Goal: Communication & Community: Answer question/provide support

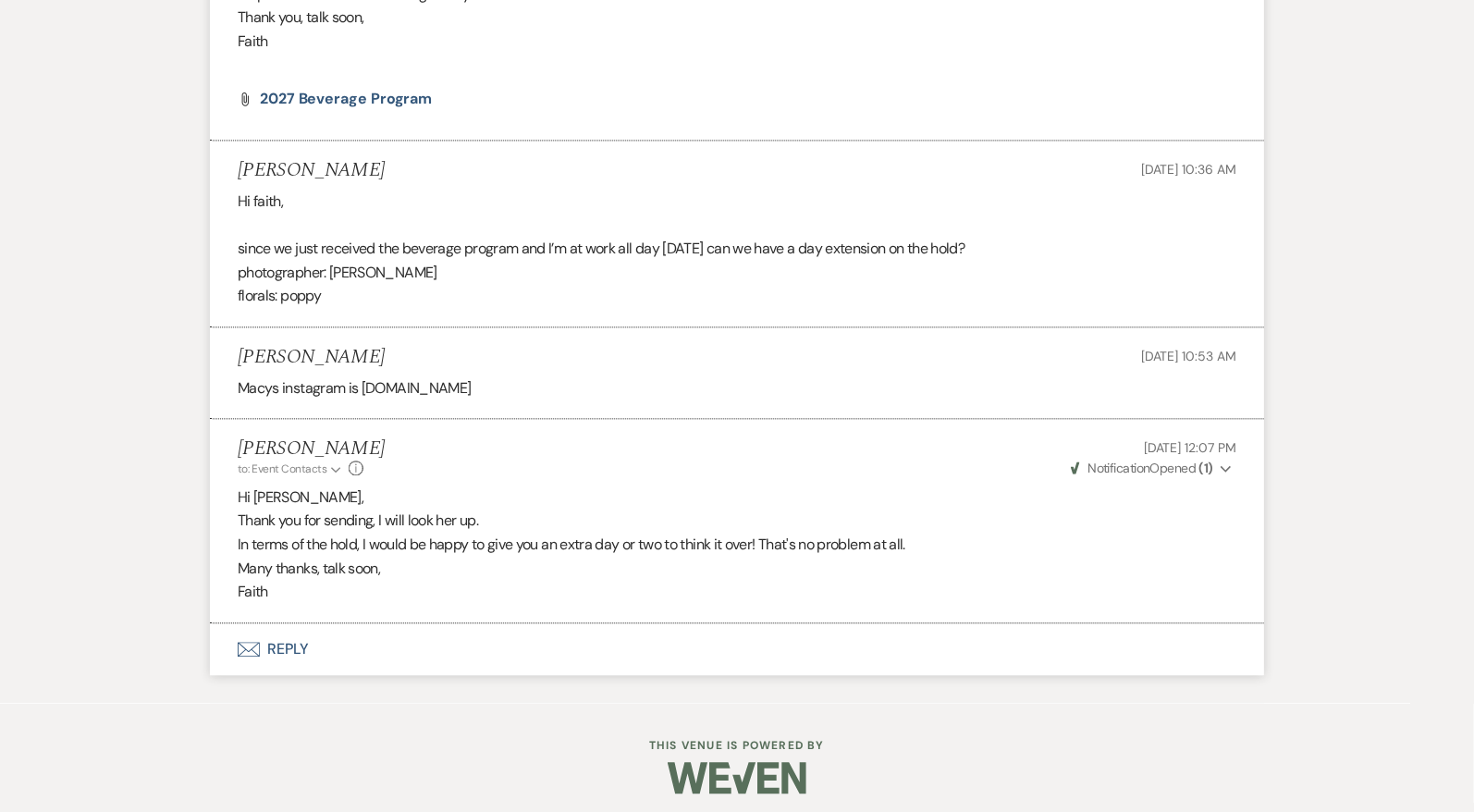
click at [1226, 466] on use "button" at bounding box center [1226, 469] width 10 height 6
click at [1226, 463] on icon "Collapse" at bounding box center [1226, 469] width 11 height 13
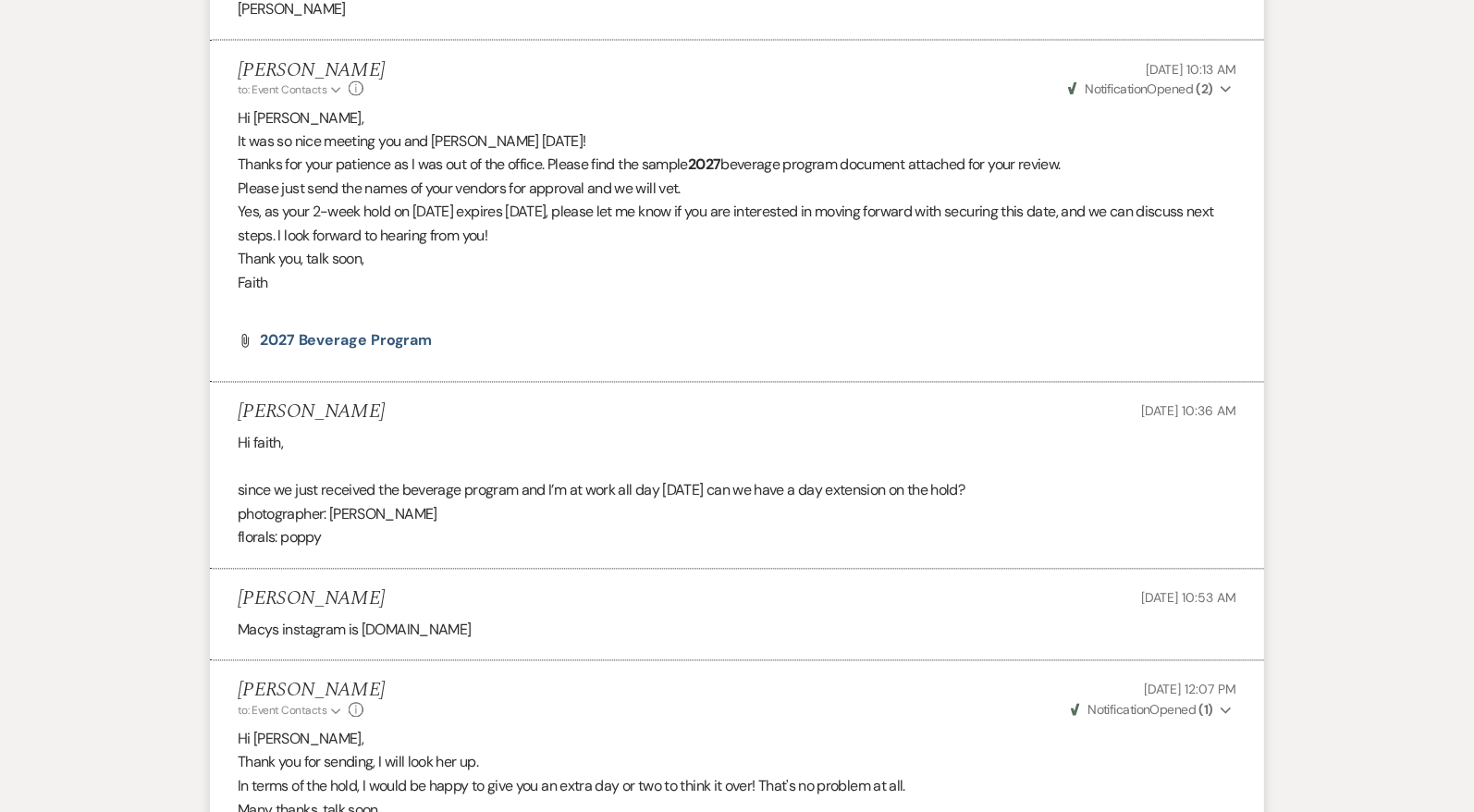
scroll to position [5071, 0]
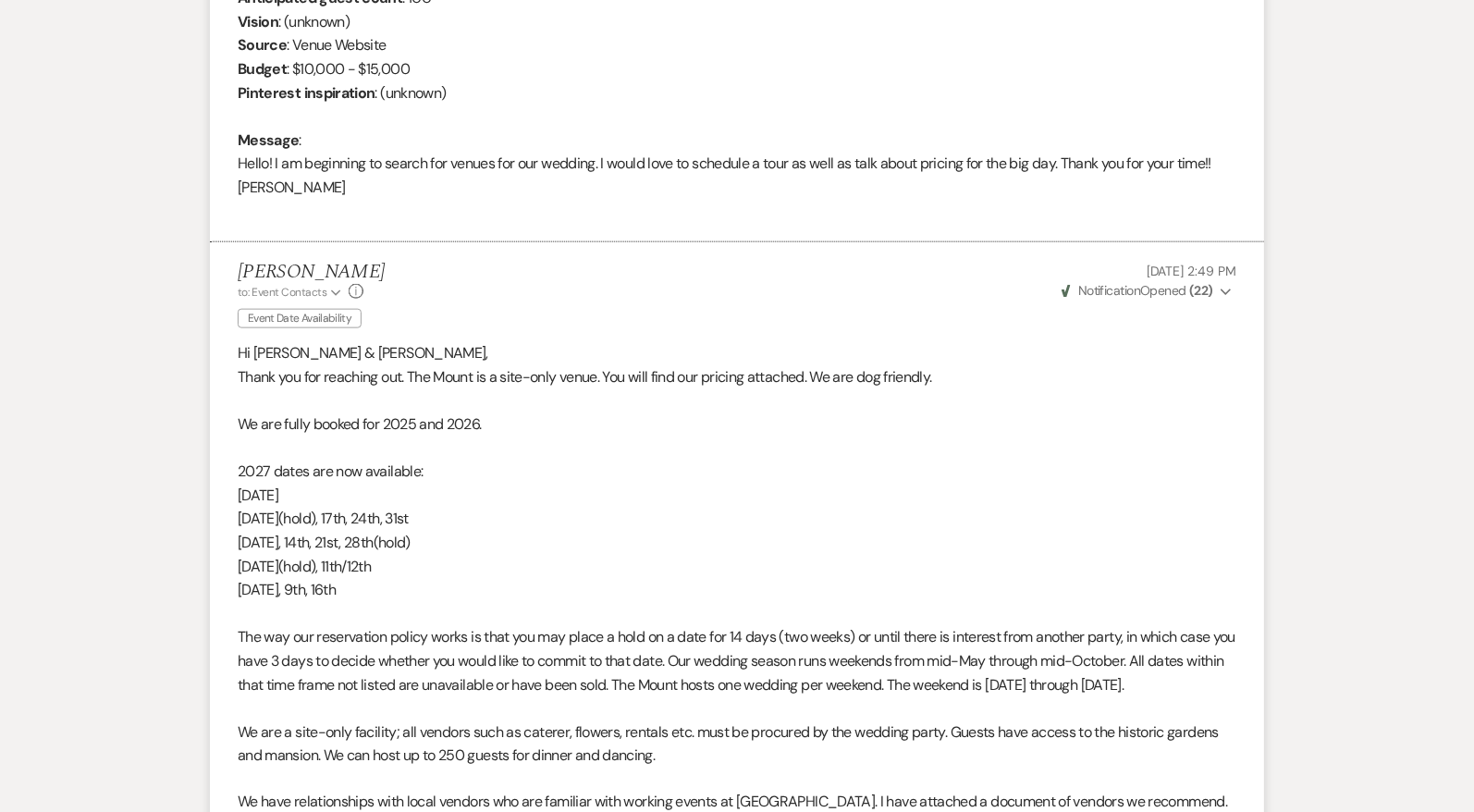
scroll to position [475, 0]
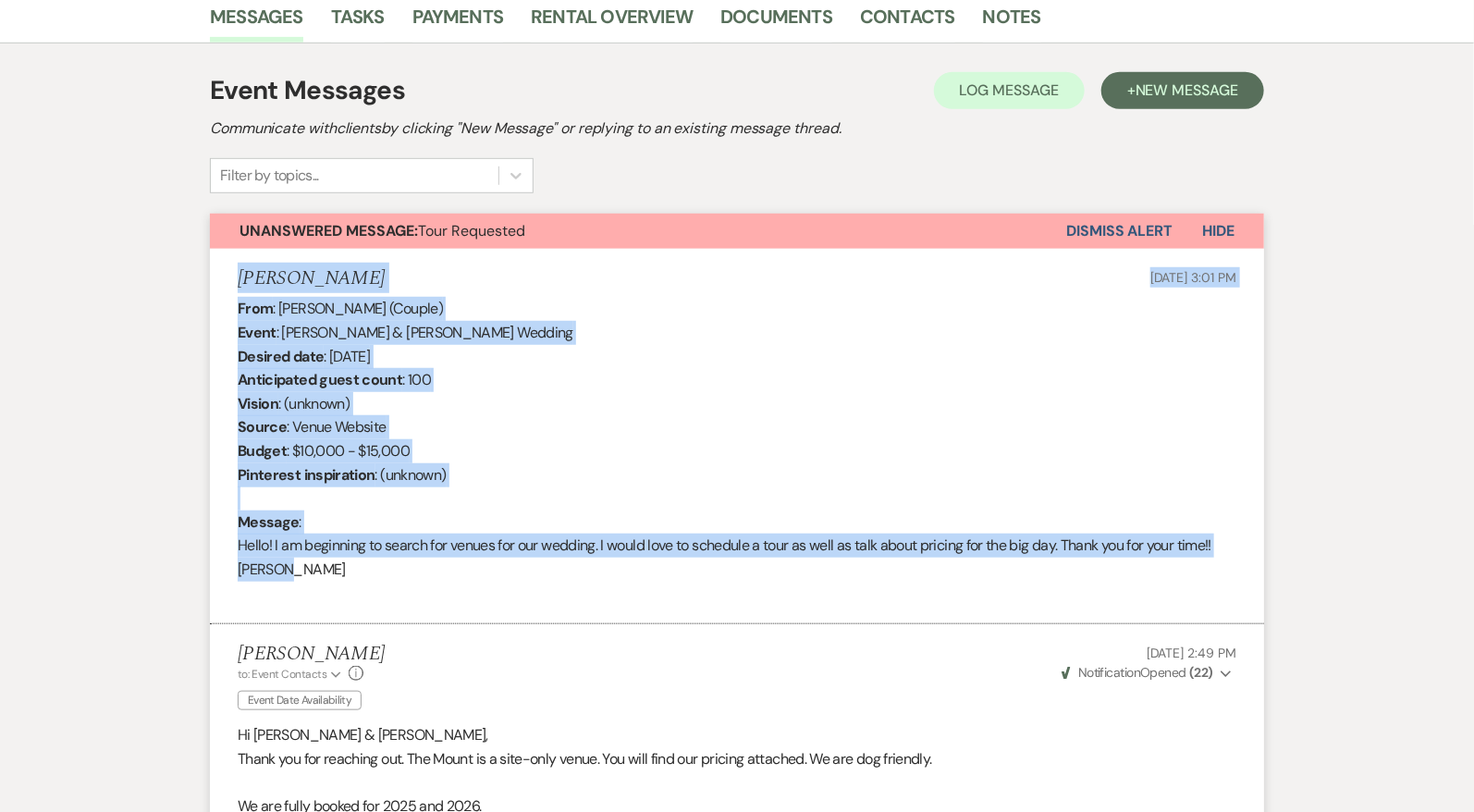
drag, startPoint x: 355, startPoint y: 574, endPoint x: 208, endPoint y: 282, distance: 326.9
copy li "[PERSON_NAME] [DATE] 3:01 PM From : [PERSON_NAME] (Couple) Event : [PERSON_NAME…"
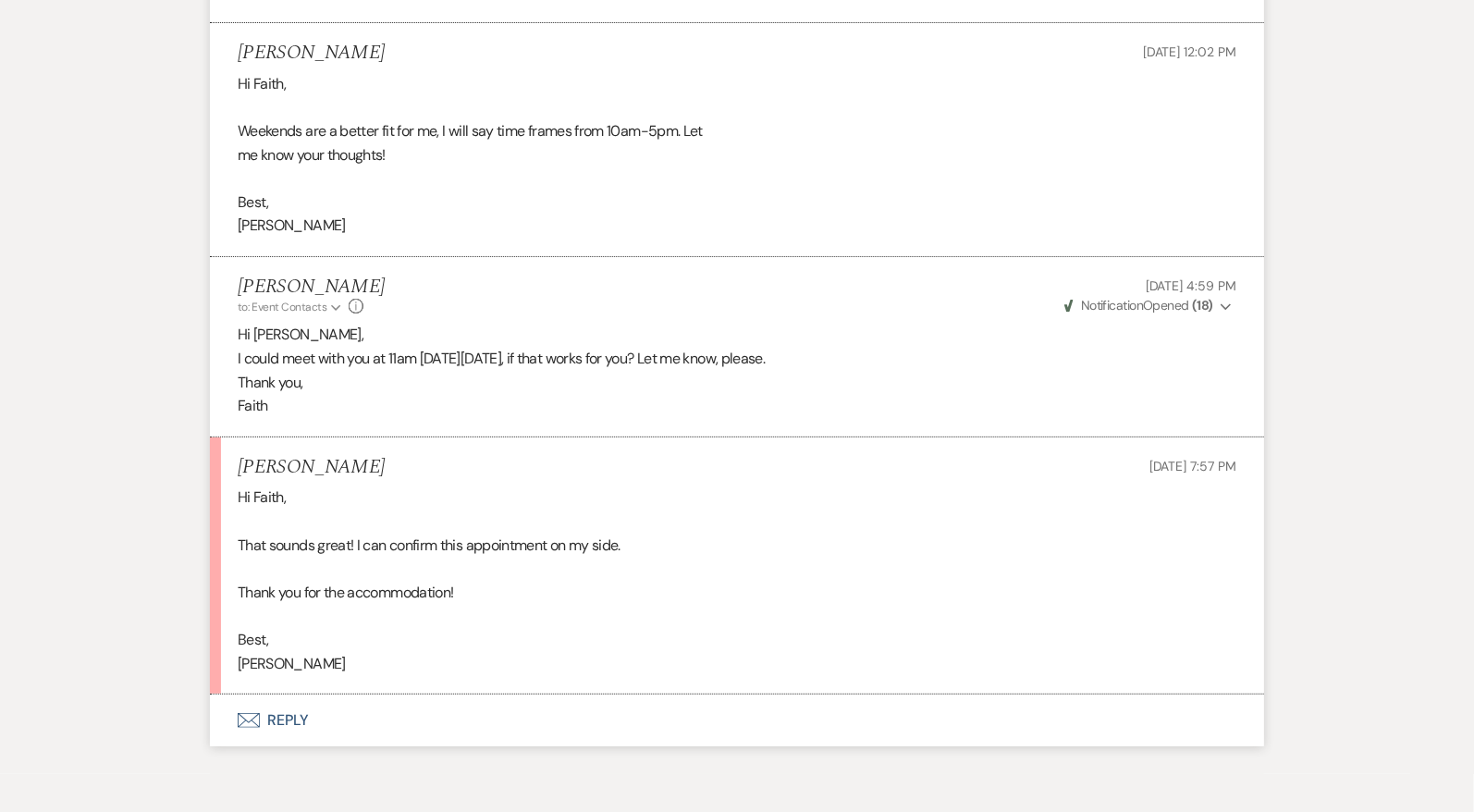
scroll to position [3284, 0]
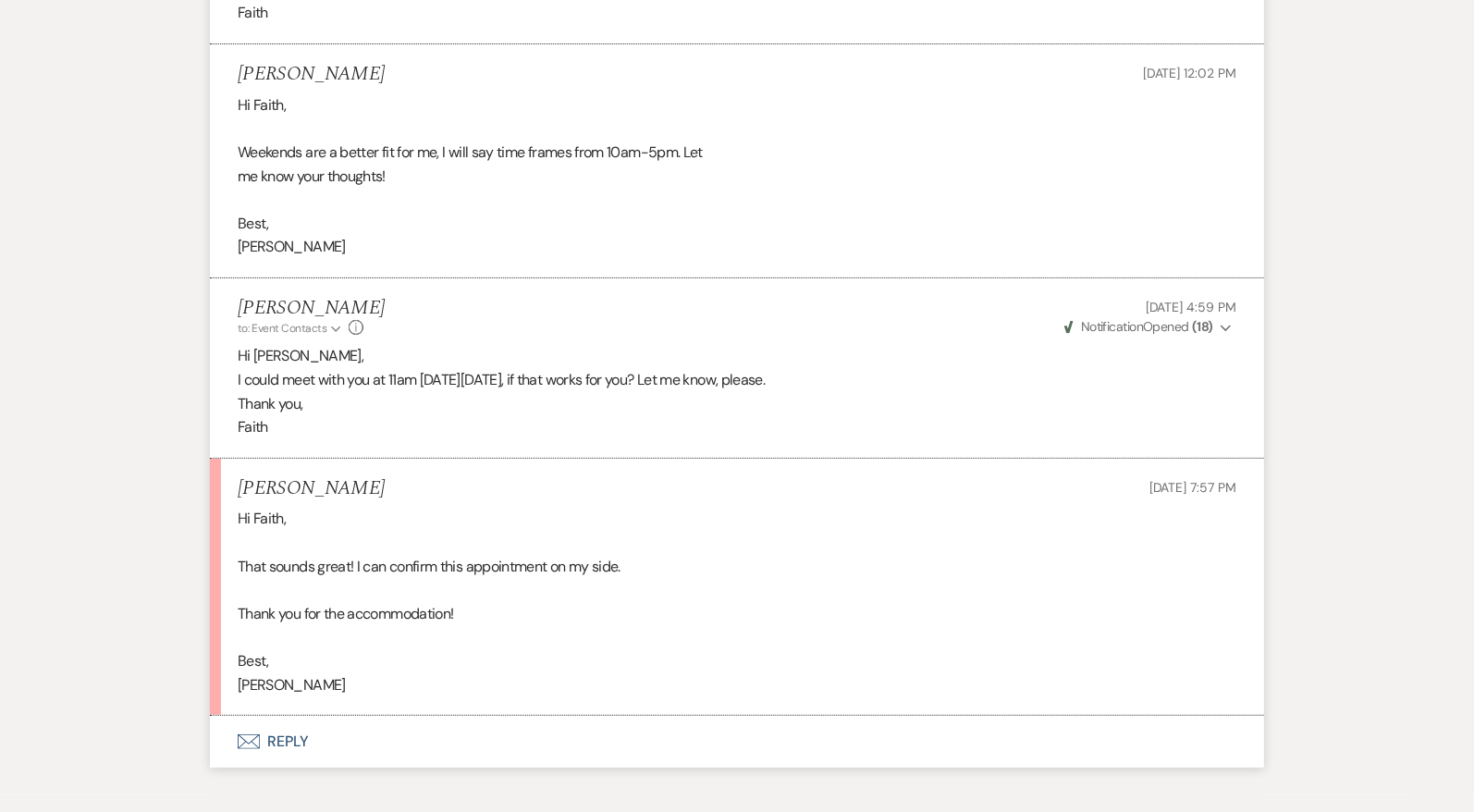
click at [289, 742] on button "Envelope Reply" at bounding box center [736, 742] width 1054 height 52
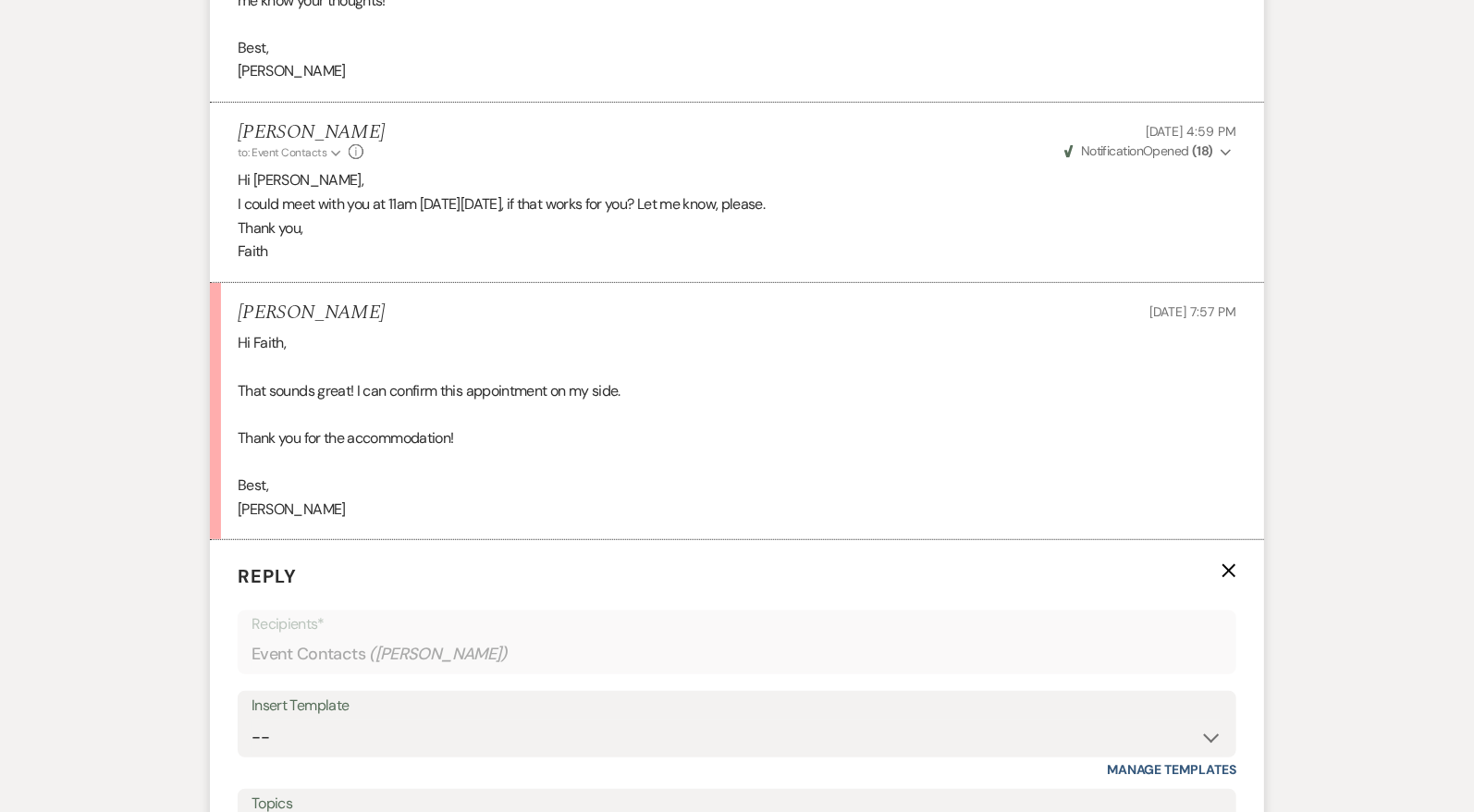
scroll to position [3897, 0]
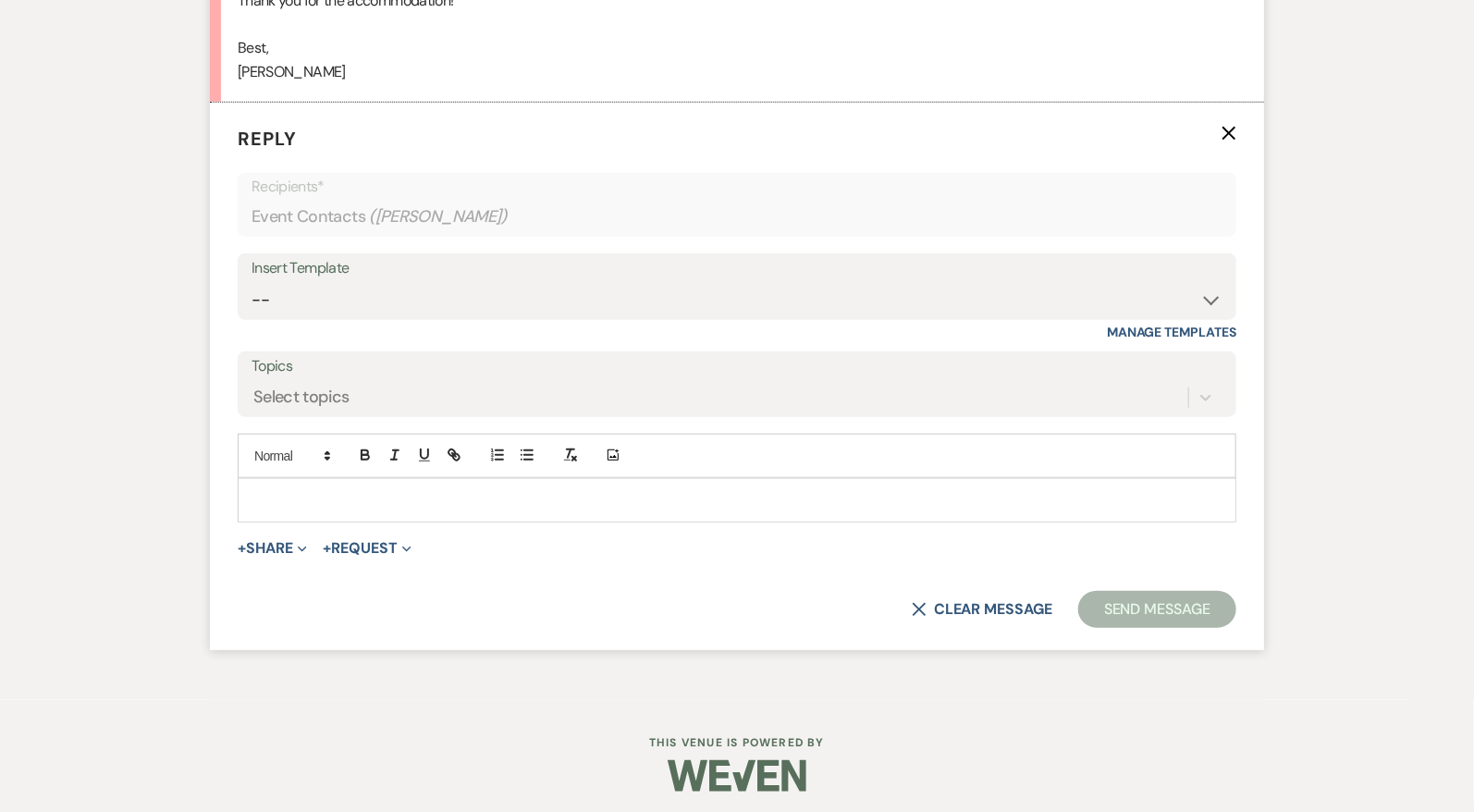
click at [419, 507] on div at bounding box center [736, 501] width 997 height 43
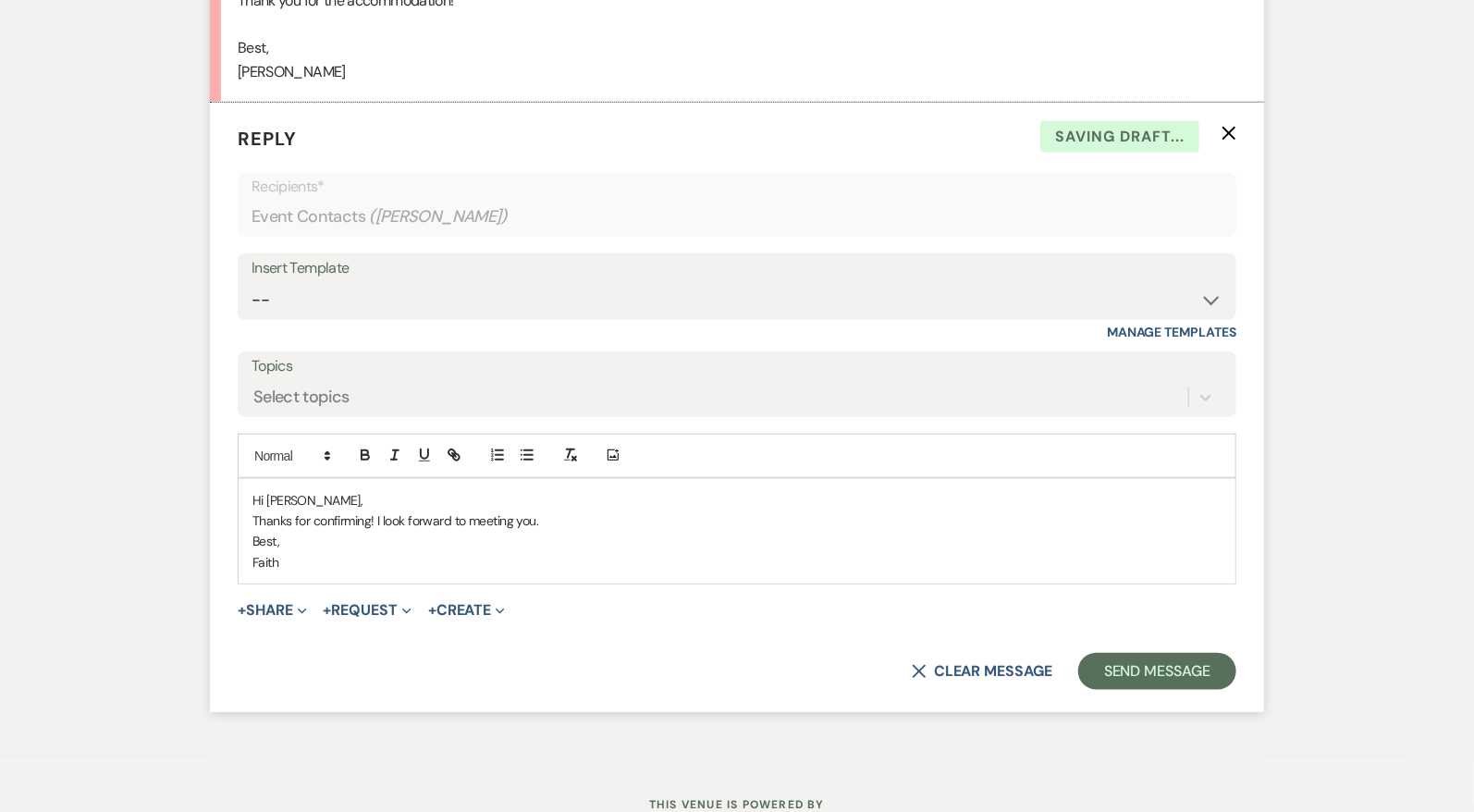
click at [604, 515] on p "Thanks for confirming! I look forward to meeting you." at bounding box center [736, 521] width 969 height 20
drag, startPoint x: 295, startPoint y: 528, endPoint x: 235, endPoint y: 527, distance: 60.0
click at [235, 527] on form "Reply X Saving draft... Recipients* Event Contacts ( Lashmi Dowds ) Insert Temp…" at bounding box center [736, 407] width 1054 height 609
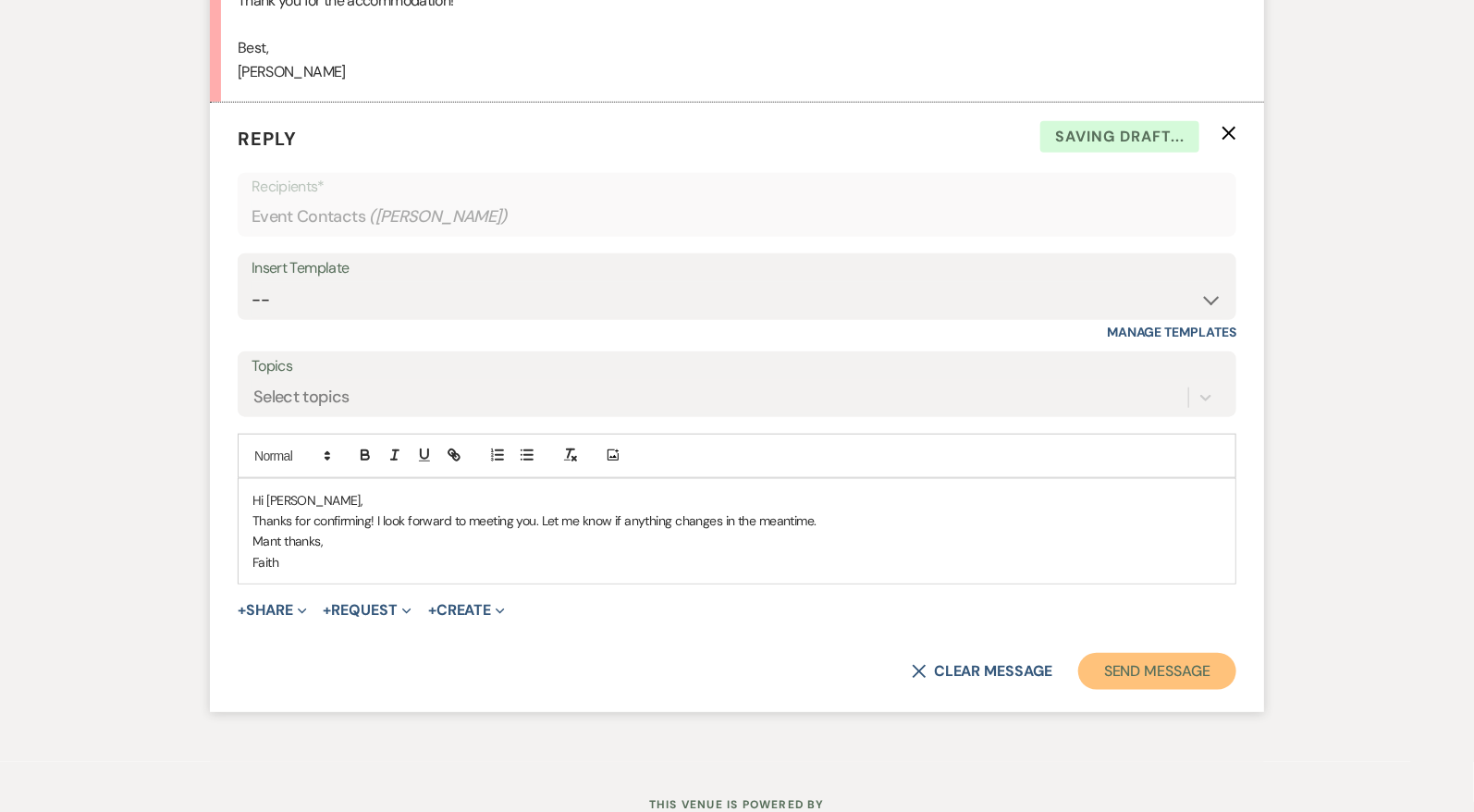
click at [1188, 657] on button "Send Message" at bounding box center [1157, 671] width 159 height 37
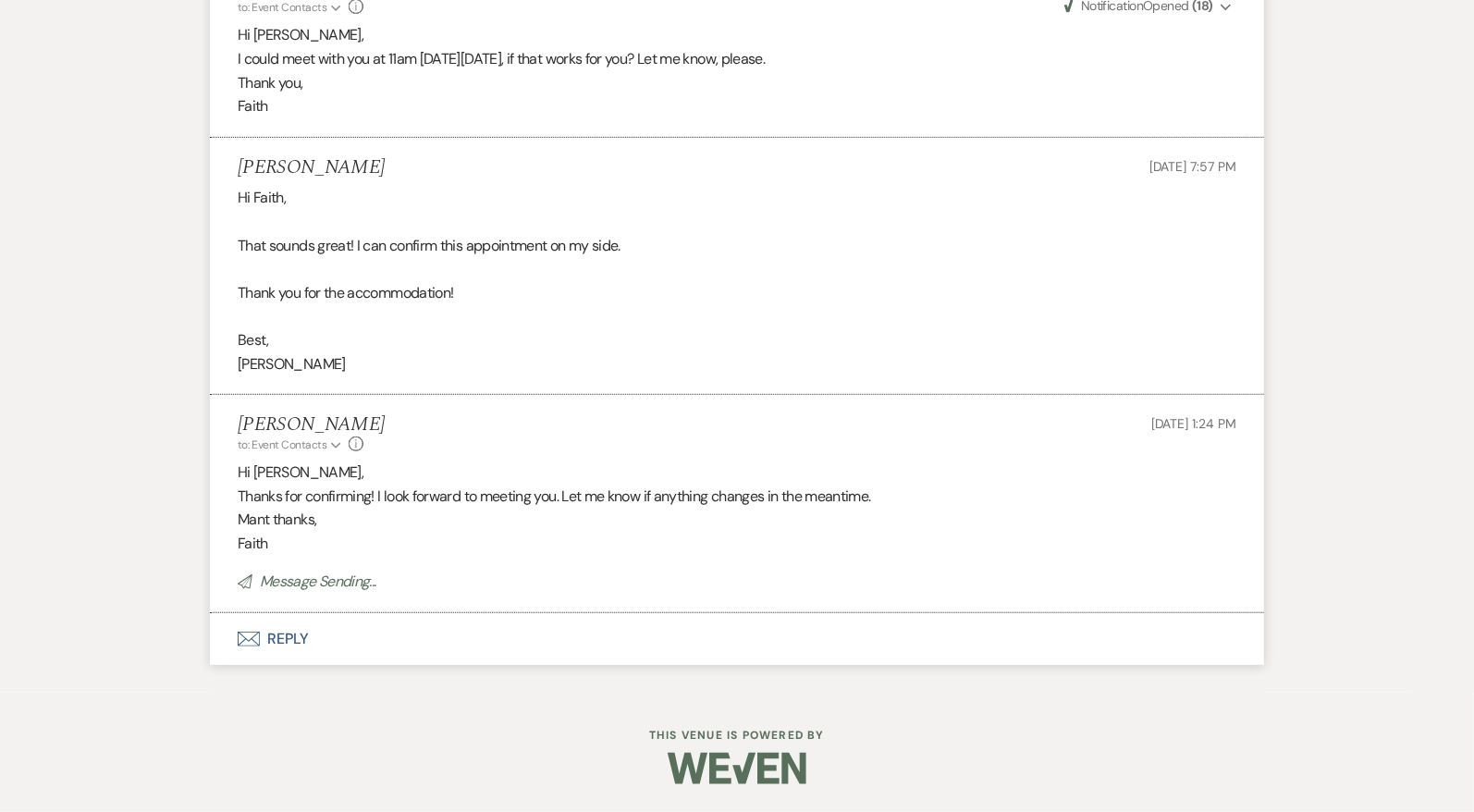
scroll to position [3598, 0]
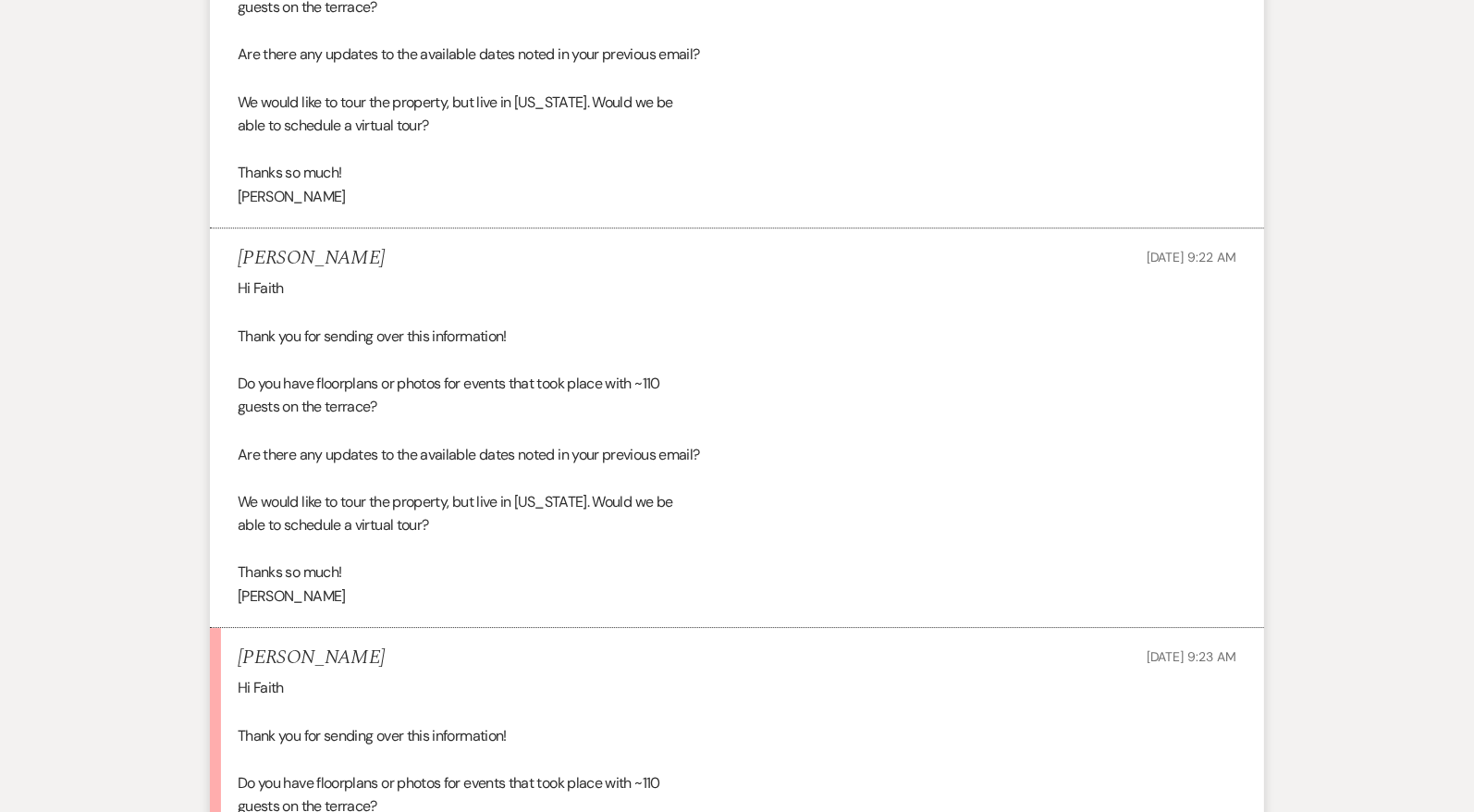
scroll to position [2872, 0]
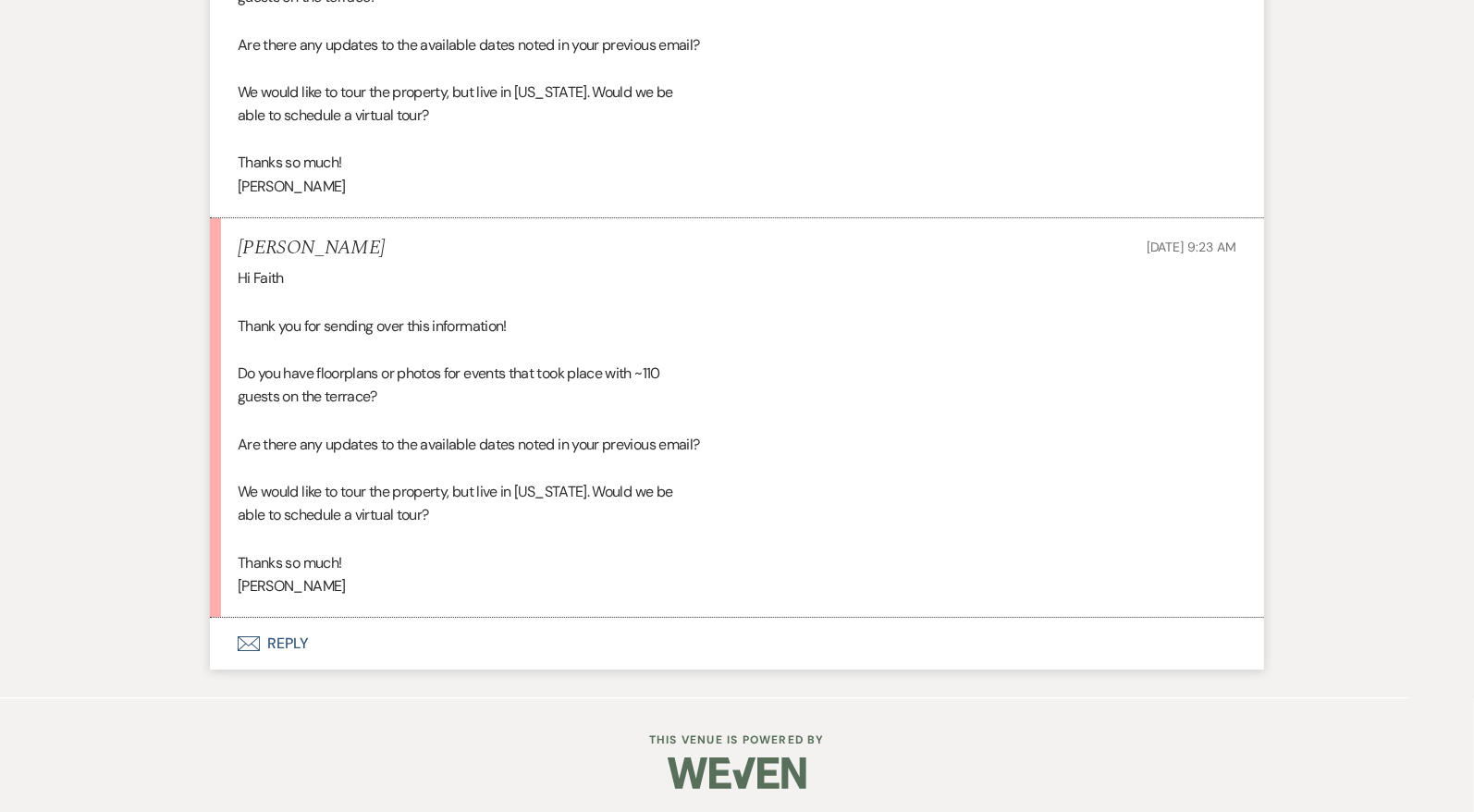
click at [296, 641] on button "Envelope Reply" at bounding box center [736, 643] width 1054 height 52
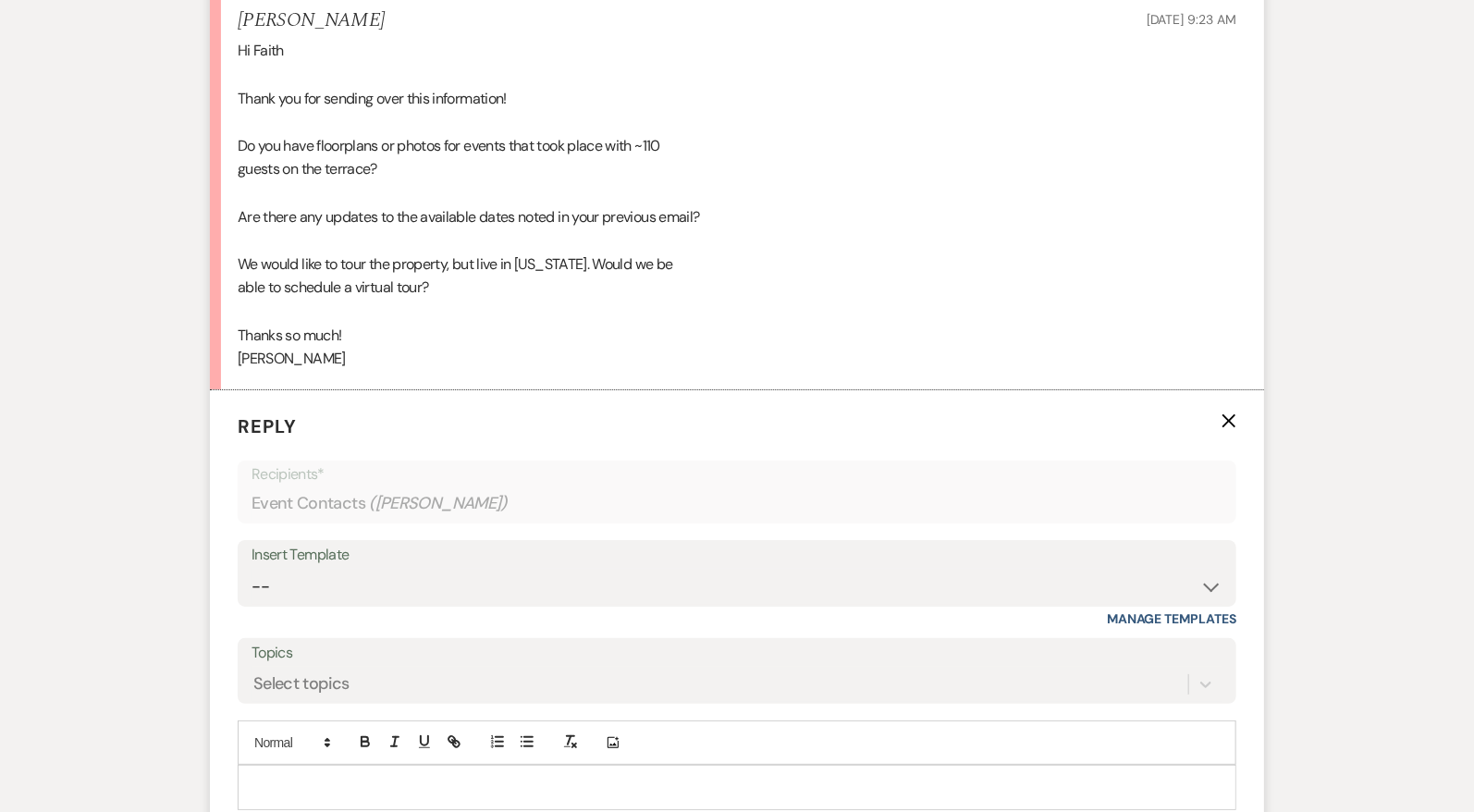
scroll to position [3108, 0]
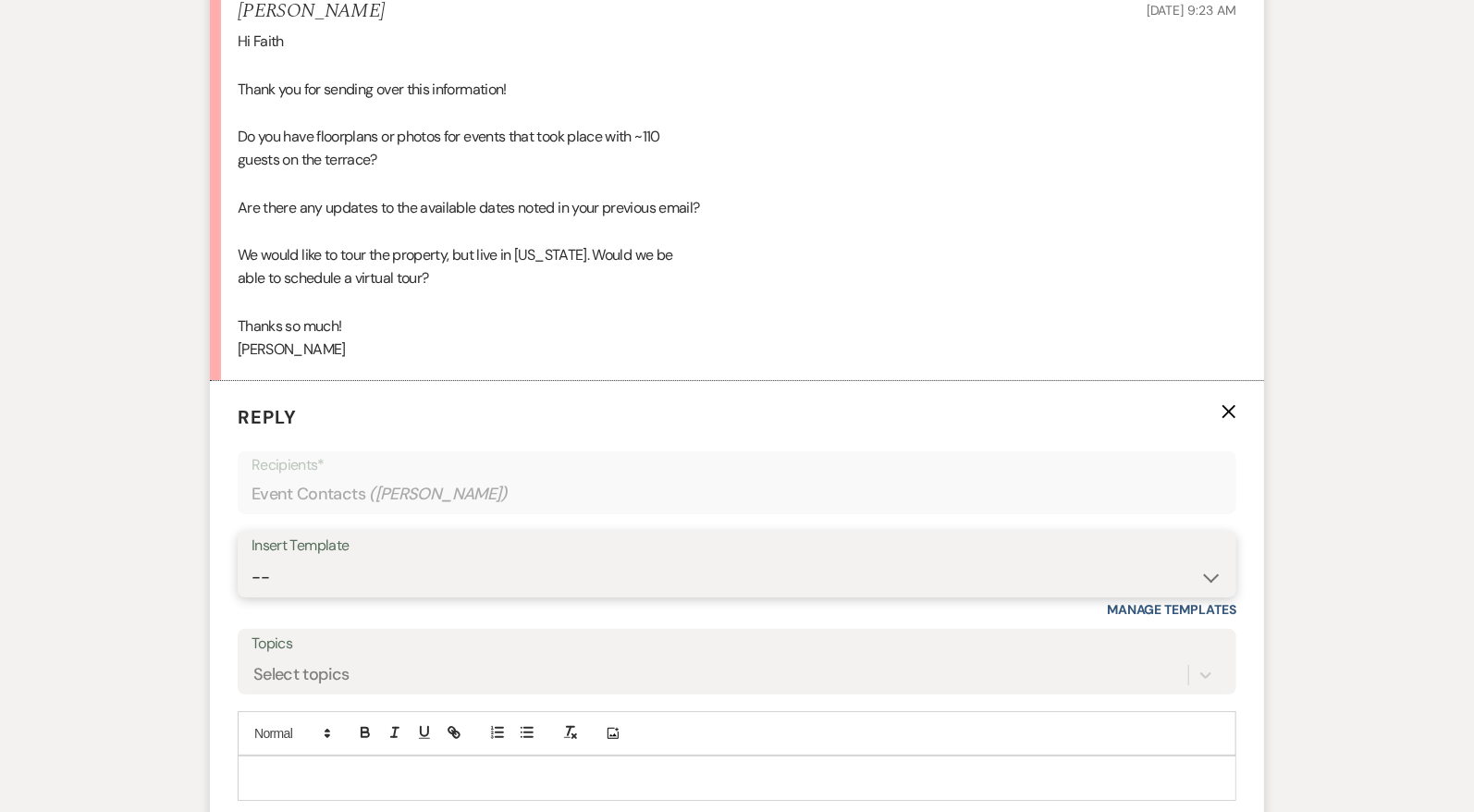
click at [331, 565] on select "-- Weven Planning Portal Introduction (Booked Events) Initial Inquiry Response …" at bounding box center [736, 577] width 971 height 36
select select "5515"
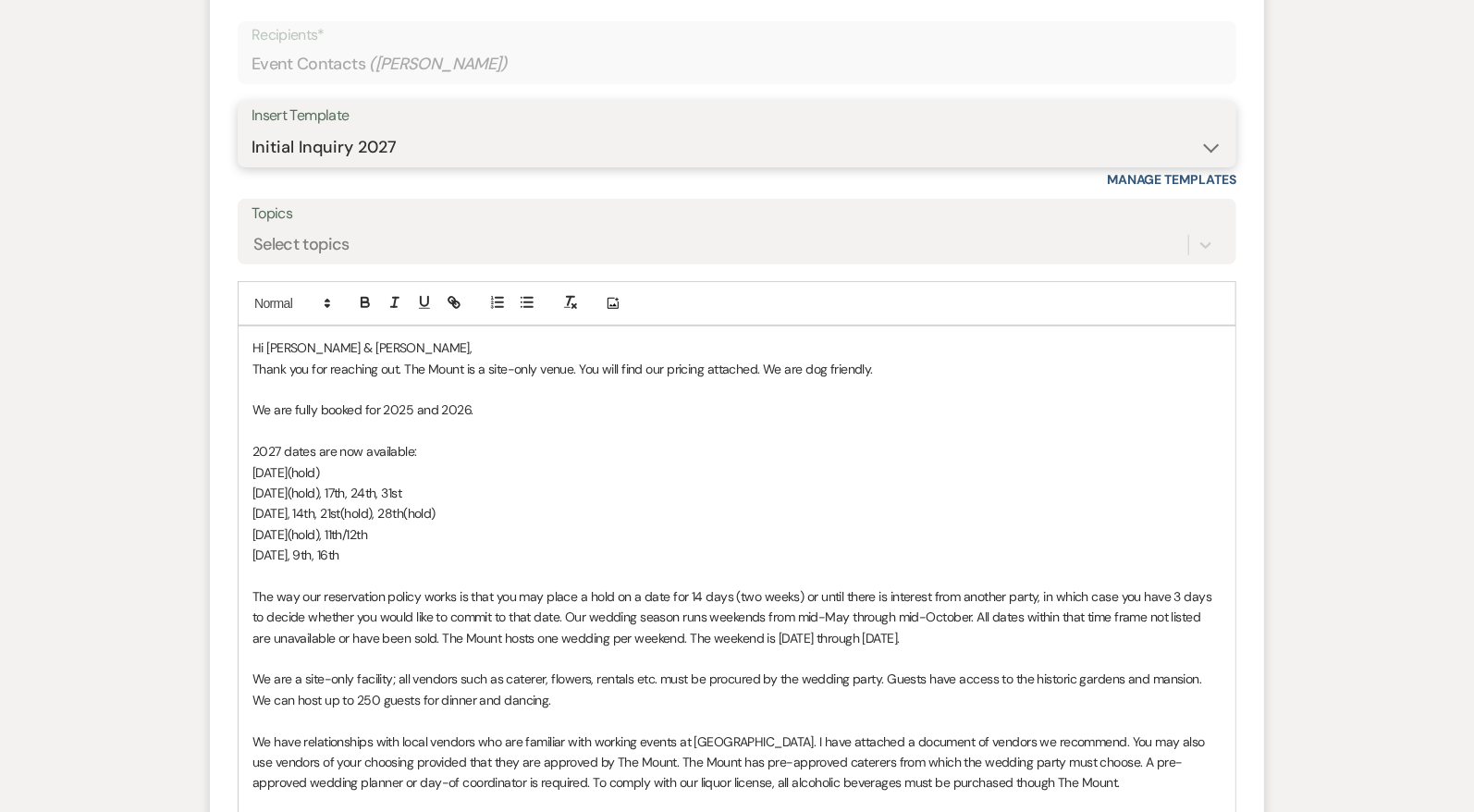
scroll to position [3692, 0]
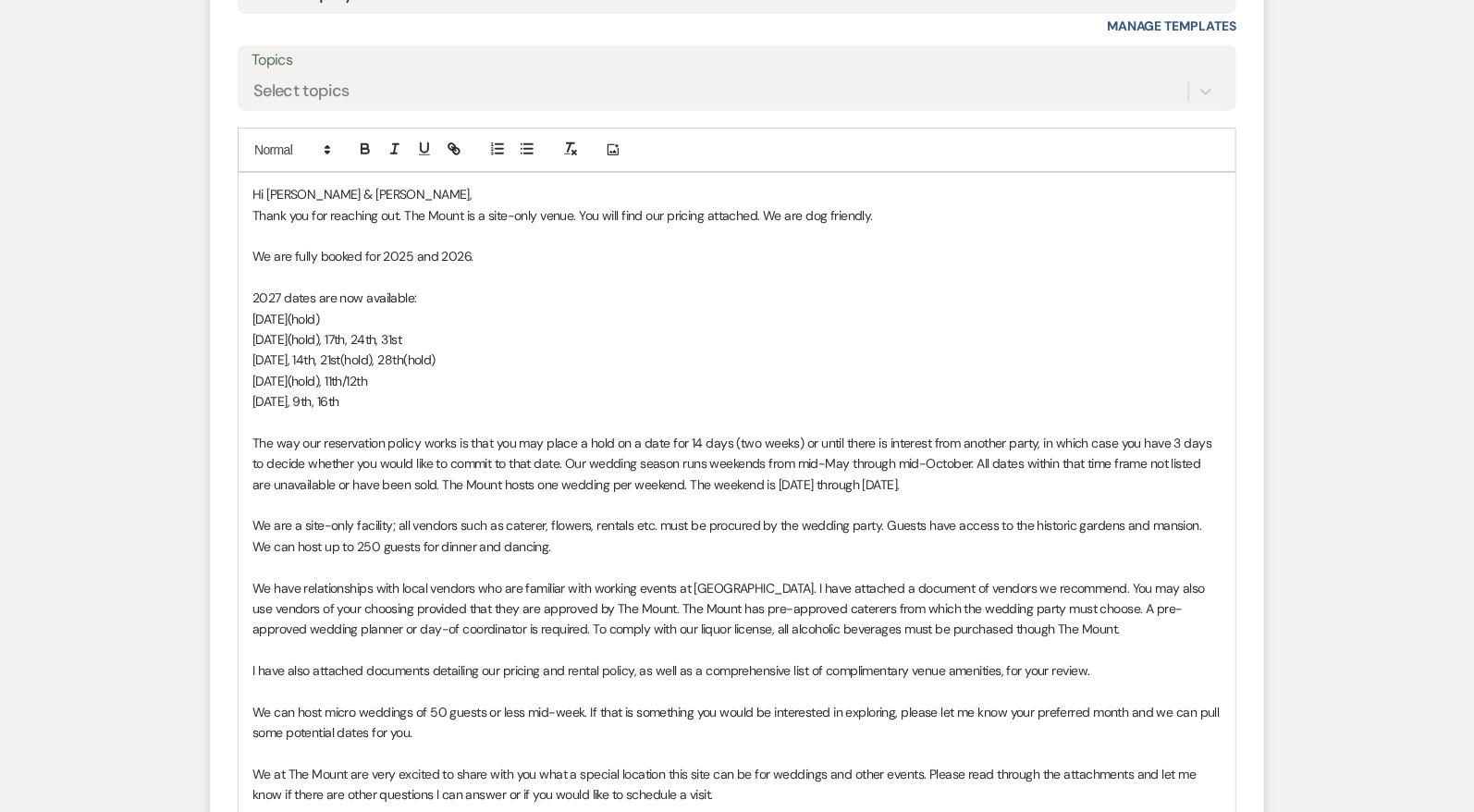
click at [340, 331] on span "July 10th(hold), 17th, 24th, 31st" at bounding box center [326, 339] width 149 height 17
click at [465, 405] on p "[DATE], 9th, 16th" at bounding box center [736, 401] width 969 height 20
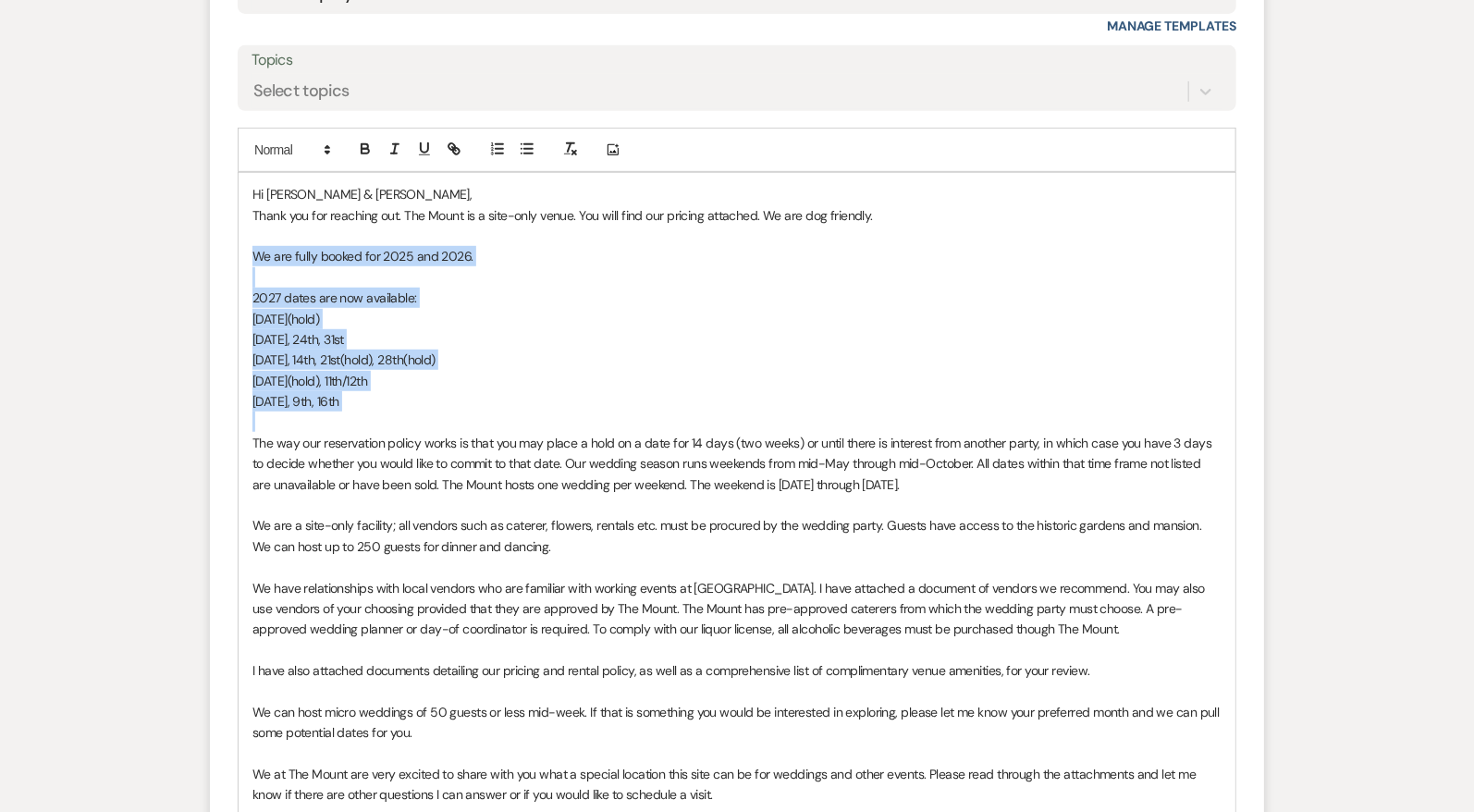
drag, startPoint x: 462, startPoint y: 410, endPoint x: 146, endPoint y: 257, distance: 351.1
copy div "We are fully booked for 2025 and 2026. 2027 dates are now available: May 15th(h…"
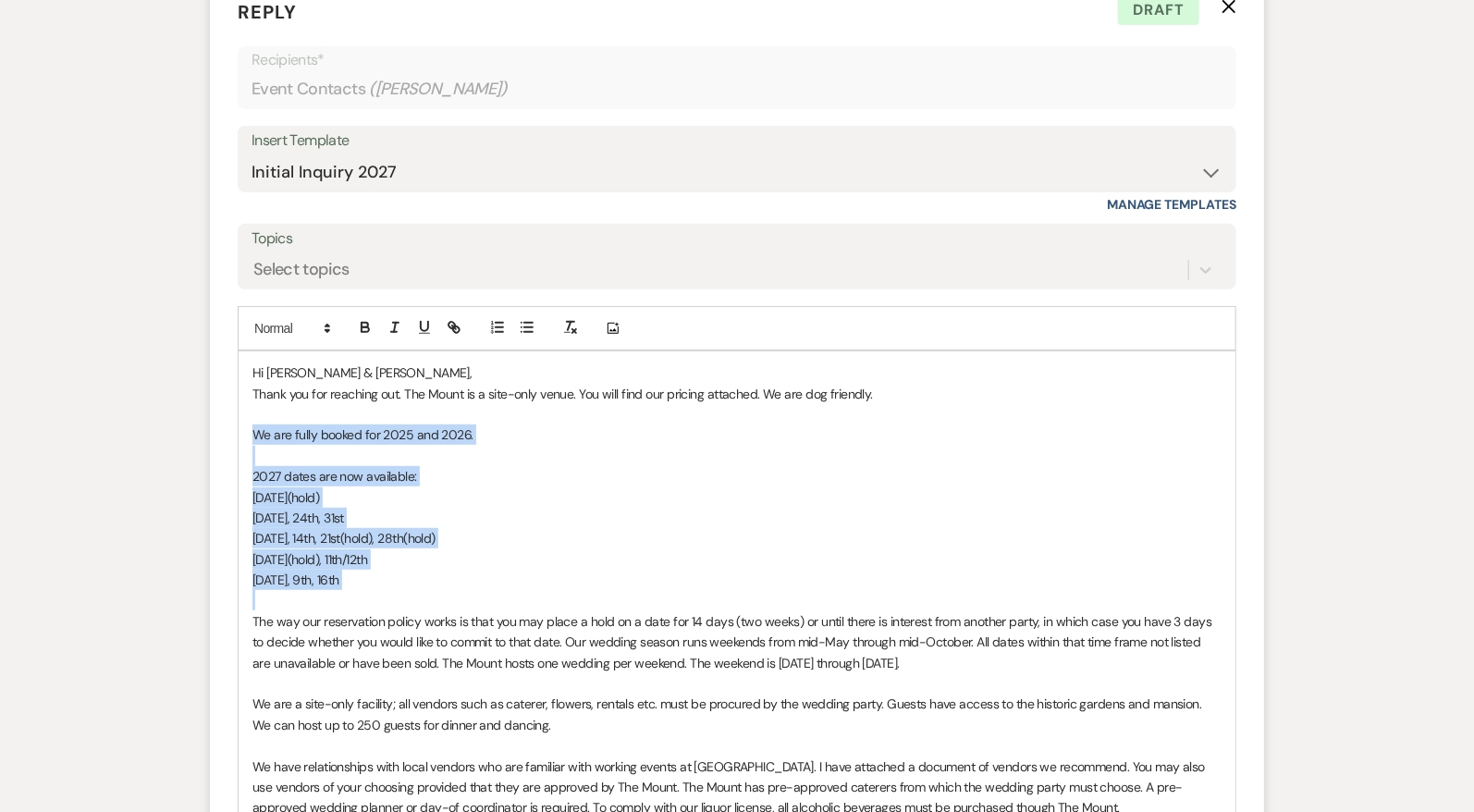
scroll to position [3511, 0]
click at [840, 180] on select "-- Weven Planning Portal Introduction (Booked Events) Initial Inquiry Response …" at bounding box center [736, 174] width 971 height 36
select select "0"
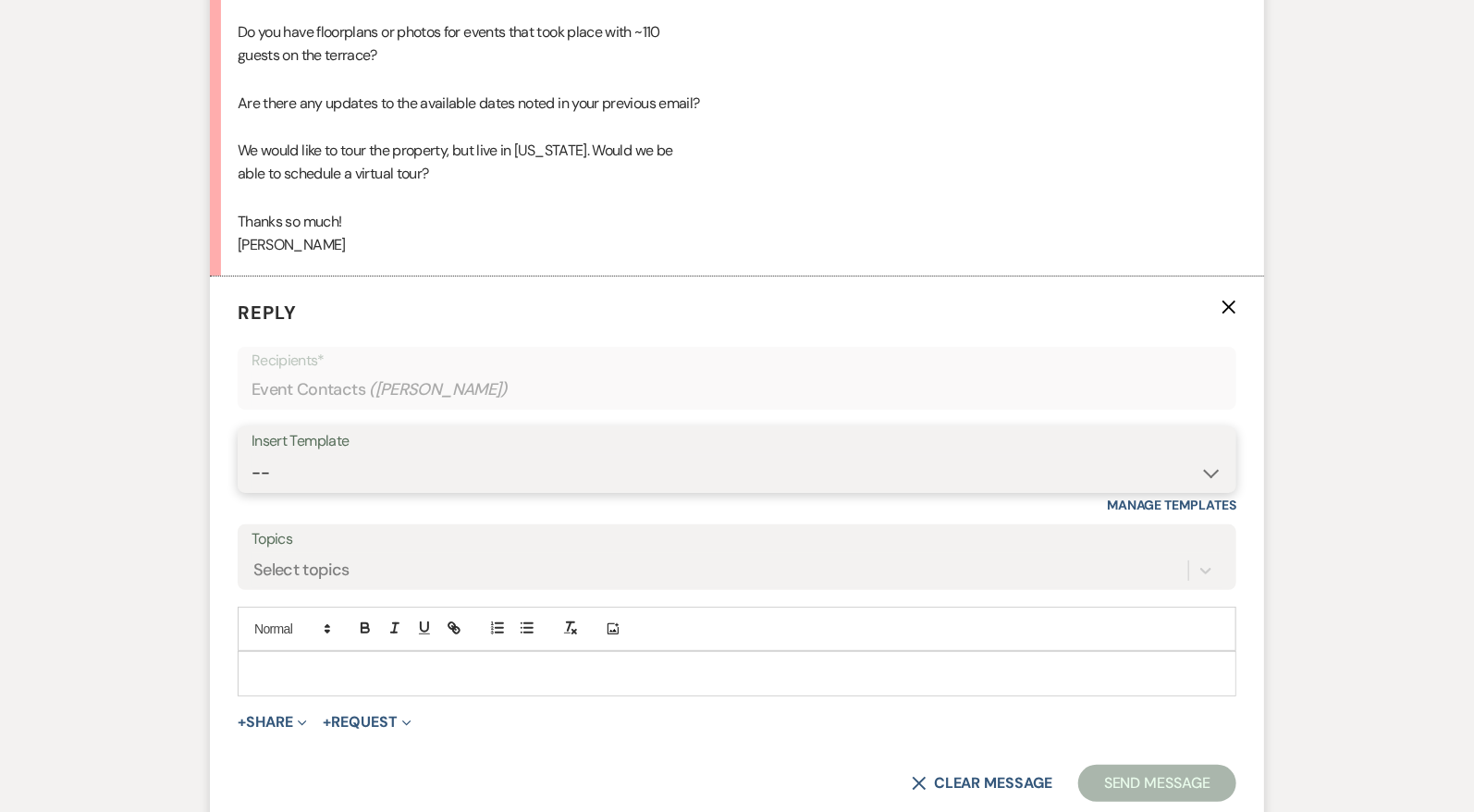
scroll to position [3241, 0]
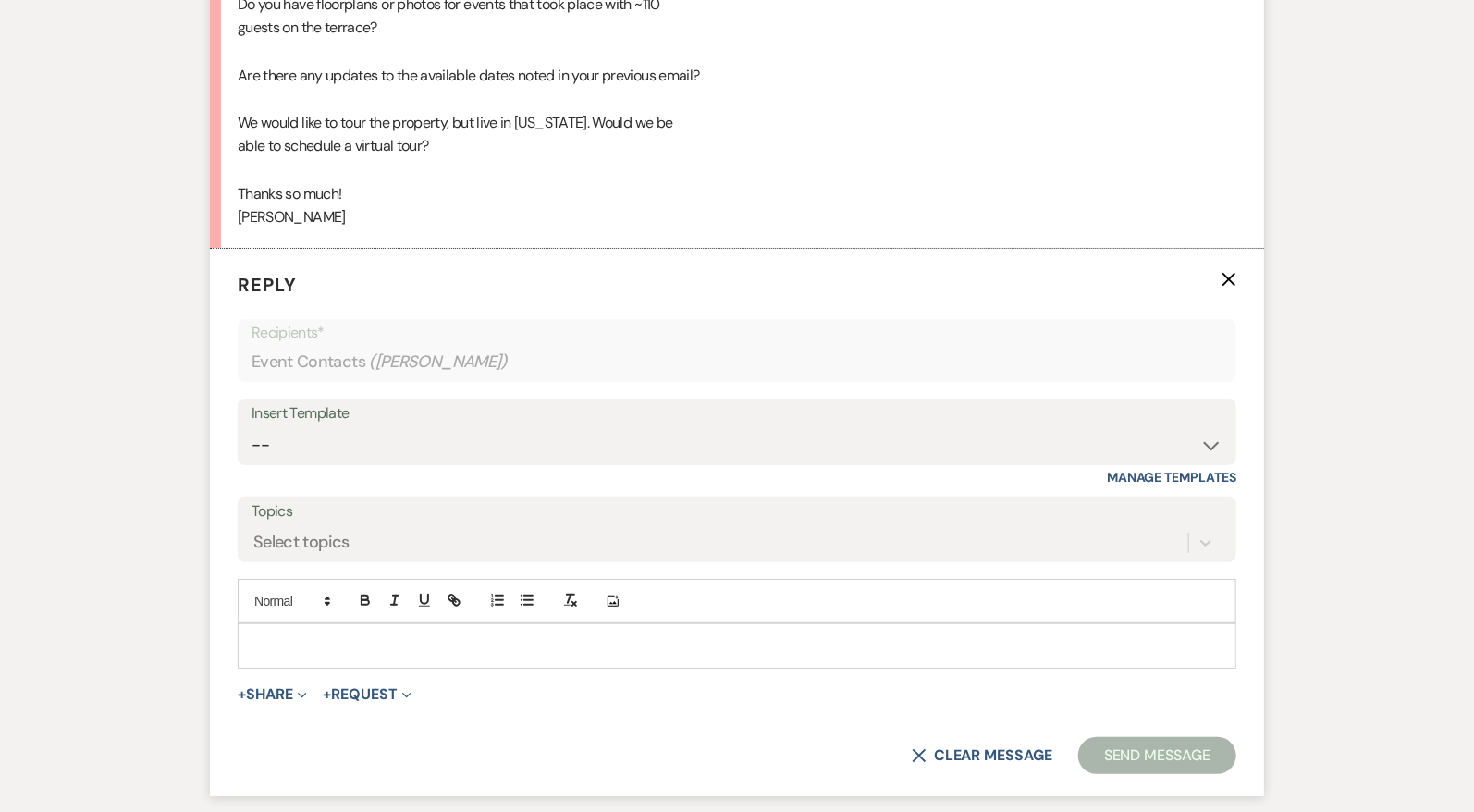
click at [659, 624] on div at bounding box center [736, 645] width 997 height 43
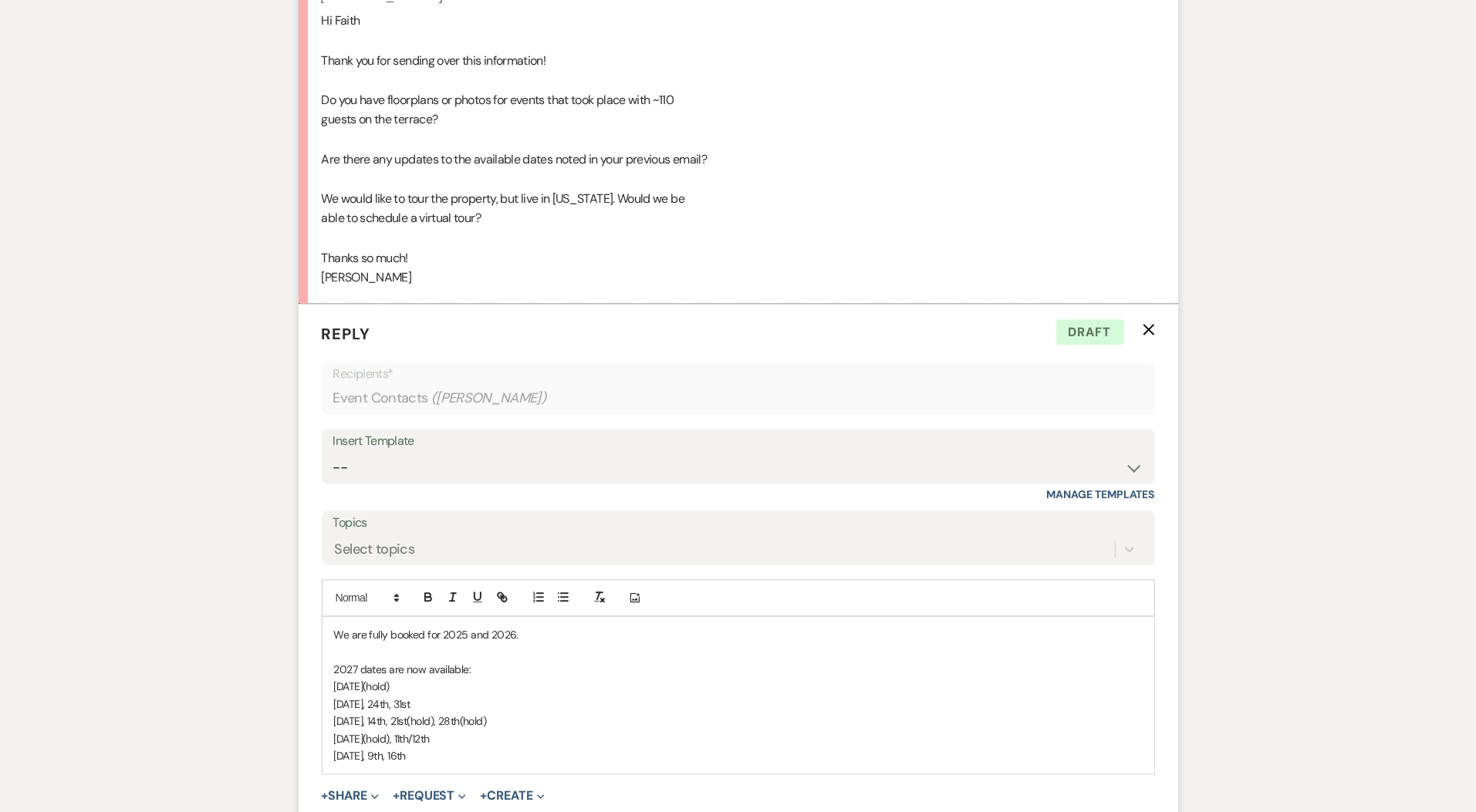
scroll to position [2608, 0]
click at [329, 623] on div "We are fully booked for 2025 and 2026. 2027 dates are now available: May 15th(h…" at bounding box center [738, 694] width 832 height 156
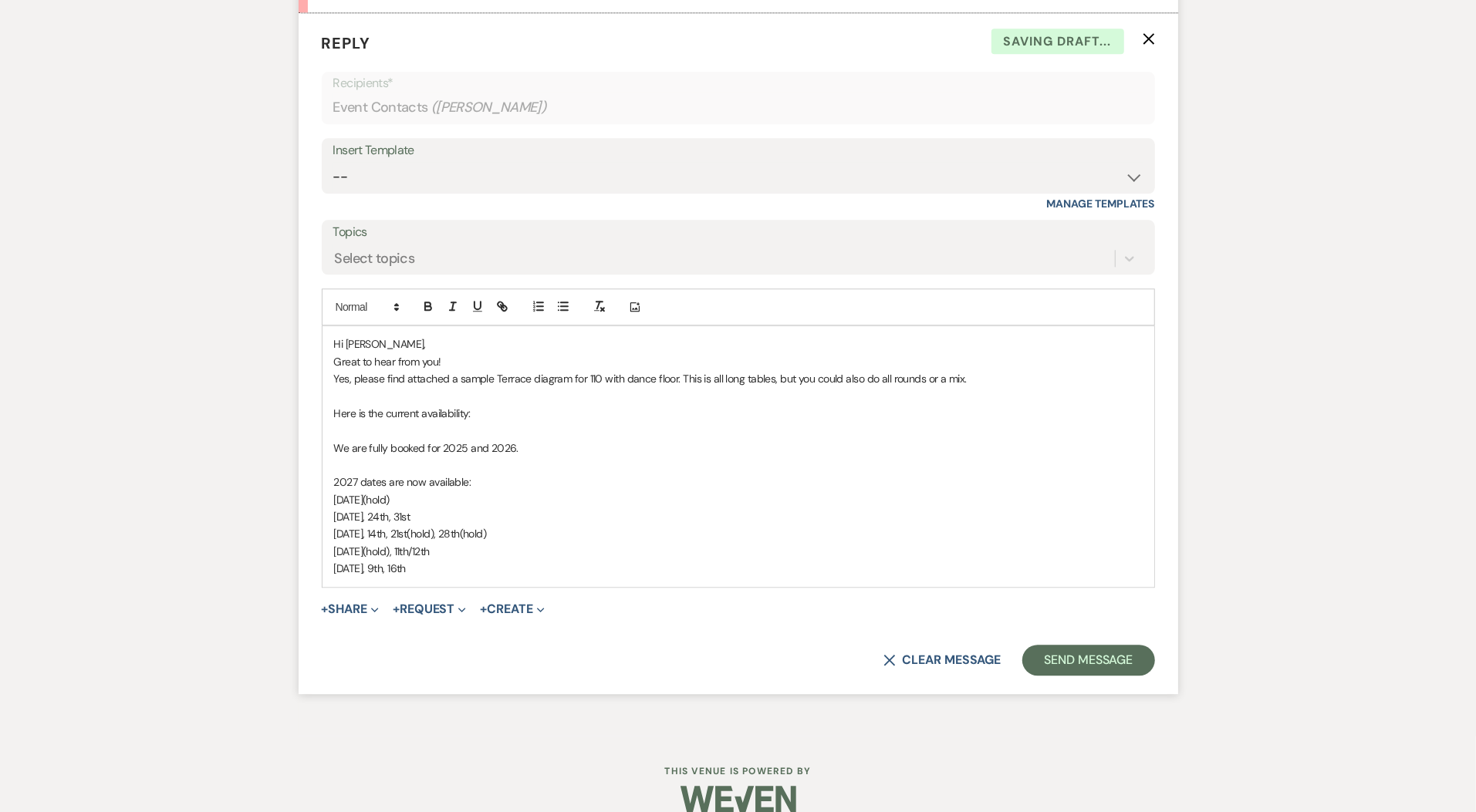
scroll to position [2904, 0]
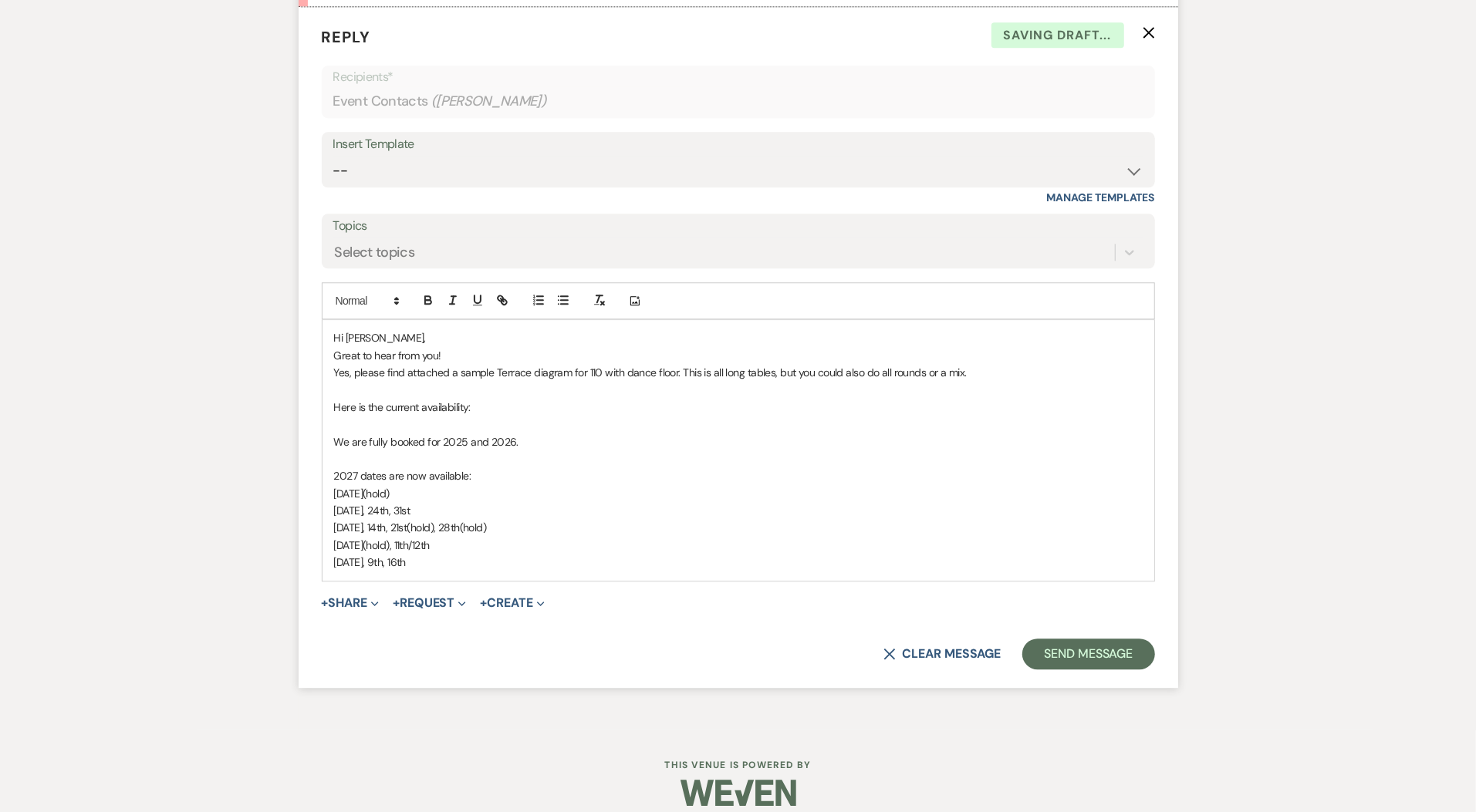
click at [624, 565] on p "[DATE], 9th, 16th" at bounding box center [738, 562] width 808 height 17
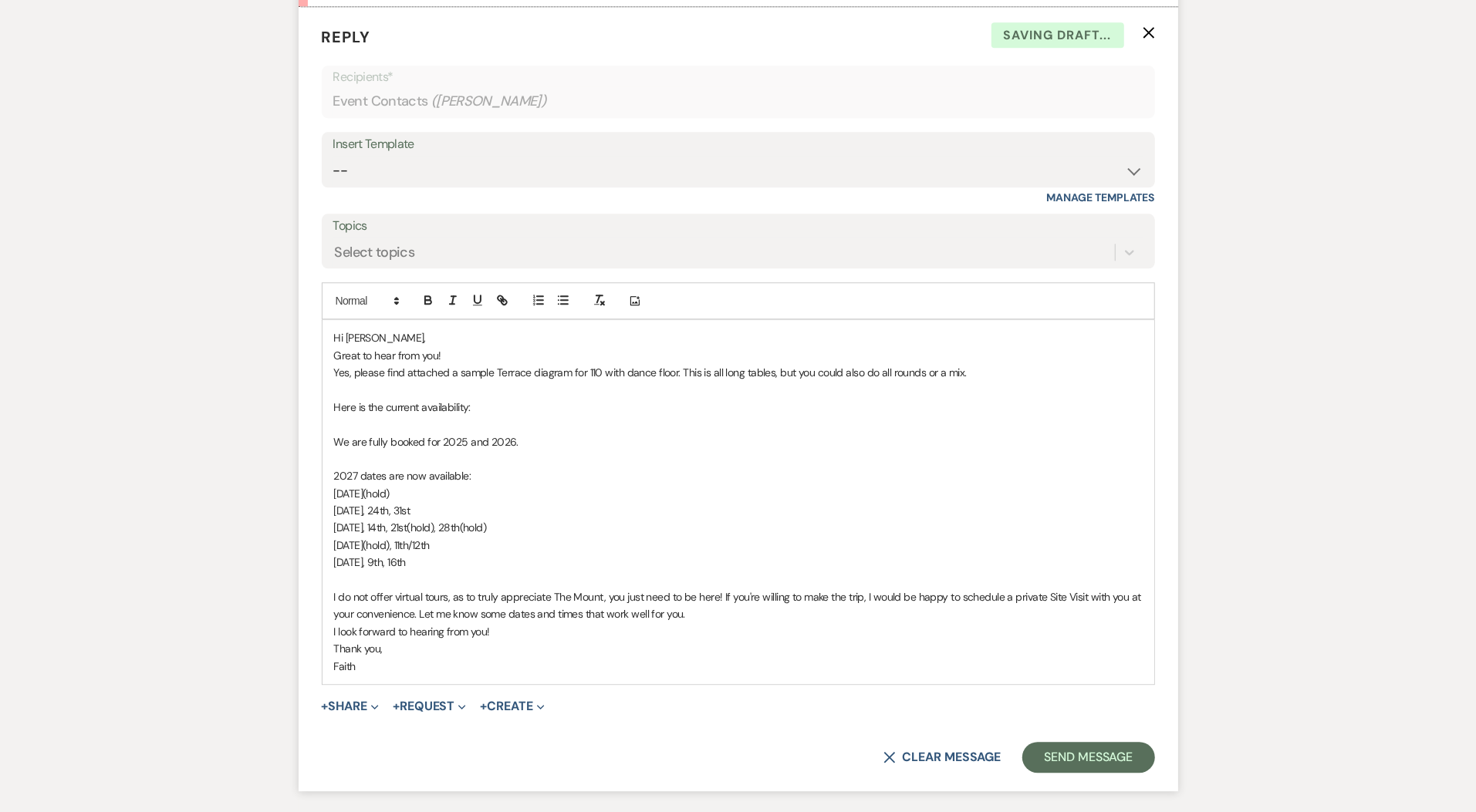
click at [829, 616] on p "I do not offer virtual tours, as to truly appreciate The Mount, you just need t…" at bounding box center [738, 606] width 808 height 35
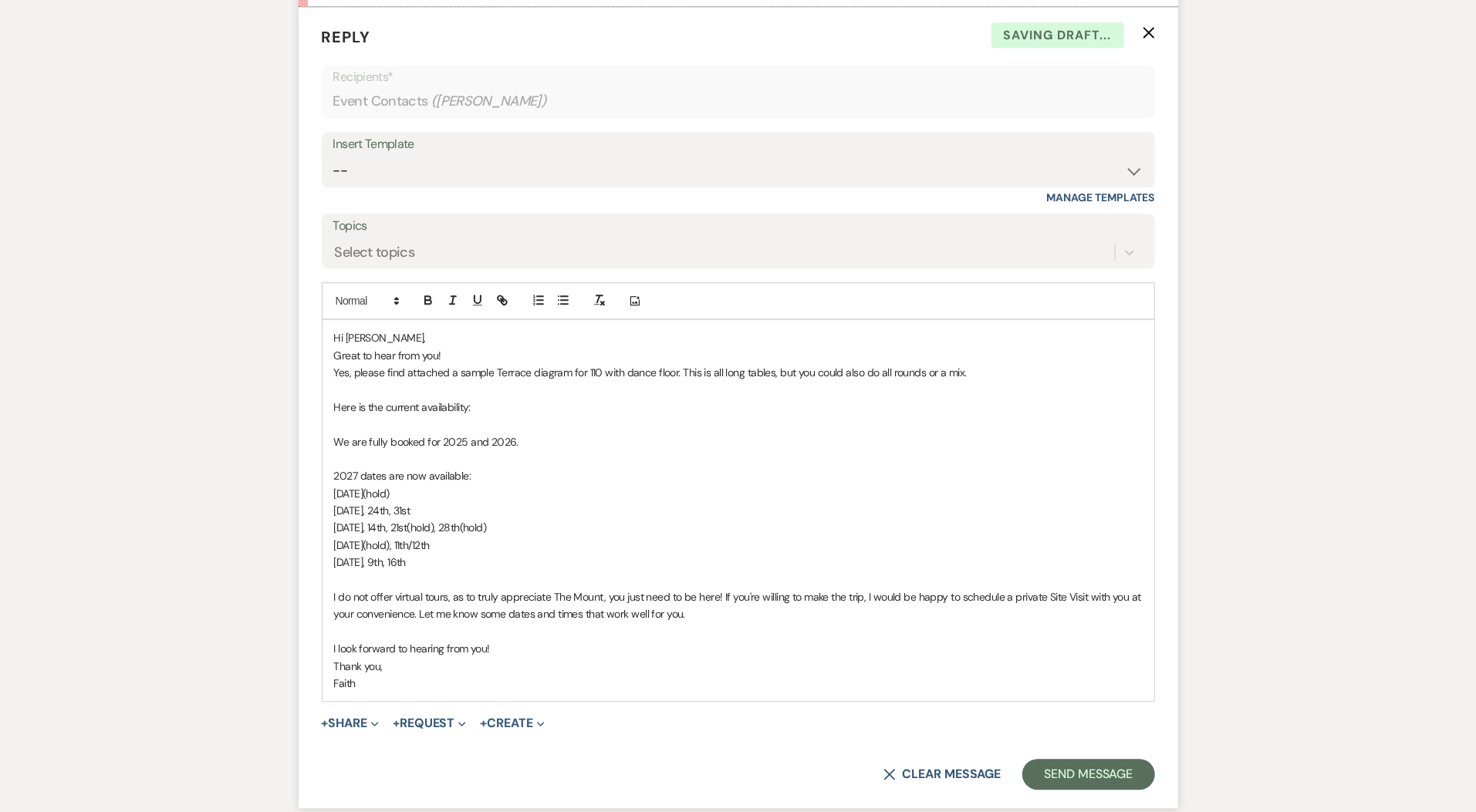
scroll to position [3038, 0]
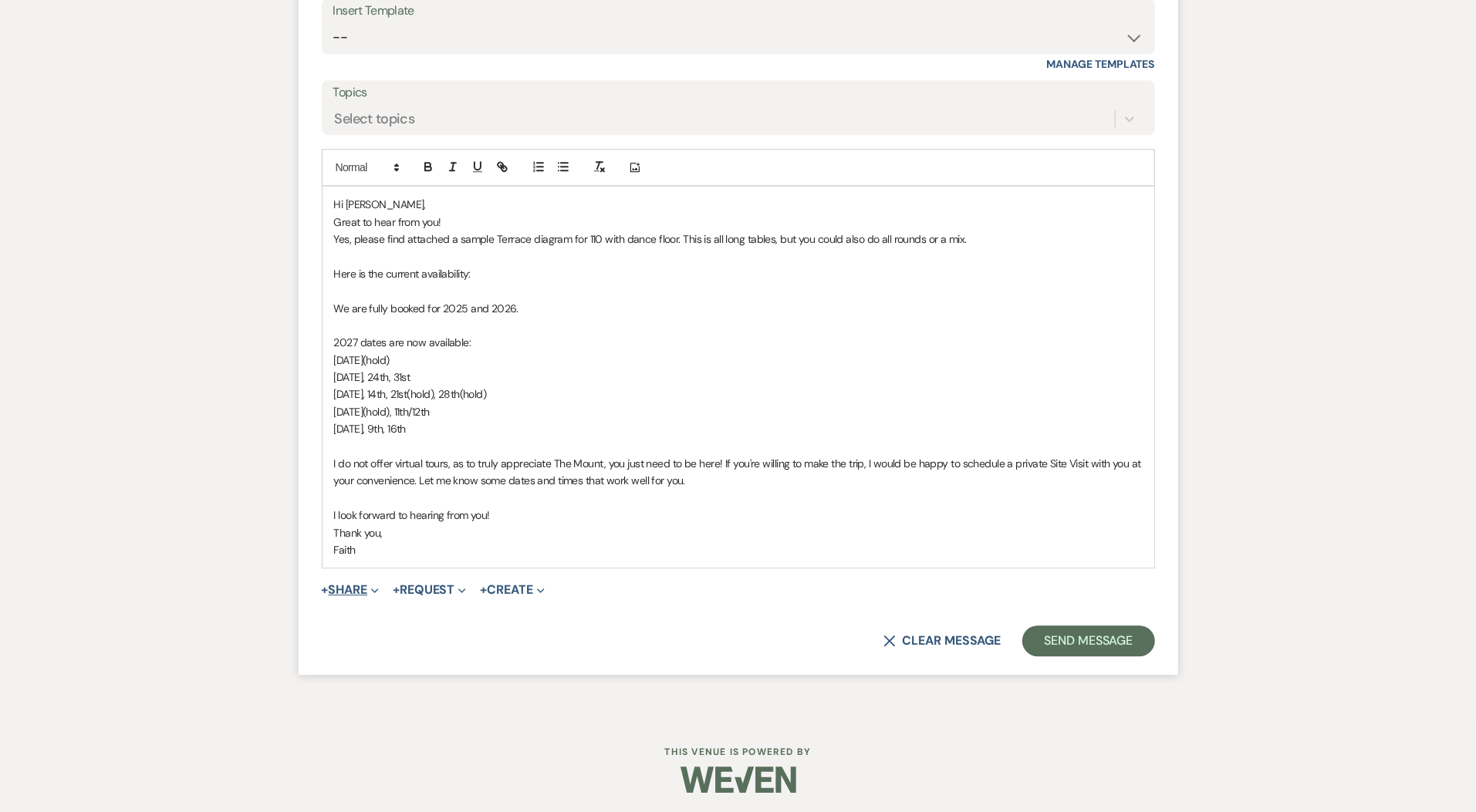
click at [360, 584] on button "+ Share Expand" at bounding box center [350, 590] width 58 height 12
click at [386, 612] on span "Doc Upload Documents" at bounding box center [384, 620] width 88 height 16
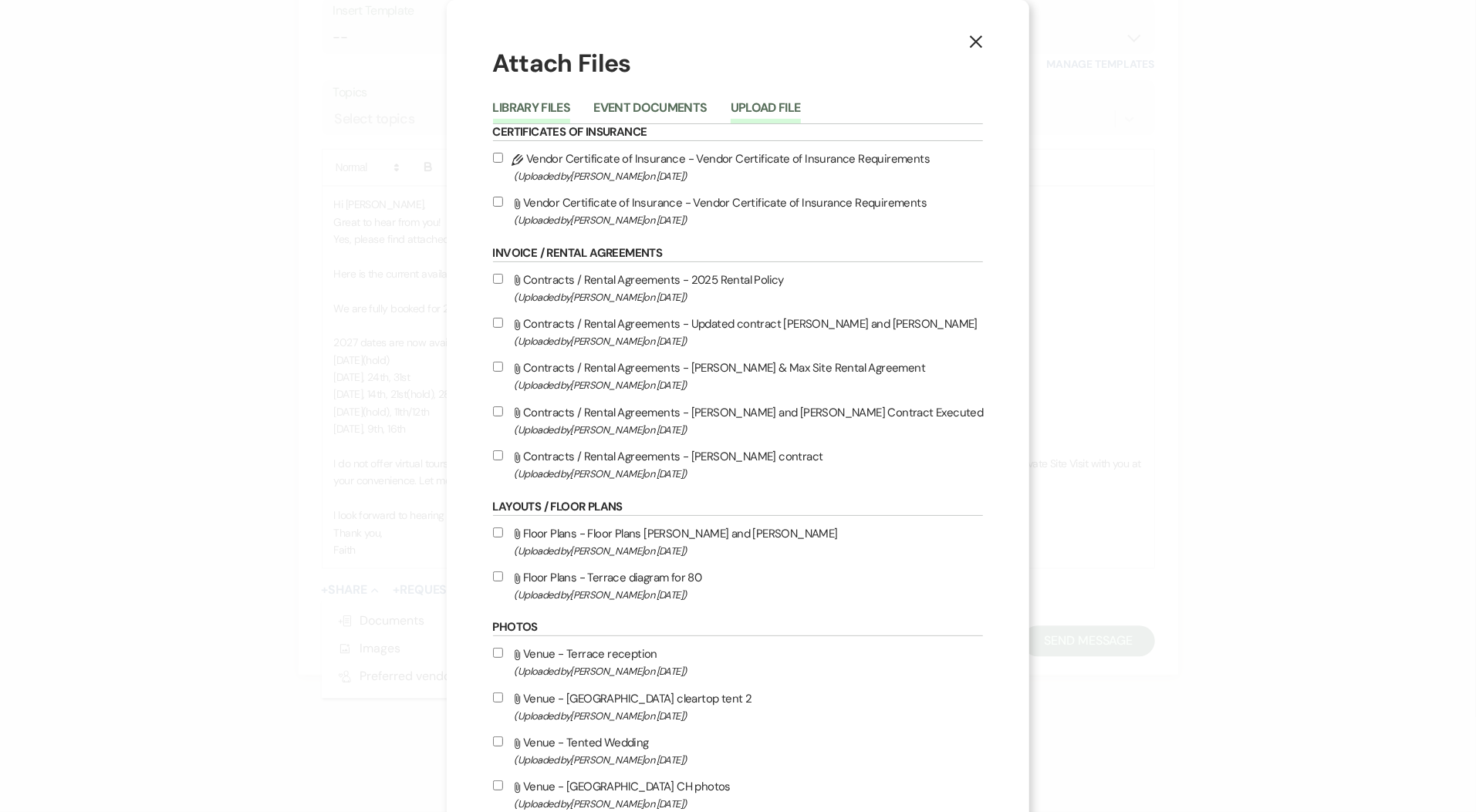
click at [781, 104] on button "Upload File" at bounding box center [766, 113] width 70 height 22
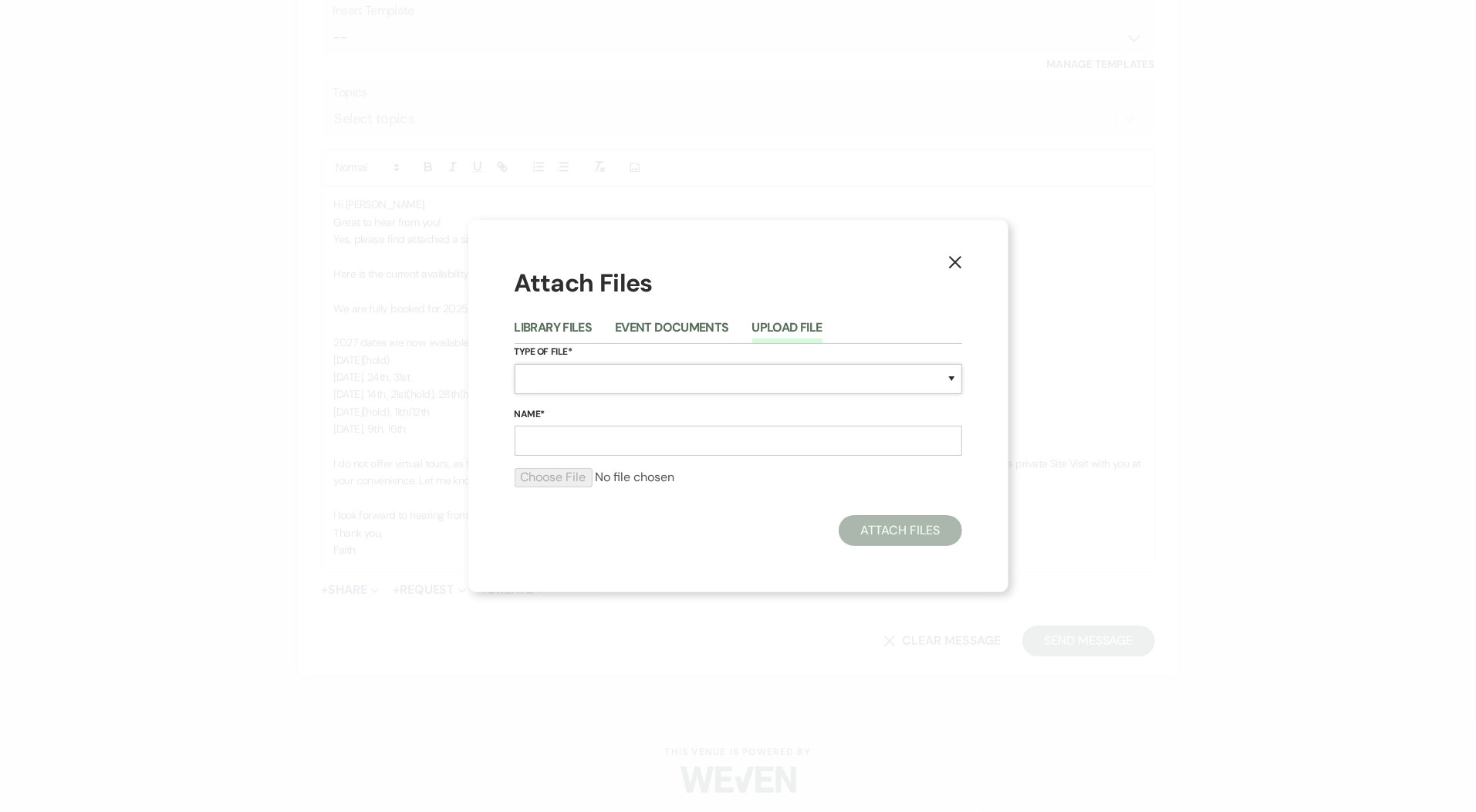
click at [799, 384] on select "Special Event Insurance Vendor Certificate of Insurance Contracts / Rental Agre…" at bounding box center [738, 379] width 448 height 30
select select "24"
drag, startPoint x: 774, startPoint y: 445, endPoint x: 764, endPoint y: 455, distance: 14.1
click at [773, 445] on input "Name*" at bounding box center [738, 441] width 448 height 30
type input "Sample Terrace diagram 110"
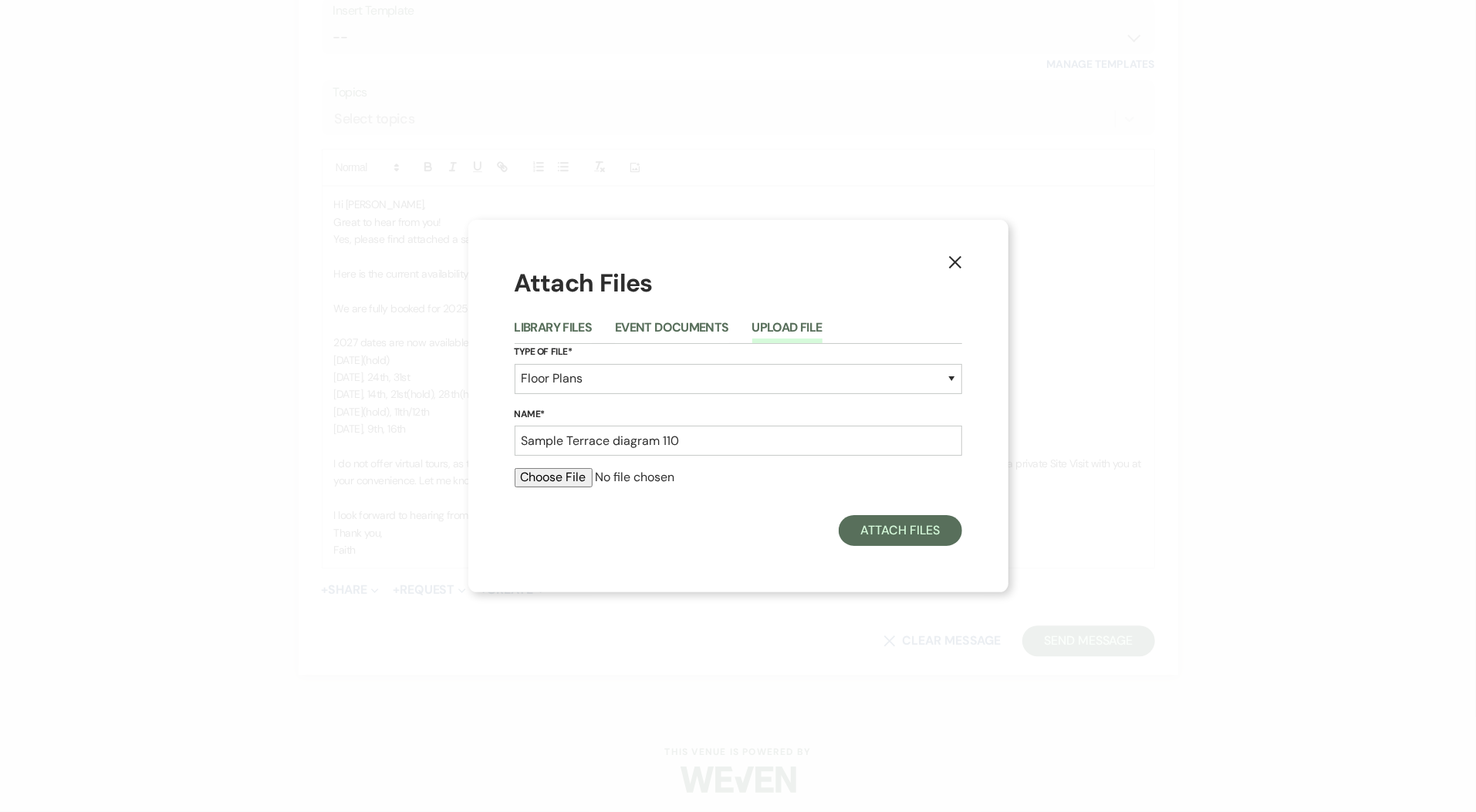
click at [562, 474] on input "file" at bounding box center [738, 477] width 448 height 19
type input "C:\fakepath\Terrace 110 sample.pdf"
click at [895, 537] on button "Attach Files" at bounding box center [900, 534] width 123 height 31
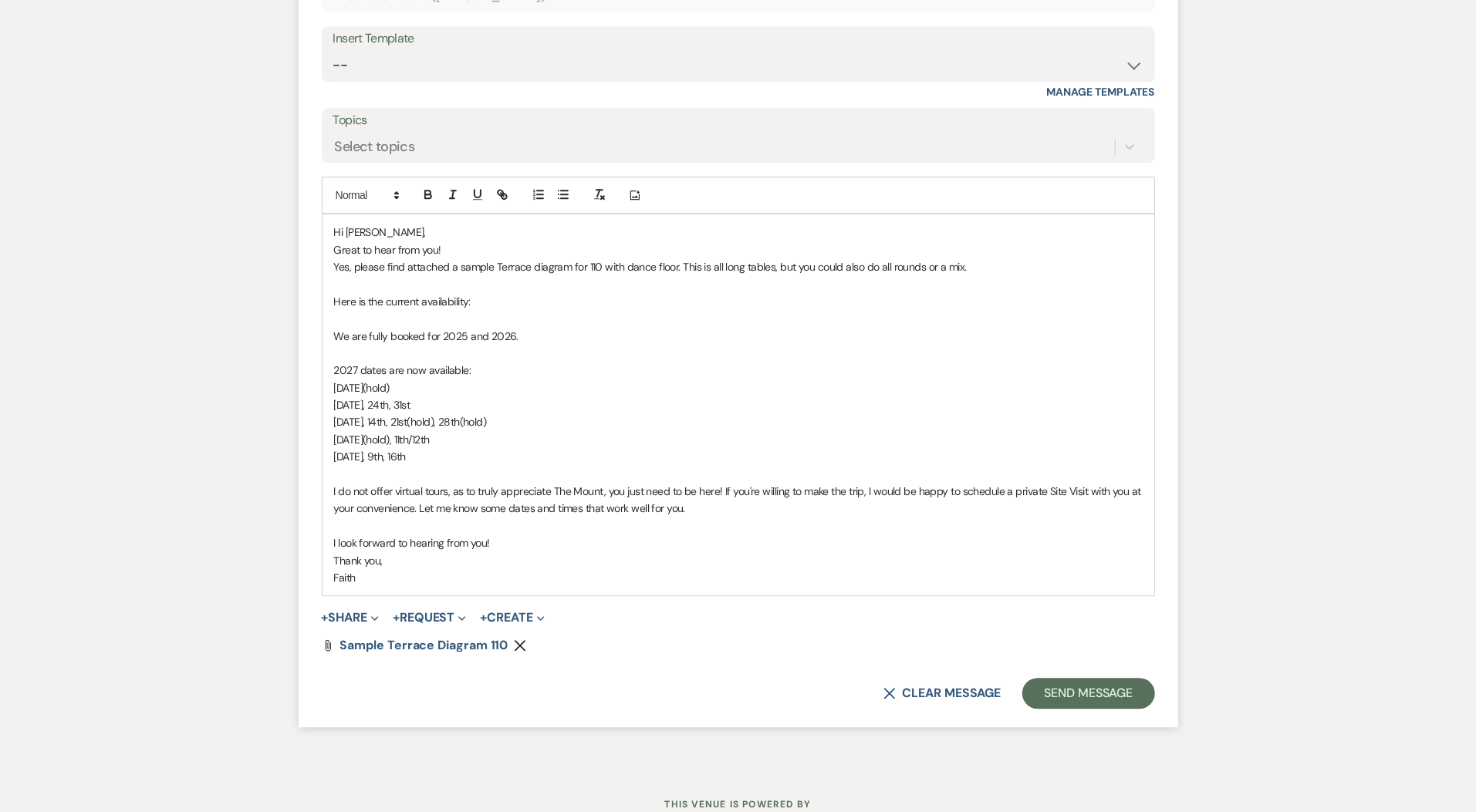
scroll to position [3025, 0]
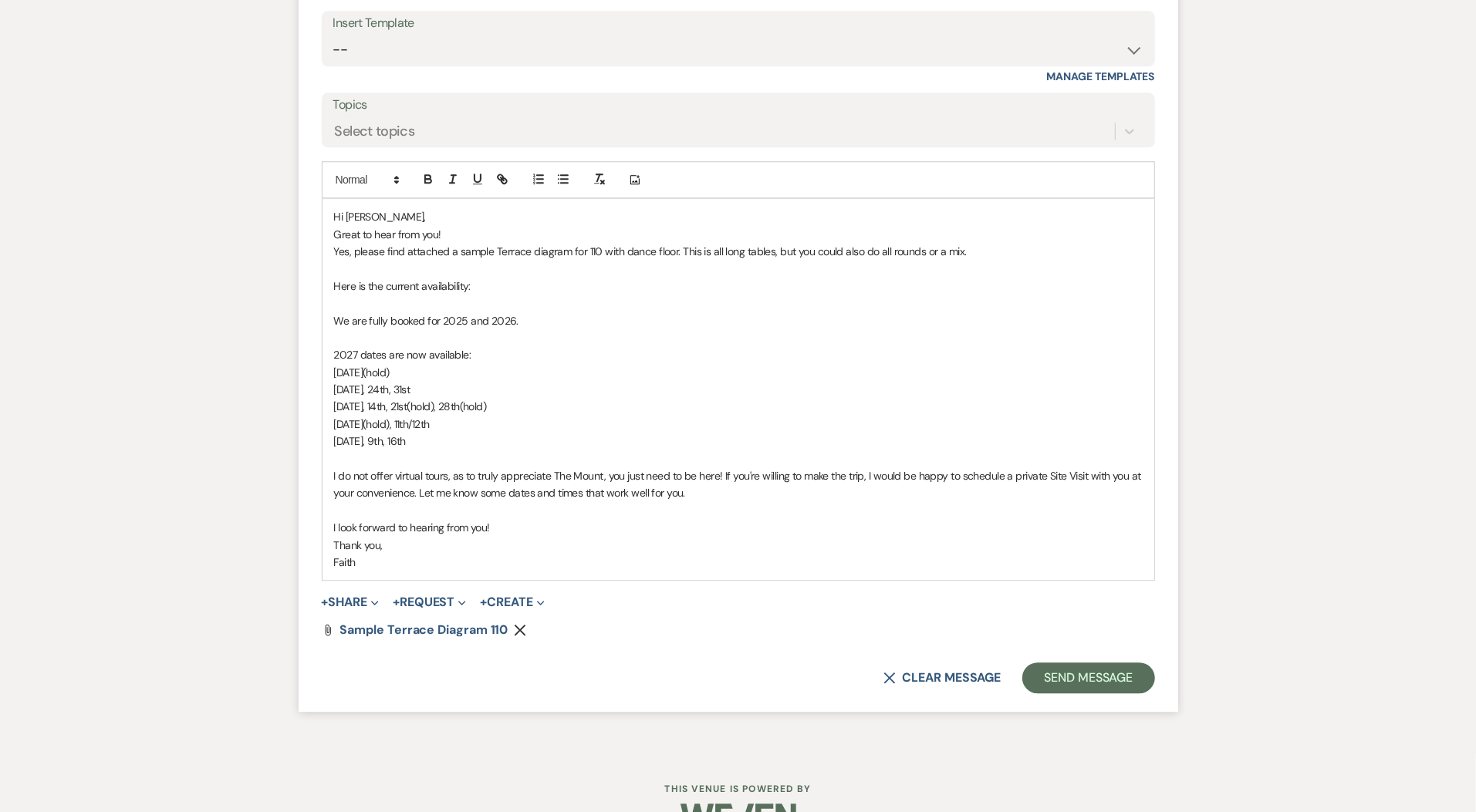
click at [340, 472] on span "I do not offer virtual tours, as to truly appreciate The Mount, you just need t…" at bounding box center [739, 484] width 810 height 31
click at [1041, 469] on span "We do not offer virtual tours, as to truly appreciate The Mount, you just need …" at bounding box center [730, 484] width 792 height 31
click at [866, 519] on p "I look forward to hearing from you!" at bounding box center [738, 527] width 808 height 17
click at [559, 226] on p "Great to hear from you!" at bounding box center [738, 234] width 808 height 17
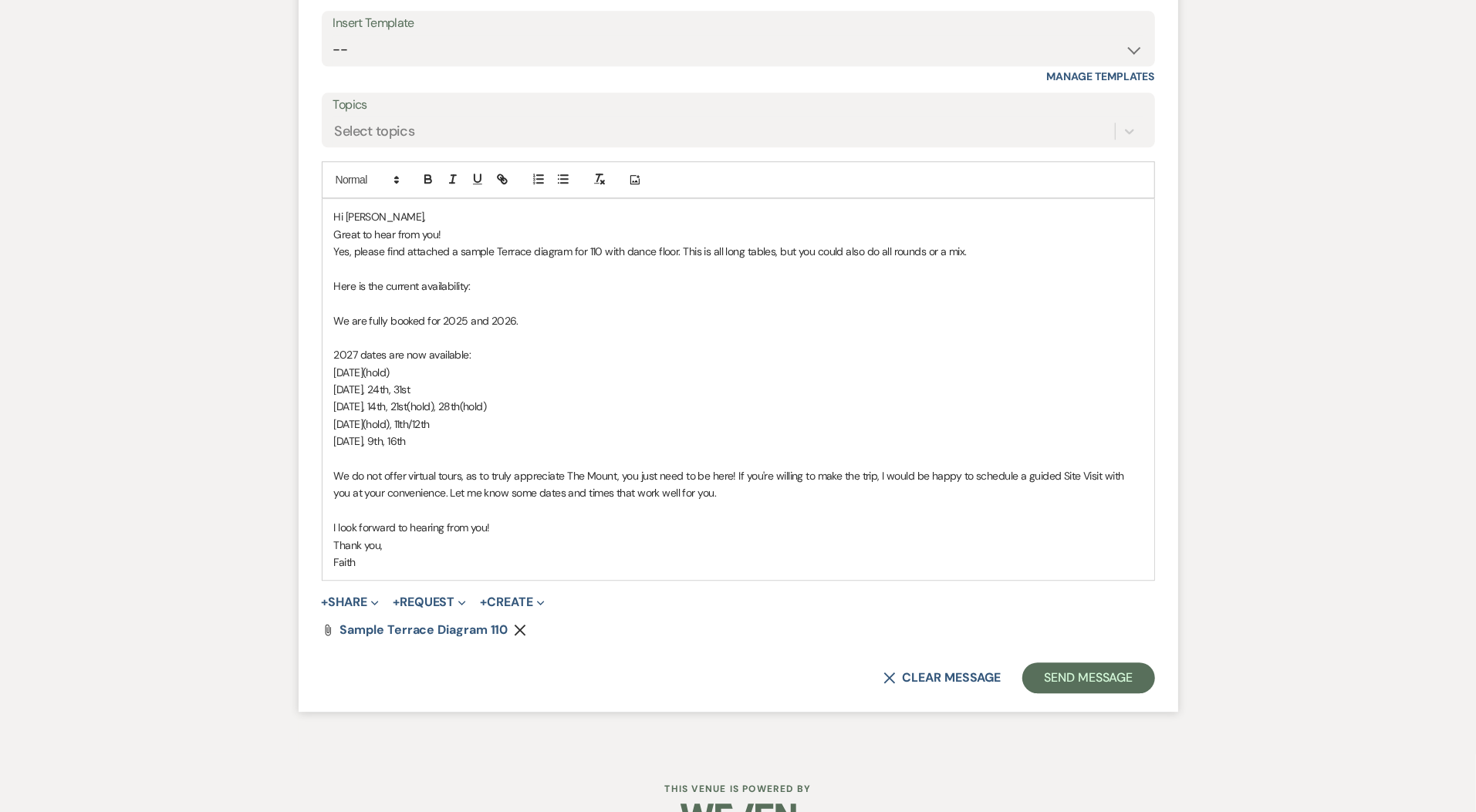
click at [330, 248] on div "Hi Darcy, Great to hear from you! Yes, please find attached a sample Terrace di…" at bounding box center [738, 389] width 832 height 381
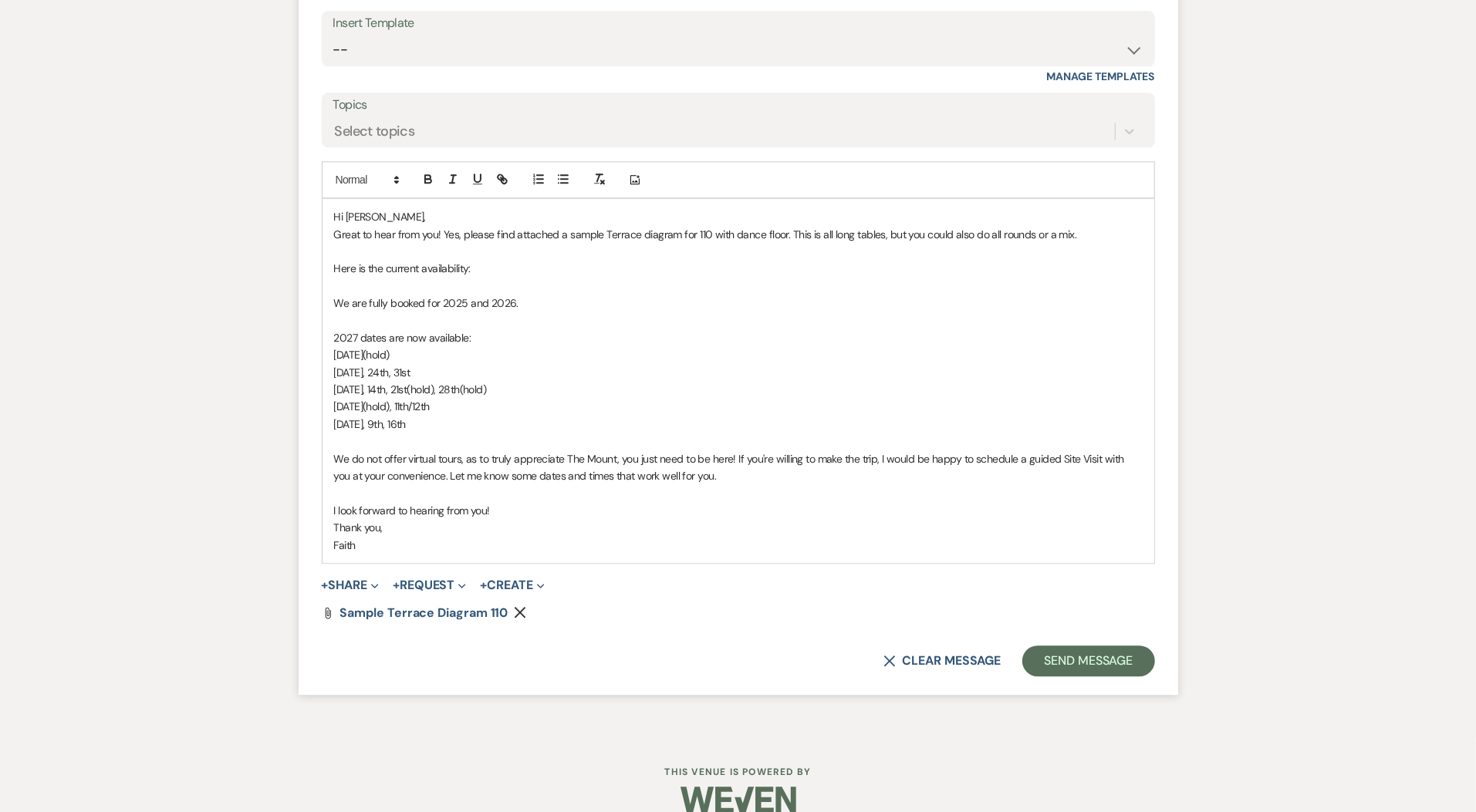
click at [1119, 640] on form "Reply X Saving draft... Recipients* Event Contacts ( Darcy Irwin ) Insert Templ…" at bounding box center [738, 290] width 880 height 809
click at [1119, 640] on form "Reply X Draft saved! Recipients* Event Contacts ( Darcy Irwin ) Insert Template…" at bounding box center [738, 290] width 880 height 809
click at [1118, 661] on button "Send Message" at bounding box center [1088, 661] width 132 height 31
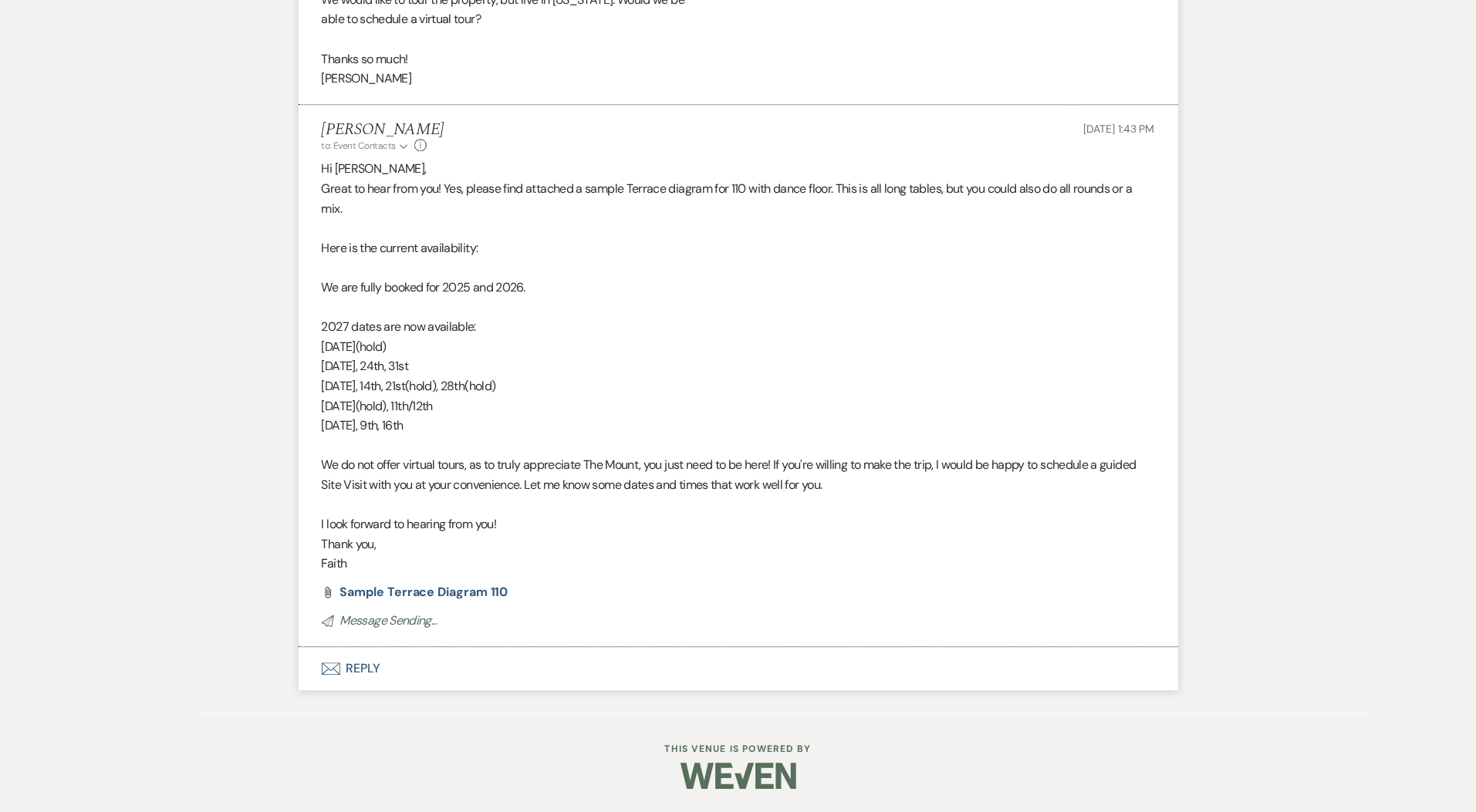
scroll to position [2804, 0]
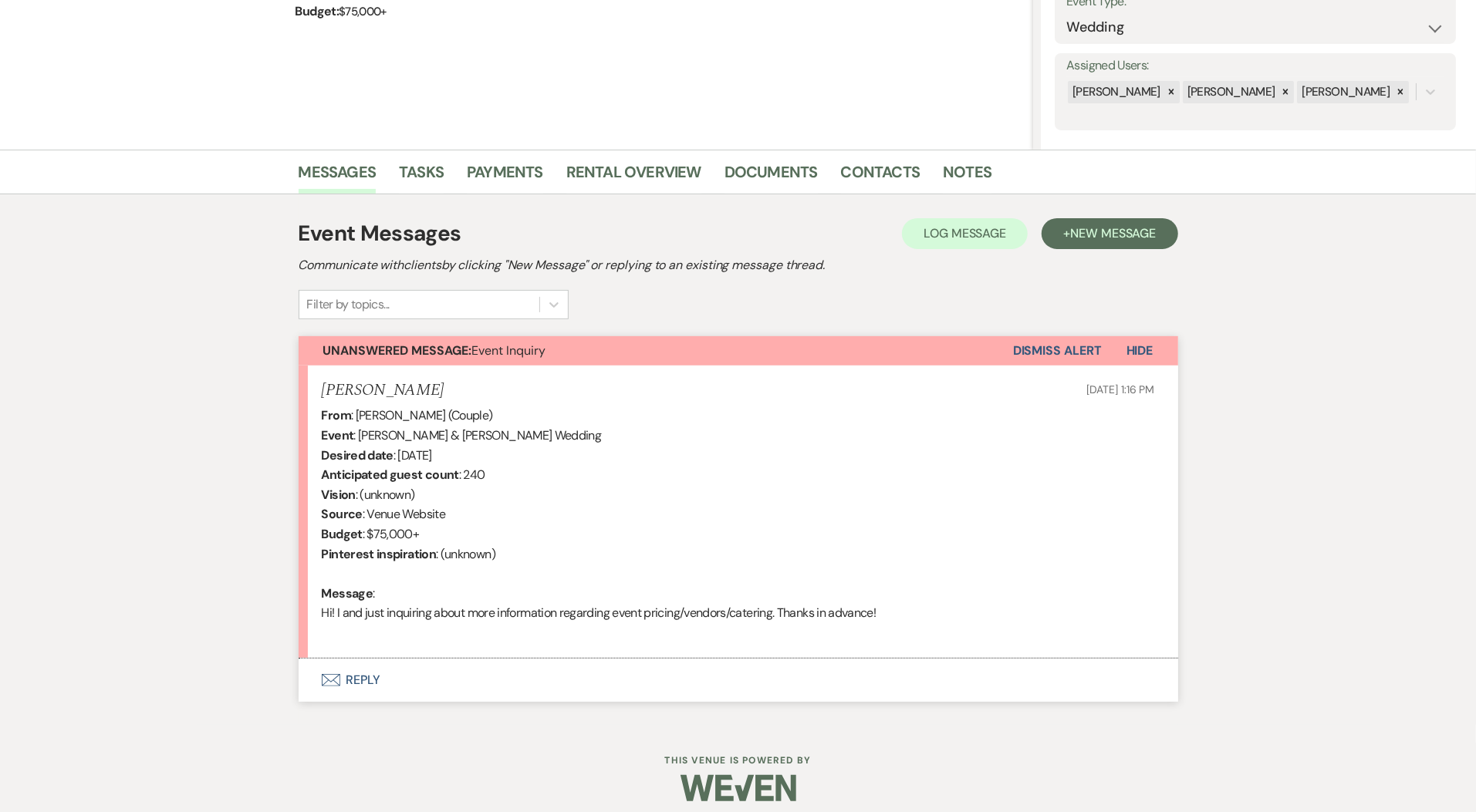
scroll to position [248, 0]
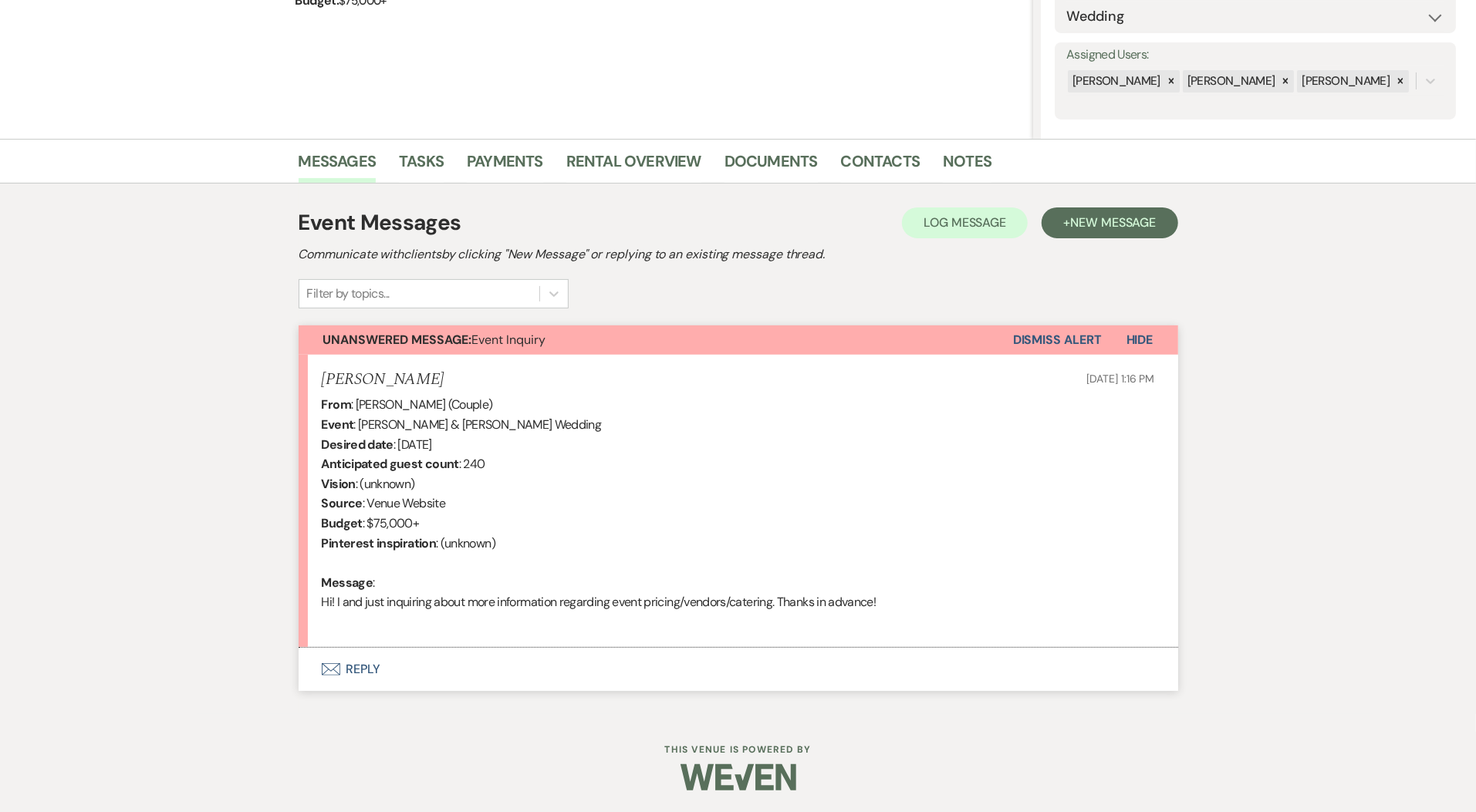
click at [354, 681] on button "Envelope Reply" at bounding box center [738, 670] width 880 height 43
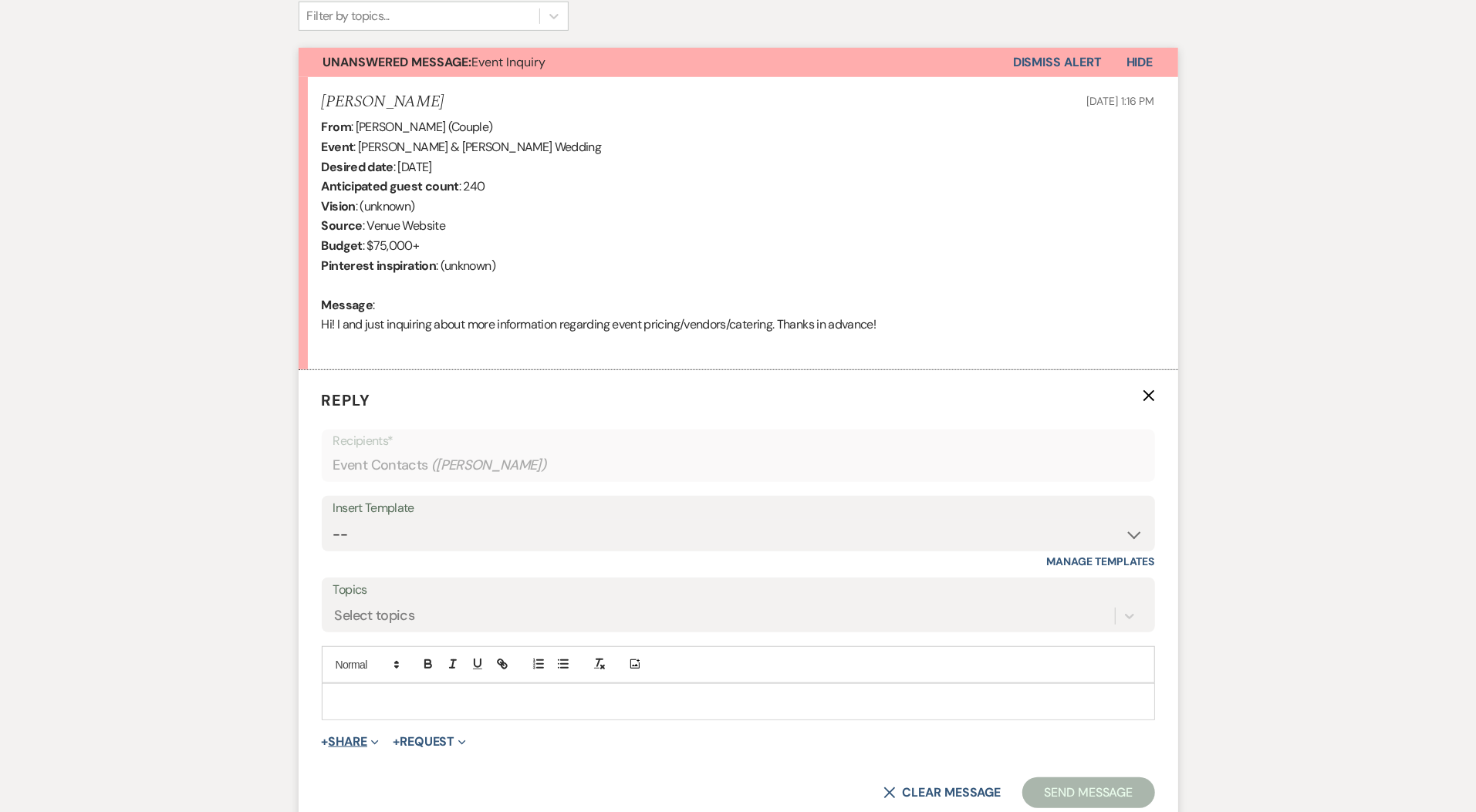
scroll to position [590, 0]
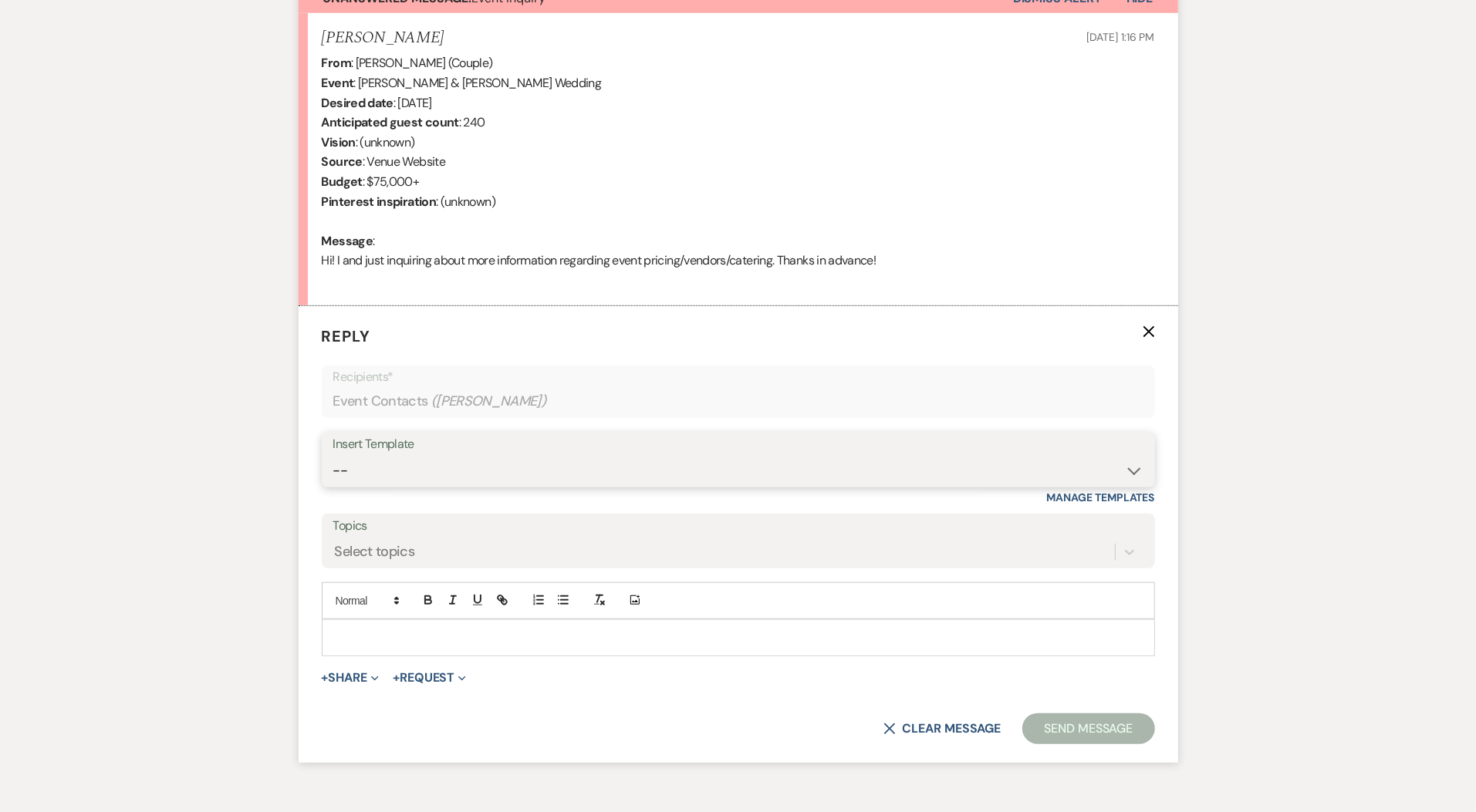
click at [418, 468] on select "-- Weven Planning Portal Introduction (Booked Events) Initial Inquiry Response …" at bounding box center [738, 470] width 810 height 30
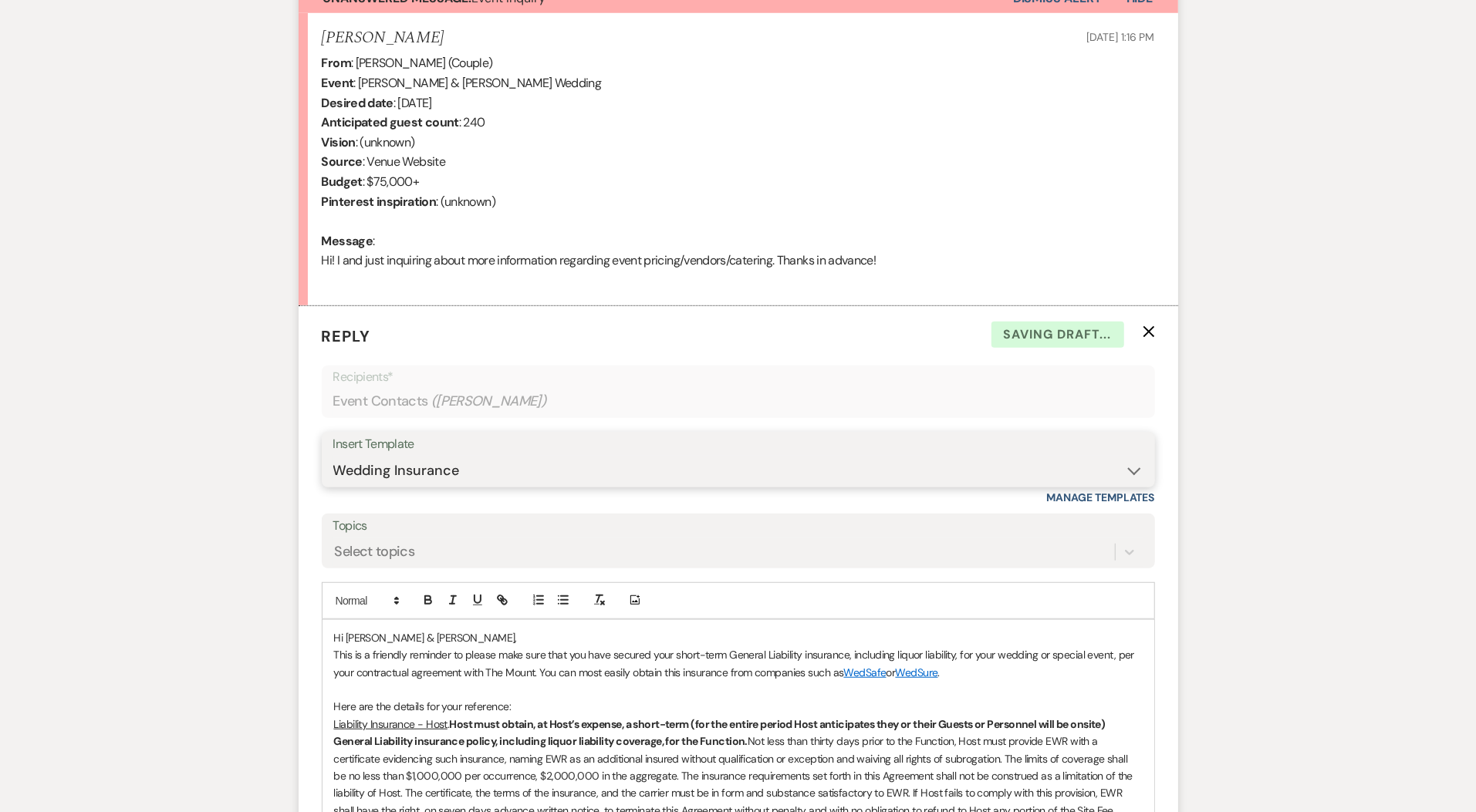
click at [467, 466] on select "-- Weven Planning Portal Introduction (Booked Events) Initial Inquiry Response …" at bounding box center [738, 470] width 810 height 30
select select "5515"
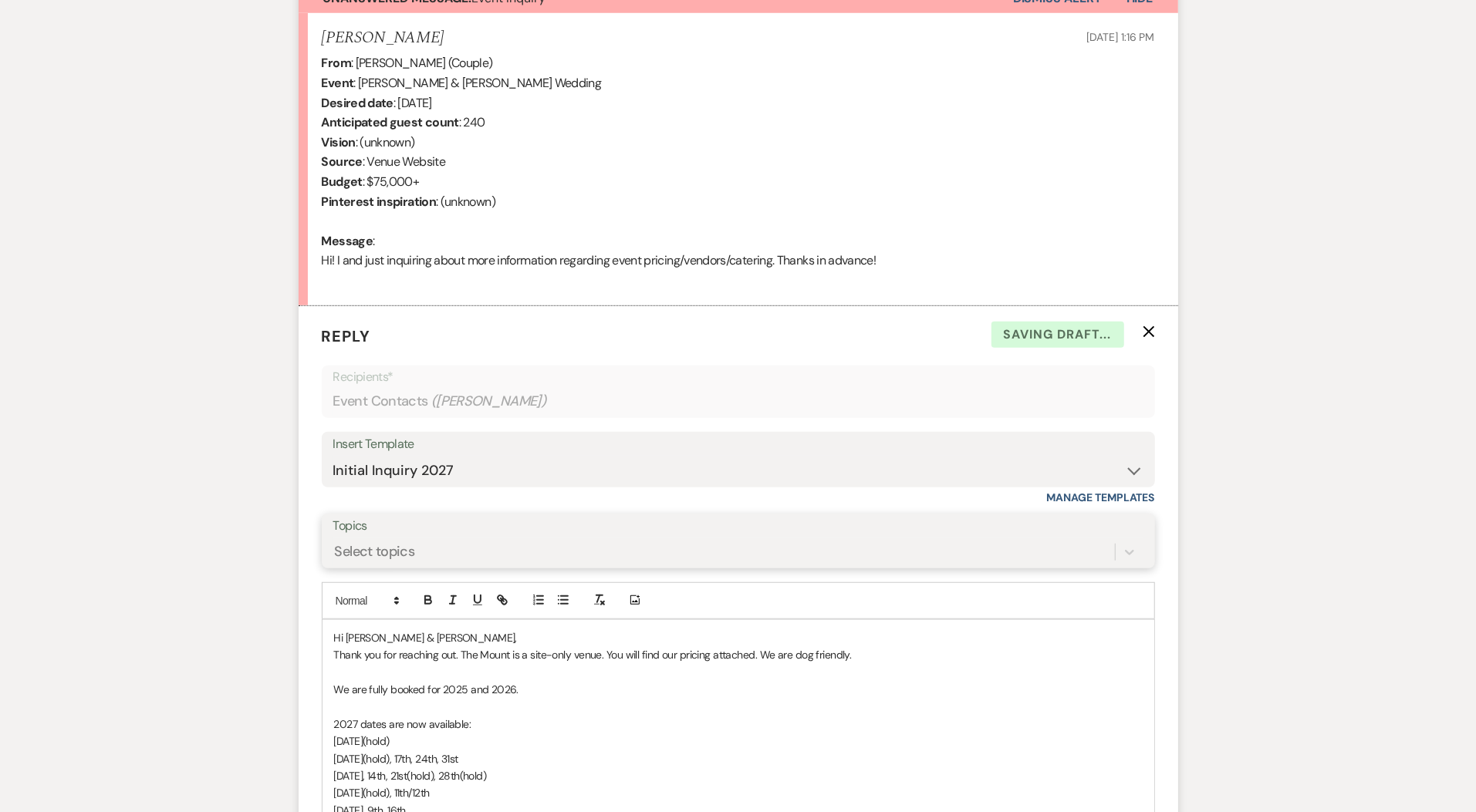
click at [456, 554] on div "Select topics" at bounding box center [724, 551] width 781 height 27
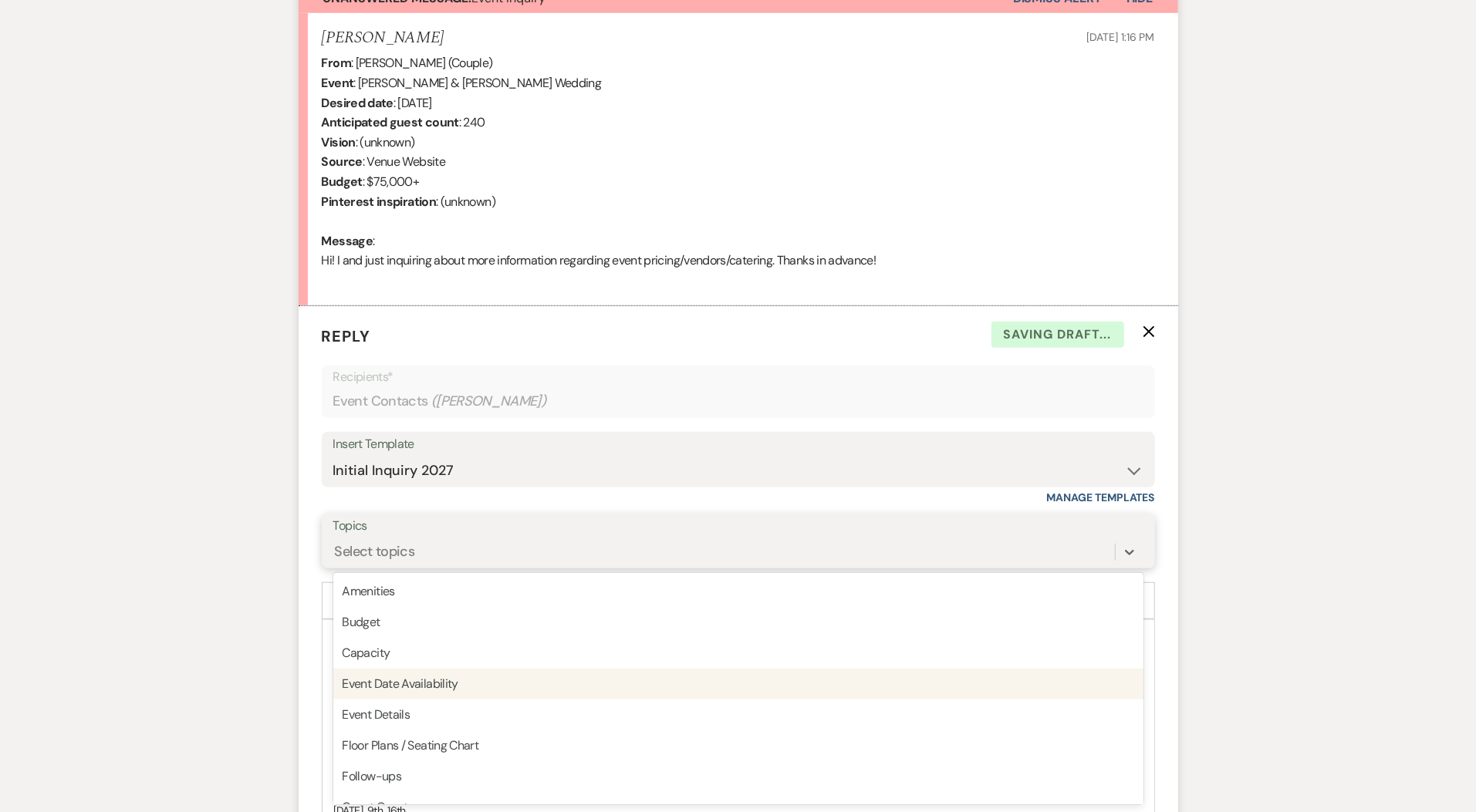
click at [446, 677] on div "Event Date Availability" at bounding box center [738, 684] width 810 height 31
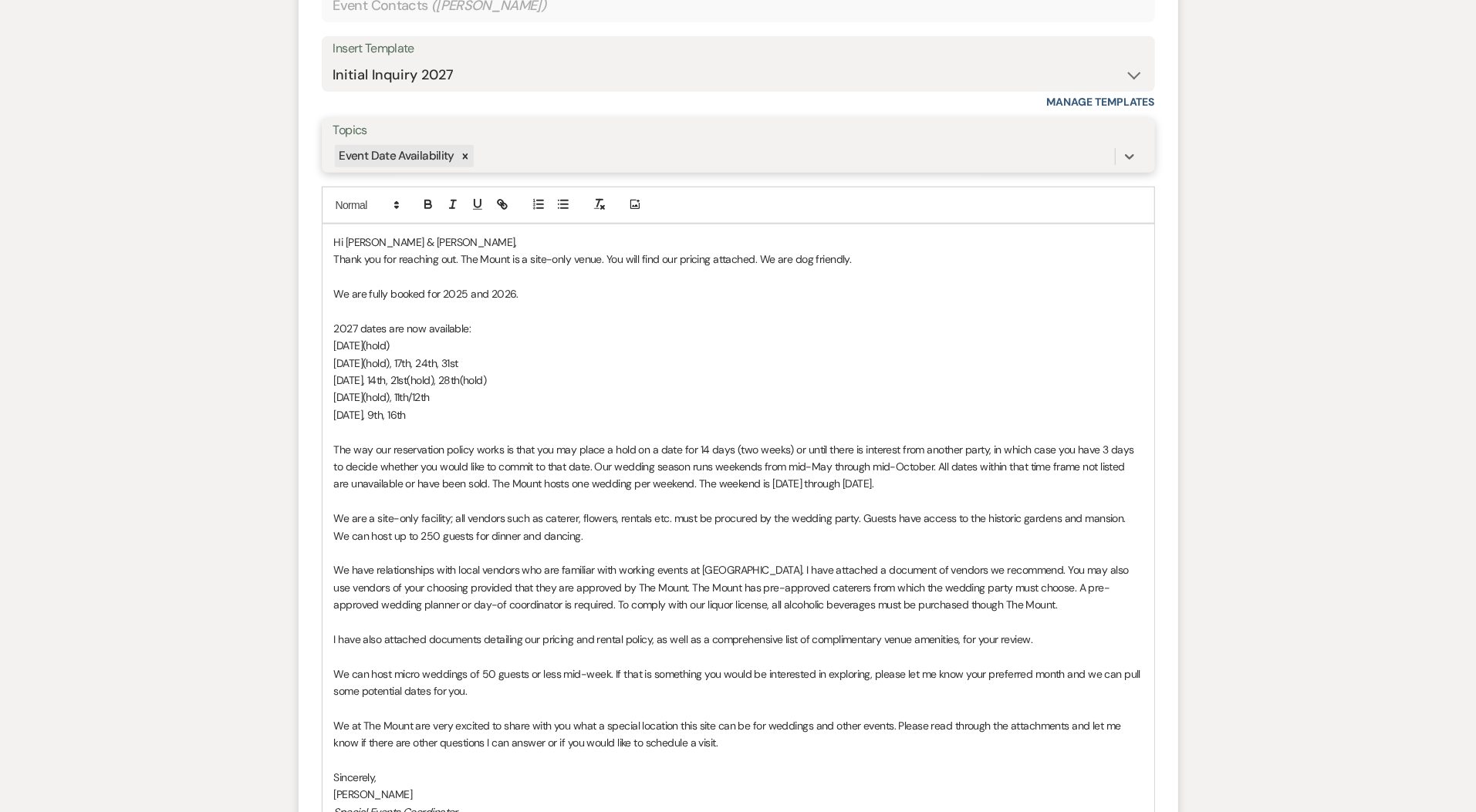
scroll to position [998, 0]
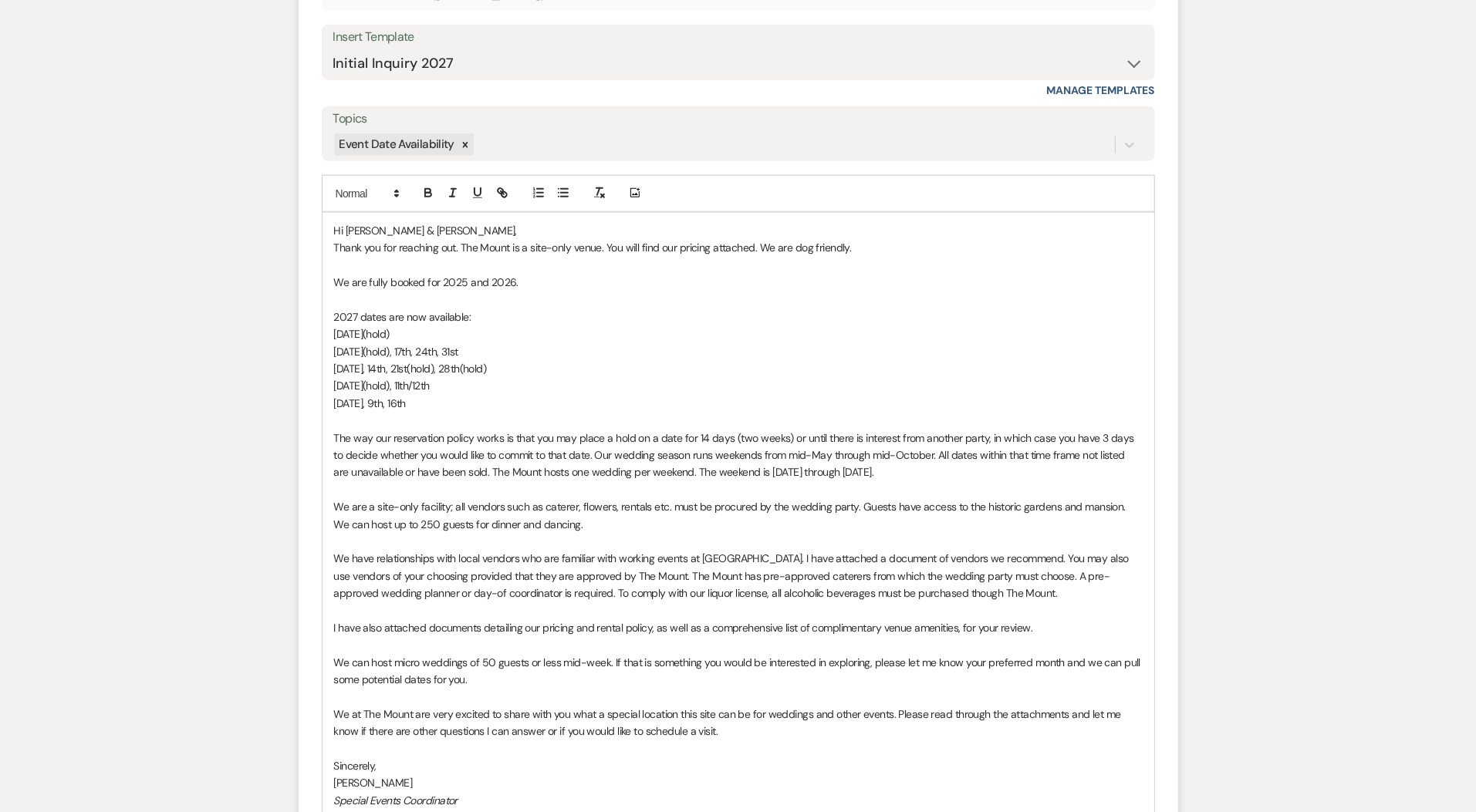
drag, startPoint x: 406, startPoint y: 394, endPoint x: 310, endPoint y: 275, distance: 152.9
click at [310, 275] on form "Reply X Draft Recipients* Event Contacts ( Sarah Robertson ) Insert Template --…" at bounding box center [738, 500] width 880 height 1204
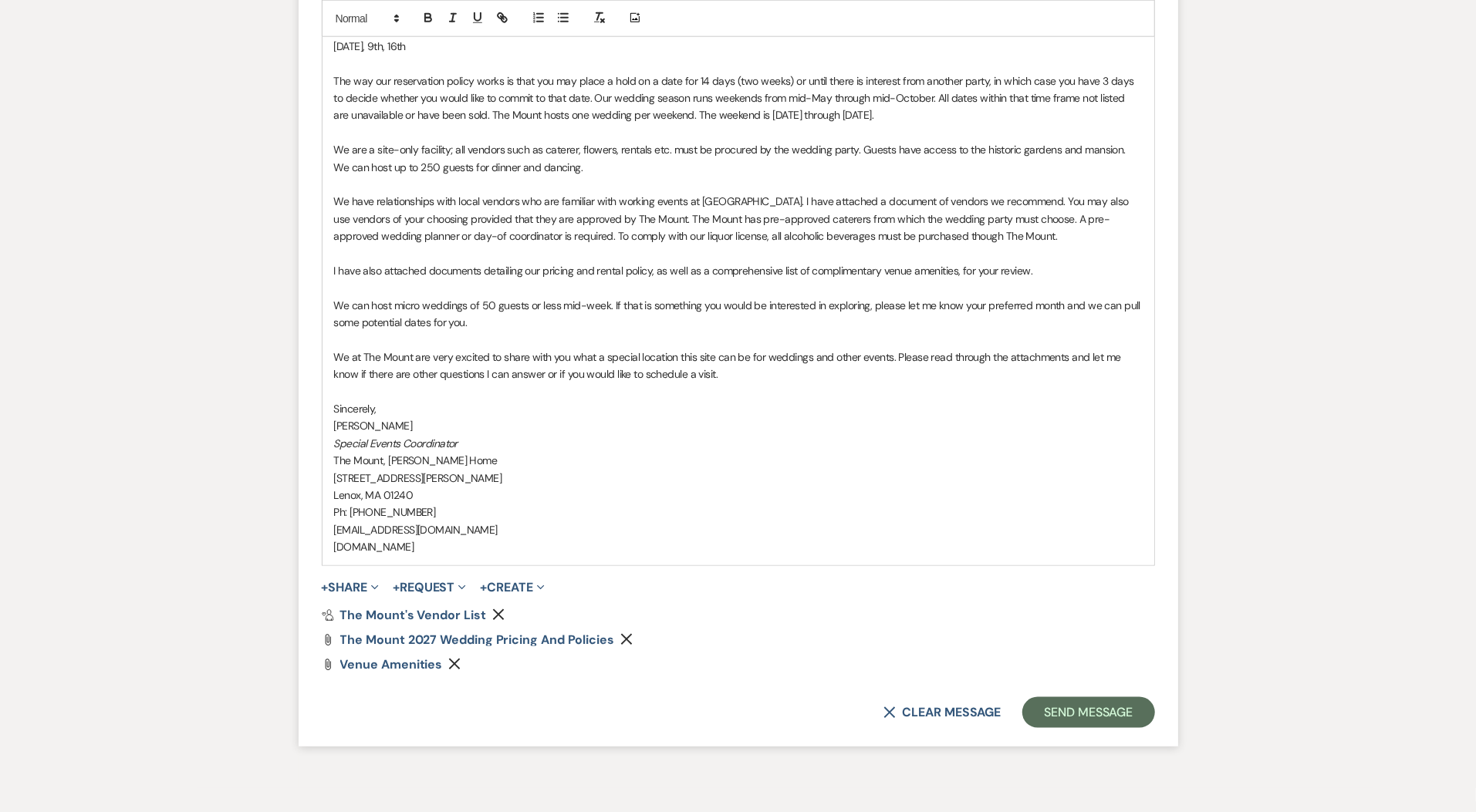
scroll to position [1427, 0]
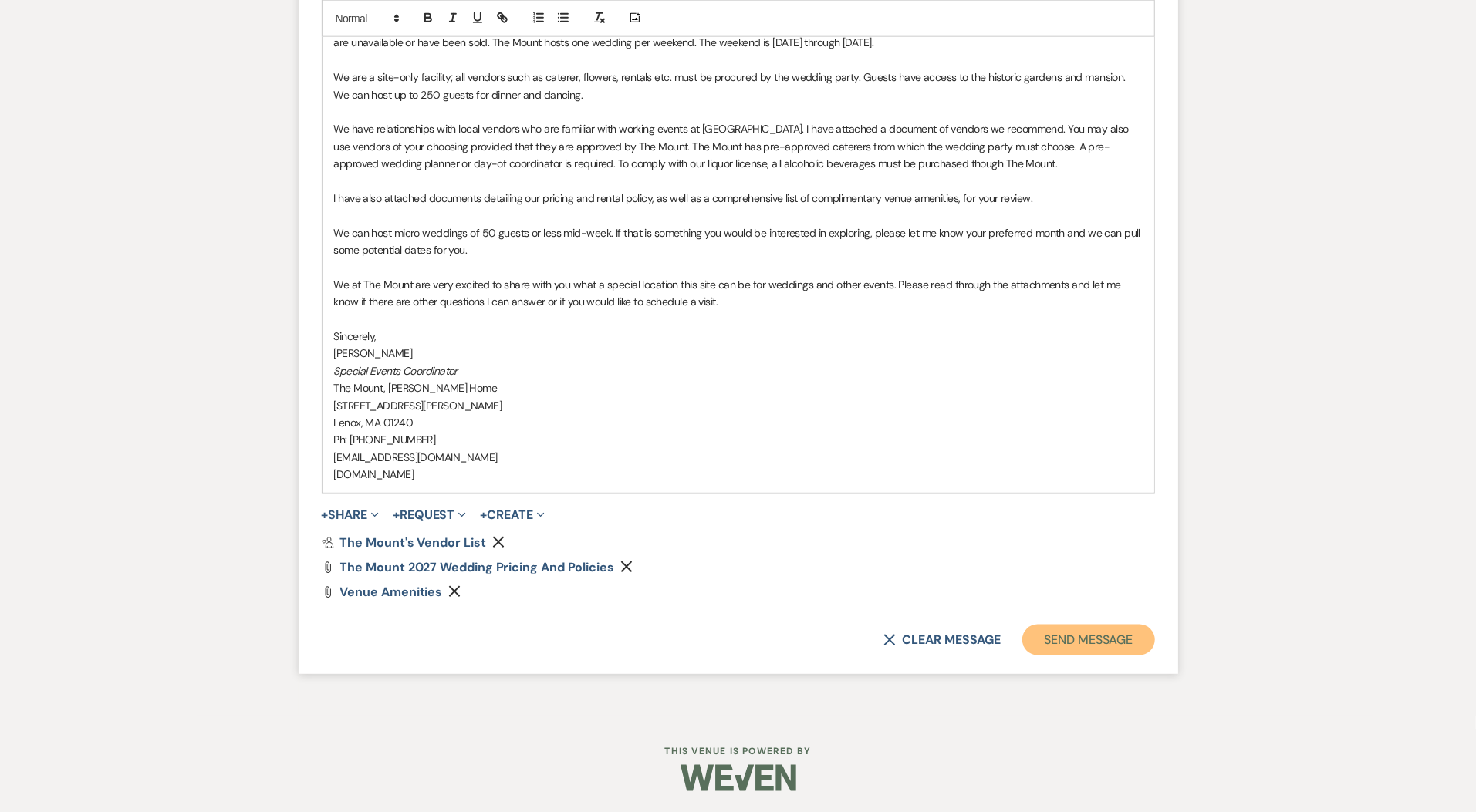
click at [1098, 634] on button "Send Message" at bounding box center [1088, 640] width 132 height 31
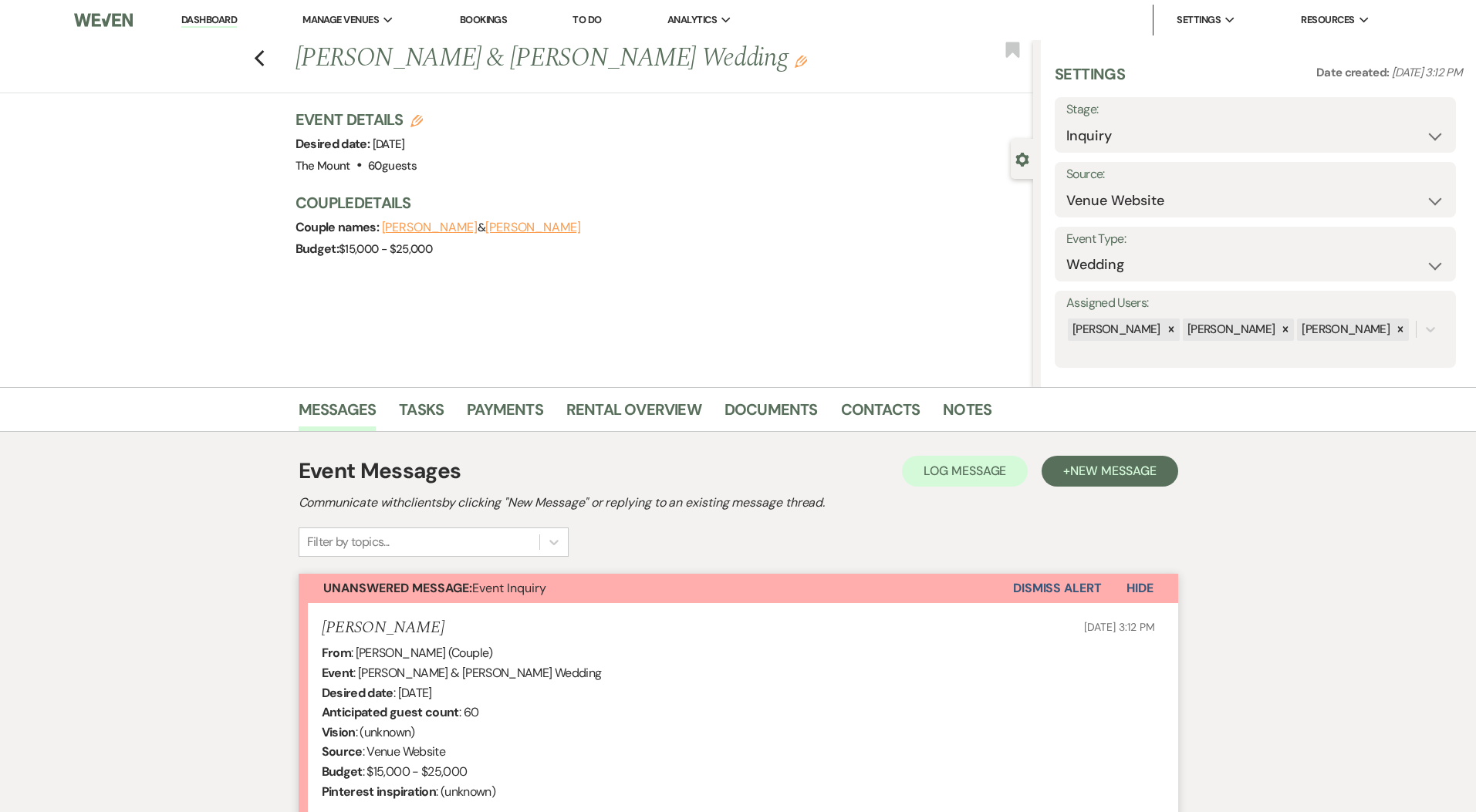
select select "5515"
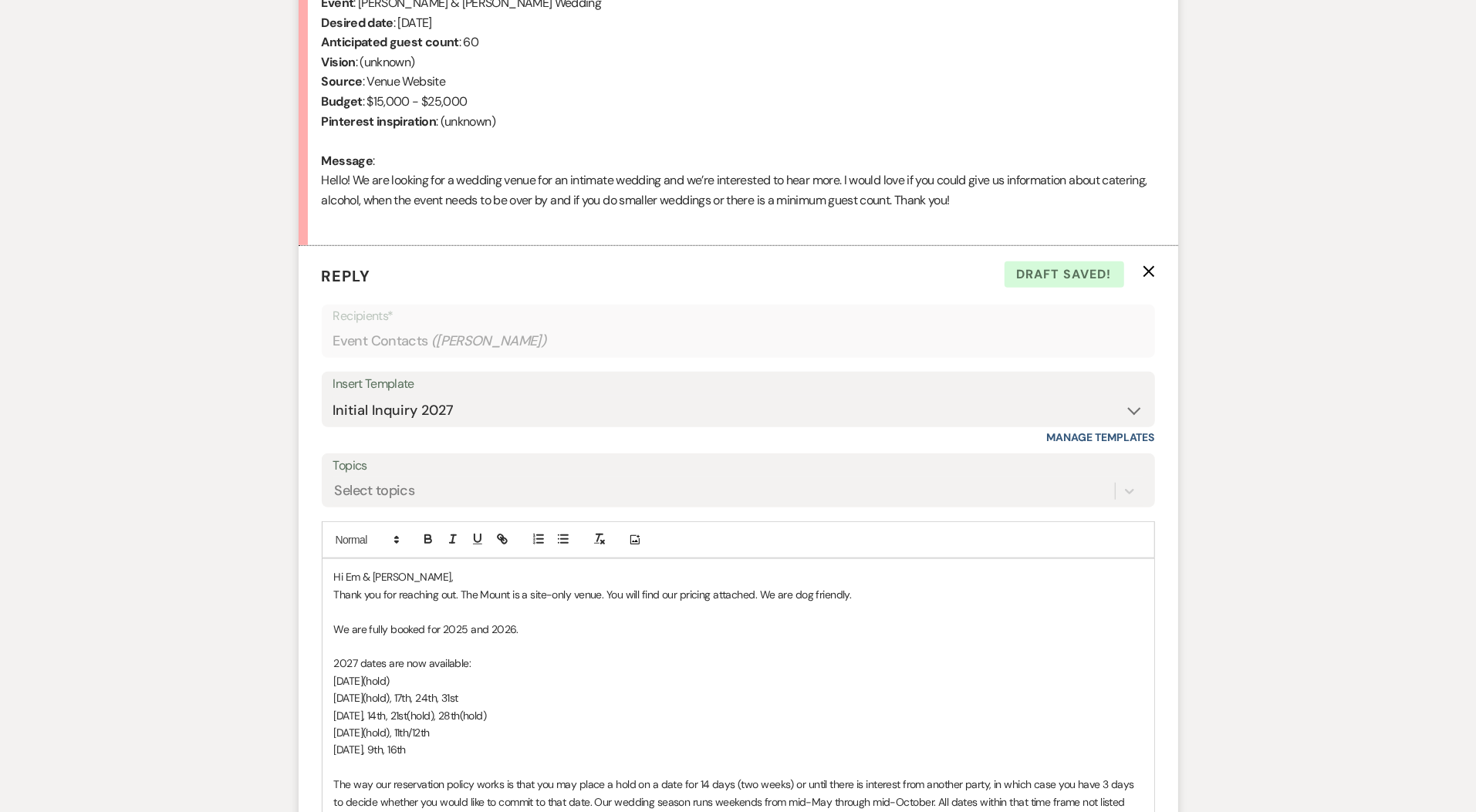
scroll to position [718, 0]
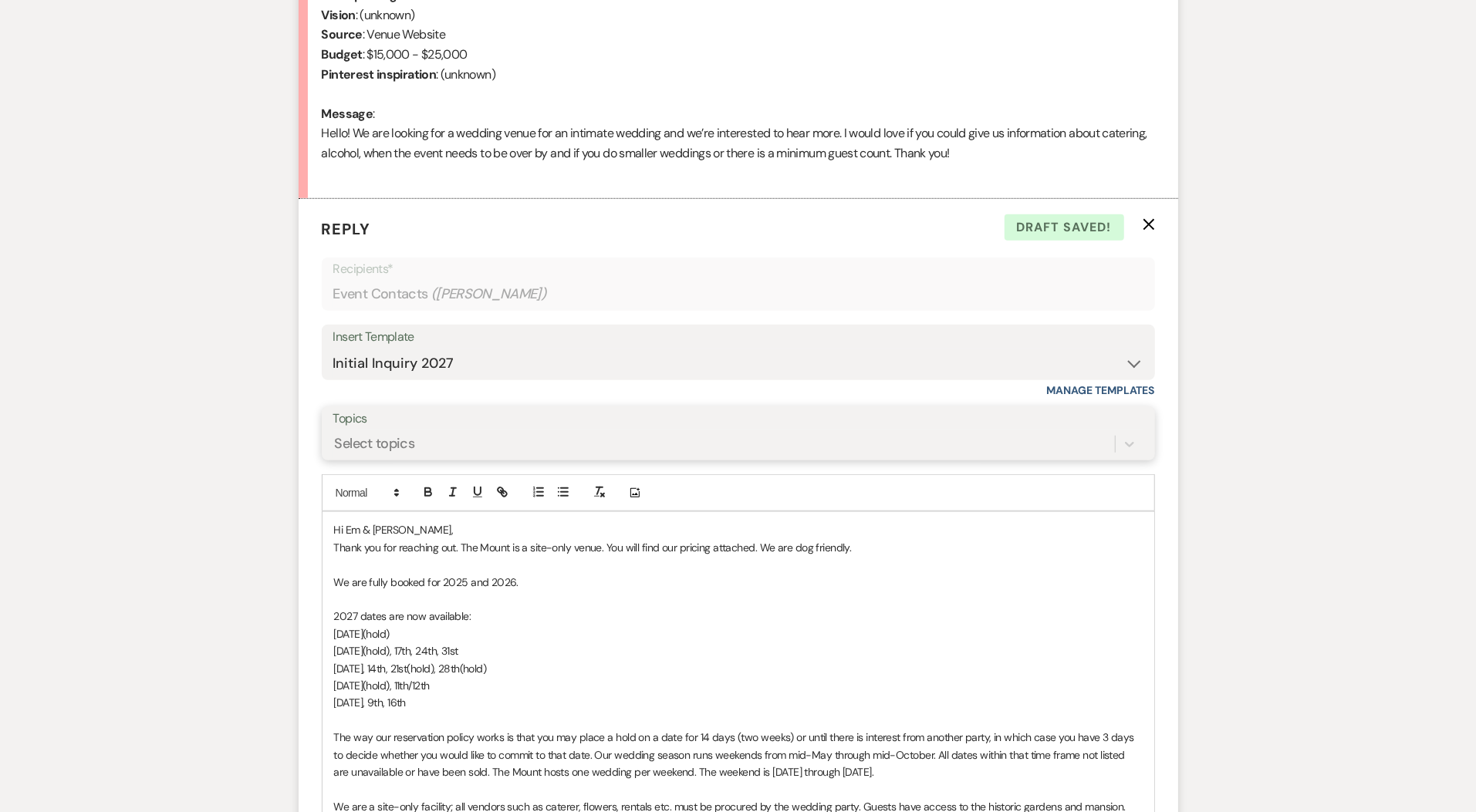
click at [564, 449] on div "Select topics" at bounding box center [724, 445] width 781 height 27
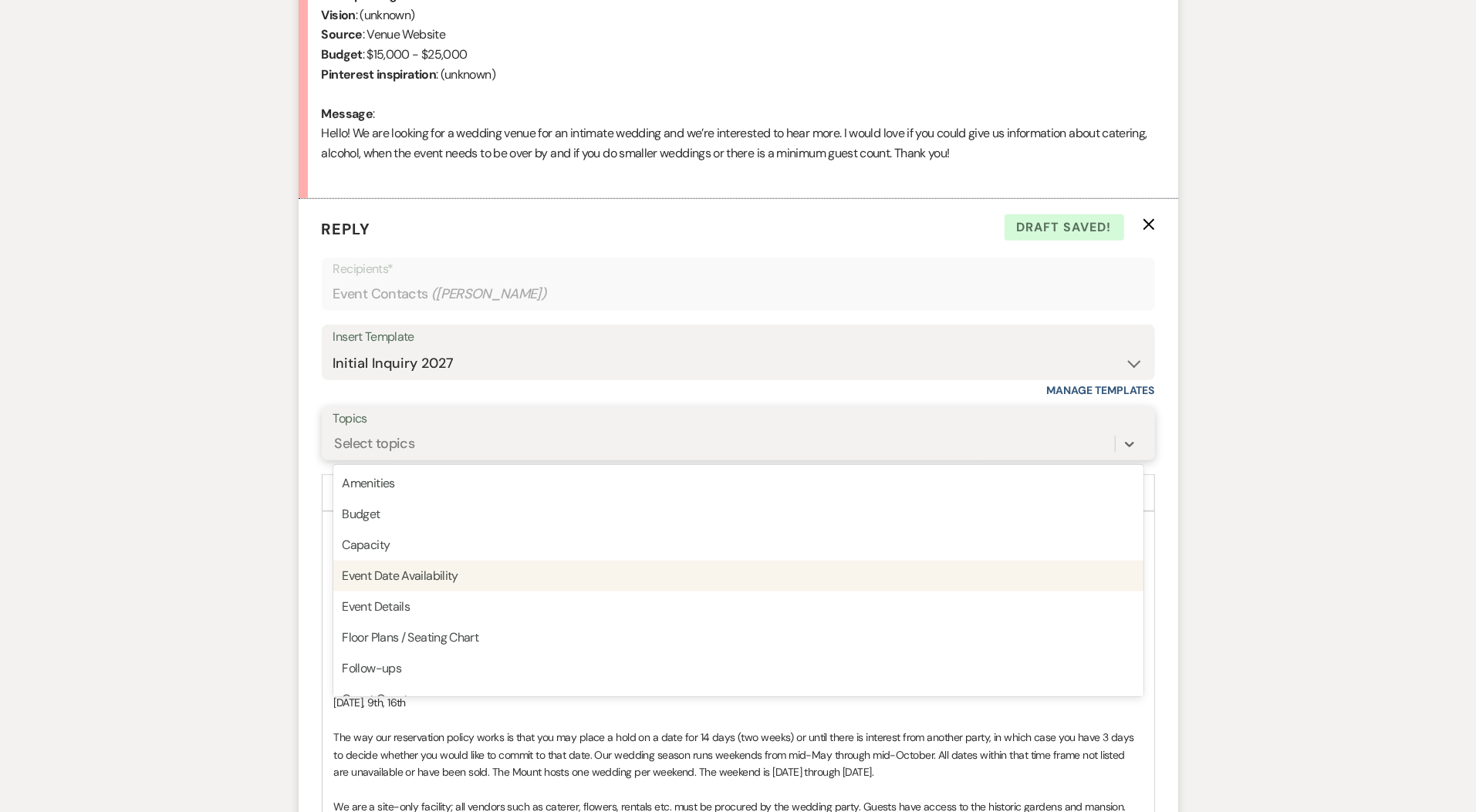
drag, startPoint x: 557, startPoint y: 591, endPoint x: 553, endPoint y: 574, distance: 17.5
click at [553, 574] on div "Amenities Budget Capacity Event Date Availability Event Details Floor Plans / S…" at bounding box center [738, 580] width 810 height 231
click at [553, 574] on div "Event Date Availability" at bounding box center [738, 576] width 810 height 31
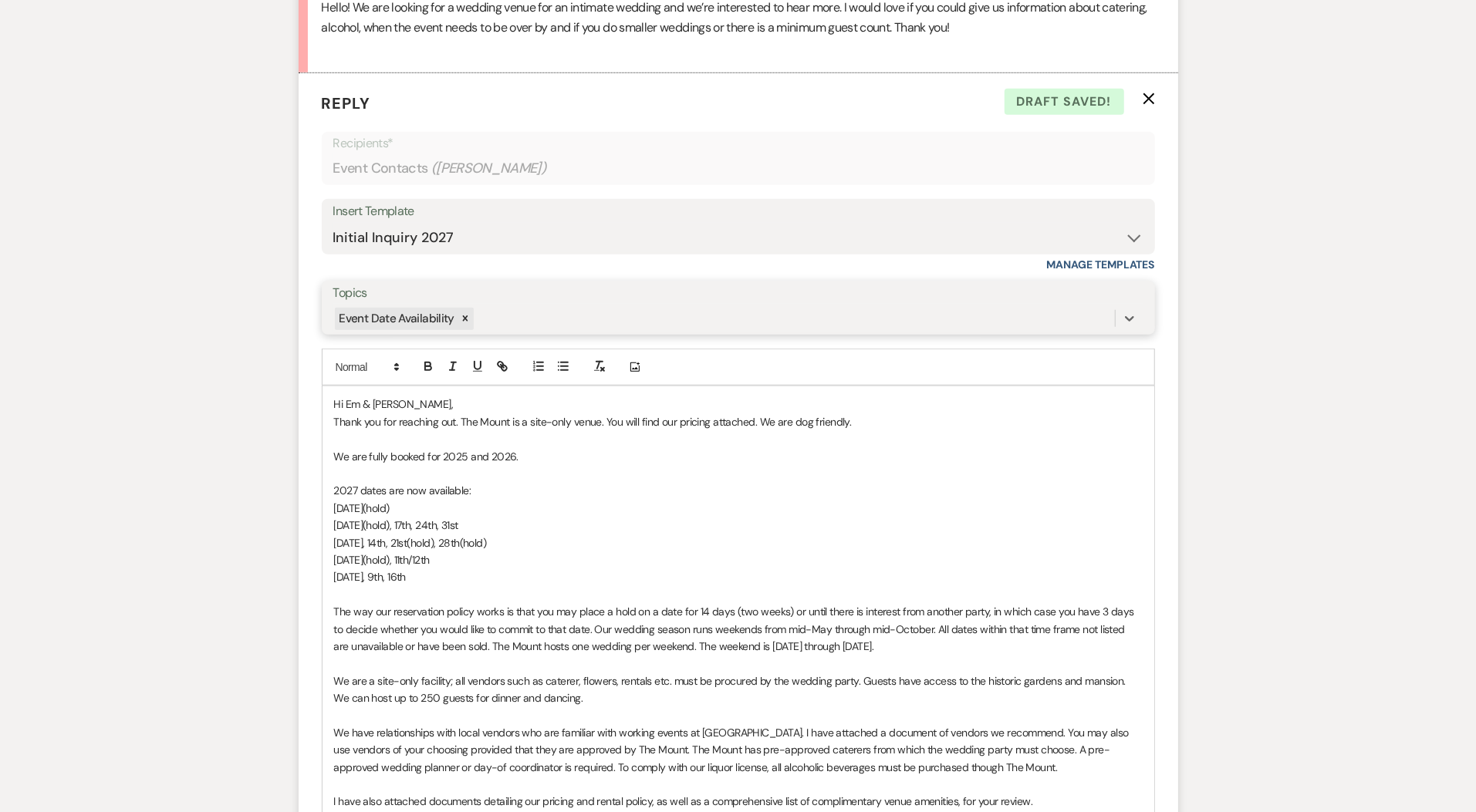
scroll to position [846, 0]
drag, startPoint x: 467, startPoint y: 576, endPoint x: 264, endPoint y: 452, distance: 237.9
click at [264, 452] on div "Messages Tasks Payments Rental Overview Documents Contacts Notes Event Messages…" at bounding box center [738, 428] width 1476 height 1775
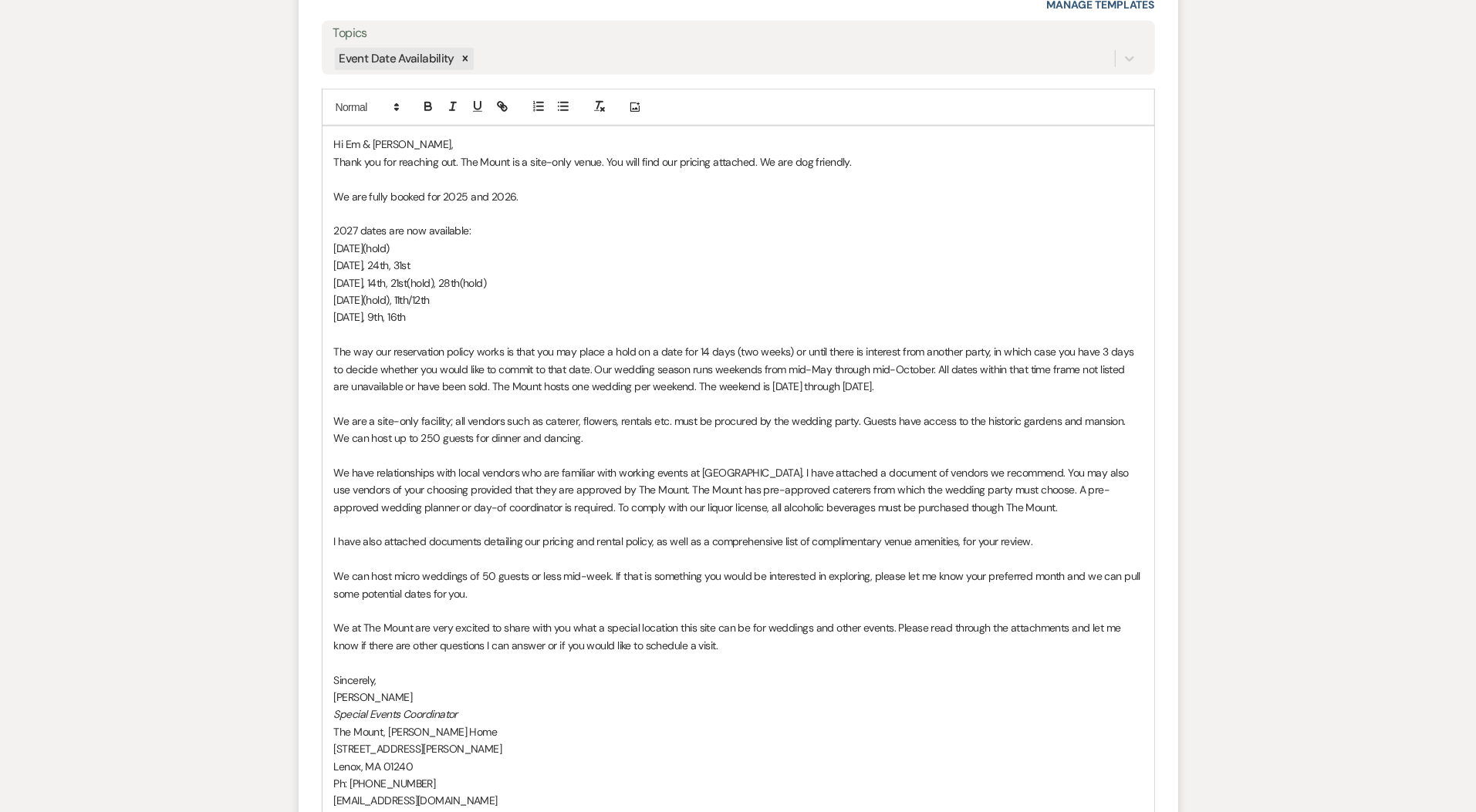
scroll to position [1447, 0]
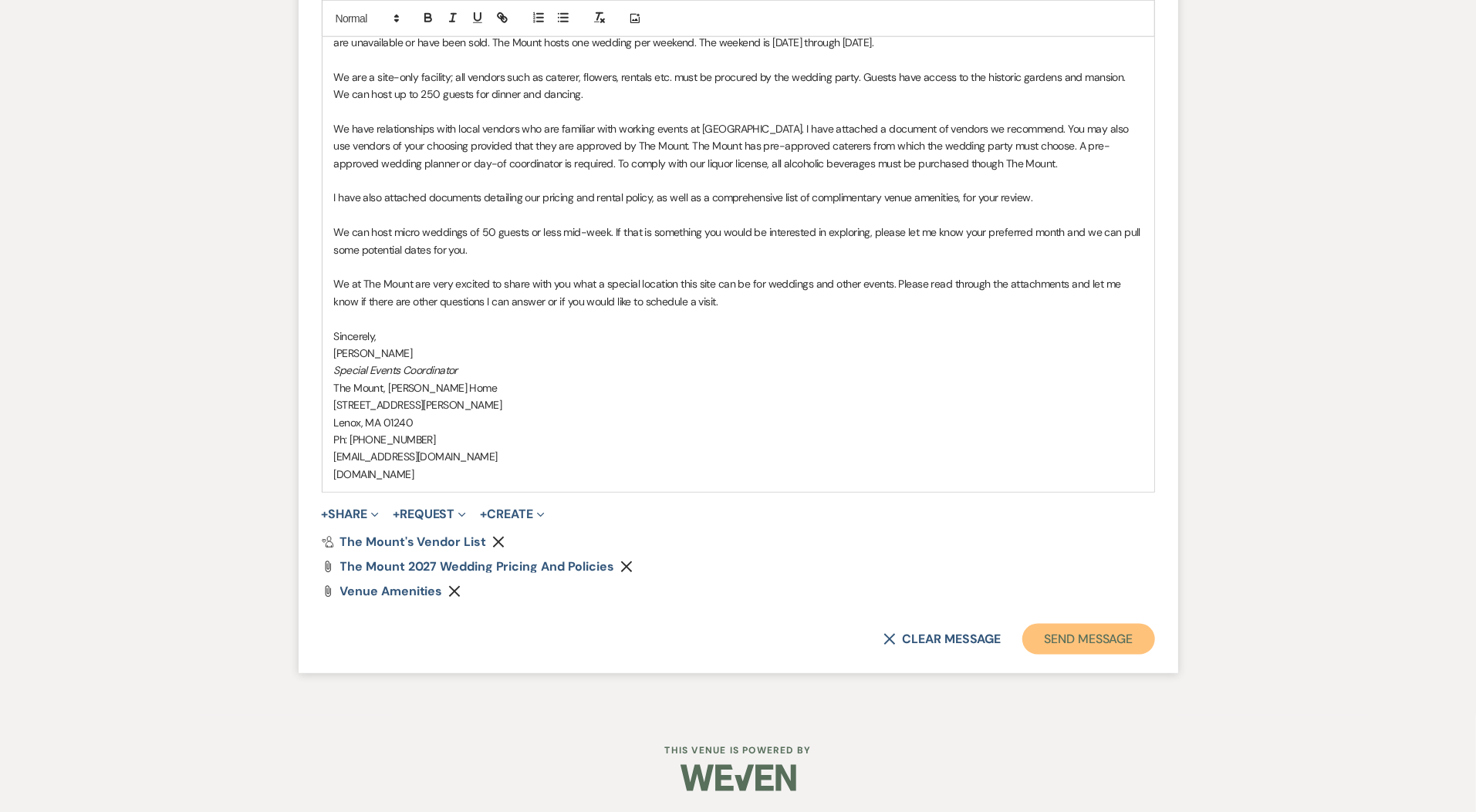
click at [1077, 625] on button "Send Message" at bounding box center [1088, 640] width 132 height 31
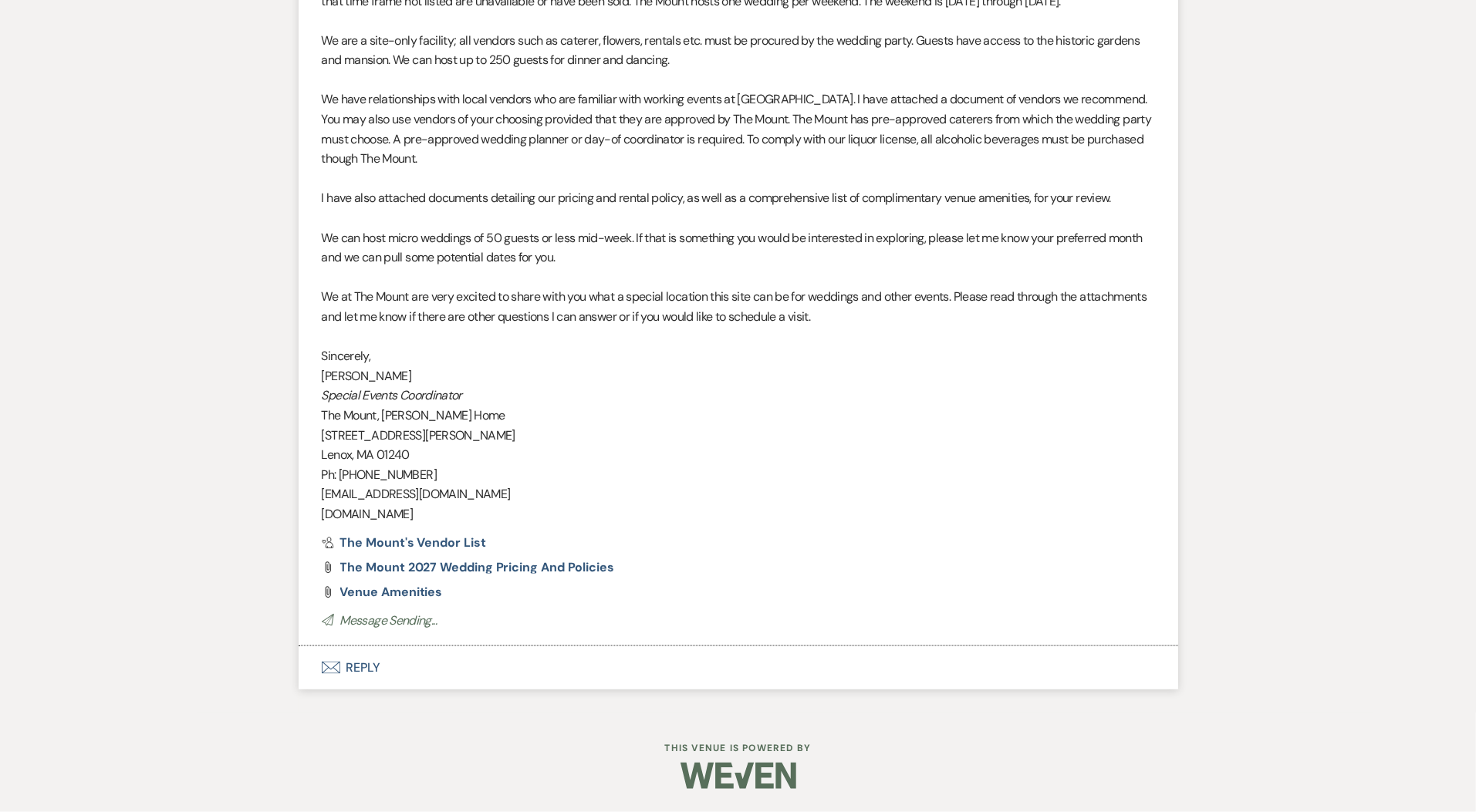
scroll to position [1283, 0]
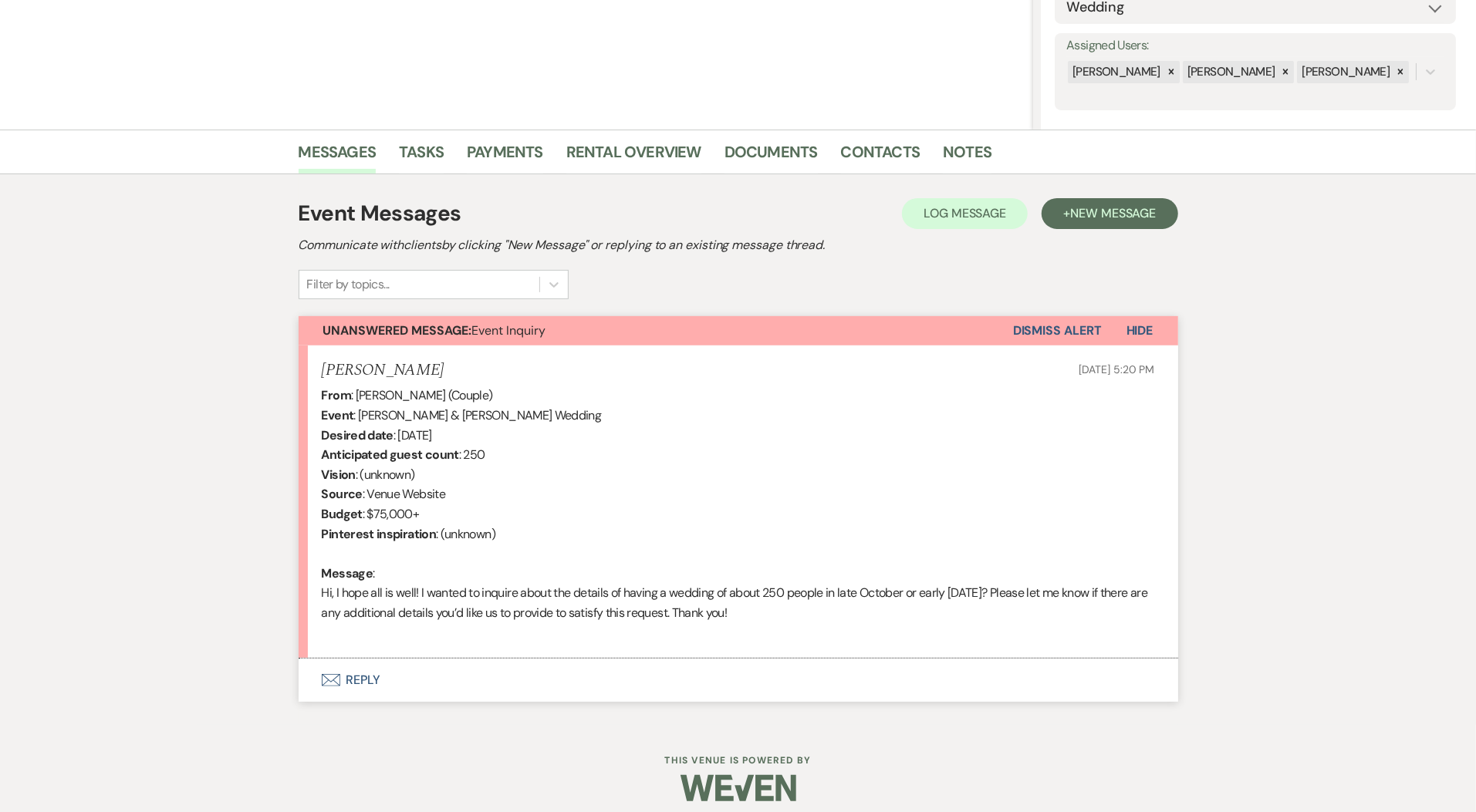
click at [369, 679] on button "Envelope Reply" at bounding box center [738, 681] width 880 height 43
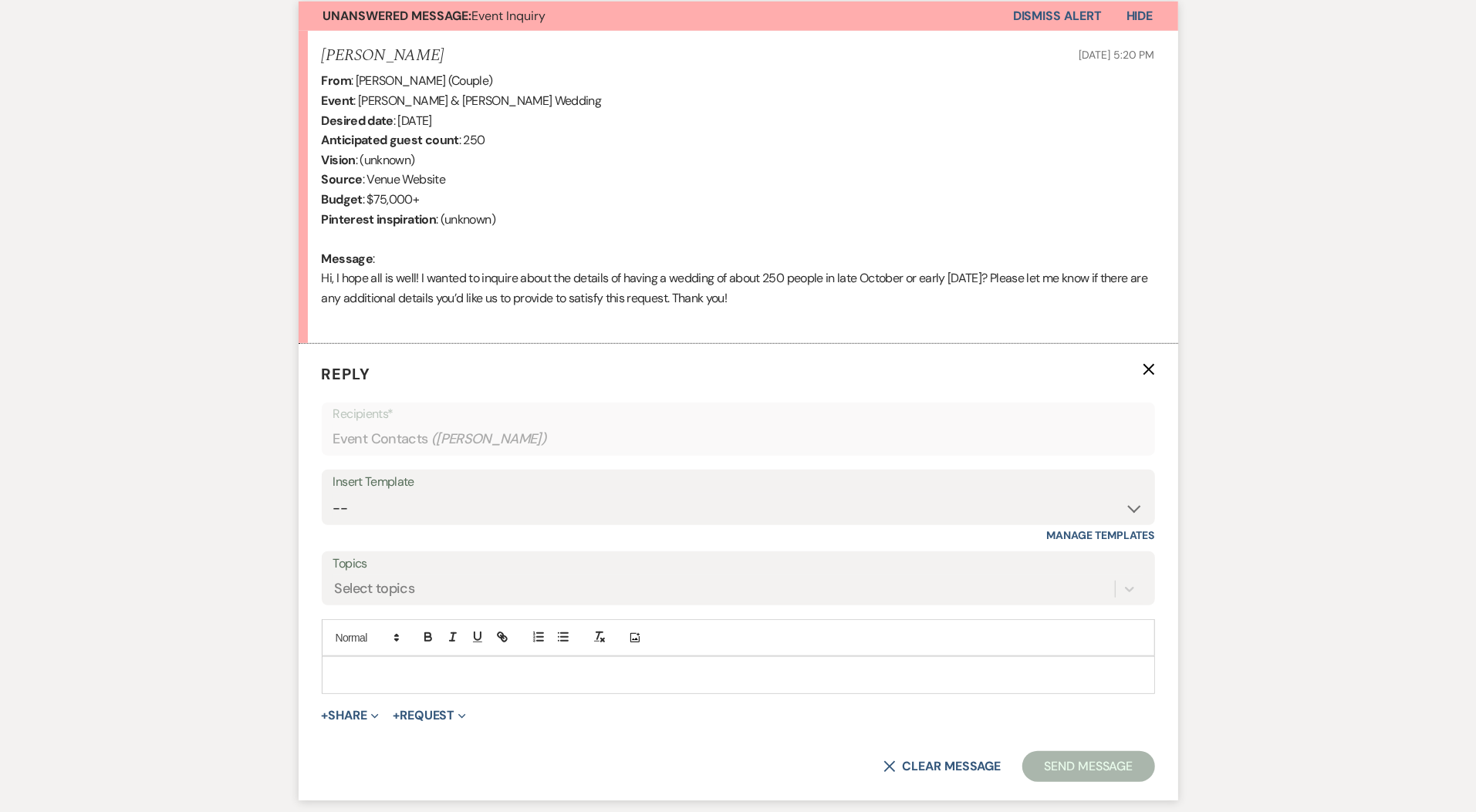
scroll to position [578, 0]
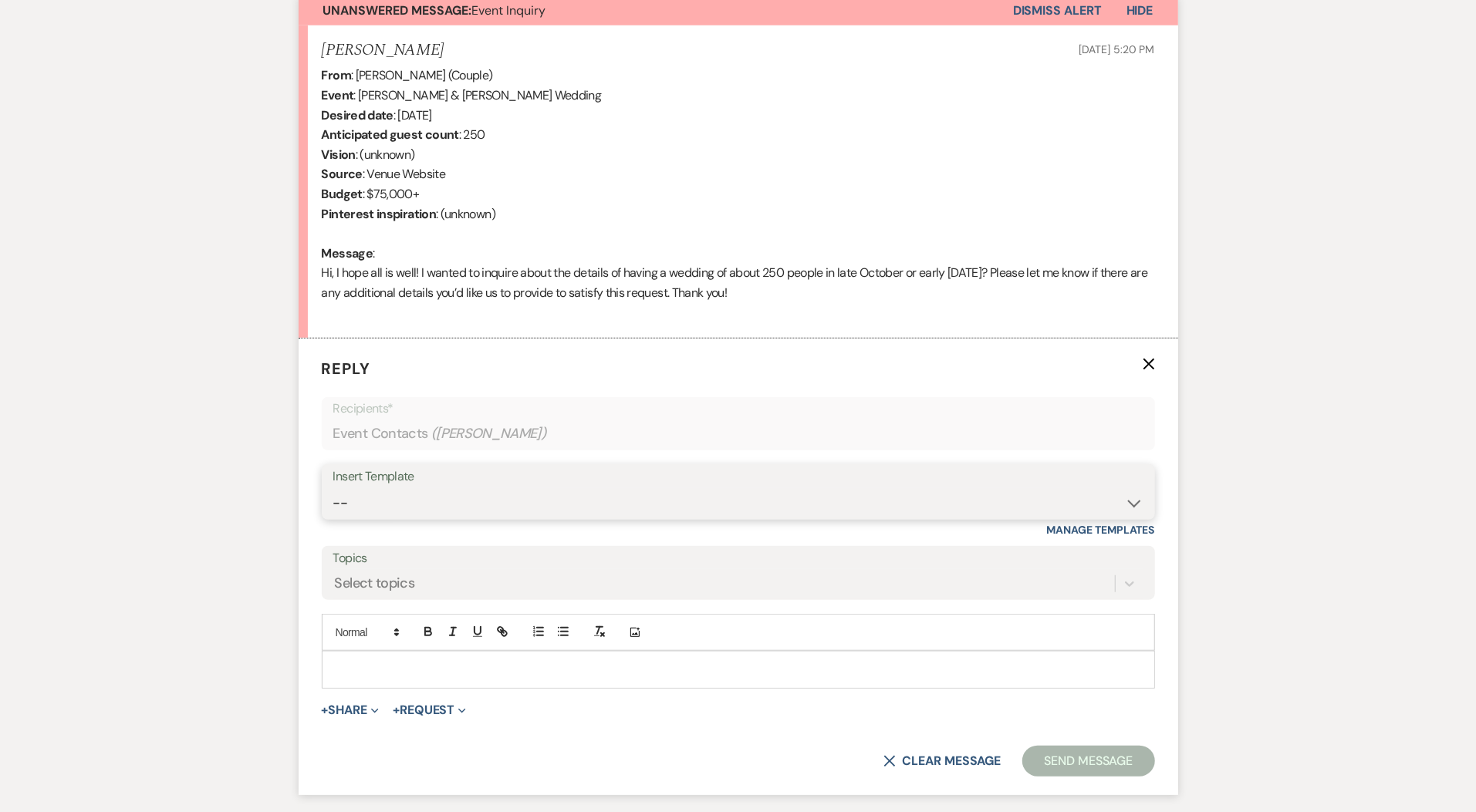
click at [446, 506] on select "-- Weven Planning Portal Introduction (Booked Events) Initial Inquiry Response …" at bounding box center [738, 503] width 810 height 30
select select "5515"
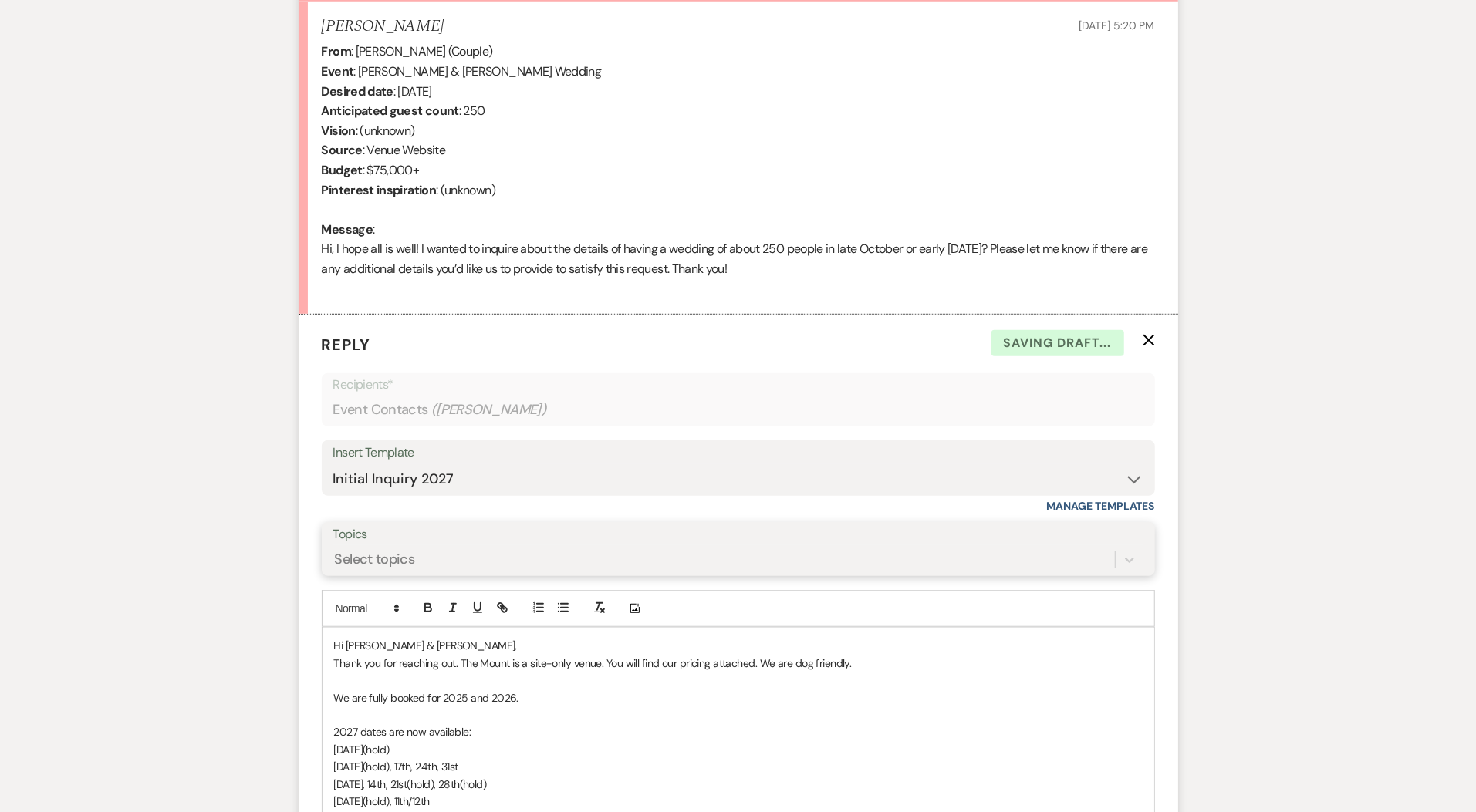
click at [439, 575] on div "Select topics" at bounding box center [738, 560] width 810 height 29
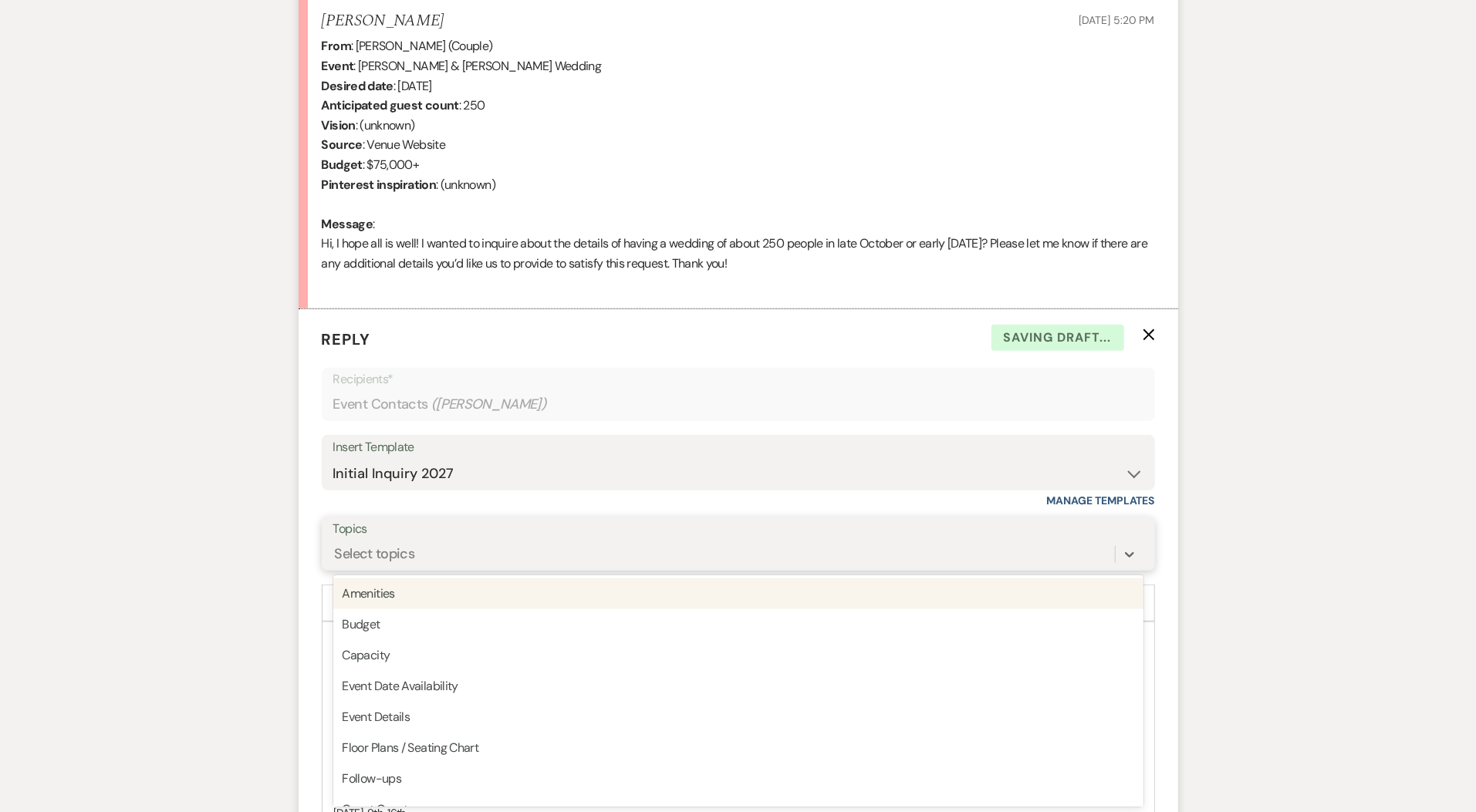
scroll to position [608, 0]
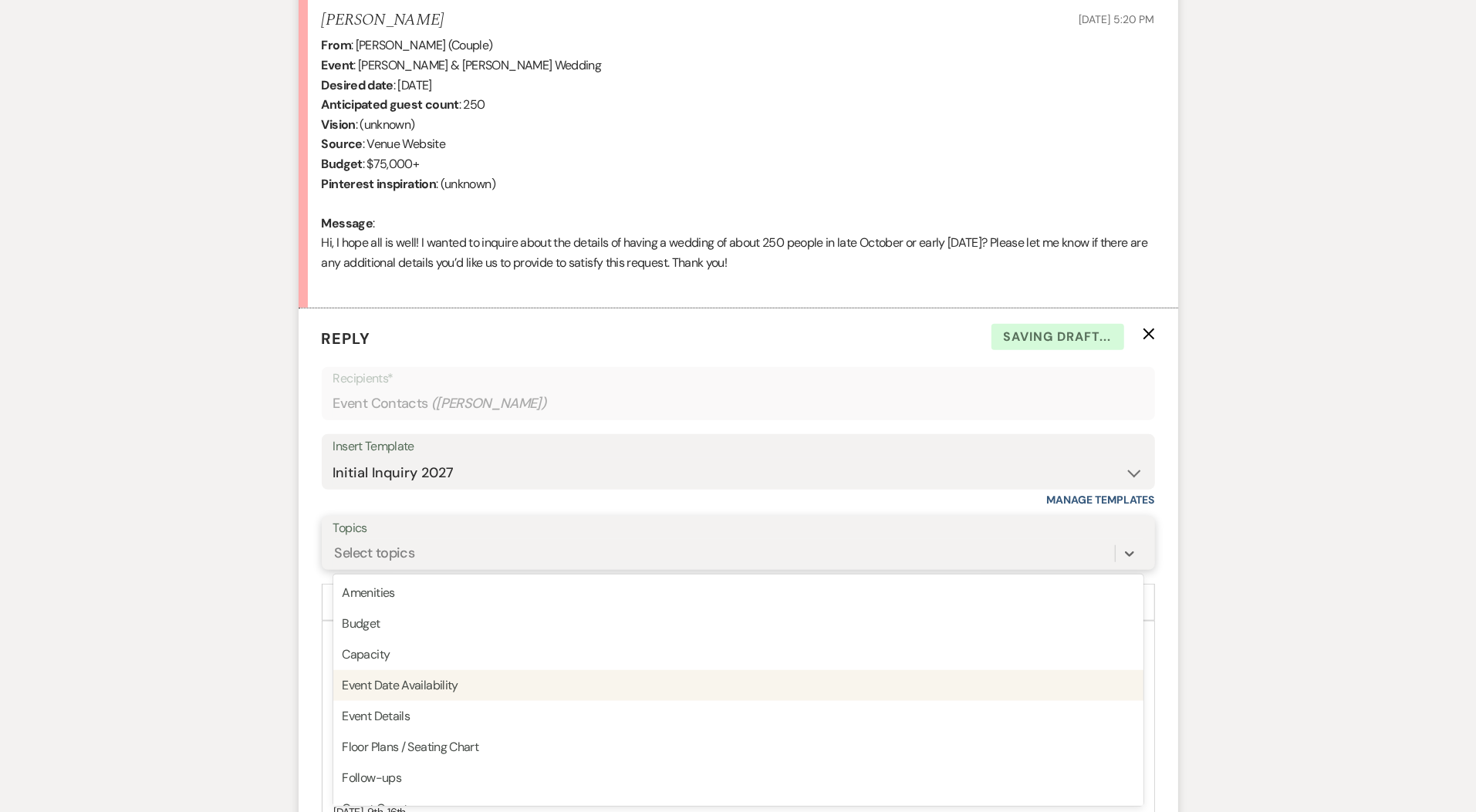
click at [449, 681] on div "Event Date Availability" at bounding box center [738, 686] width 810 height 31
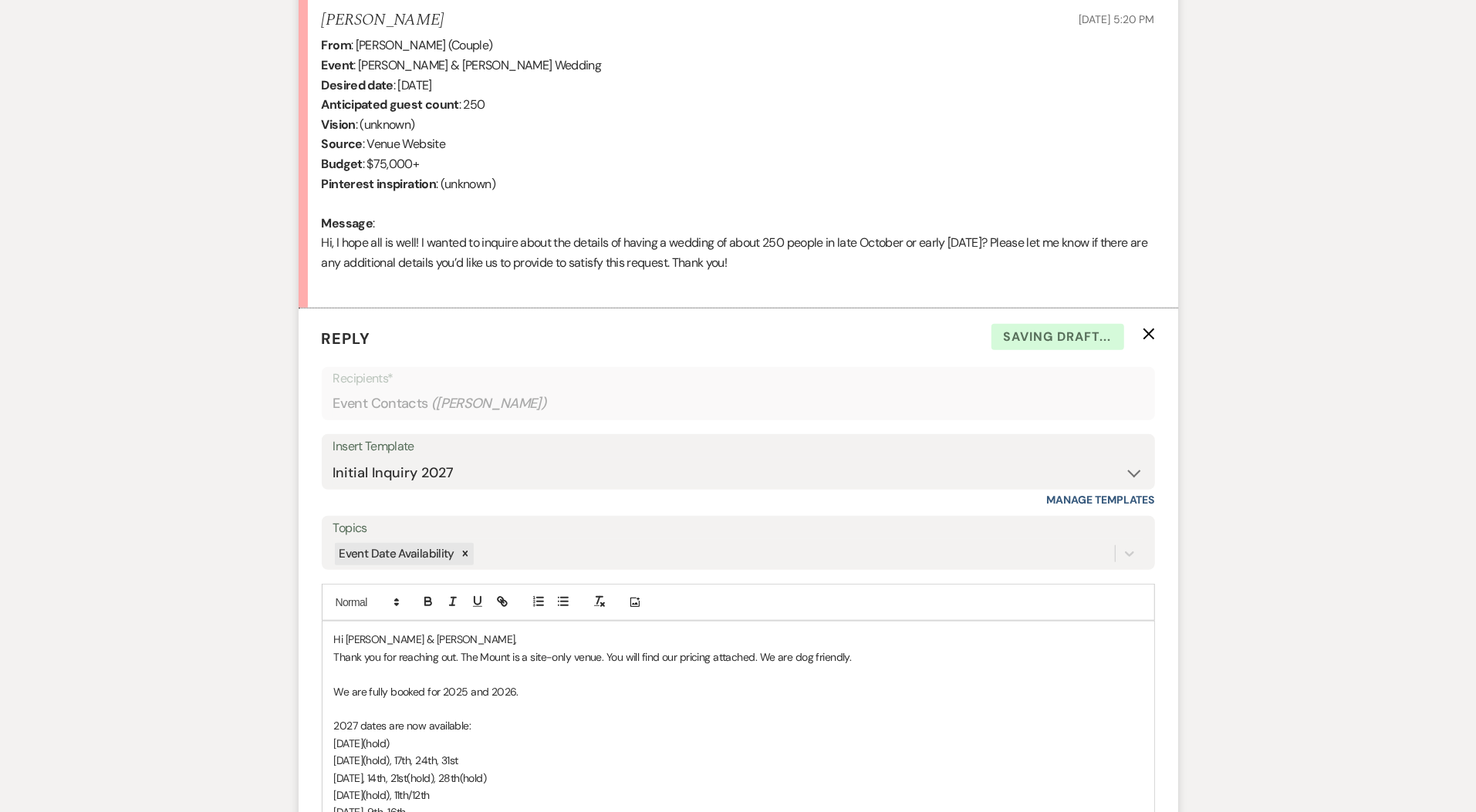
click at [358, 640] on span "Hi [PERSON_NAME] & [PERSON_NAME]," at bounding box center [425, 640] width 183 height 14
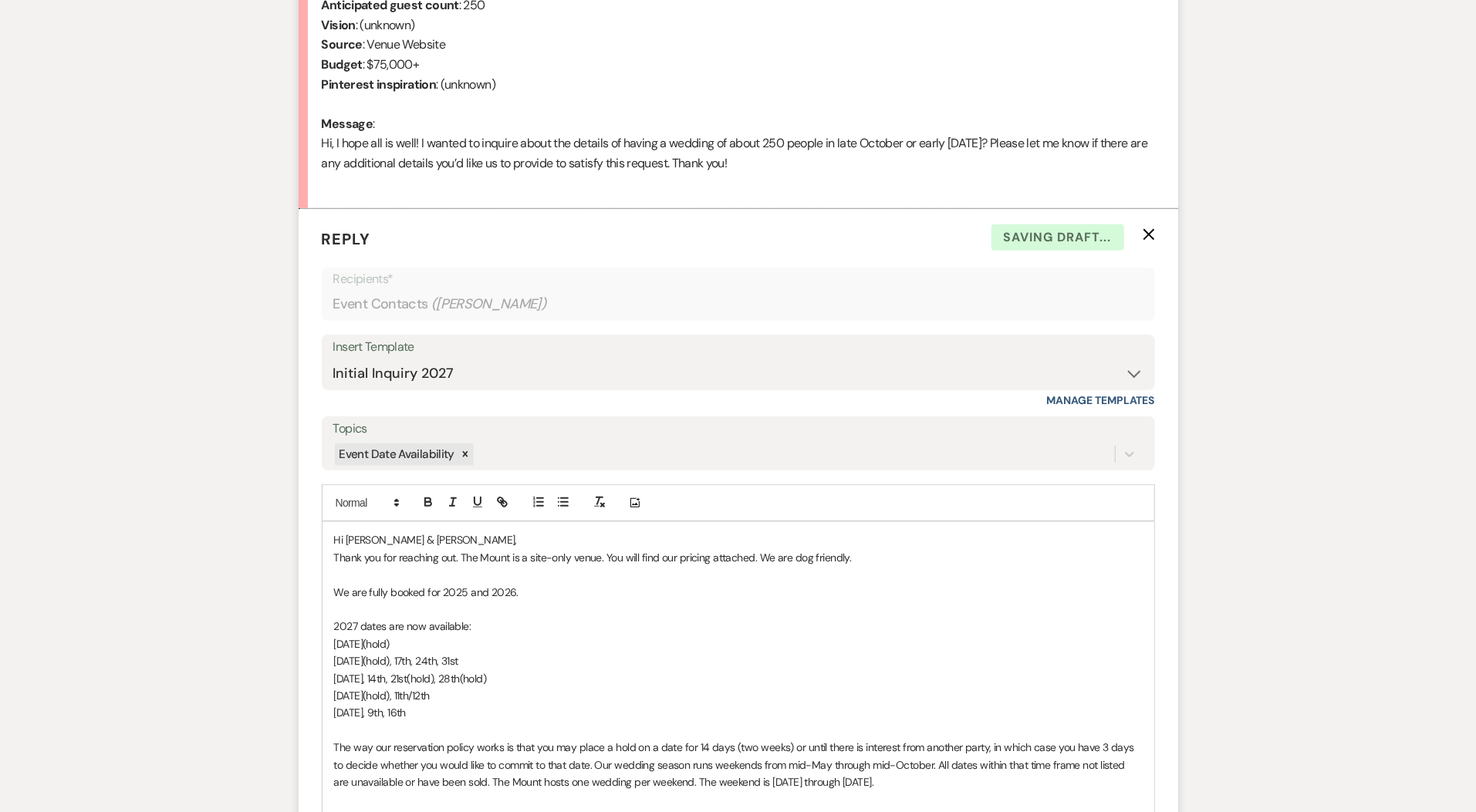
scroll to position [717, 0]
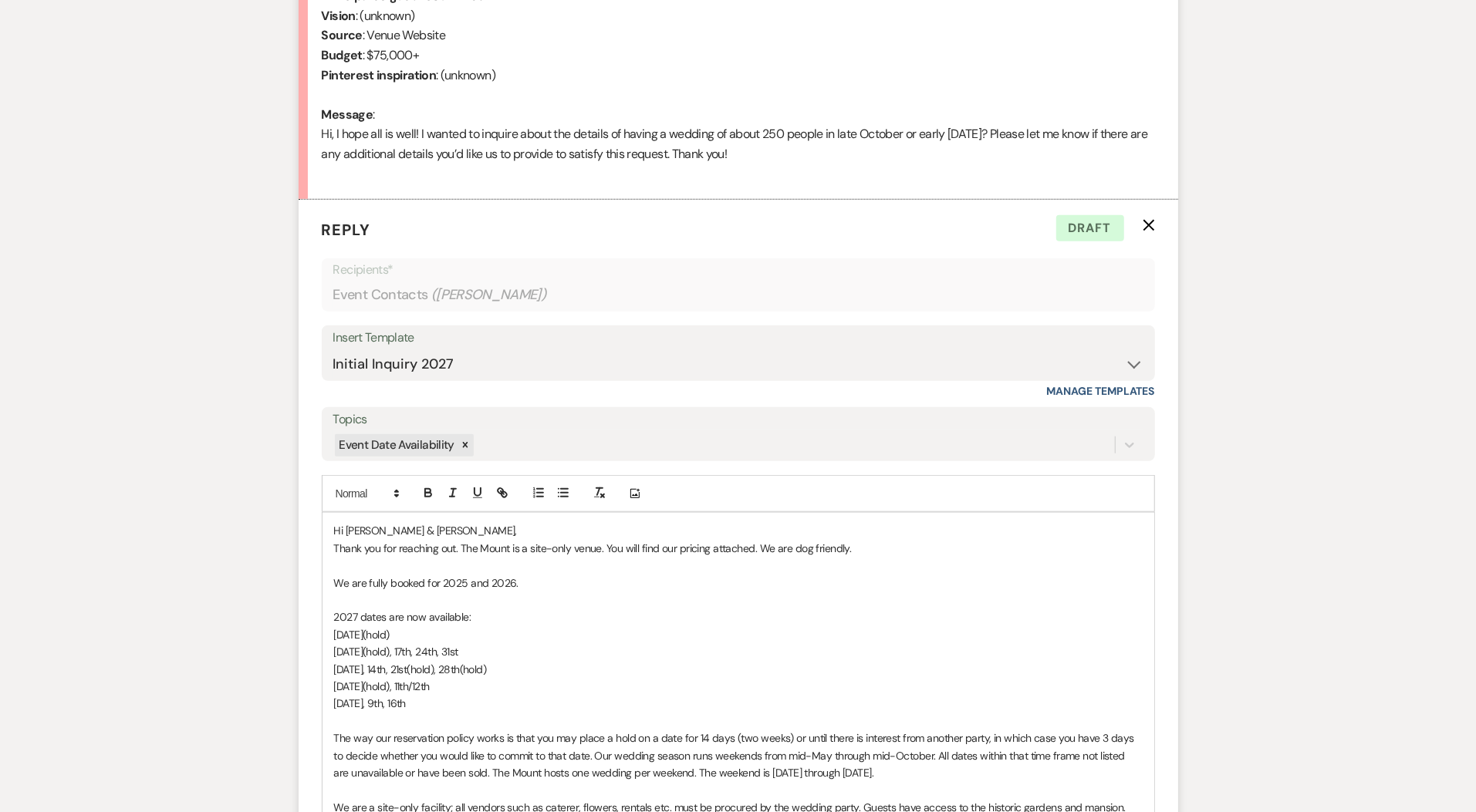
drag, startPoint x: 448, startPoint y: 701, endPoint x: 262, endPoint y: 585, distance: 219.2
click at [262, 585] on div "Messages Tasks Payments Rental Overview Documents Contacts Notes Event Messages…" at bounding box center [738, 558] width 1476 height 1775
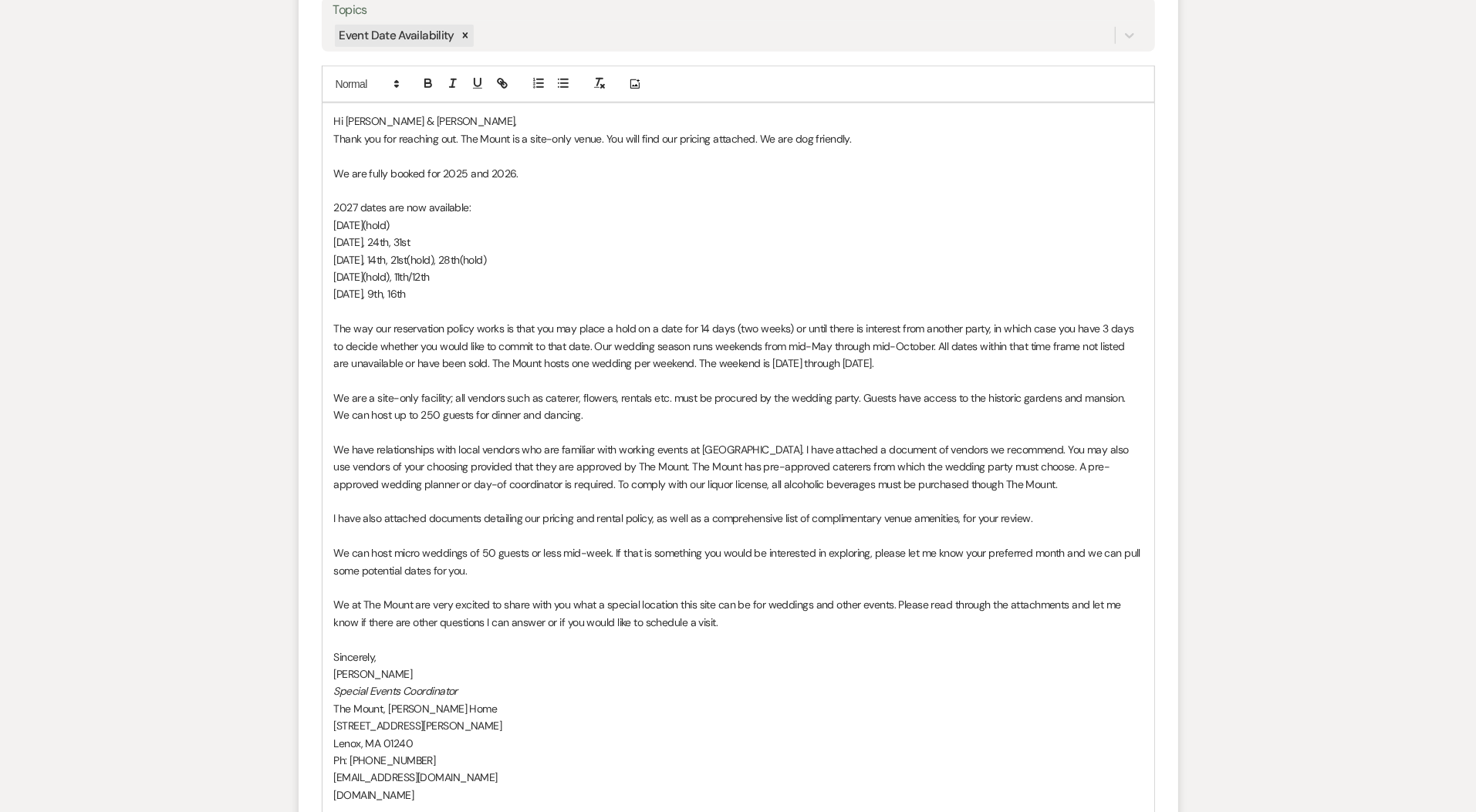
scroll to position [1447, 0]
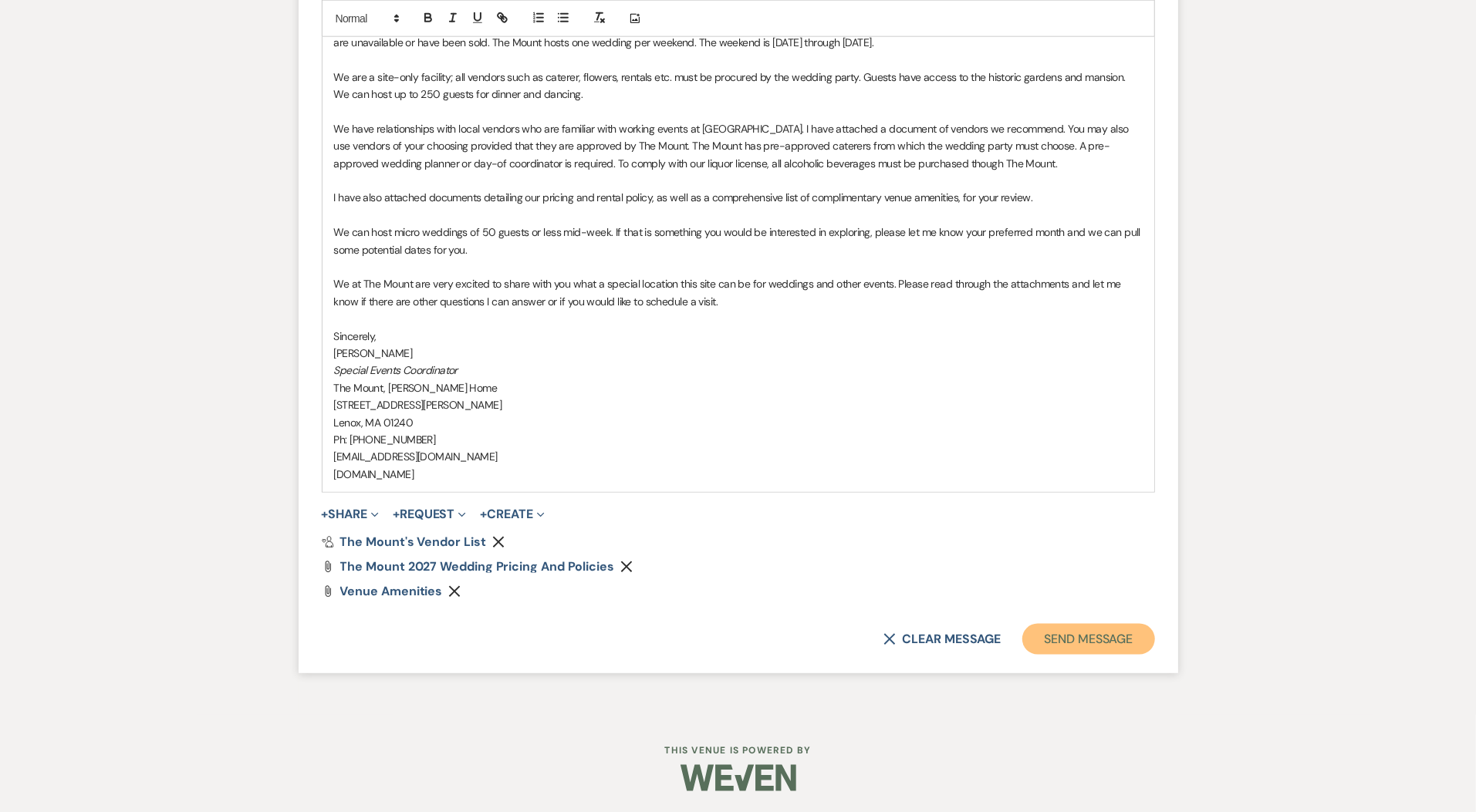
click at [1103, 638] on button "Send Message" at bounding box center [1088, 640] width 132 height 31
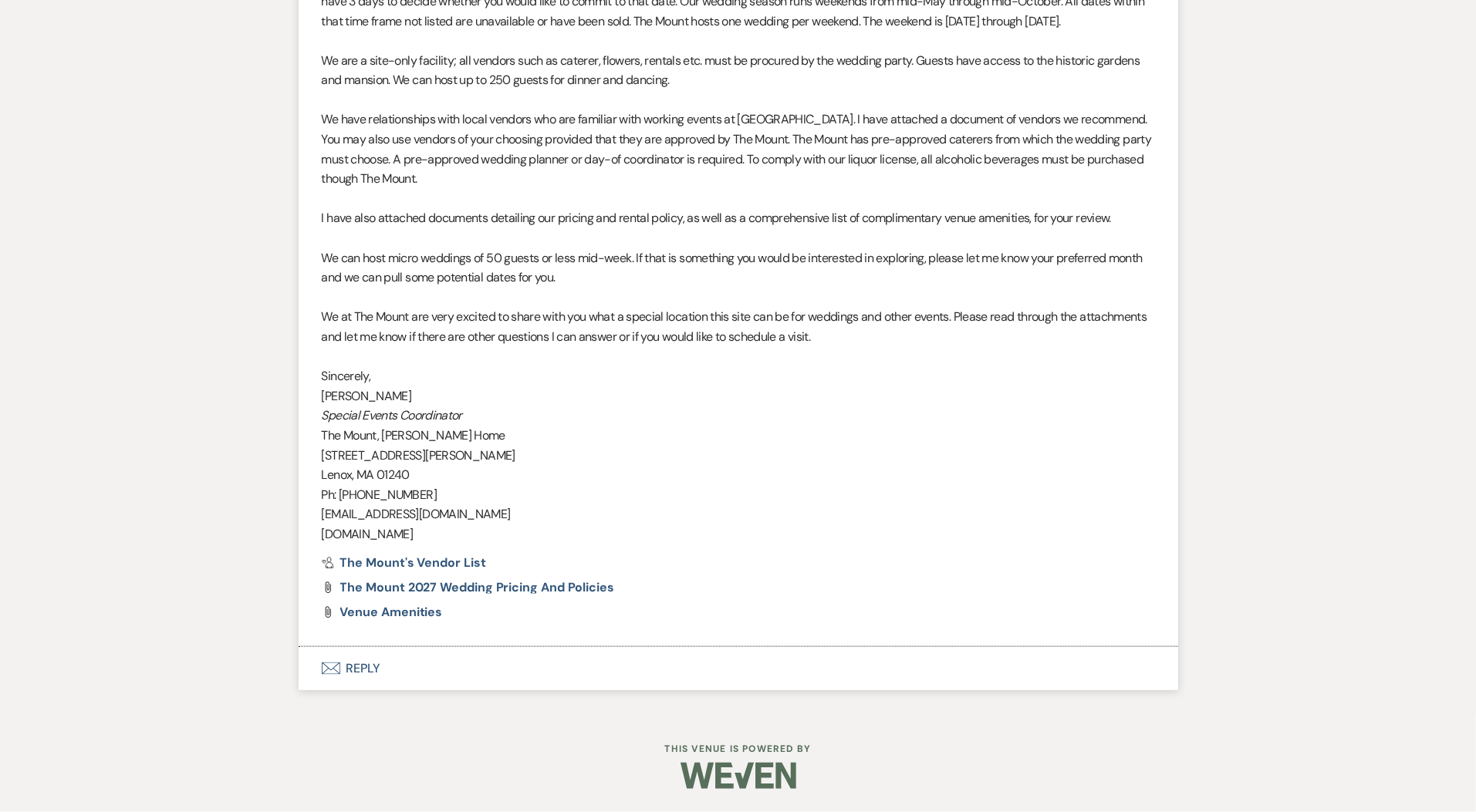
scroll to position [1264, 0]
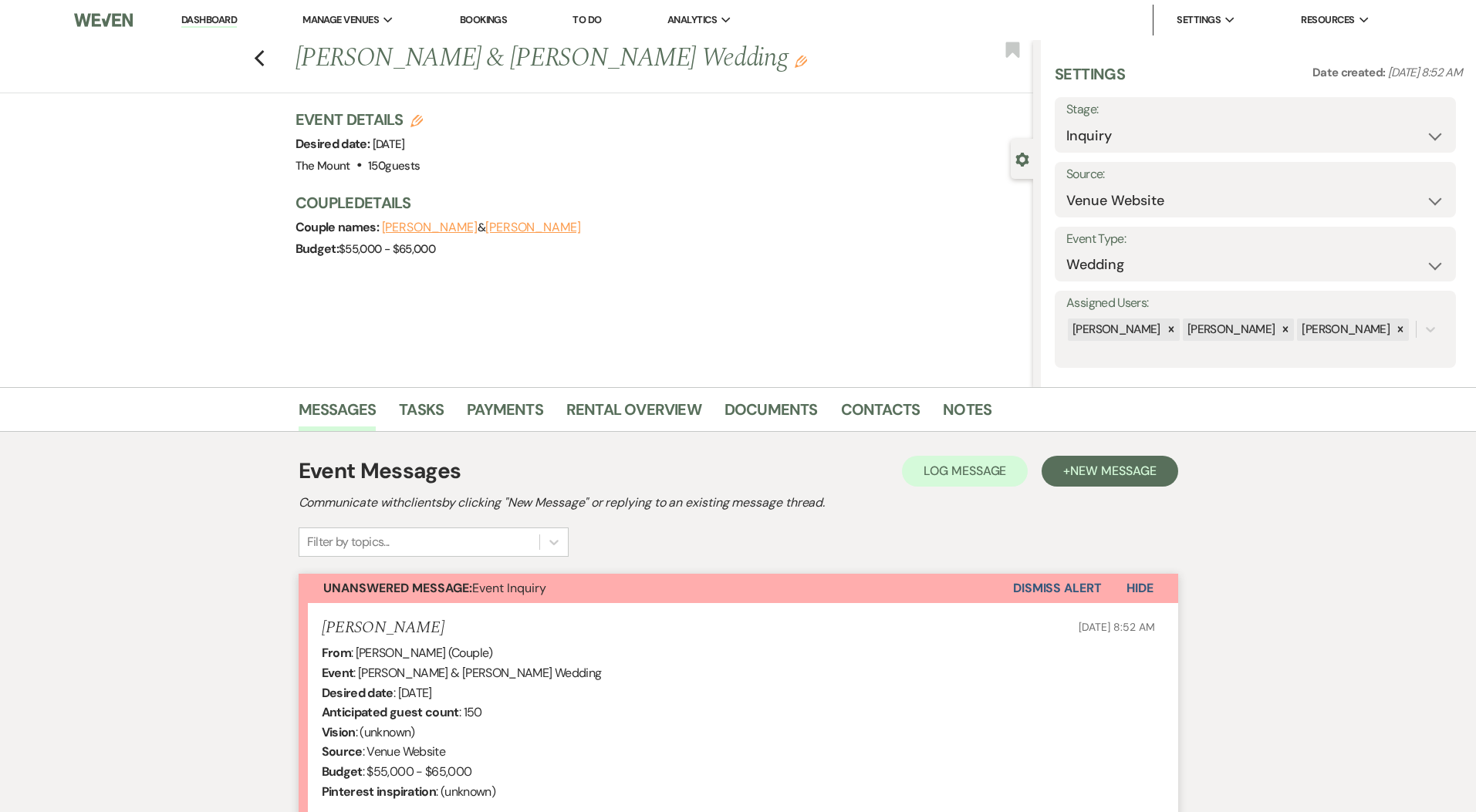
select select "5515"
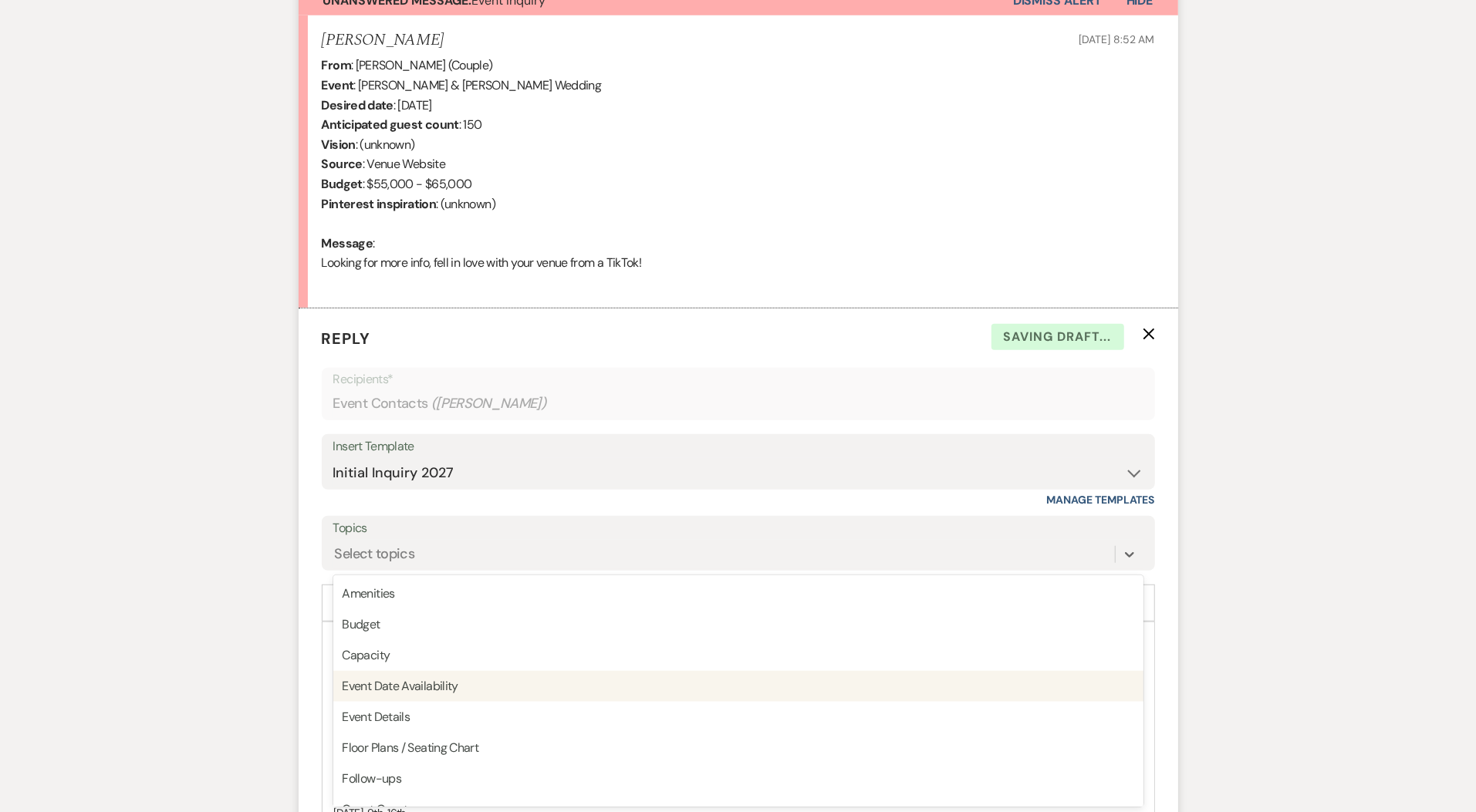
click at [419, 687] on div "Event Date Availability" at bounding box center [738, 687] width 810 height 31
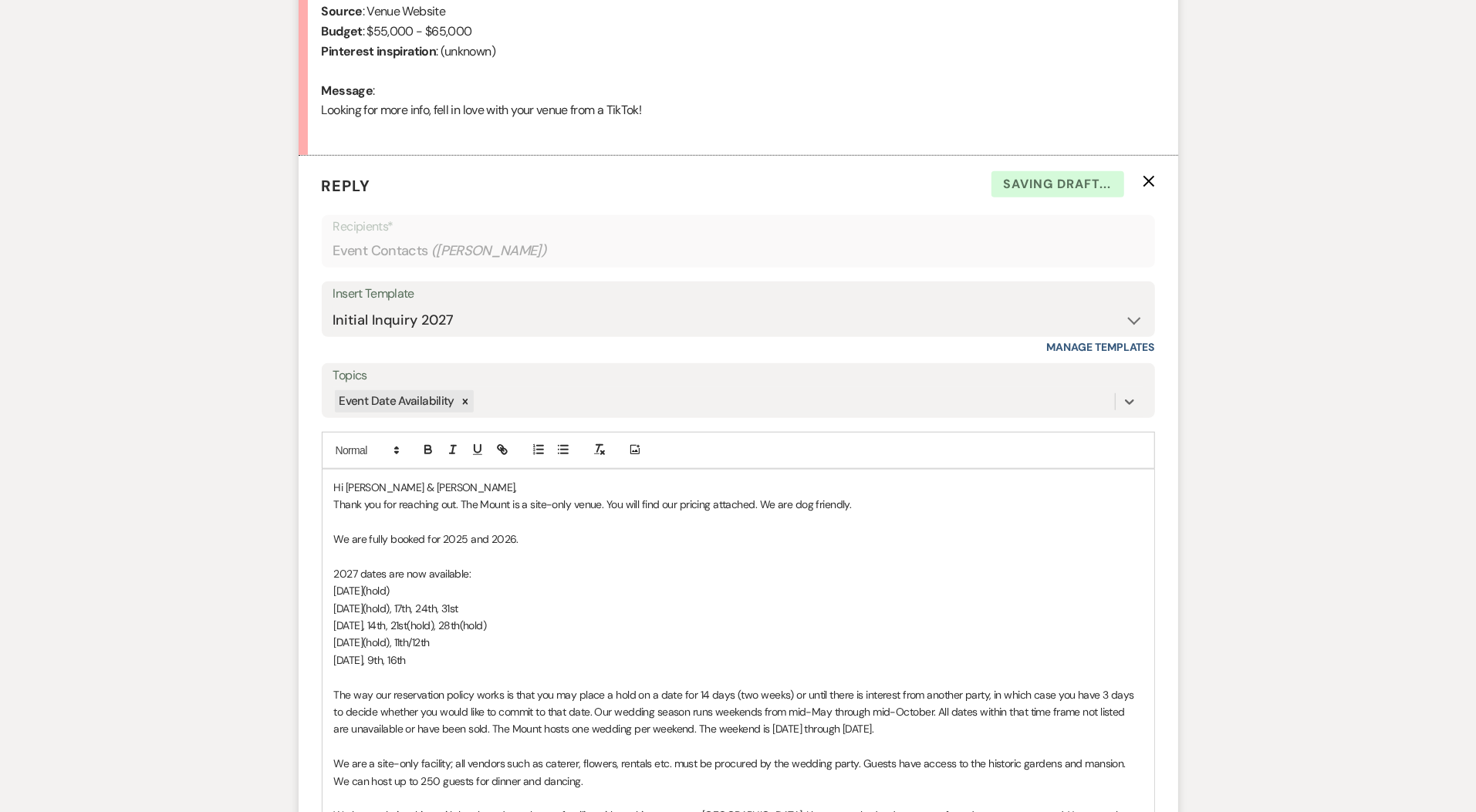
scroll to position [740, 0]
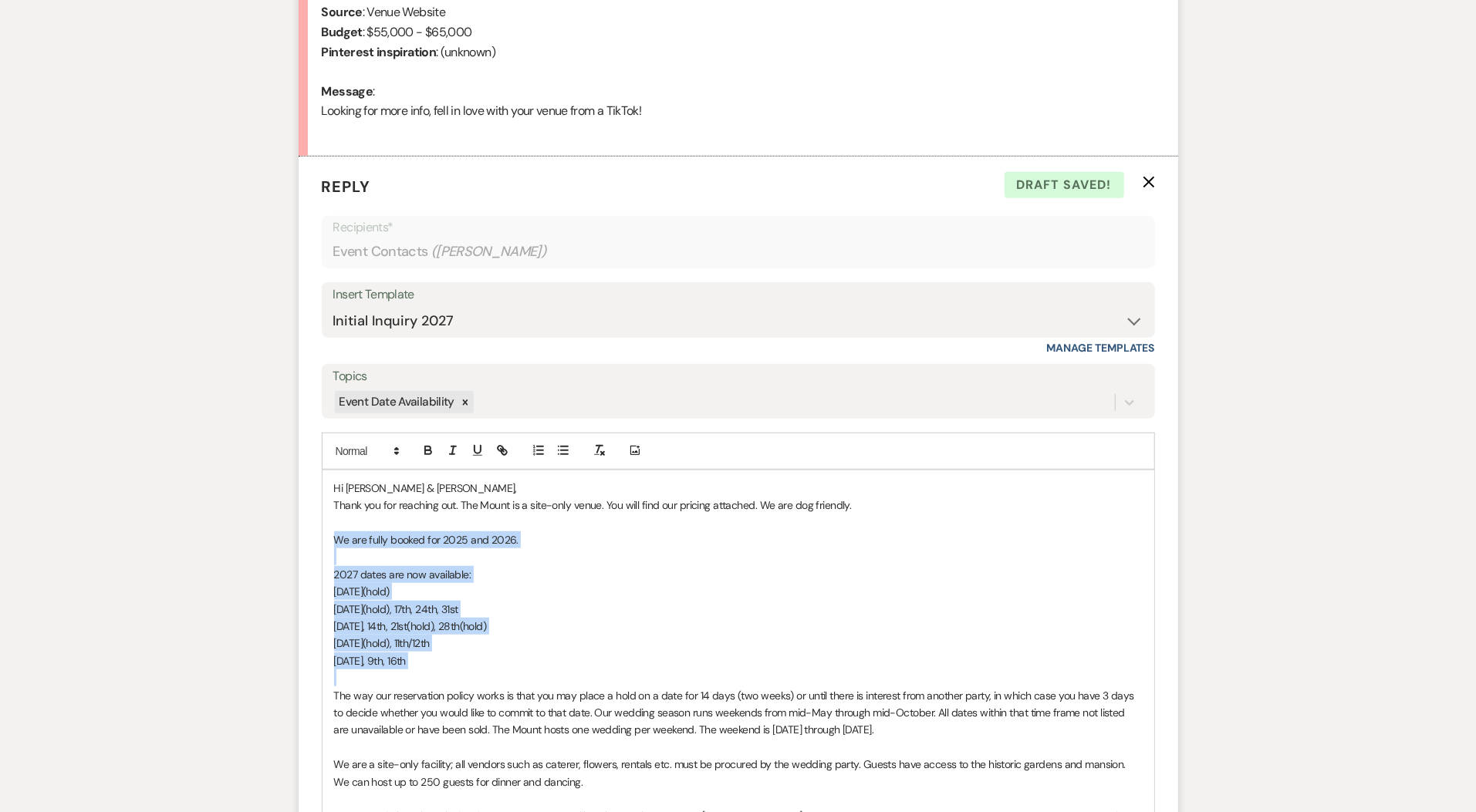
drag, startPoint x: 442, startPoint y: 669, endPoint x: 246, endPoint y: 543, distance: 233.0
click at [246, 543] on div "Messages Tasks Payments Rental Overview Documents Contacts Notes Event Messages…" at bounding box center [738, 525] width 1476 height 1755
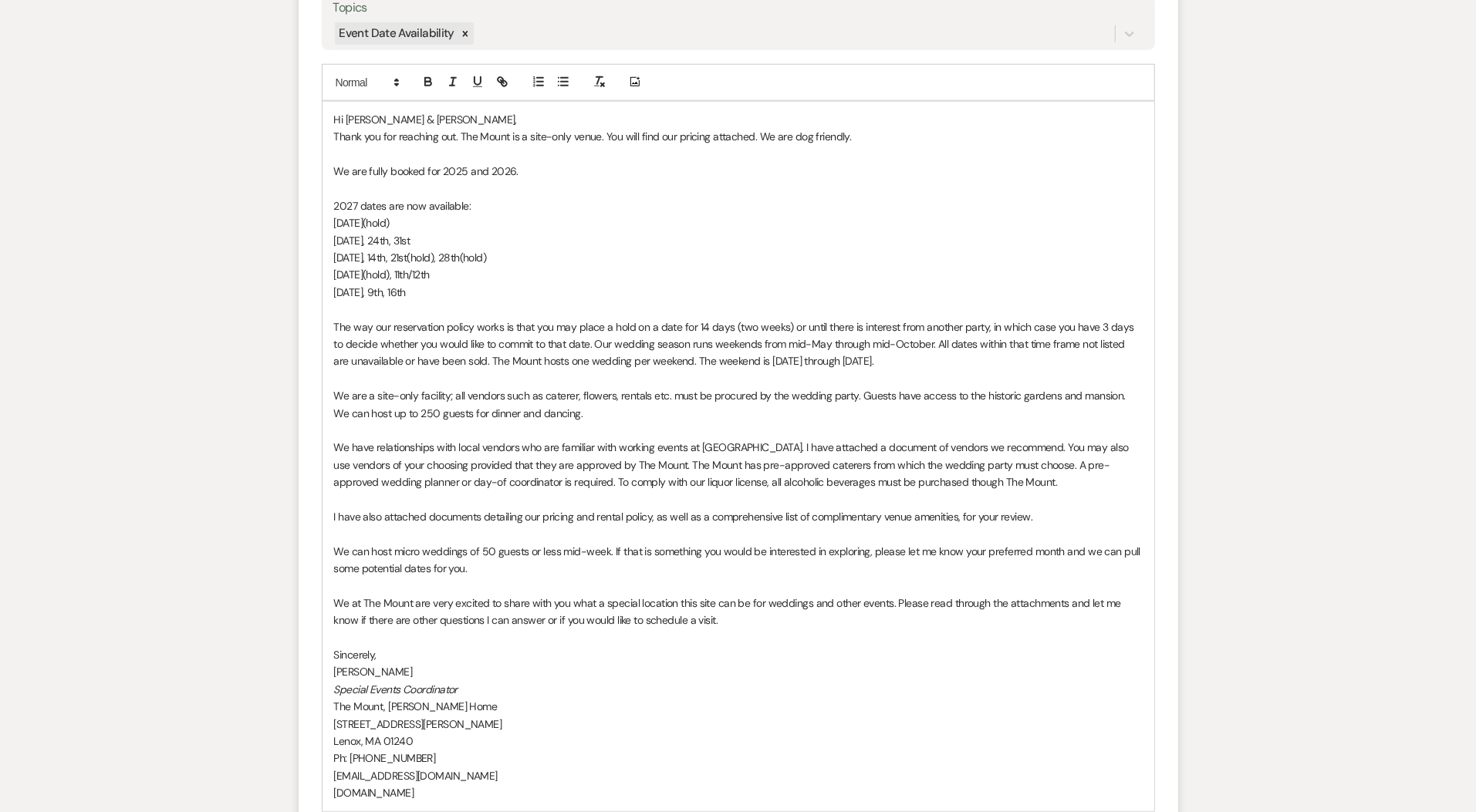
scroll to position [1427, 0]
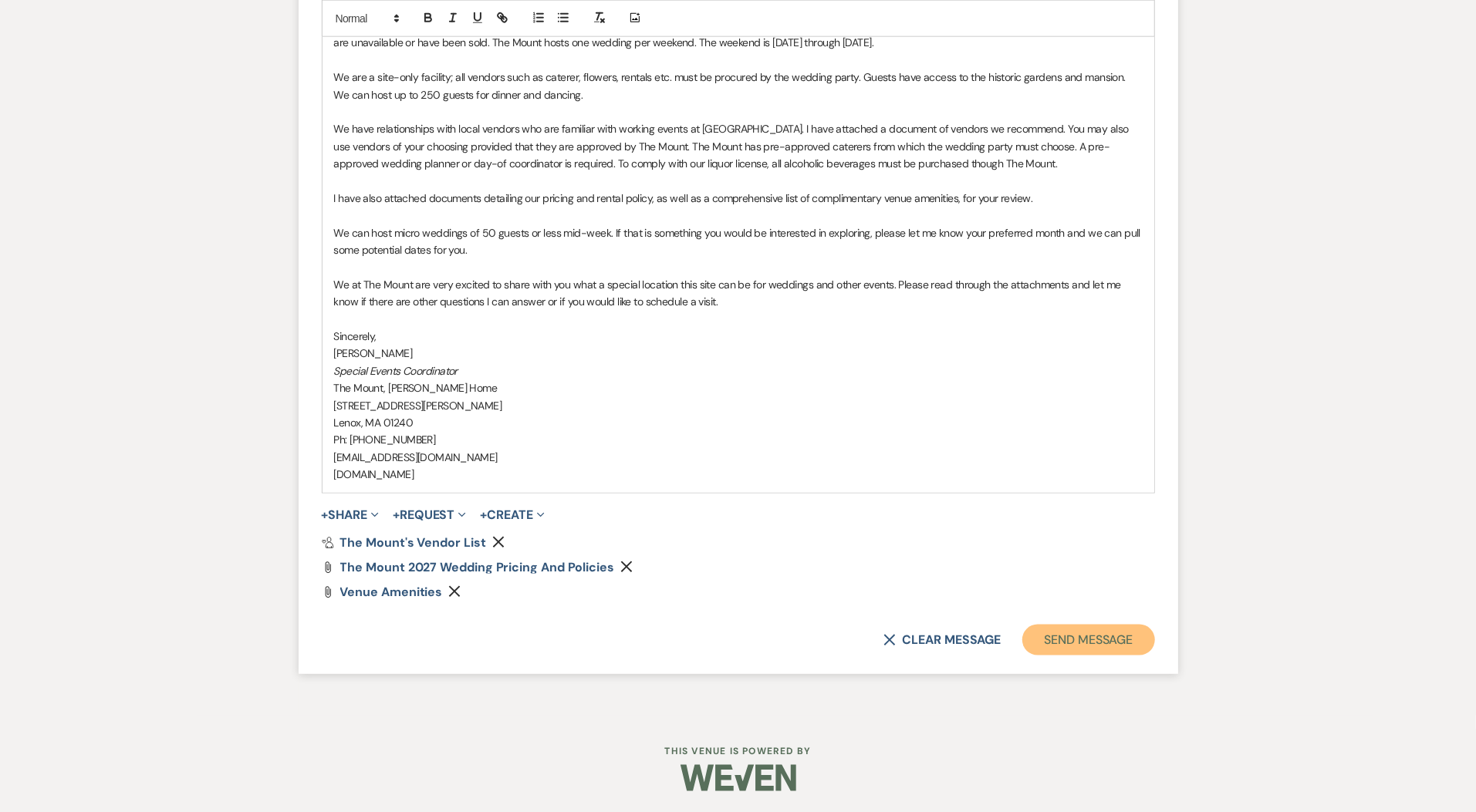
click at [1098, 626] on button "Send Message" at bounding box center [1088, 640] width 132 height 31
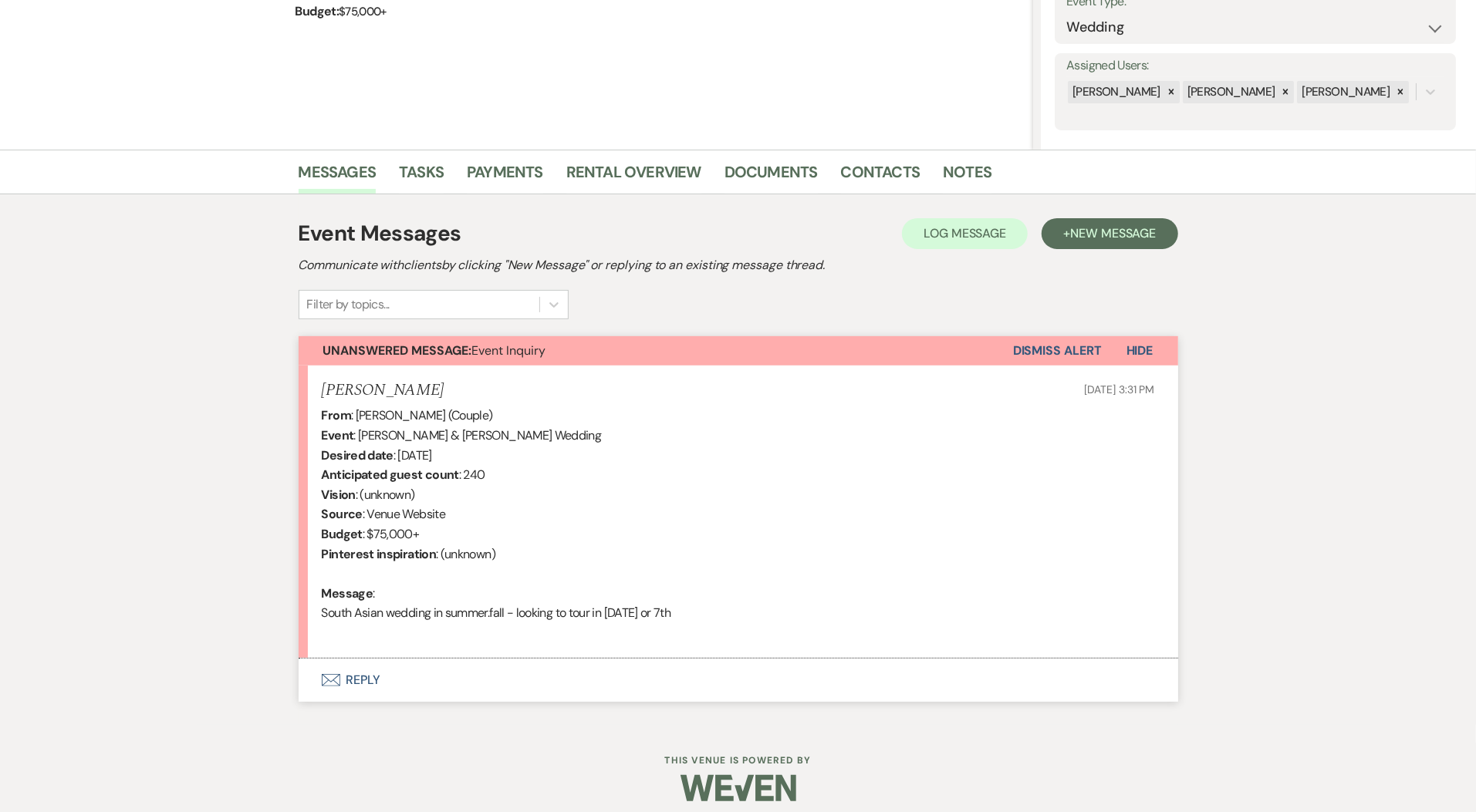
click at [379, 674] on button "Envelope Reply" at bounding box center [738, 681] width 880 height 43
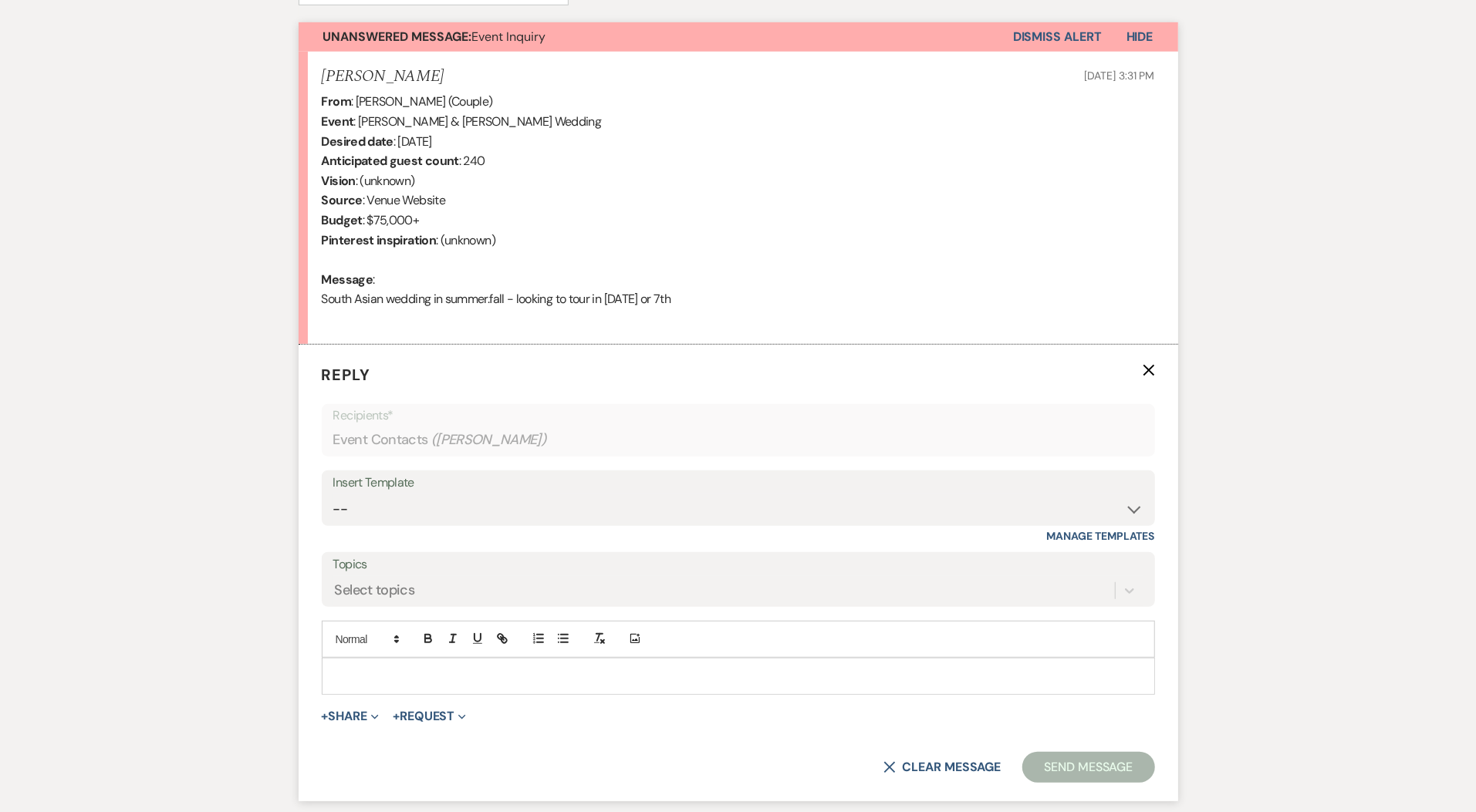
scroll to position [650, 0]
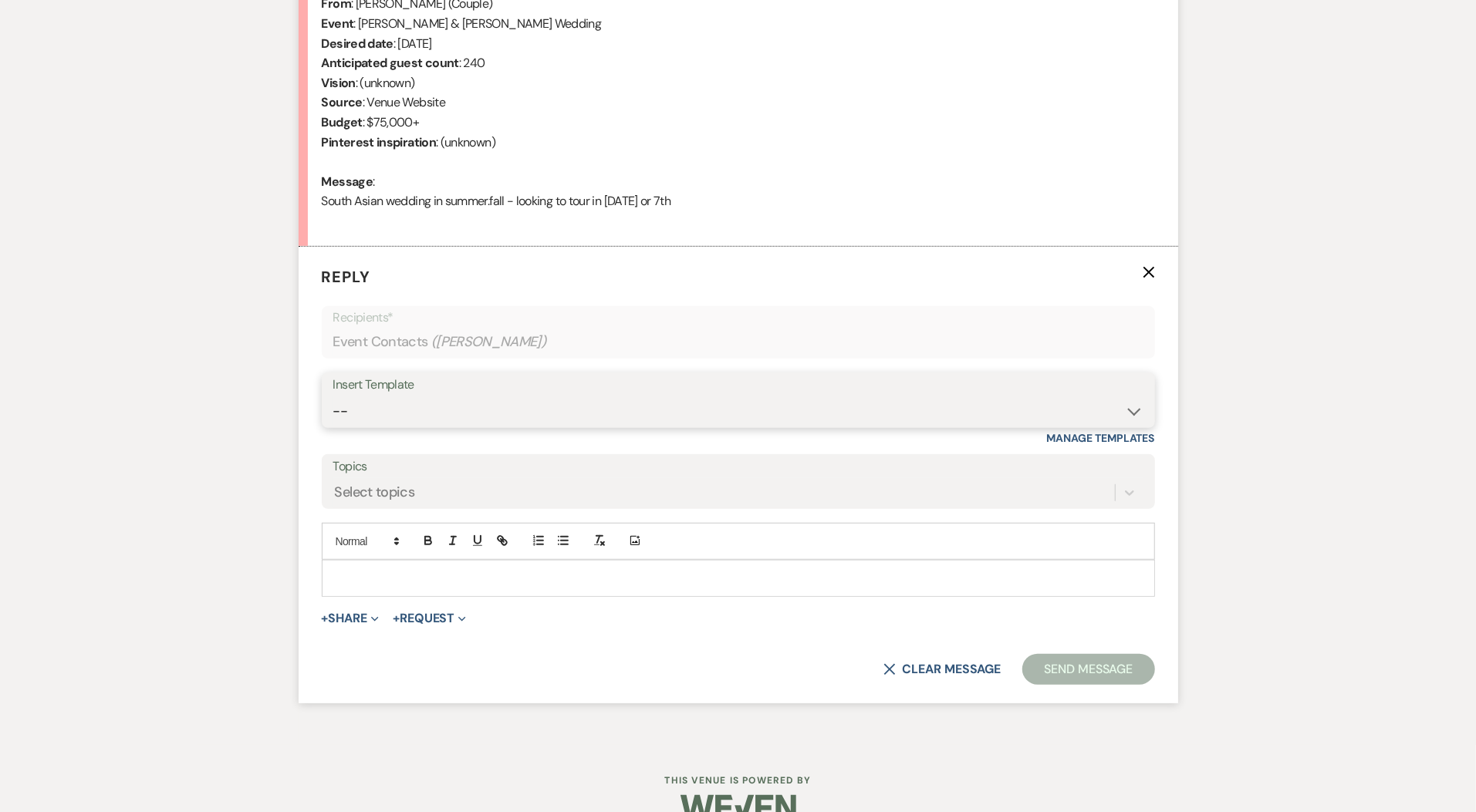
click at [435, 397] on select "-- Weven Planning Portal Introduction (Booked Events) Initial Inquiry Response …" at bounding box center [738, 411] width 810 height 30
select select "5515"
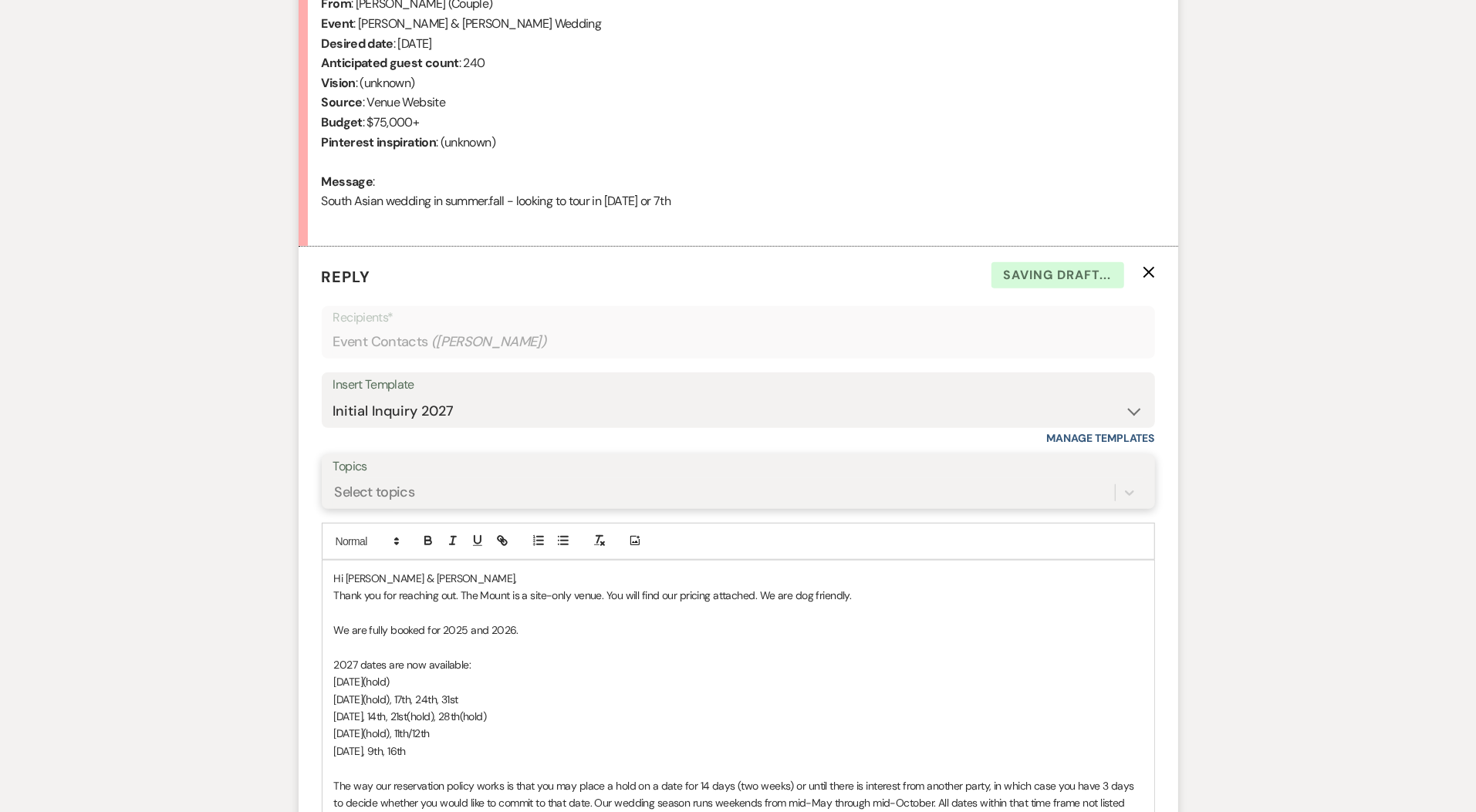
click at [438, 487] on div "Select topics" at bounding box center [724, 492] width 781 height 27
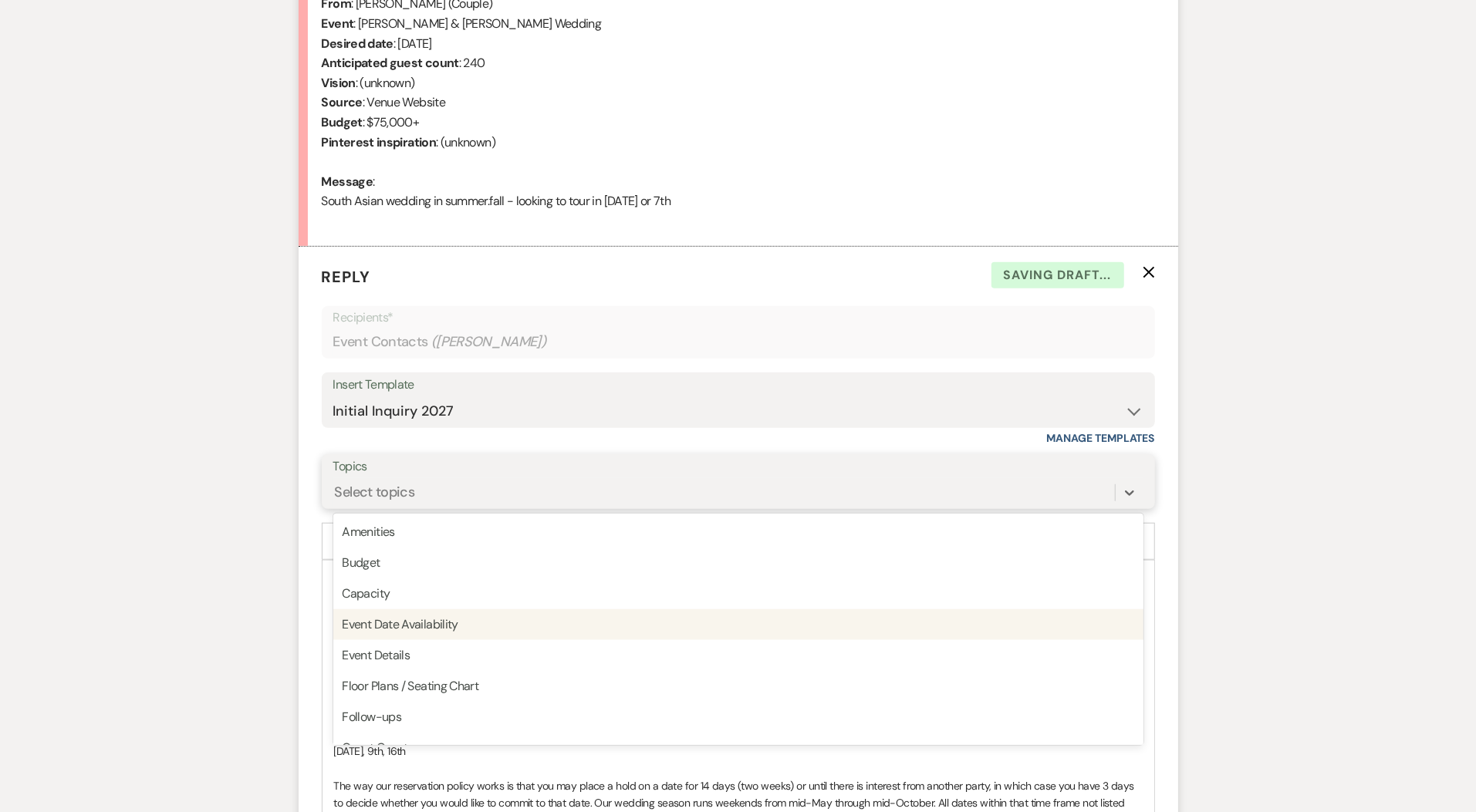
click at [457, 630] on div "Event Date Availability" at bounding box center [738, 625] width 810 height 31
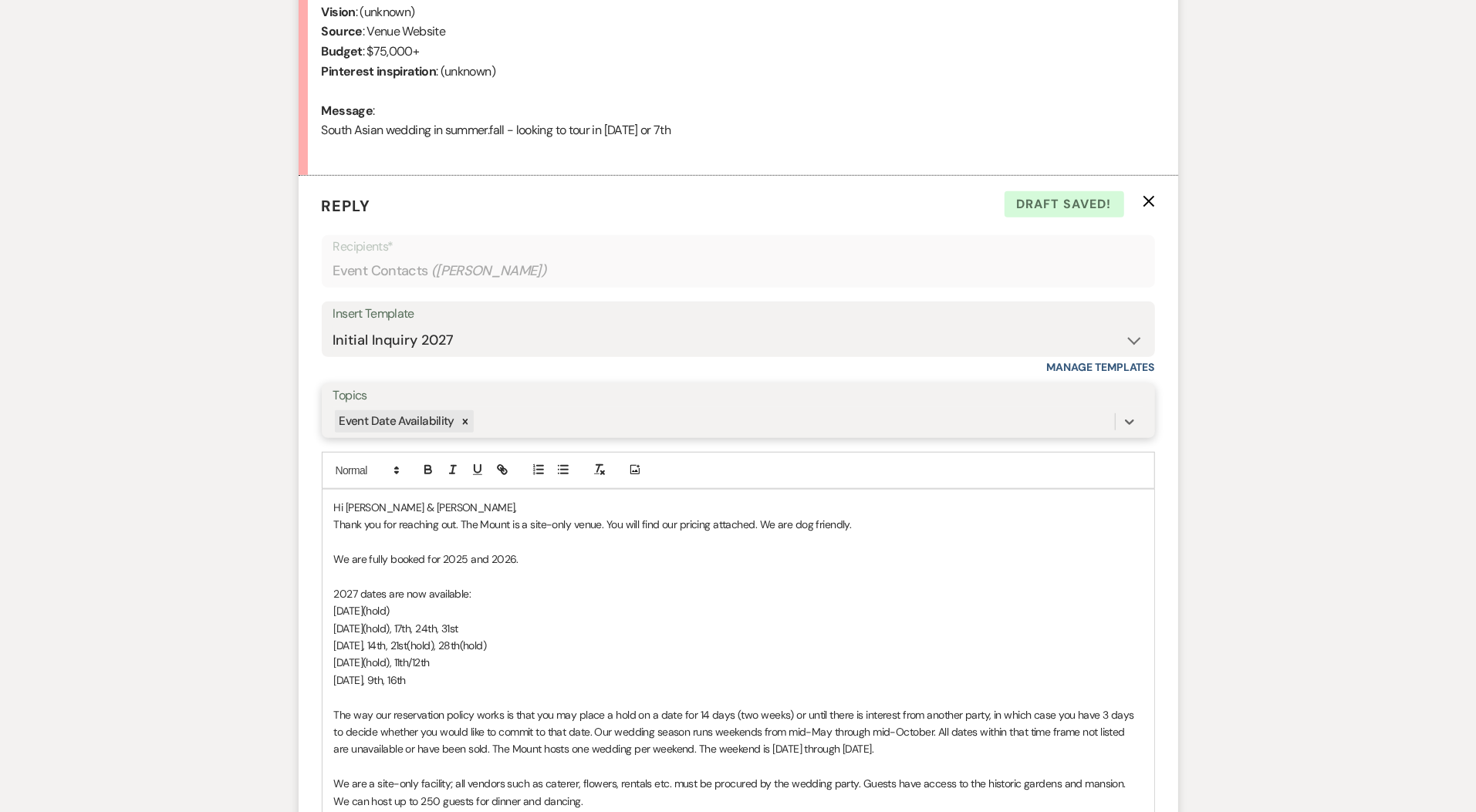
scroll to position [749, 0]
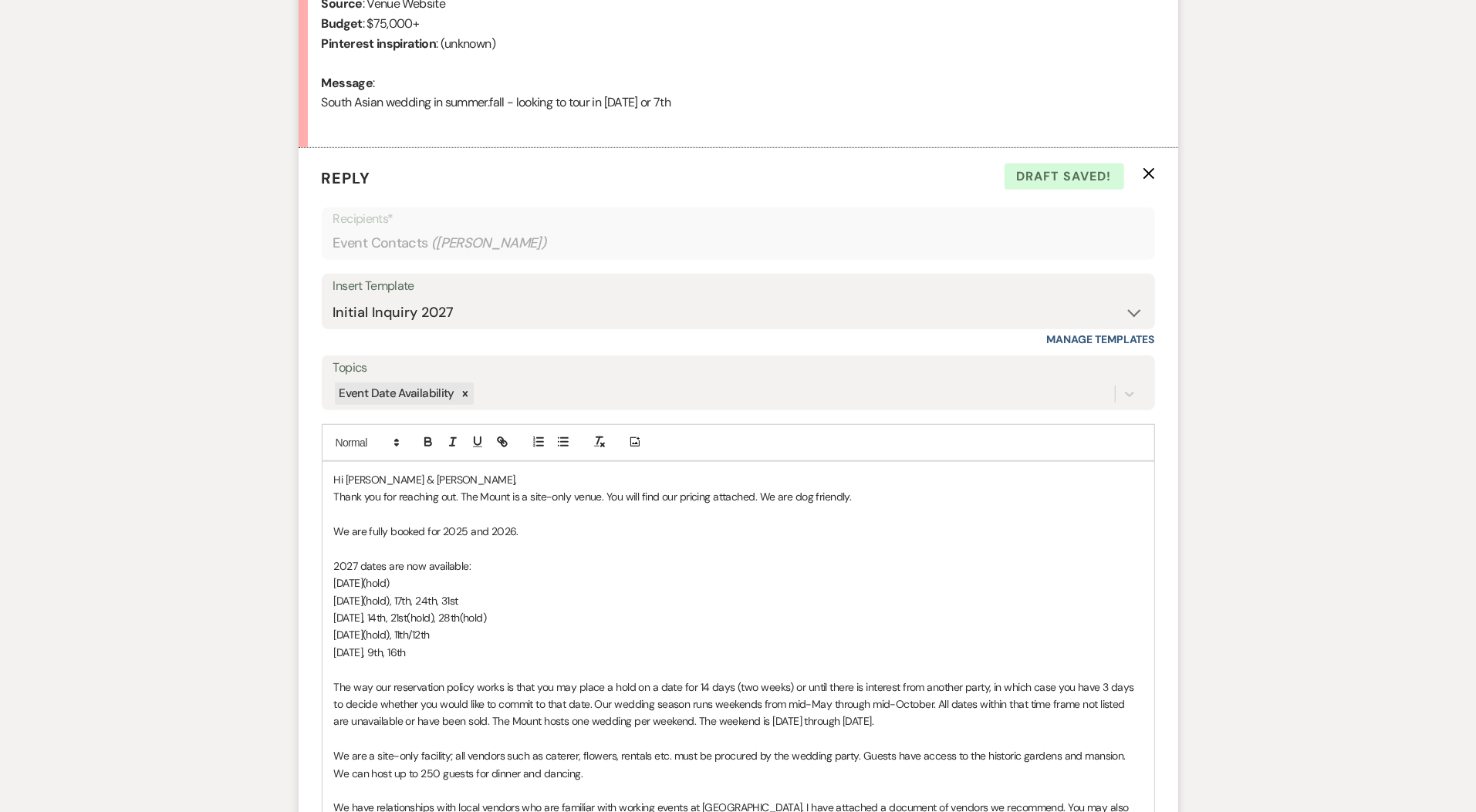
drag, startPoint x: 456, startPoint y: 651, endPoint x: 285, endPoint y: 534, distance: 207.2
click at [285, 534] on div "Messages Tasks Payments Rental Overview Documents Contacts Notes Event Messages…" at bounding box center [738, 517] width 1476 height 1755
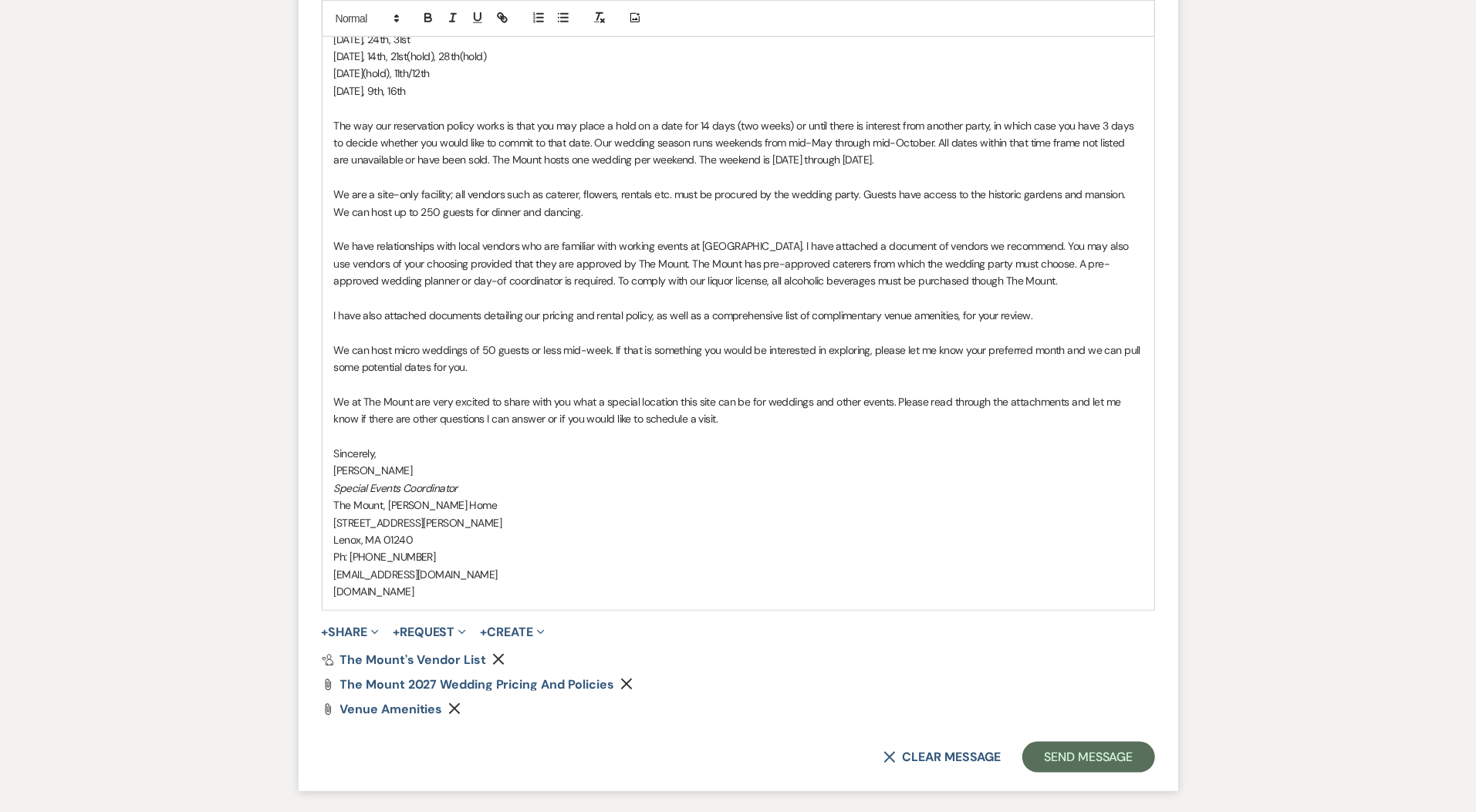
scroll to position [1427, 0]
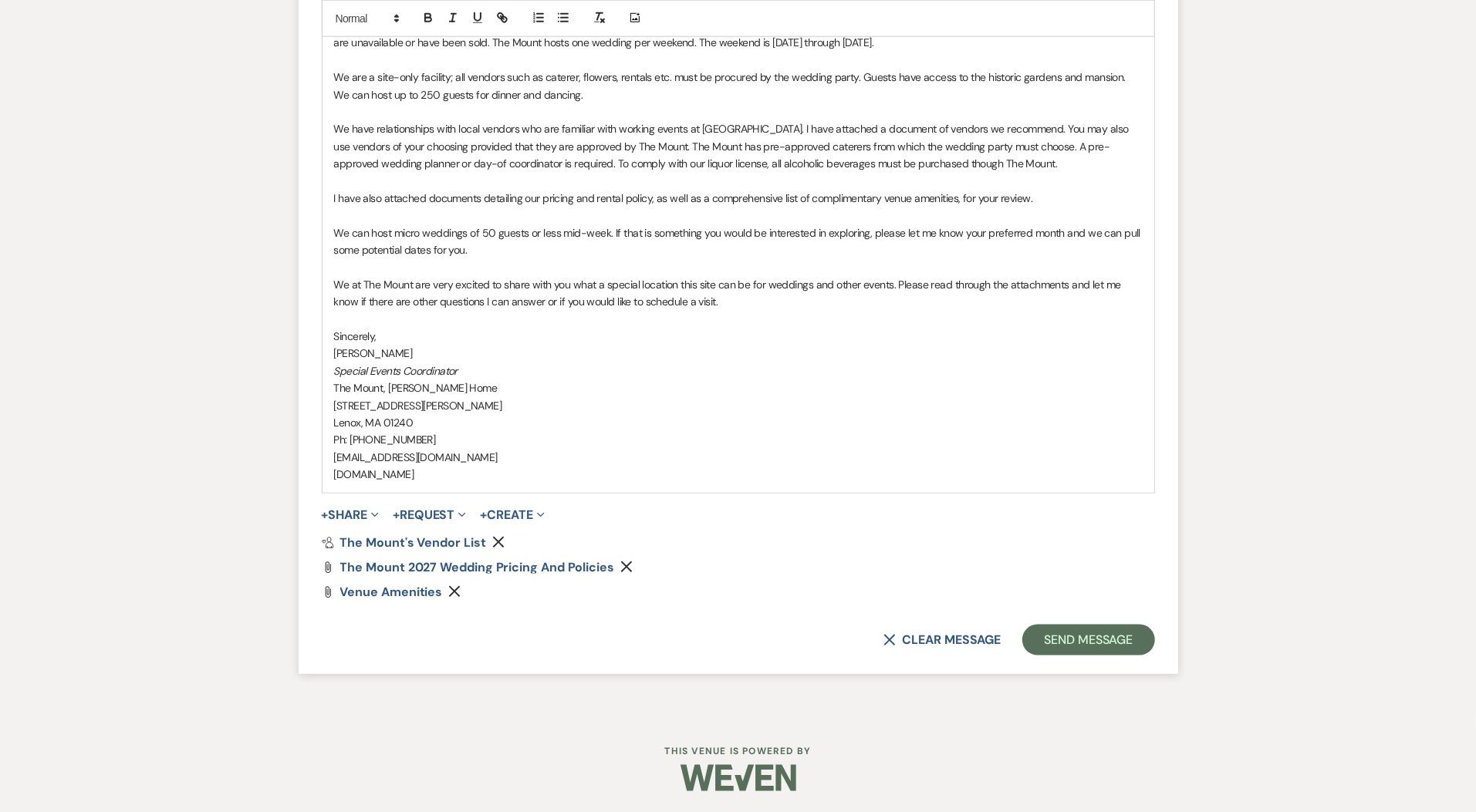
click at [810, 302] on p "We at The Mount are very excited to share with you what a special location this…" at bounding box center [738, 293] width 808 height 35
click at [357, 509] on button "+ Share Expand" at bounding box center [350, 515] width 58 height 12
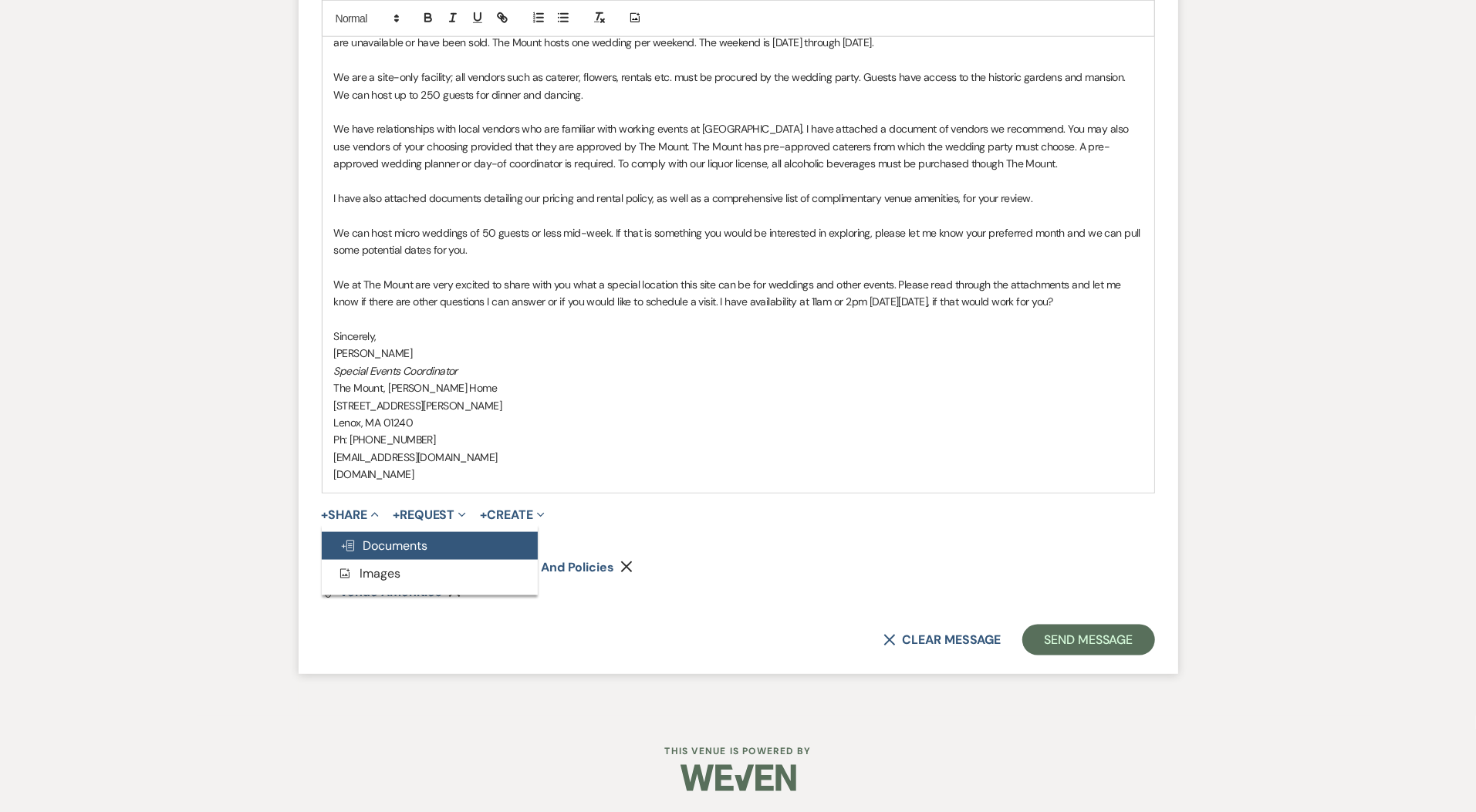
click at [413, 532] on button "Doc Upload Documents" at bounding box center [429, 546] width 216 height 28
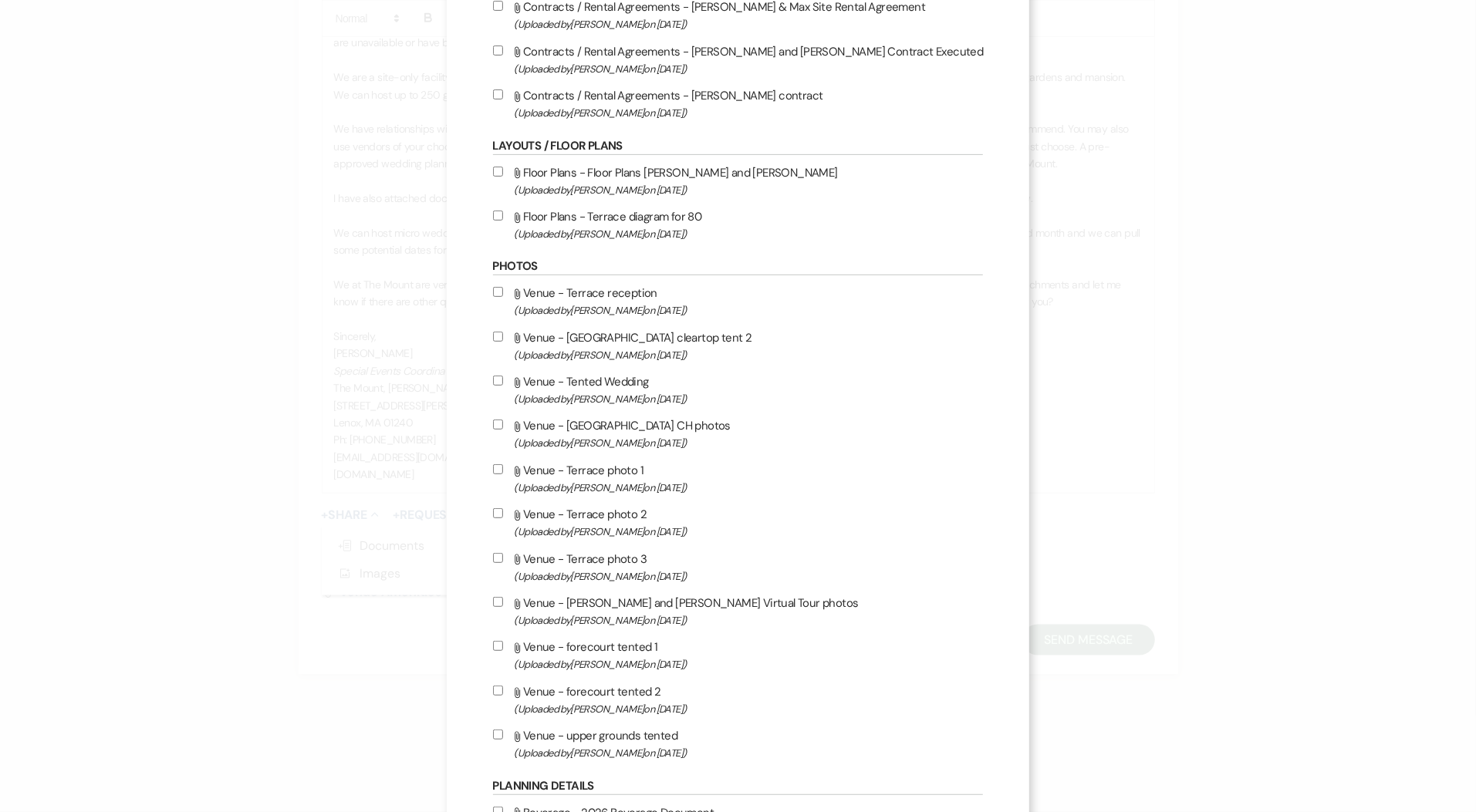
scroll to position [1194, 0]
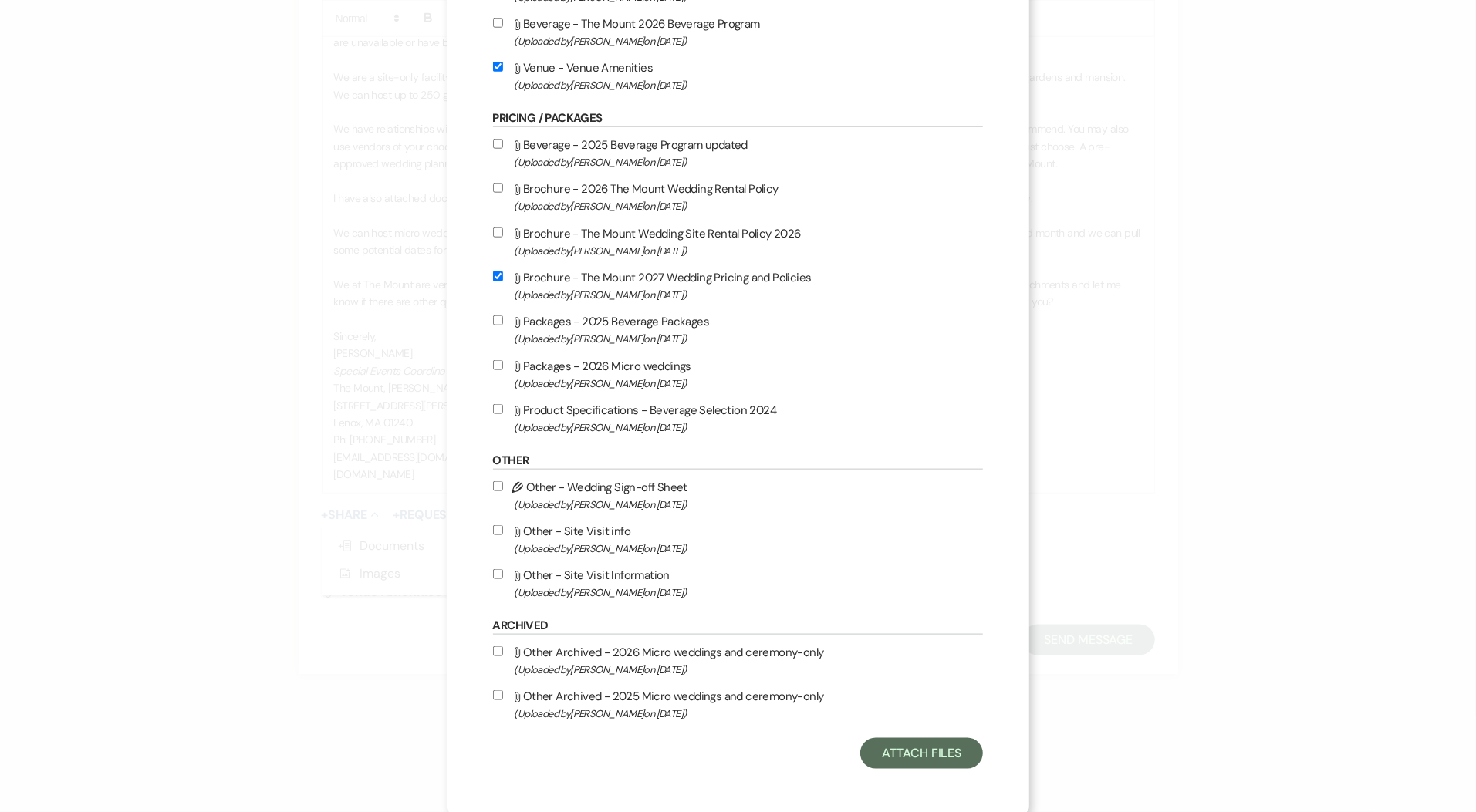
click at [604, 575] on label "Attach File Other - Site Visit Information (Uploaded by Faith Linz on Mar 19th,…" at bounding box center [738, 583] width 490 height 36
click at [503, 575] on input "Attach File Other - Site Visit Information (Uploaded by Faith Linz on Mar 19th,…" at bounding box center [497, 574] width 10 height 10
checkbox input "true"
click at [894, 756] on button "Attach Files" at bounding box center [921, 754] width 123 height 31
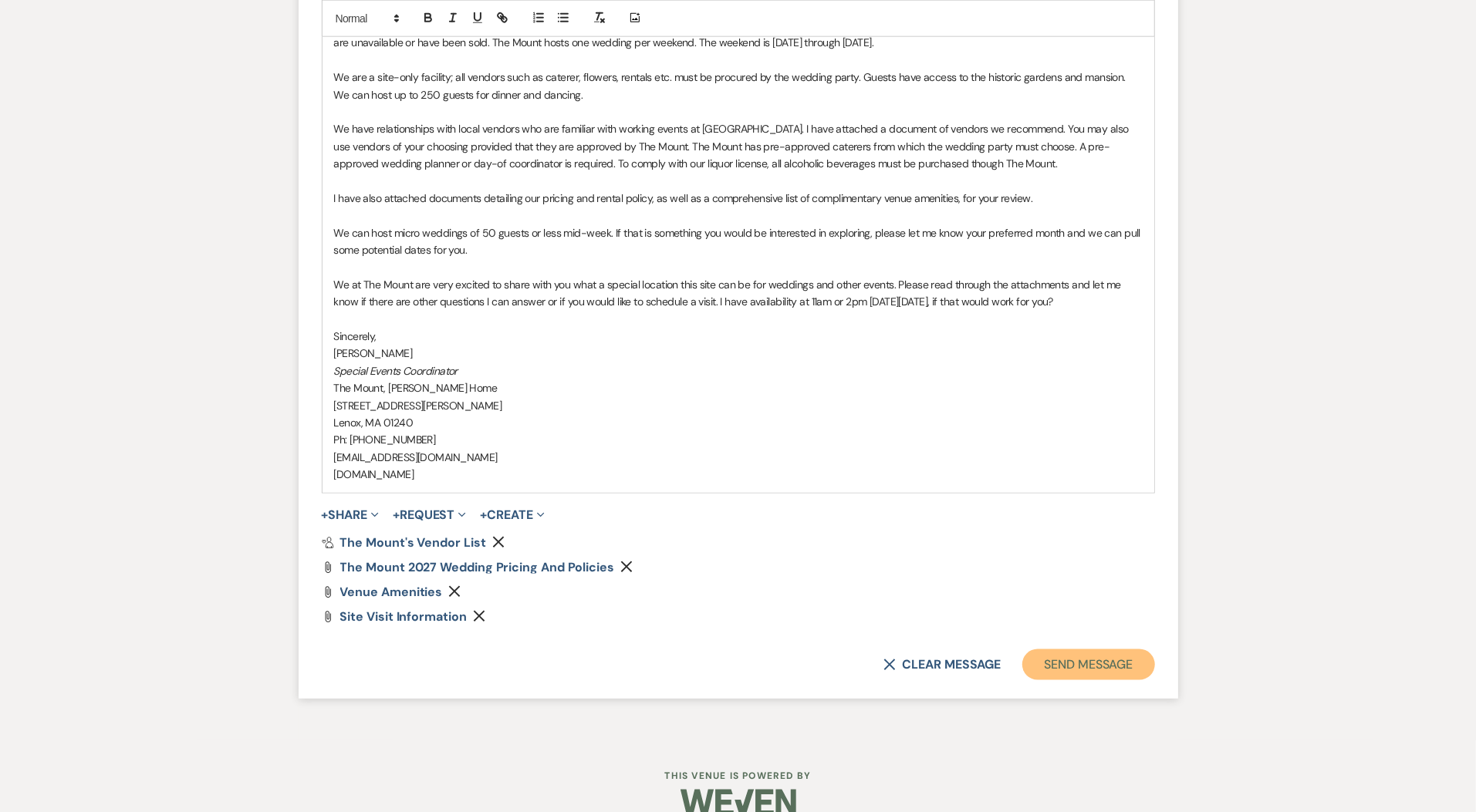
click at [1117, 666] on button "Send Message" at bounding box center [1088, 665] width 132 height 31
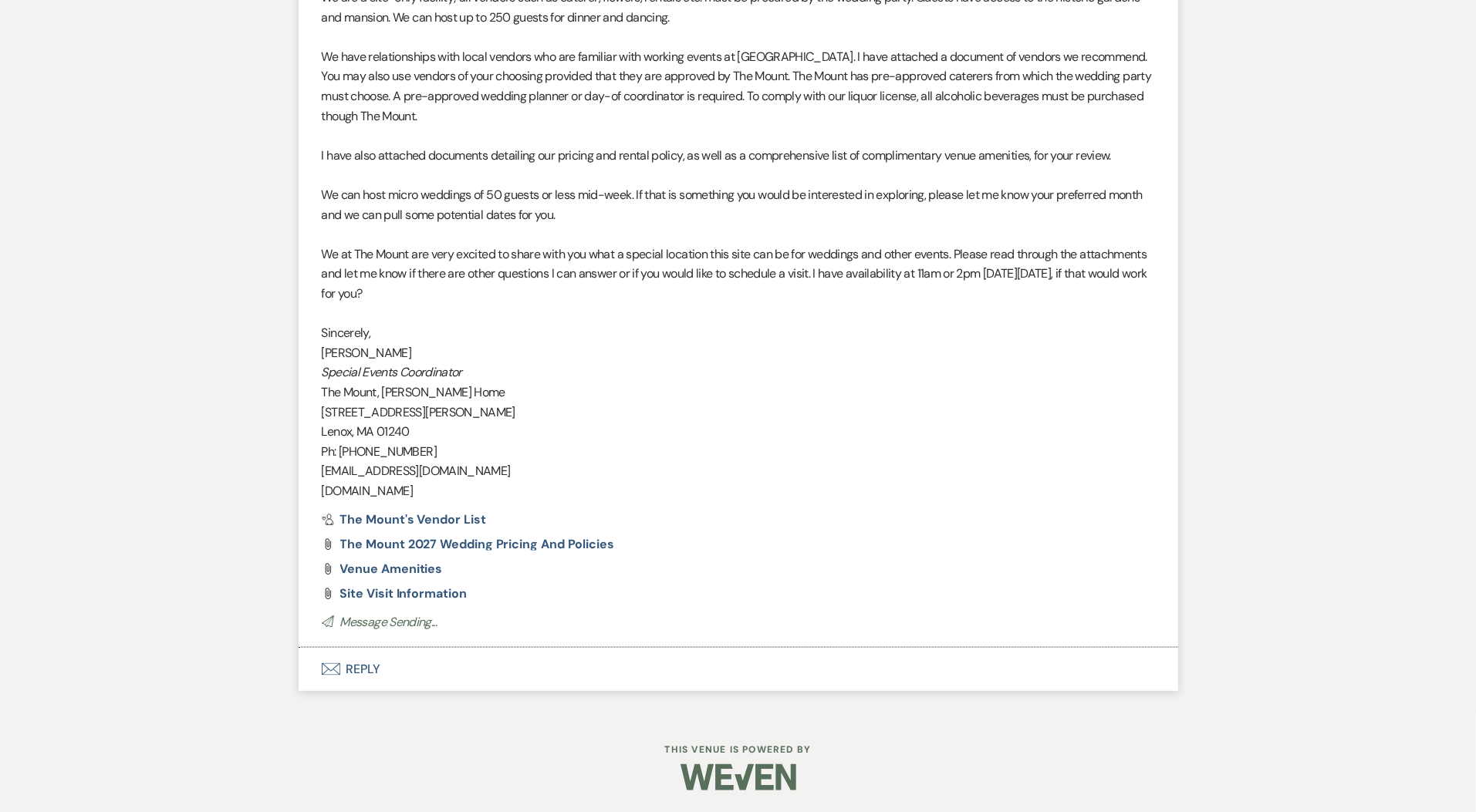
scroll to position [1288, 0]
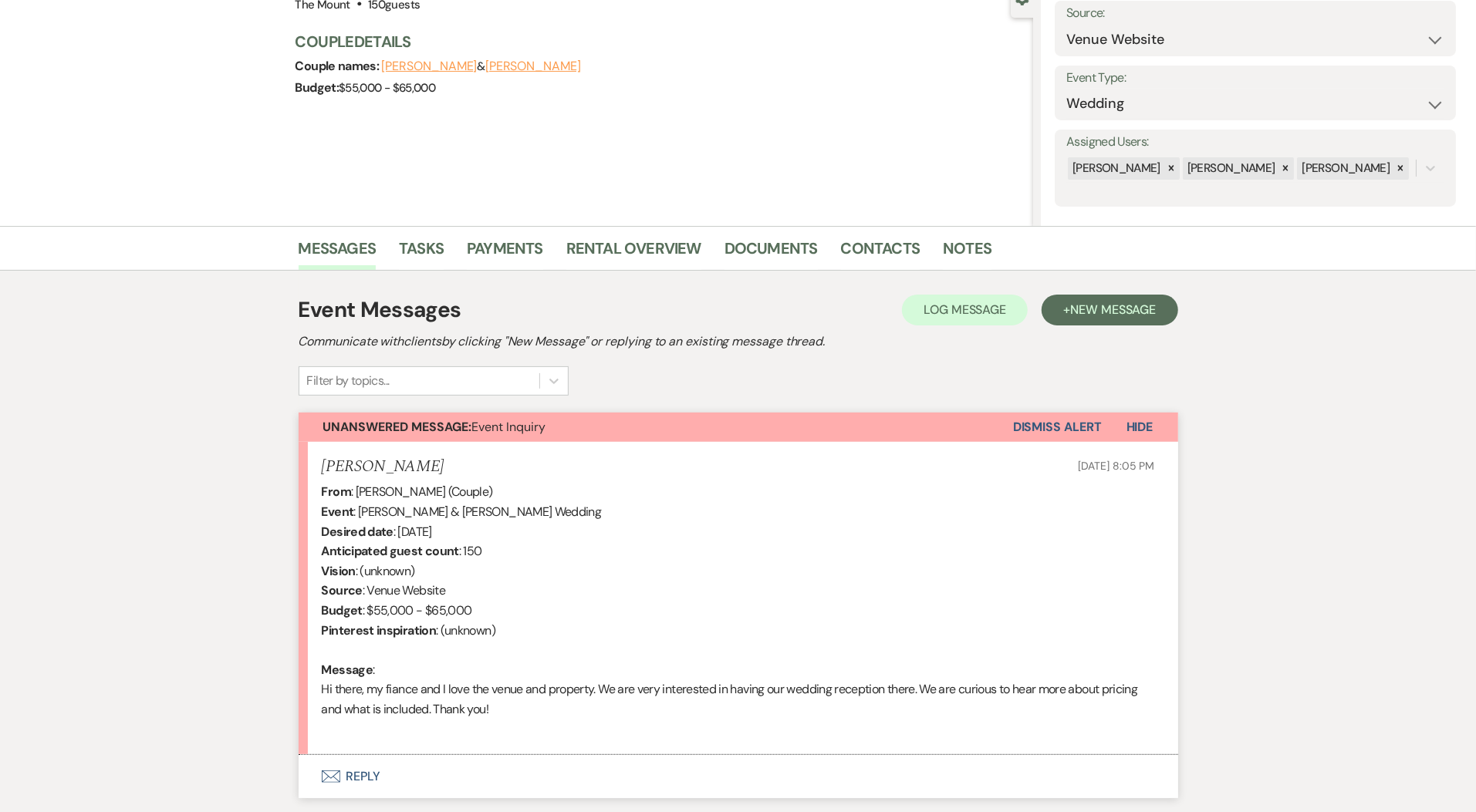
scroll to position [268, 0]
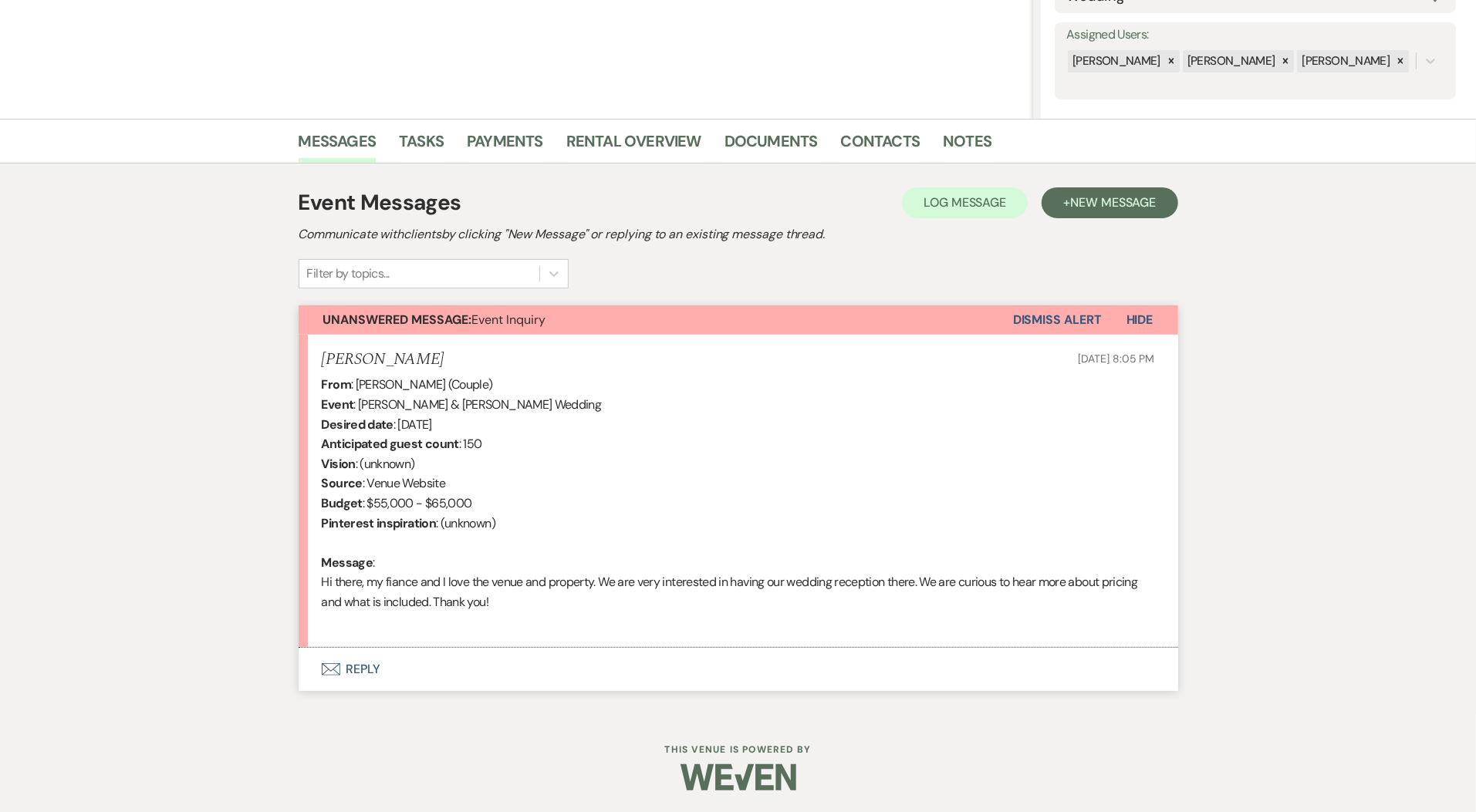
click at [359, 673] on button "Envelope Reply" at bounding box center [738, 670] width 880 height 43
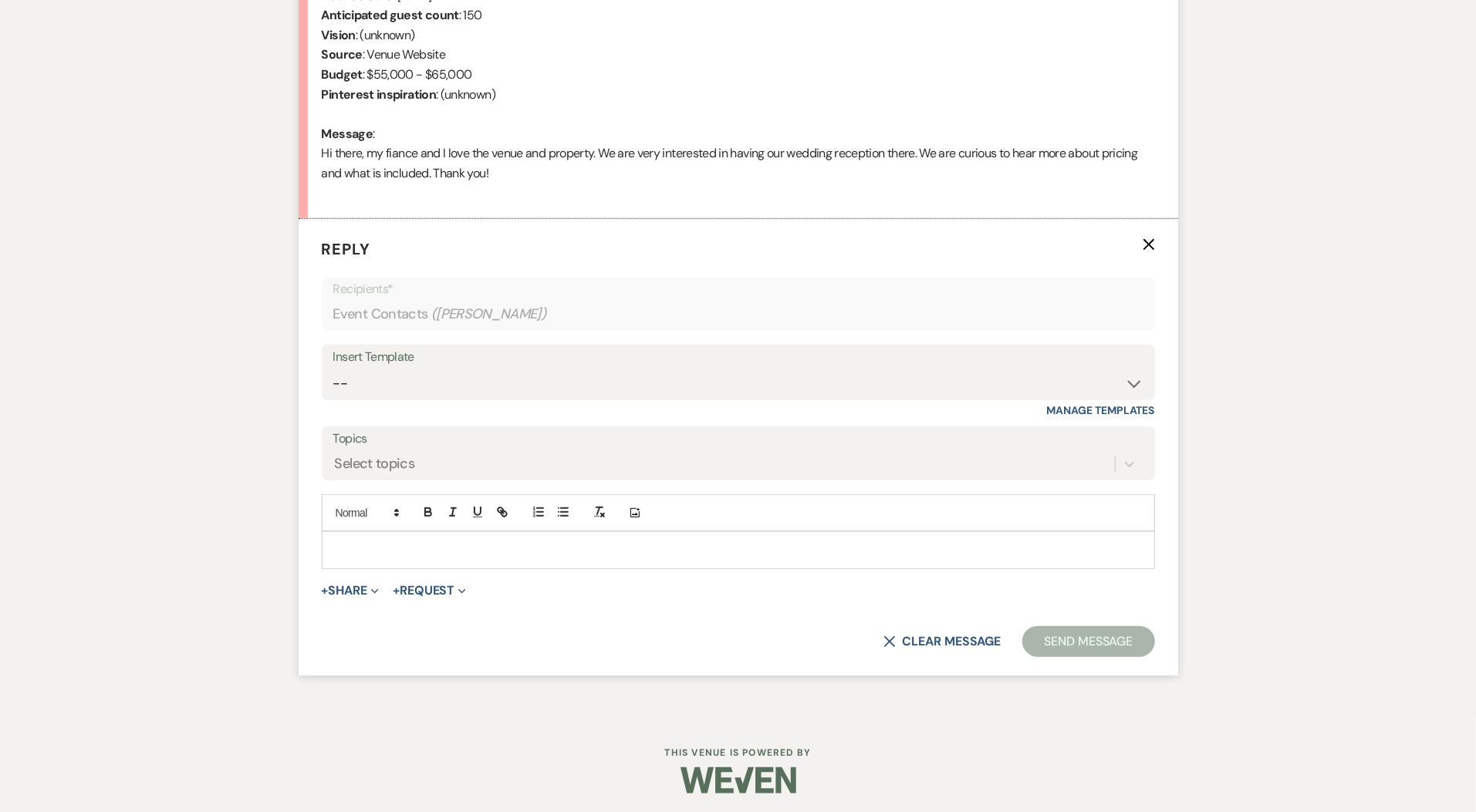
scroll to position [699, 0]
click at [480, 373] on select "-- Weven Planning Portal Introduction (Booked Events) Initial Inquiry Response …" at bounding box center [738, 382] width 810 height 30
select select "5515"
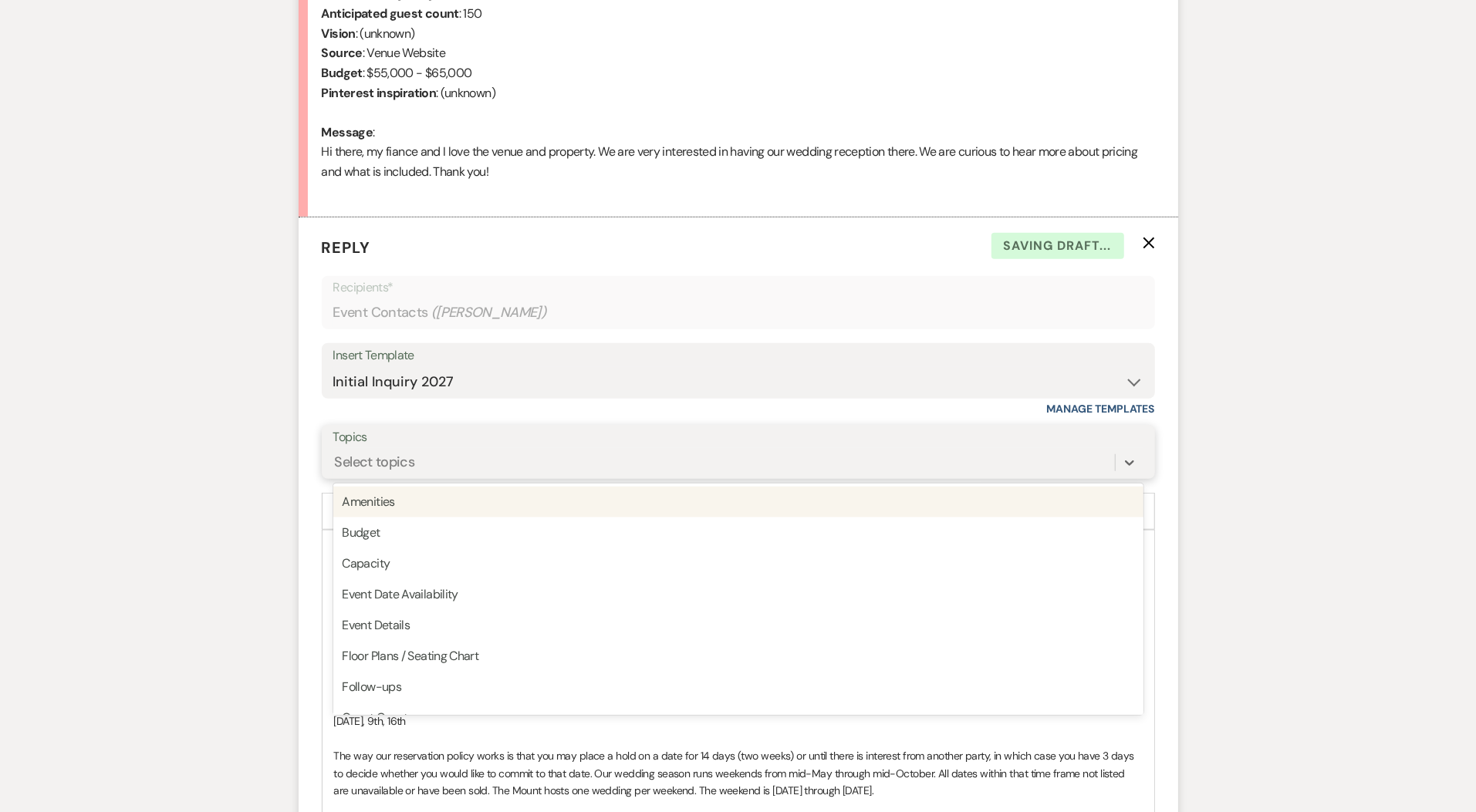
click at [446, 463] on div "Select topics" at bounding box center [724, 463] width 781 height 27
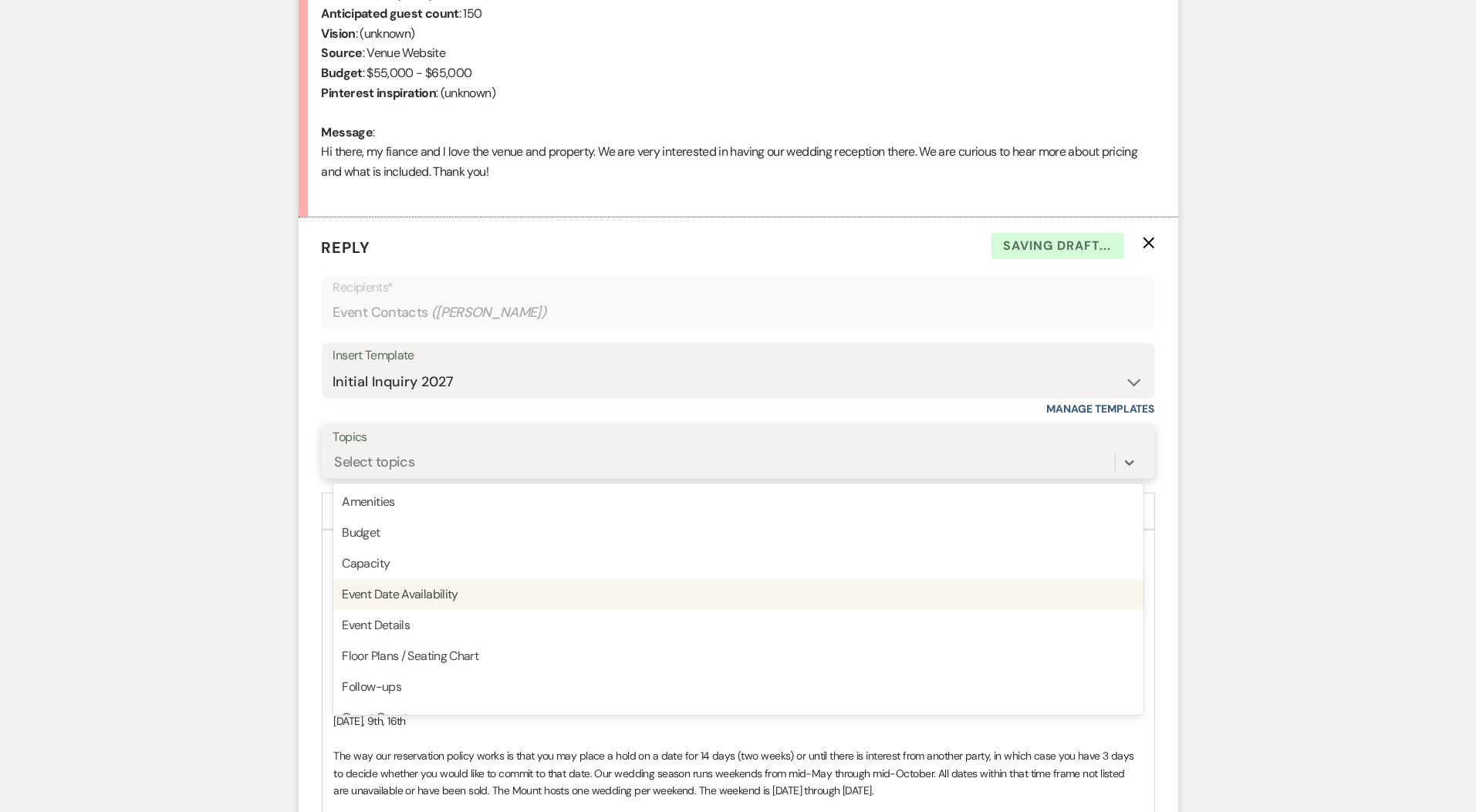
click at [438, 602] on div "Event Date Availability" at bounding box center [738, 595] width 810 height 31
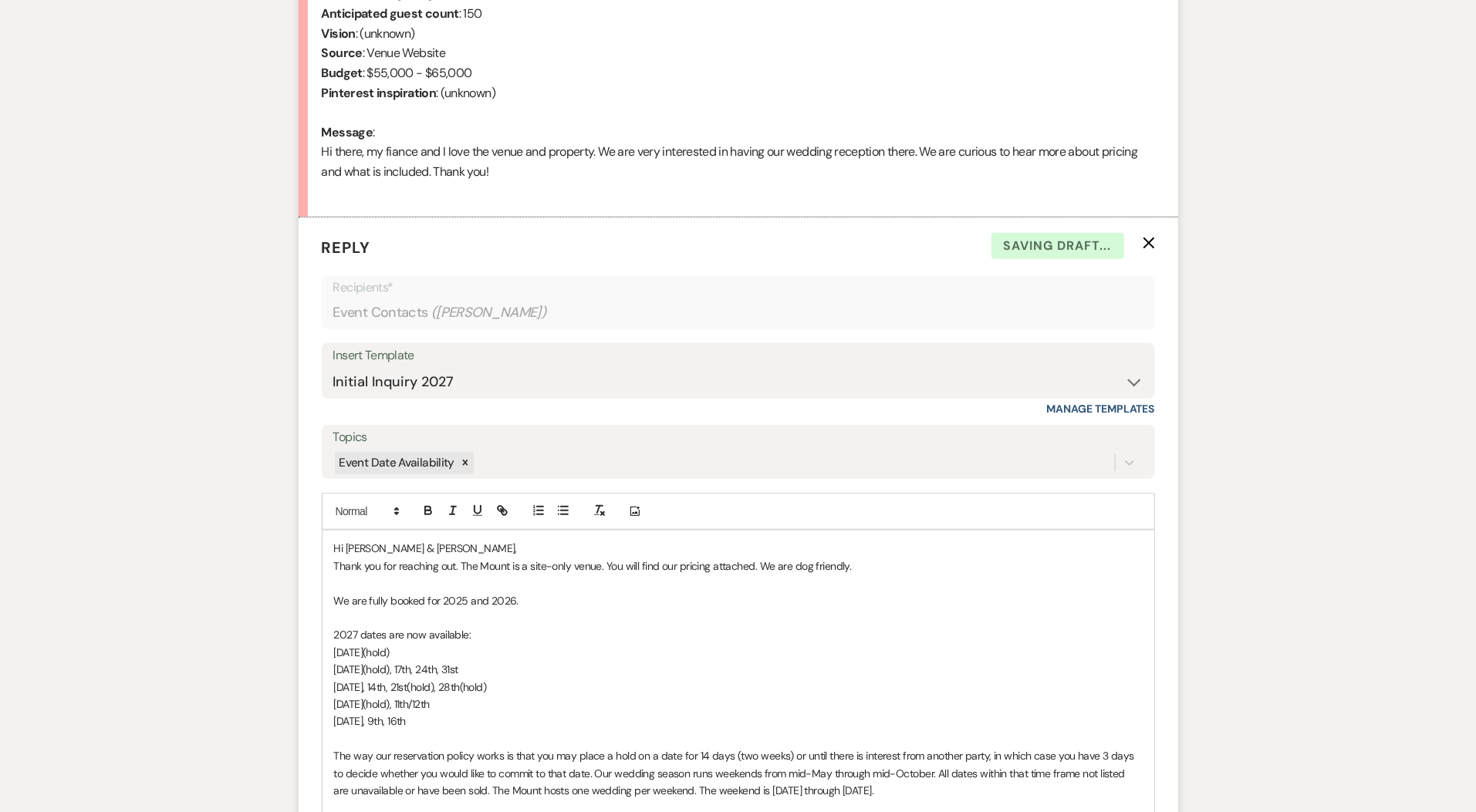
drag, startPoint x: 494, startPoint y: 725, endPoint x: 265, endPoint y: 602, distance: 259.9
click at [265, 602] on div "Messages Tasks Payments Rental Overview Documents Contacts Notes Event Messages…" at bounding box center [738, 575] width 1476 height 1775
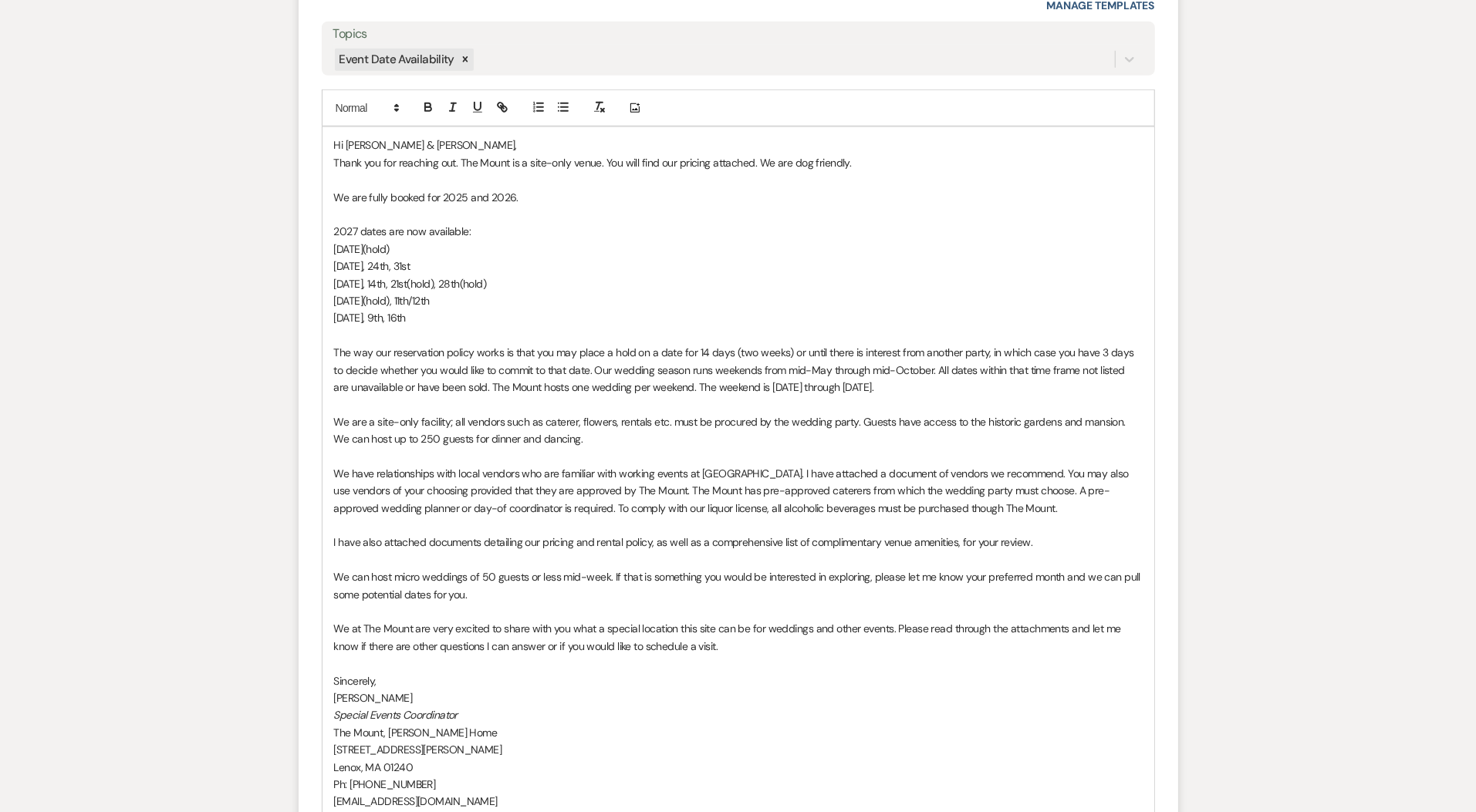
scroll to position [1447, 0]
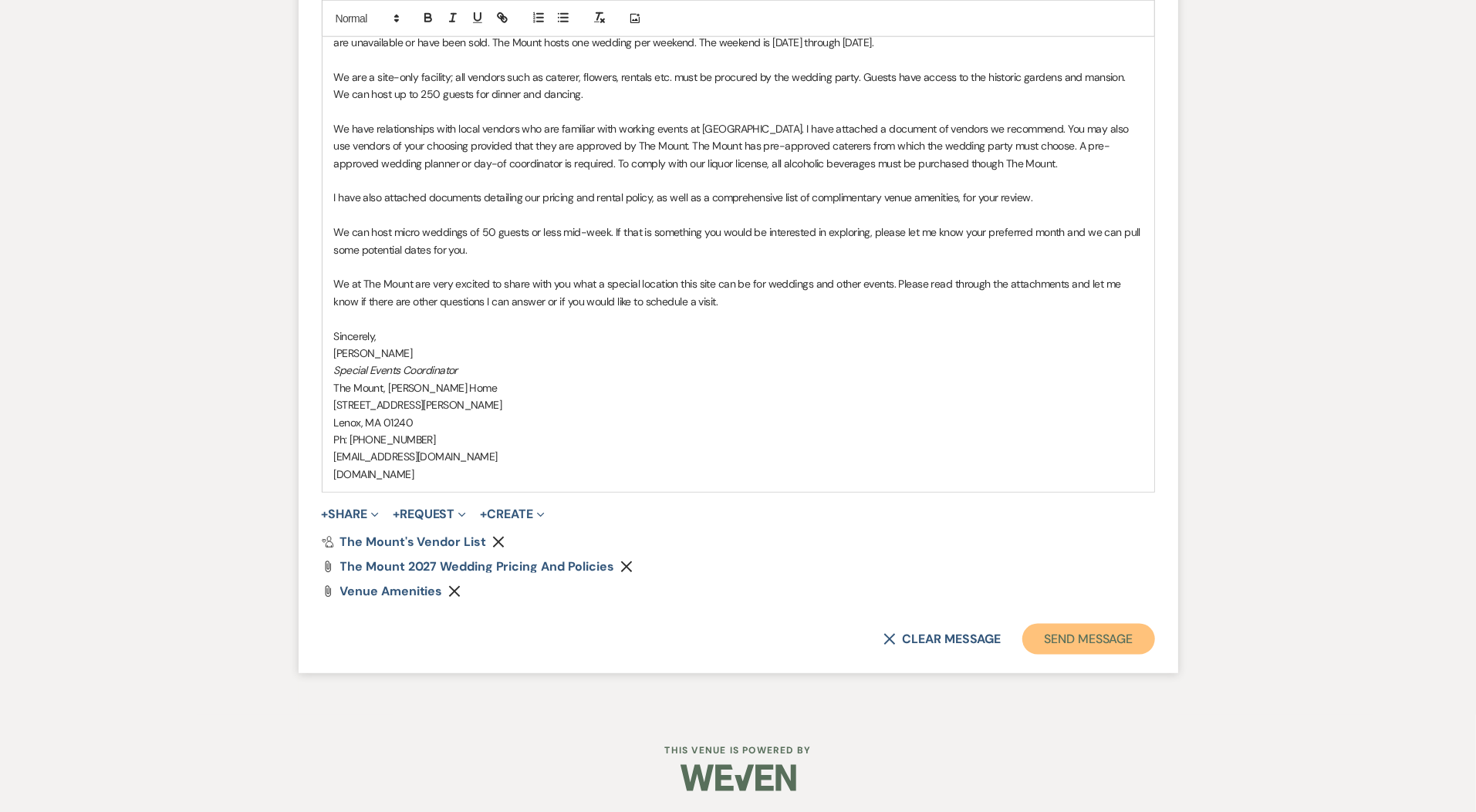
click at [1088, 646] on button "Send Message" at bounding box center [1088, 640] width 132 height 31
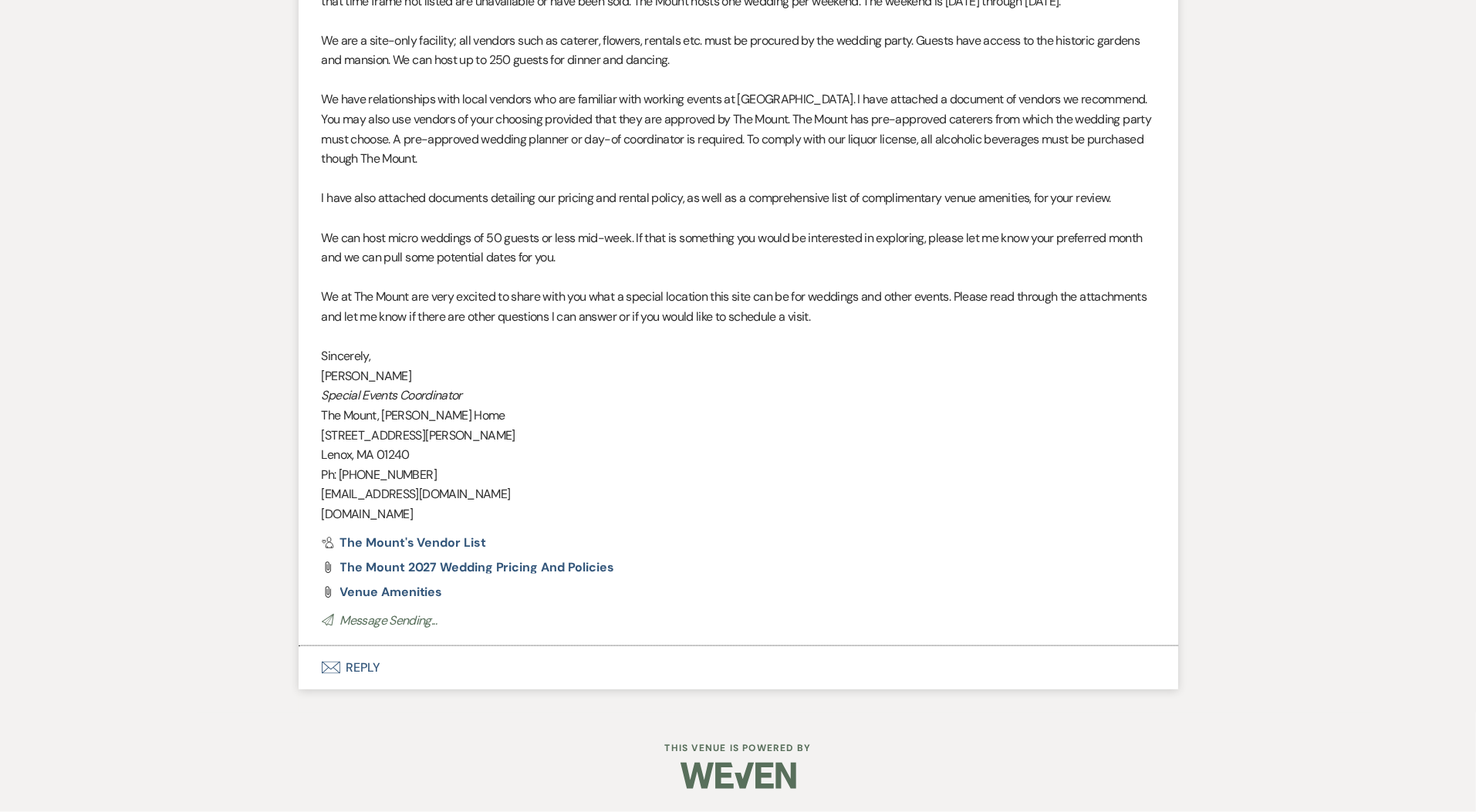
scroll to position [1283, 0]
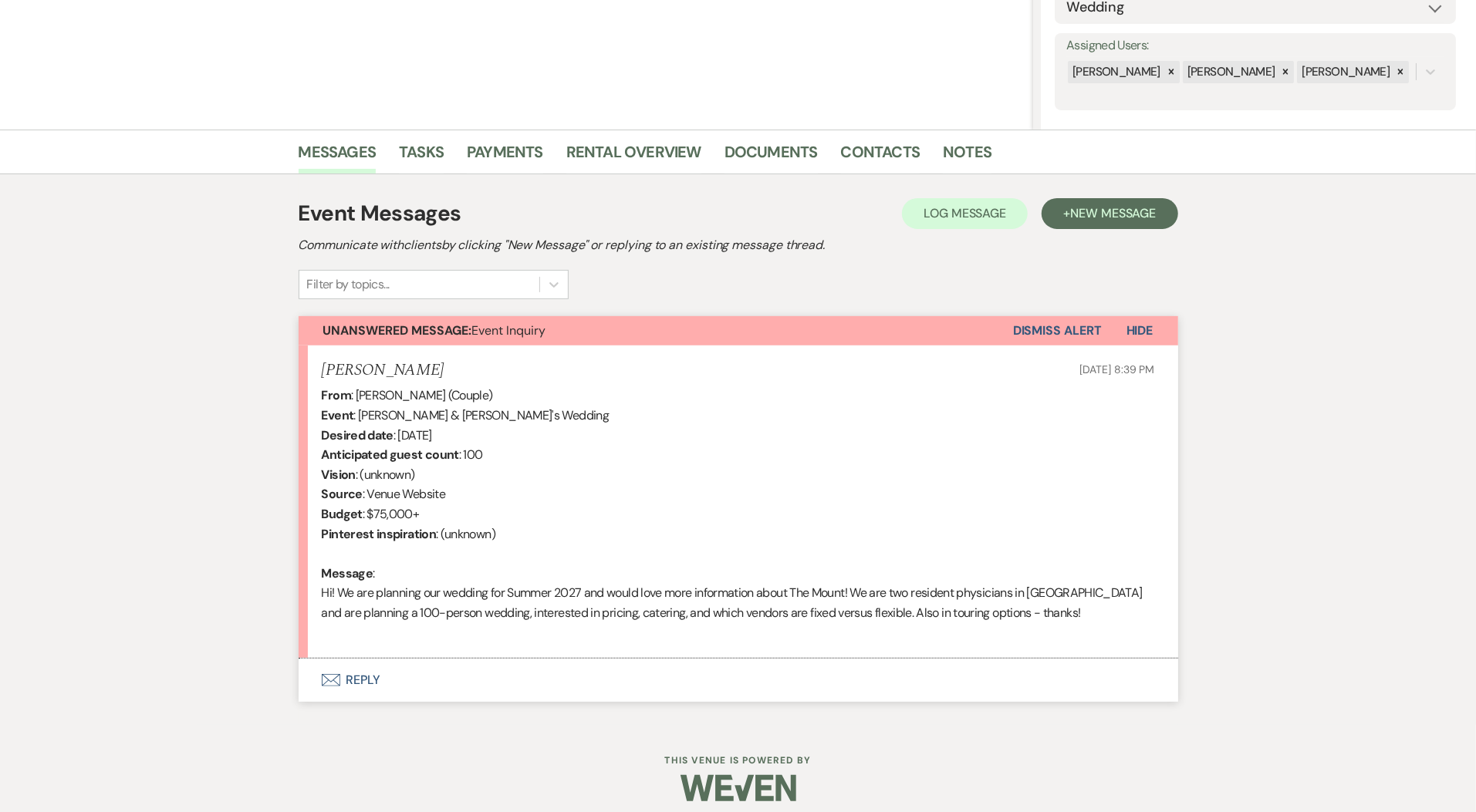
click at [360, 683] on button "Envelope Reply" at bounding box center [738, 681] width 880 height 43
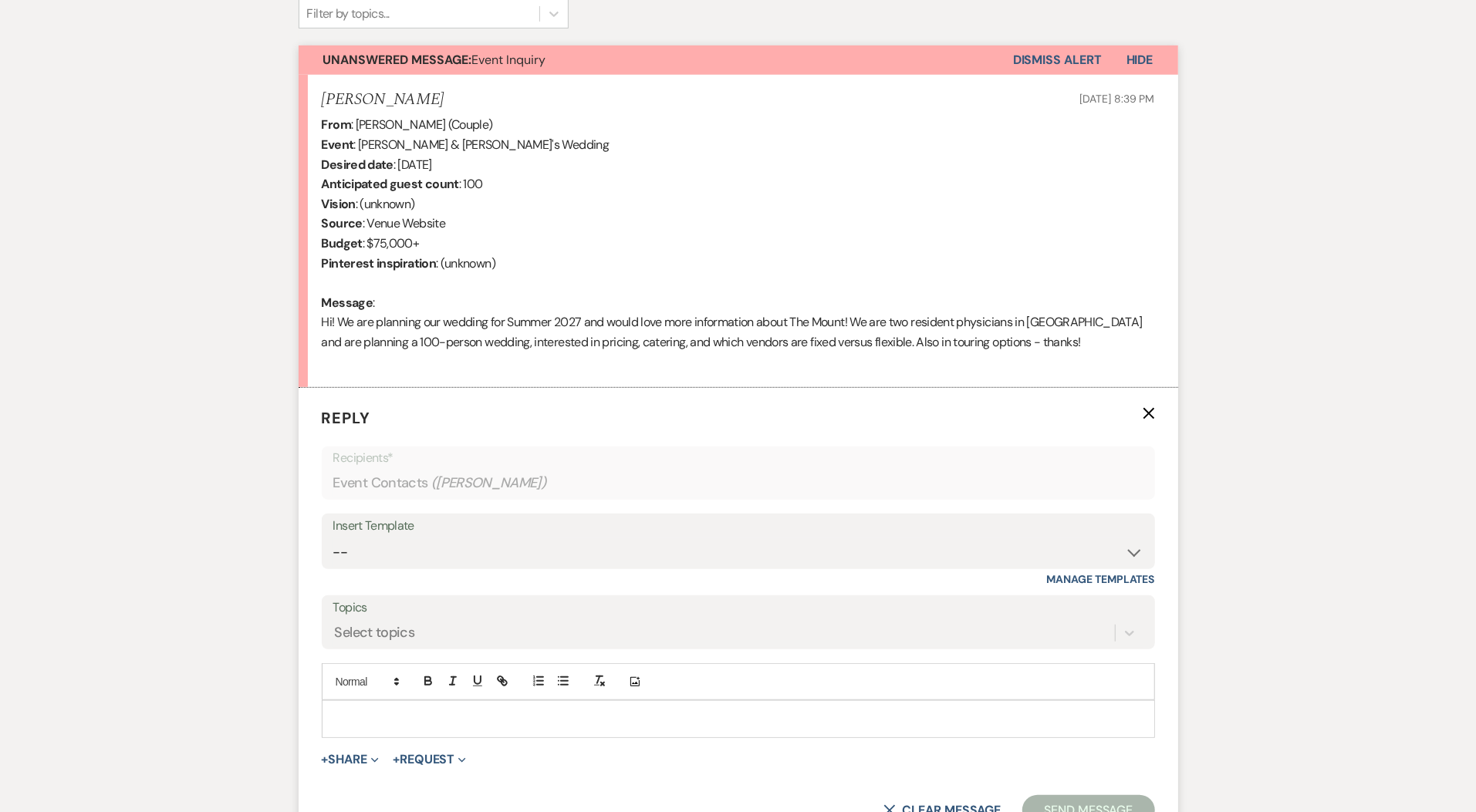
scroll to position [531, 0]
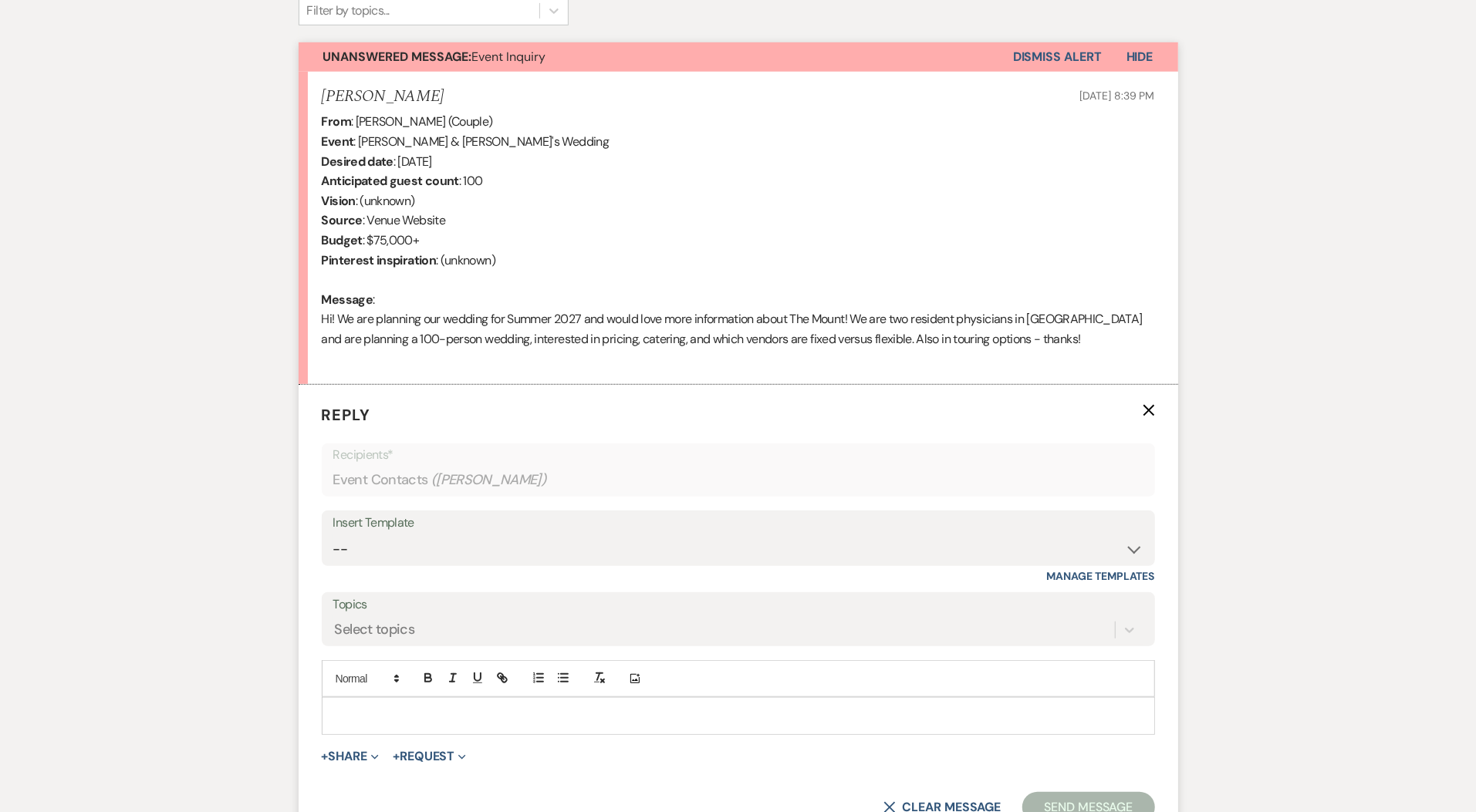
click at [376, 563] on div "Insert Template -- Weven Planning Portal Introduction (Booked Events) Initial I…" at bounding box center [738, 538] width 833 height 56
click at [378, 554] on select "-- Weven Planning Portal Introduction (Booked Events) Initial Inquiry Response …" at bounding box center [738, 549] width 810 height 30
select select "5515"
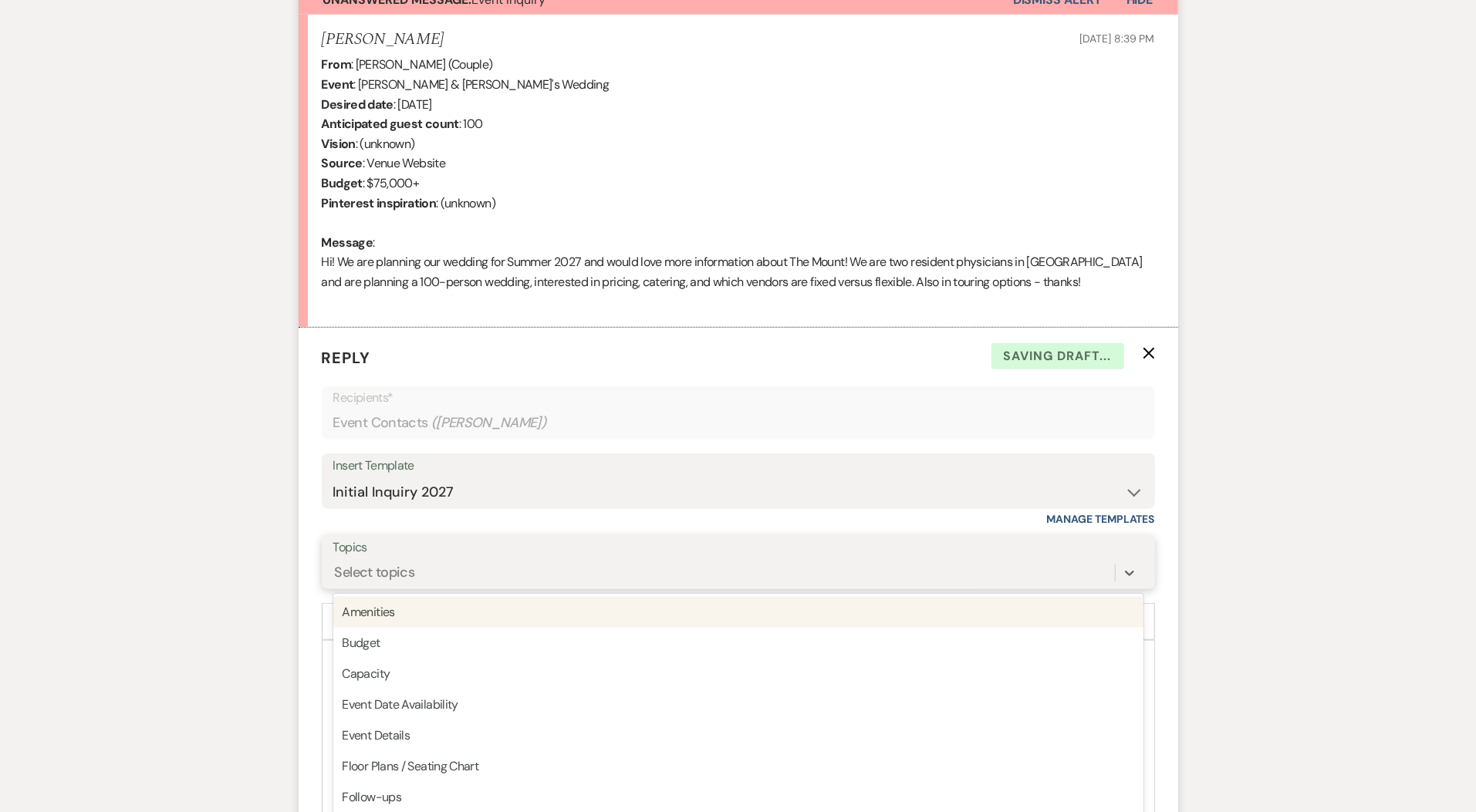
scroll to position [608, 0]
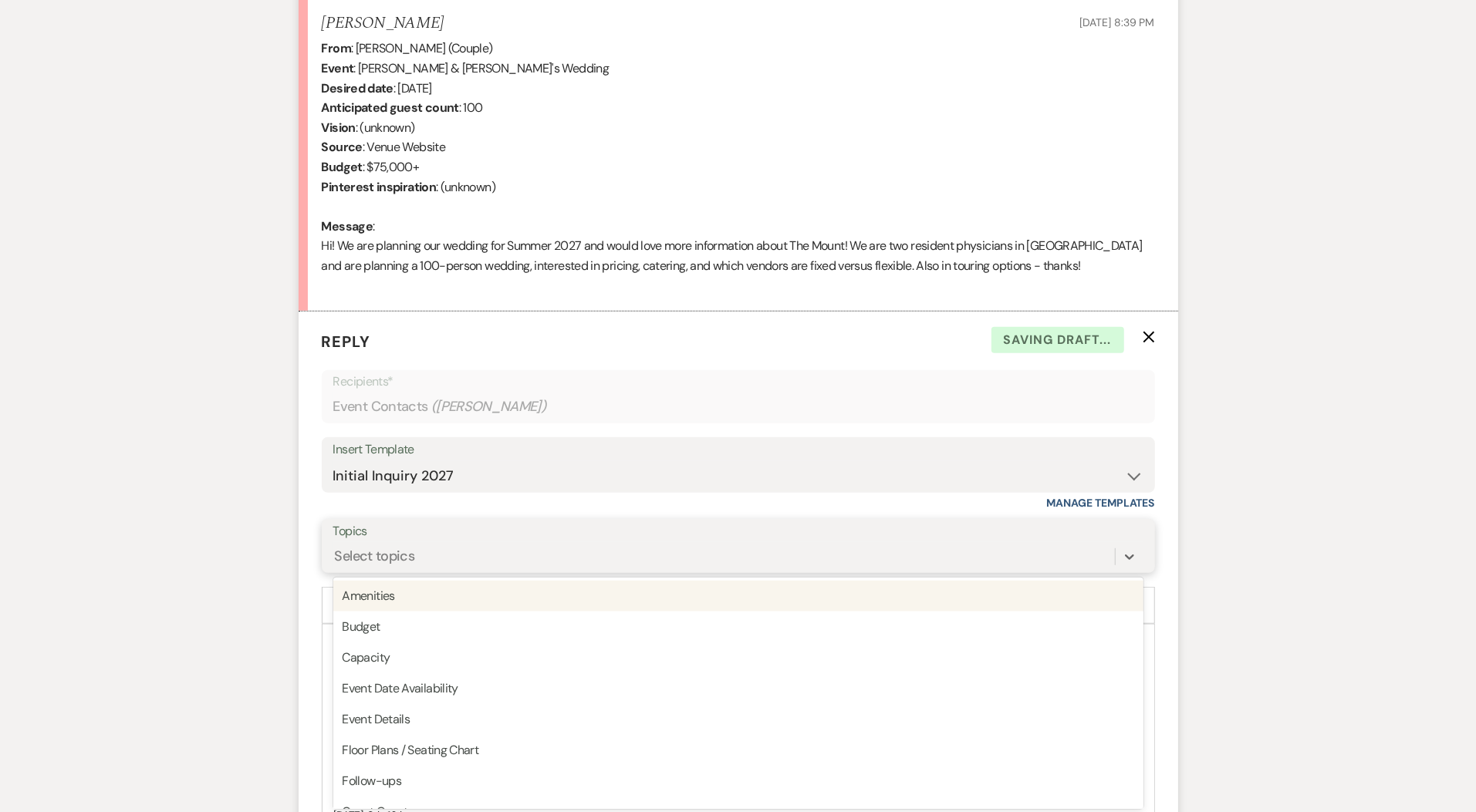
click at [439, 571] on div "option Amenities focused, 1 of 20. 20 results available. Use Up and Down to cho…" at bounding box center [738, 557] width 810 height 29
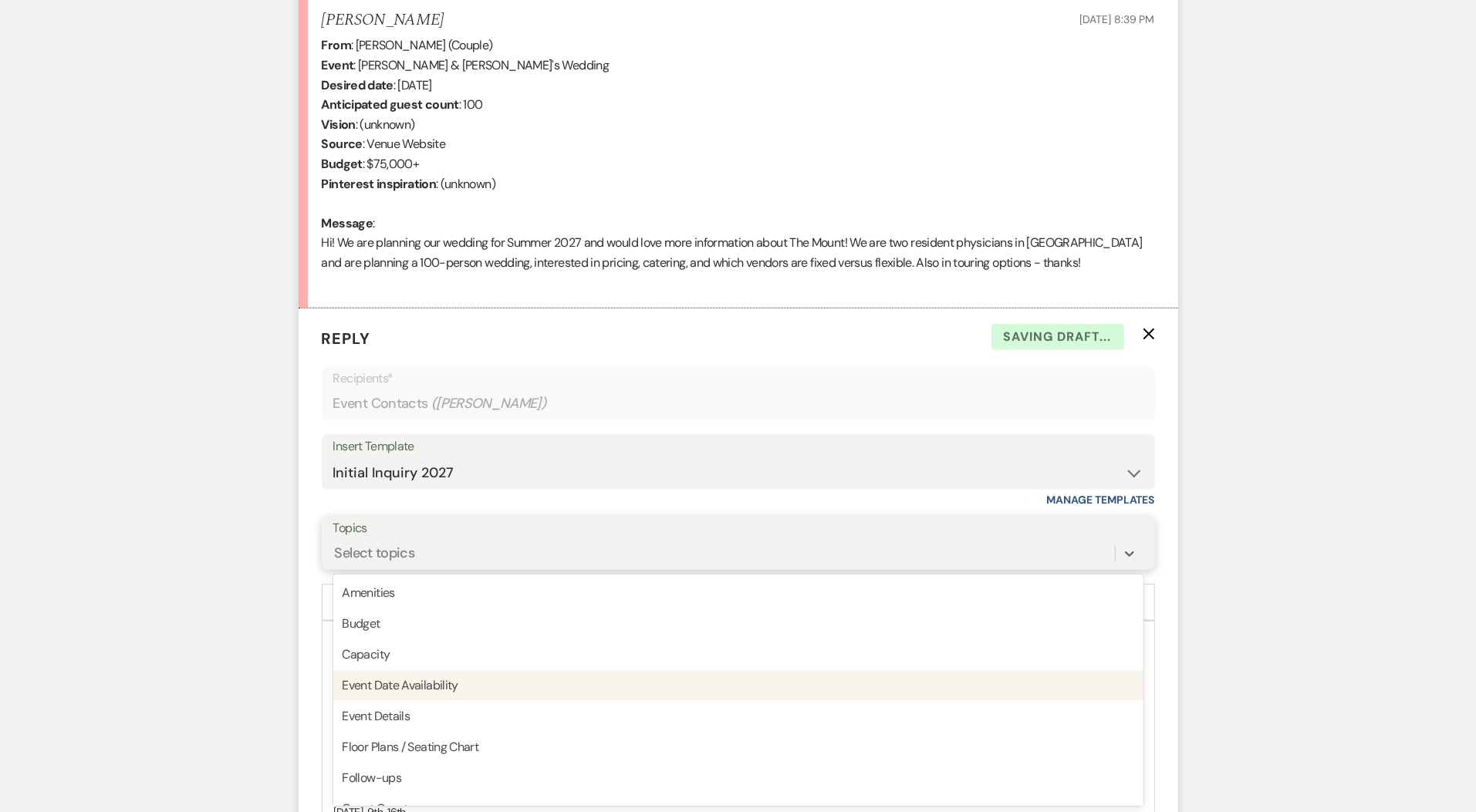
click at [442, 683] on div "Event Date Availability" at bounding box center [738, 686] width 810 height 31
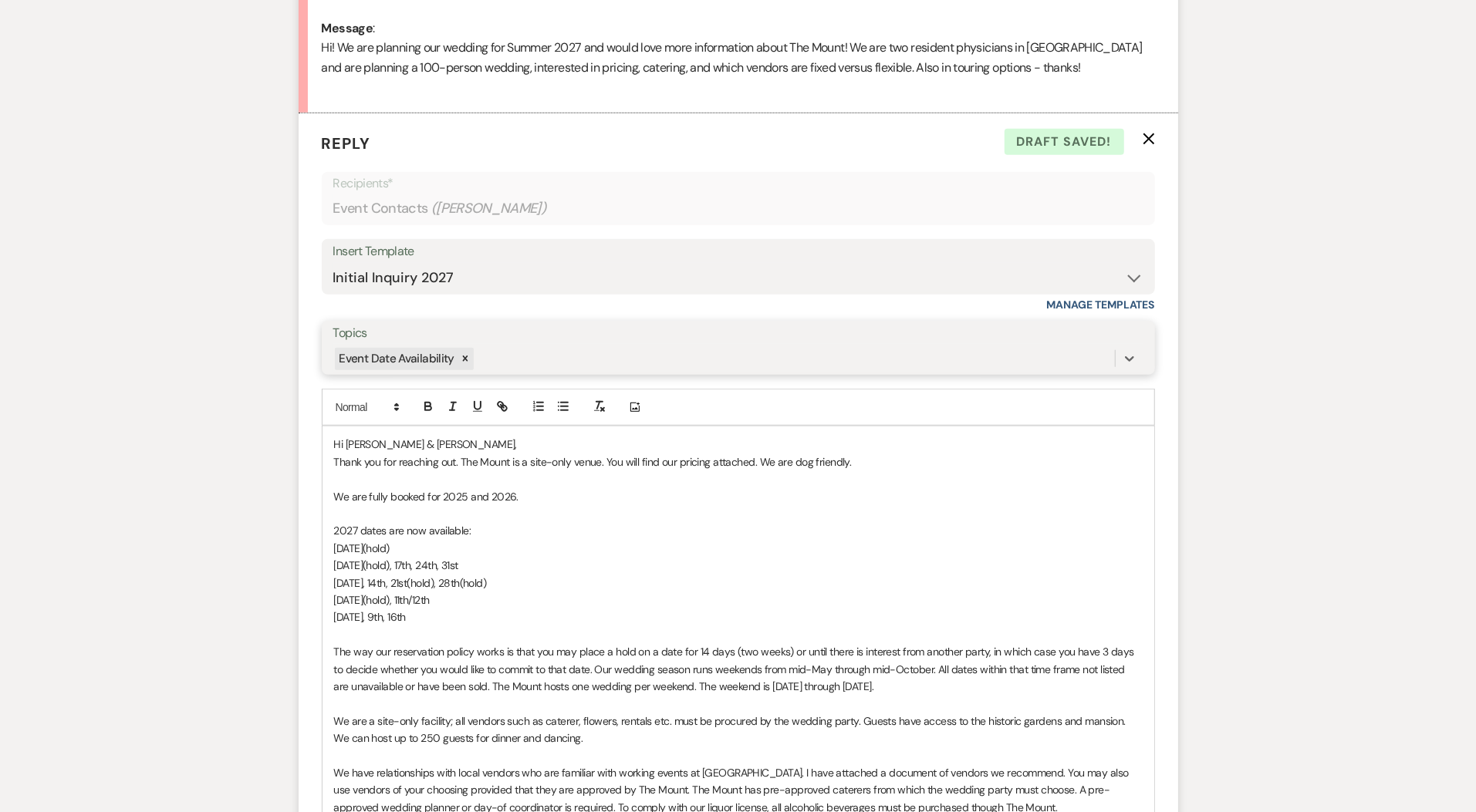
scroll to position [807, 0]
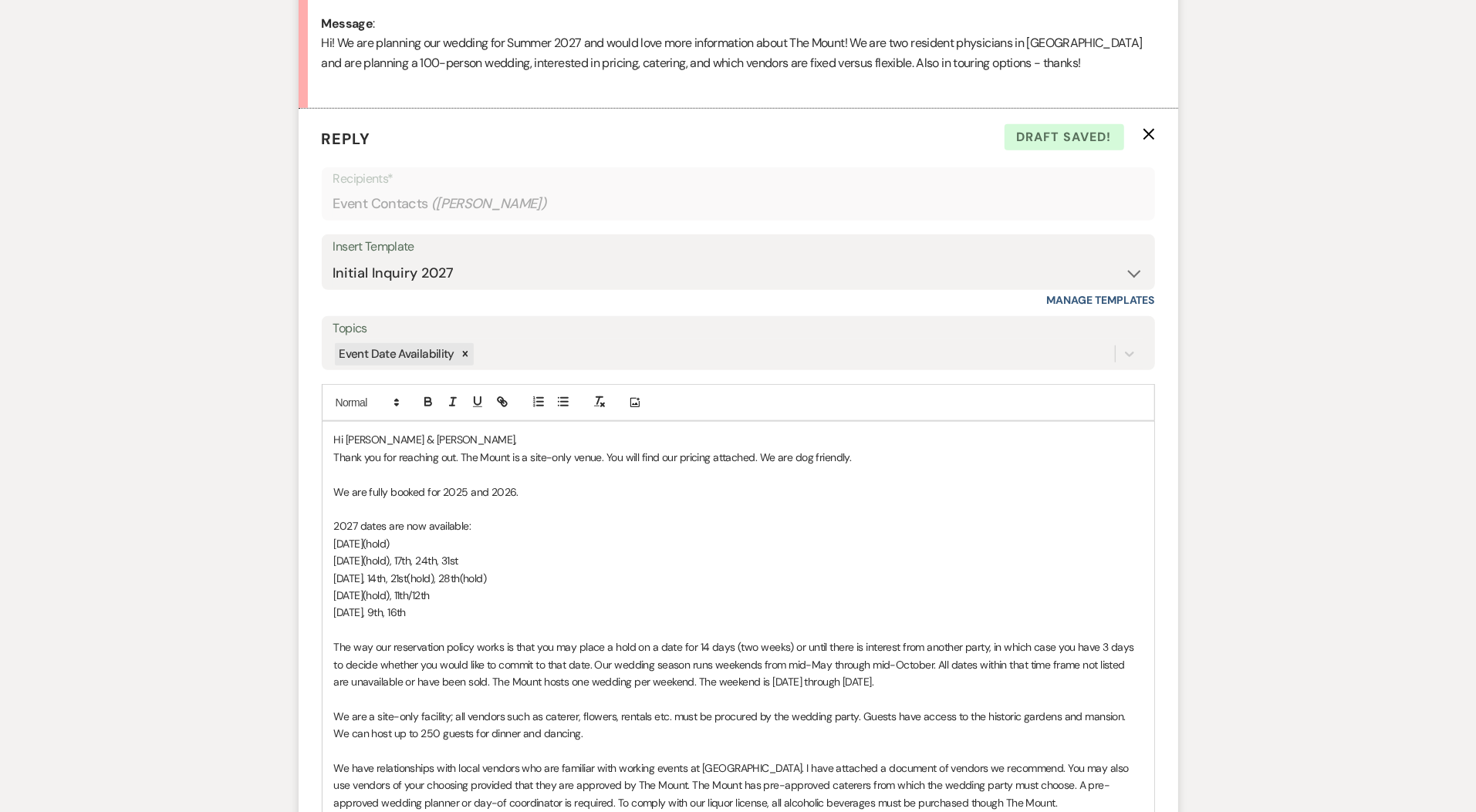
drag, startPoint x: 458, startPoint y: 610, endPoint x: 275, endPoint y: 487, distance: 220.5
click at [275, 487] on div "Messages Tasks Payments Rental Overview Documents Contacts Notes Event Messages…" at bounding box center [738, 466] width 1476 height 1775
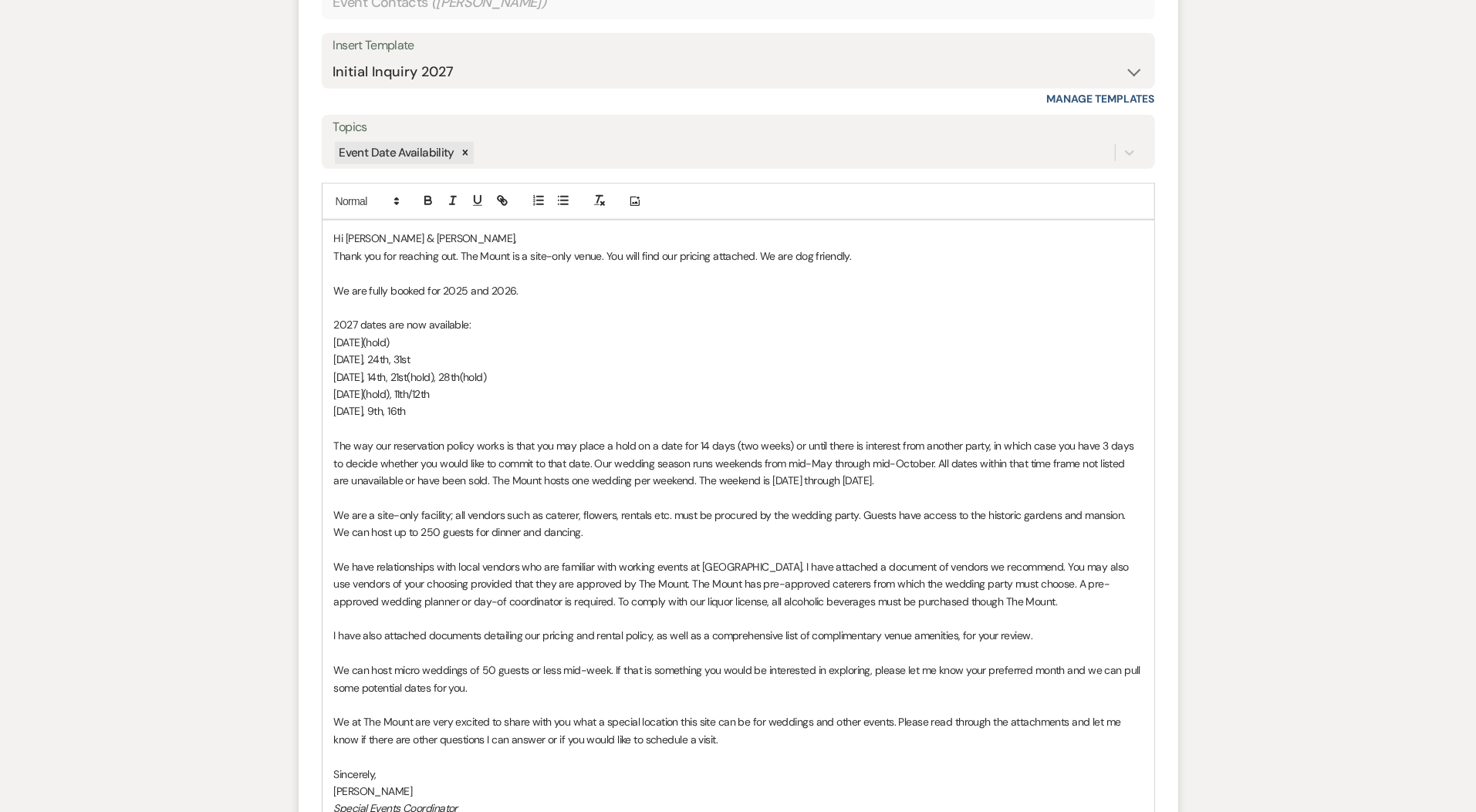
scroll to position [1447, 0]
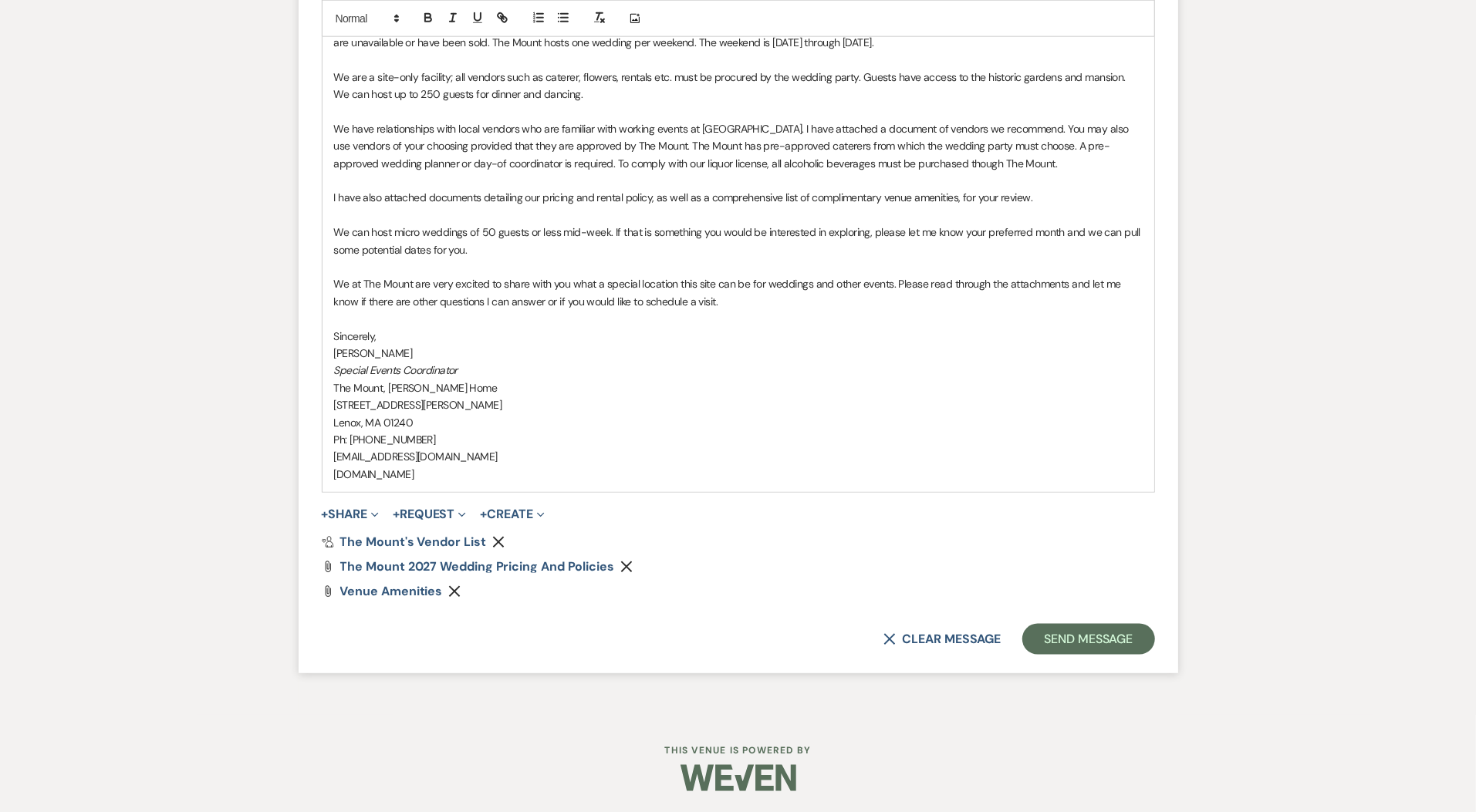
click at [1068, 658] on form "Reply X Saving draft... Recipients* Event Contacts ( Jordan Said ) Insert Templ…" at bounding box center [738, 71] width 880 height 1204
click at [1068, 639] on button "Send Message" at bounding box center [1088, 640] width 132 height 31
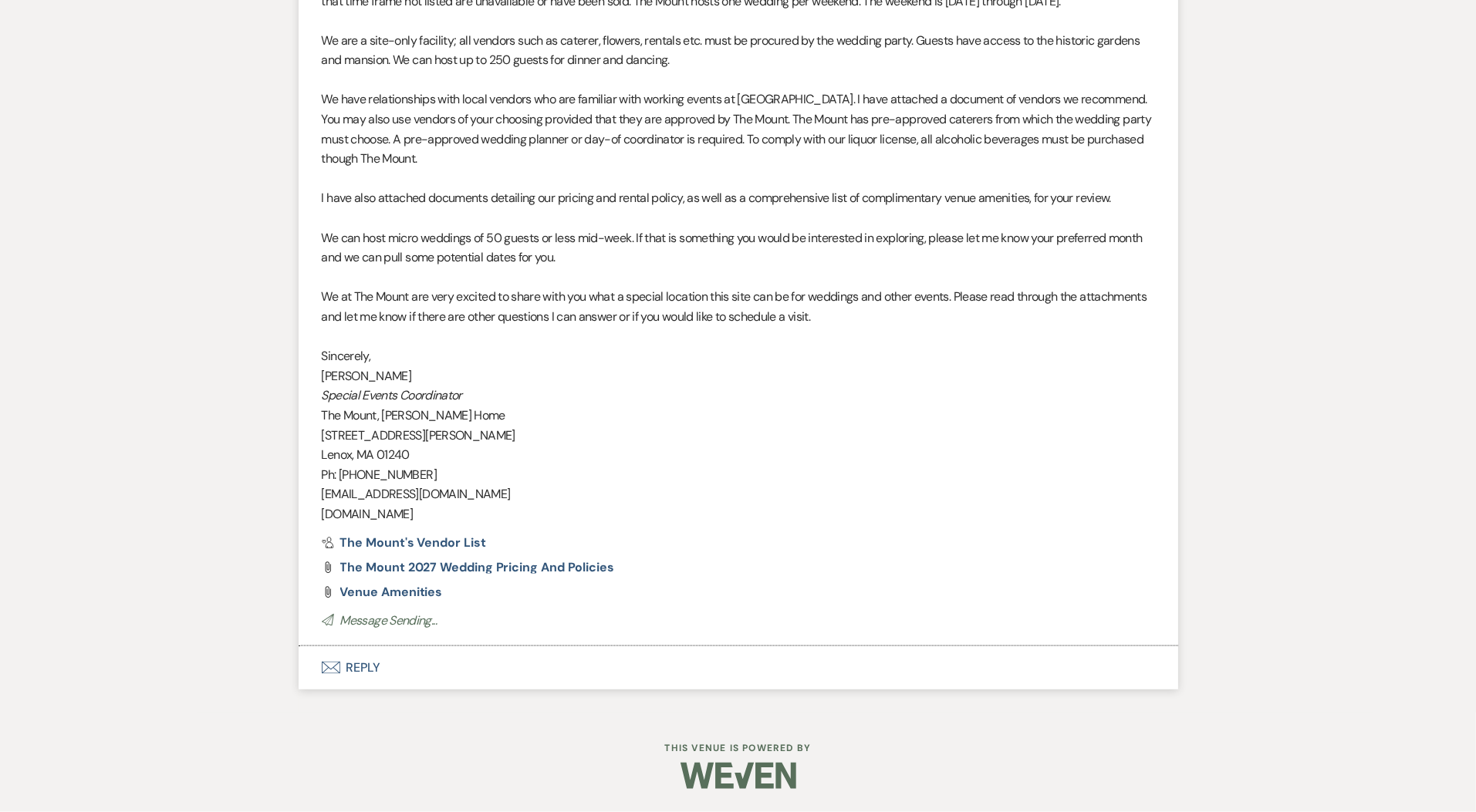
scroll to position [1283, 0]
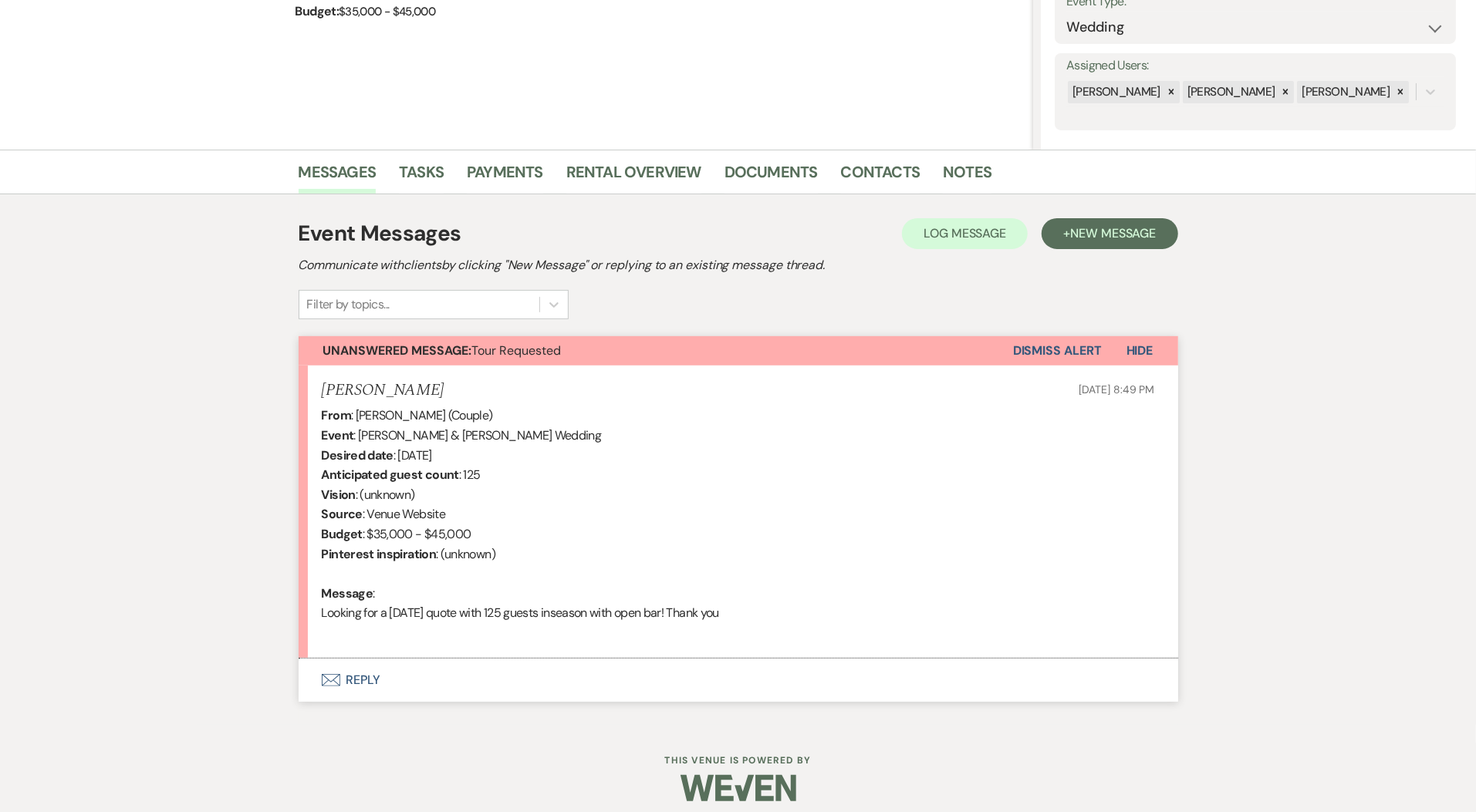
click at [337, 688] on button "Envelope Reply" at bounding box center [738, 681] width 880 height 43
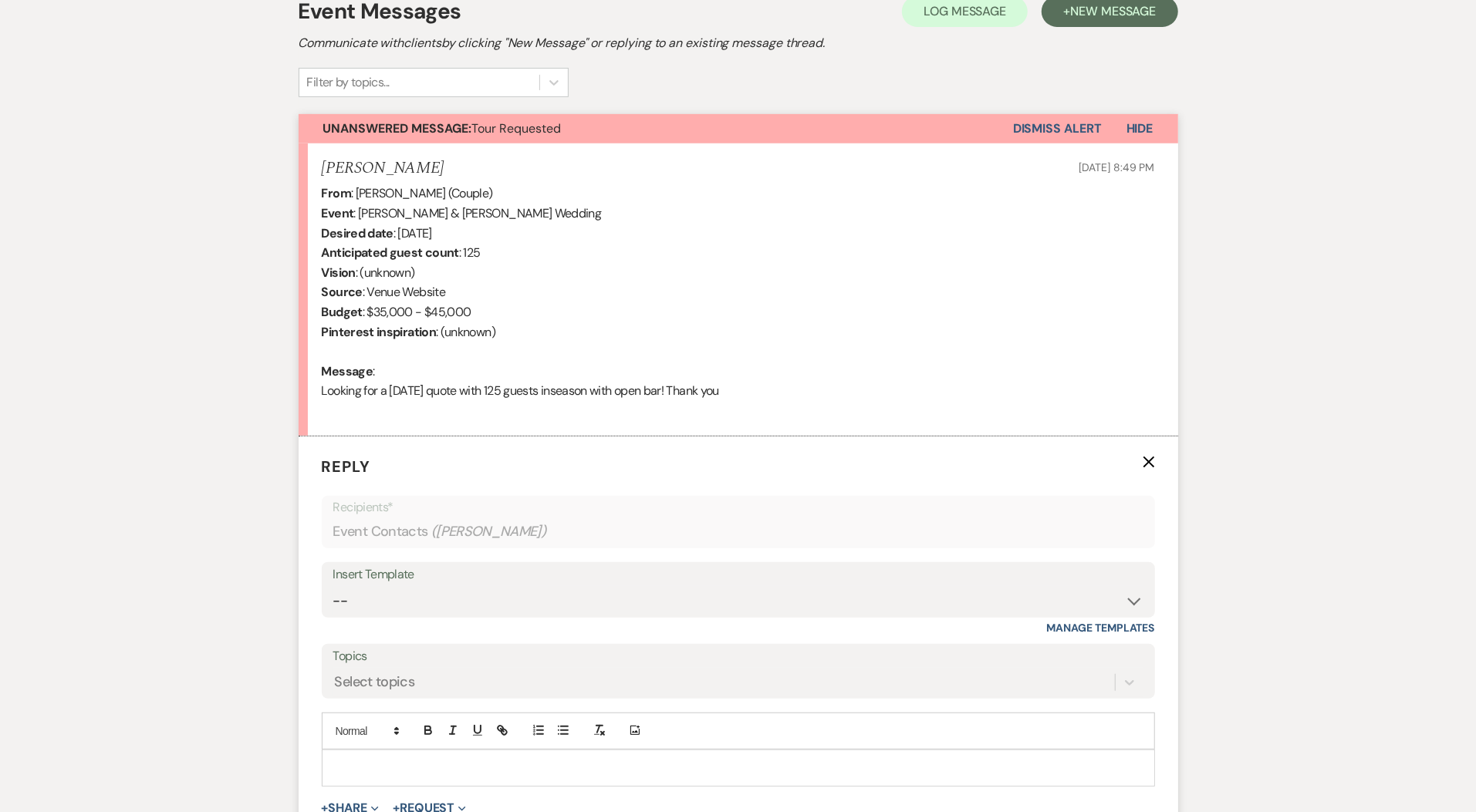
scroll to position [467, 0]
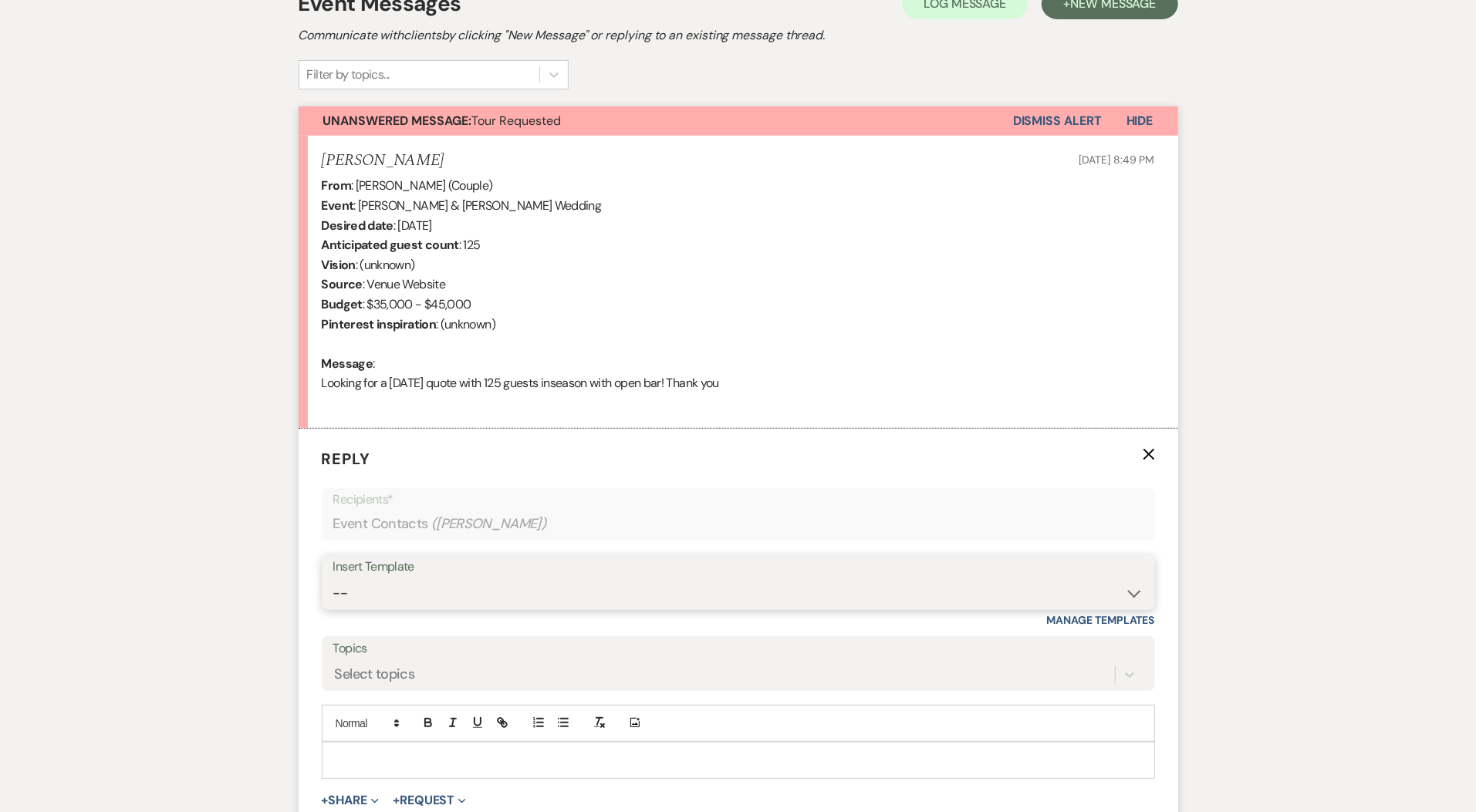
click at [357, 595] on select "-- Weven Planning Portal Introduction (Booked Events) Initial Inquiry Response …" at bounding box center [738, 593] width 810 height 30
select select "5515"
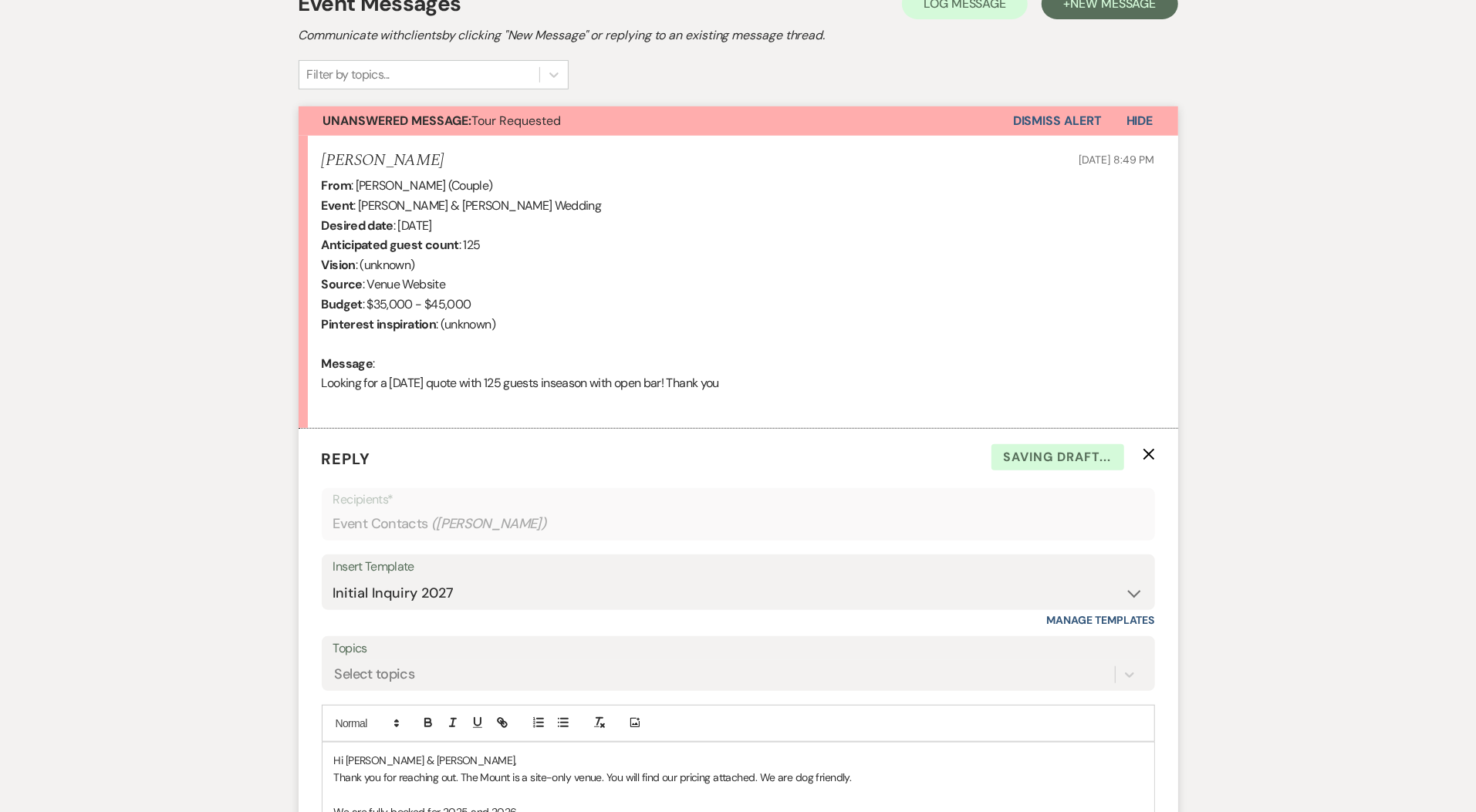
click at [381, 654] on label "Topics" at bounding box center [738, 649] width 810 height 22
click at [337, 664] on input "Topics" at bounding box center [336, 674] width 2 height 21
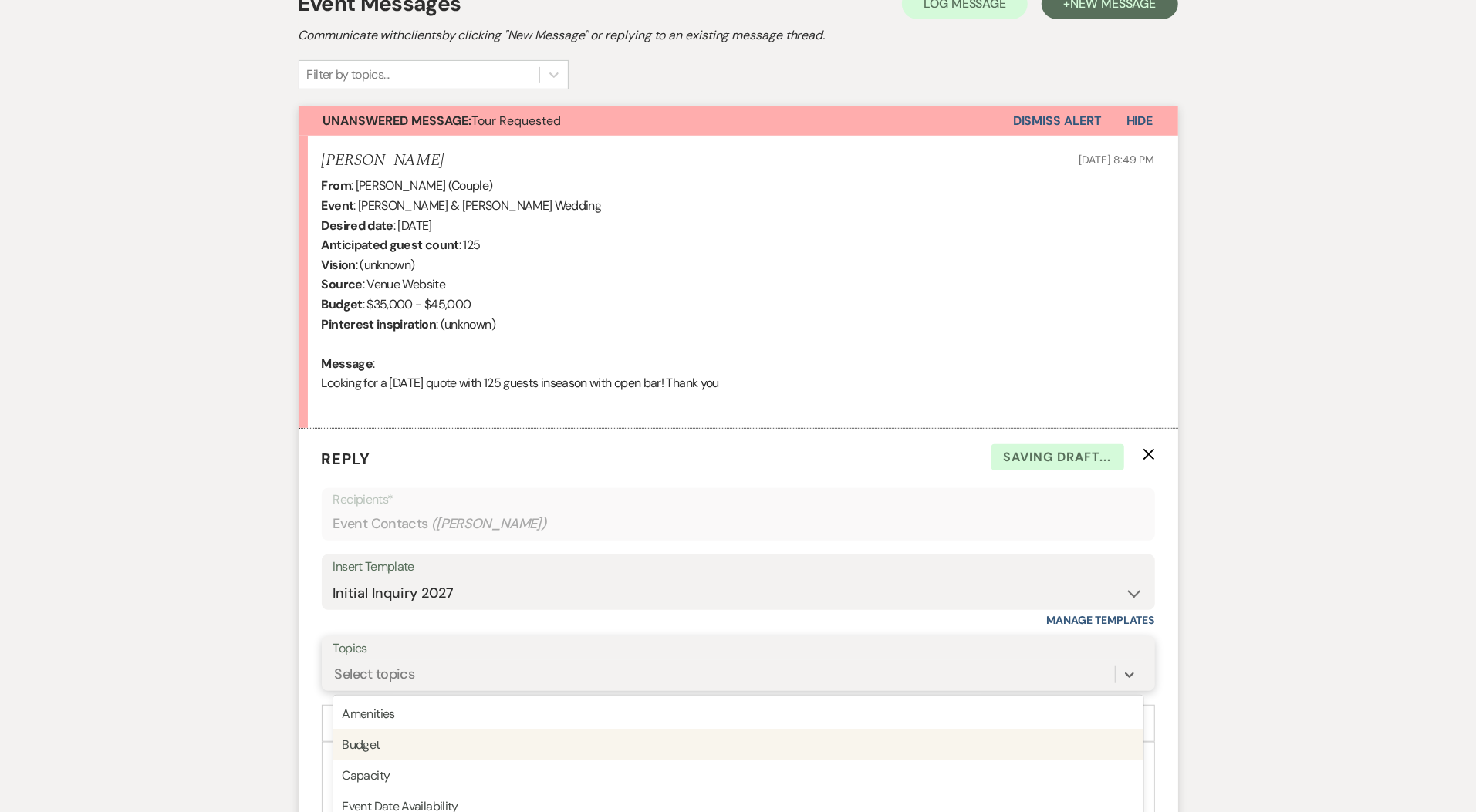
scroll to position [588, 0]
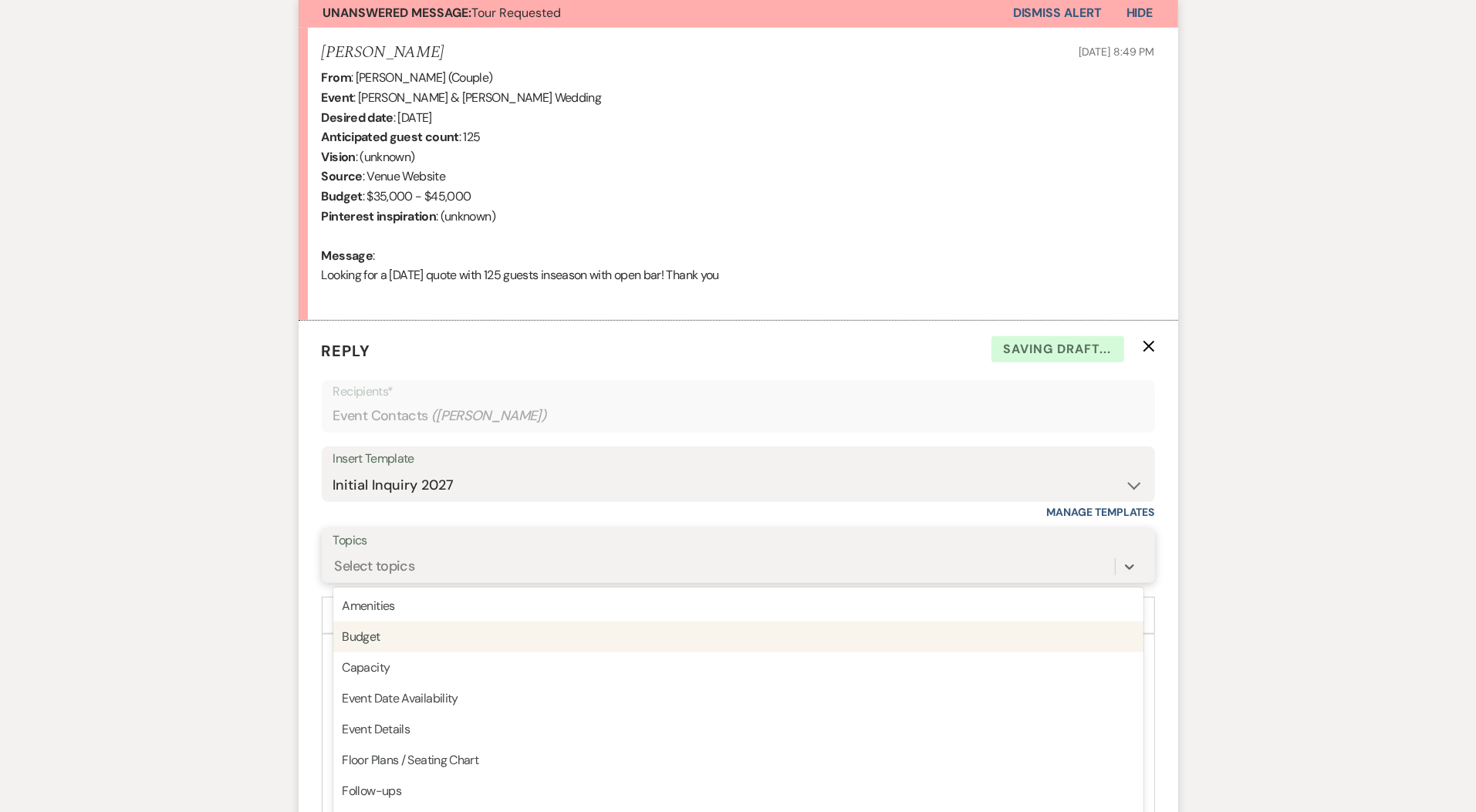
click at [384, 582] on div "option Budget focused, 2 of 20. 20 results available. Use Up and Down to choose…" at bounding box center [738, 567] width 810 height 29
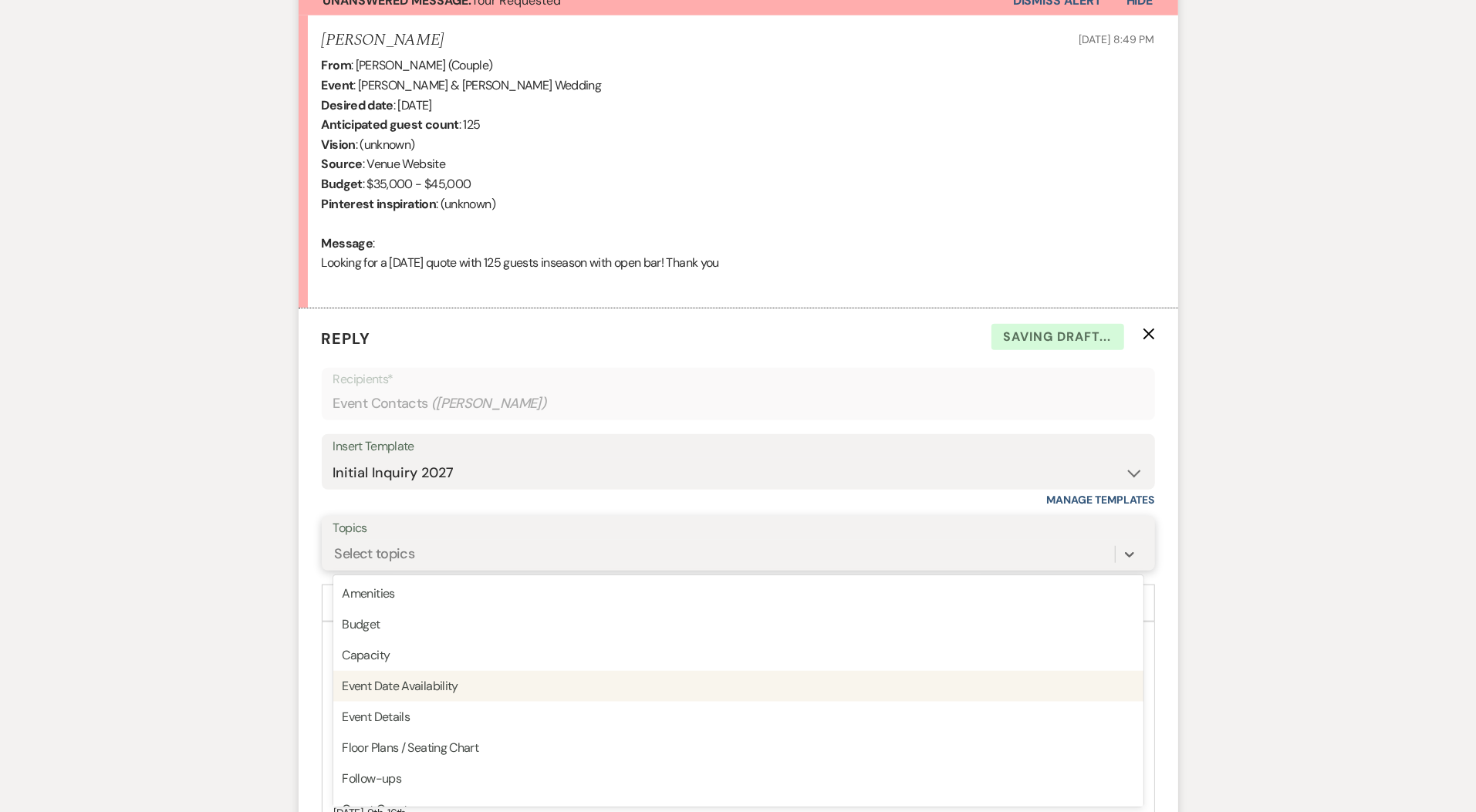
click at [395, 684] on div "Event Date Availability" at bounding box center [738, 687] width 810 height 31
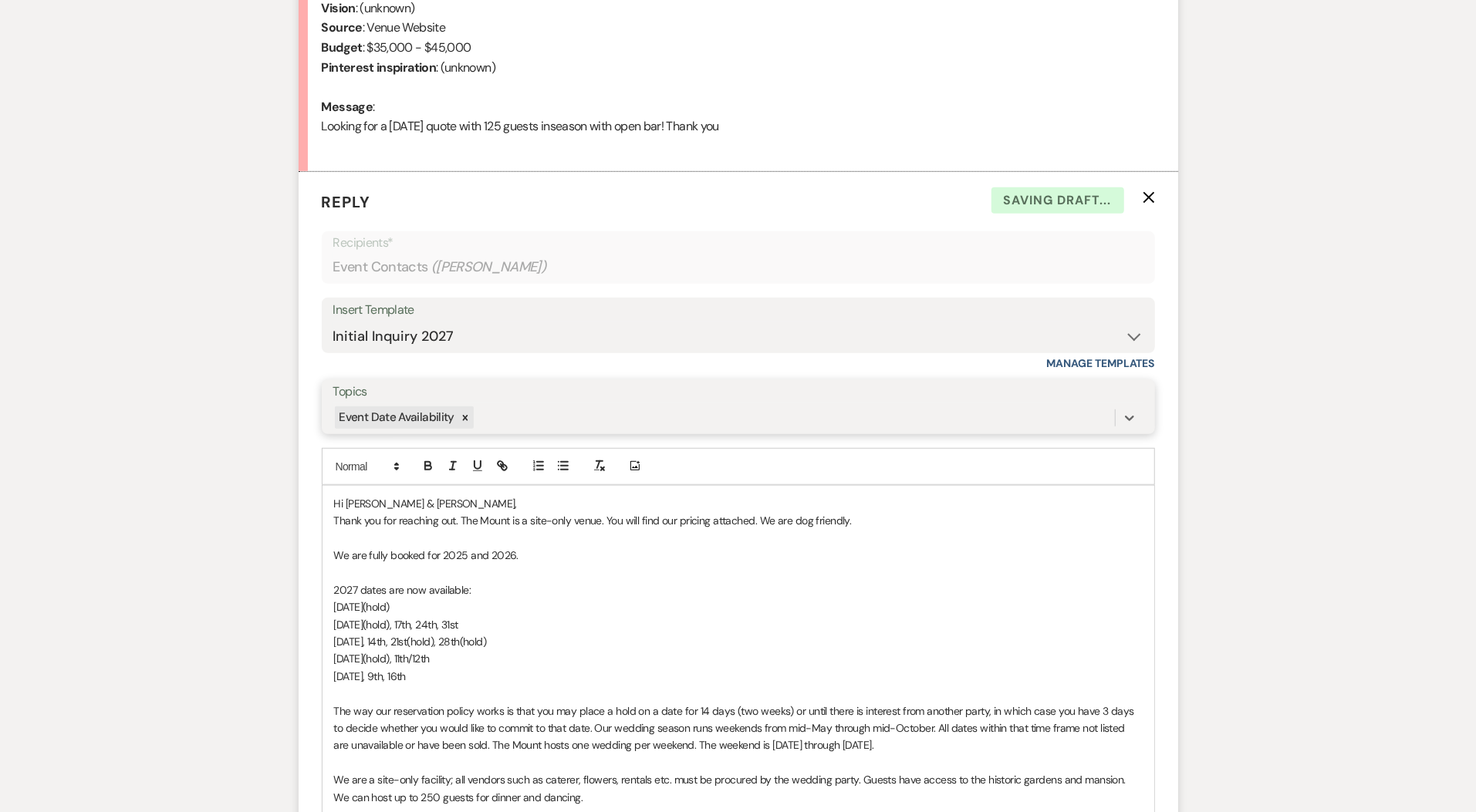
scroll to position [727, 0]
drag, startPoint x: 460, startPoint y: 672, endPoint x: 255, endPoint y: 552, distance: 237.5
click at [255, 552] on div "Messages Tasks Payments Rental Overview Documents Contacts Notes Event Messages…" at bounding box center [738, 538] width 1476 height 1755
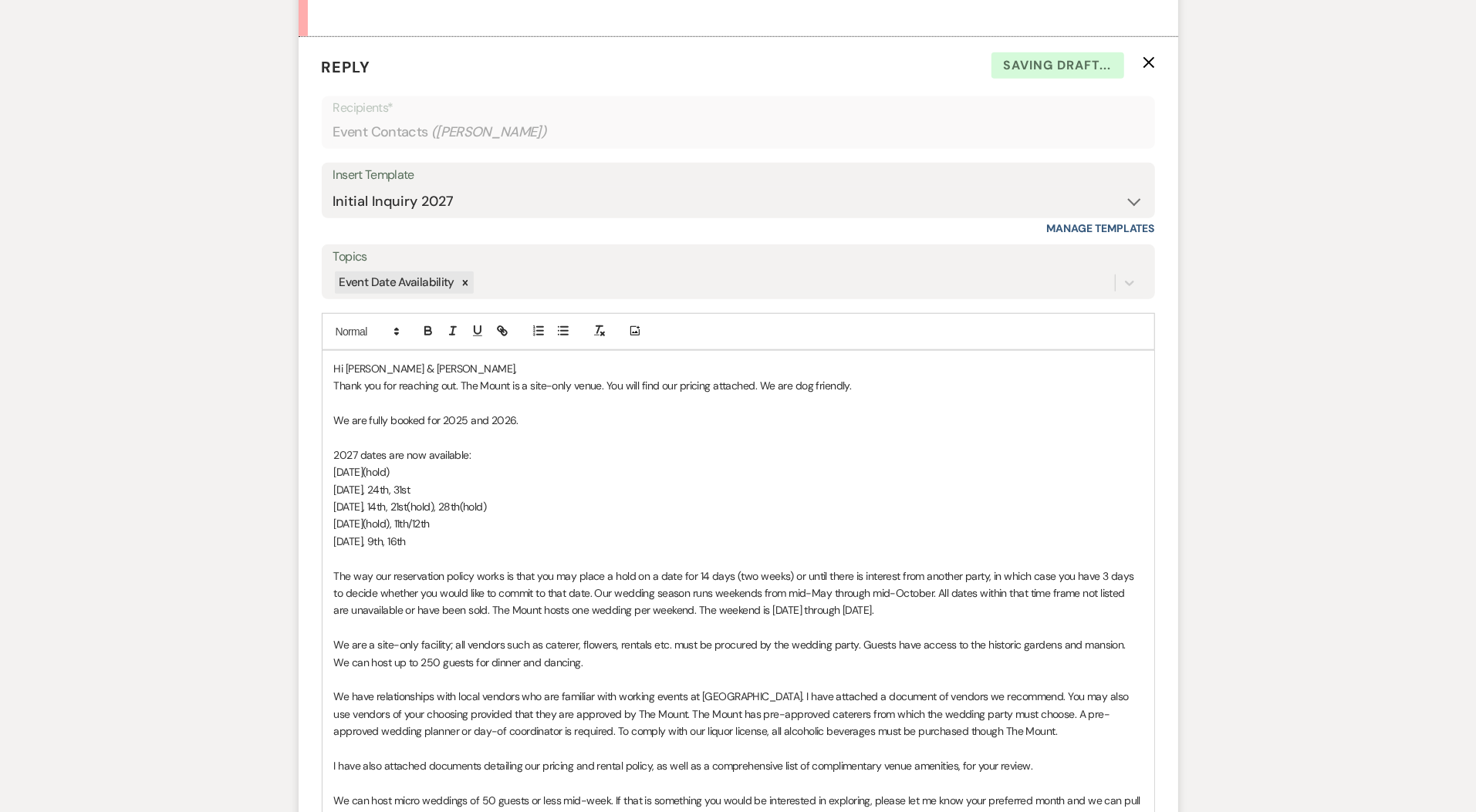
scroll to position [1427, 0]
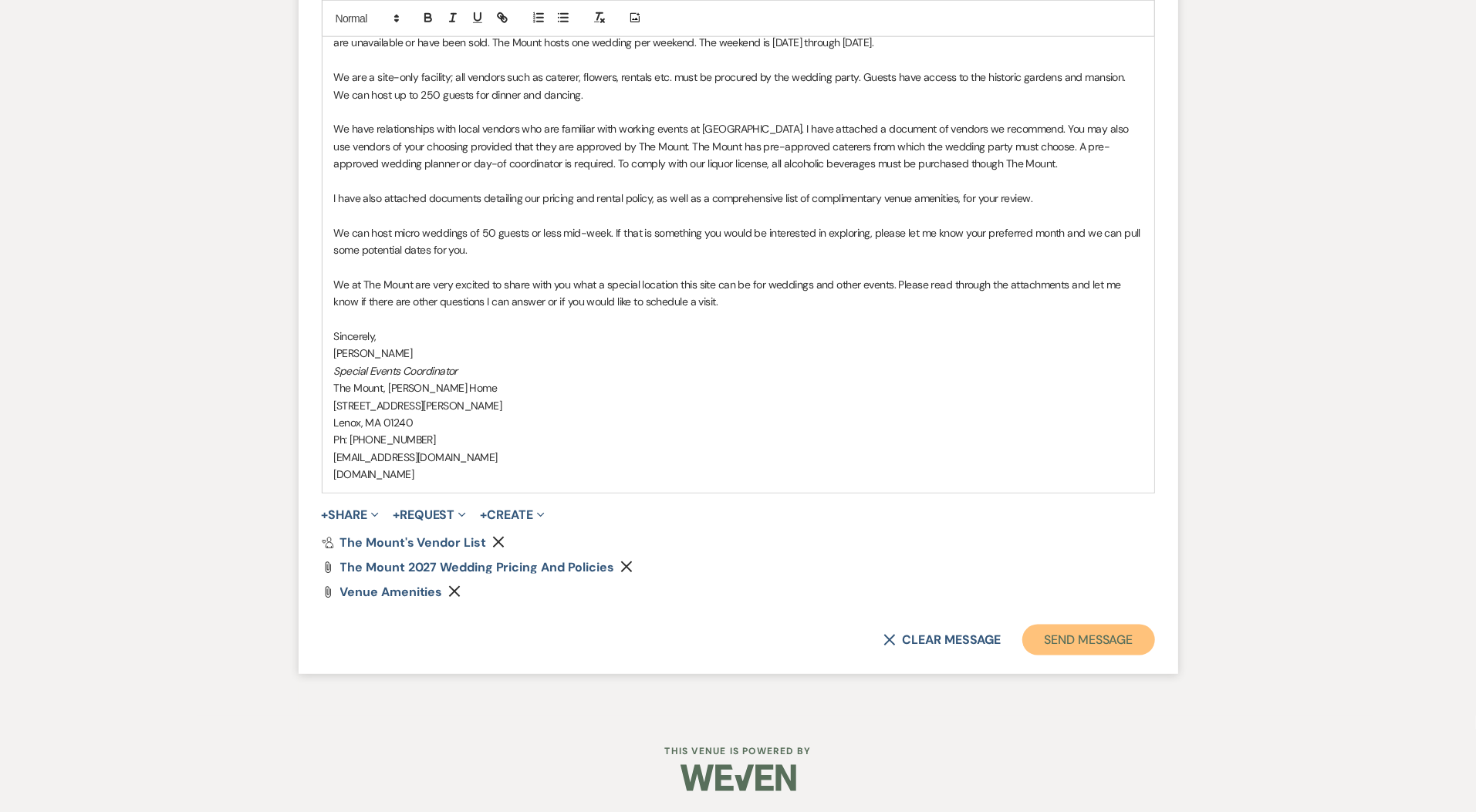
click at [1075, 644] on button "Send Message" at bounding box center [1088, 640] width 132 height 31
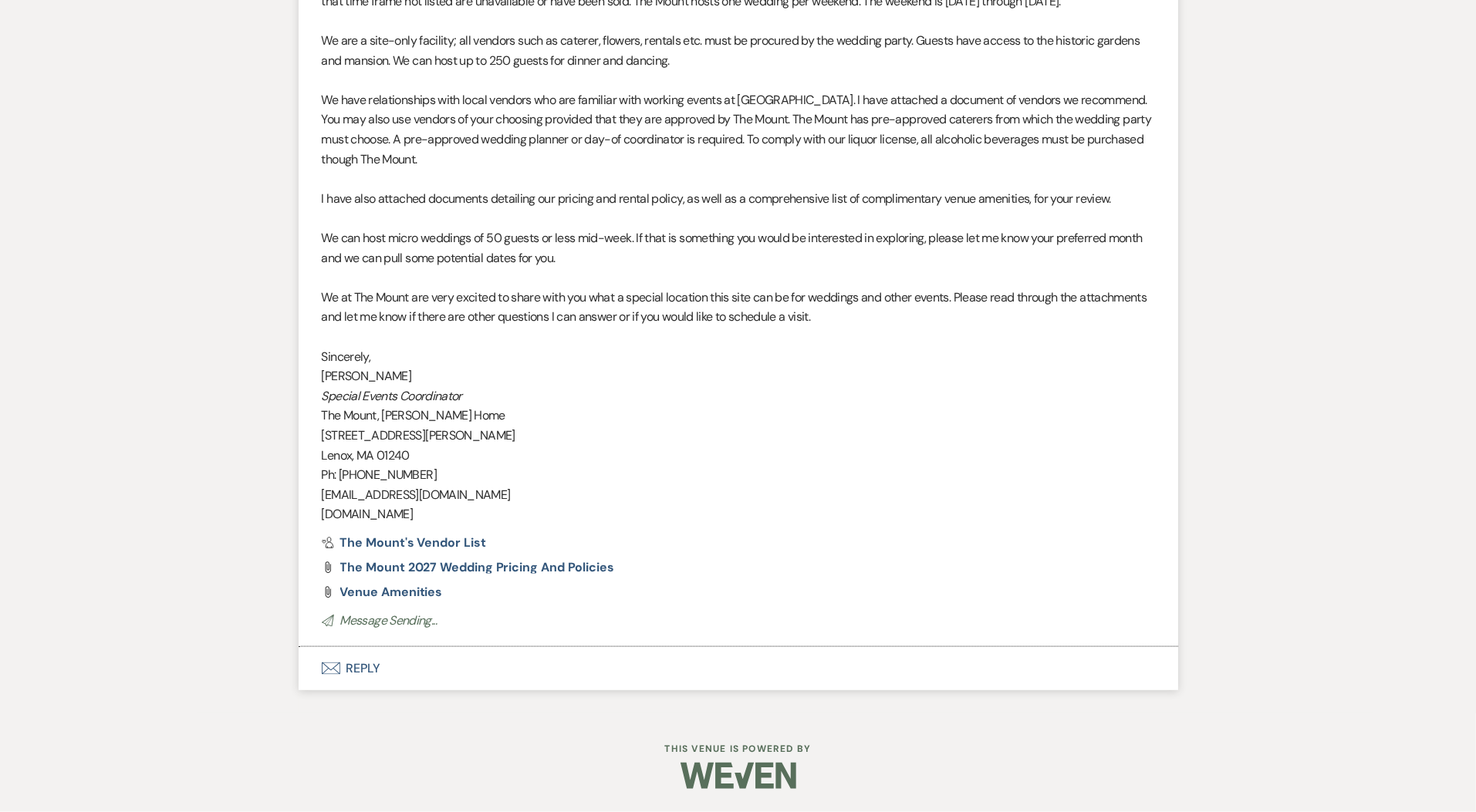
scroll to position [1264, 0]
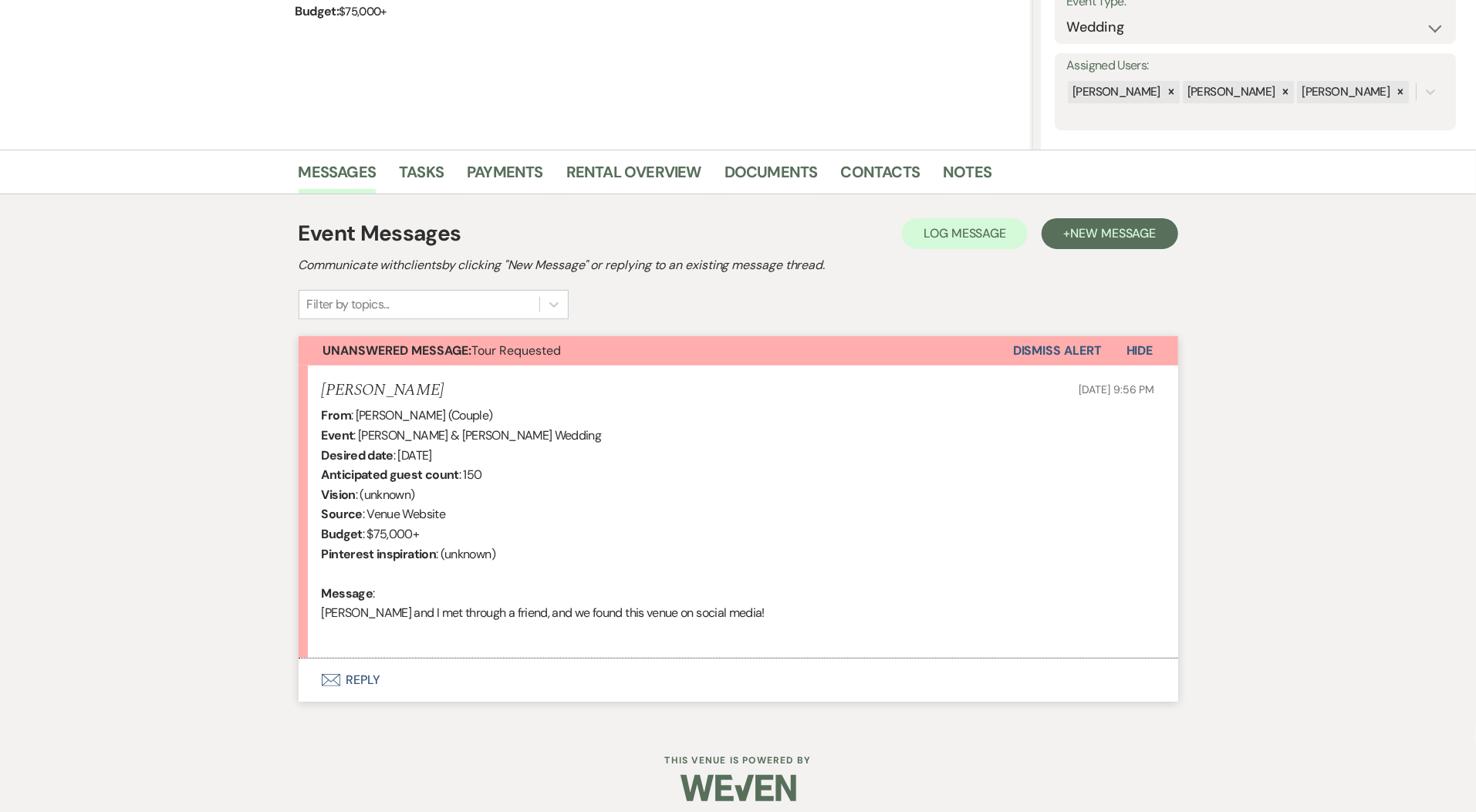
click at [372, 657] on li "[PERSON_NAME] [DATE] 9:56 PM From : [PERSON_NAME] (Couple) Event : [PERSON_NAME…" at bounding box center [738, 513] width 880 height 294
click at [369, 670] on button "Envelope Reply" at bounding box center [738, 681] width 880 height 43
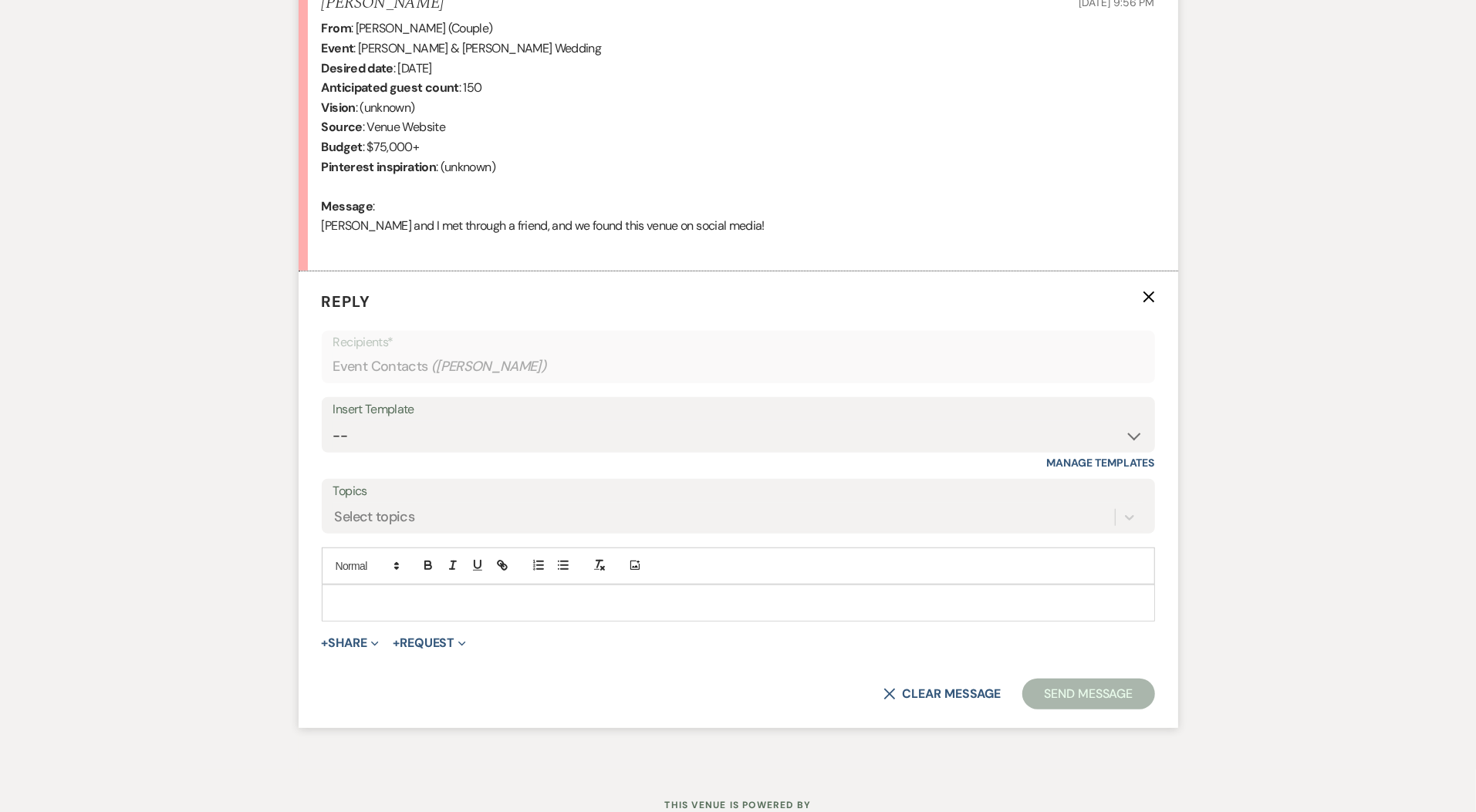
scroll to position [660, 0]
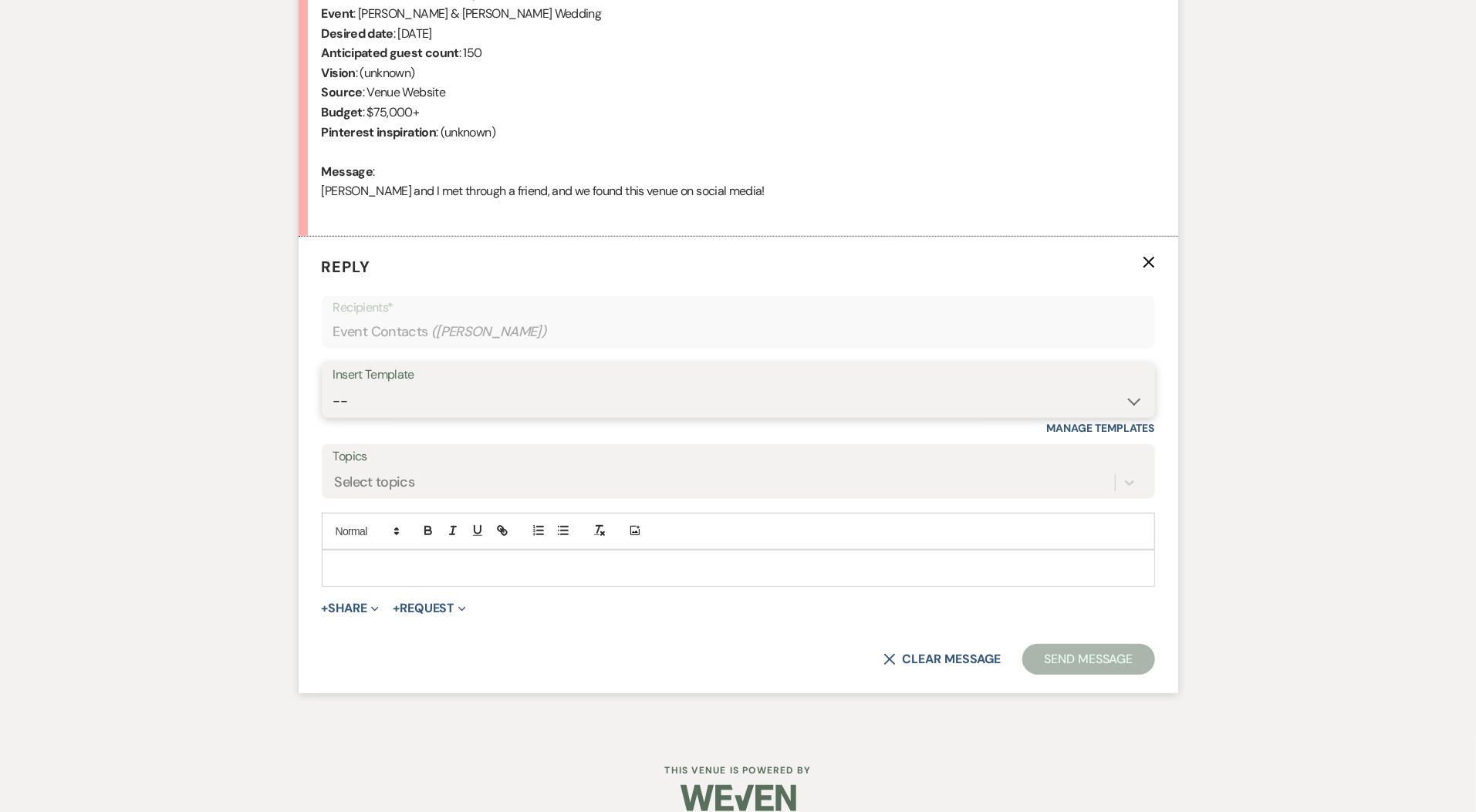
click at [418, 404] on select "-- Weven Planning Portal Introduction (Booked Events) Initial Inquiry Response …" at bounding box center [738, 401] width 810 height 30
select select "5515"
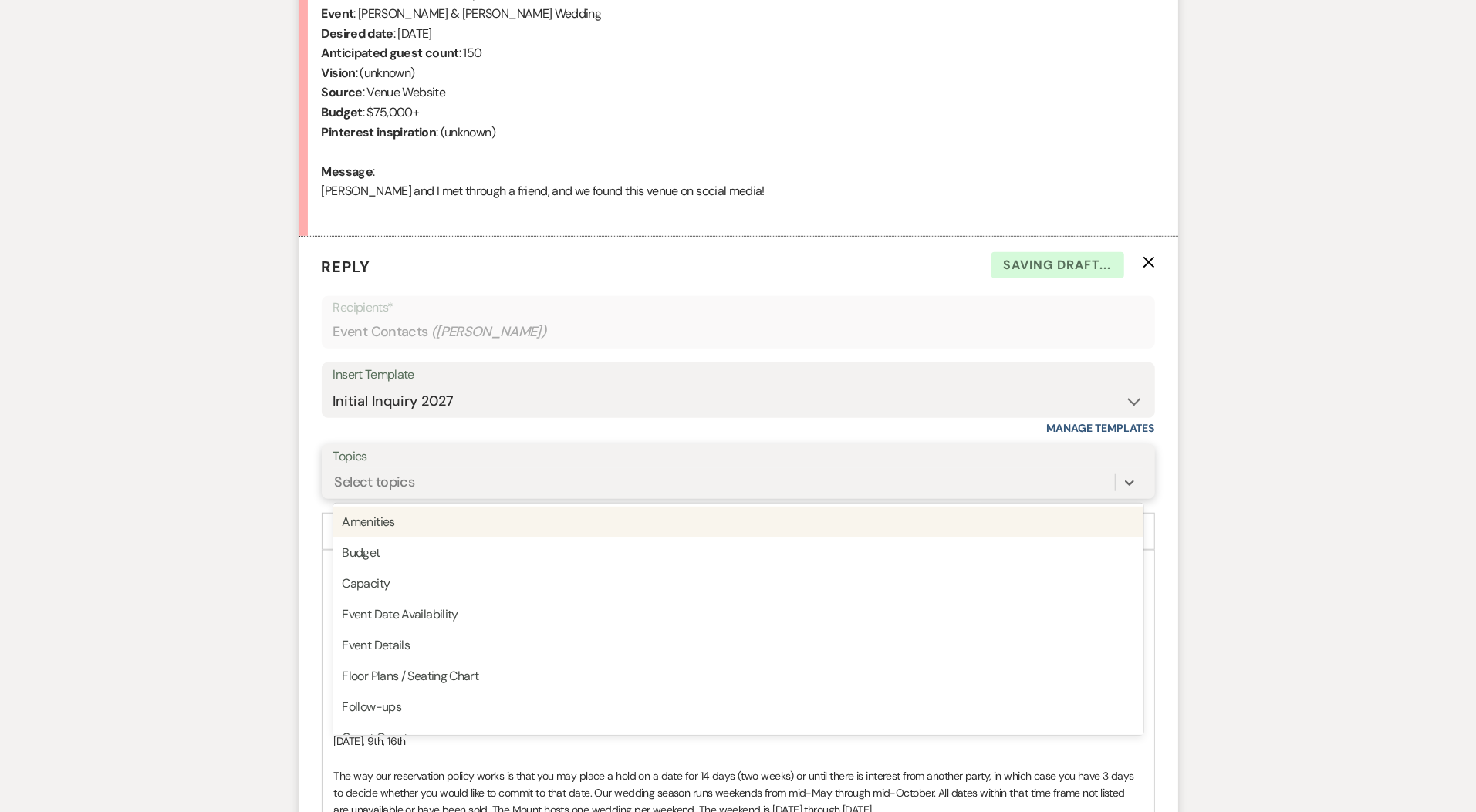
click at [495, 473] on div "Select topics" at bounding box center [724, 482] width 781 height 27
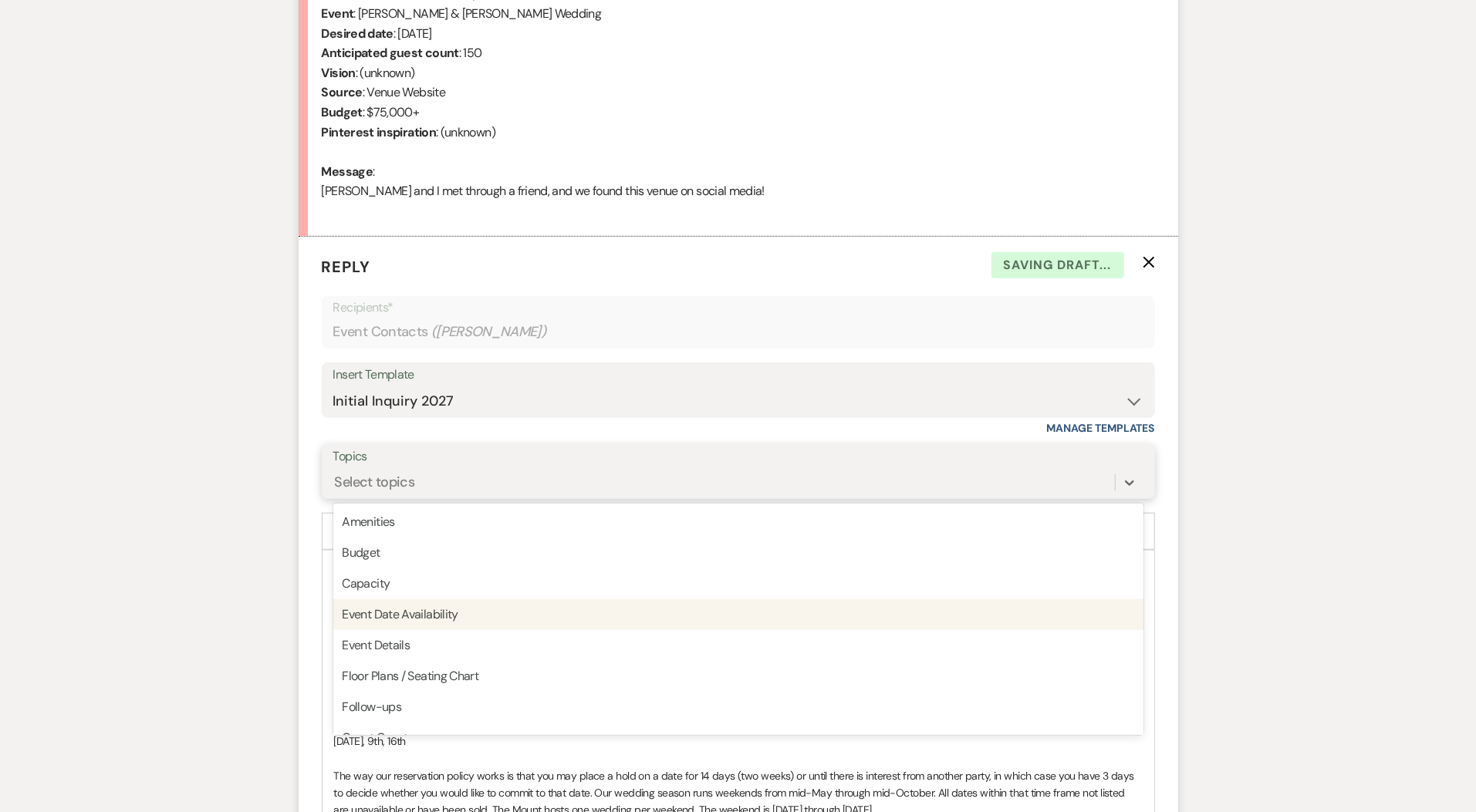
drag, startPoint x: 493, startPoint y: 596, endPoint x: 494, endPoint y: 605, distance: 9.1
click at [494, 605] on div "Amenities Budget Capacity Event Date Availability Event Details Floor Plans / S…" at bounding box center [738, 619] width 810 height 231
click at [494, 605] on div "Event Date Availability" at bounding box center [738, 615] width 810 height 31
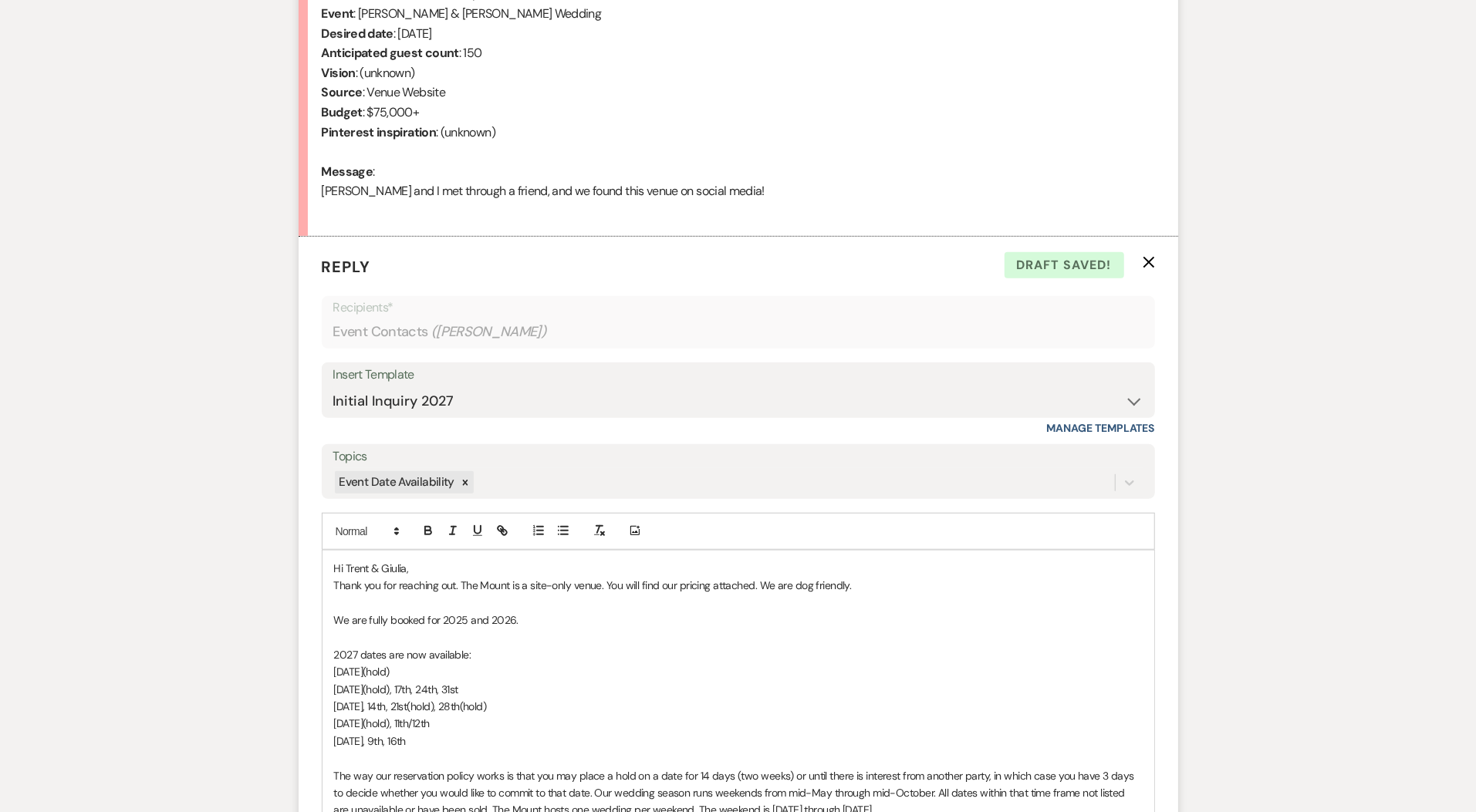
drag, startPoint x: 464, startPoint y: 742, endPoint x: 303, endPoint y: 620, distance: 202.0
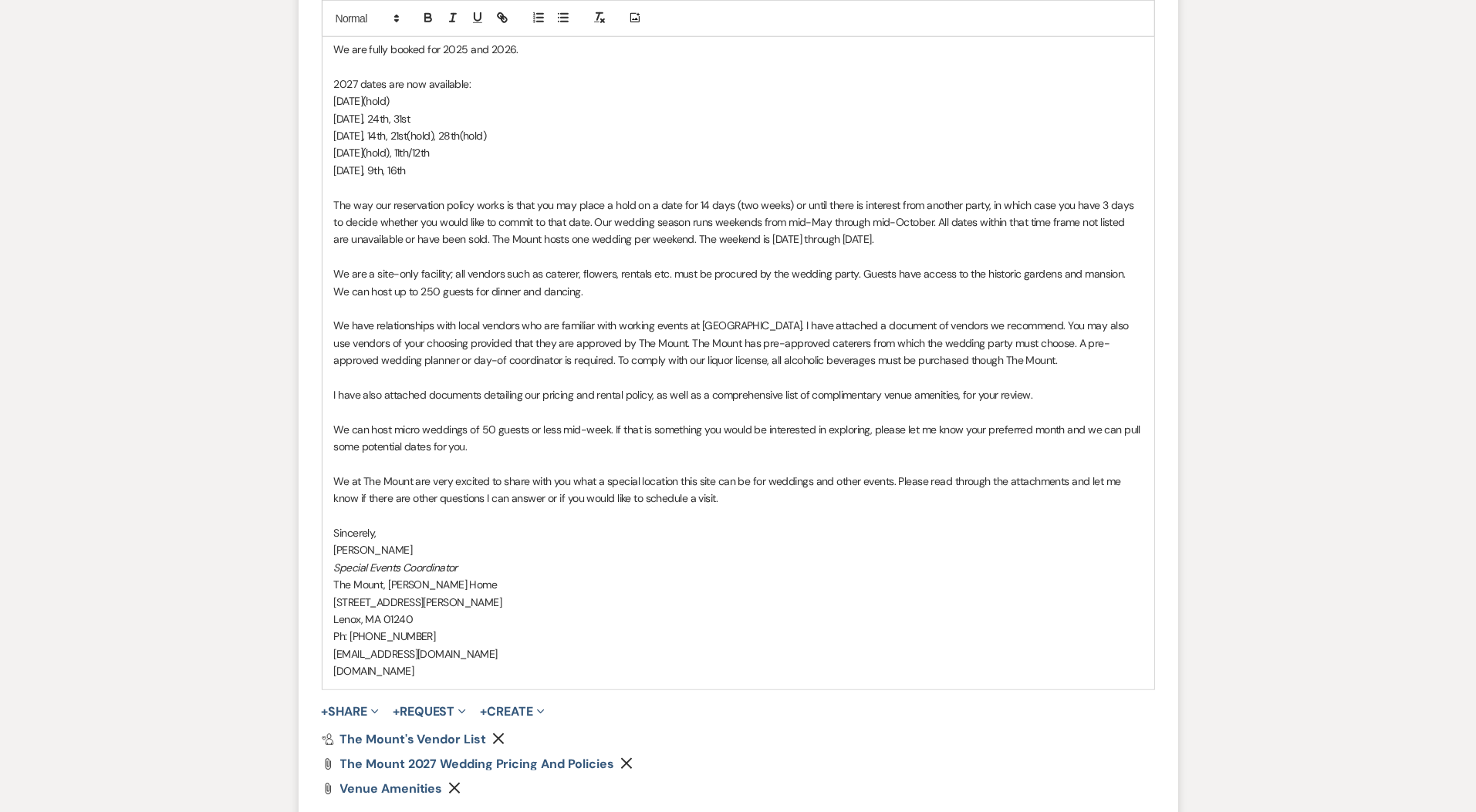
scroll to position [1427, 0]
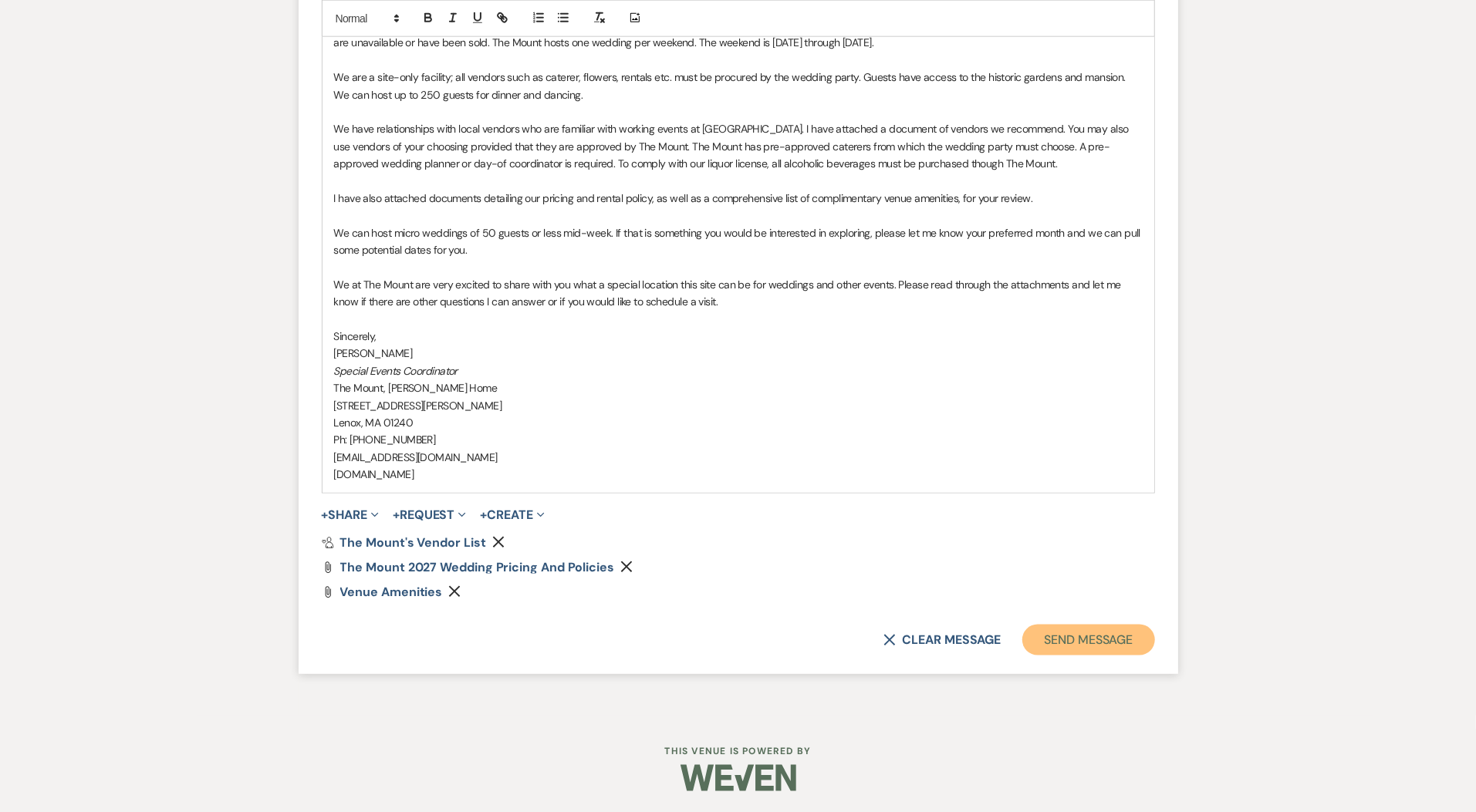
click at [1119, 636] on button "Send Message" at bounding box center [1088, 640] width 132 height 31
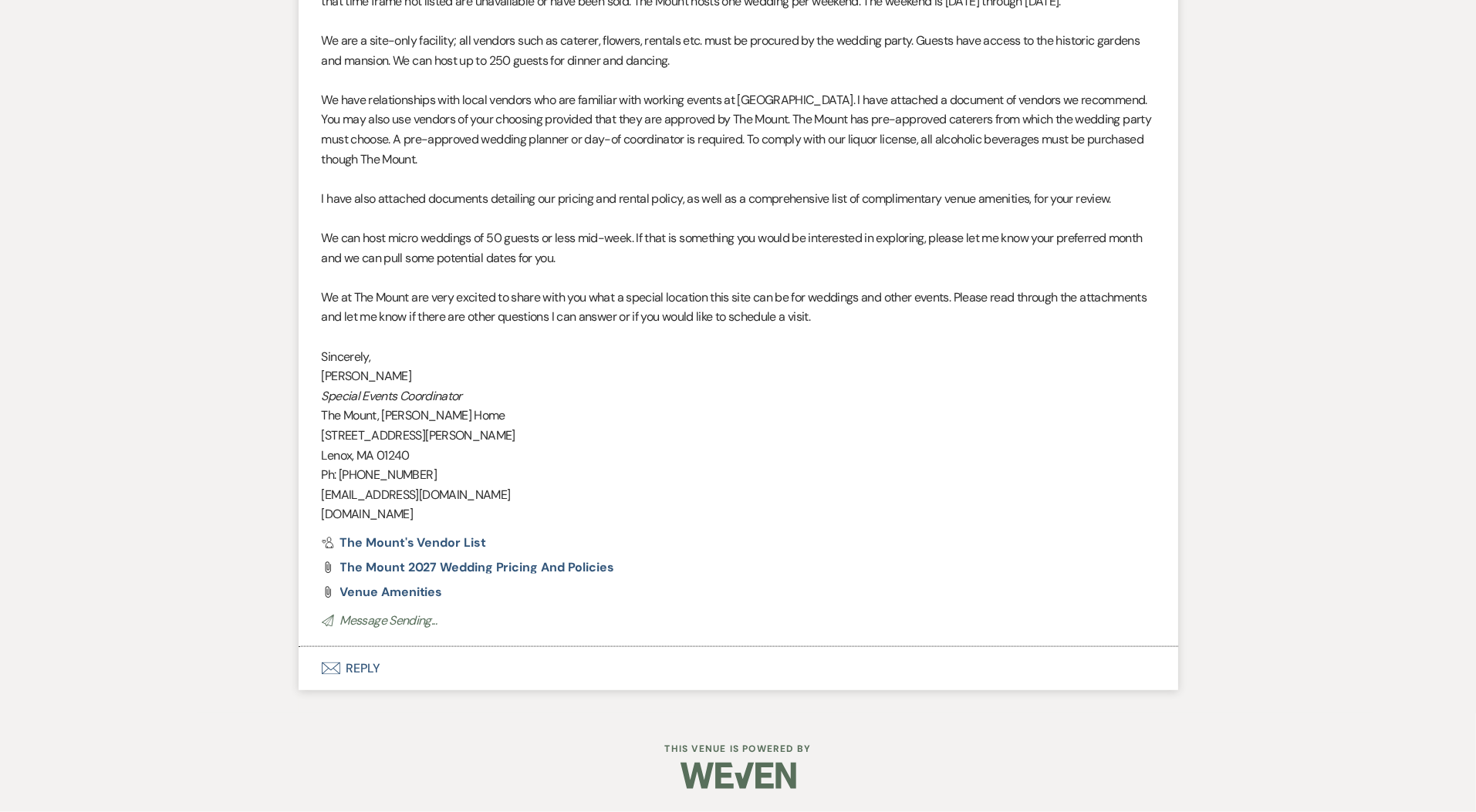
scroll to position [1264, 0]
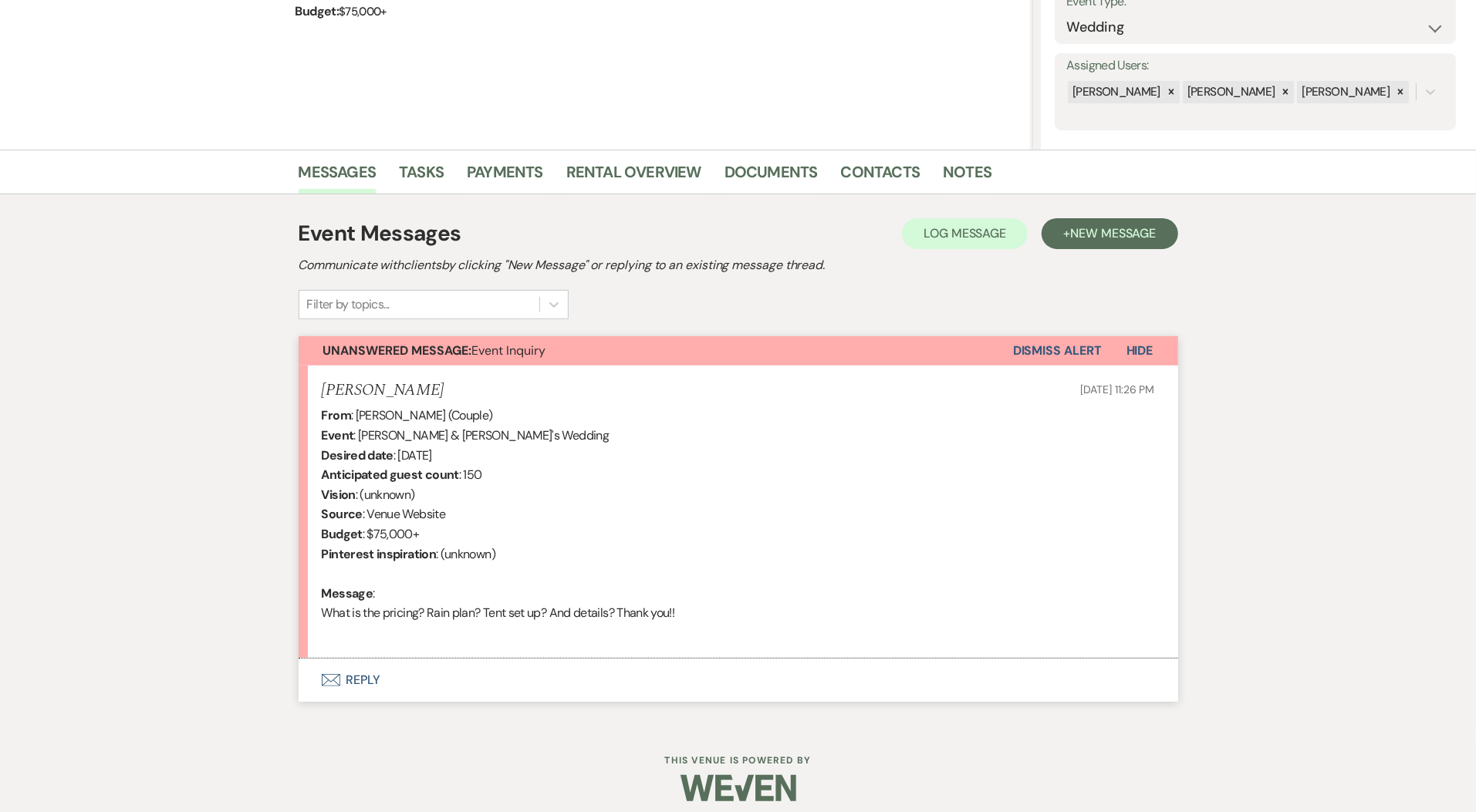
click at [354, 683] on button "Envelope Reply" at bounding box center [738, 681] width 880 height 43
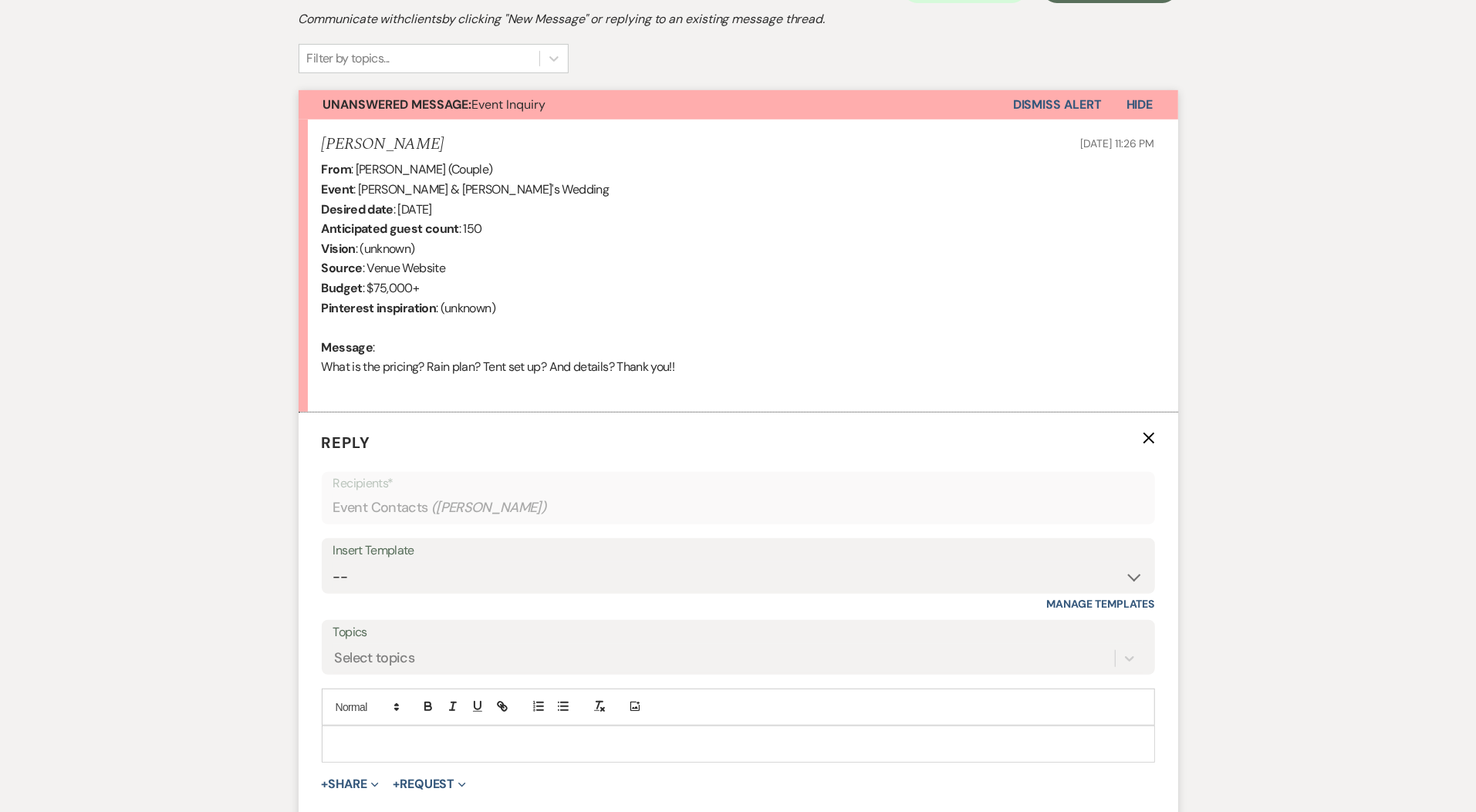
scroll to position [483, 0]
click at [370, 580] on select "-- Weven Planning Portal Introduction (Booked Events) Initial Inquiry Response …" at bounding box center [738, 578] width 810 height 30
select select "5515"
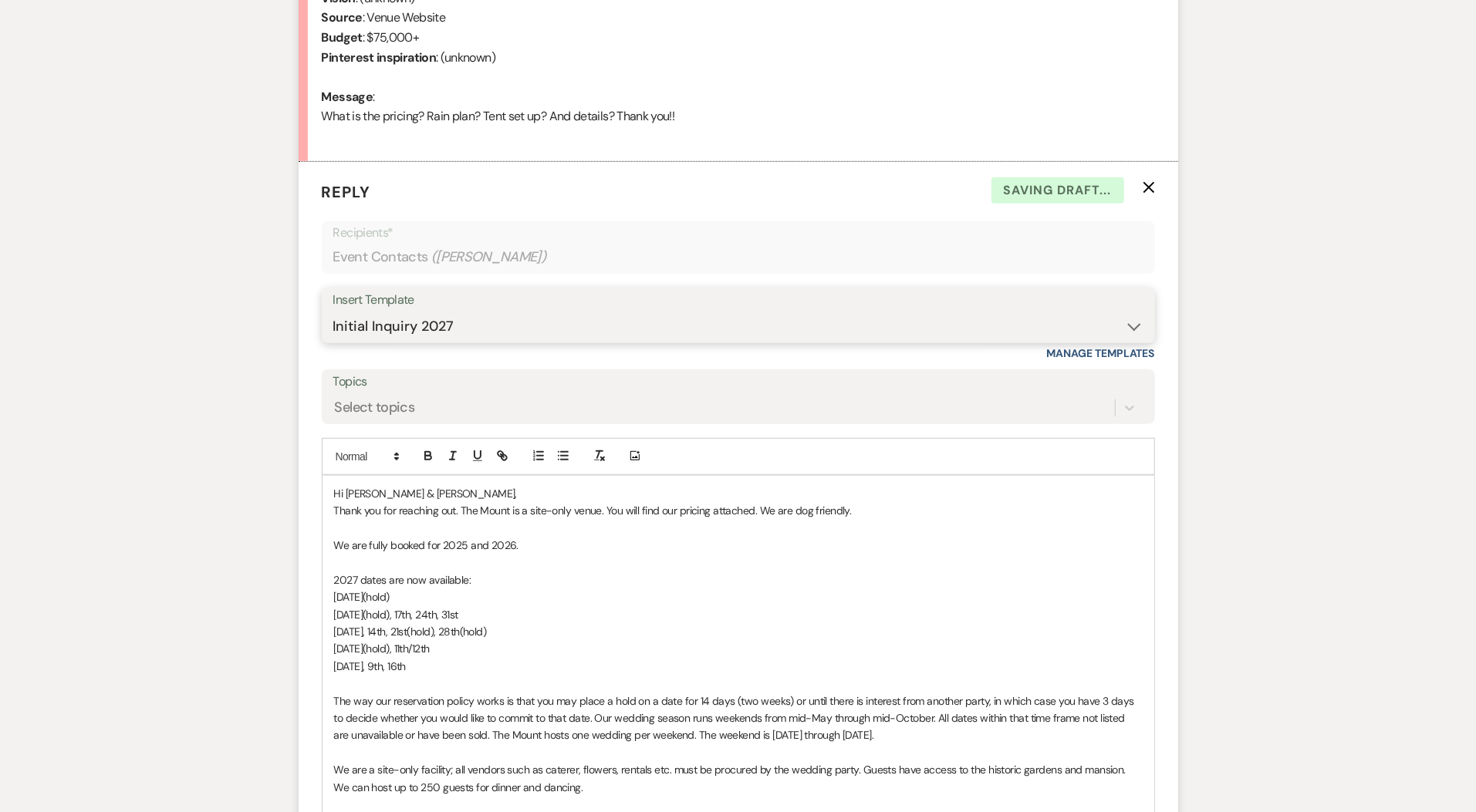
scroll to position [742, 0]
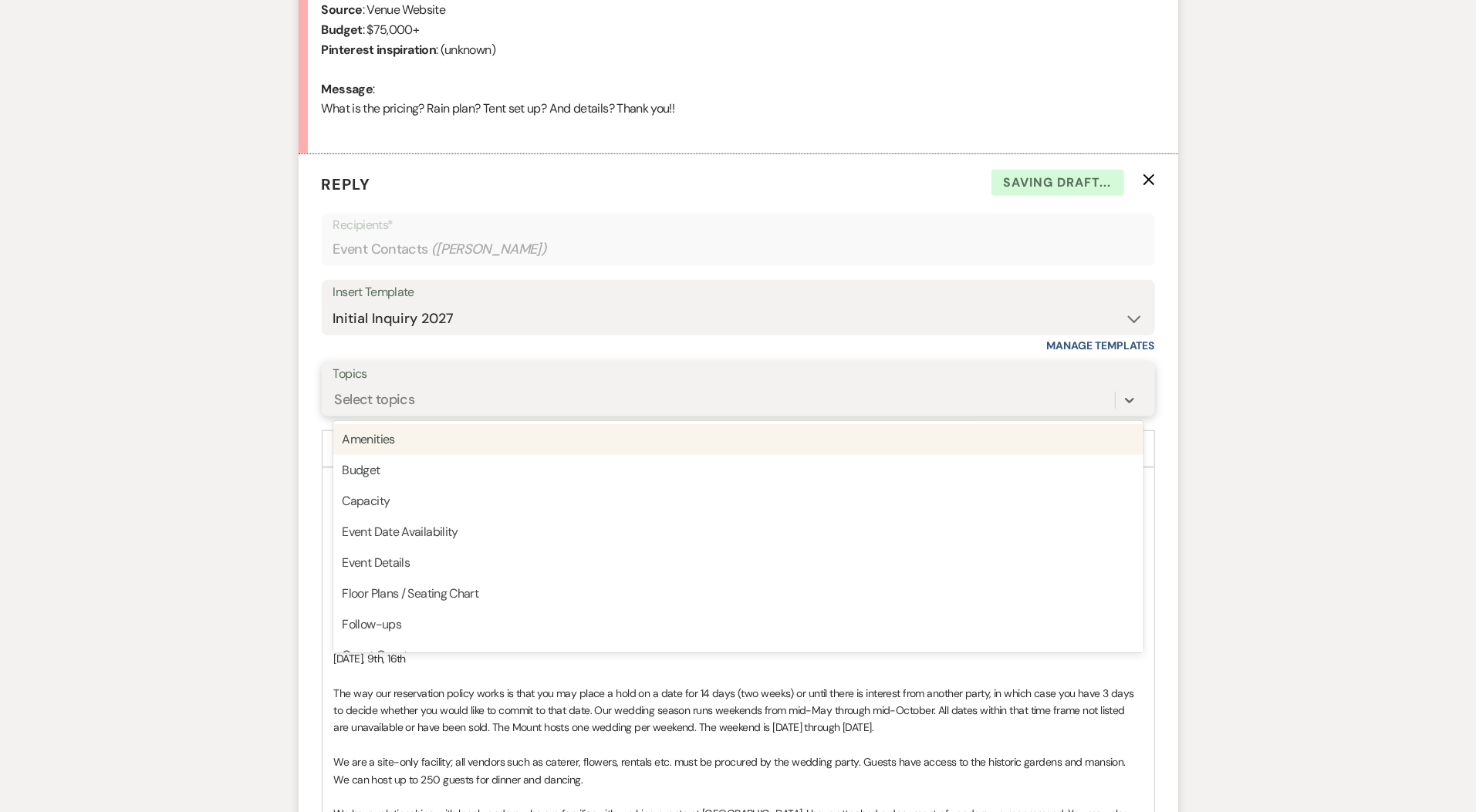
click at [503, 394] on div "Select topics" at bounding box center [724, 400] width 781 height 27
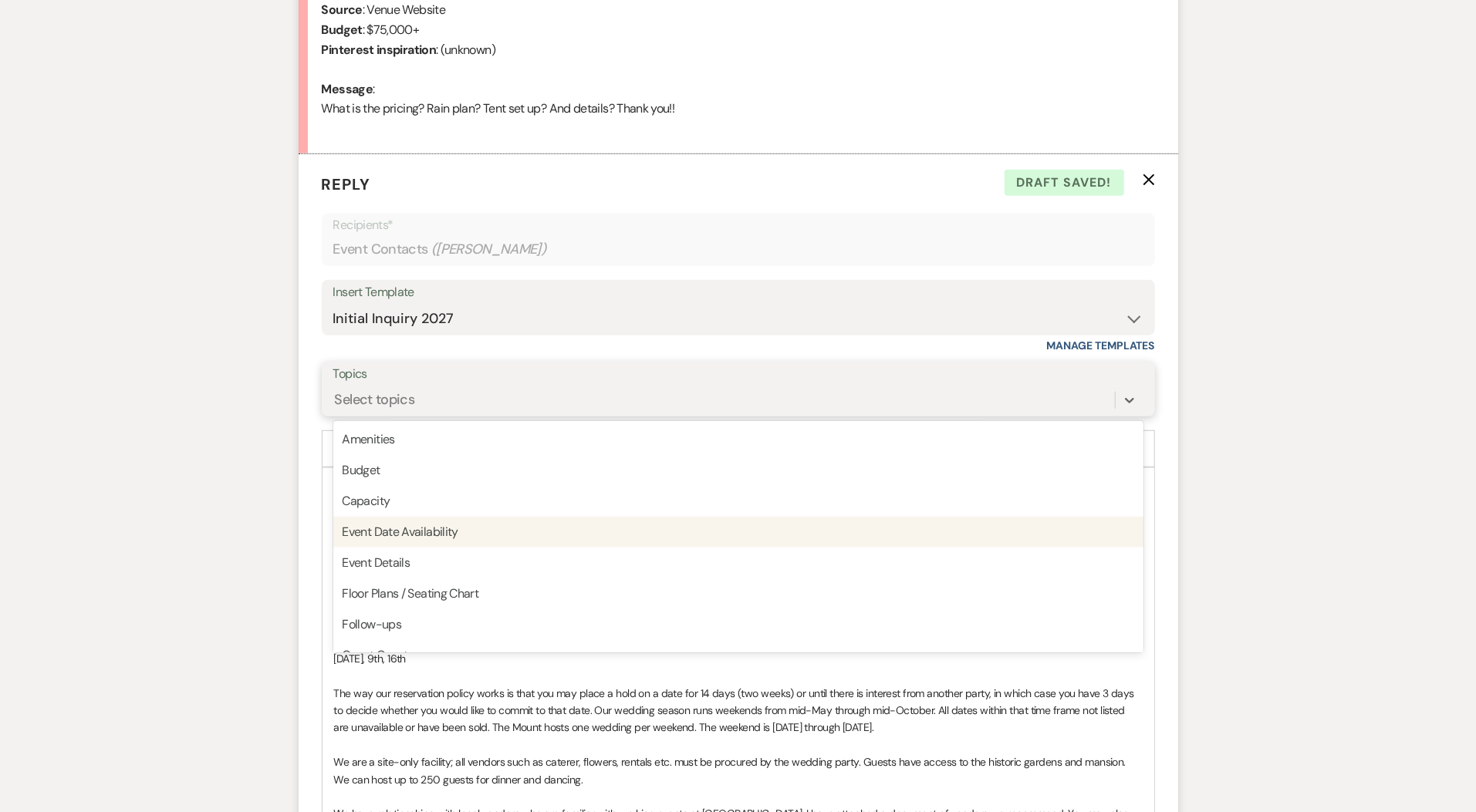
click at [461, 531] on div "Event Date Availability" at bounding box center [738, 532] width 810 height 31
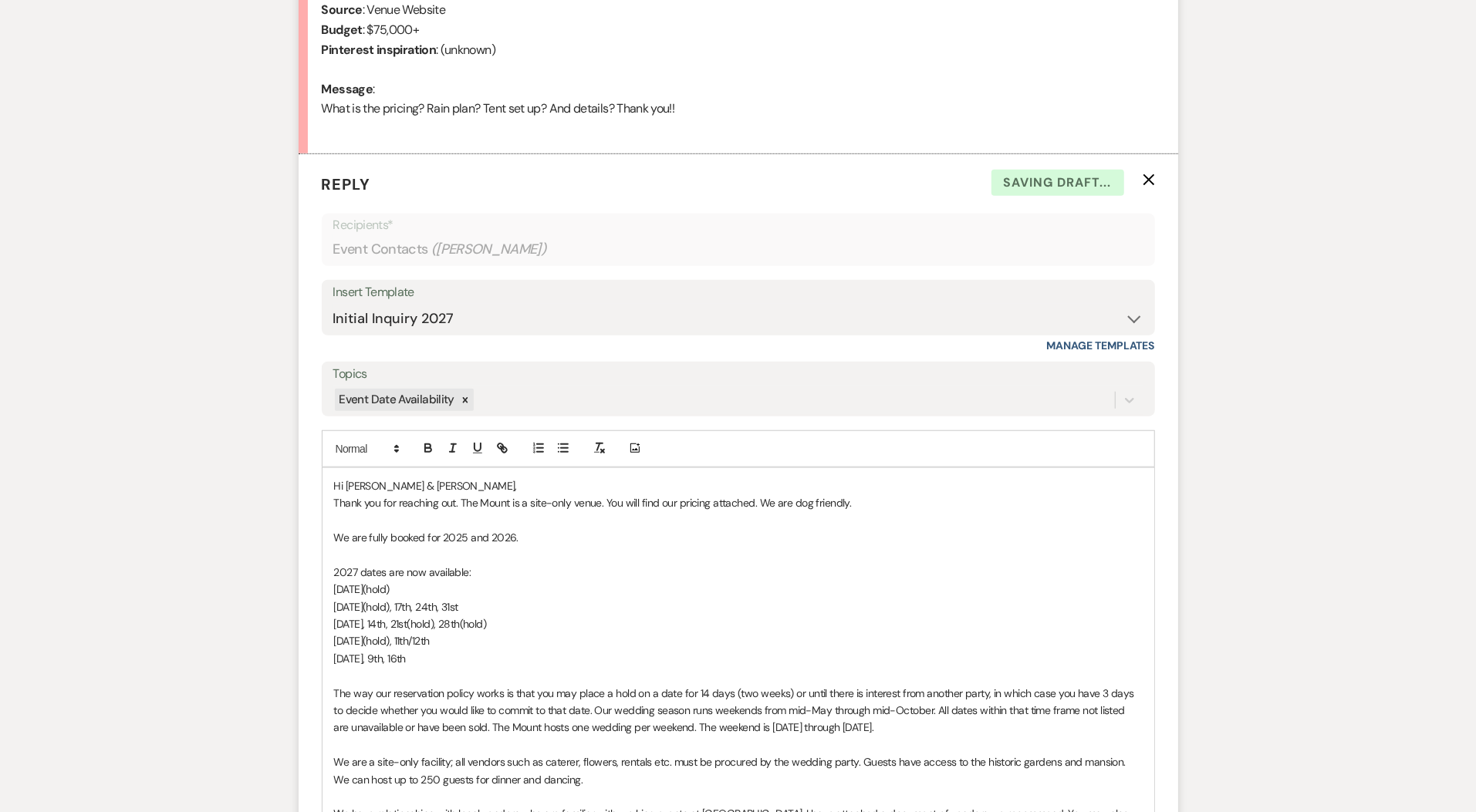
drag, startPoint x: 456, startPoint y: 663, endPoint x: 261, endPoint y: 540, distance: 230.6
click at [261, 540] on div "Messages Tasks Payments Rental Overview Documents Contacts Notes Event Messages…" at bounding box center [738, 523] width 1476 height 1755
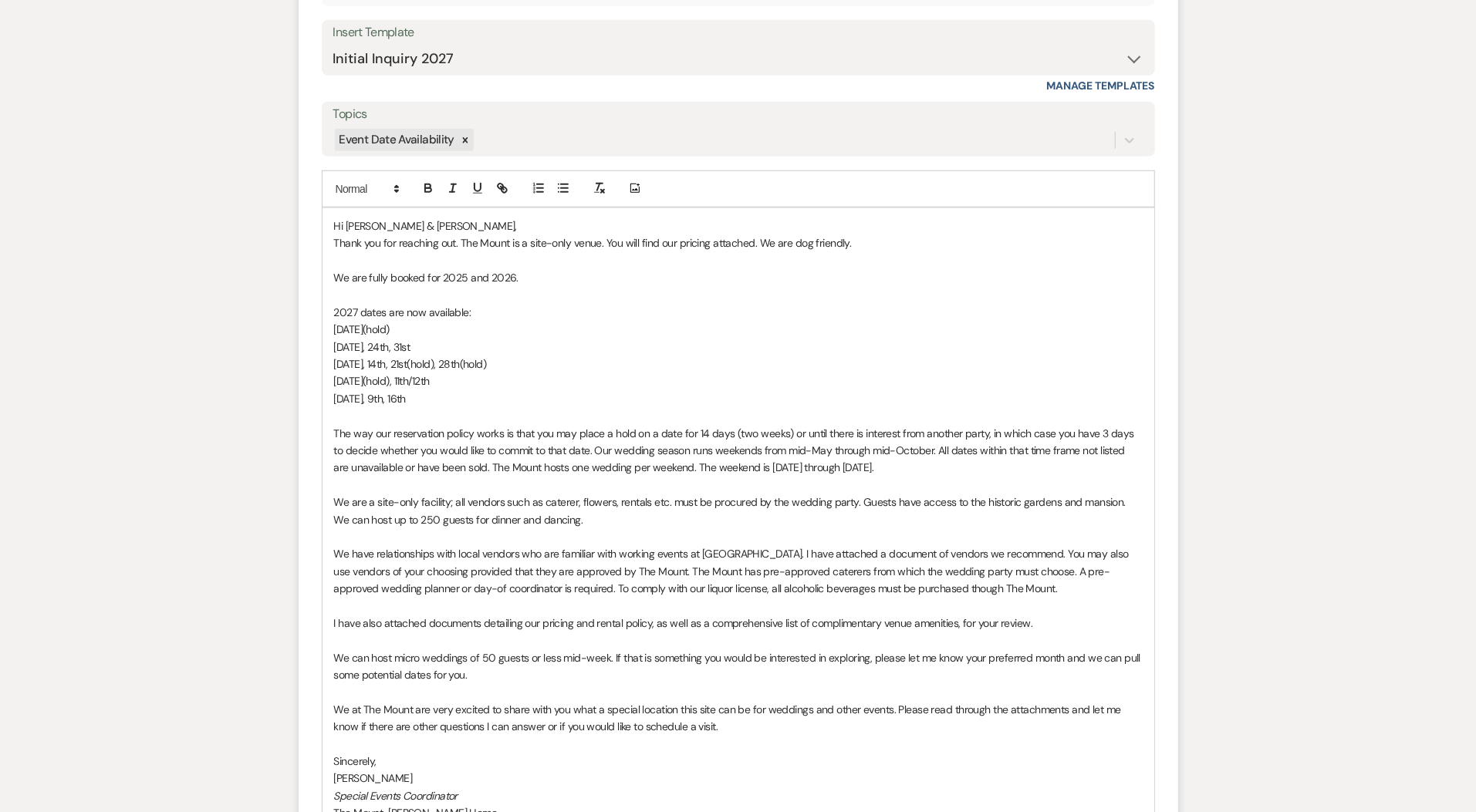
scroll to position [1427, 0]
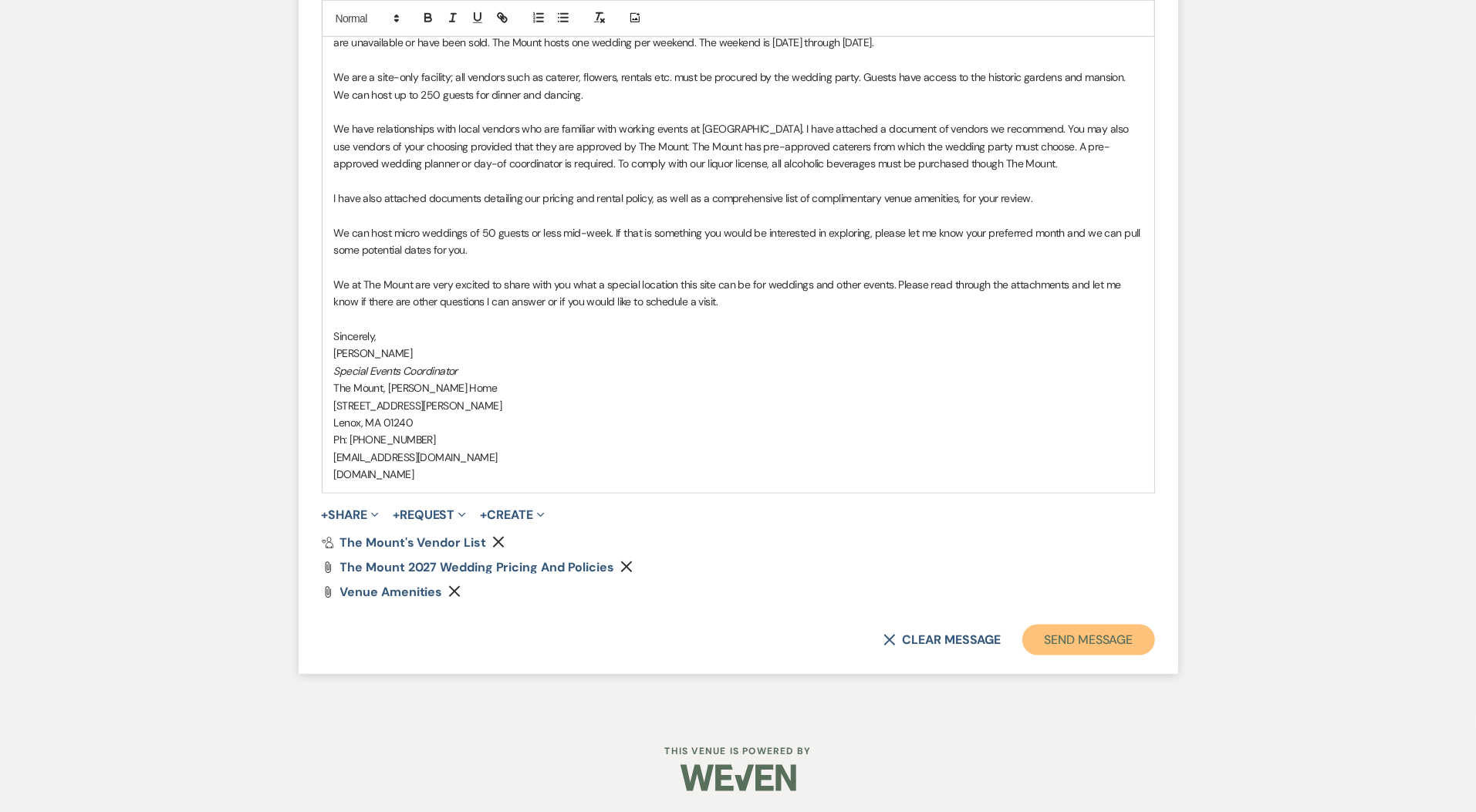
click at [1066, 648] on button "Send Message" at bounding box center [1088, 640] width 132 height 31
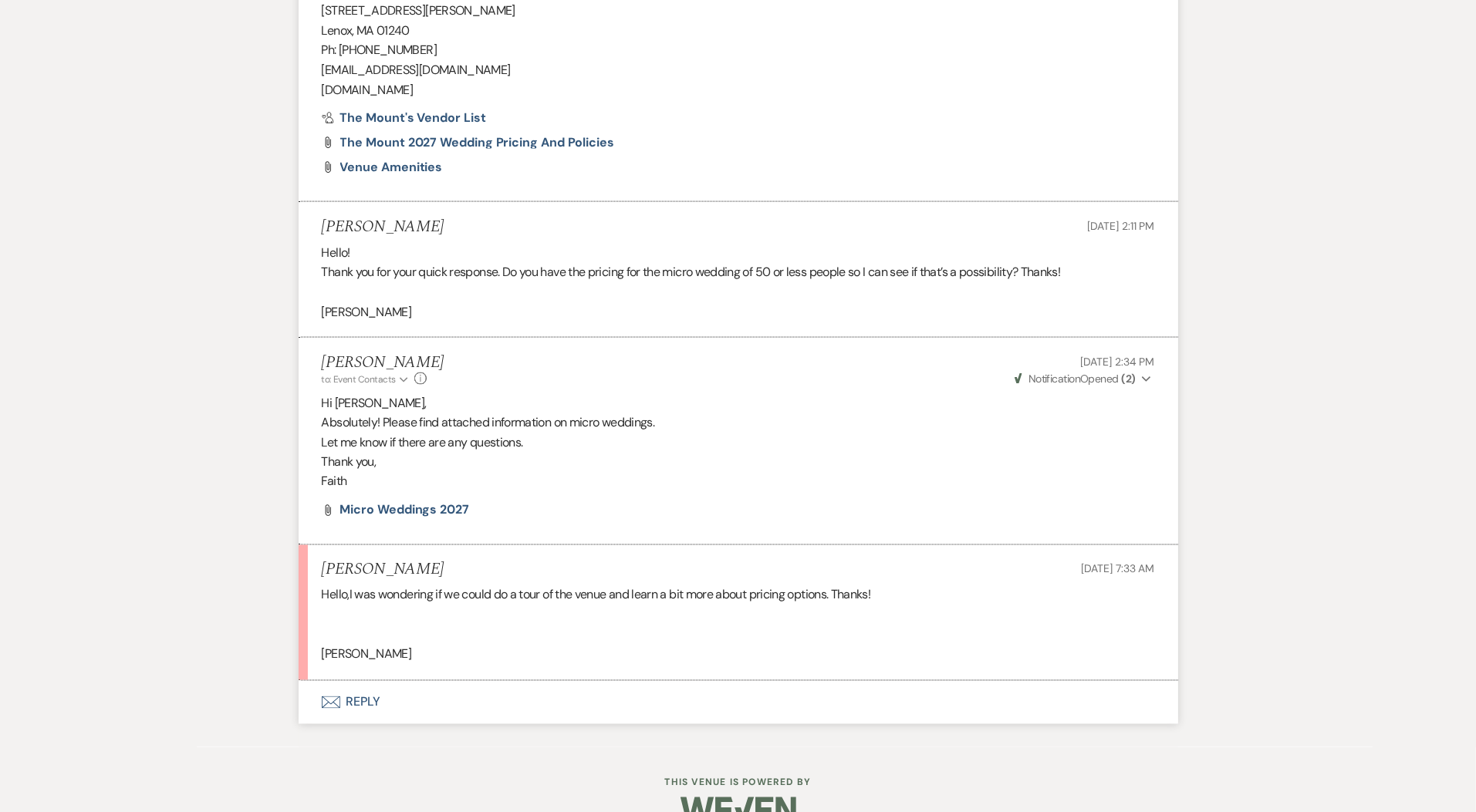
scroll to position [1760, 0]
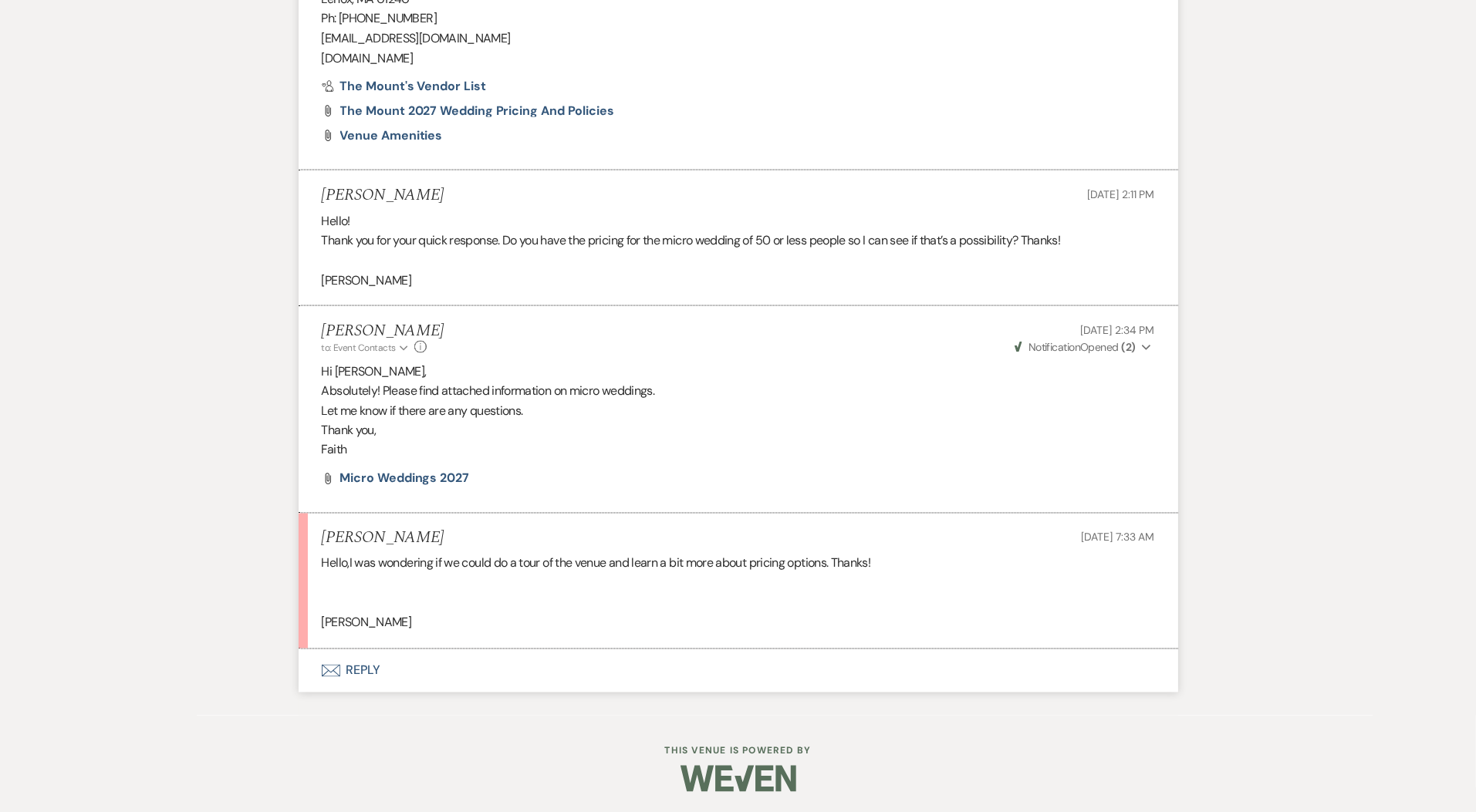
click at [357, 659] on button "Envelope Reply" at bounding box center [738, 671] width 880 height 43
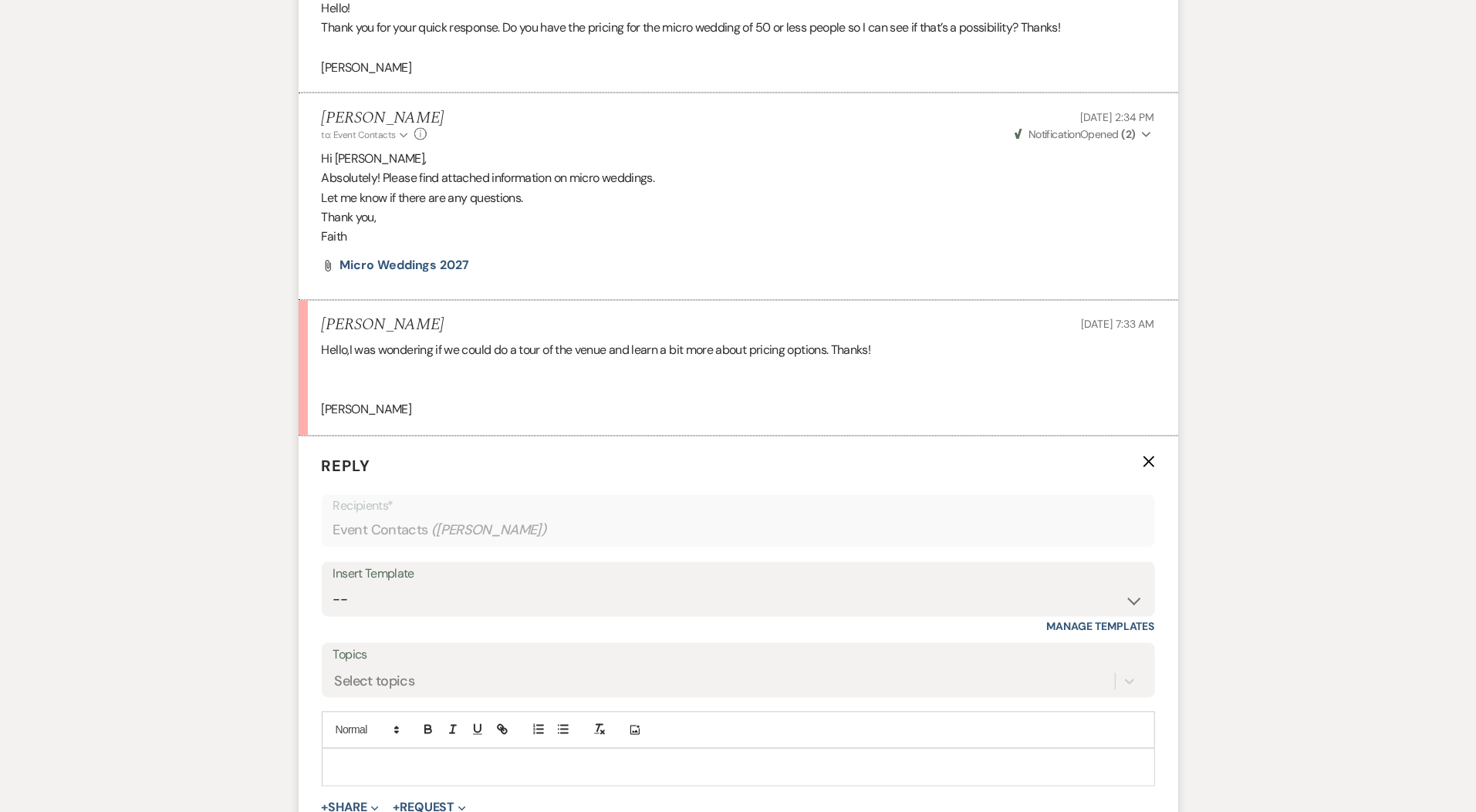
scroll to position [2192, 0]
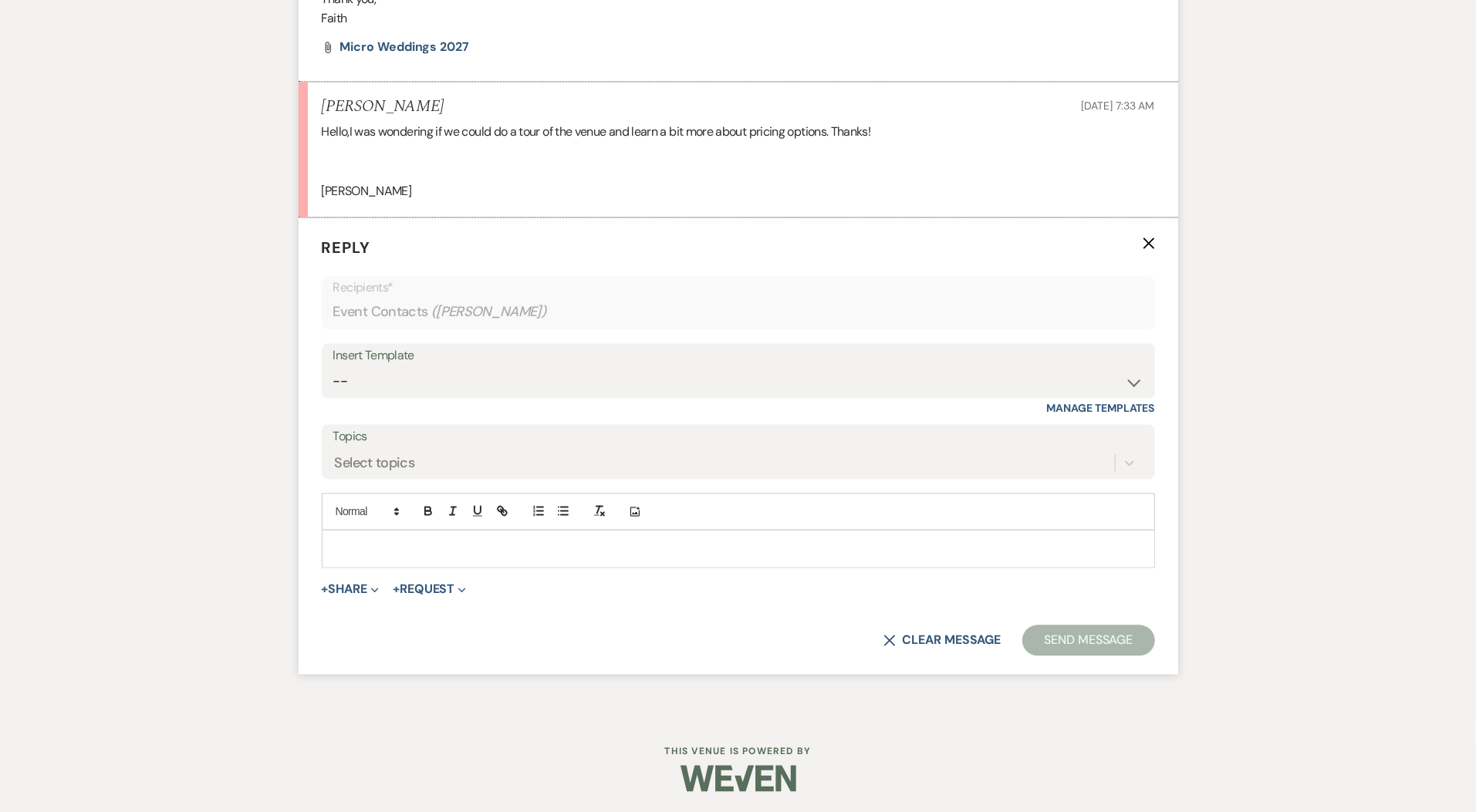
click at [525, 561] on div at bounding box center [738, 549] width 832 height 36
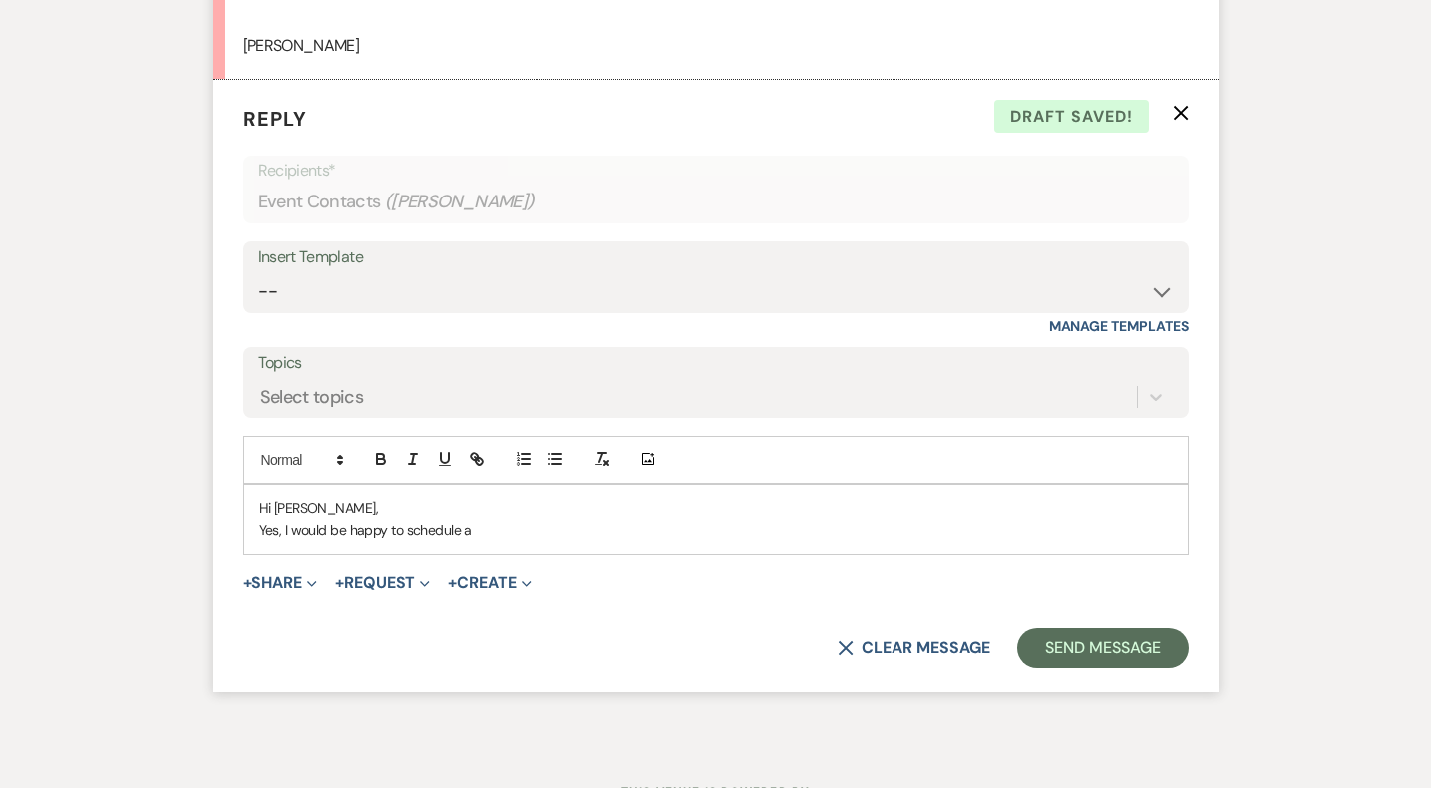
scroll to position [3199, 0]
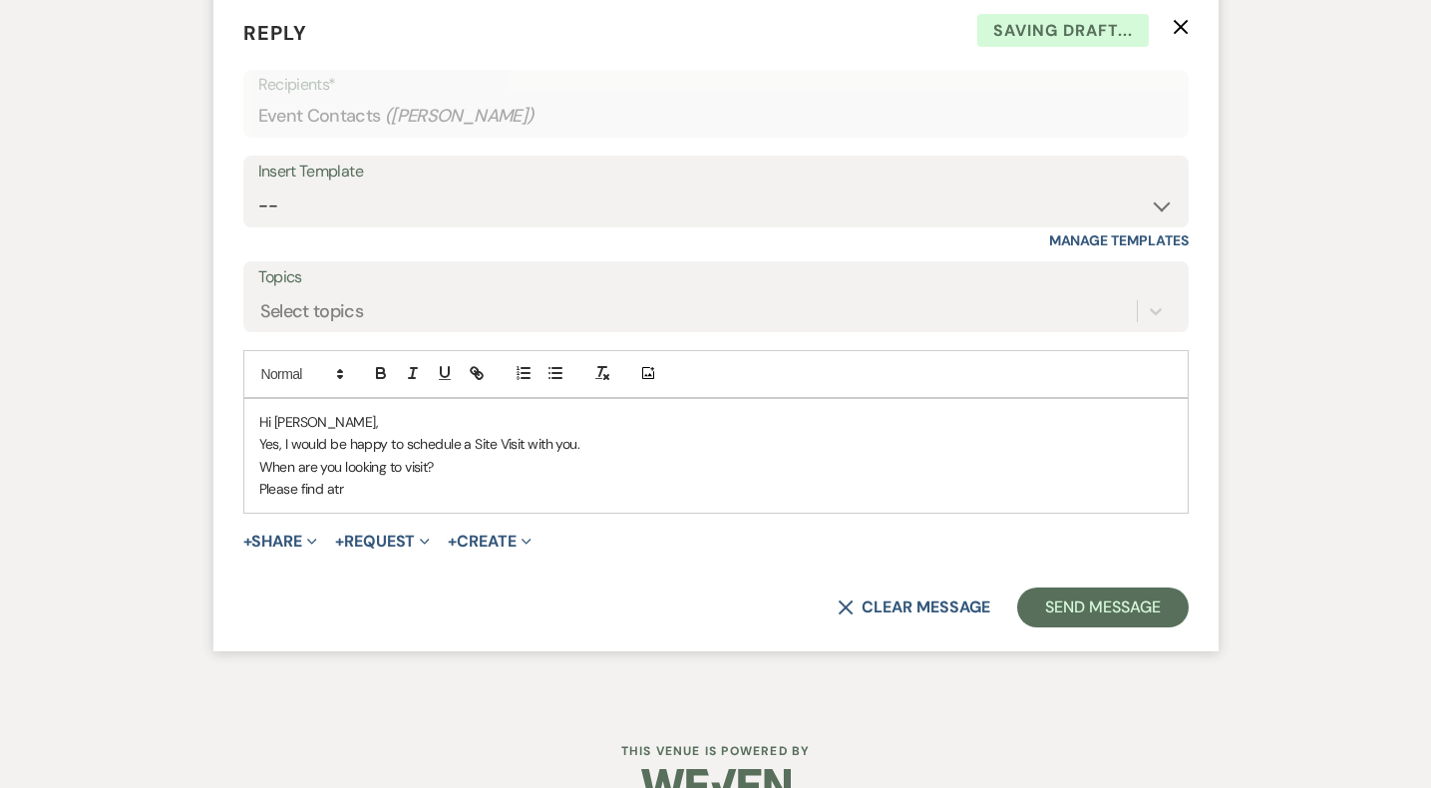
click at [262, 468] on p "When are you looking to visit?" at bounding box center [716, 467] width 914 height 22
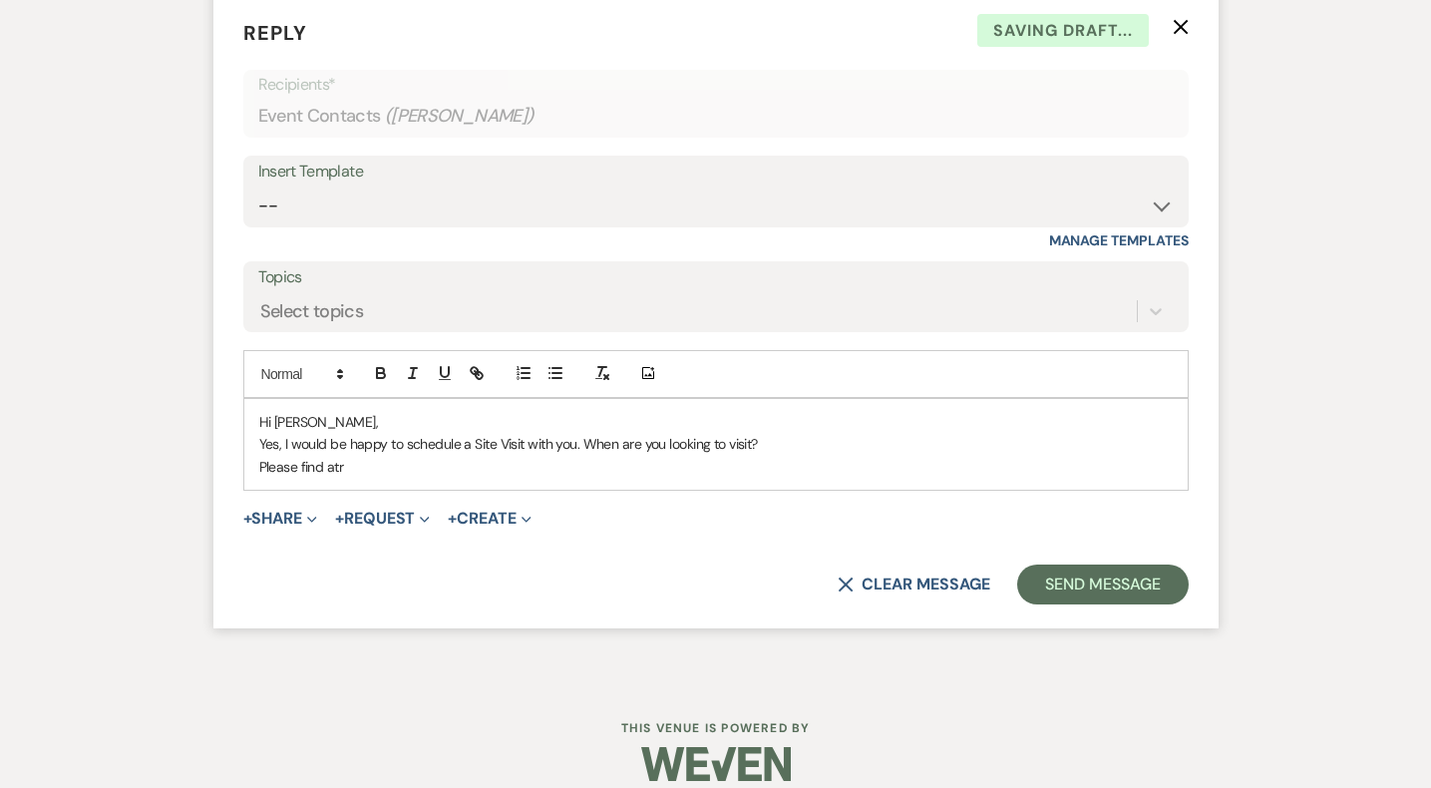
click at [369, 473] on p "Please find atr" at bounding box center [716, 467] width 914 height 22
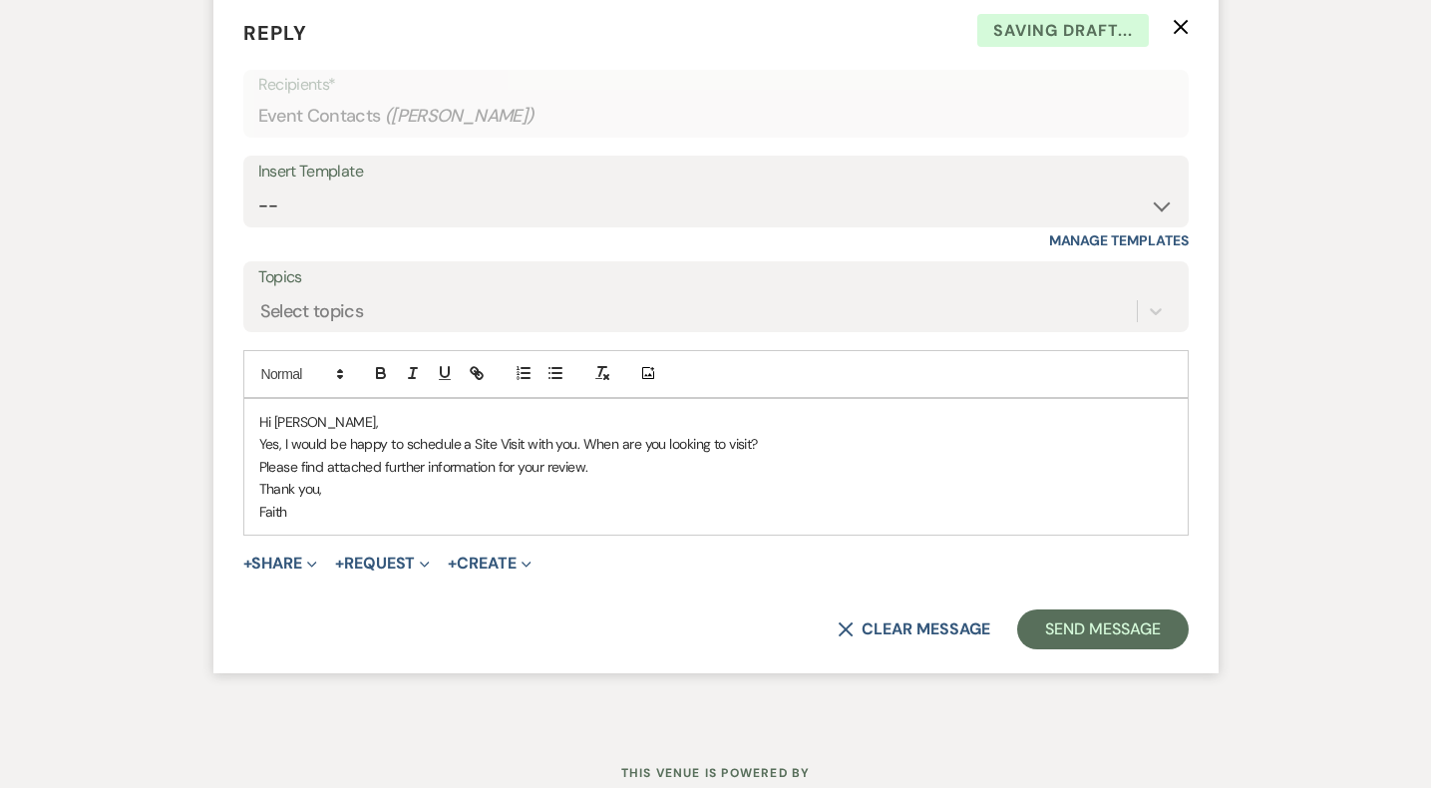
click at [794, 439] on p "Yes, I would be happy to schedule a Site Visit with you. When are you looking t…" at bounding box center [716, 444] width 914 height 22
click at [301, 561] on button "+ Share Expand" at bounding box center [280, 564] width 75 height 16
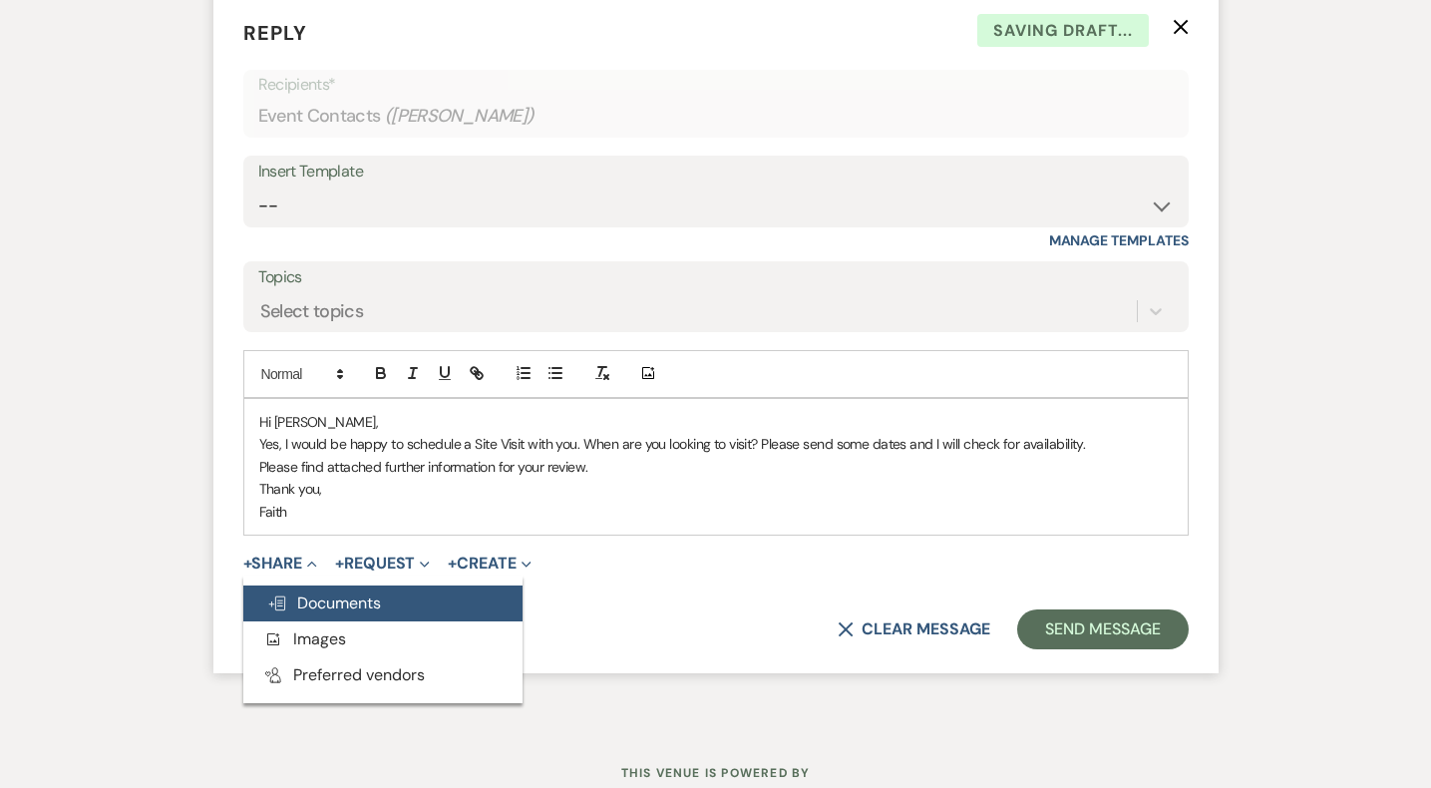
click at [340, 592] on span "Doc Upload Documents" at bounding box center [324, 602] width 114 height 21
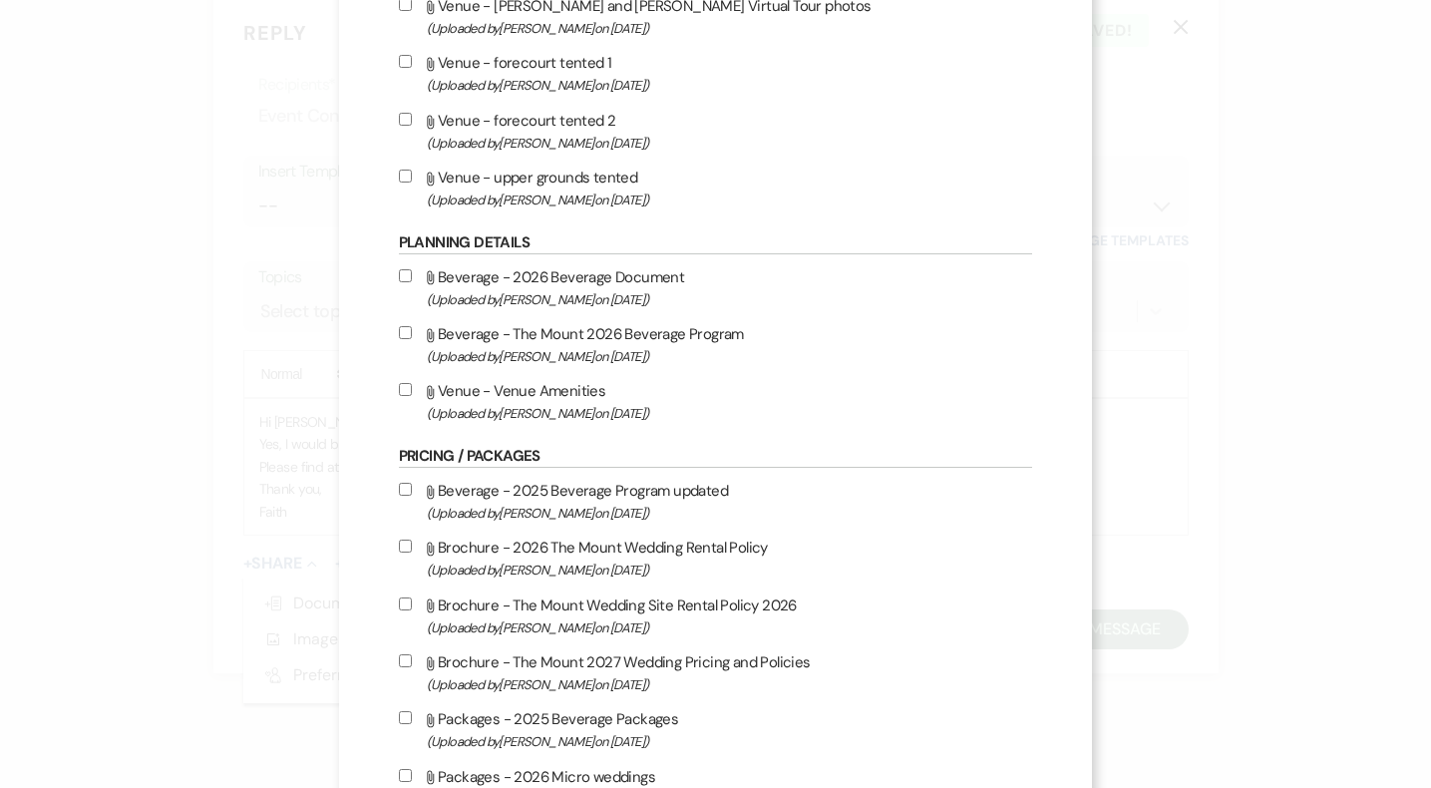
scroll to position [1827, 0]
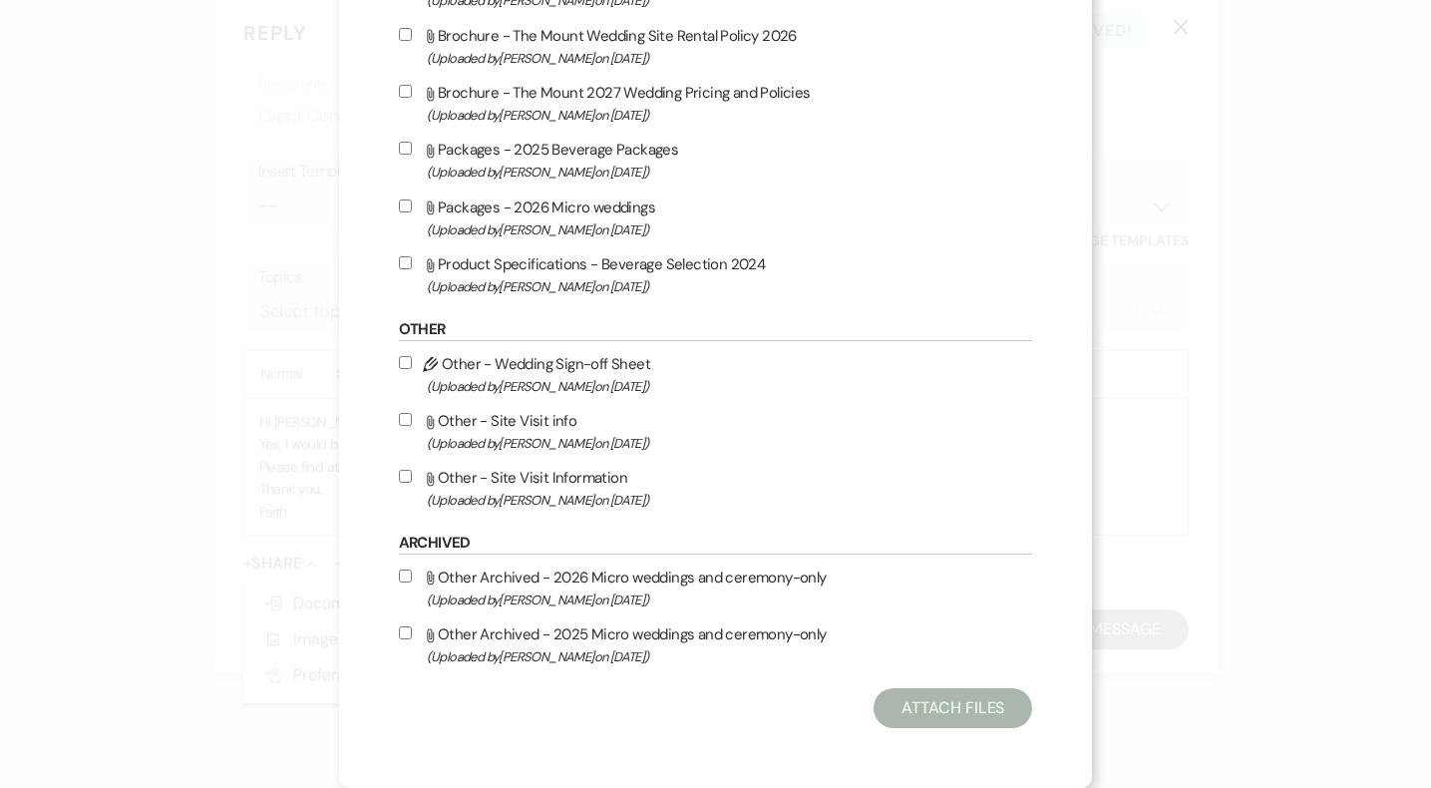
click at [607, 480] on label "Attach File Other - Site Visit Information (Uploaded by [PERSON_NAME] on [DATE]…" at bounding box center [716, 488] width 634 height 47
click at [412, 480] on input "Attach File Other - Site Visit Information (Uploaded by [PERSON_NAME] on [DATE]…" at bounding box center [405, 476] width 13 height 13
checkbox input "true"
click at [903, 712] on button "Attach Files" at bounding box center [953, 708] width 159 height 40
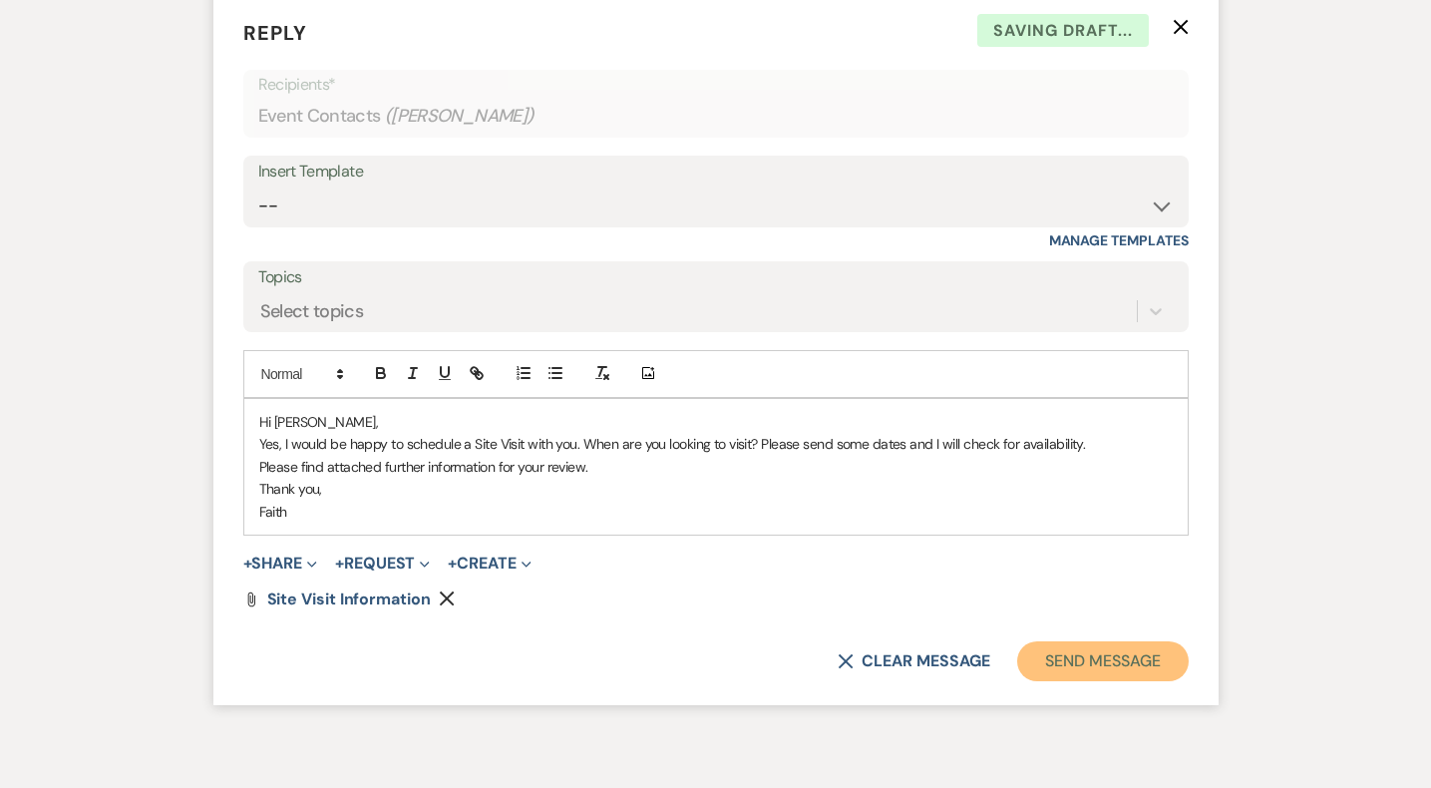
click at [1081, 655] on button "Send Message" at bounding box center [1102, 661] width 171 height 40
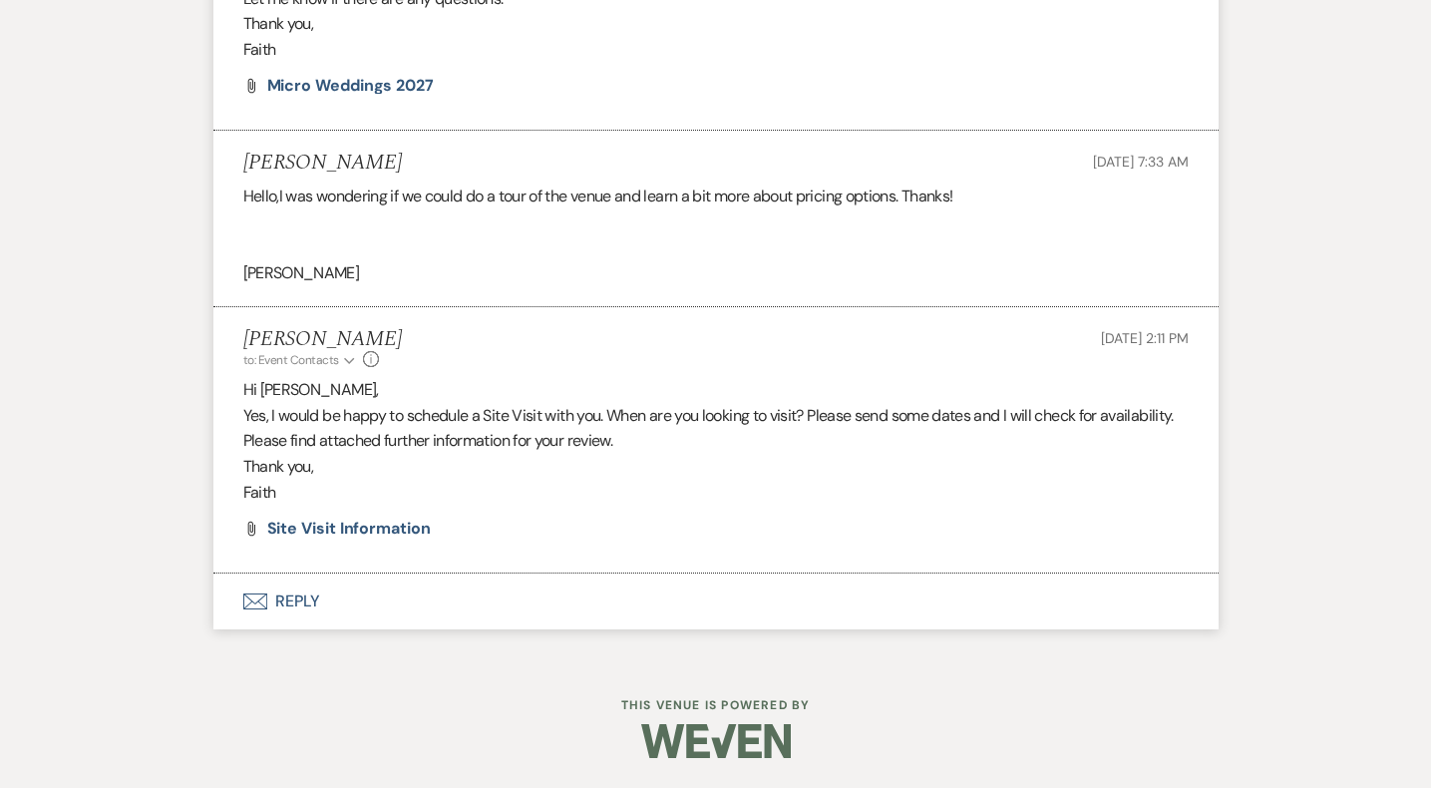
scroll to position [2886, 0]
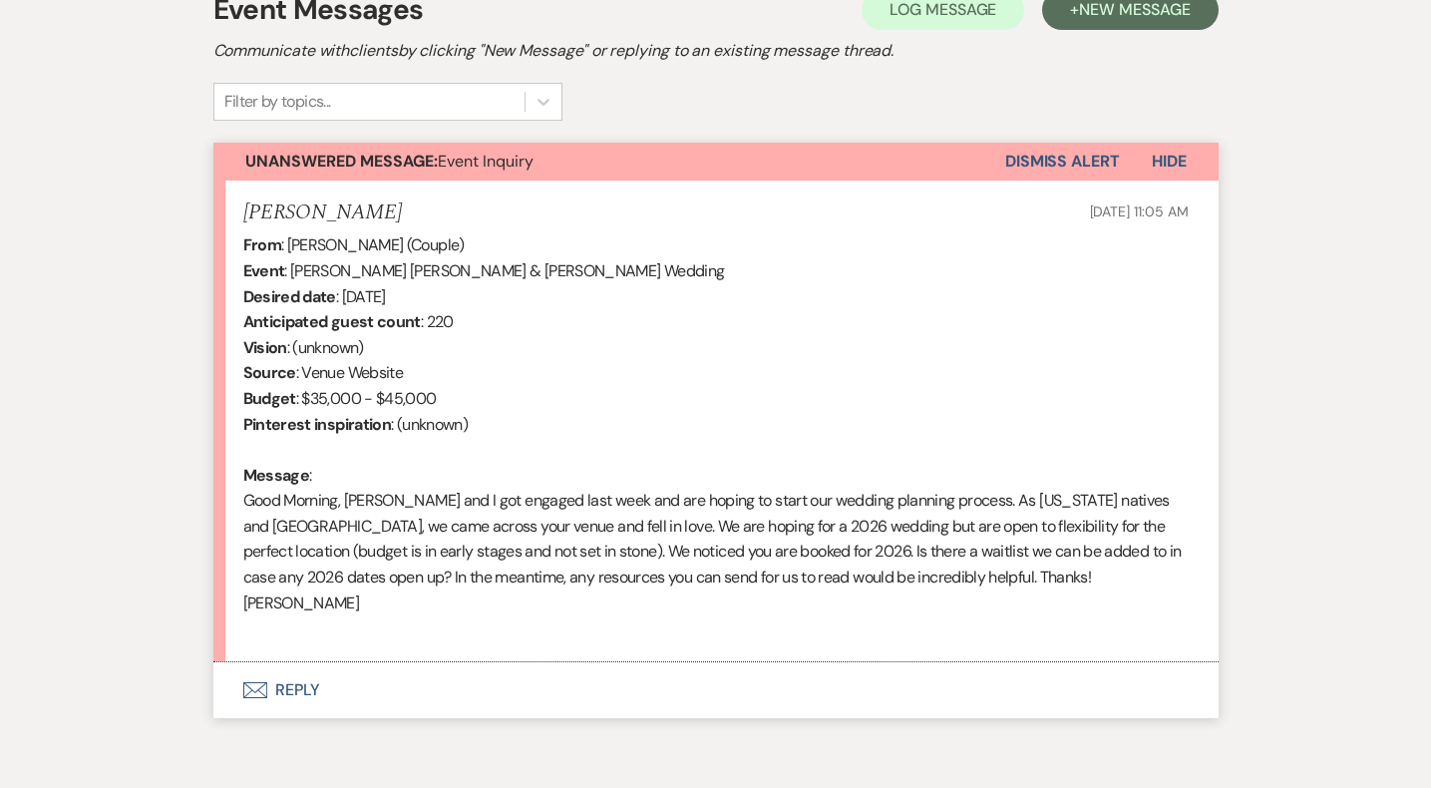
click at [296, 662] on button "Envelope Reply" at bounding box center [715, 690] width 1005 height 56
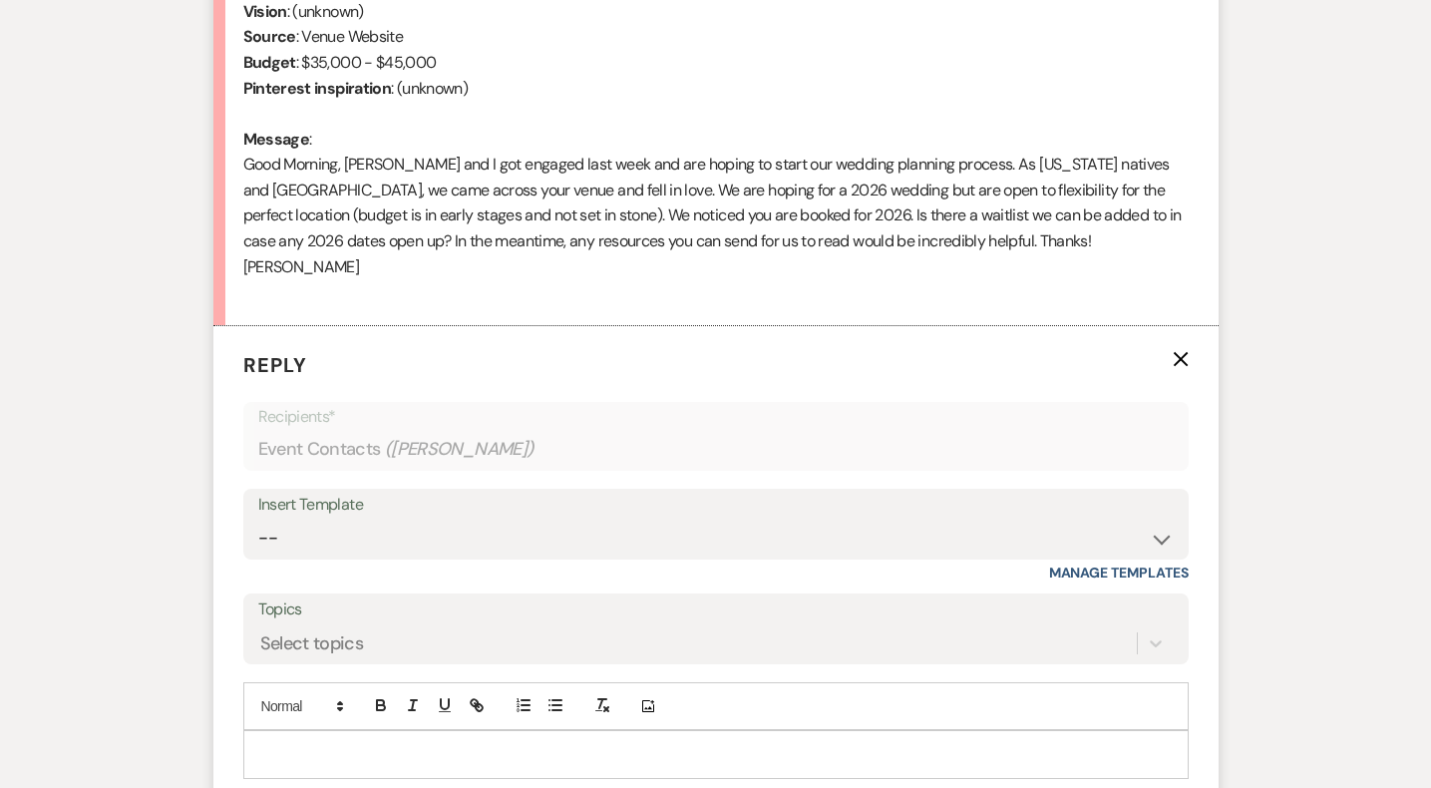
scroll to position [944, 0]
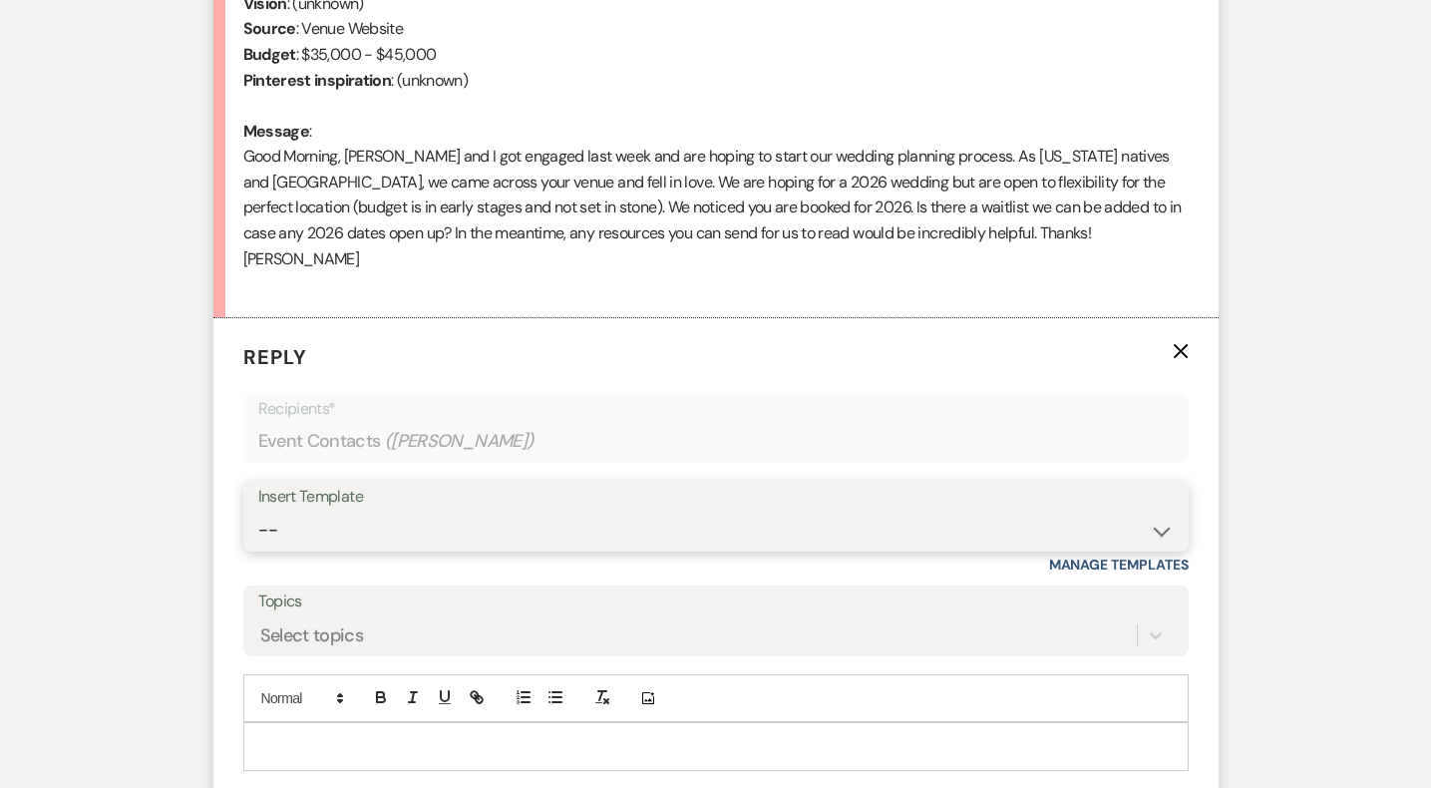
click at [355, 511] on select "-- Weven Planning Portal Introduction (Booked Events) Initial Inquiry Response …" at bounding box center [716, 530] width 916 height 39
select select "5515"
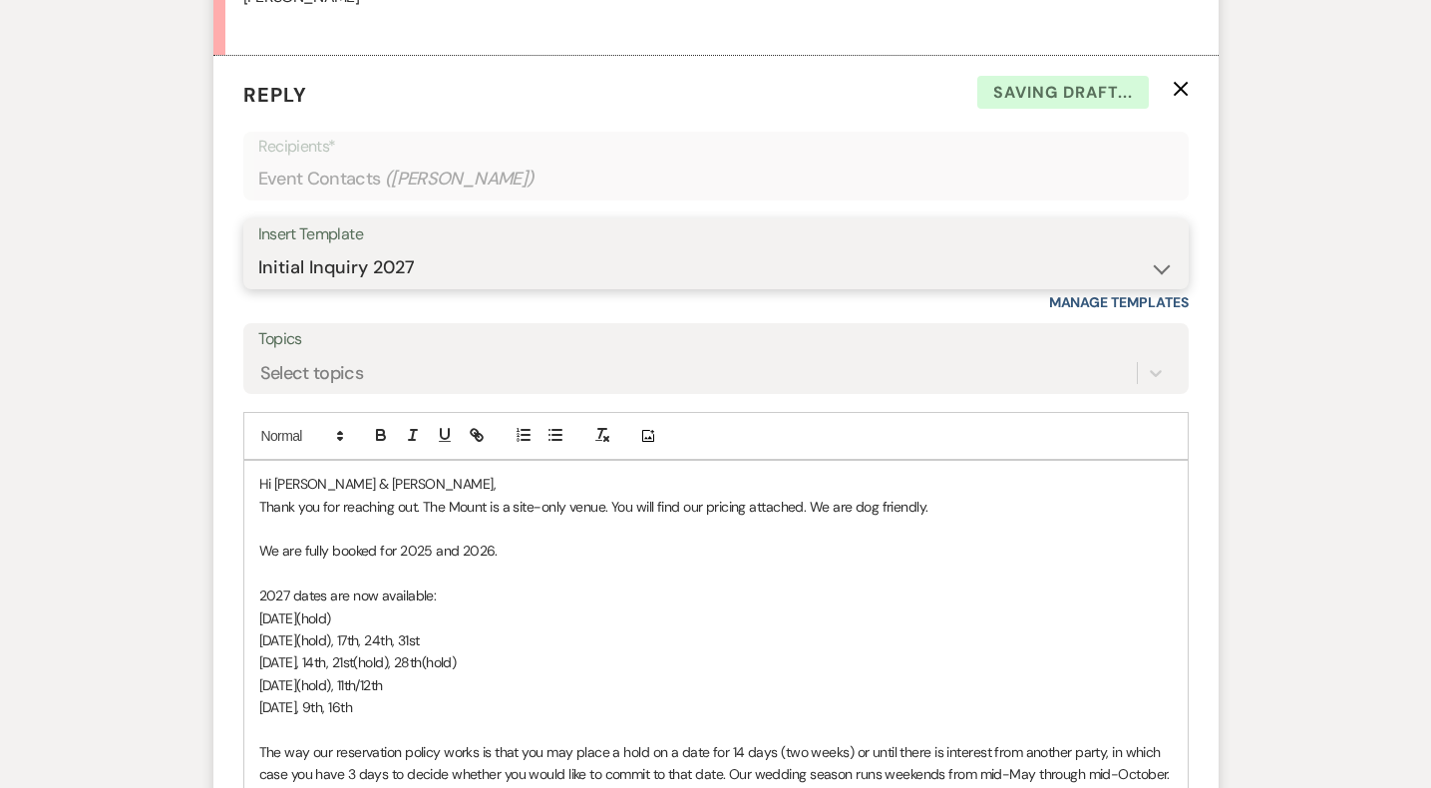
scroll to position [1212, 0]
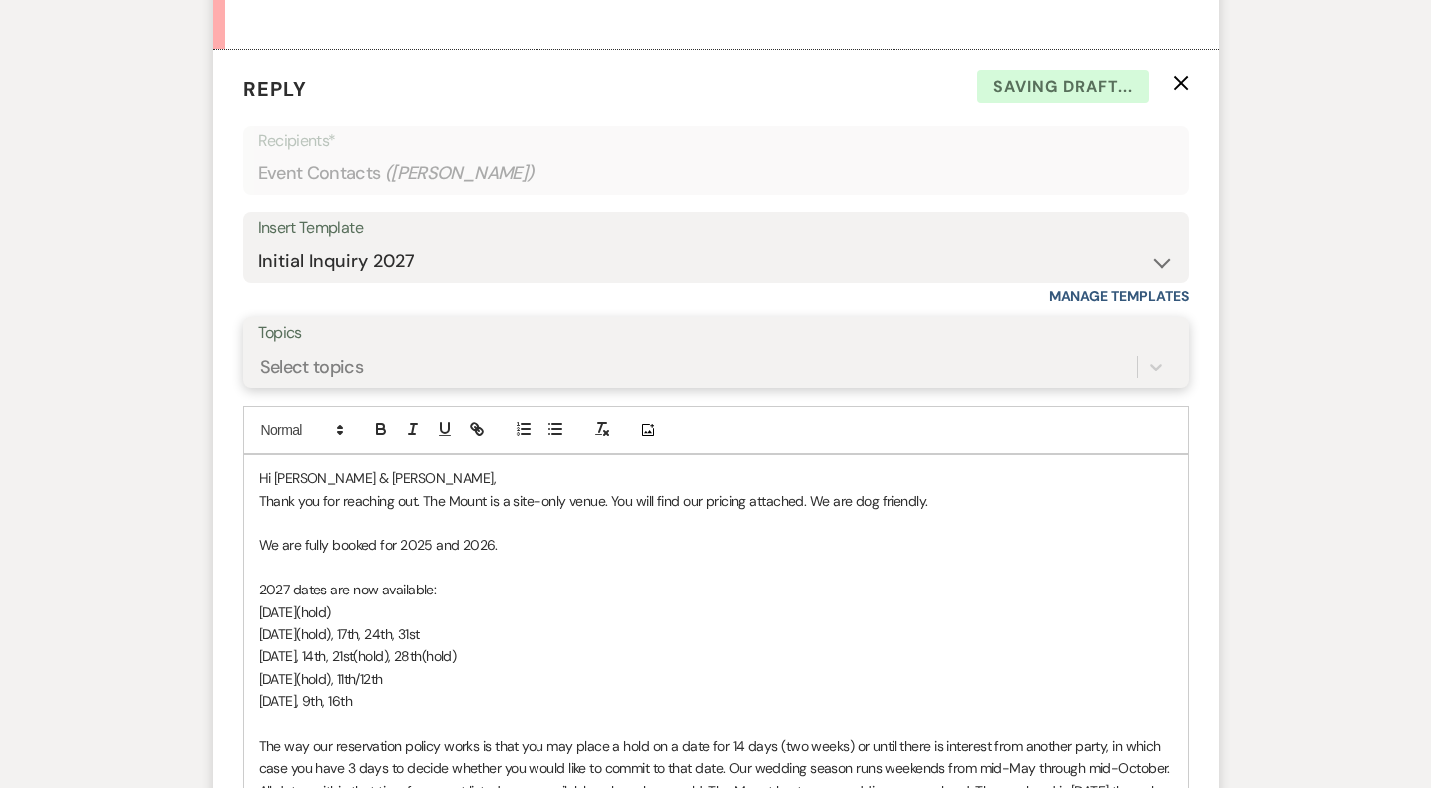
click at [444, 350] on div "Select topics" at bounding box center [697, 367] width 879 height 35
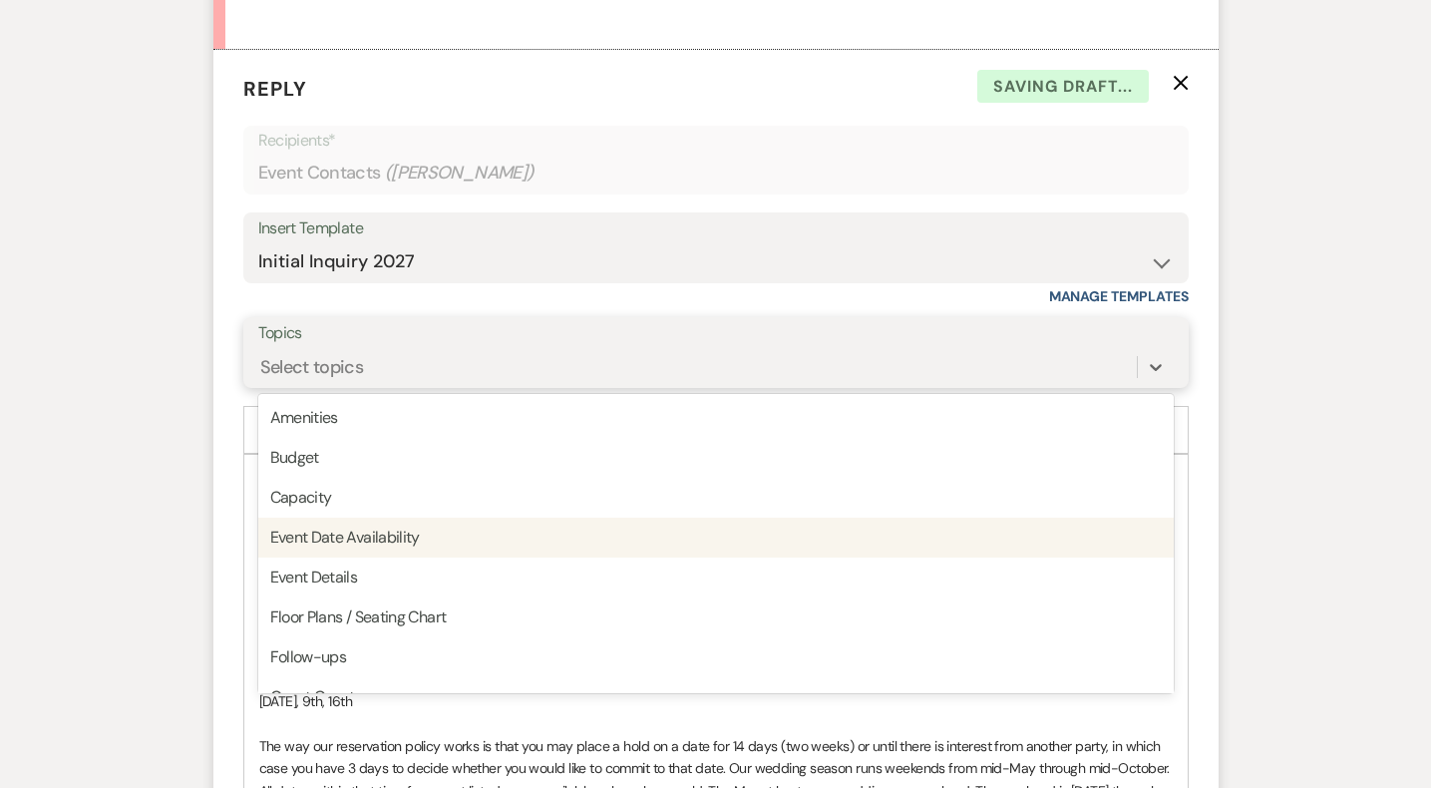
click at [331, 518] on div "Event Date Availability" at bounding box center [716, 538] width 916 height 40
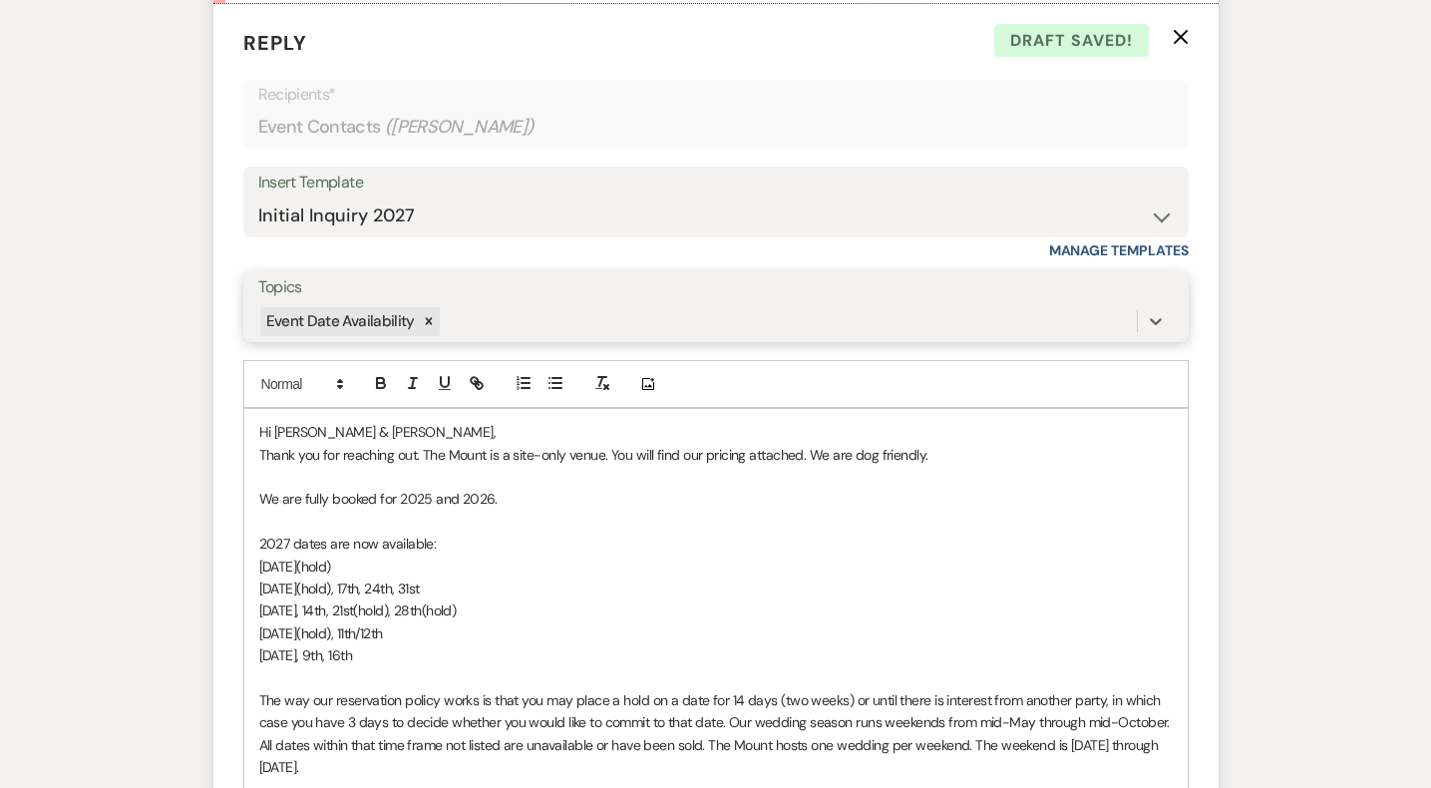
scroll to position [1274, 0]
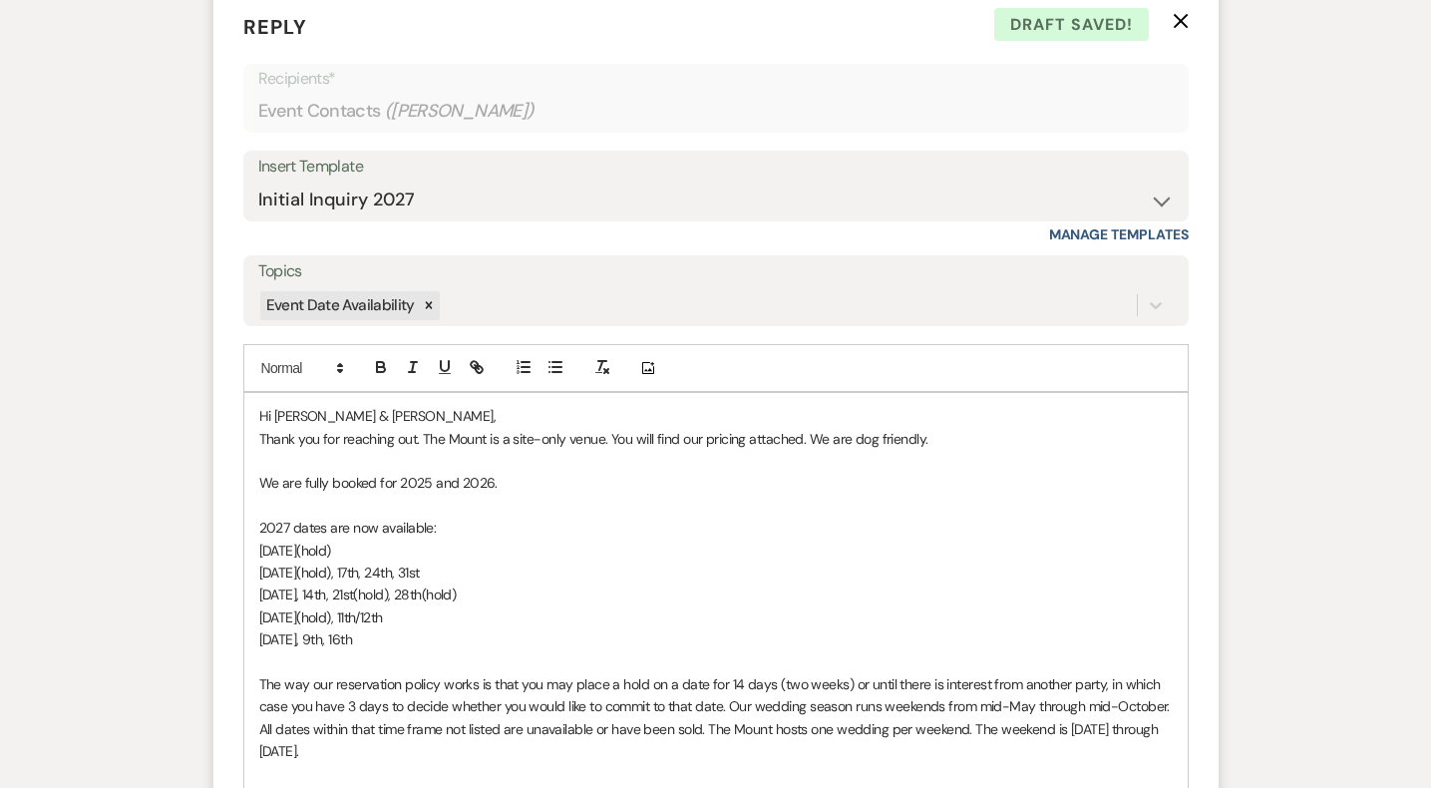
drag, startPoint x: 422, startPoint y: 611, endPoint x: 232, endPoint y: 464, distance: 240.2
click at [232, 464] on form "Reply X Draft saved! Recipients* Event Contacts ( [PERSON_NAME] ) Insert Templa…" at bounding box center [715, 789] width 1005 height 1602
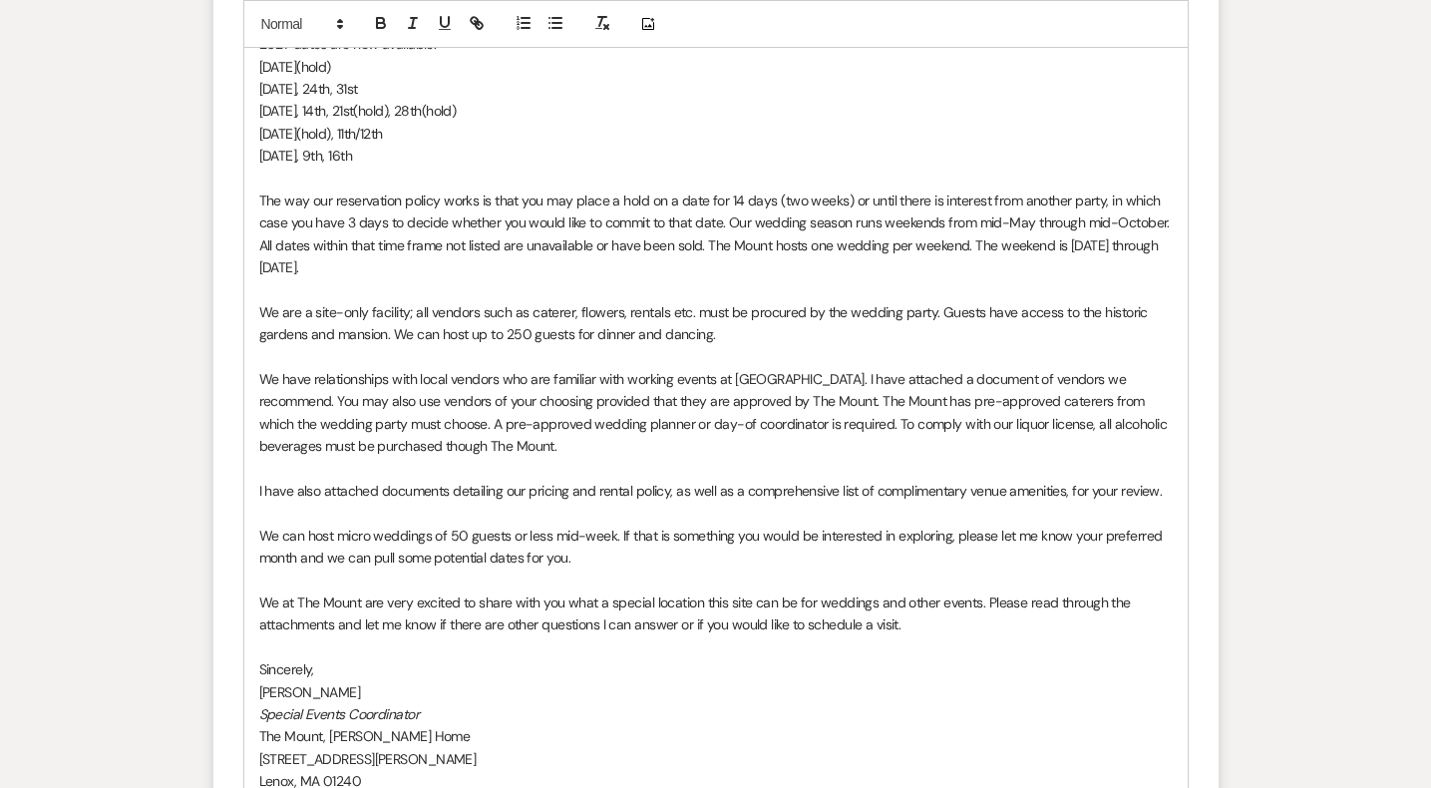
scroll to position [2232, 0]
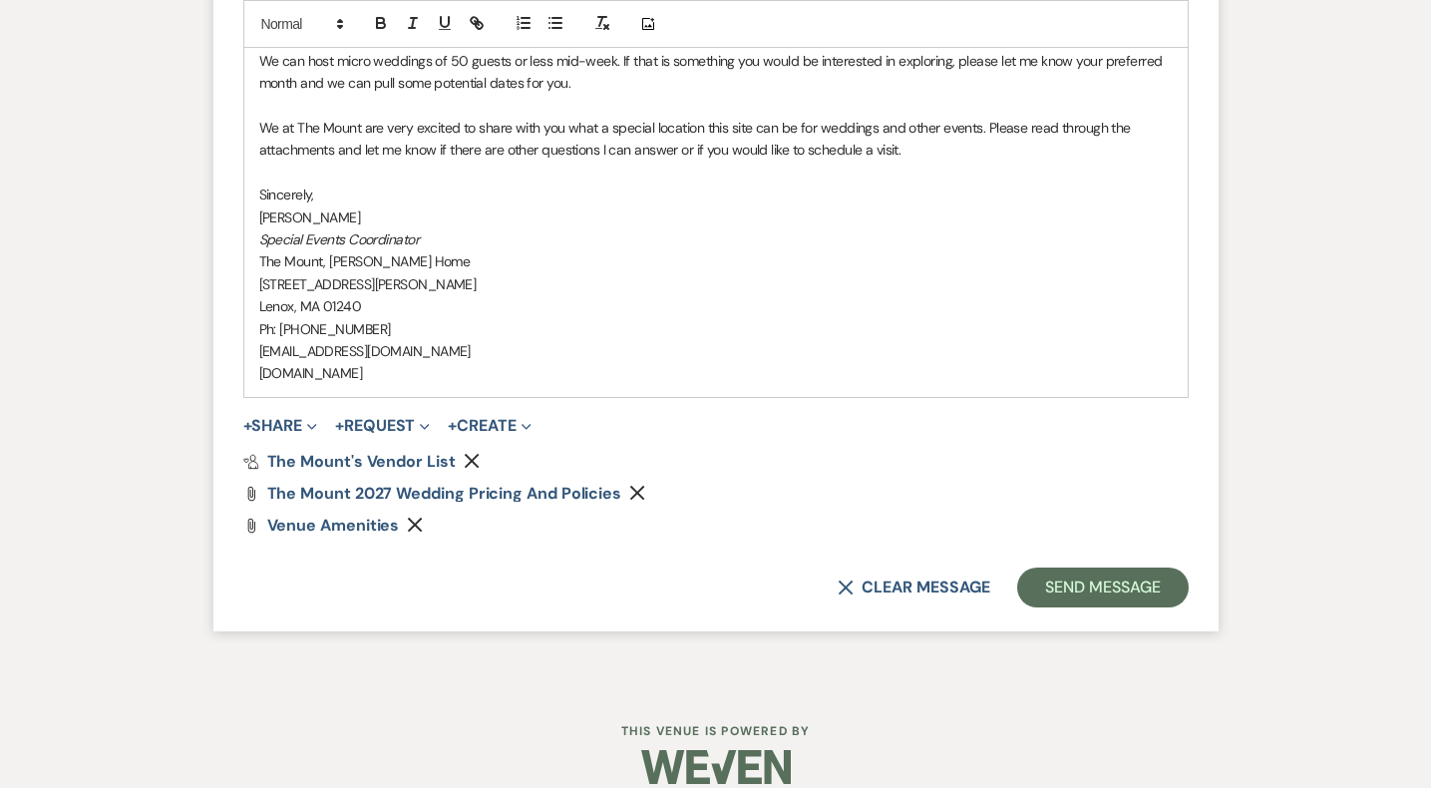
click at [1141, 568] on button "Send Message" at bounding box center [1102, 588] width 171 height 40
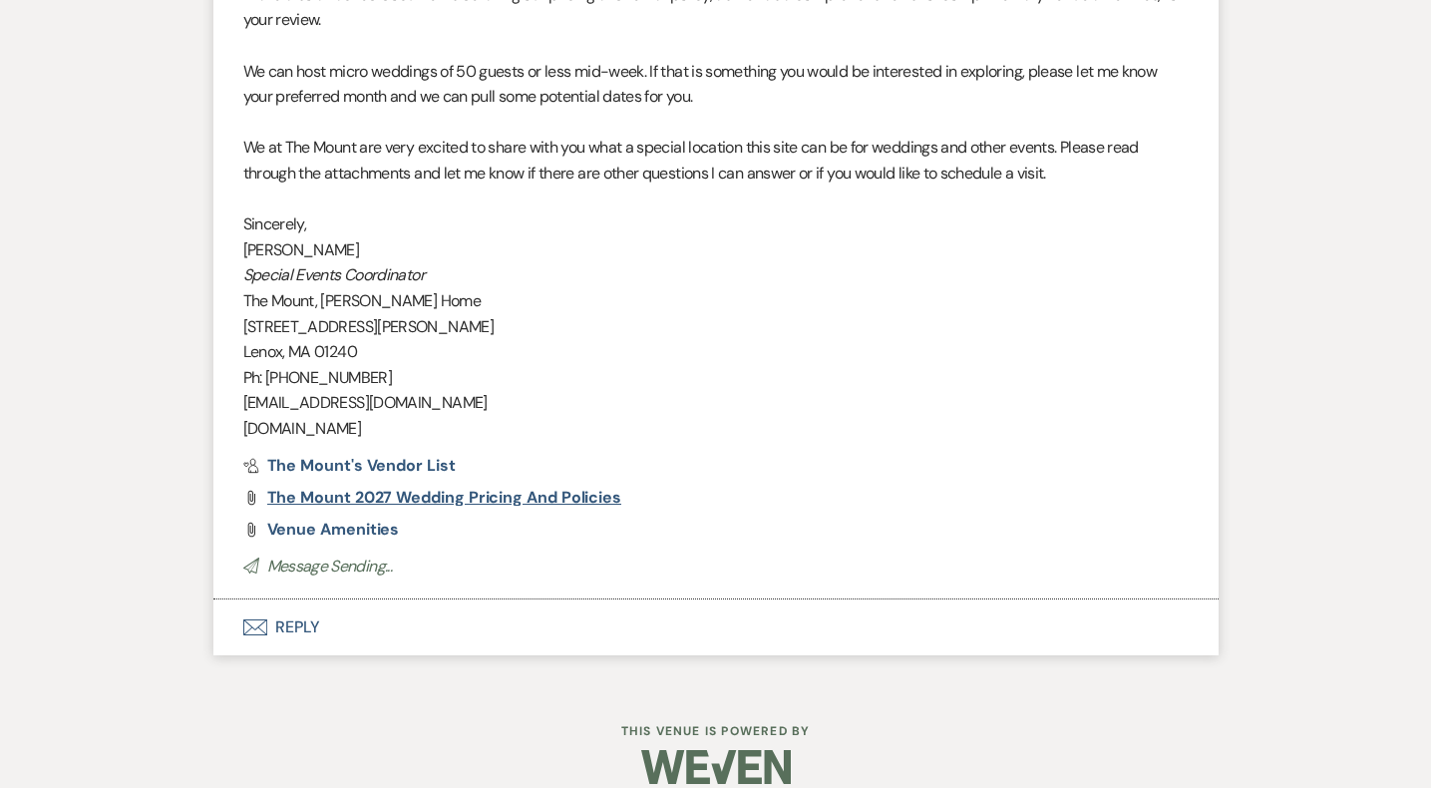
scroll to position [1999, 0]
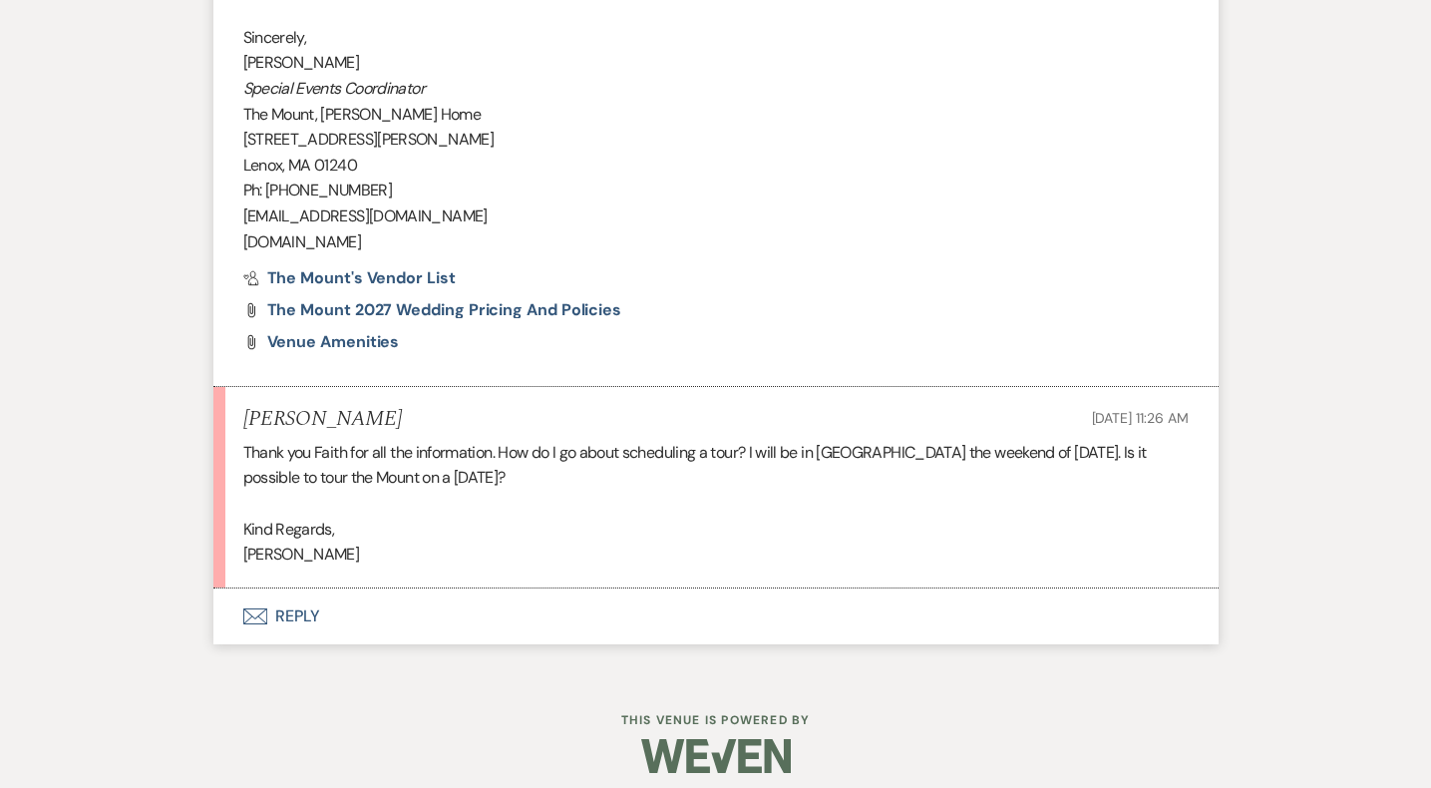
click at [319, 623] on button "Envelope Reply" at bounding box center [715, 617] width 1005 height 56
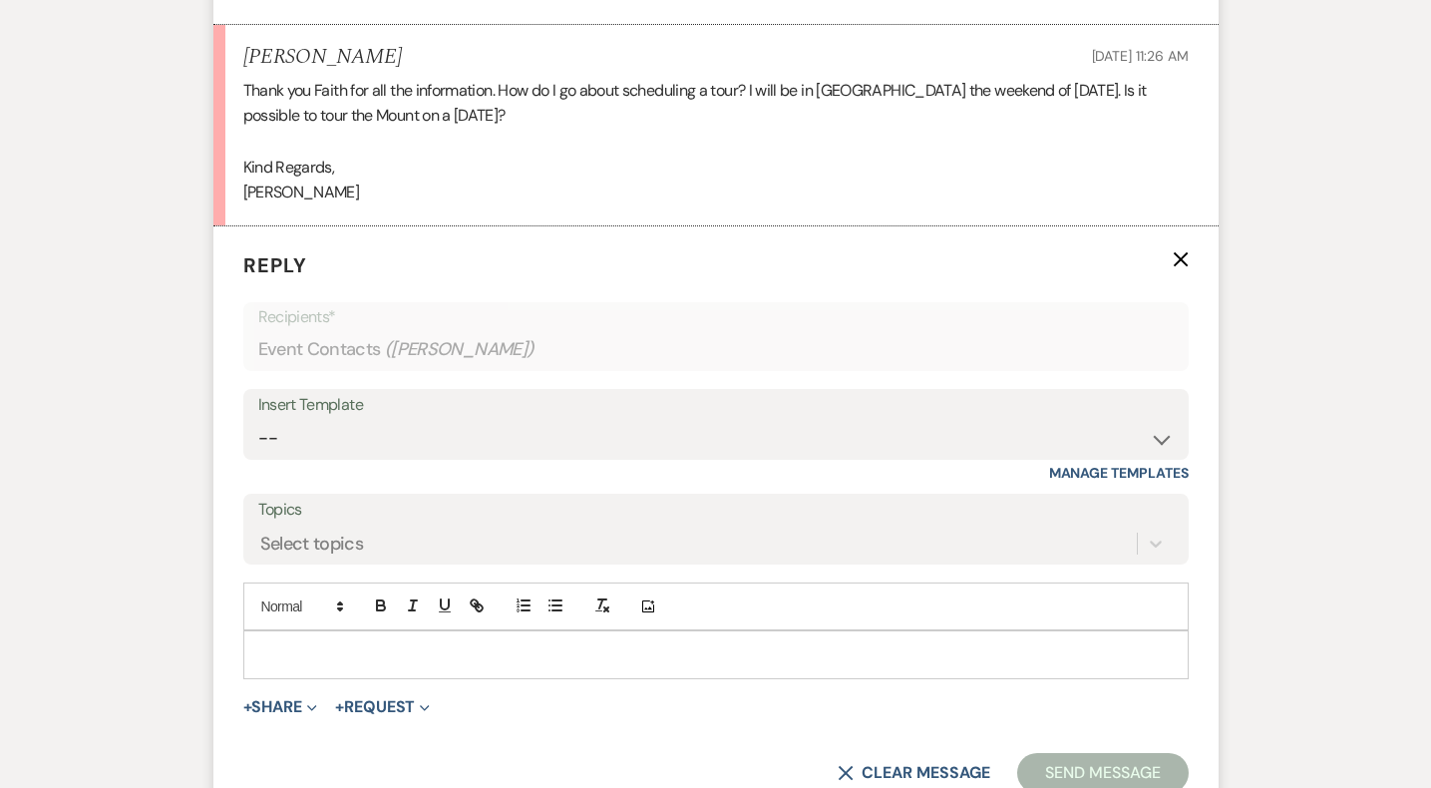
scroll to position [2503, 0]
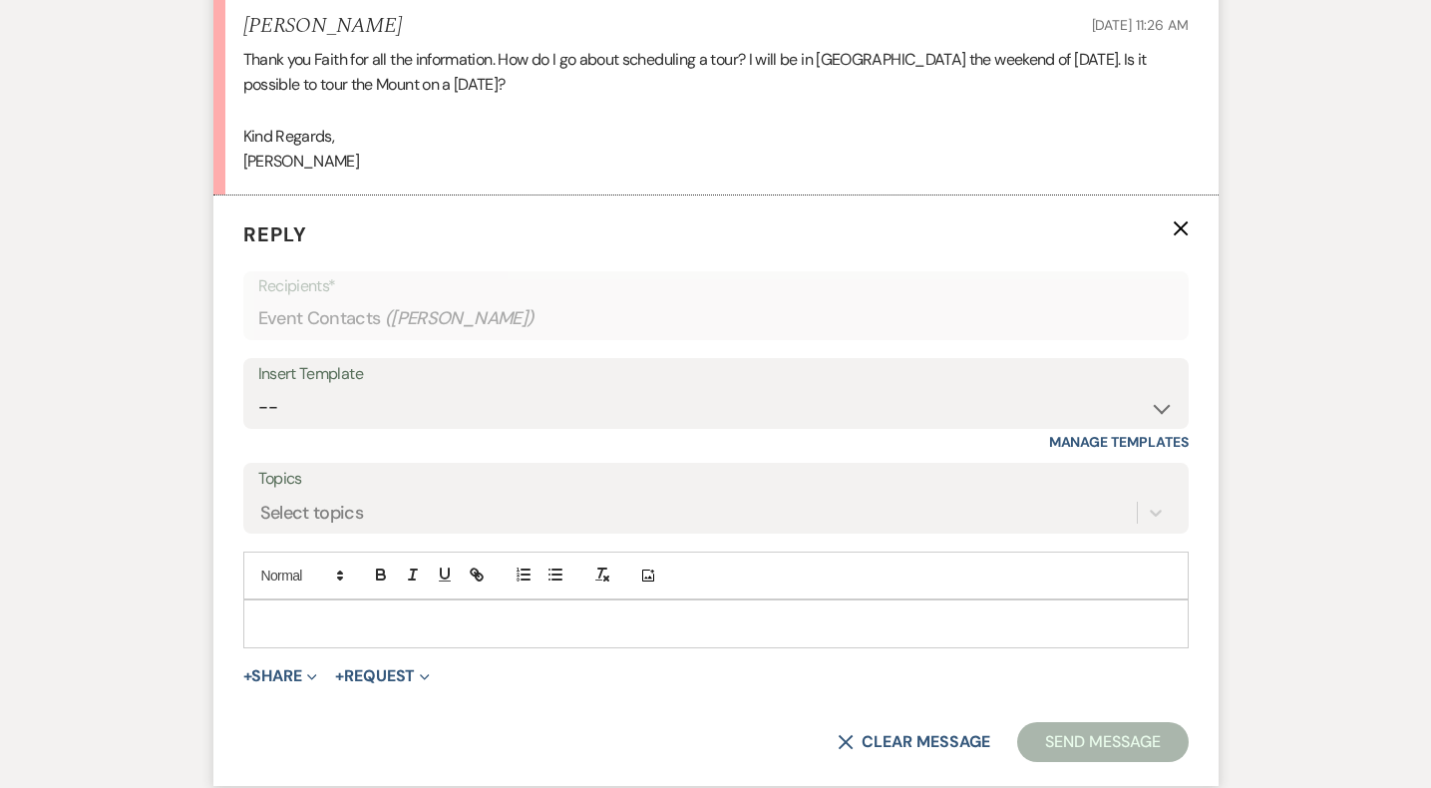
click at [351, 646] on div at bounding box center [716, 623] width 946 height 48
click at [336, 618] on p at bounding box center [716, 623] width 914 height 22
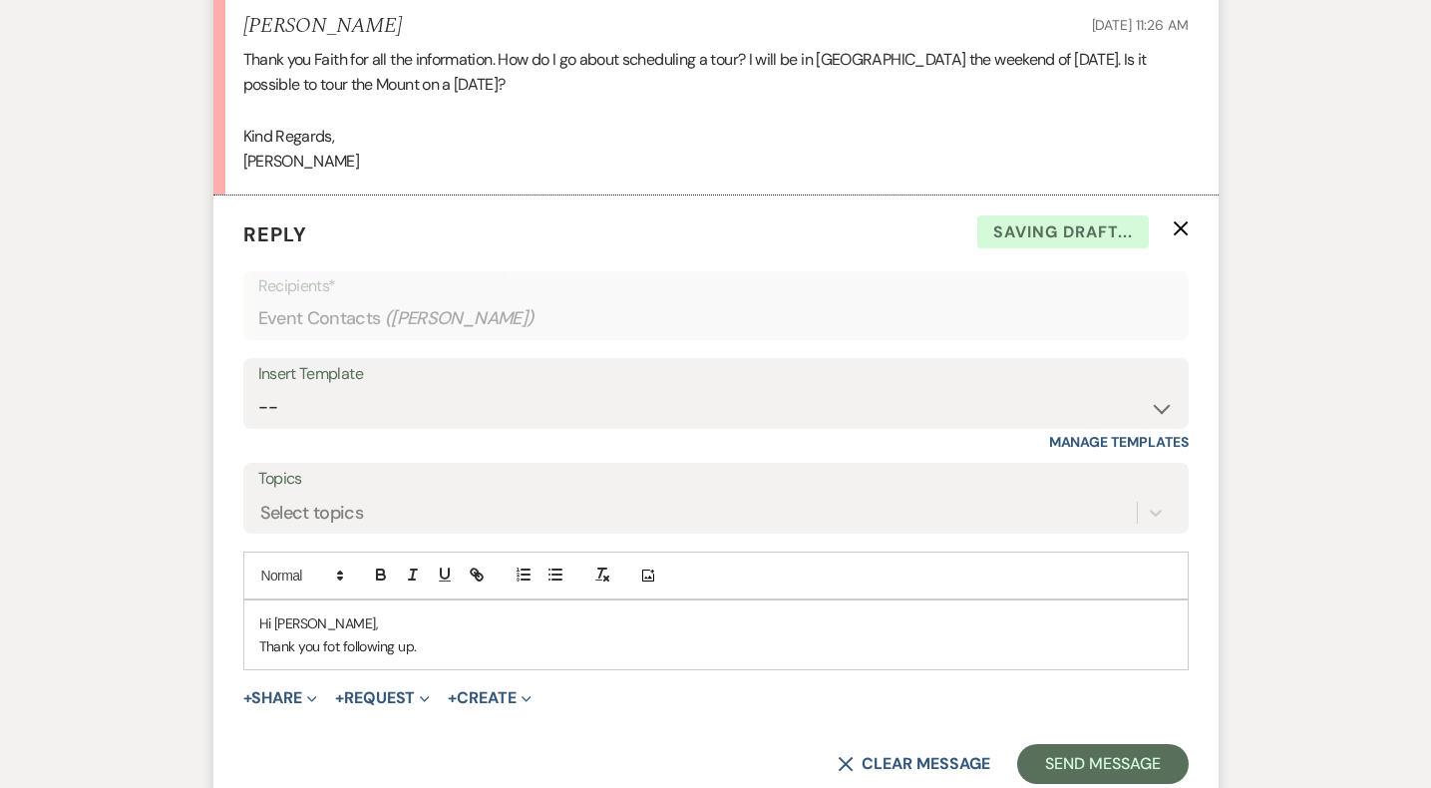
click at [341, 650] on p "Thank you fot following up." at bounding box center [716, 646] width 914 height 22
click at [340, 642] on p "Thank you fot following up." at bounding box center [716, 646] width 914 height 22
click at [588, 638] on p "Thank you for following up." at bounding box center [716, 646] width 914 height 22
click at [266, 704] on button "+ Share Expand" at bounding box center [280, 698] width 75 height 16
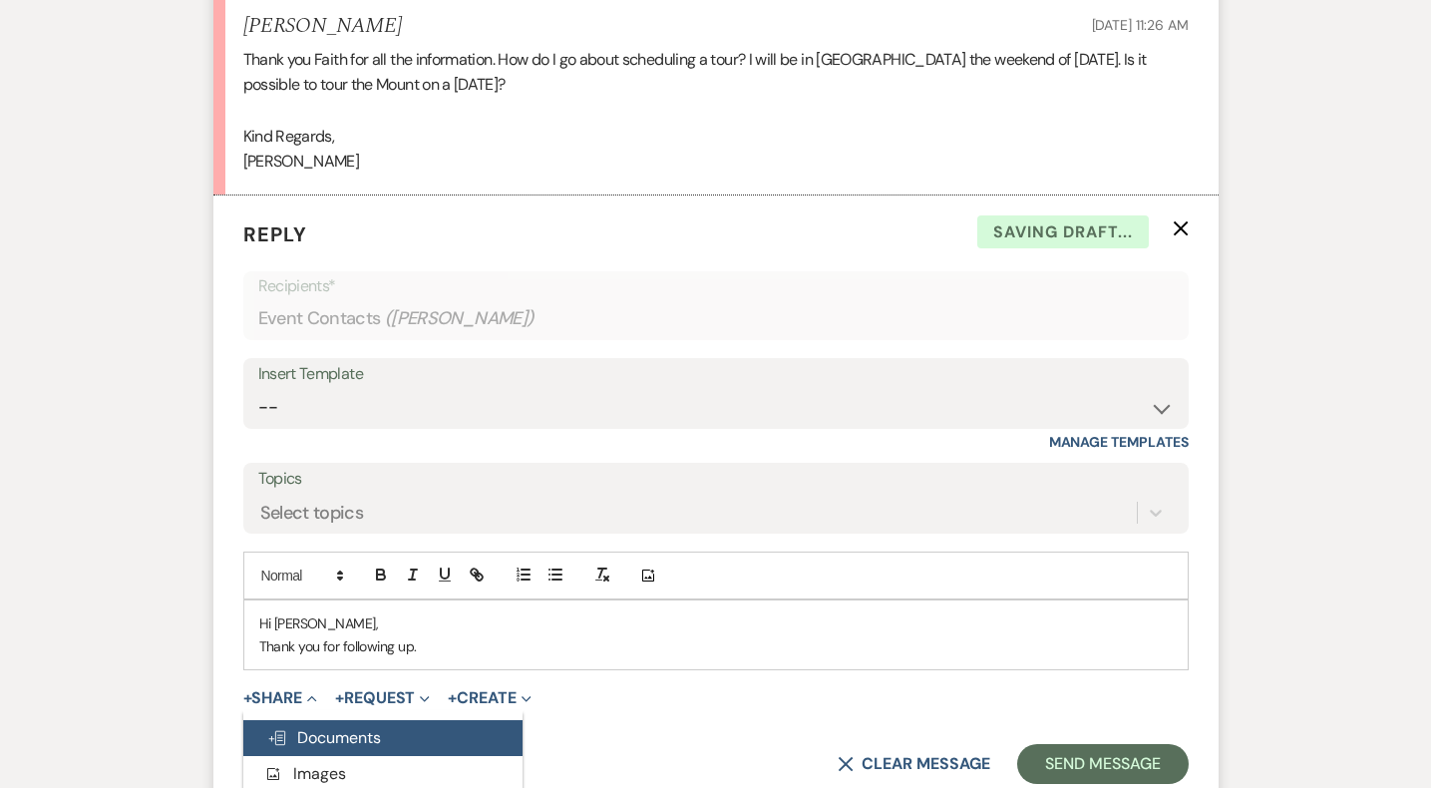
click at [315, 736] on span "Doc Upload Documents" at bounding box center [324, 737] width 114 height 21
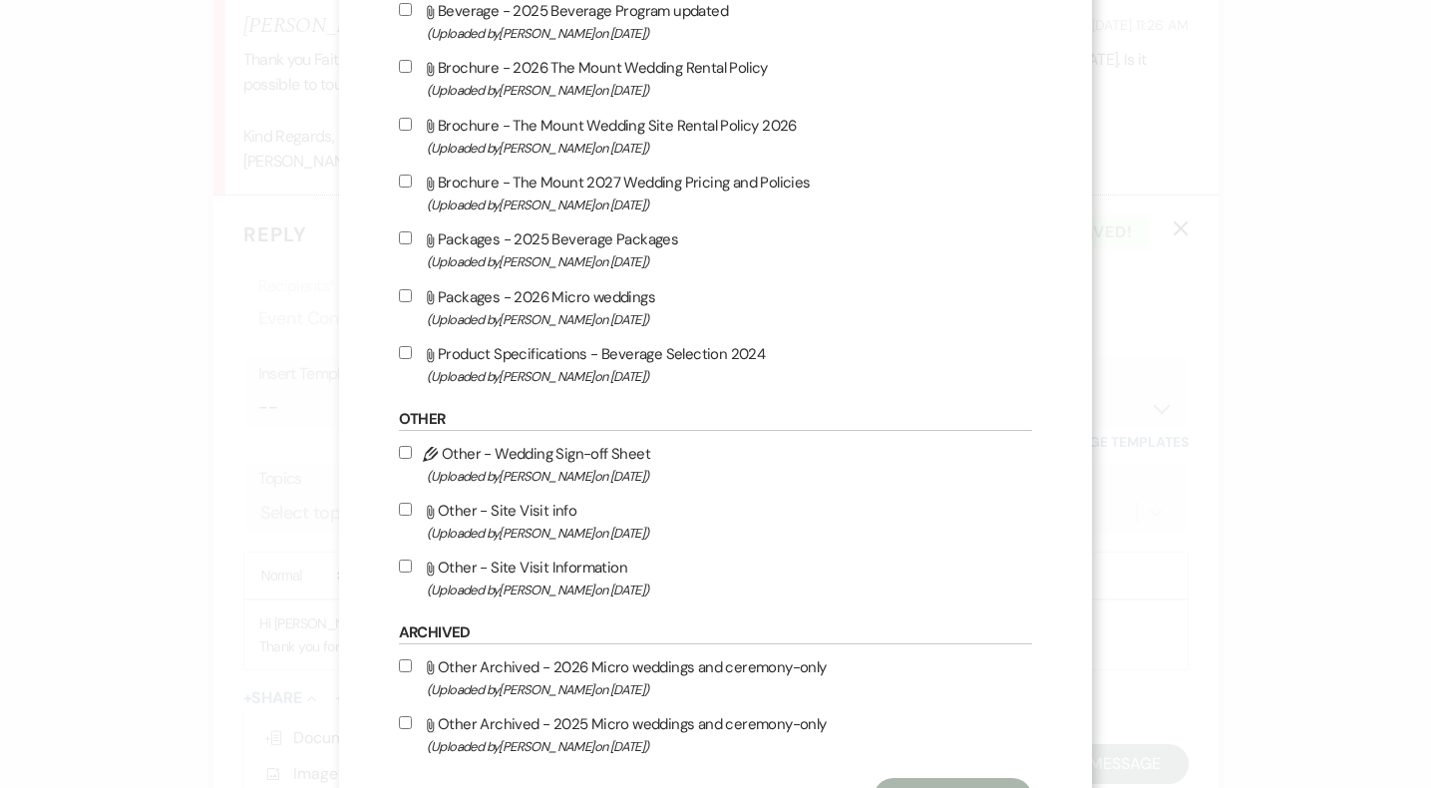
scroll to position [1827, 0]
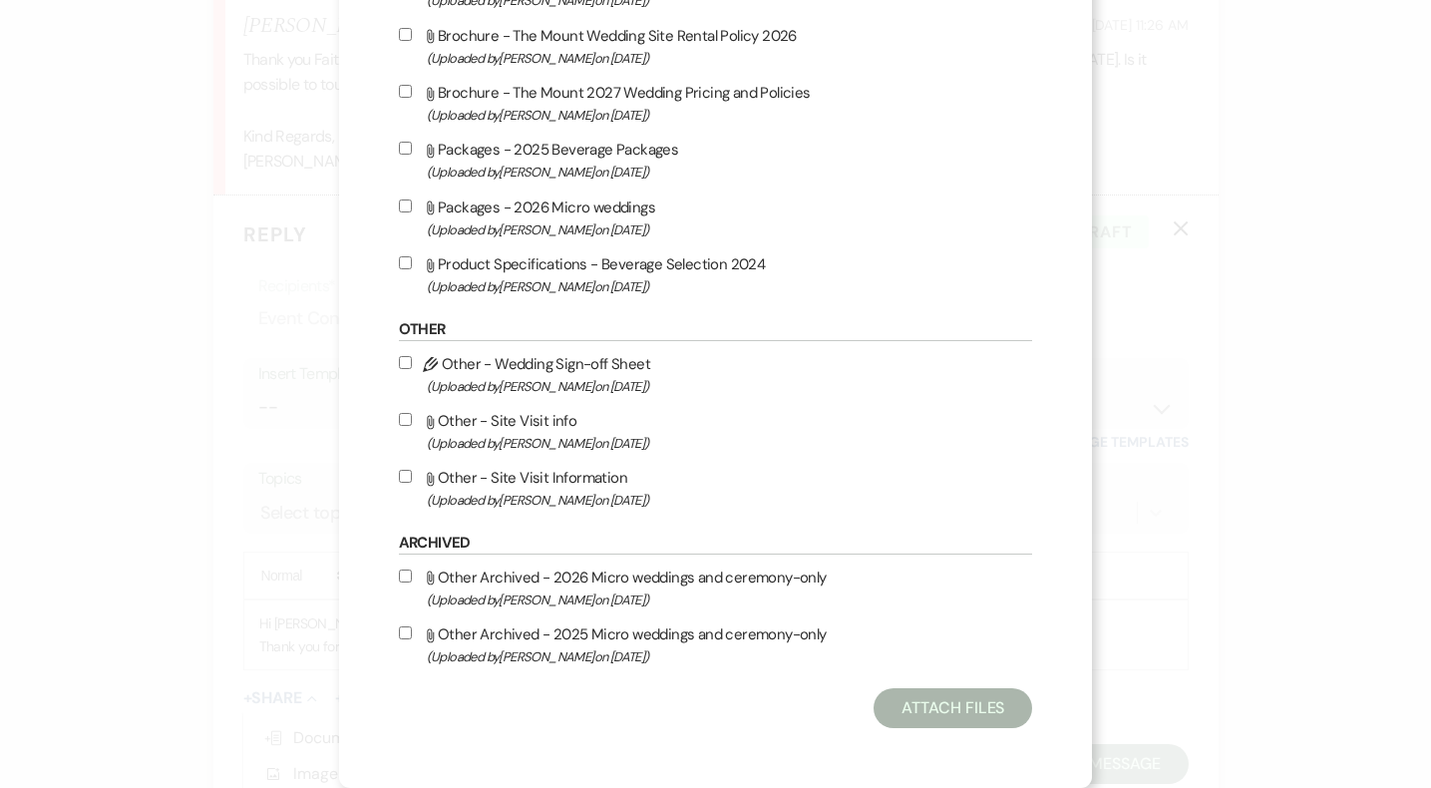
click at [629, 500] on span "(Uploaded by Faith Linz on Mar 19th, 2025 )" at bounding box center [730, 500] width 606 height 23
click at [412, 483] on input "Attach File Other - Site Visit Information (Uploaded by Faith Linz on Mar 19th,…" at bounding box center [405, 476] width 13 height 13
checkbox input "true"
click at [914, 708] on button "Attach Files" at bounding box center [953, 708] width 159 height 40
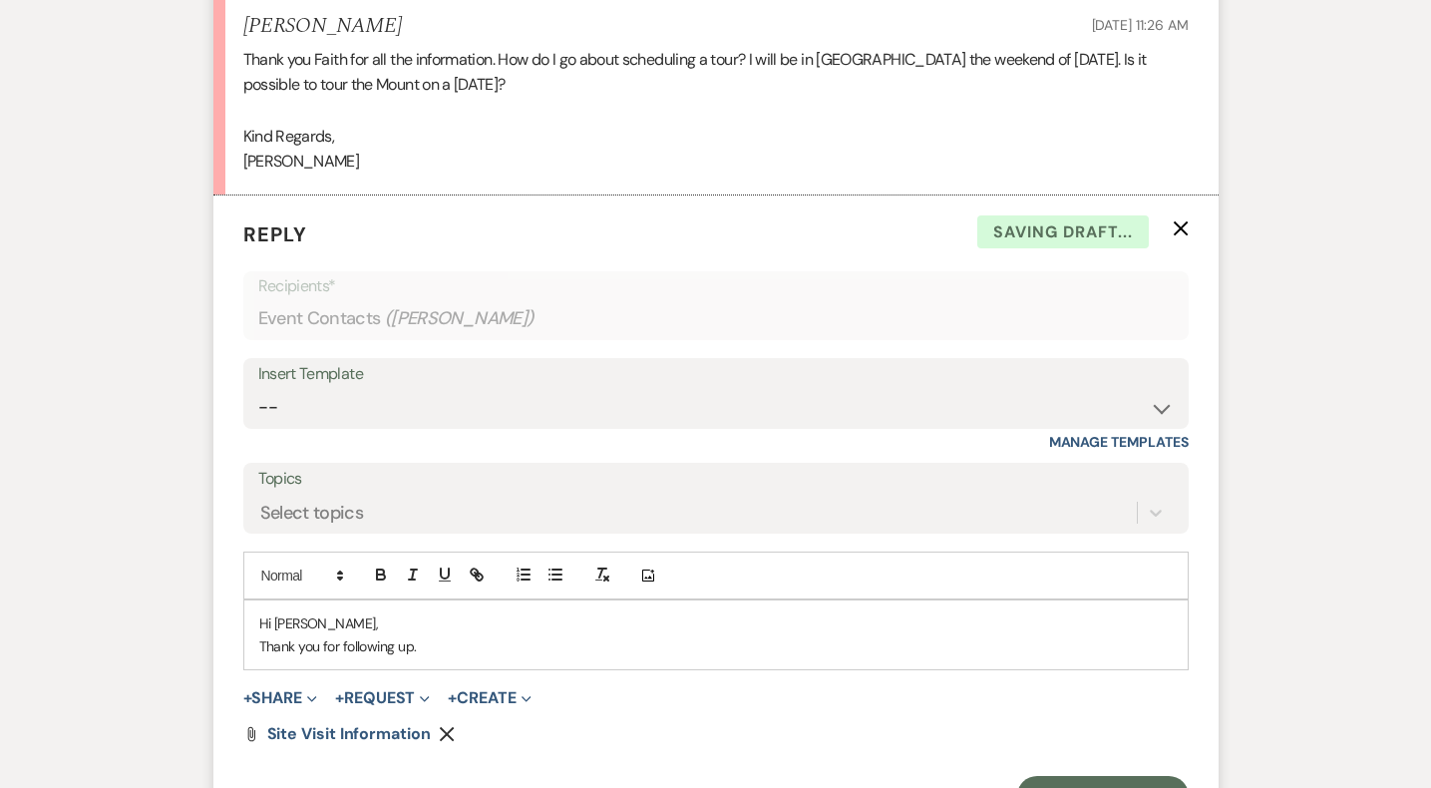
click at [676, 649] on p "Thank you for following up." at bounding box center [716, 646] width 914 height 22
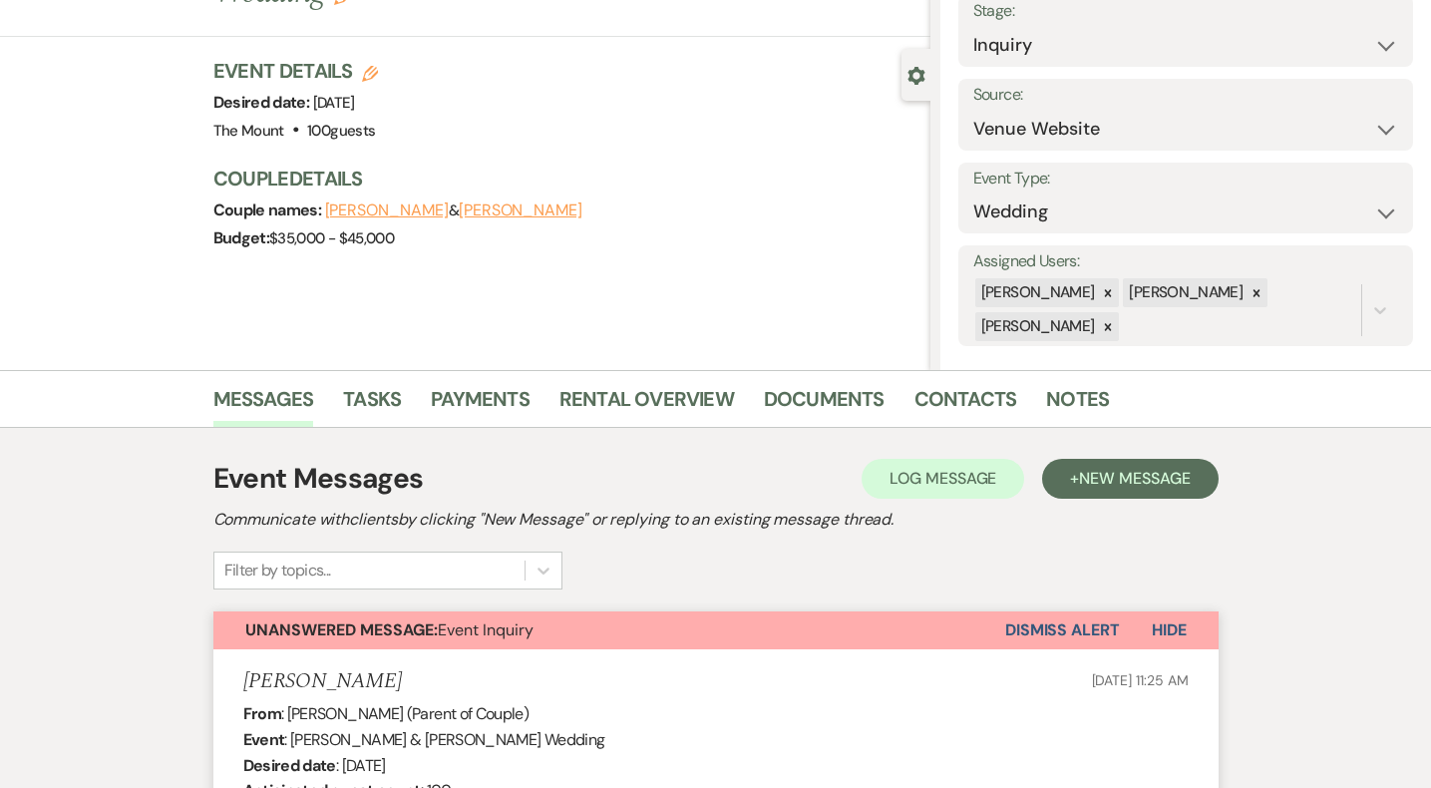
scroll to position [0, 0]
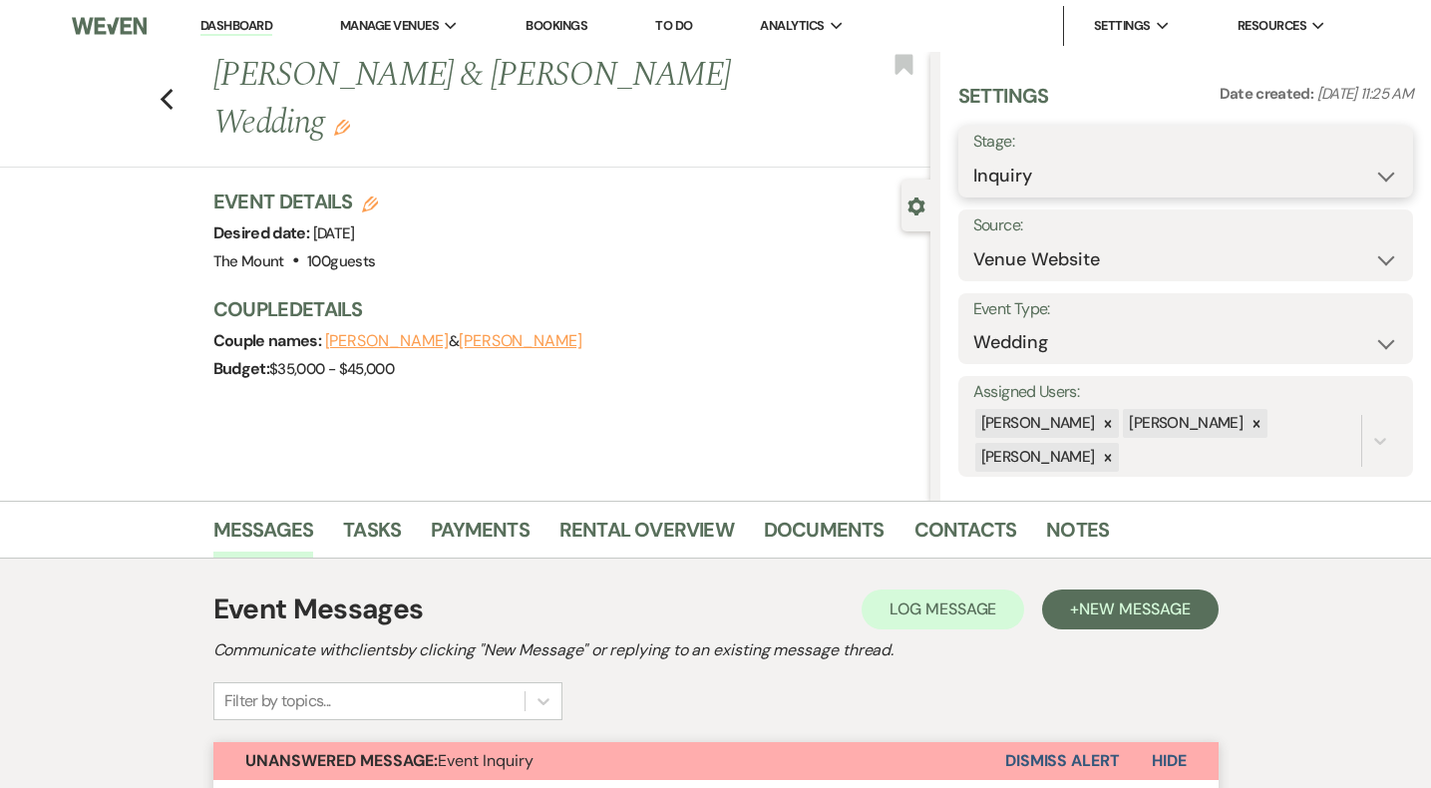
click at [1126, 187] on select "Inquiry Follow Up Tour Requested Tour Confirmed Toured Proposal Sent Booked Lost" at bounding box center [1186, 176] width 425 height 39
select select "2"
click at [1359, 162] on button "Save" at bounding box center [1365, 162] width 97 height 40
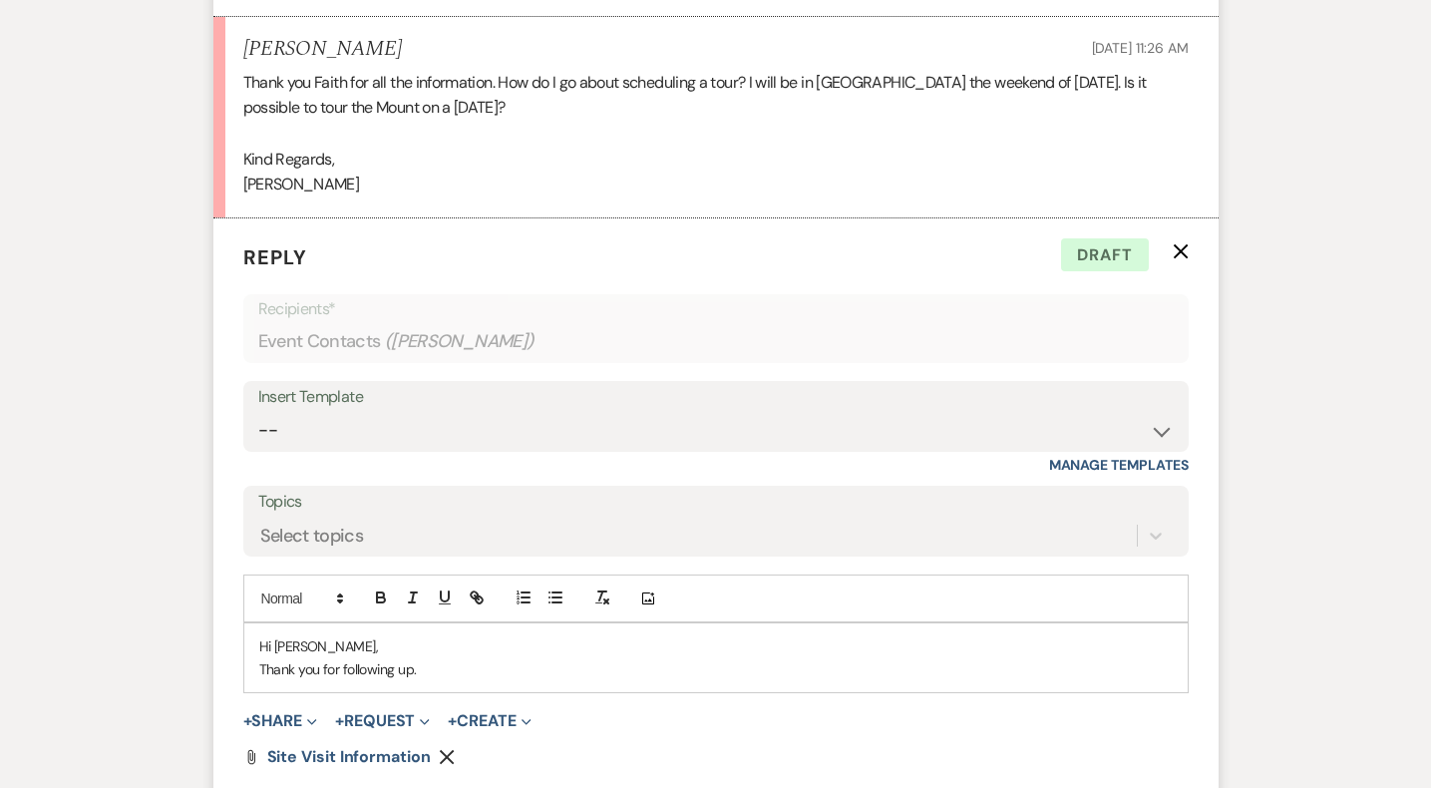
scroll to position [2736, 0]
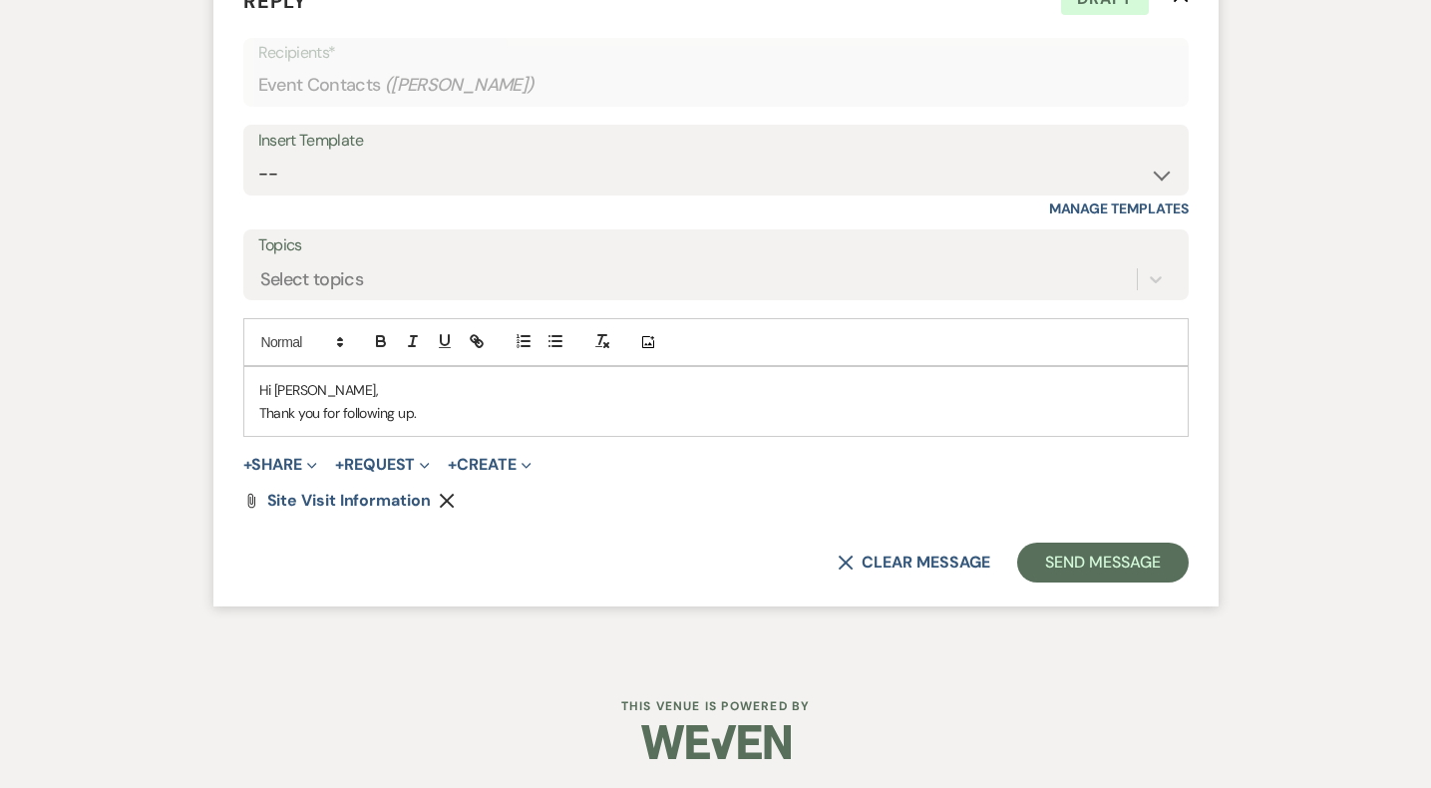
click at [565, 418] on p "Thank you for following up." at bounding box center [716, 413] width 914 height 22
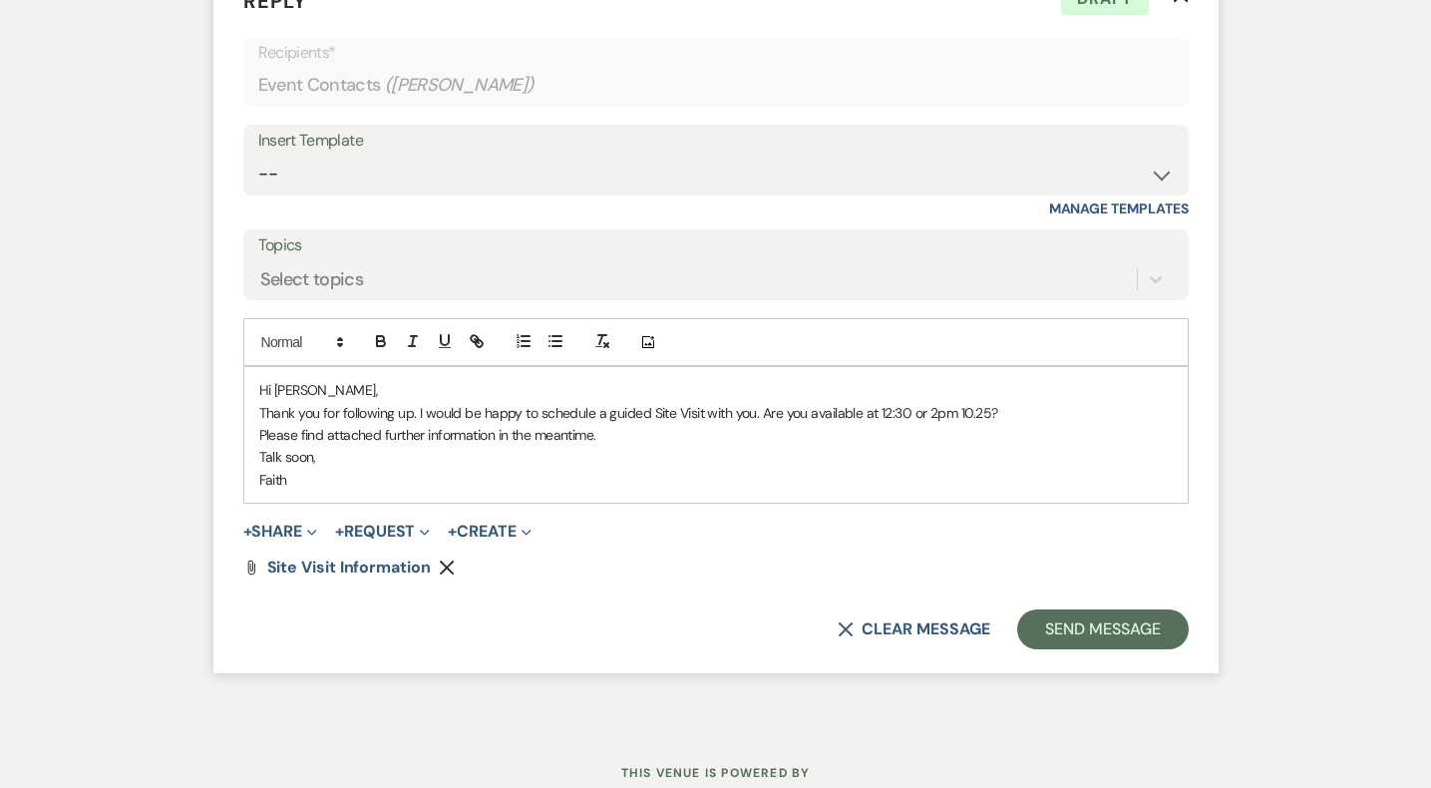
click at [501, 436] on p "Please find attached further information in the meantime." at bounding box center [716, 435] width 914 height 22
click at [255, 453] on div "Hi Janet, Thank you for following up. I would be happy to schedule a guided Sit…" at bounding box center [716, 435] width 944 height 136
click at [1070, 597] on form "Reply X Saving draft... Recipients* Event Contacts ( Janet Mantell ) Insert Tem…" at bounding box center [715, 317] width 1005 height 711
click at [1070, 616] on button "Send Message" at bounding box center [1102, 629] width 171 height 40
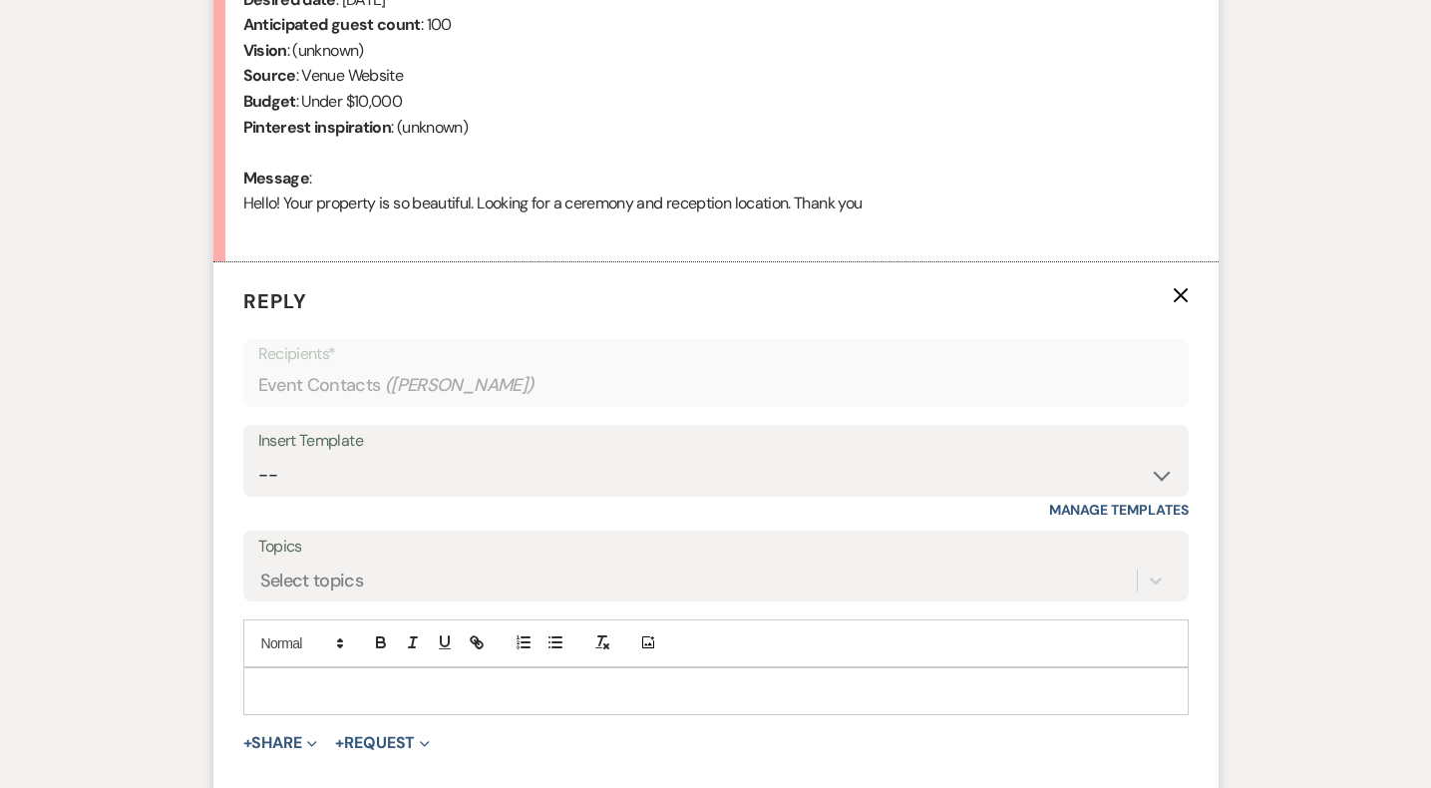
select select "5515"
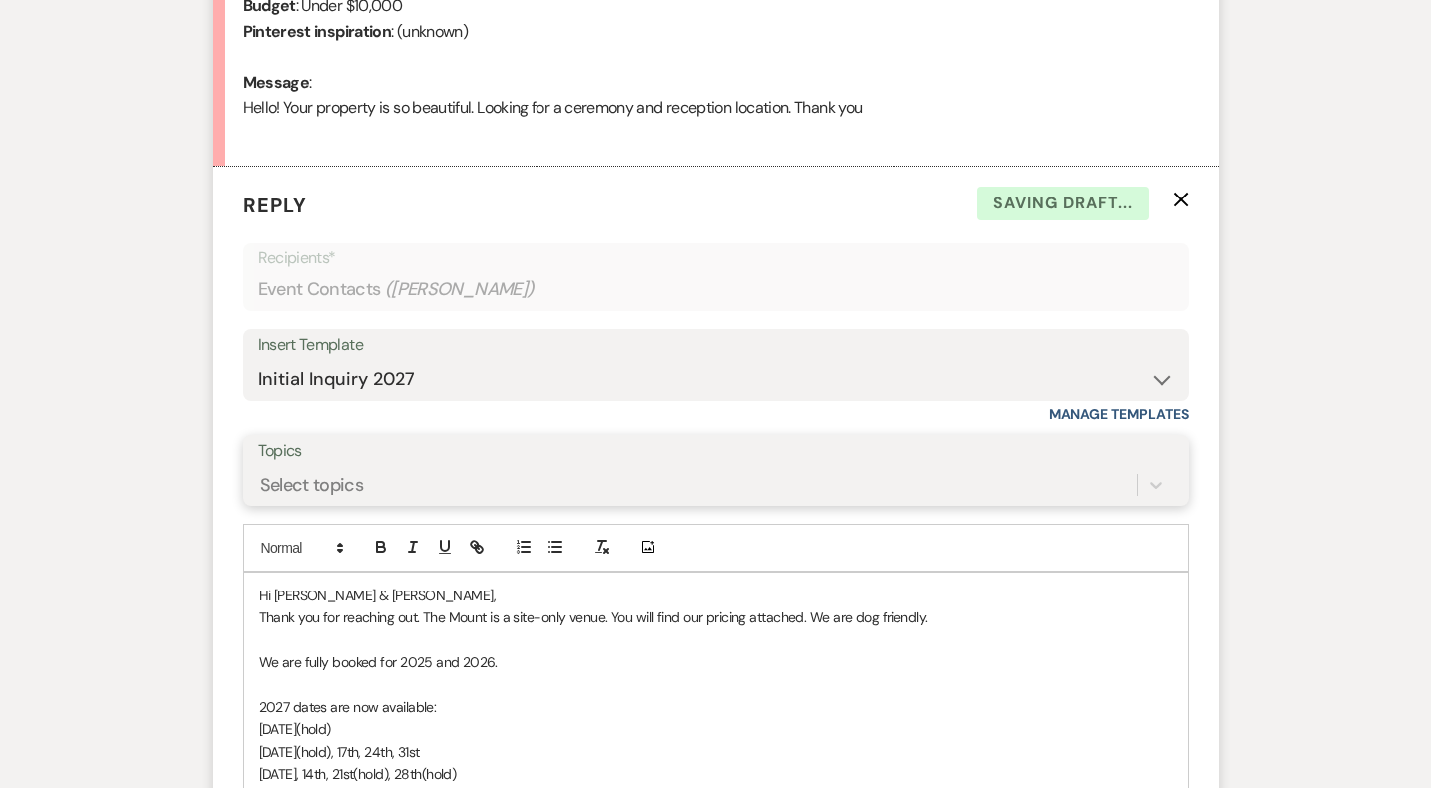
click at [352, 504] on div "Select topics" at bounding box center [716, 485] width 916 height 38
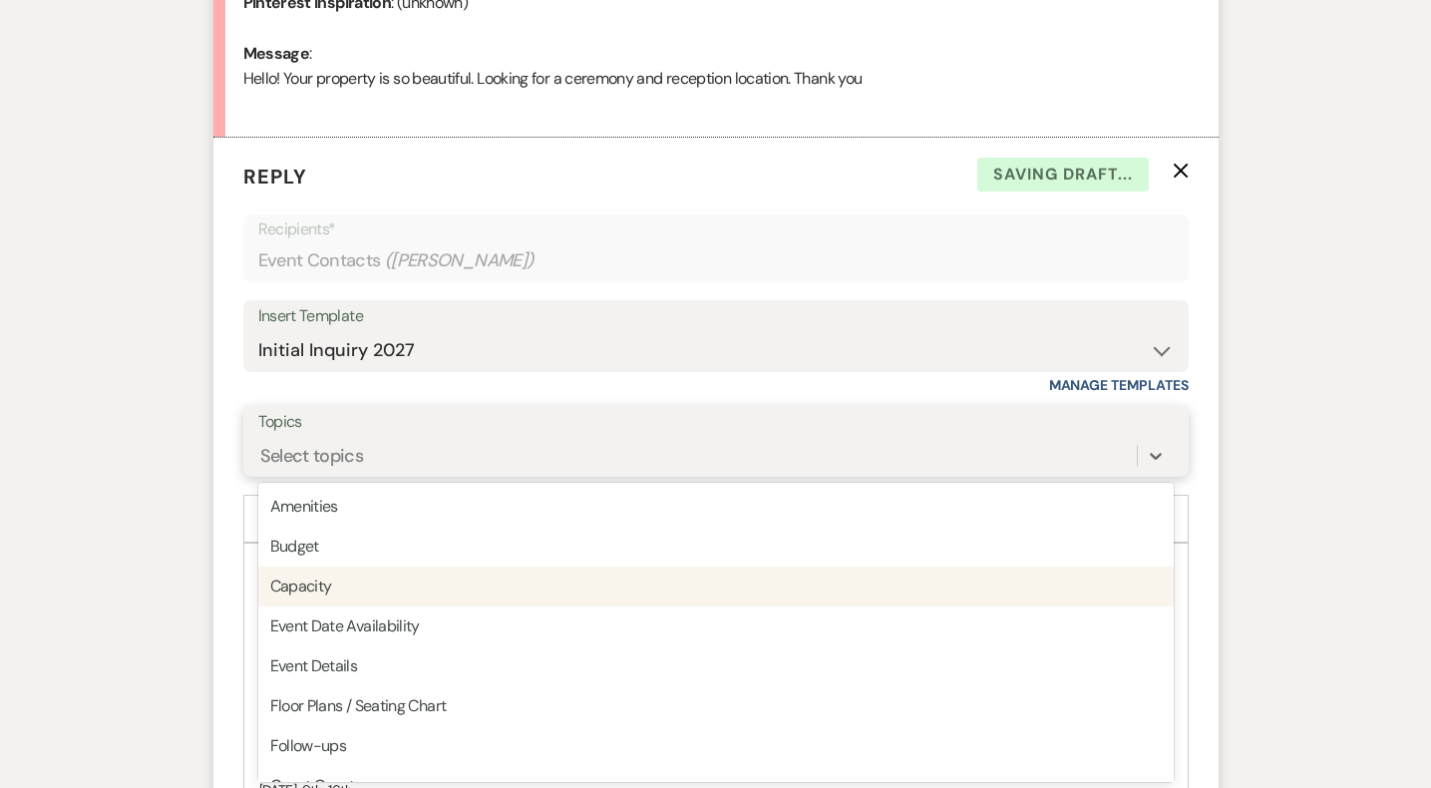
scroll to position [1023, 0]
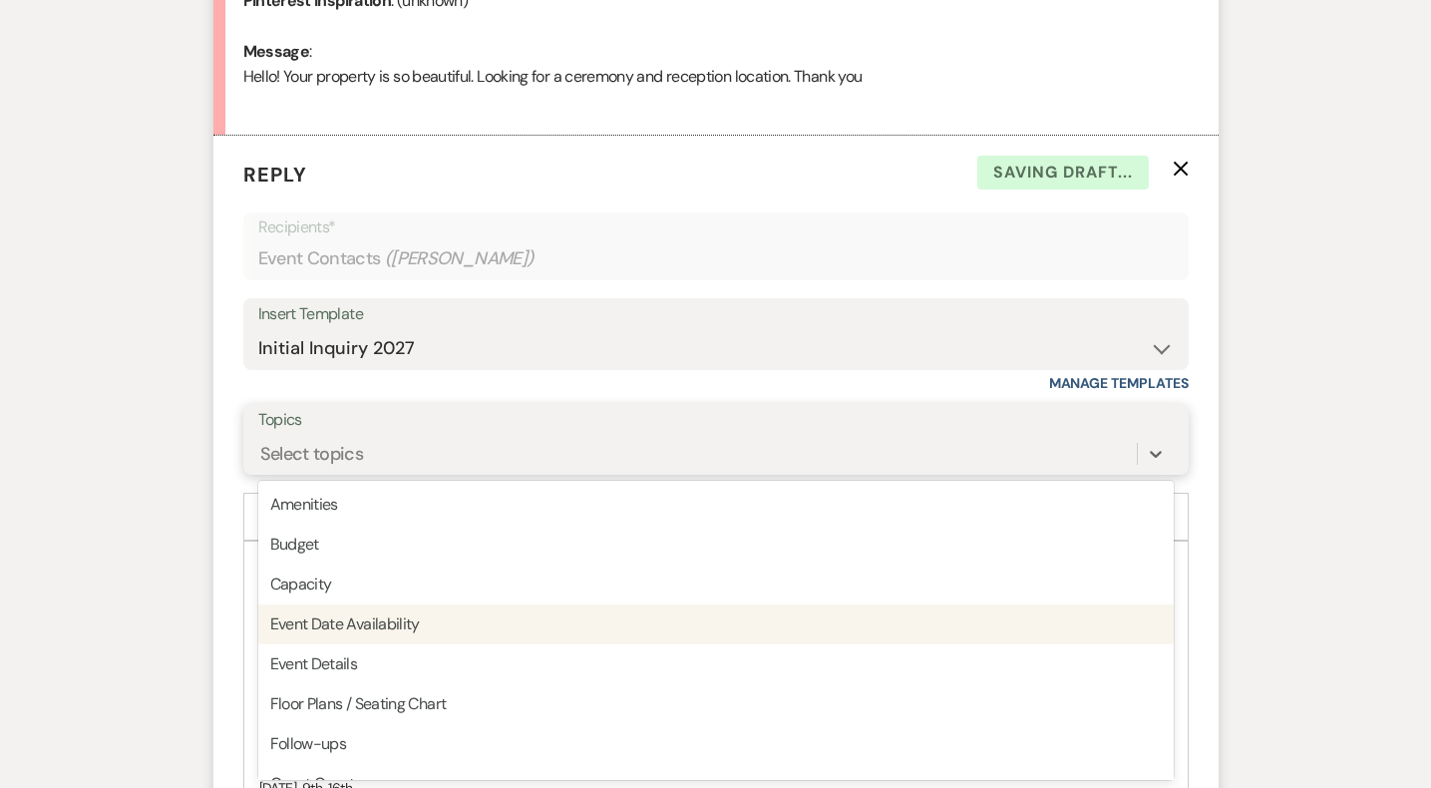
click at [352, 626] on div "Event Date Availability" at bounding box center [716, 624] width 916 height 40
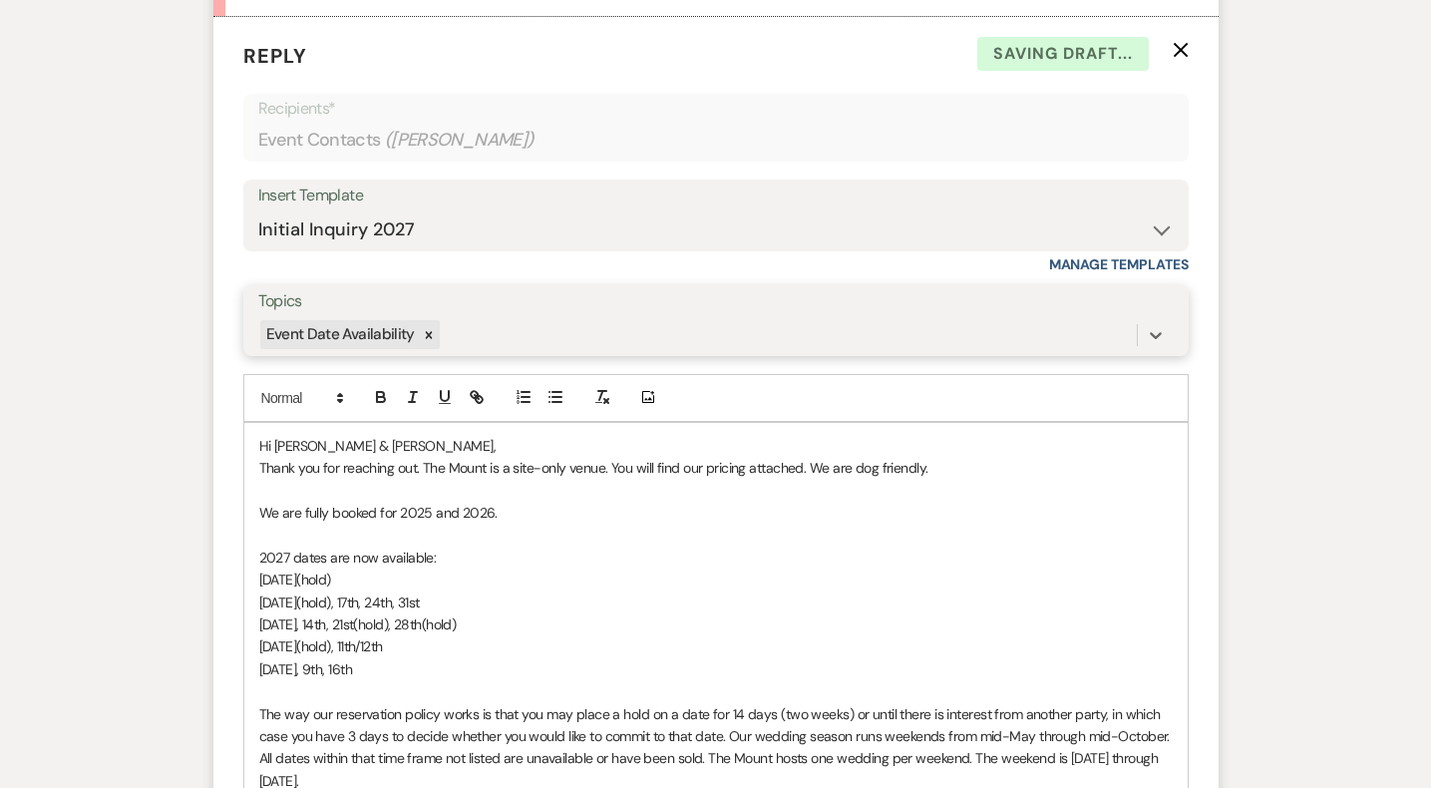
scroll to position [1157, 0]
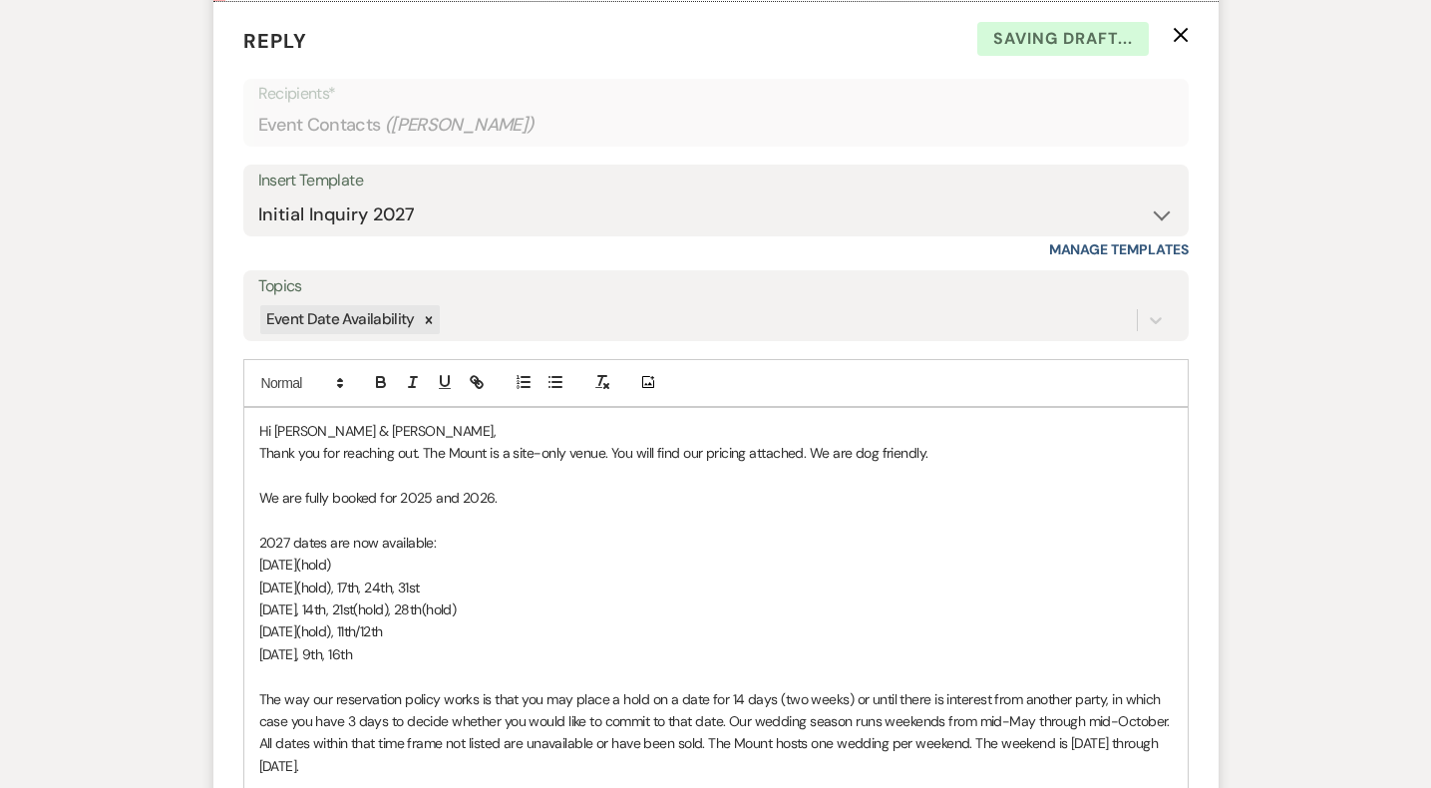
drag, startPoint x: 412, startPoint y: 660, endPoint x: 221, endPoint y: 498, distance: 250.5
click at [221, 498] on form "Reply X Saving draft... Recipients* Event Contacts ( Angelina Vezzetti ) Insert…" at bounding box center [715, 803] width 1005 height 1602
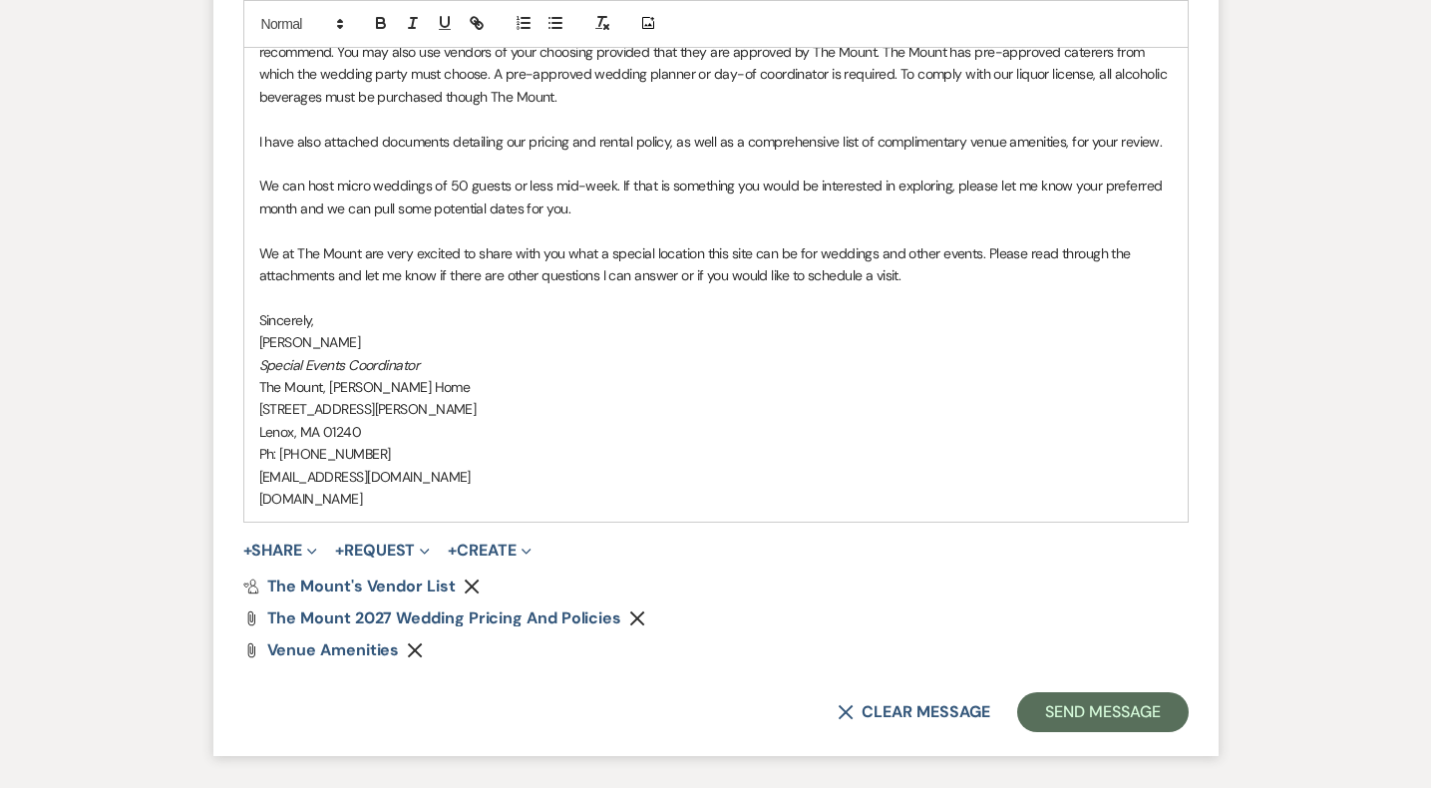
scroll to position [2156, 0]
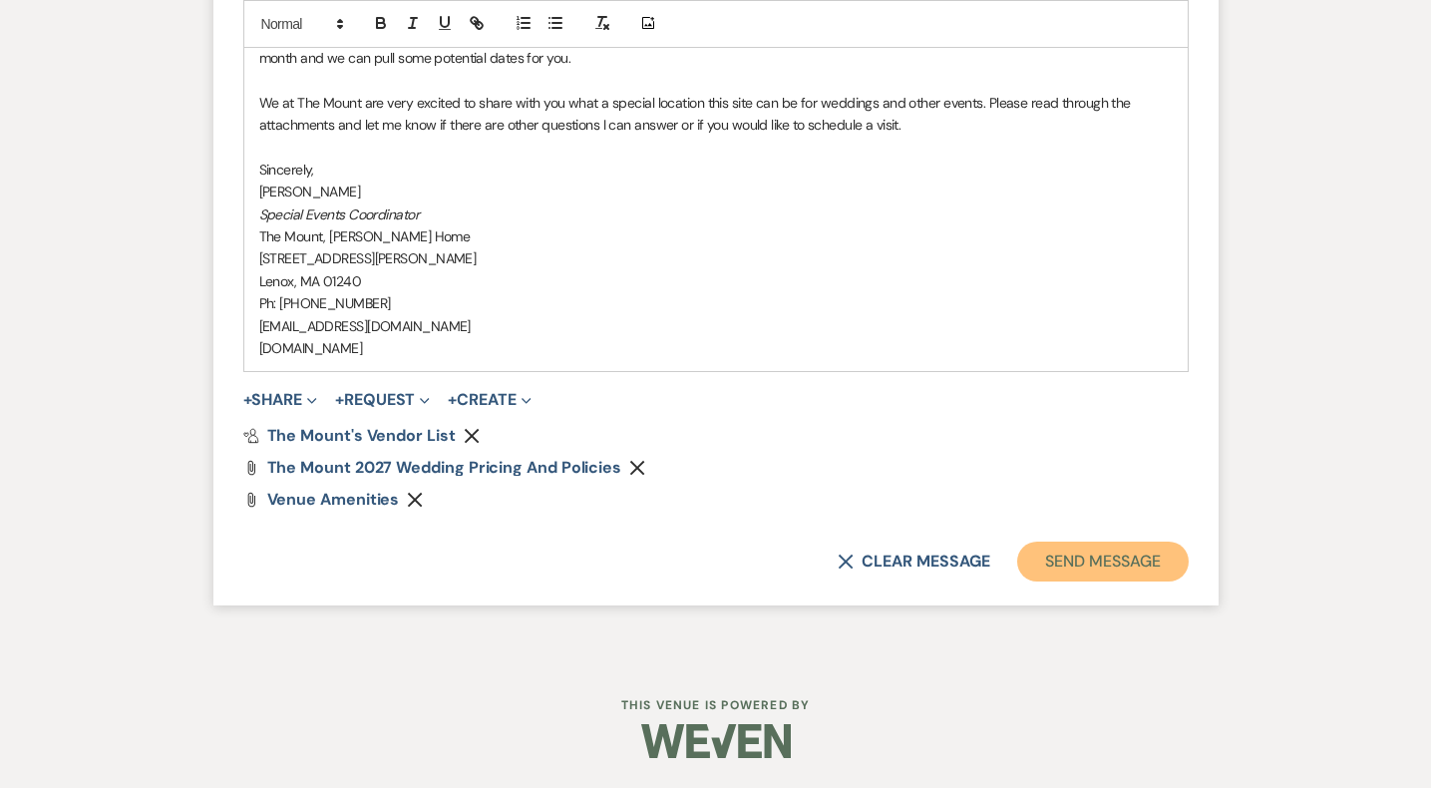
click at [1023, 563] on button "Send Message" at bounding box center [1102, 562] width 171 height 40
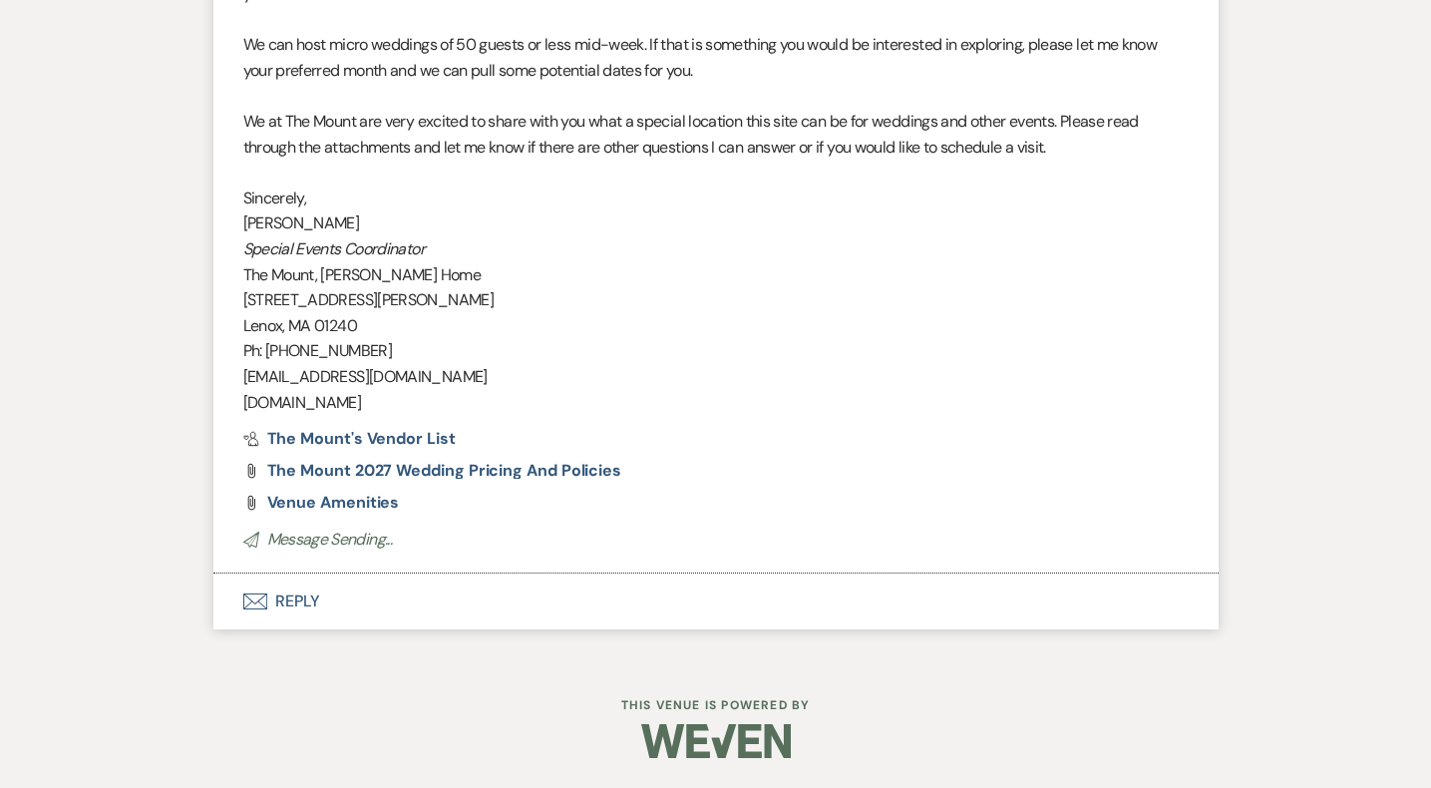
scroll to position [1948, 0]
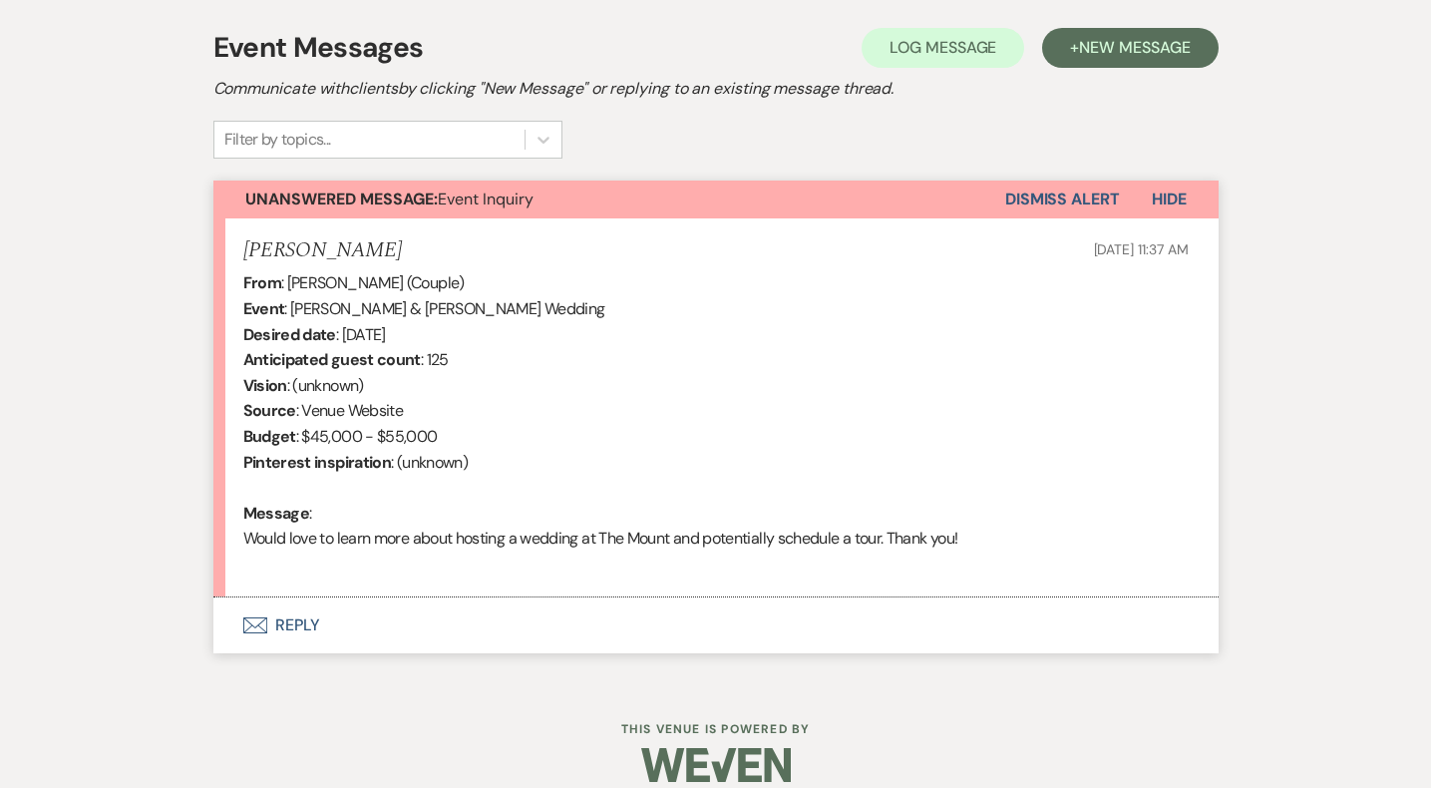
click at [316, 601] on button "Envelope Reply" at bounding box center [715, 625] width 1005 height 56
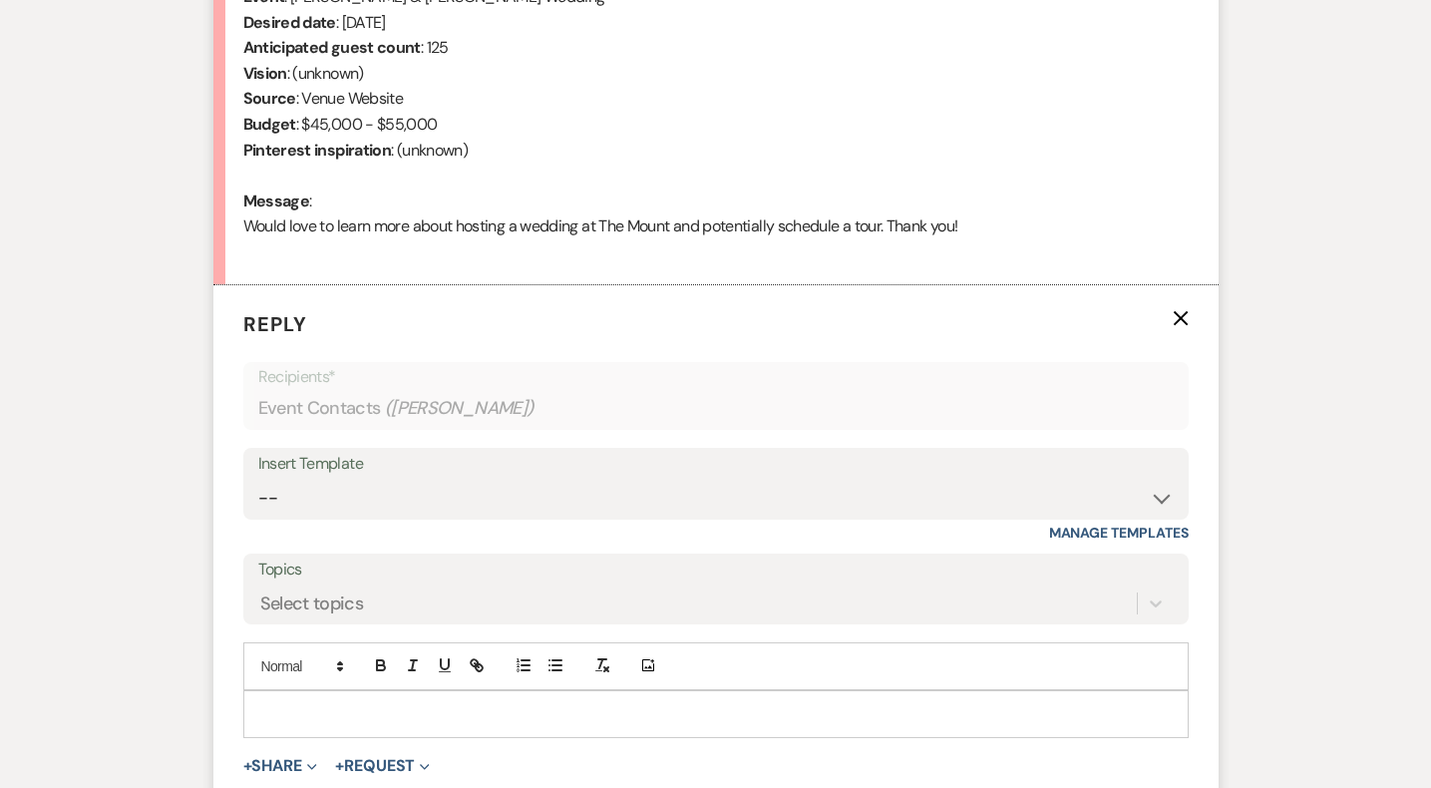
scroll to position [919, 0]
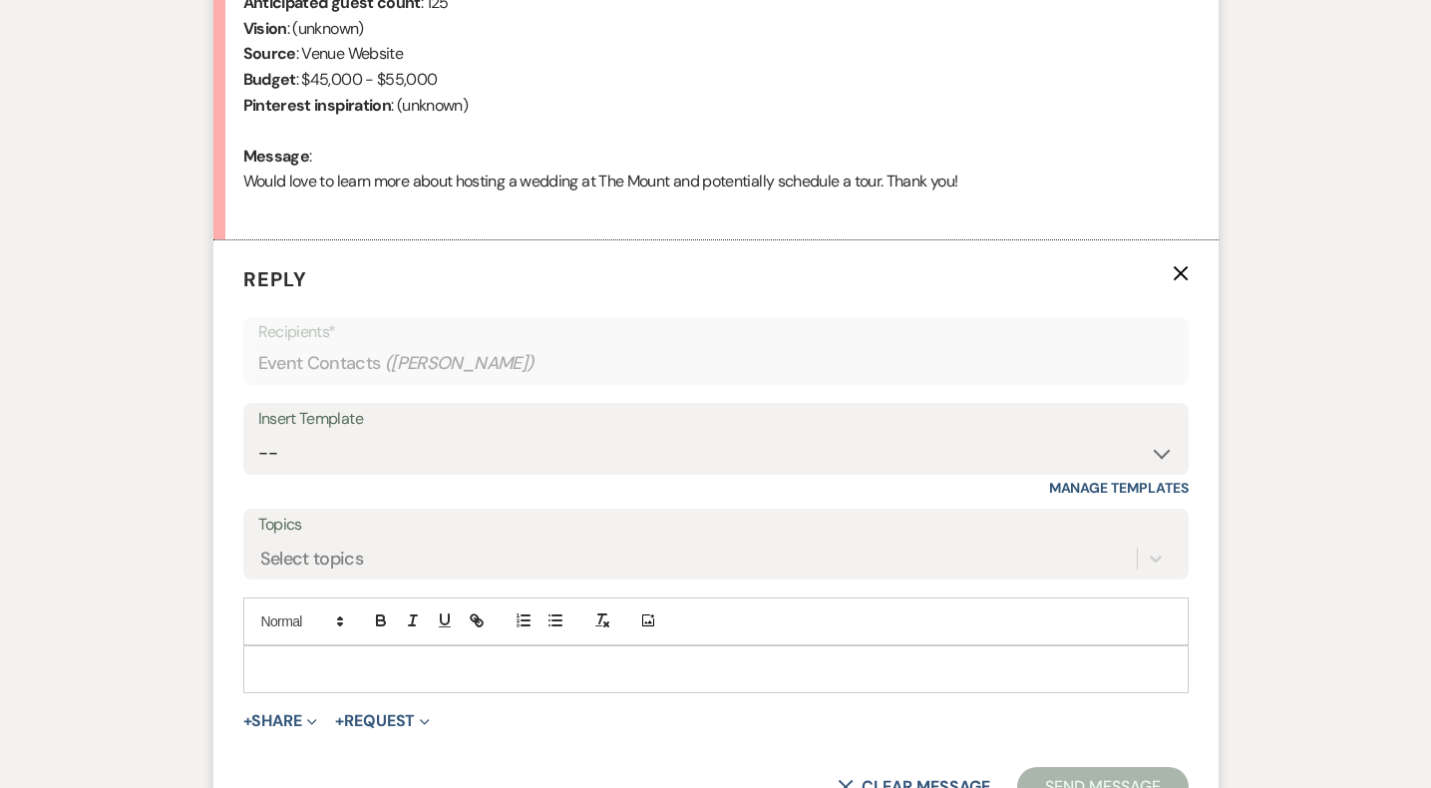
click at [390, 483] on div "Insert Template -- Weven Planning Portal Introduction (Booked Events) Initial I…" at bounding box center [716, 450] width 946 height 94
click at [390, 449] on select "-- Weven Planning Portal Introduction (Booked Events) Initial Inquiry Response …" at bounding box center [716, 453] width 916 height 39
select select "5515"
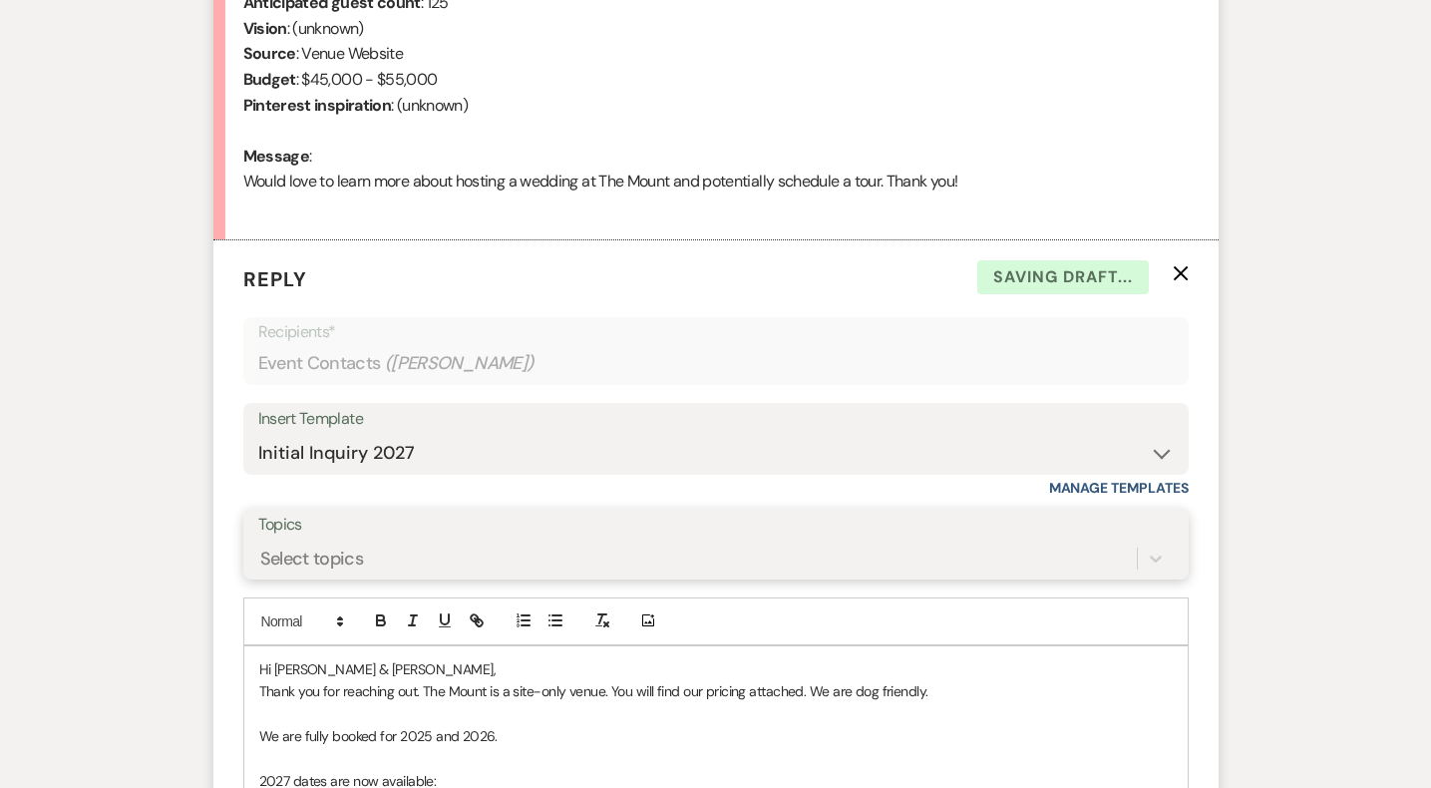
click at [503, 559] on div "Select topics" at bounding box center [716, 559] width 916 height 38
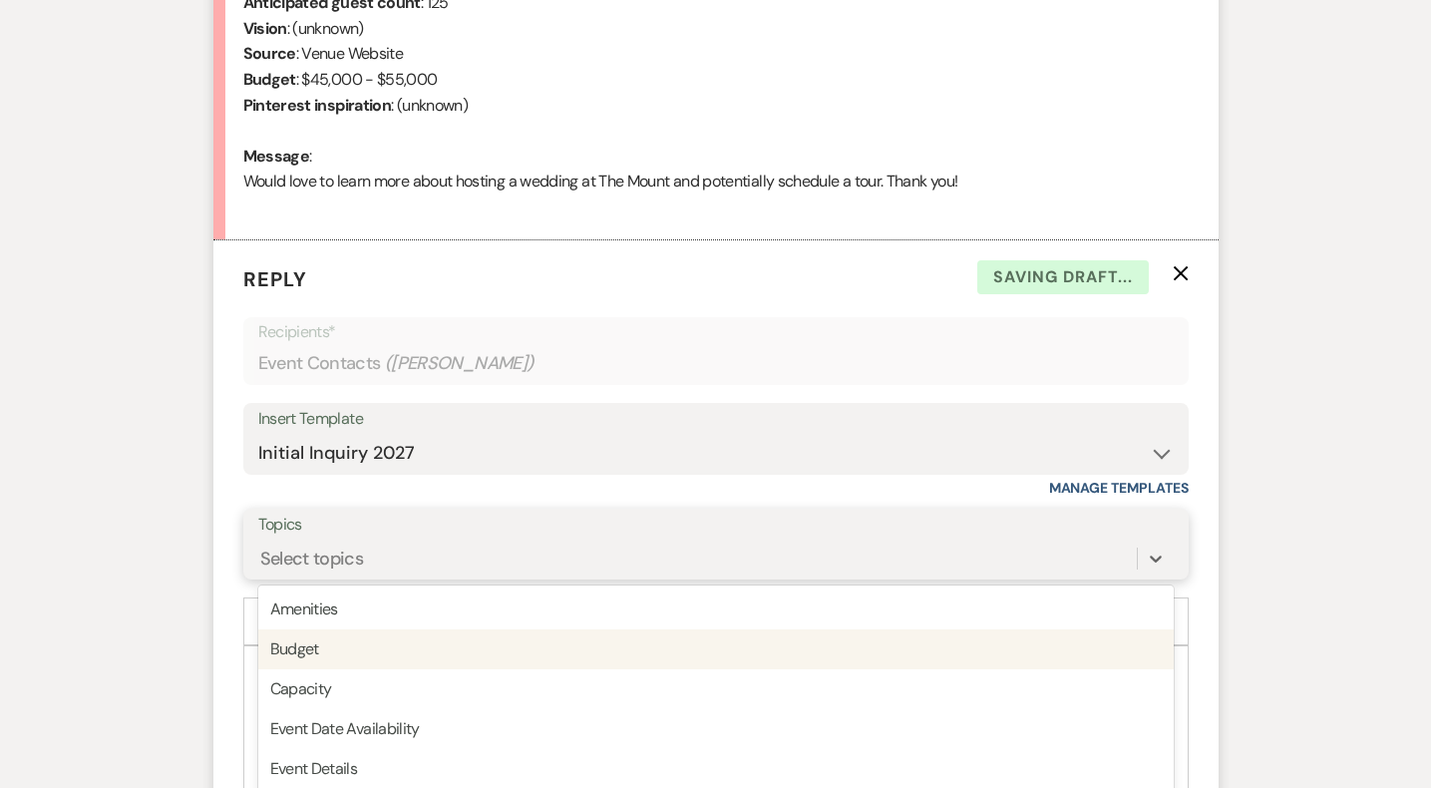
scroll to position [1023, 0]
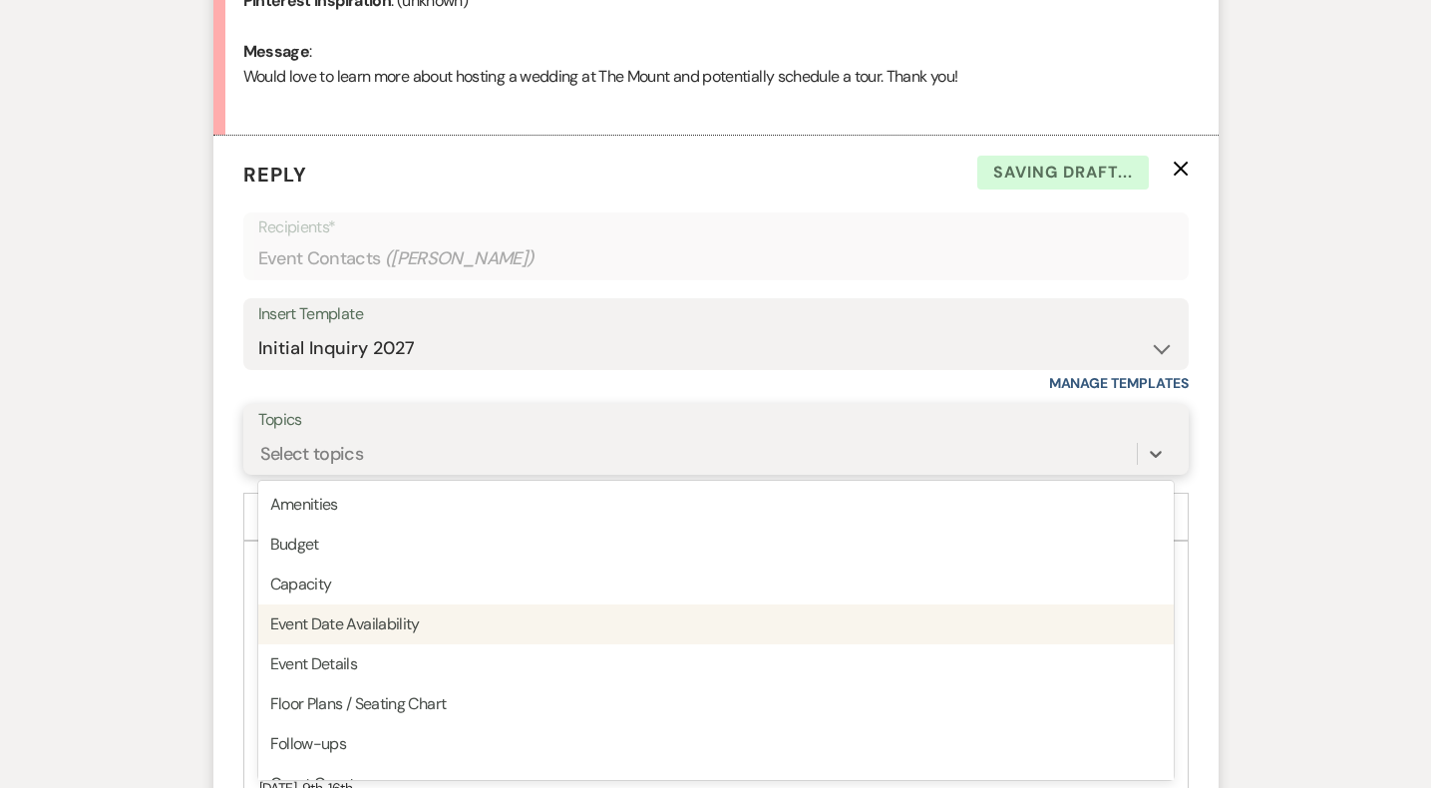
click at [495, 619] on div "Event Date Availability" at bounding box center [716, 624] width 916 height 40
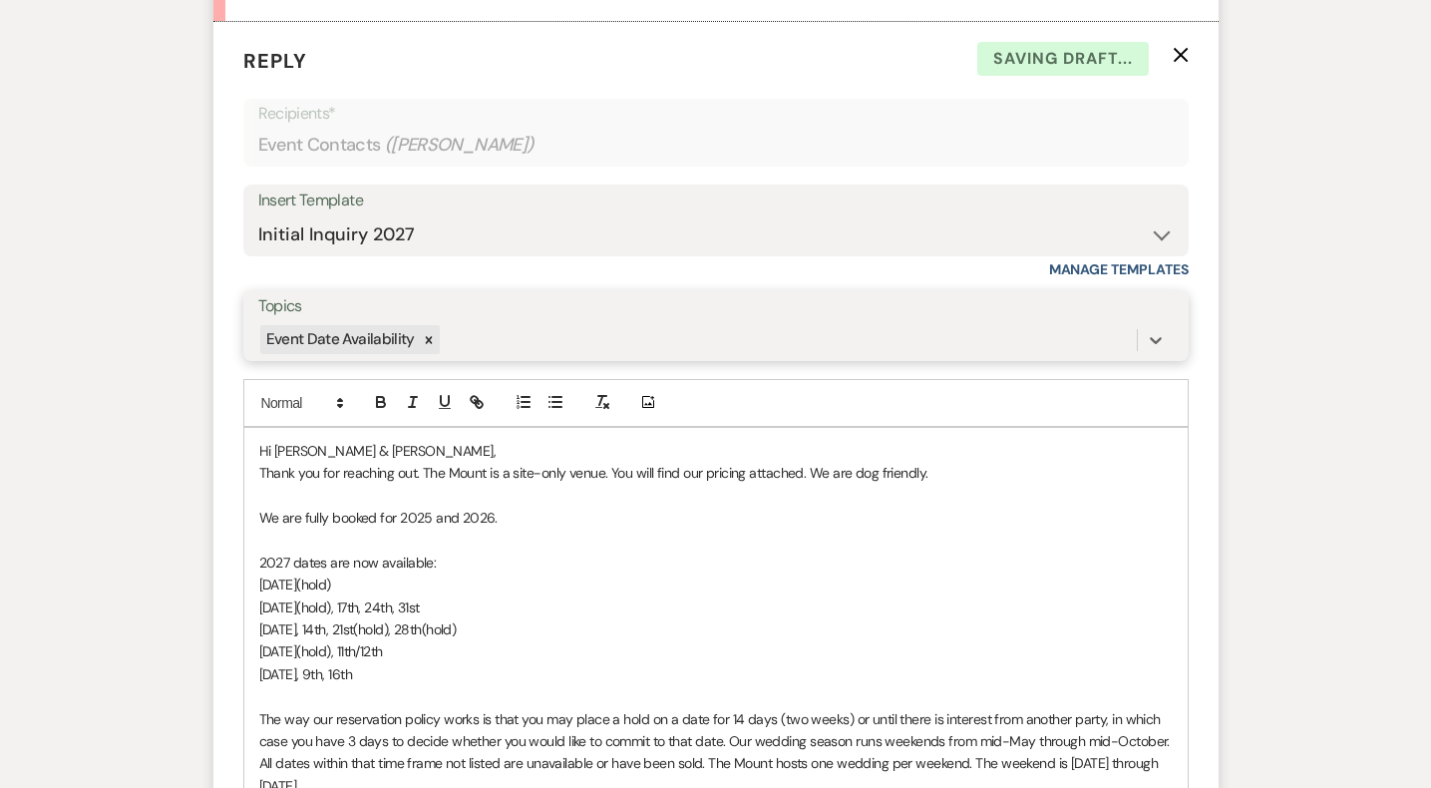
scroll to position [1138, 0]
drag, startPoint x: 439, startPoint y: 678, endPoint x: 88, endPoint y: 513, distance: 388.2
click at [88, 513] on div "Messages Tasks Payments Rental Overview Documents Contacts Notes Event Messages…" at bounding box center [715, 520] width 1431 height 2314
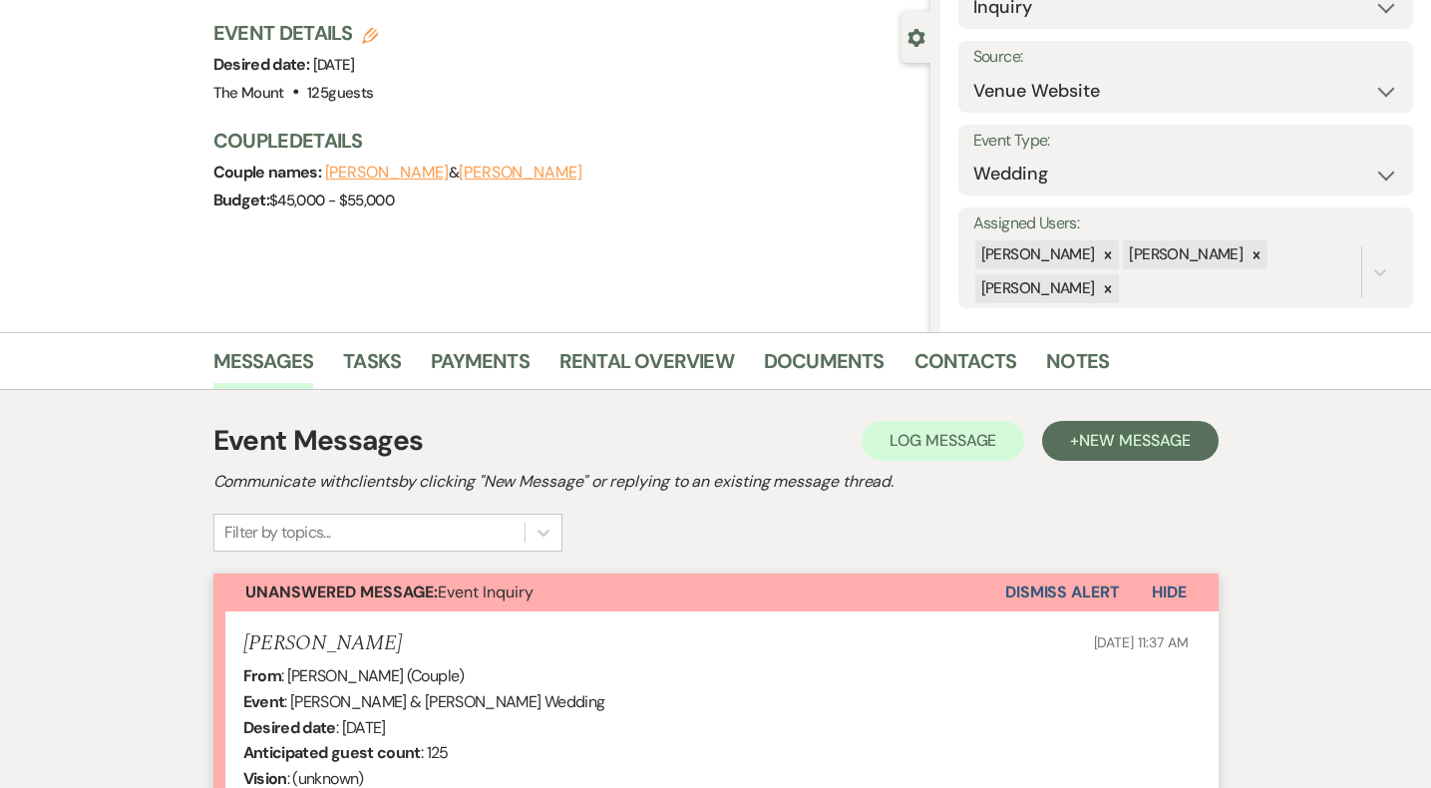
scroll to position [48, 0]
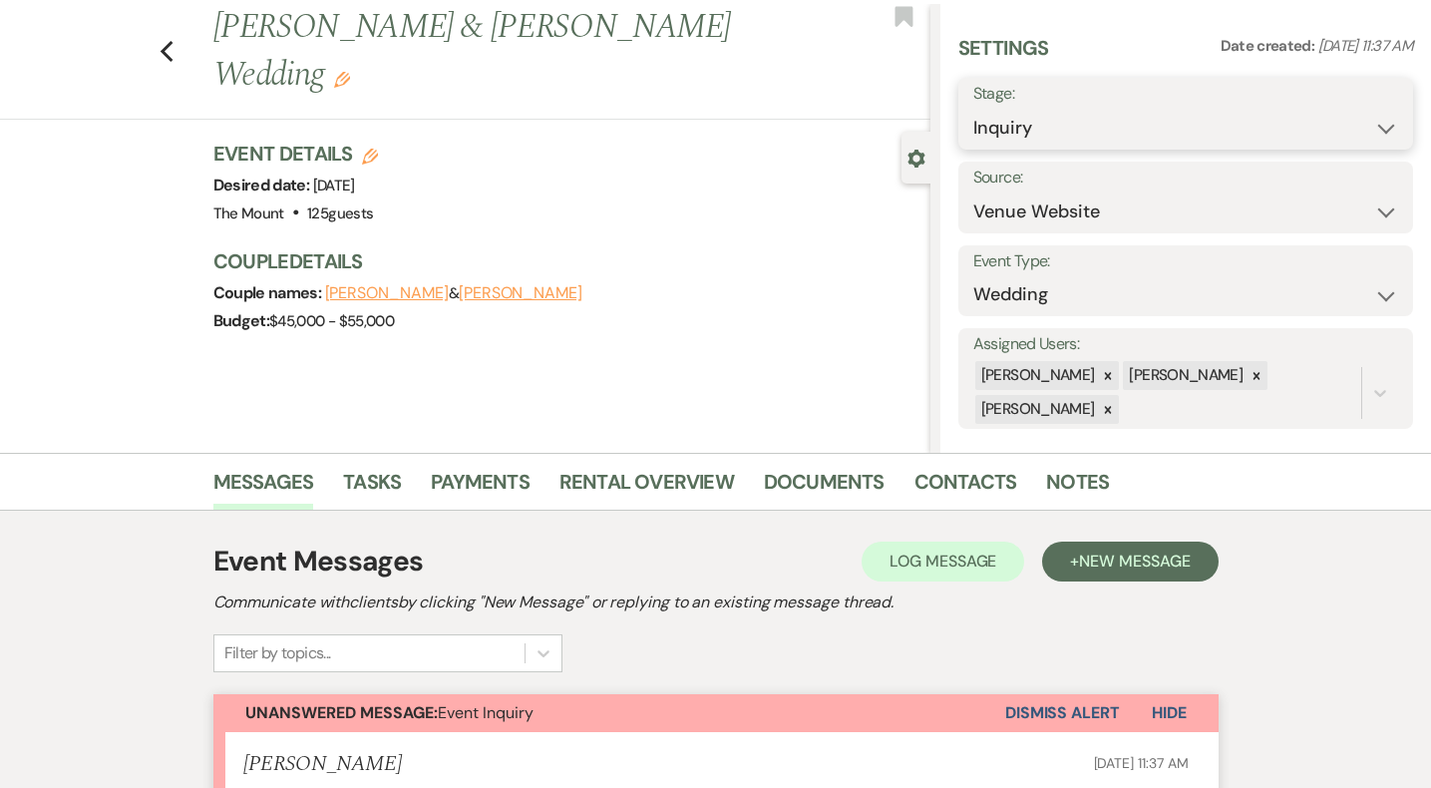
click at [1005, 124] on select "Inquiry Follow Up Tour Requested Tour Confirmed Toured Proposal Sent Booked Lost" at bounding box center [1186, 128] width 425 height 39
select select "2"
click at [1386, 119] on button "Save" at bounding box center [1365, 114] width 97 height 40
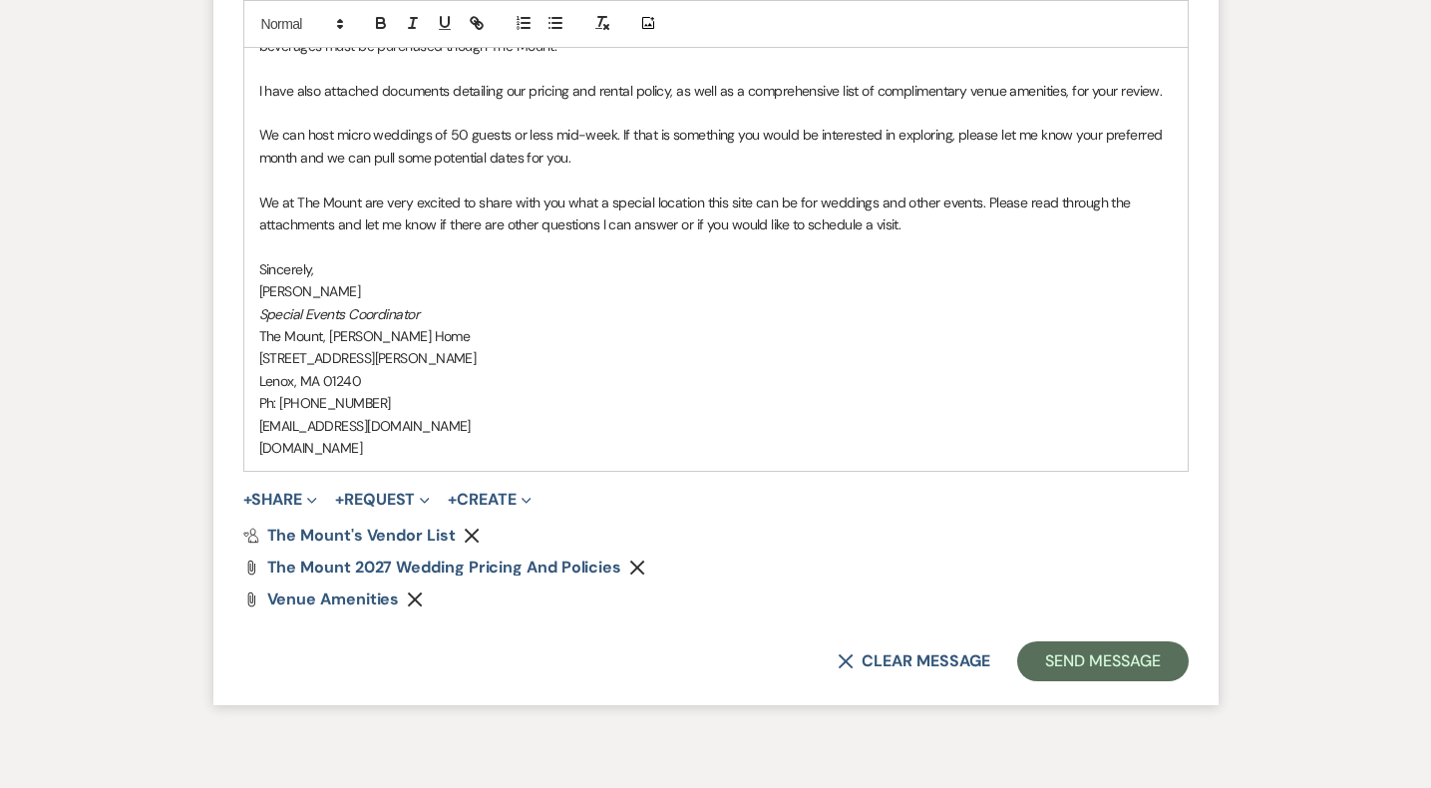
scroll to position [2156, 0]
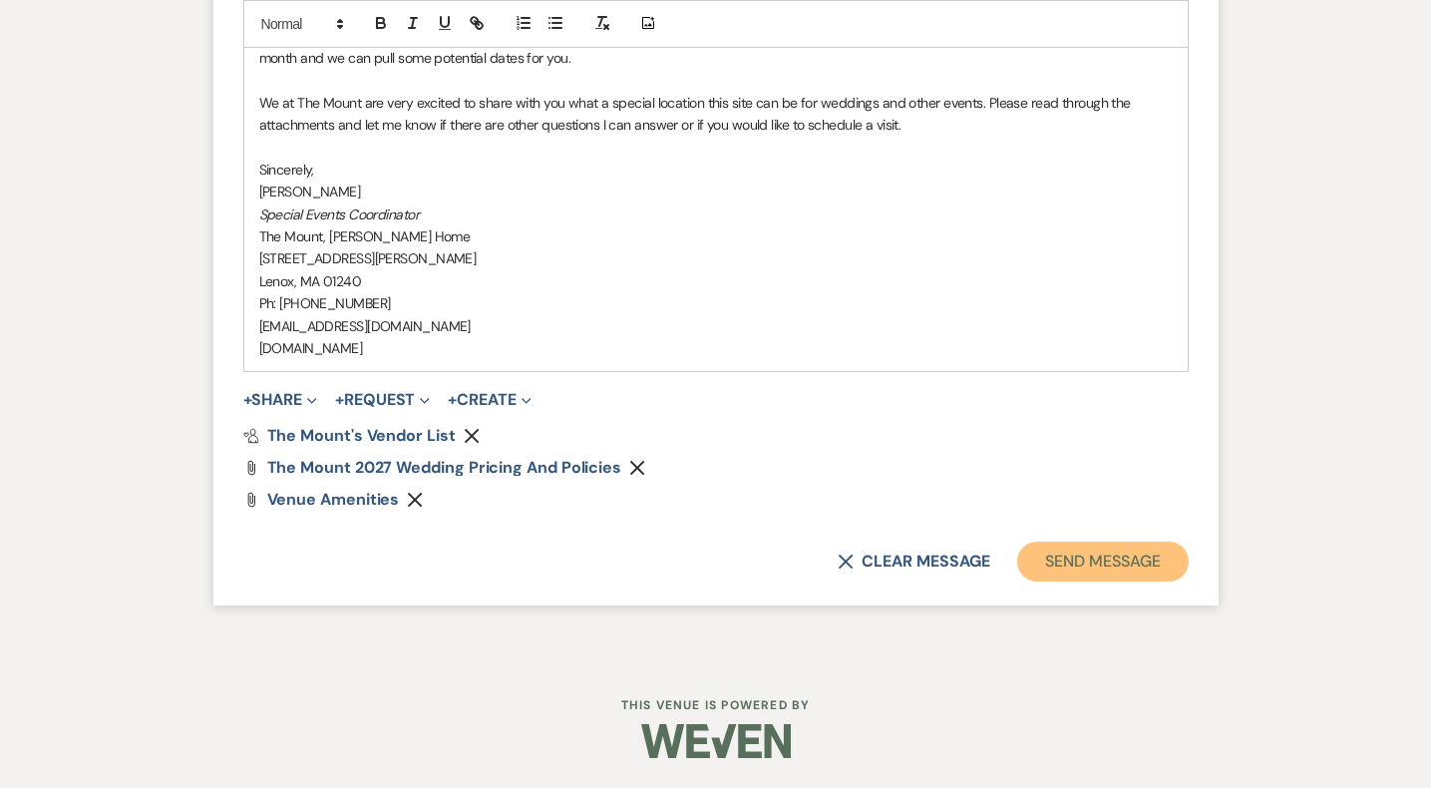
click at [1114, 547] on button "Send Message" at bounding box center [1102, 562] width 171 height 40
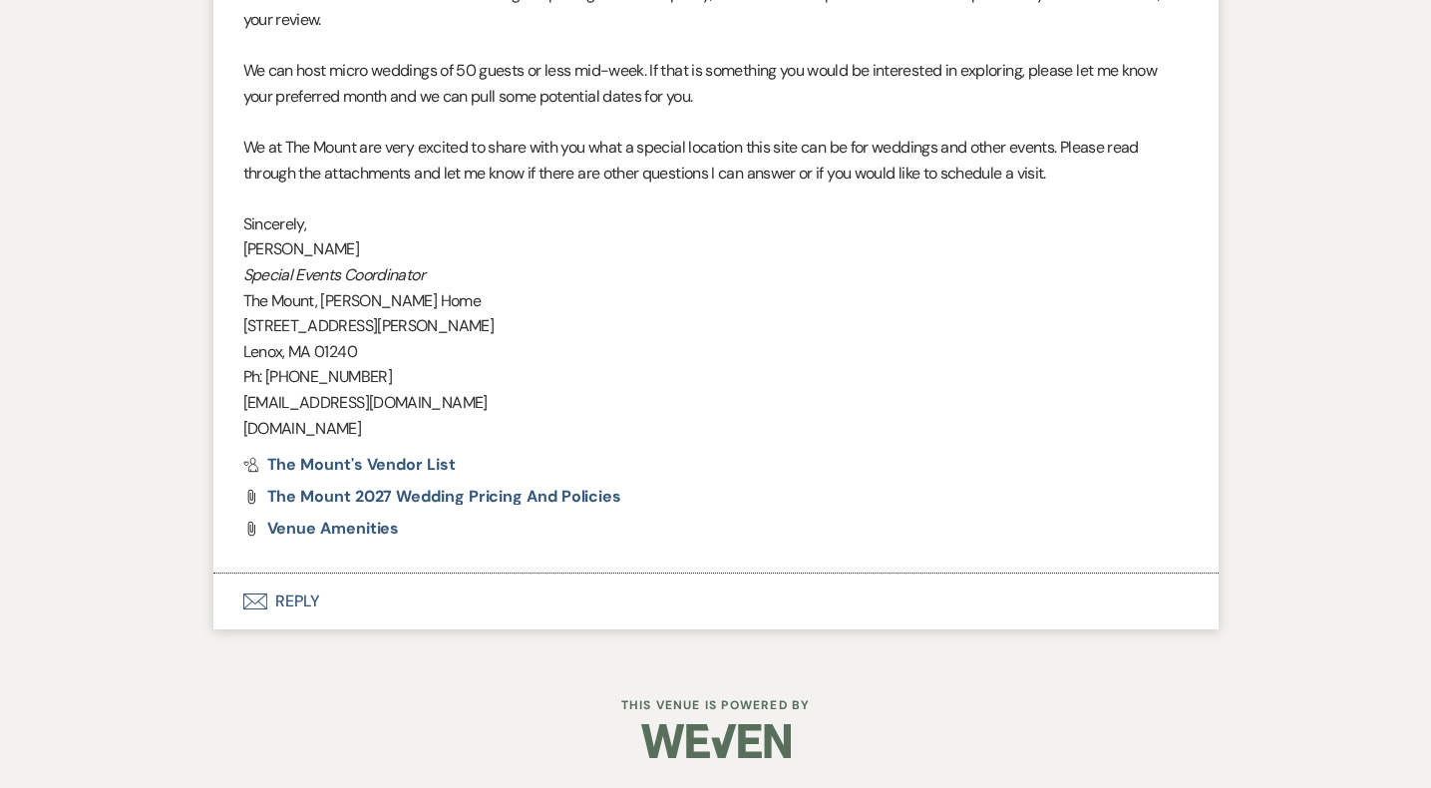
scroll to position [1923, 0]
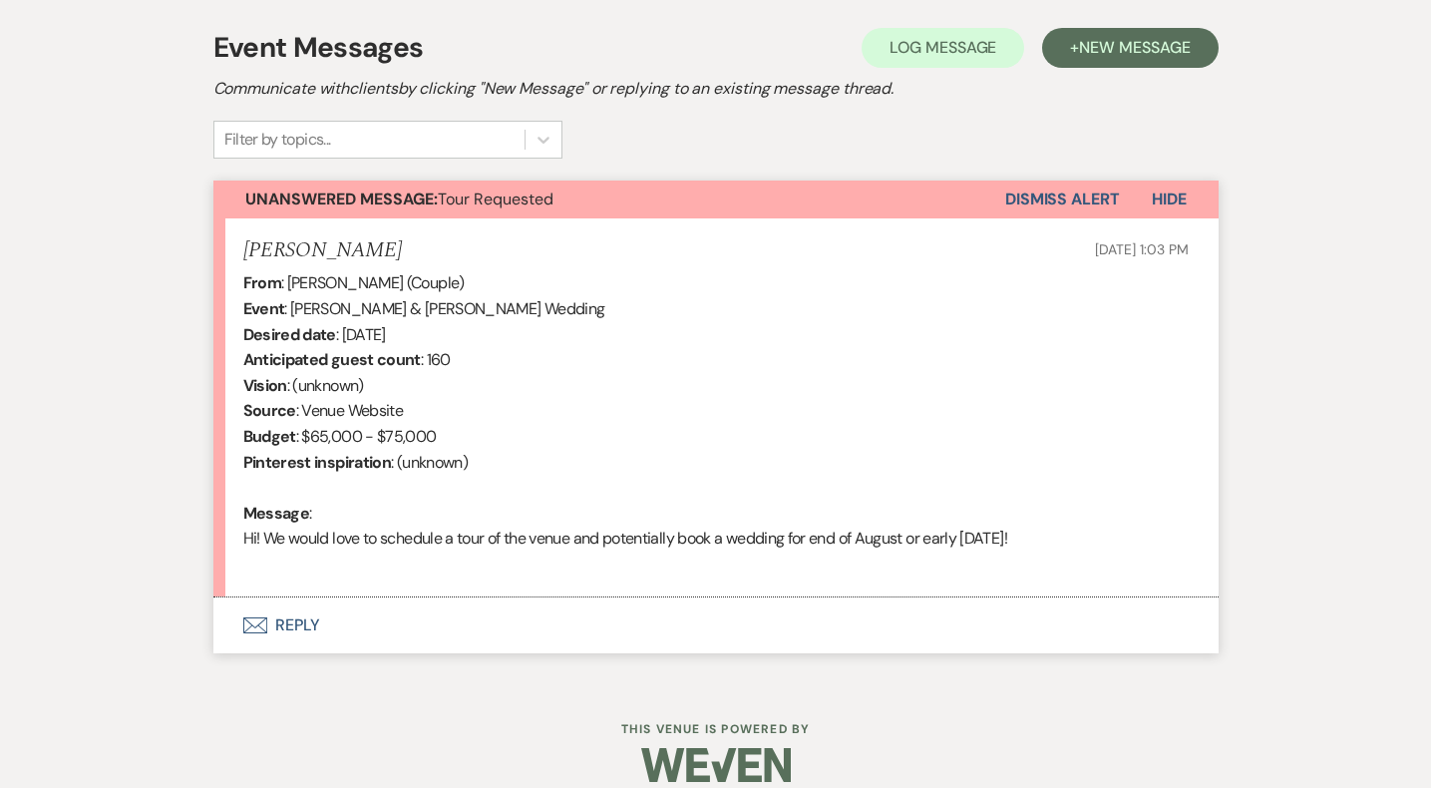
scroll to position [586, 0]
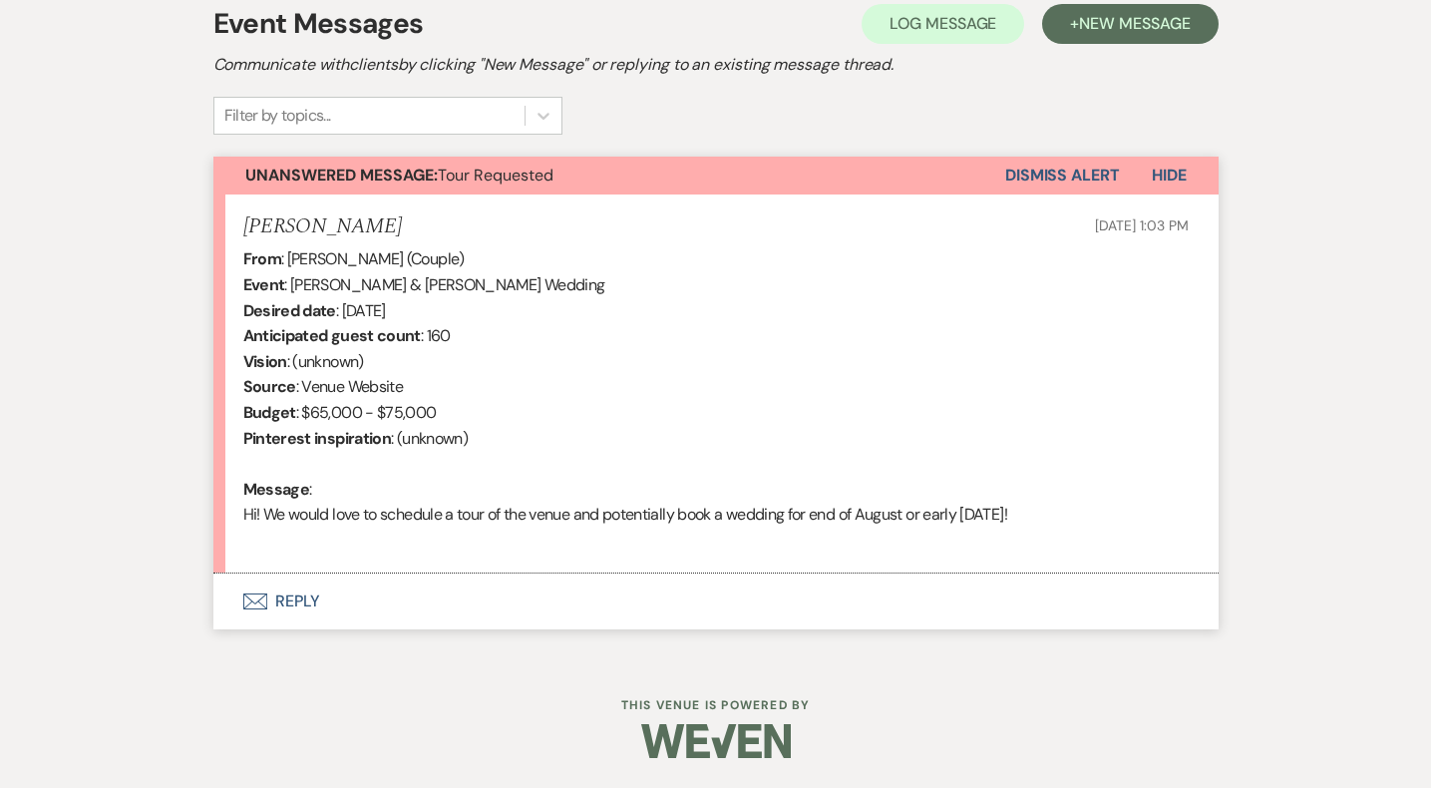
click at [321, 591] on button "Envelope Reply" at bounding box center [715, 602] width 1005 height 56
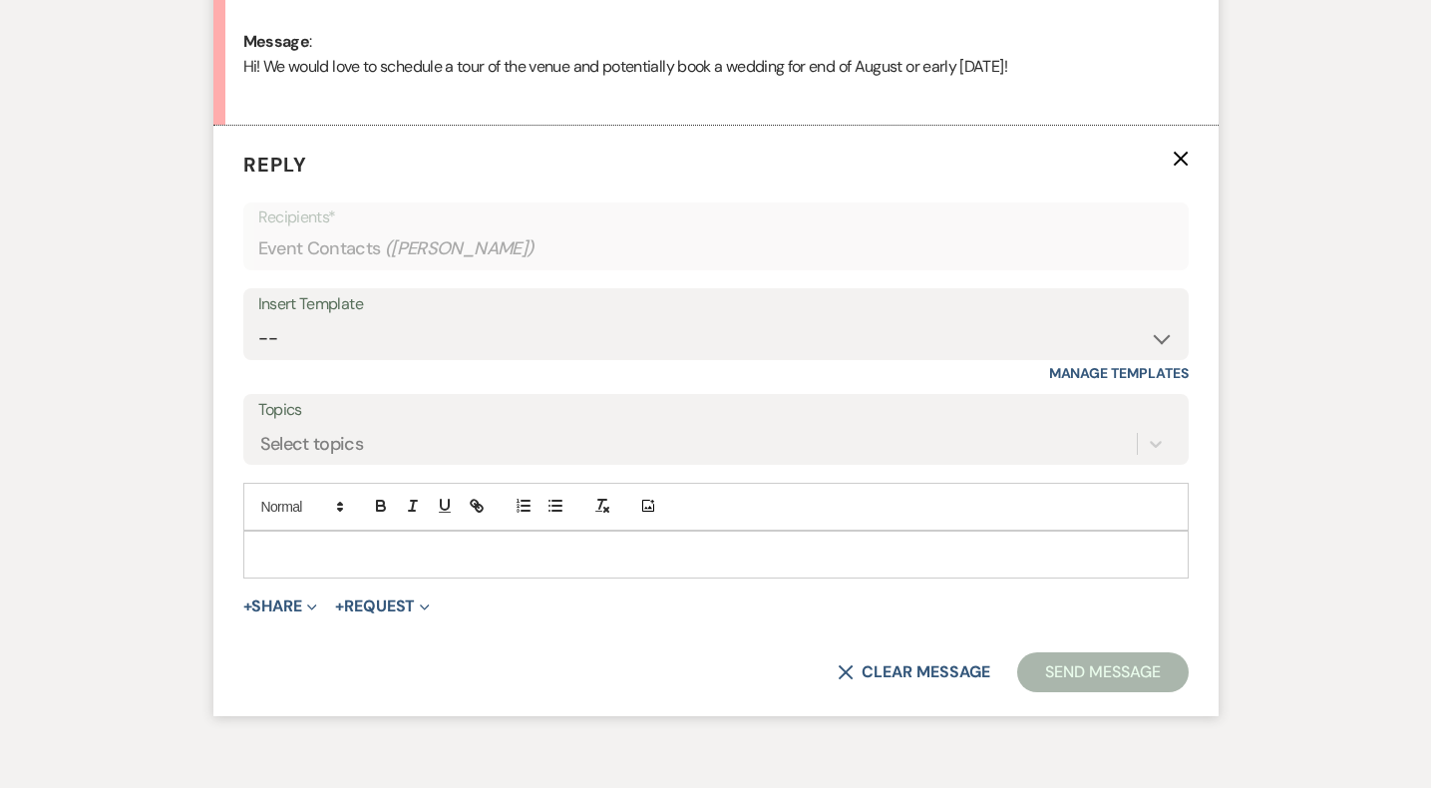
scroll to position [1041, 0]
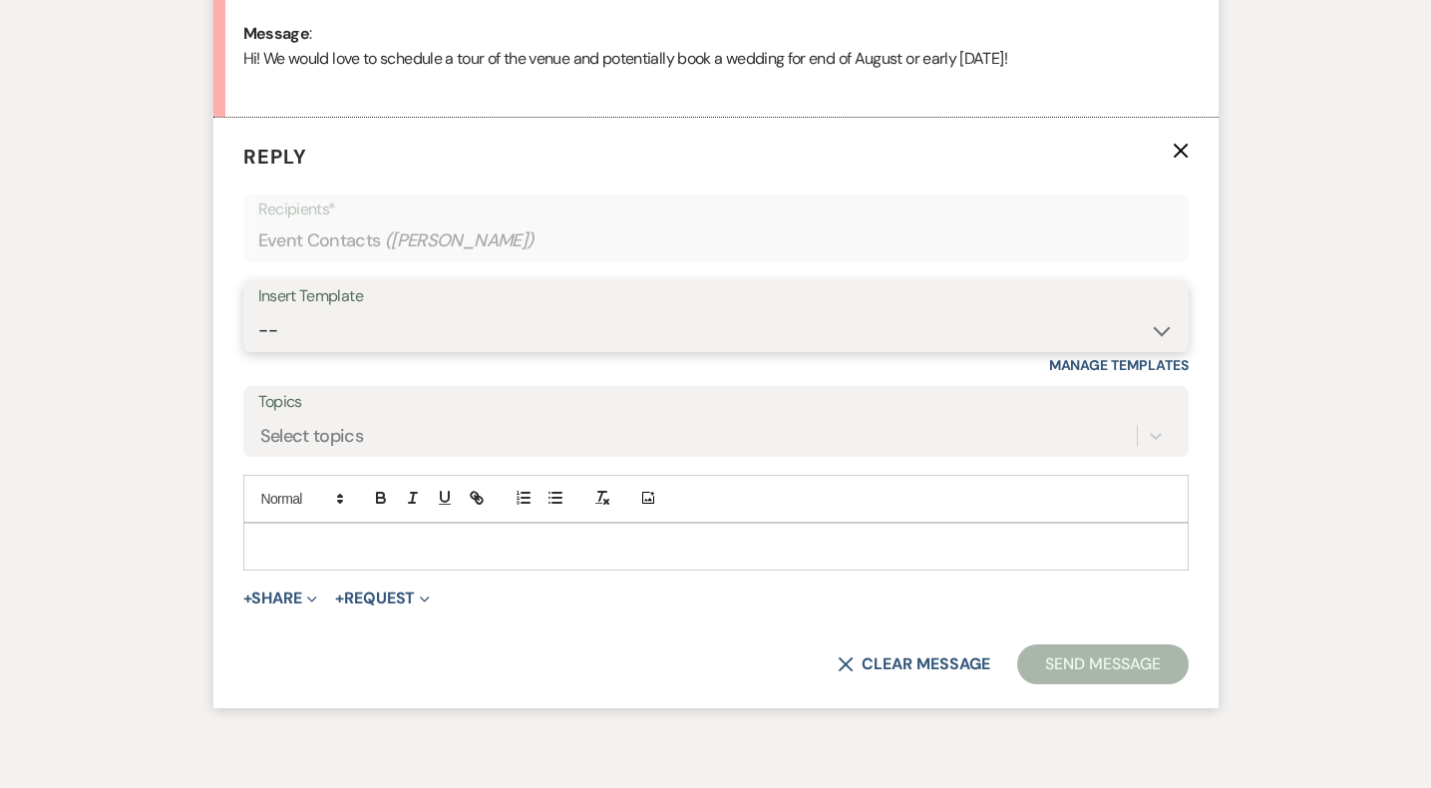
click at [395, 342] on select "-- Weven Planning Portal Introduction (Booked Events) Initial Inquiry Response …" at bounding box center [716, 330] width 916 height 39
select select "5515"
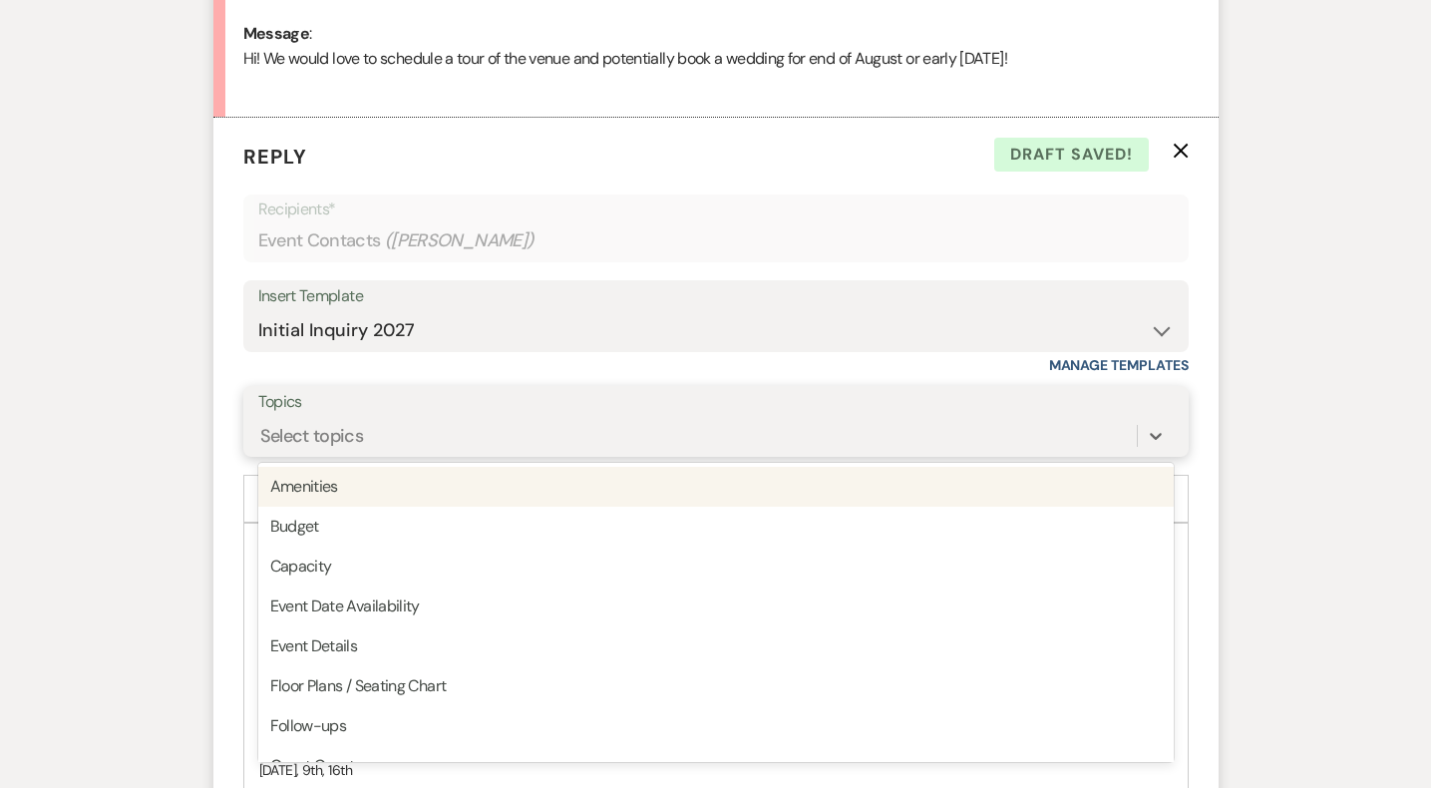
click at [388, 445] on div "Select topics" at bounding box center [697, 435] width 879 height 35
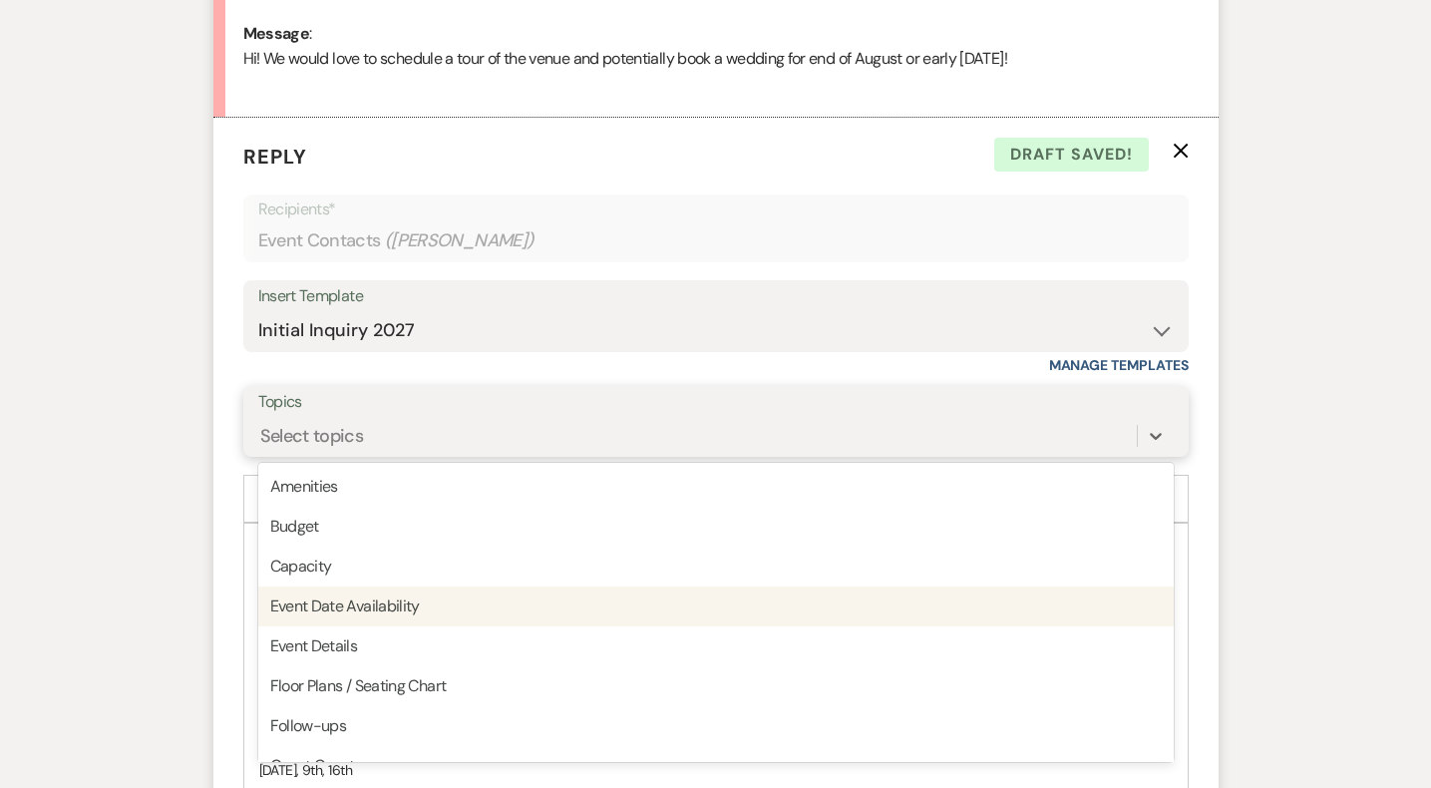
click at [418, 602] on div "Event Date Availability" at bounding box center [716, 607] width 916 height 40
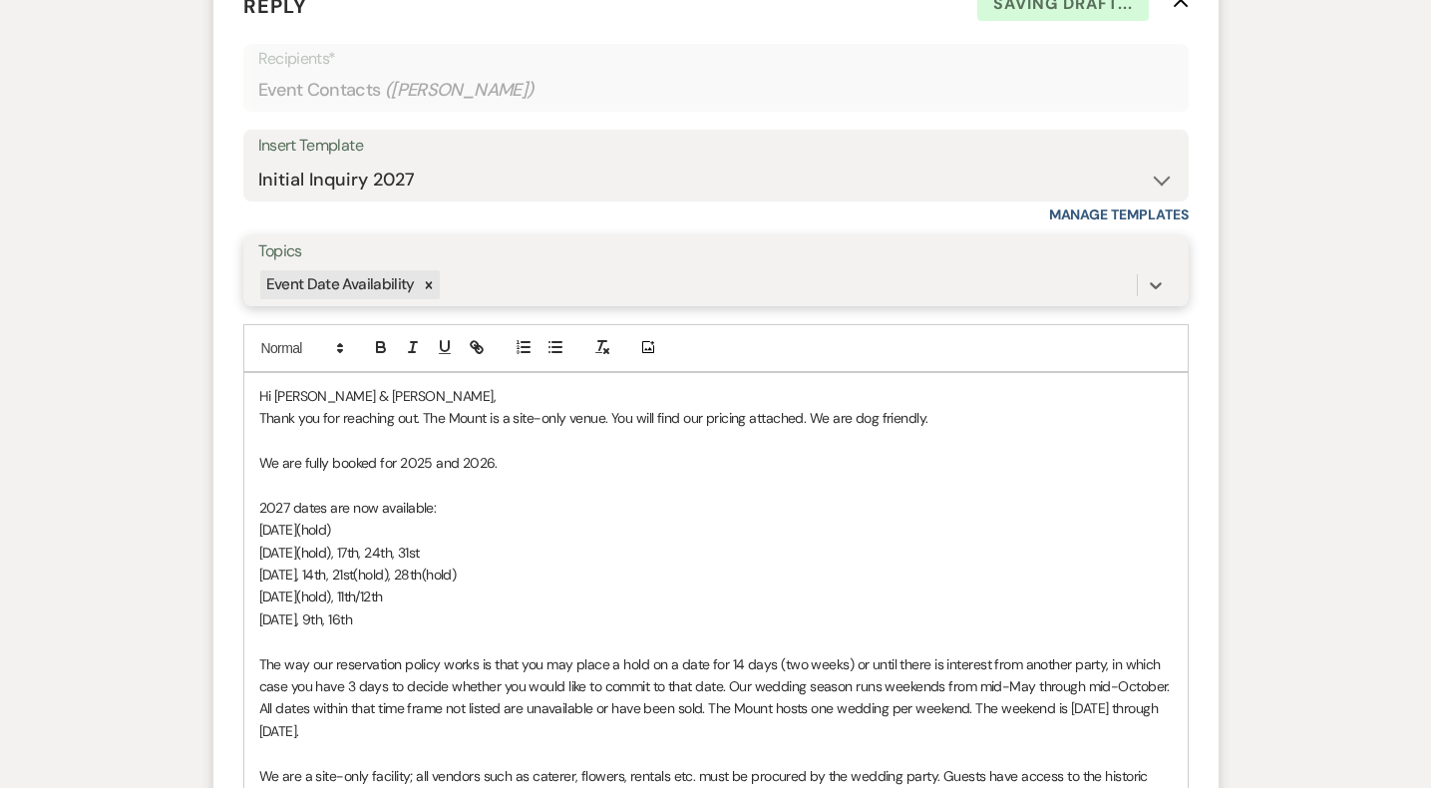
scroll to position [1245, 0]
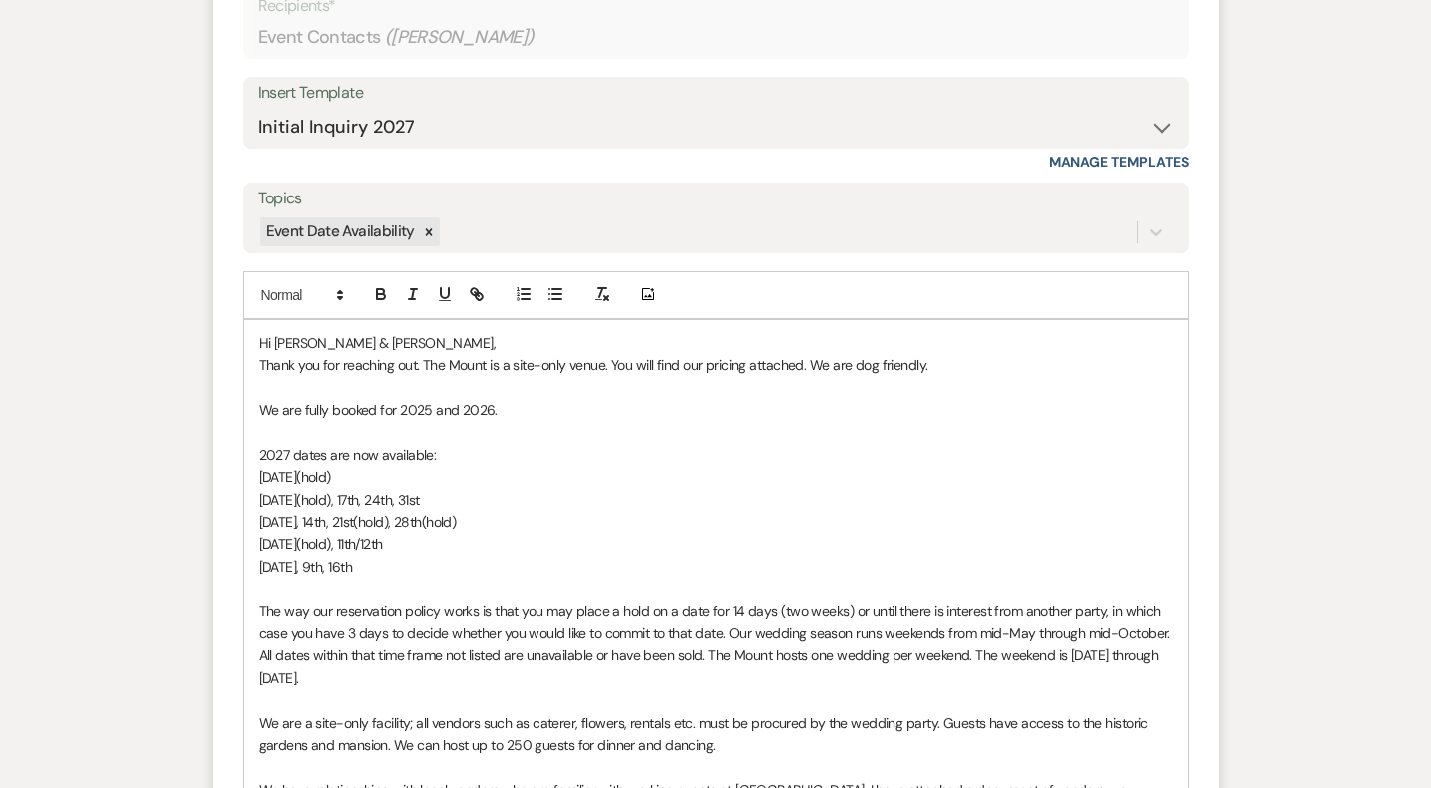
drag, startPoint x: 456, startPoint y: 564, endPoint x: 88, endPoint y: 409, distance: 399.2
click at [88, 409] on div "Messages Tasks Payments Rental Overview Documents Contacts Notes Event Messages…" at bounding box center [715, 413] width 1431 height 2314
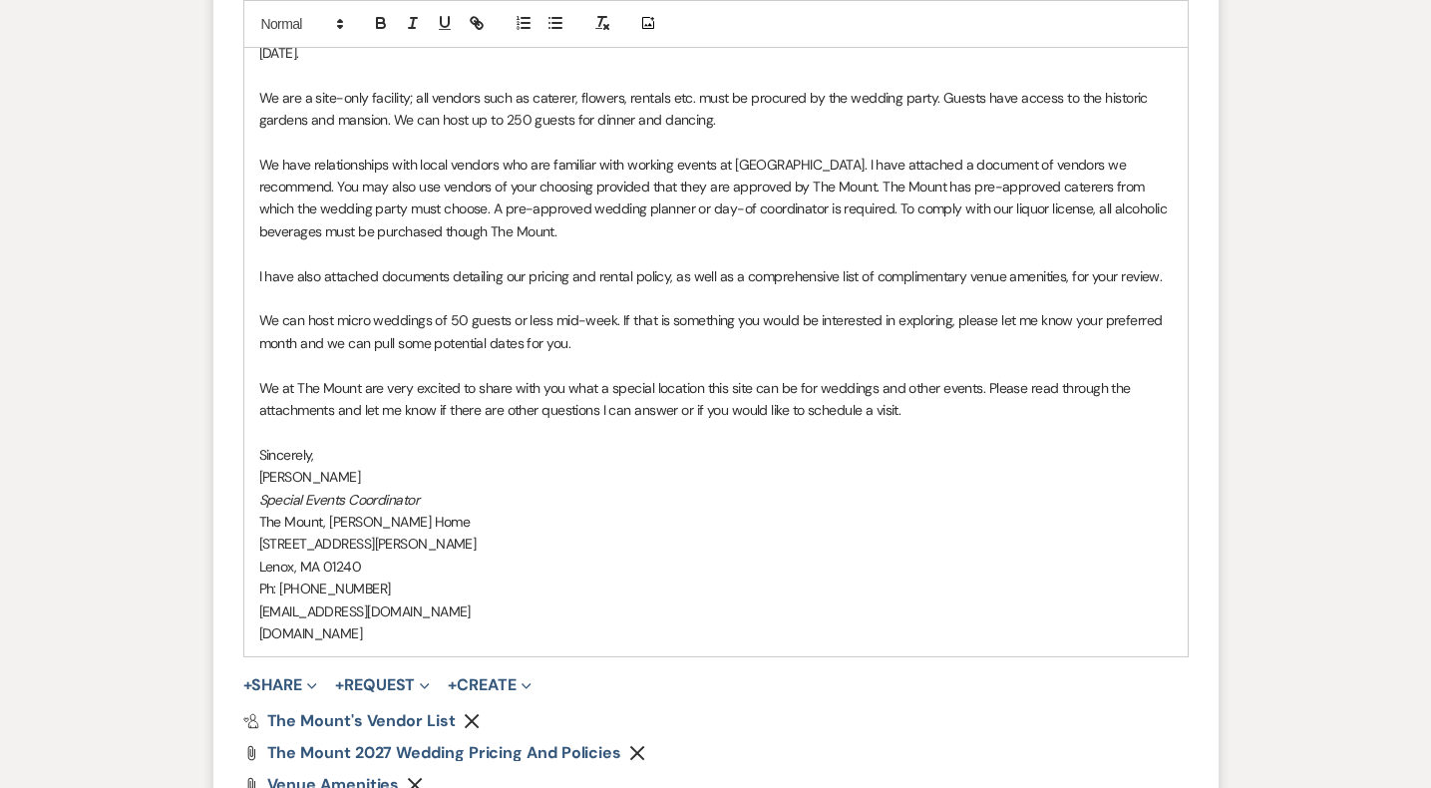
scroll to position [2156, 0]
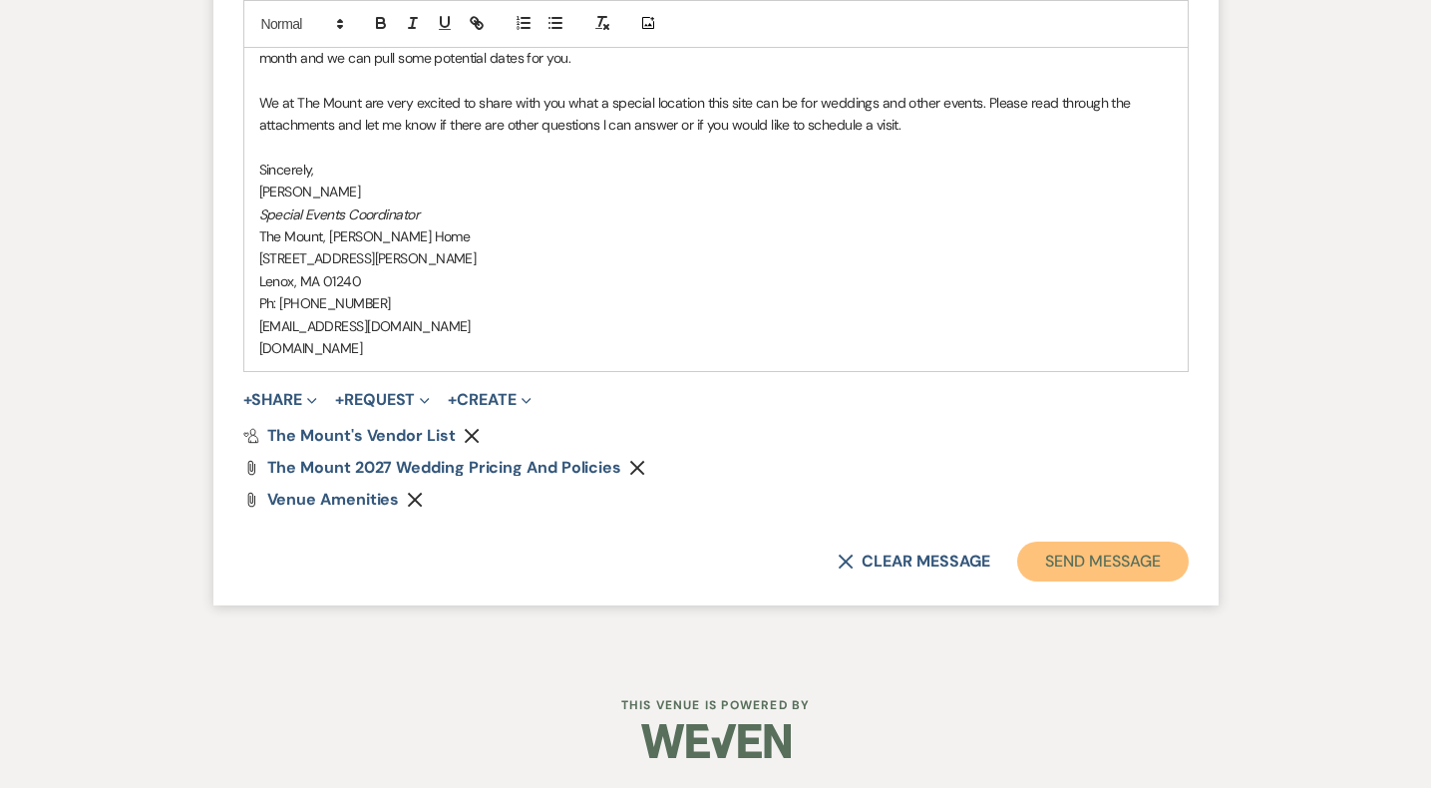
click at [1142, 559] on button "Send Message" at bounding box center [1102, 562] width 171 height 40
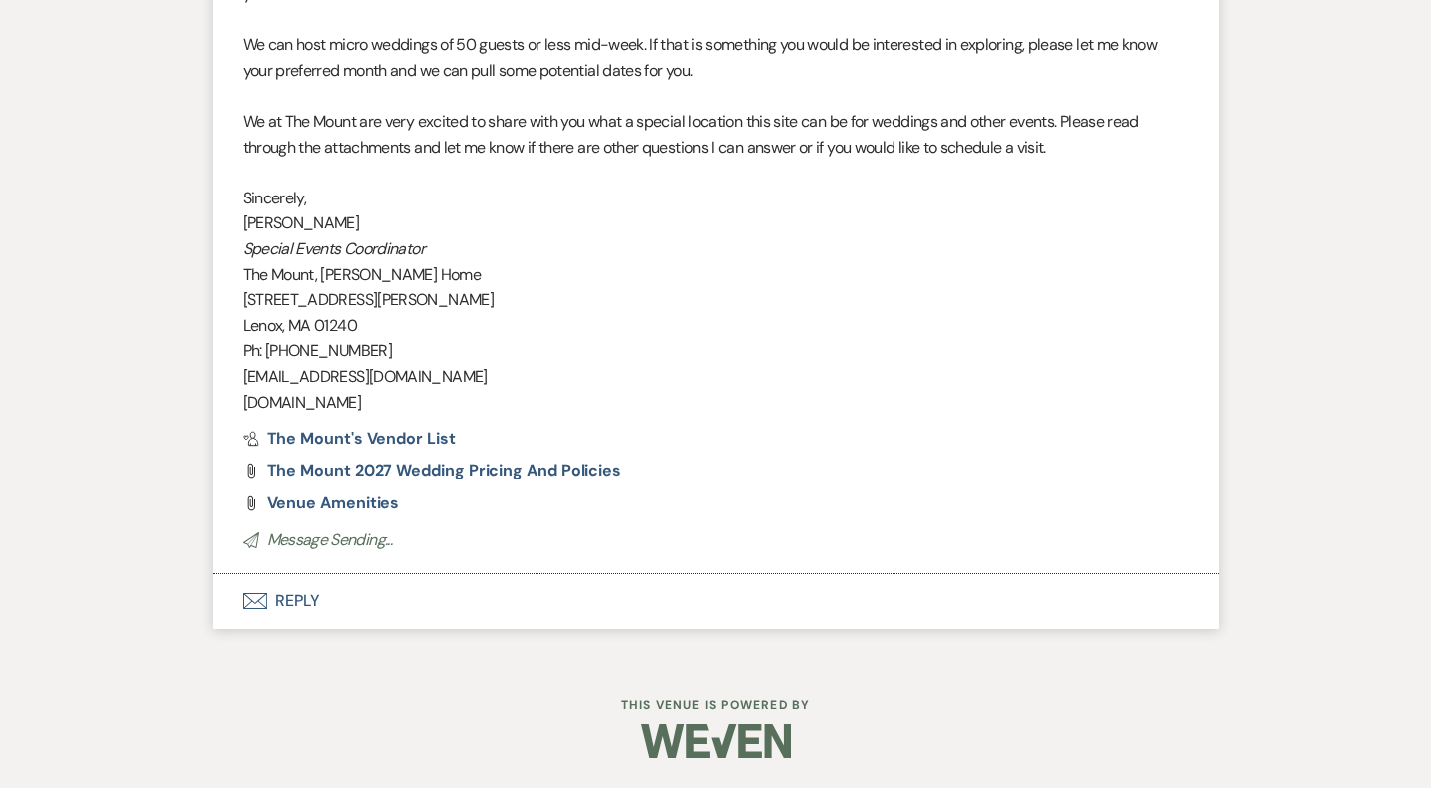
scroll to position [1948, 0]
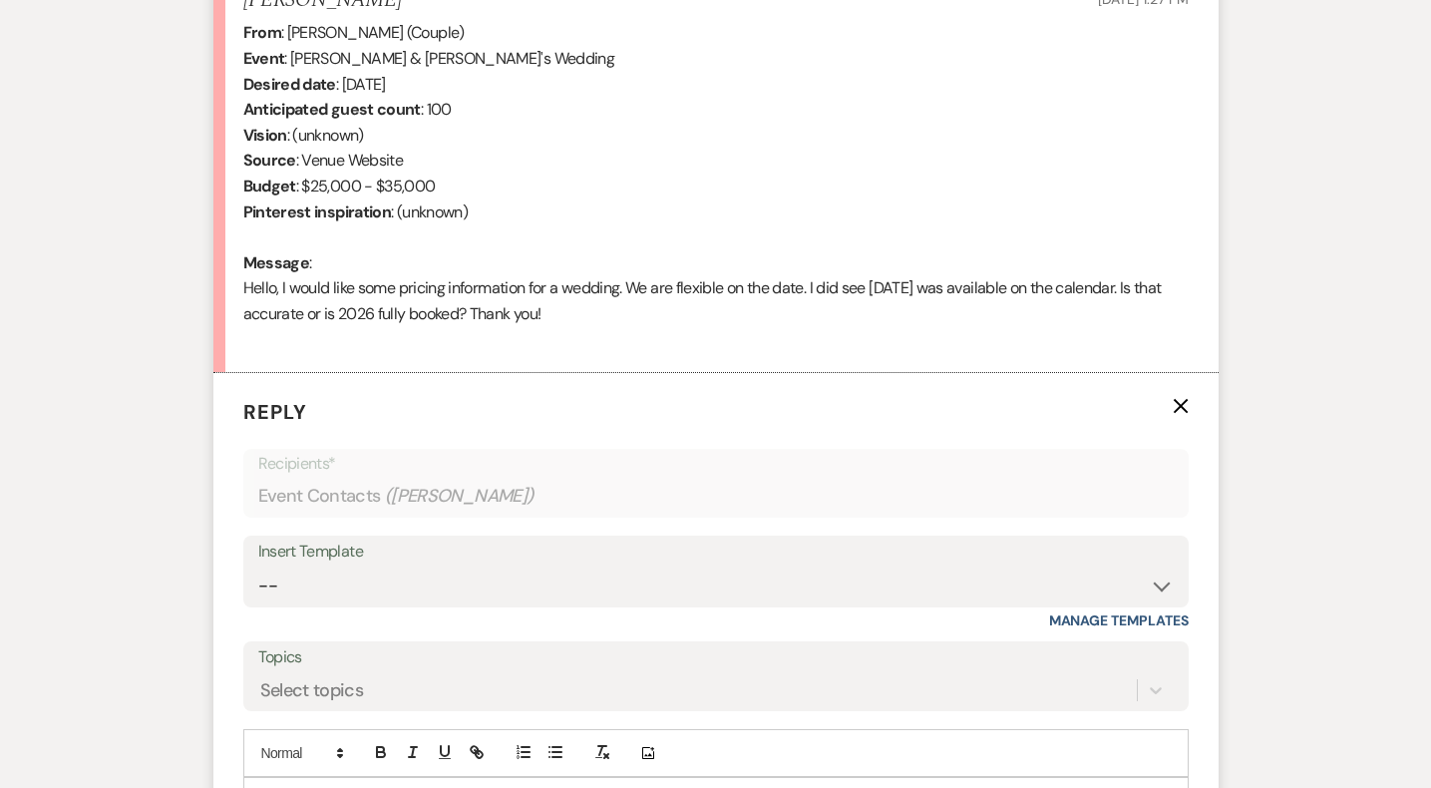
select select "5515"
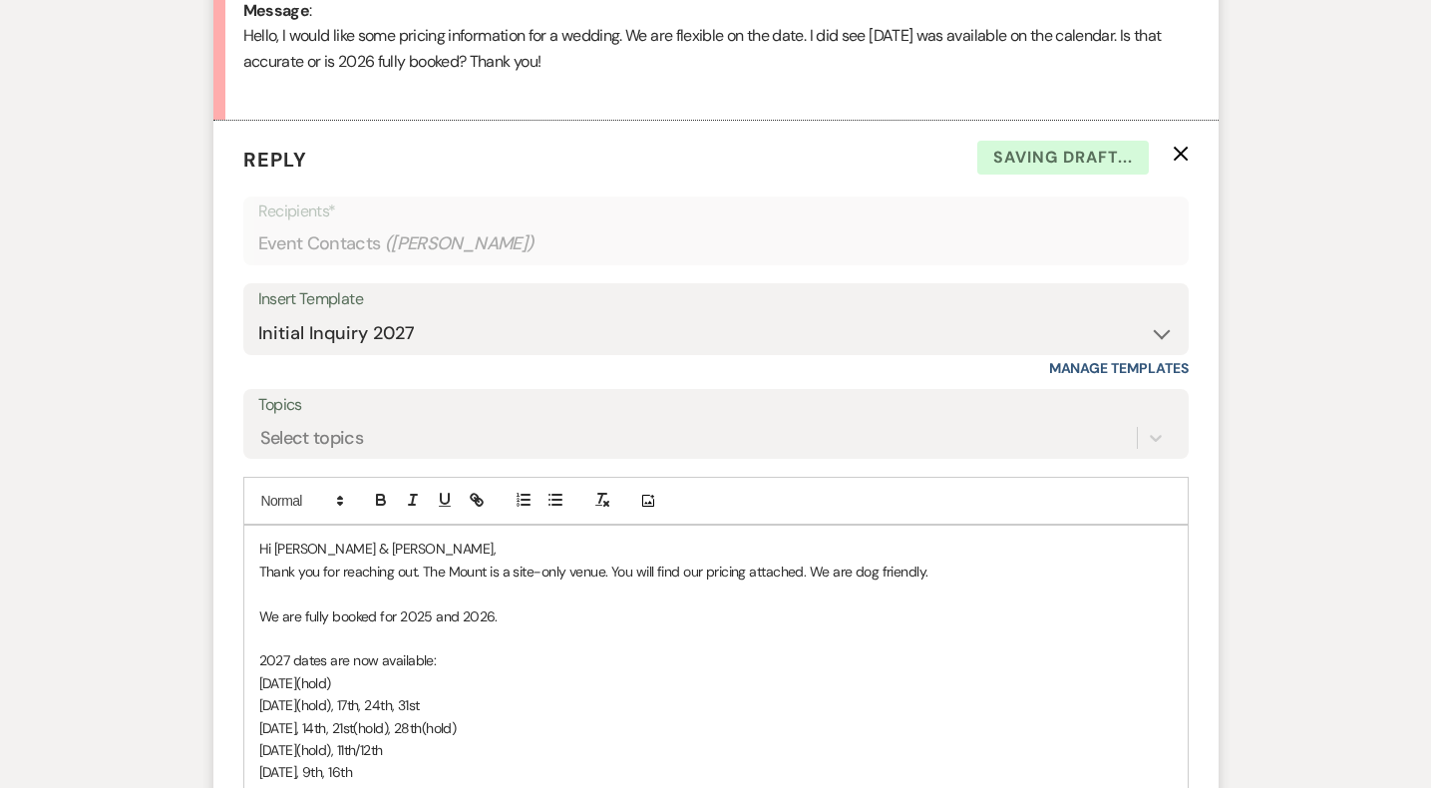
scroll to position [1084, 0]
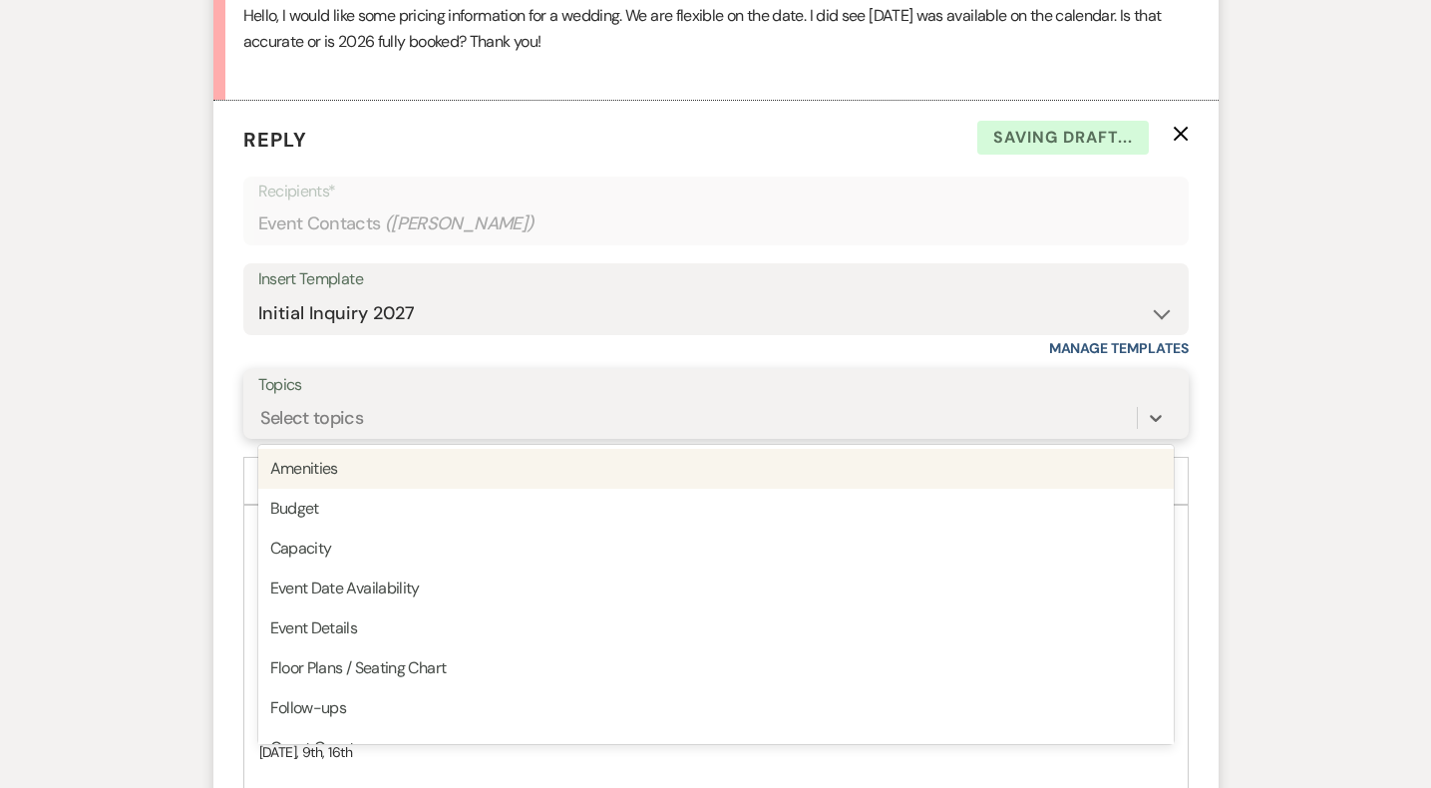
click at [387, 407] on div "Select topics" at bounding box center [697, 418] width 879 height 35
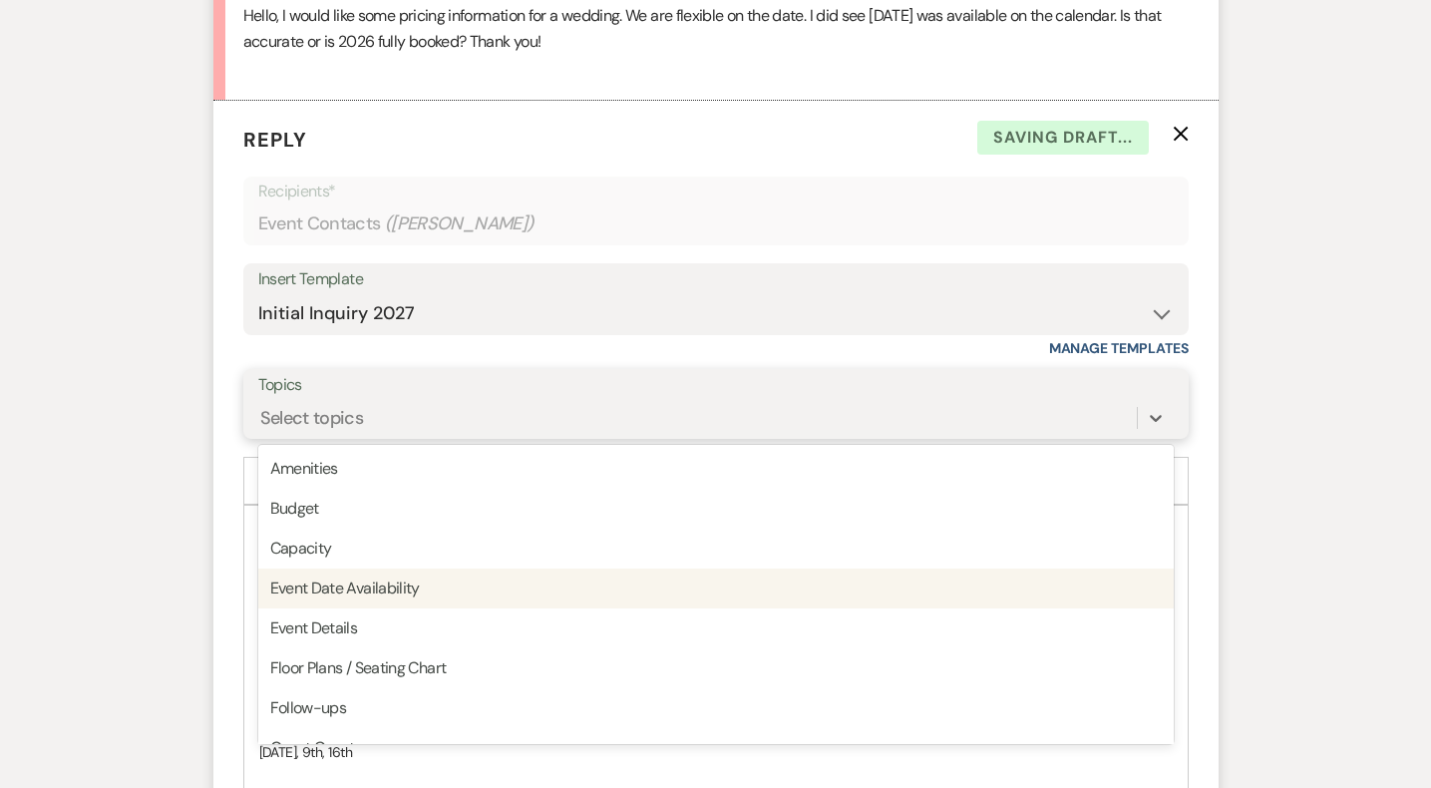
click at [350, 589] on div "Event Date Availability" at bounding box center [716, 589] width 916 height 40
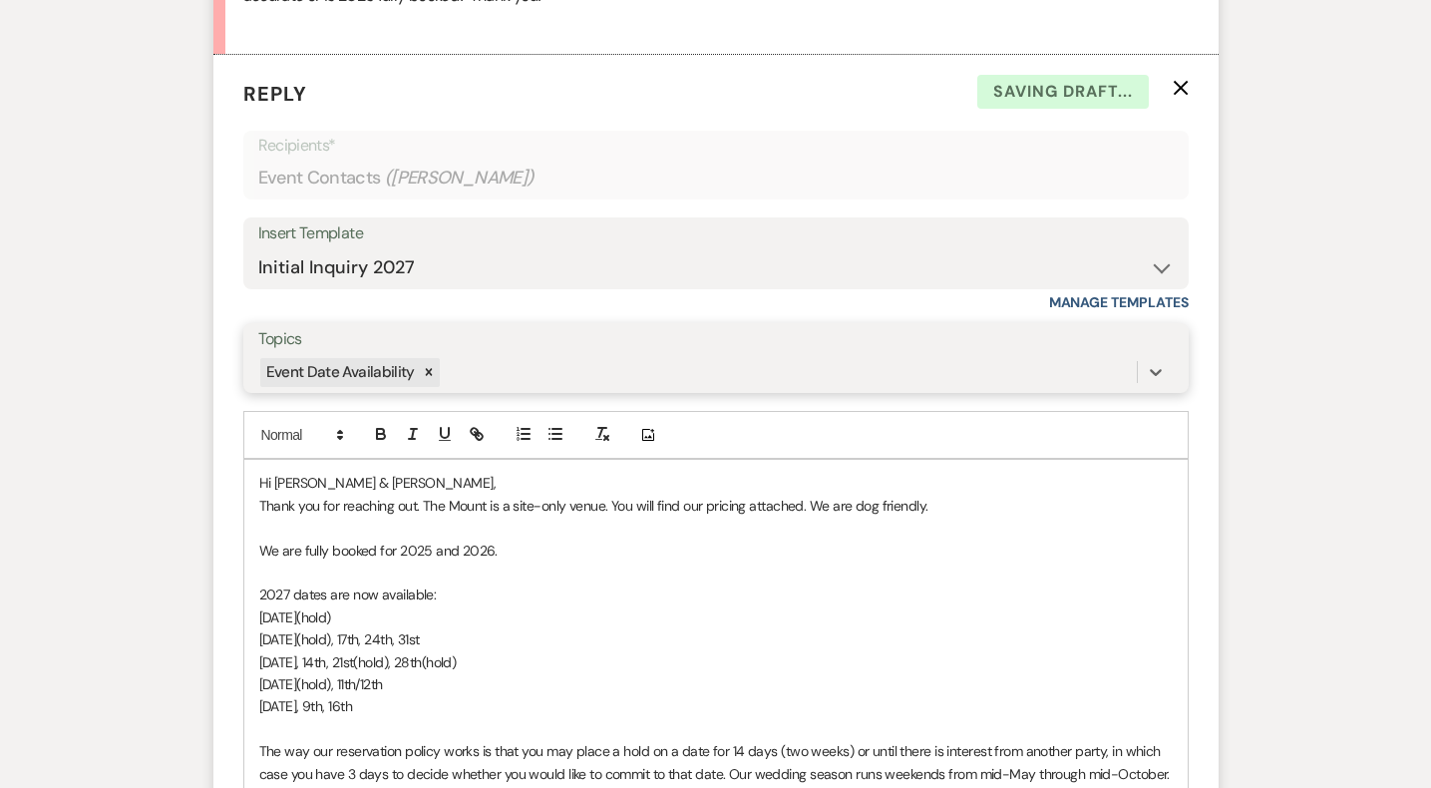
scroll to position [1146, 0]
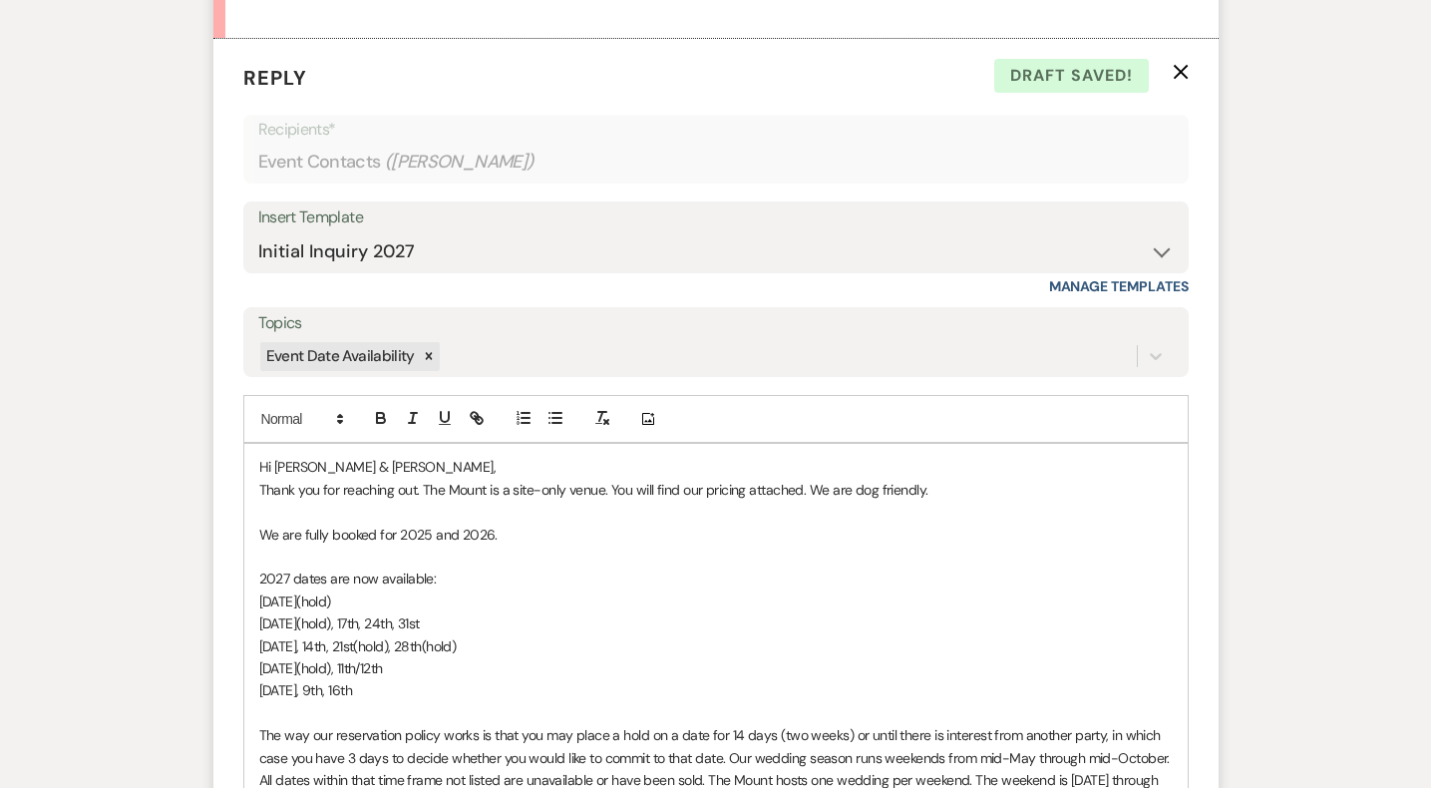
drag, startPoint x: 425, startPoint y: 686, endPoint x: 242, endPoint y: 535, distance: 237.3
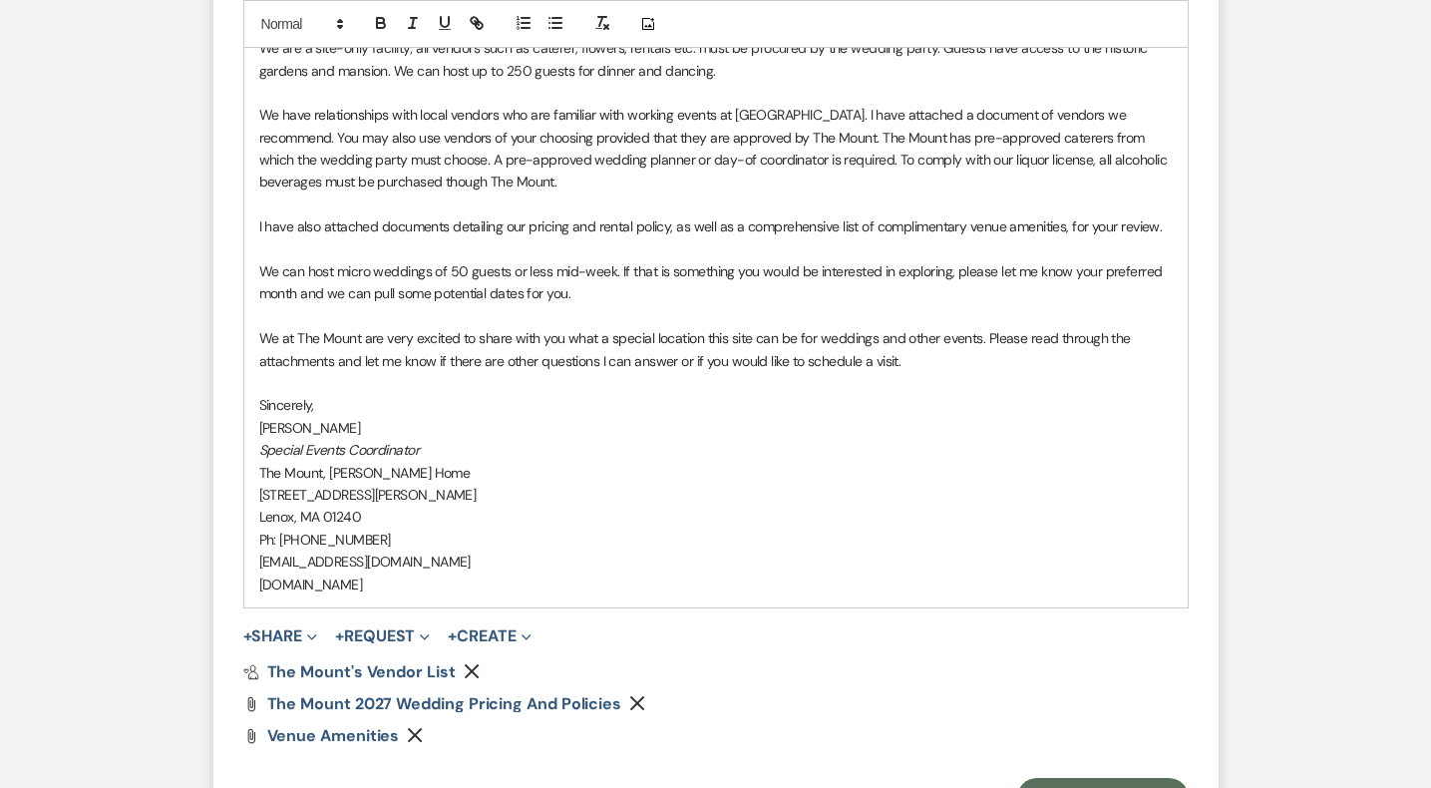
scroll to position [2180, 0]
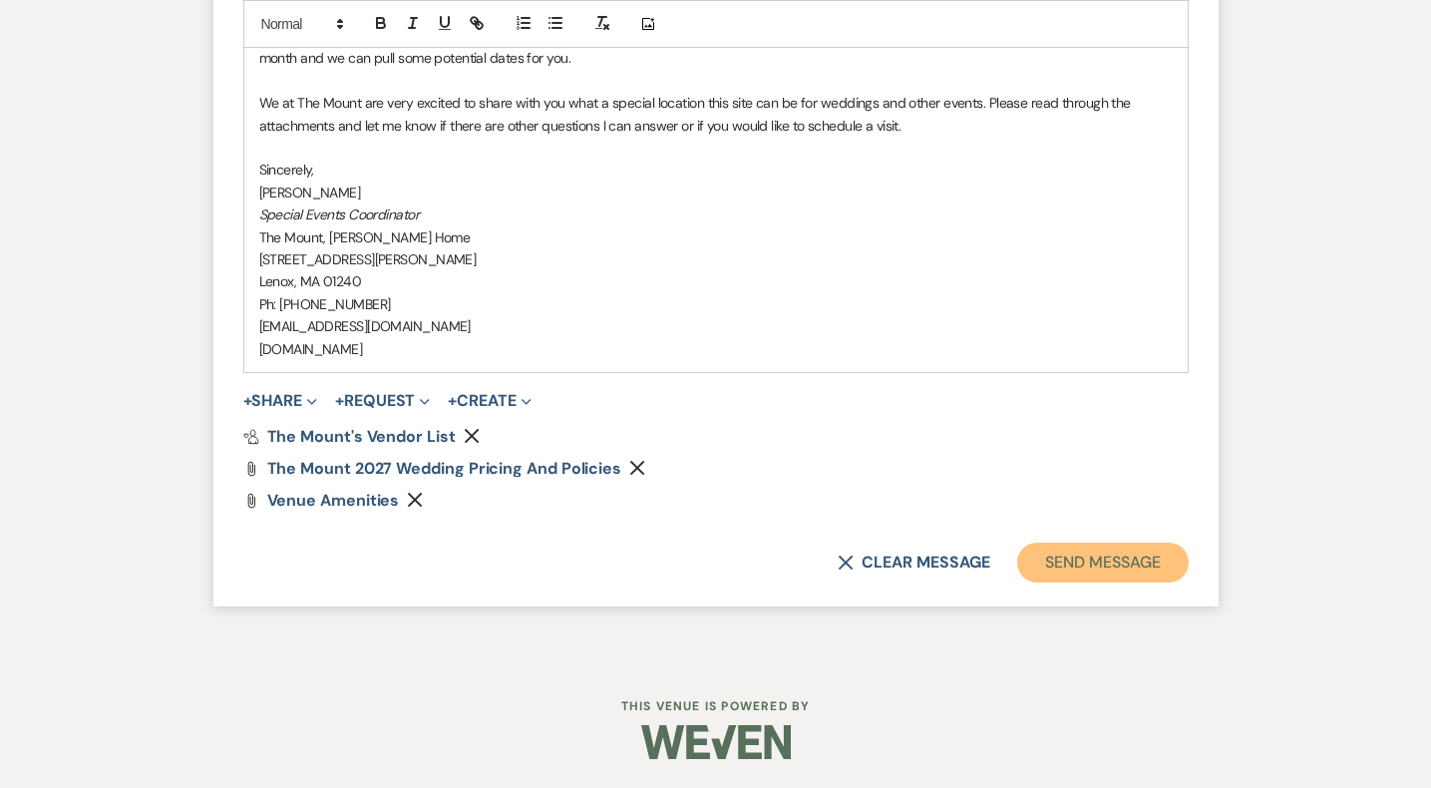
click at [1122, 554] on button "Send Message" at bounding box center [1102, 563] width 171 height 40
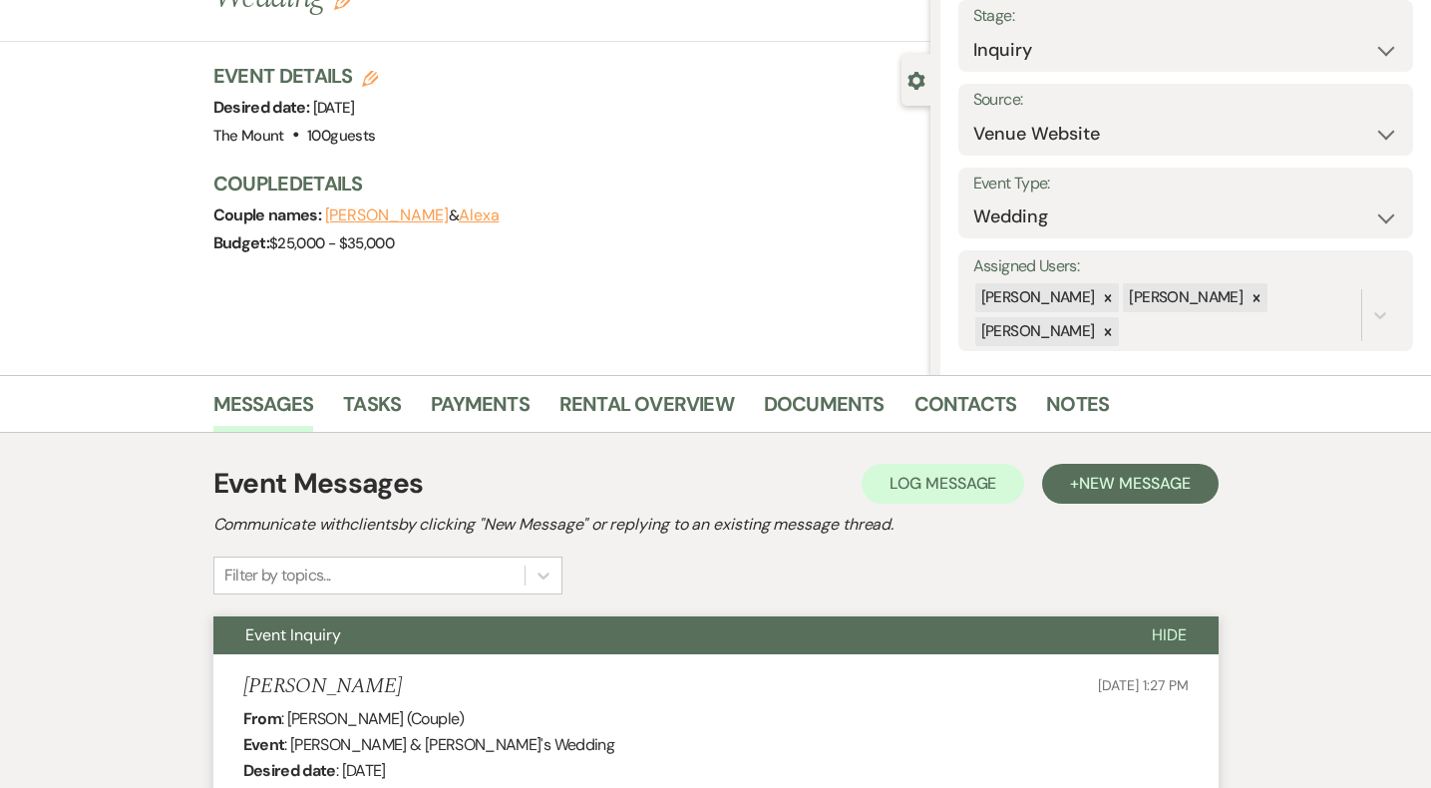
scroll to position [0, 0]
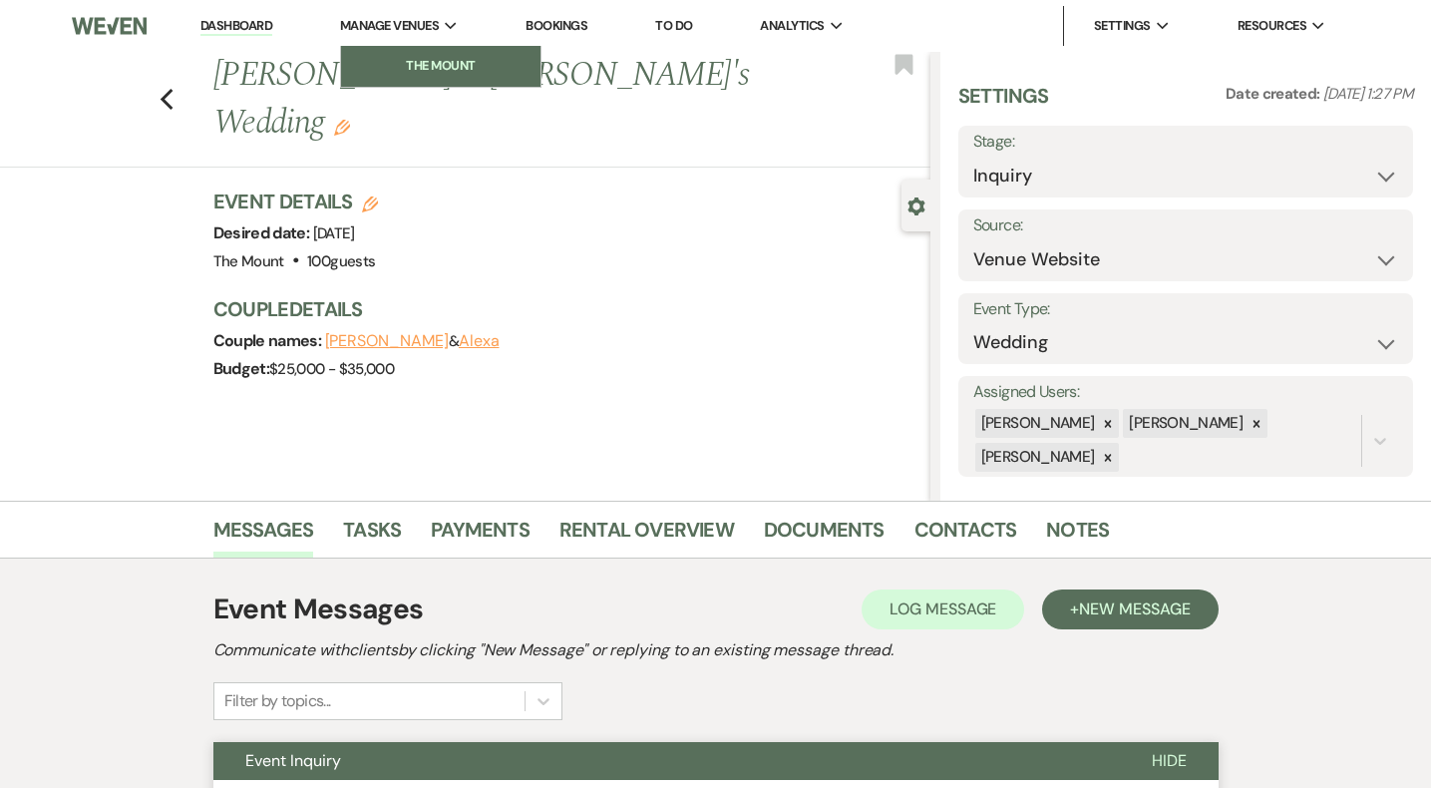
click at [420, 59] on li "The Mount" at bounding box center [441, 66] width 180 height 20
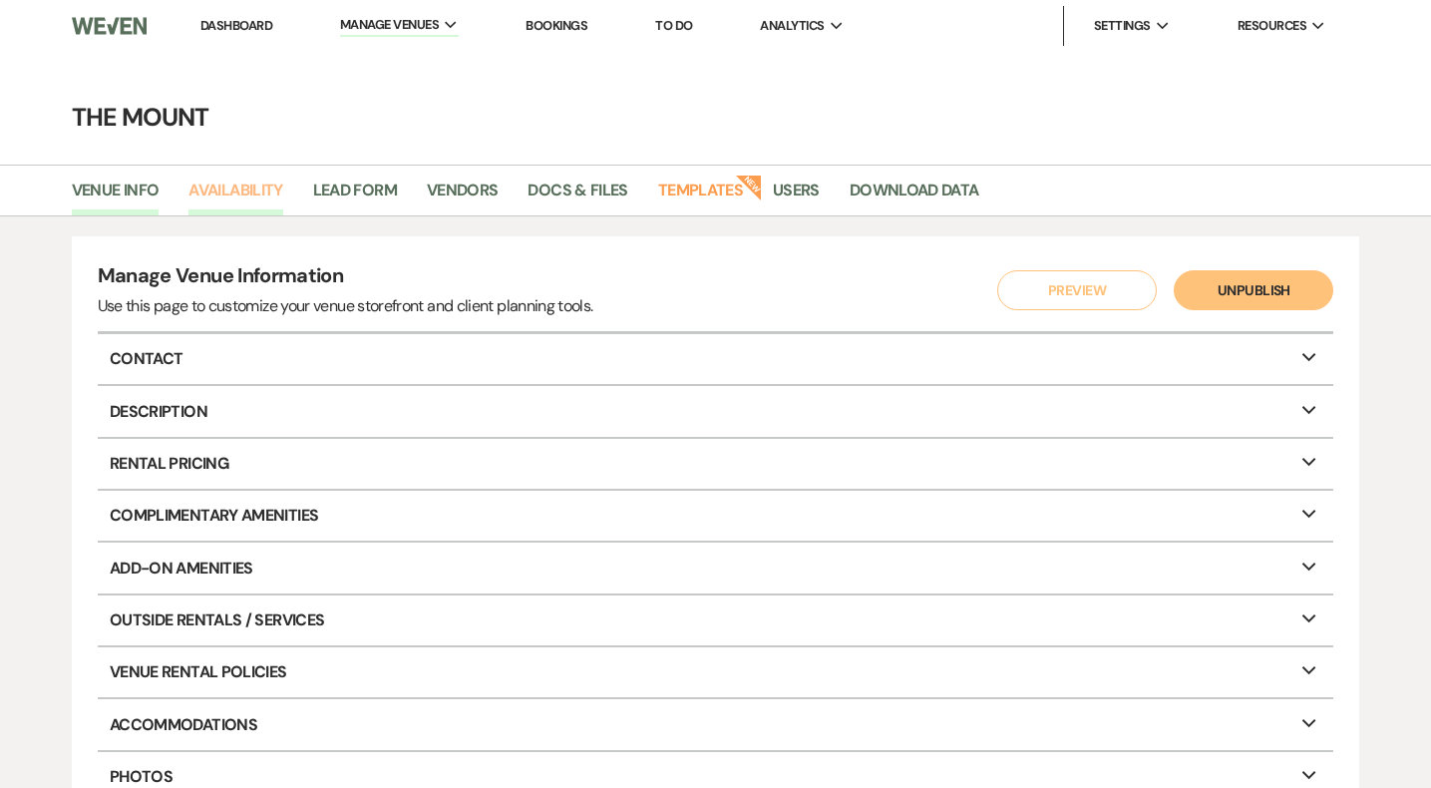
click at [235, 202] on link "Availability" at bounding box center [236, 197] width 94 height 38
select select "3"
select select "2026"
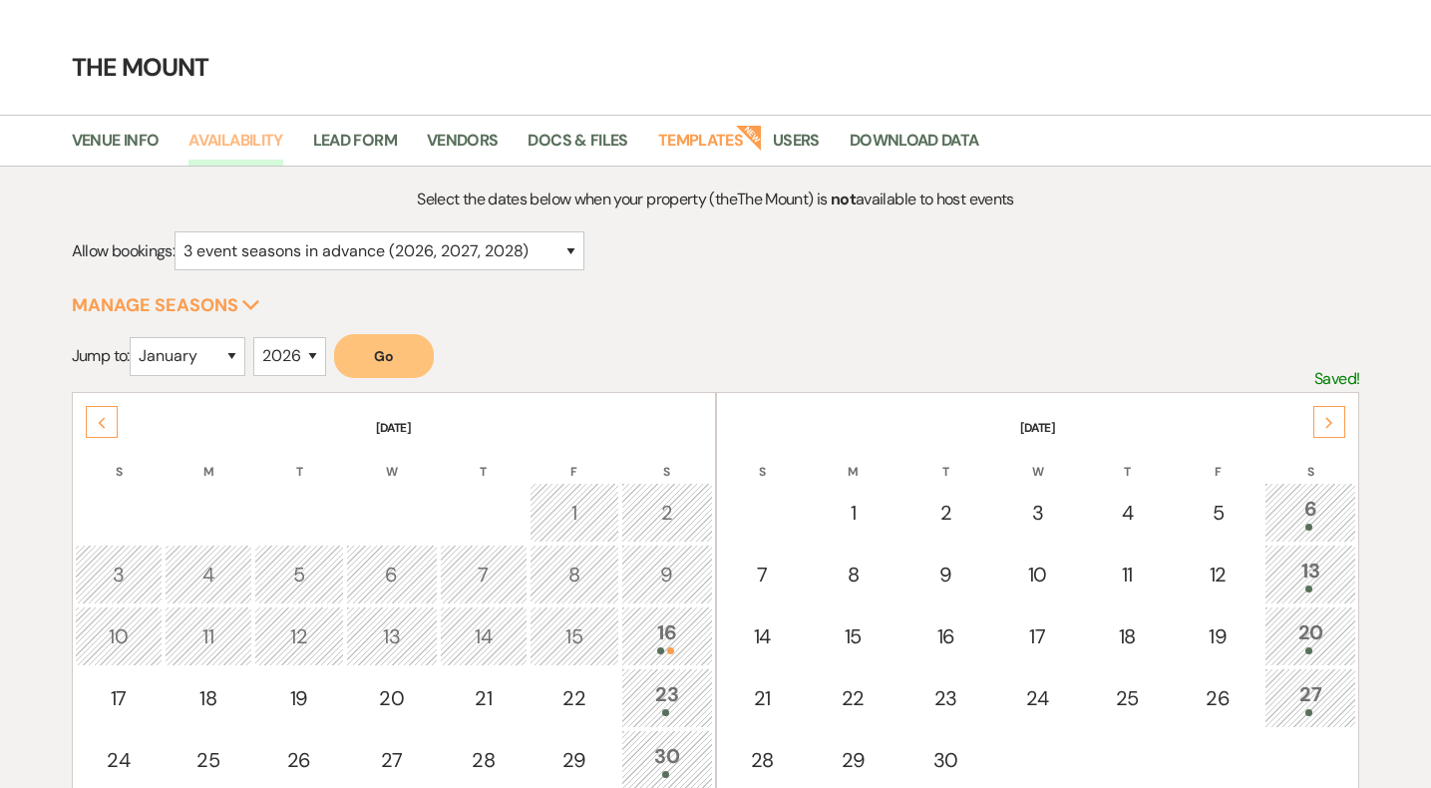
scroll to position [79, 0]
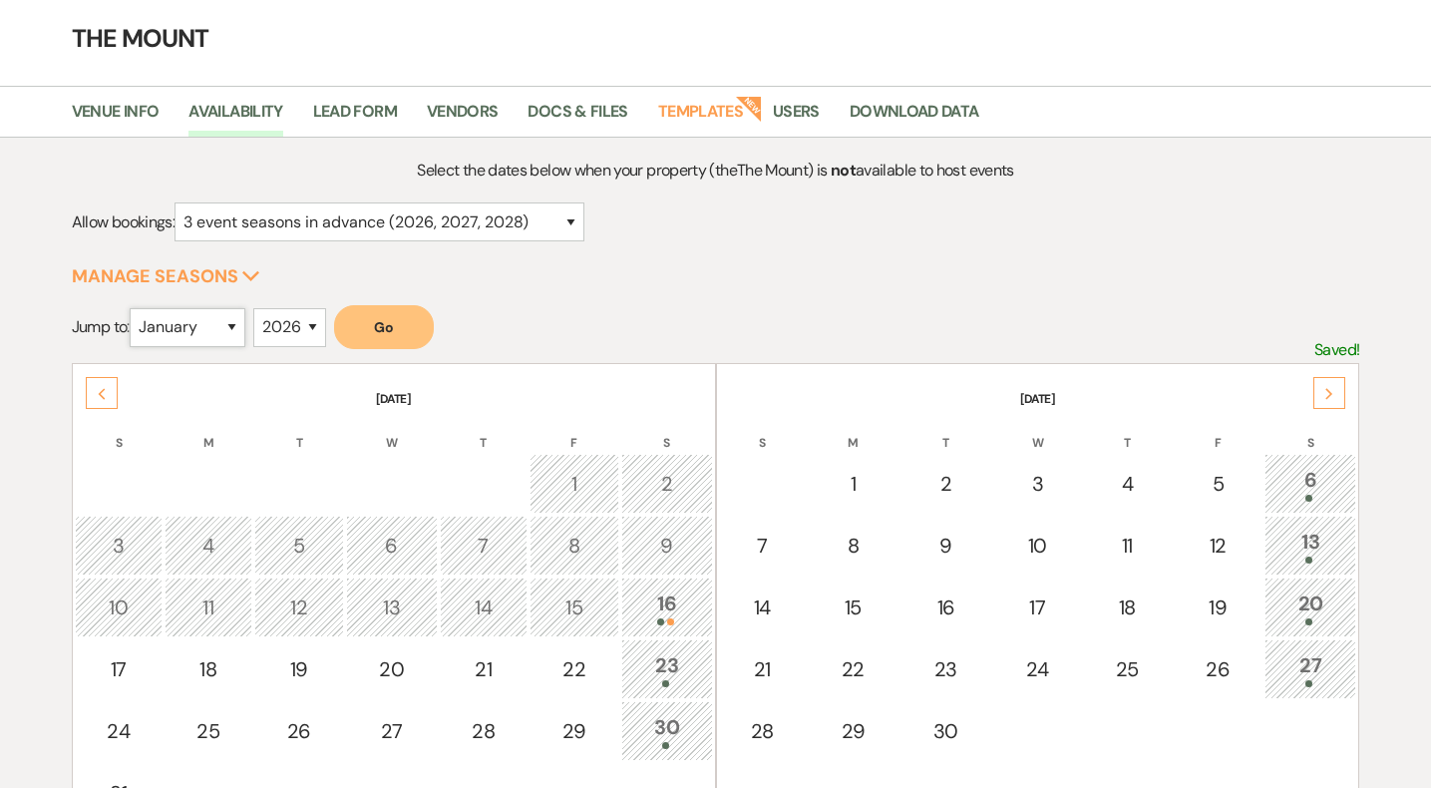
click at [232, 329] on select "January February March April May June July August September October November De…" at bounding box center [188, 327] width 116 height 39
select select "7"
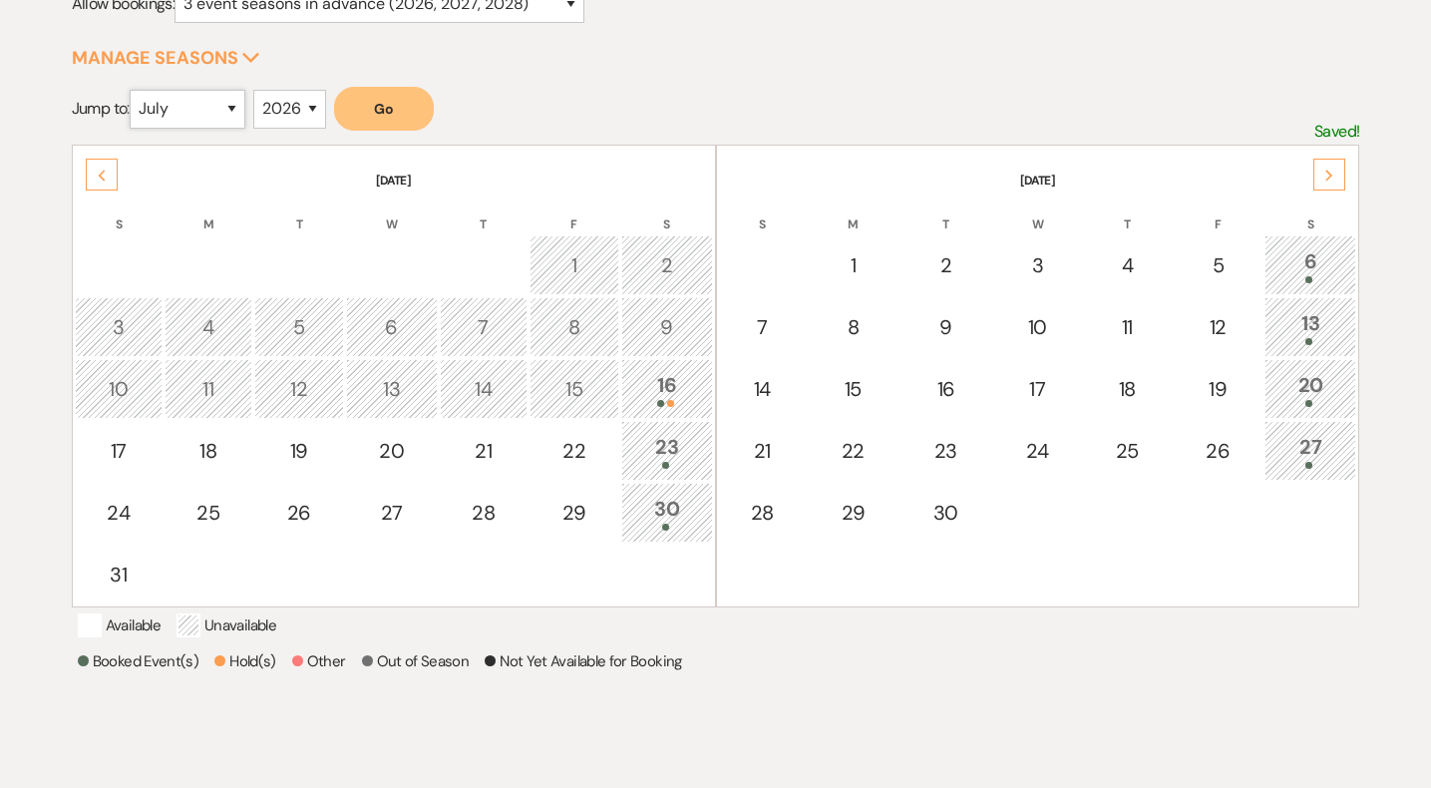
scroll to position [296, 0]
click at [372, 104] on button "Go" at bounding box center [384, 110] width 100 height 44
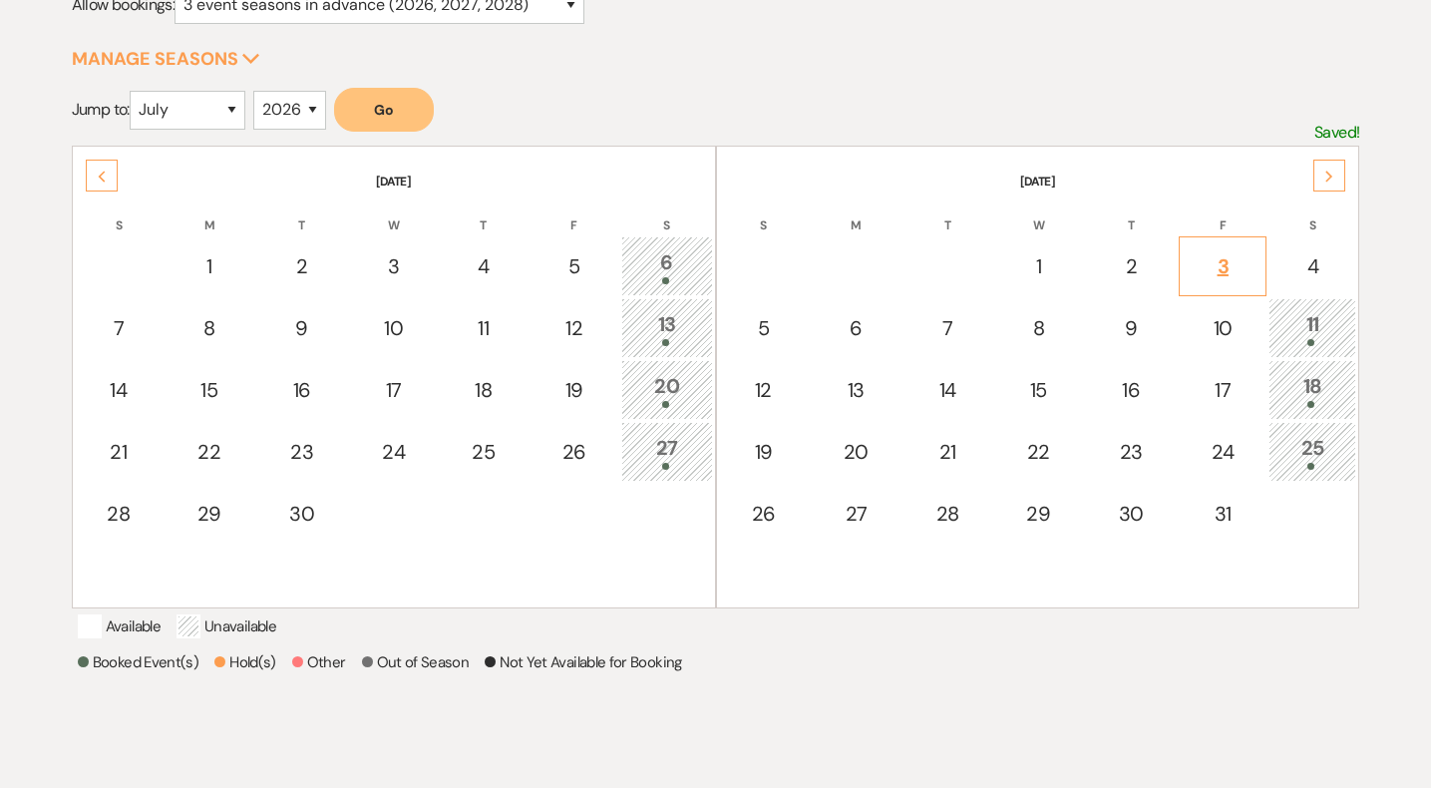
click at [1226, 262] on div "3" at bounding box center [1223, 266] width 66 height 30
select select "other"
select select "false"
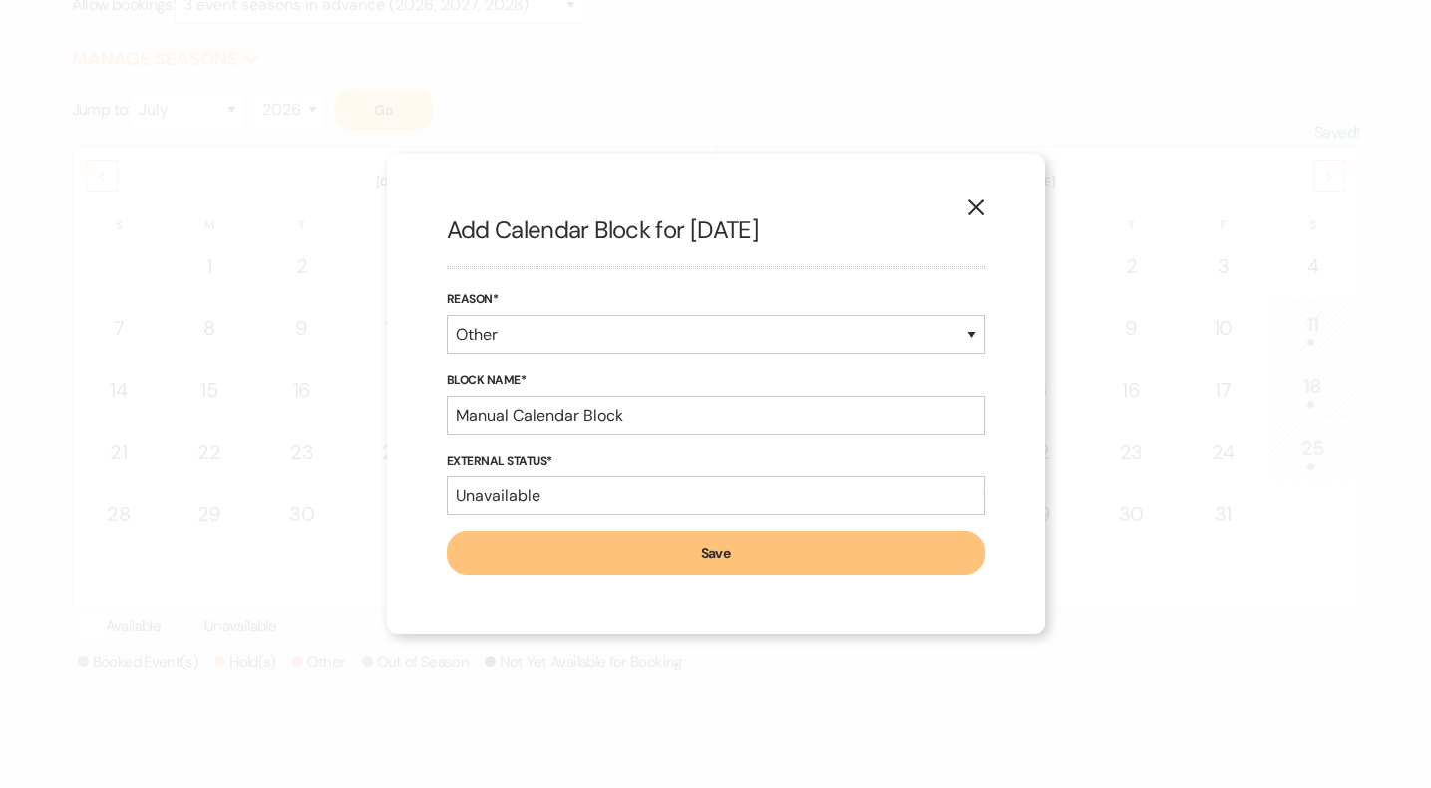
click at [760, 557] on button "Save" at bounding box center [716, 553] width 539 height 44
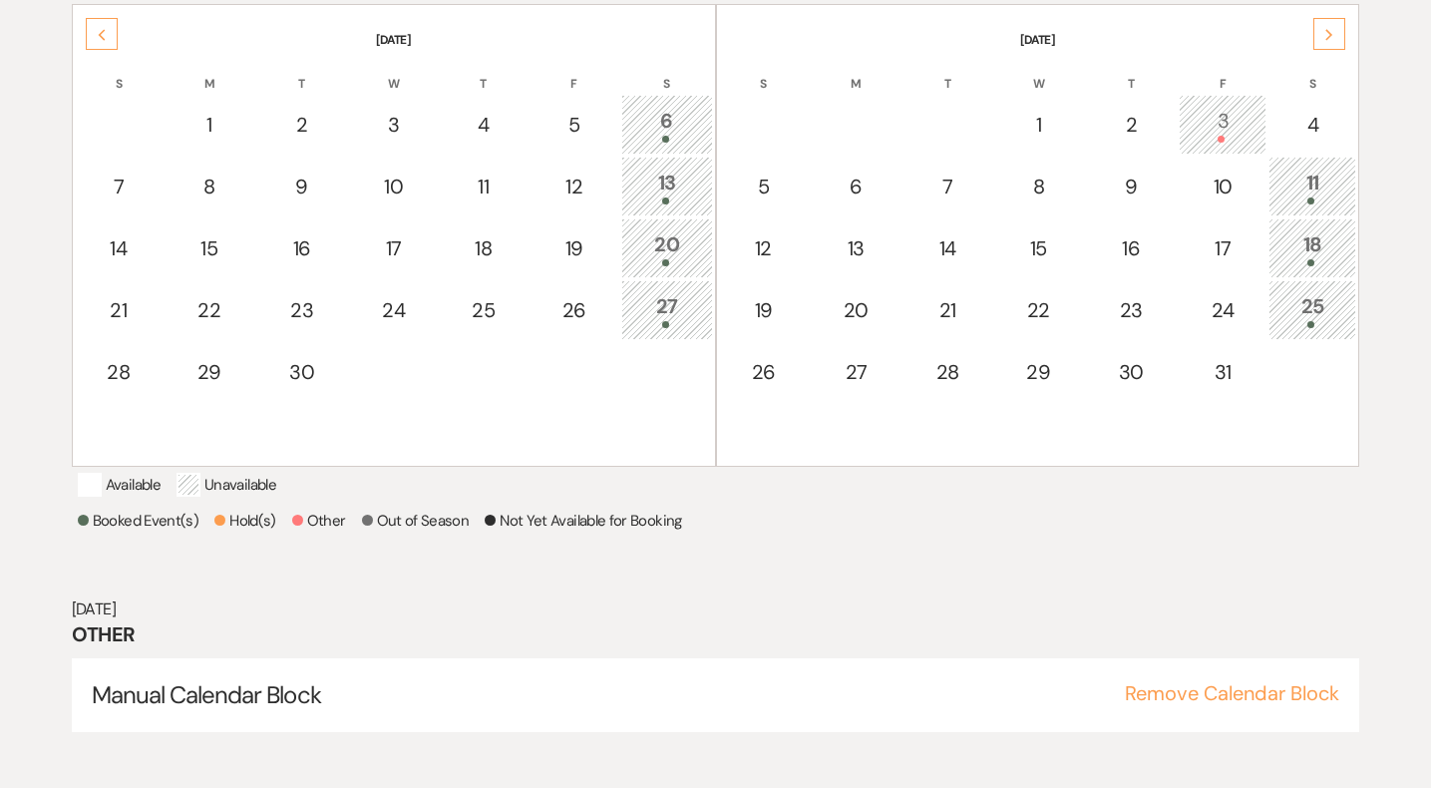
scroll to position [452, 0]
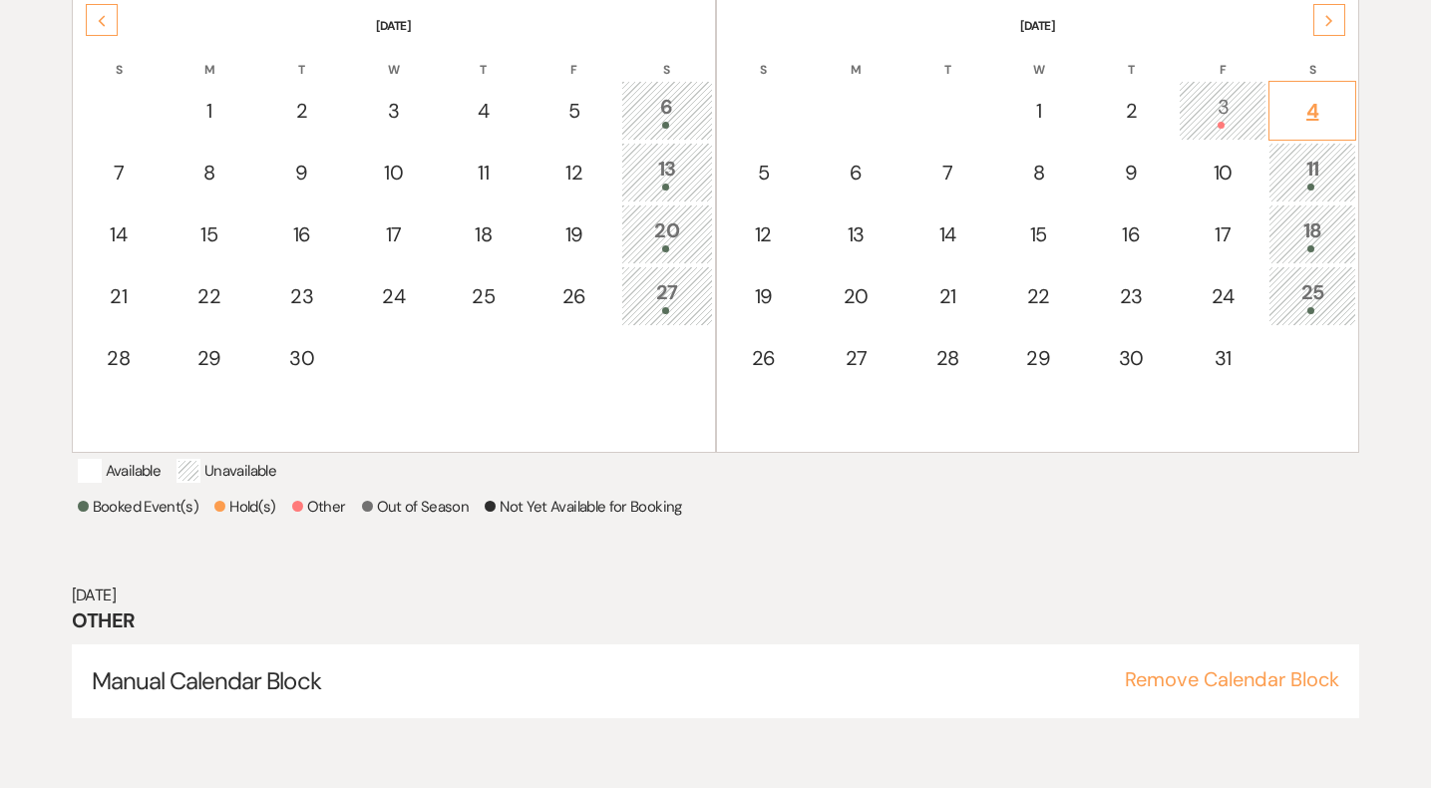
click at [1337, 117] on div "4" at bounding box center [1313, 111] width 66 height 30
select select "other"
select select "false"
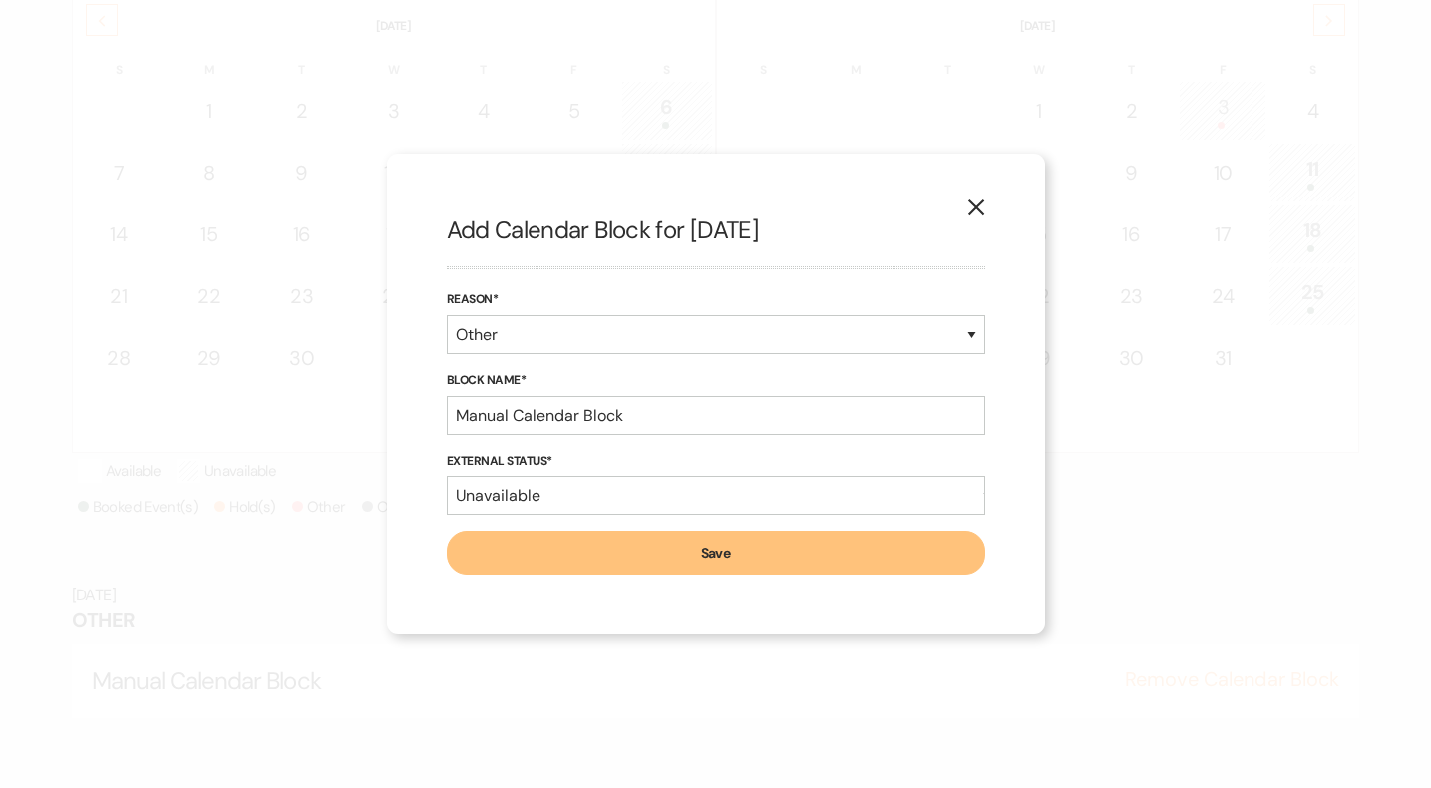
click at [668, 545] on button "Save" at bounding box center [716, 553] width 539 height 44
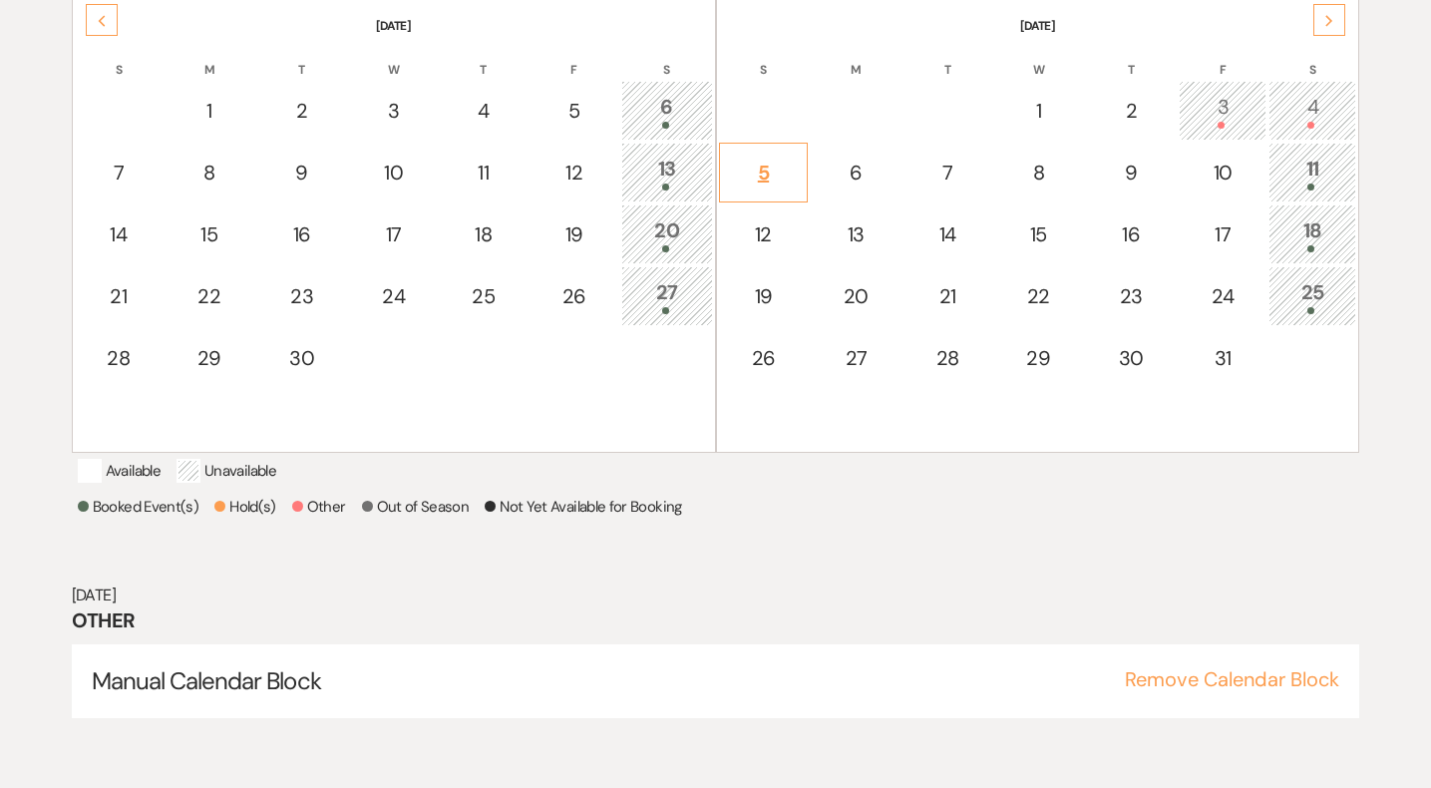
click at [767, 175] on div "5" at bounding box center [764, 173] width 68 height 30
select select "other"
select select "false"
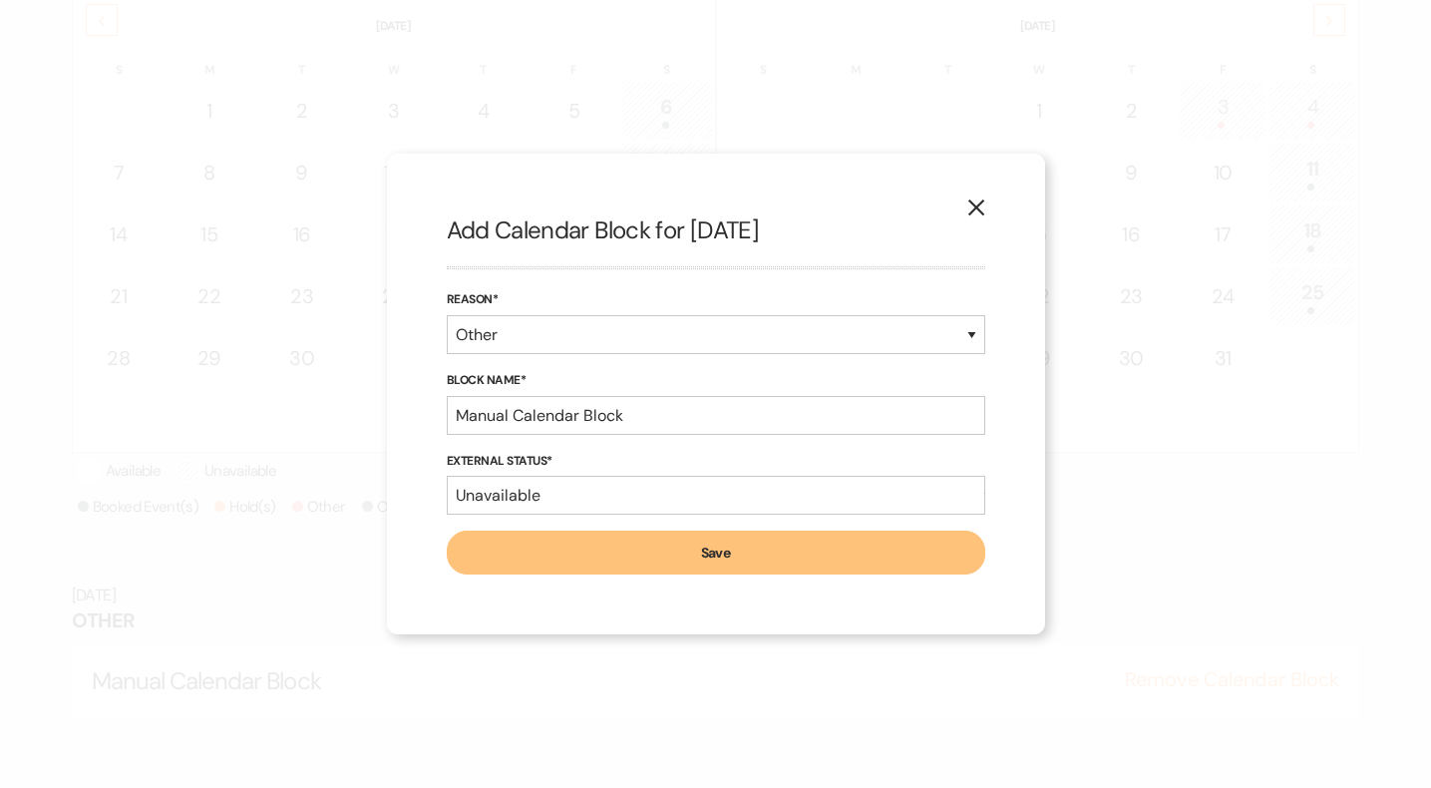
click at [863, 558] on button "Save" at bounding box center [716, 553] width 539 height 44
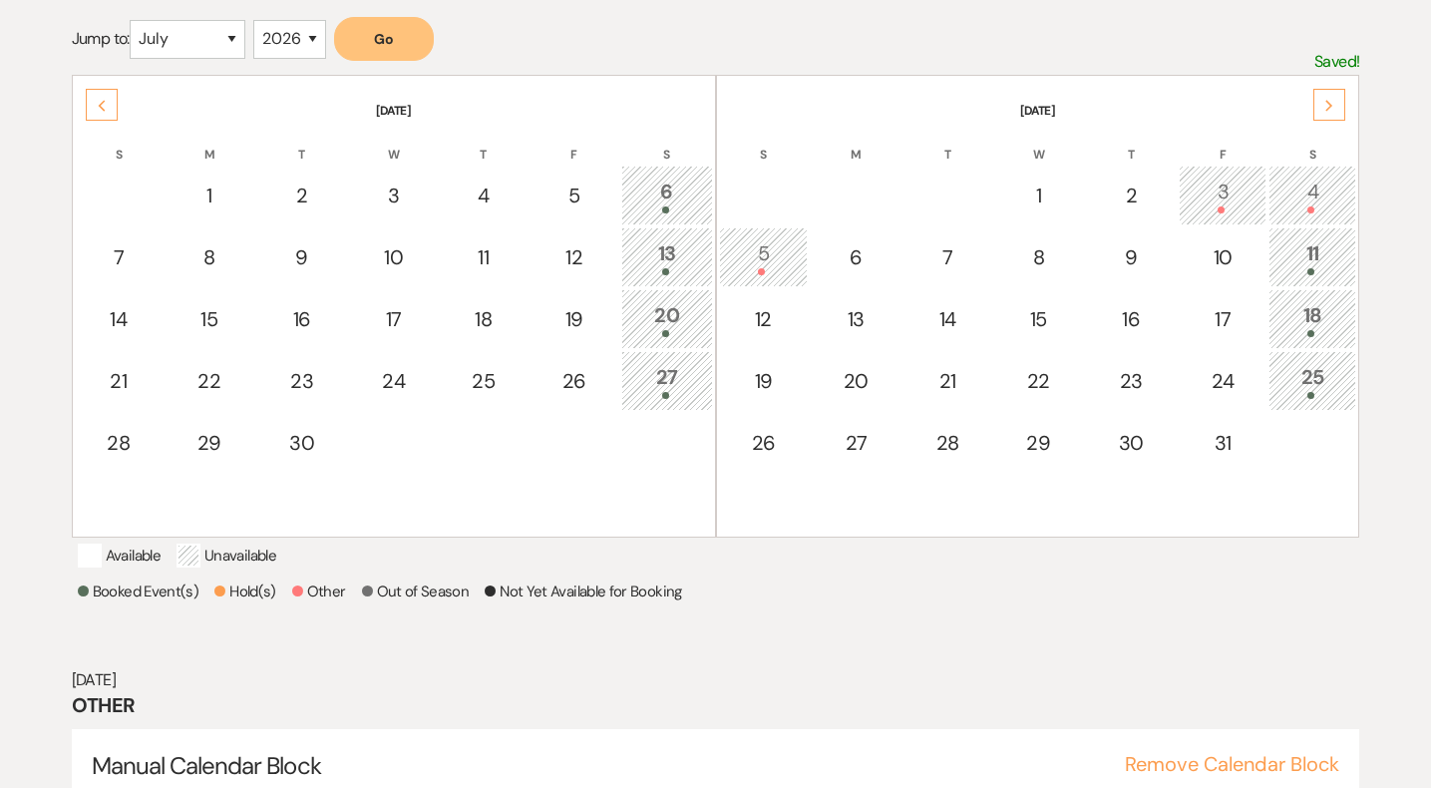
scroll to position [366, 0]
click at [321, 38] on select "2025 2026 2027 2028 2029" at bounding box center [289, 40] width 73 height 39
select select "2027"
click at [380, 48] on button "Go" at bounding box center [384, 40] width 100 height 44
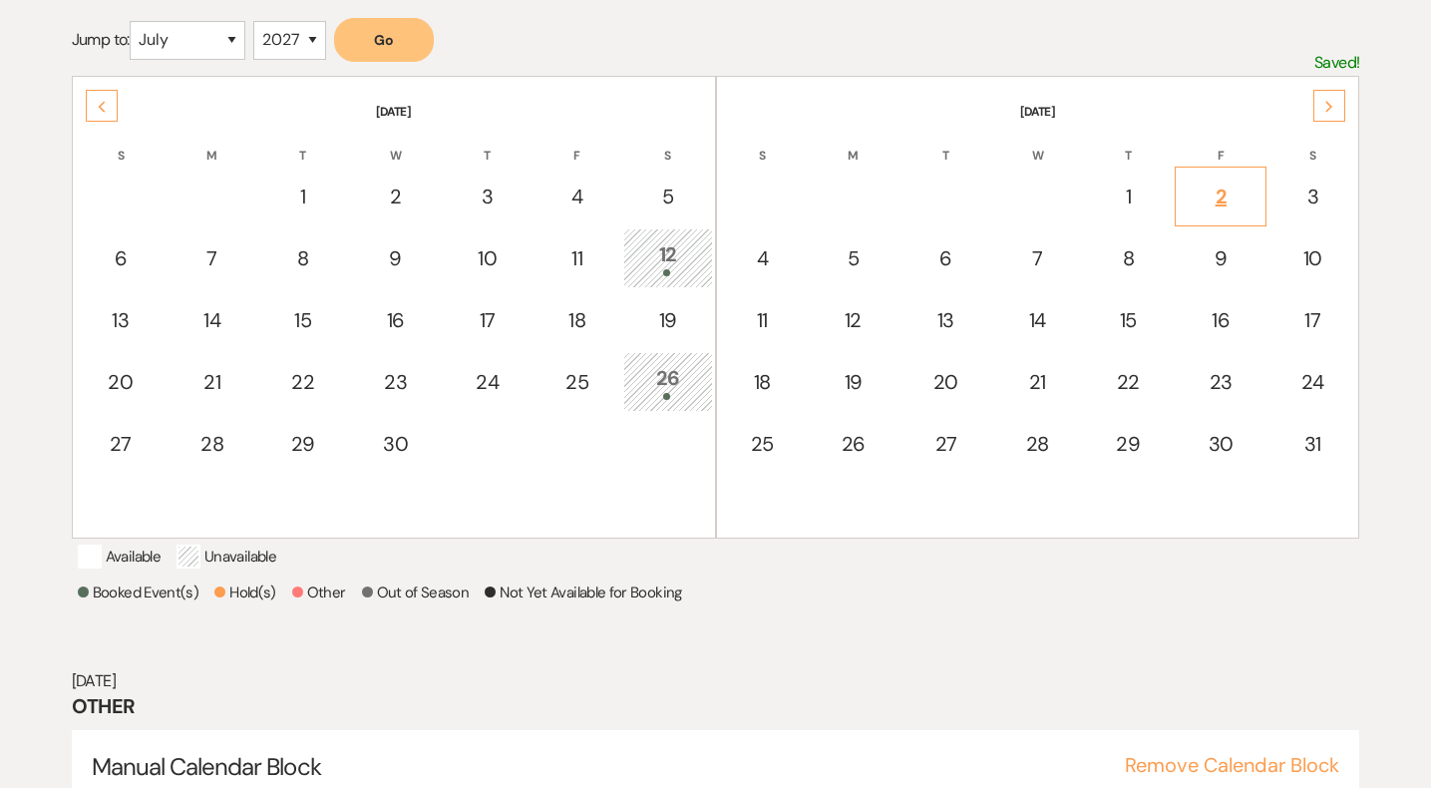
click at [1222, 201] on div "2" at bounding box center [1221, 197] width 70 height 30
select select "other"
select select "false"
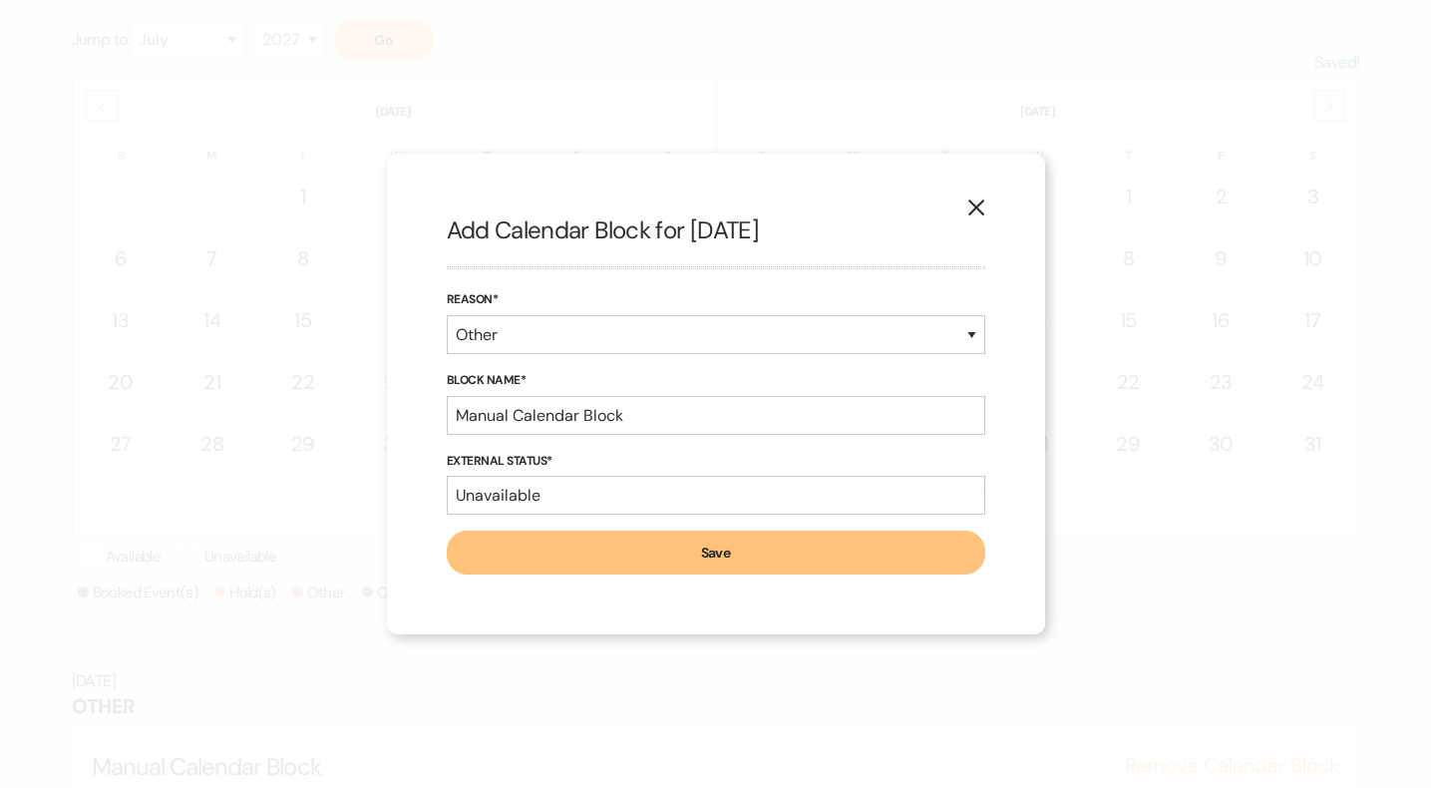
click at [601, 565] on button "Save" at bounding box center [716, 553] width 539 height 44
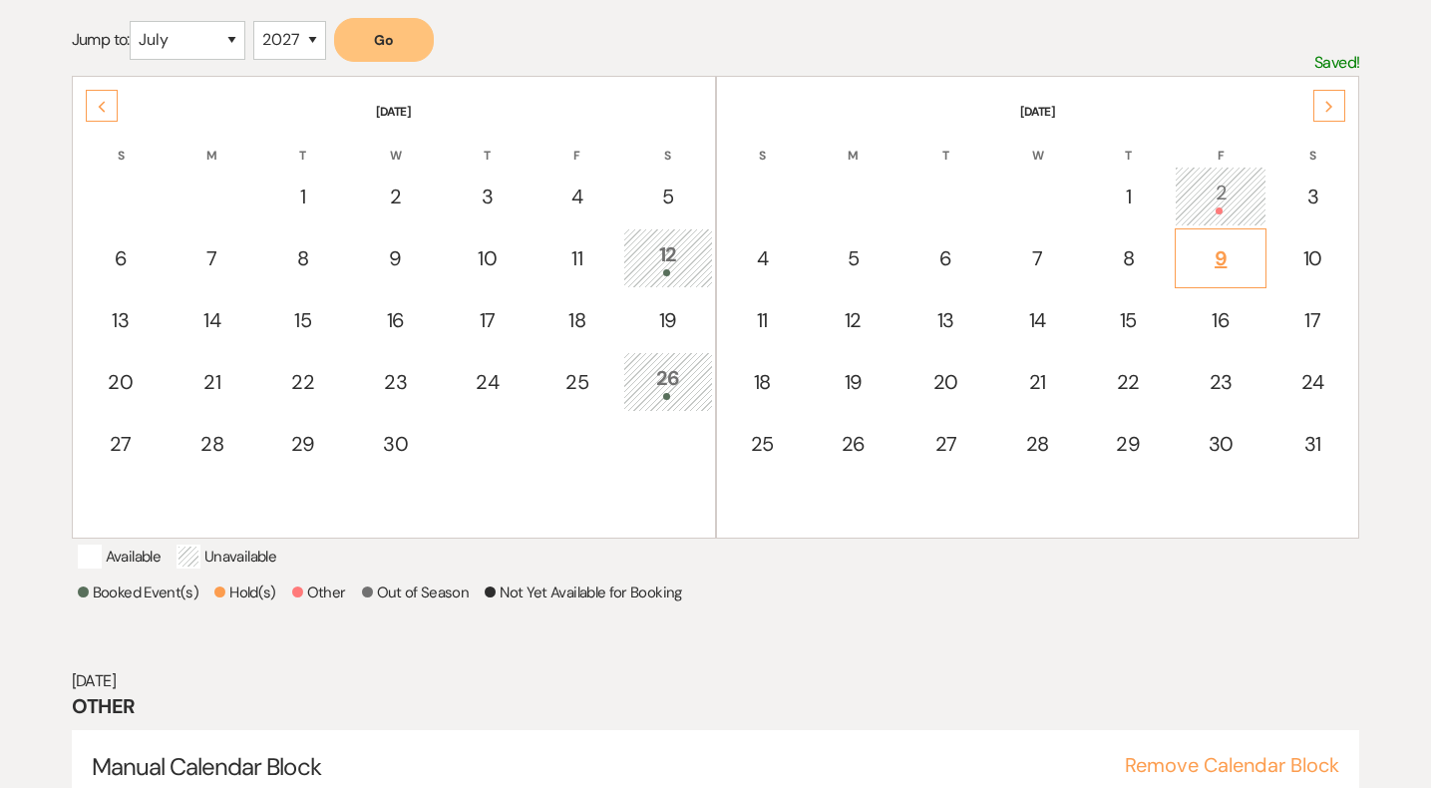
scroll to position [452, 0]
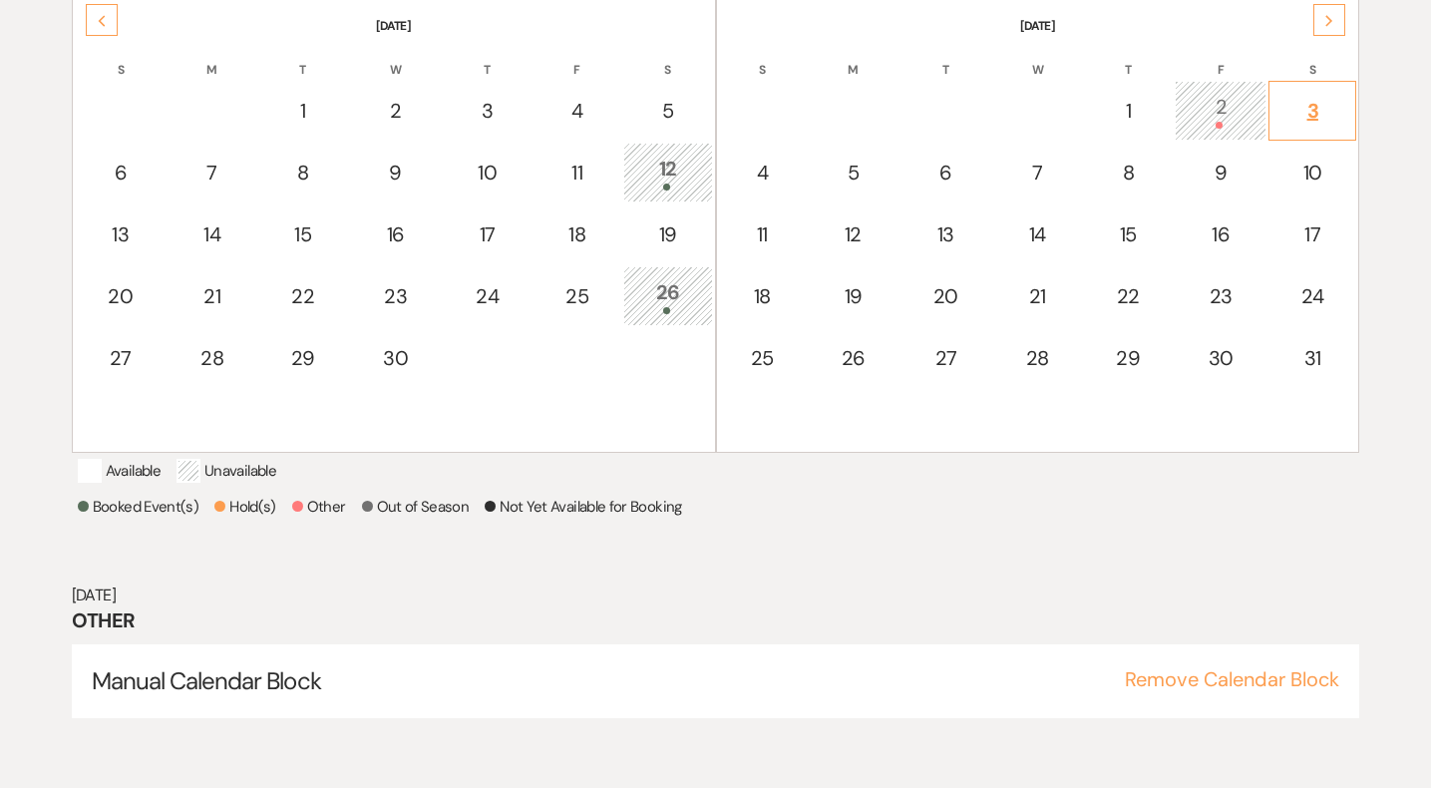
click at [1298, 137] on td "3" at bounding box center [1313, 111] width 88 height 60
select select "other"
select select "false"
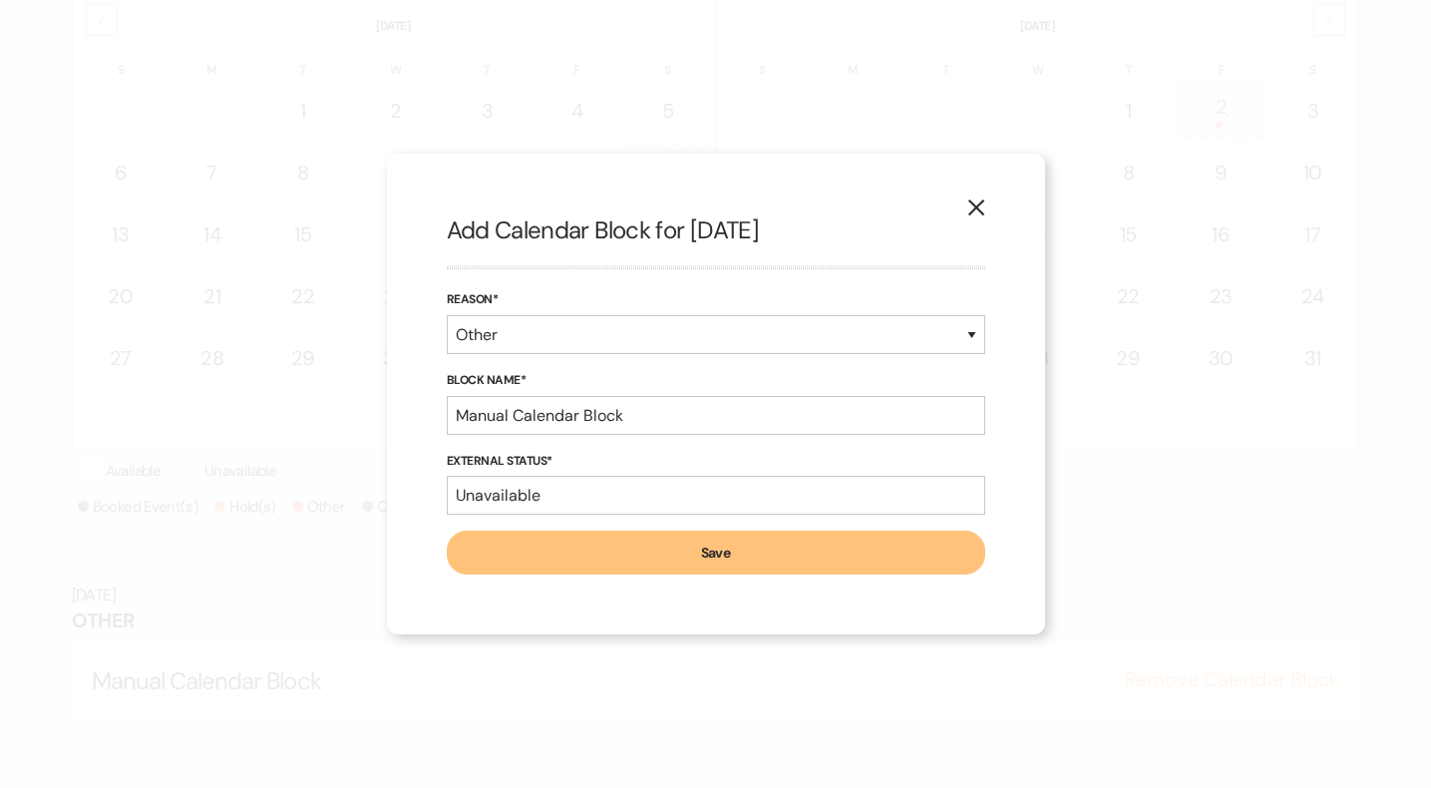
click at [549, 542] on button "Save" at bounding box center [716, 553] width 539 height 44
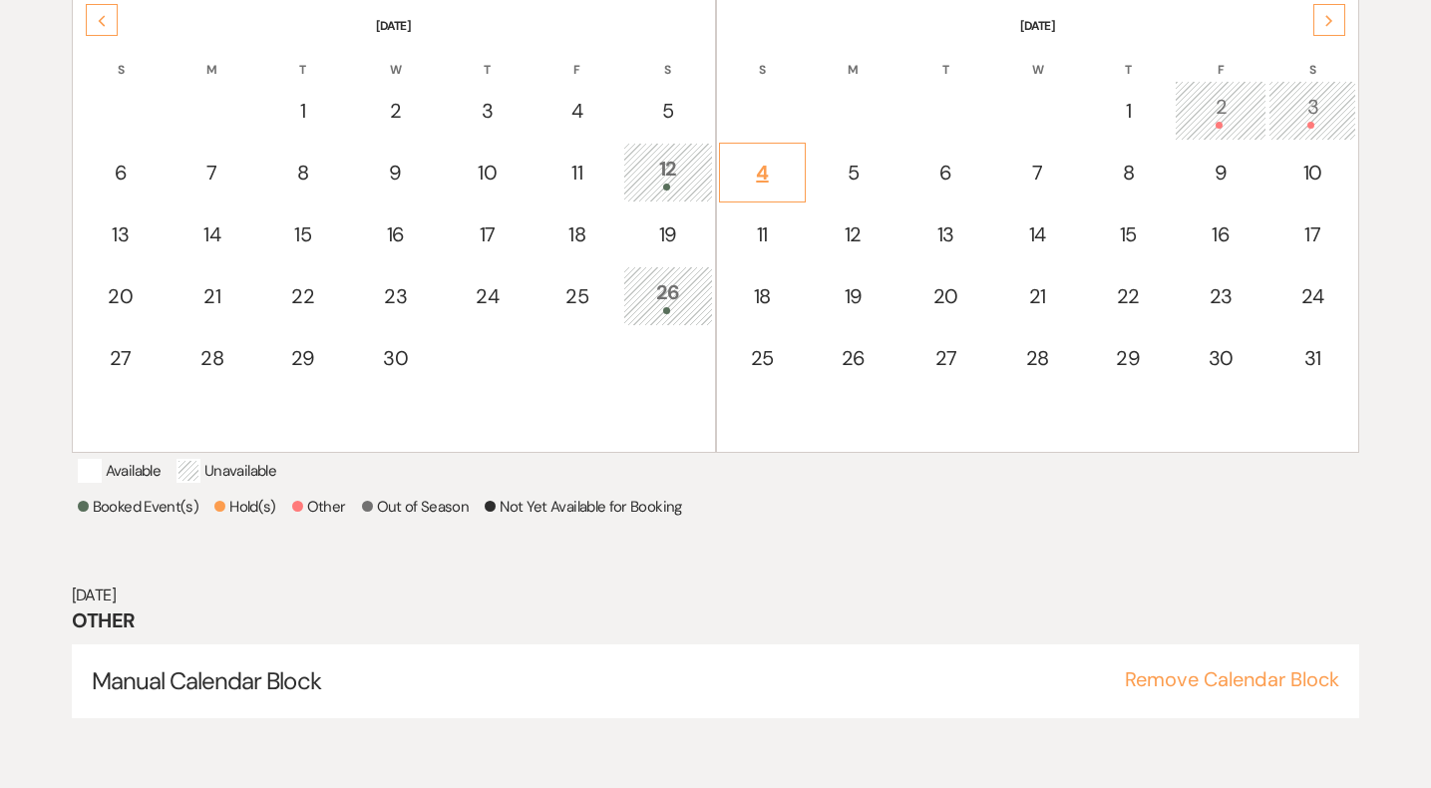
click at [770, 164] on div "4" at bounding box center [763, 173] width 66 height 30
select select "other"
select select "false"
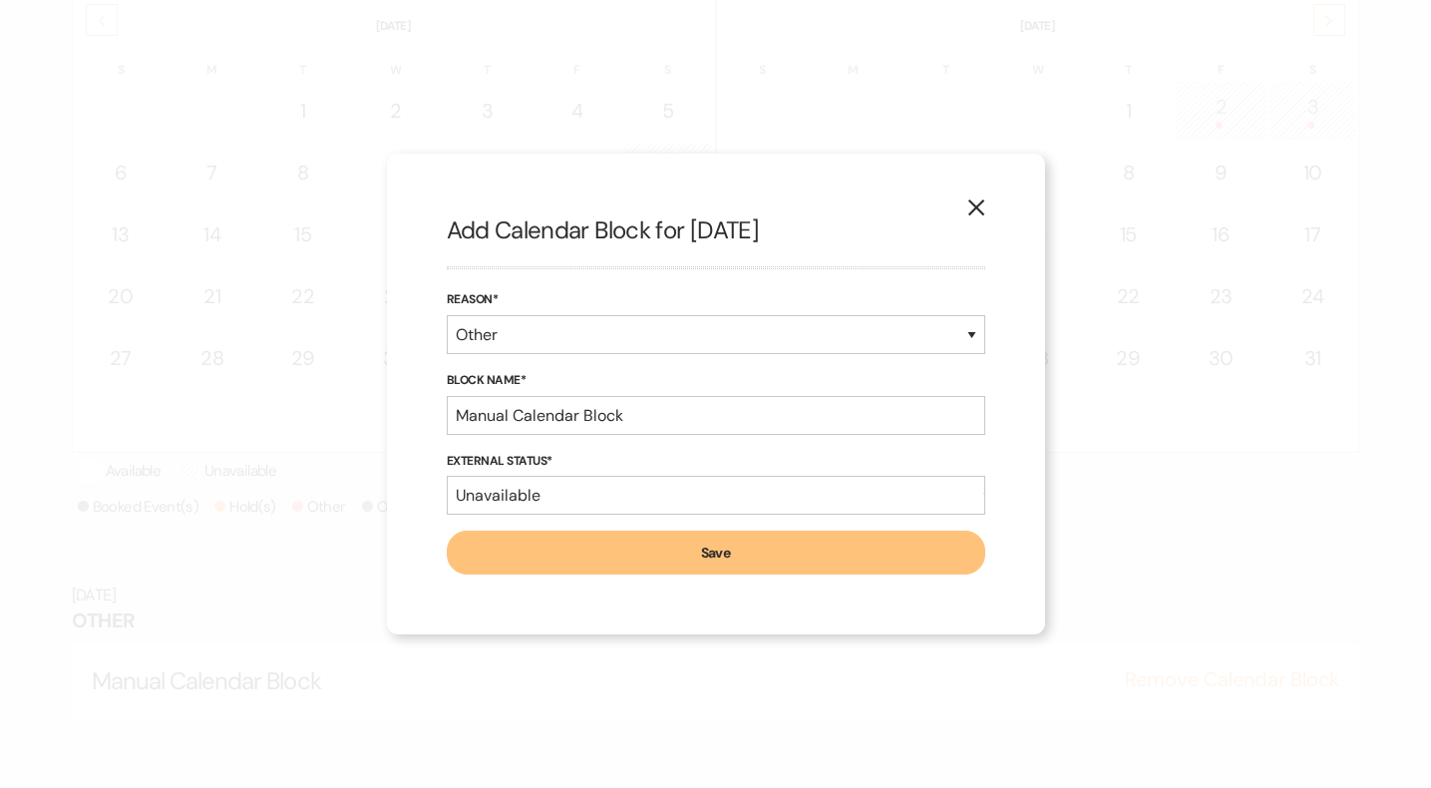
click at [569, 541] on button "Save" at bounding box center [716, 553] width 539 height 44
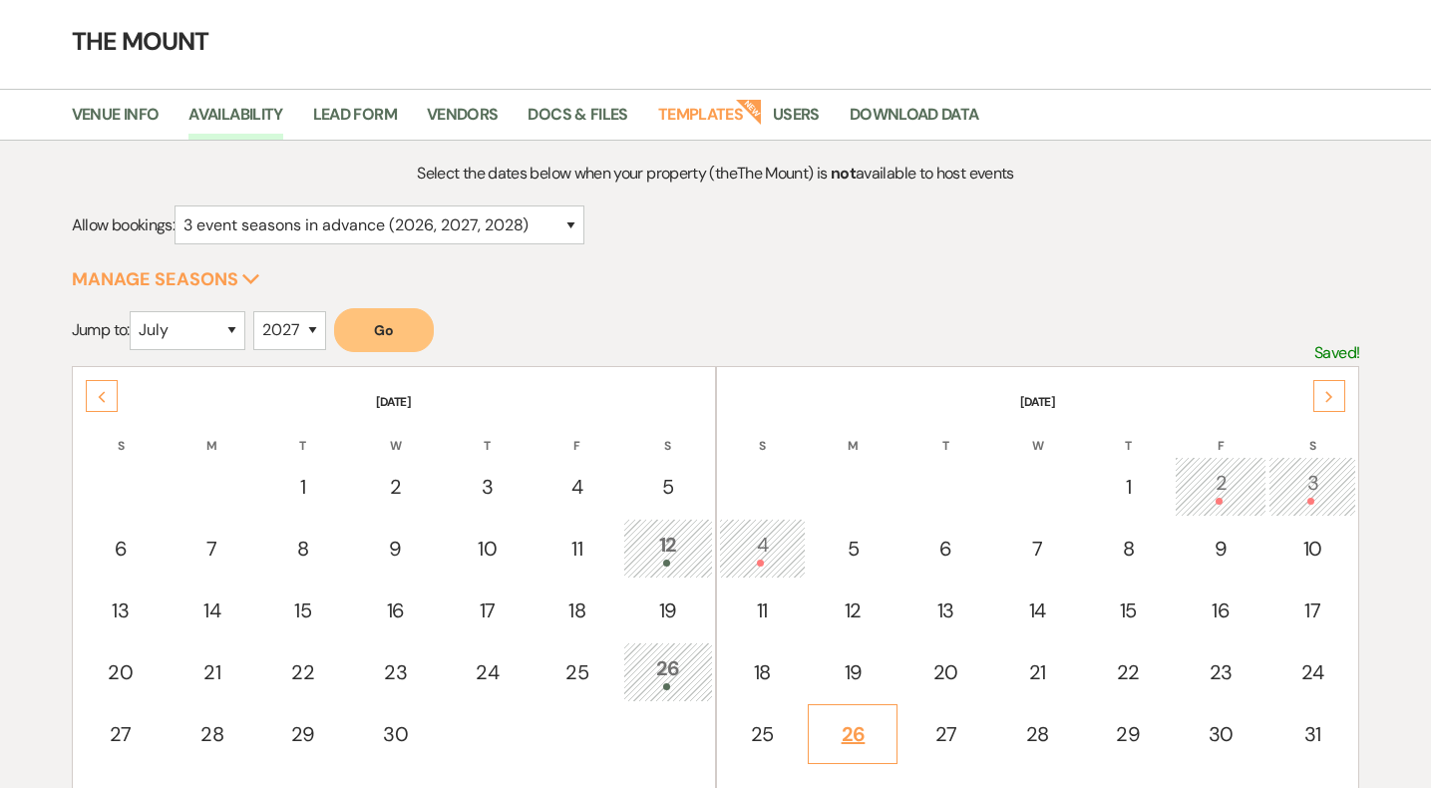
scroll to position [0, 0]
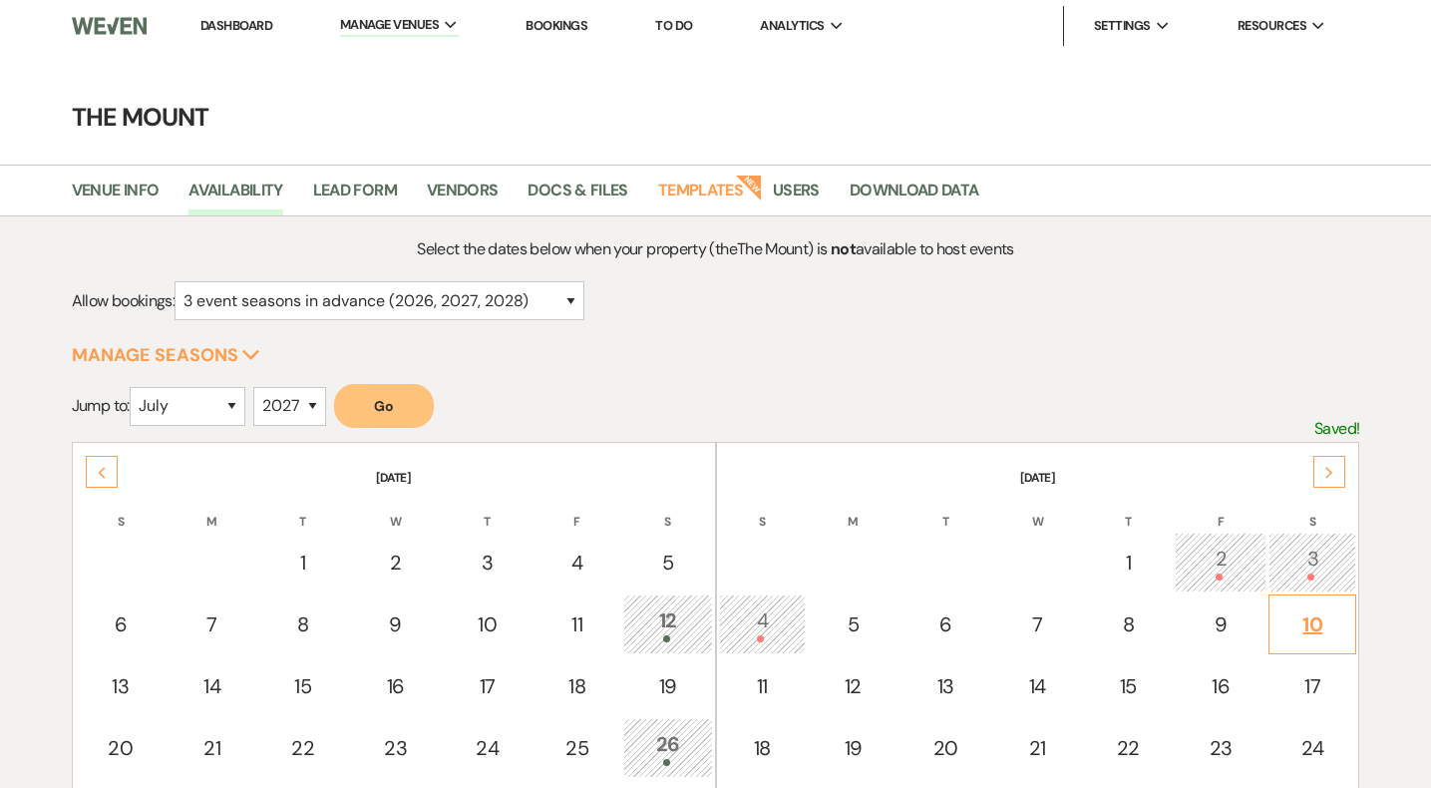
click at [1316, 612] on div "10" at bounding box center [1313, 624] width 66 height 30
select select "other"
select select "false"
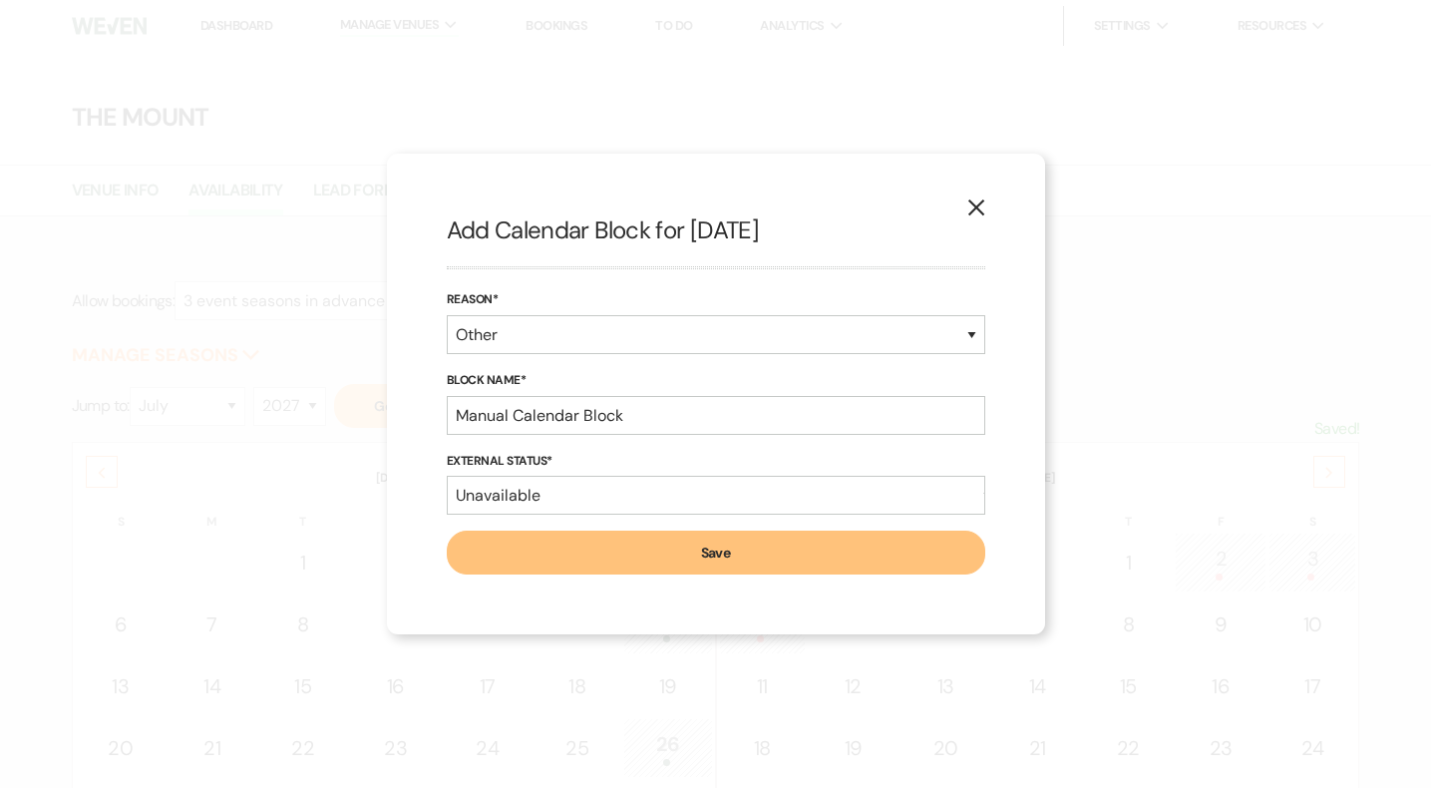
click at [755, 552] on button "Save" at bounding box center [716, 553] width 539 height 44
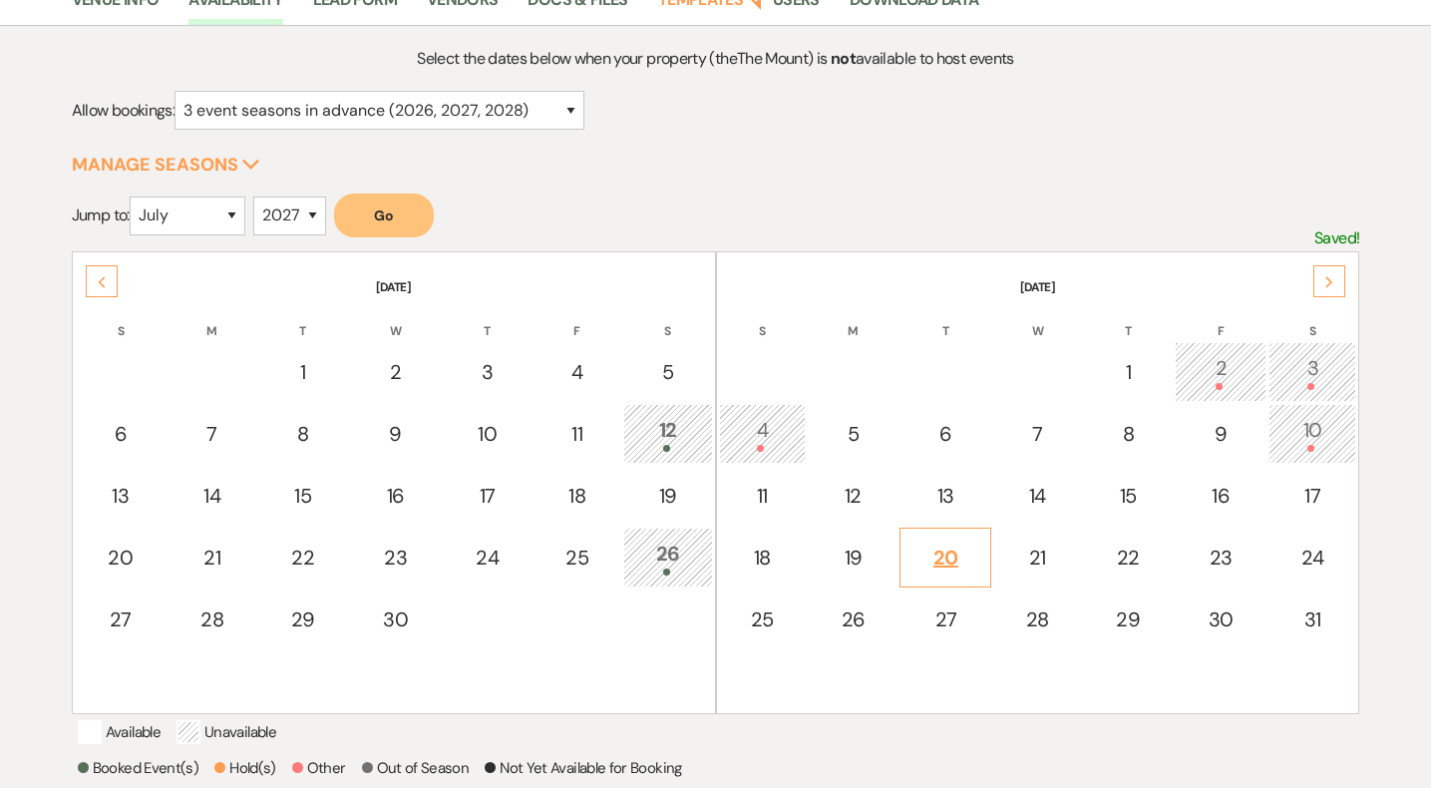
scroll to position [194, 0]
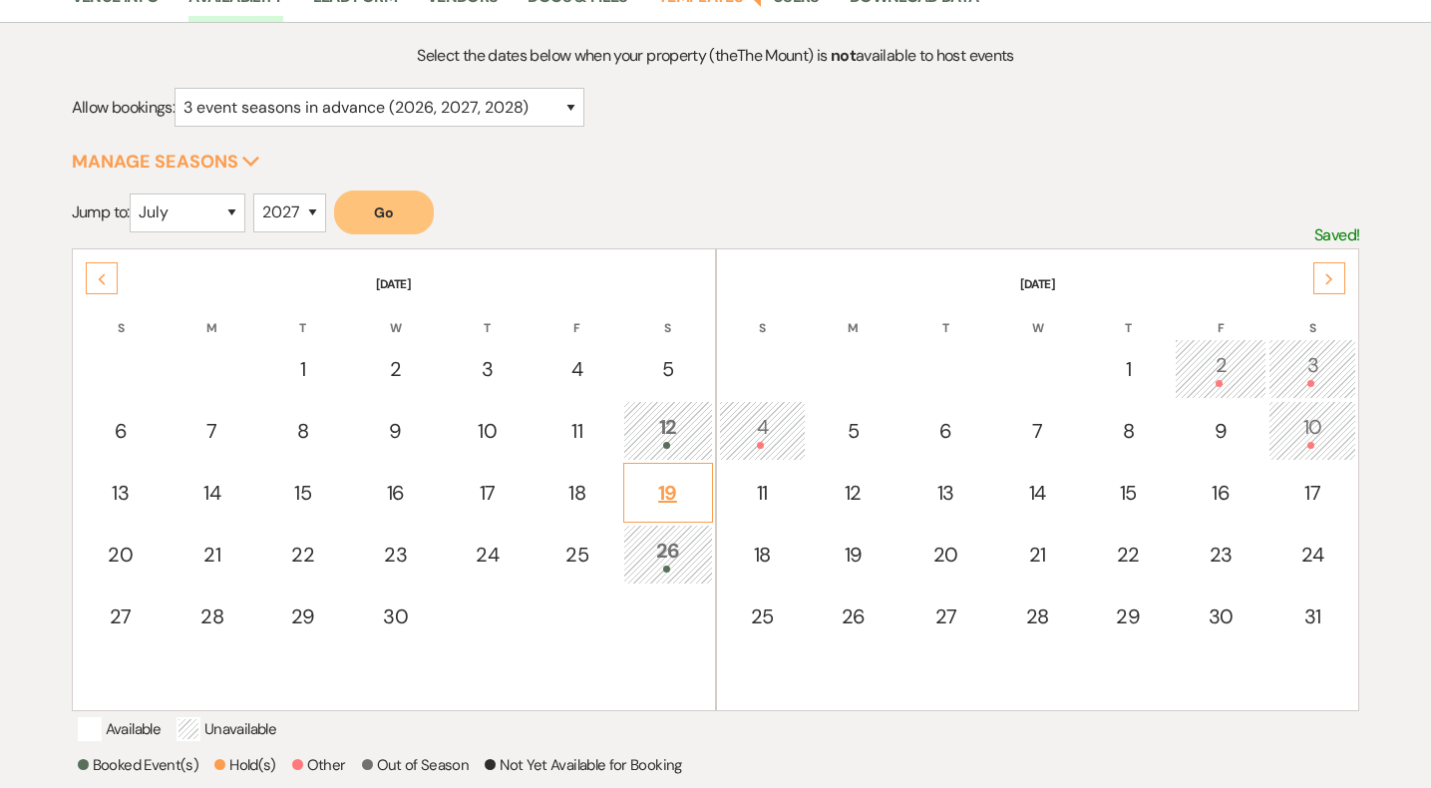
click at [668, 494] on div "19" at bounding box center [668, 493] width 68 height 30
select select "other"
select select "false"
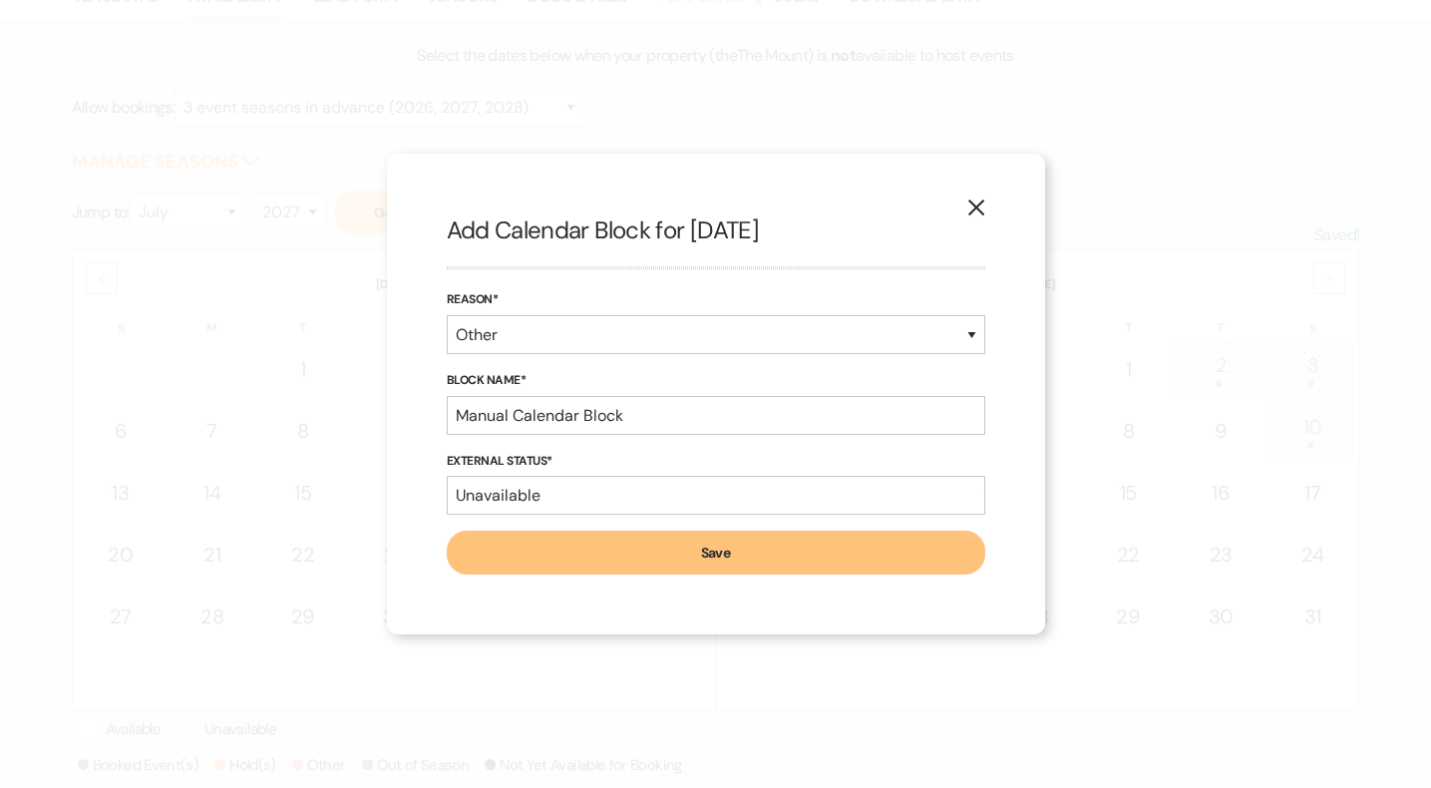
click at [697, 559] on button "Save" at bounding box center [716, 553] width 539 height 44
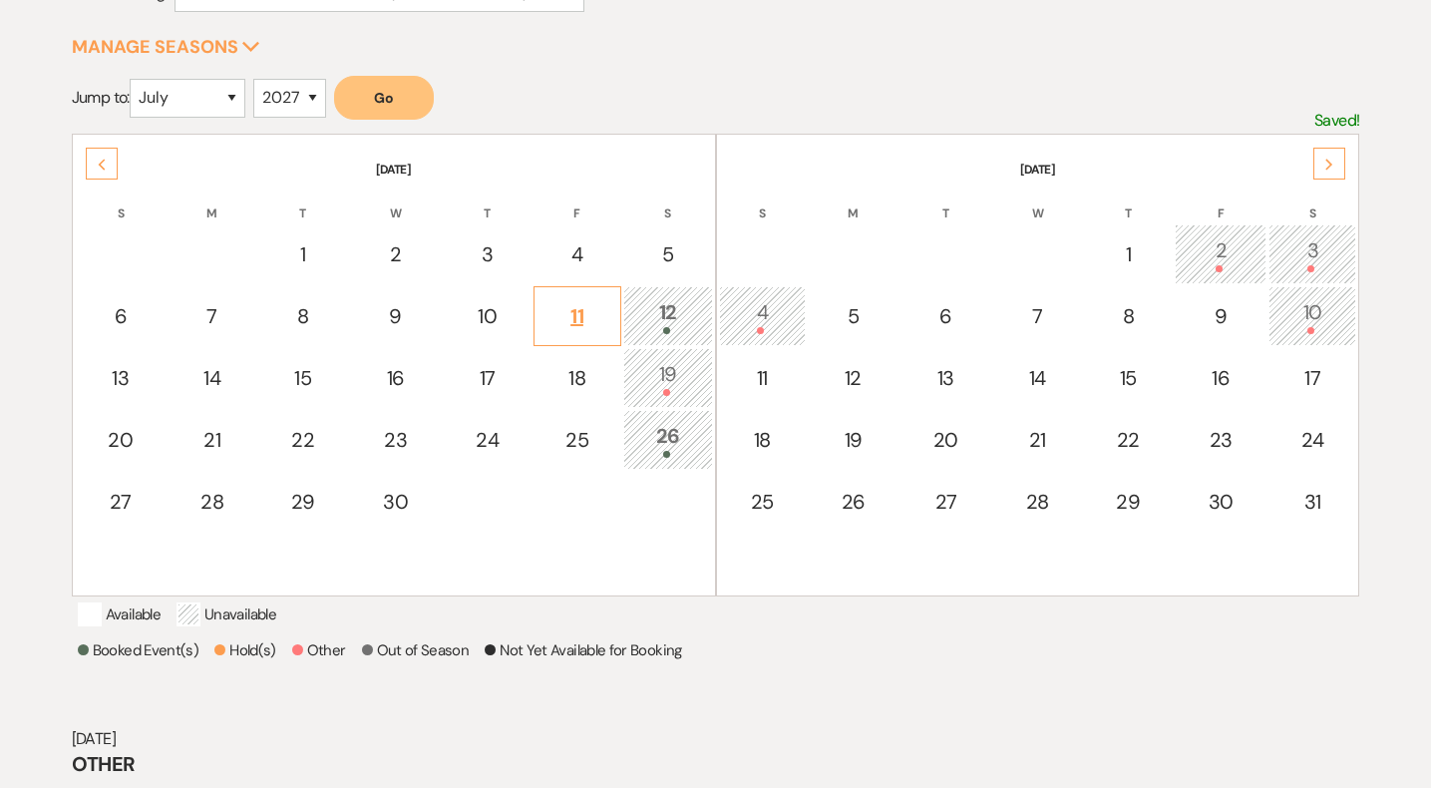
scroll to position [306, 0]
click at [670, 254] on div "5" at bounding box center [668, 256] width 68 height 30
select select "other"
select select "false"
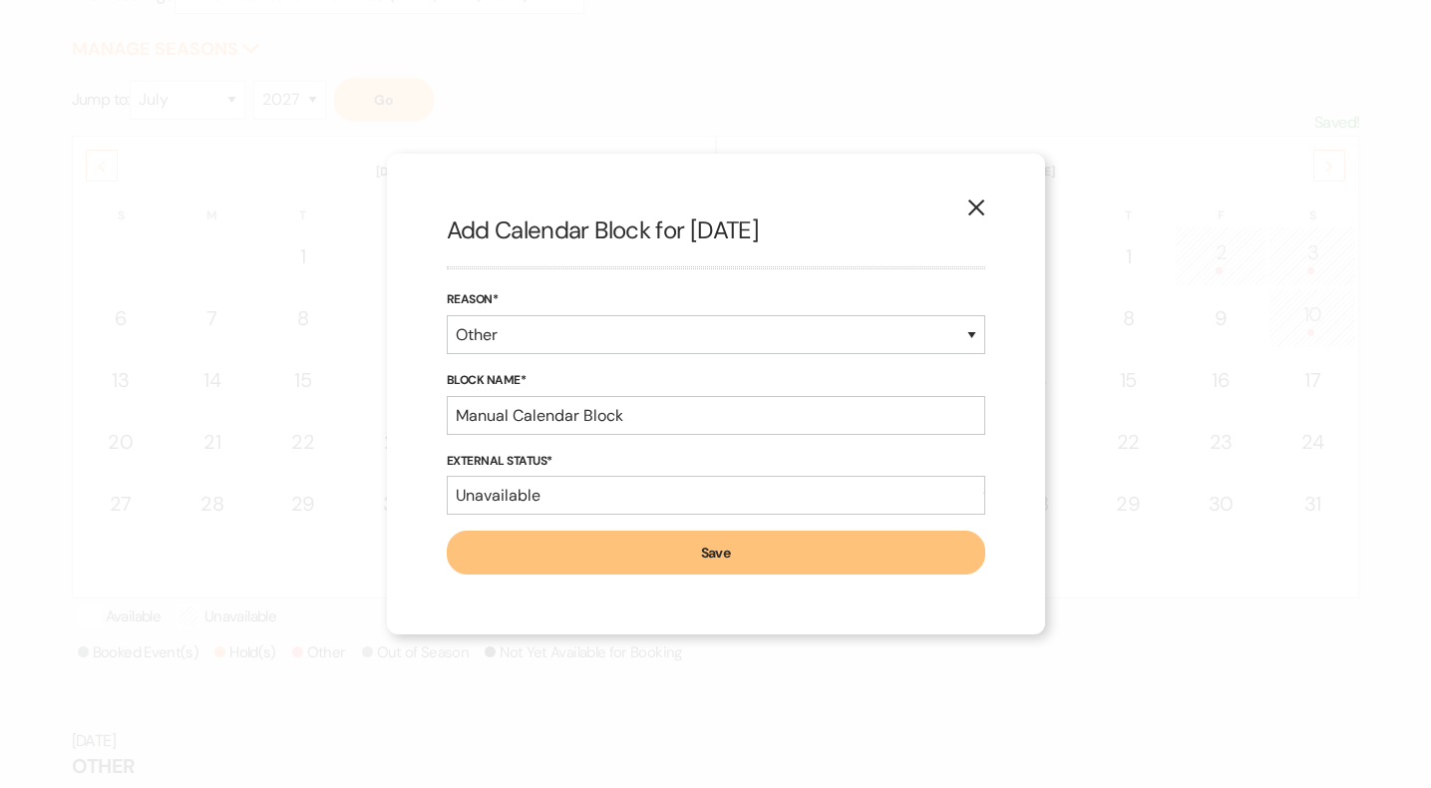
click at [664, 552] on button "Save" at bounding box center [716, 553] width 539 height 44
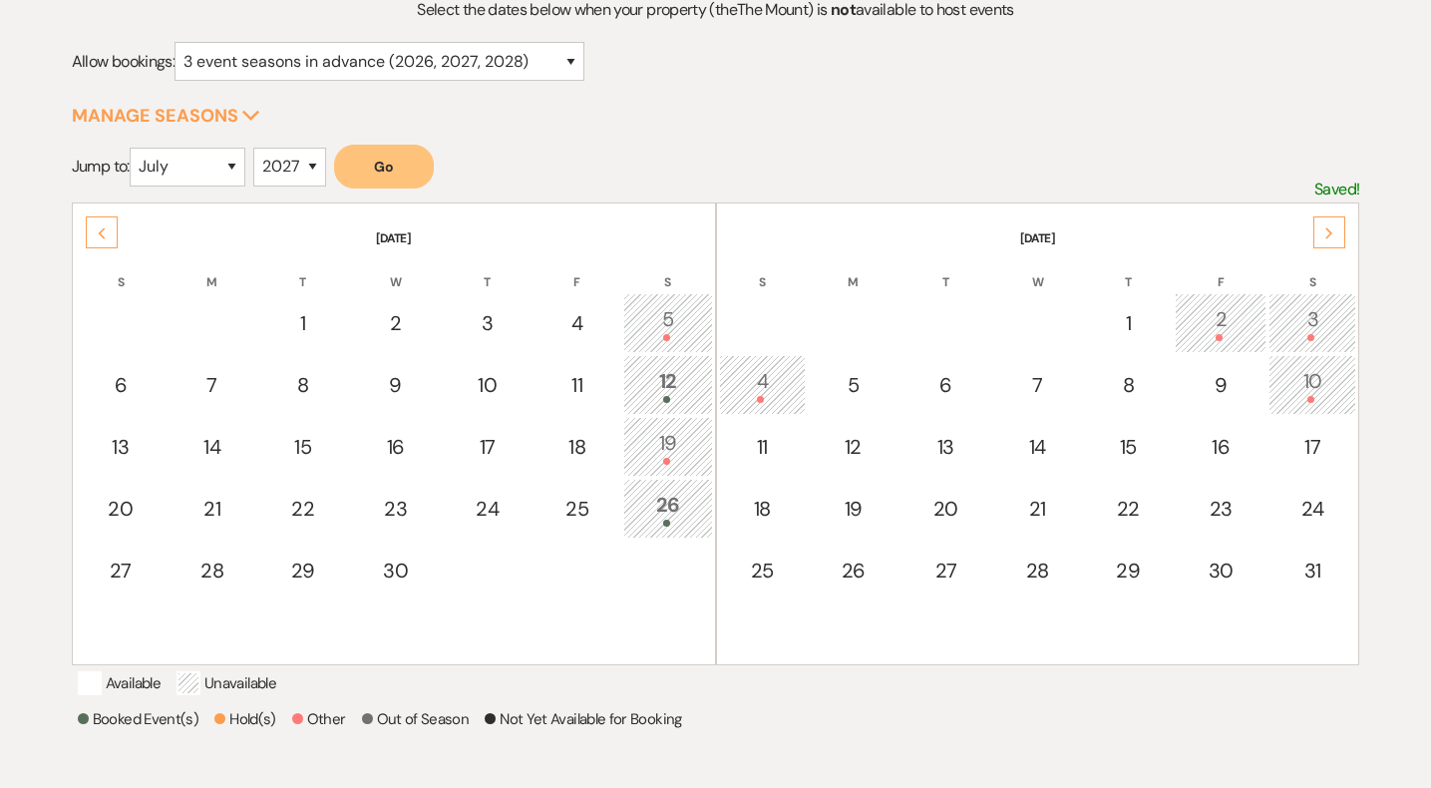
scroll to position [215, 0]
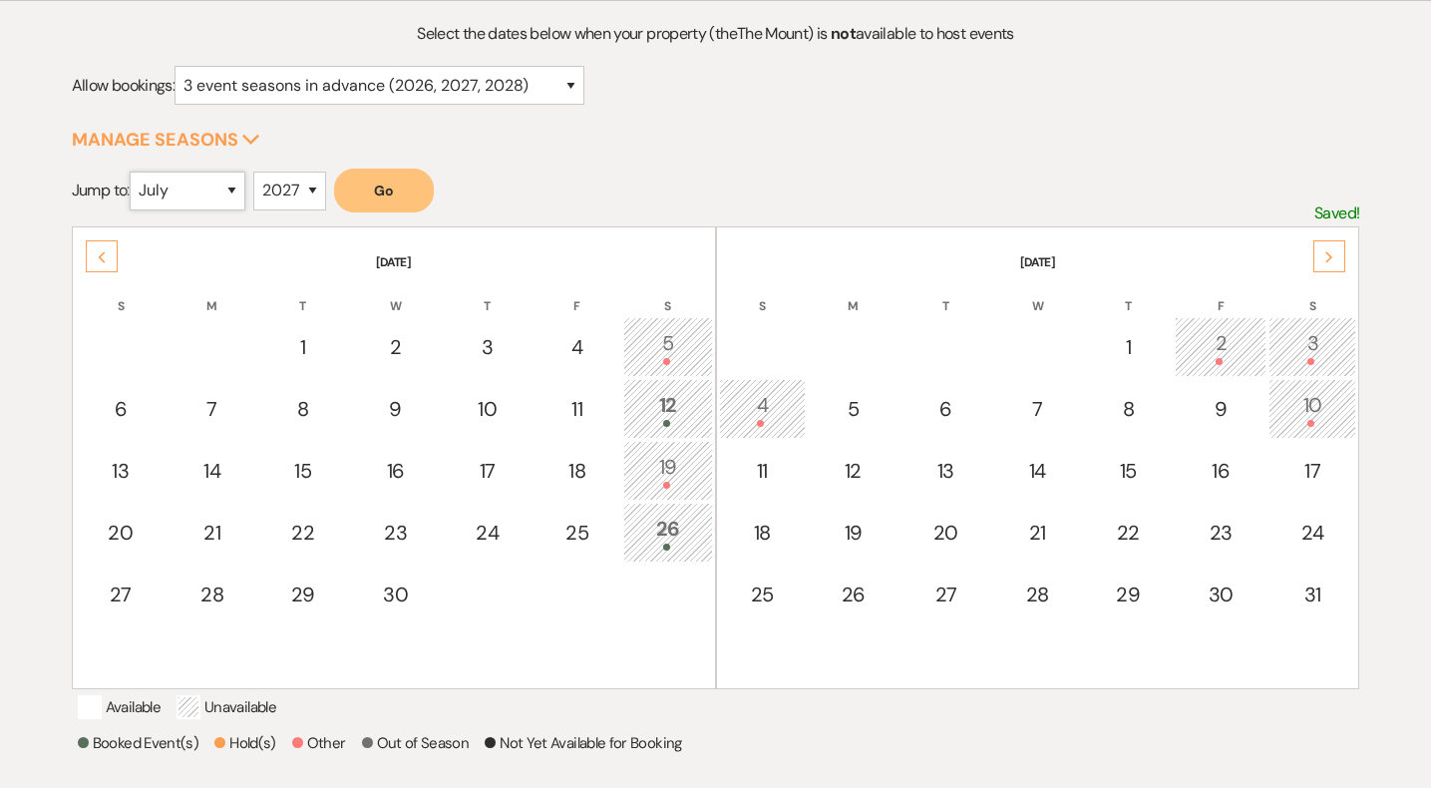
click at [231, 191] on select "January February March April May June July August September October November De…" at bounding box center [188, 191] width 116 height 39
select select "5"
click at [407, 200] on button "Go" at bounding box center [384, 191] width 100 height 44
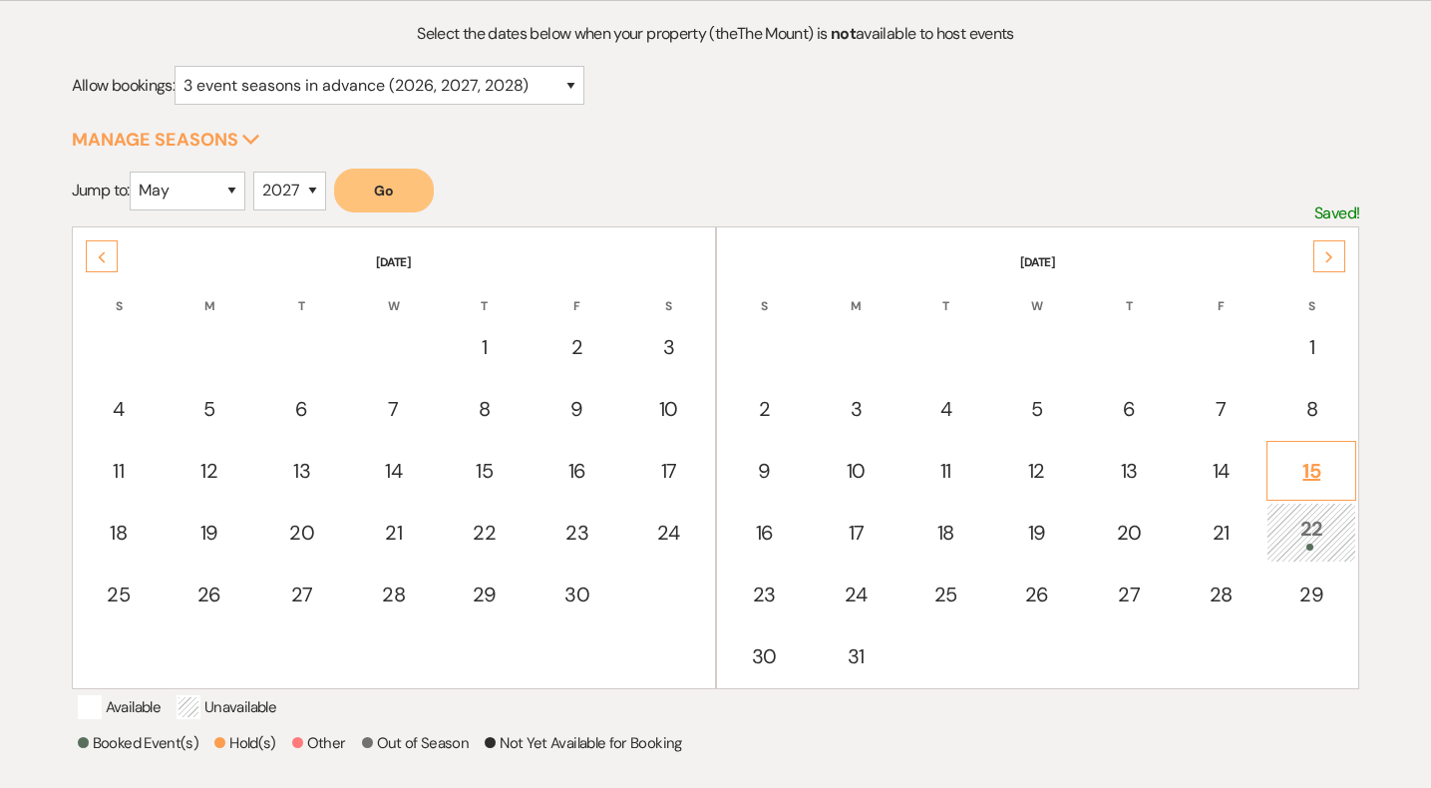
click at [1309, 469] on div "15" at bounding box center [1312, 471] width 68 height 30
select select "other"
select select "false"
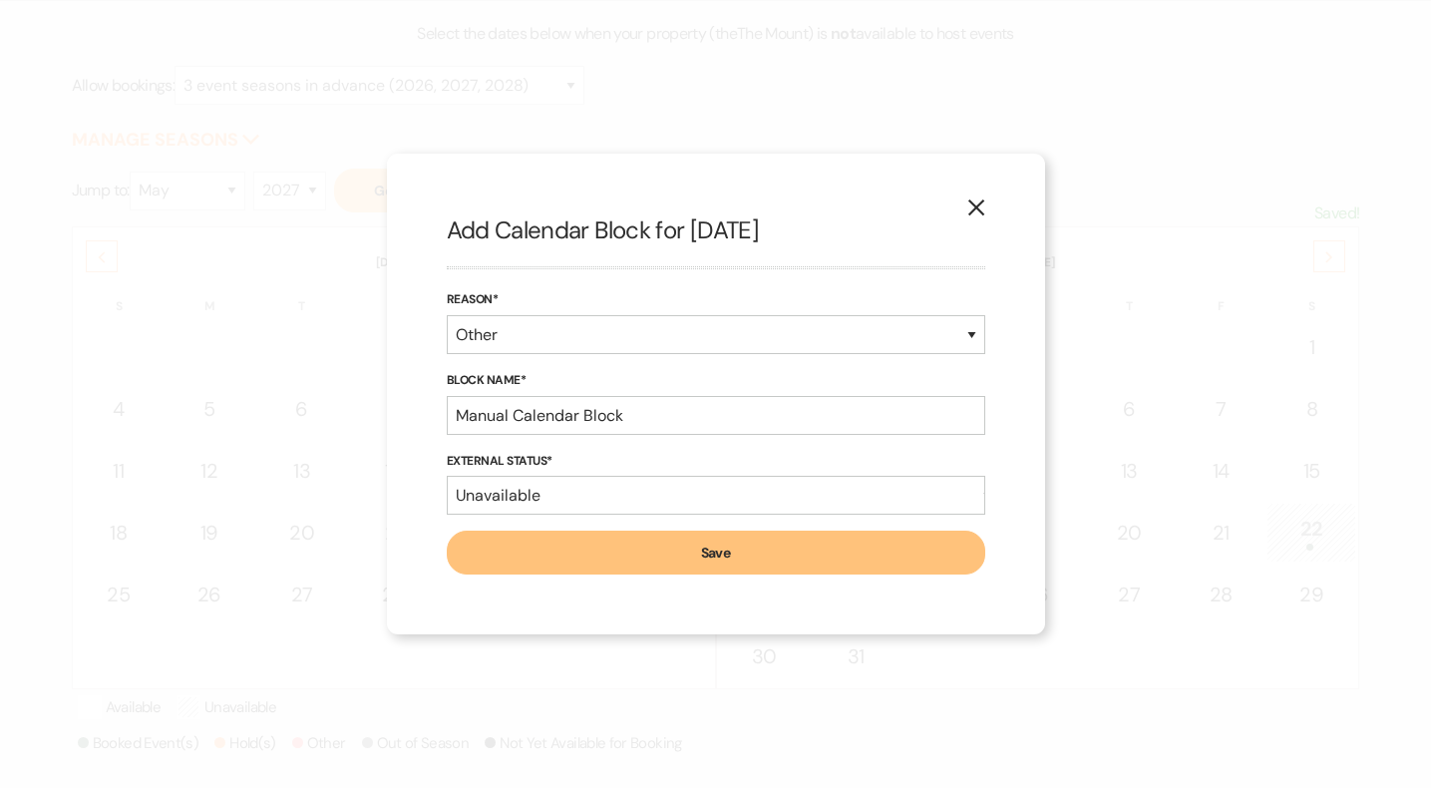
click at [969, 207] on icon "X" at bounding box center [977, 207] width 18 height 18
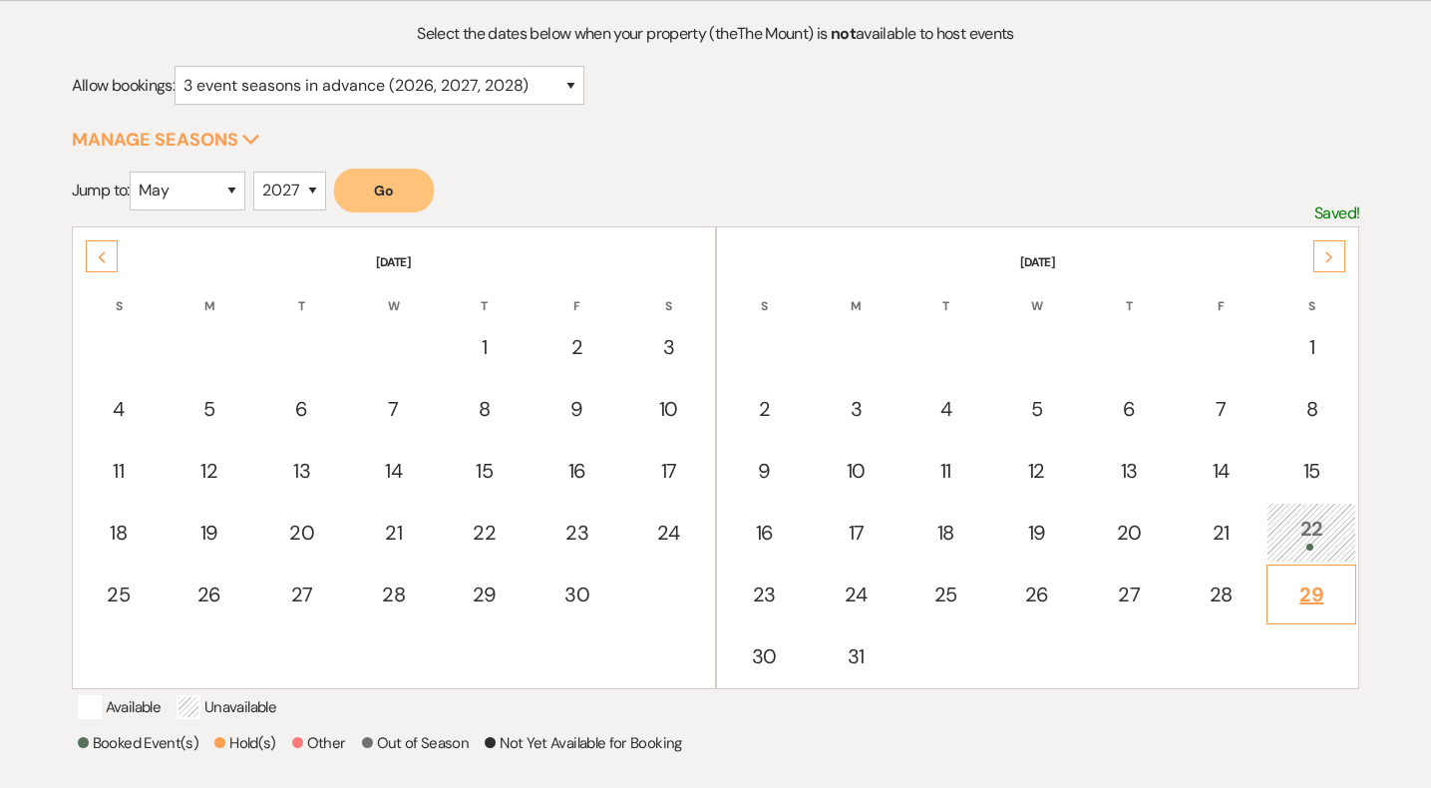
click at [1318, 603] on div "29" at bounding box center [1312, 595] width 68 height 30
select select "other"
select select "false"
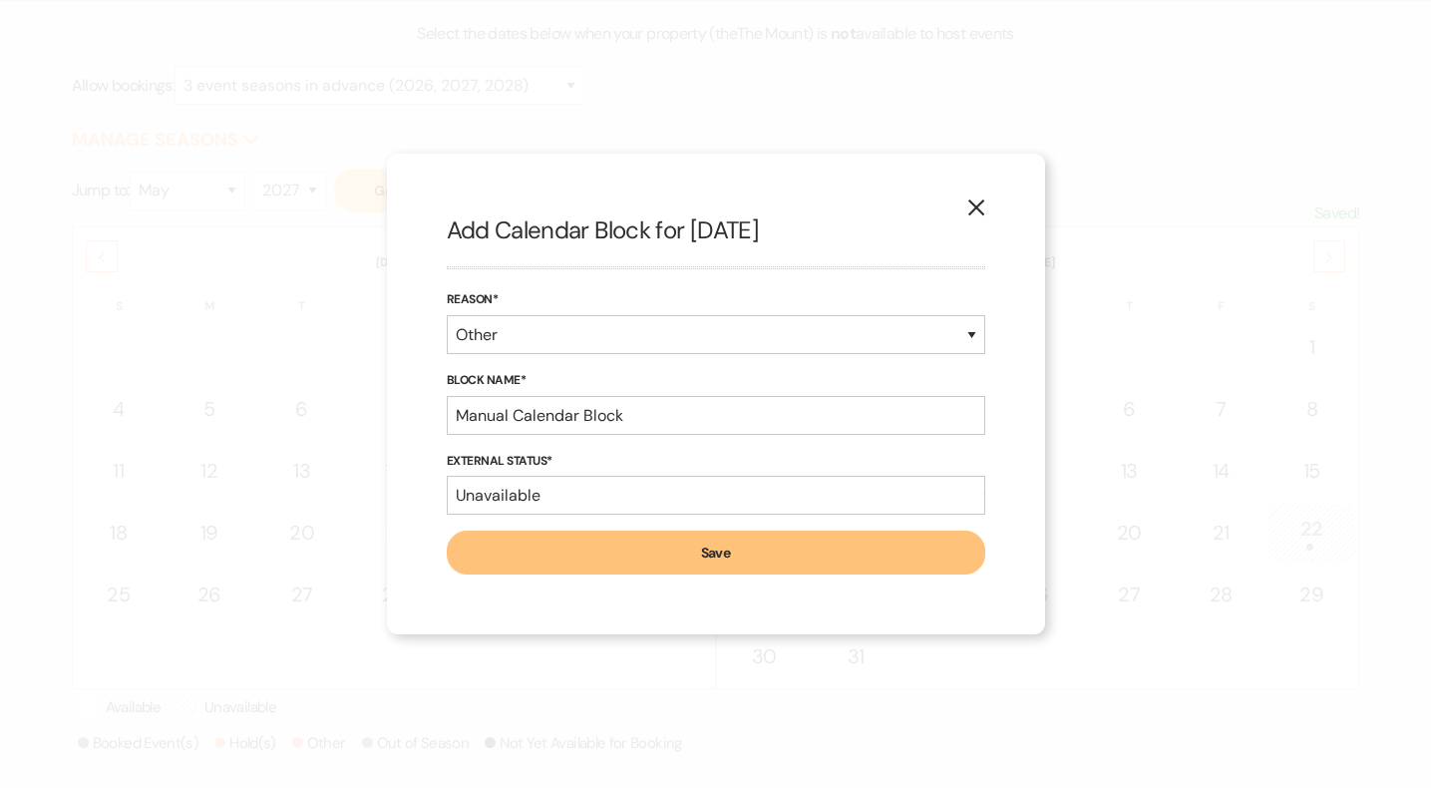
click at [618, 559] on button "Save" at bounding box center [716, 553] width 539 height 44
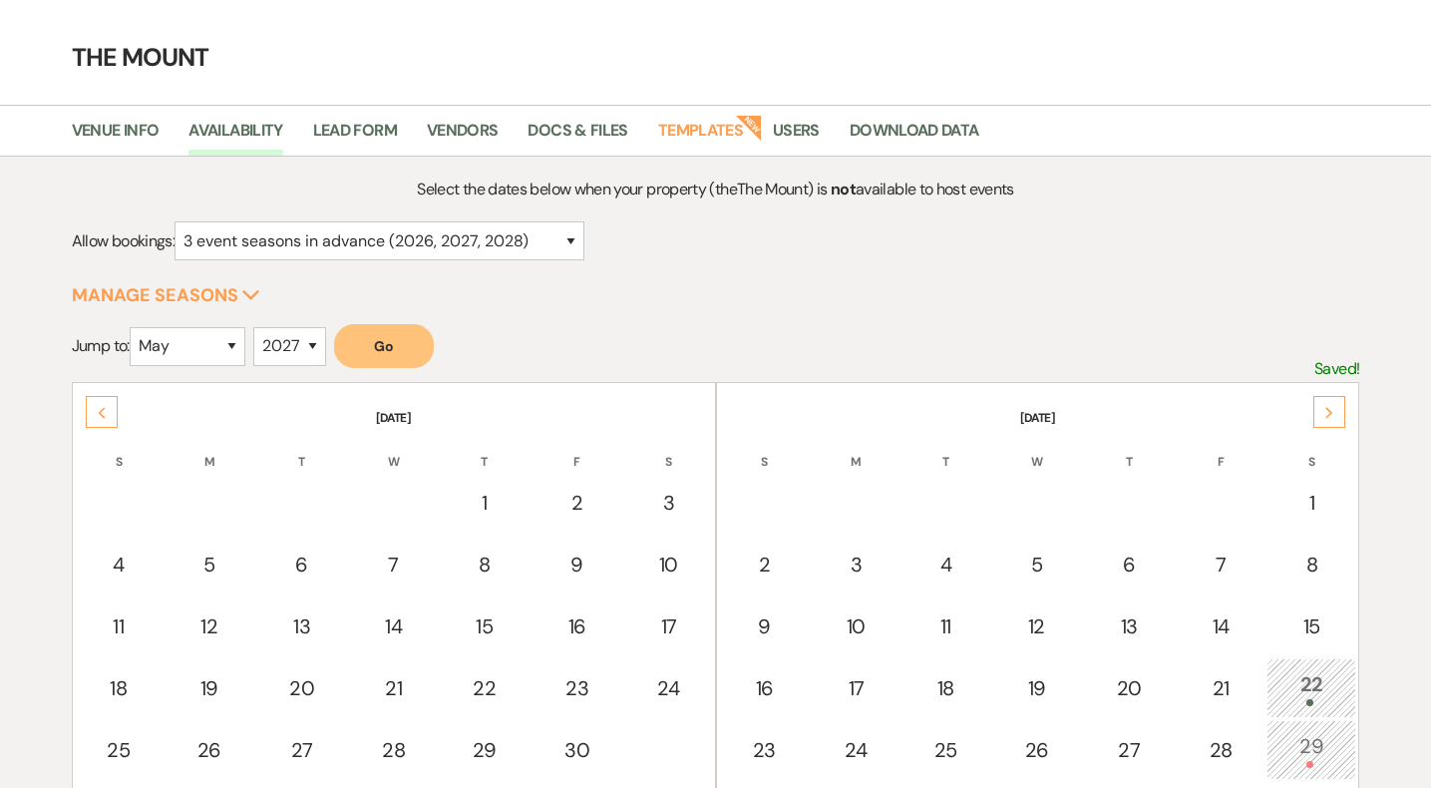
scroll to position [61, 0]
click at [691, 138] on link "Templates" at bounding box center [700, 136] width 85 height 38
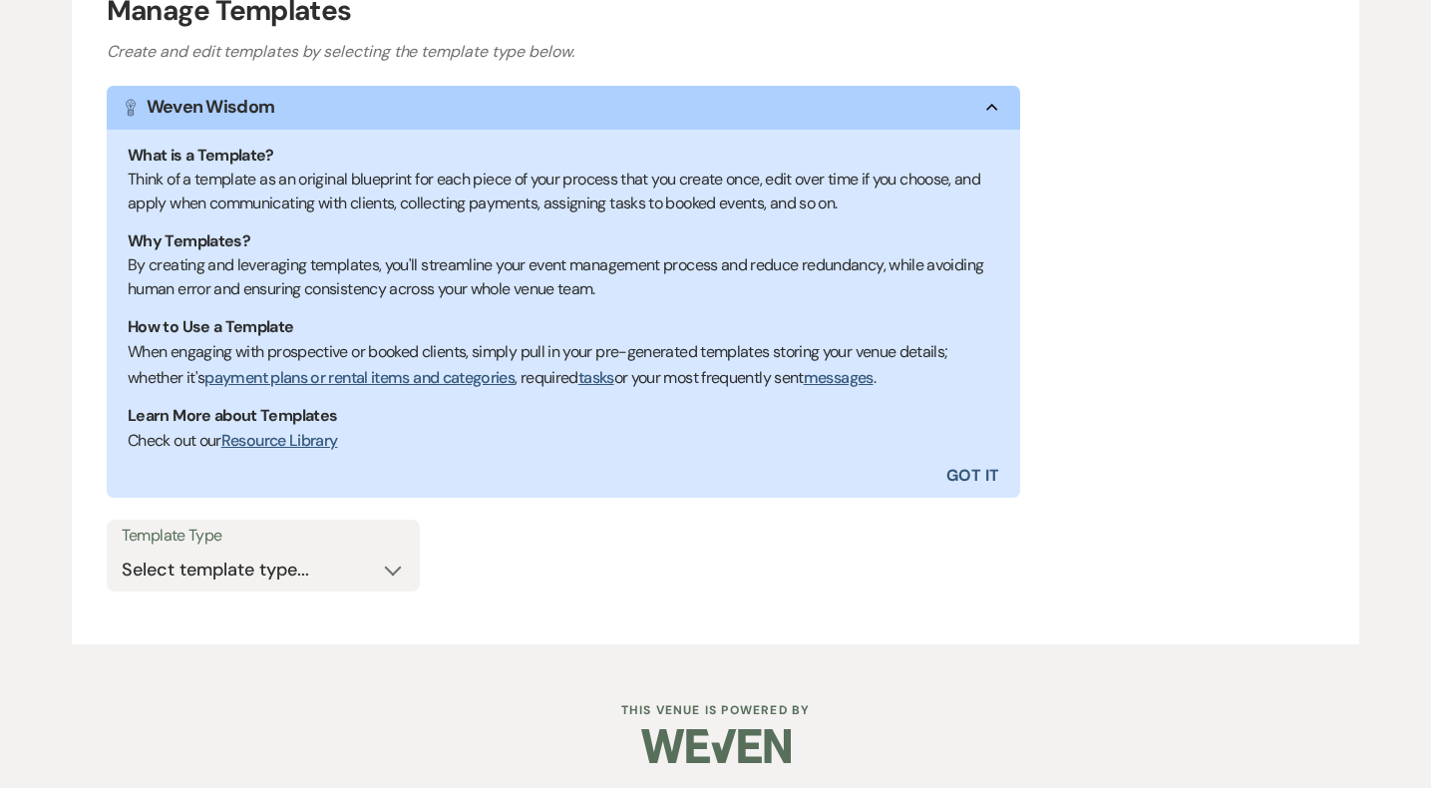
scroll to position [285, 0]
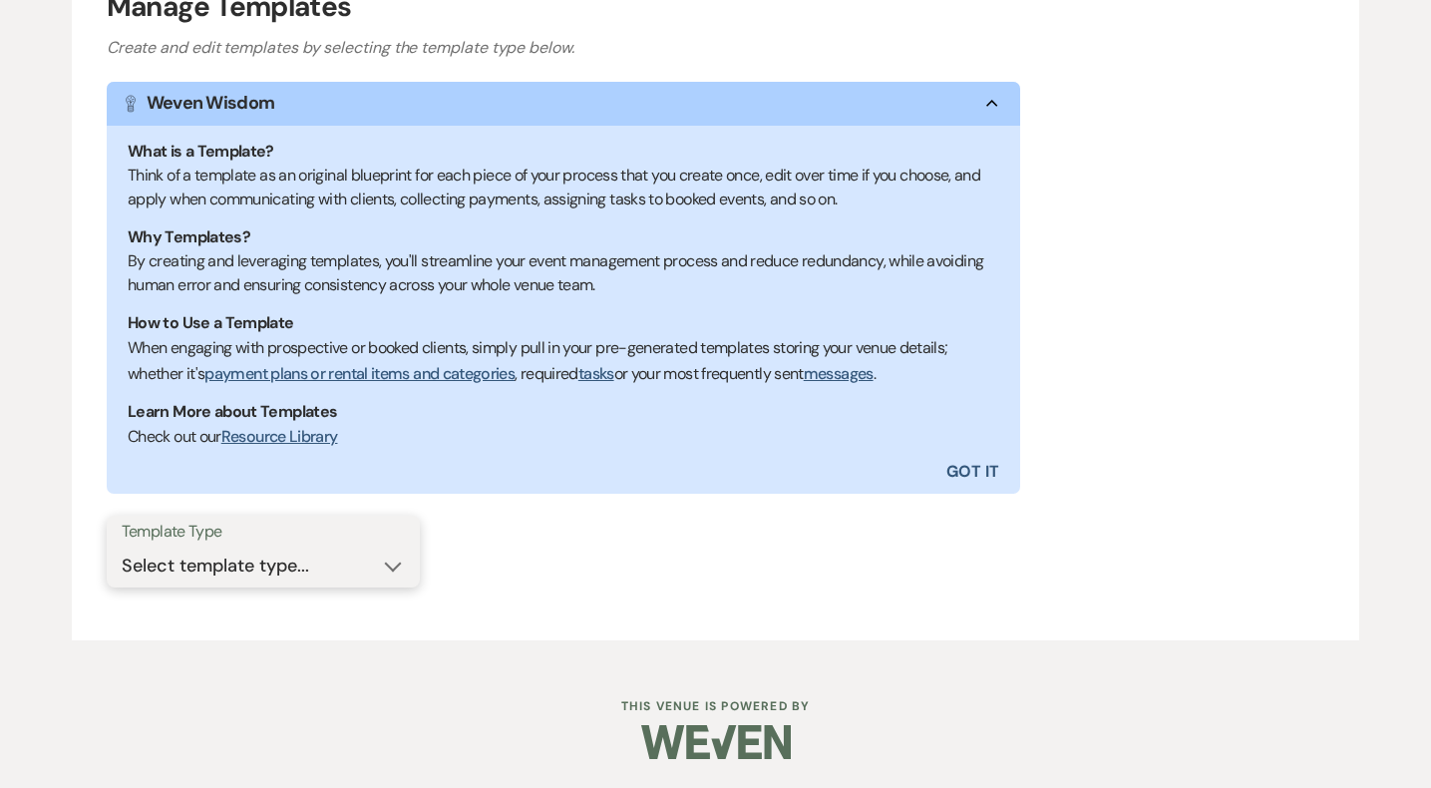
click at [338, 583] on select "Select template type... Task List Message Templates Payment Plan Inventory Item…" at bounding box center [263, 566] width 283 height 39
select select "Message Templates"
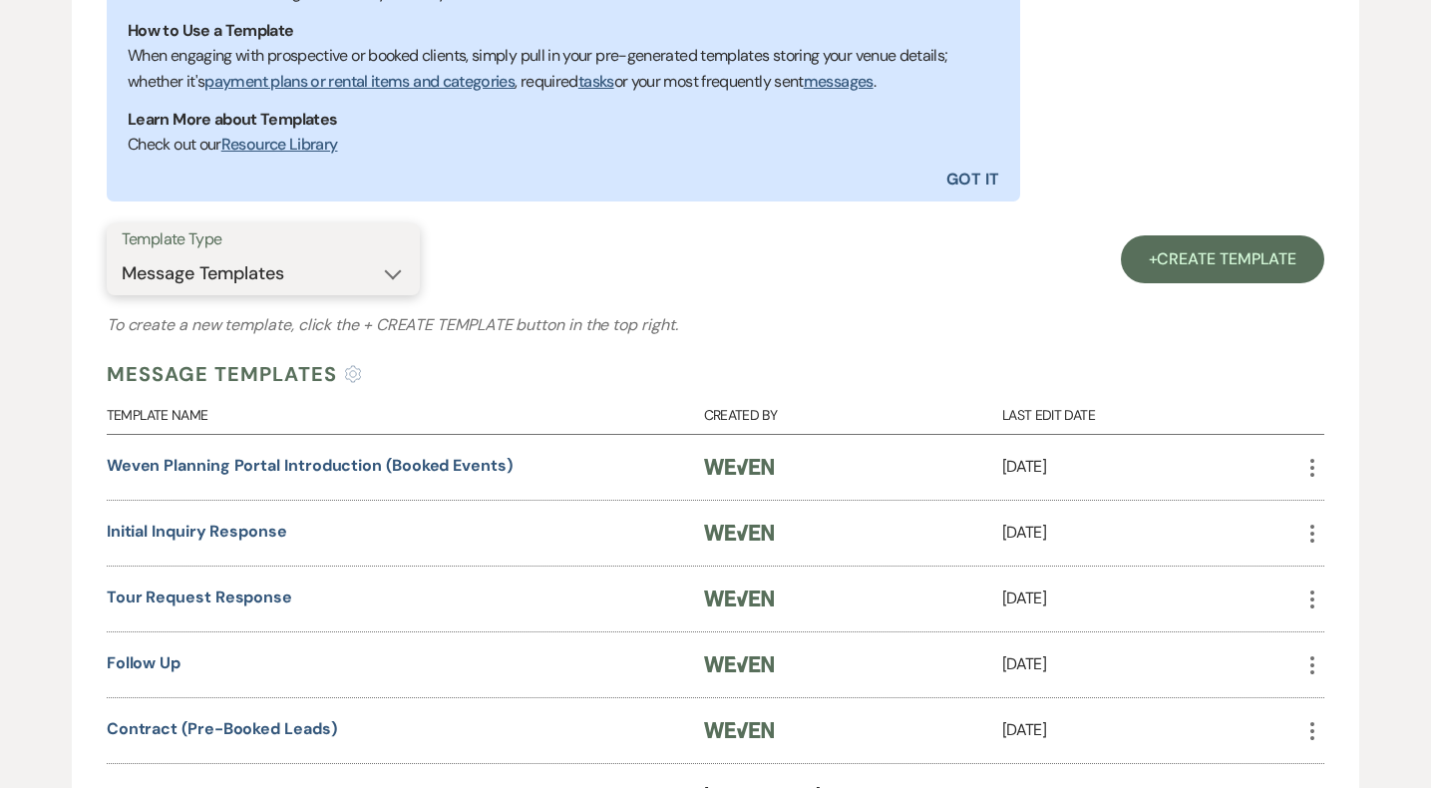
scroll to position [1285, 0]
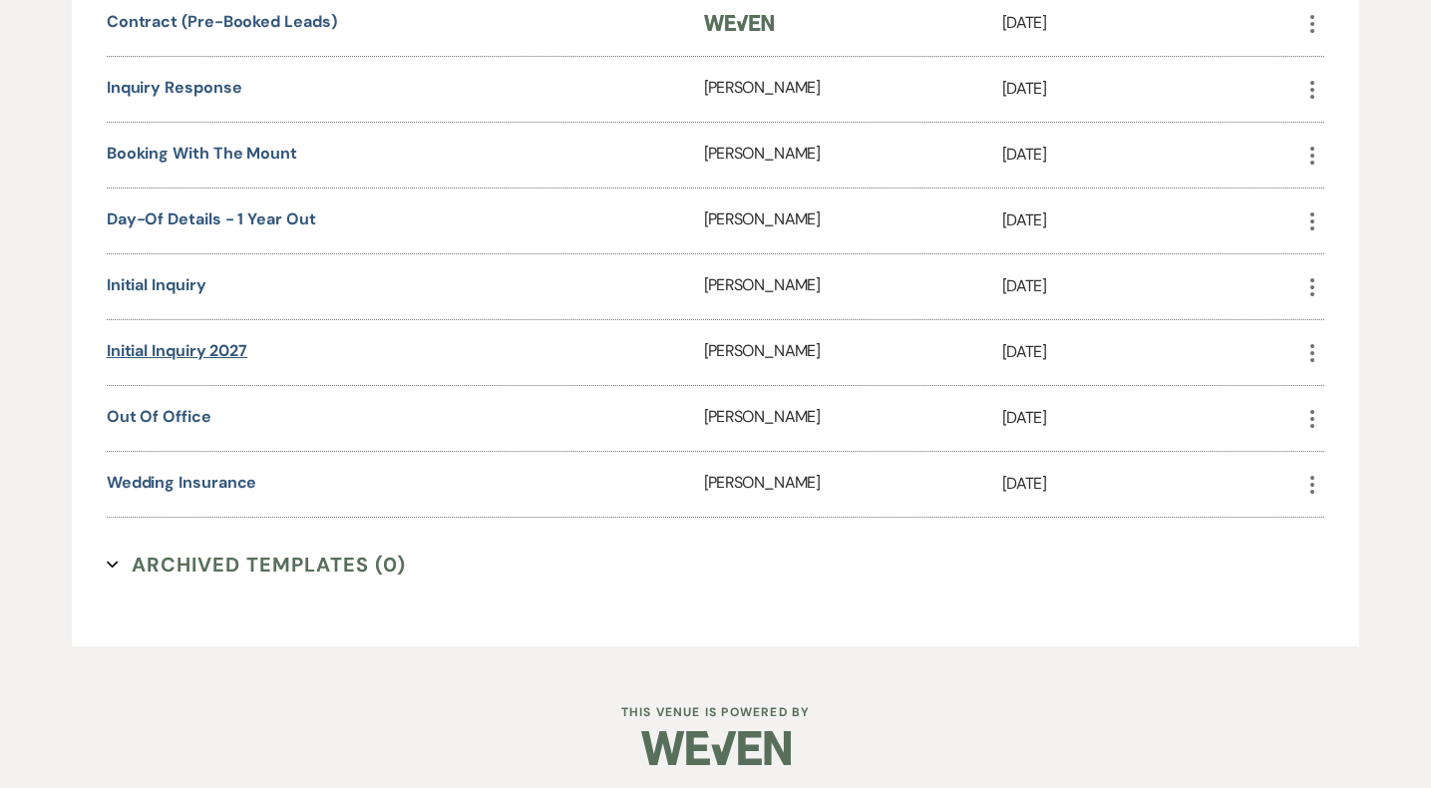
click at [213, 342] on link "Initial Inquiry 2027" at bounding box center [177, 350] width 141 height 21
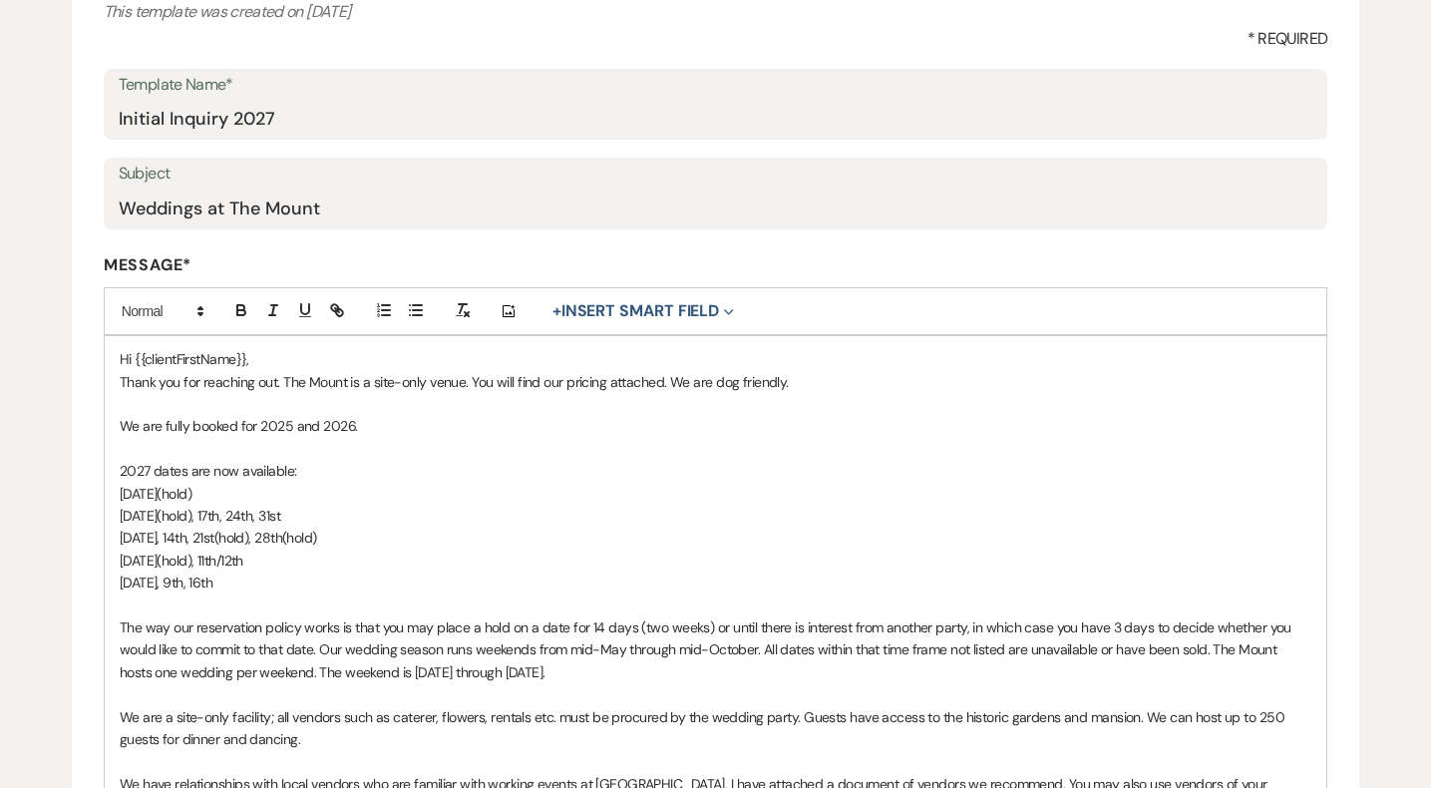
scroll to position [314, 0]
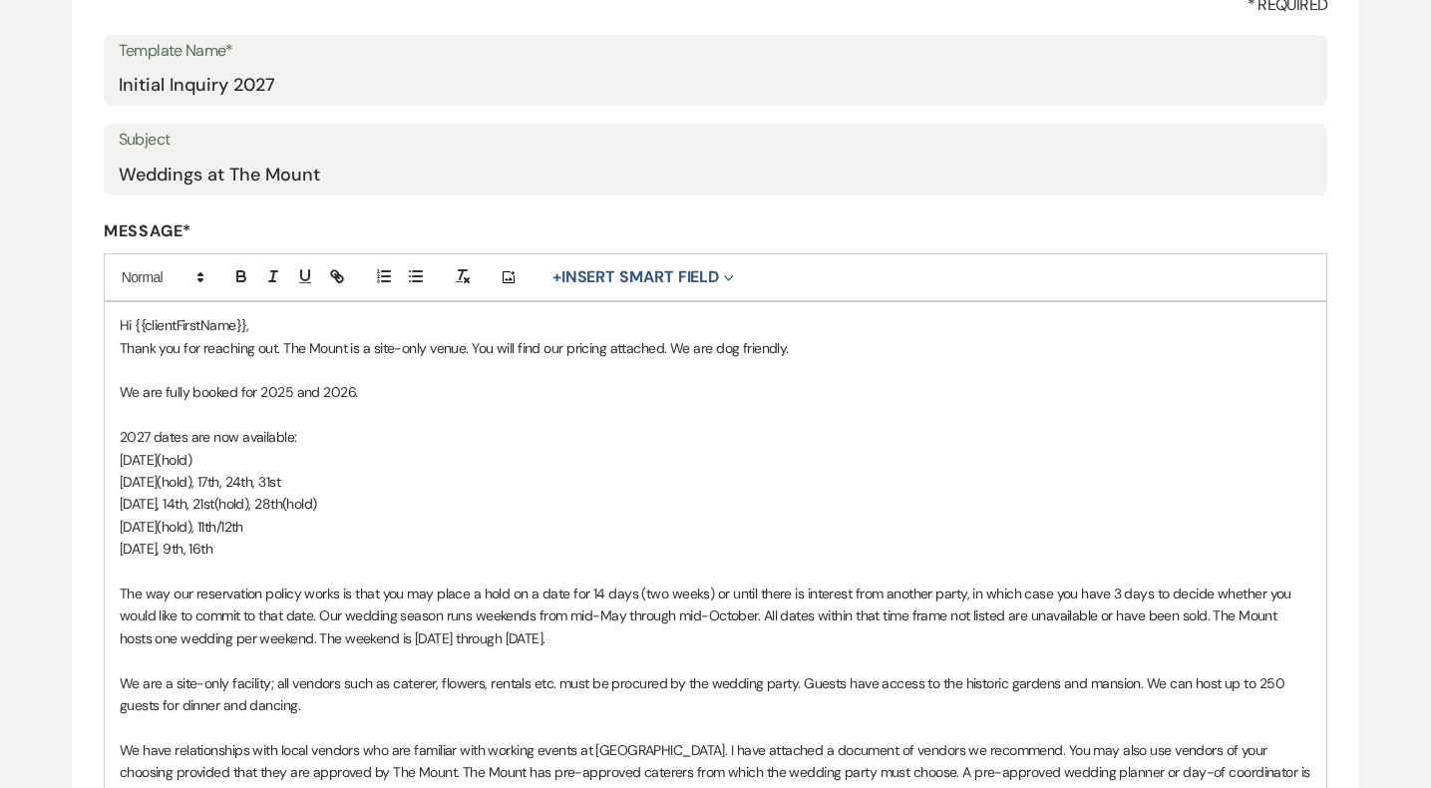
drag, startPoint x: 285, startPoint y: 552, endPoint x: 60, endPoint y: 393, distance: 275.6
click at [60, 393] on div "Edit Message Template This template was created on [DATE] * Required Template N…" at bounding box center [715, 706] width 1431 height 1698
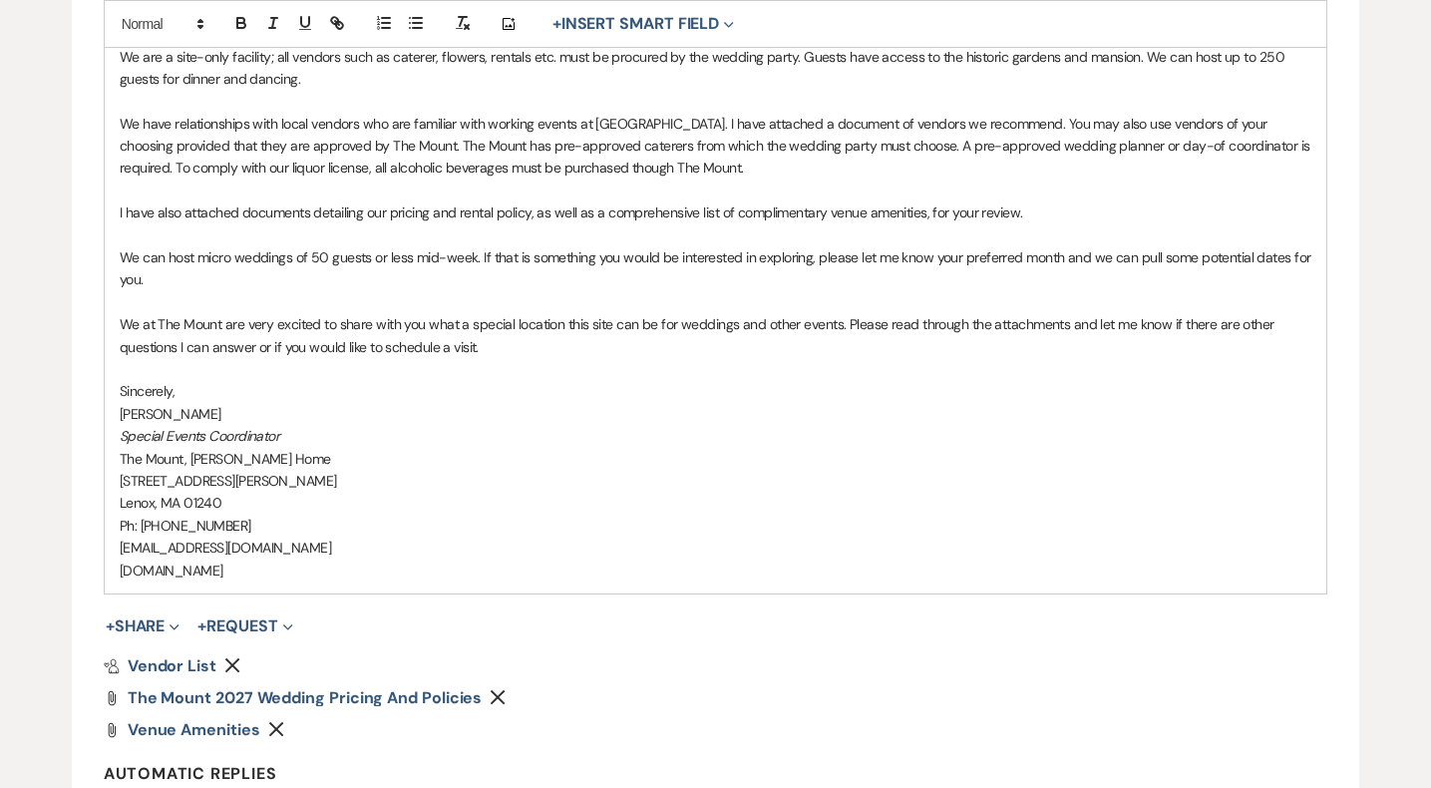
scroll to position [1209, 0]
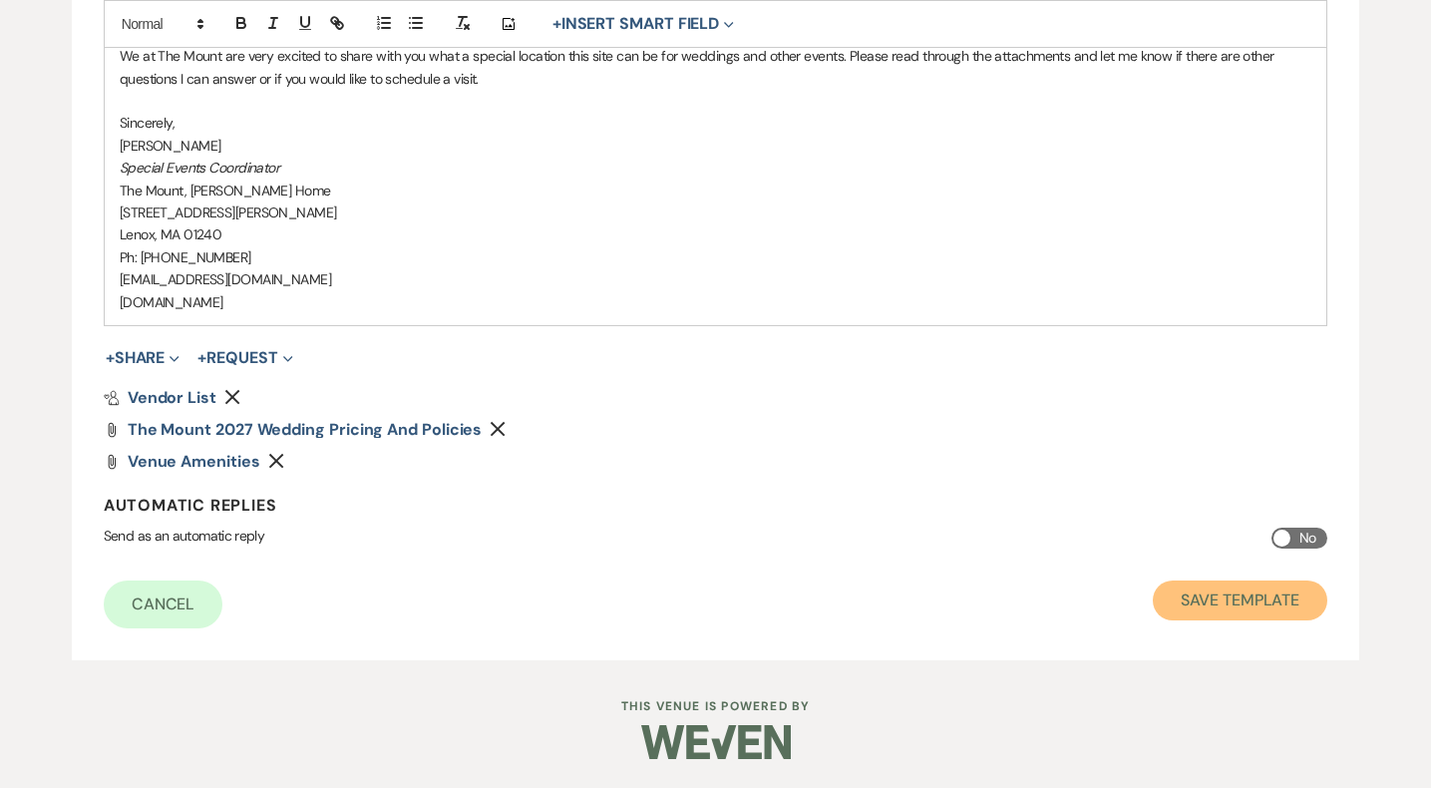
click at [1260, 595] on button "Save Template" at bounding box center [1240, 601] width 175 height 40
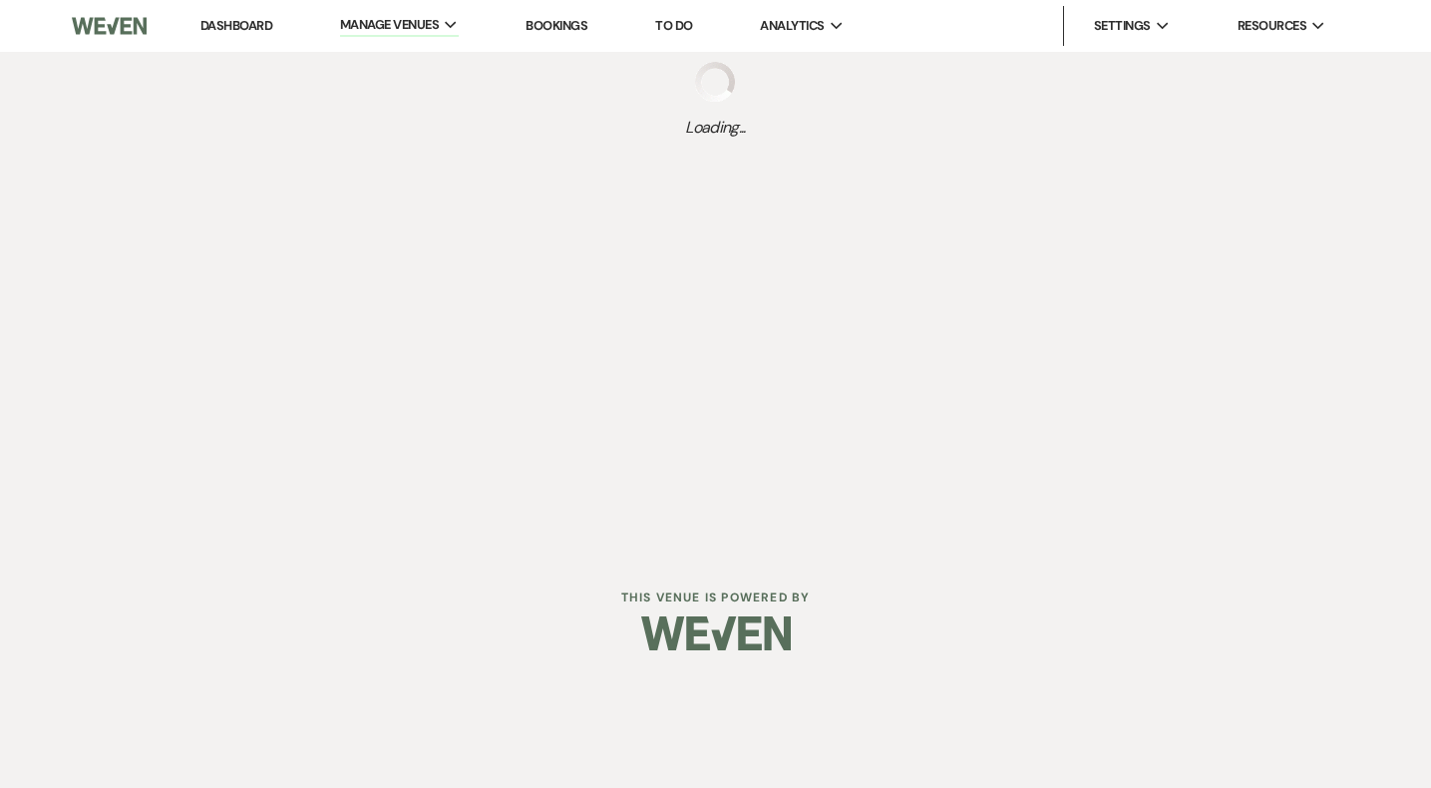
select select "Message Templates"
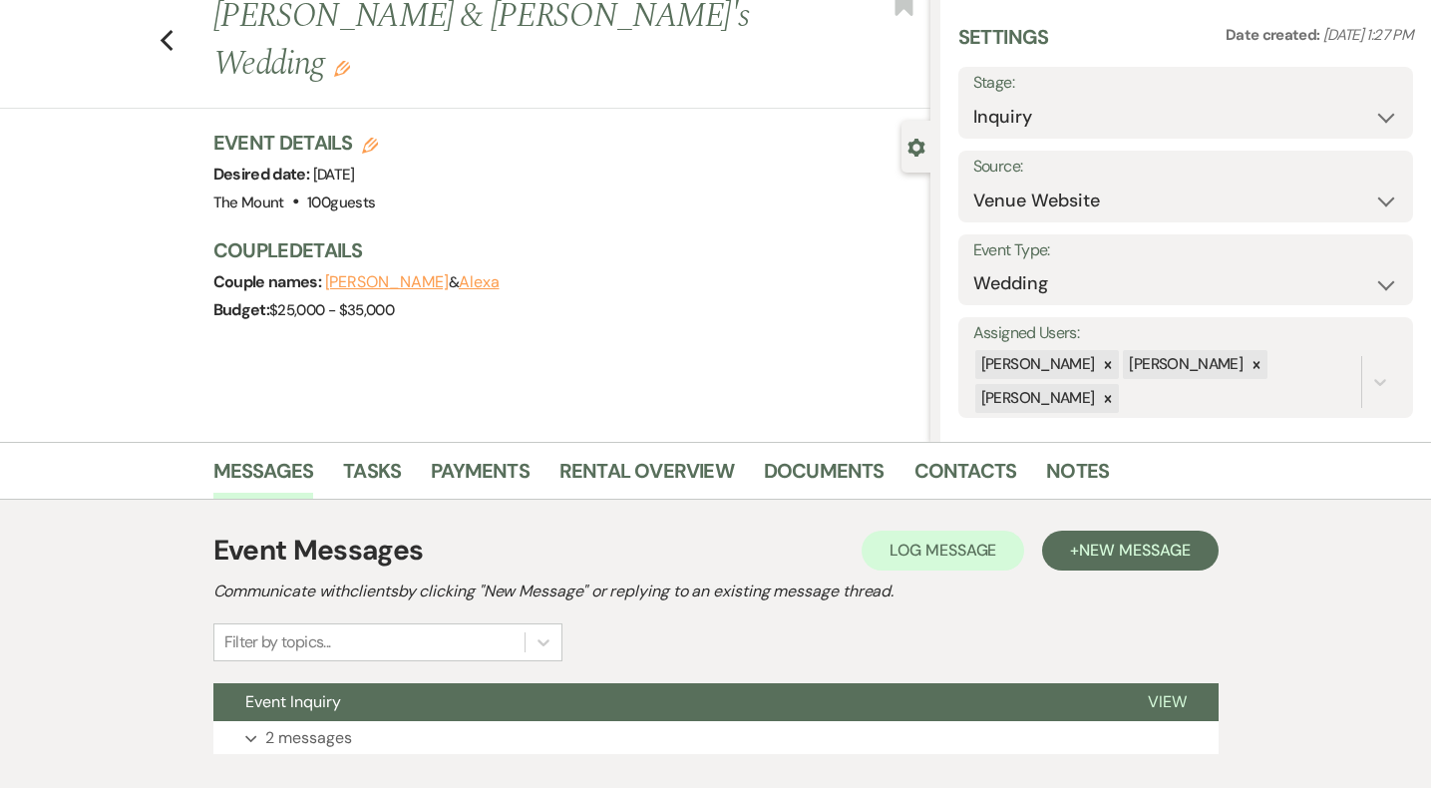
scroll to position [184, 0]
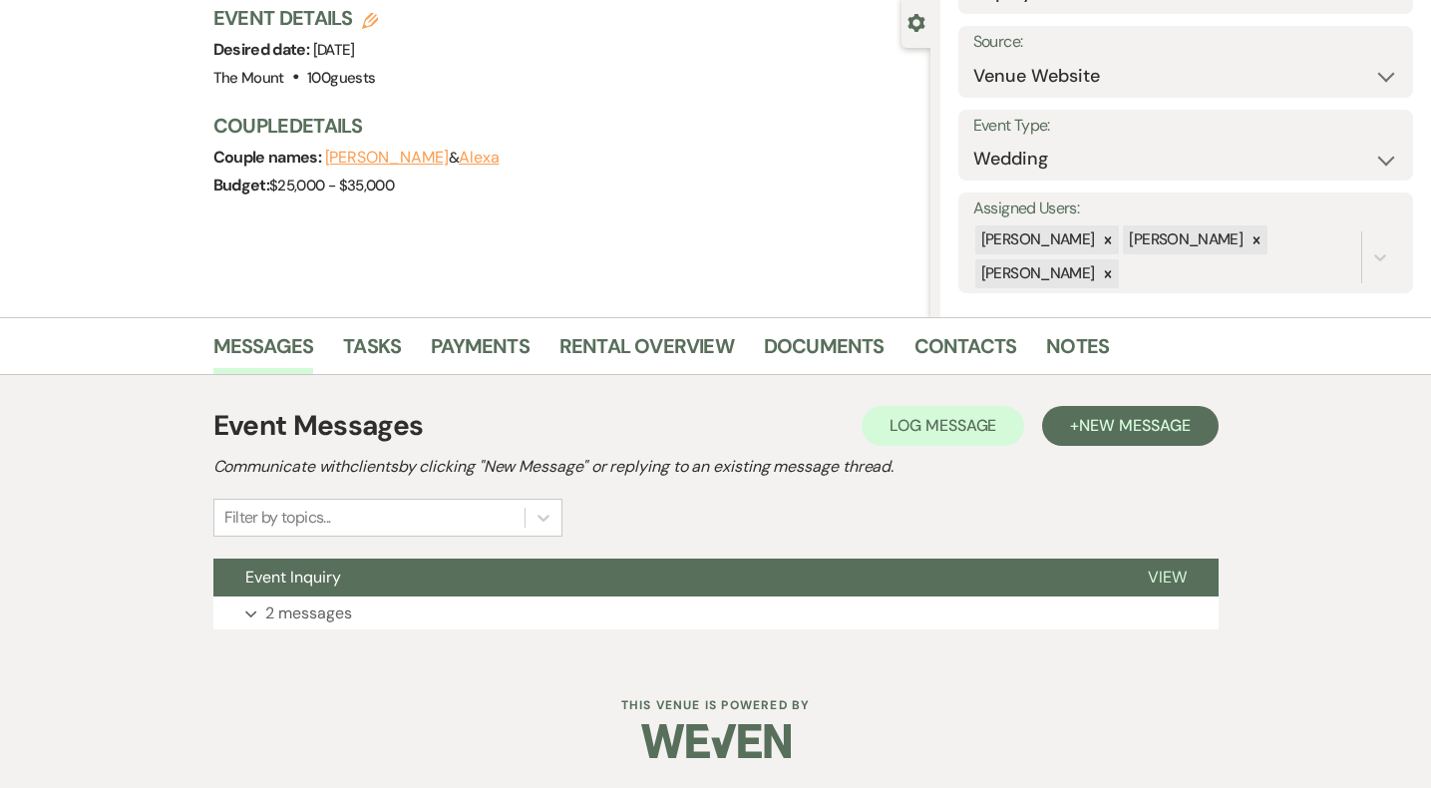
click at [319, 662] on div "Dashboard Manage Venues Expand The Mount Bookings To Do Analytics Expand The Mo…" at bounding box center [715, 302] width 1431 height 972
click at [320, 595] on div "Event Inquiry View Expand 2 messages" at bounding box center [715, 595] width 1005 height 72
click at [345, 617] on p "2 messages" at bounding box center [308, 613] width 87 height 26
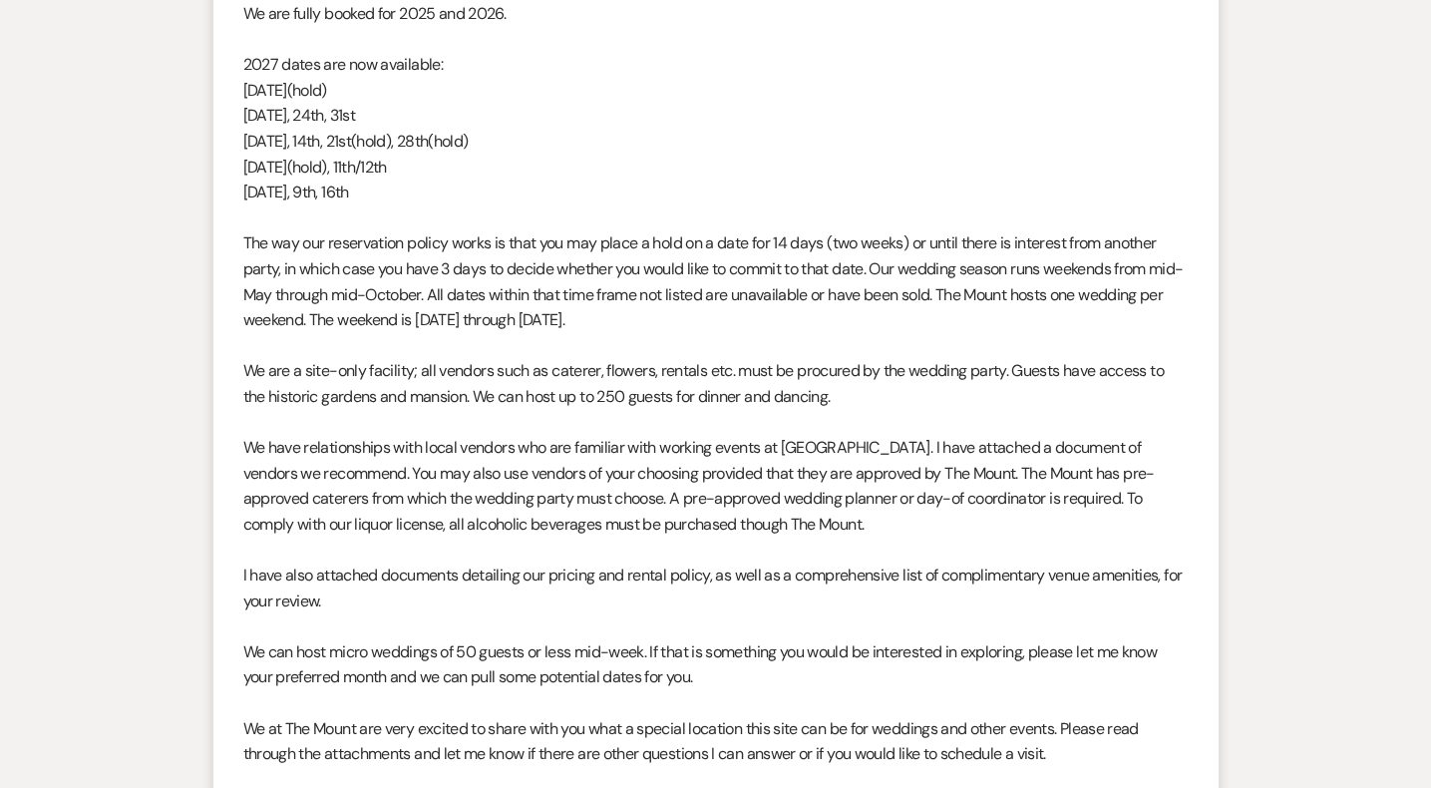
scroll to position [1948, 0]
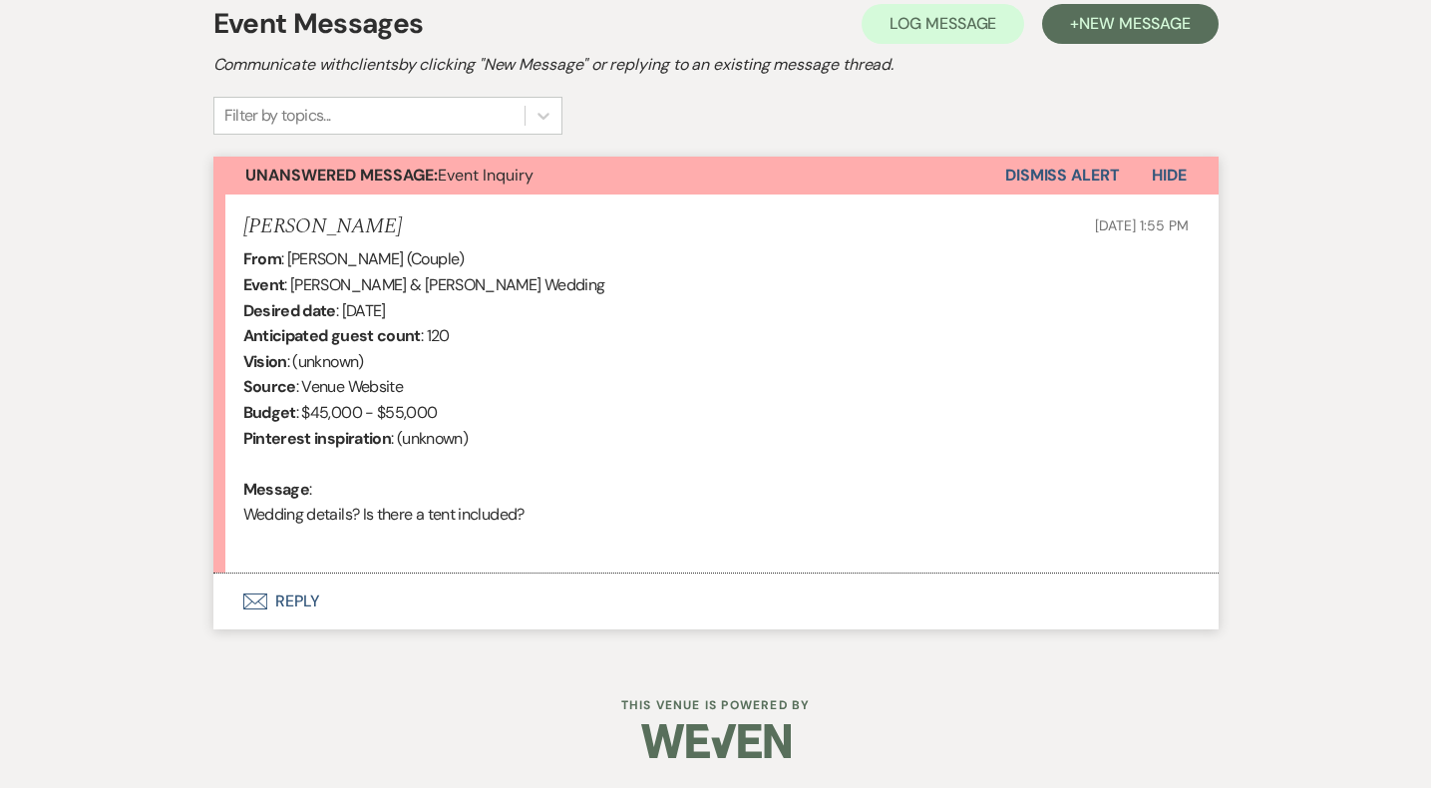
click at [285, 584] on button "Envelope Reply" at bounding box center [715, 602] width 1005 height 56
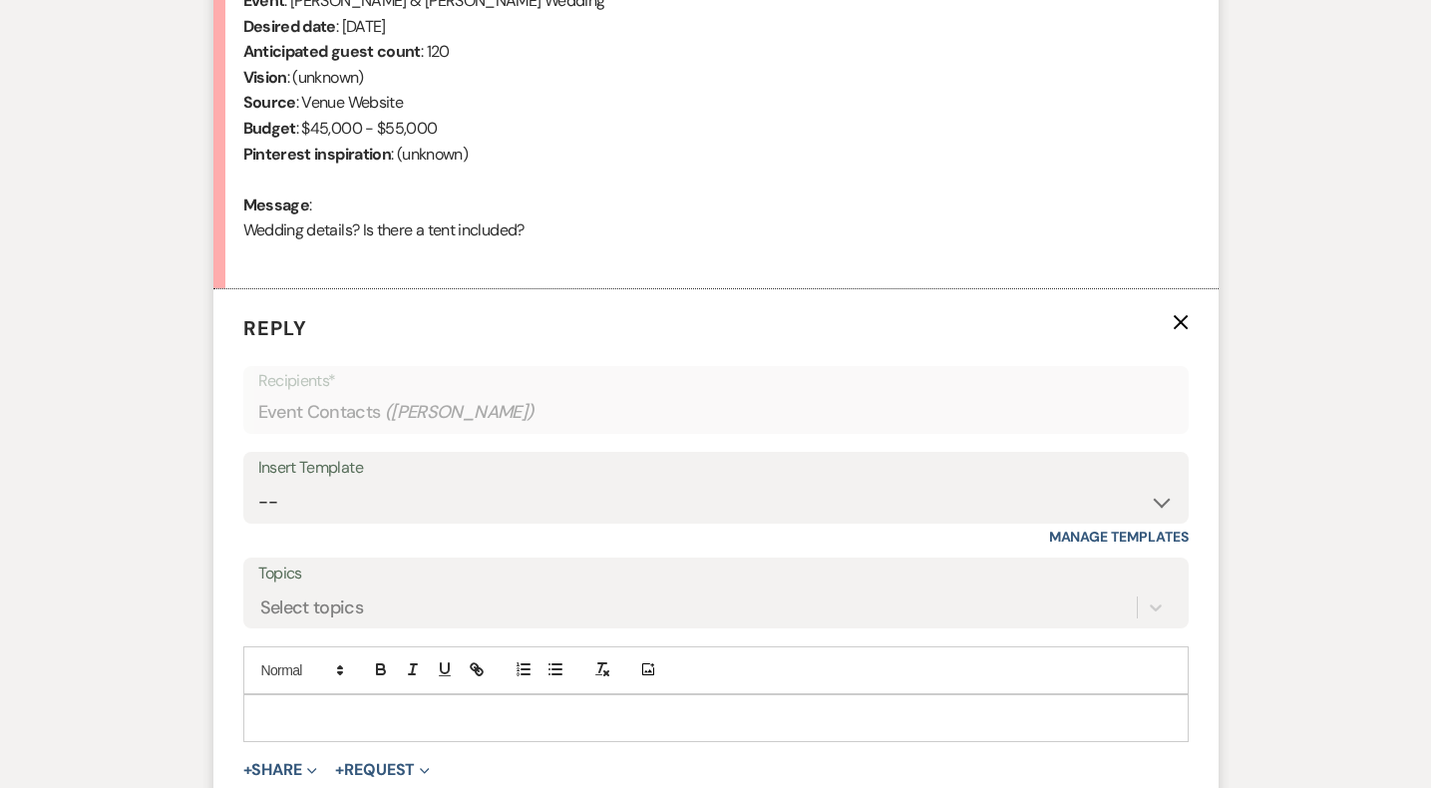
scroll to position [871, 0]
click at [881, 503] on select "-- Weven Planning Portal Introduction (Booked Events) Initial Inquiry Response …" at bounding box center [716, 501] width 916 height 39
select select "5515"
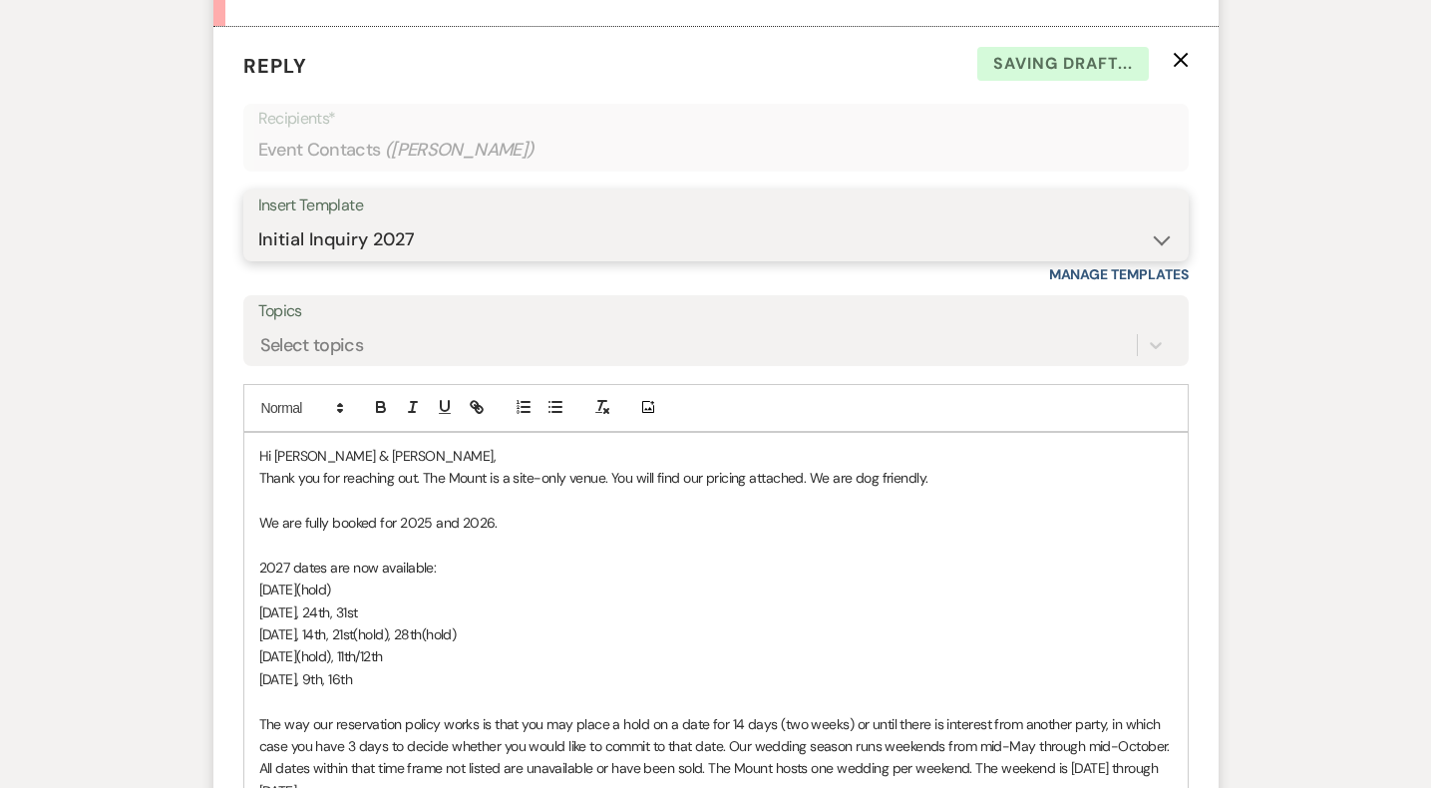
scroll to position [1144, 0]
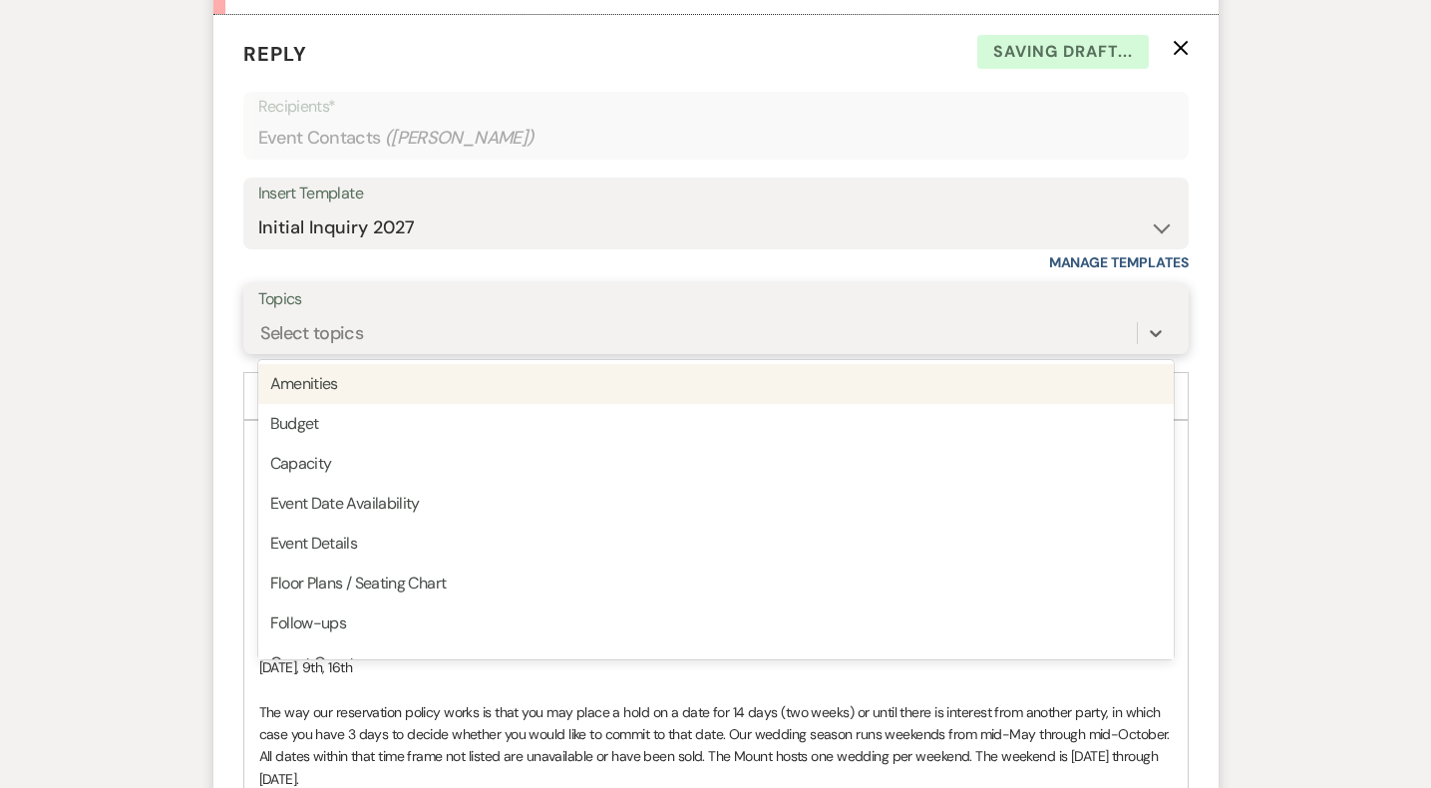
click at [557, 336] on div "Select topics" at bounding box center [697, 332] width 879 height 35
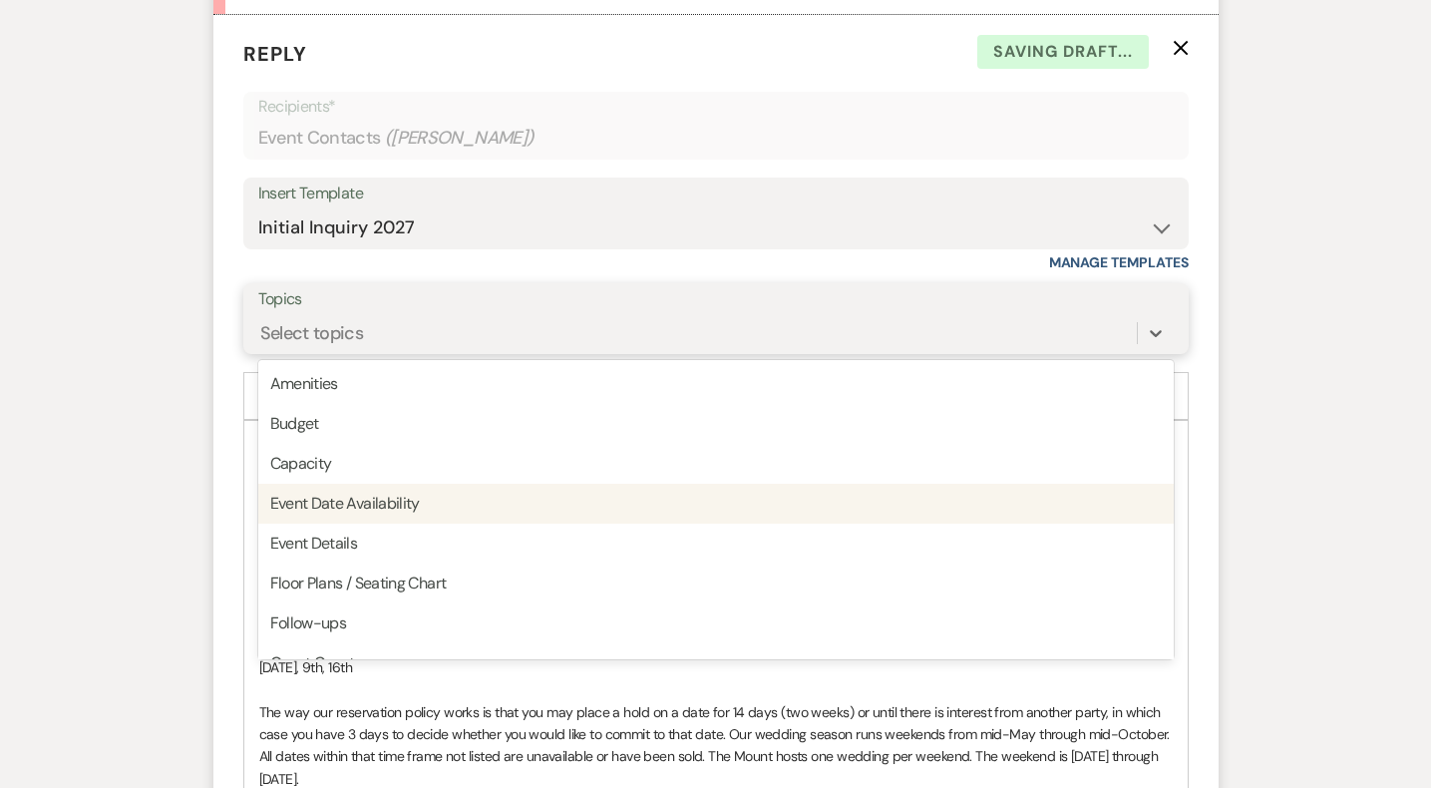
click at [563, 506] on div "Event Date Availability" at bounding box center [716, 504] width 916 height 40
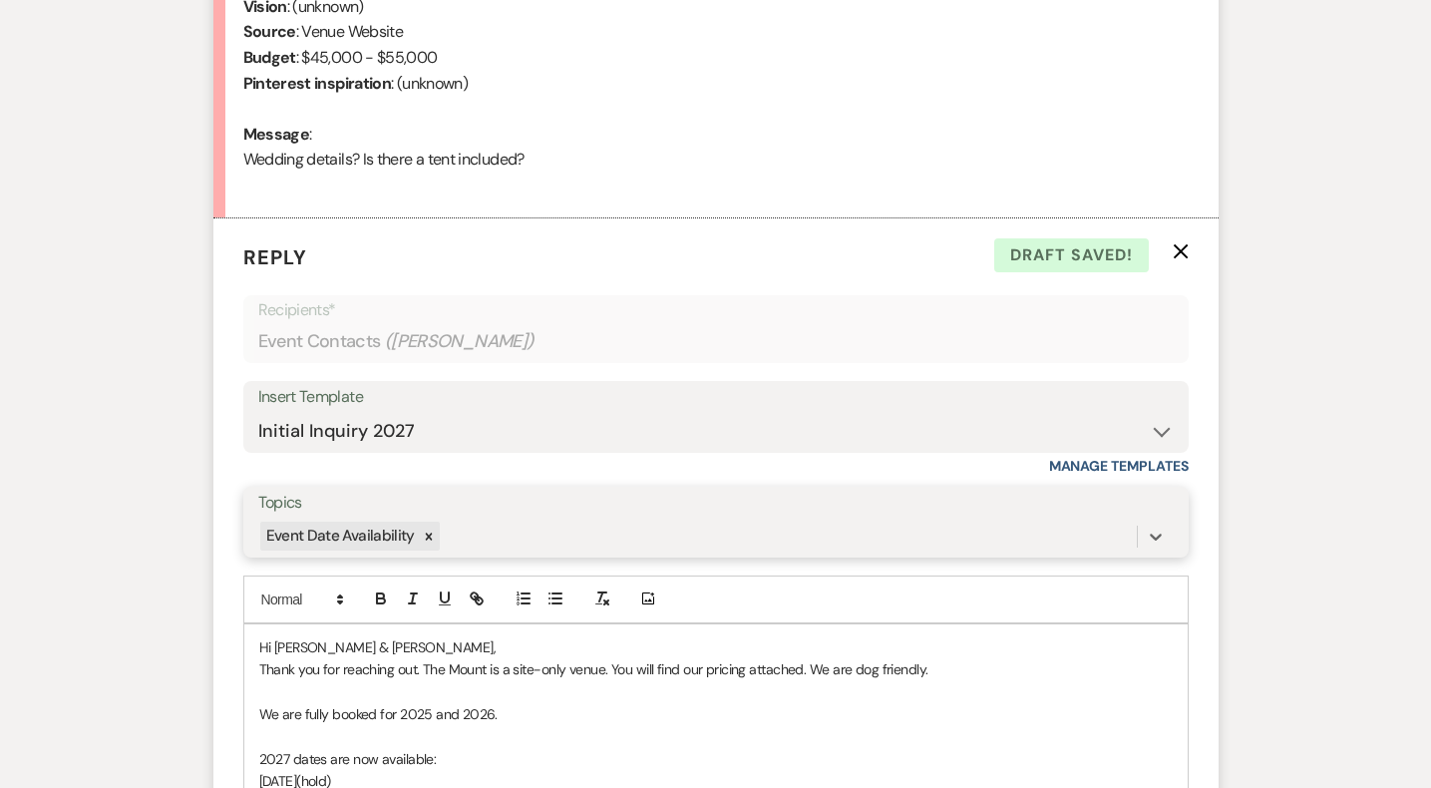
scroll to position [1087, 0]
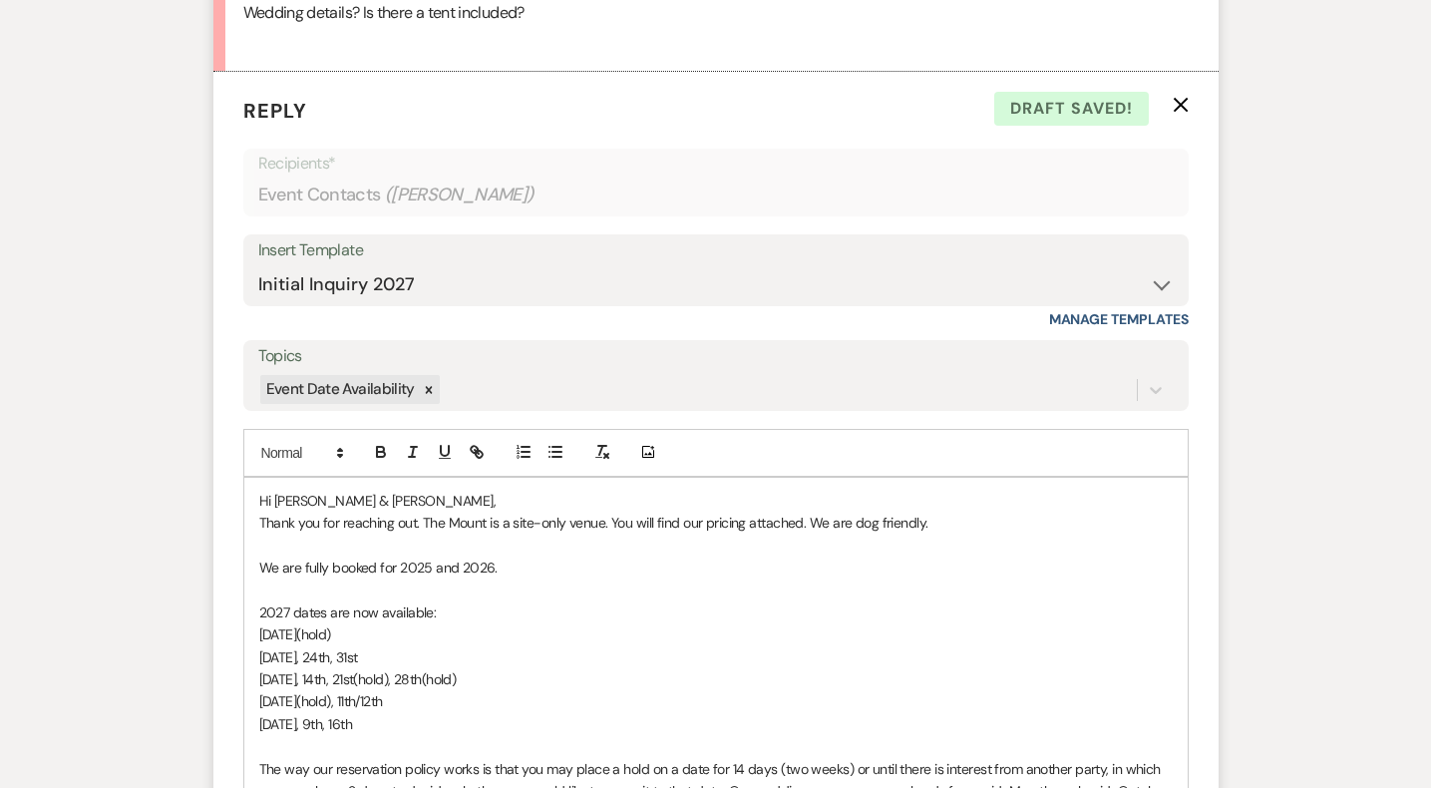
click at [321, 492] on span "Hi [PERSON_NAME] & [PERSON_NAME]," at bounding box center [377, 501] width 237 height 18
drag, startPoint x: 422, startPoint y: 723, endPoint x: 192, endPoint y: 558, distance: 283.7
click at [192, 558] on div "Event Messages Log Log Message + New Message Communicate with clients by clicki…" at bounding box center [716, 599] width 1137 height 2256
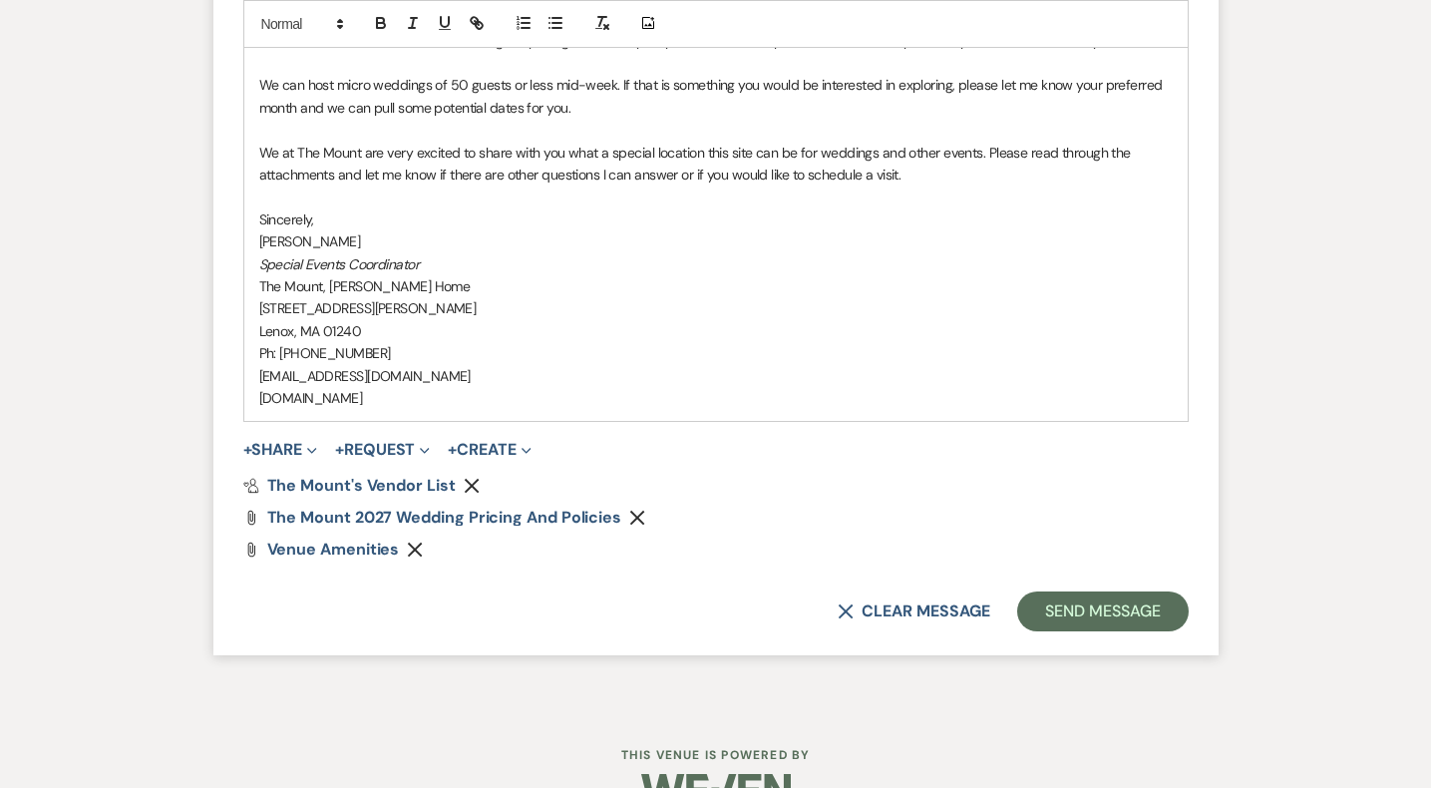
scroll to position [2156, 0]
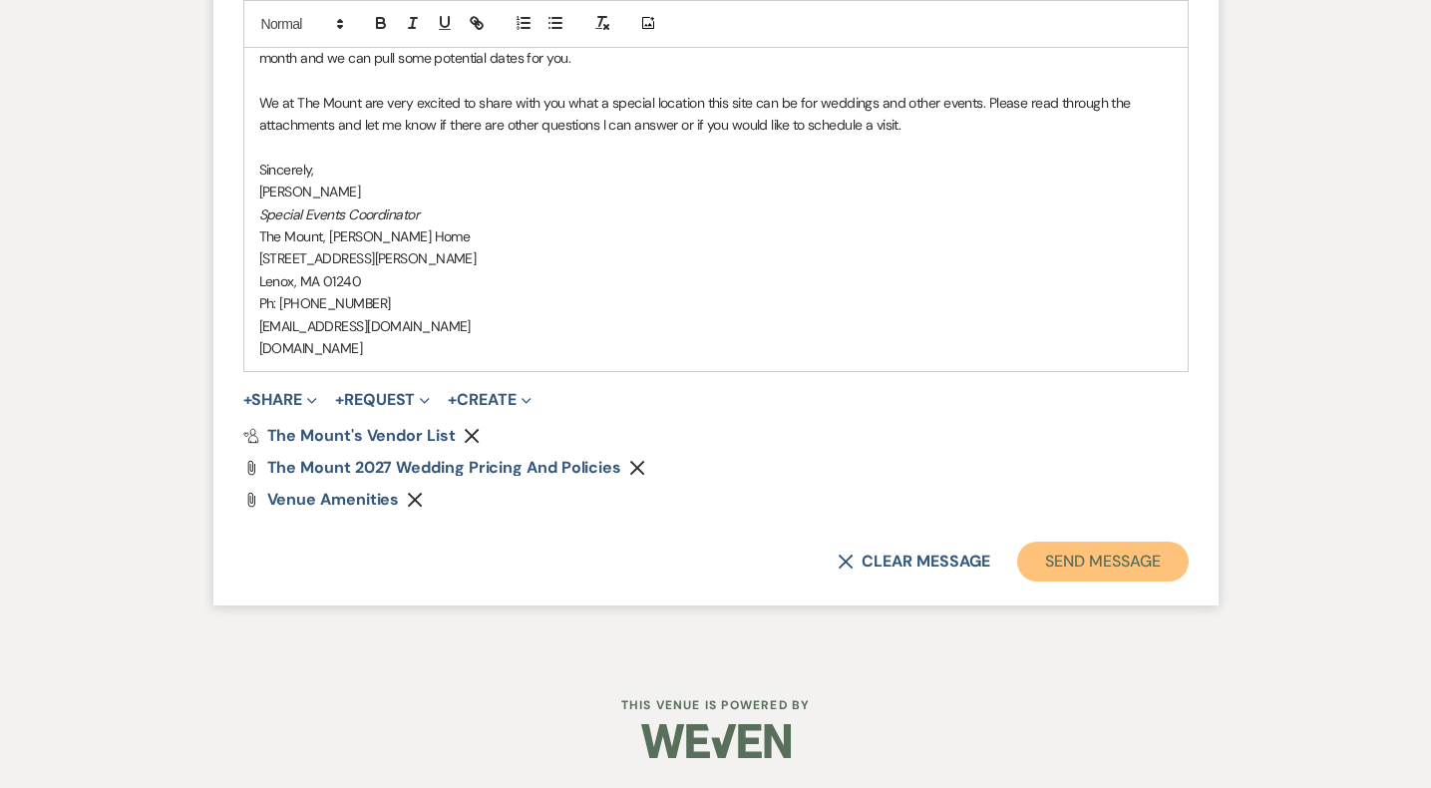
click at [1106, 565] on button "Send Message" at bounding box center [1102, 562] width 171 height 40
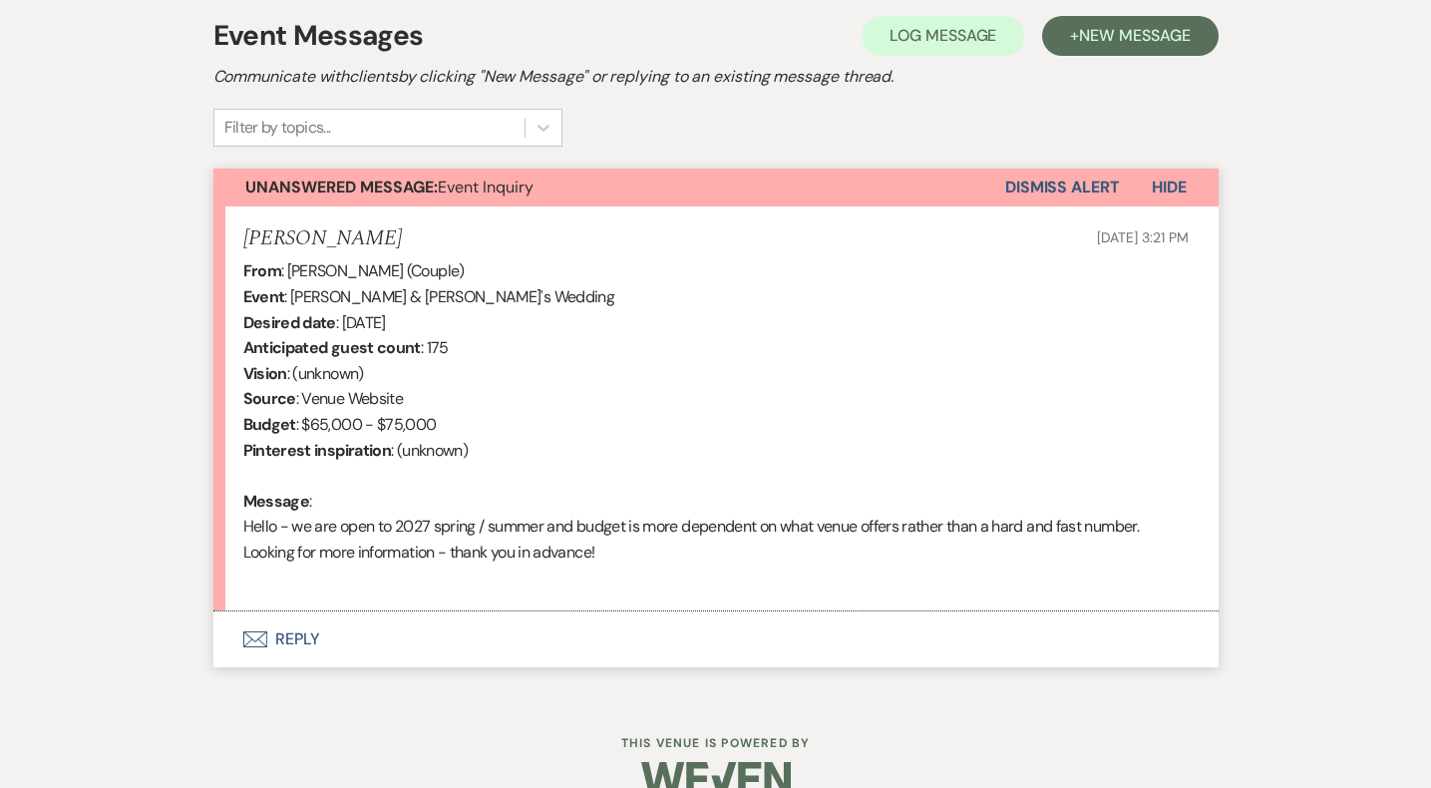
click at [297, 629] on button "Envelope Reply" at bounding box center [715, 639] width 1005 height 56
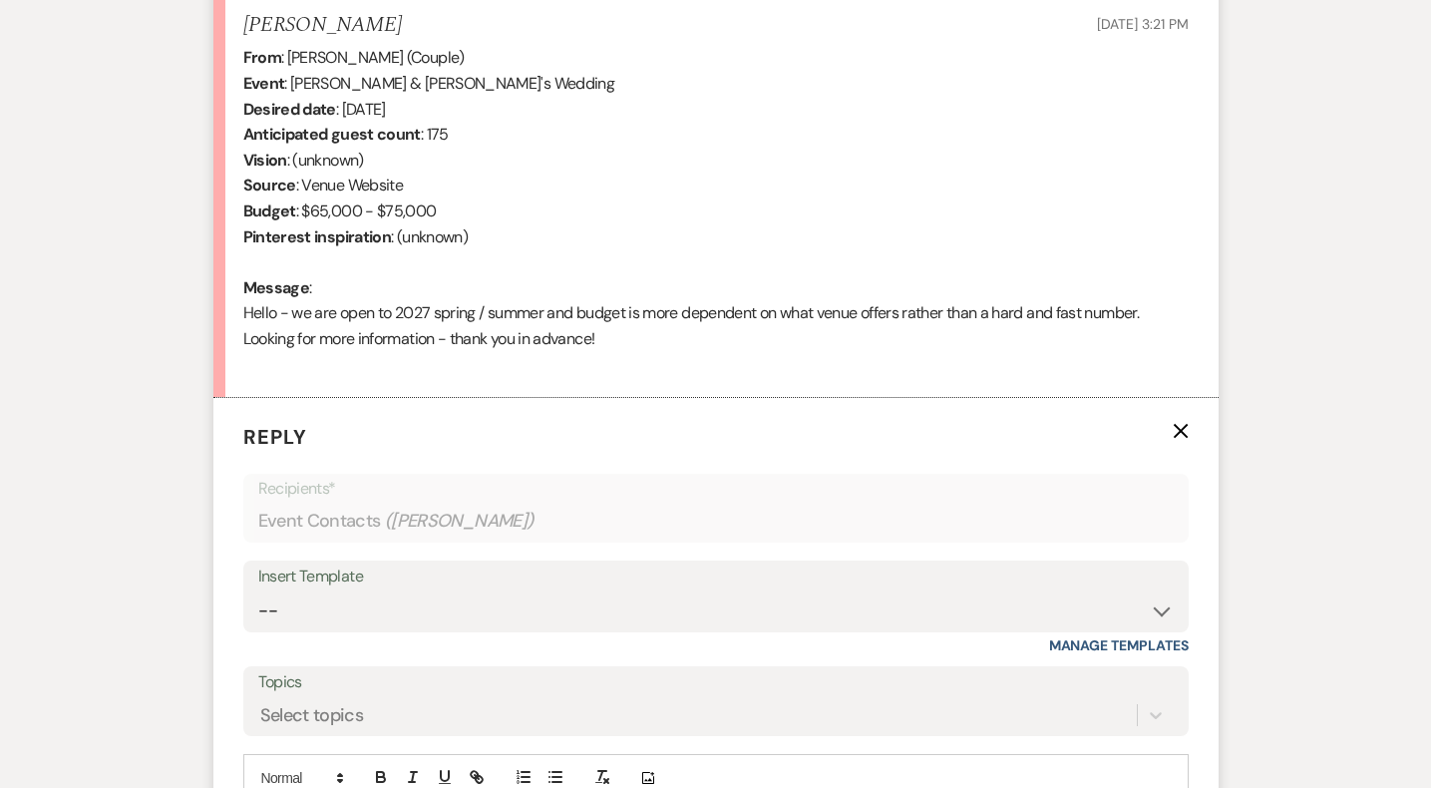
scroll to position [963, 0]
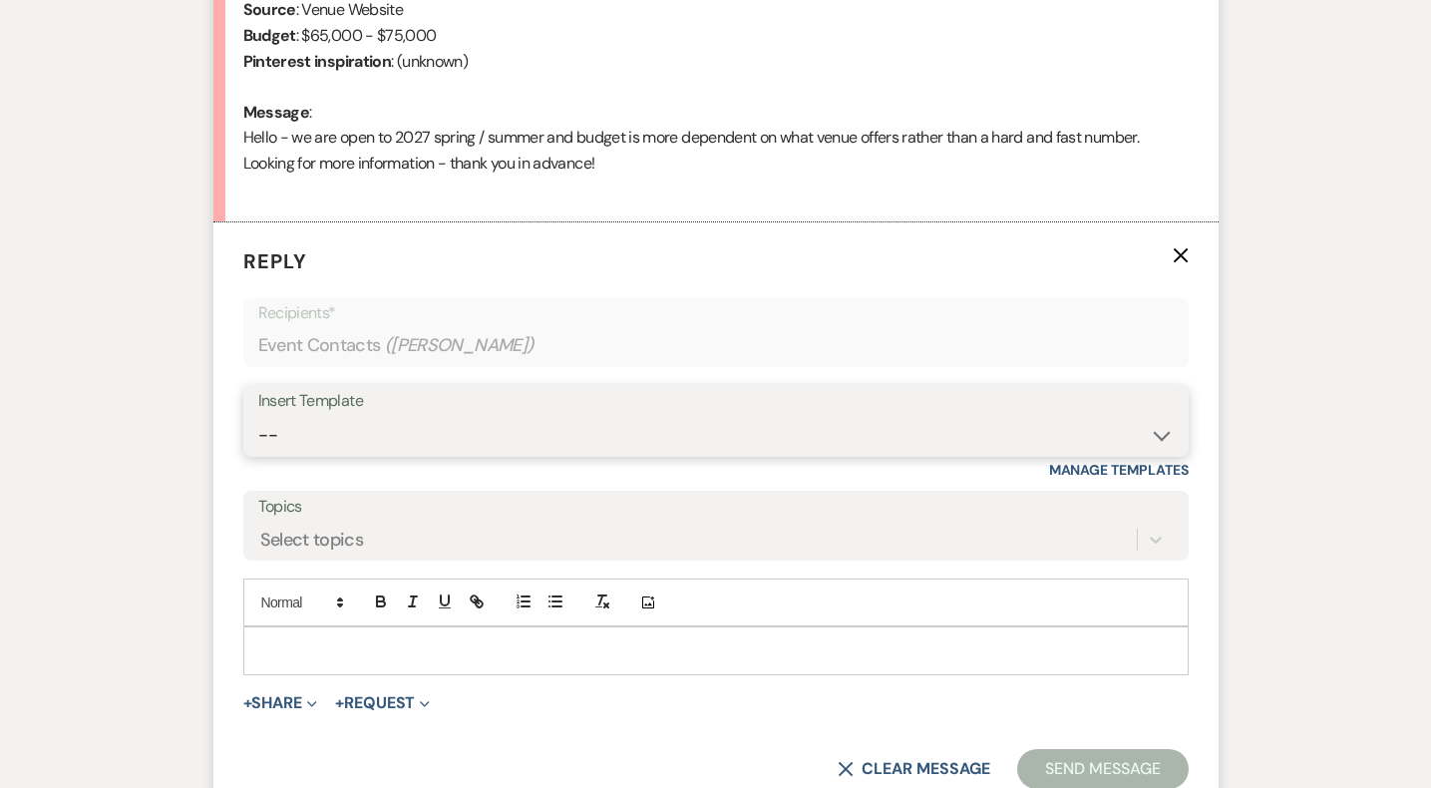
click at [363, 445] on select "-- Weven Planning Portal Introduction (Booked Events) Initial Inquiry Response …" at bounding box center [716, 435] width 916 height 39
select select "5515"
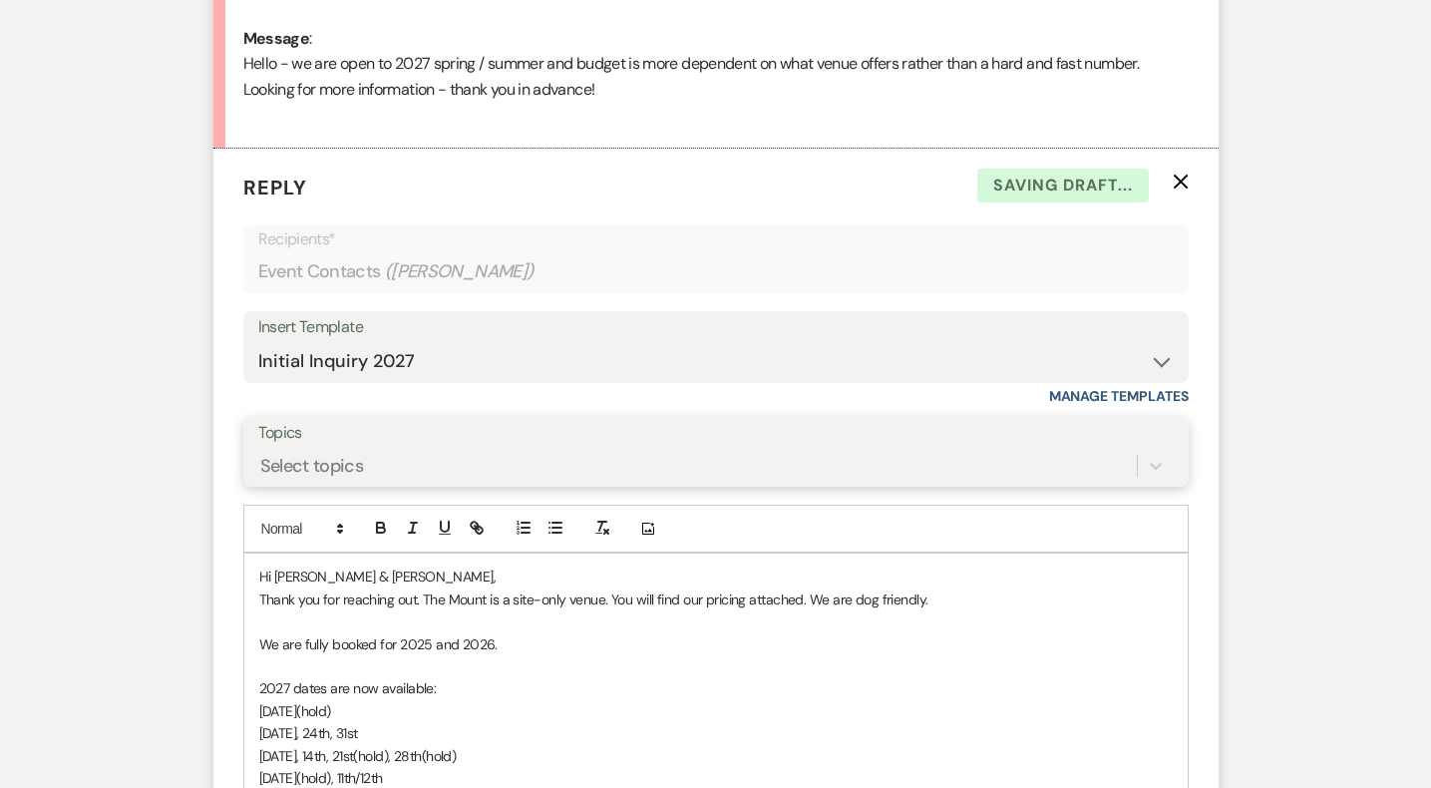
click at [361, 485] on div "Select topics" at bounding box center [716, 466] width 916 height 38
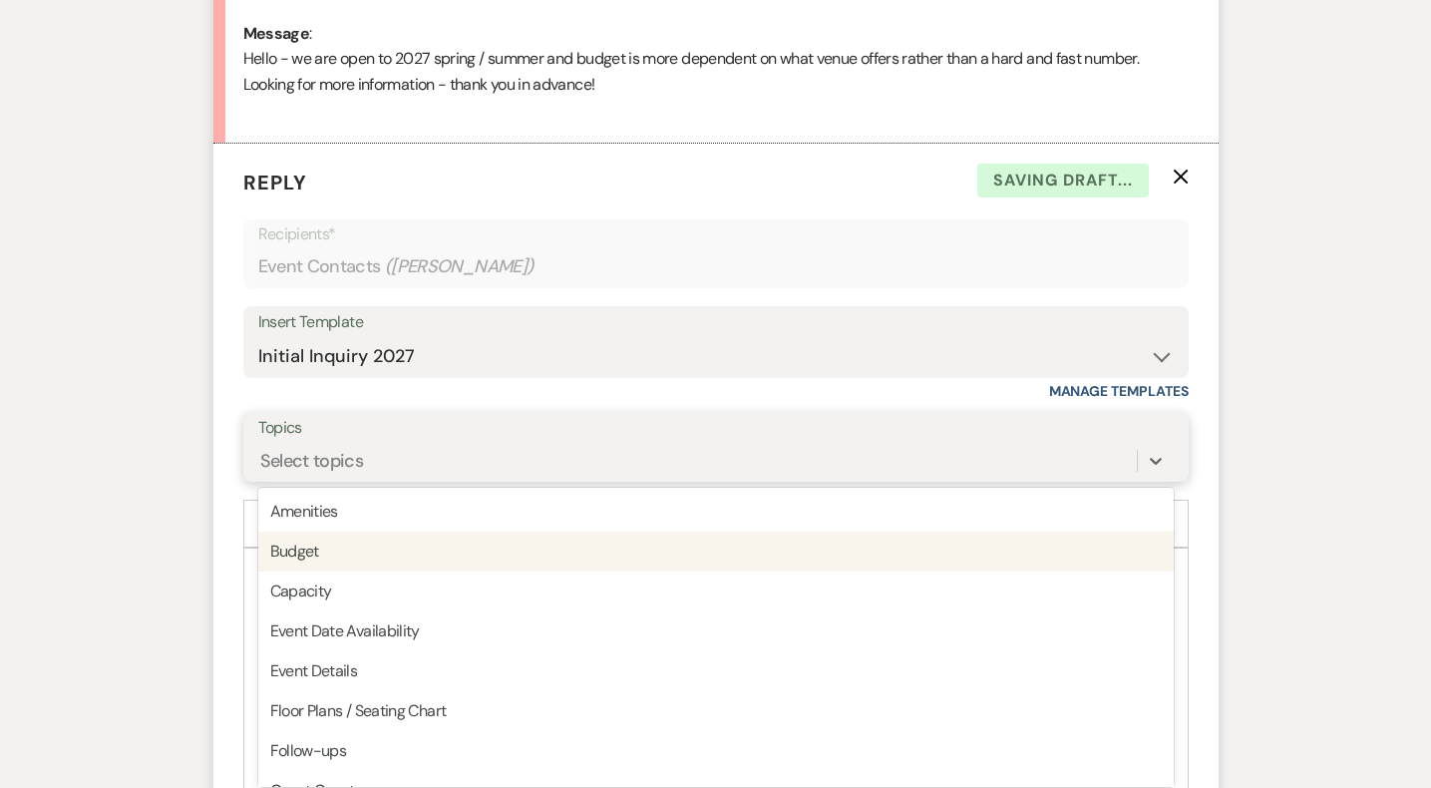
scroll to position [1048, 0]
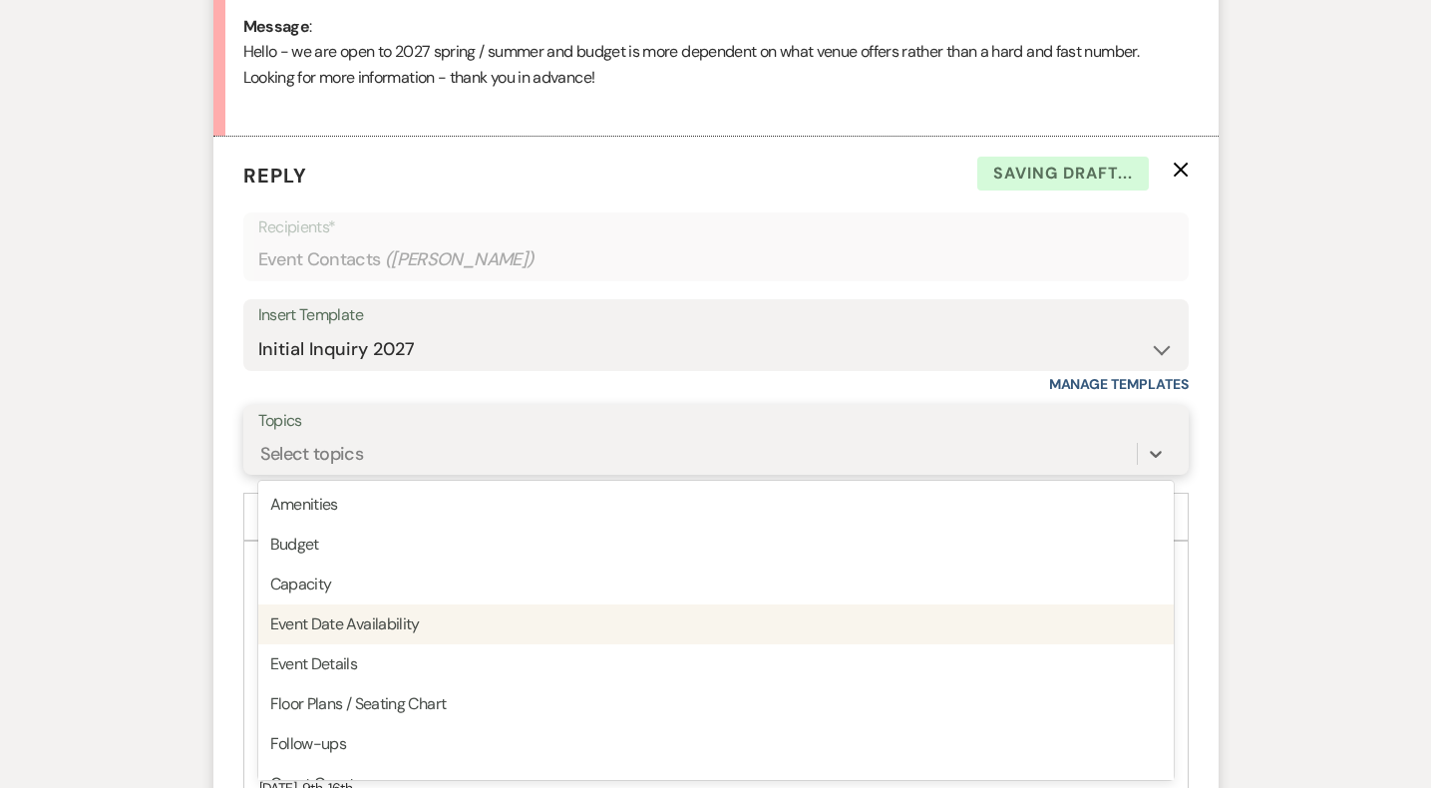
click at [376, 611] on div "Event Date Availability" at bounding box center [716, 624] width 916 height 40
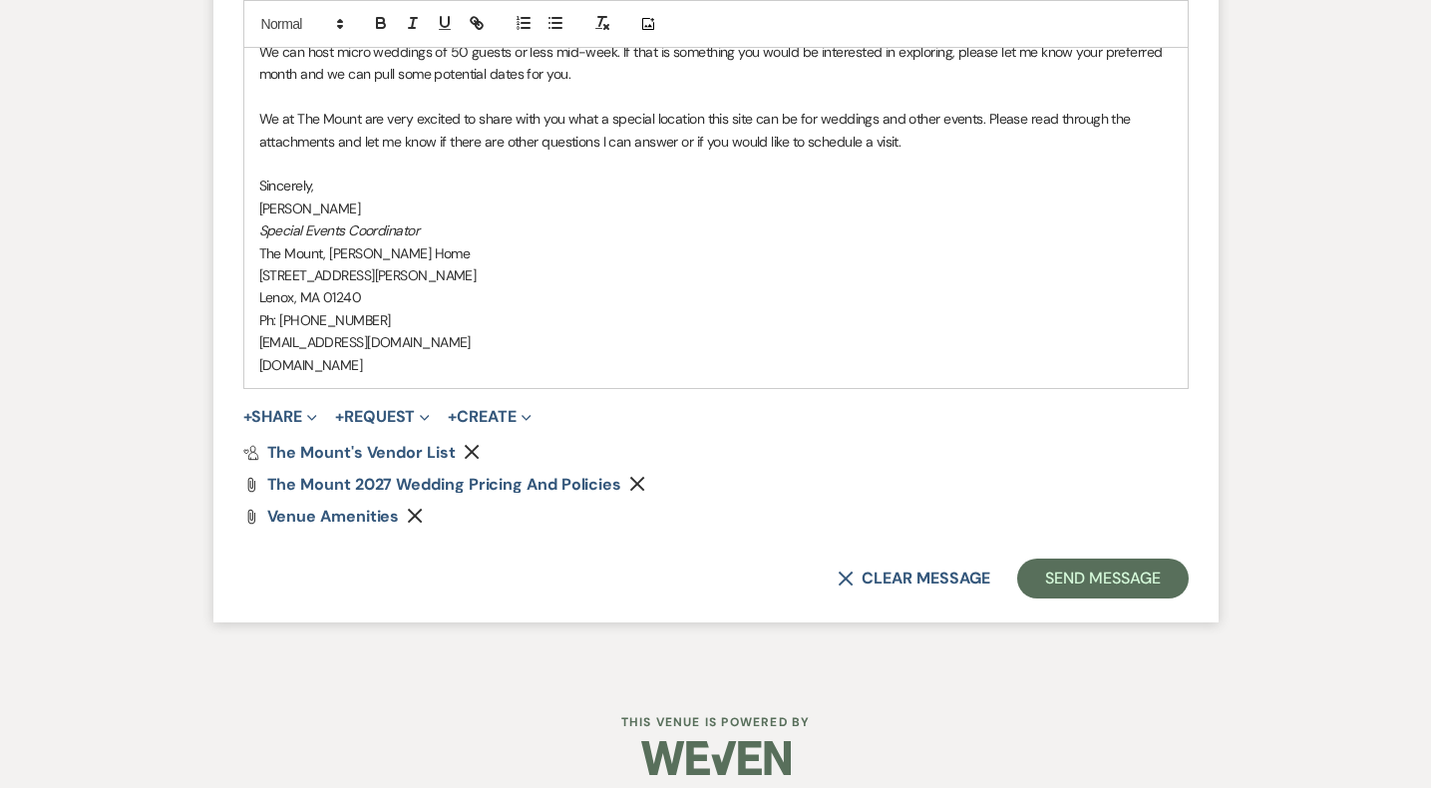
scroll to position [2180, 0]
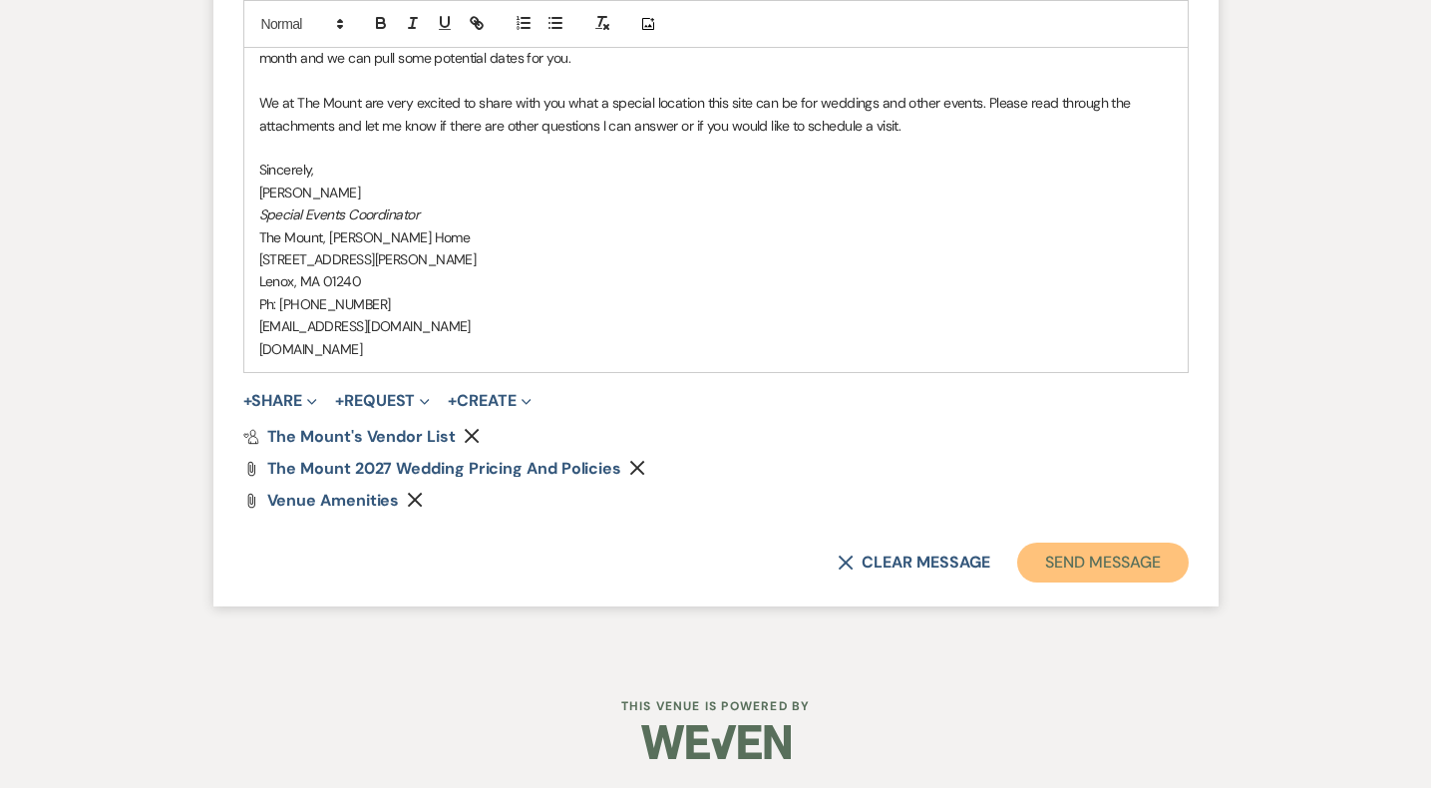
click at [1123, 546] on button "Send Message" at bounding box center [1102, 563] width 171 height 40
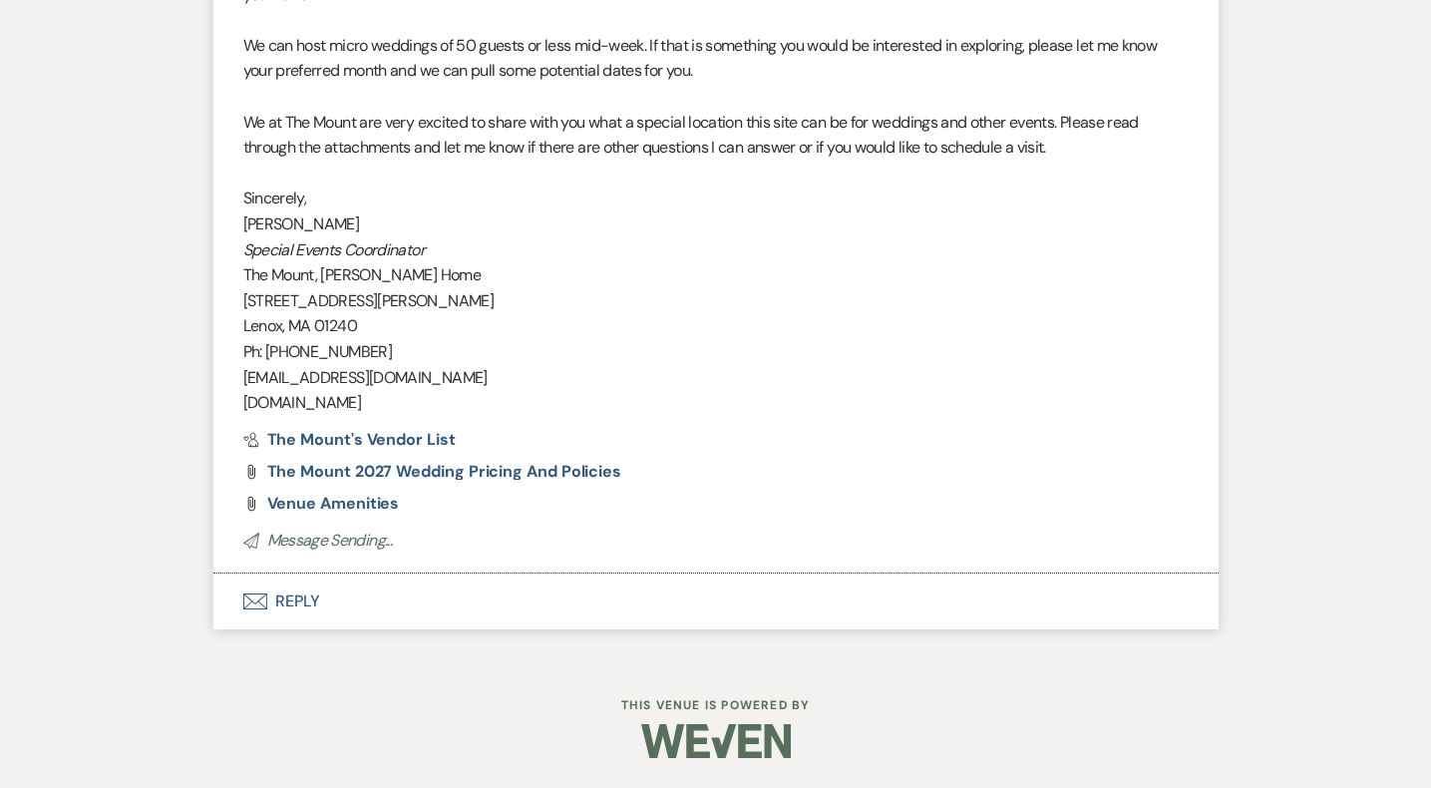
scroll to position [1974, 0]
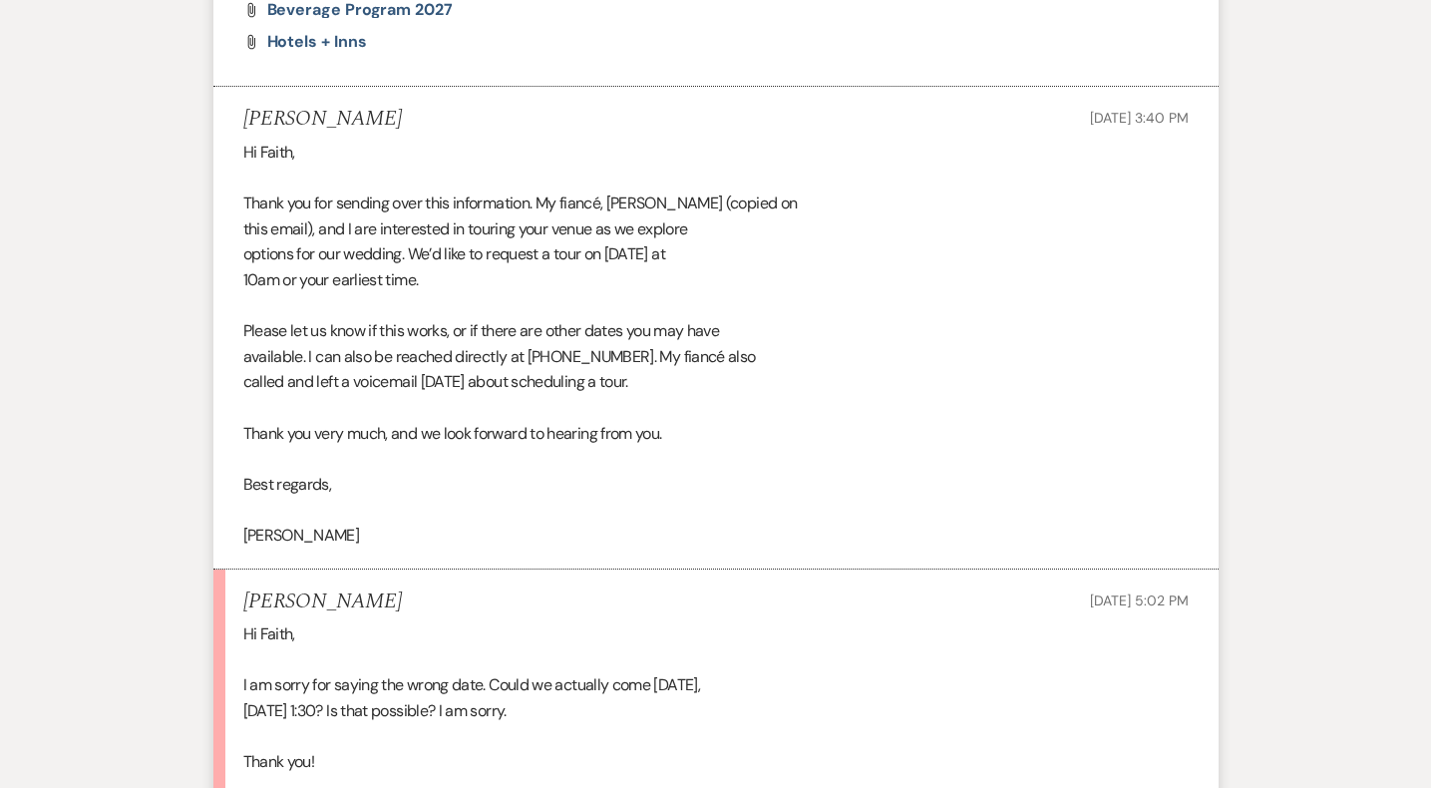
scroll to position [3832, 0]
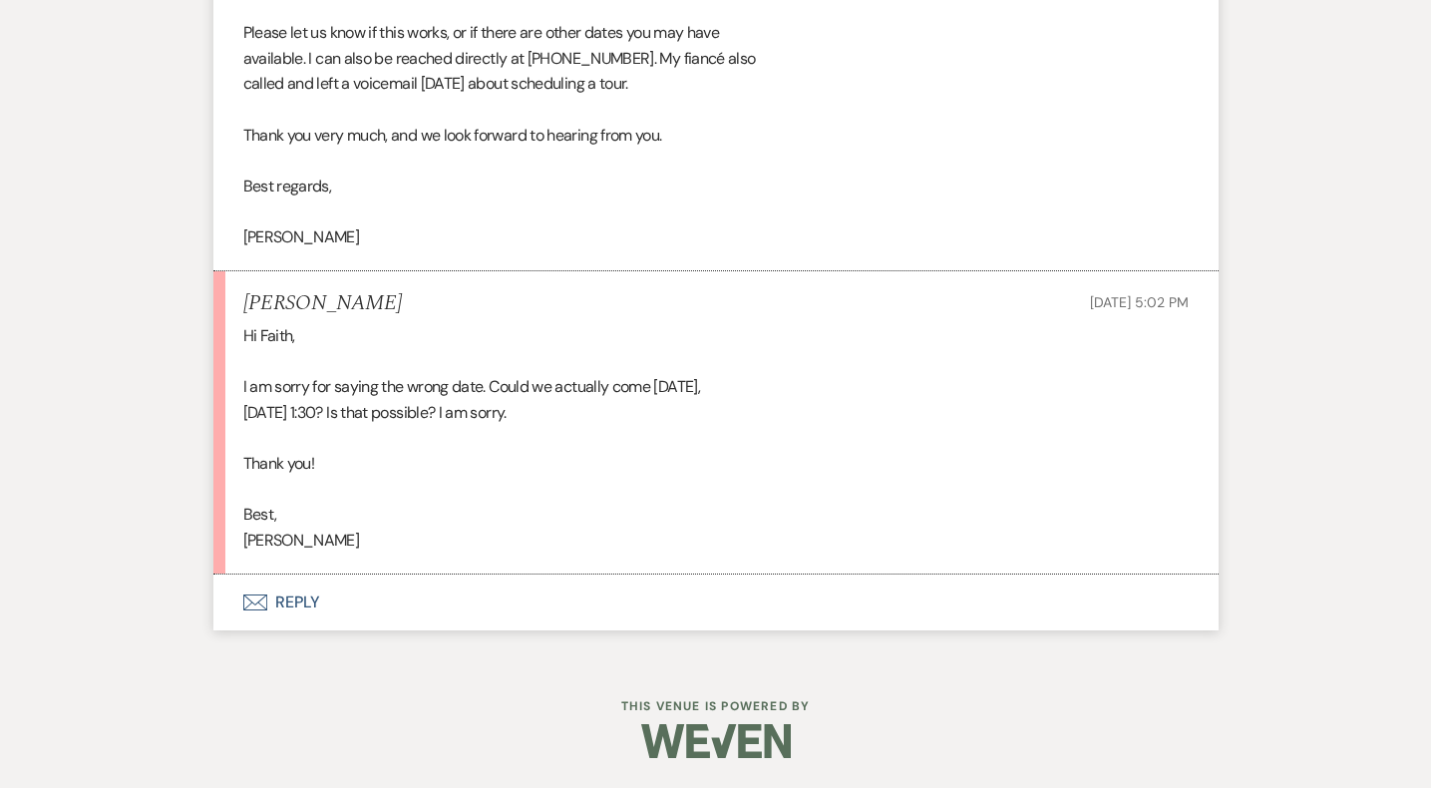
click at [289, 611] on button "Envelope Reply" at bounding box center [715, 603] width 1005 height 56
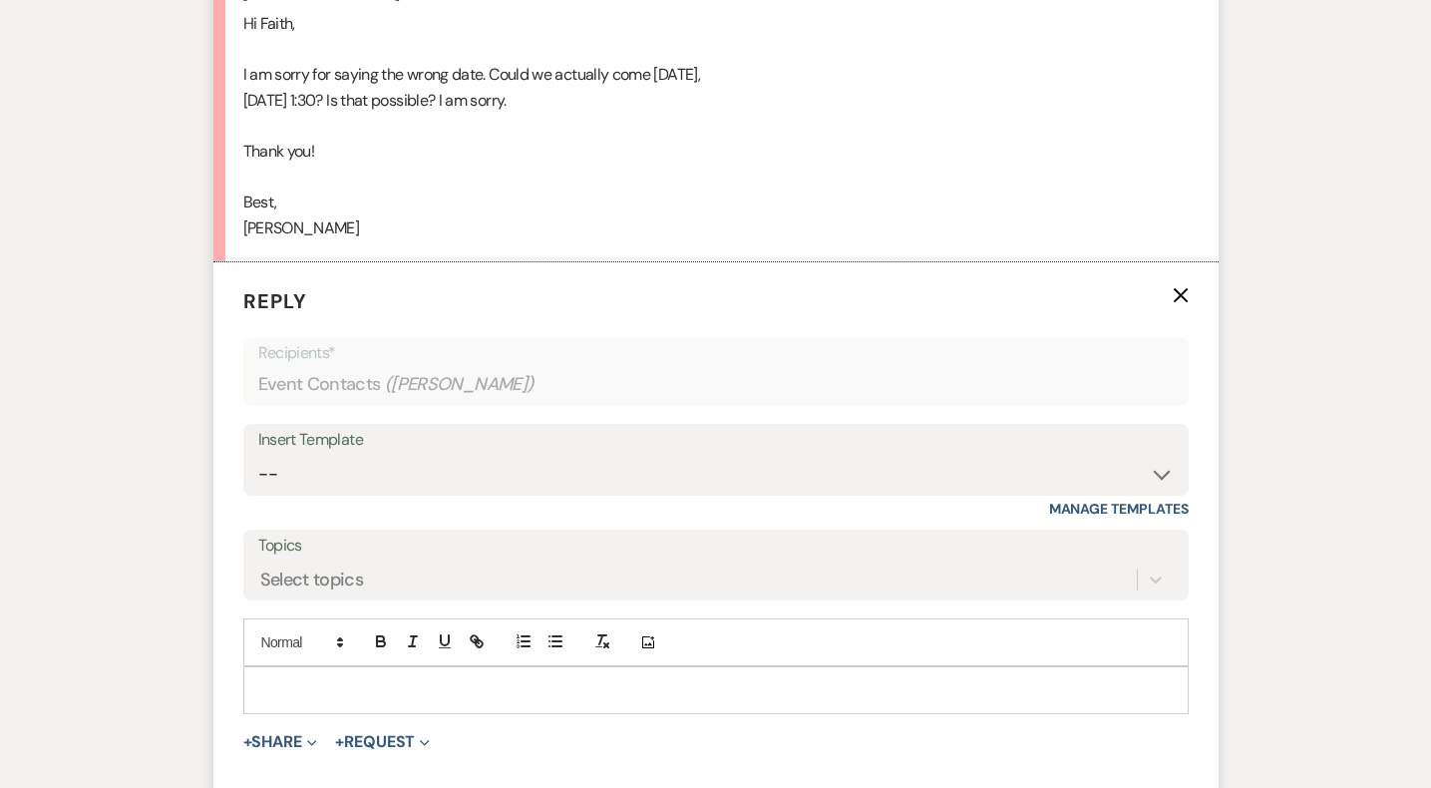
scroll to position [4172, 0]
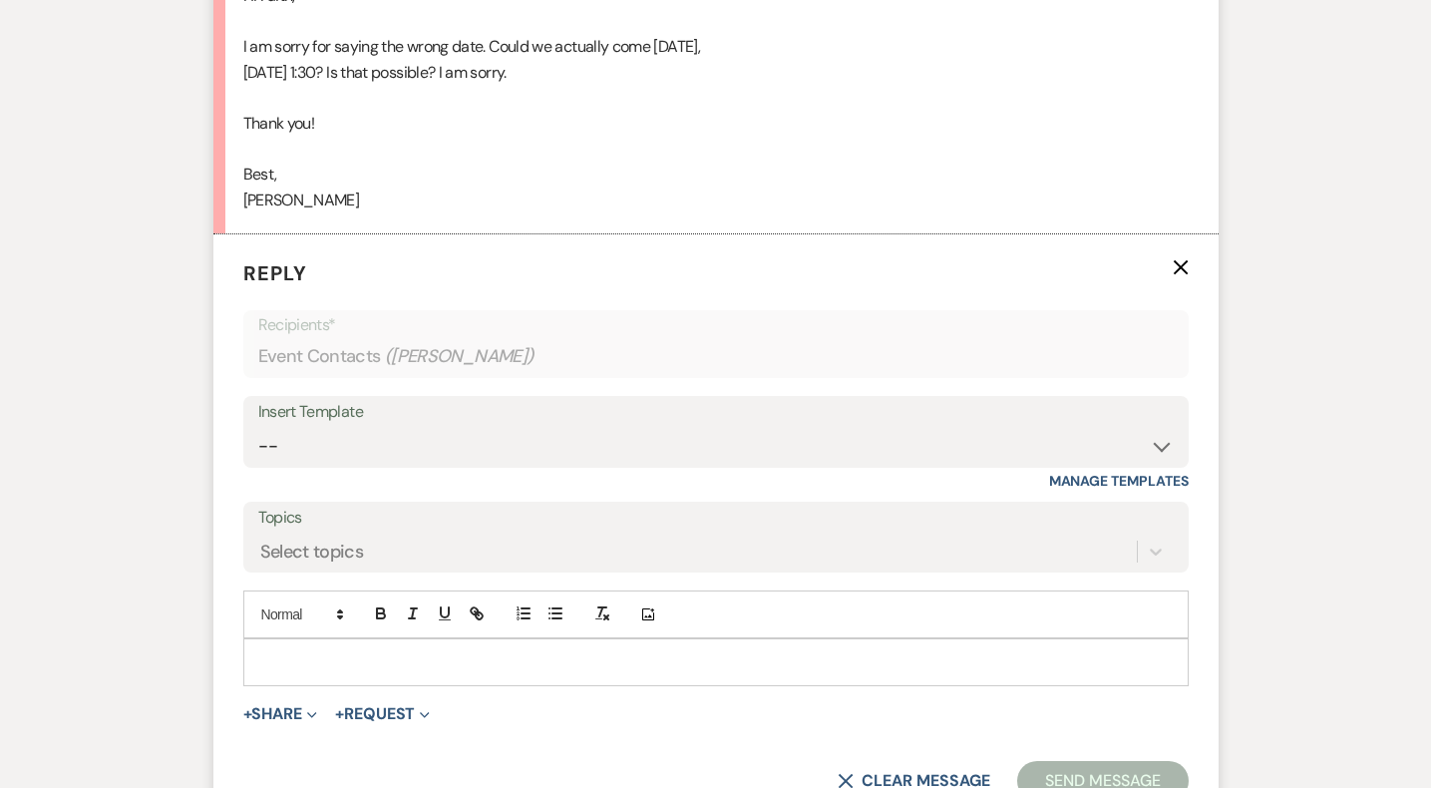
click at [342, 664] on p at bounding box center [716, 662] width 914 height 22
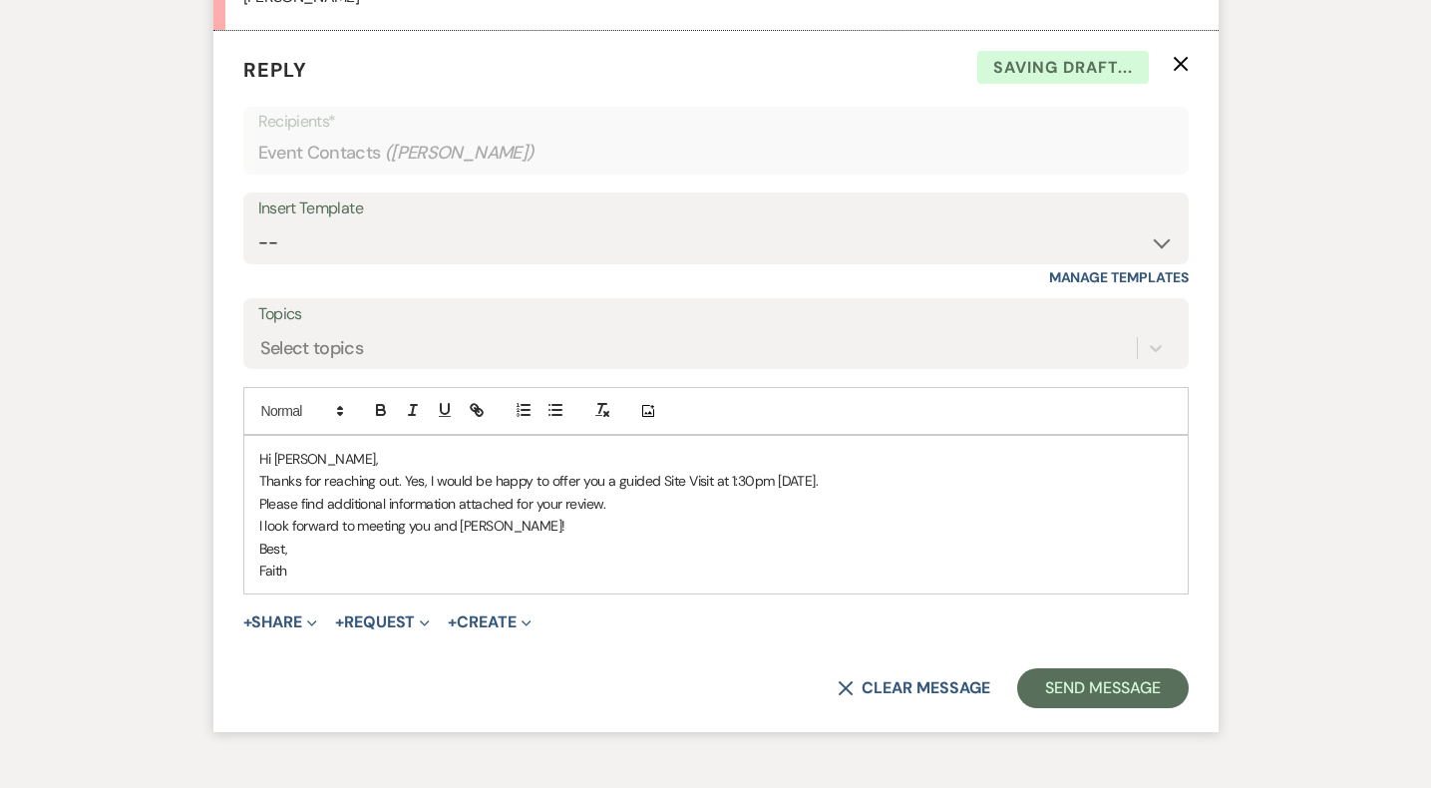
scroll to position [4412, 0]
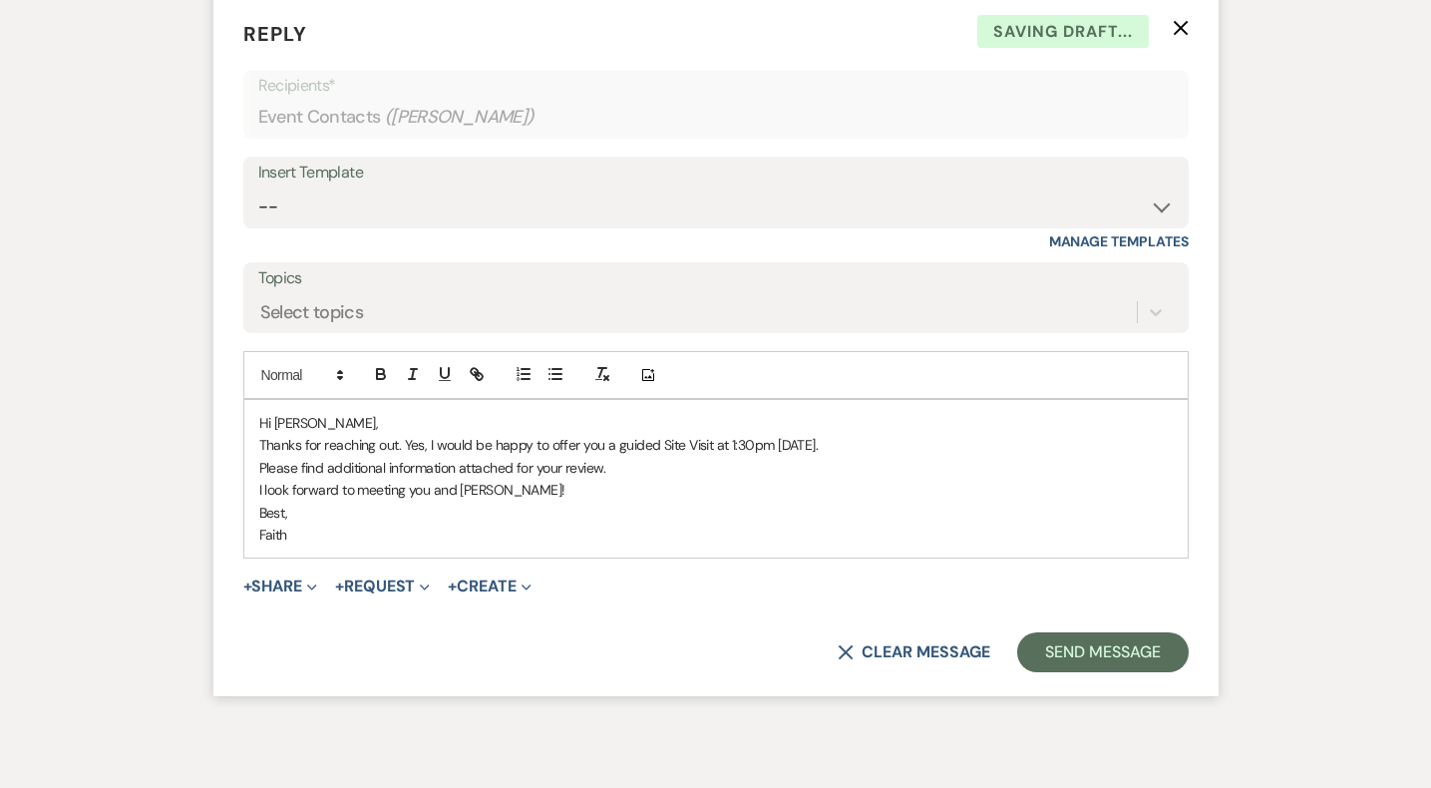
click at [280, 602] on form "Reply X Saving draft... Recipients* Event Contacts ( Maddie Lindquist ) Insert …" at bounding box center [715, 346] width 1005 height 702
click at [279, 591] on button "+ Share Expand" at bounding box center [280, 587] width 75 height 16
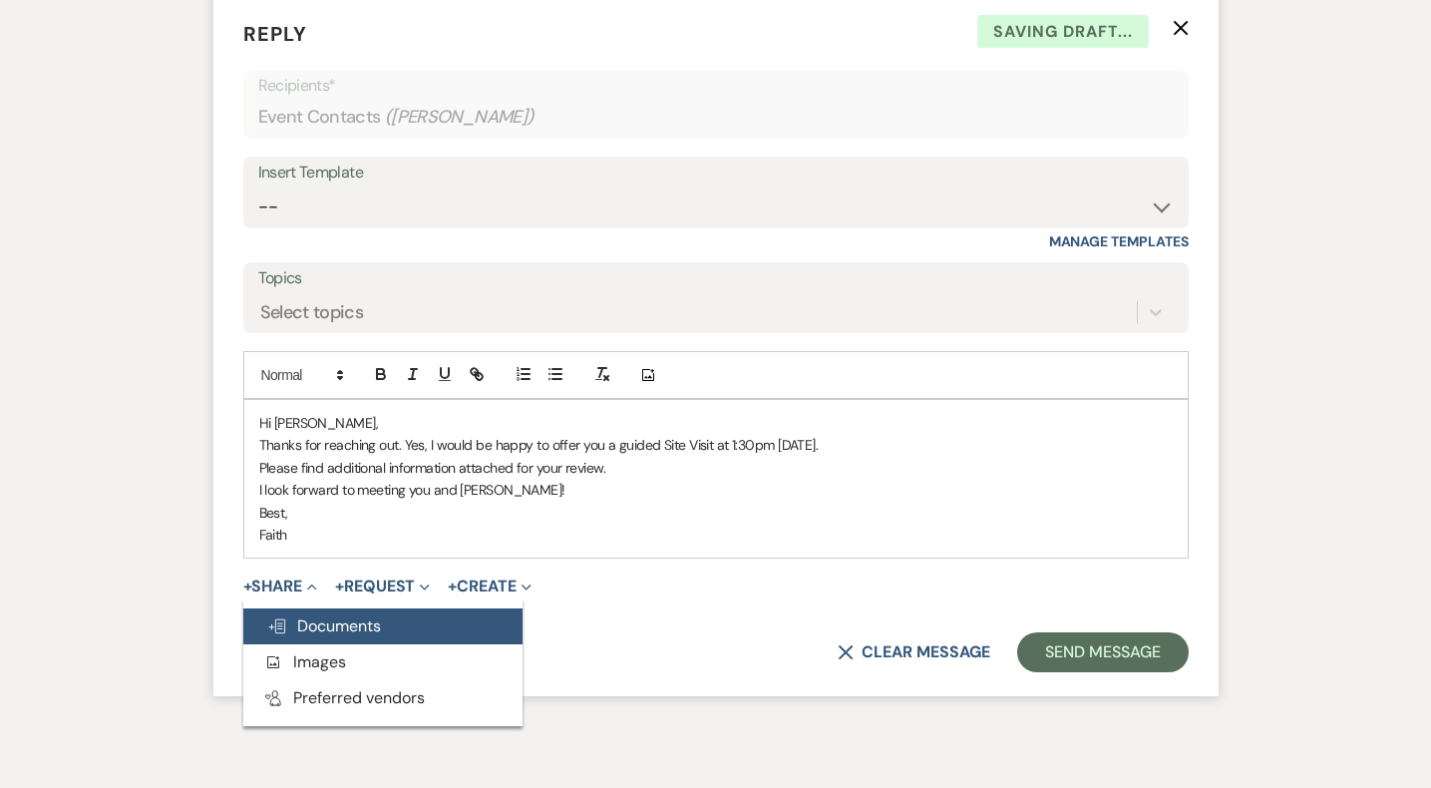
click at [288, 612] on button "Doc Upload Documents" at bounding box center [382, 626] width 279 height 36
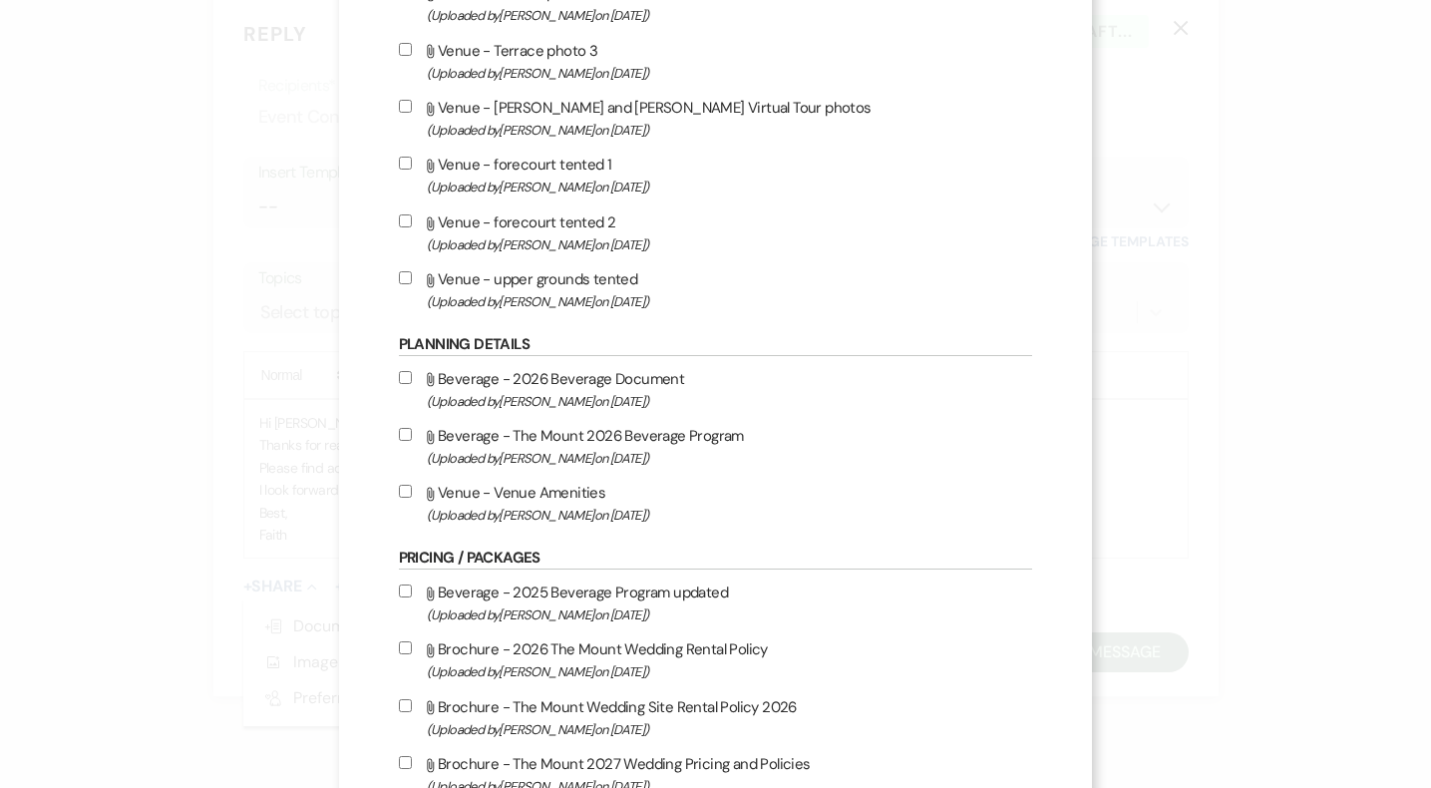
scroll to position [1827, 0]
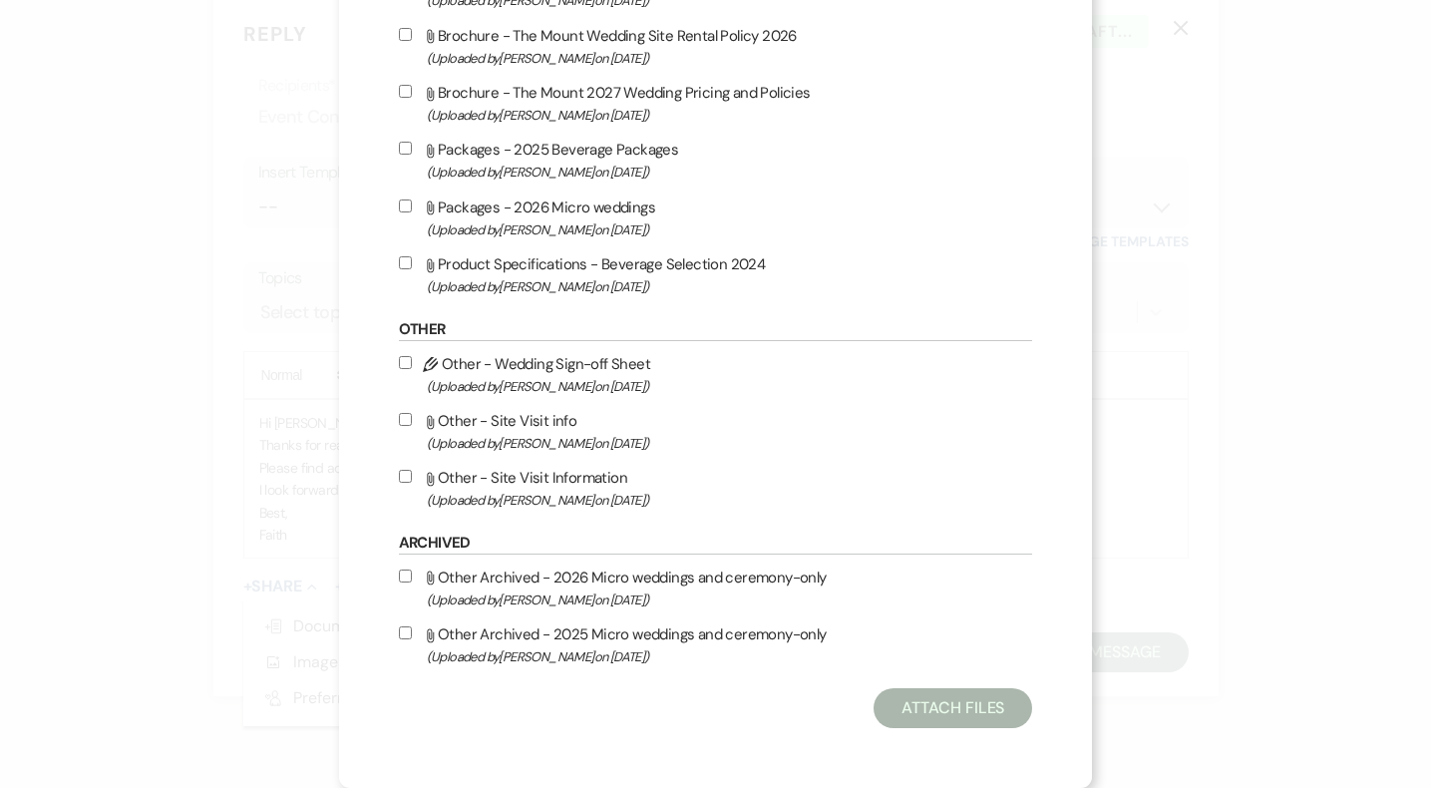
click at [591, 484] on label "Attach File Other - Site Visit Information (Uploaded by Faith Linz on Mar 19th,…" at bounding box center [716, 488] width 634 height 47
click at [412, 483] on input "Attach File Other - Site Visit Information (Uploaded by Faith Linz on Mar 19th,…" at bounding box center [405, 476] width 13 height 13
checkbox input "true"
click at [923, 712] on button "Attach Files" at bounding box center [953, 708] width 159 height 40
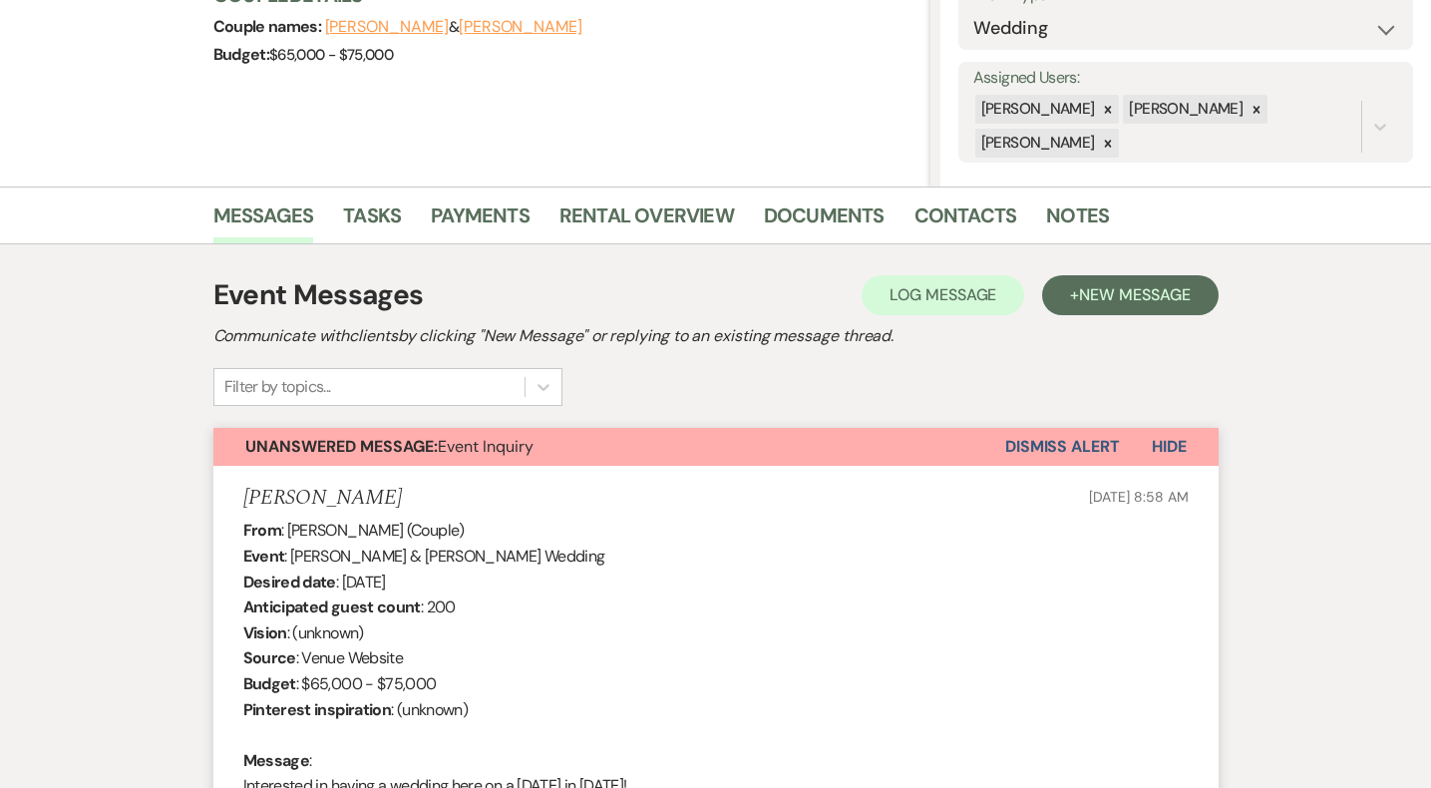
scroll to position [0, 0]
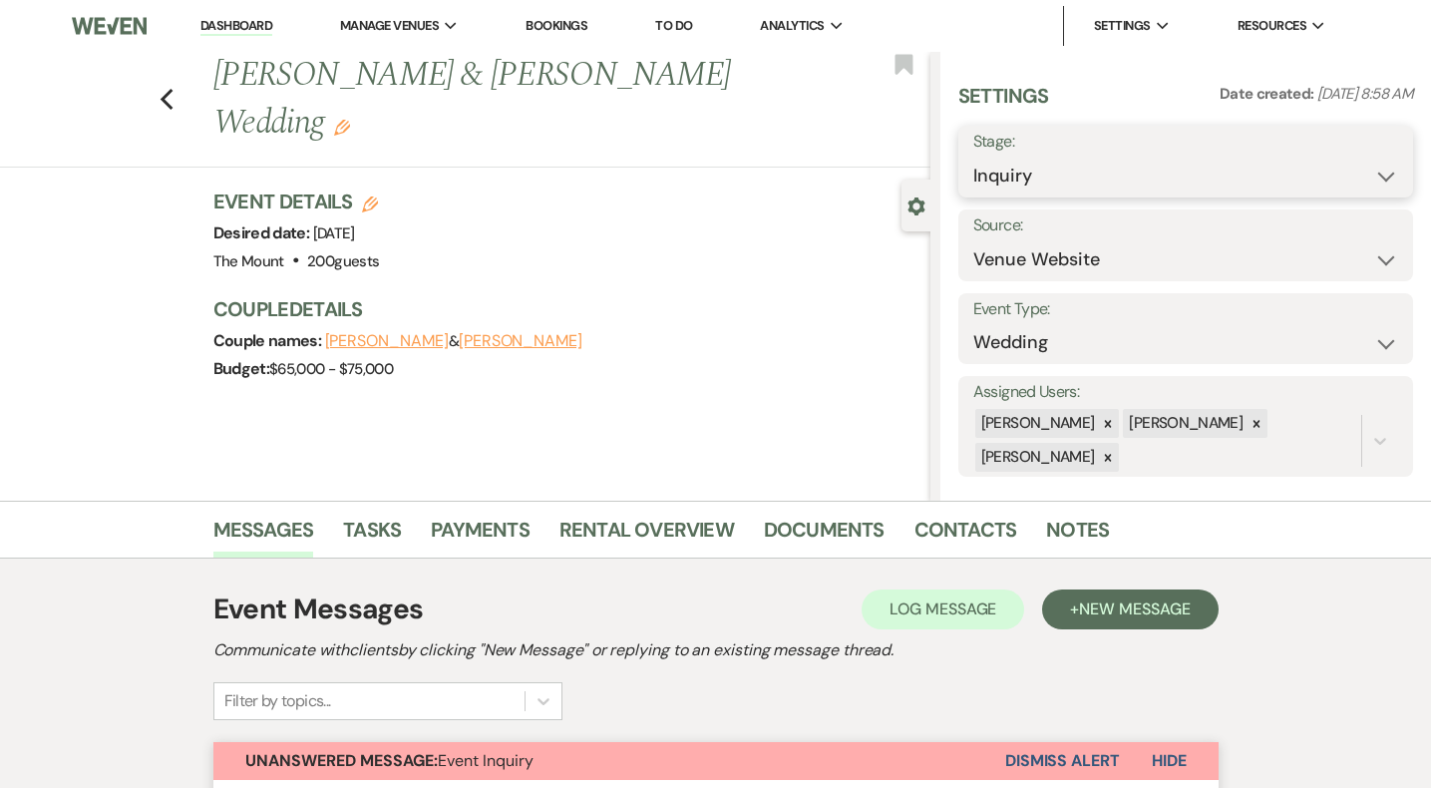
click at [1040, 169] on select "Inquiry Follow Up Tour Requested Tour Confirmed Toured Proposal Sent Booked Lost" at bounding box center [1186, 176] width 425 height 39
select select "4"
click at [1375, 175] on button "Save" at bounding box center [1365, 162] width 97 height 40
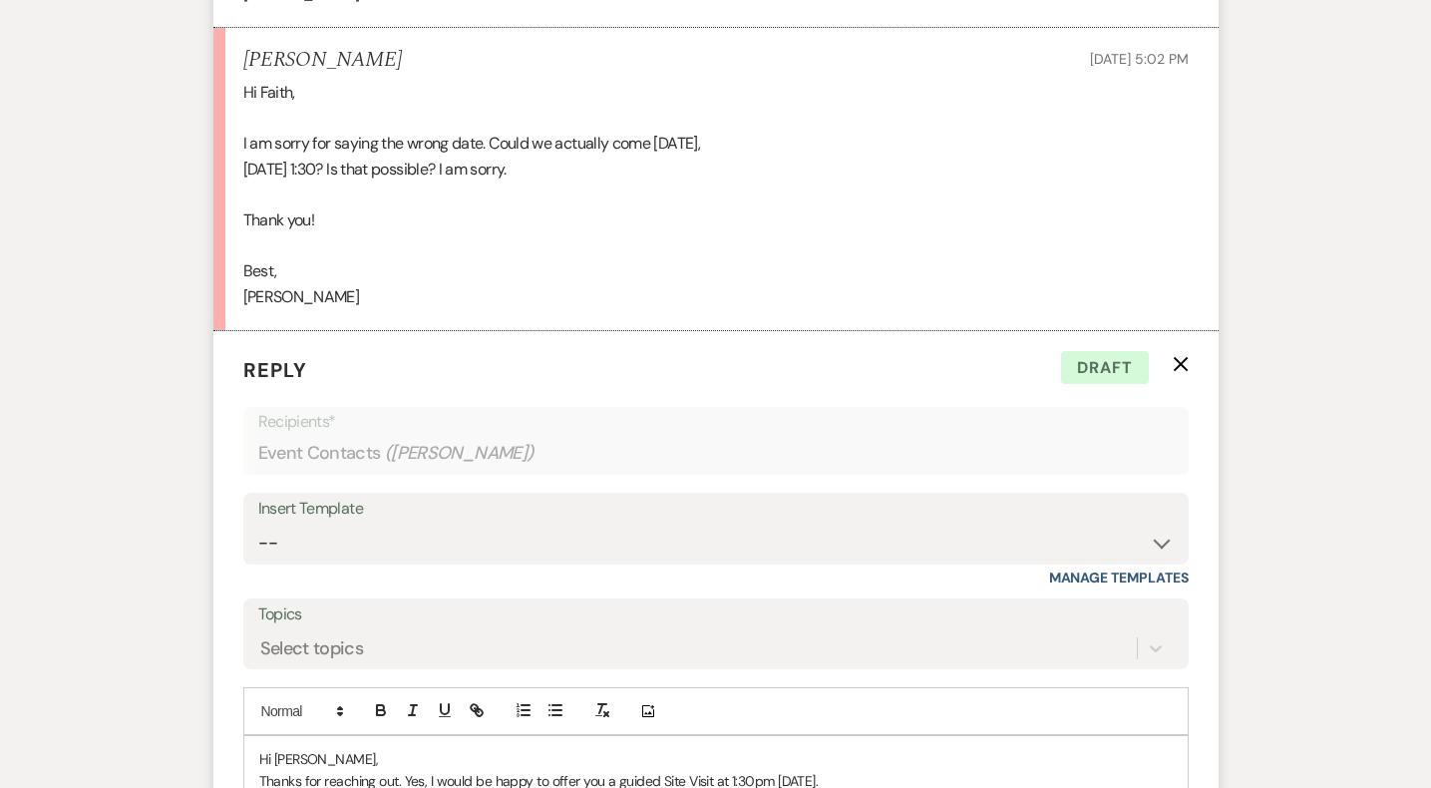
scroll to position [4534, 0]
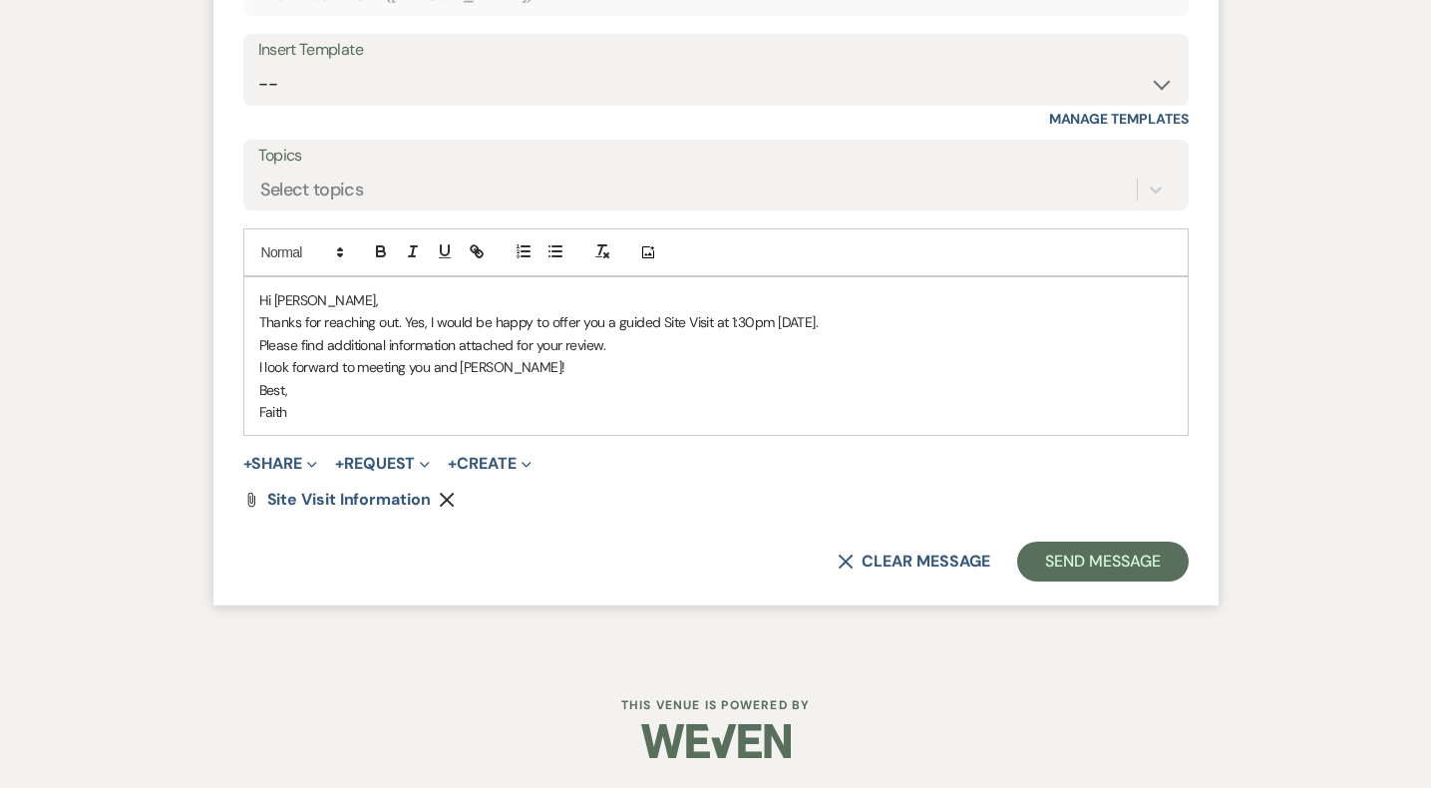
click at [256, 365] on div "Hi Maddie, Thanks for reaching out. Yes, I would be happy to offer you a guided…" at bounding box center [716, 356] width 944 height 158
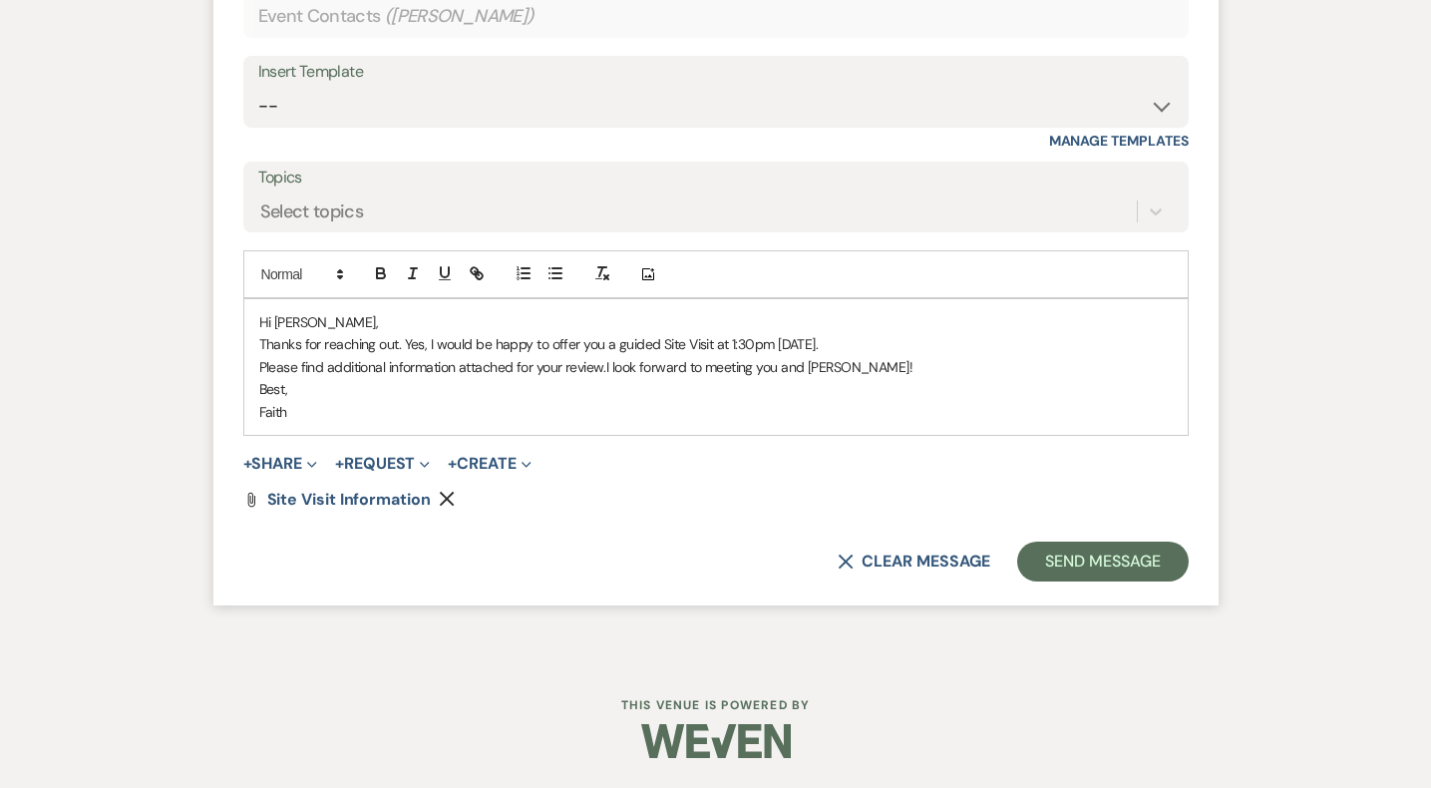
scroll to position [4512, 0]
click at [1115, 572] on button "Send Message" at bounding box center [1102, 563] width 171 height 40
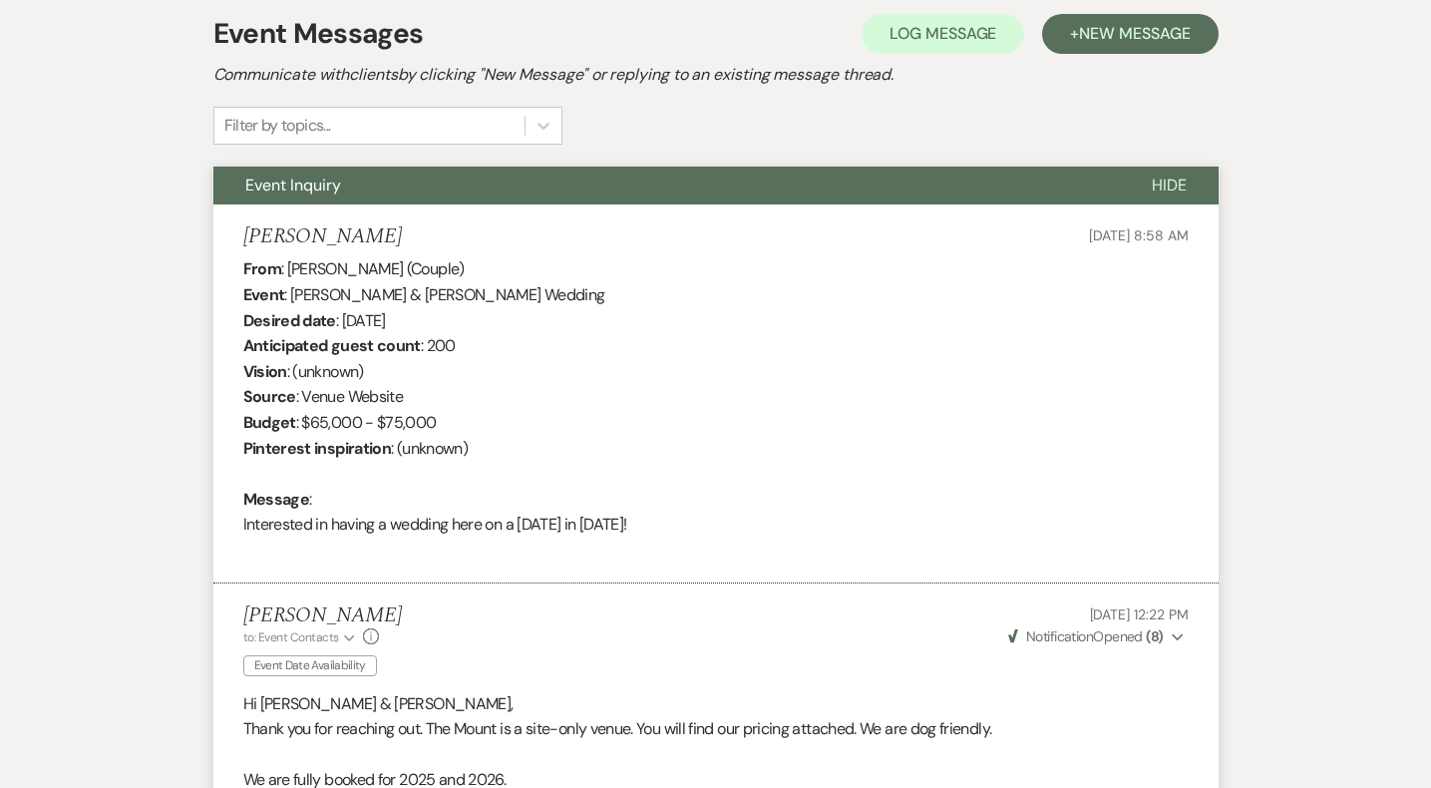
scroll to position [586, 0]
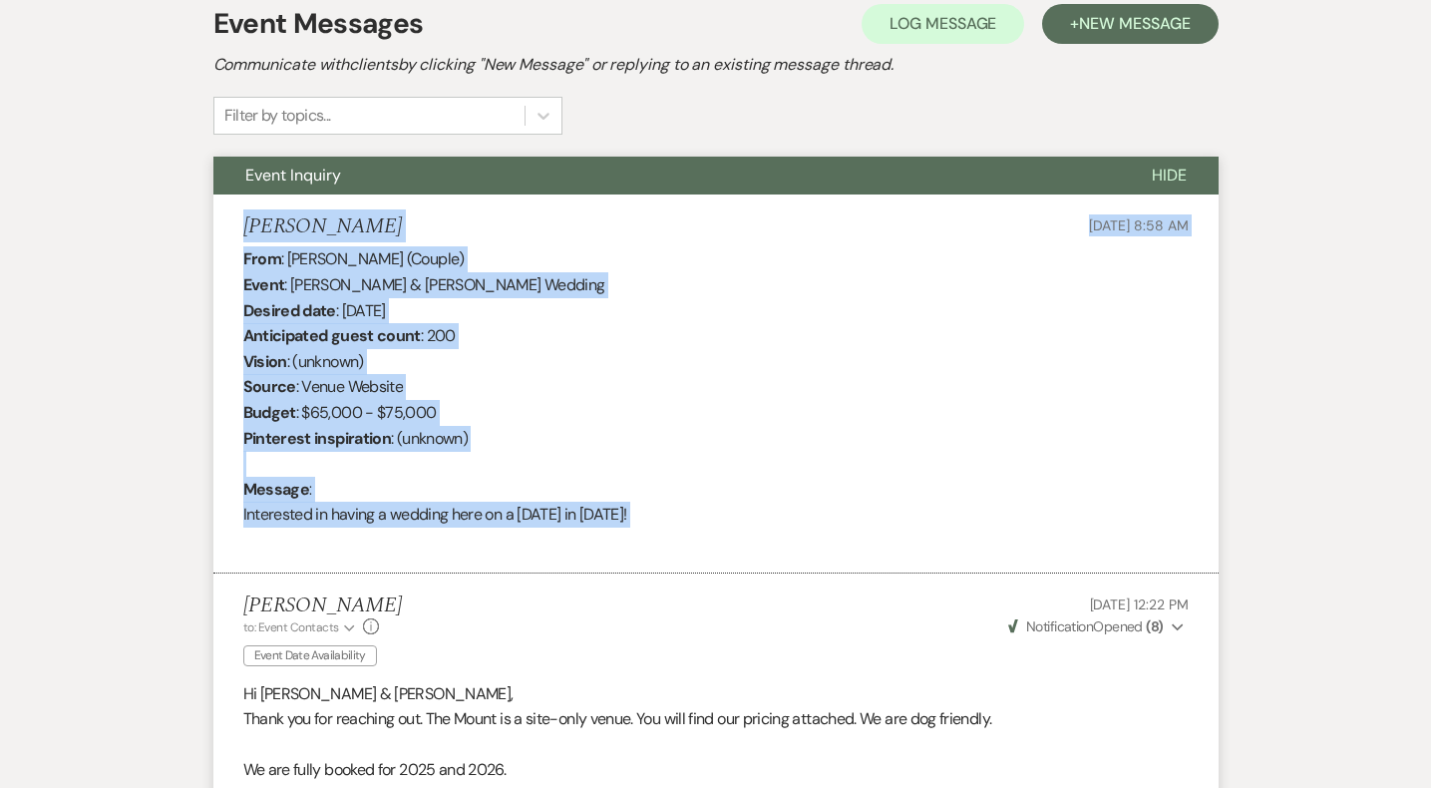
drag, startPoint x: 695, startPoint y: 533, endPoint x: 233, endPoint y: 221, distance: 556.9
click at [233, 221] on li "Maddie Lindquist Aug 01, 2025, 8:58 AM From : Maddie Lindquist (Couple) Event :…" at bounding box center [715, 385] width 1005 height 380
copy li "Maddie Lindquist Aug 01, 2025, 8:58 AM From : Maddie Lindquist (Couple) Event :…"
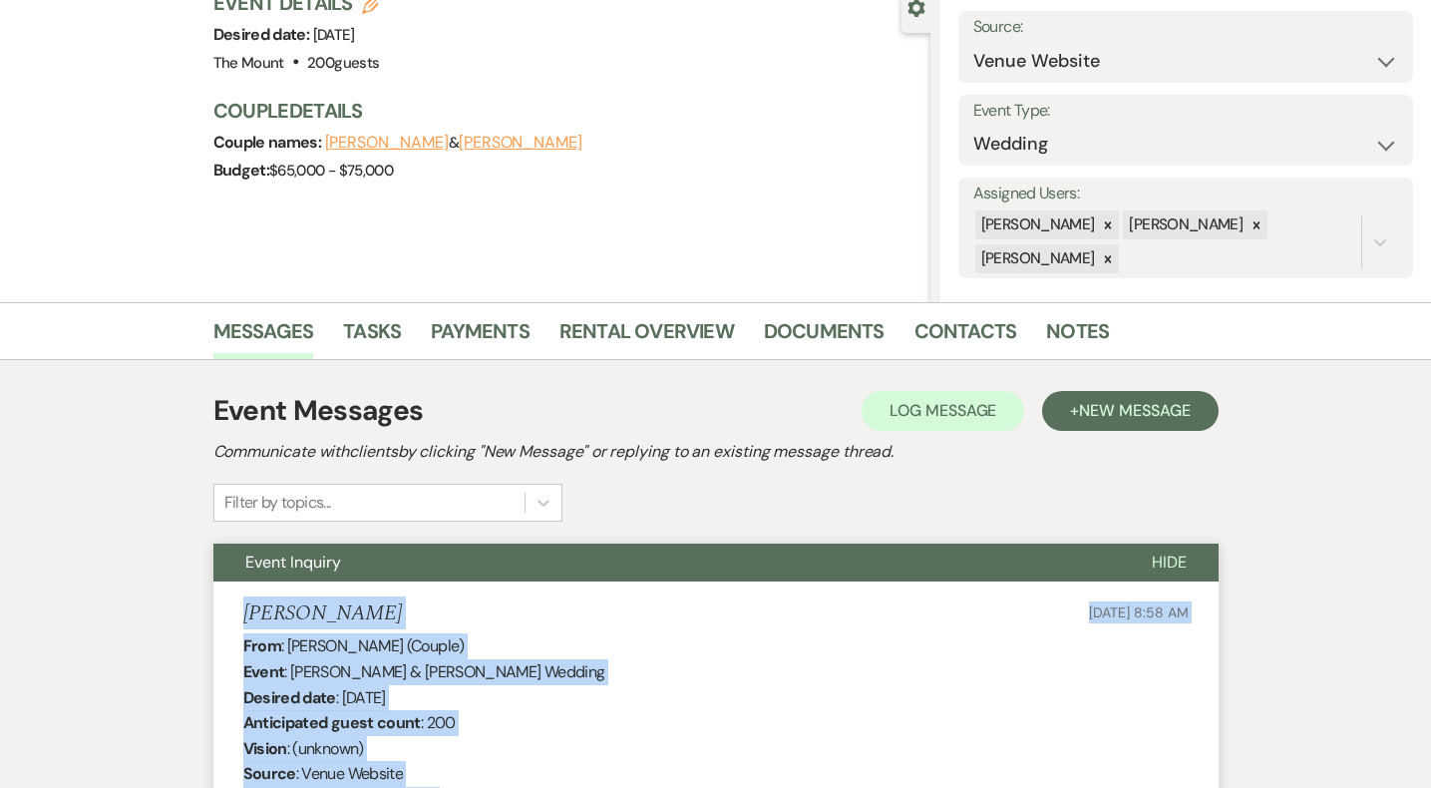
scroll to position [0, 0]
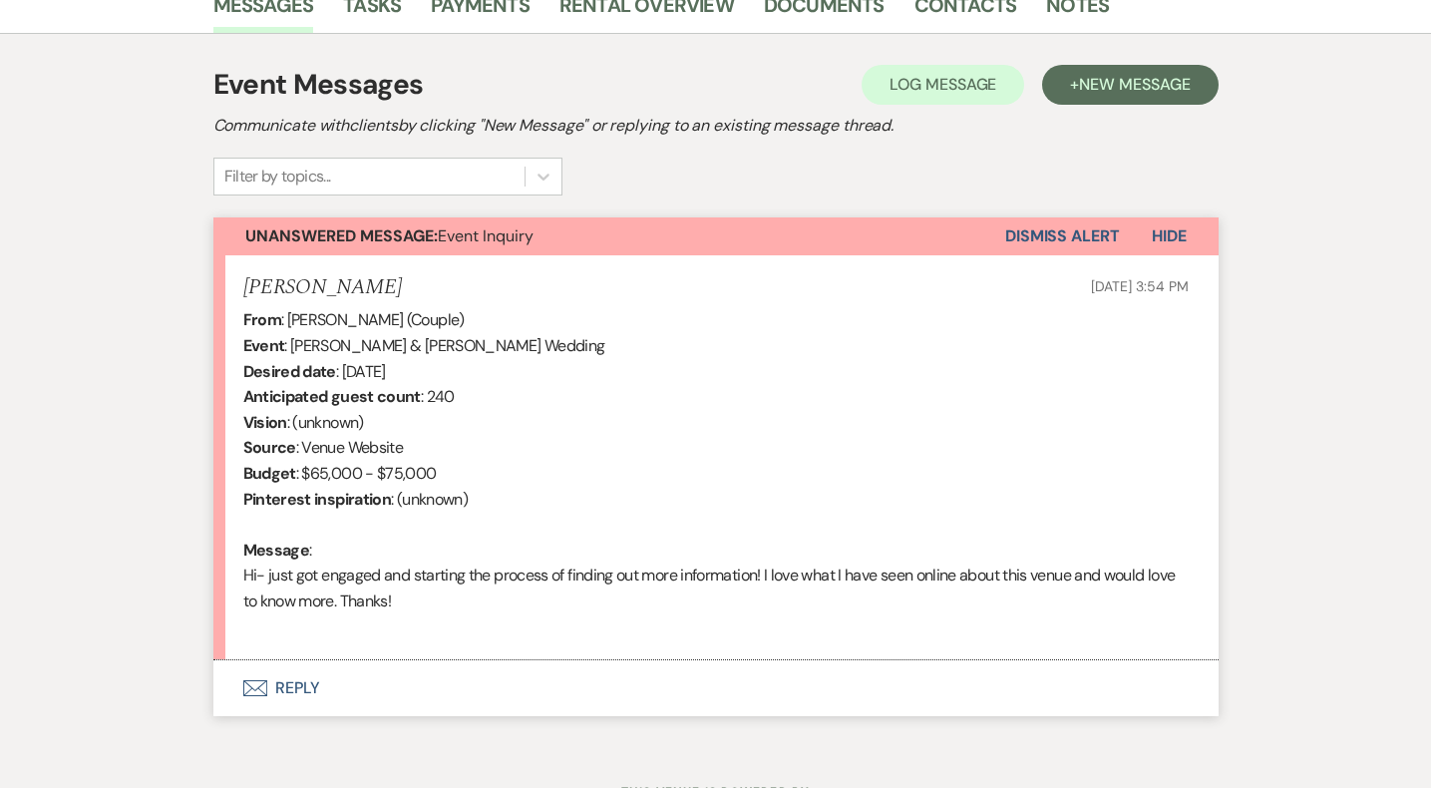
scroll to position [611, 0]
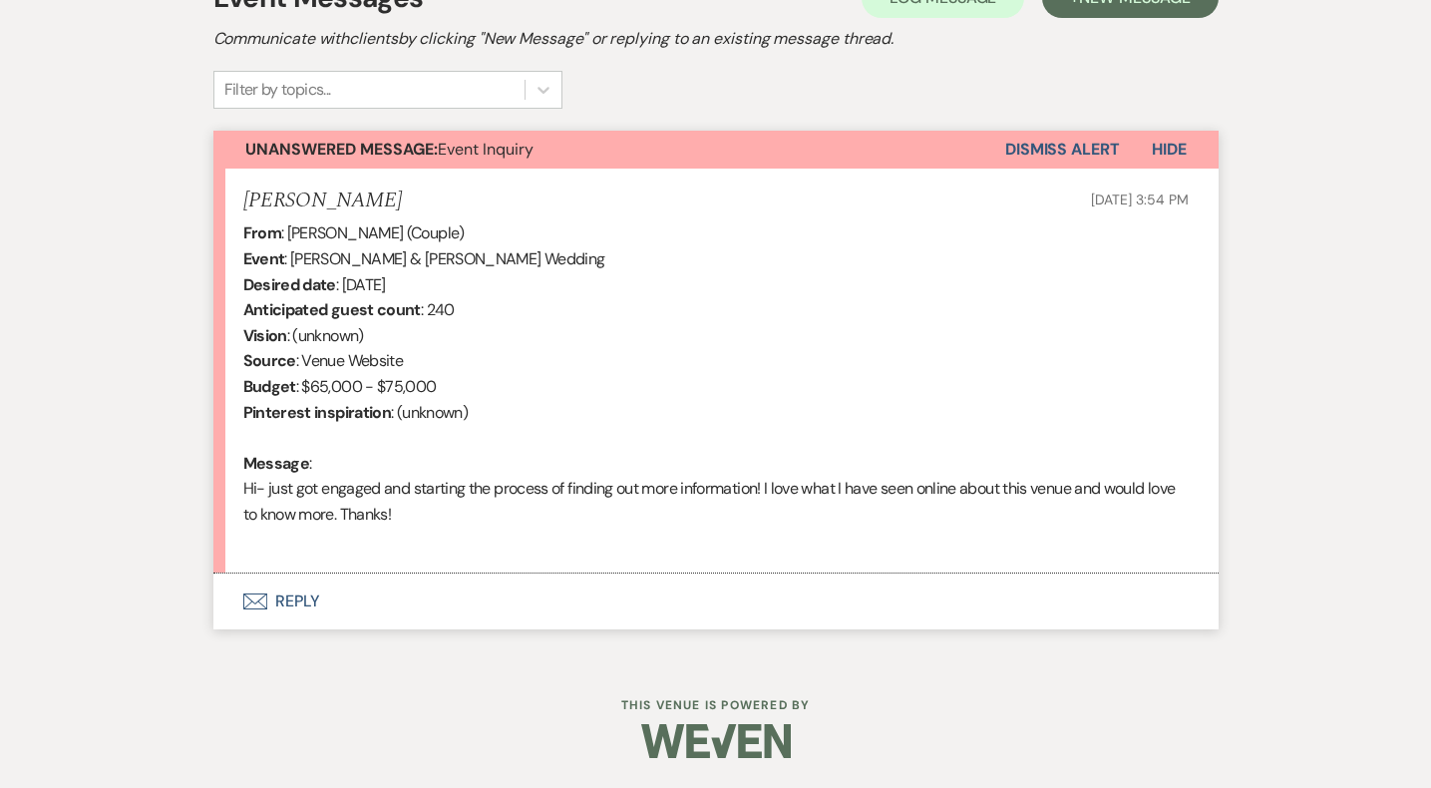
click at [317, 601] on button "Envelope Reply" at bounding box center [715, 602] width 1005 height 56
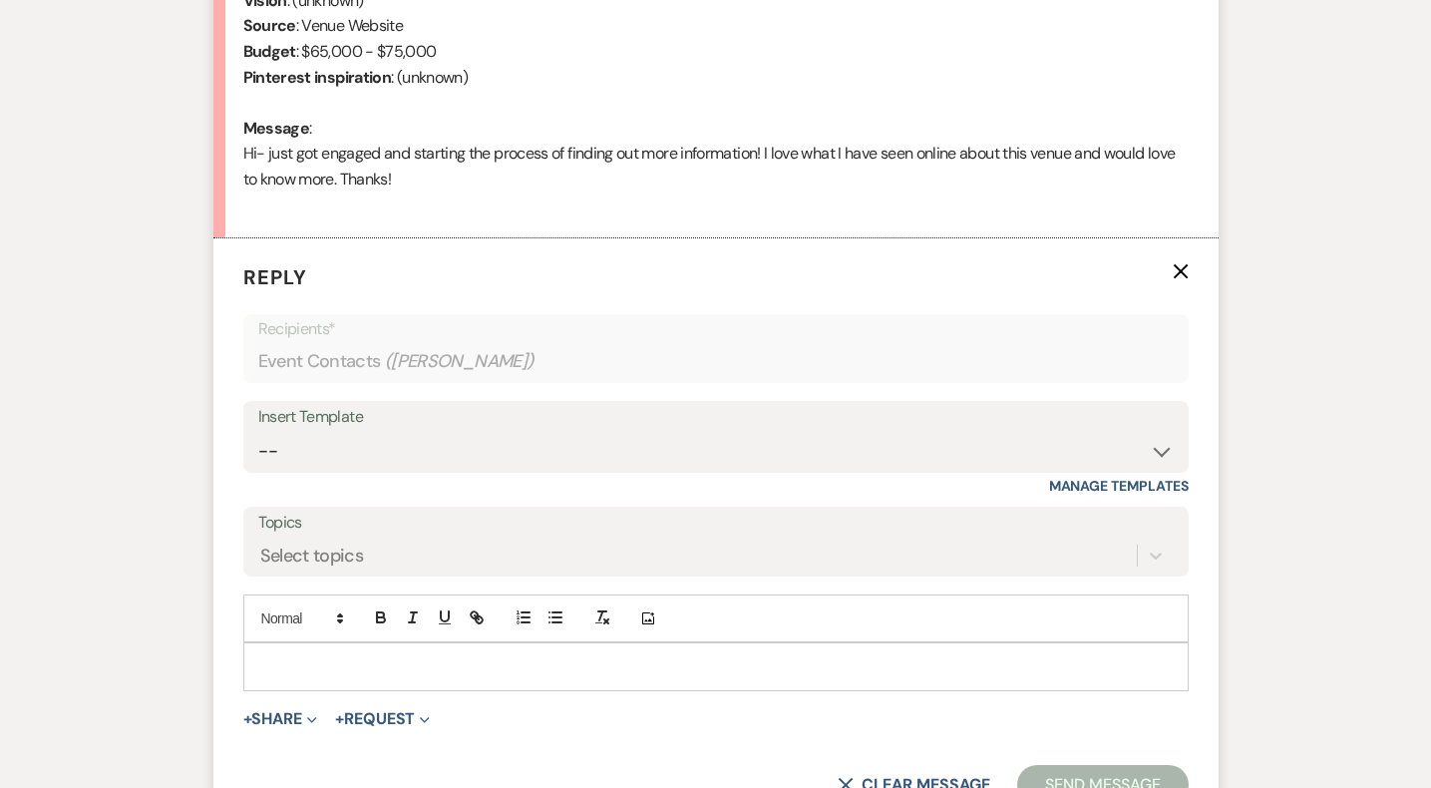
scroll to position [980, 0]
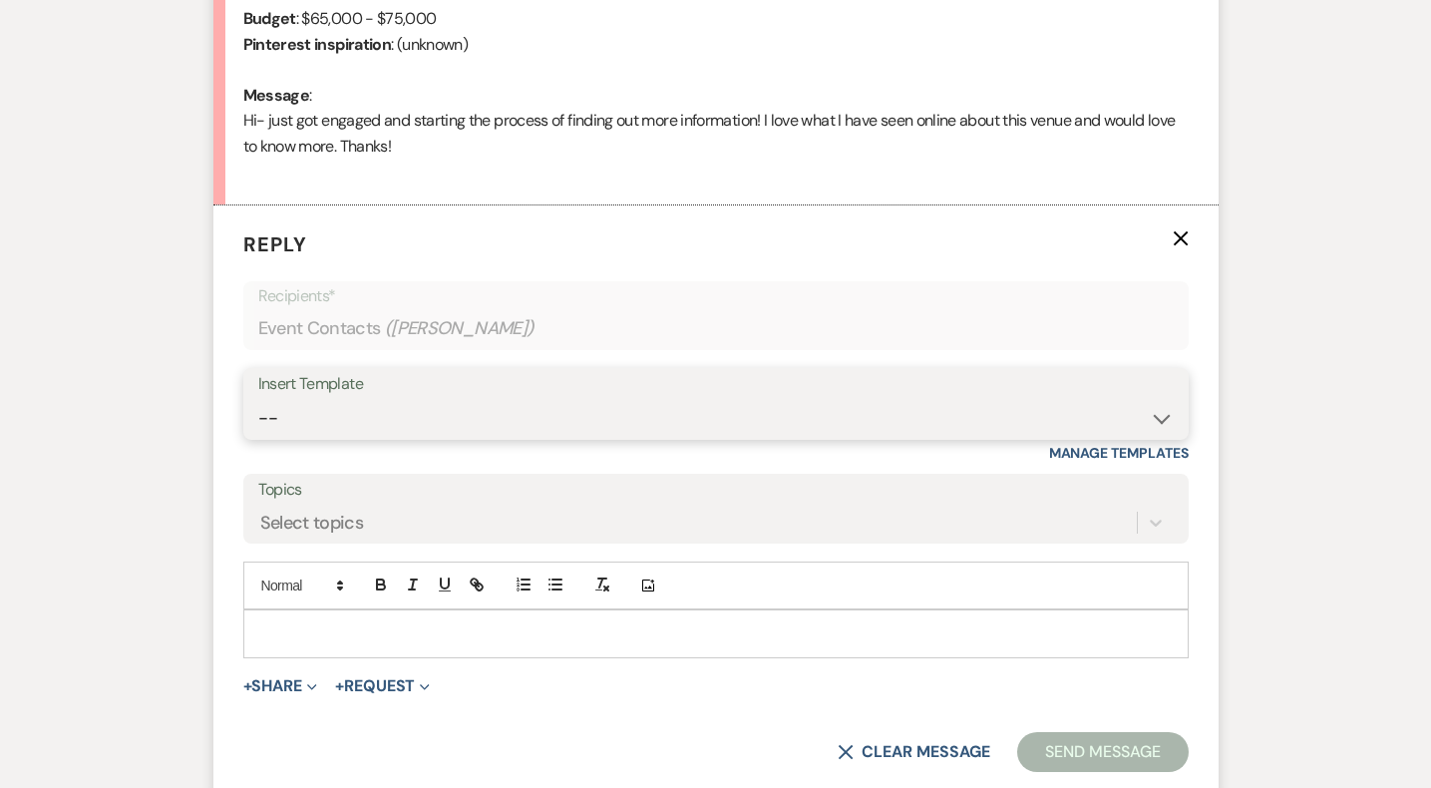
click at [518, 426] on select "-- Weven Planning Portal Introduction (Booked Events) Initial Inquiry Response …" at bounding box center [716, 418] width 916 height 39
select select "5515"
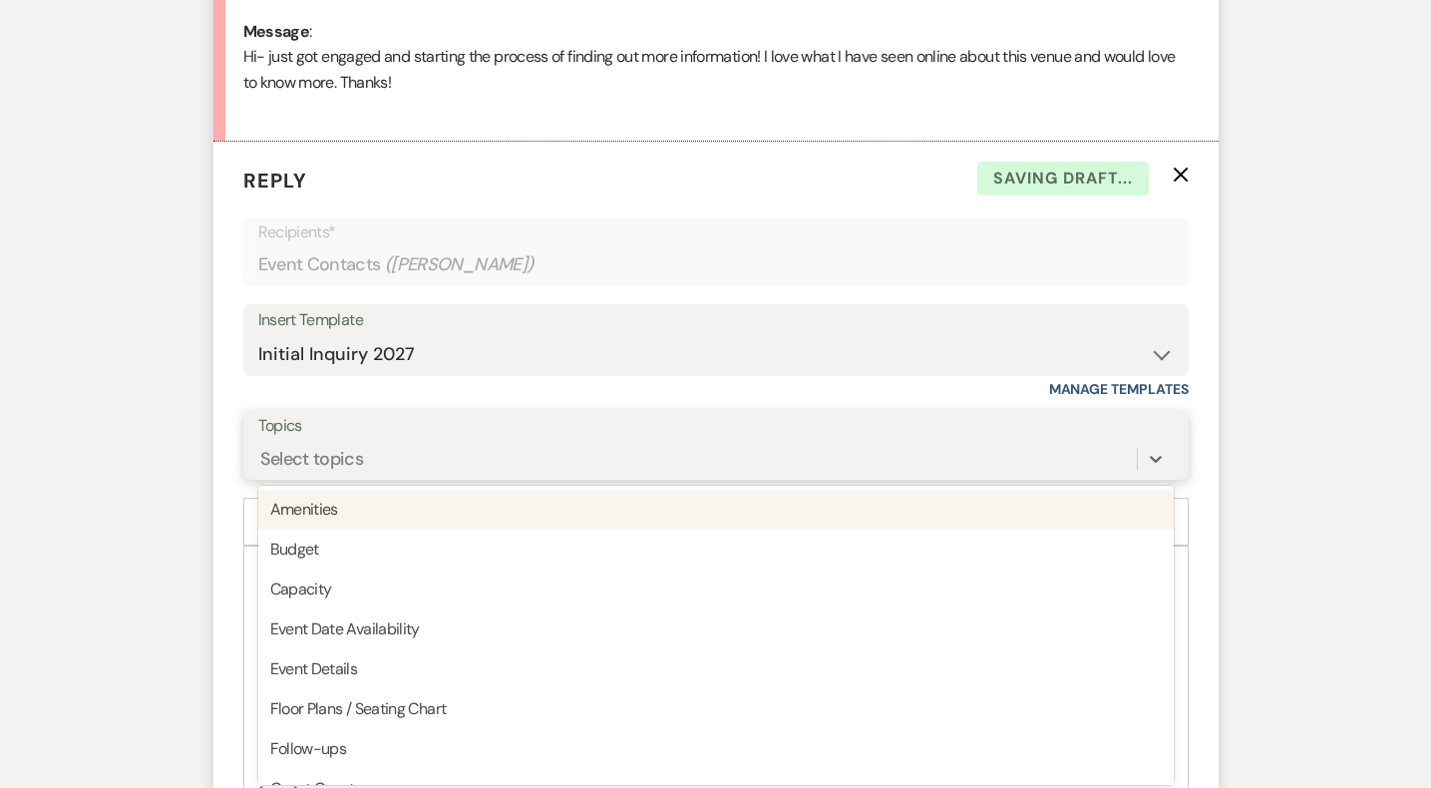
click at [488, 478] on div "option Amenities focused, 1 of 20. 20 results available. Use Up and Down to cho…" at bounding box center [716, 459] width 916 height 38
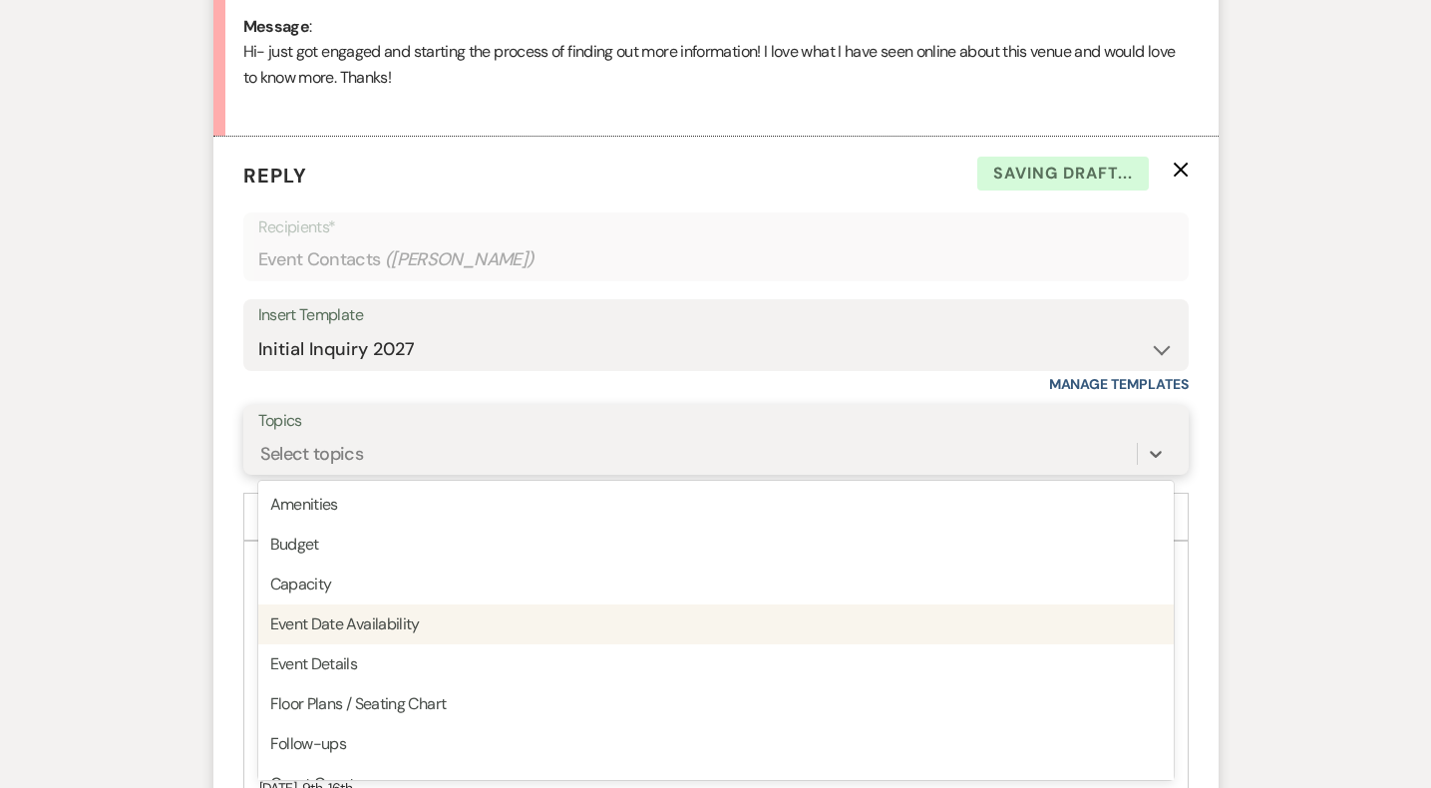
click at [472, 604] on div "Event Date Availability" at bounding box center [716, 624] width 916 height 40
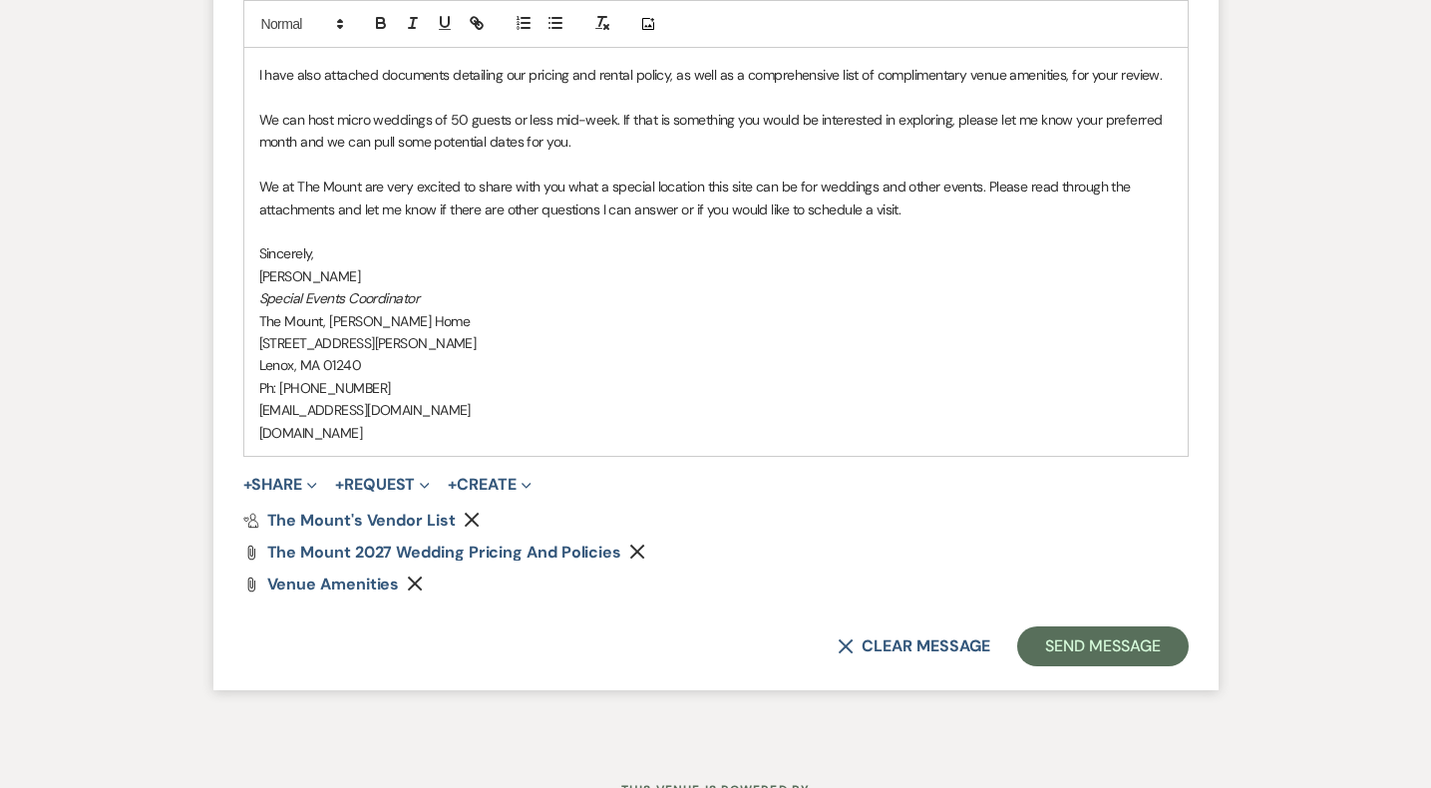
scroll to position [2114, 0]
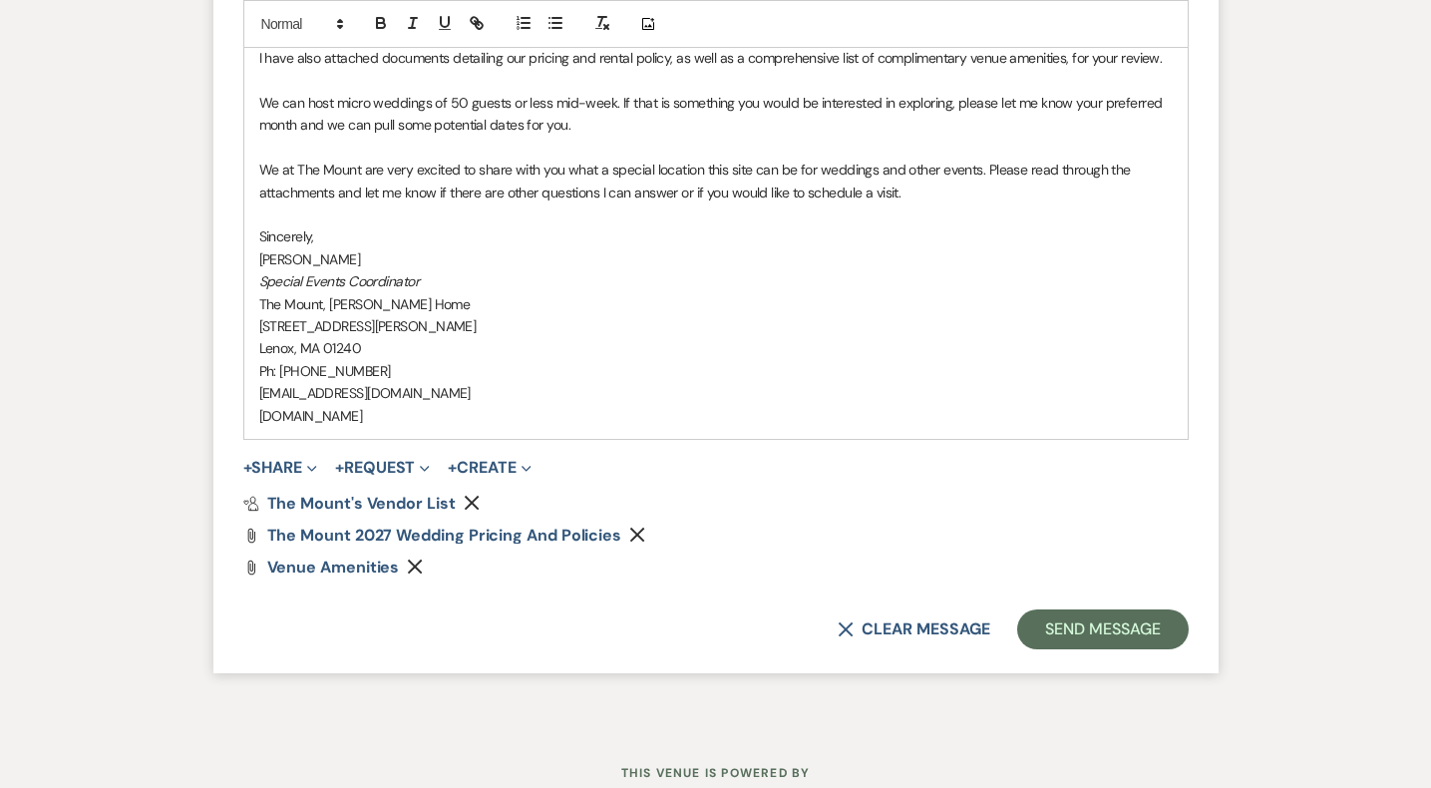
click at [1168, 642] on button "Send Message" at bounding box center [1102, 629] width 171 height 40
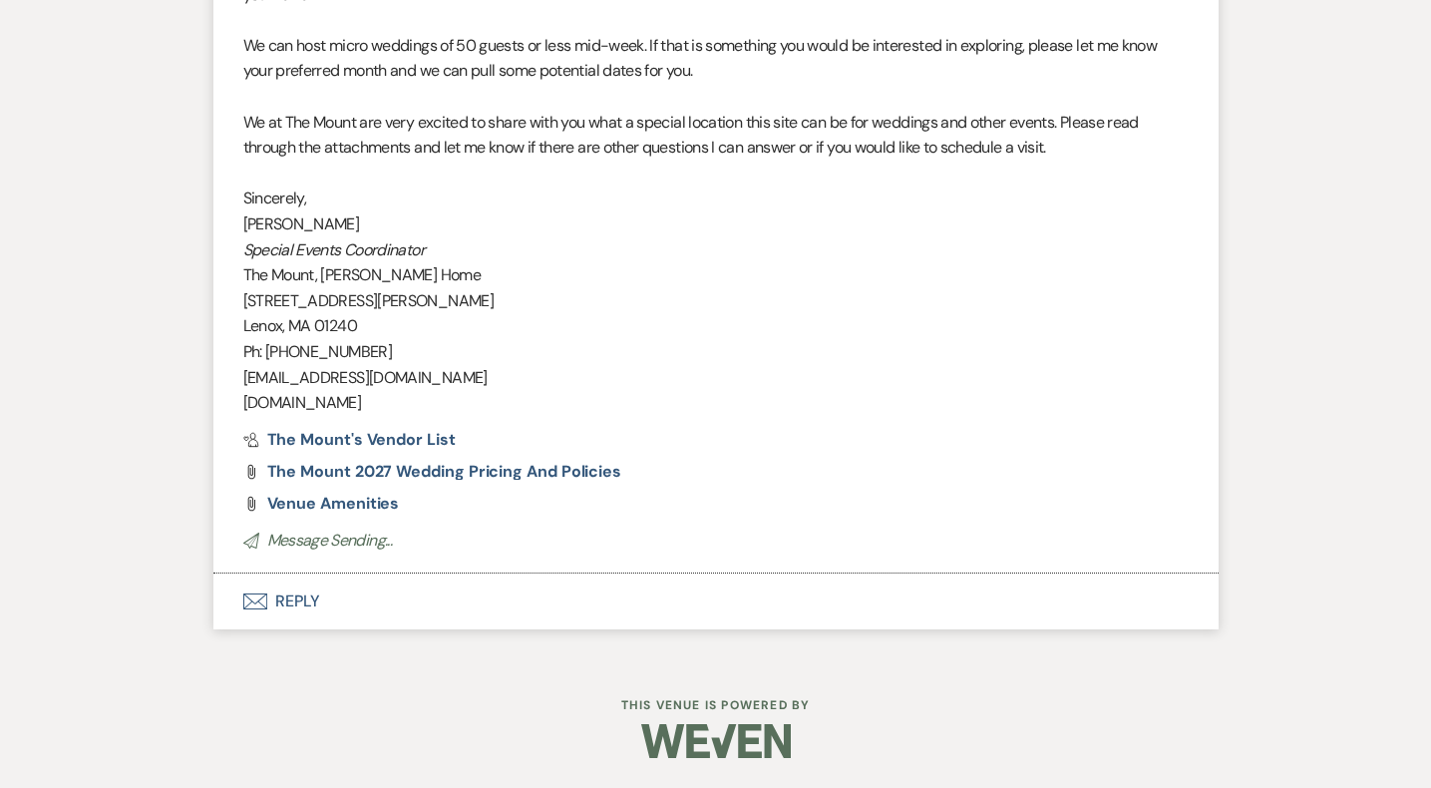
scroll to position [1974, 0]
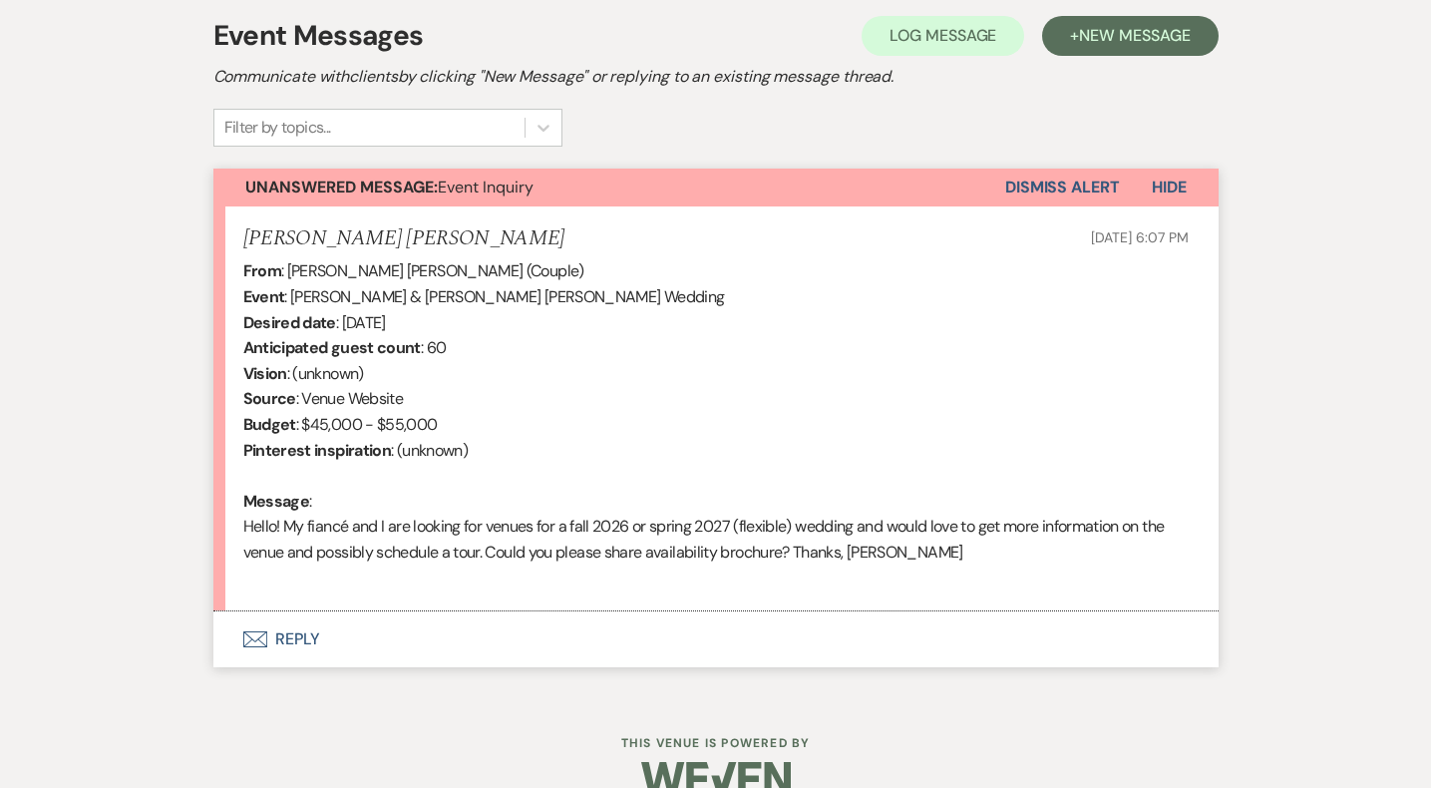
click at [315, 633] on button "Envelope Reply" at bounding box center [715, 639] width 1005 height 56
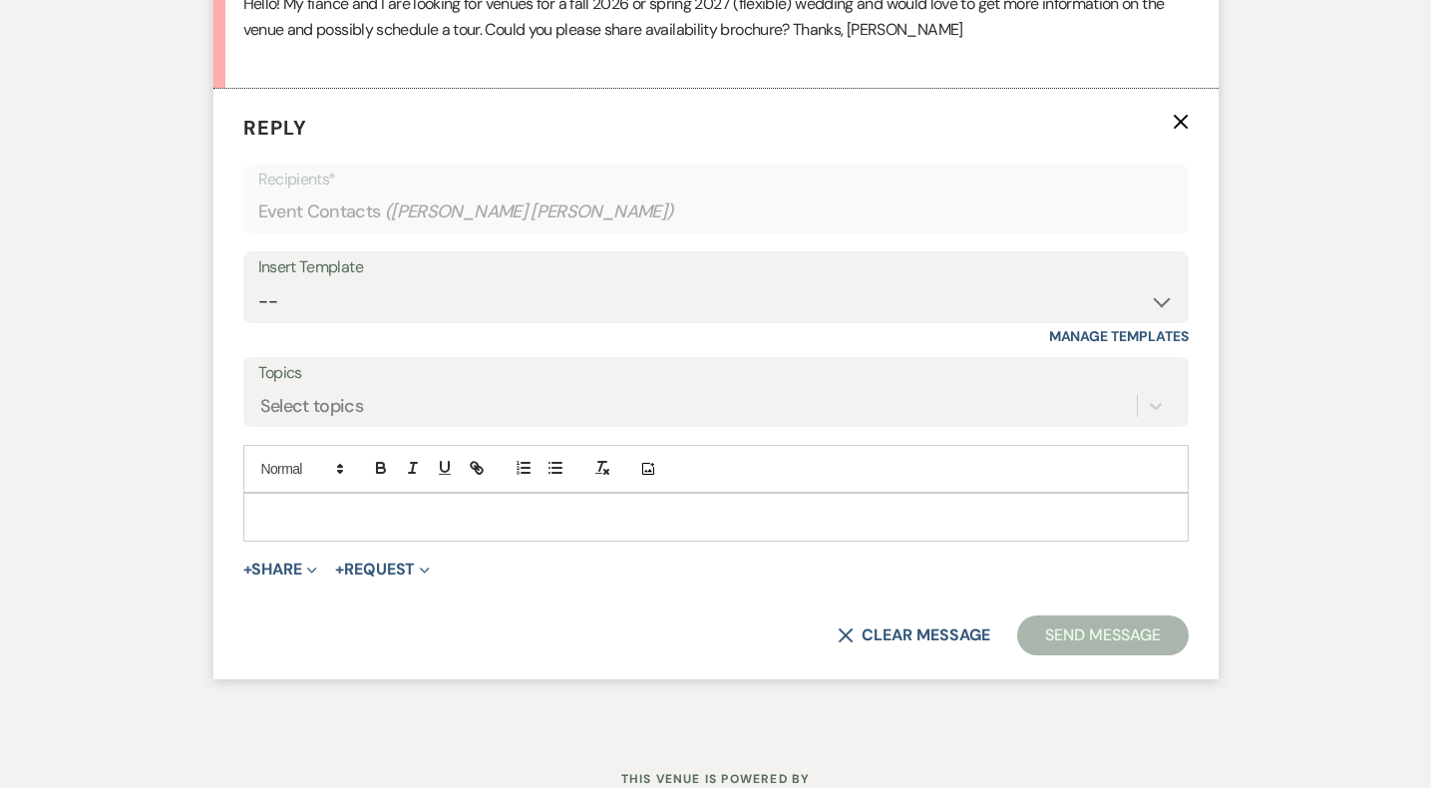
scroll to position [1117, 0]
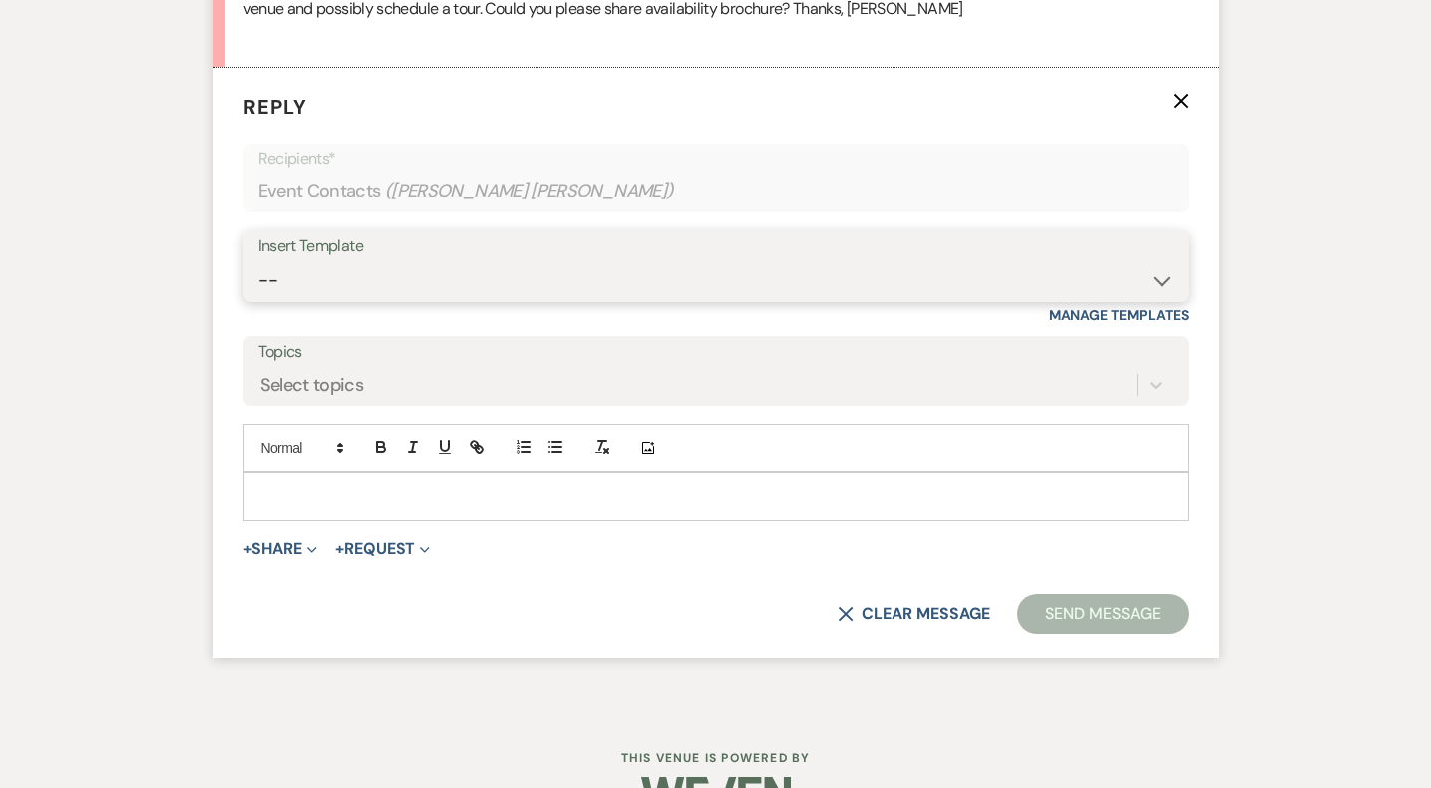
click at [522, 292] on select "-- Weven Planning Portal Introduction (Booked Events) Initial Inquiry Response …" at bounding box center [716, 280] width 916 height 39
select select "5515"
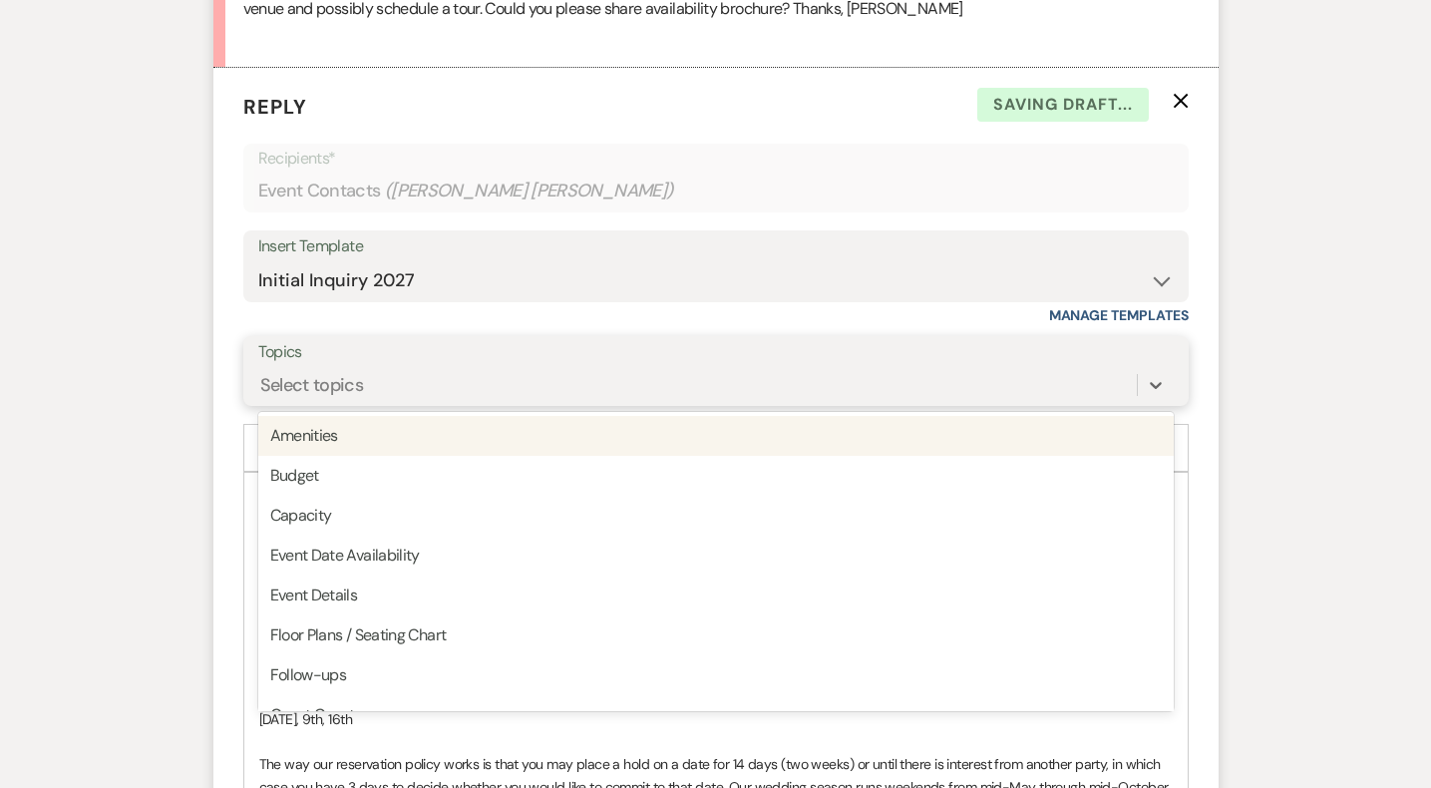
click at [460, 402] on div "Select topics" at bounding box center [697, 385] width 879 height 35
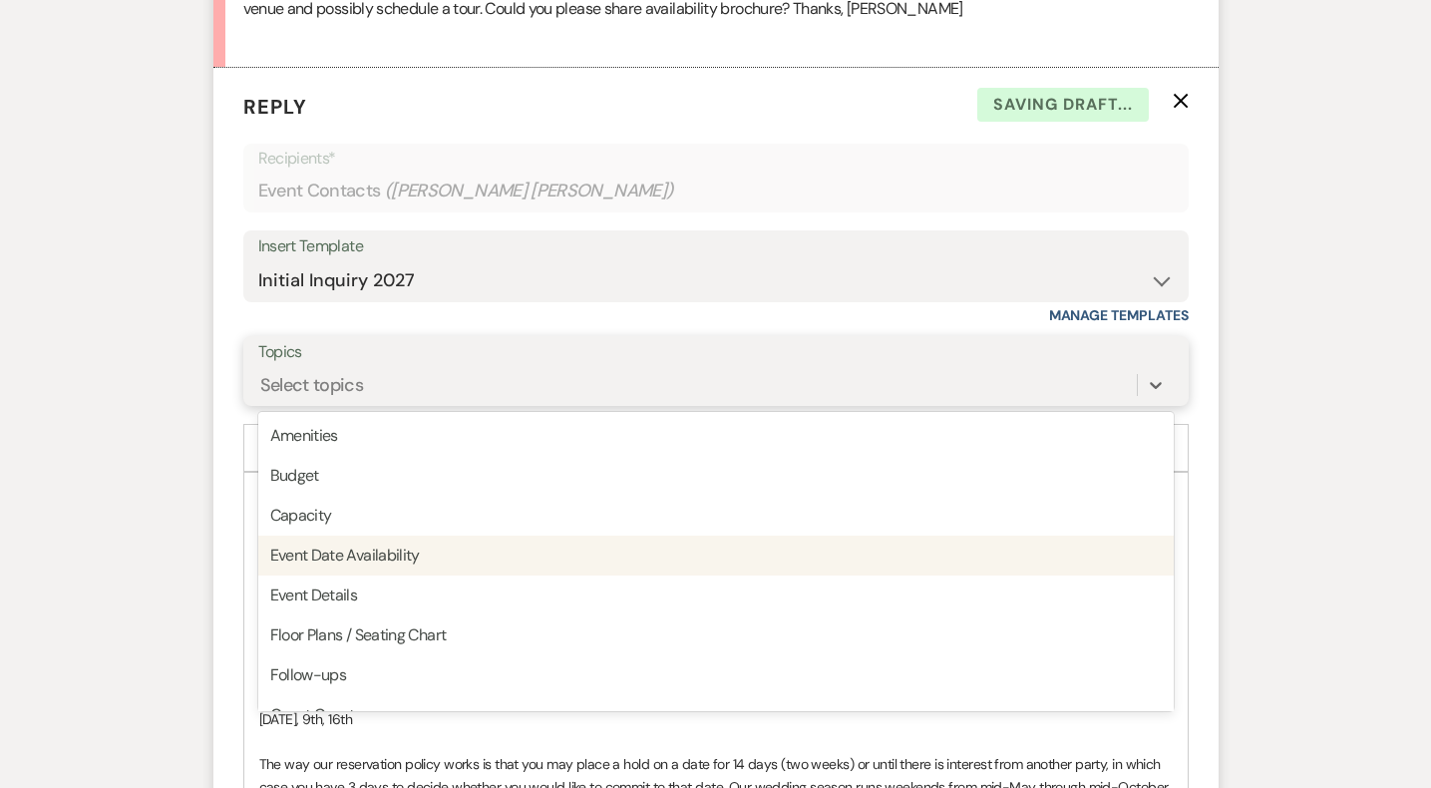
click at [464, 549] on div "Event Date Availability" at bounding box center [716, 556] width 916 height 40
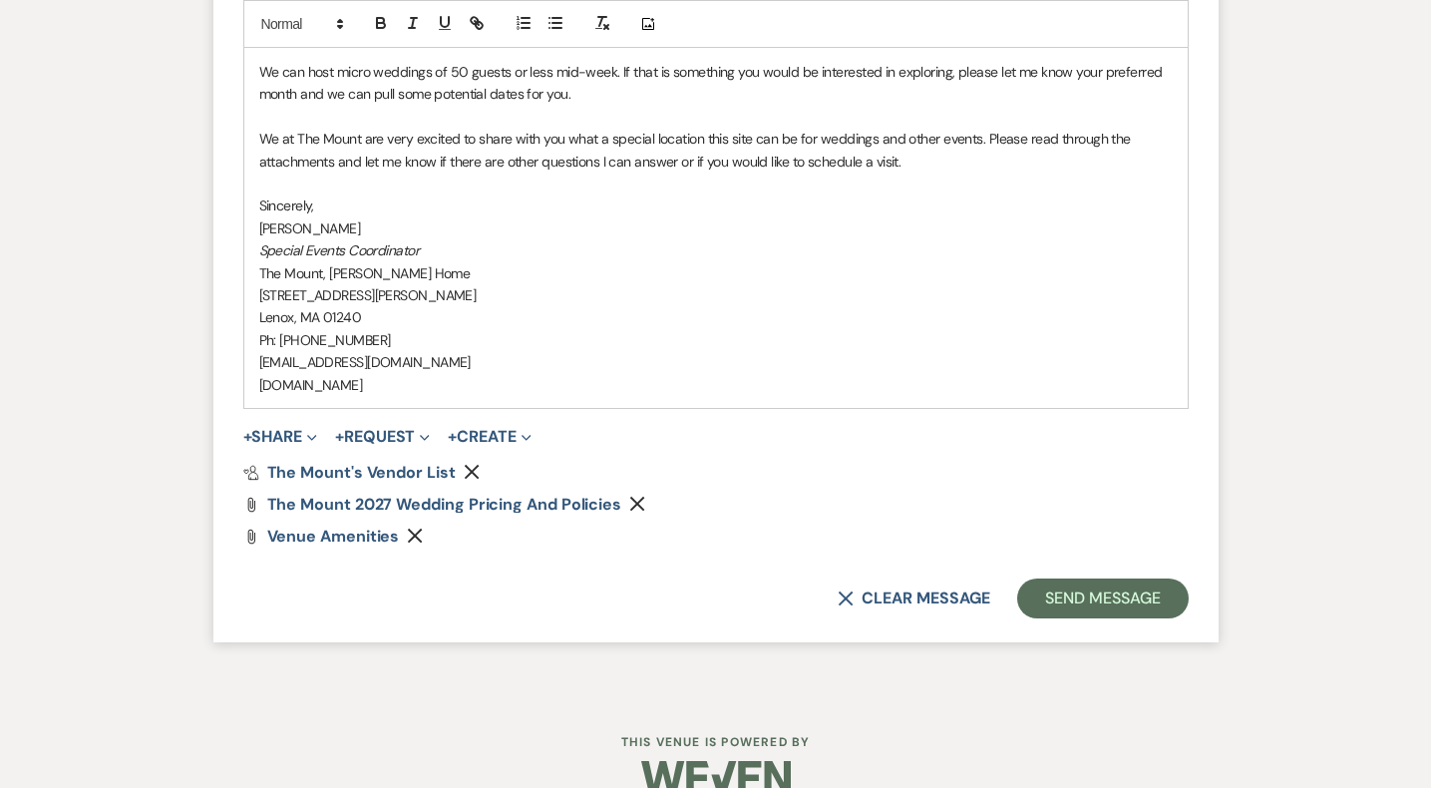
scroll to position [2180, 0]
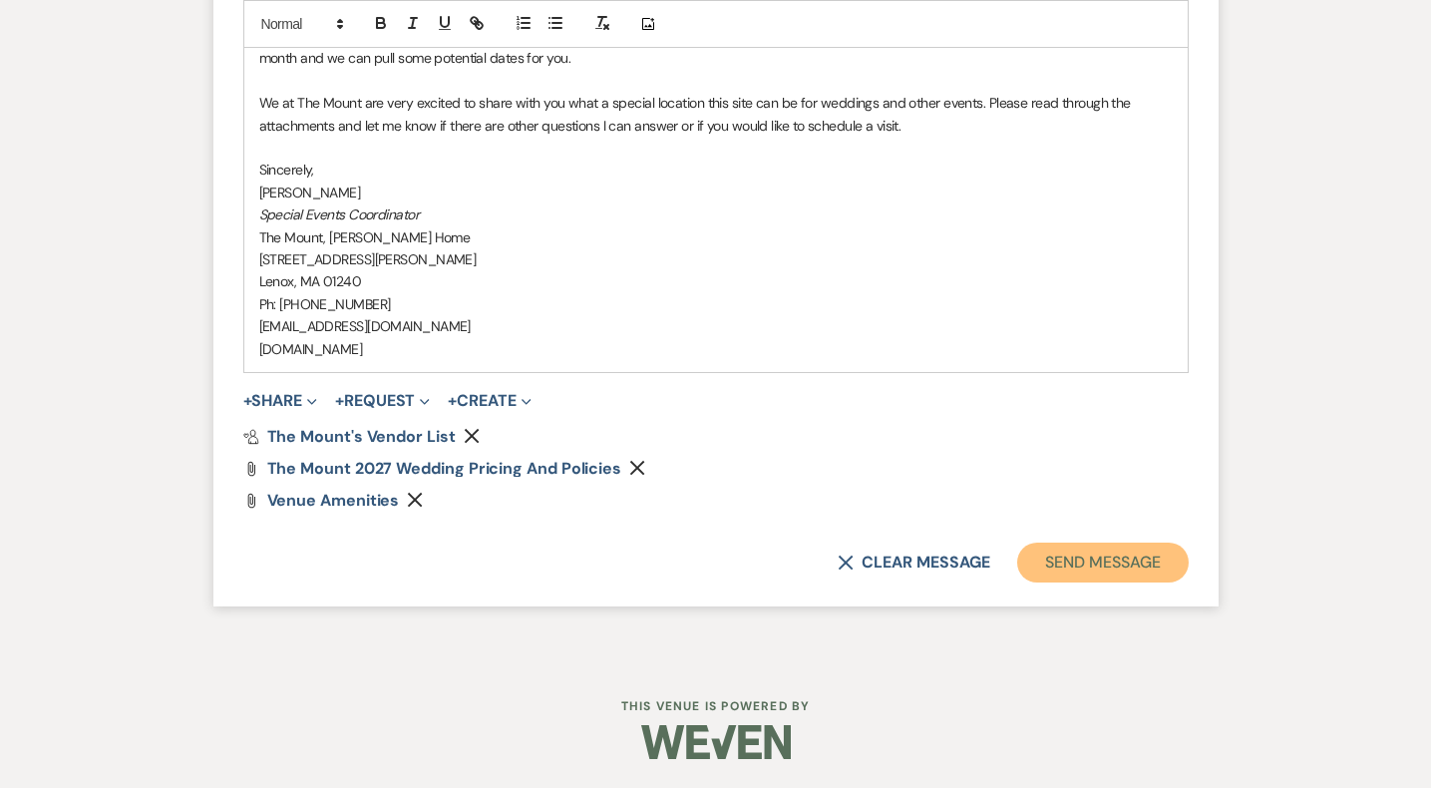
click at [1128, 565] on button "Send Message" at bounding box center [1102, 563] width 171 height 40
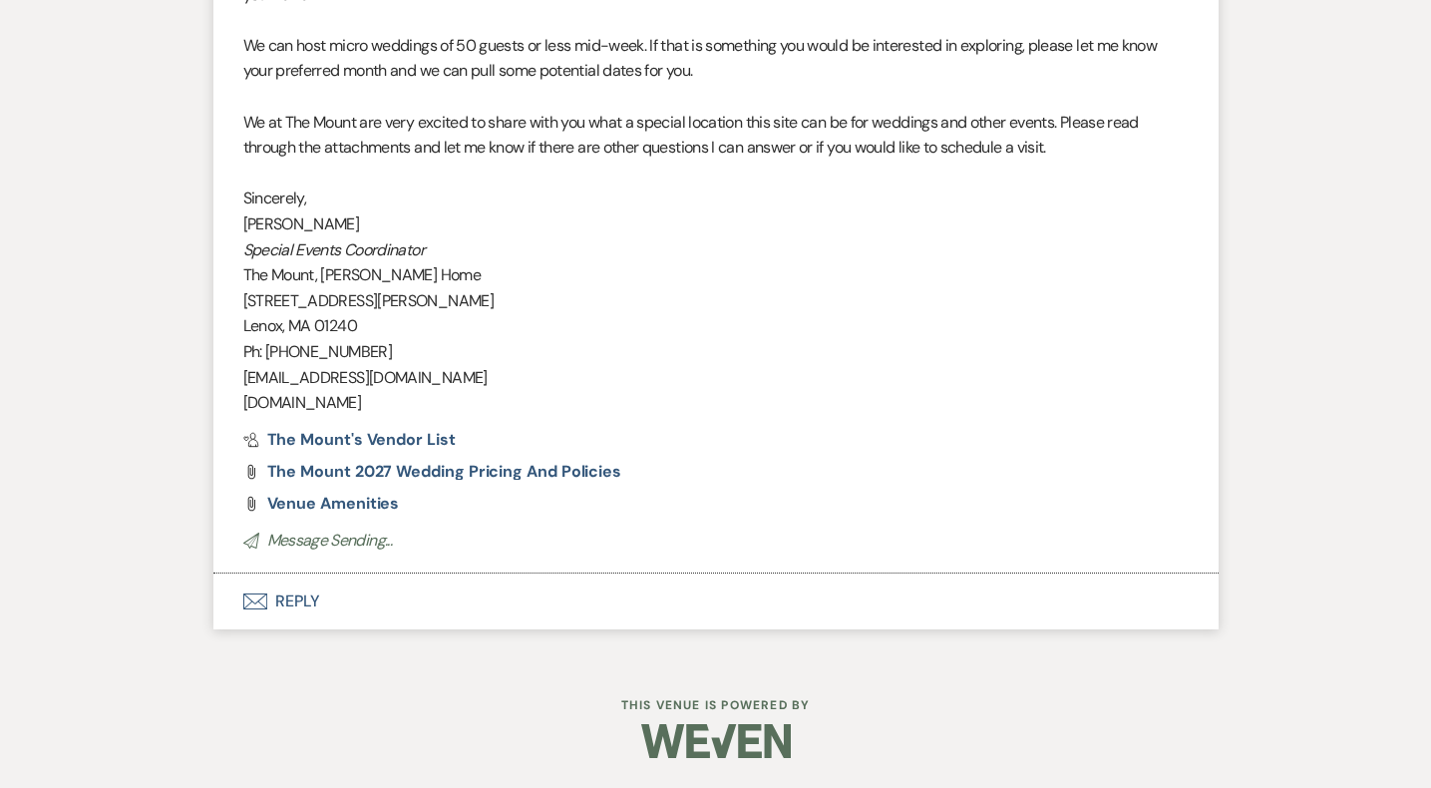
scroll to position [1974, 0]
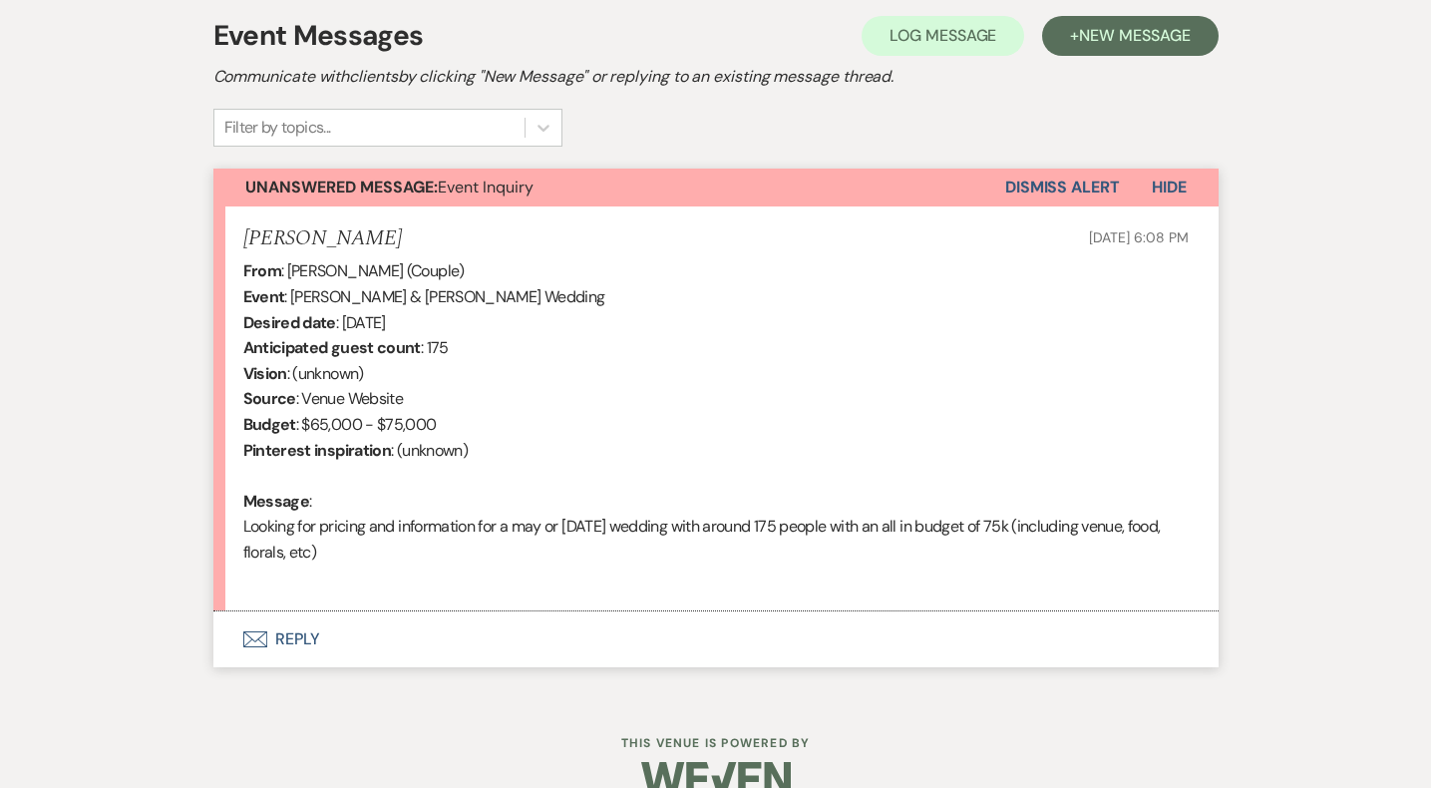
click at [295, 647] on button "Envelope Reply" at bounding box center [715, 639] width 1005 height 56
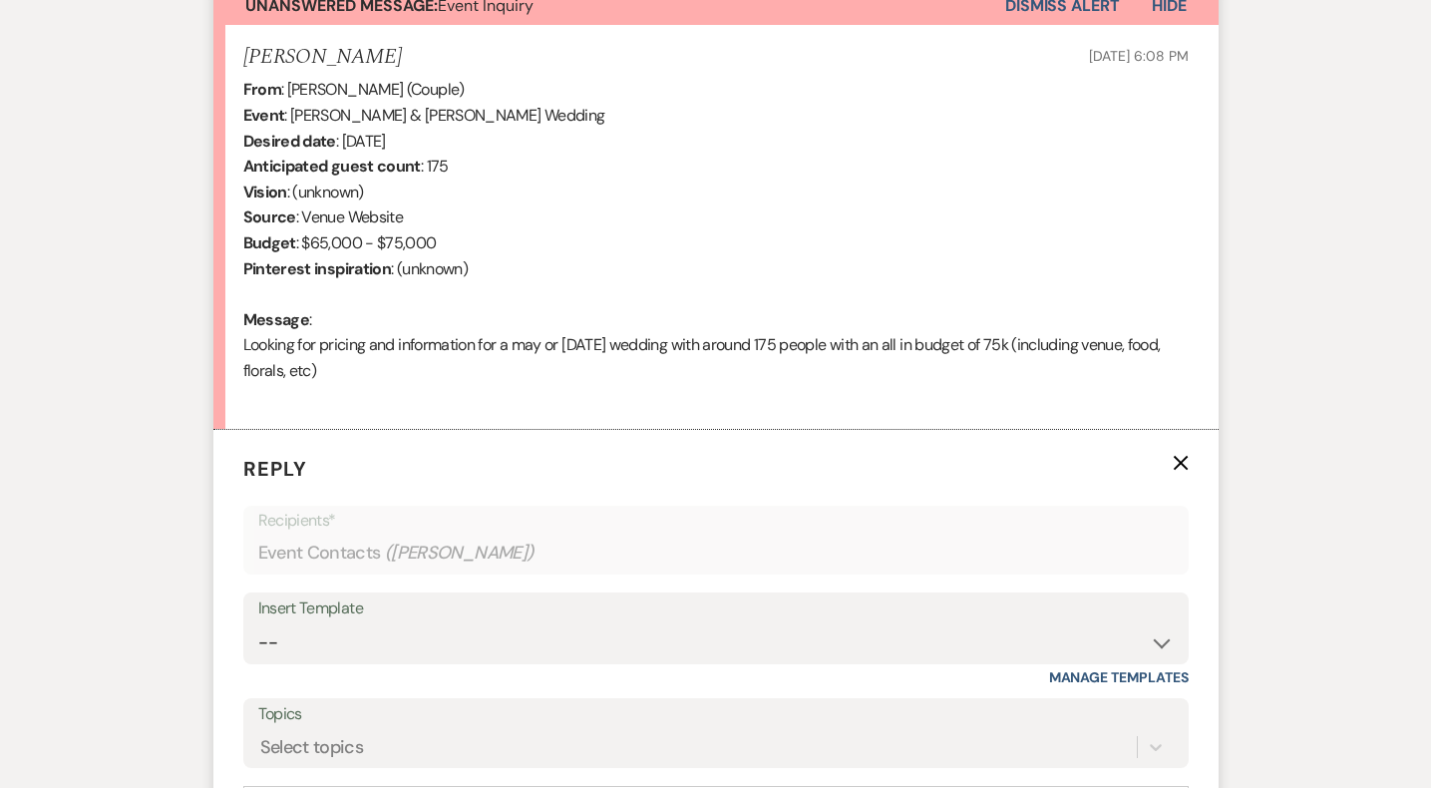
scroll to position [756, 0]
click at [660, 632] on select "-- Weven Planning Portal Introduction (Booked Events) Initial Inquiry Response …" at bounding box center [716, 641] width 916 height 39
select select "5515"
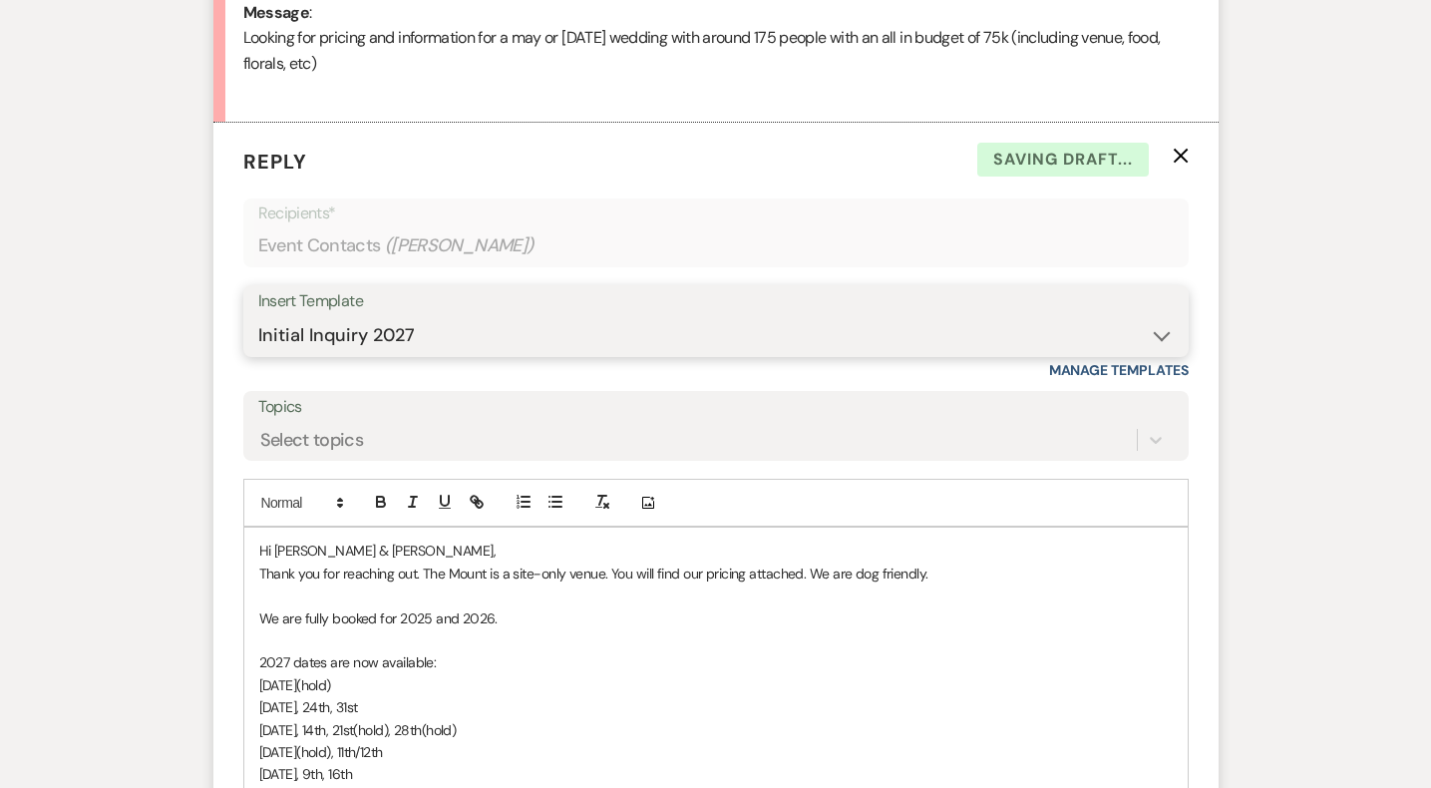
scroll to position [1086, 0]
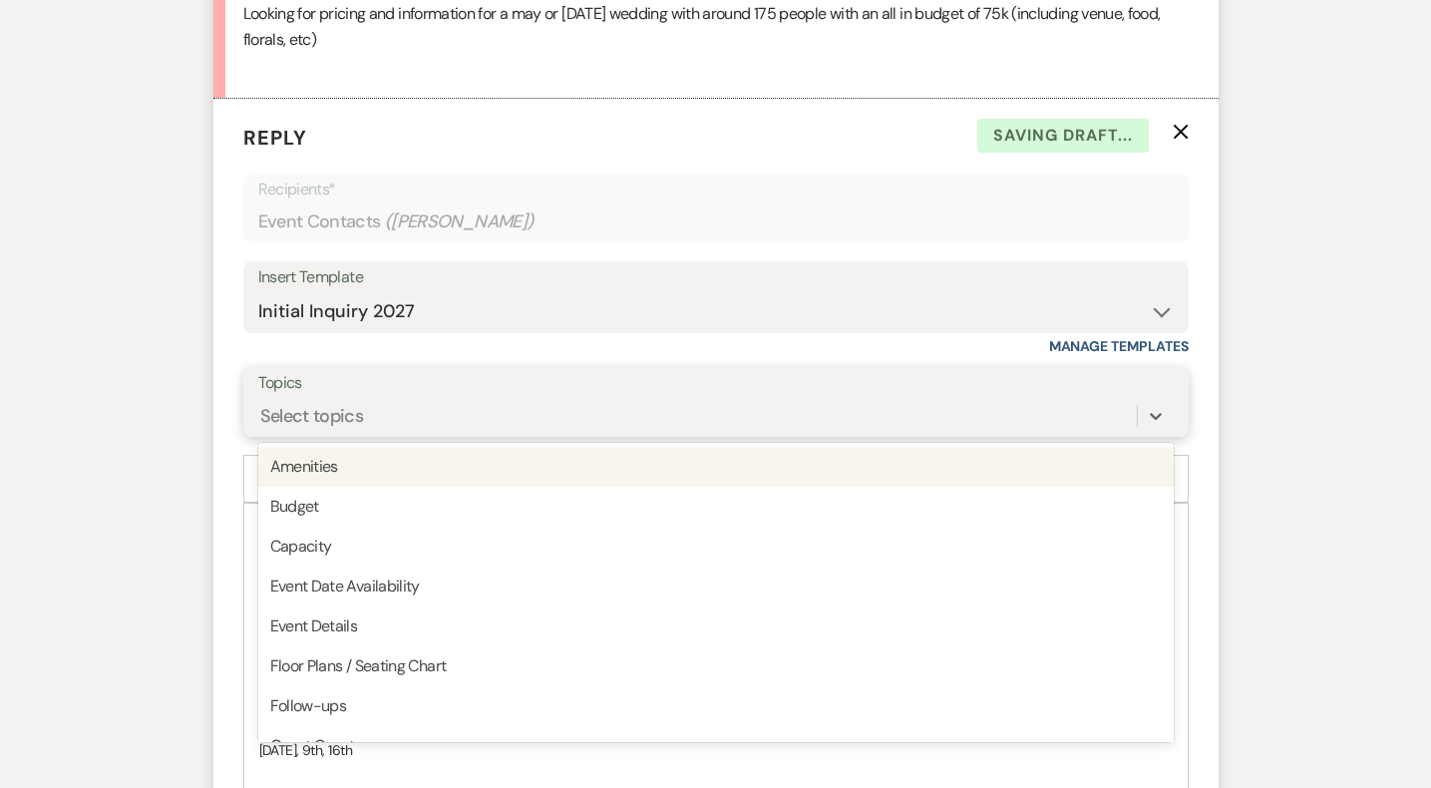
click at [556, 415] on div "Select topics" at bounding box center [697, 416] width 879 height 35
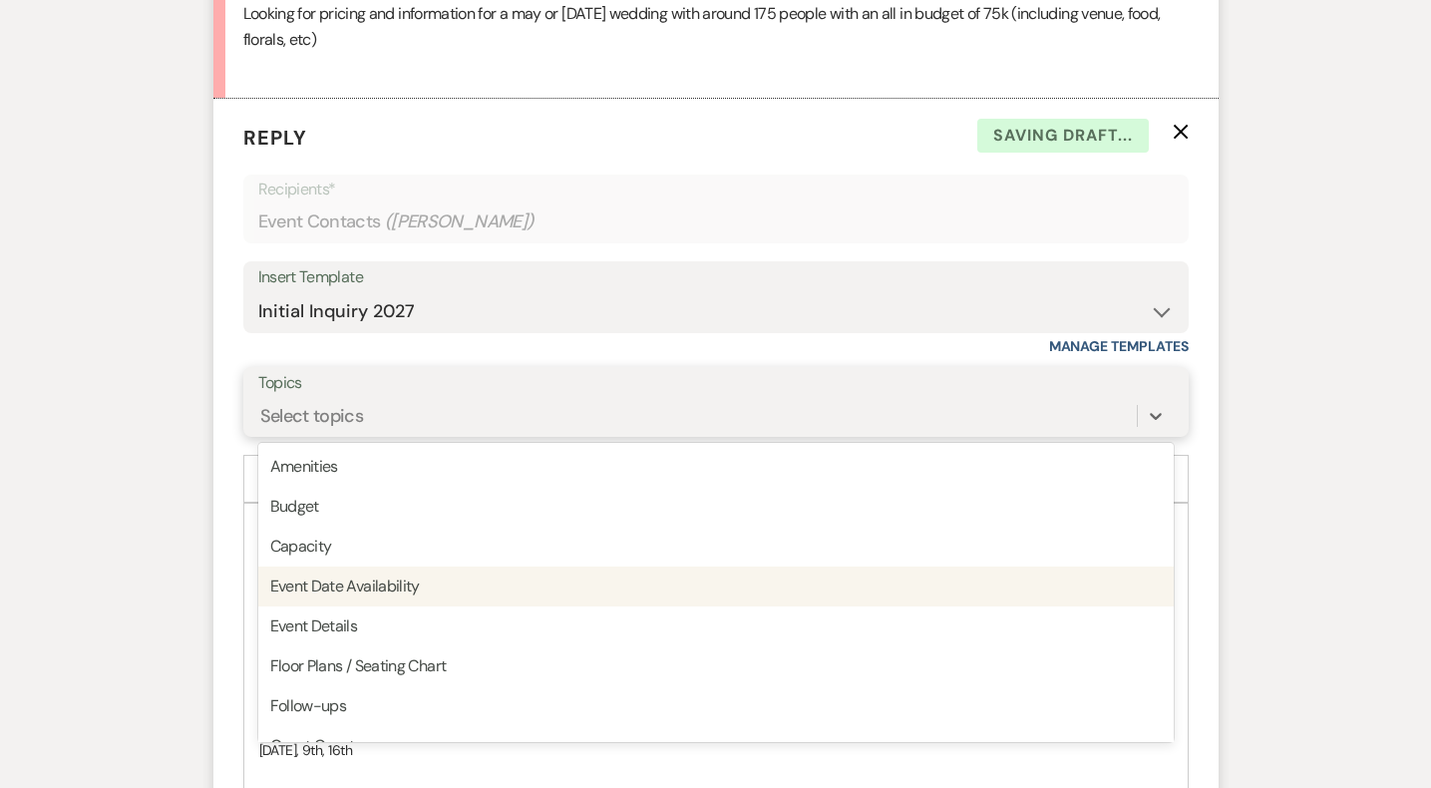
click at [509, 569] on div "Amenities Budget Capacity Event Date Availability Event Details Floor Plans / S…" at bounding box center [716, 592] width 916 height 299
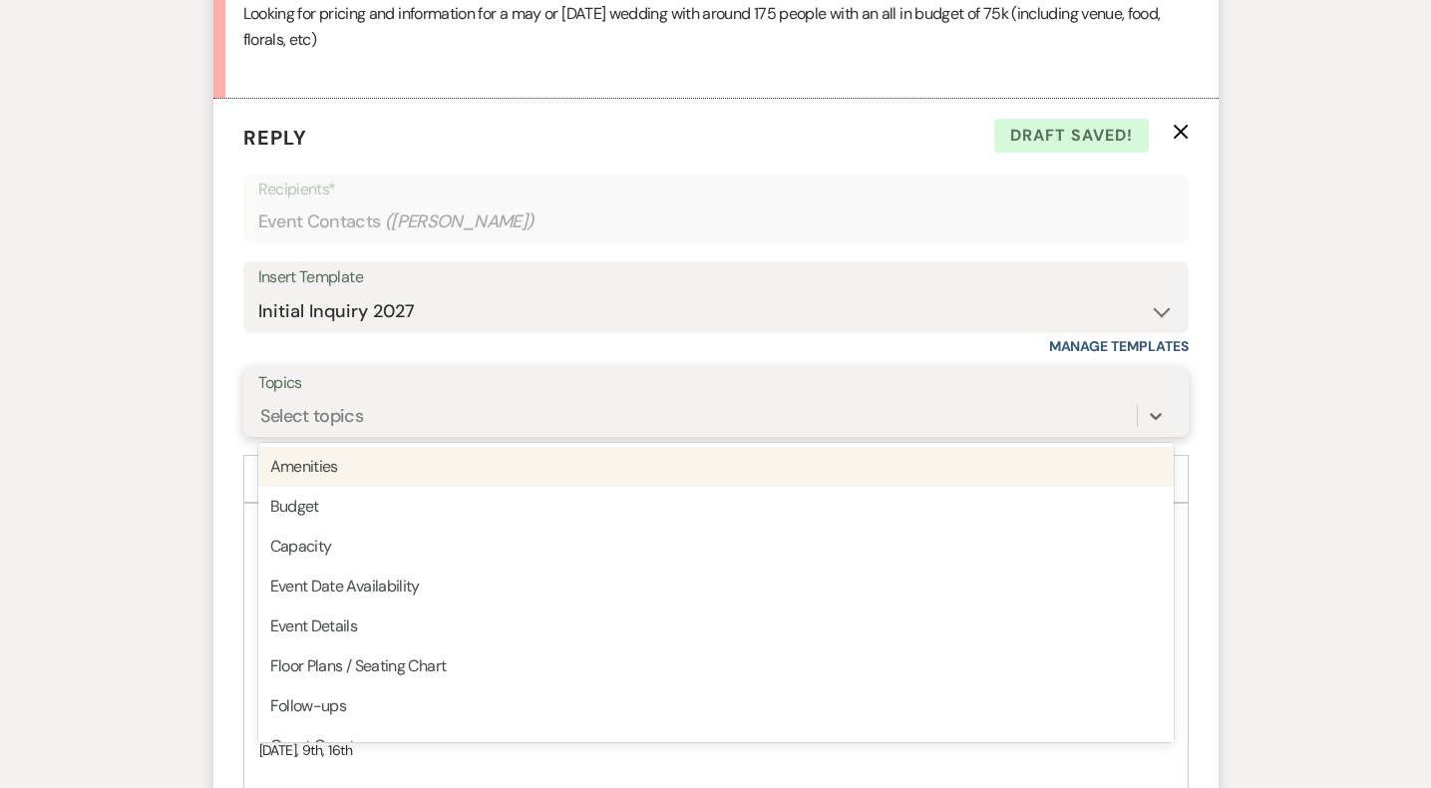
click at [509, 569] on div "Event Date Availability" at bounding box center [716, 587] width 916 height 40
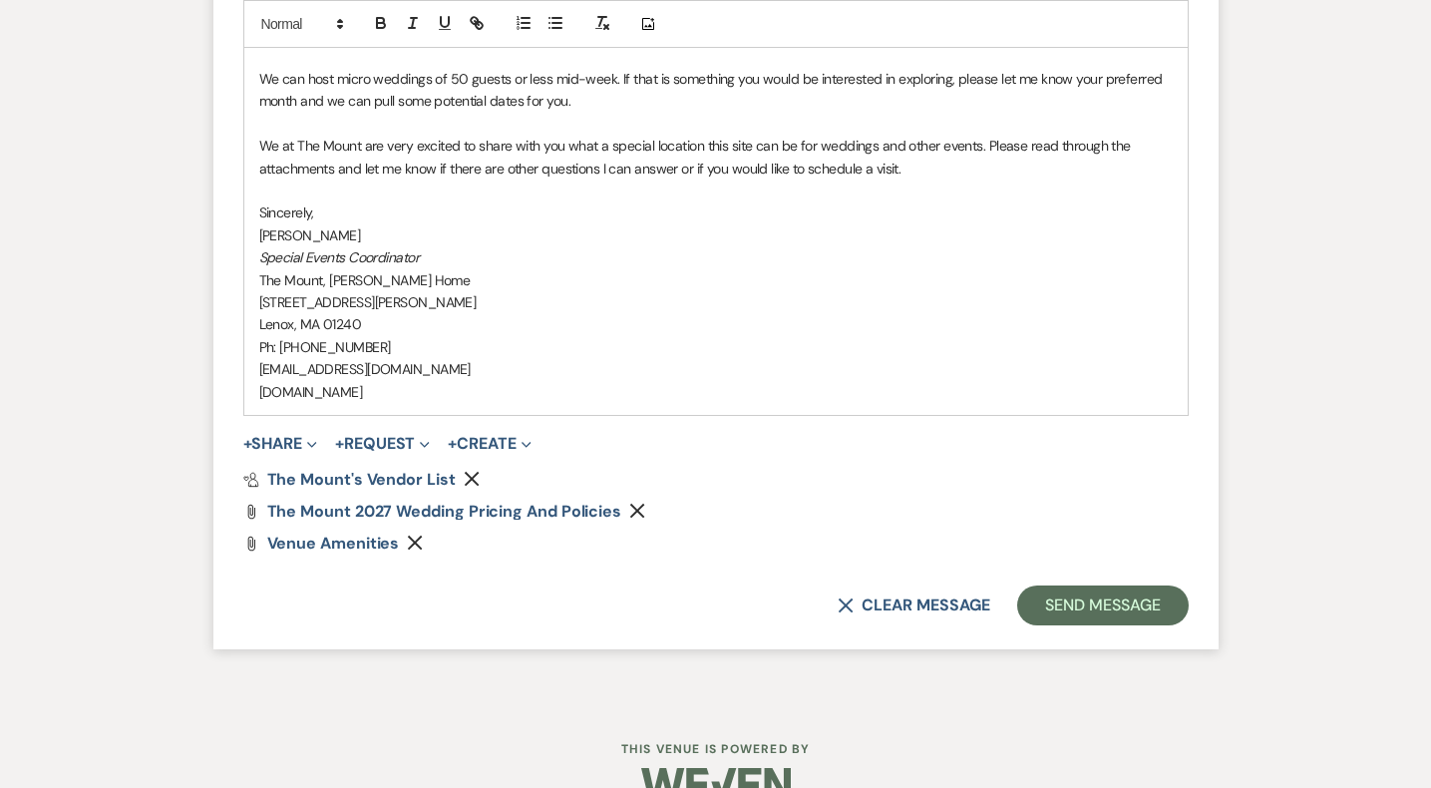
scroll to position [2180, 0]
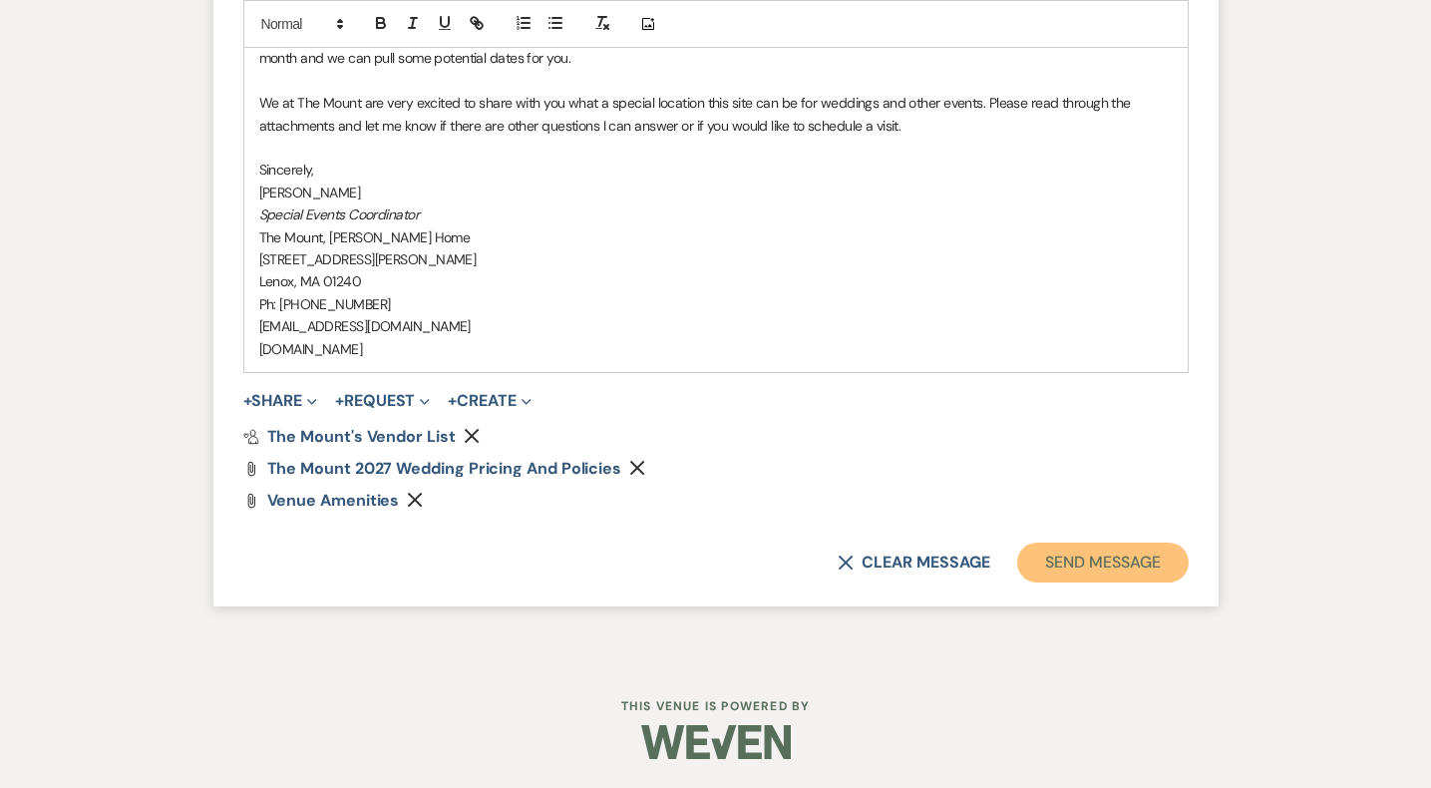
click at [1121, 552] on button "Send Message" at bounding box center [1102, 563] width 171 height 40
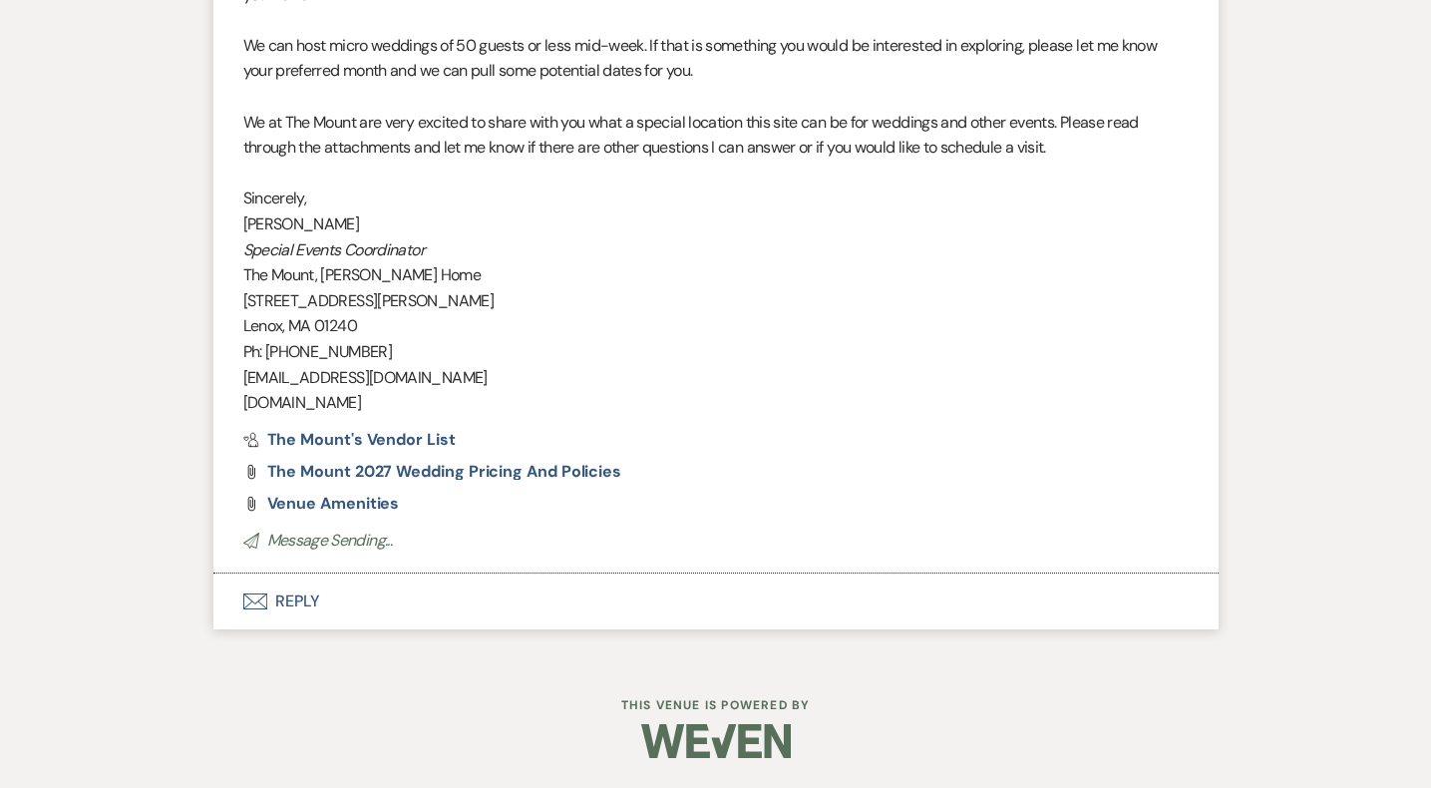
scroll to position [1974, 0]
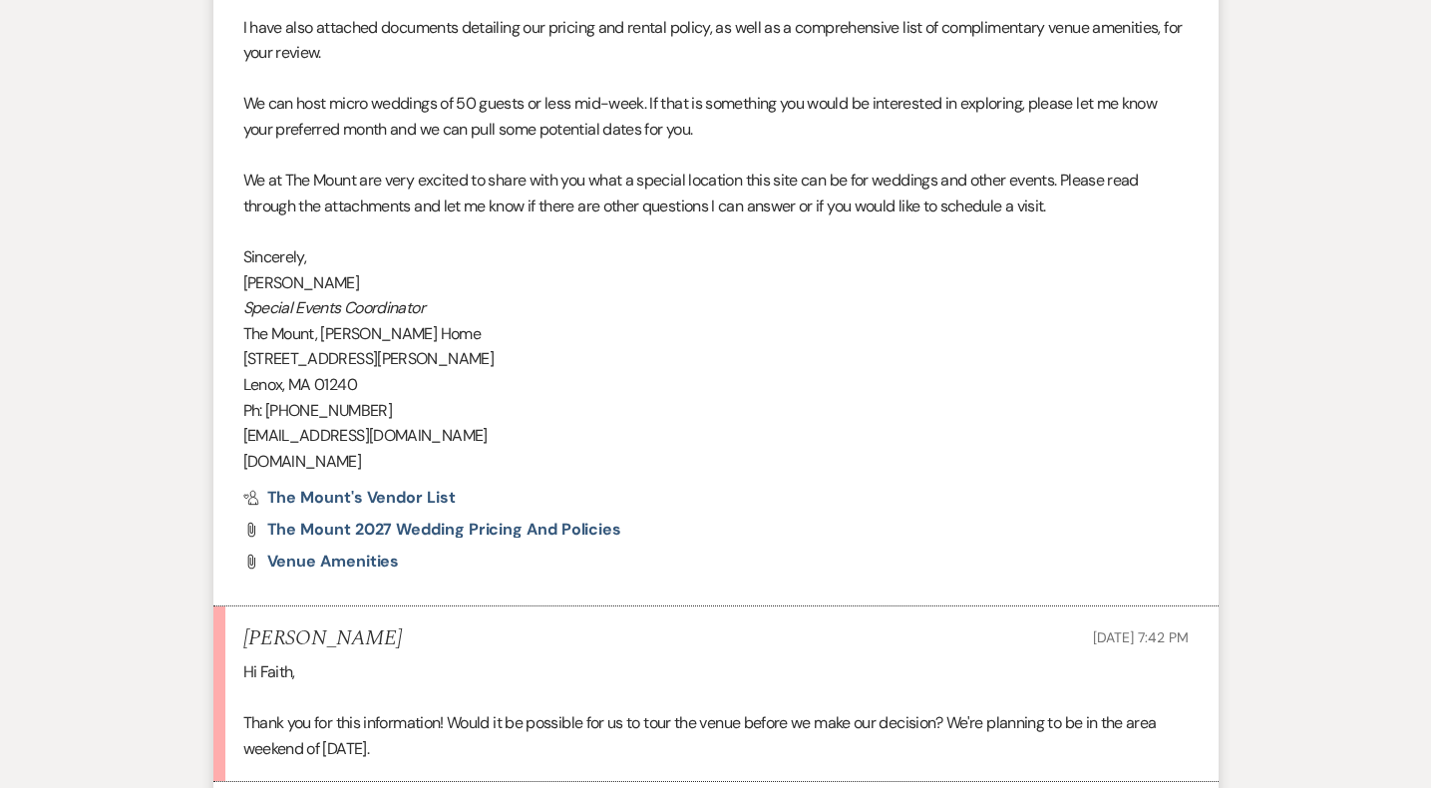
scroll to position [2150, 0]
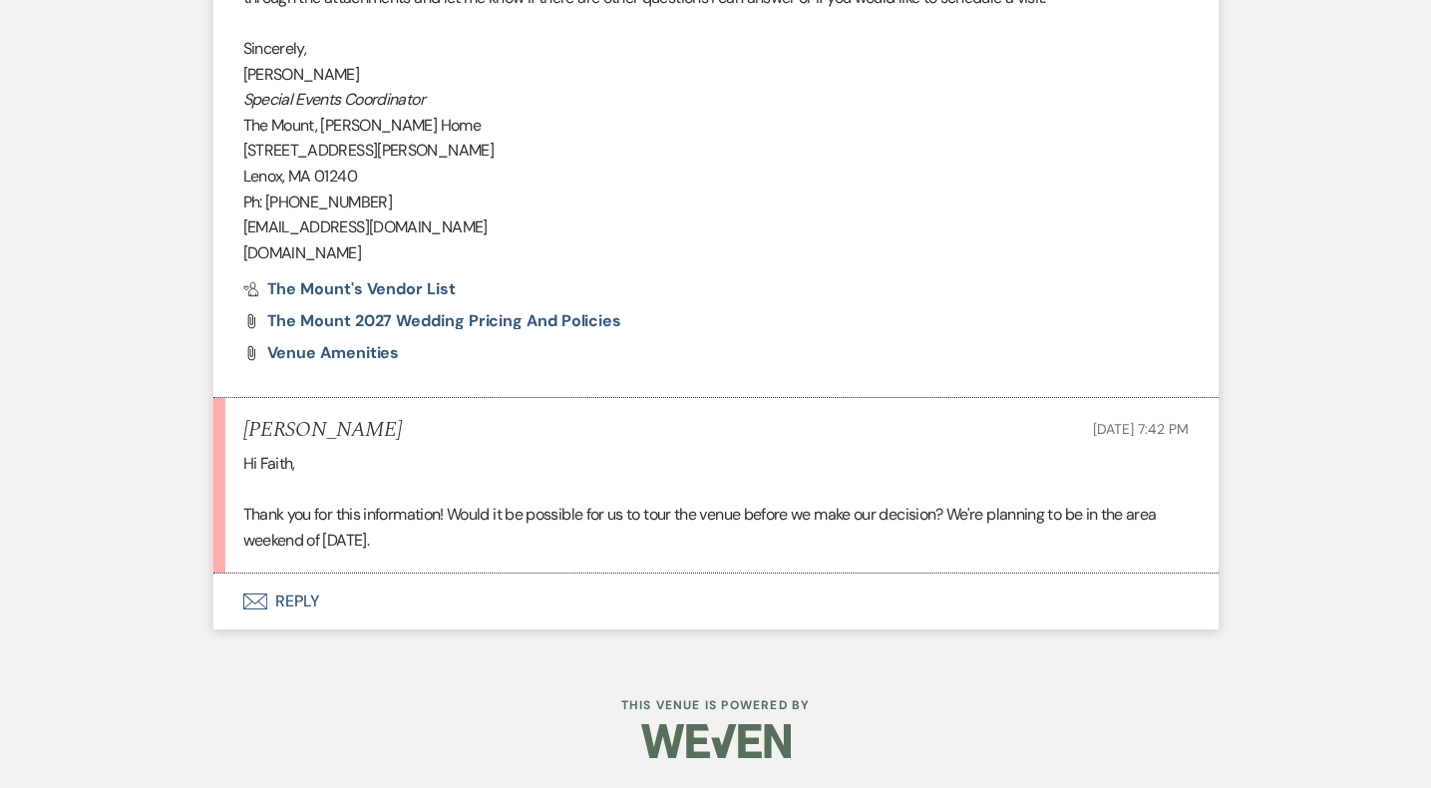
click at [309, 601] on button "Envelope Reply" at bounding box center [715, 602] width 1005 height 56
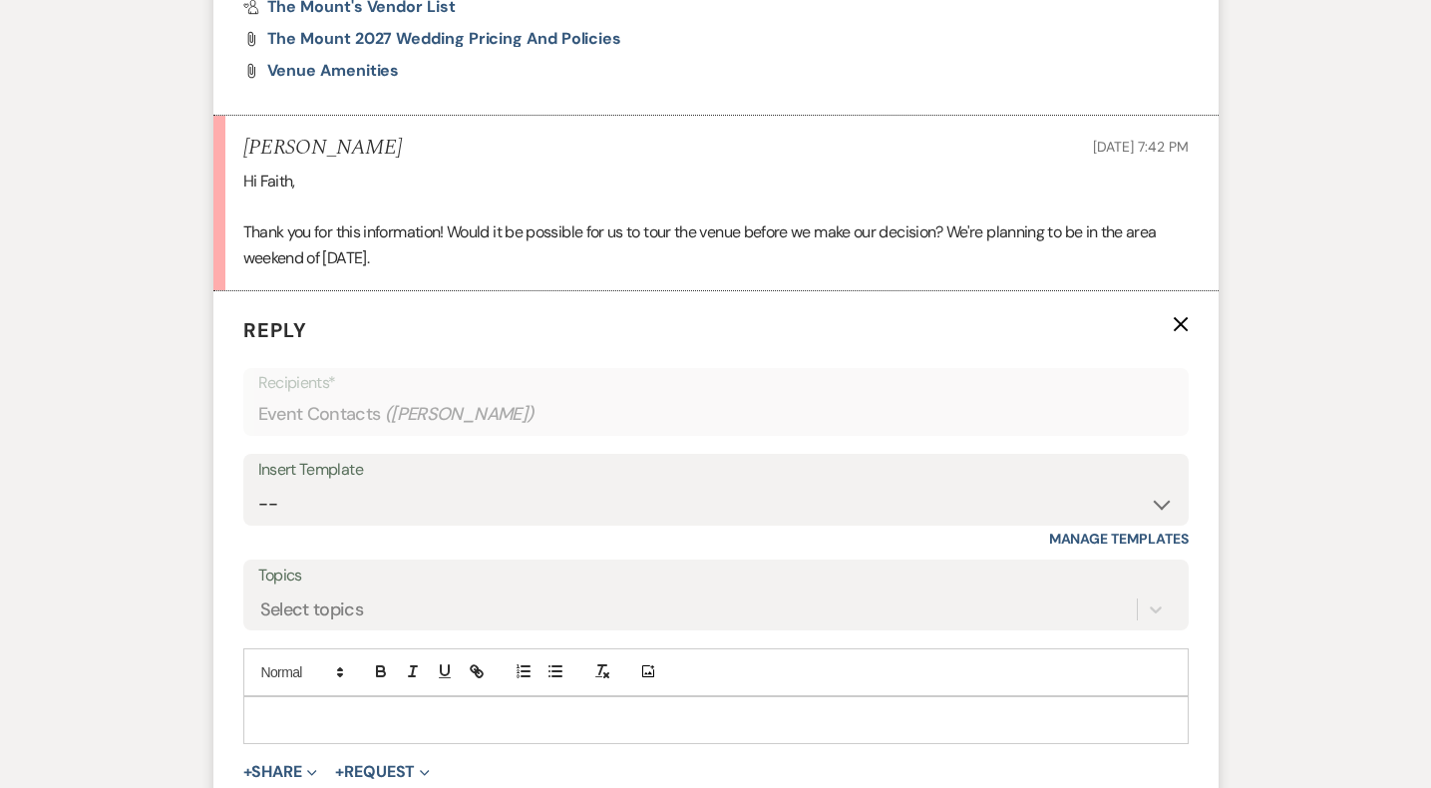
scroll to position [2435, 0]
click at [340, 711] on p at bounding box center [716, 717] width 914 height 22
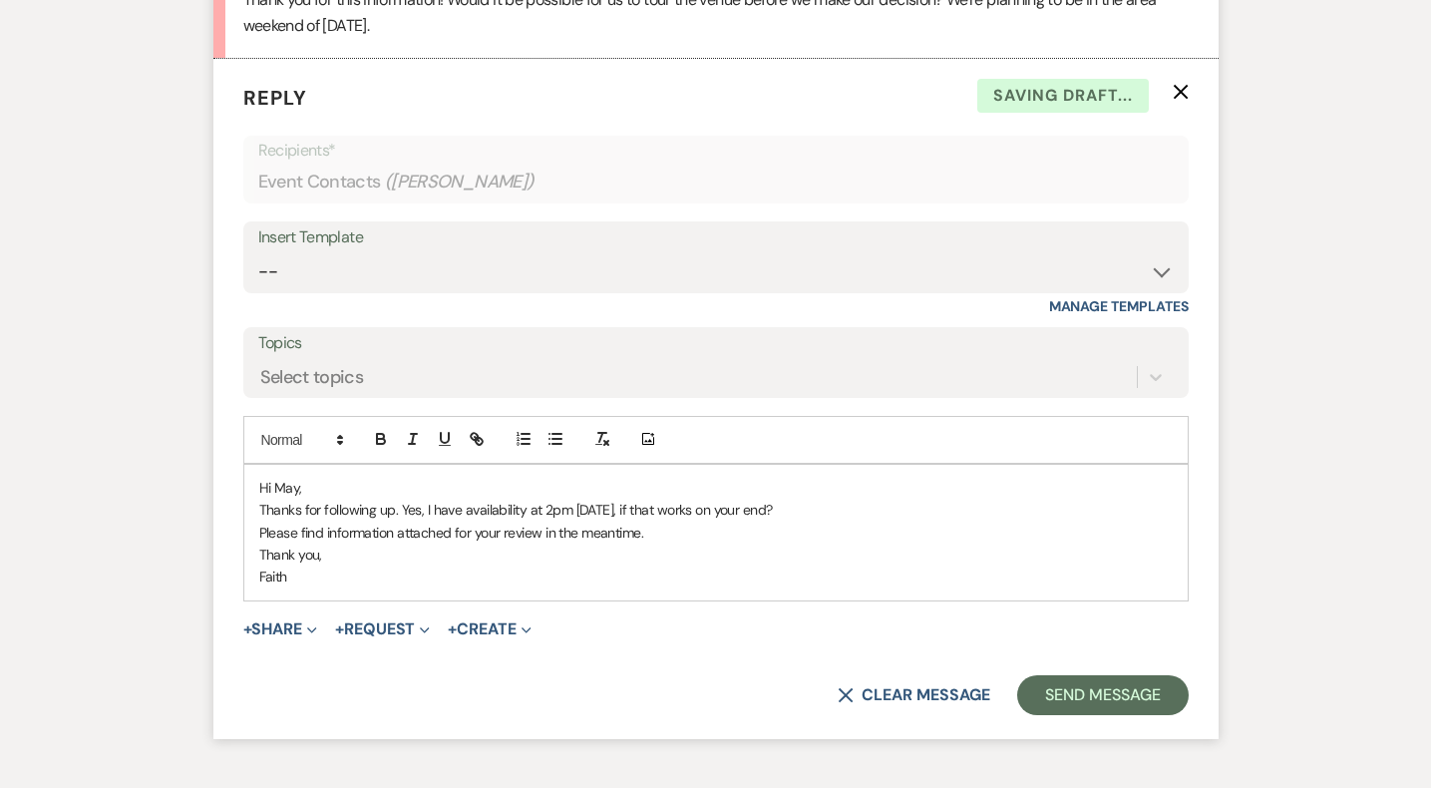
scroll to position [2797, 0]
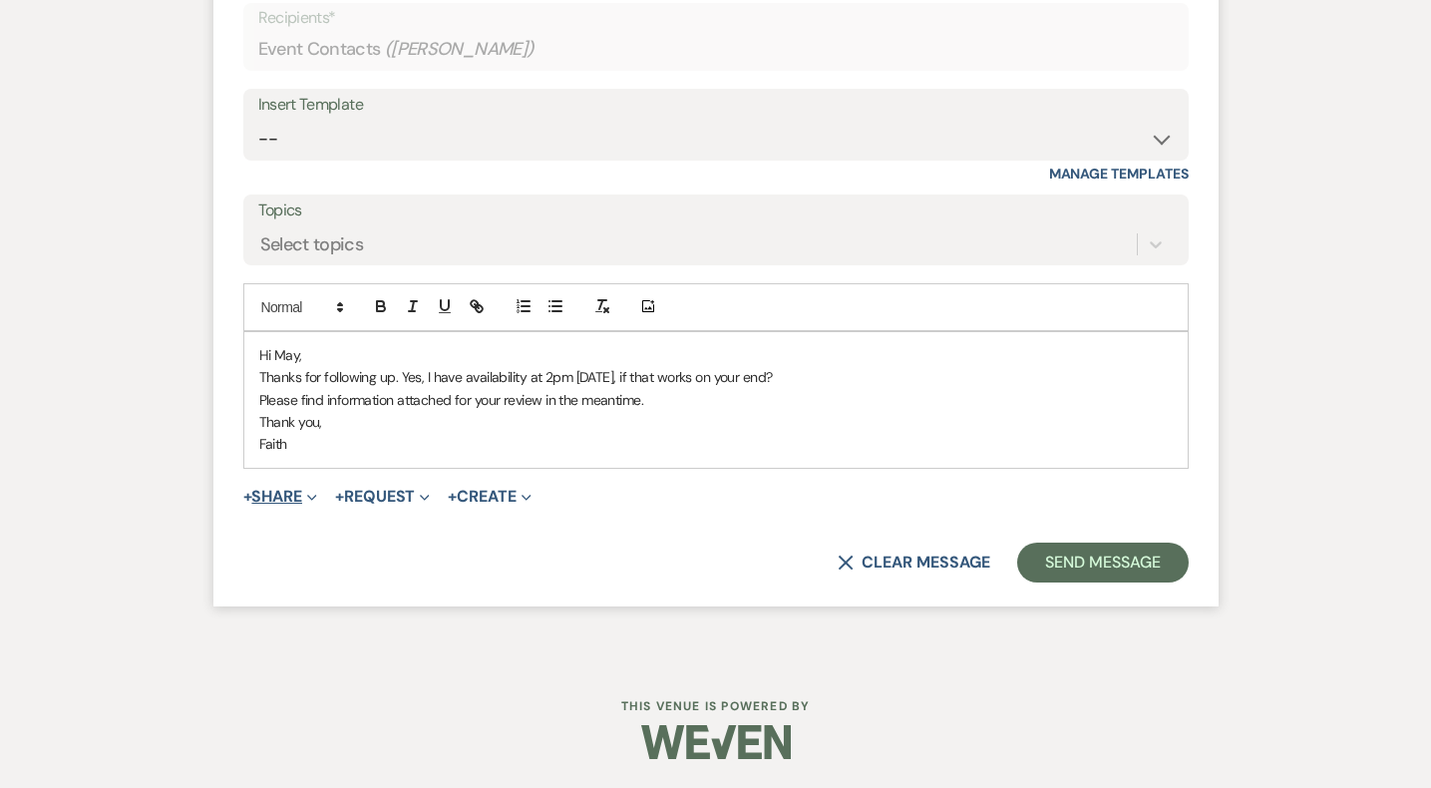
click at [269, 504] on button "+ Share Expand" at bounding box center [280, 497] width 75 height 16
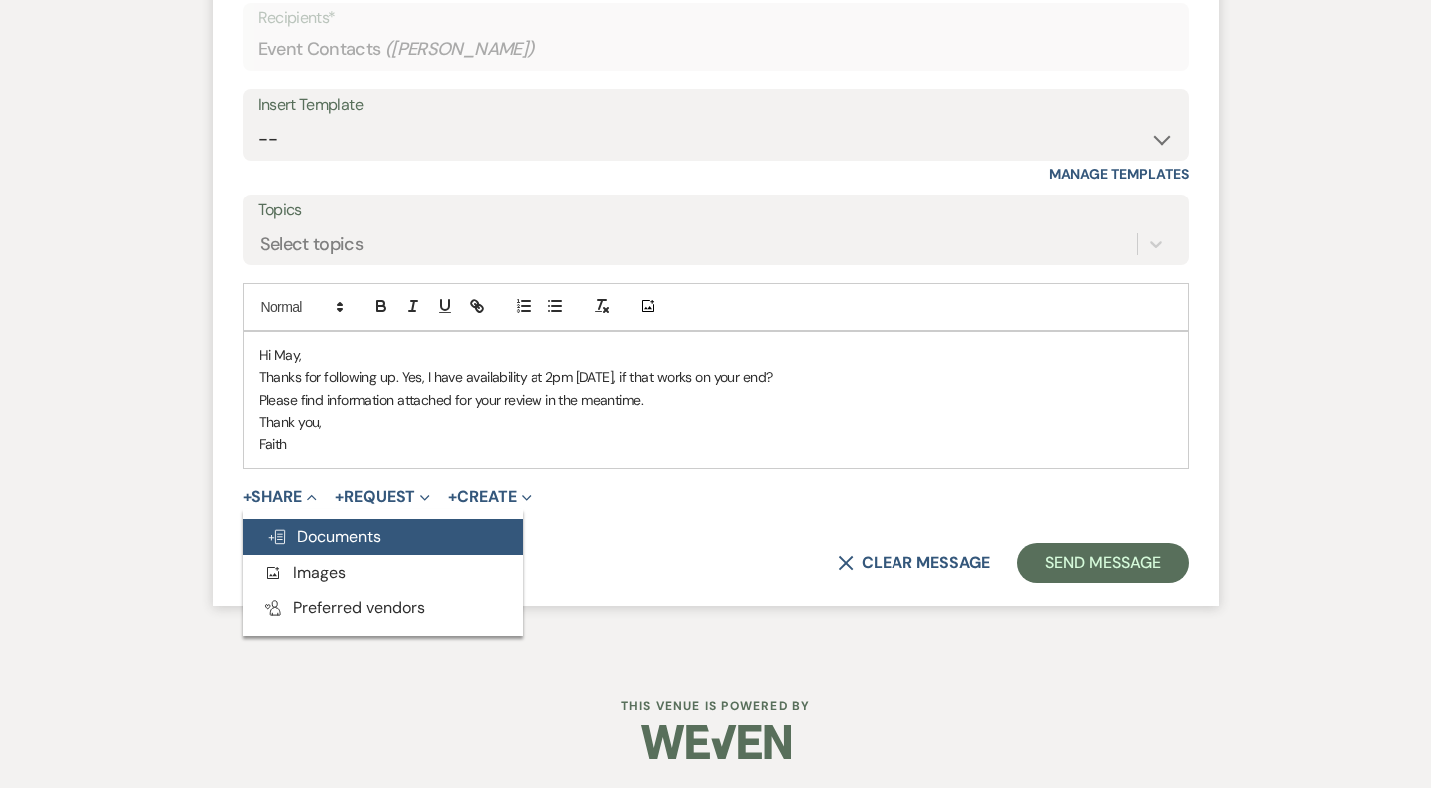
click at [288, 531] on span "Doc Upload Documents" at bounding box center [324, 536] width 114 height 21
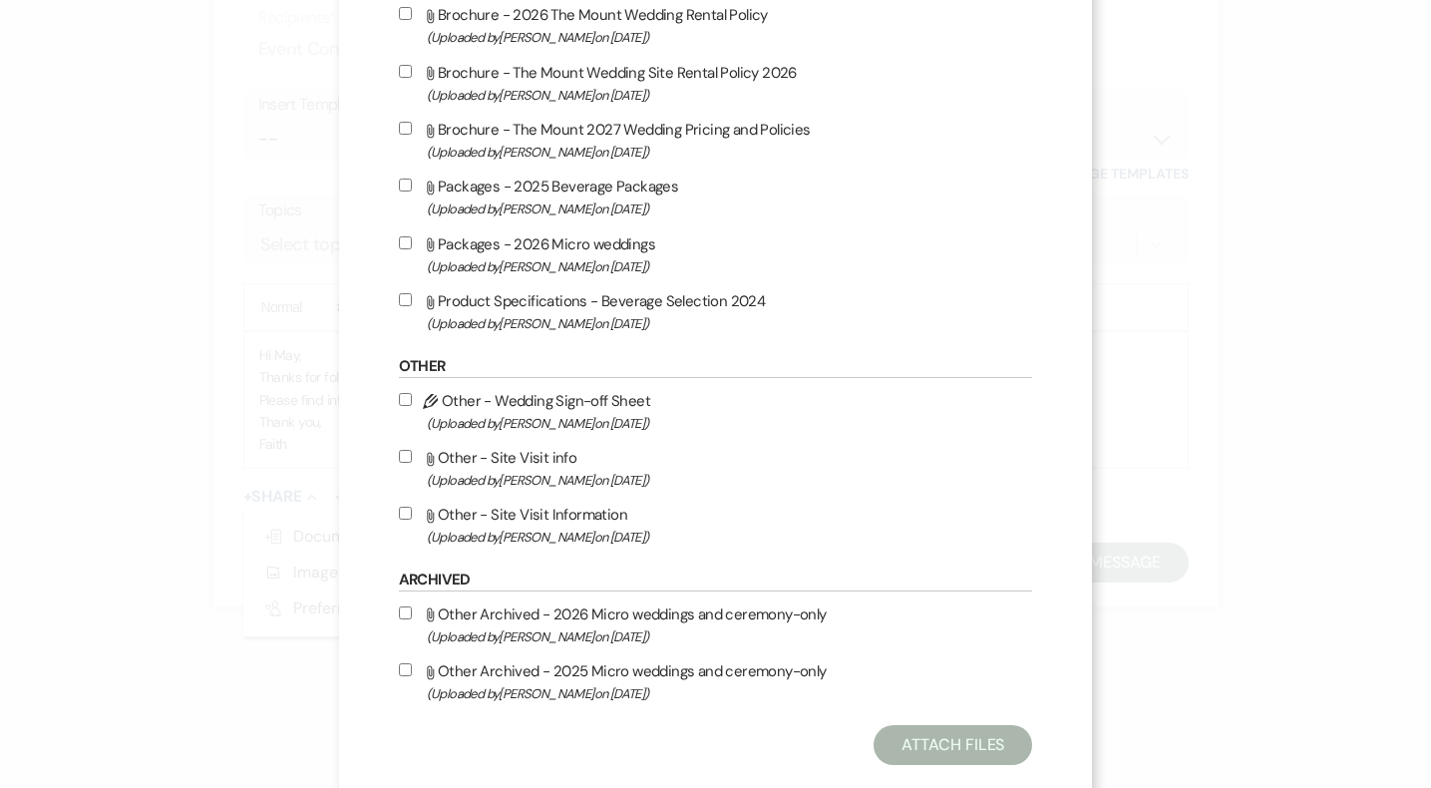
scroll to position [1827, 0]
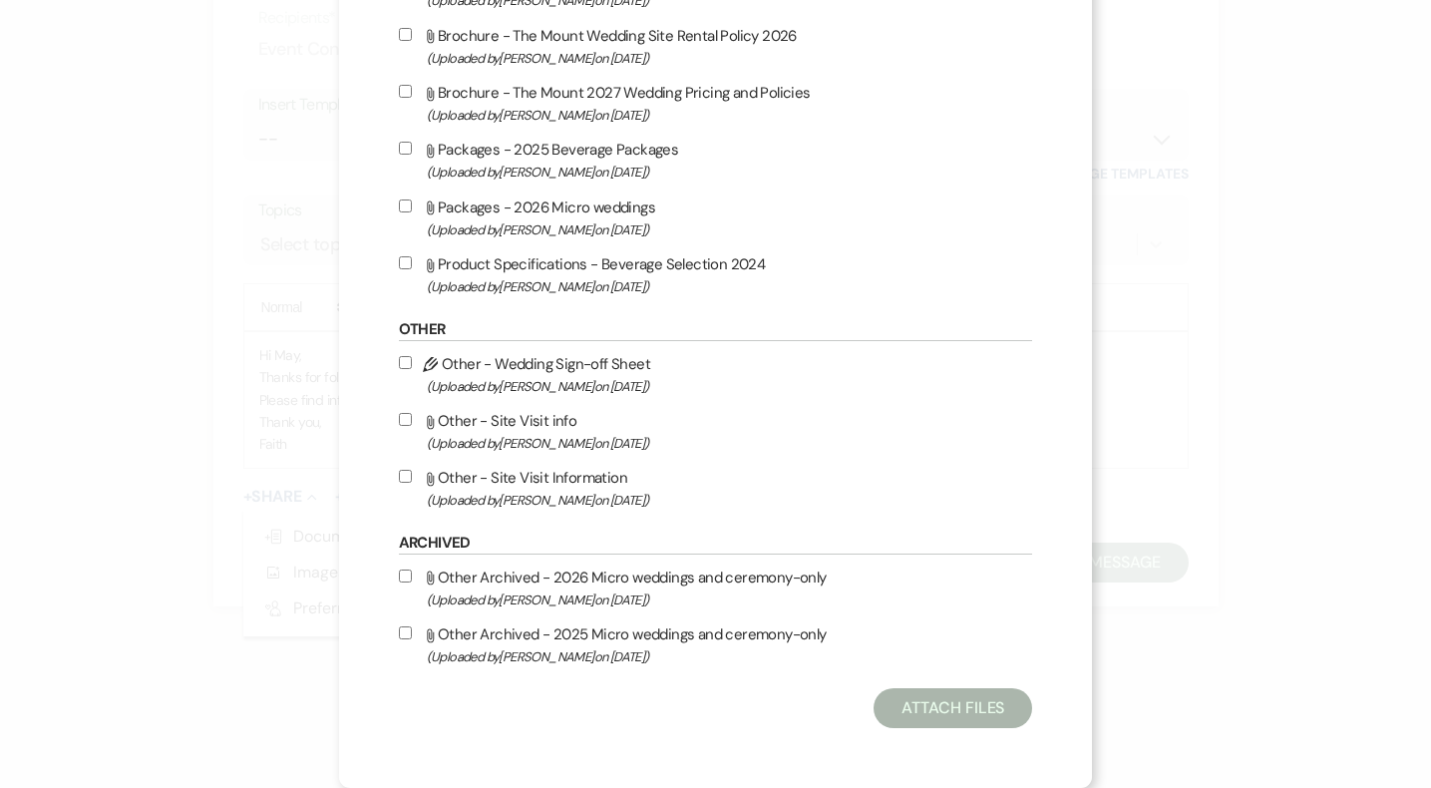
click at [575, 495] on span "(Uploaded by [PERSON_NAME] on [DATE] )" at bounding box center [730, 500] width 606 height 23
click at [412, 483] on input "Attach File Other - Site Visit Information (Uploaded by [PERSON_NAME] on [DATE]…" at bounding box center [405, 476] width 13 height 13
checkbox input "true"
click at [906, 707] on button "Attach Files" at bounding box center [953, 708] width 159 height 40
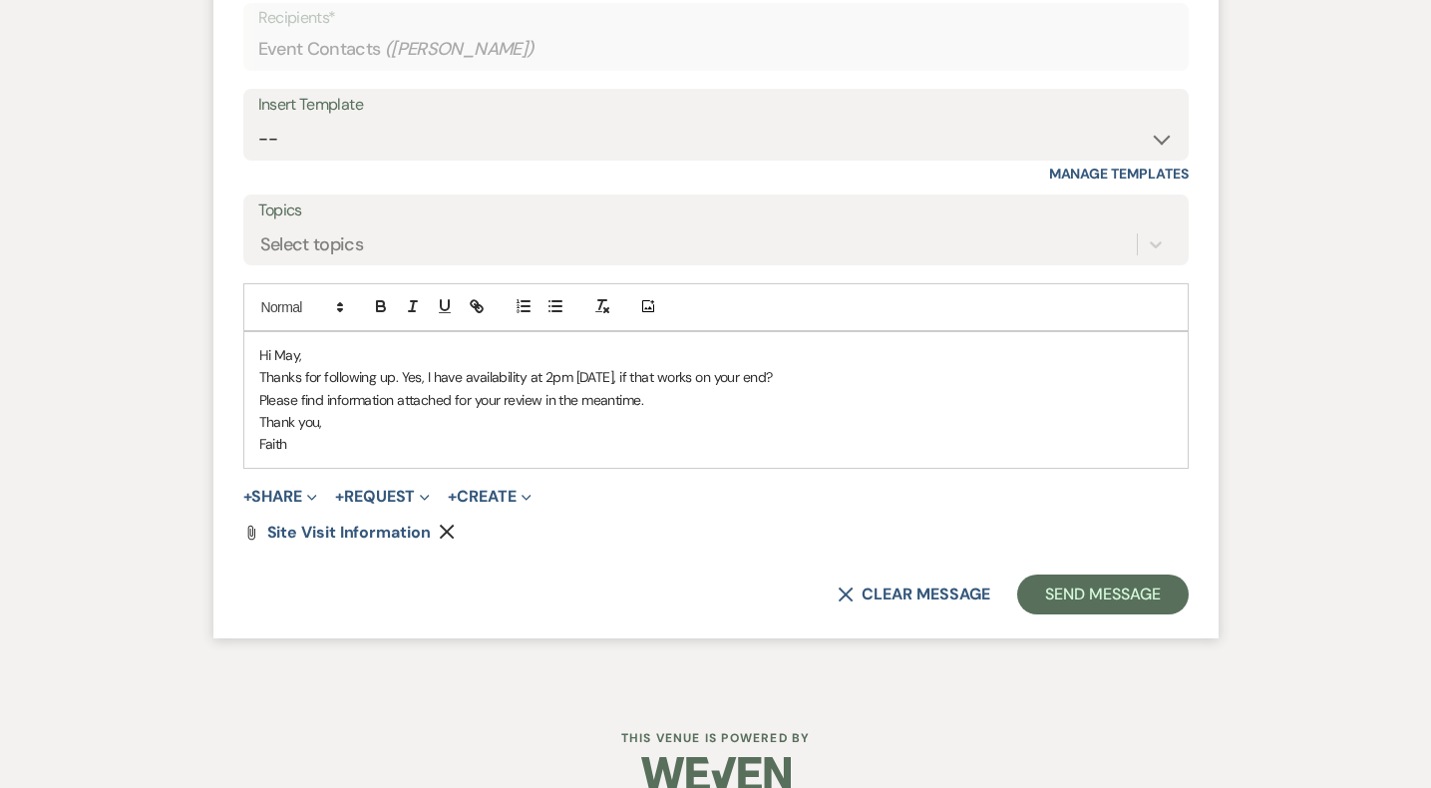
click at [518, 377] on p "Thanks for following up. Yes, I have availability at 2pm [DATE], if that works …" at bounding box center [716, 377] width 914 height 22
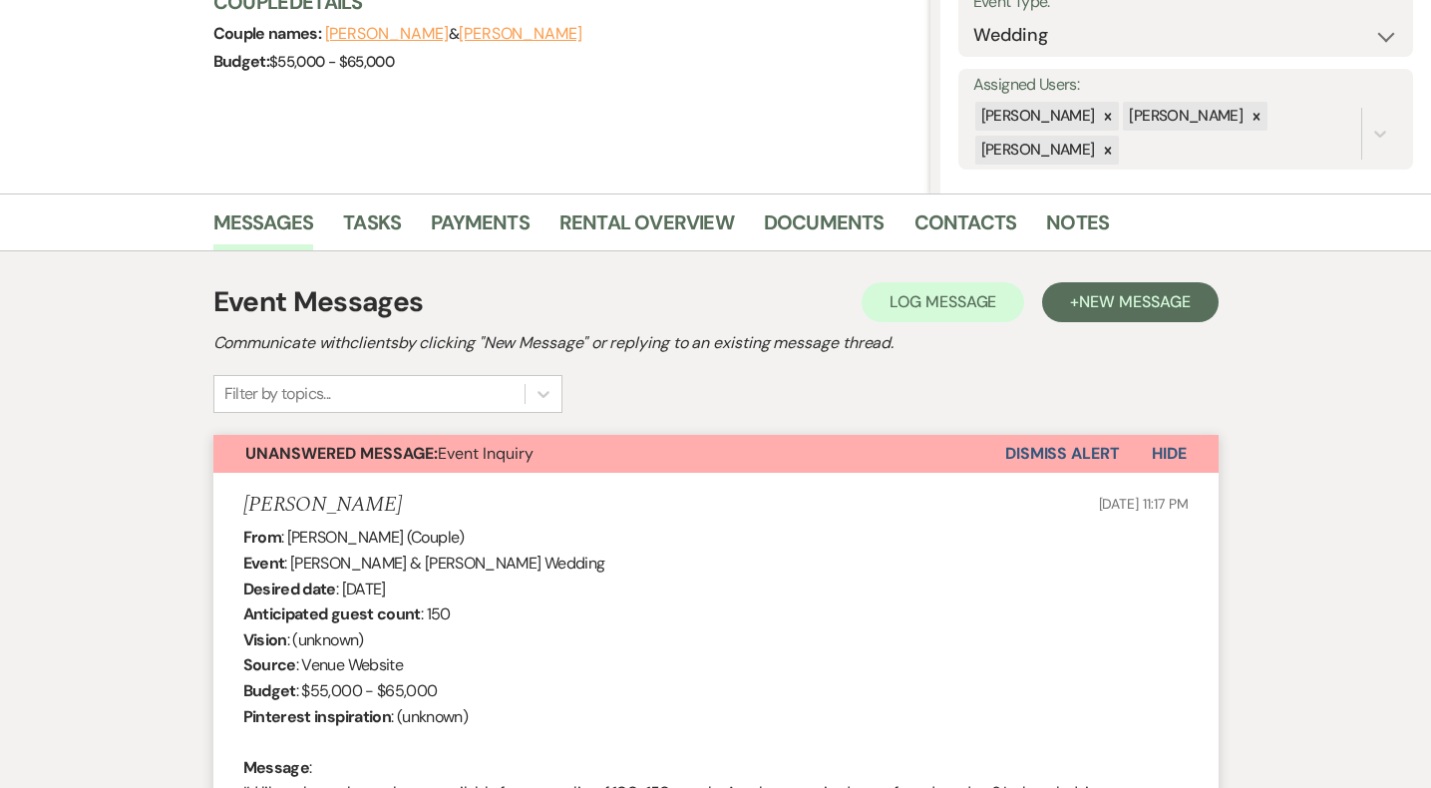
scroll to position [0, 0]
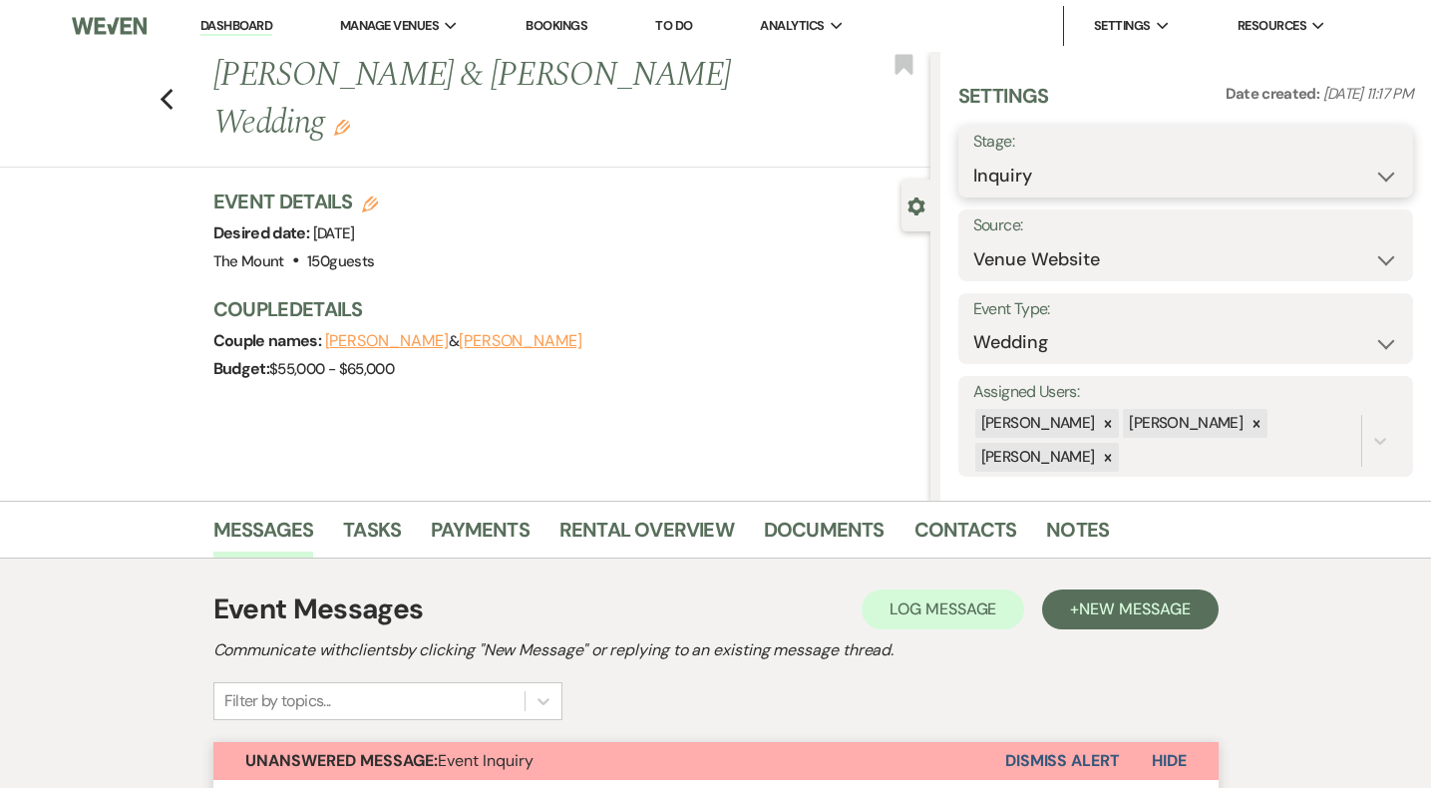
click at [1102, 169] on select "Inquiry Follow Up Tour Requested Tour Confirmed Toured Proposal Sent Booked Lost" at bounding box center [1186, 176] width 425 height 39
select select "2"
click at [1351, 173] on button "Save" at bounding box center [1365, 162] width 97 height 40
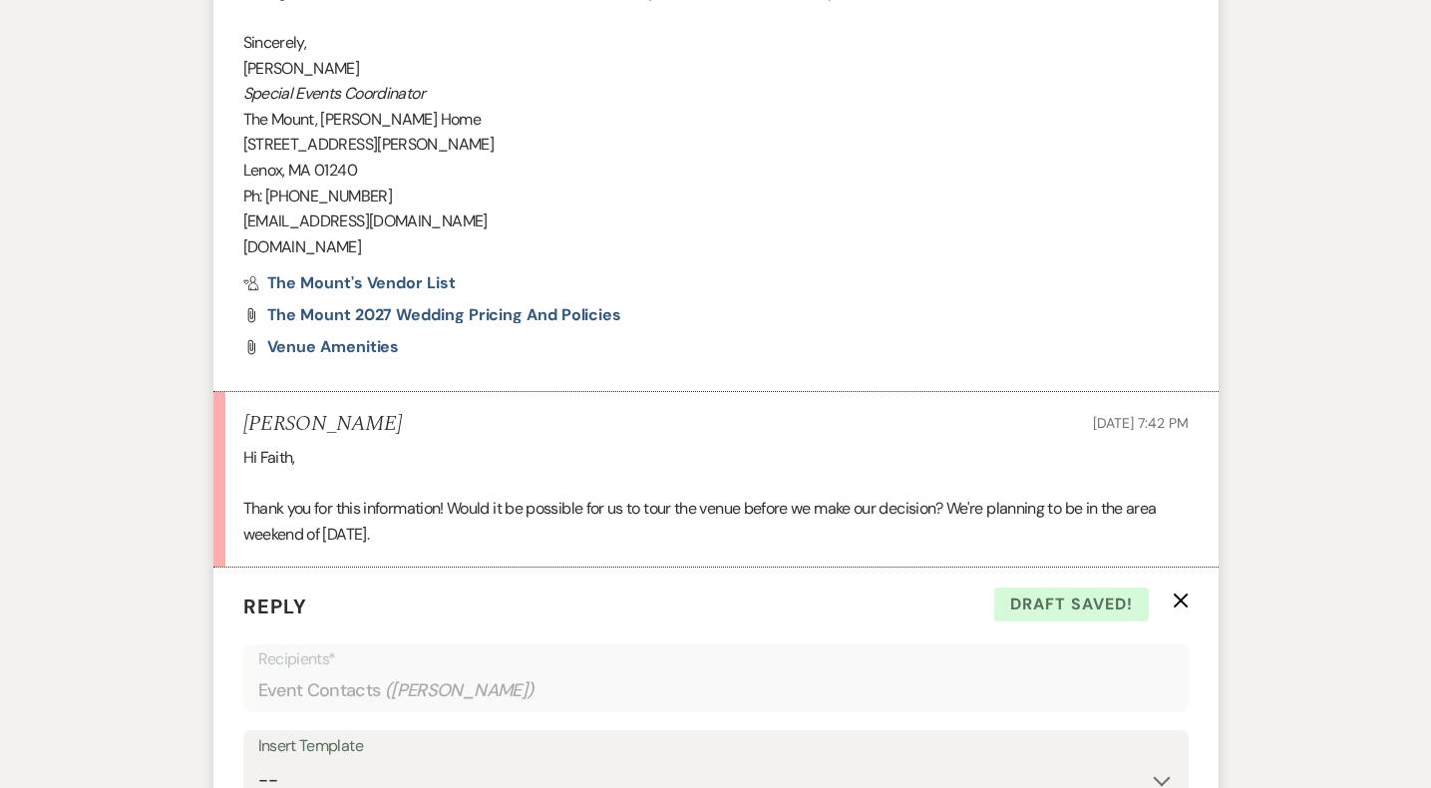
scroll to position [2829, 0]
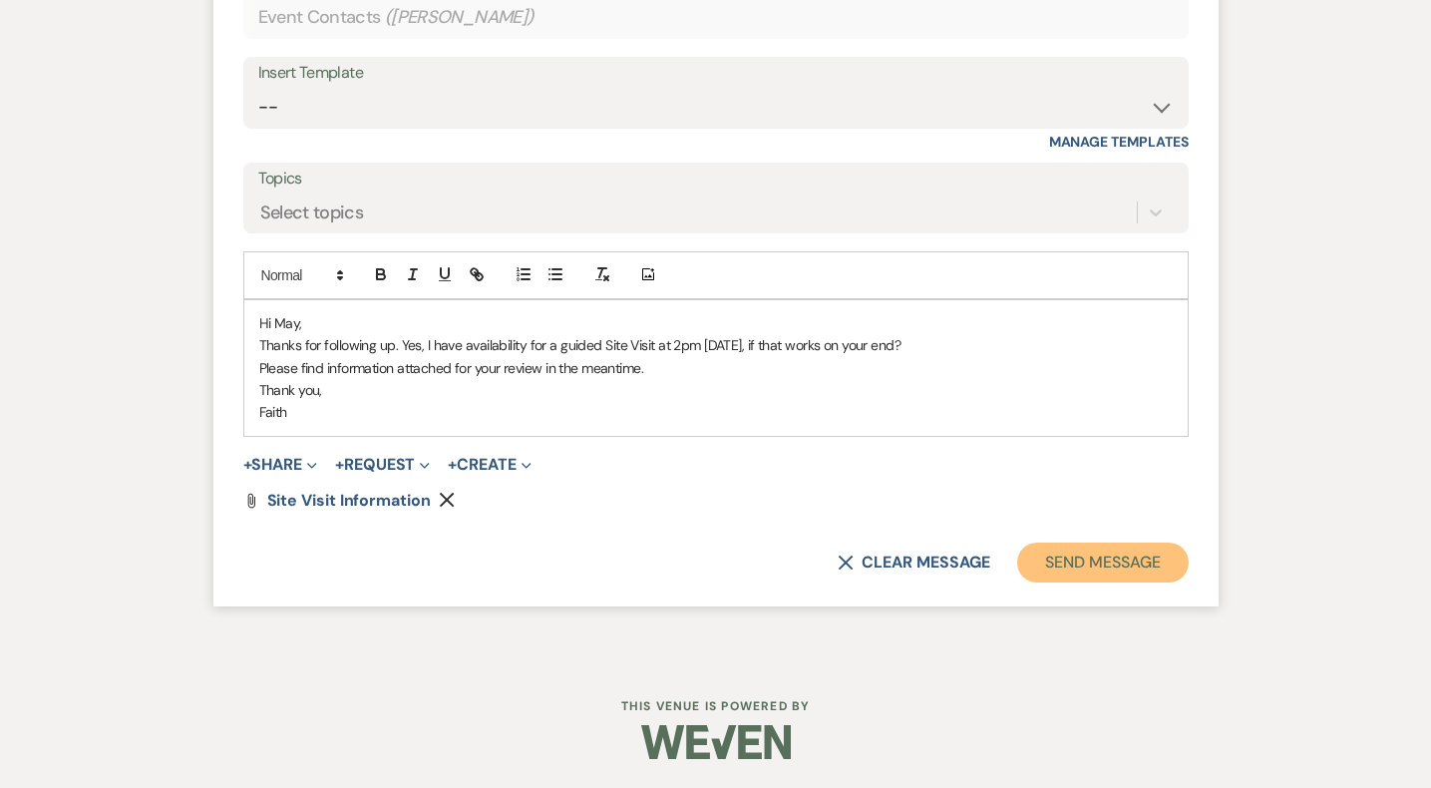
click at [1099, 553] on button "Send Message" at bounding box center [1102, 563] width 171 height 40
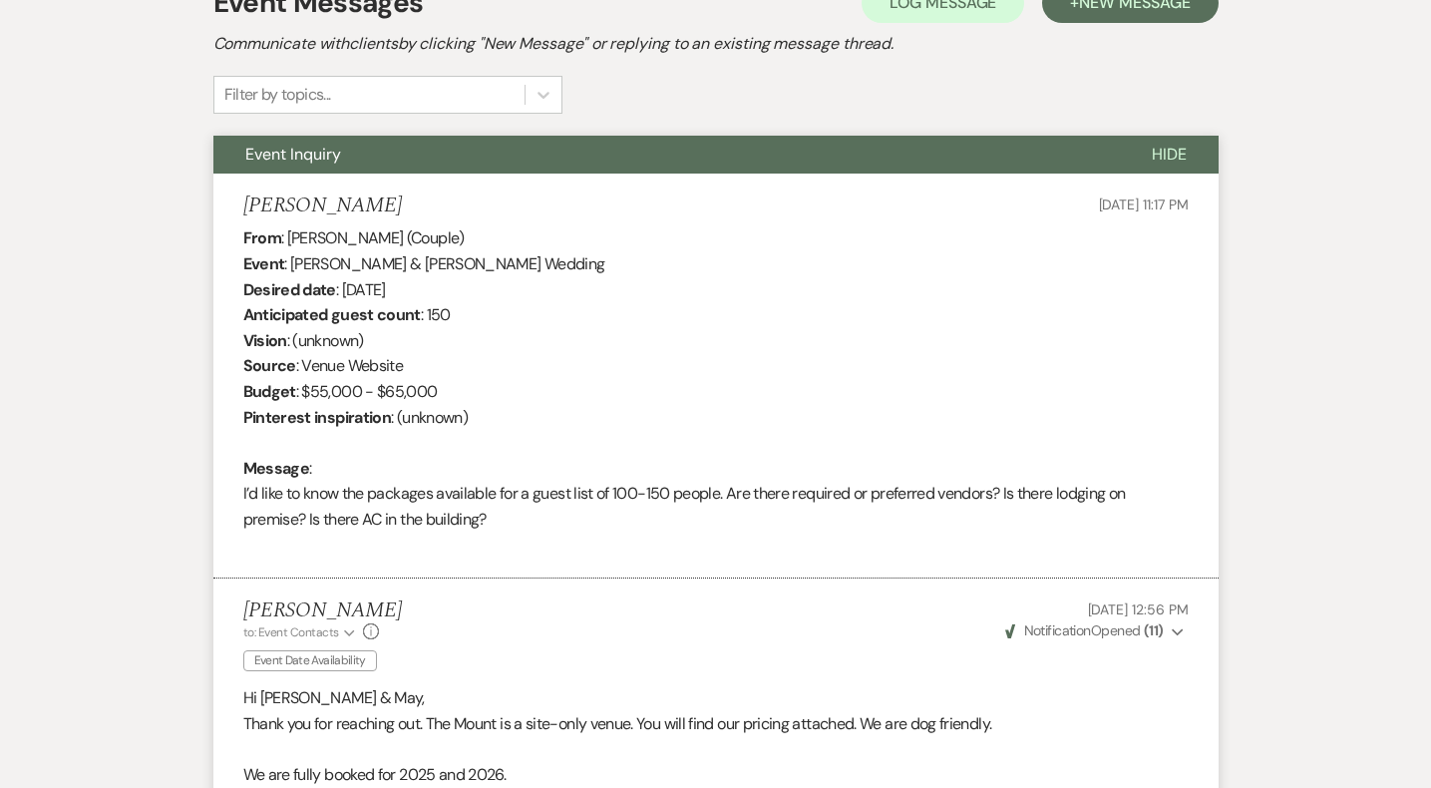
scroll to position [607, 0]
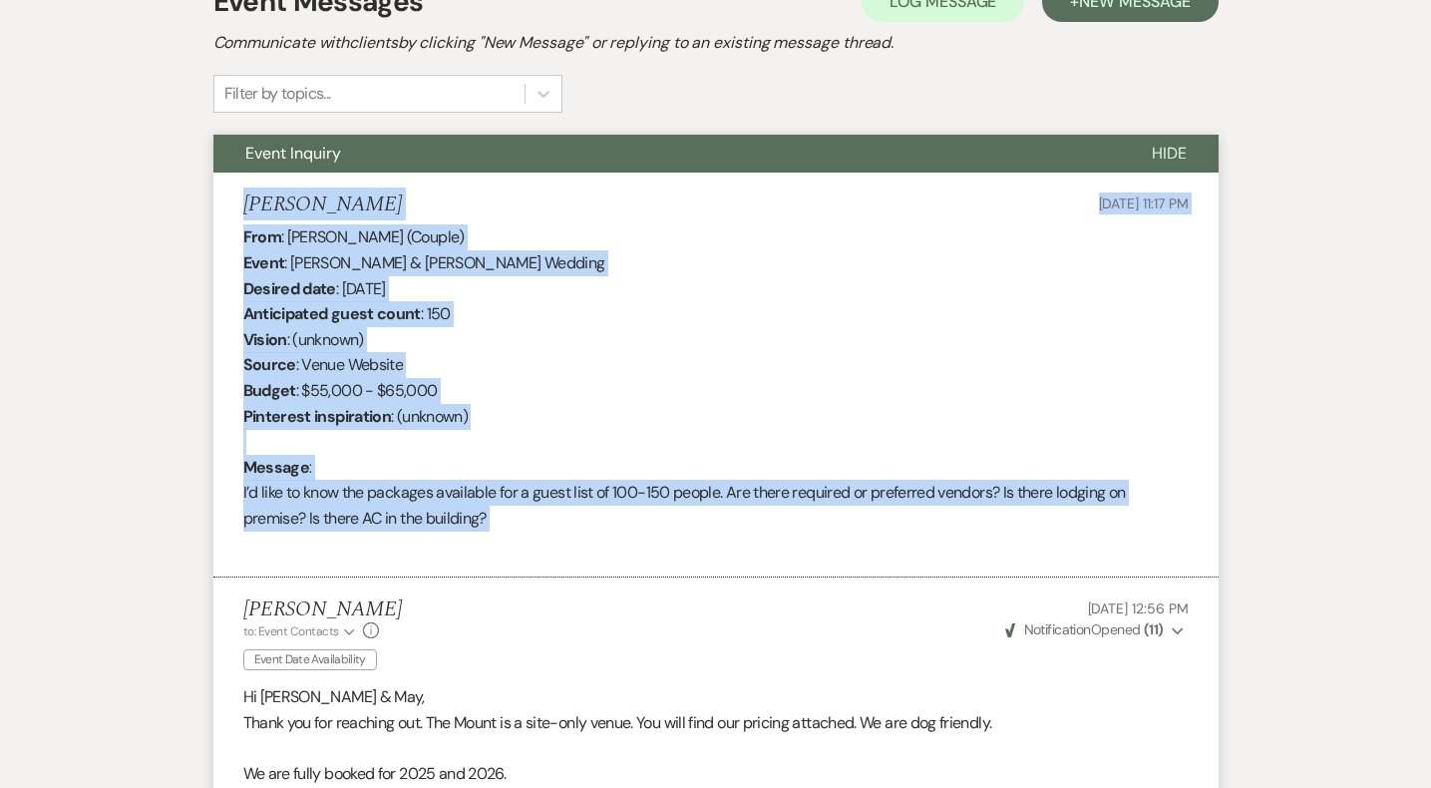
drag, startPoint x: 571, startPoint y: 535, endPoint x: 244, endPoint y: 196, distance: 469.8
click at [242, 193] on li "[PERSON_NAME] [DATE] 11:17 PM From : [PERSON_NAME] (Couple) Event : [PERSON_NAM…" at bounding box center [715, 375] width 1005 height 405
copy li "[PERSON_NAME] [DATE] 11:17 PM From : [PERSON_NAME] (Couple) Event : [PERSON_NAM…"
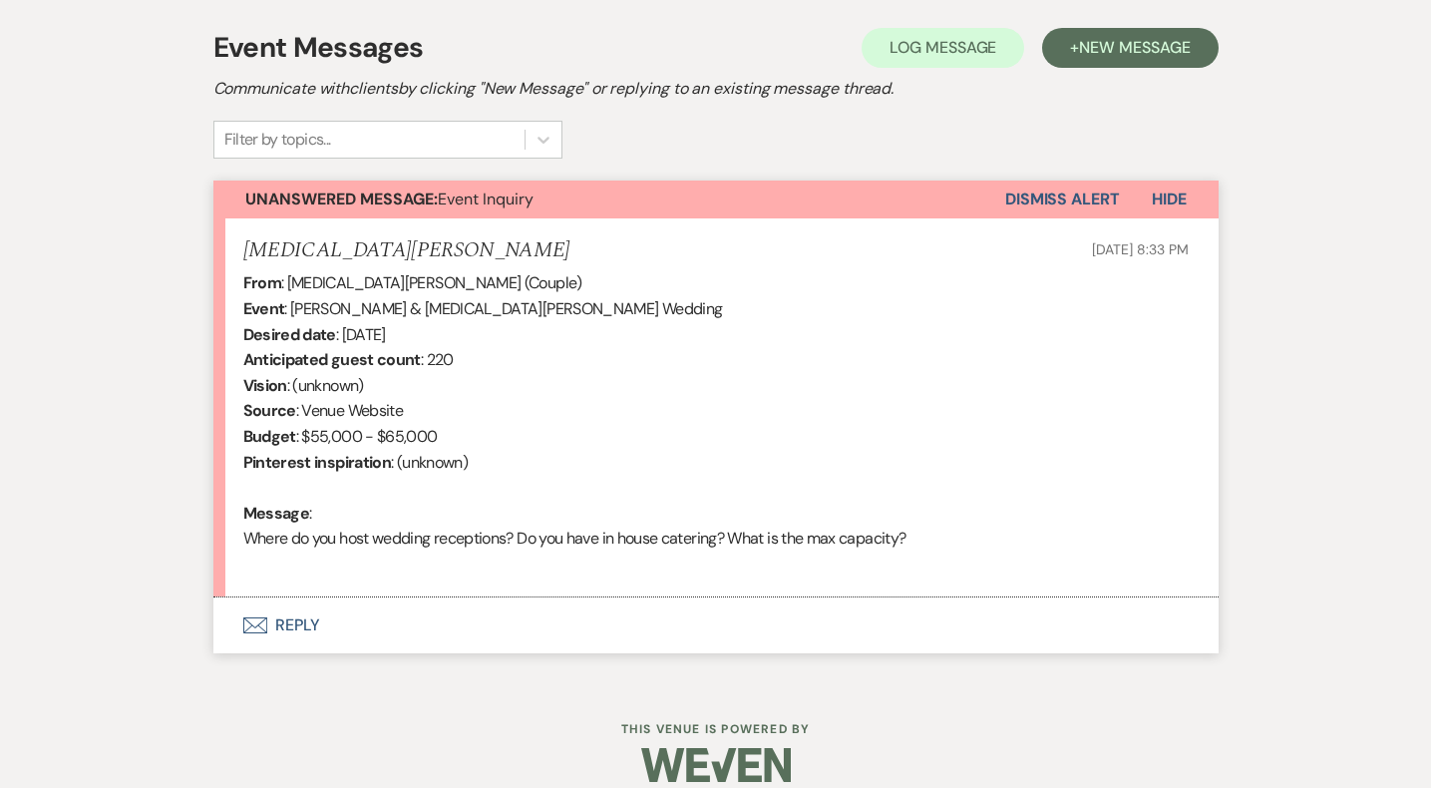
click at [325, 619] on button "Envelope Reply" at bounding box center [715, 625] width 1005 height 56
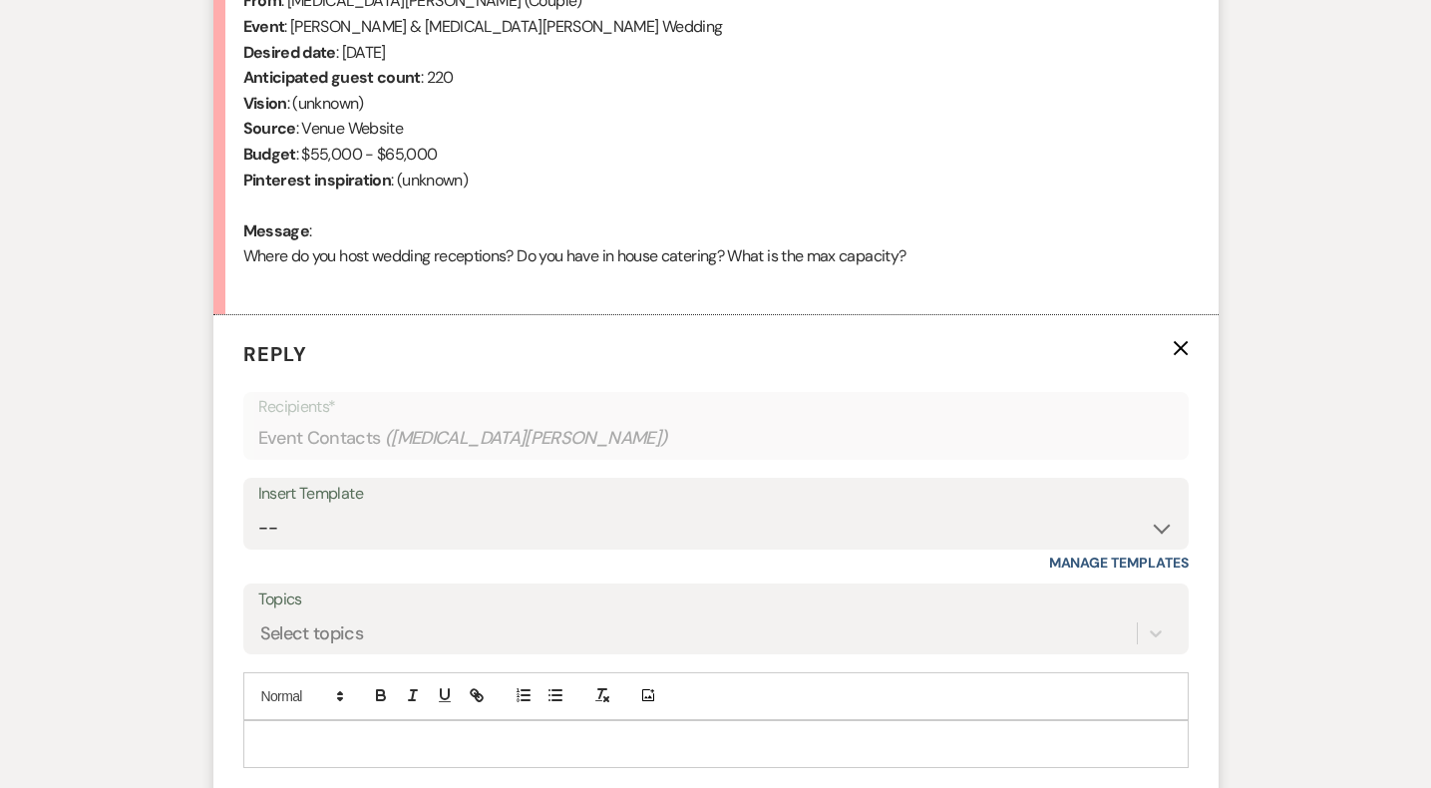
scroll to position [854, 0]
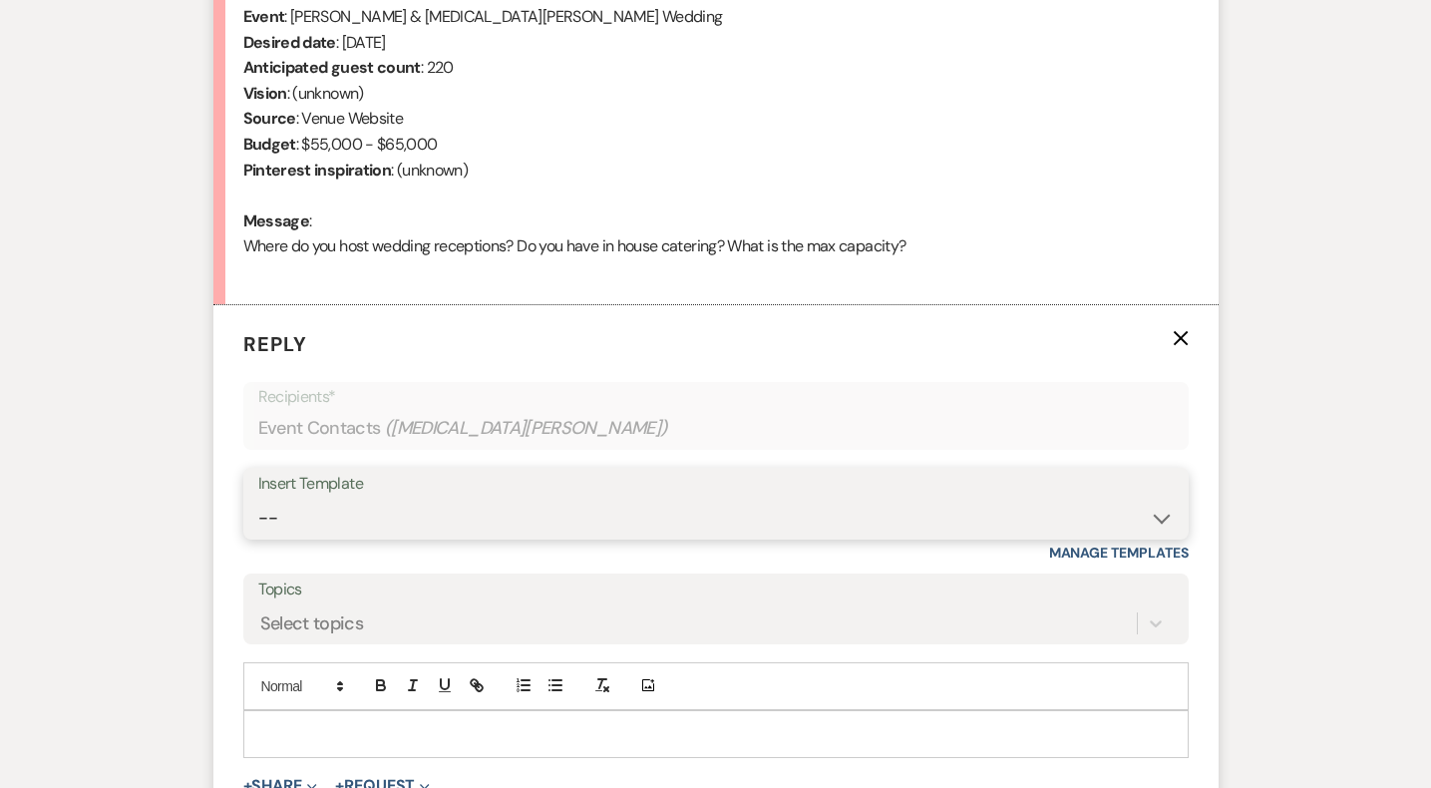
click at [384, 519] on select "-- Weven Planning Portal Introduction (Booked Events) Initial Inquiry Response …" at bounding box center [716, 518] width 916 height 39
select select "5515"
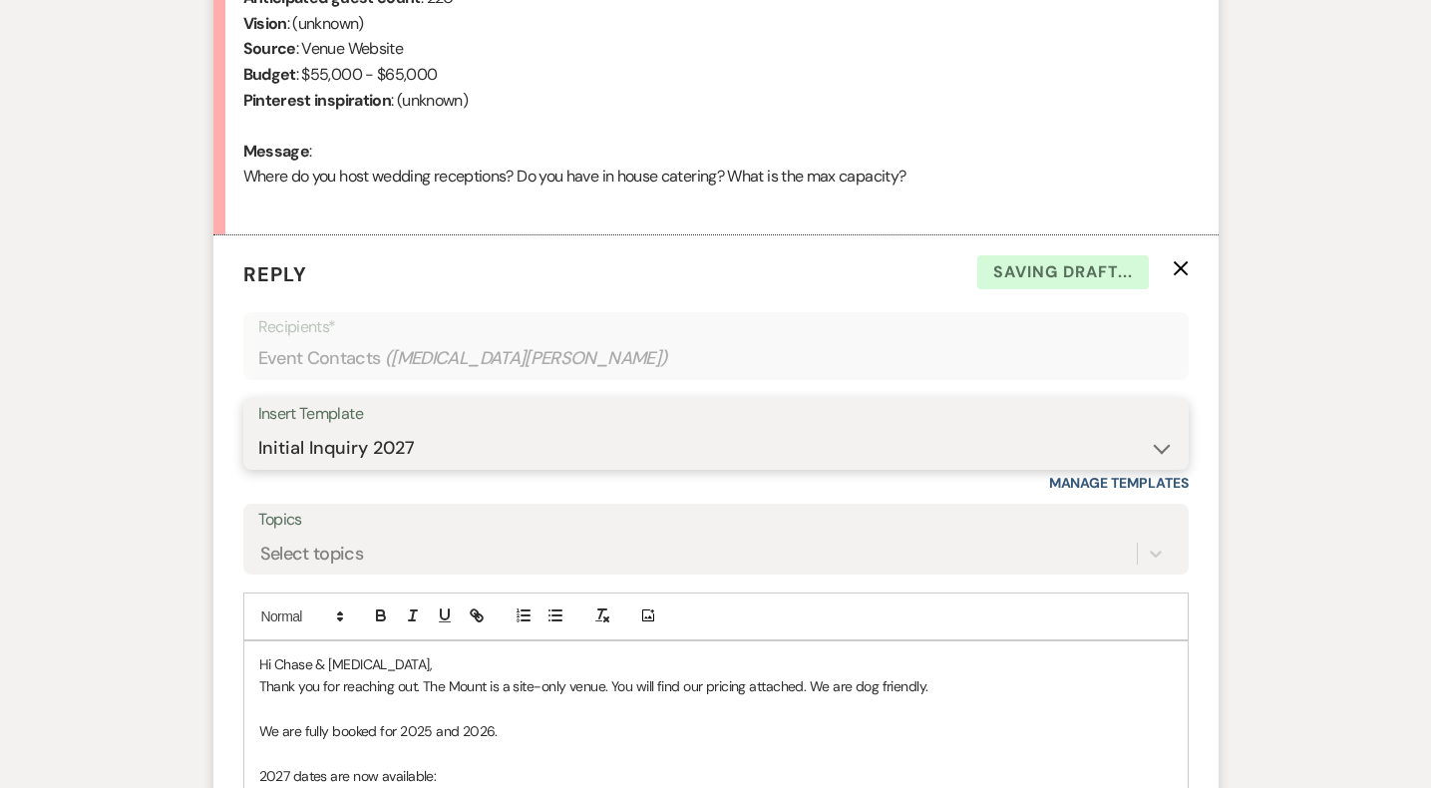
scroll to position [1001, 0]
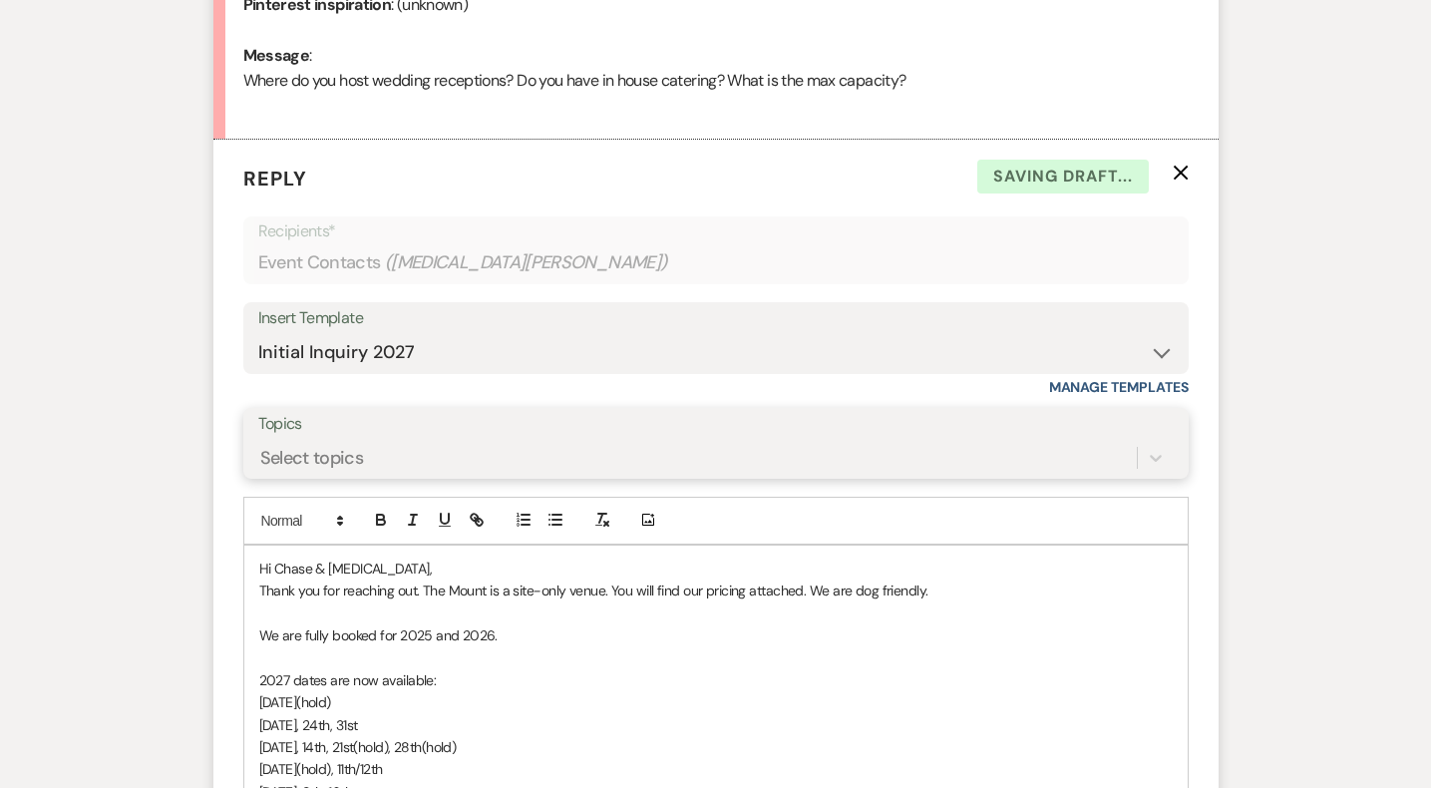
click at [369, 474] on div "Select topics" at bounding box center [697, 457] width 879 height 35
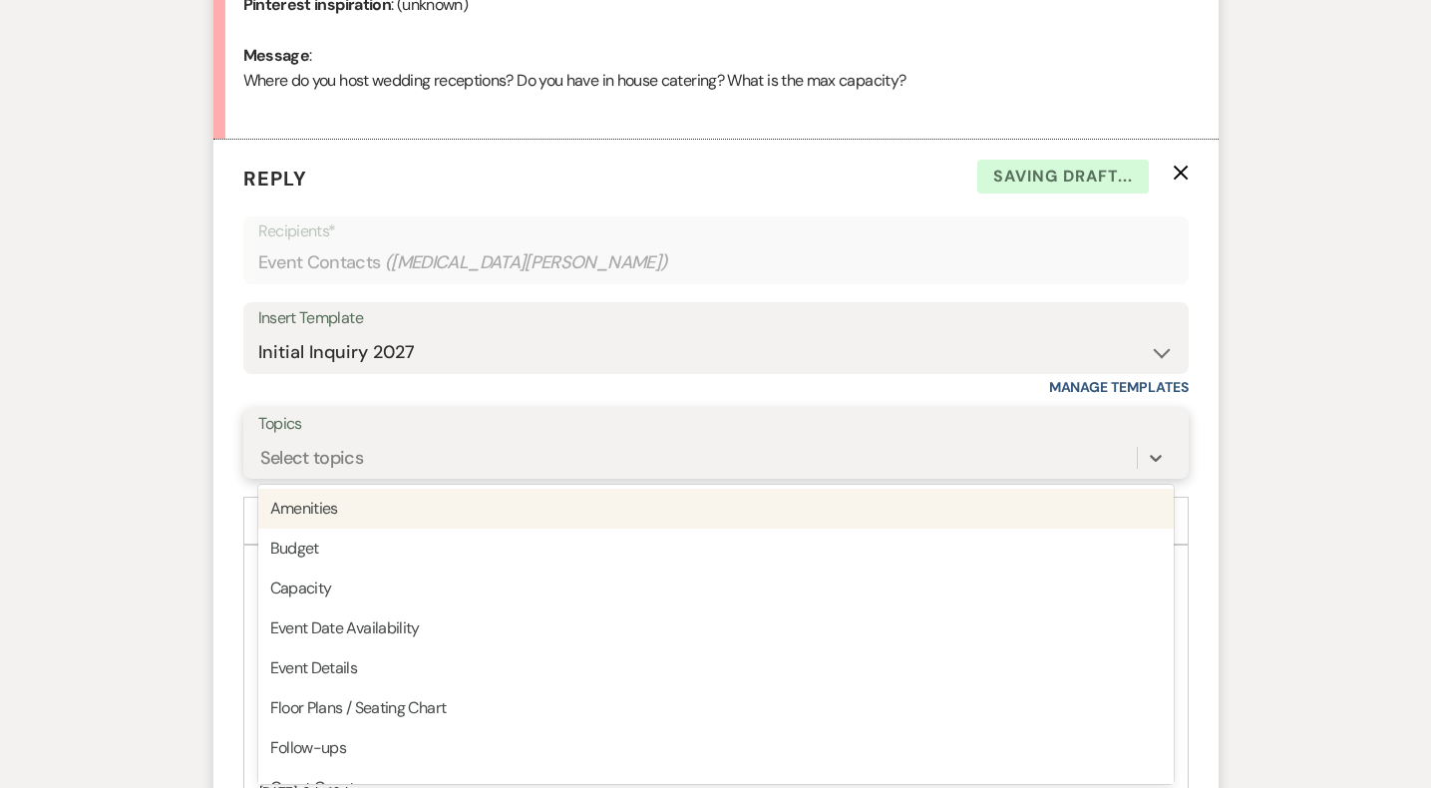
scroll to position [1023, 0]
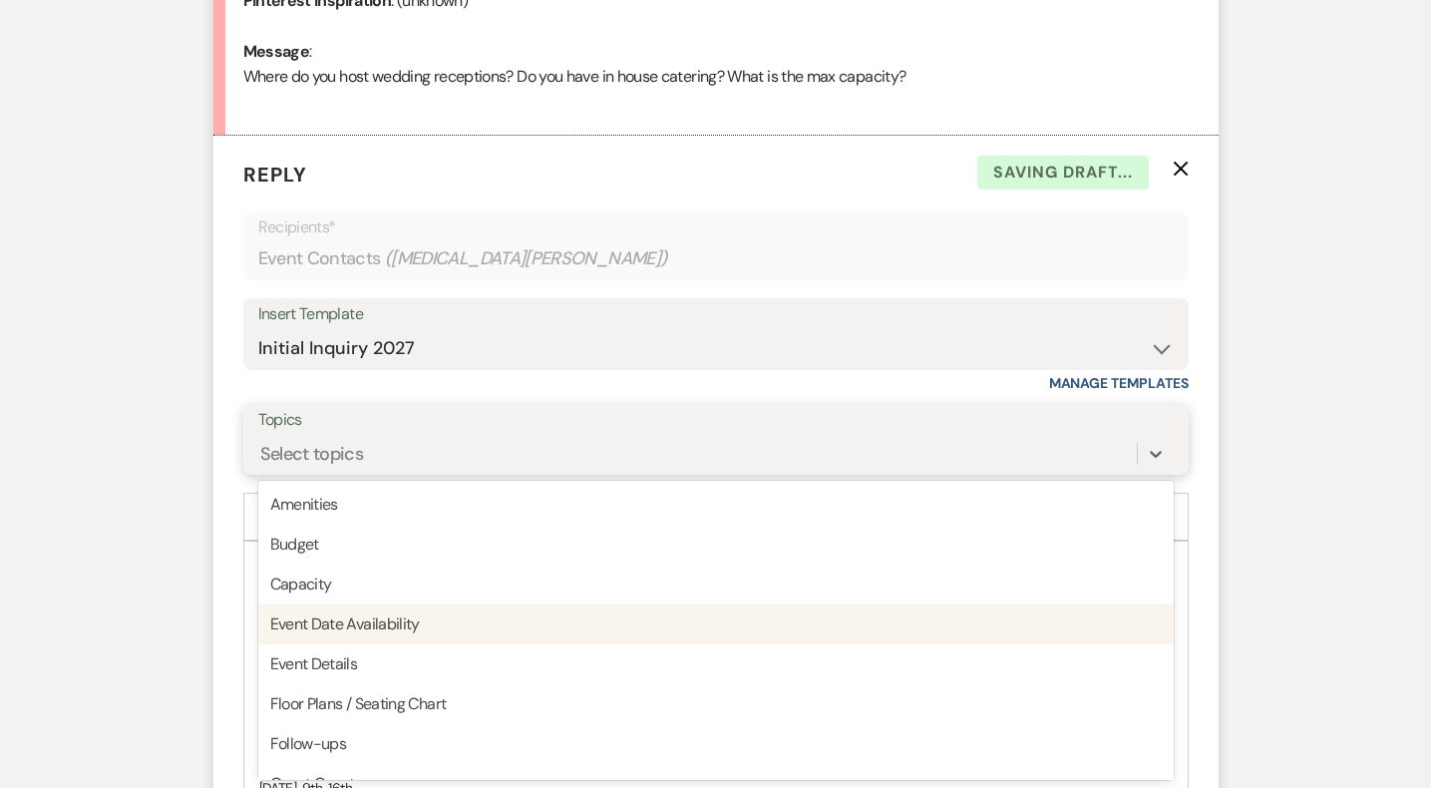
click at [394, 624] on div "Event Date Availability" at bounding box center [716, 624] width 916 height 40
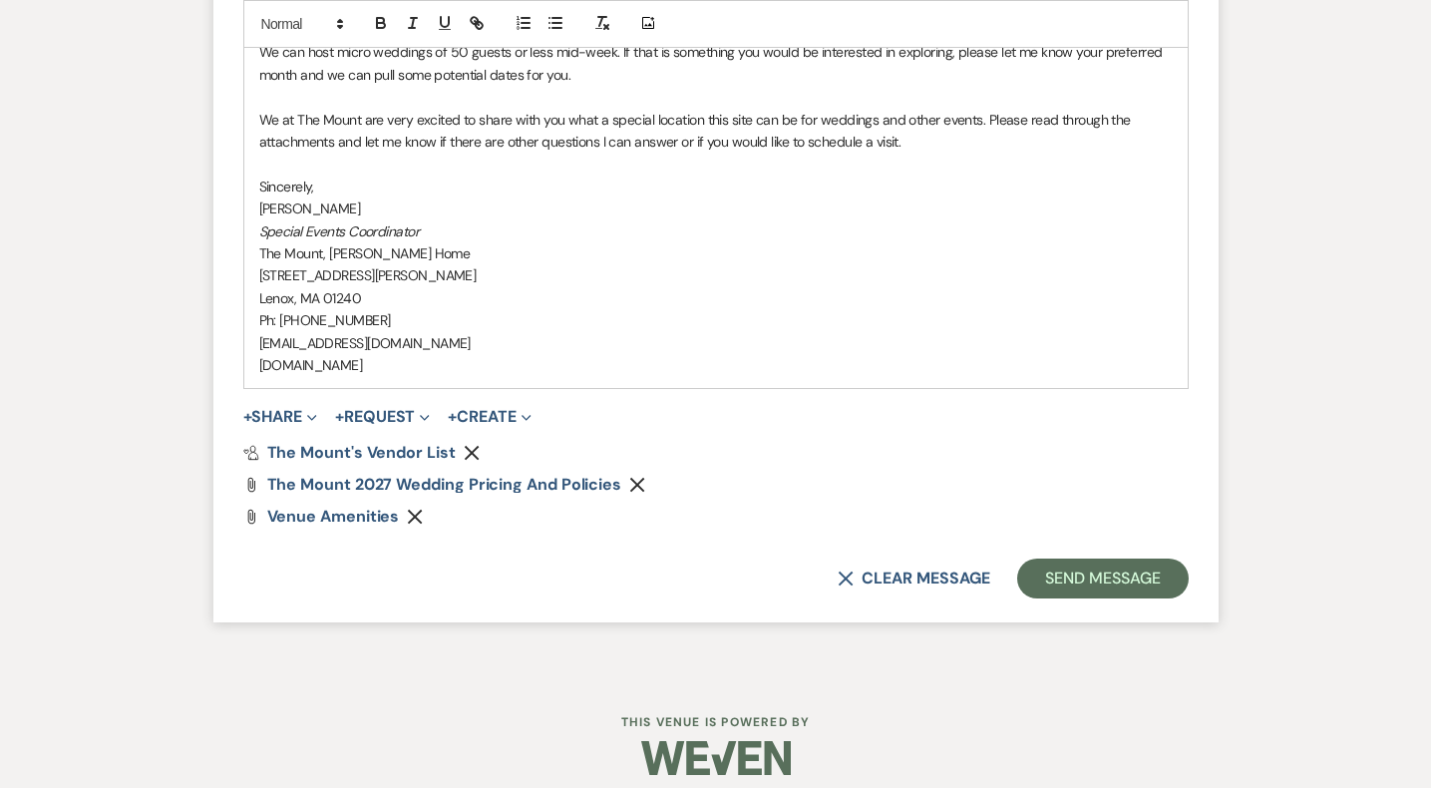
scroll to position [2156, 0]
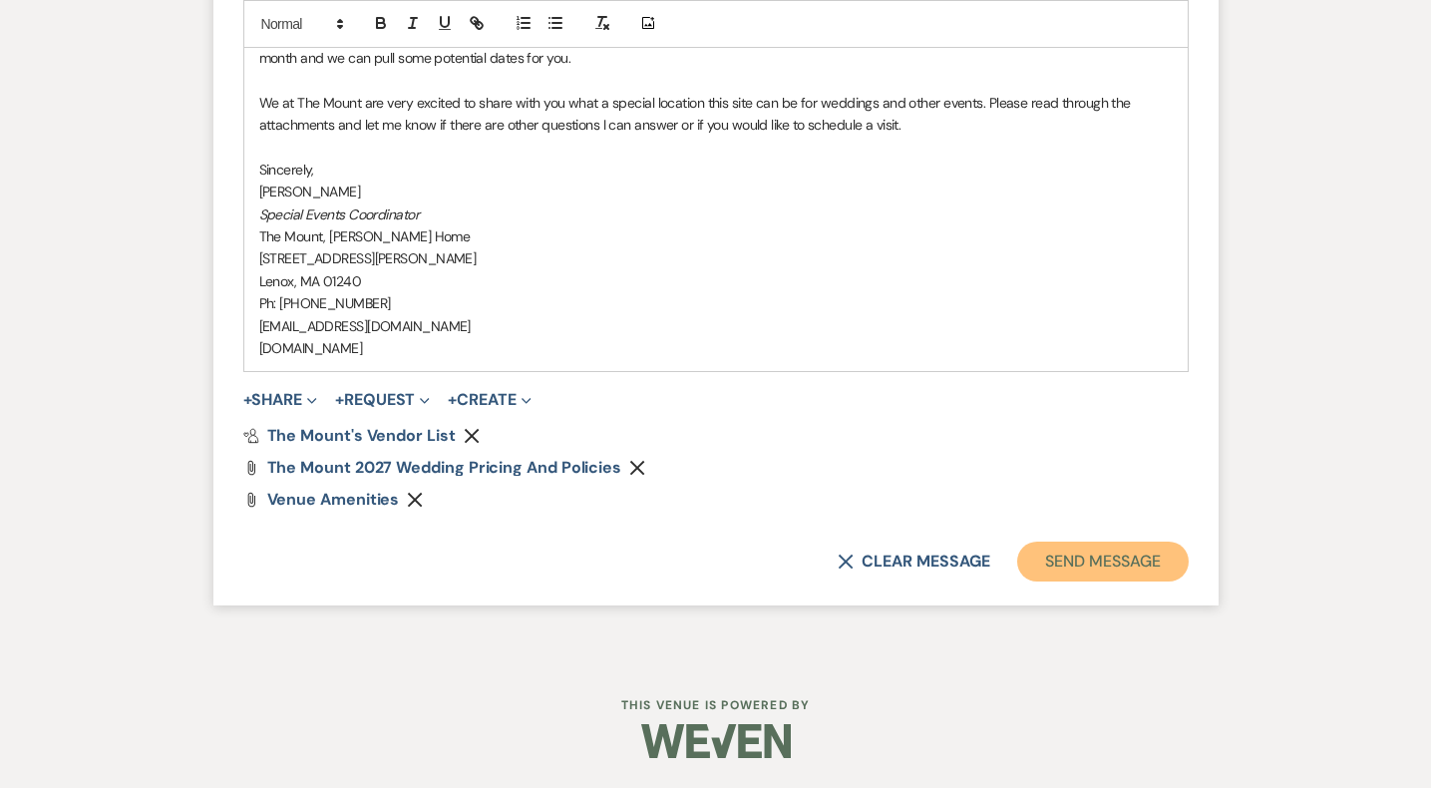
click at [1125, 561] on button "Send Message" at bounding box center [1102, 562] width 171 height 40
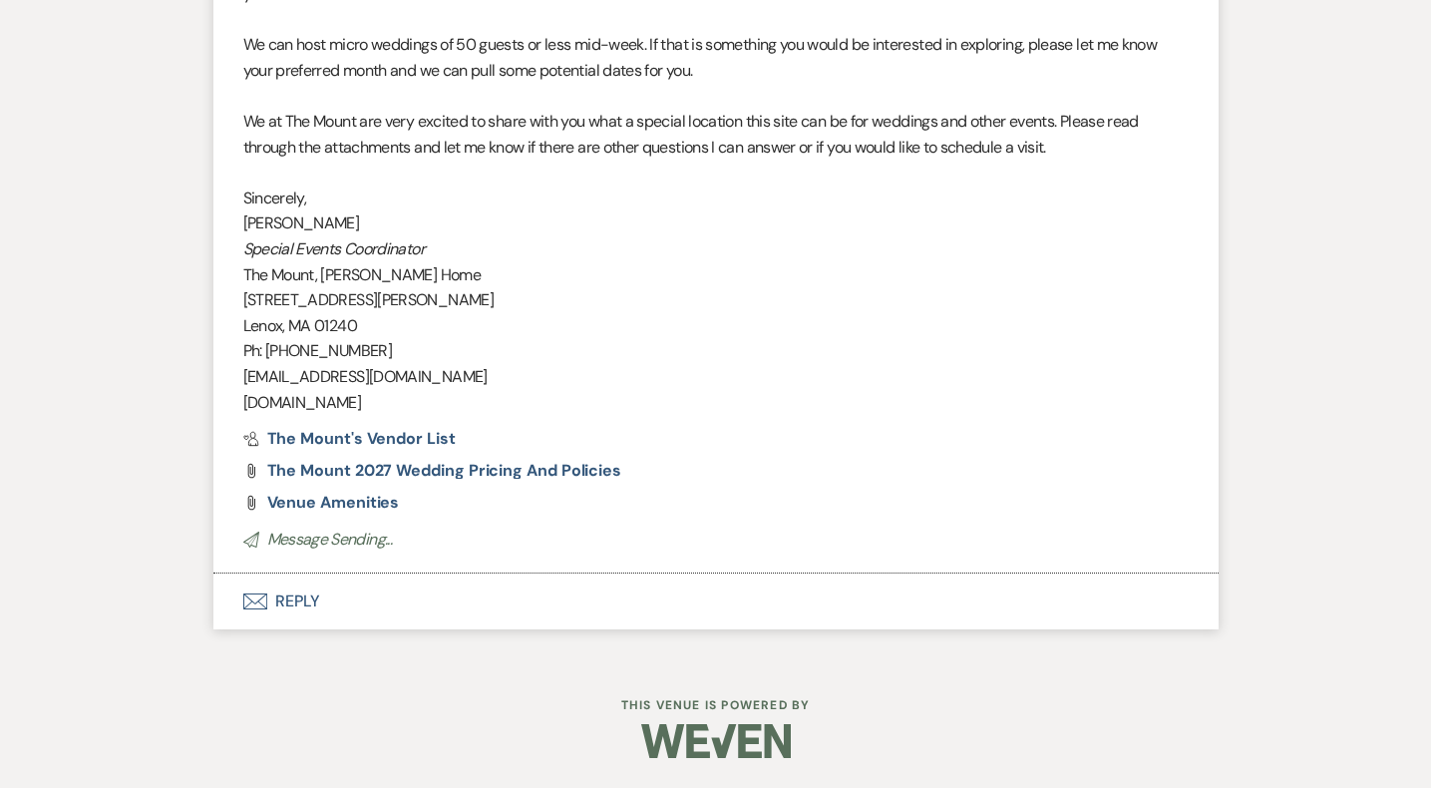
scroll to position [1948, 0]
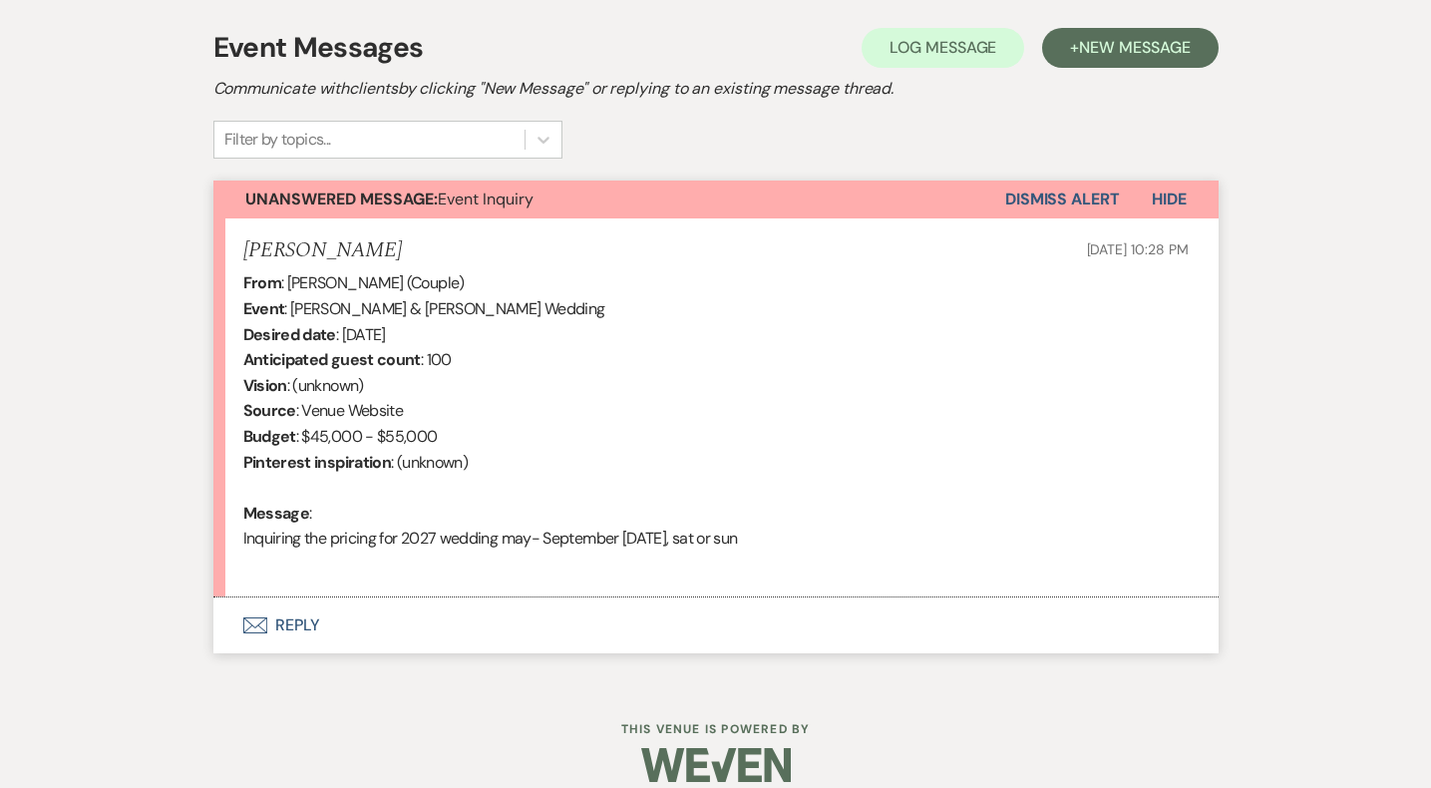
click at [314, 626] on button "Envelope Reply" at bounding box center [715, 625] width 1005 height 56
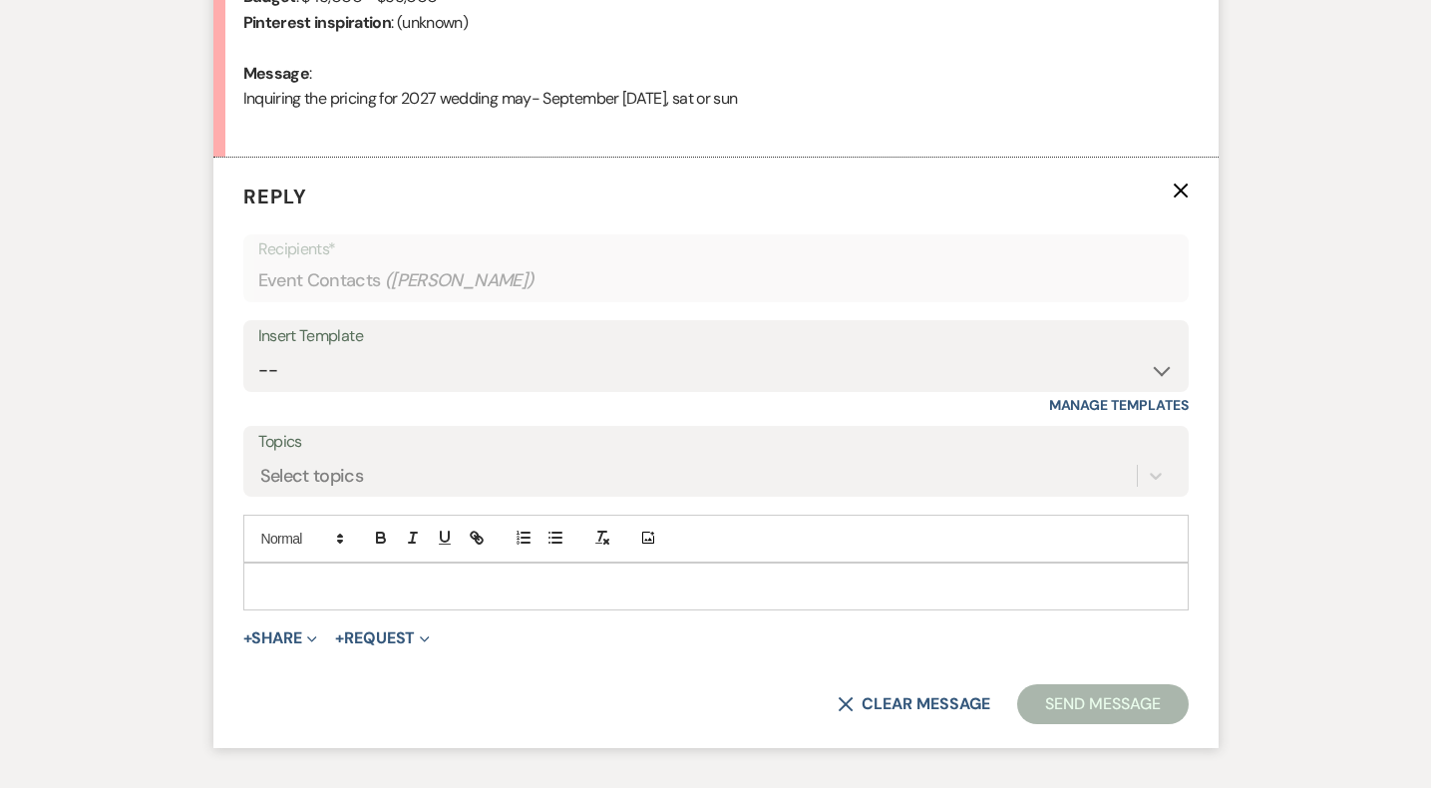
scroll to position [1024, 0]
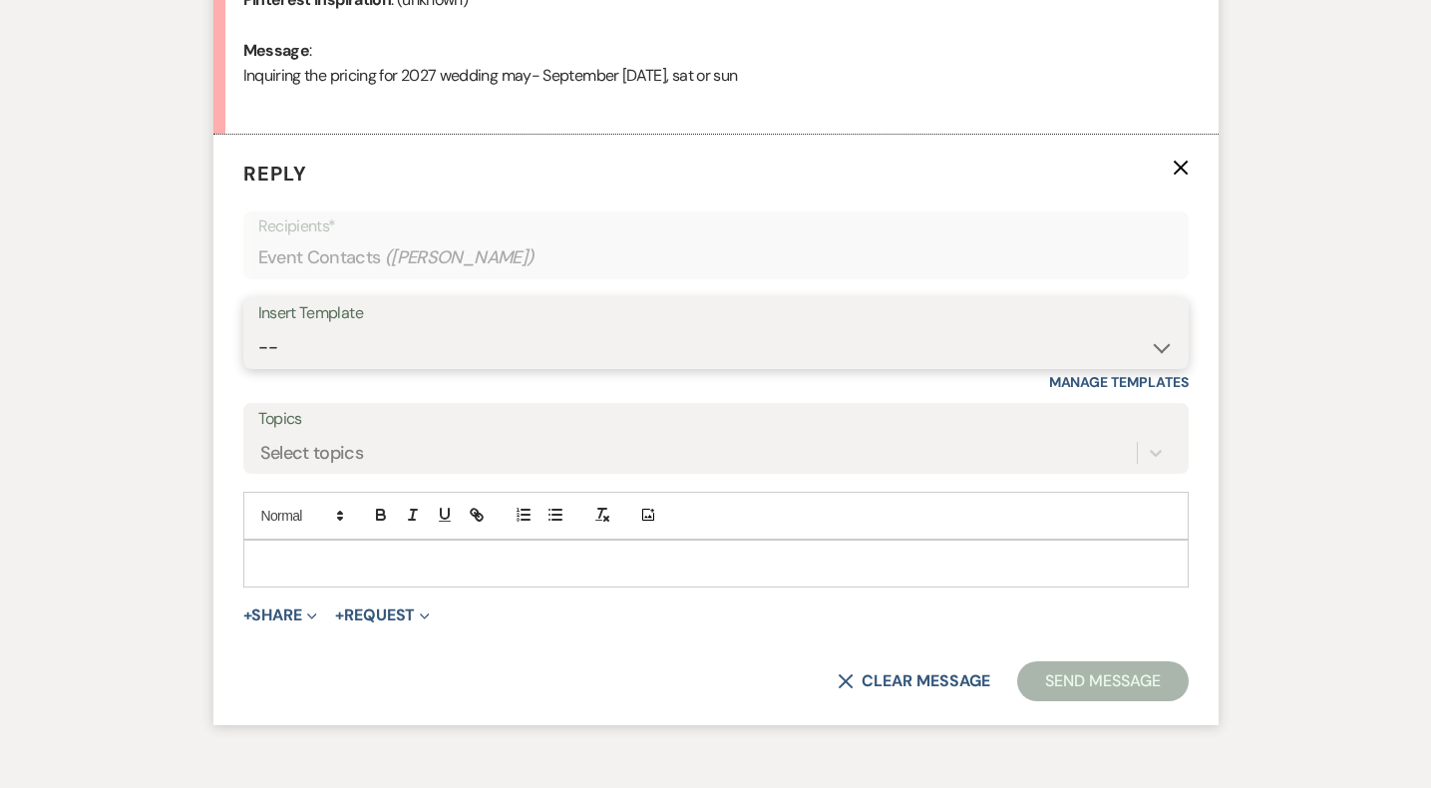
click at [337, 341] on select "-- Weven Planning Portal Introduction (Booked Events) Initial Inquiry Response …" at bounding box center [716, 347] width 916 height 39
select select "5515"
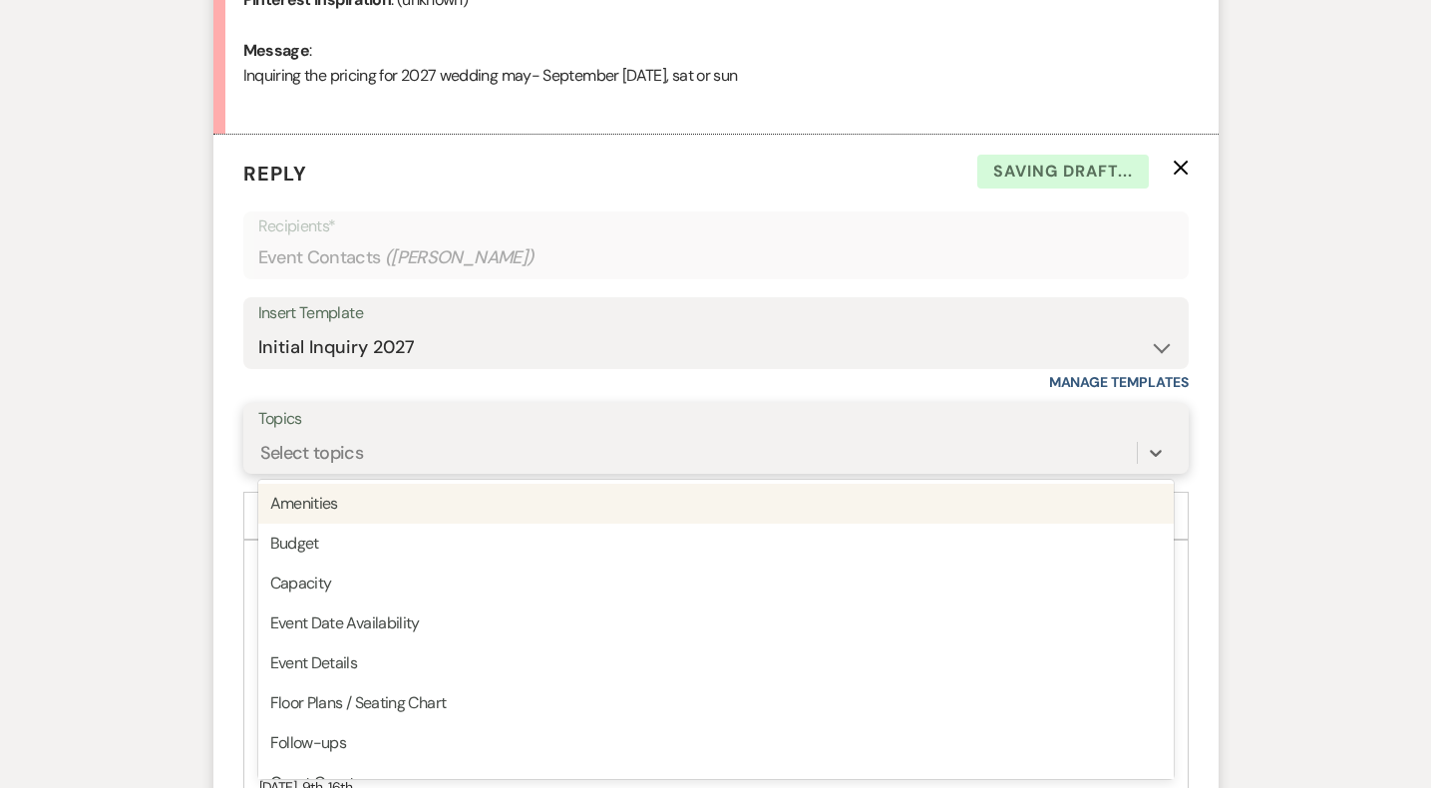
click at [293, 438] on div "Select topics" at bounding box center [697, 452] width 879 height 35
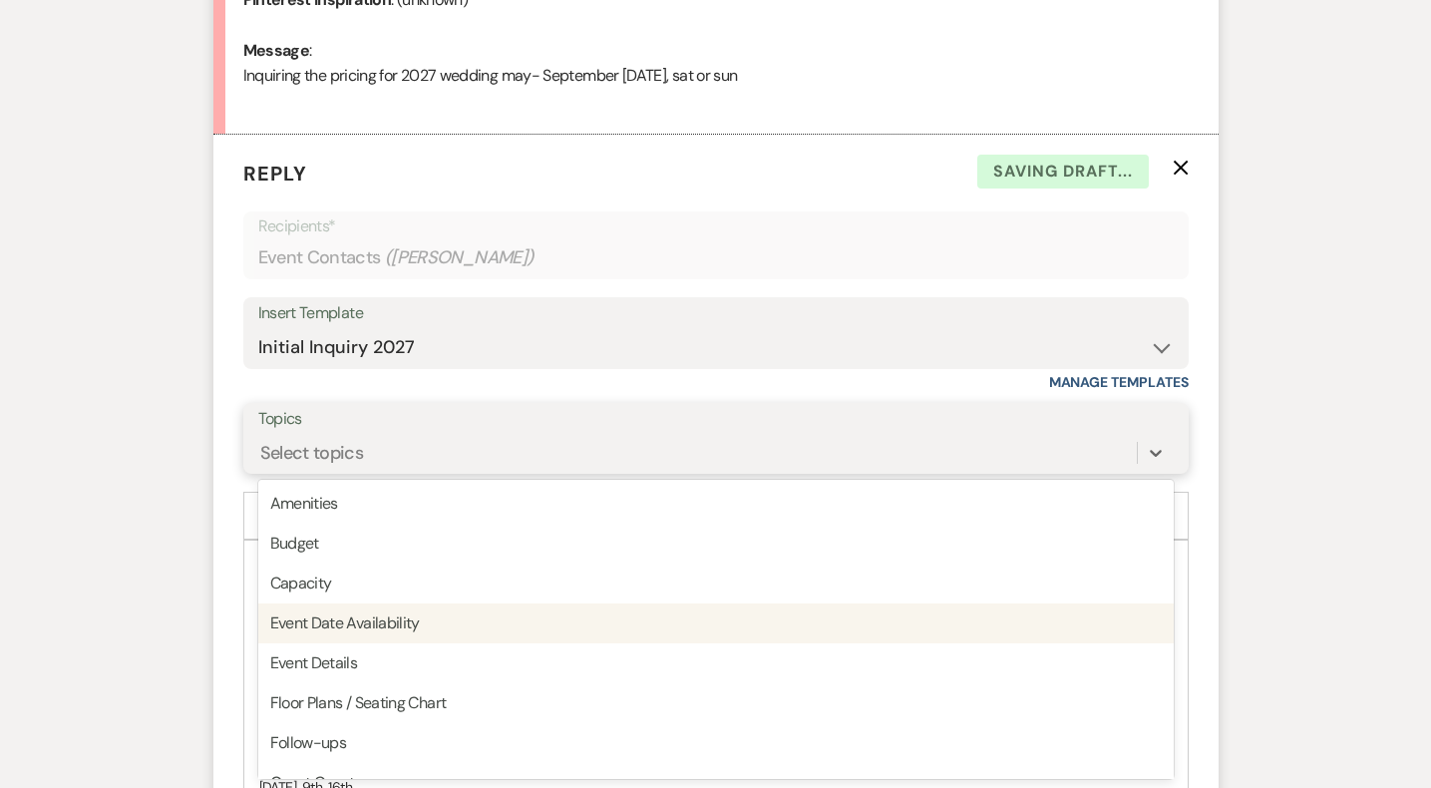
click at [308, 633] on div "Event Date Availability" at bounding box center [716, 623] width 916 height 40
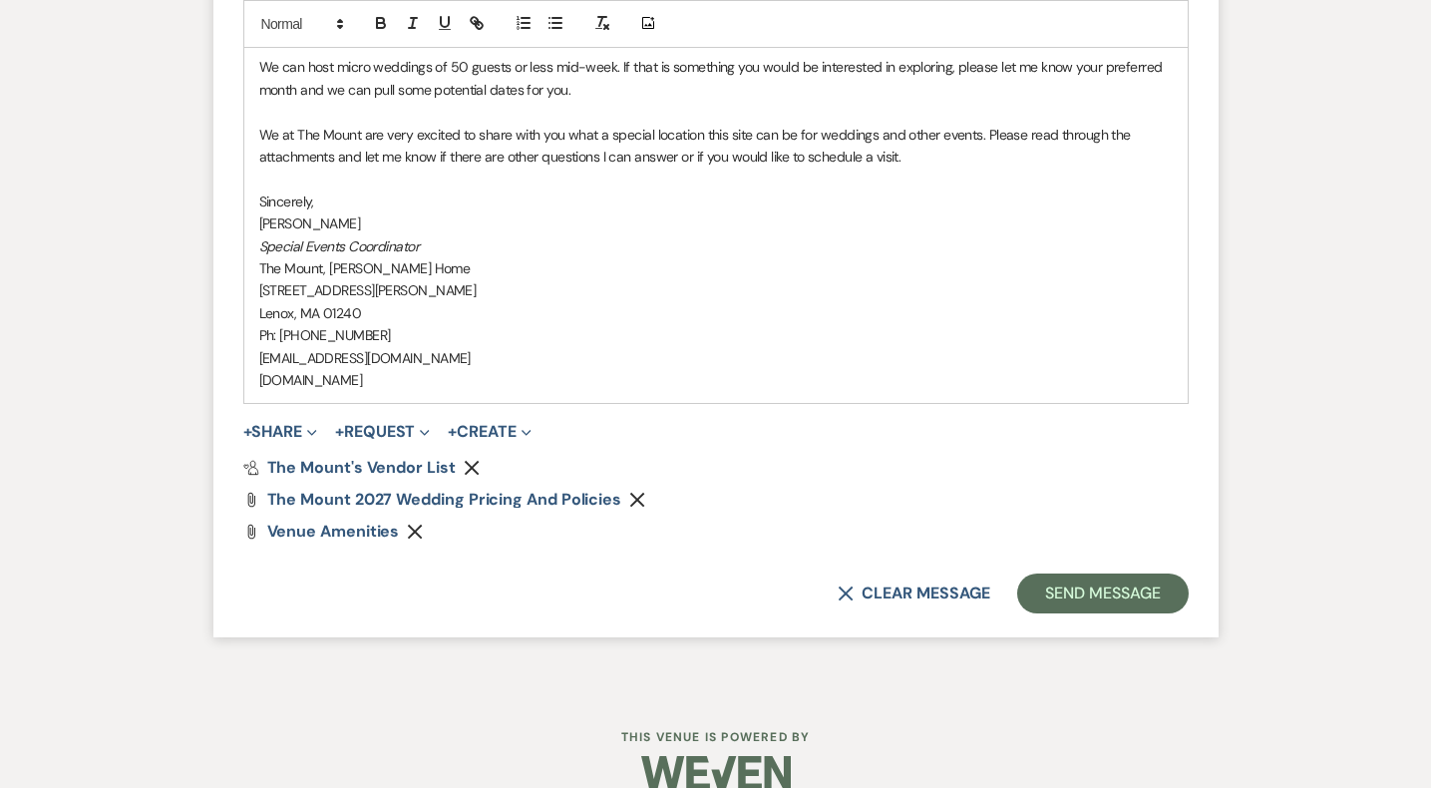
scroll to position [2156, 0]
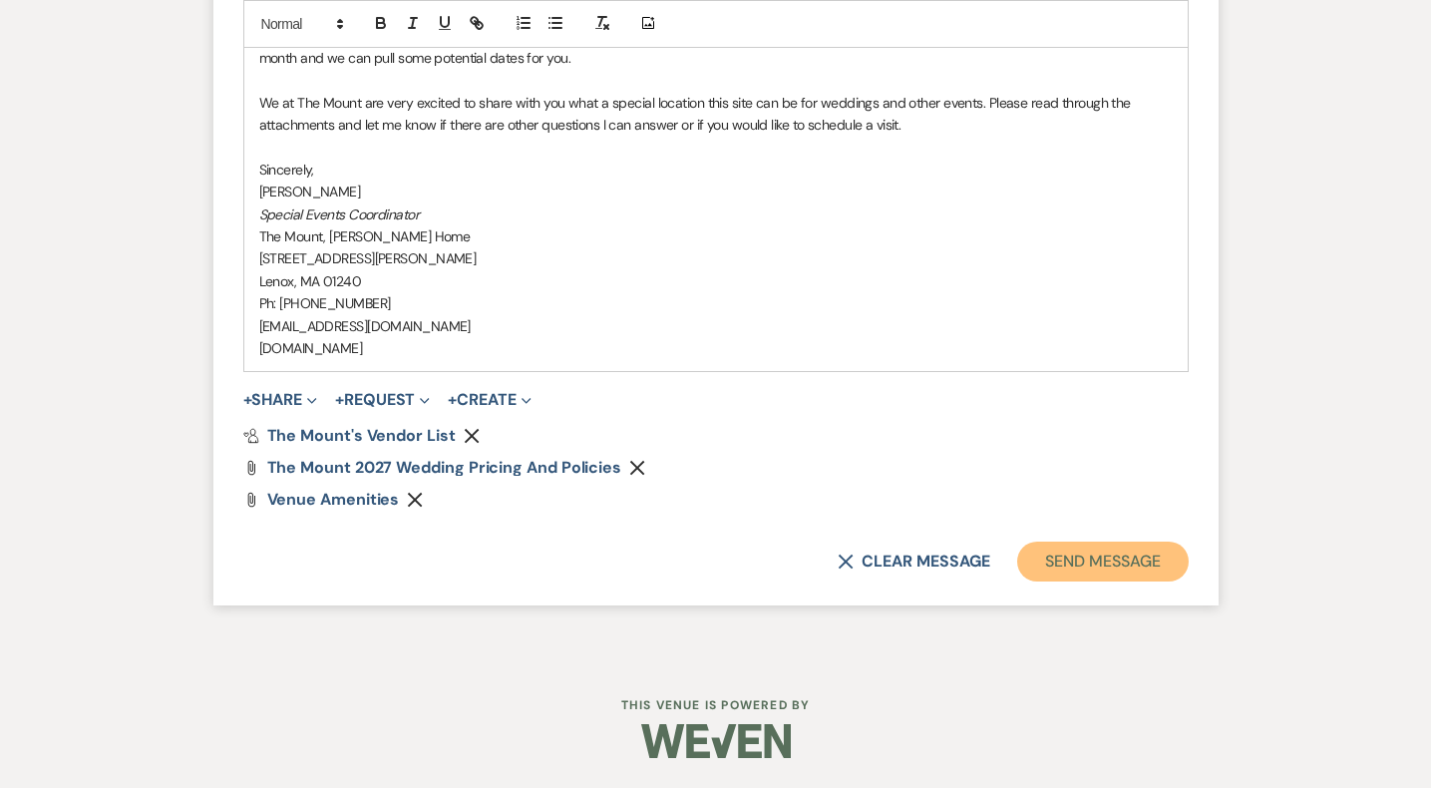
click at [1085, 572] on button "Send Message" at bounding box center [1102, 562] width 171 height 40
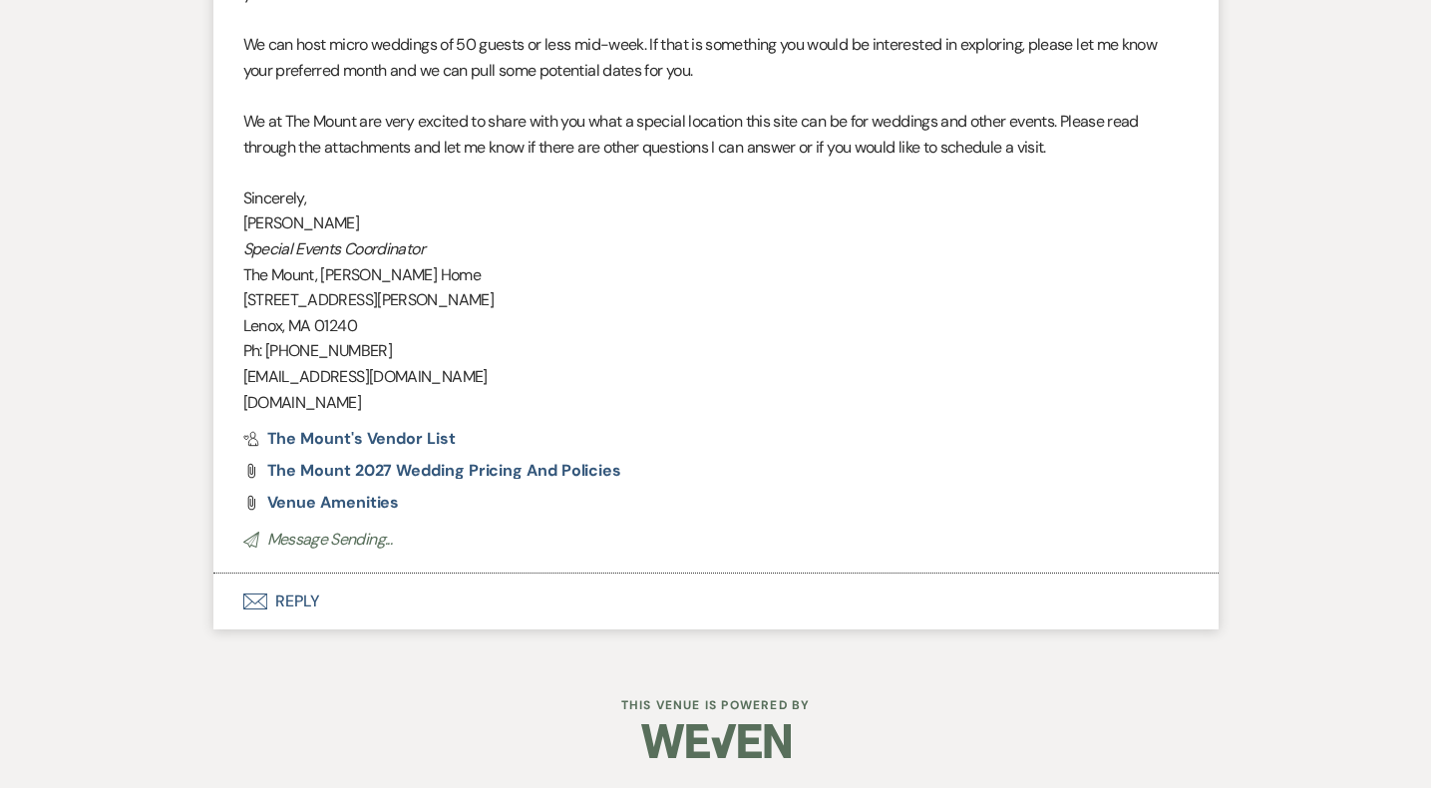
scroll to position [1948, 0]
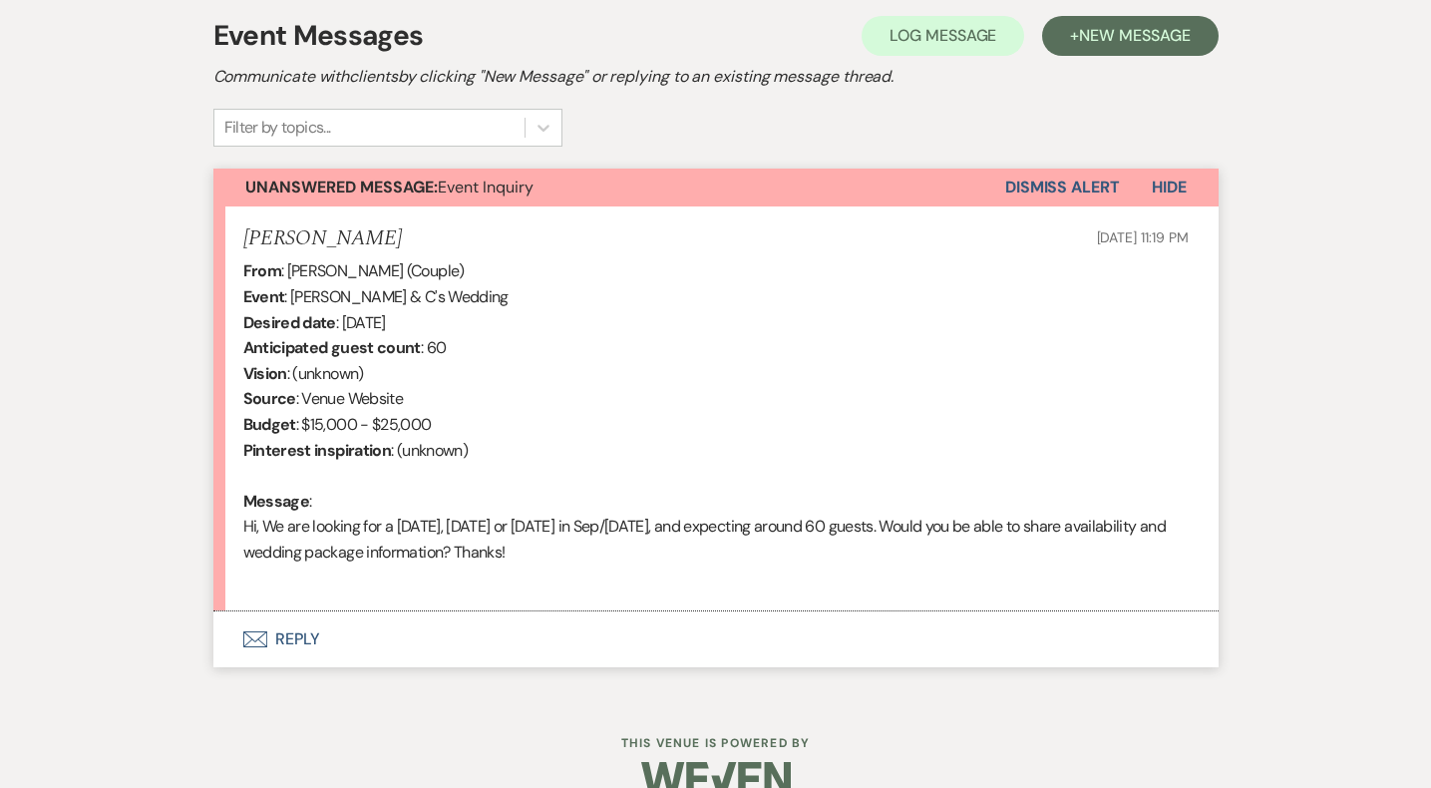
click at [301, 648] on button "Envelope Reply" at bounding box center [715, 639] width 1005 height 56
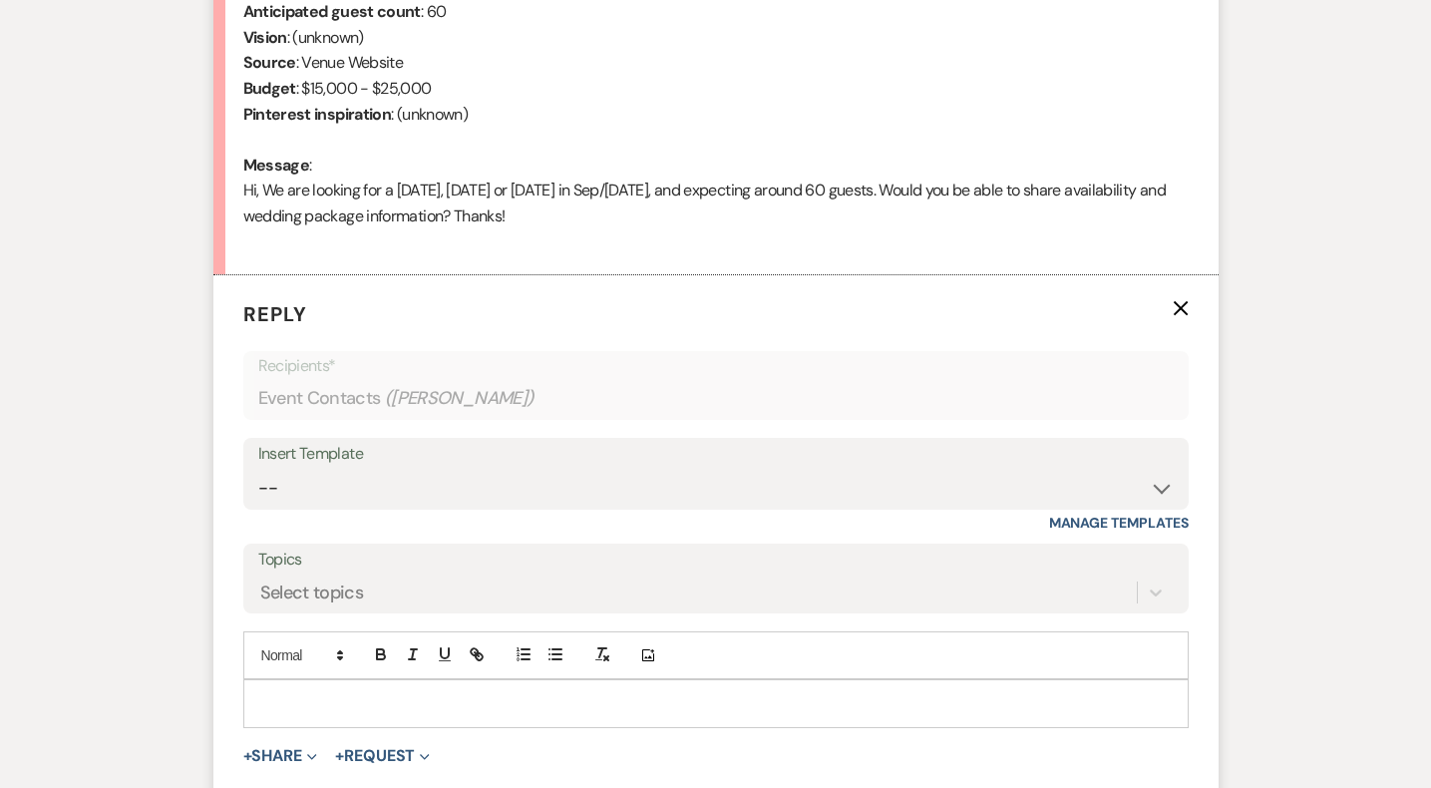
scroll to position [922, 0]
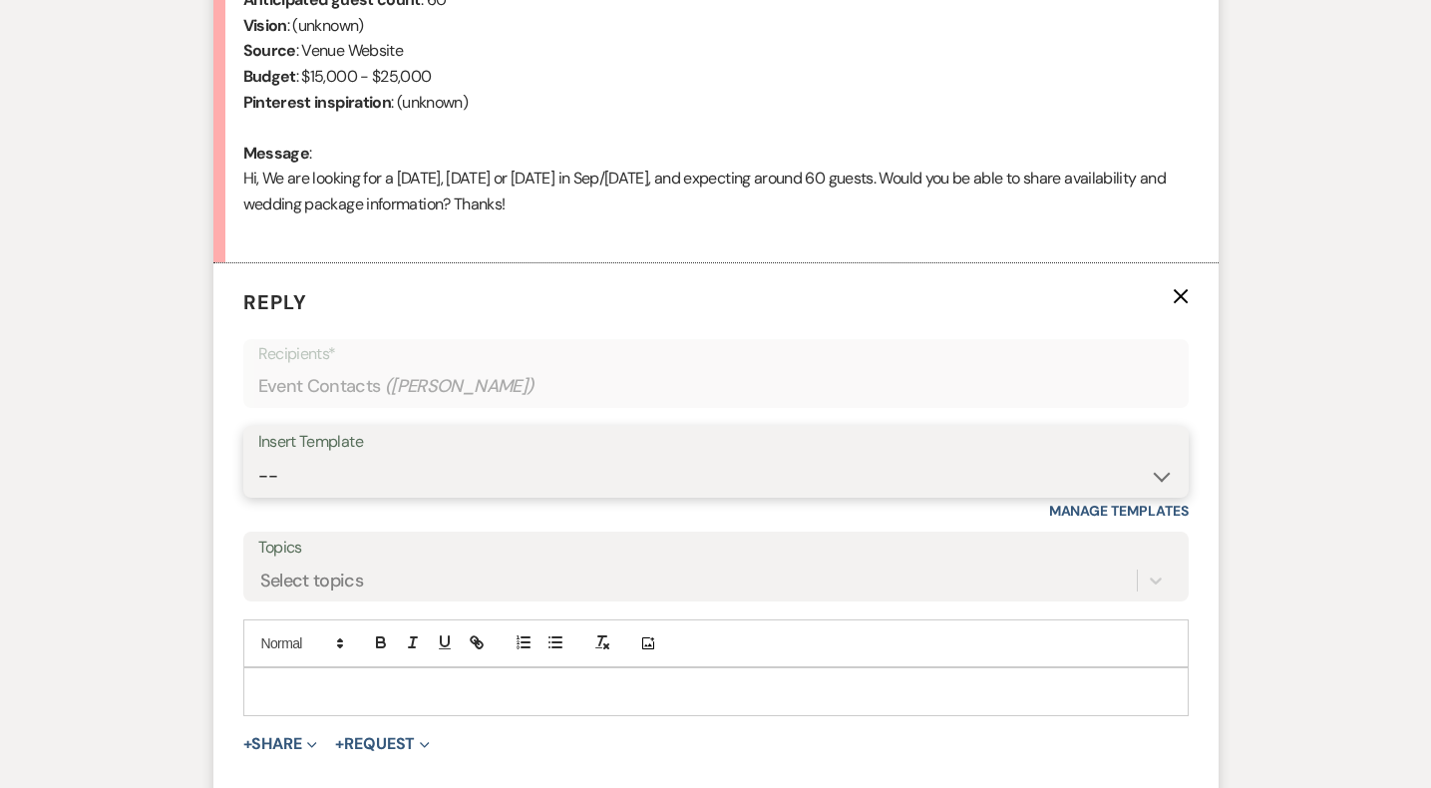
click at [314, 470] on select "-- Weven Planning Portal Introduction (Booked Events) Initial Inquiry Response …" at bounding box center [716, 476] width 916 height 39
select select "5515"
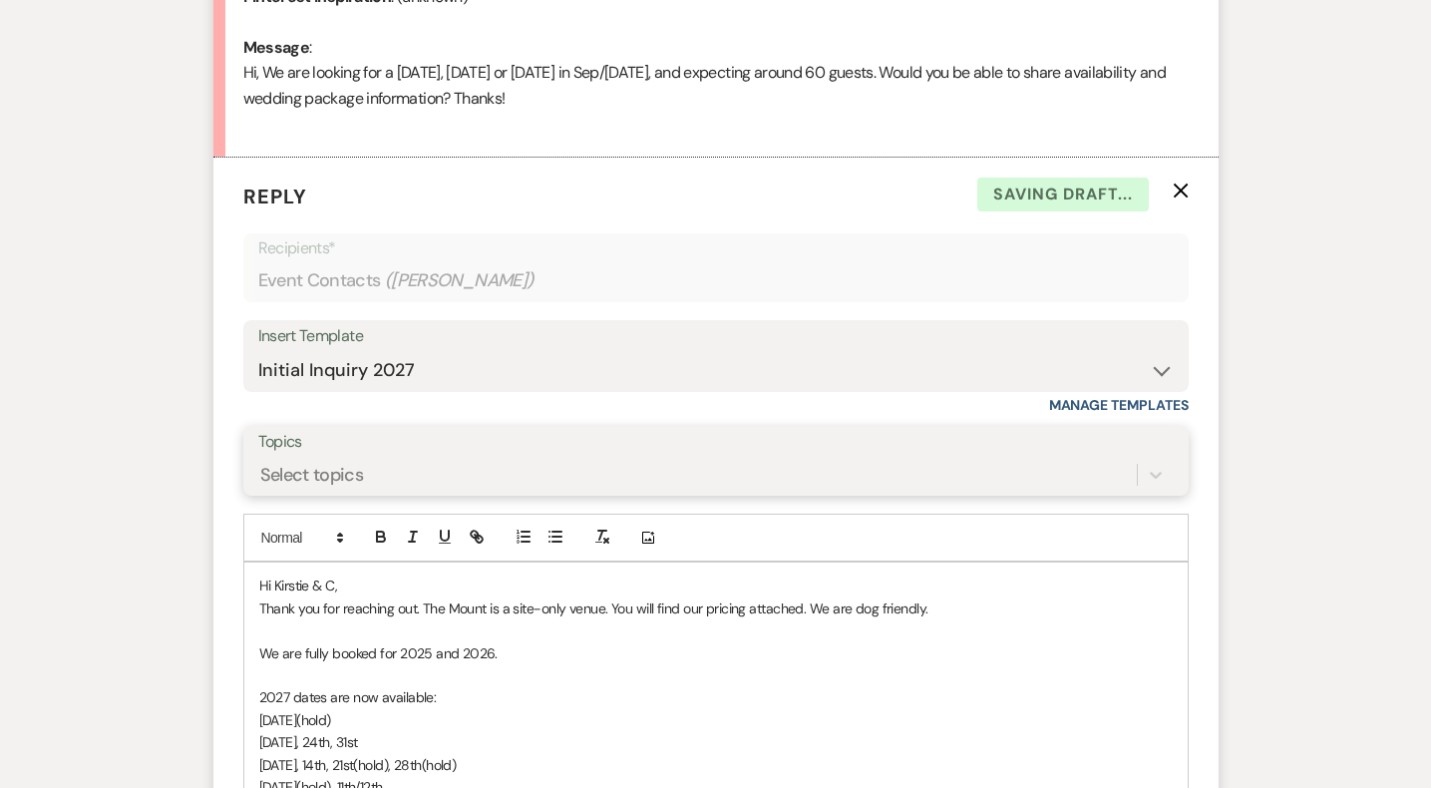
click at [338, 494] on div "Select topics" at bounding box center [716, 475] width 916 height 38
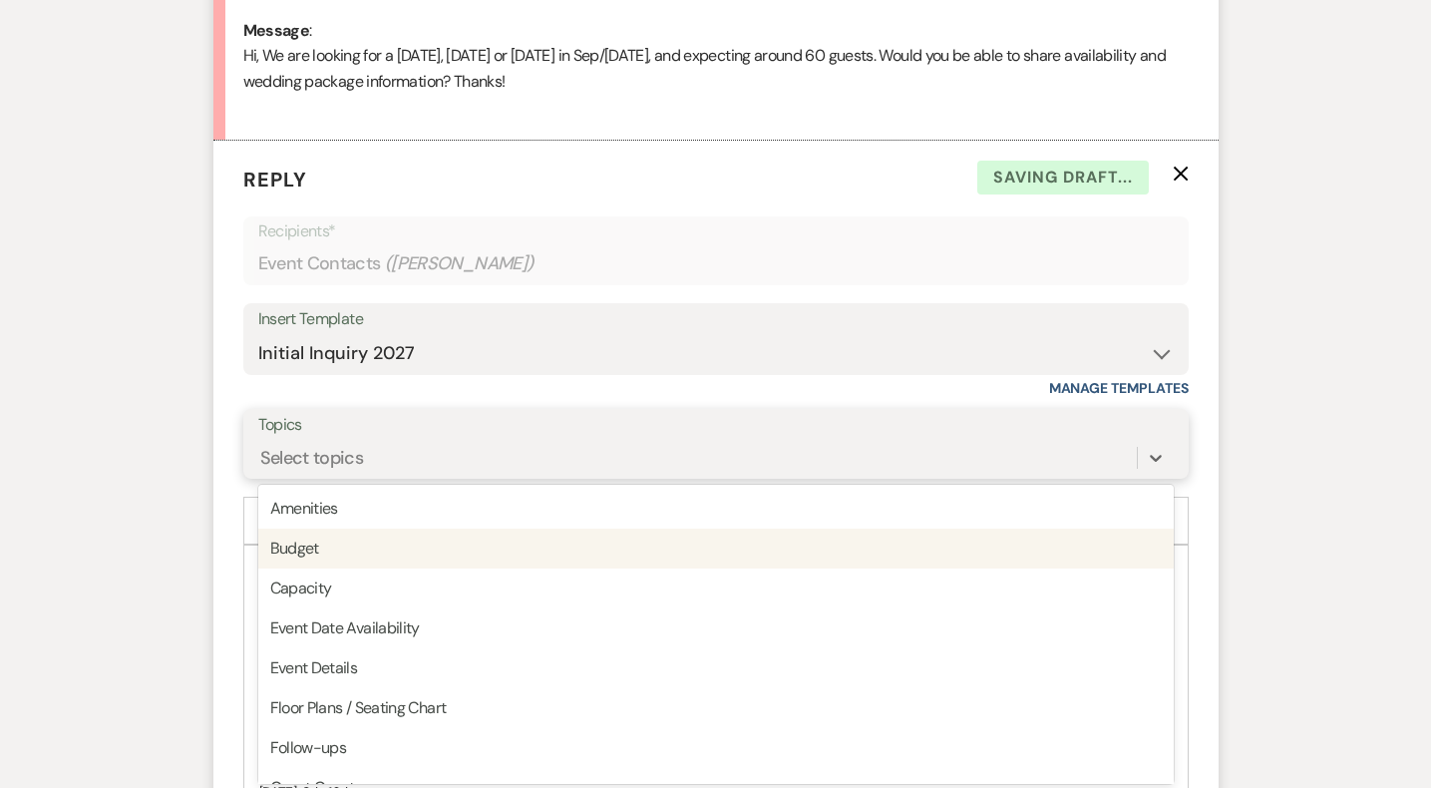
scroll to position [1048, 0]
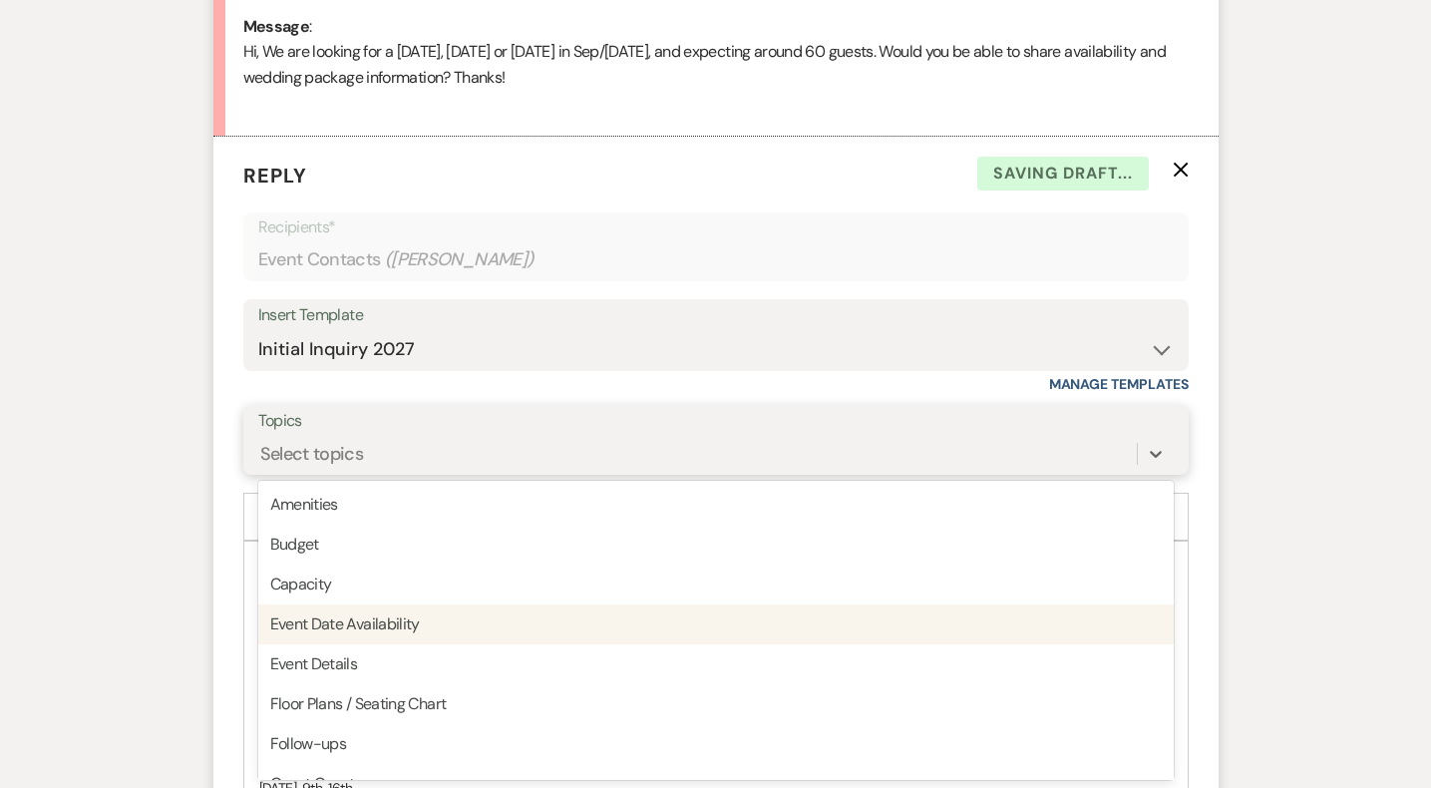
click at [365, 625] on div "Event Date Availability" at bounding box center [716, 624] width 916 height 40
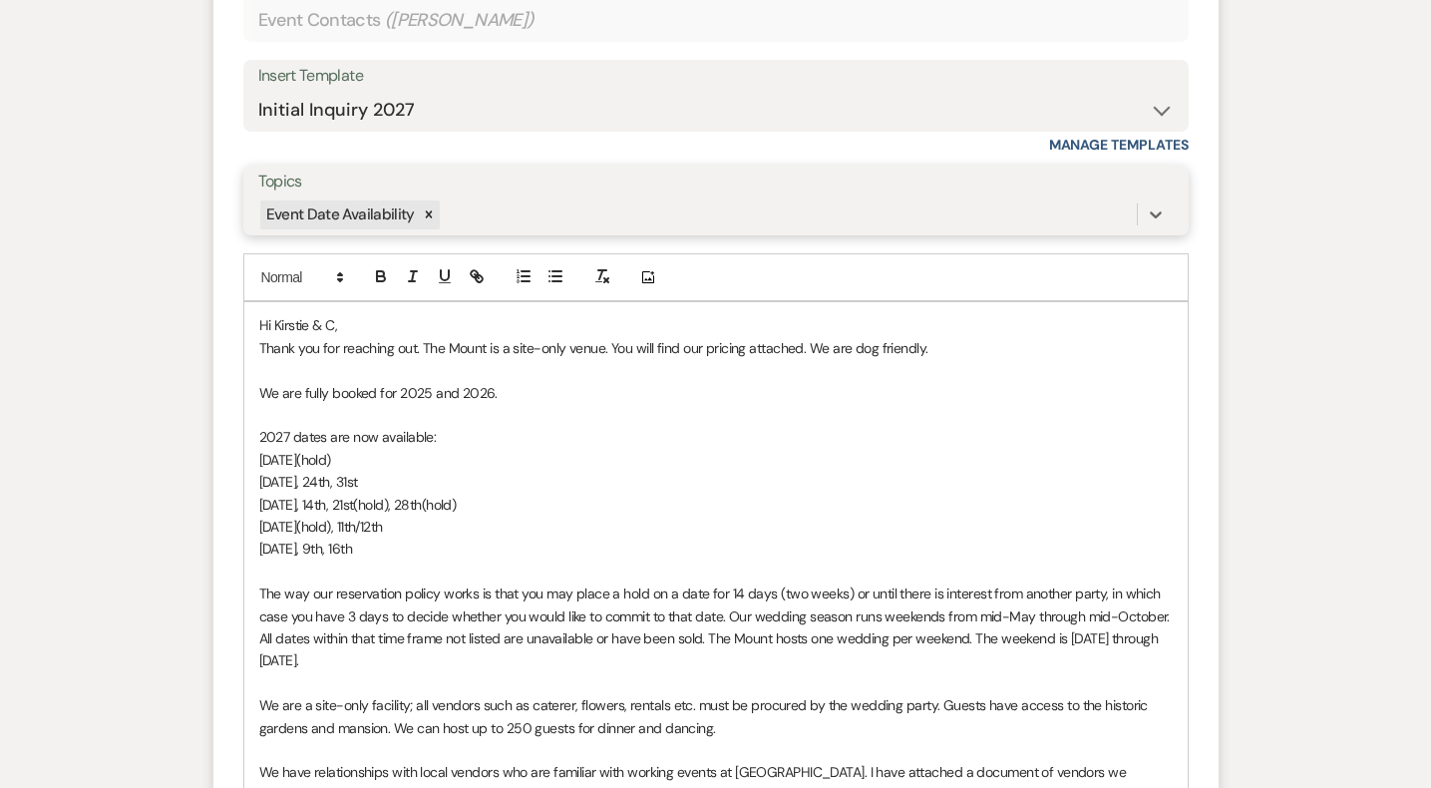
scroll to position [1296, 0]
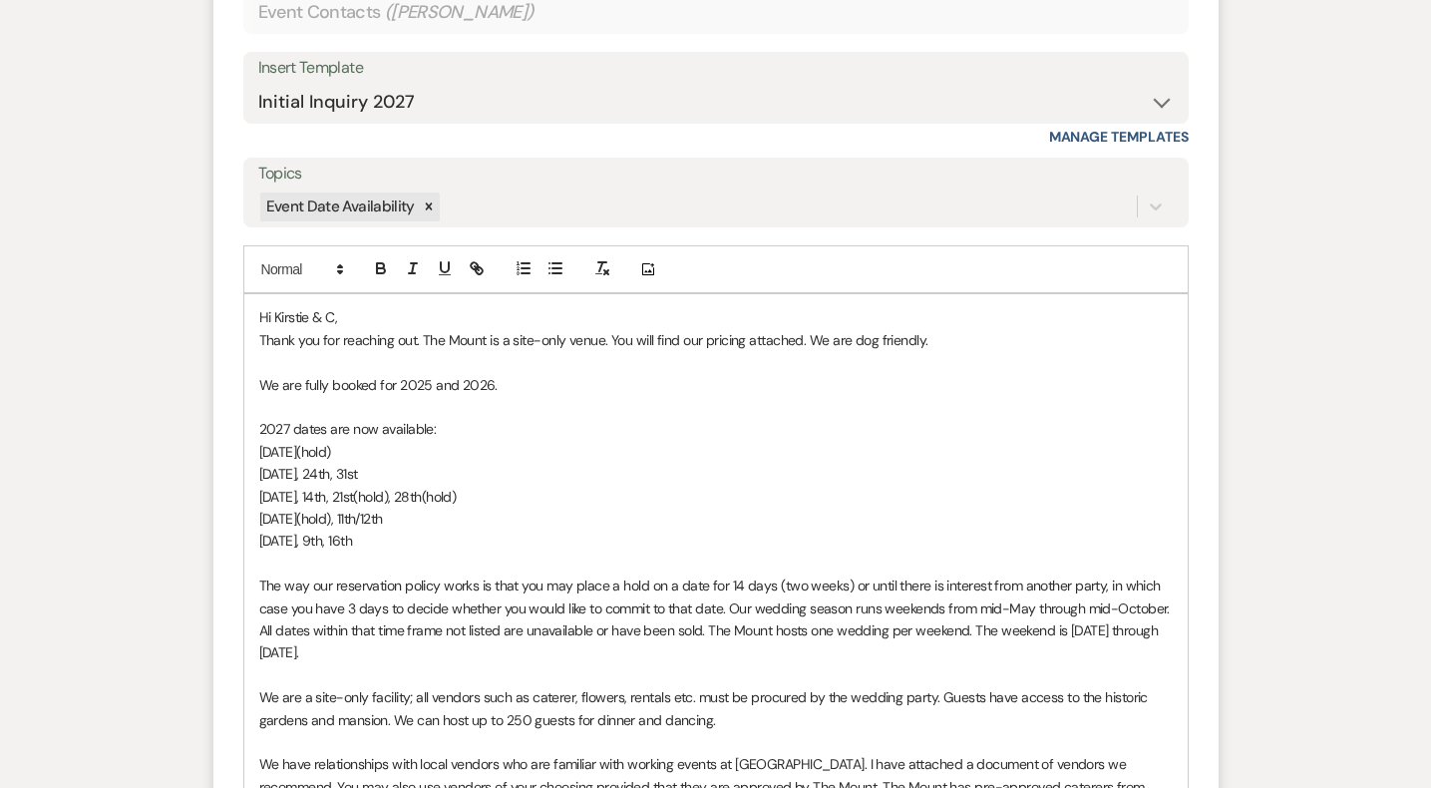
click at [336, 309] on span "Hi Kirstie & C," at bounding box center [298, 317] width 79 height 18
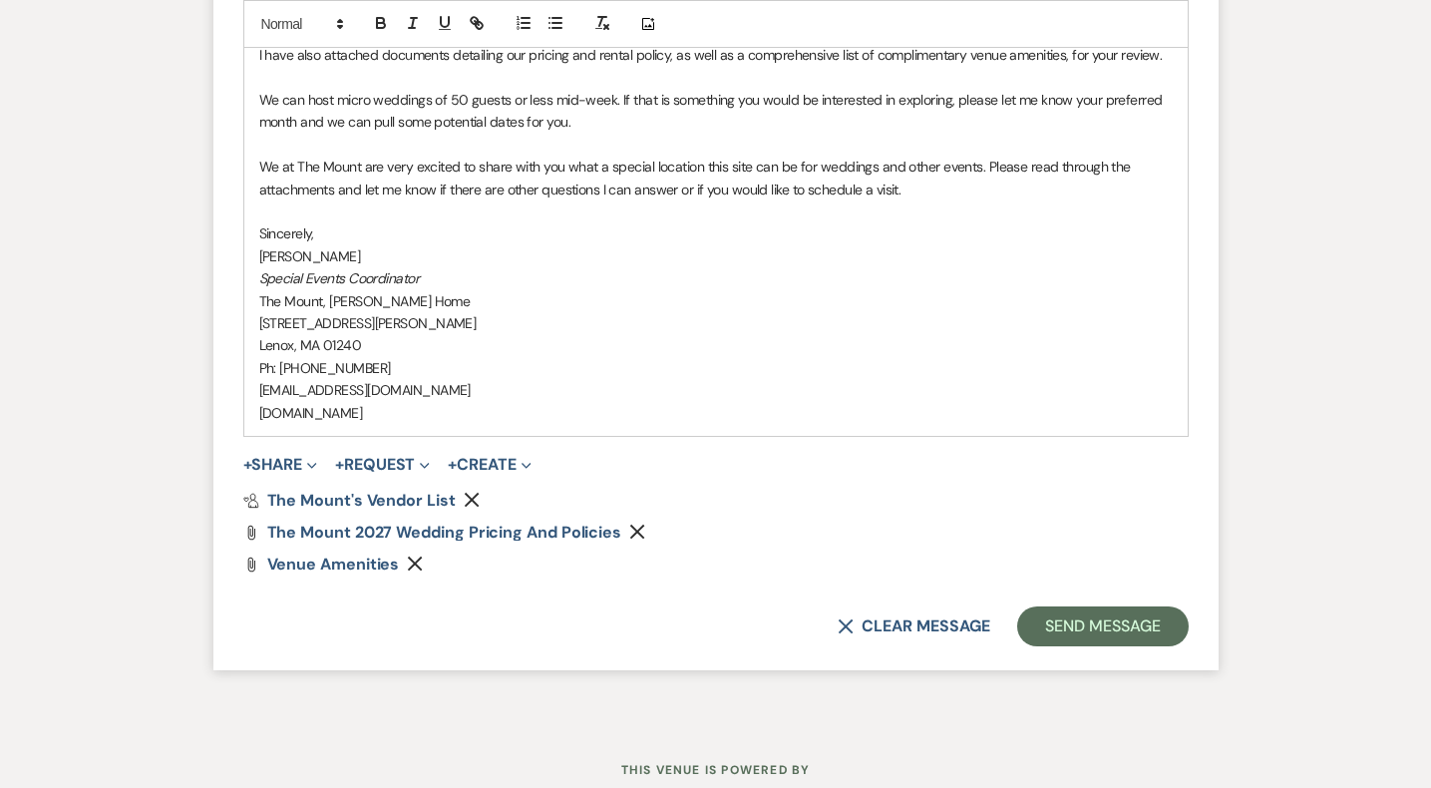
scroll to position [2180, 0]
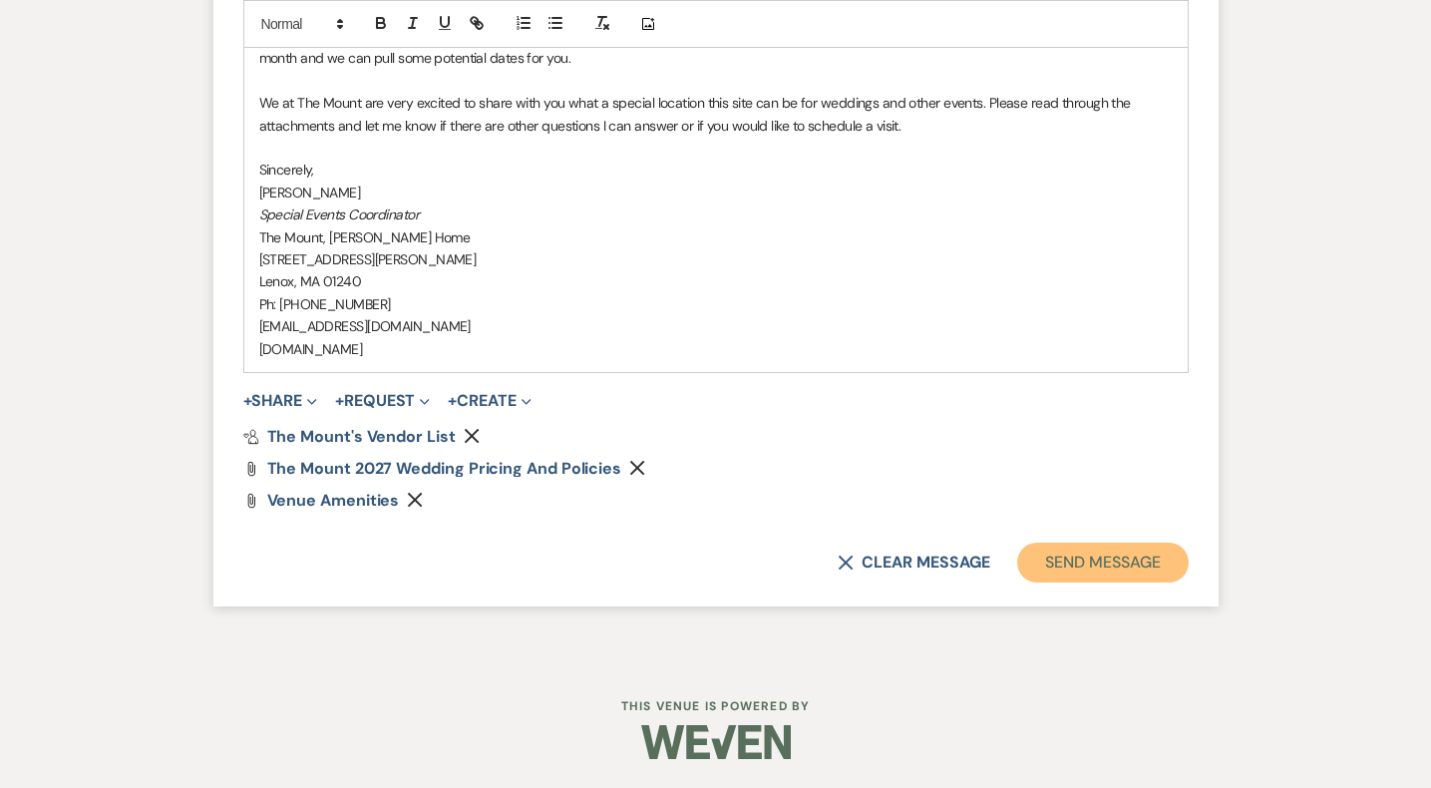
click at [1068, 575] on button "Send Message" at bounding box center [1102, 563] width 171 height 40
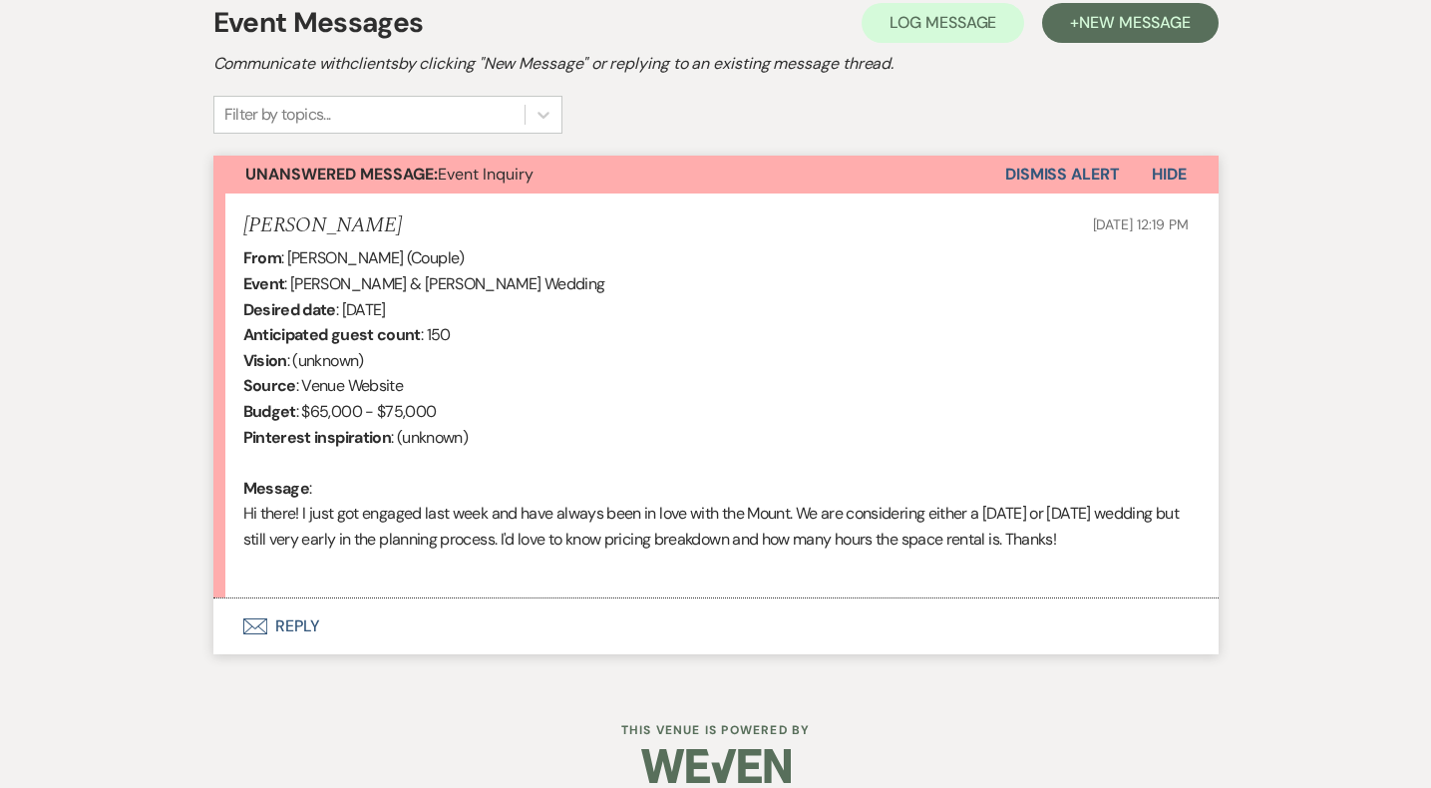
scroll to position [636, 0]
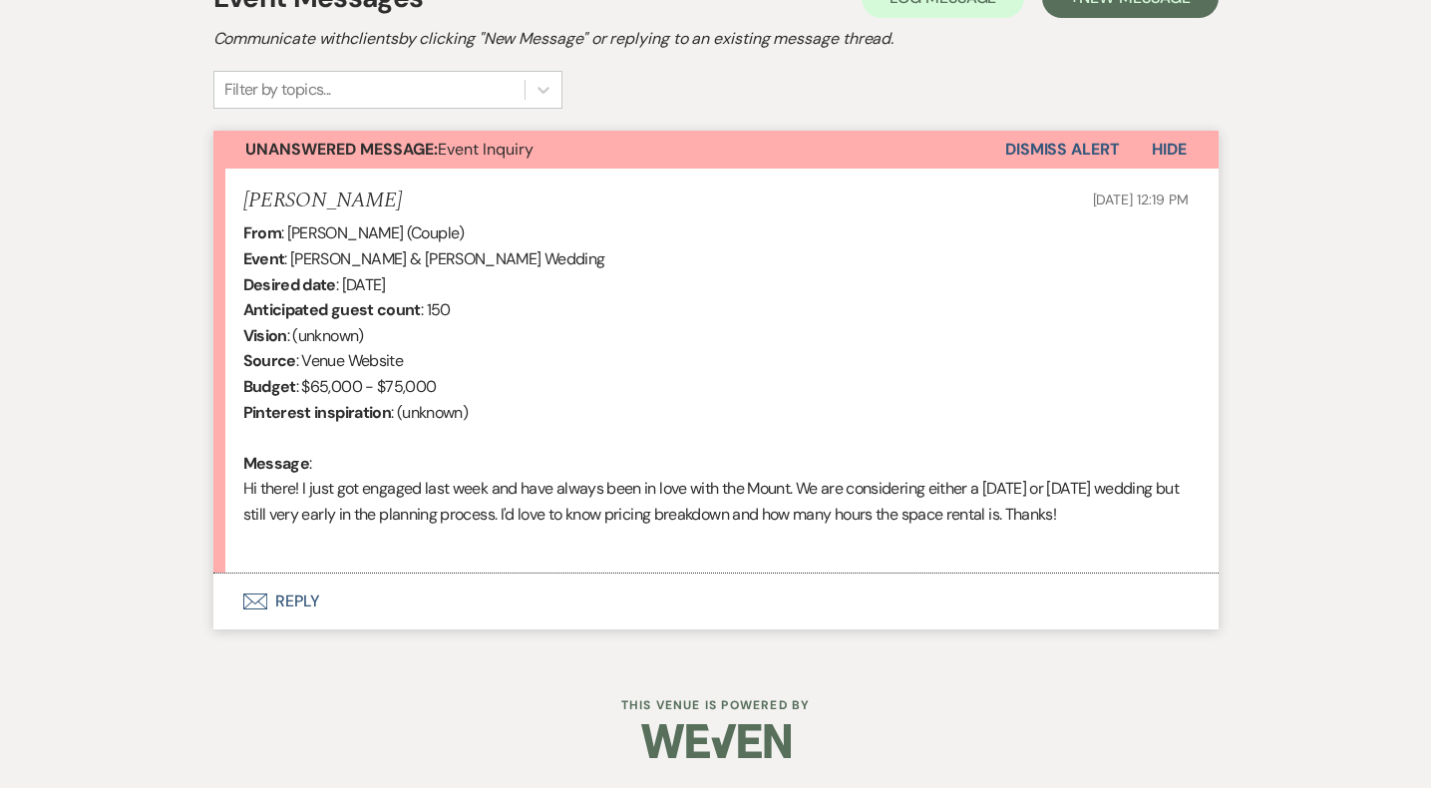
click at [299, 598] on button "Envelope Reply" at bounding box center [715, 602] width 1005 height 56
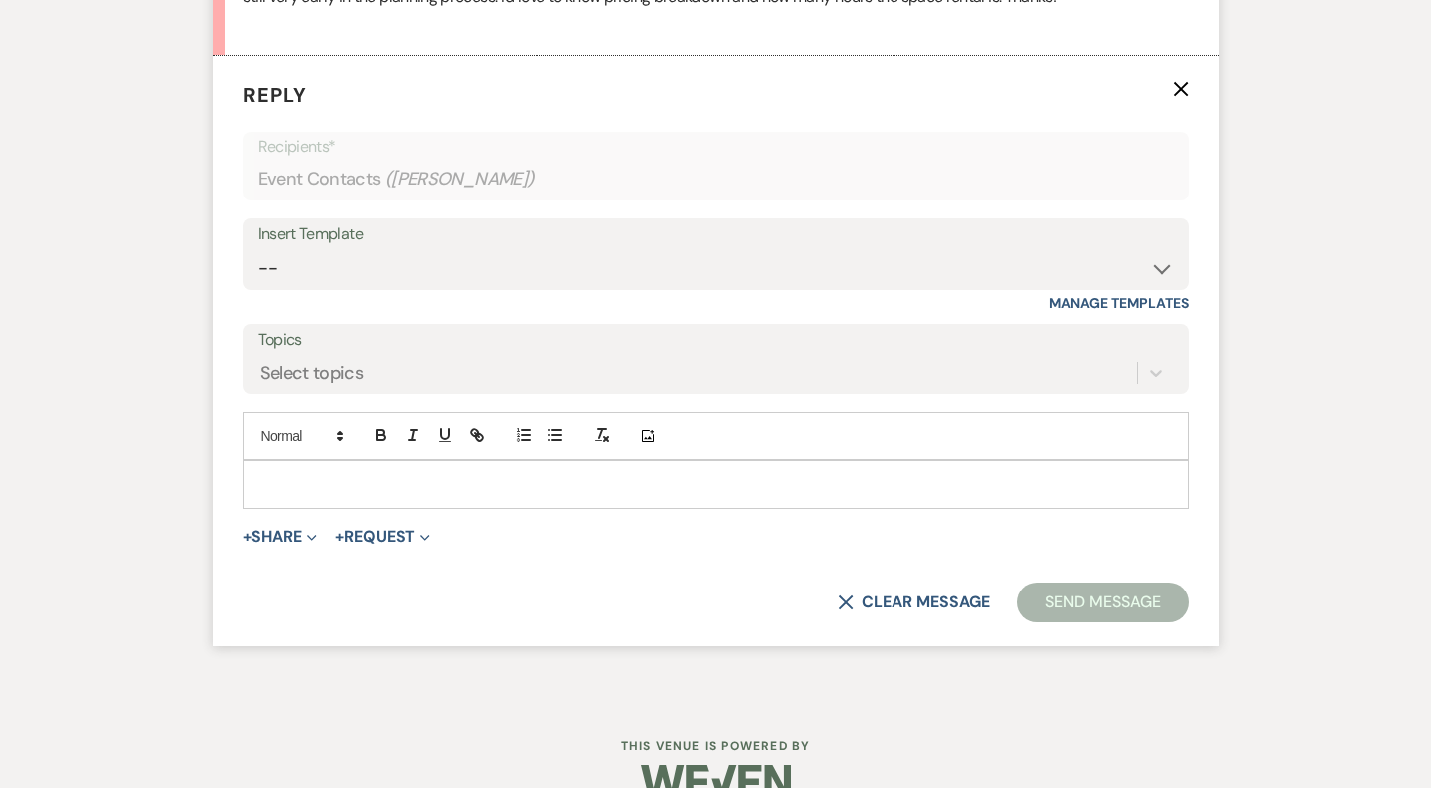
scroll to position [1123, 0]
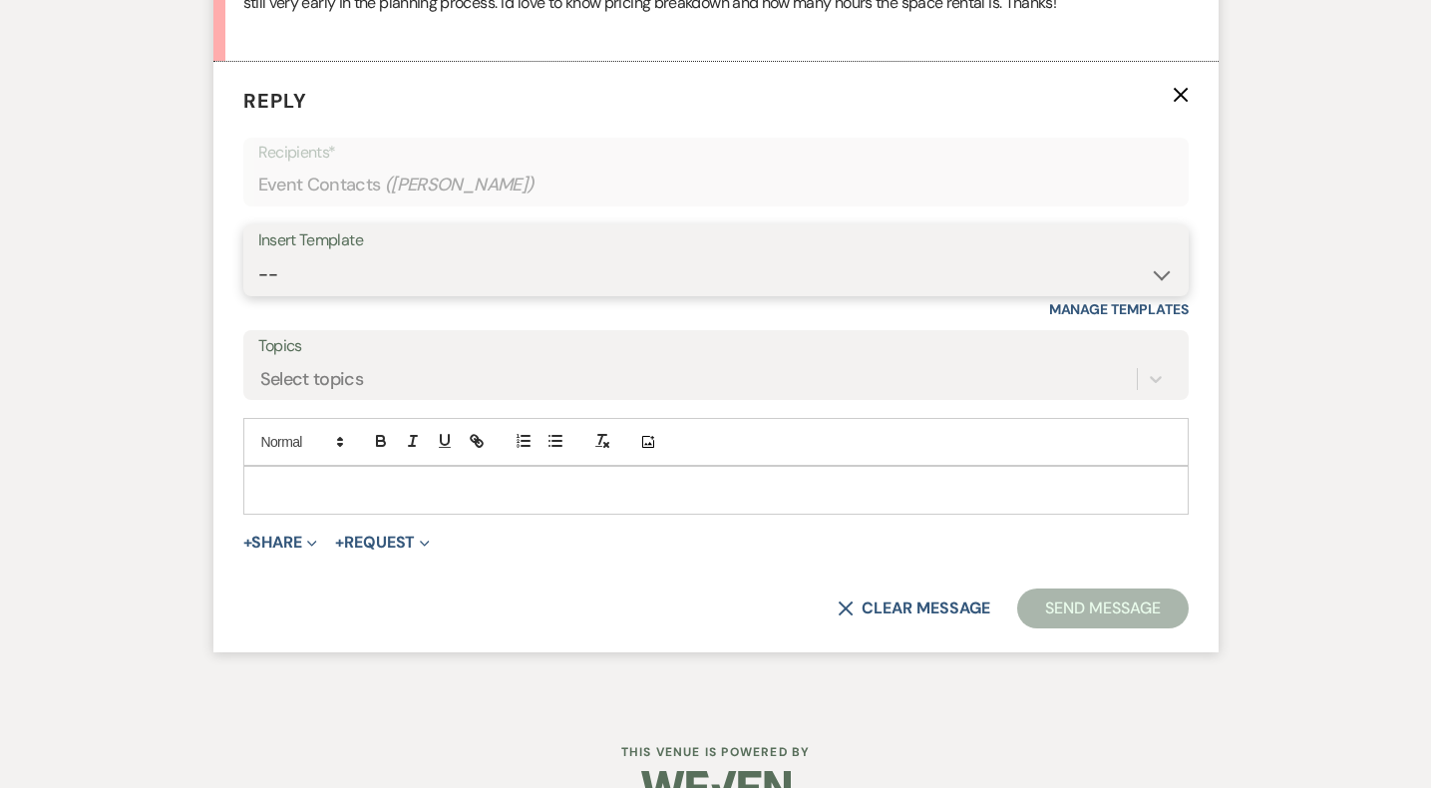
click at [395, 284] on select "-- Weven Planning Portal Introduction (Booked Events) Initial Inquiry Response …" at bounding box center [716, 274] width 916 height 39
select select "5515"
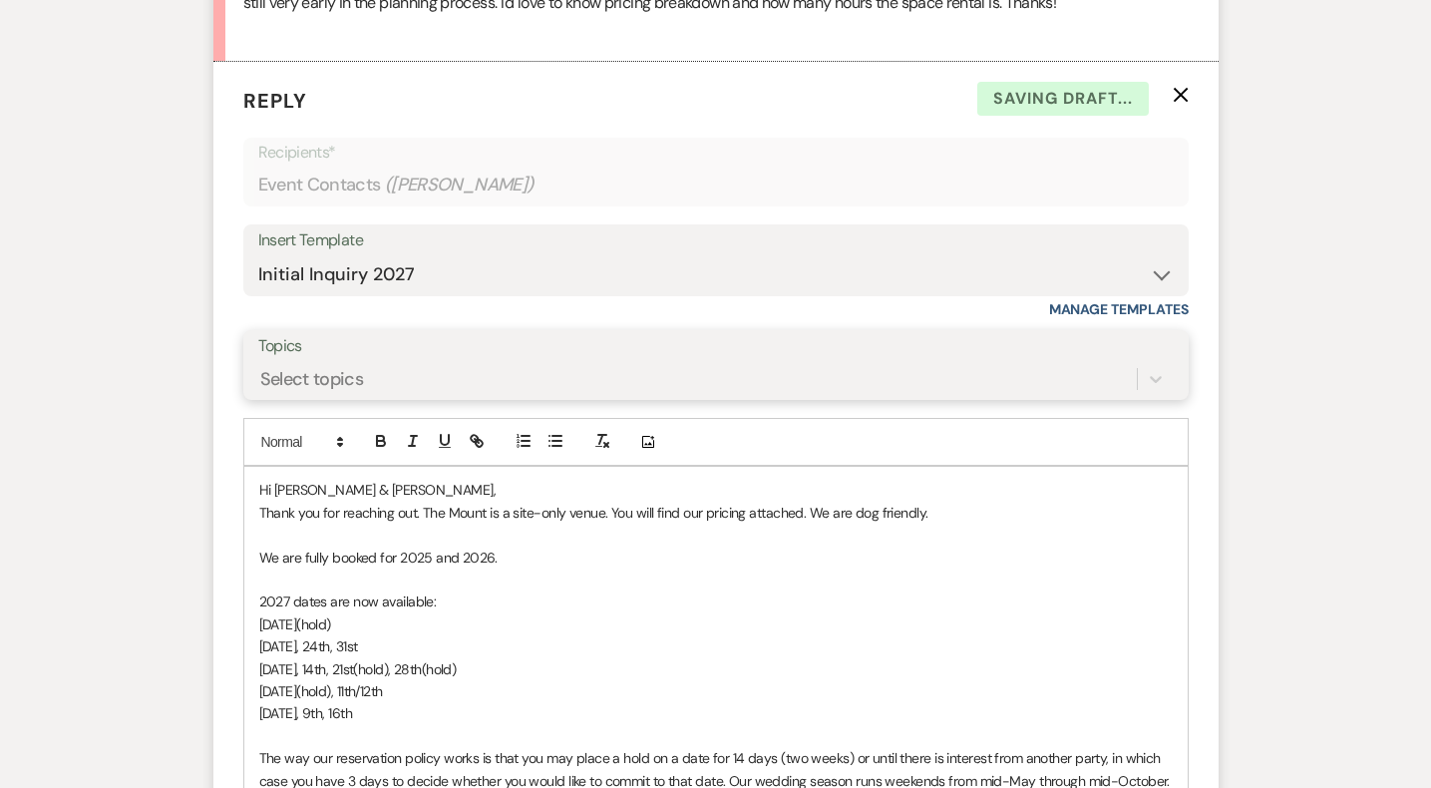
click at [372, 397] on div "Select topics" at bounding box center [697, 379] width 879 height 35
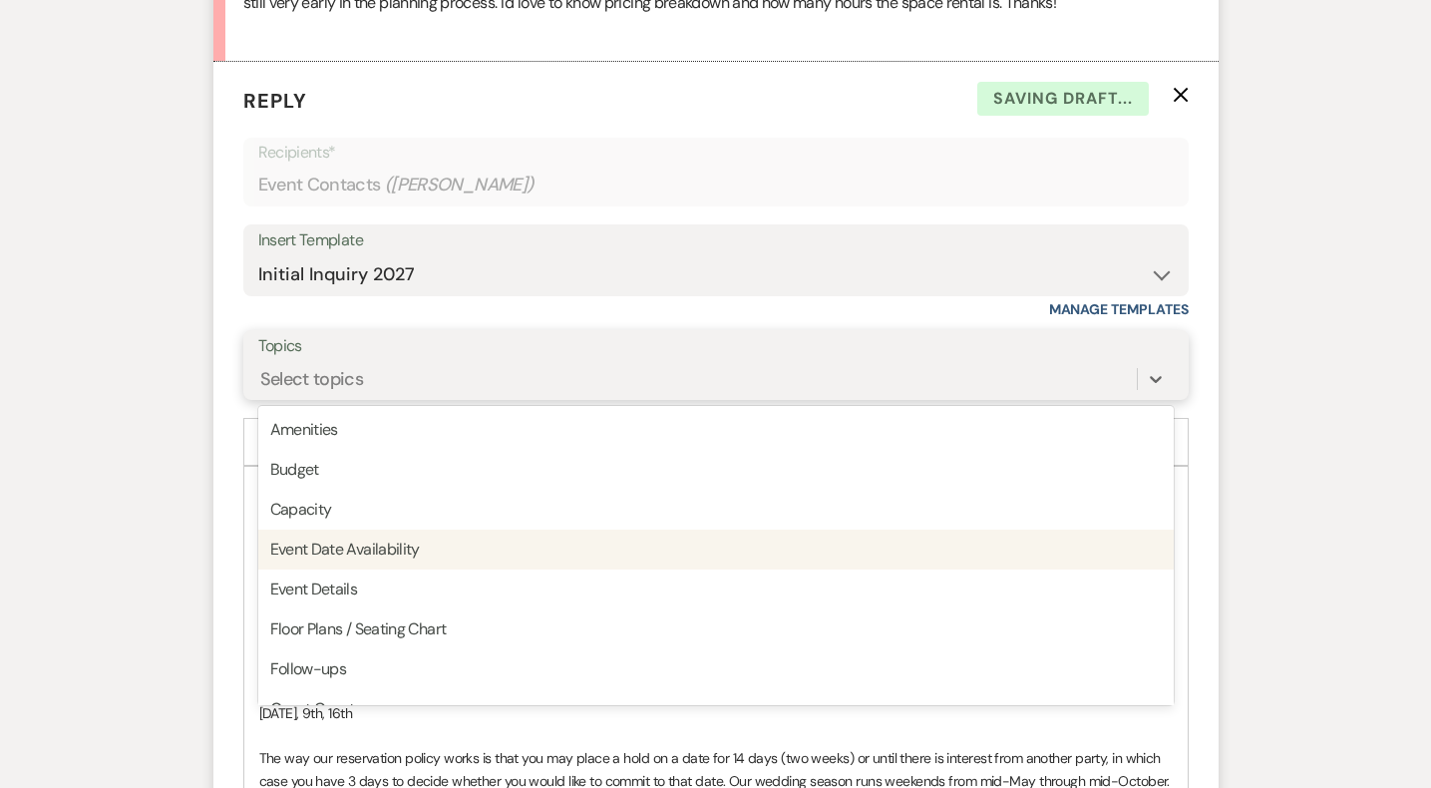
click at [365, 570] on div "Event Date Availability" at bounding box center [716, 550] width 916 height 40
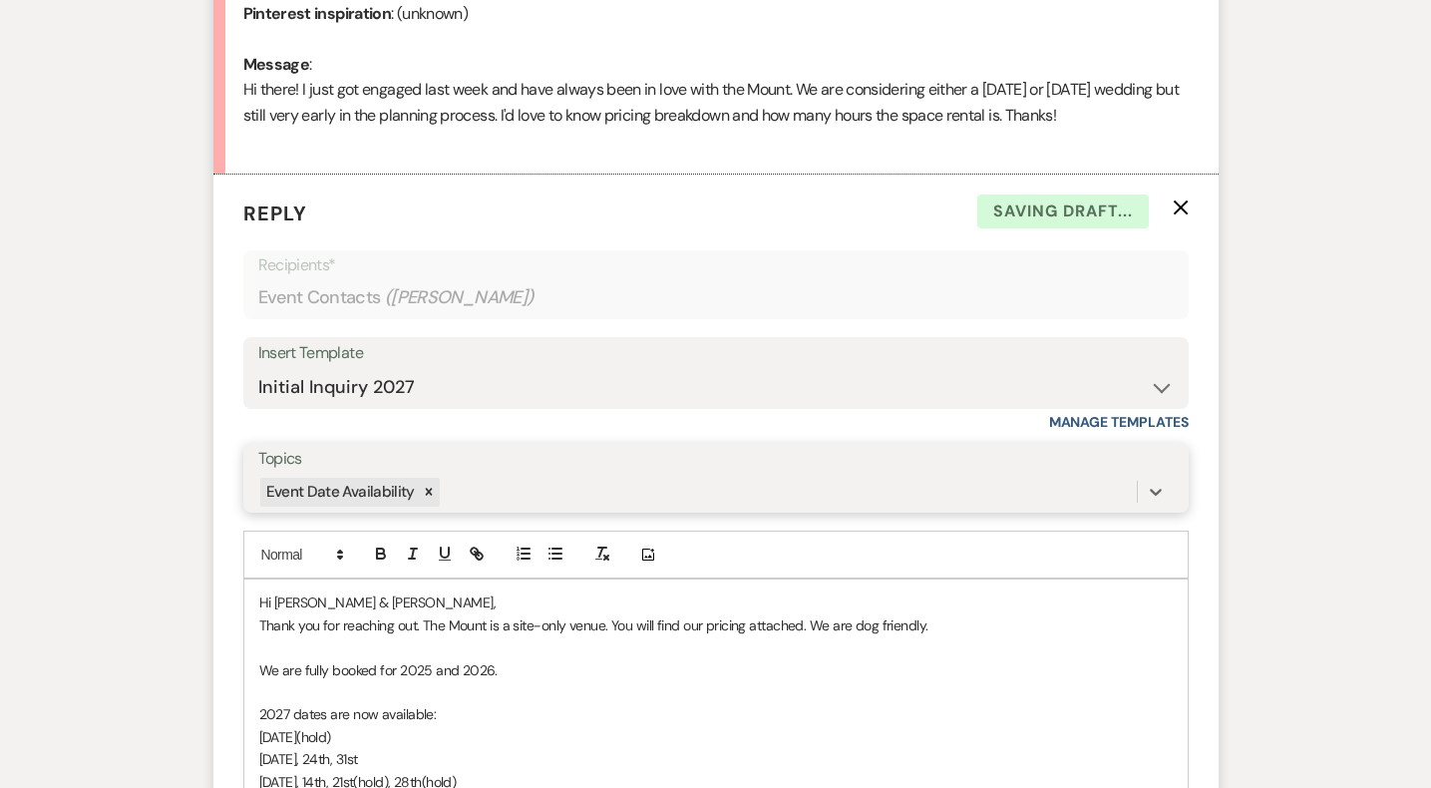
scroll to position [1313, 0]
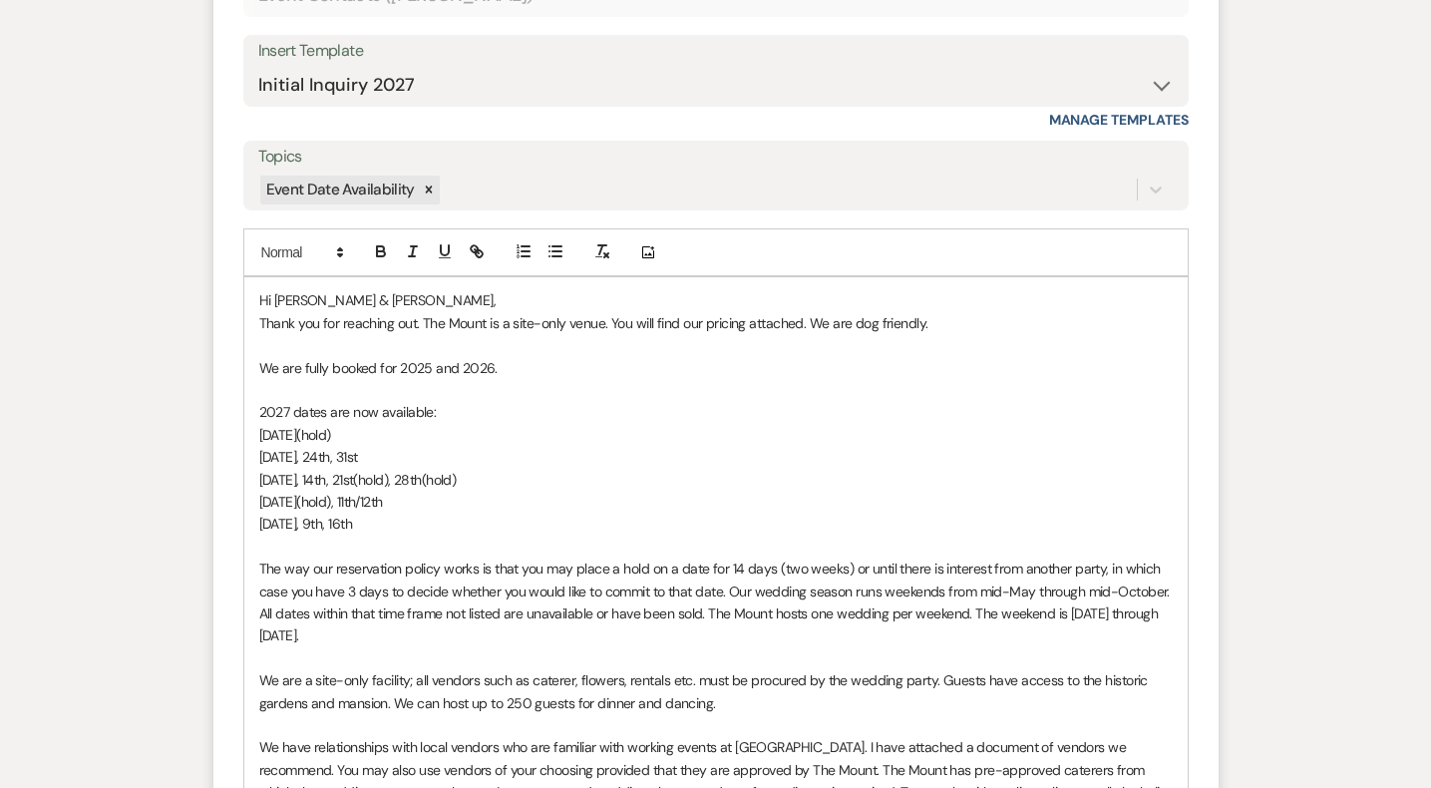
click at [292, 309] on span "Hi [PERSON_NAME] & [PERSON_NAME]," at bounding box center [377, 300] width 237 height 18
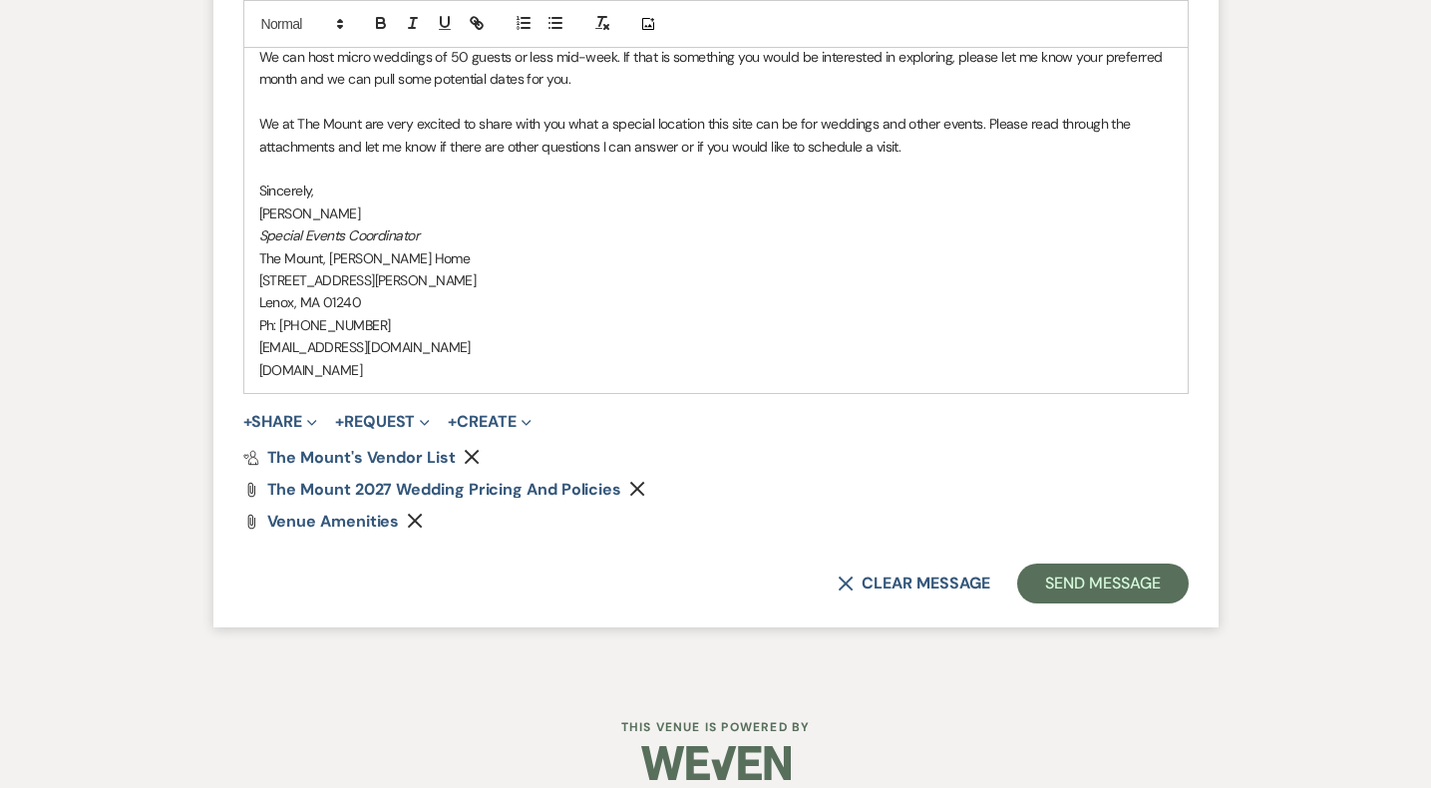
scroll to position [2206, 0]
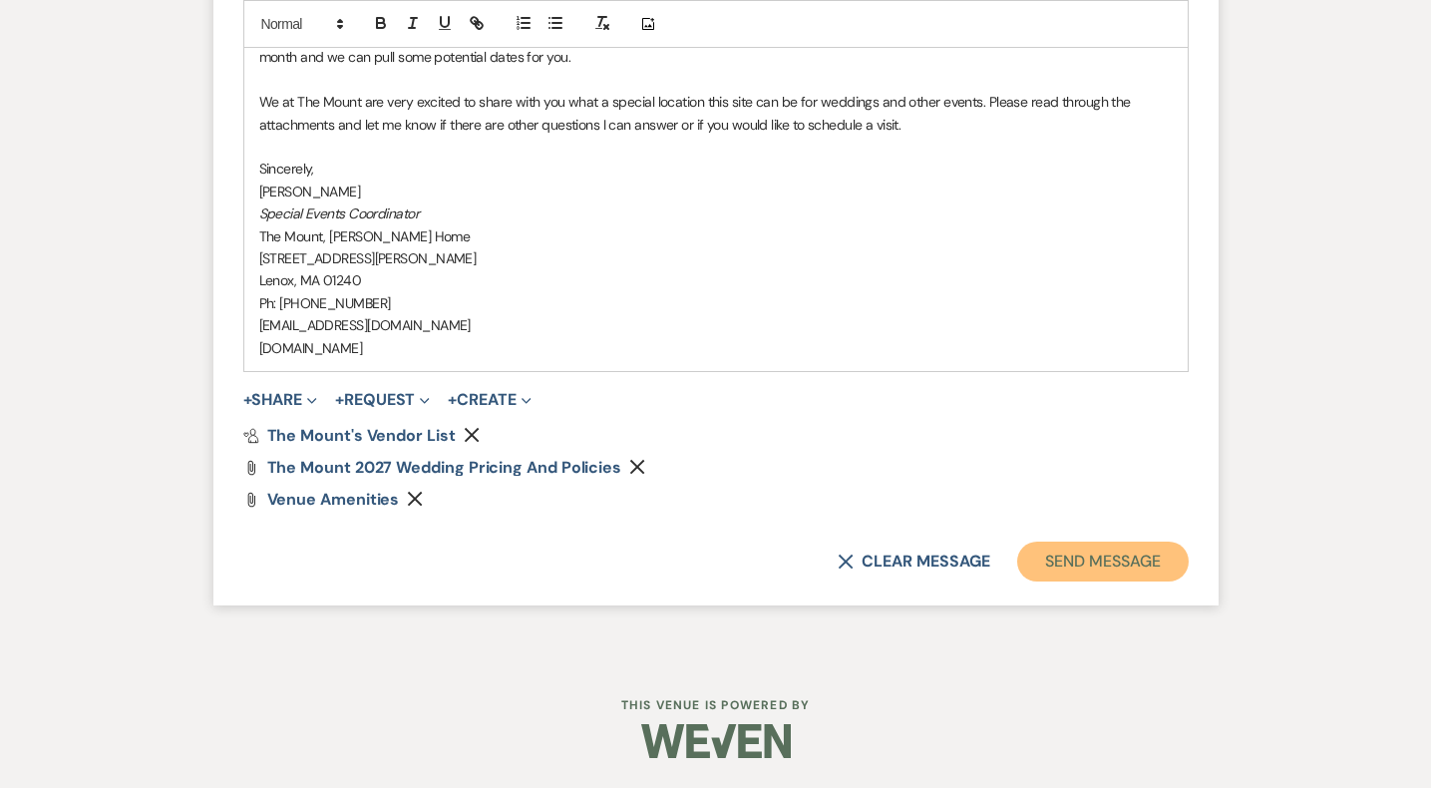
click at [1171, 578] on button "Send Message" at bounding box center [1102, 562] width 171 height 40
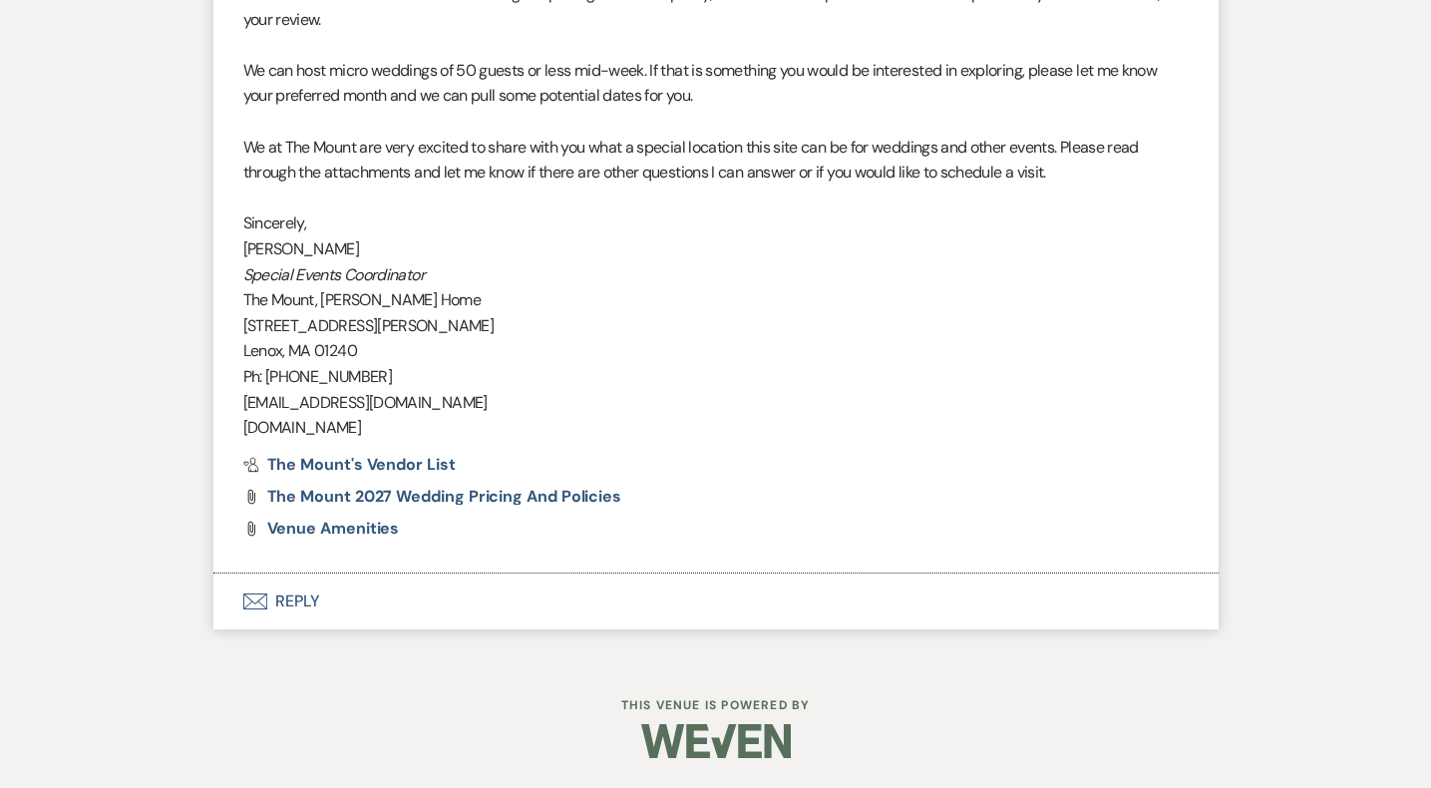
scroll to position [1974, 0]
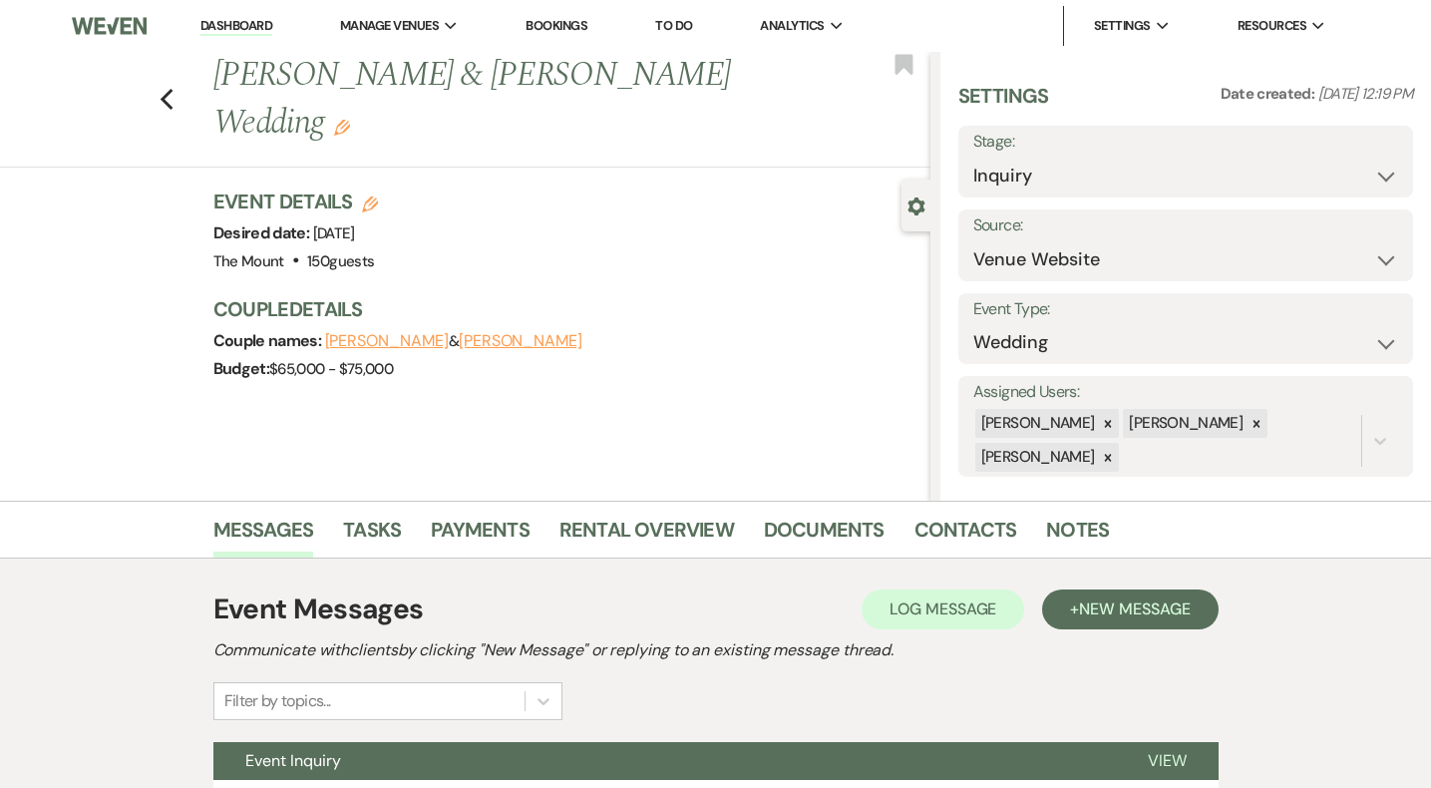
scroll to position [184, 0]
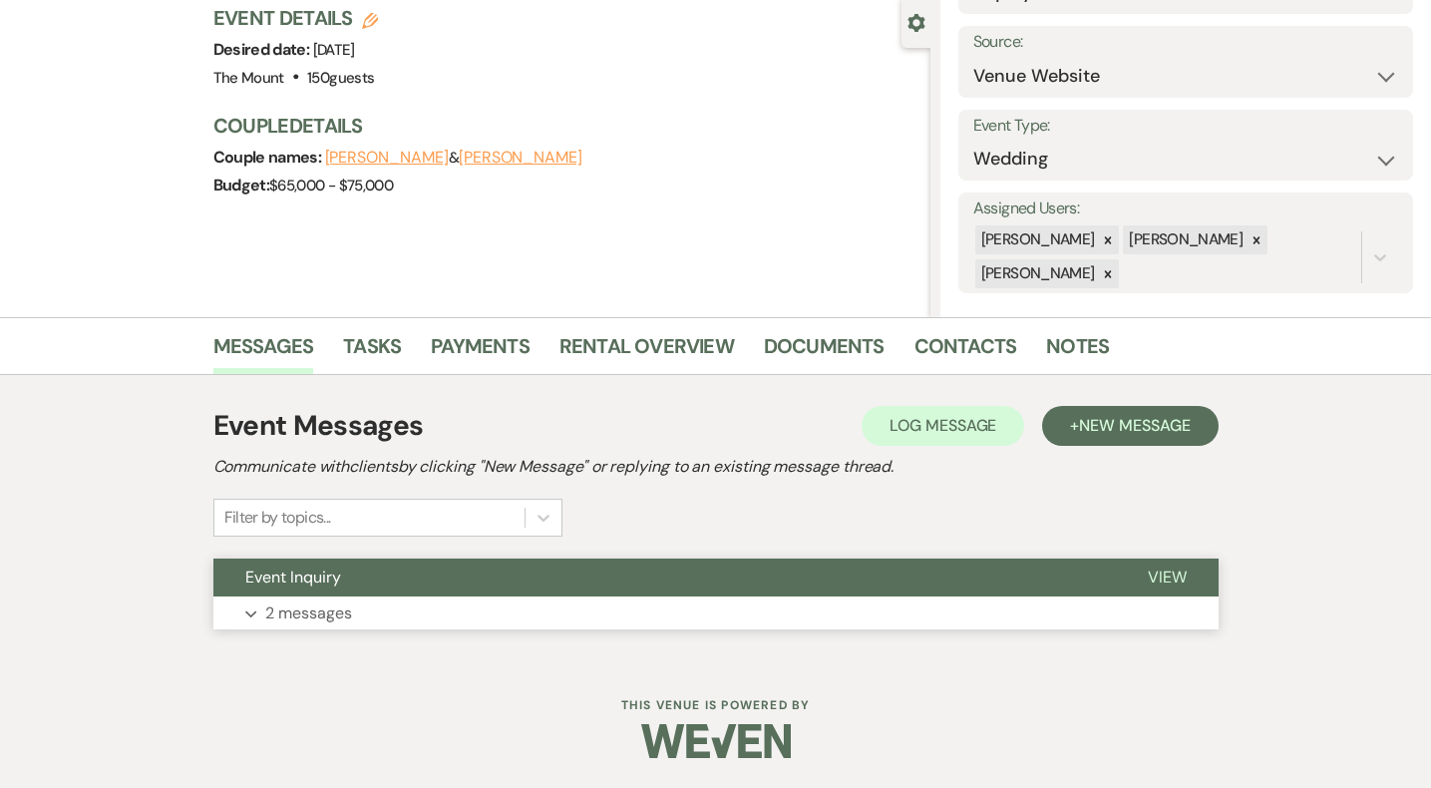
click at [288, 609] on p "2 messages" at bounding box center [308, 613] width 87 height 26
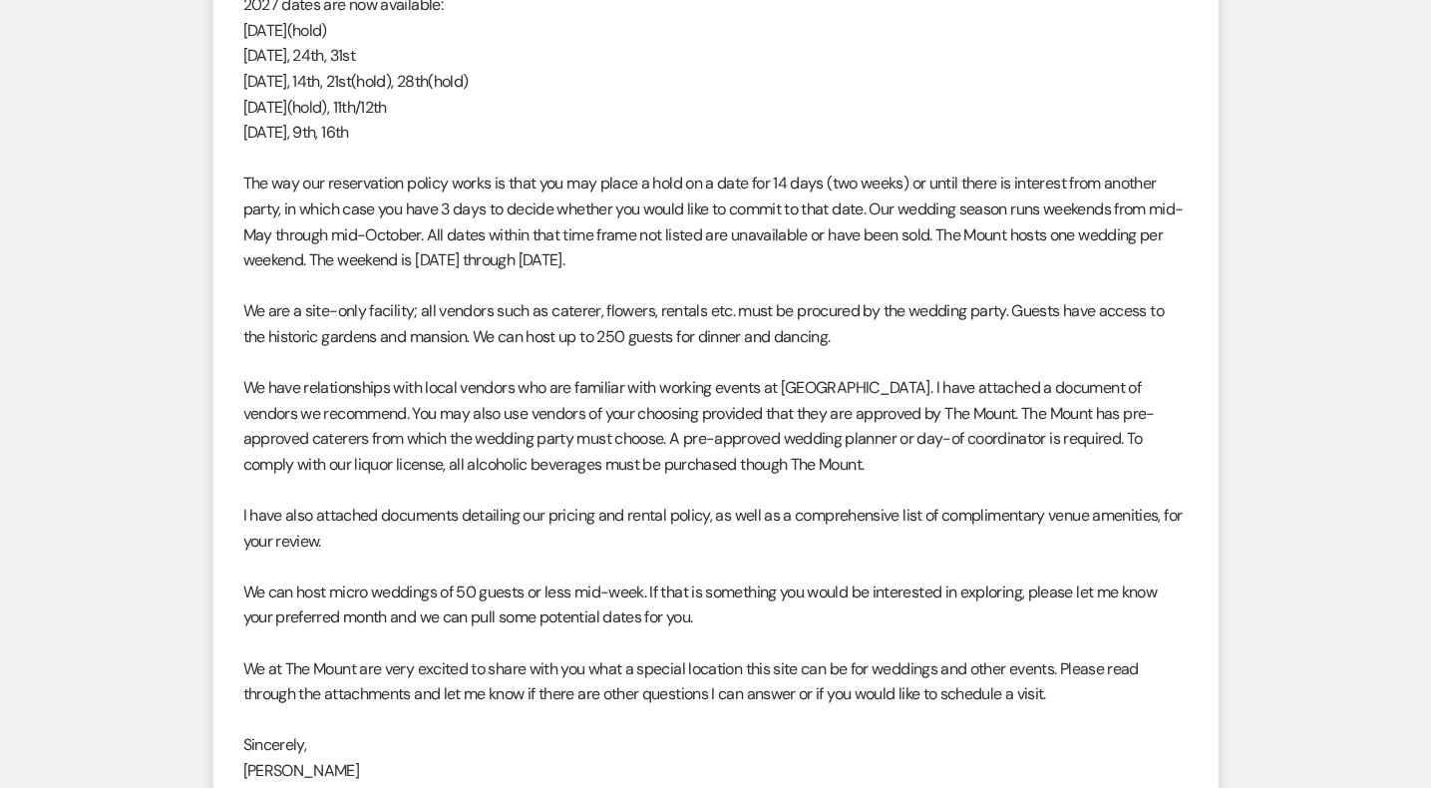
scroll to position [0, 0]
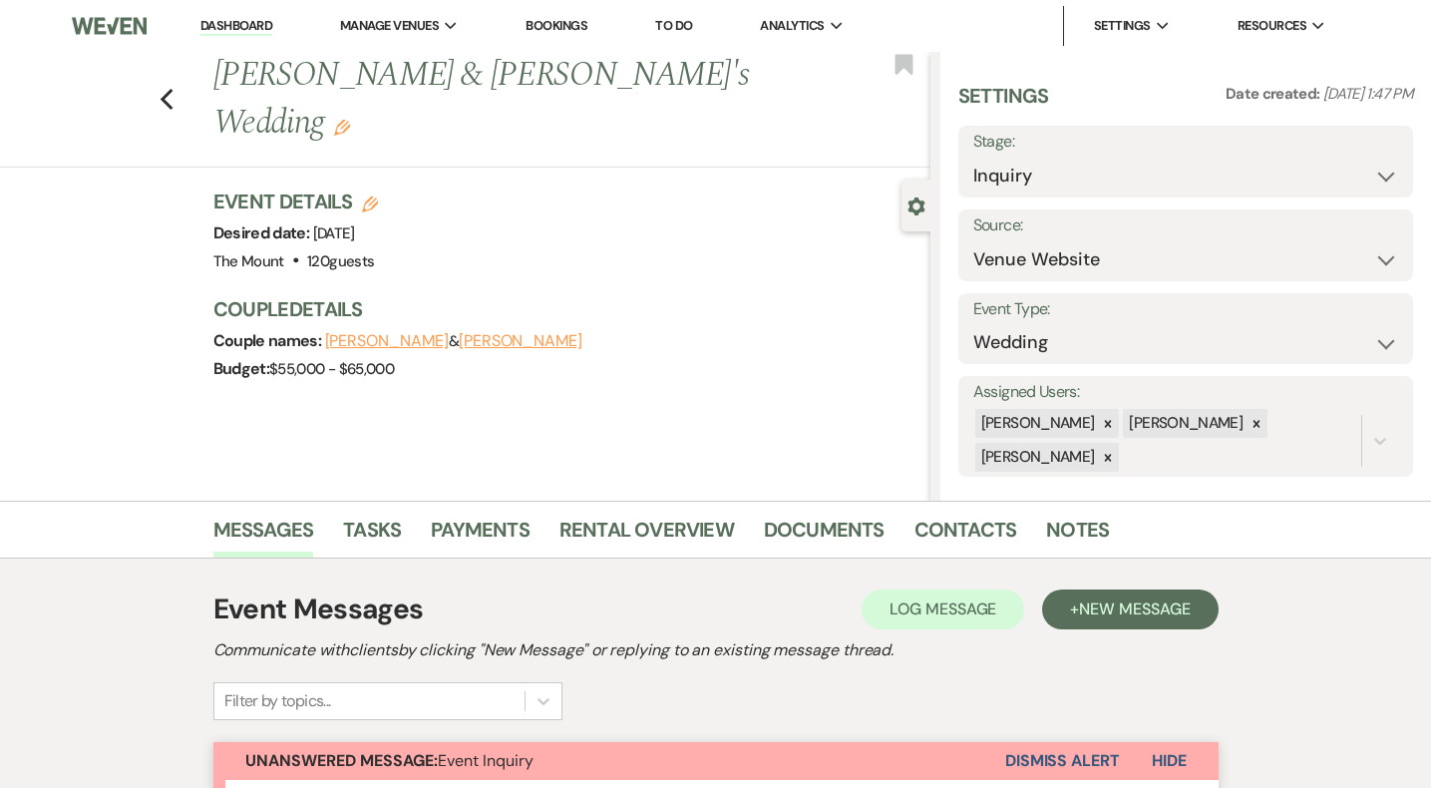
click at [1158, 144] on label "Stage:" at bounding box center [1186, 142] width 425 height 29
click at [1122, 176] on select "Inquiry Follow Up Tour Requested Tour Confirmed Toured Proposal Sent Booked Lost" at bounding box center [1186, 176] width 425 height 39
select select "2"
click at [1367, 168] on button "Save" at bounding box center [1365, 162] width 97 height 40
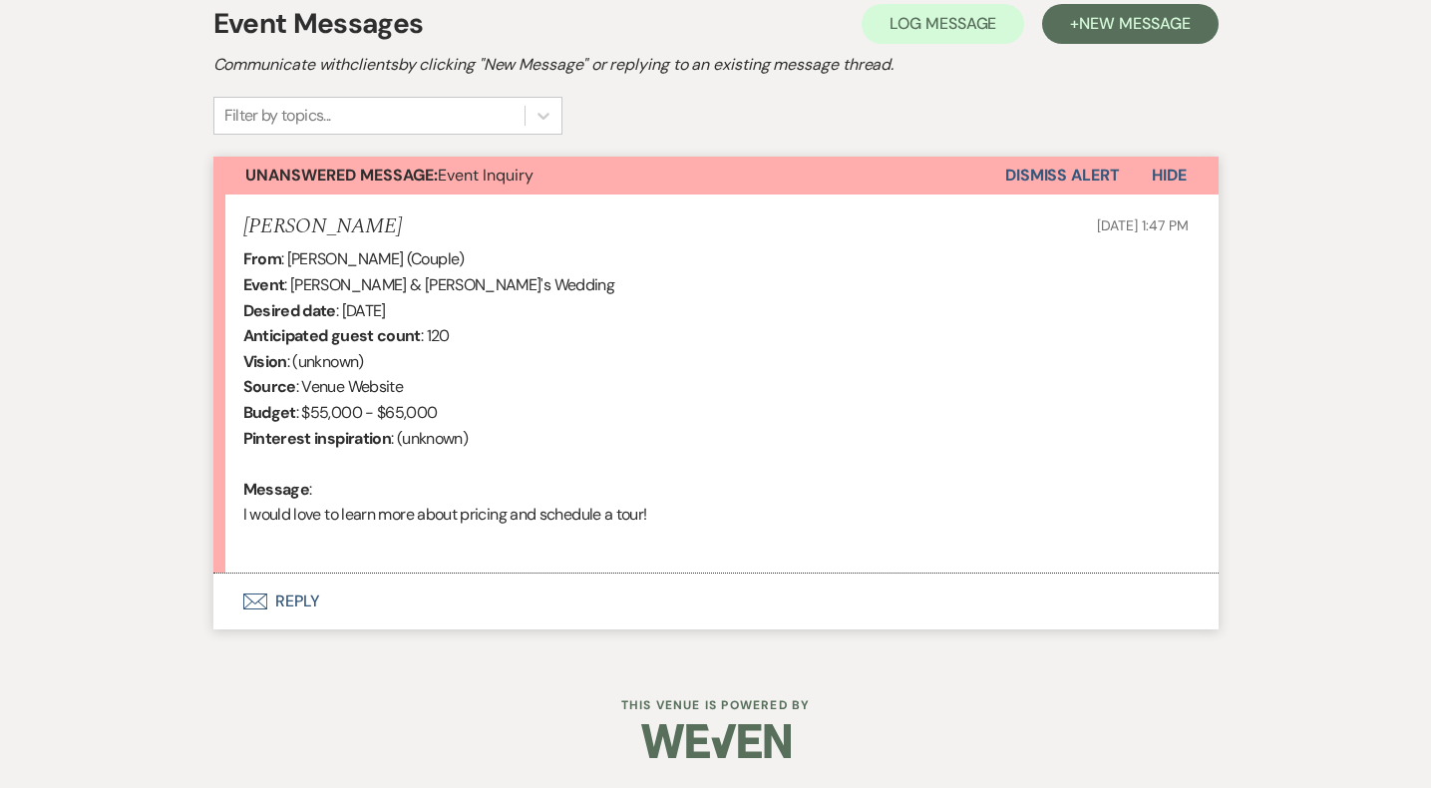
click at [303, 609] on button "Envelope Reply" at bounding box center [715, 602] width 1005 height 56
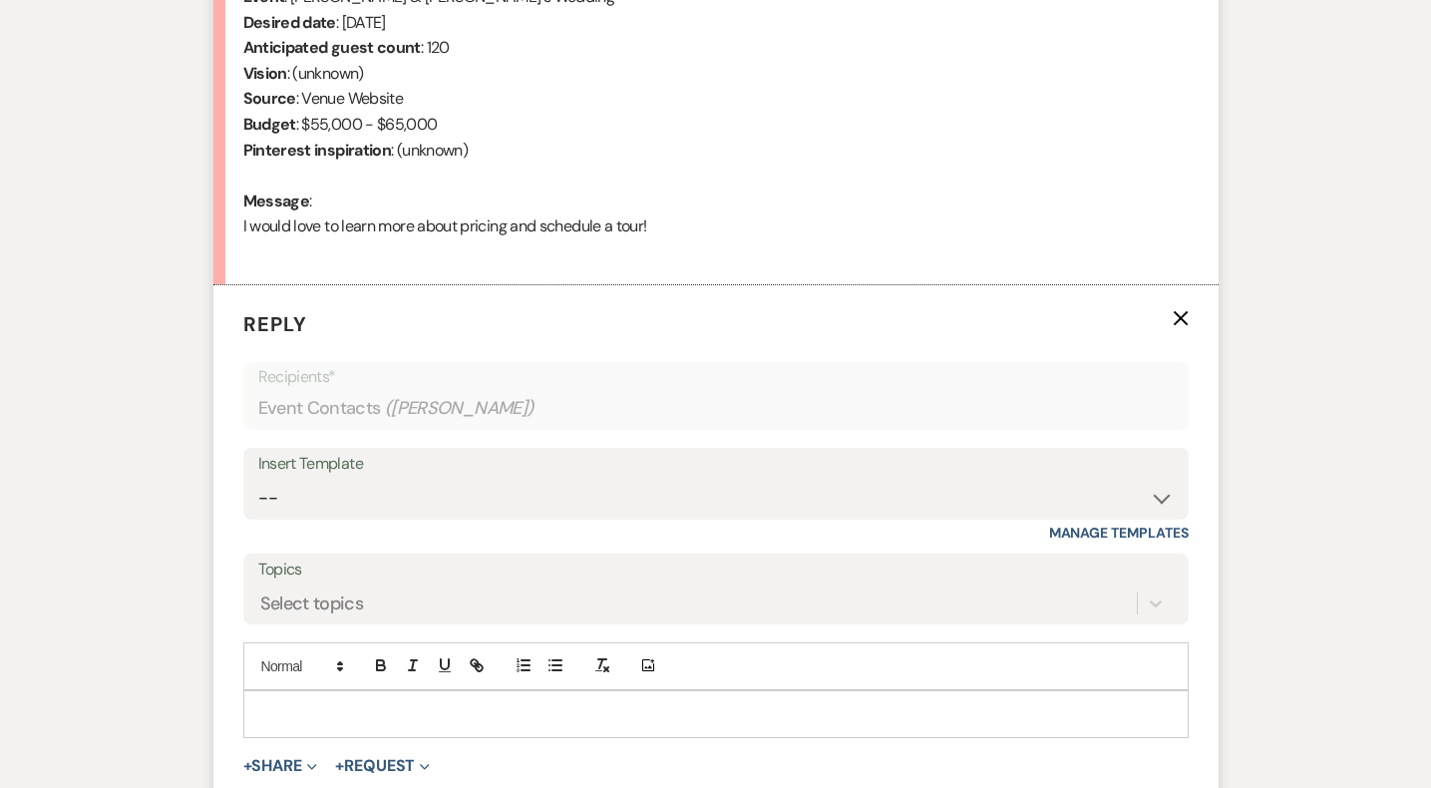
scroll to position [892, 0]
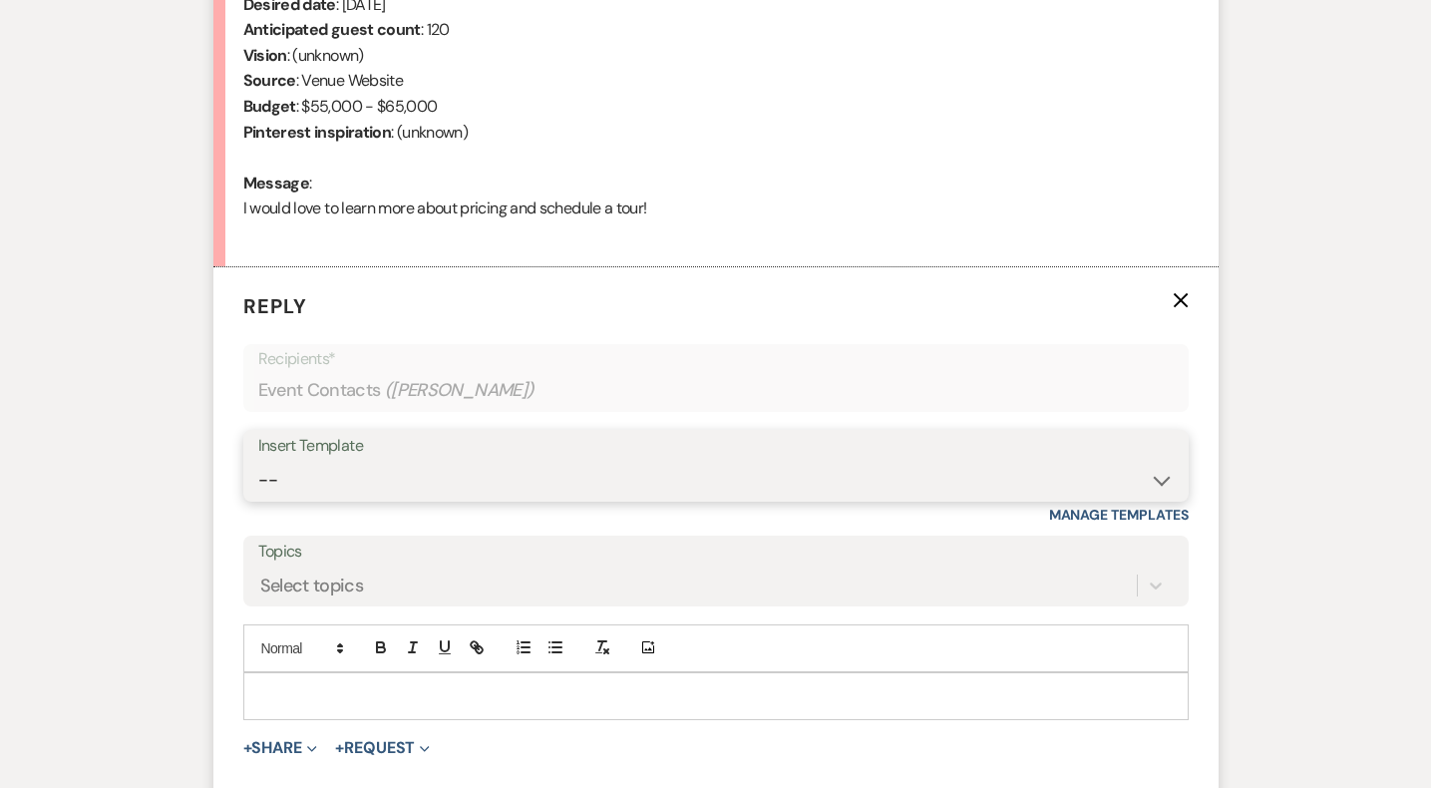
click at [323, 486] on select "-- Weven Planning Portal Introduction (Booked Events) Initial Inquiry Response …" at bounding box center [716, 480] width 916 height 39
select select "5515"
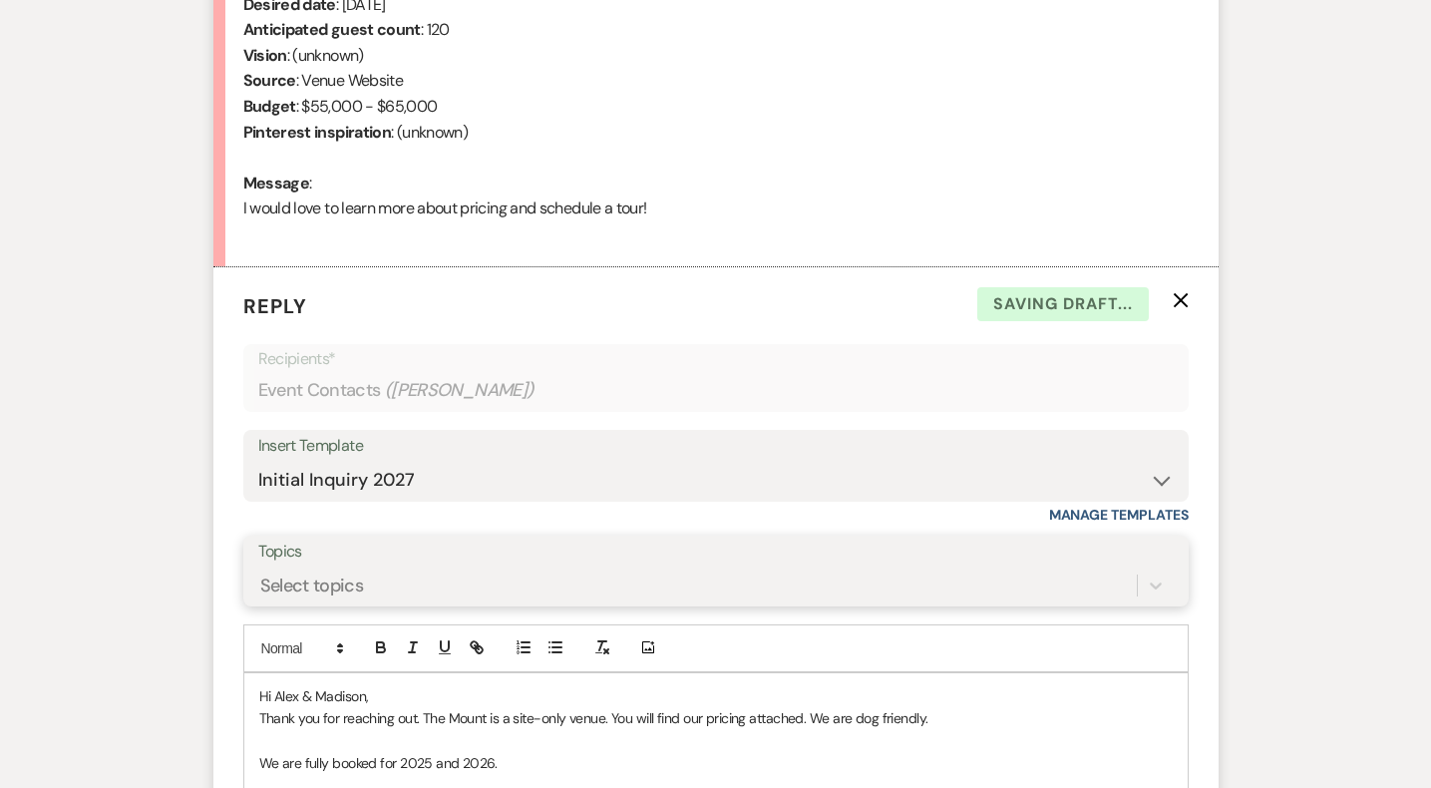
click at [390, 578] on div "Select topics" at bounding box center [716, 586] width 916 height 38
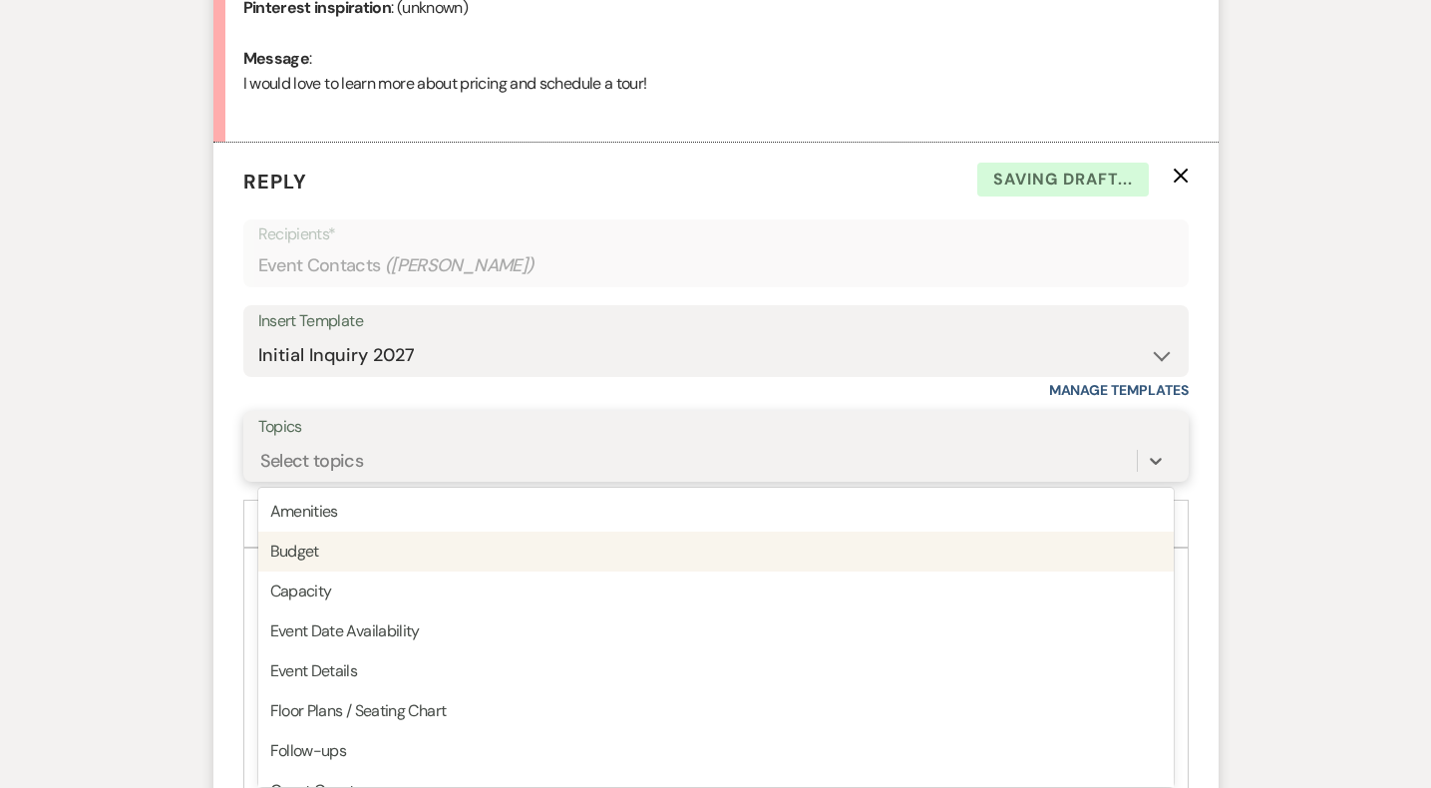
scroll to position [1023, 0]
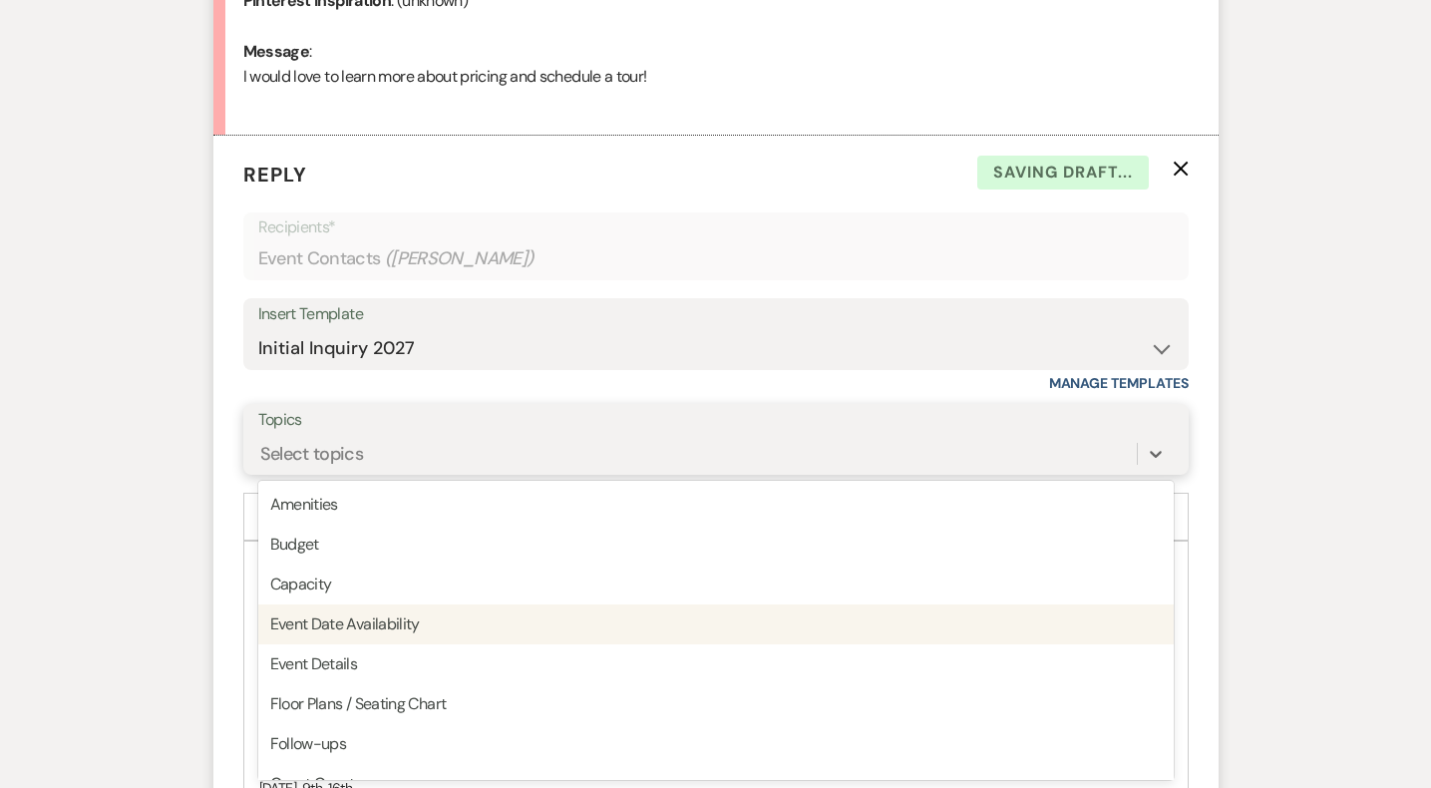
click at [396, 613] on div "Event Date Availability" at bounding box center [716, 624] width 916 height 40
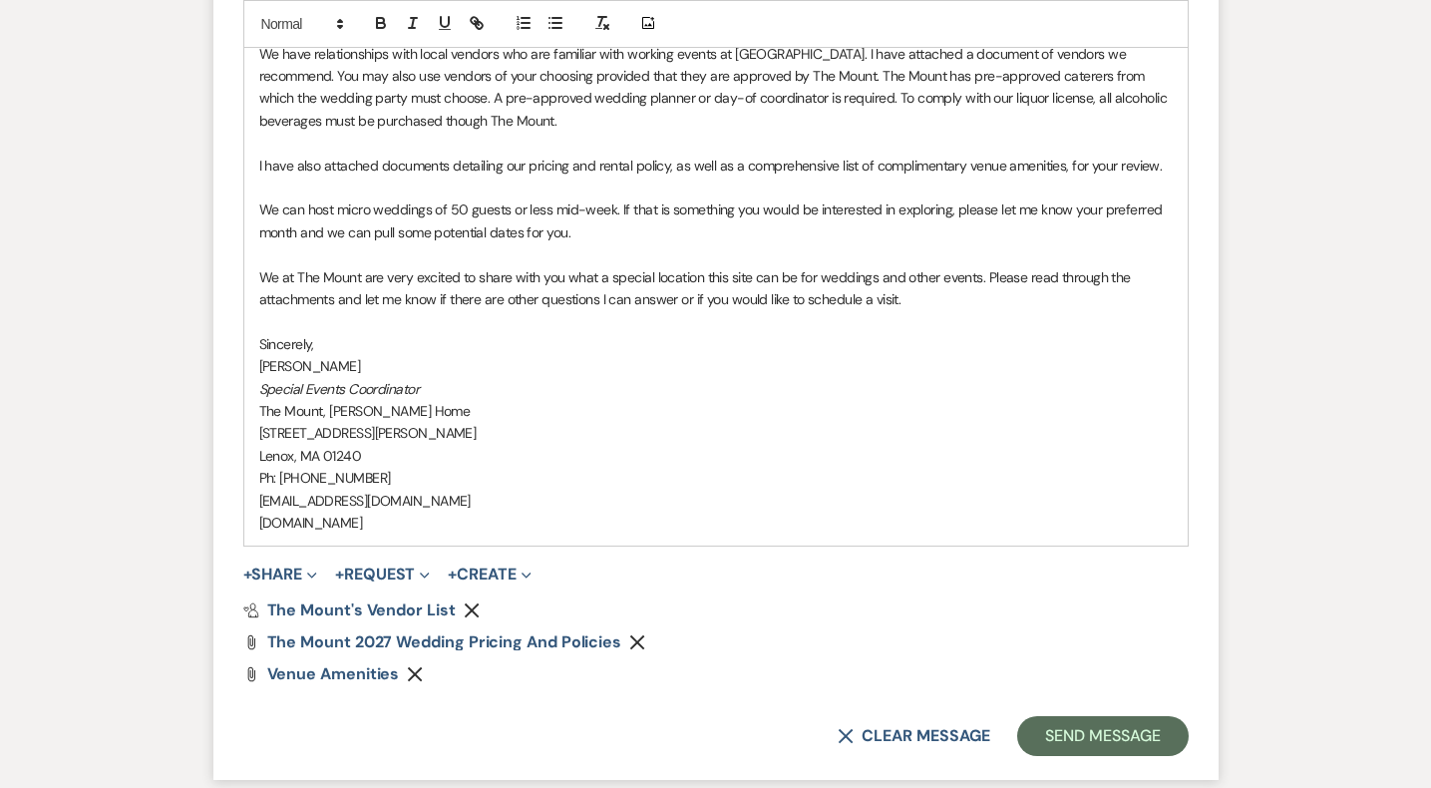
scroll to position [2156, 0]
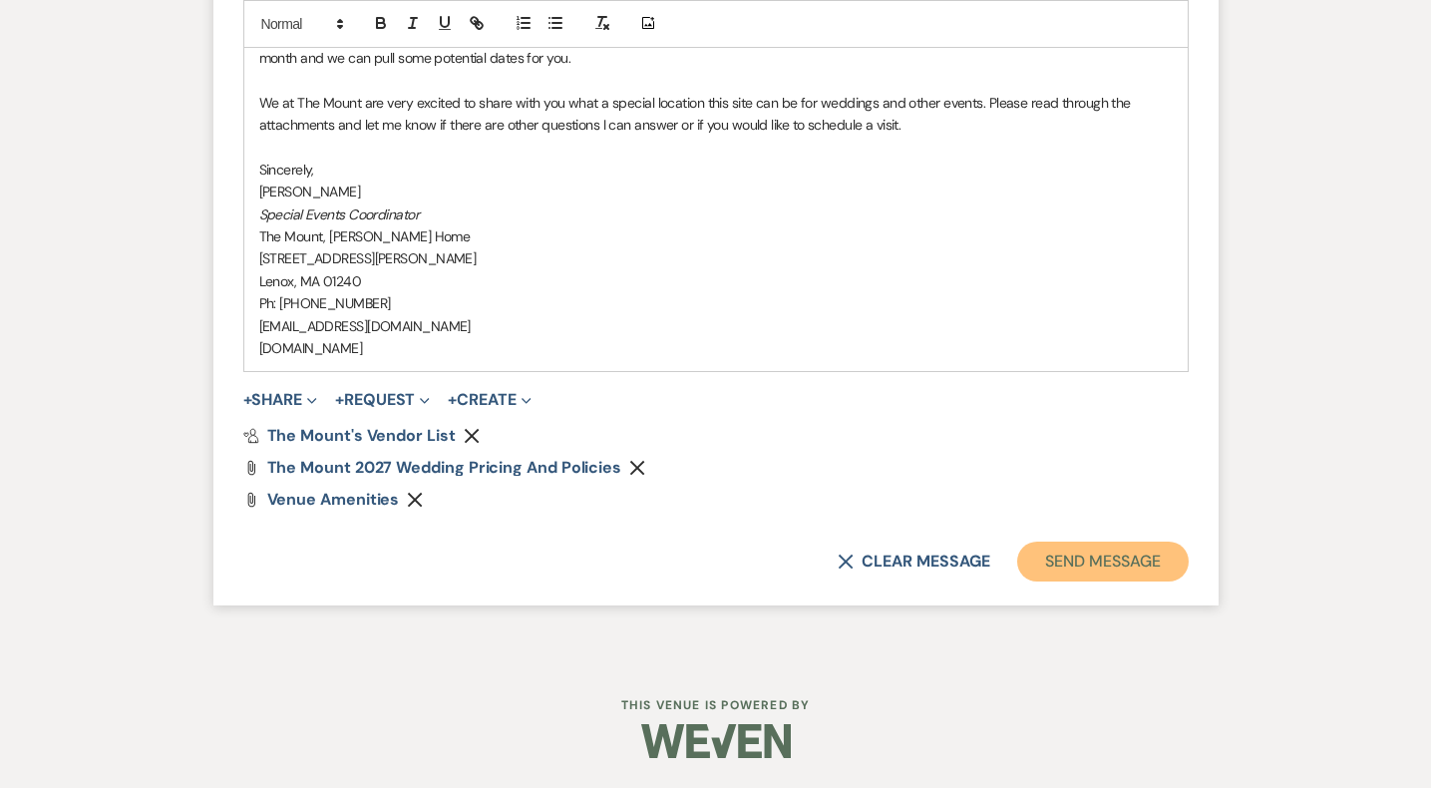
click at [1075, 561] on button "Send Message" at bounding box center [1102, 562] width 171 height 40
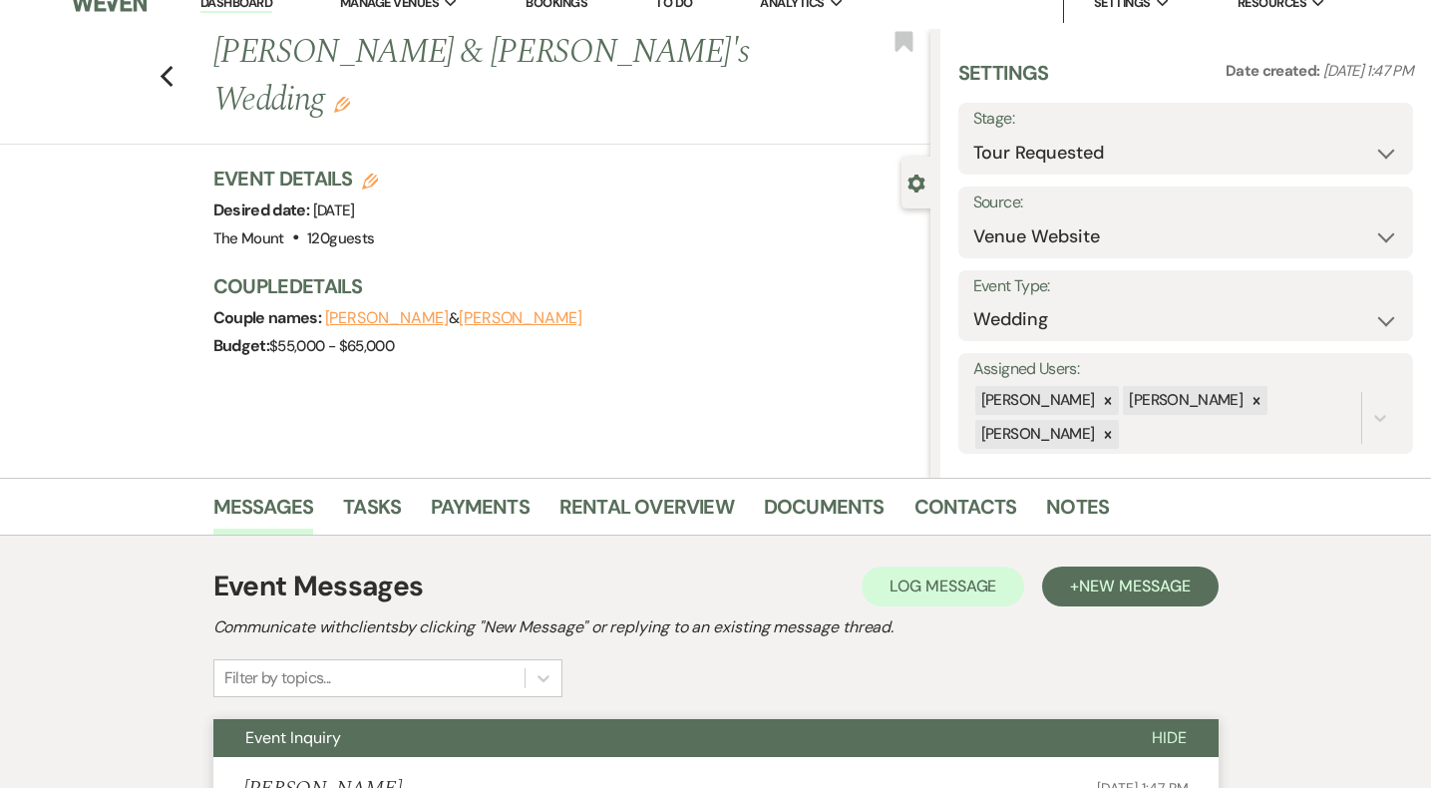
scroll to position [0, 0]
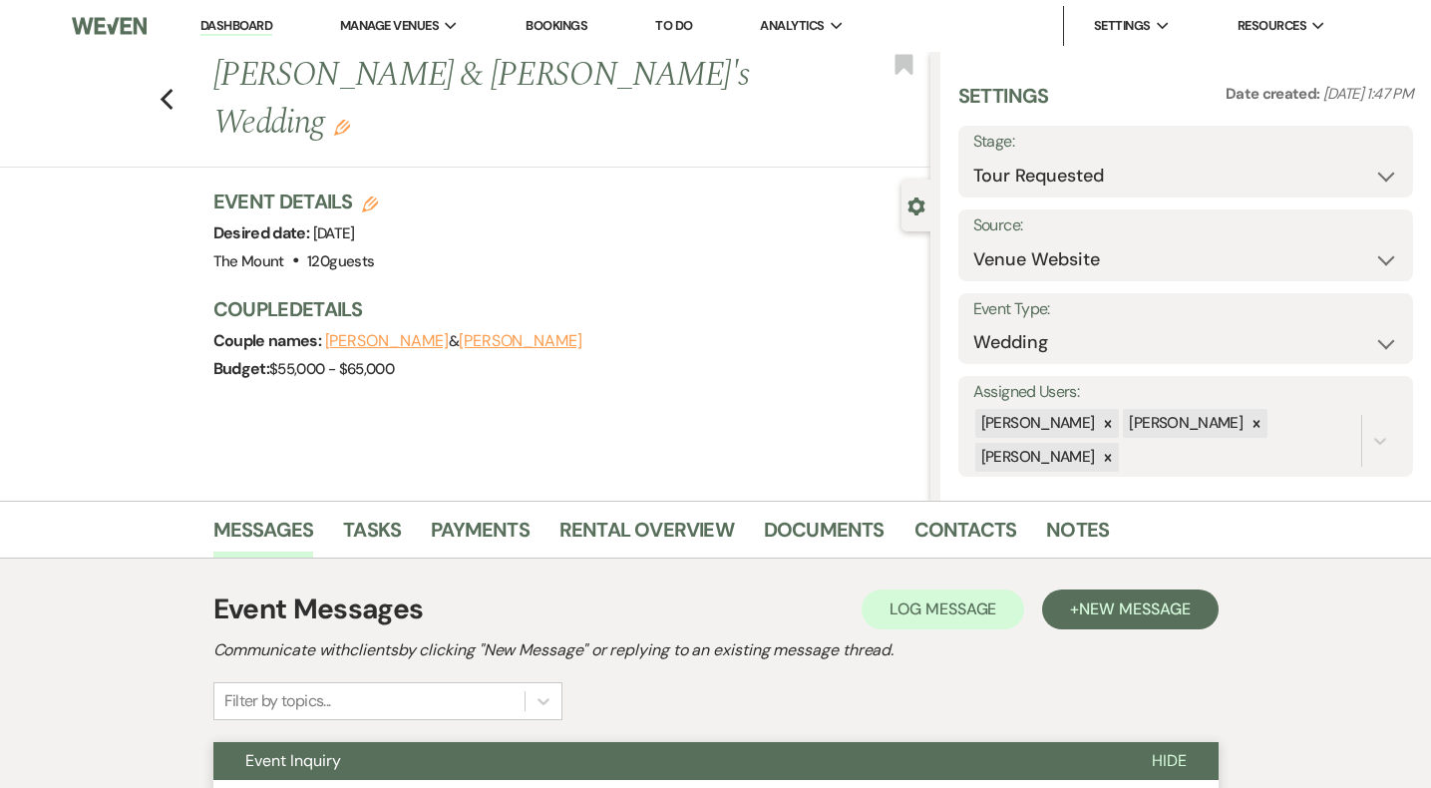
click at [257, 31] on link "Dashboard" at bounding box center [236, 26] width 72 height 19
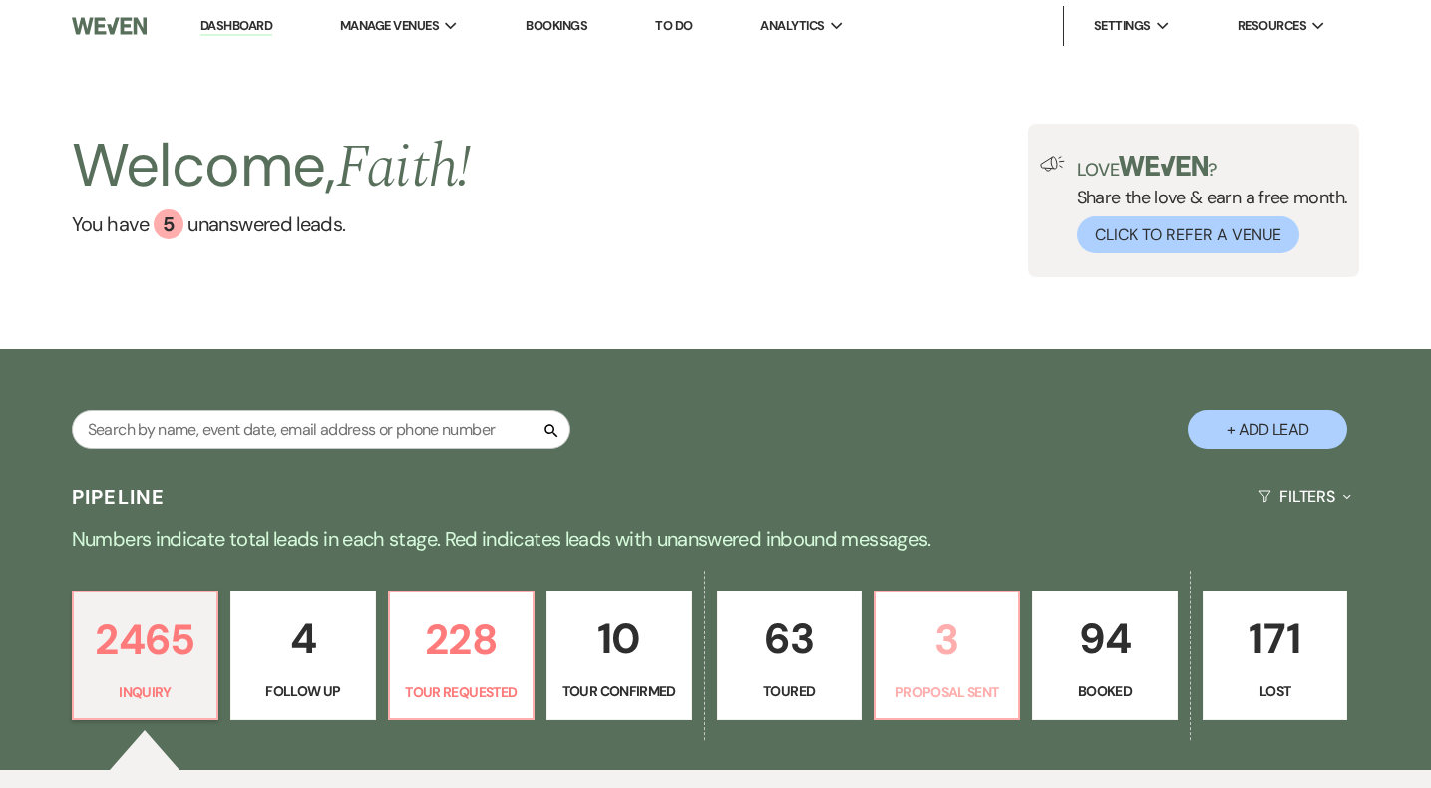
click at [935, 643] on p "3" at bounding box center [947, 639] width 119 height 67
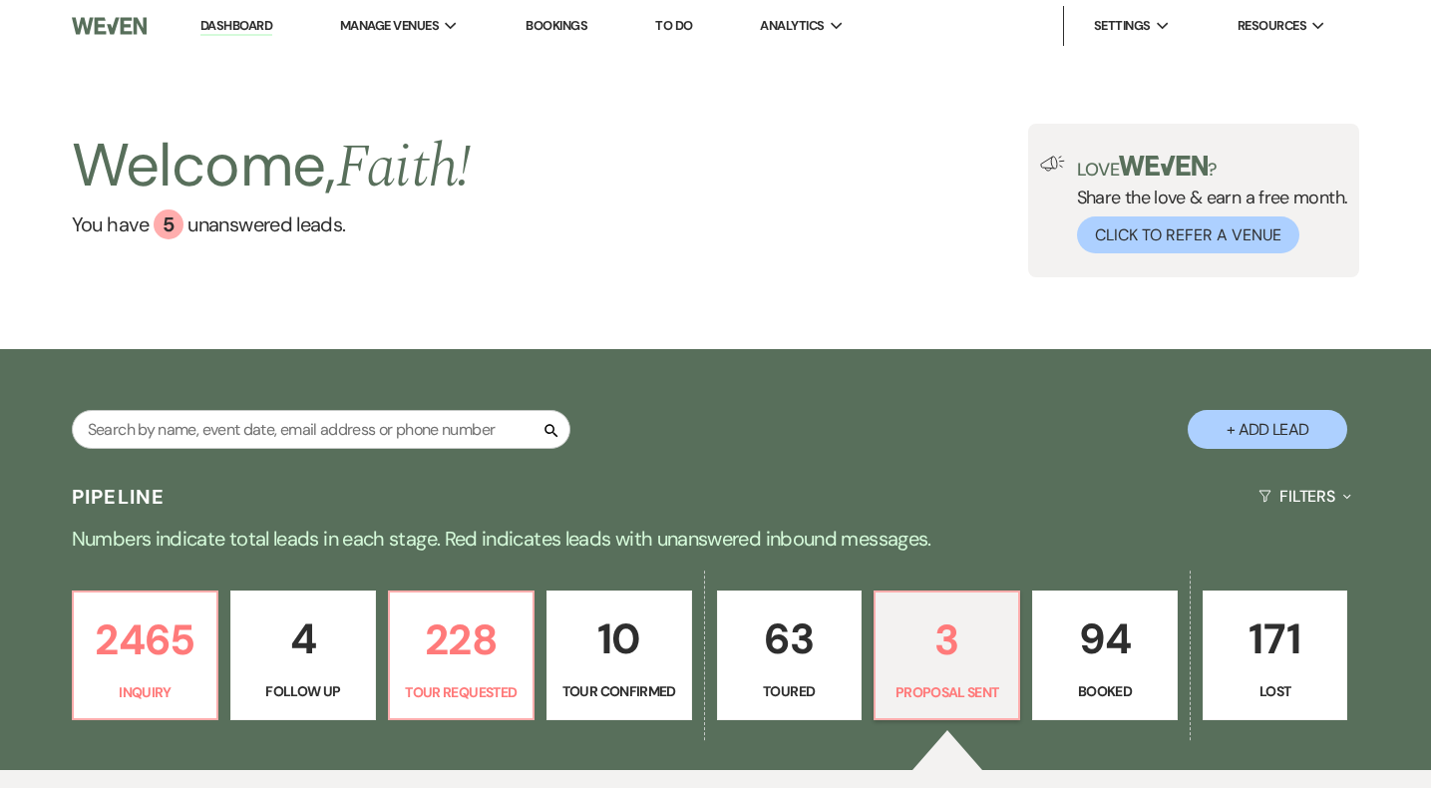
select select "6"
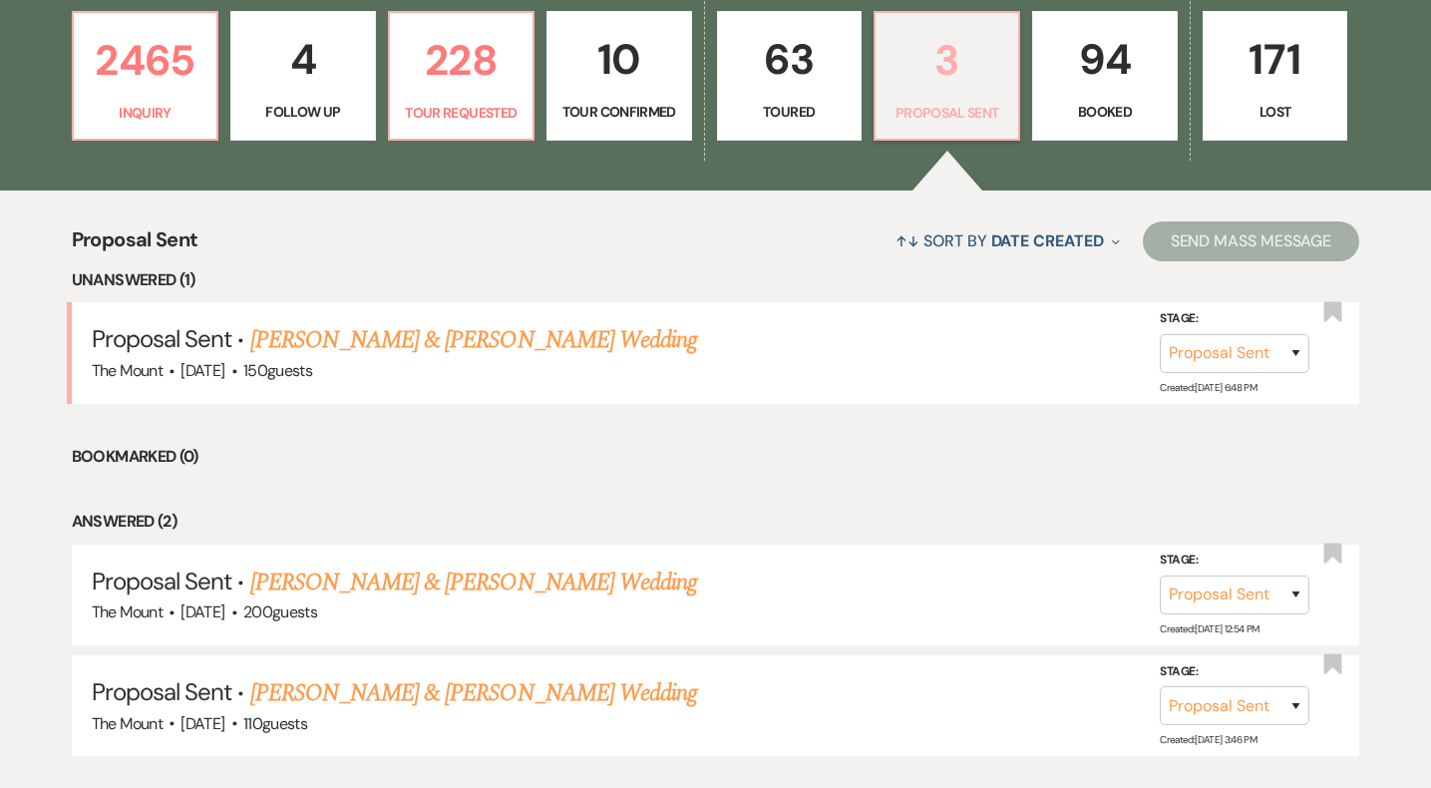
scroll to position [635, 0]
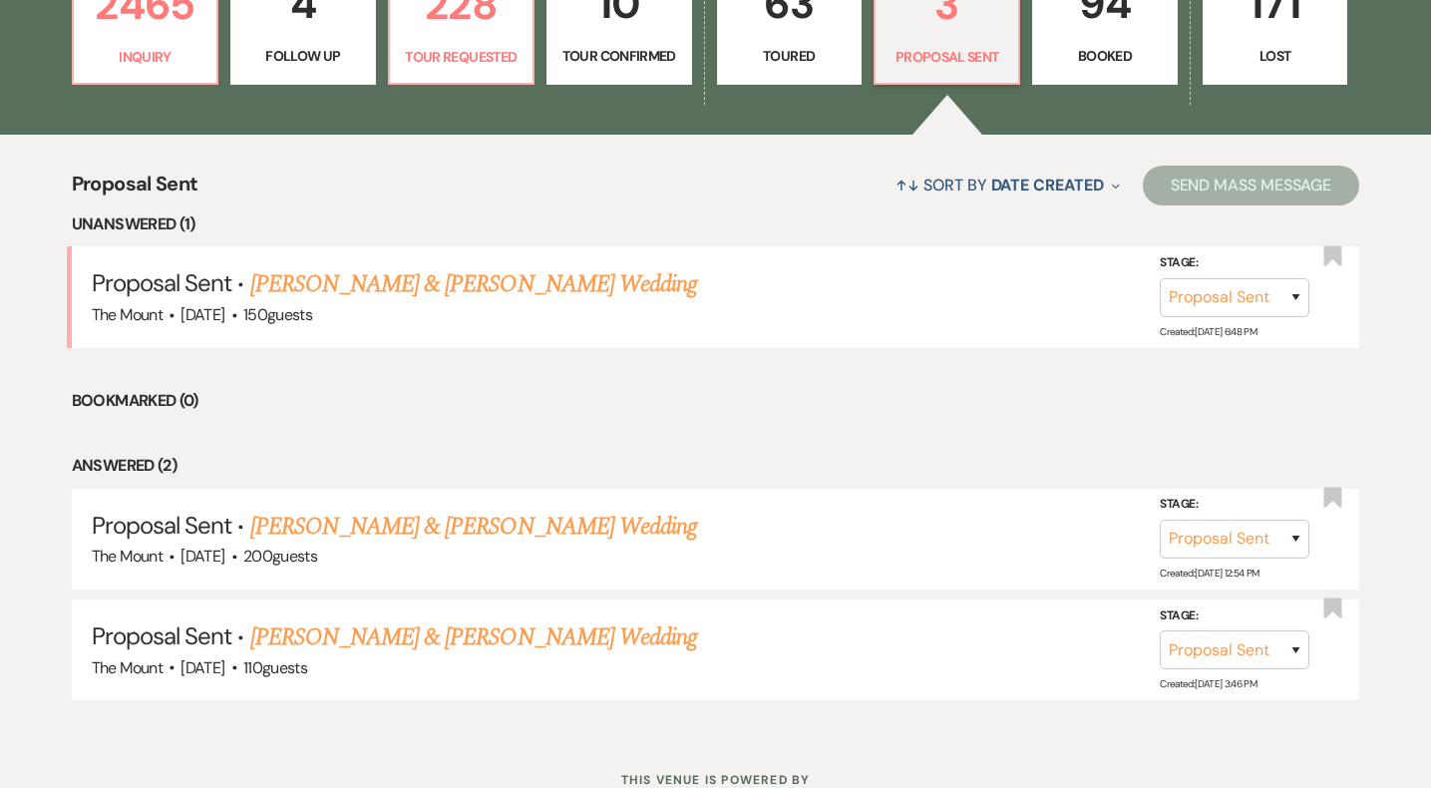
click at [809, 52] on p "Toured" at bounding box center [789, 56] width 119 height 22
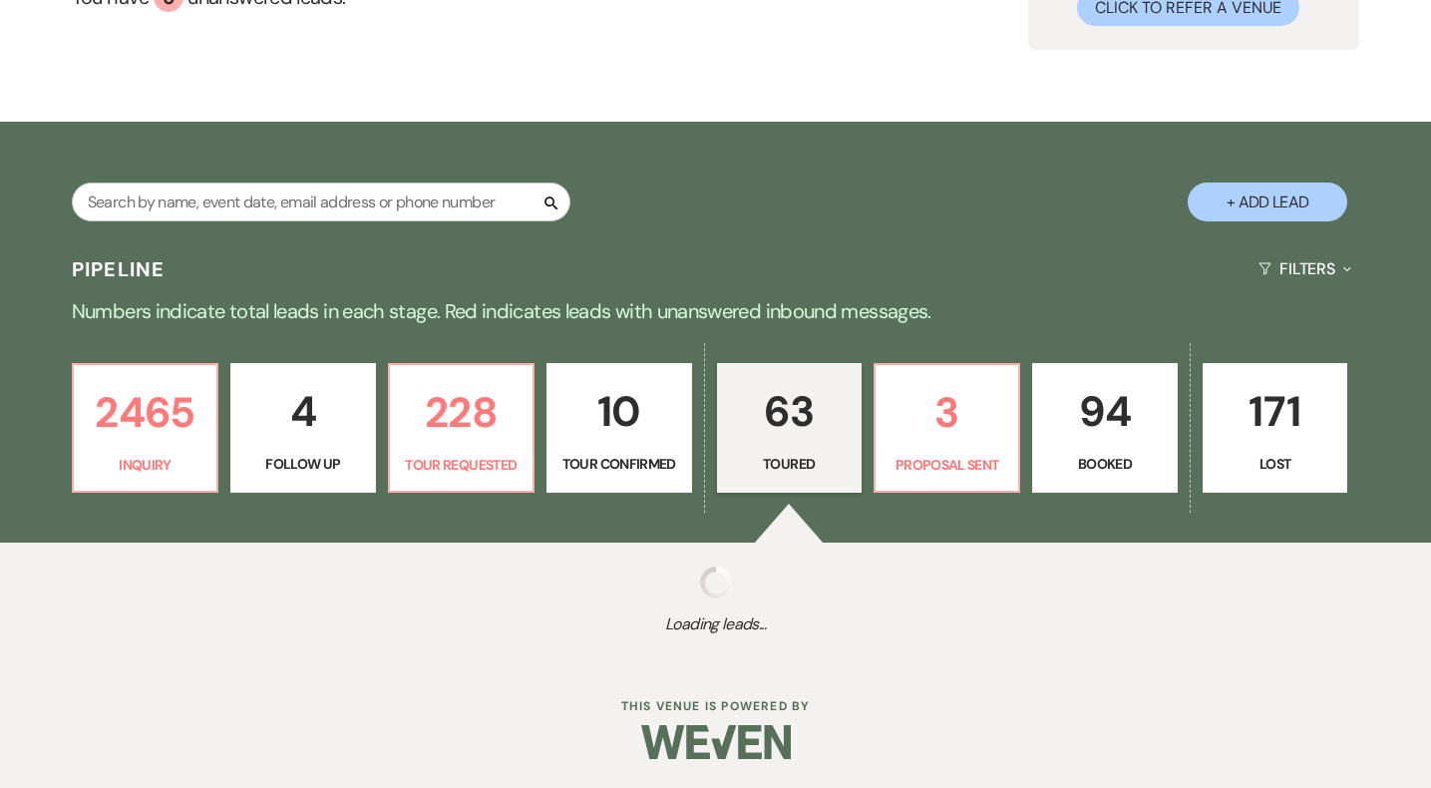
select select "5"
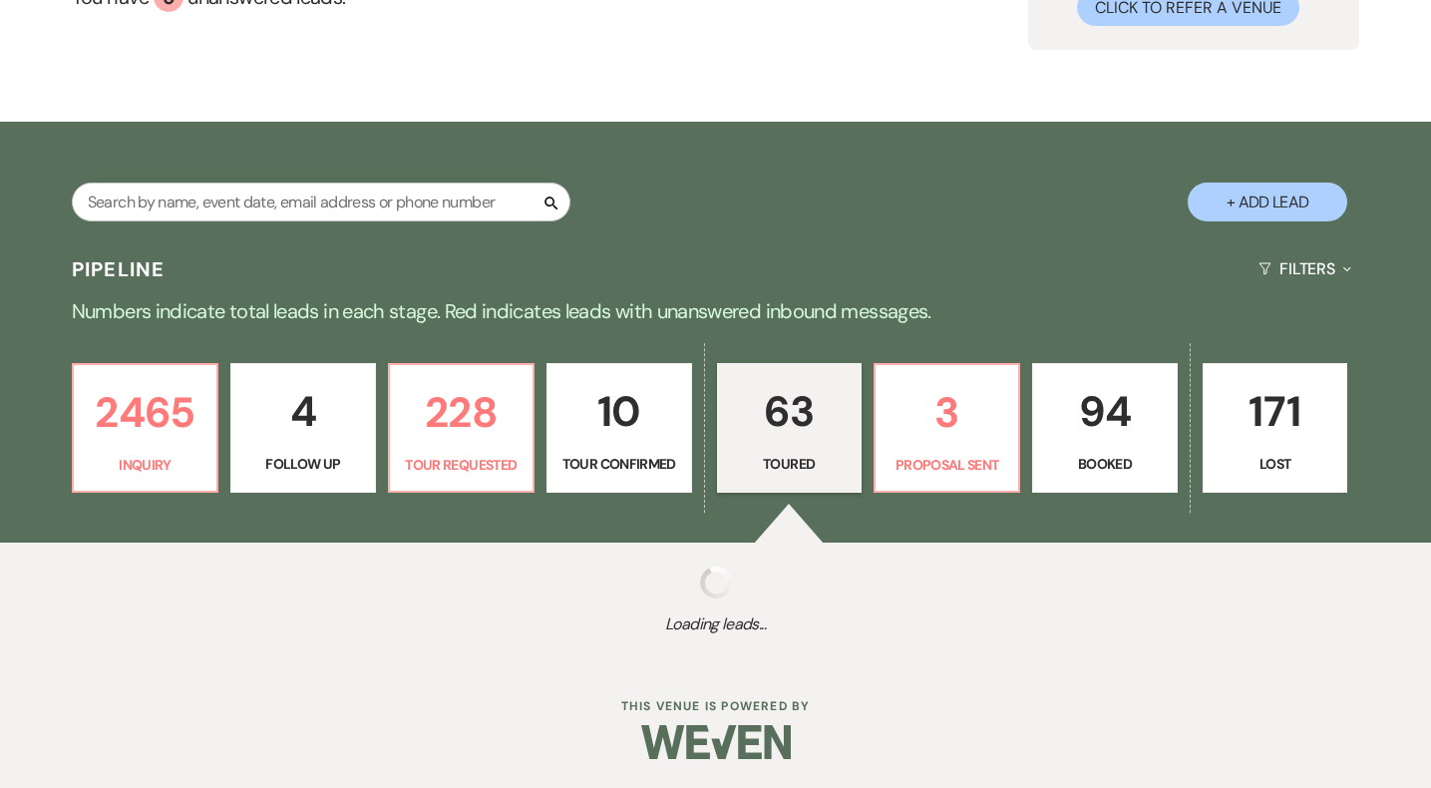
select select "5"
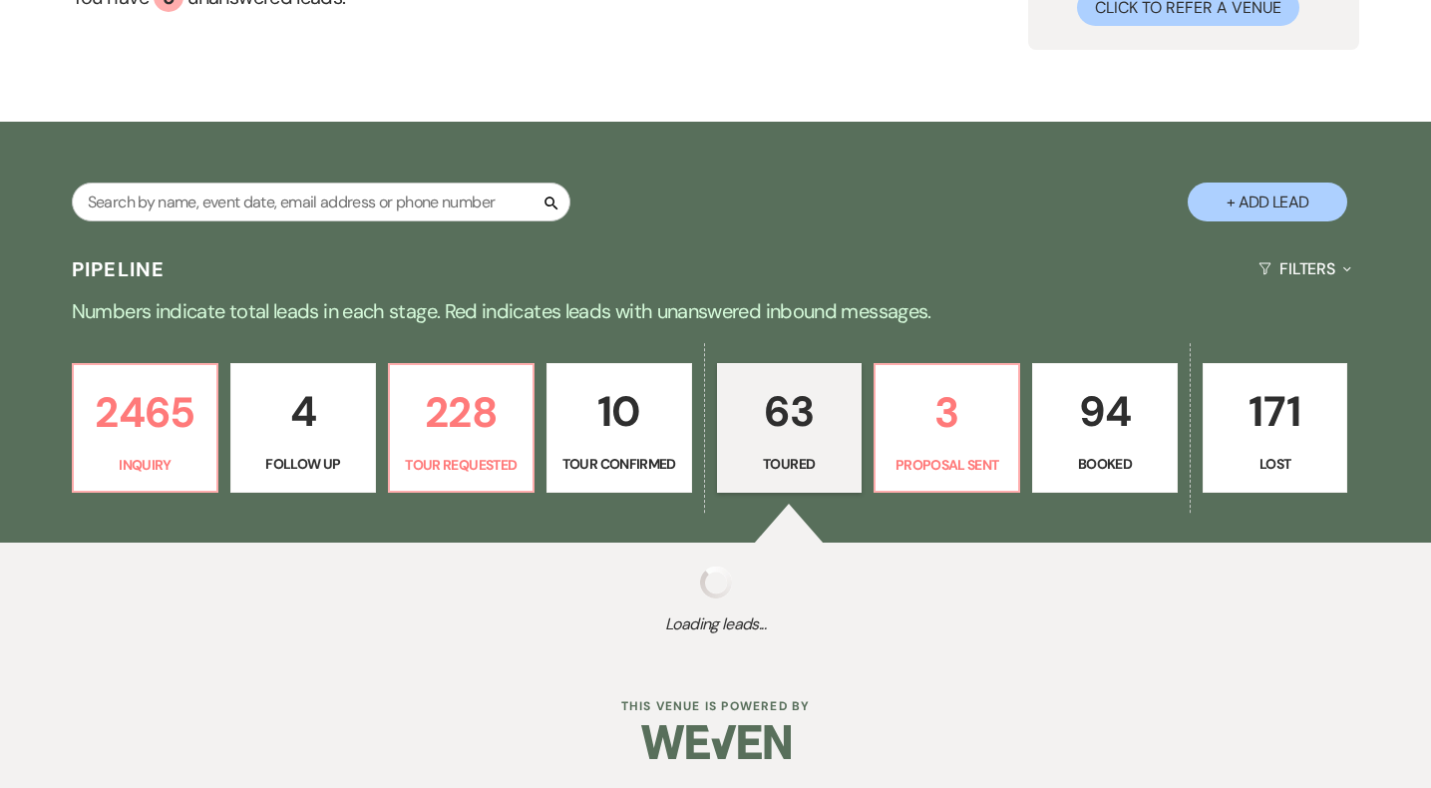
select select "5"
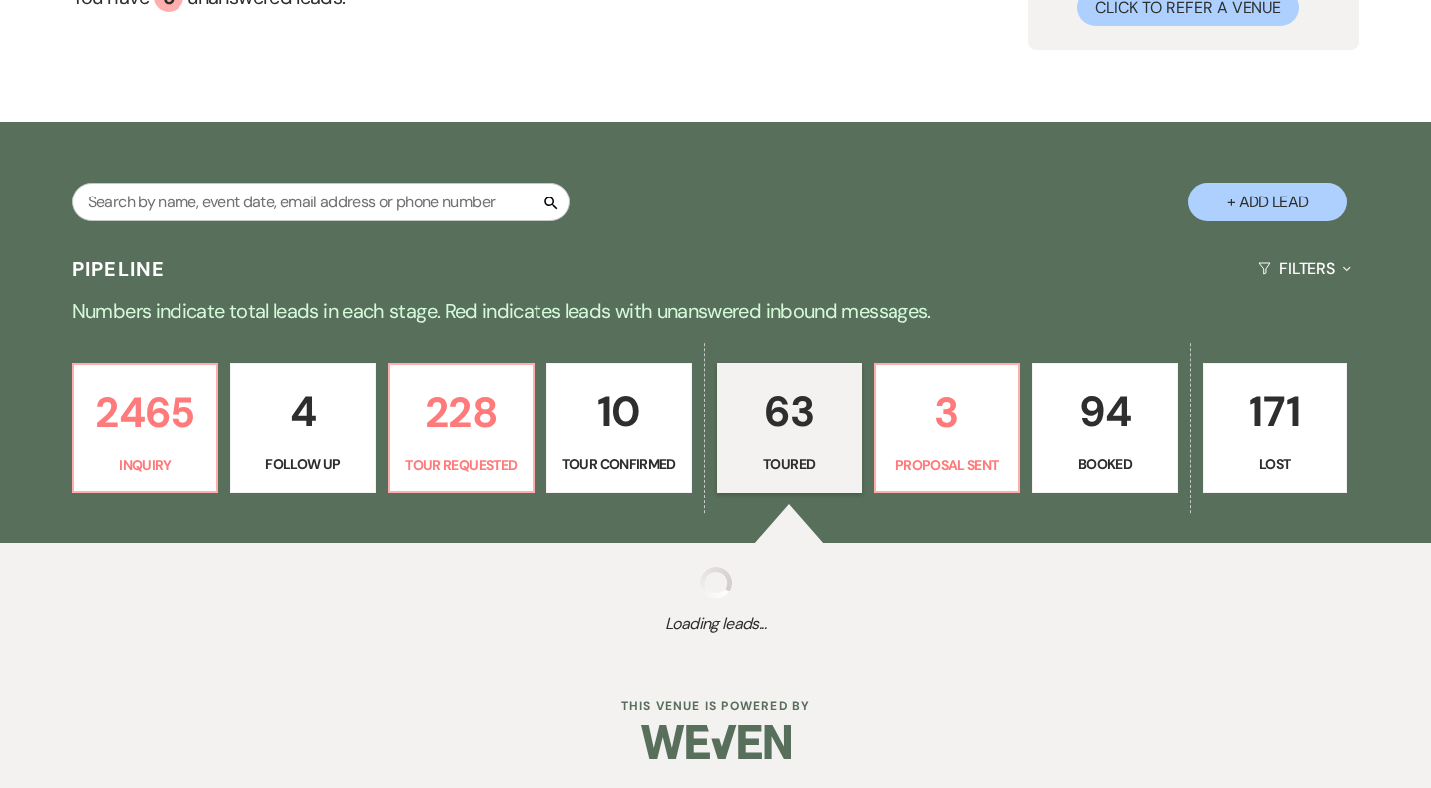
select select "5"
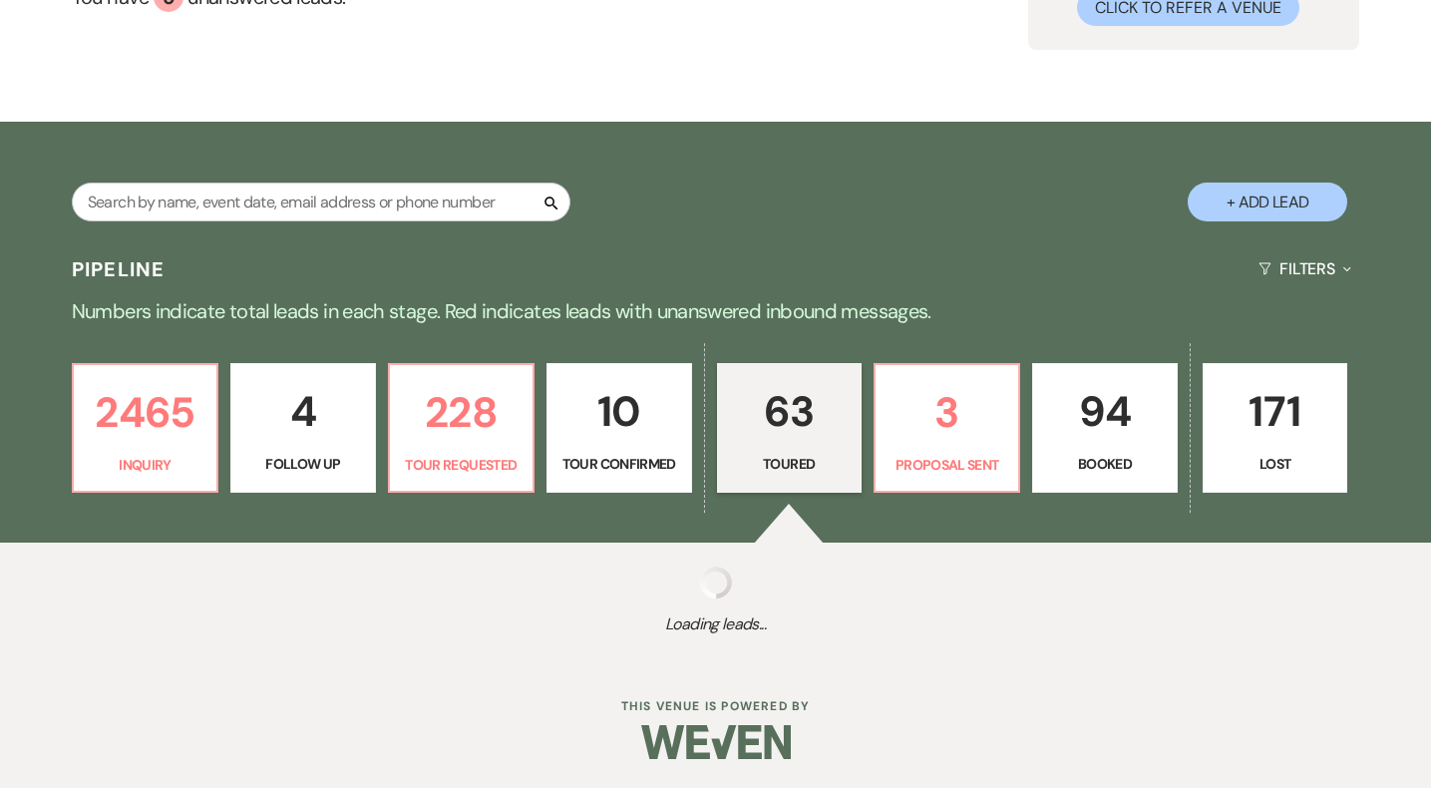
select select "5"
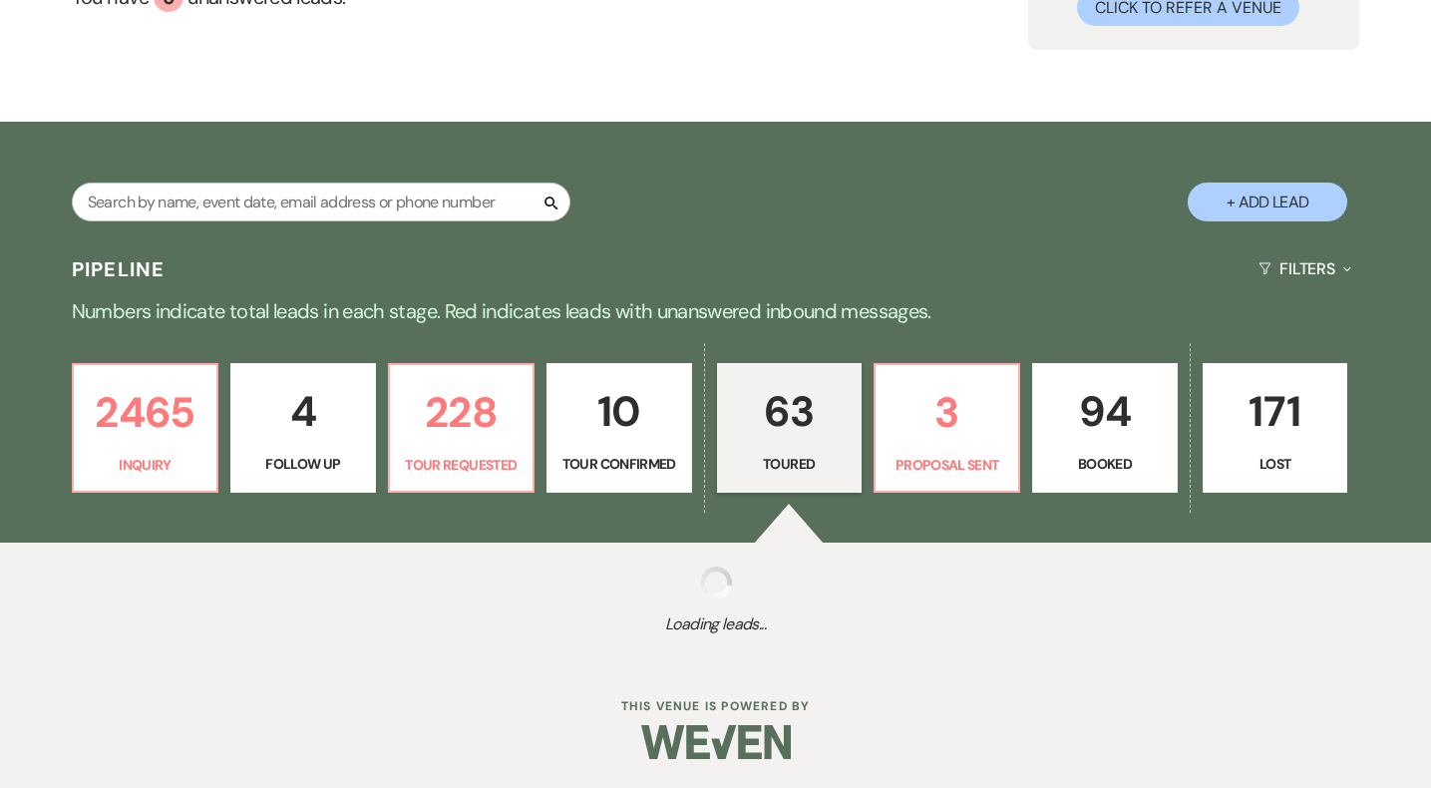
select select "5"
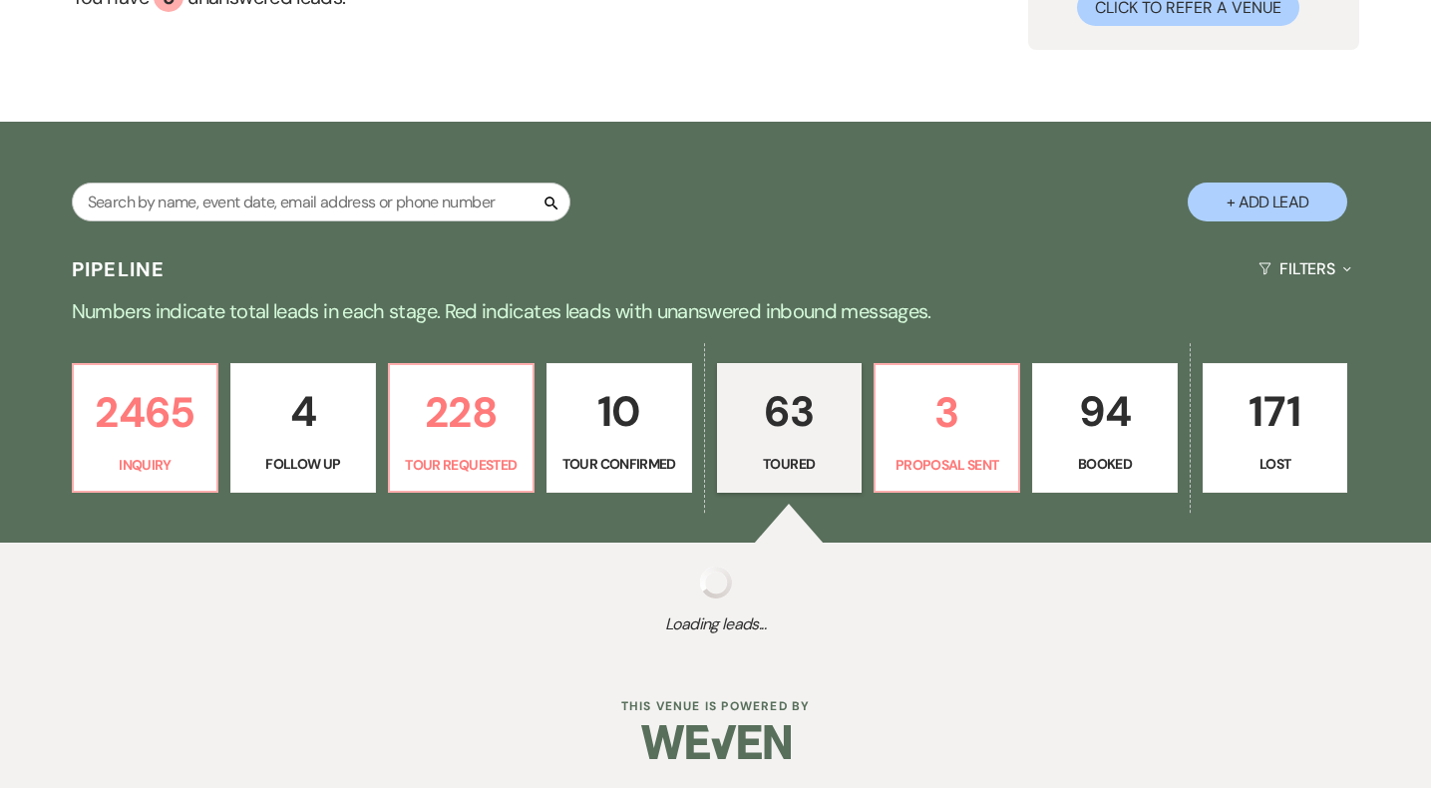
select select "5"
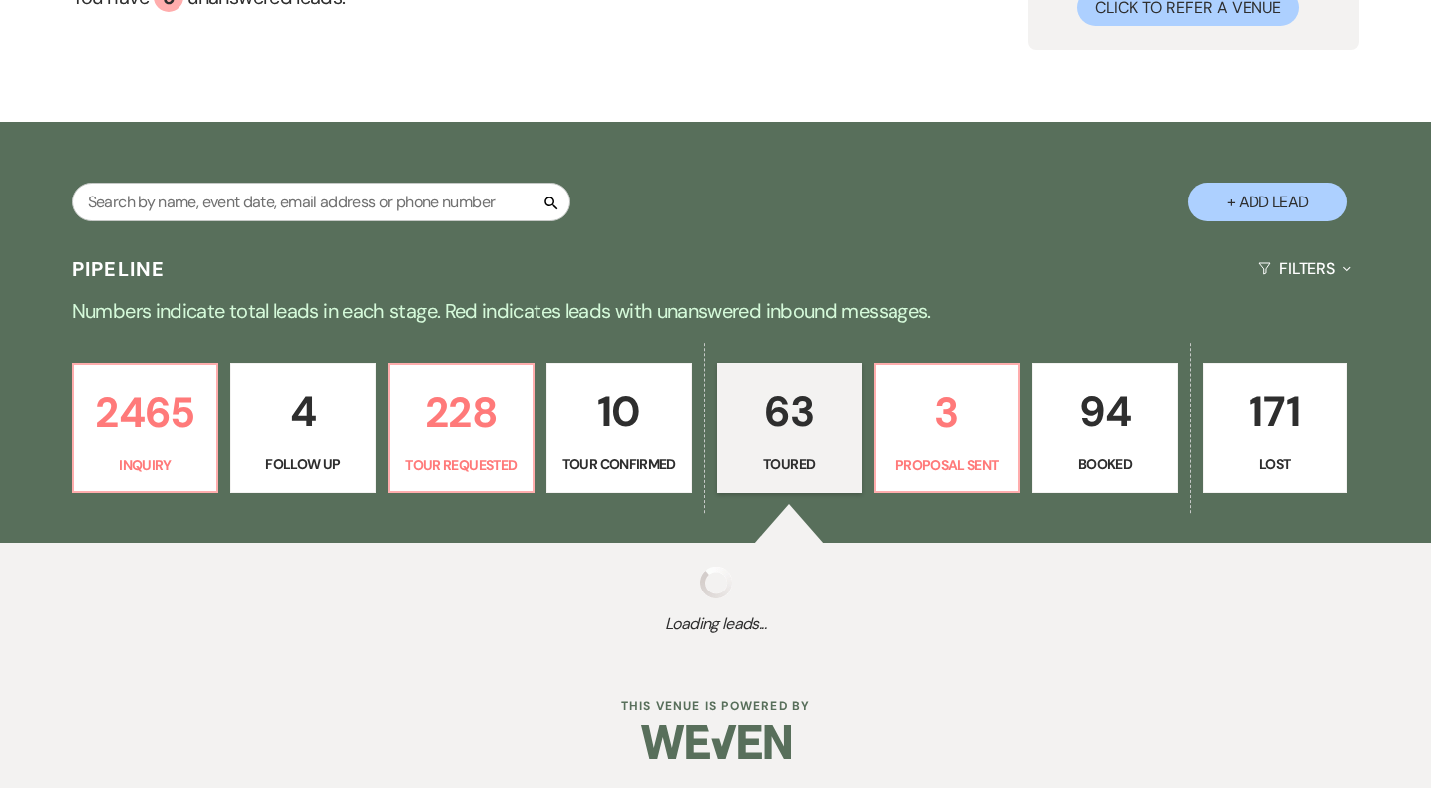
select select "5"
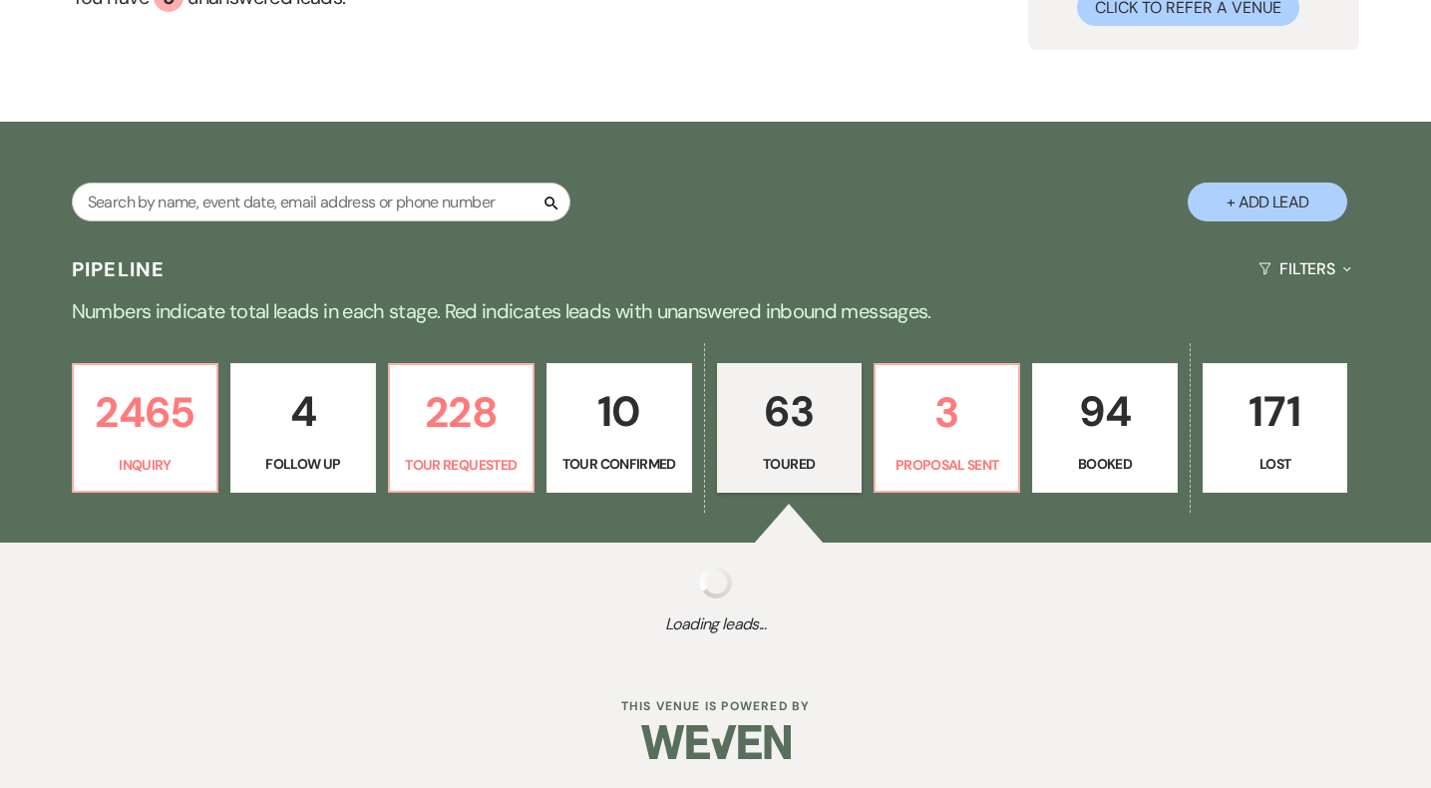
select select "5"
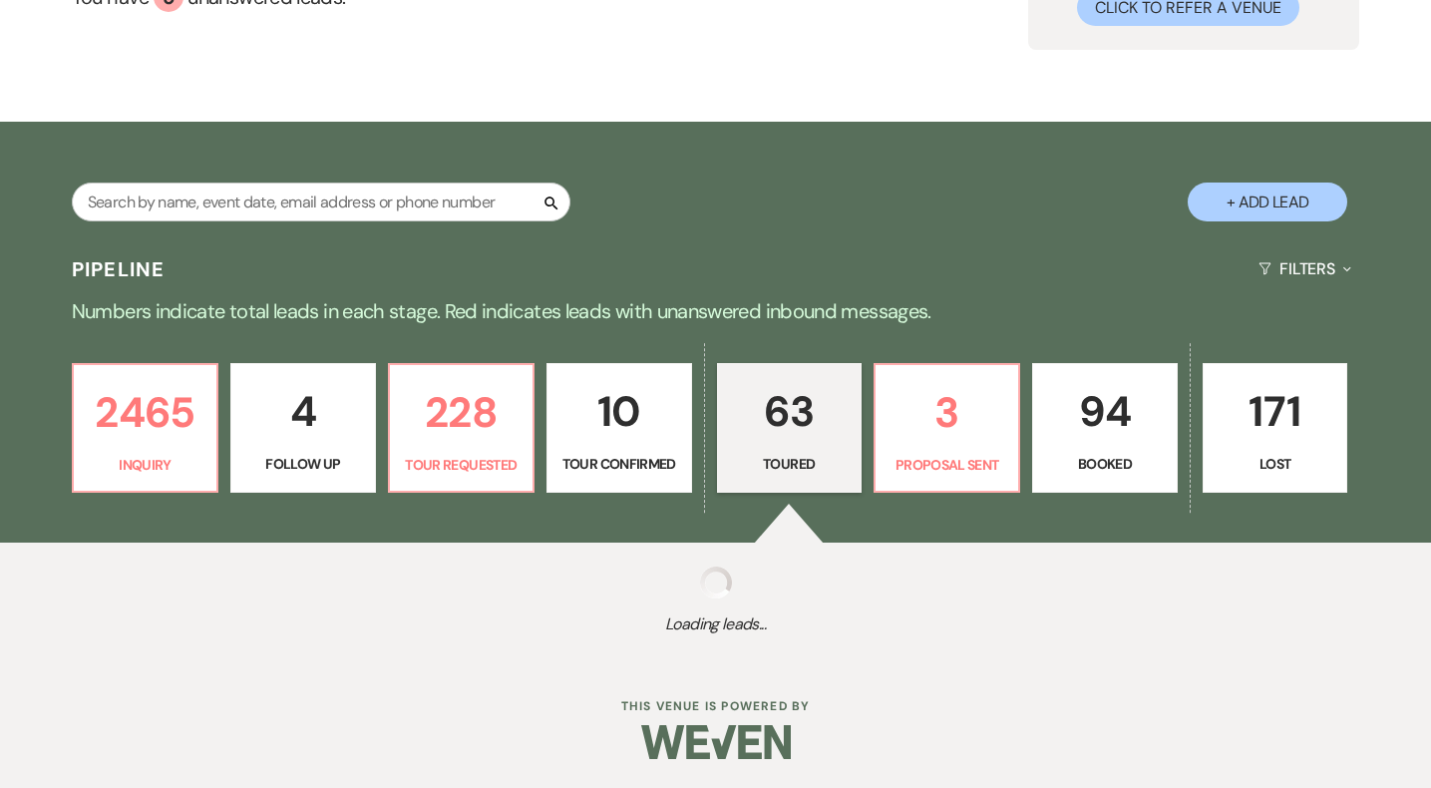
select select "5"
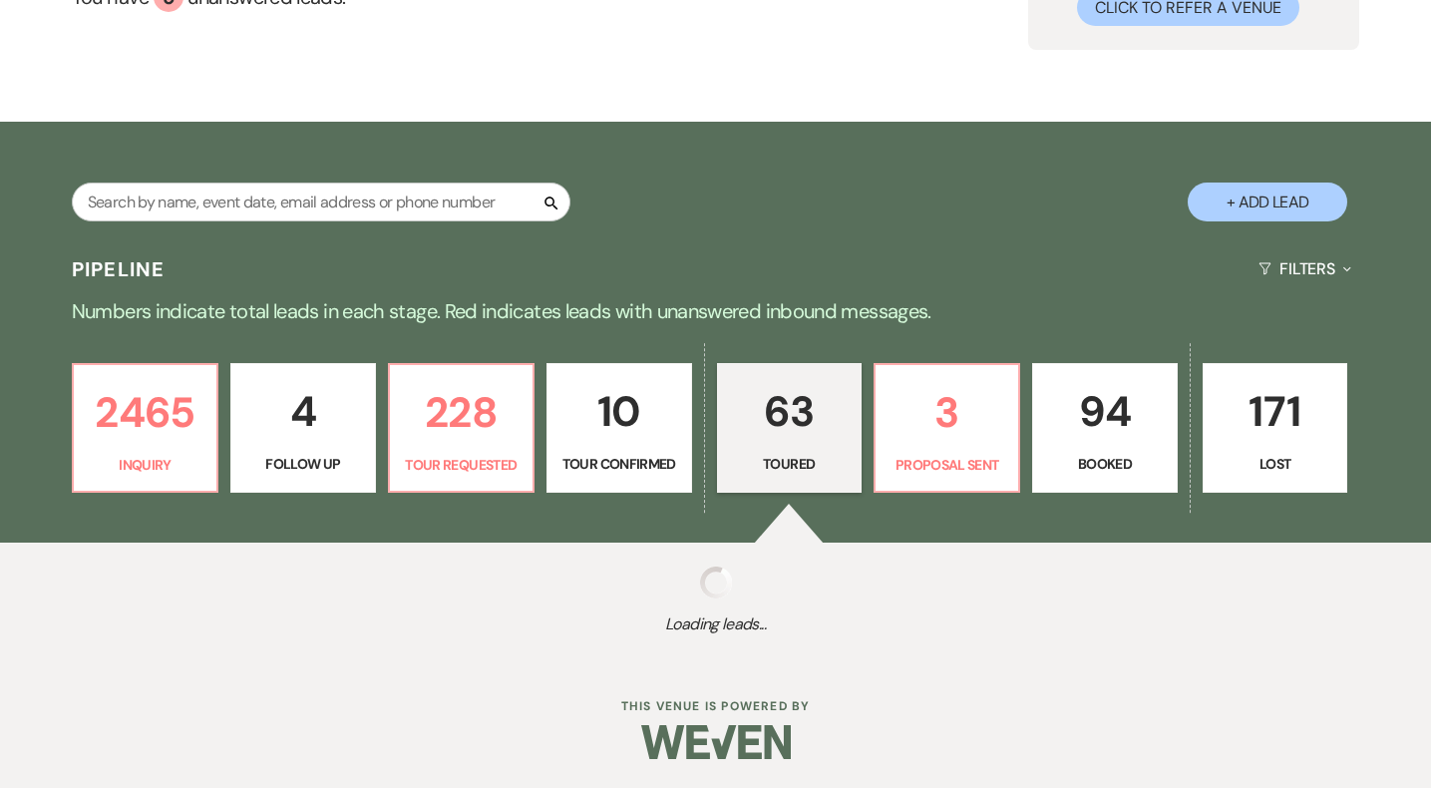
select select "5"
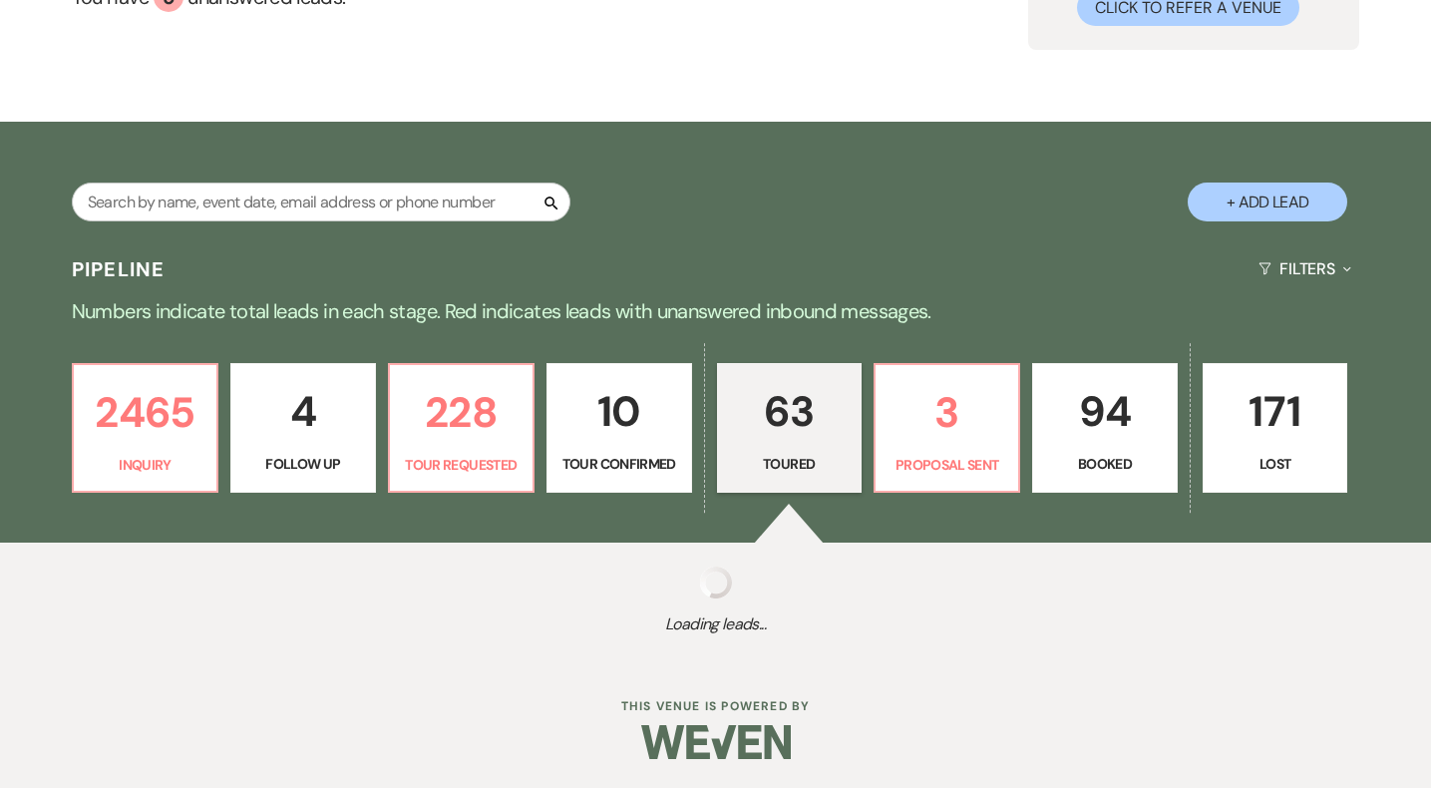
select select "5"
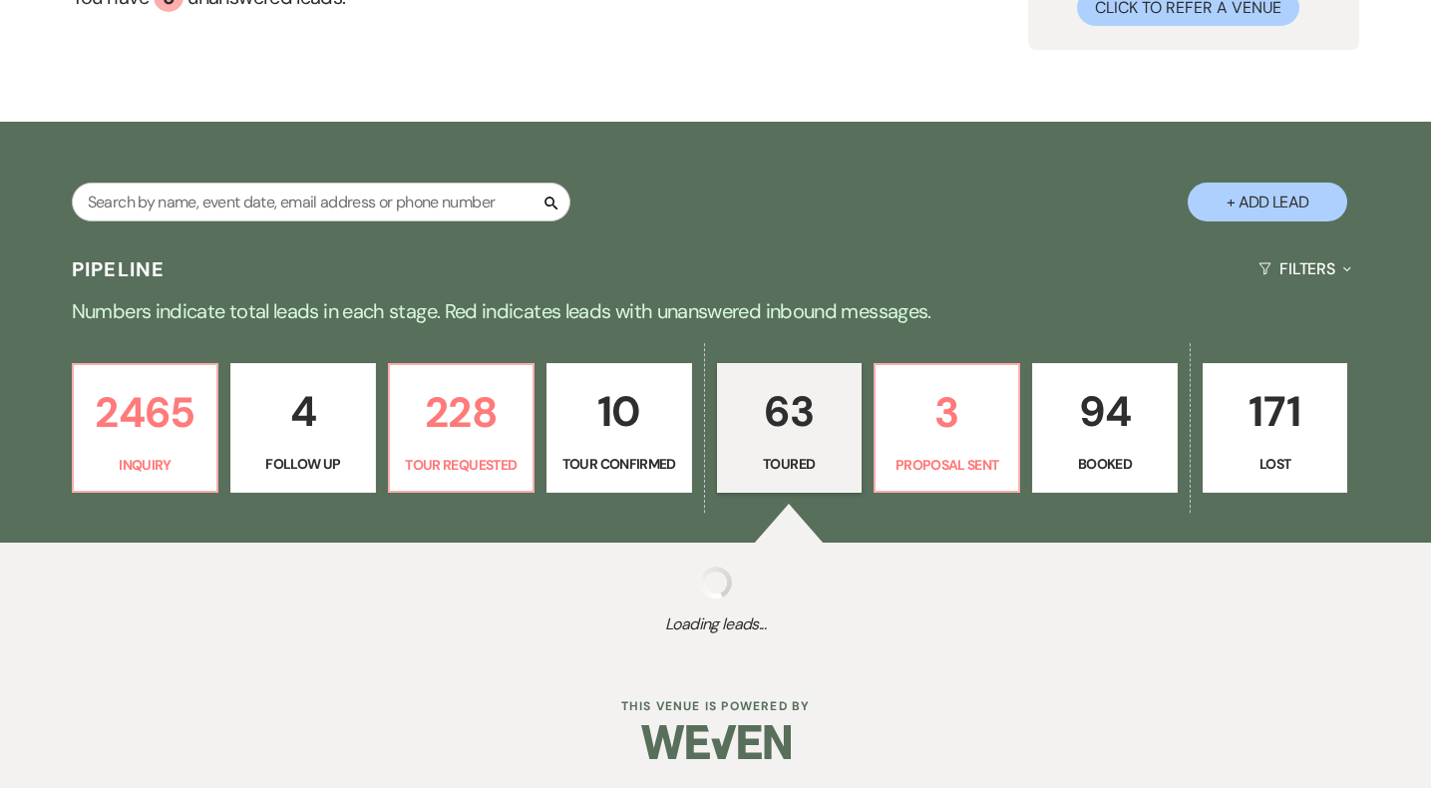
select select "5"
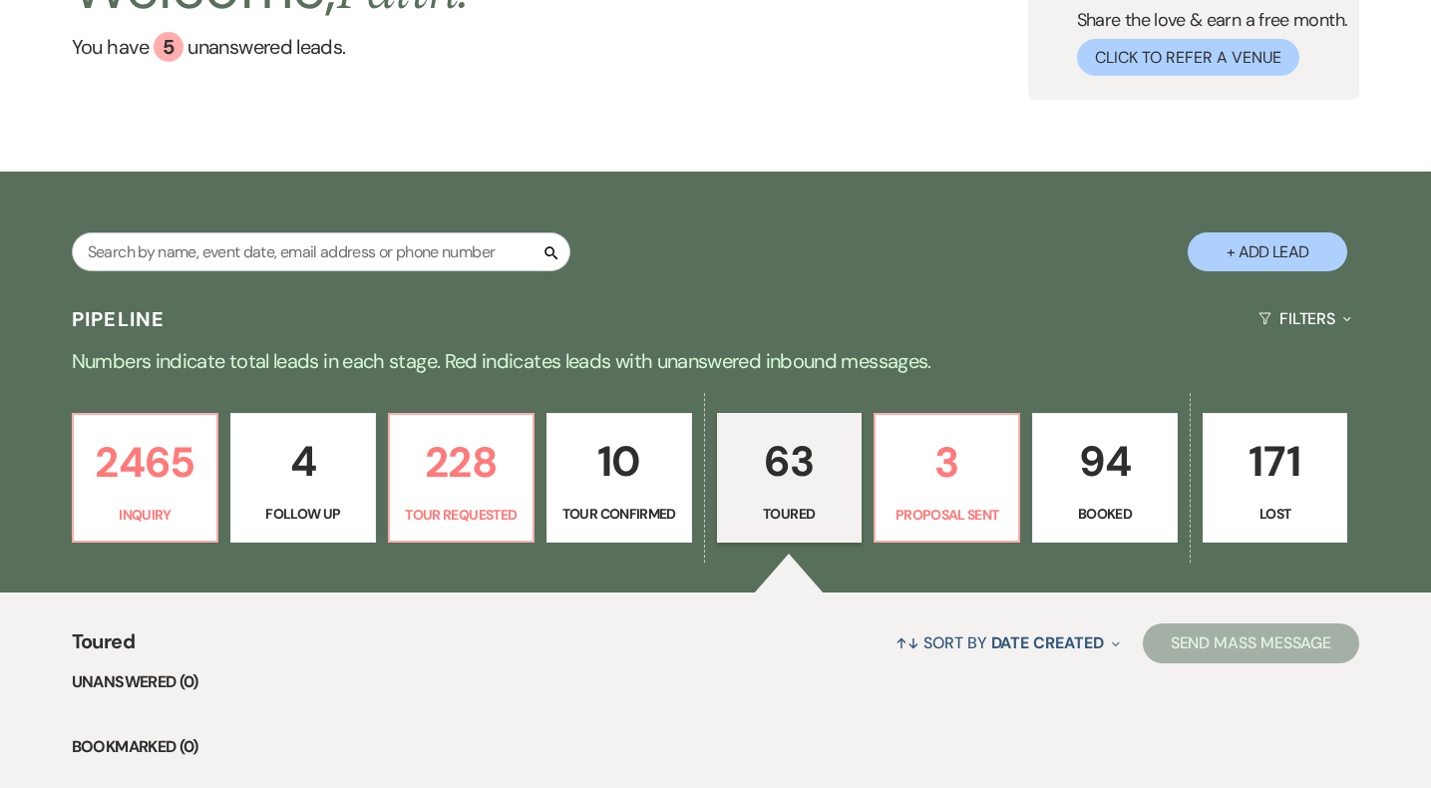
scroll to position [176, 0]
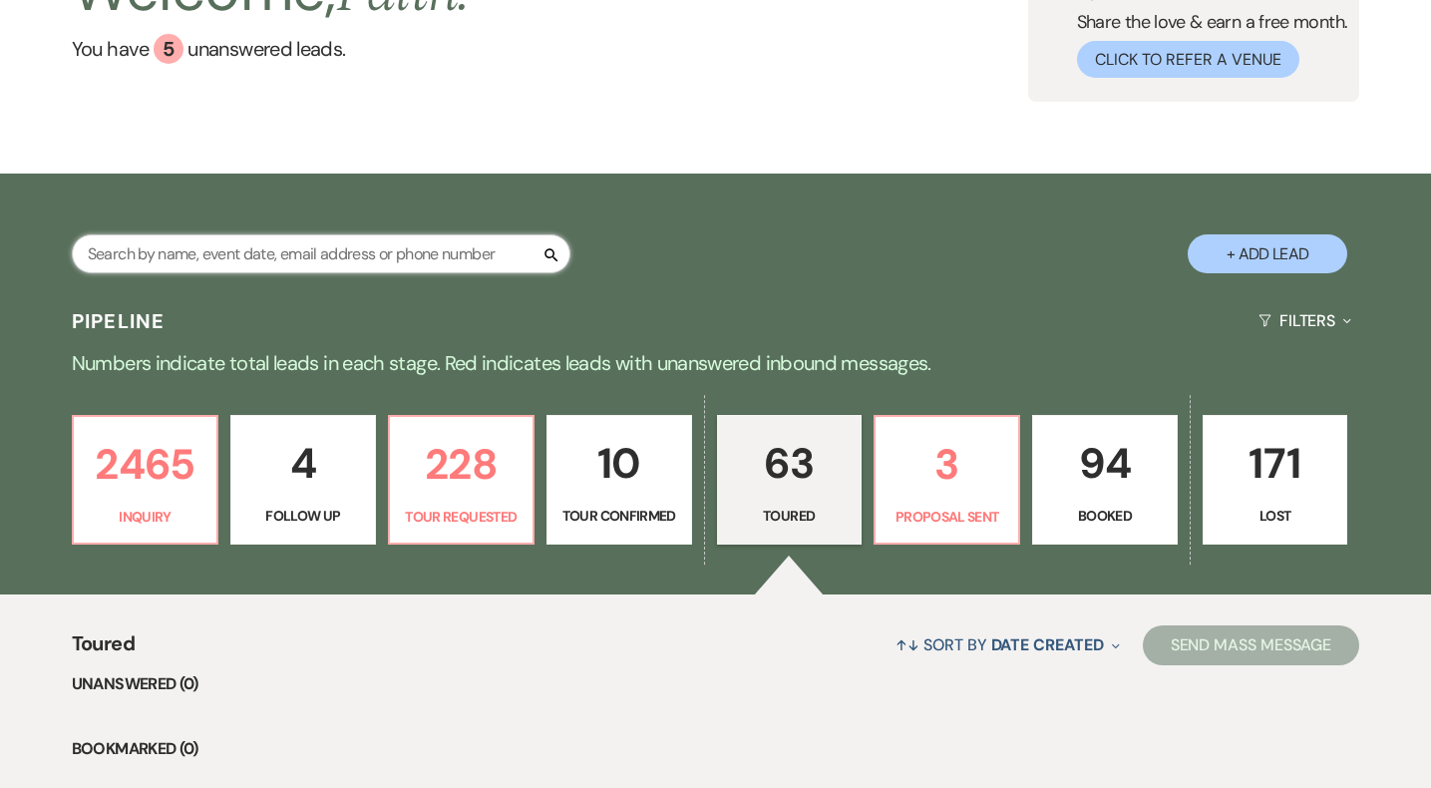
click at [434, 249] on input "text" at bounding box center [321, 253] width 499 height 39
type input "[PERSON_NAME]"
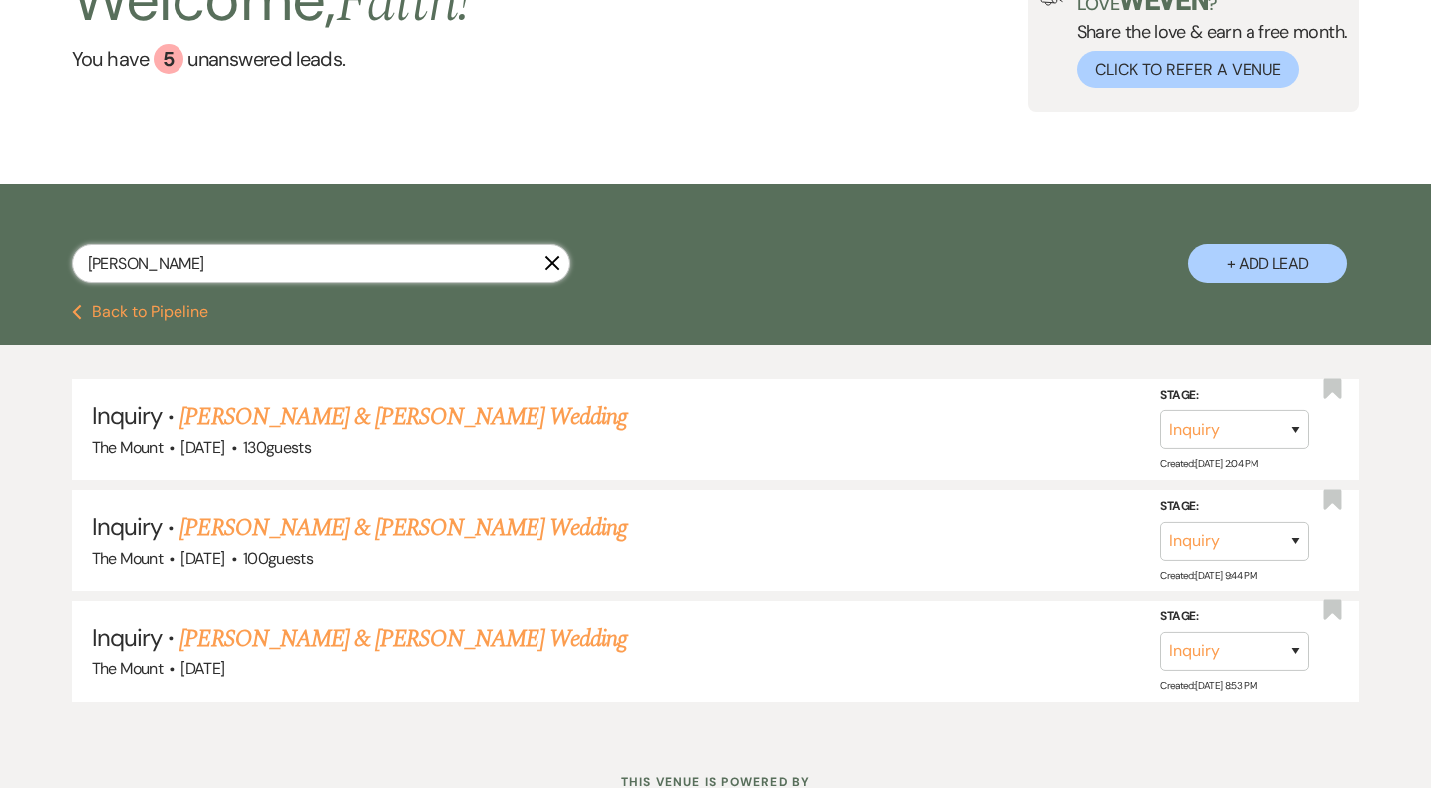
scroll to position [176, 0]
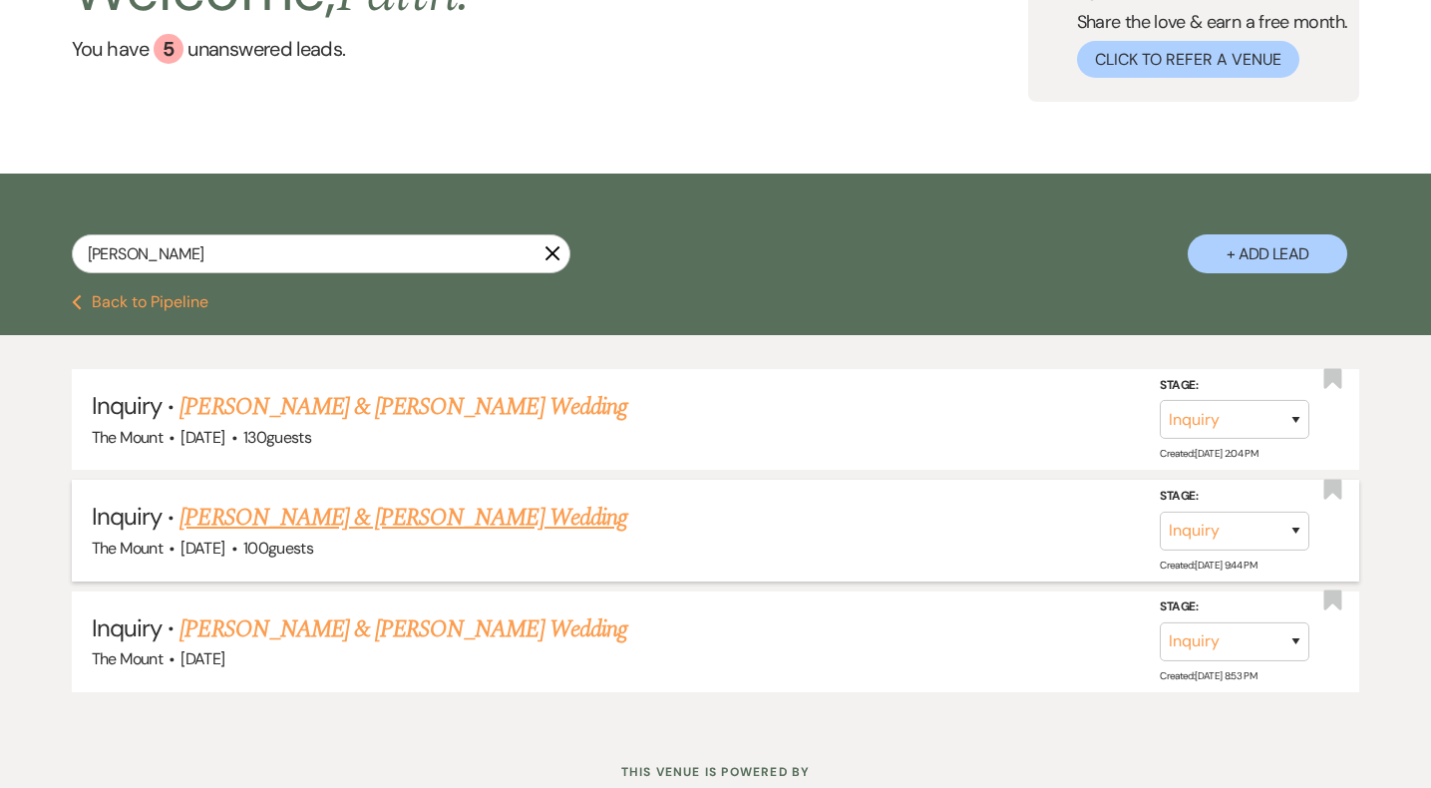
click at [416, 524] on link "[PERSON_NAME] & [PERSON_NAME] Wedding" at bounding box center [403, 518] width 447 height 36
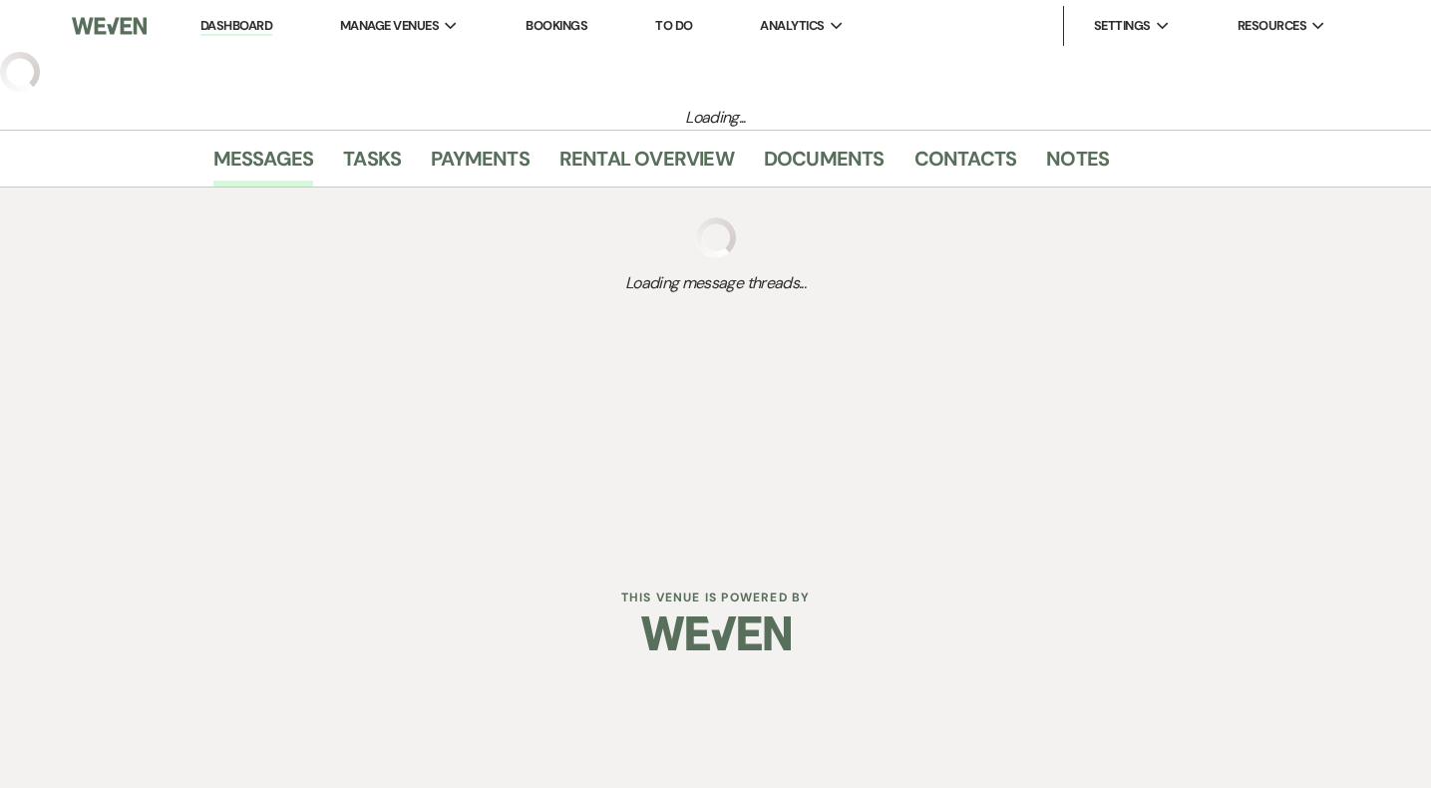
select select "5"
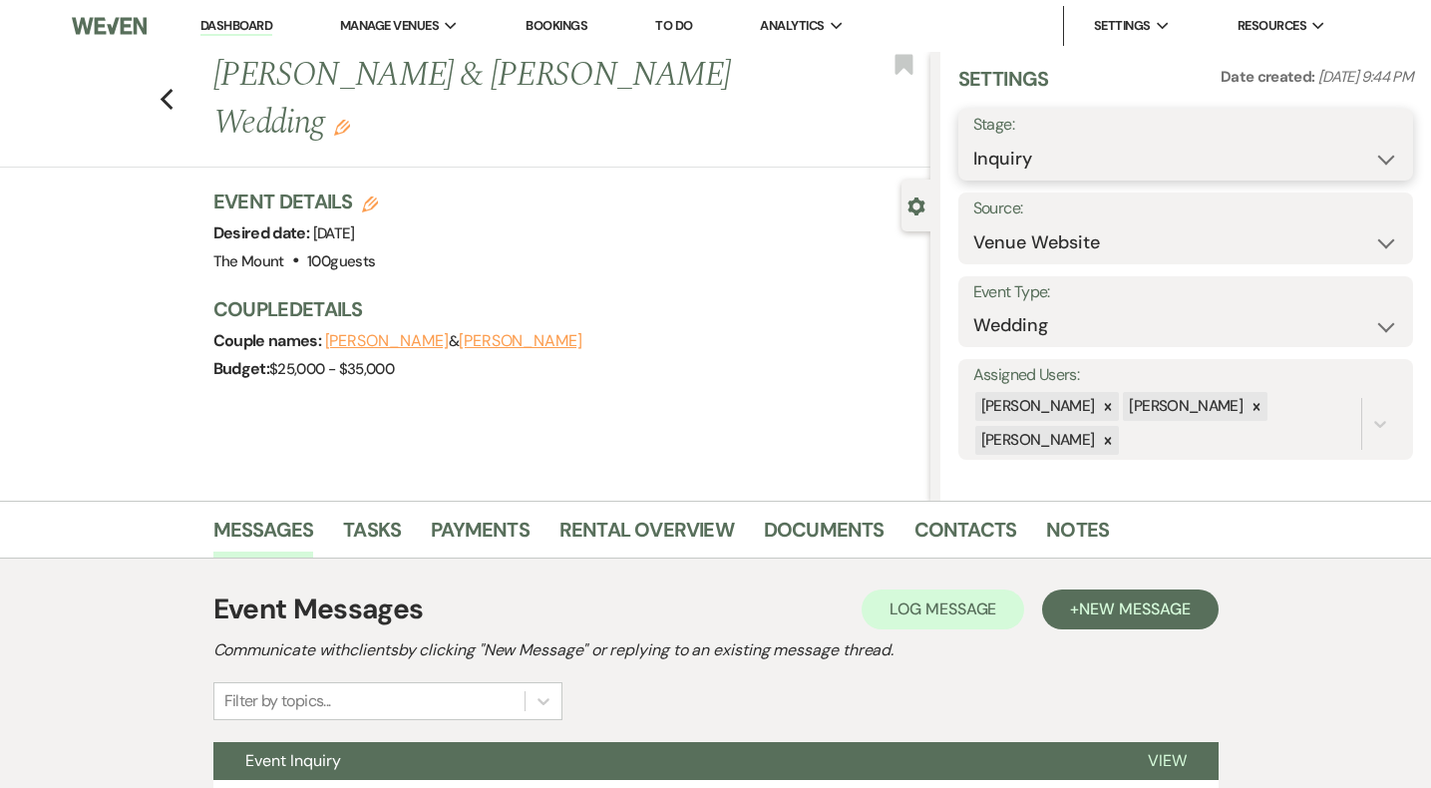
click at [1025, 150] on select "Inquiry Follow Up Tour Requested Tour Confirmed Toured Proposal Sent Booked Lost" at bounding box center [1186, 159] width 425 height 39
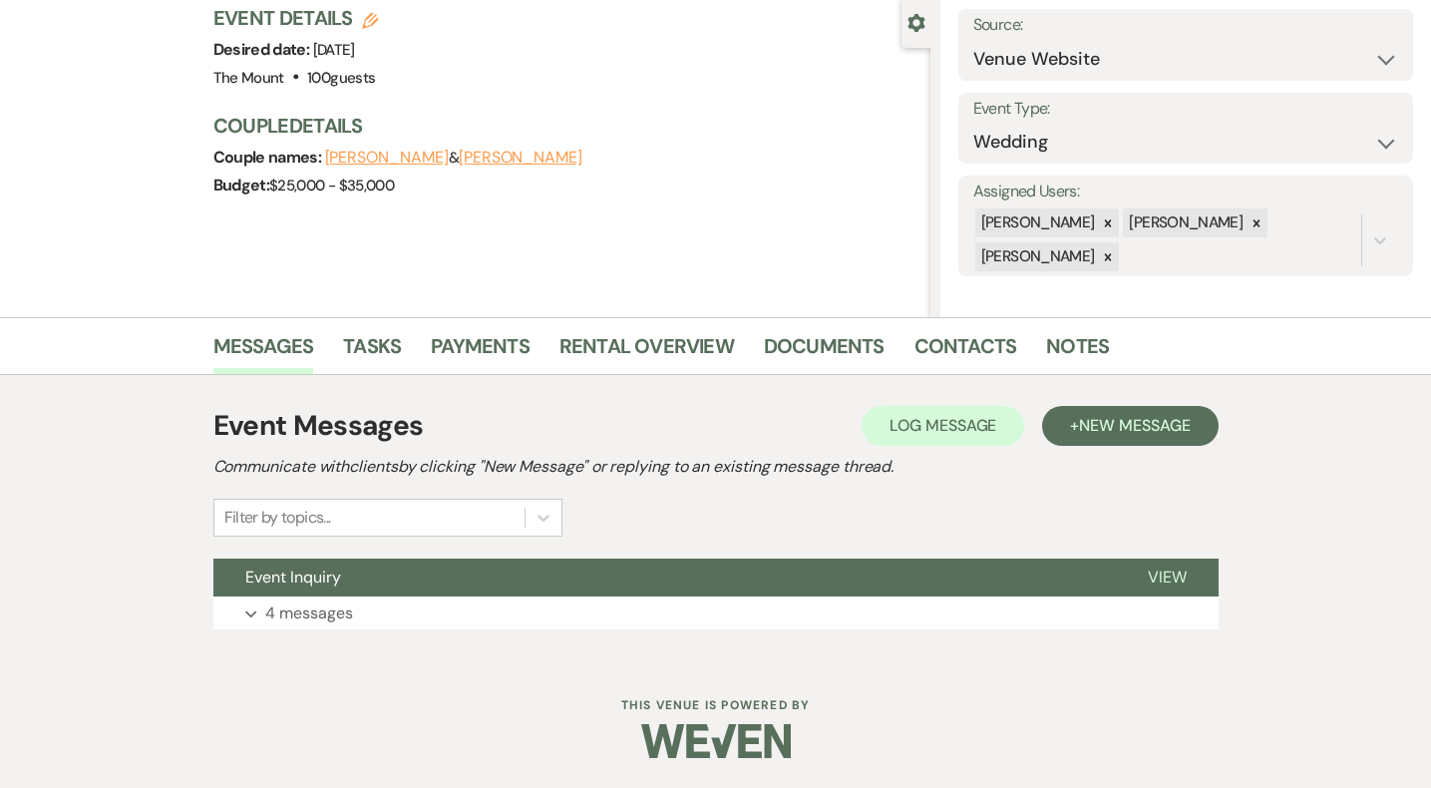
click at [303, 629] on div "Event Messages Log Log Message + New Message Communicate with clients by clicki…" at bounding box center [715, 517] width 1005 height 244
click at [303, 623] on p "4 messages" at bounding box center [309, 613] width 88 height 26
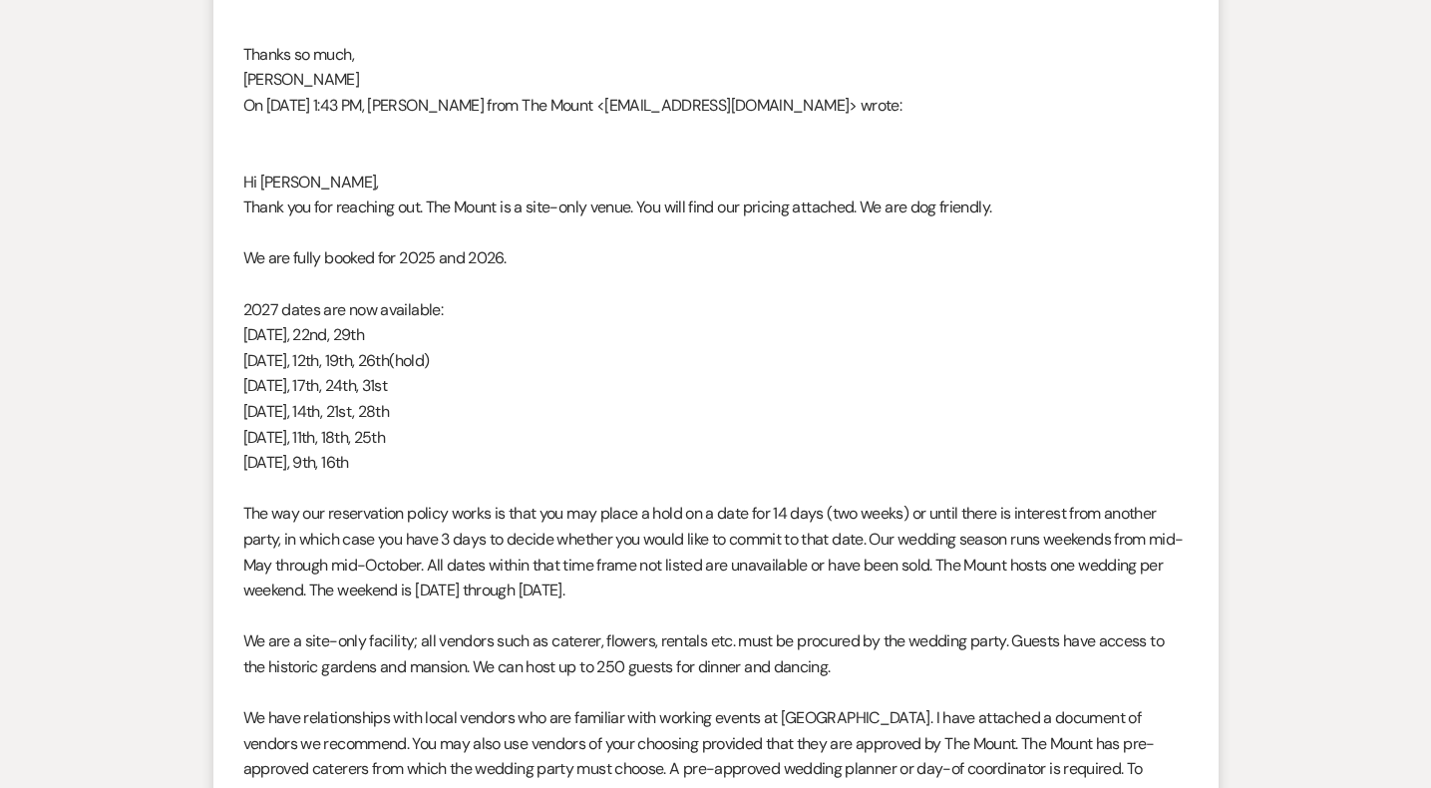
scroll to position [2711, 0]
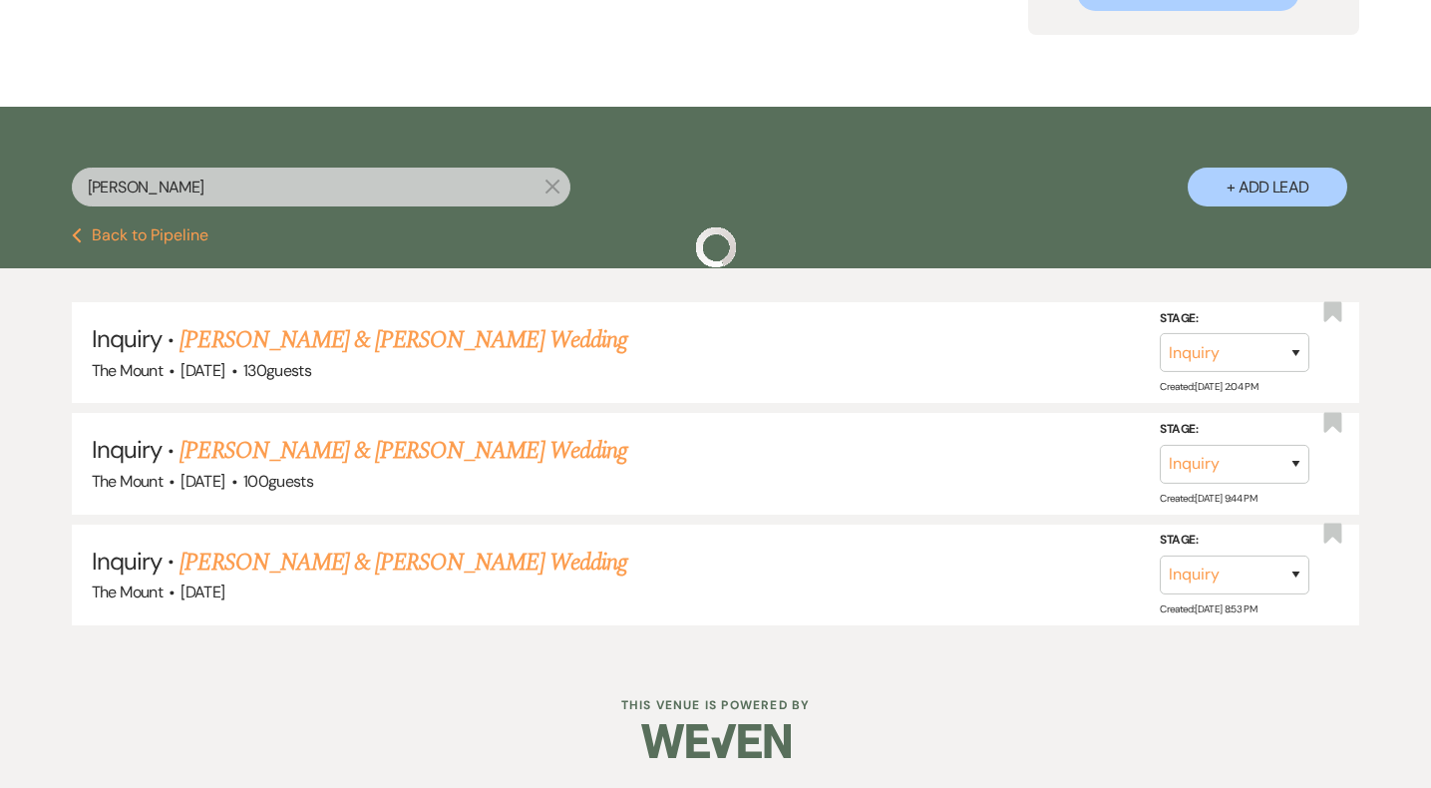
scroll to position [176, 0]
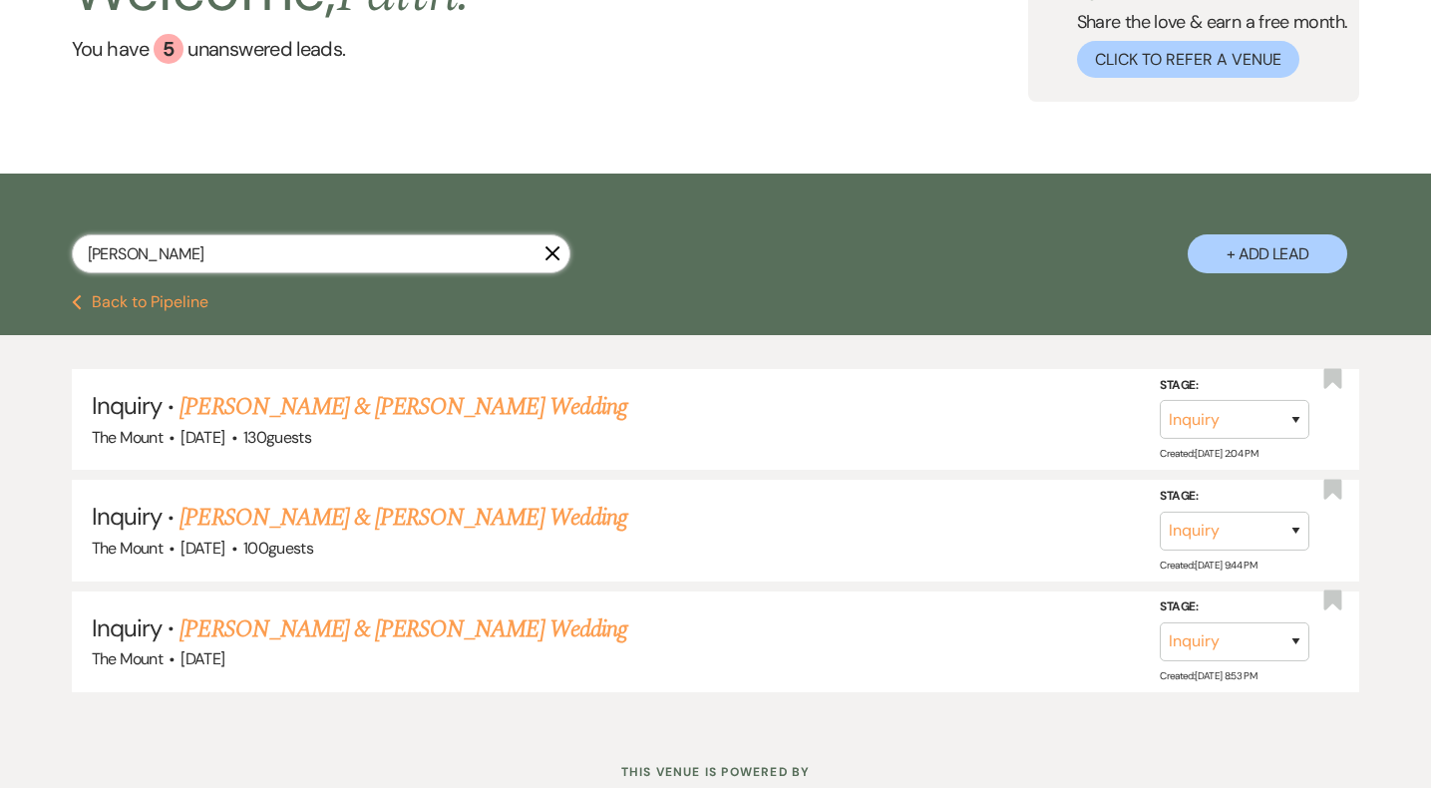
drag, startPoint x: 415, startPoint y: 257, endPoint x: 32, endPoint y: 209, distance: 386.0
click at [33, 209] on div "[PERSON_NAME] X + Add Lead" at bounding box center [715, 237] width 1431 height 107
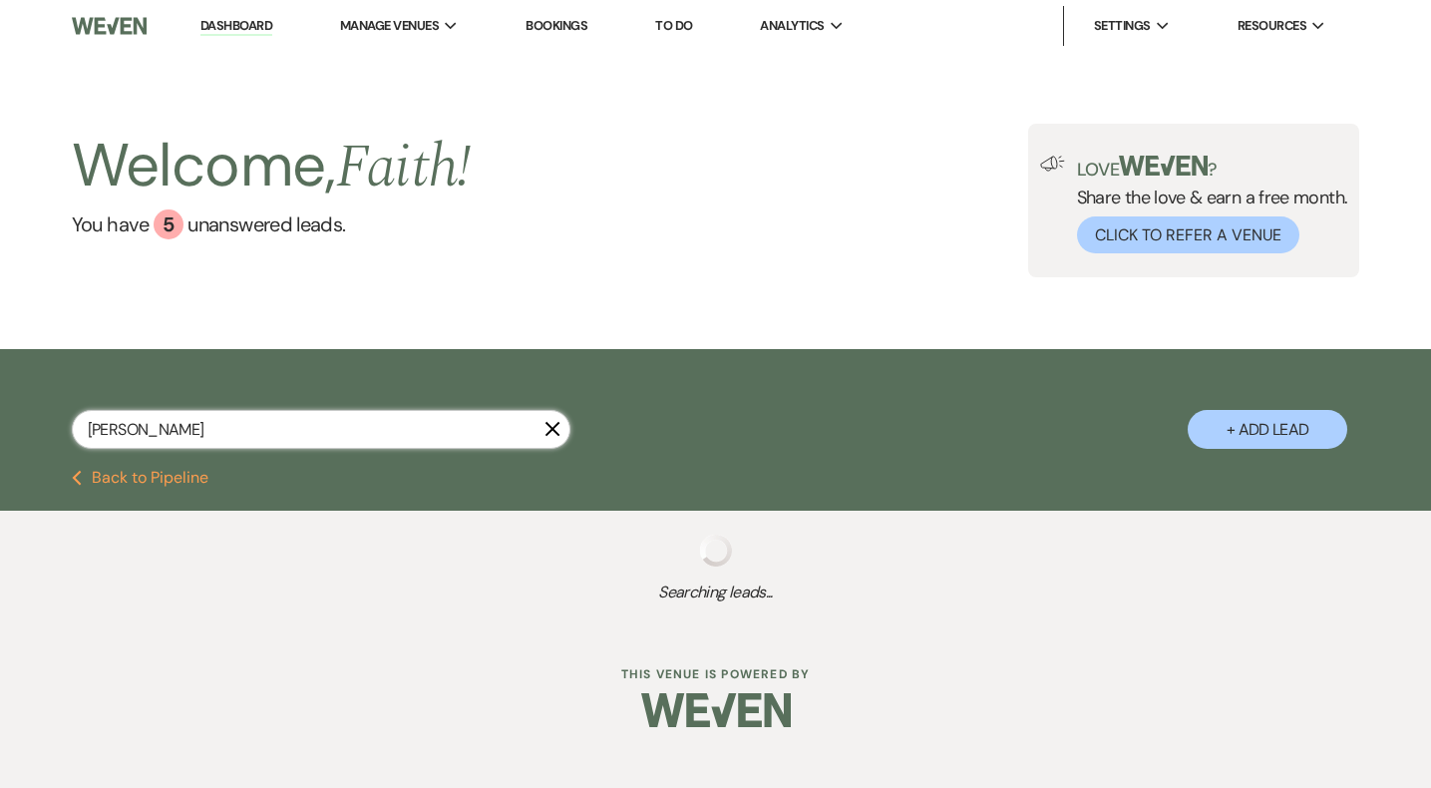
type input "[PERSON_NAME]"
select select "2"
select select "8"
select select "5"
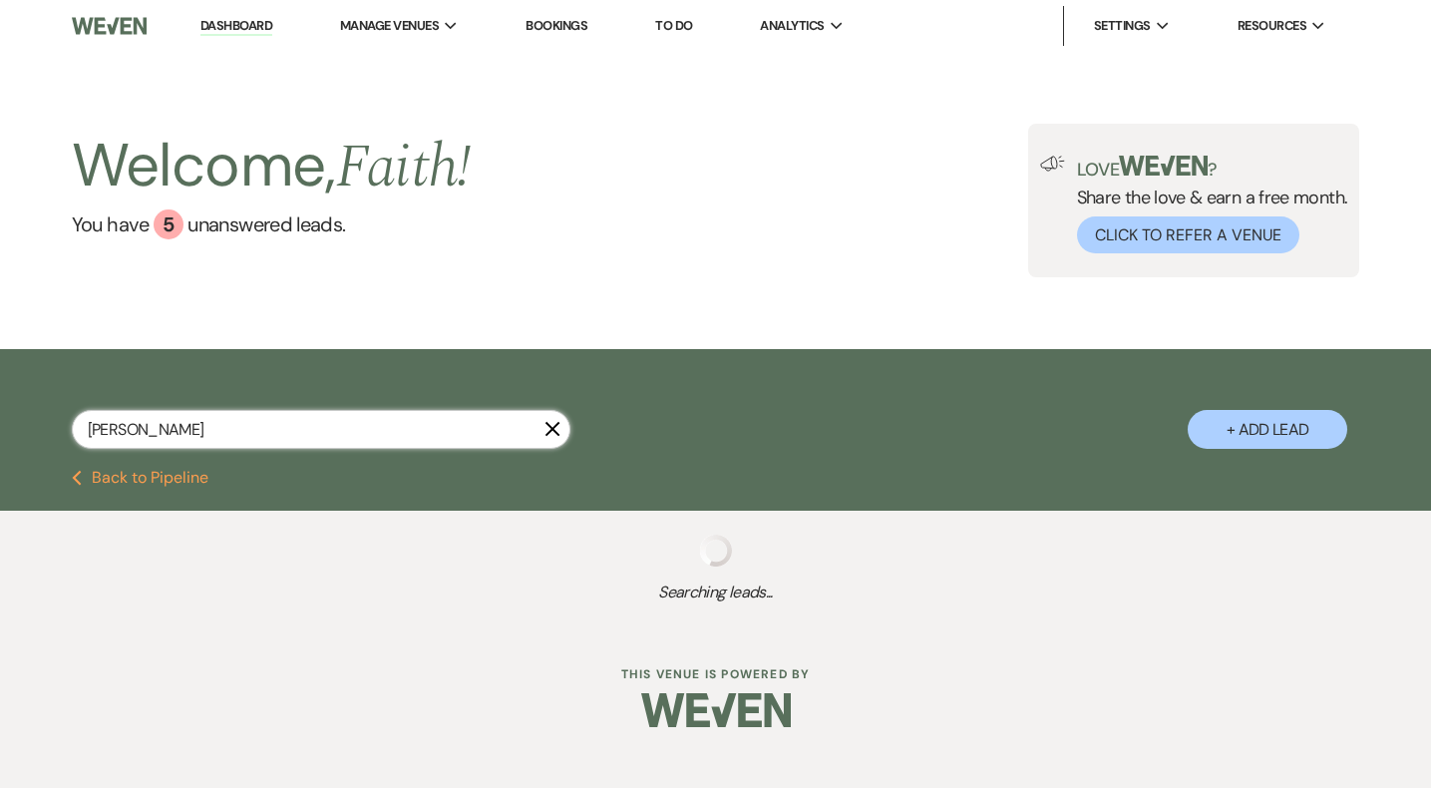
type input "[PERSON_NAME]"
select select "2"
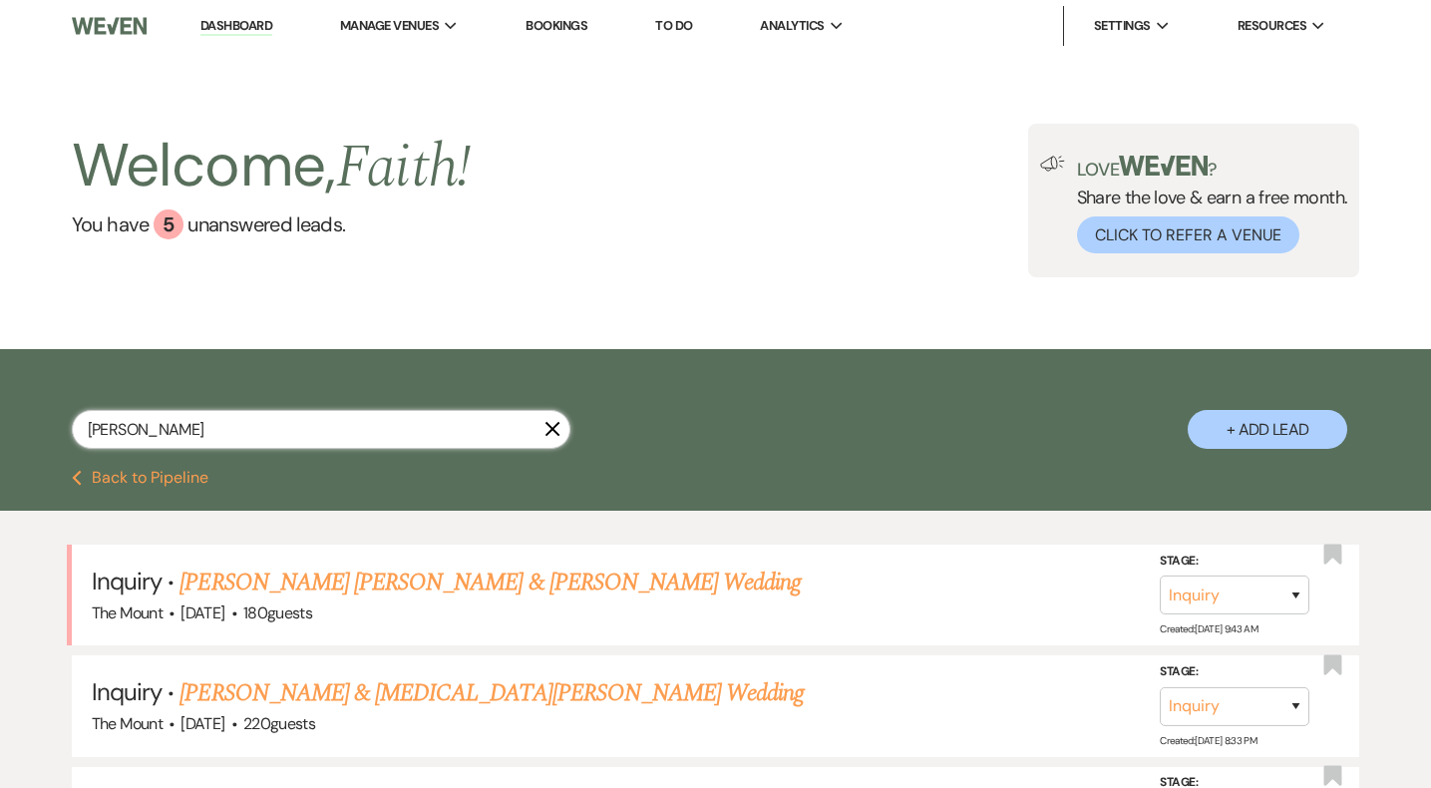
select select "8"
select select "5"
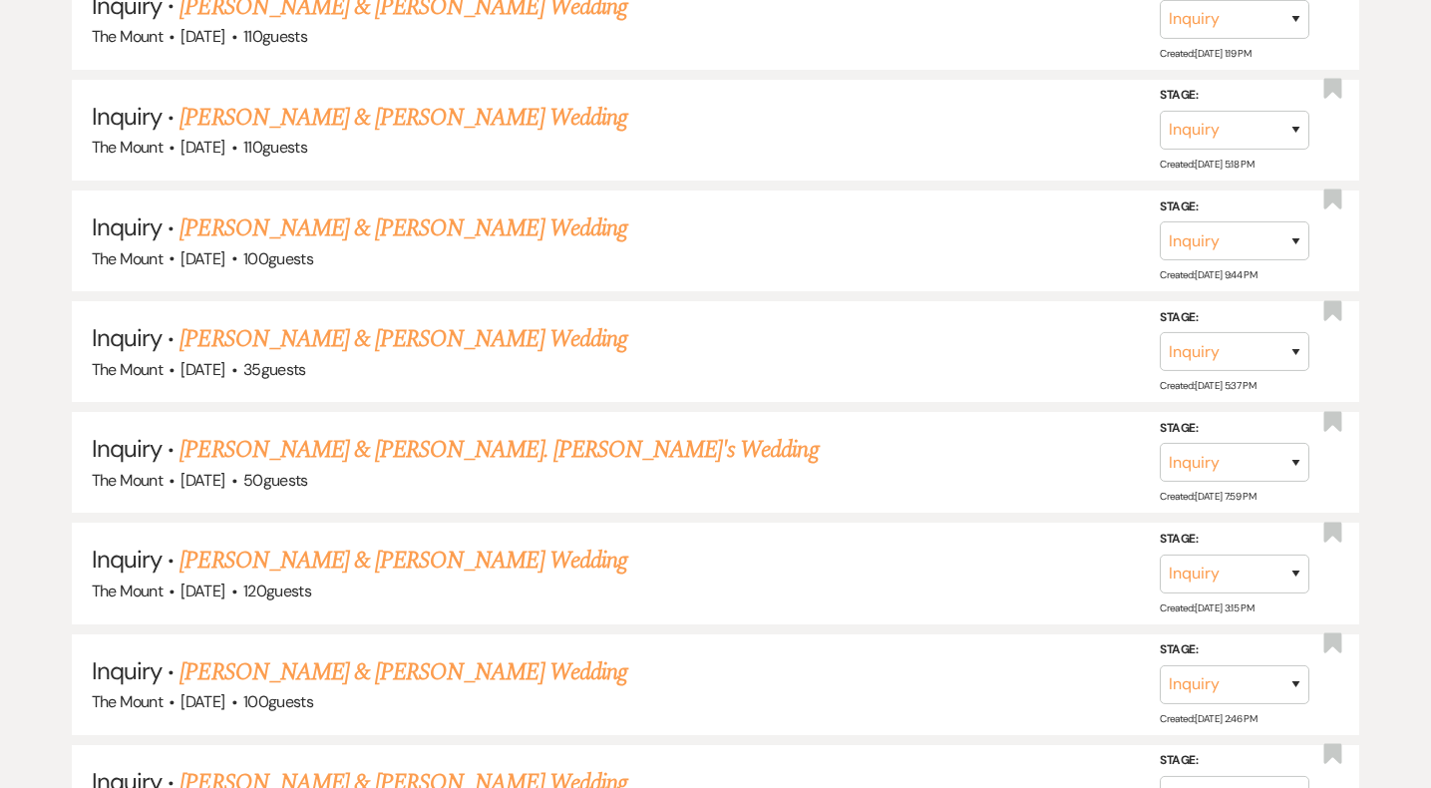
scroll to position [812, 0]
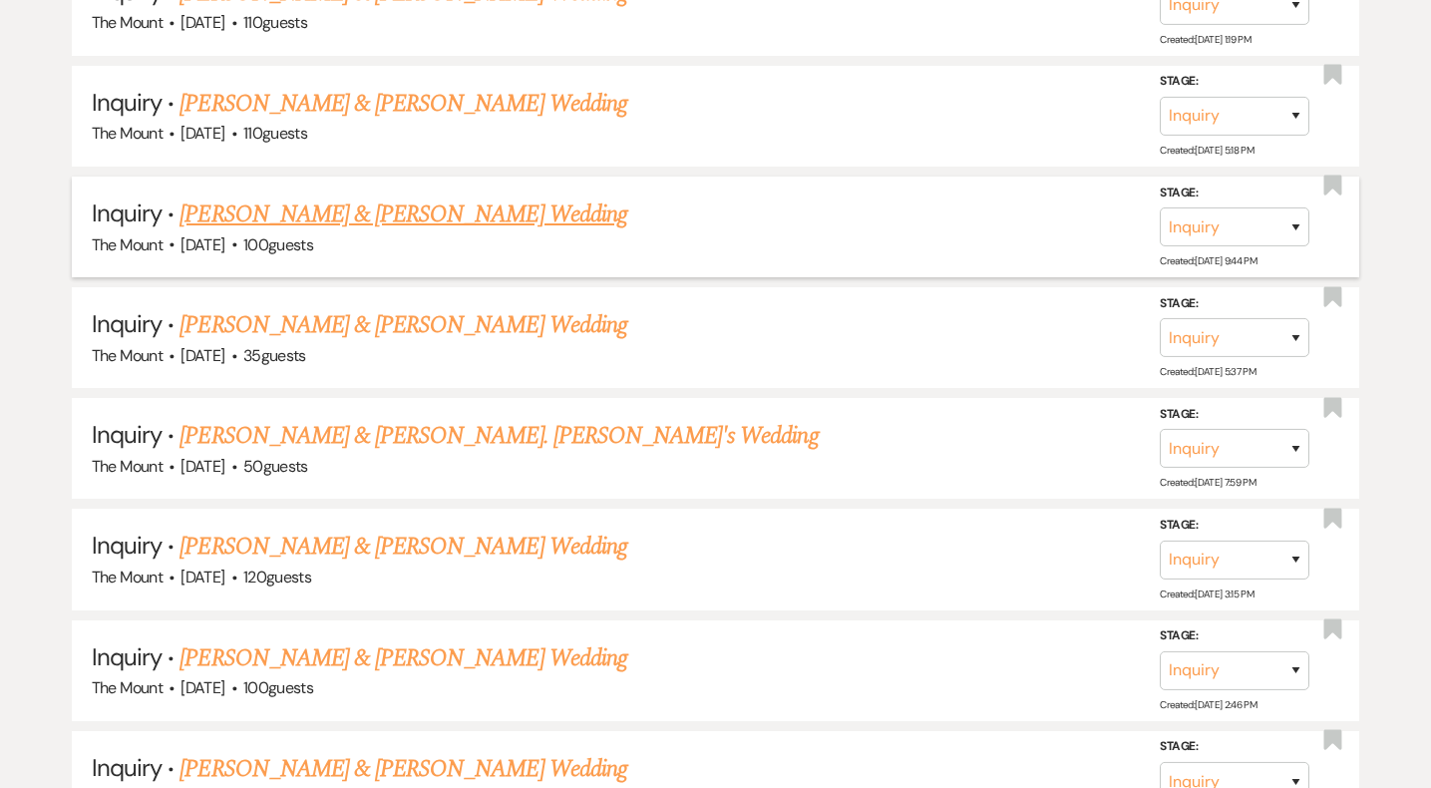
type input "[PERSON_NAME]"
click at [388, 204] on link "[PERSON_NAME] & [PERSON_NAME] Wedding" at bounding box center [403, 214] width 447 height 36
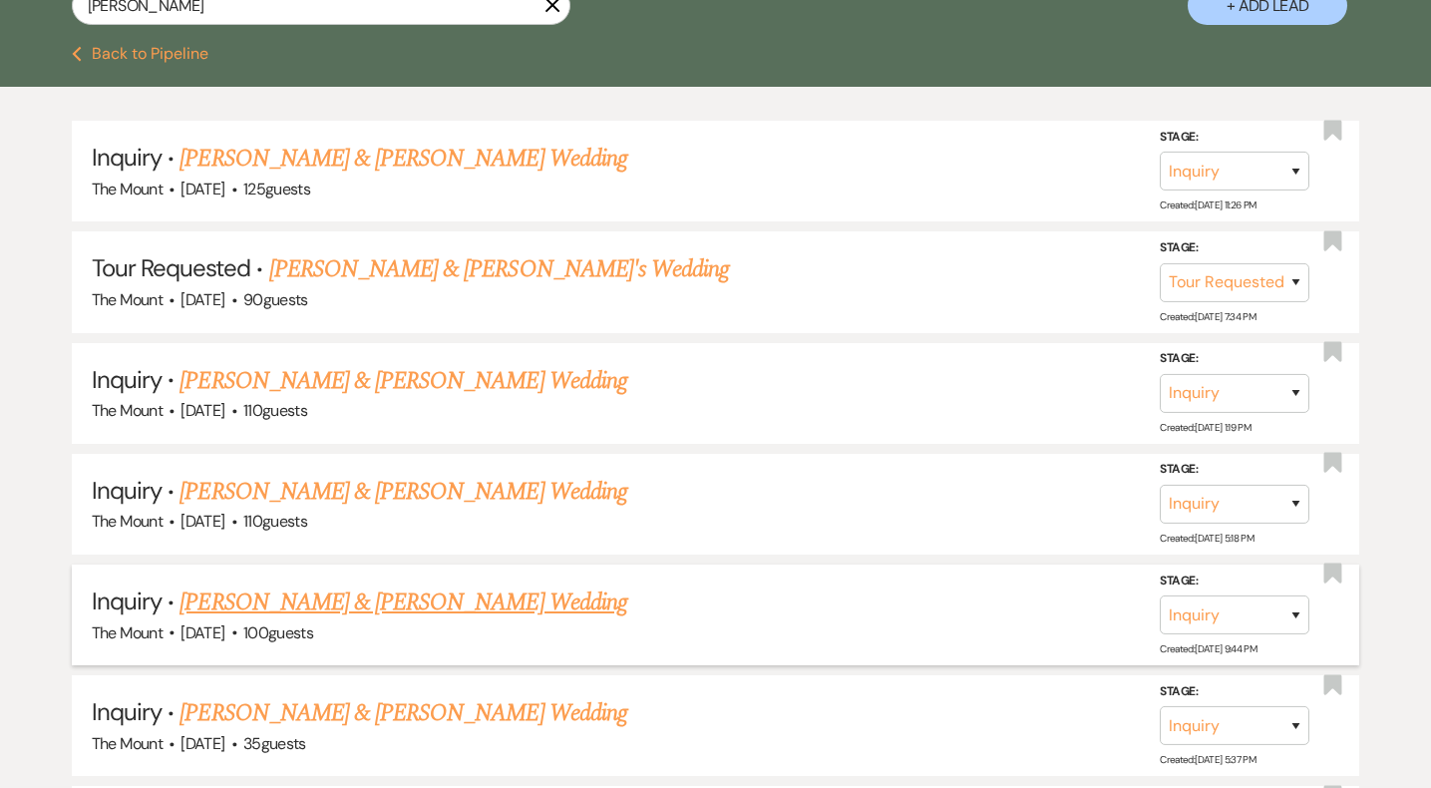
scroll to position [336, 0]
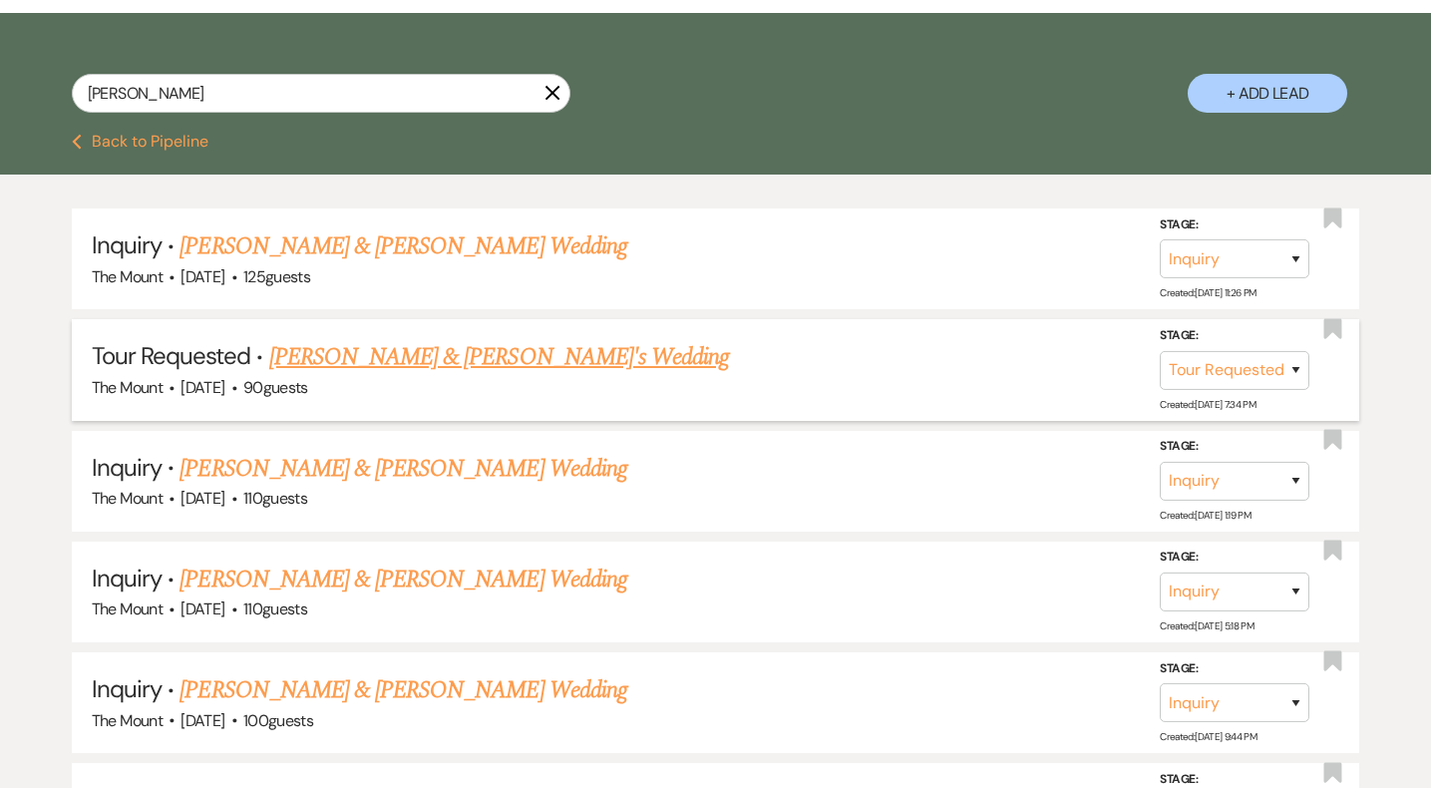
click at [451, 343] on link "[PERSON_NAME] & [PERSON_NAME]'s Wedding" at bounding box center [499, 357] width 461 height 36
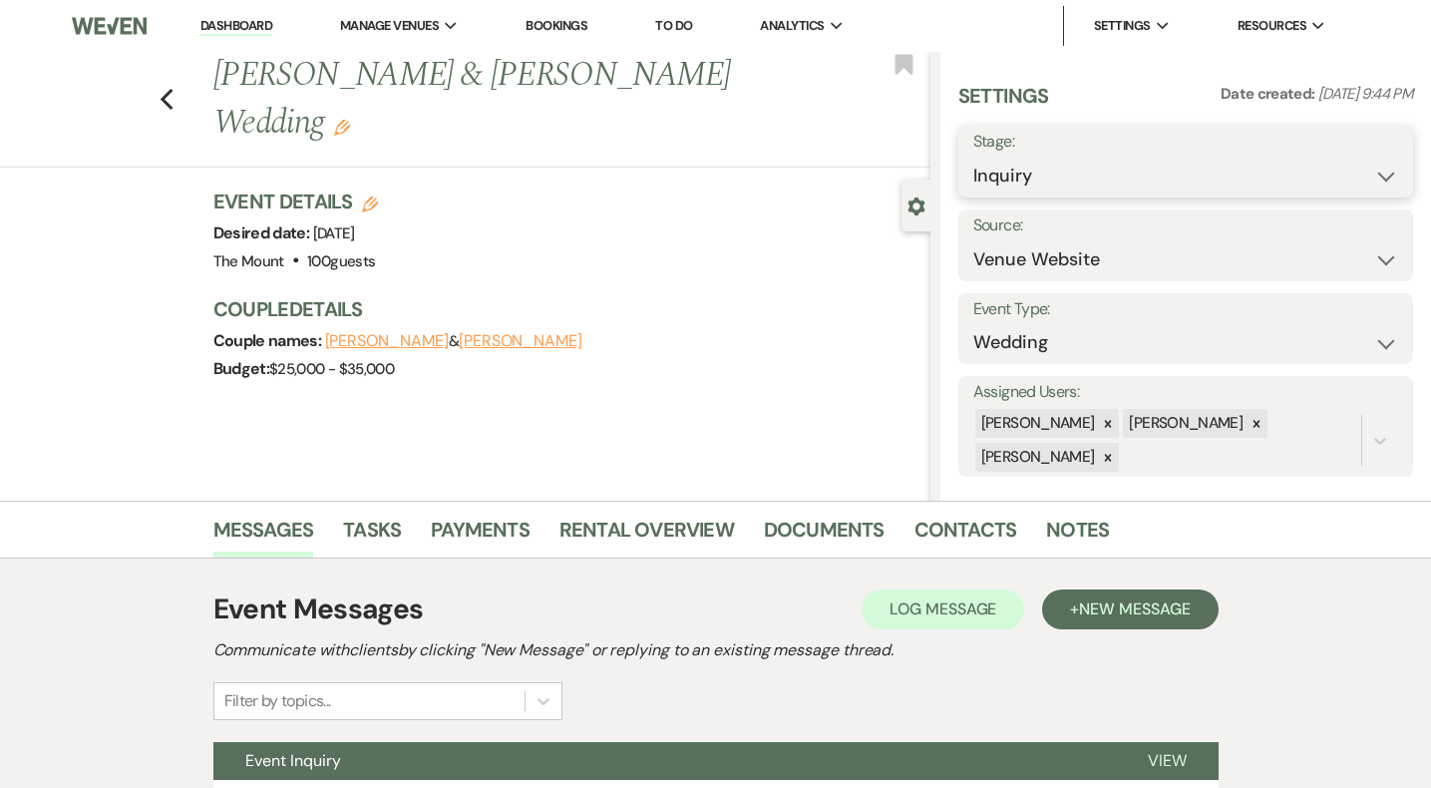
click at [1217, 159] on select "Inquiry Follow Up Tour Requested Tour Confirmed Toured Proposal Sent Booked Lost" at bounding box center [1186, 176] width 425 height 39
select select "8"
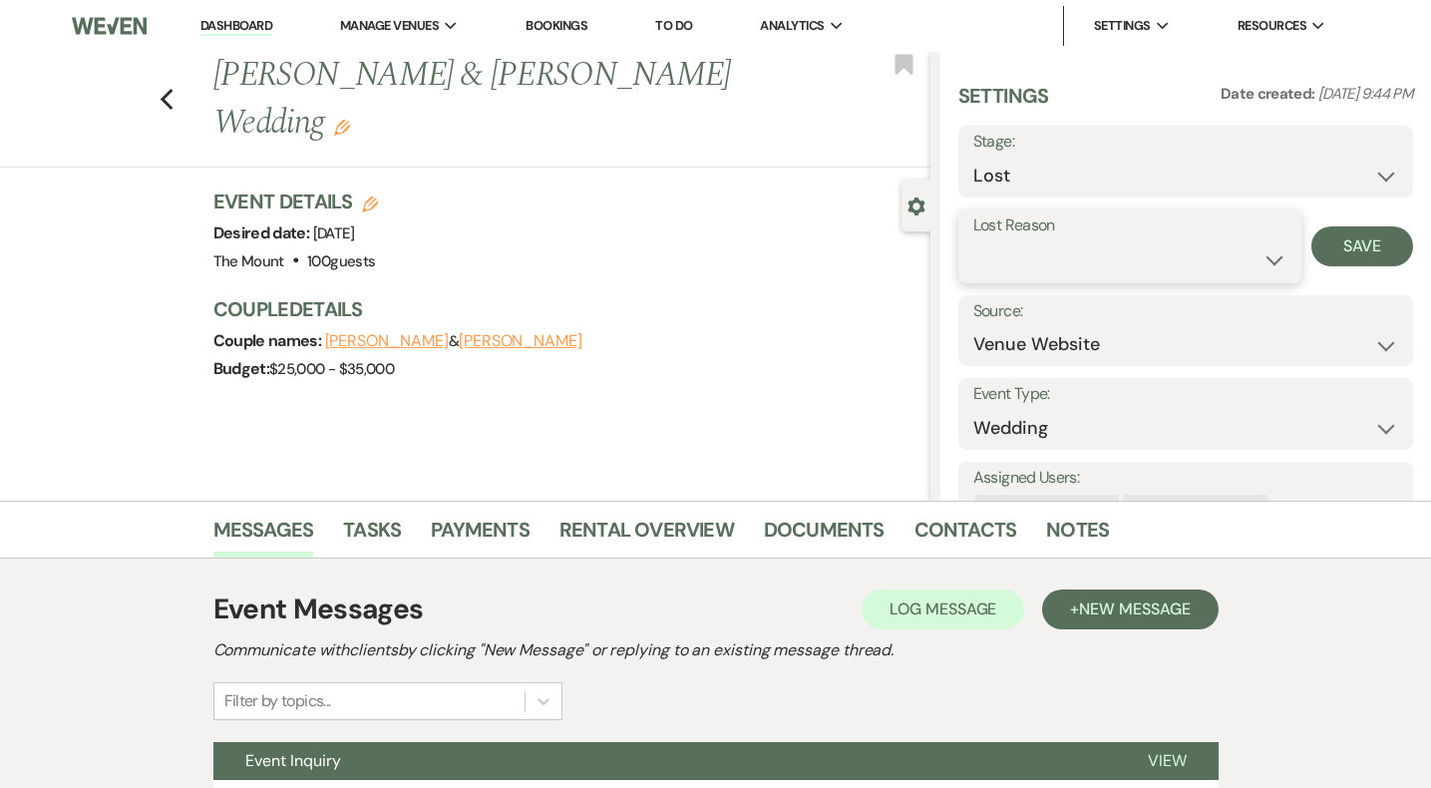
click at [1115, 257] on select "Booked Elsewhere Budget Date Unavailable No Response Not a Good Match Capacity …" at bounding box center [1130, 259] width 313 height 39
select select "4"
click at [1351, 257] on button "Save" at bounding box center [1363, 246] width 102 height 40
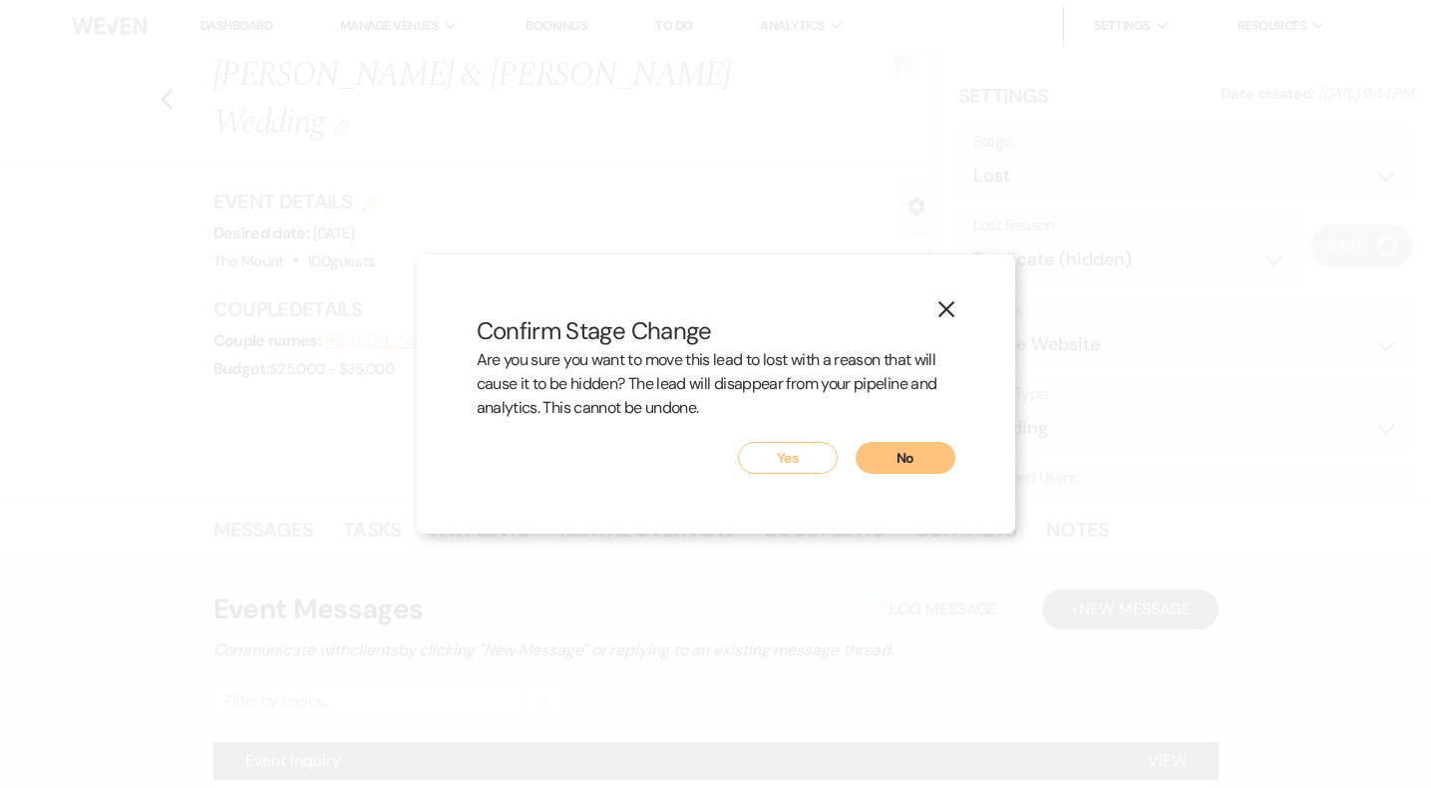
click at [826, 445] on button "Yes" at bounding box center [788, 458] width 100 height 32
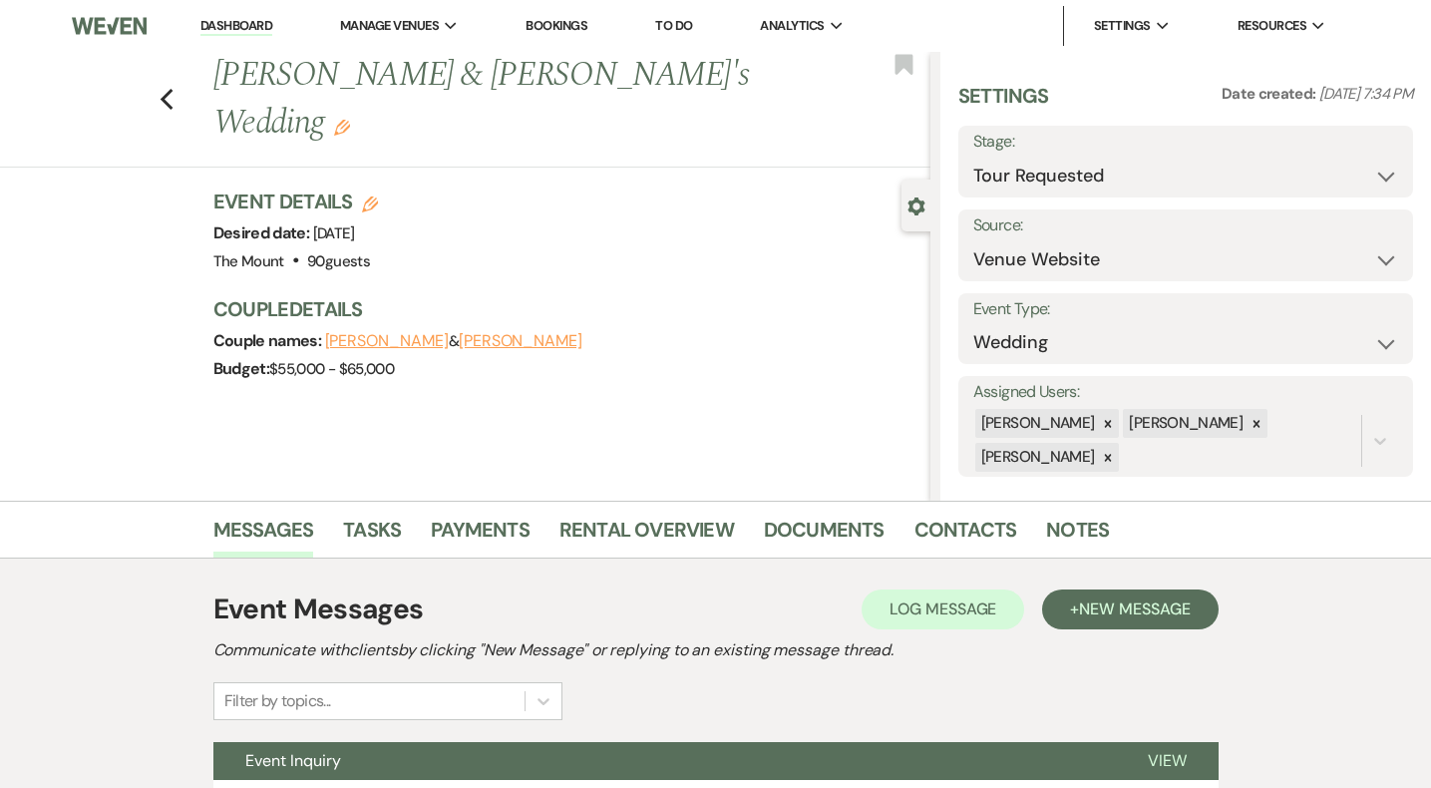
scroll to position [184, 0]
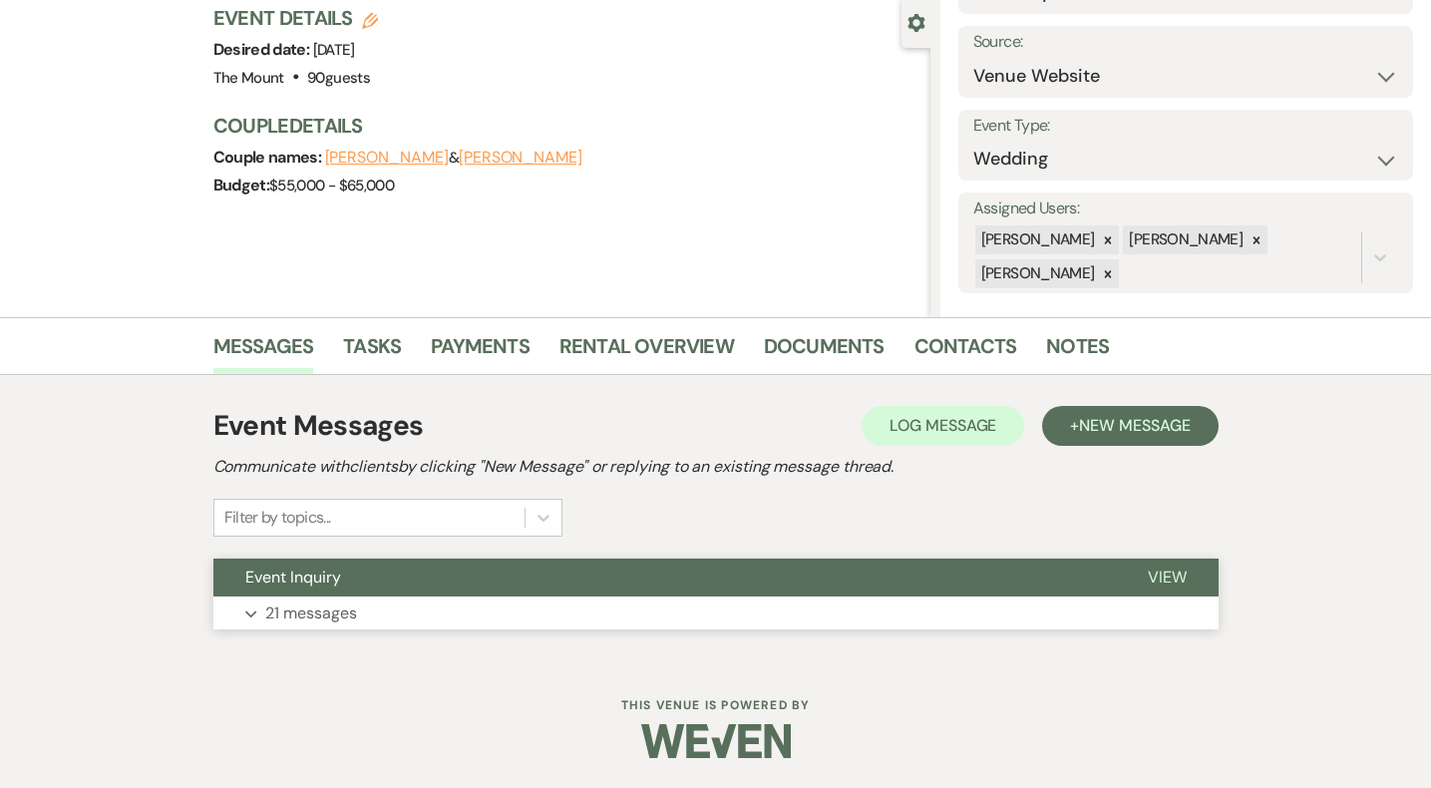
click at [344, 618] on p "21 messages" at bounding box center [311, 613] width 92 height 26
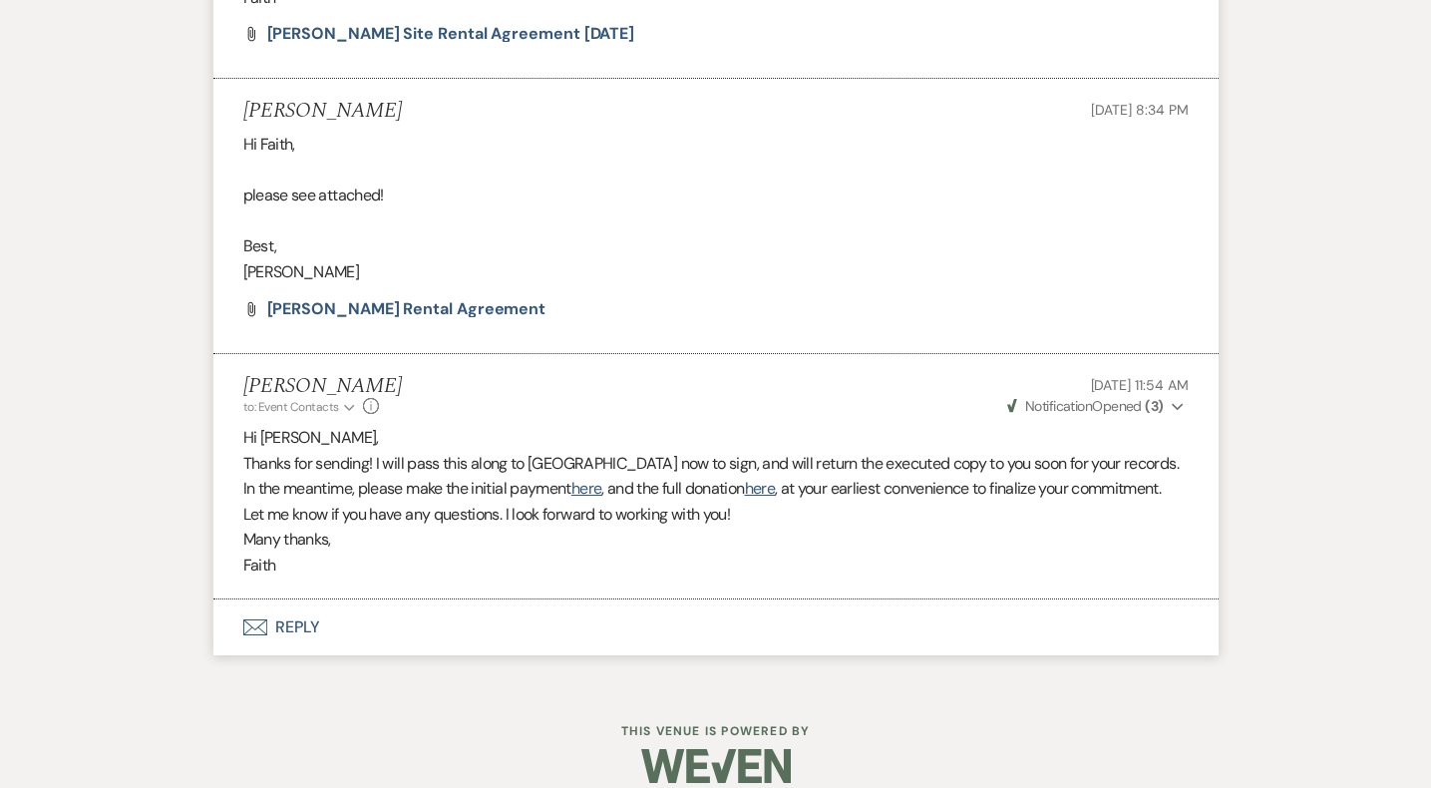
scroll to position [7241, 0]
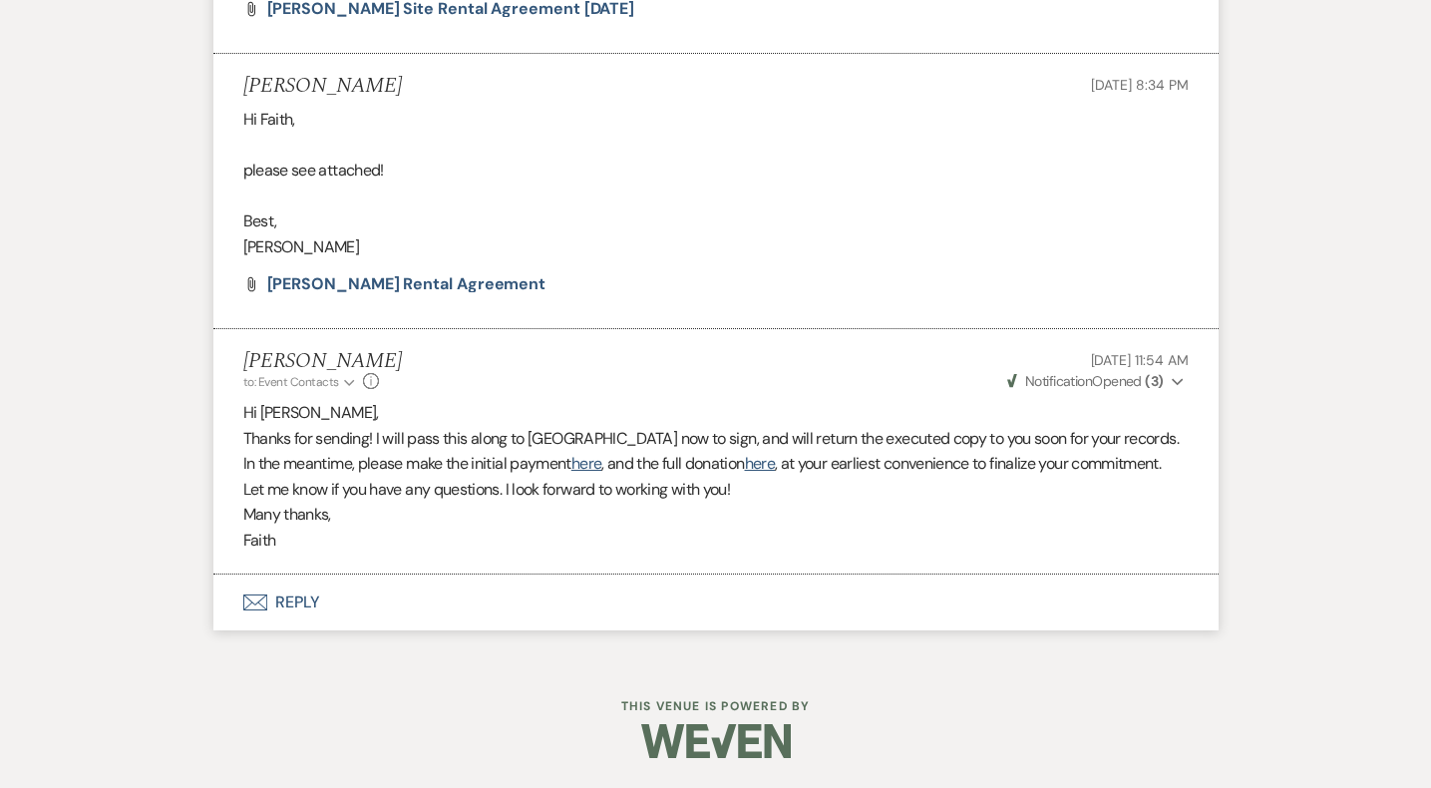
click at [279, 593] on button "Envelope Reply" at bounding box center [715, 603] width 1005 height 56
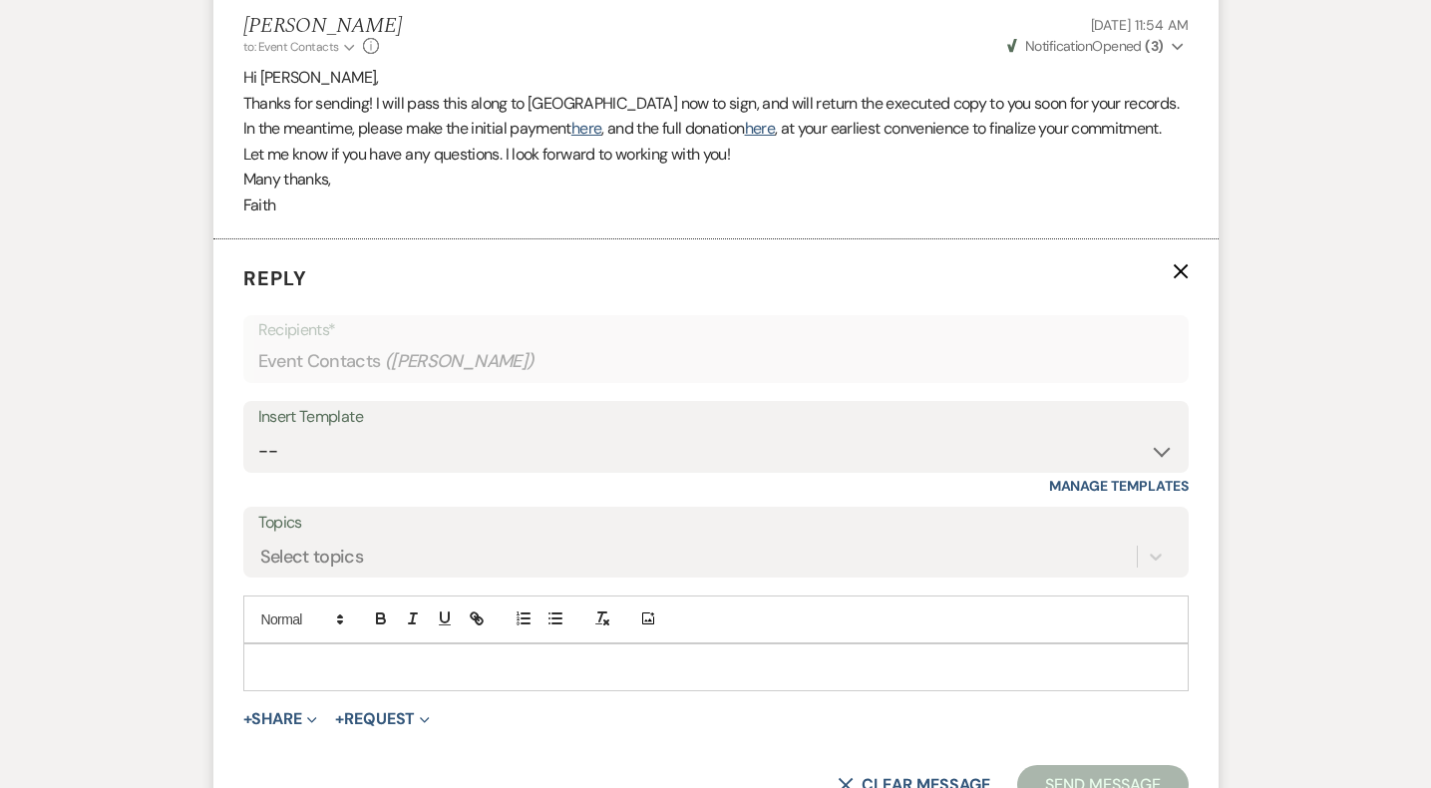
scroll to position [7622, 0]
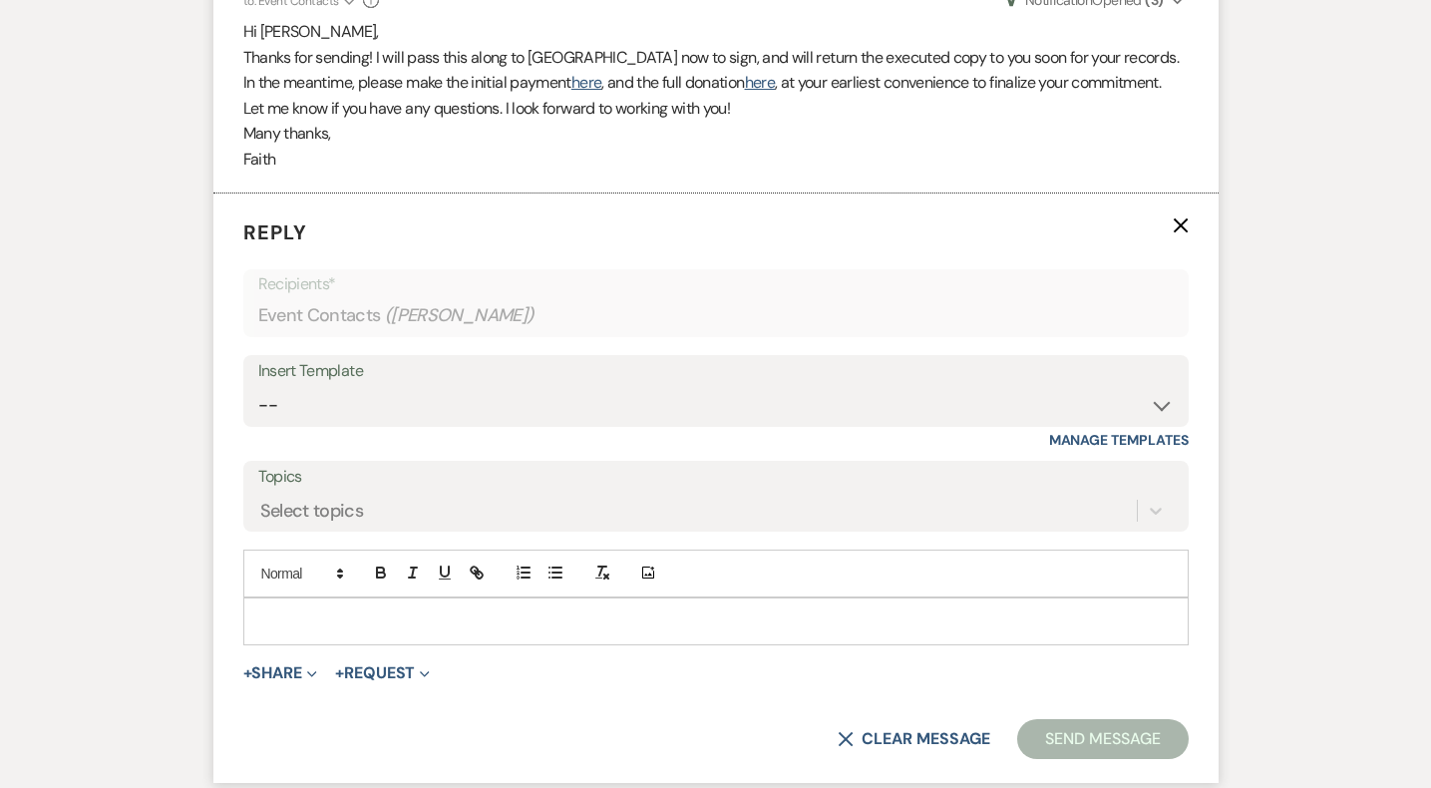
click at [293, 632] on div at bounding box center [716, 621] width 944 height 46
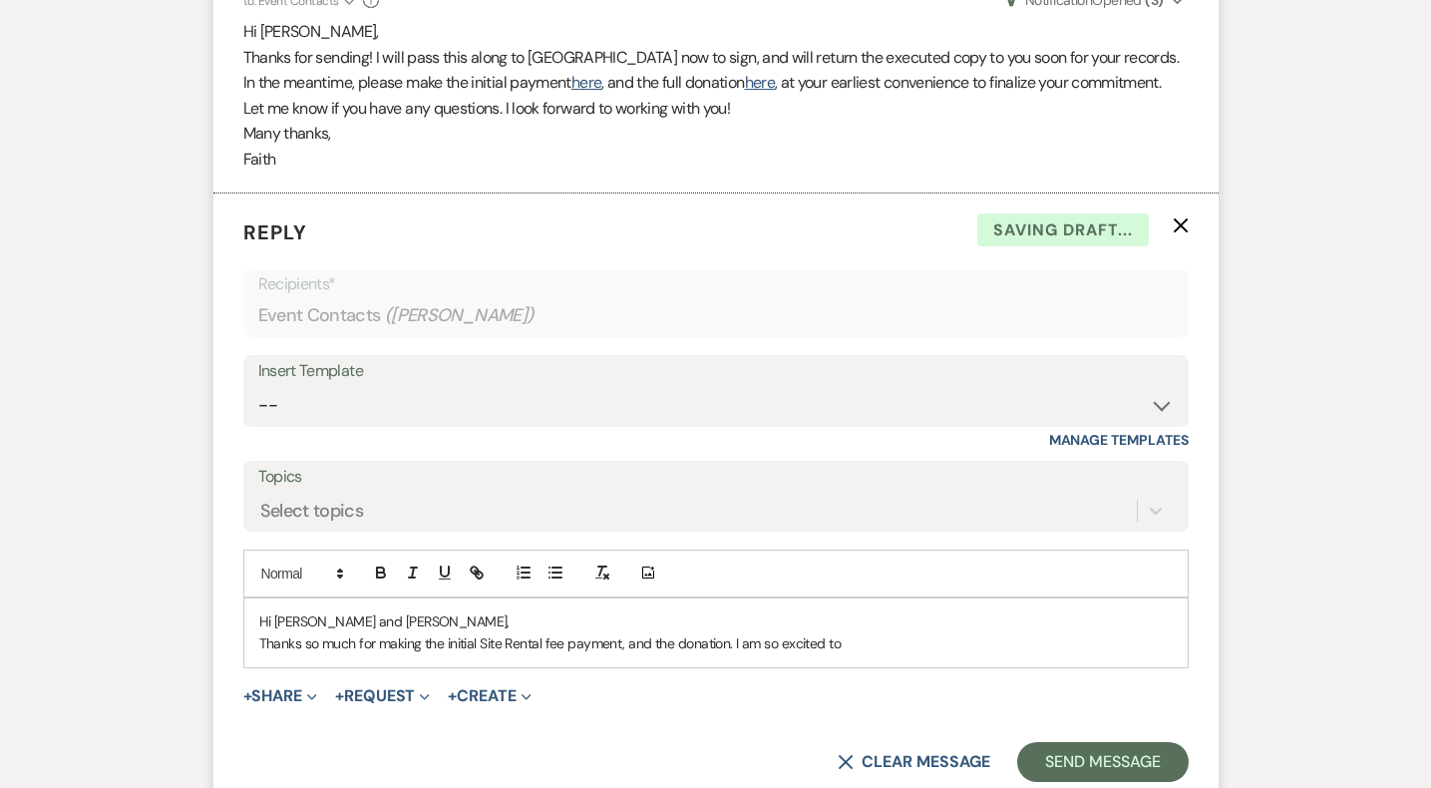
click at [751, 648] on p "Thanks so much for making the initial Site Rental fee payment, and the donation…" at bounding box center [716, 643] width 914 height 22
click at [1051, 671] on form "Reply X Saving draft... Recipients* Event Contacts ( [PERSON_NAME] ) Insert Tem…" at bounding box center [715, 500] width 1005 height 612
click at [1051, 663] on div "Hi [PERSON_NAME] and [PERSON_NAME], Thanks so much for making the initial Site …" at bounding box center [716, 632] width 944 height 69
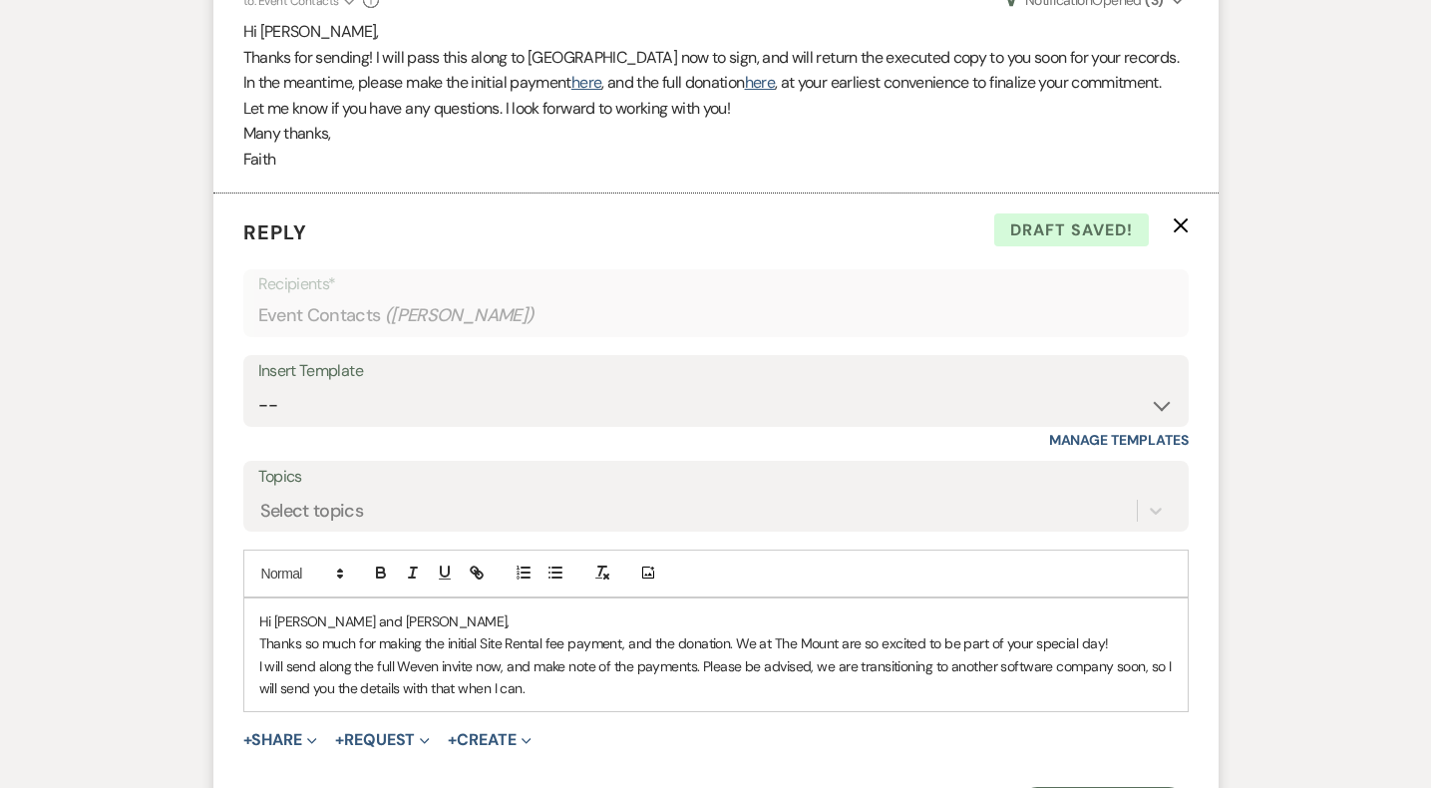
click at [701, 665] on p "I will send along the full Weven invite now, and make note of the payments. Ple…" at bounding box center [716, 677] width 914 height 45
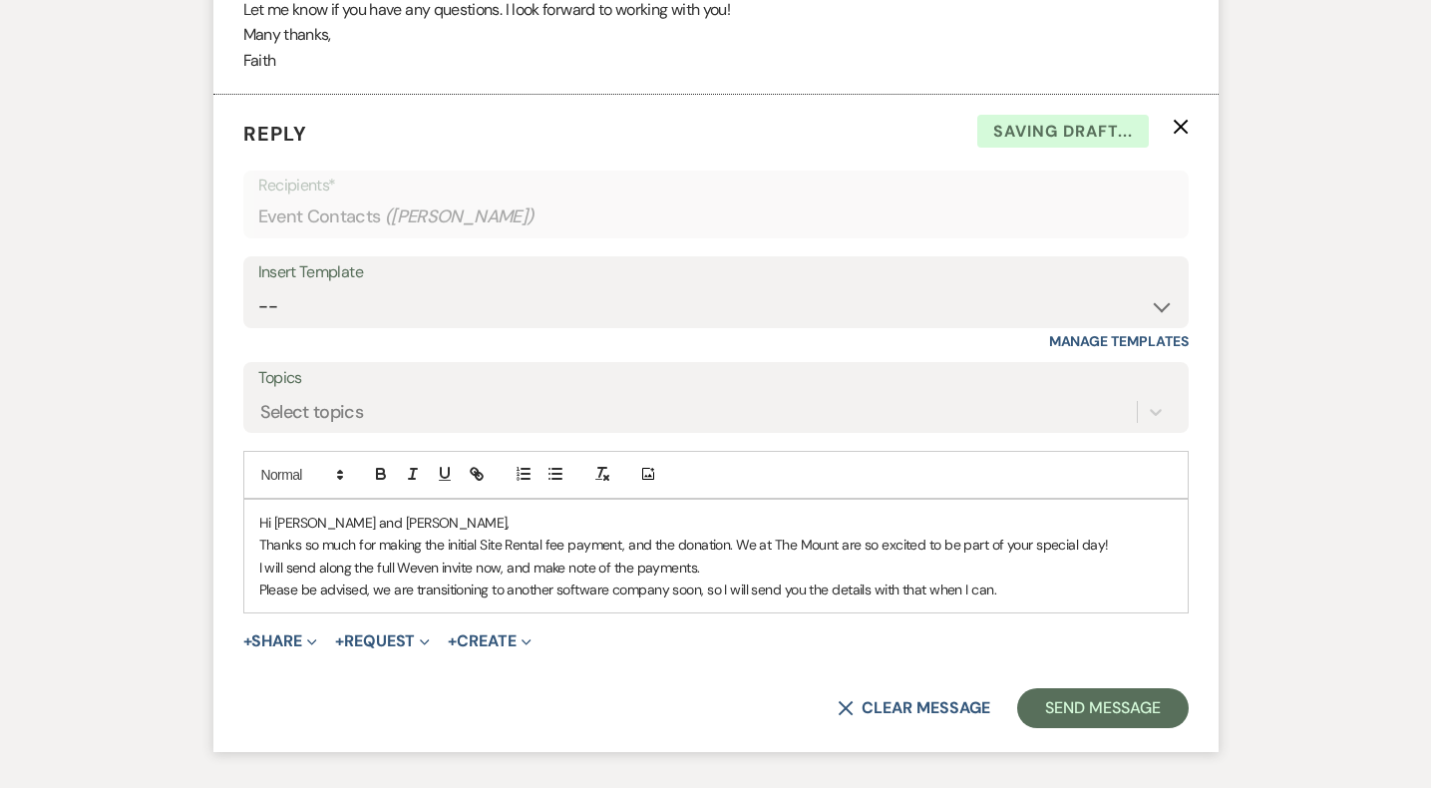
scroll to position [7728, 0]
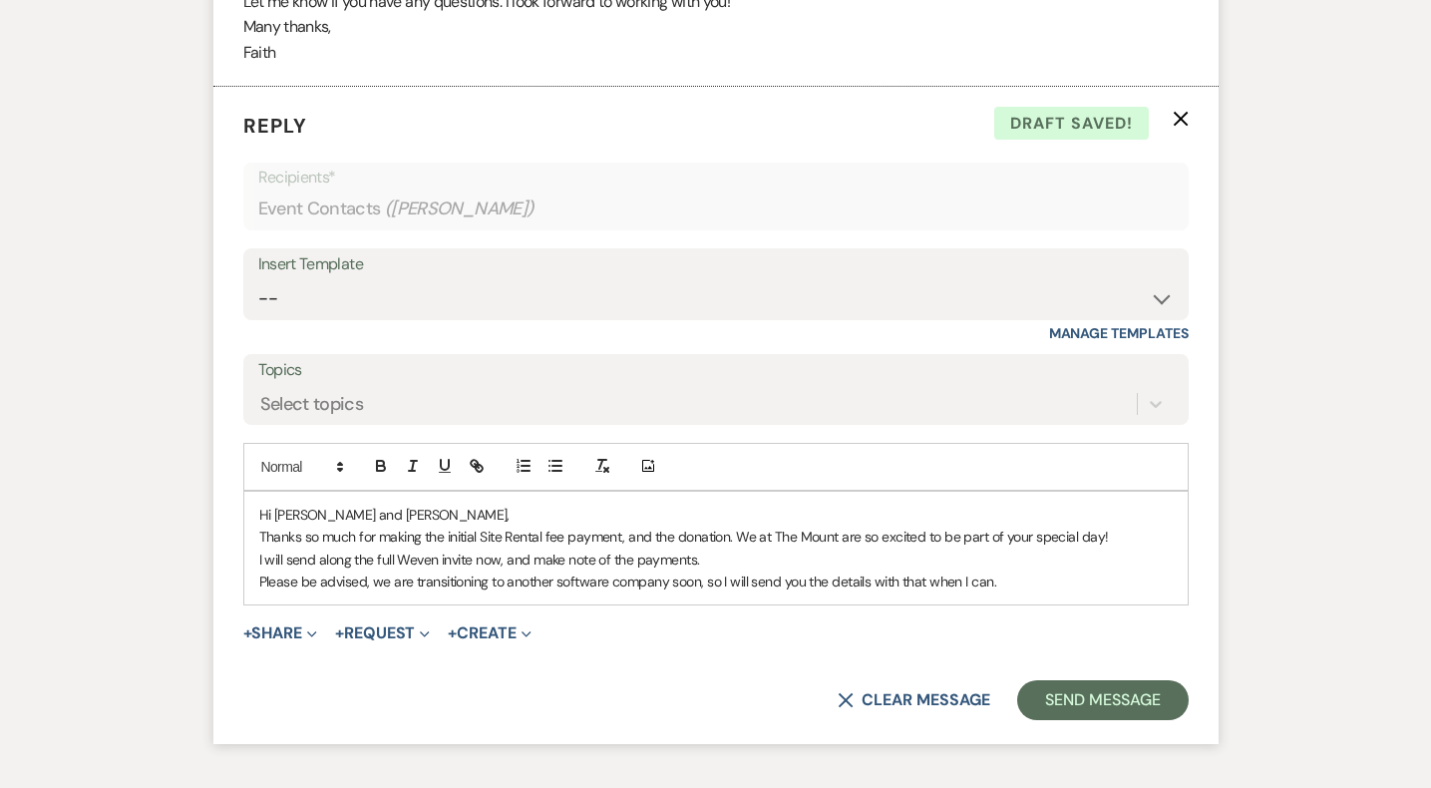
click at [562, 582] on p "Please be advised, we are transitioning to another software company soon, so I …" at bounding box center [716, 582] width 914 height 22
click at [563, 582] on p "Please be advised, we are transitioning to another software company soon, so I …" at bounding box center [716, 582] width 914 height 22
click at [574, 580] on p "Please be advised, we are transitioning to another software company soon, so I …" at bounding box center [716, 582] width 914 height 22
click at [617, 583] on p "Please be advised, we are transitioning to another company soon, so I will send…" at bounding box center [716, 582] width 914 height 22
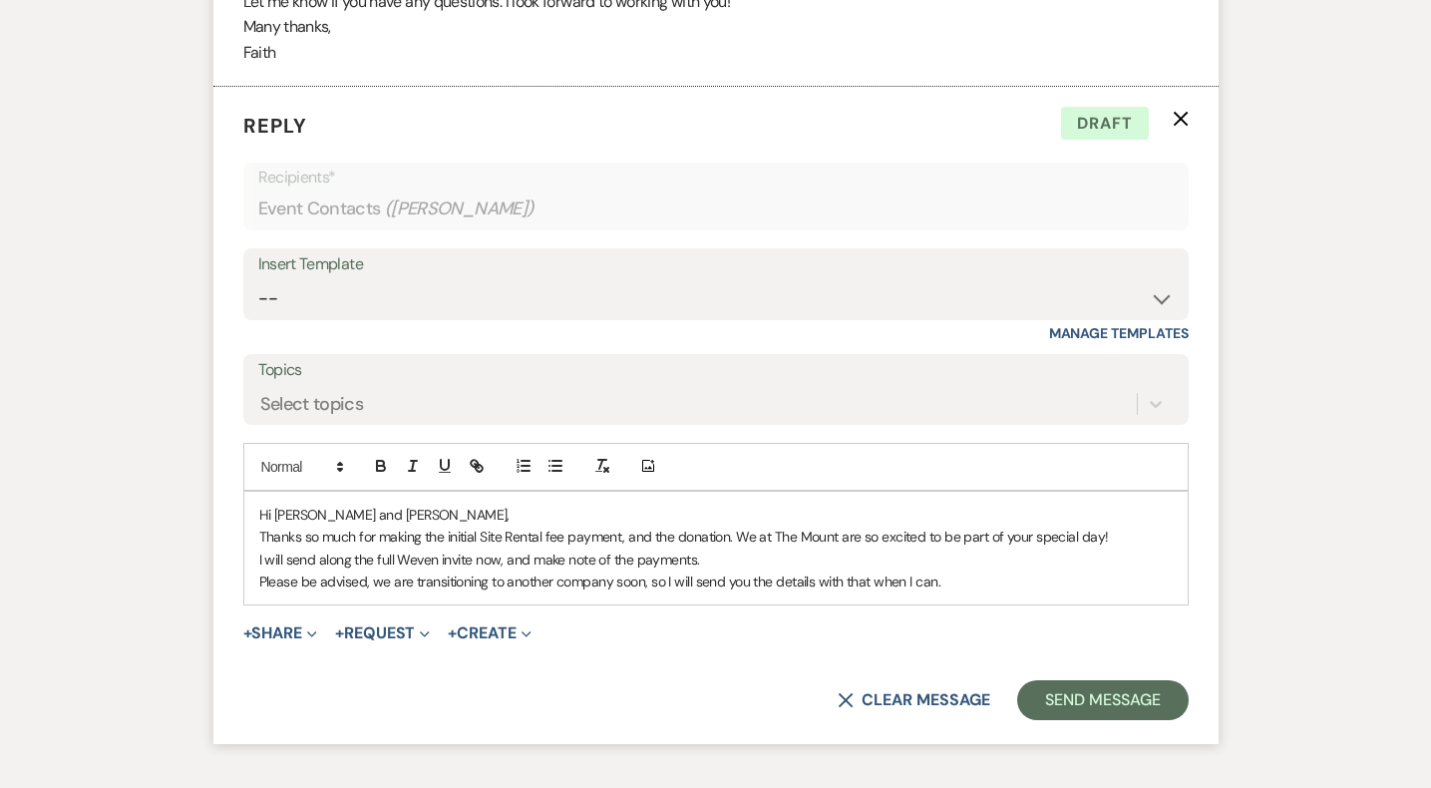
click at [1003, 594] on div "Hi [PERSON_NAME] and [PERSON_NAME], Thanks so much for making the initial Site …" at bounding box center [716, 549] width 944 height 114
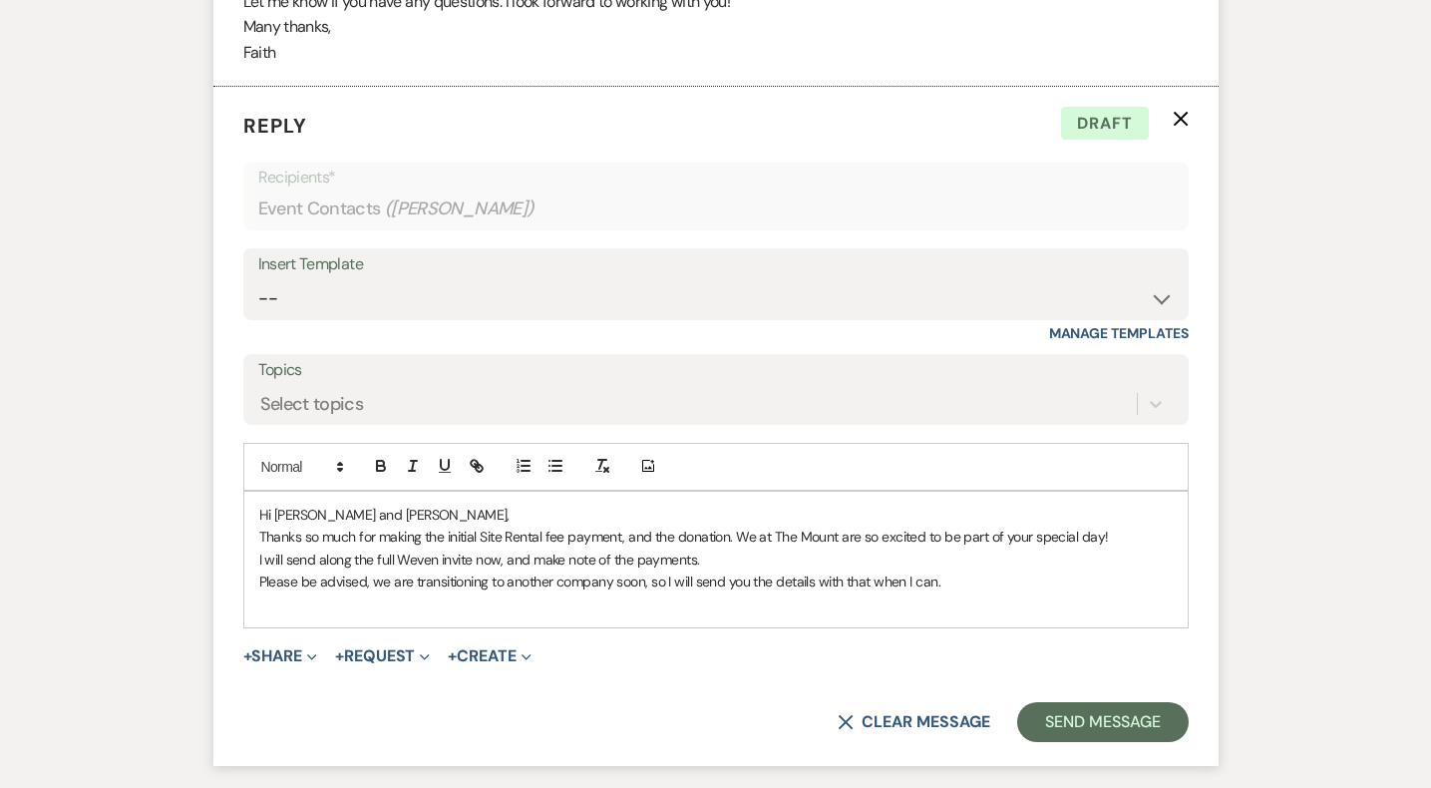
click at [715, 563] on p "I will send along the full Weven invite now, and make note of the payments." at bounding box center [716, 560] width 914 height 22
click at [603, 602] on p at bounding box center [716, 603] width 914 height 22
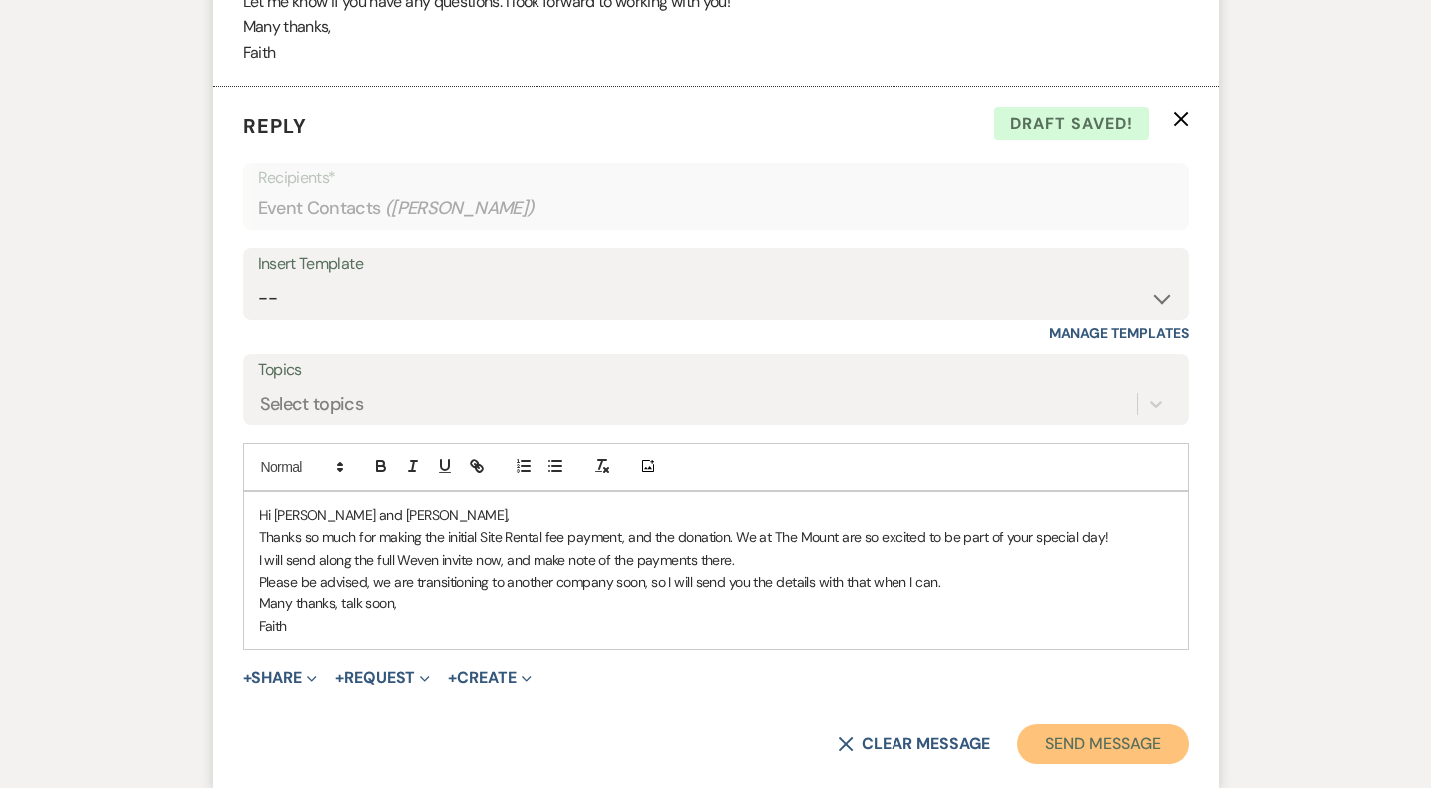
click at [1057, 740] on button "Send Message" at bounding box center [1102, 744] width 171 height 40
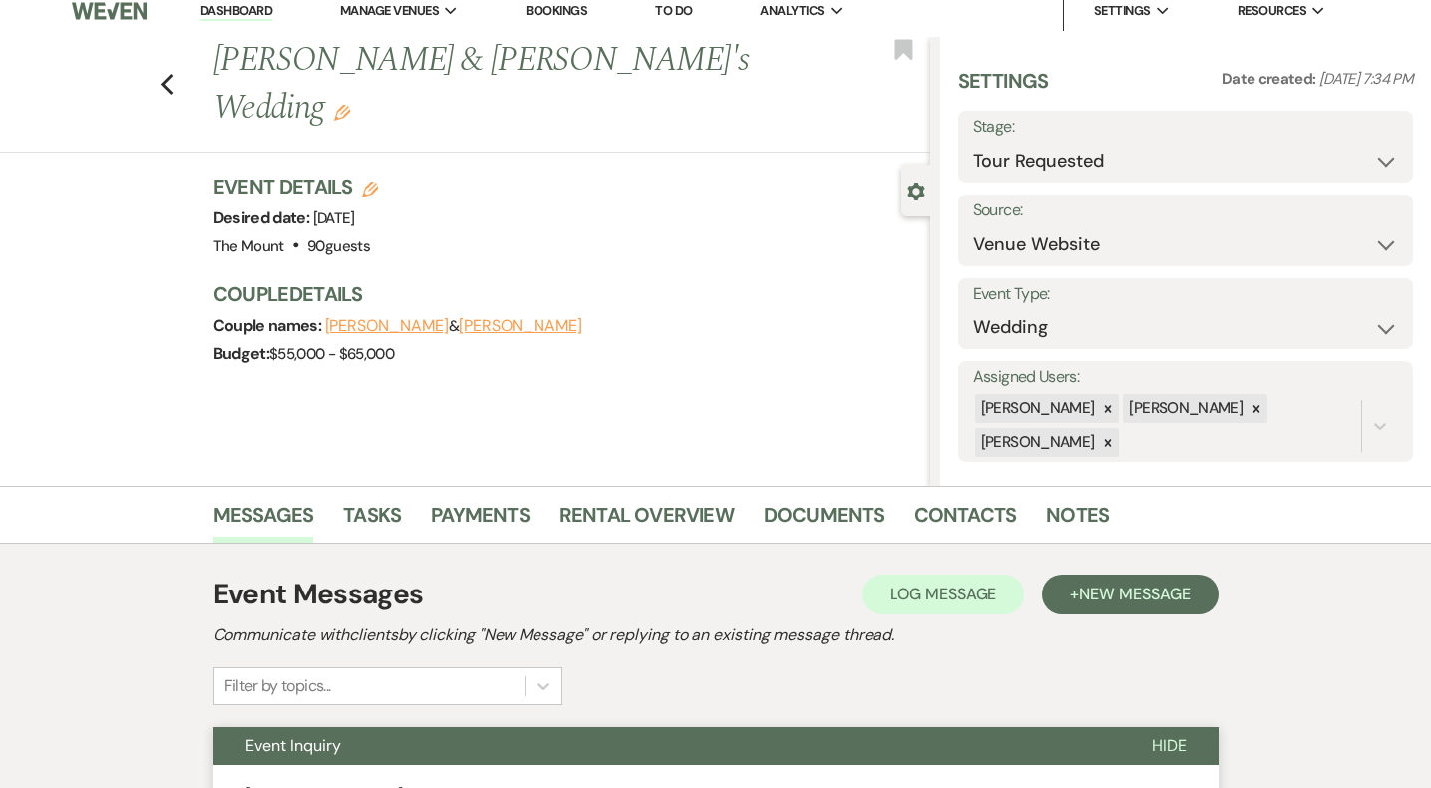
scroll to position [0, 0]
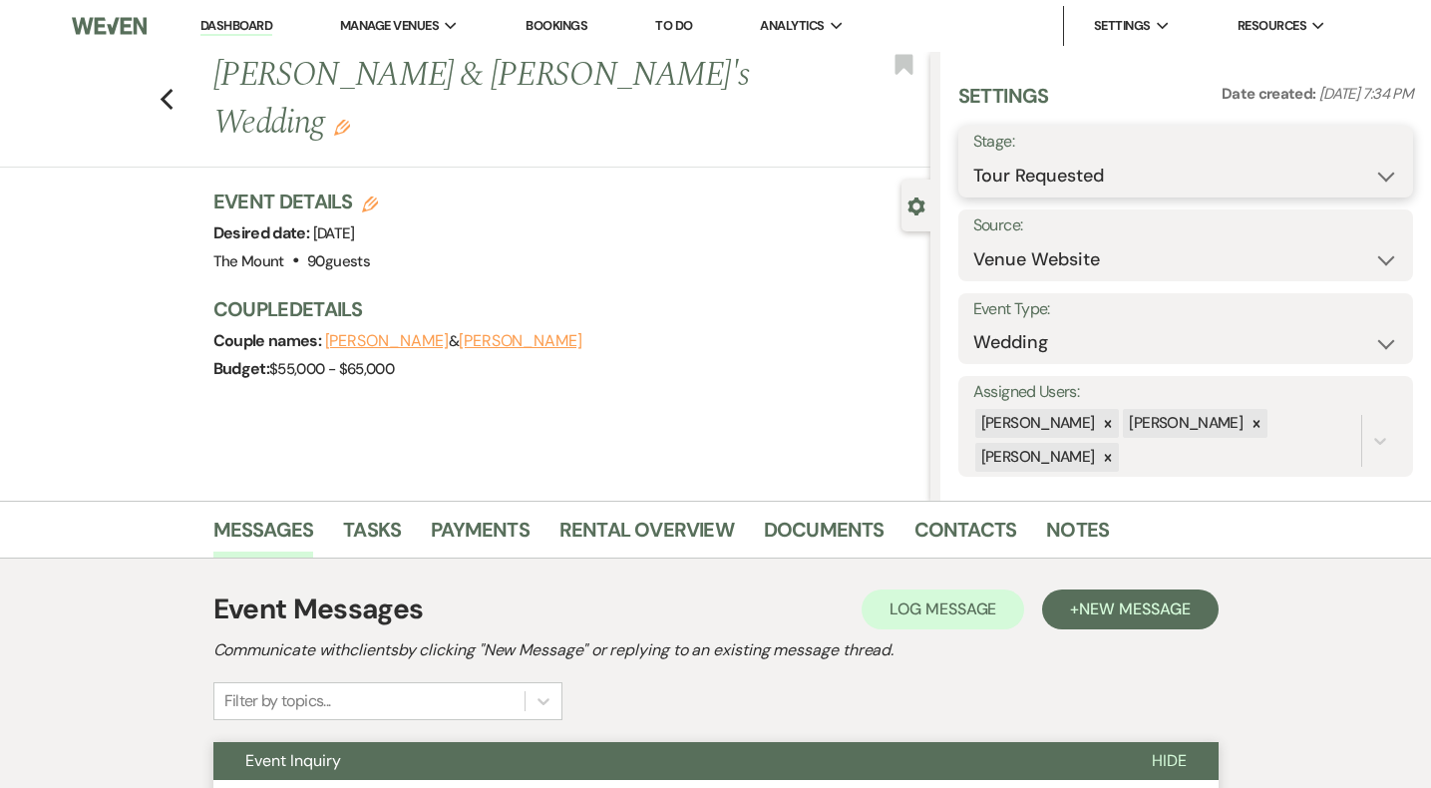
click at [1187, 167] on select "Inquiry Follow Up Tour Requested Tour Confirmed Toured Proposal Sent Booked Lost" at bounding box center [1186, 176] width 425 height 39
select select "7"
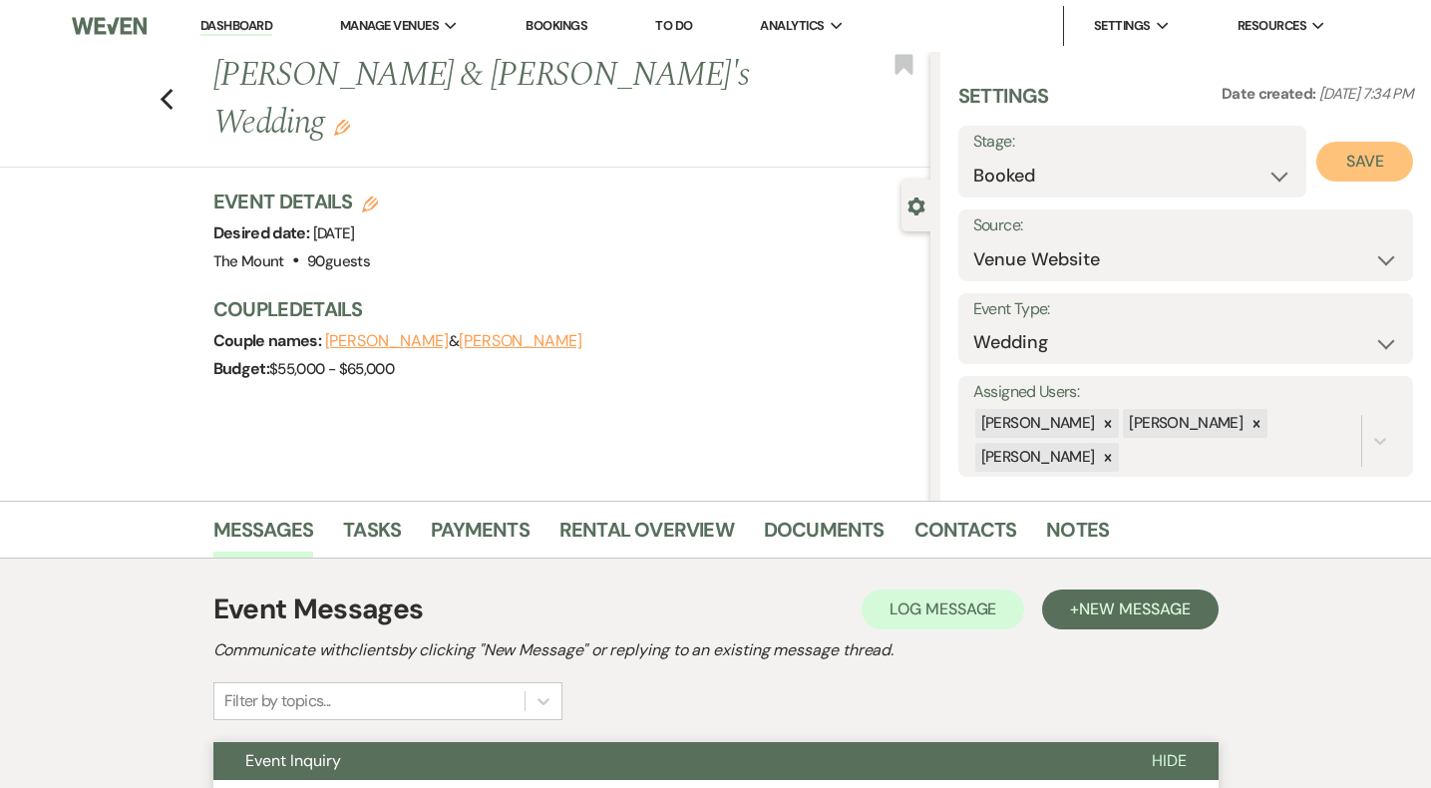
click at [1384, 175] on button "Save" at bounding box center [1365, 162] width 97 height 40
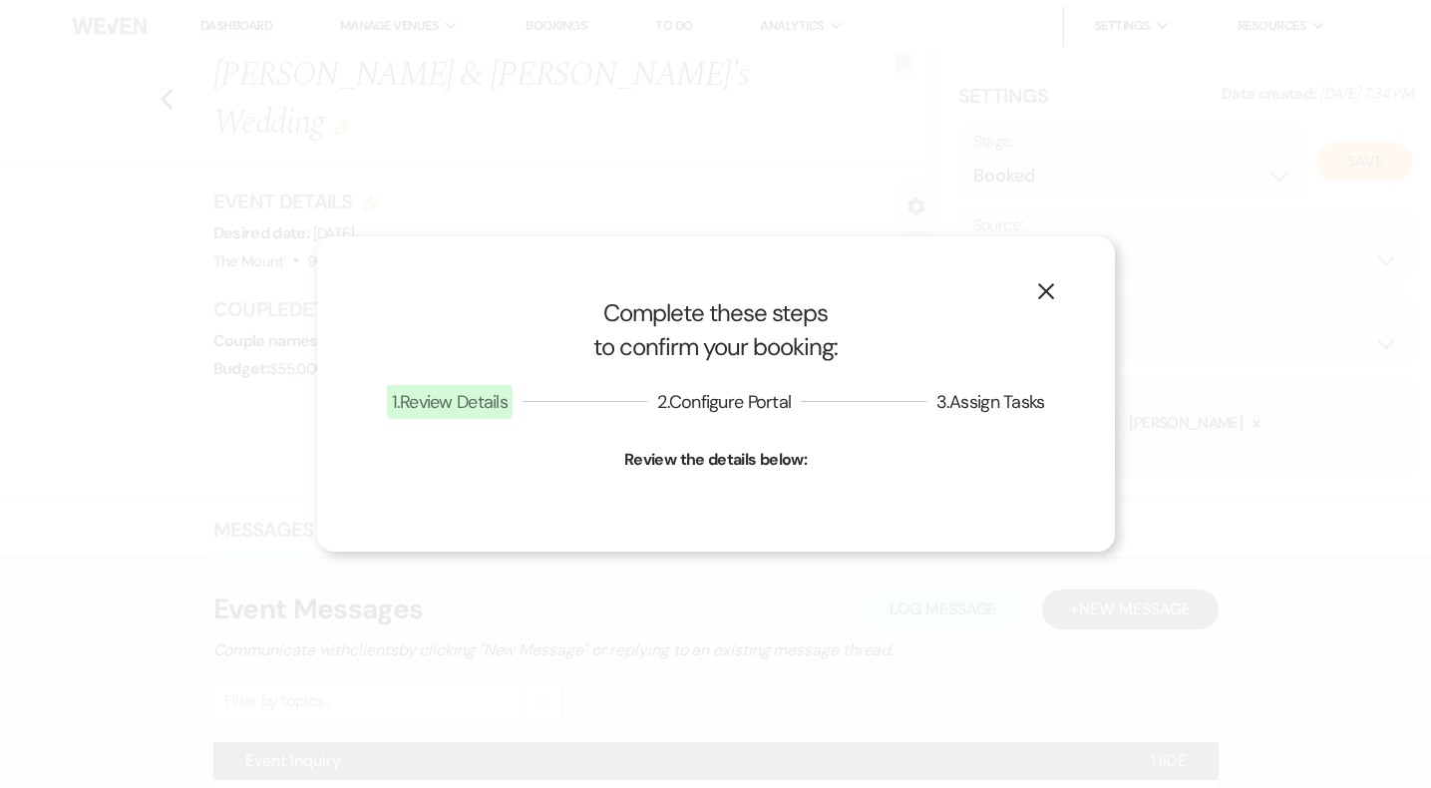
select select "1"
select select "620"
select select "false"
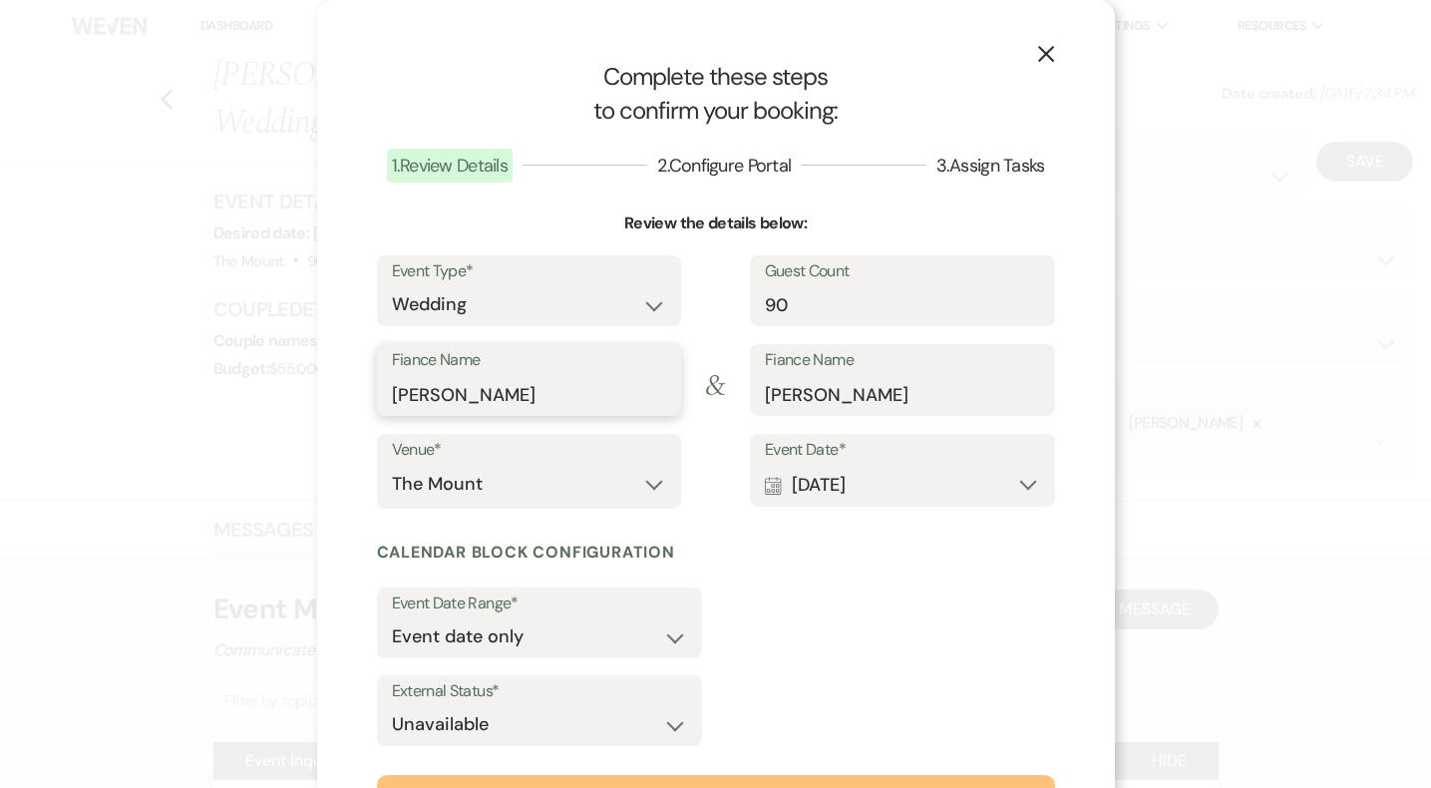
click at [511, 396] on input "Jacob" at bounding box center [529, 394] width 275 height 39
type input "Jacob Robson"
click at [804, 304] on input "90" at bounding box center [902, 304] width 275 height 39
click at [880, 404] on input "Angela" at bounding box center [902, 394] width 275 height 39
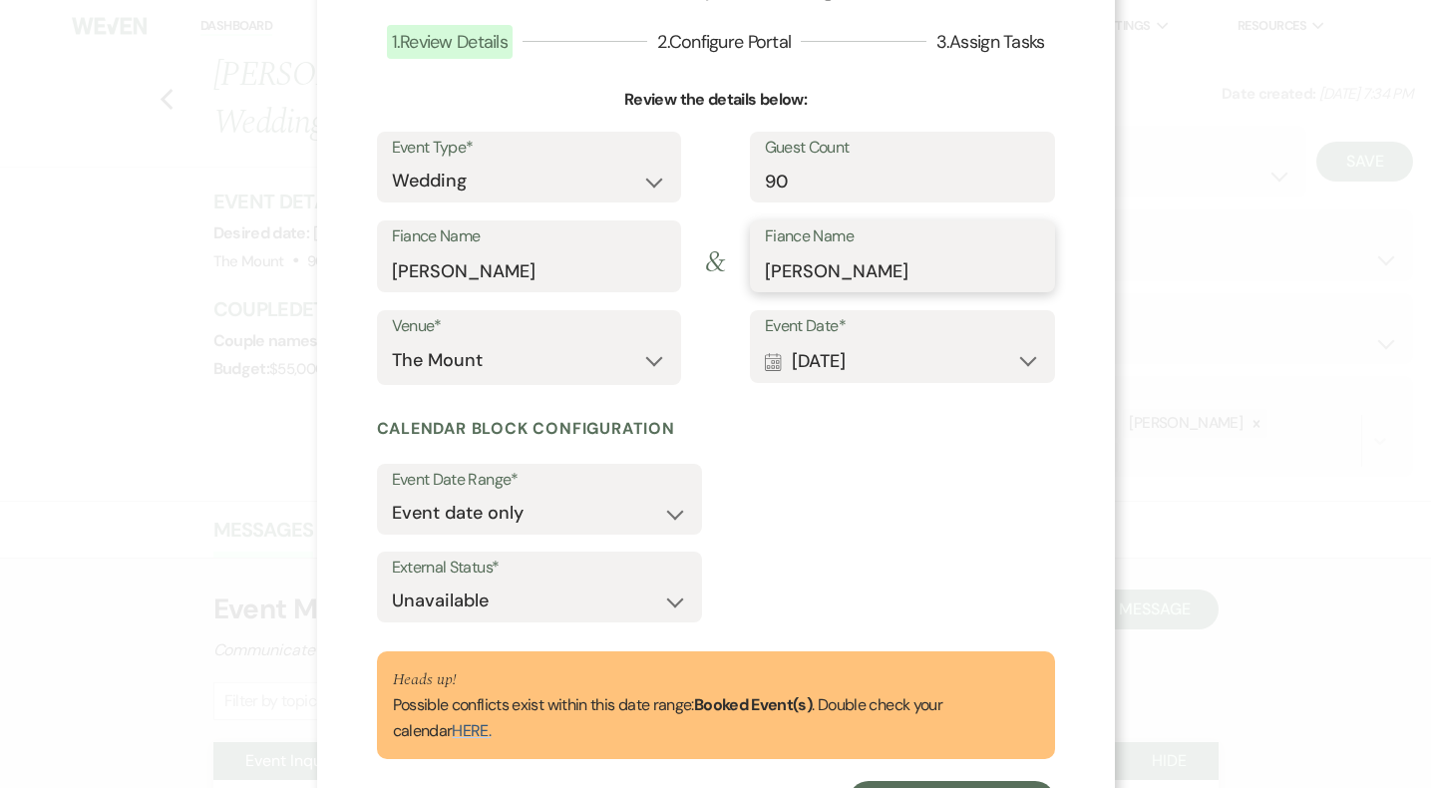
scroll to position [216, 0]
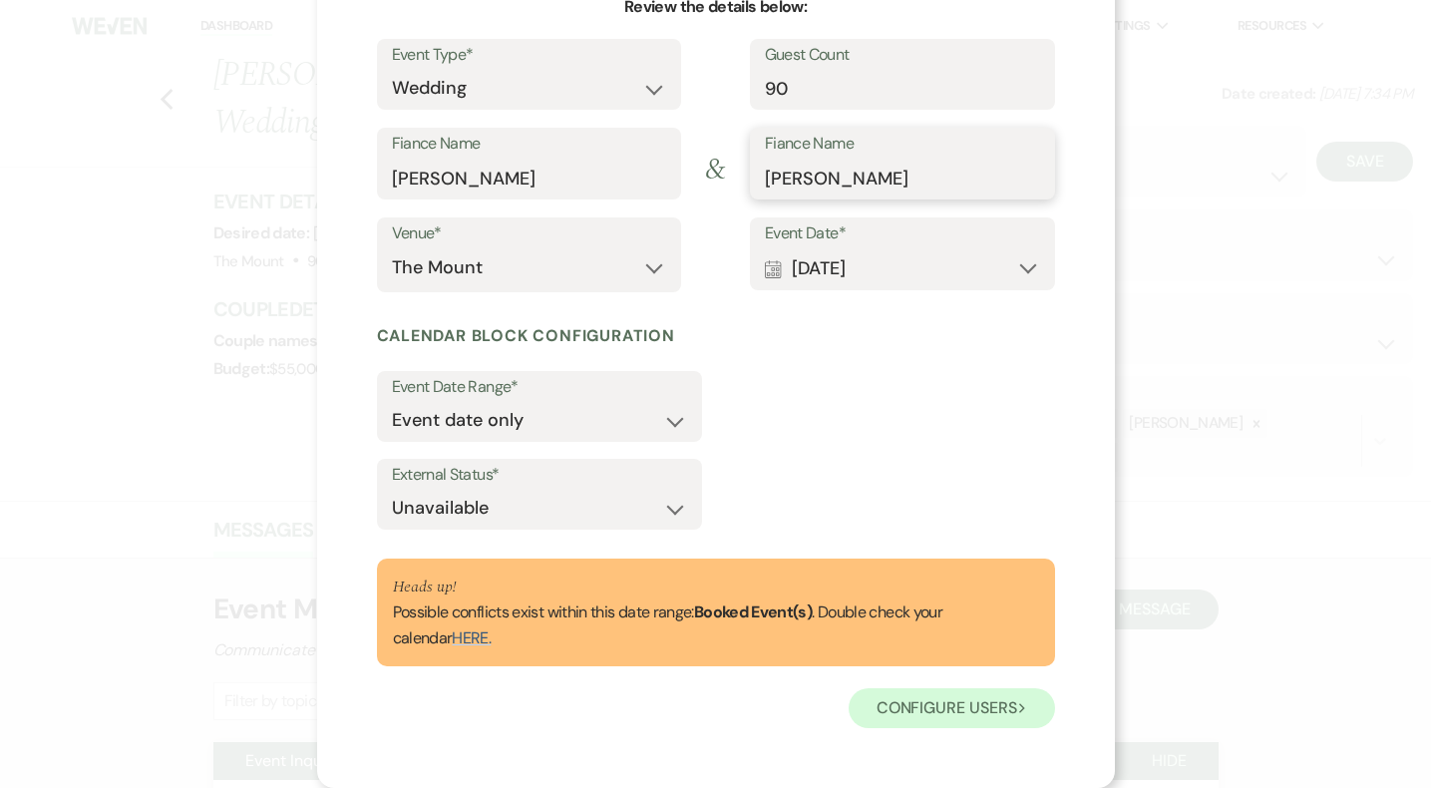
type input "Angela DeJesus"
click at [979, 712] on button "Configure users Next" at bounding box center [952, 708] width 206 height 40
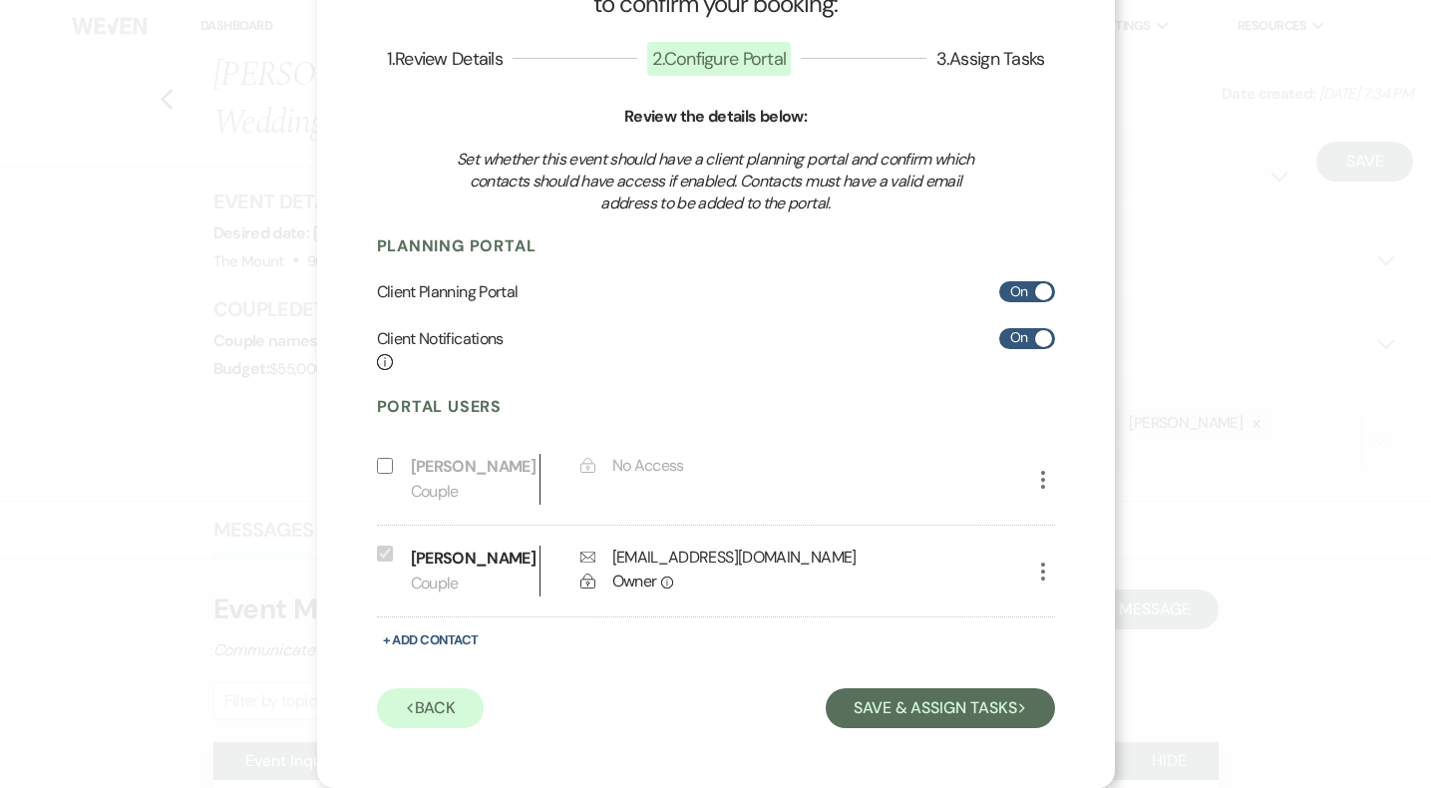
scroll to position [107, 0]
click at [848, 713] on button "Save & Assign Tasks Next" at bounding box center [940, 708] width 228 height 40
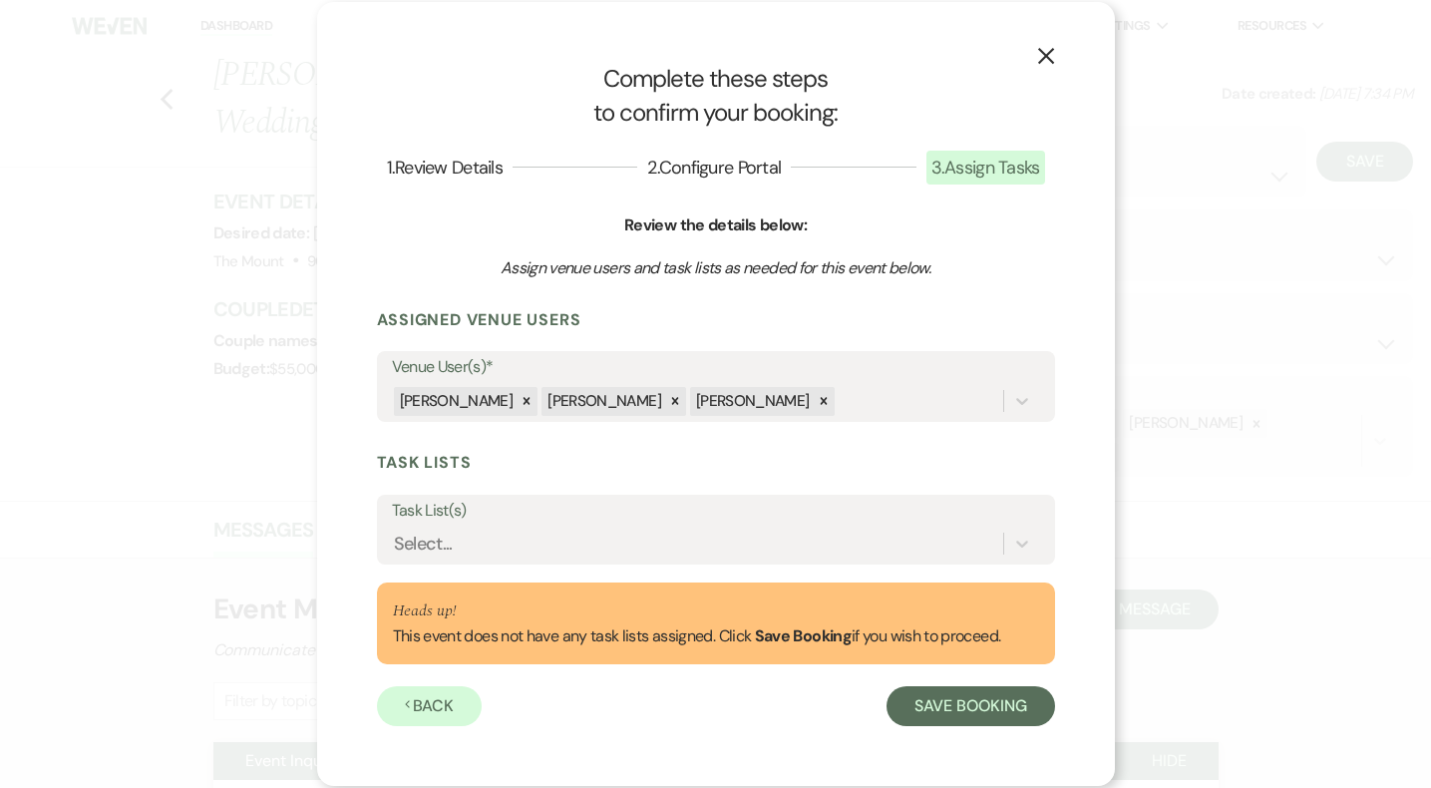
scroll to position [0, 0]
click at [876, 548] on div "Select..." at bounding box center [697, 544] width 611 height 35
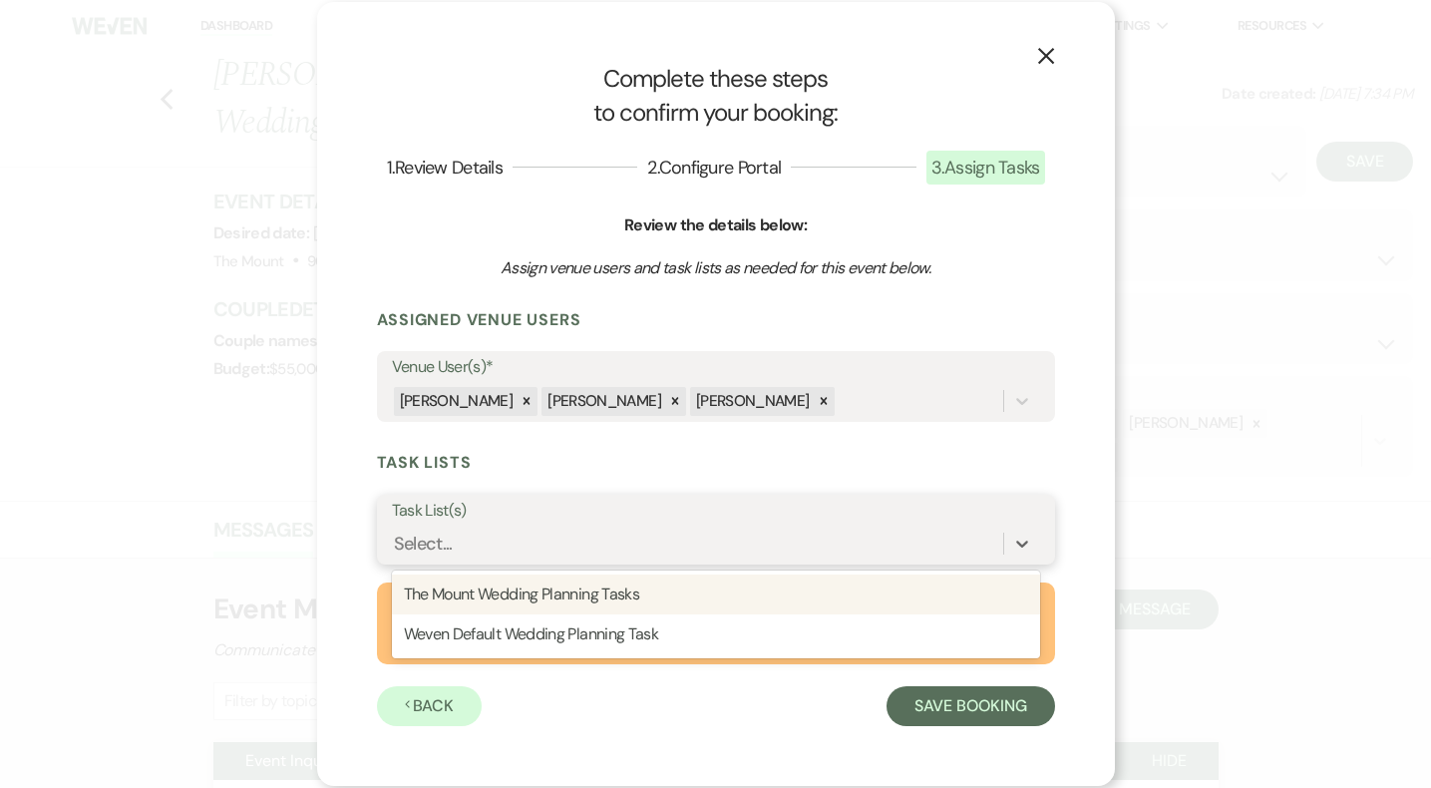
click at [860, 596] on div "The Mount Wedding Planning Tasks" at bounding box center [716, 595] width 648 height 40
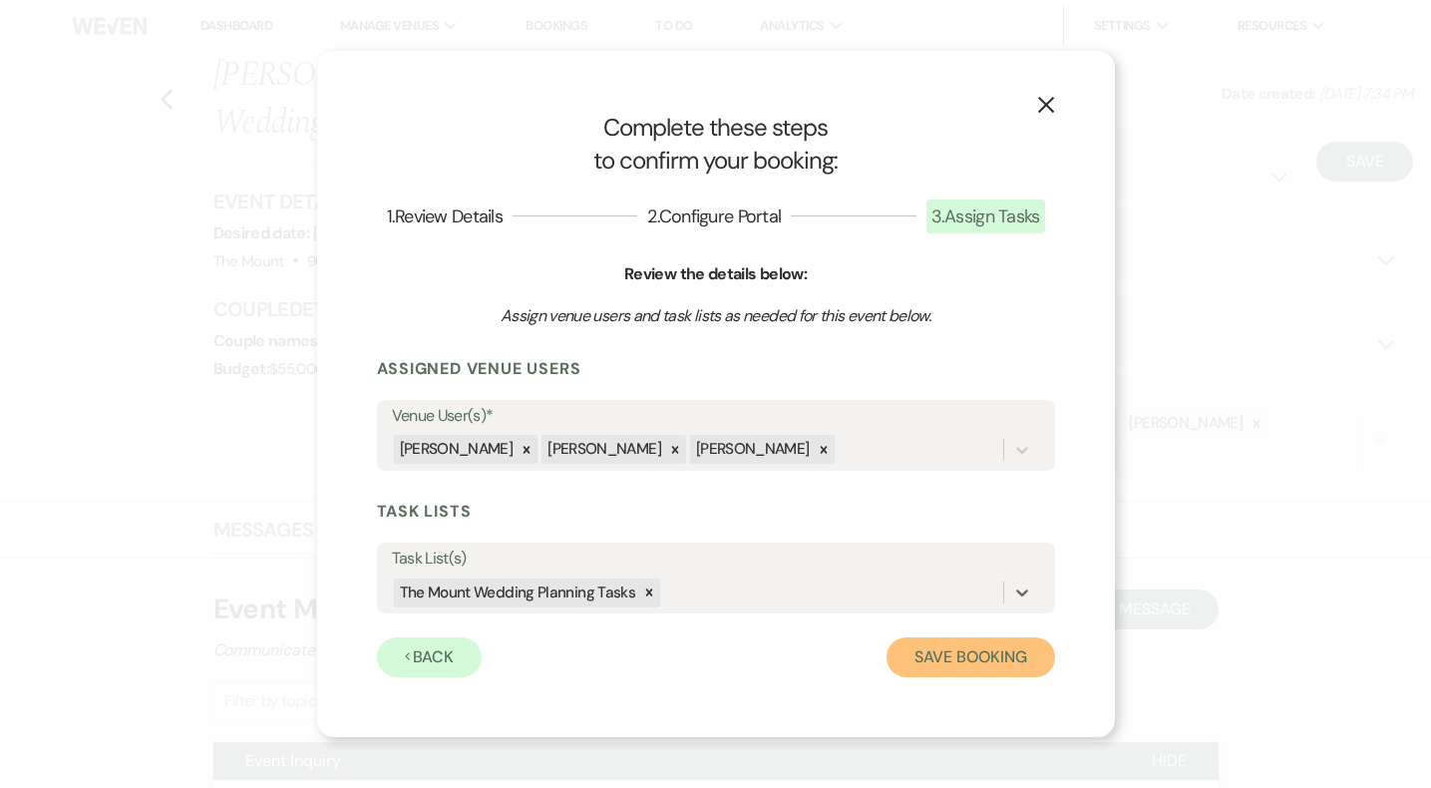
click at [962, 656] on button "Save Booking" at bounding box center [971, 657] width 168 height 40
select select "14"
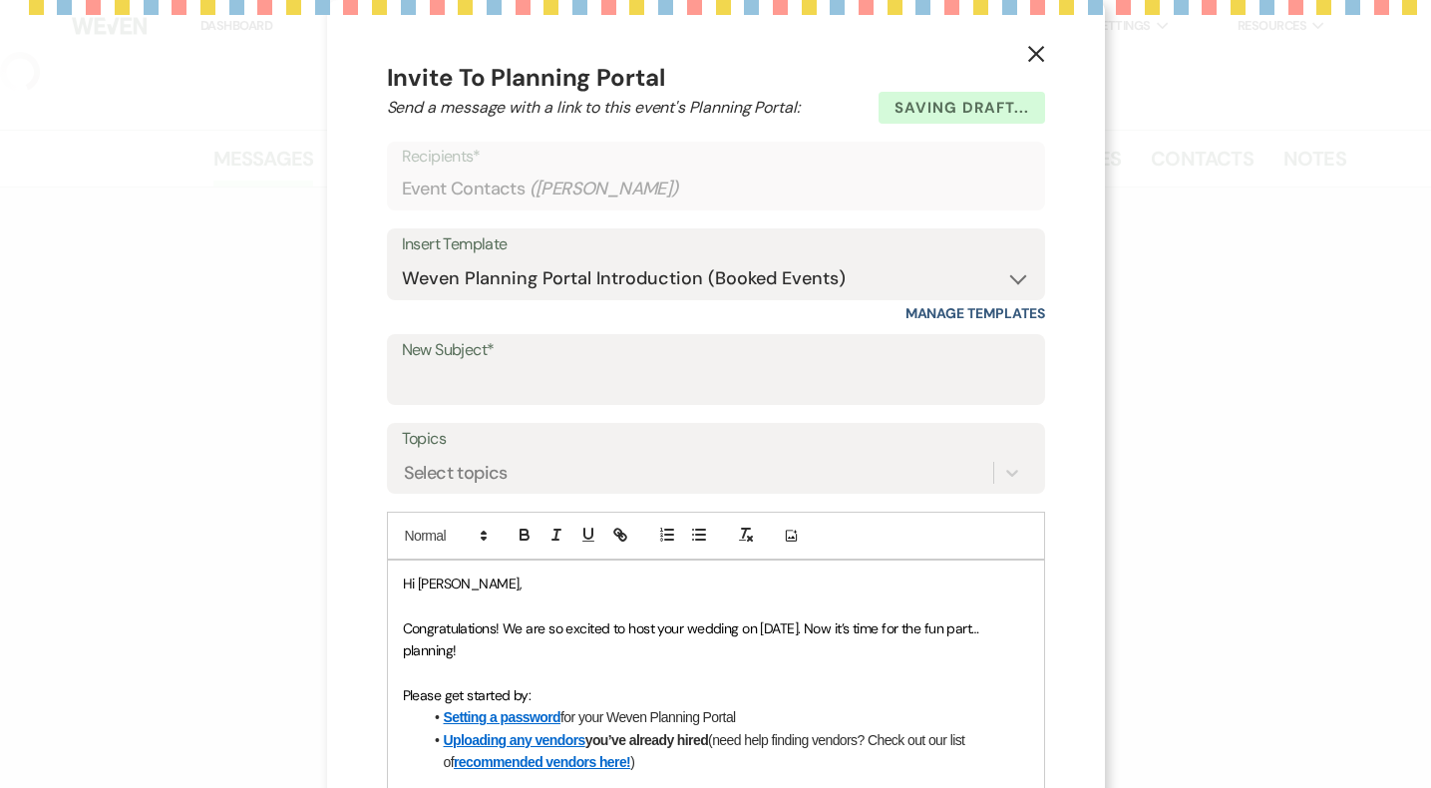
select select "5"
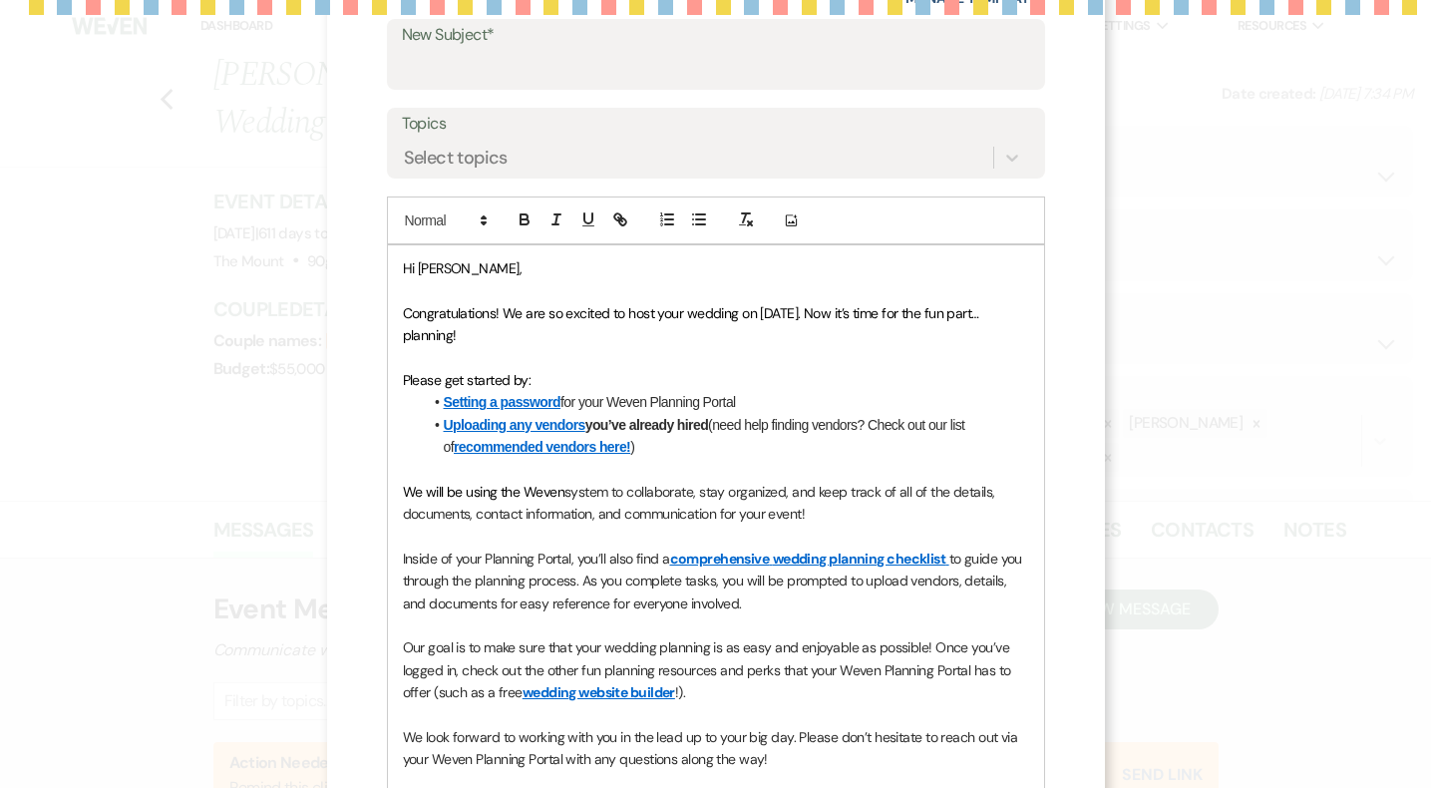
scroll to position [344, 0]
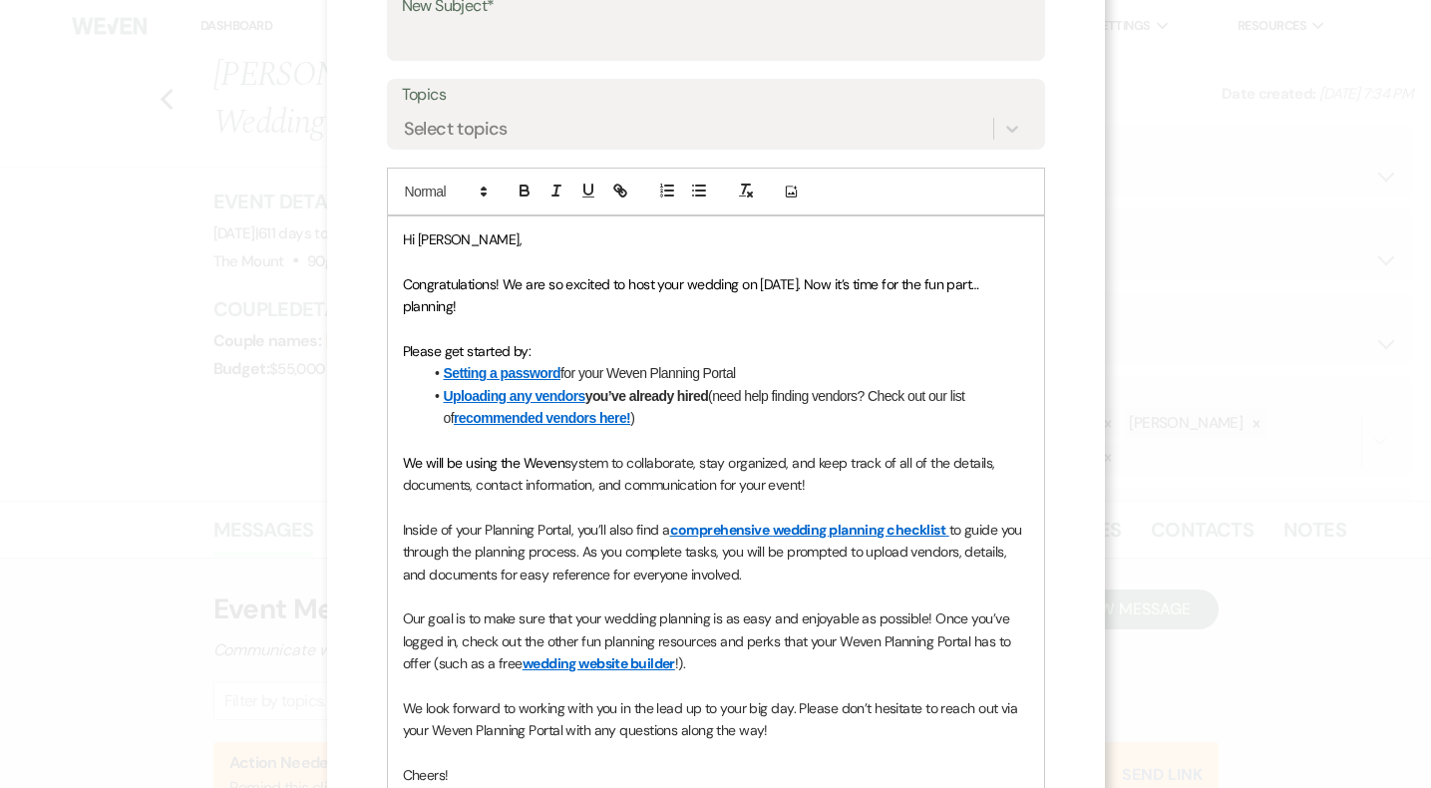
drag, startPoint x: 494, startPoint y: 243, endPoint x: 536, endPoint y: 244, distance: 41.9
click at [494, 243] on p "Hi Angela," at bounding box center [716, 239] width 626 height 22
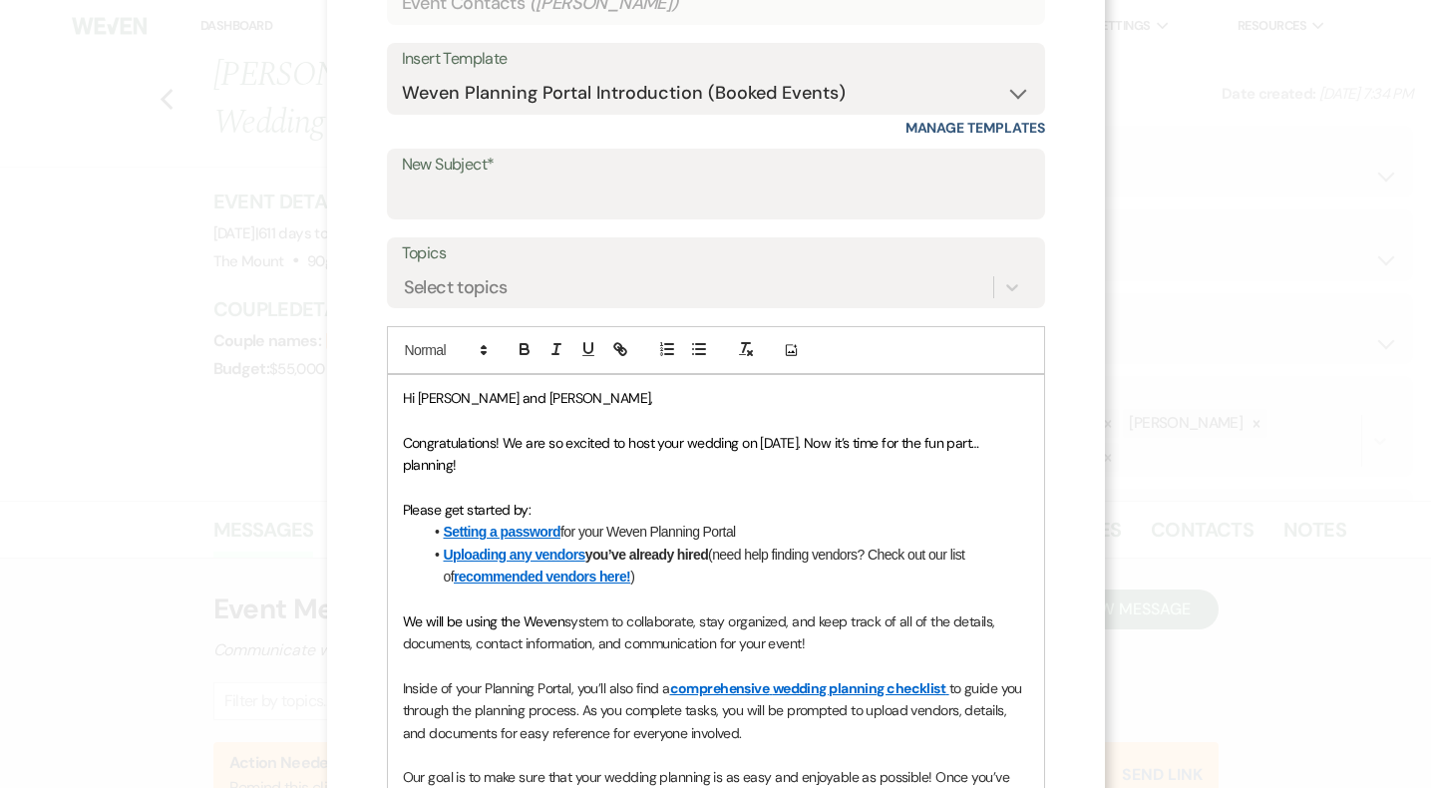
scroll to position [0, 0]
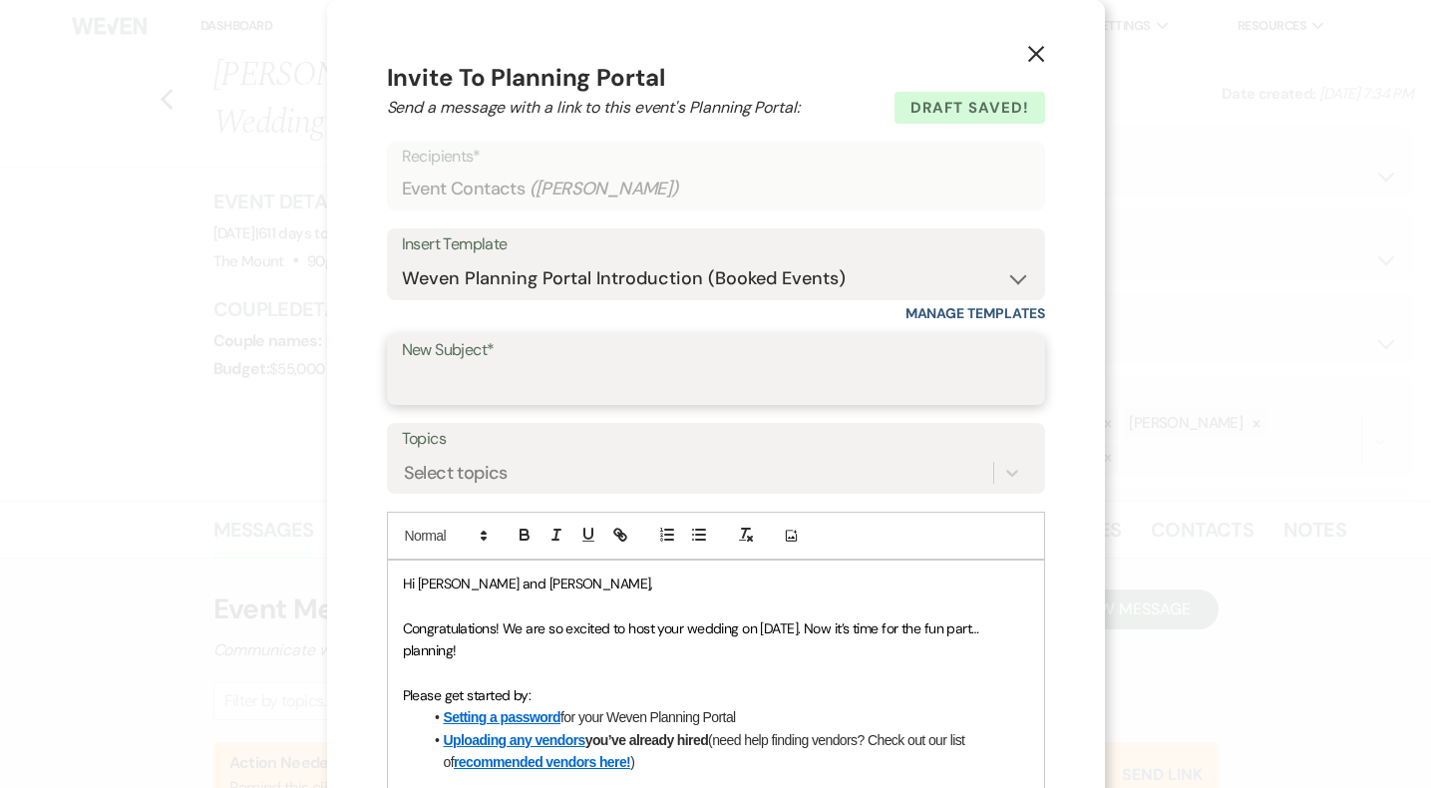
click at [913, 390] on input "New Subject*" at bounding box center [716, 383] width 628 height 39
type input "Happy Planning!!!"
click at [756, 442] on label "Topics" at bounding box center [716, 439] width 628 height 29
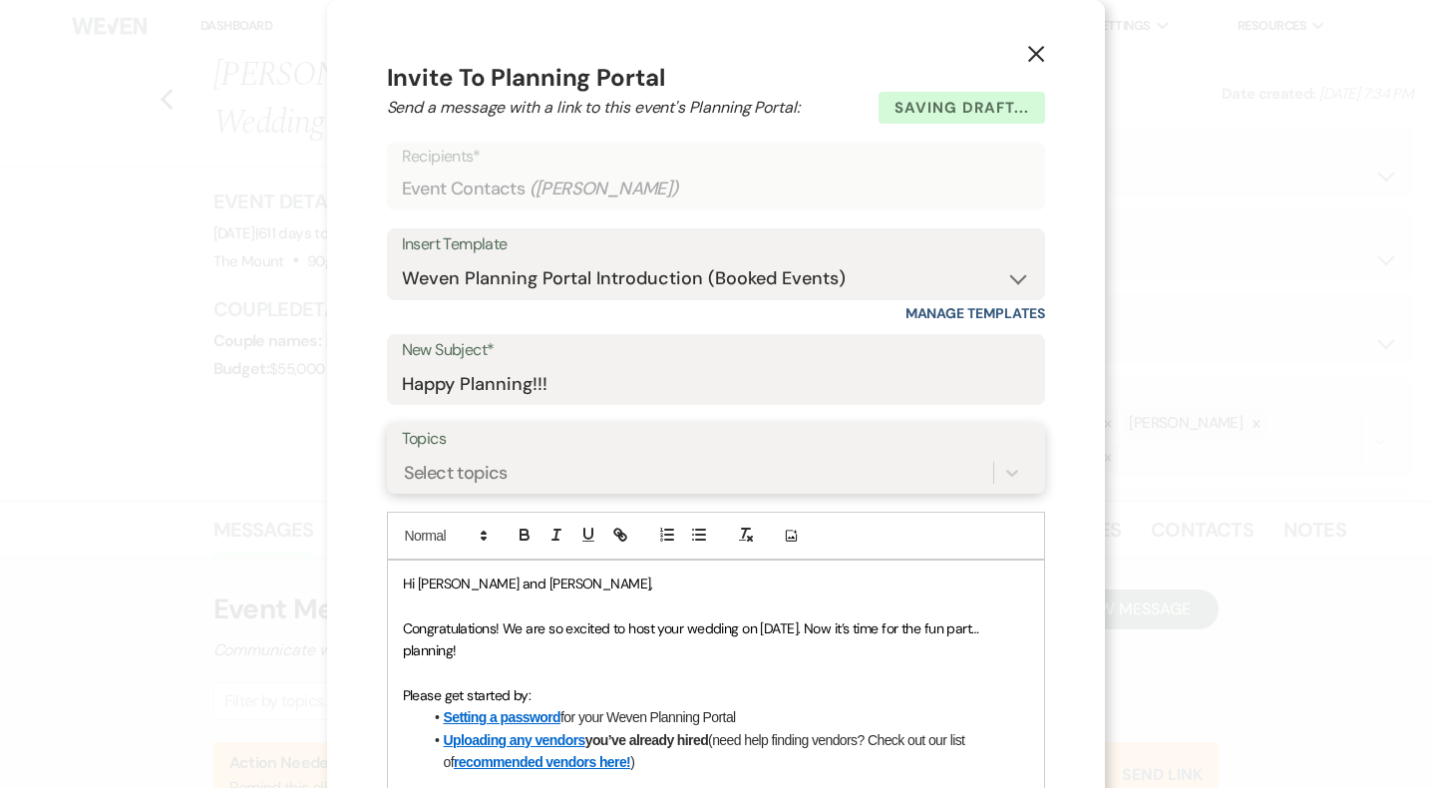
click at [406, 460] on input "Topics" at bounding box center [405, 473] width 2 height 27
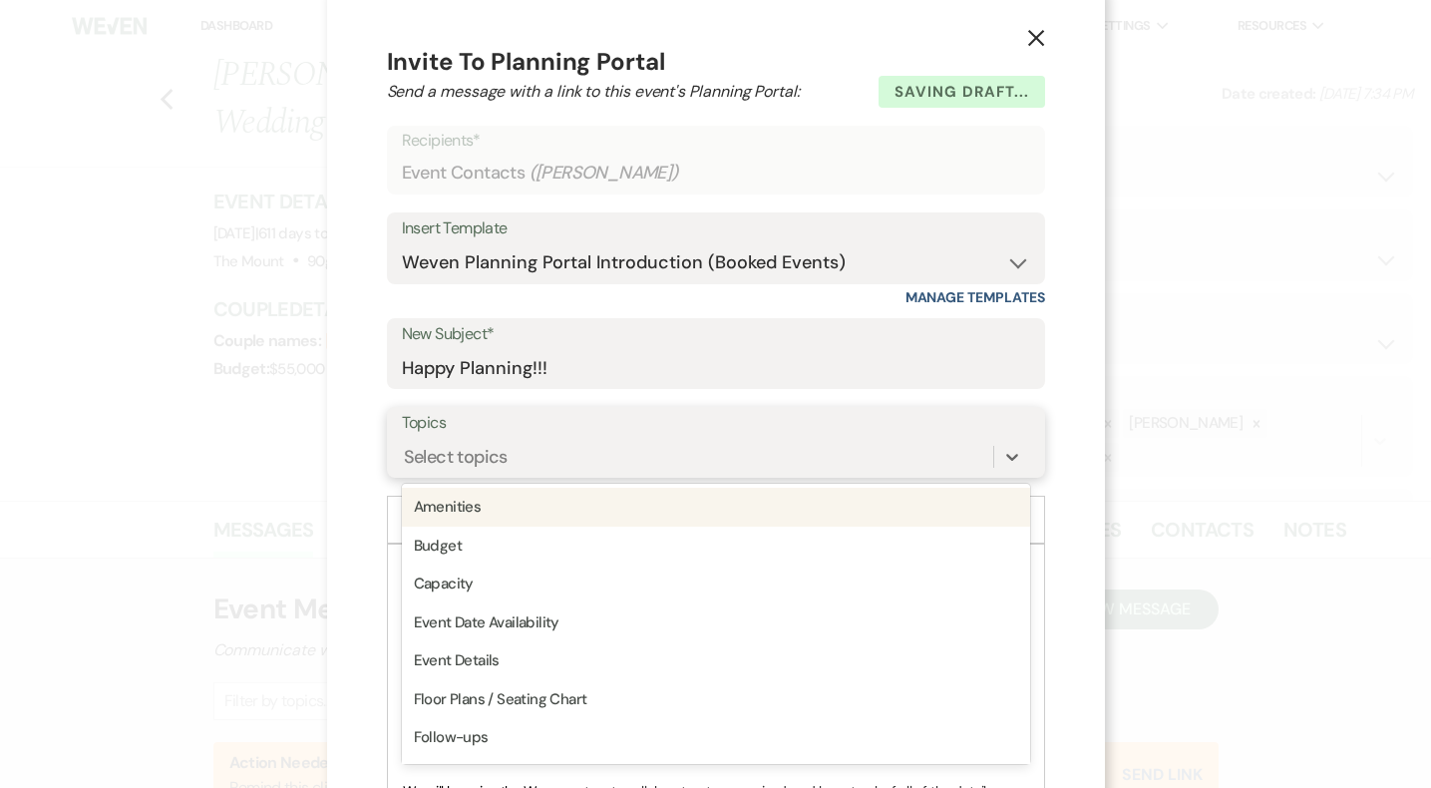
click at [764, 476] on div "option Amenities focused, 1 of 20. 20 results available. Use Up and Down to cho…" at bounding box center [716, 457] width 628 height 38
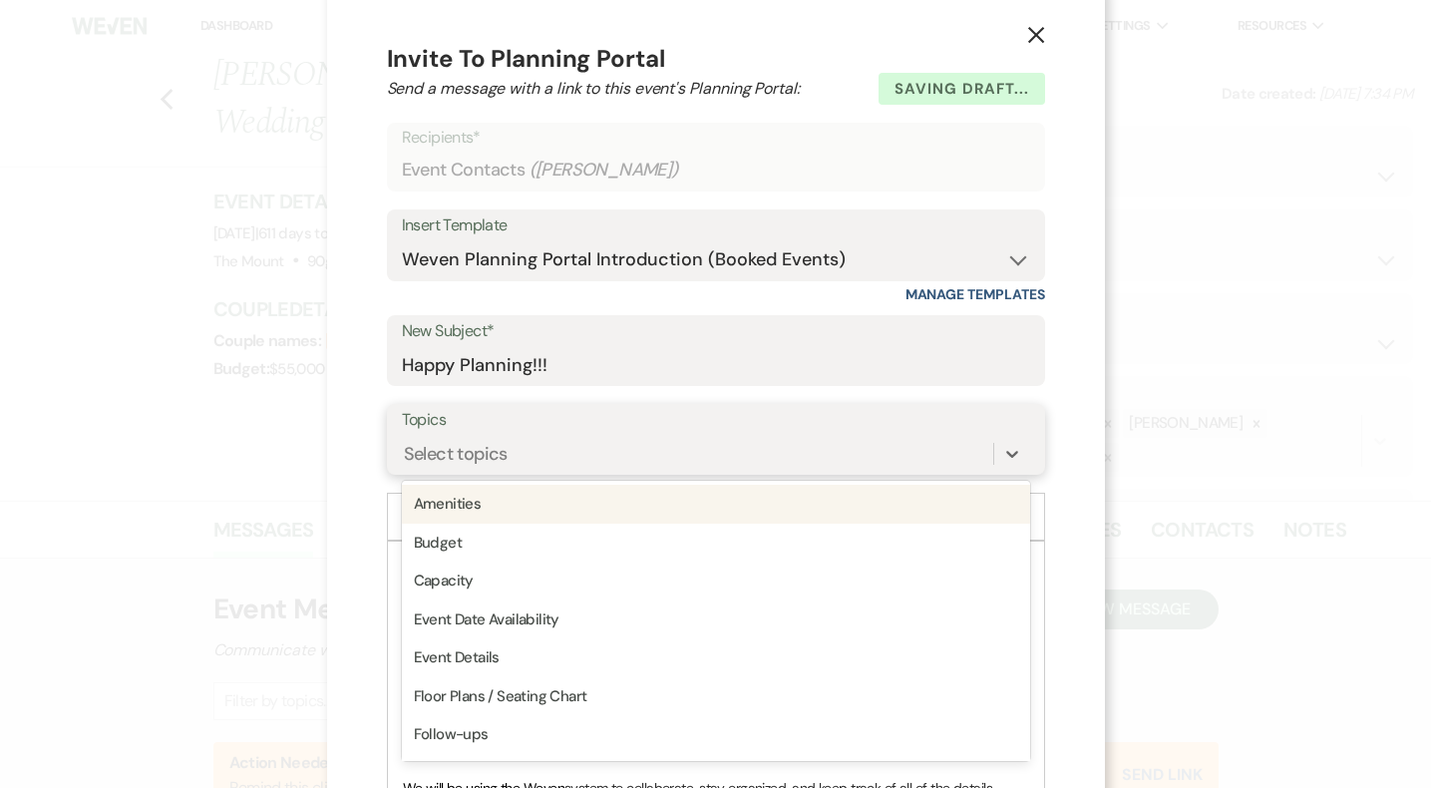
scroll to position [19, 0]
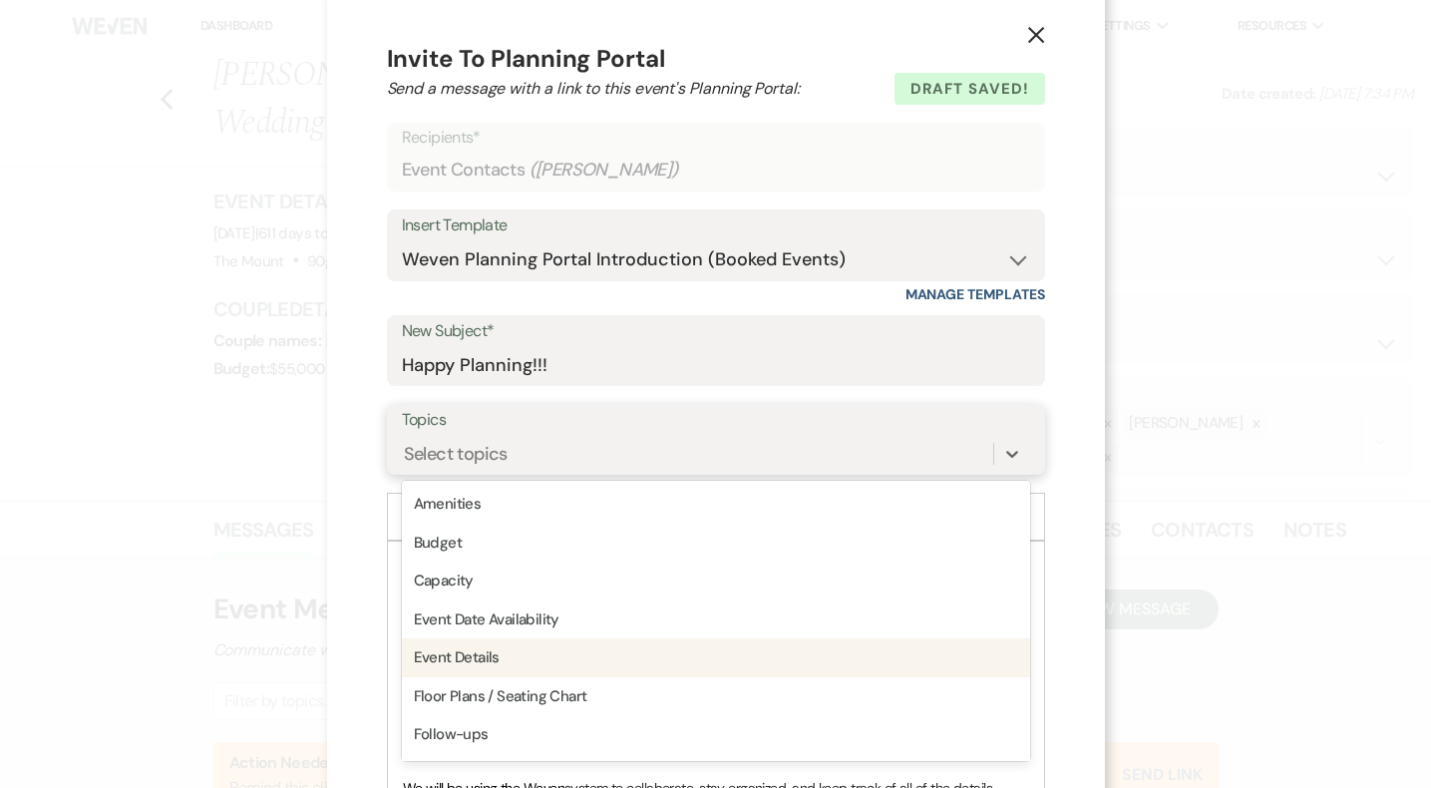
click at [737, 640] on div "Event Details" at bounding box center [716, 657] width 628 height 39
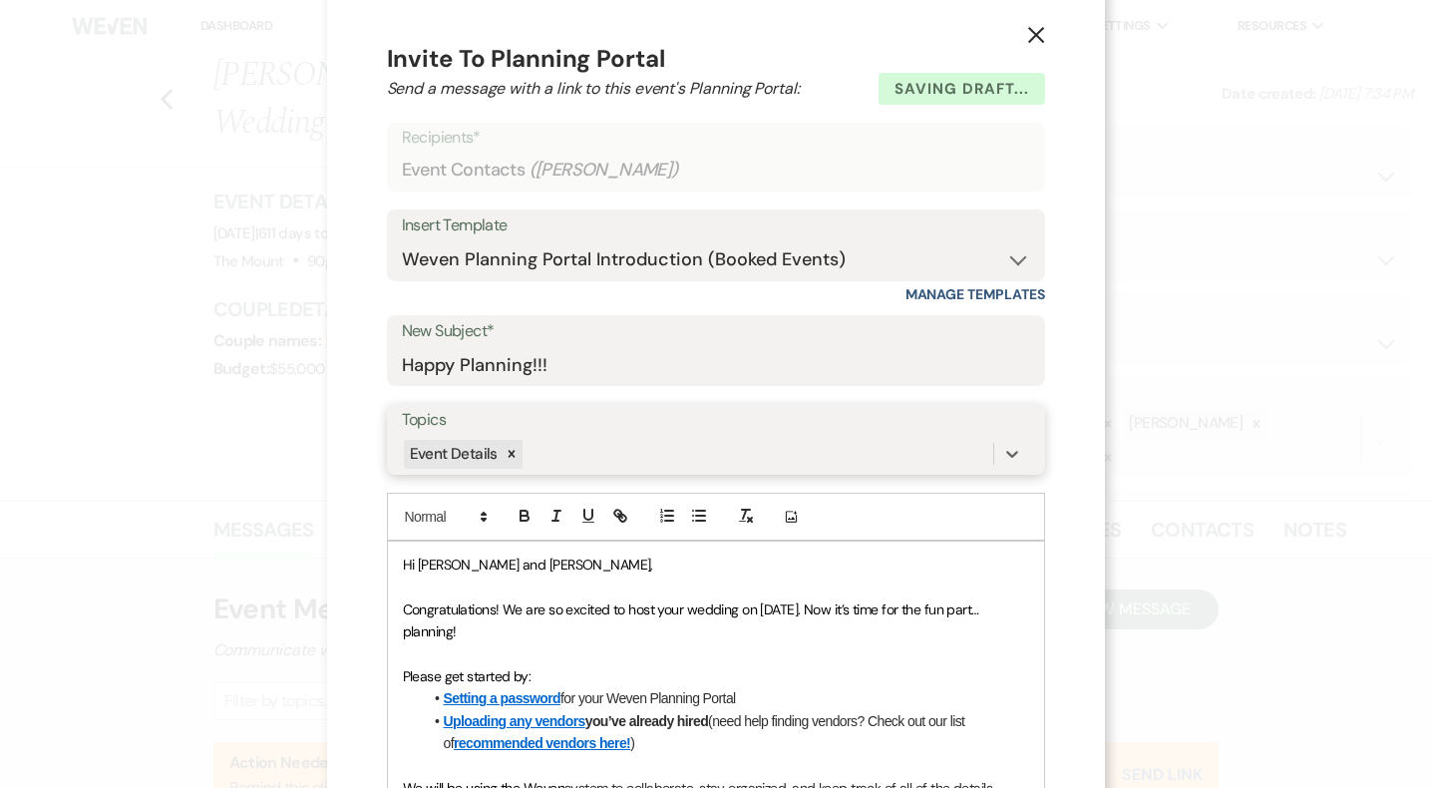
scroll to position [605, 0]
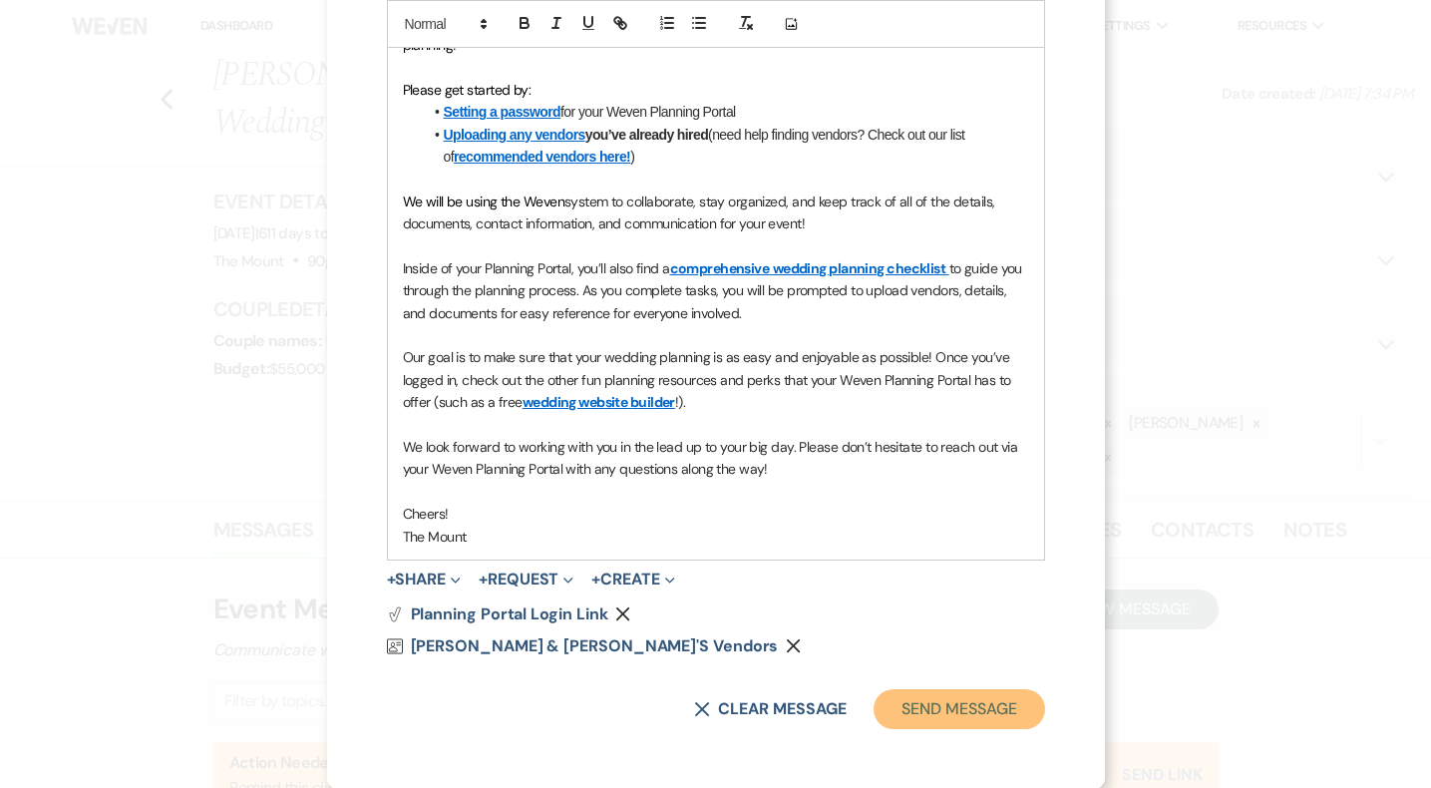
click at [984, 696] on button "Send Message" at bounding box center [959, 709] width 171 height 40
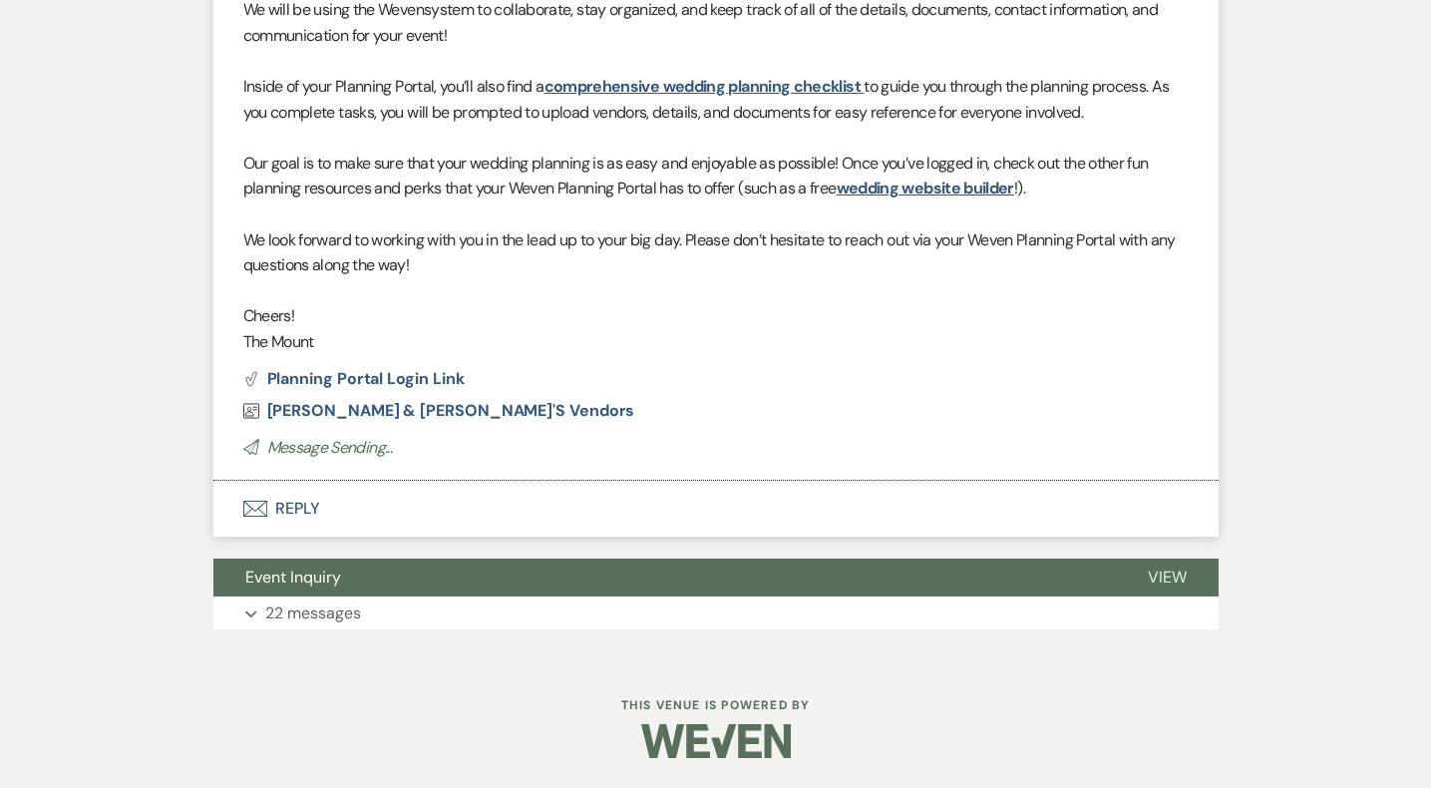
scroll to position [1156, 0]
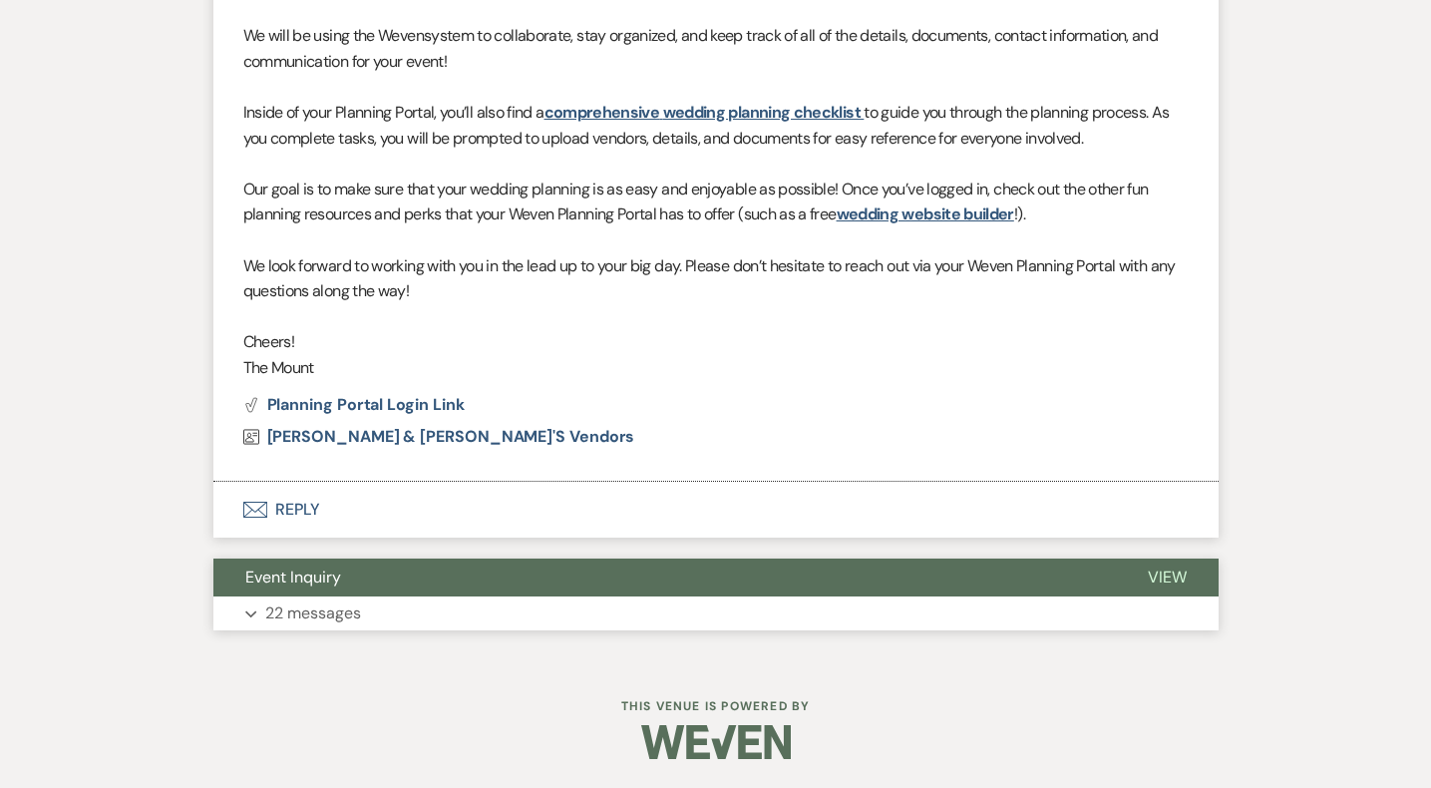
click at [922, 618] on button "Expand 22 messages" at bounding box center [715, 613] width 1005 height 34
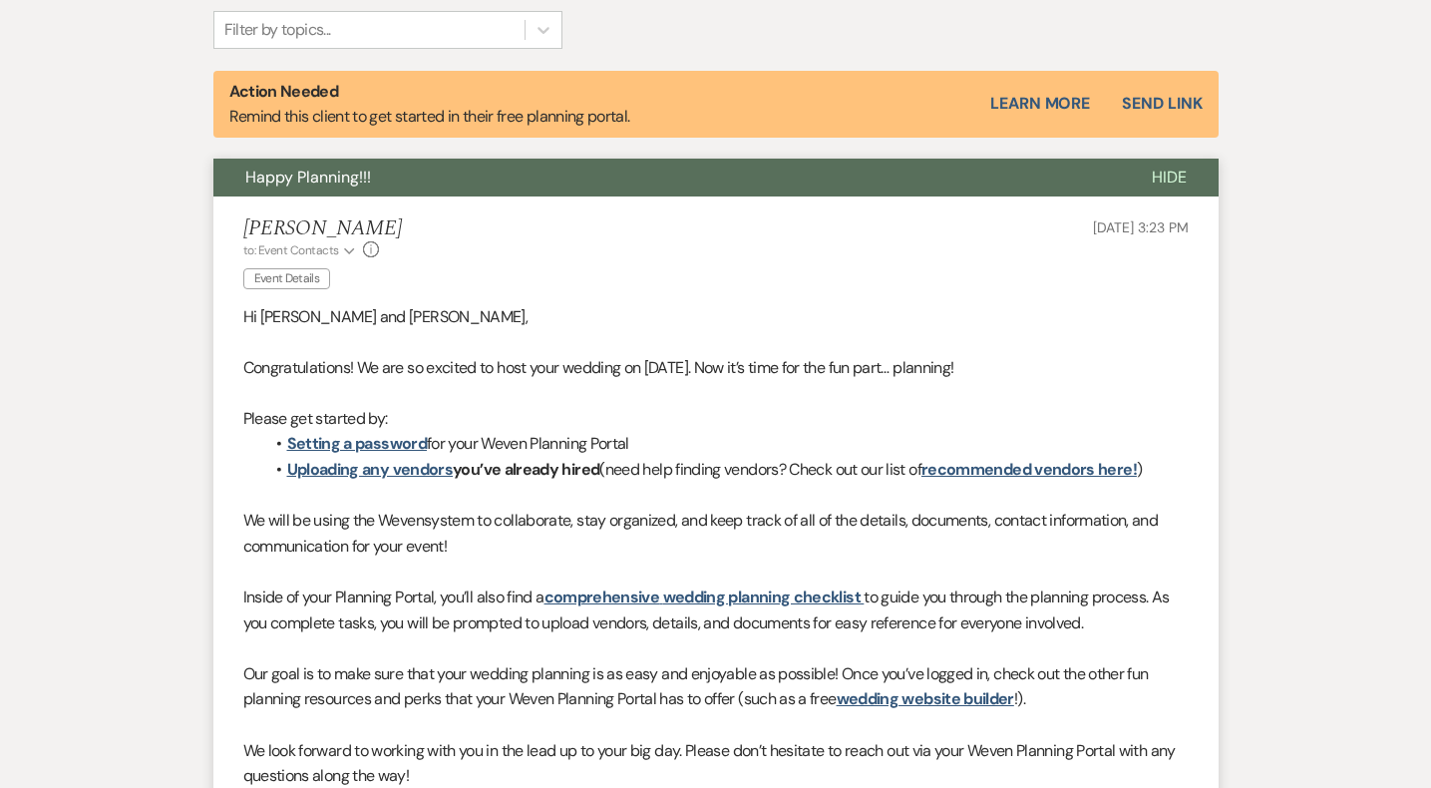
scroll to position [0, 0]
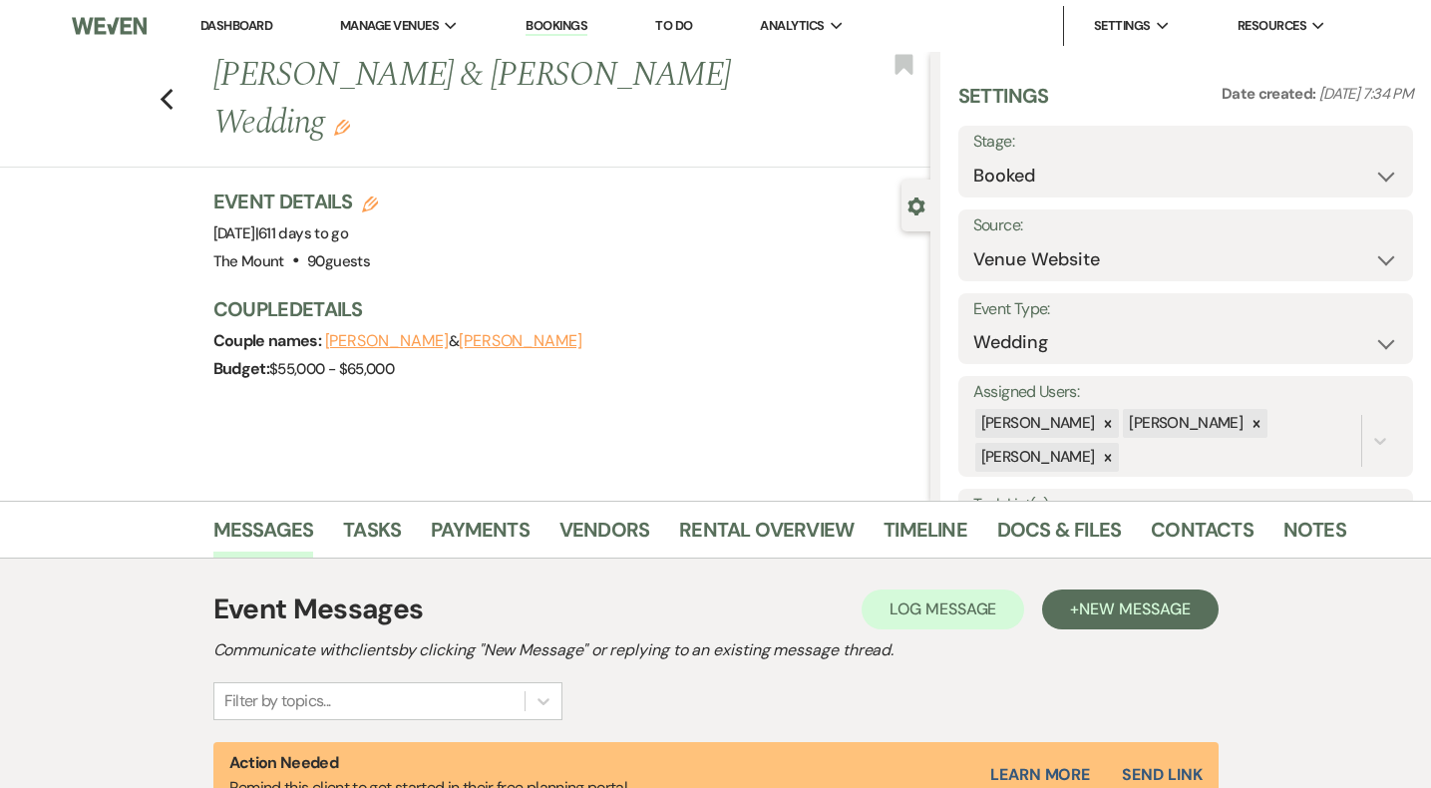
click at [370, 196] on icon "Edit" at bounding box center [370, 204] width 16 height 16
select select "620"
select select "false"
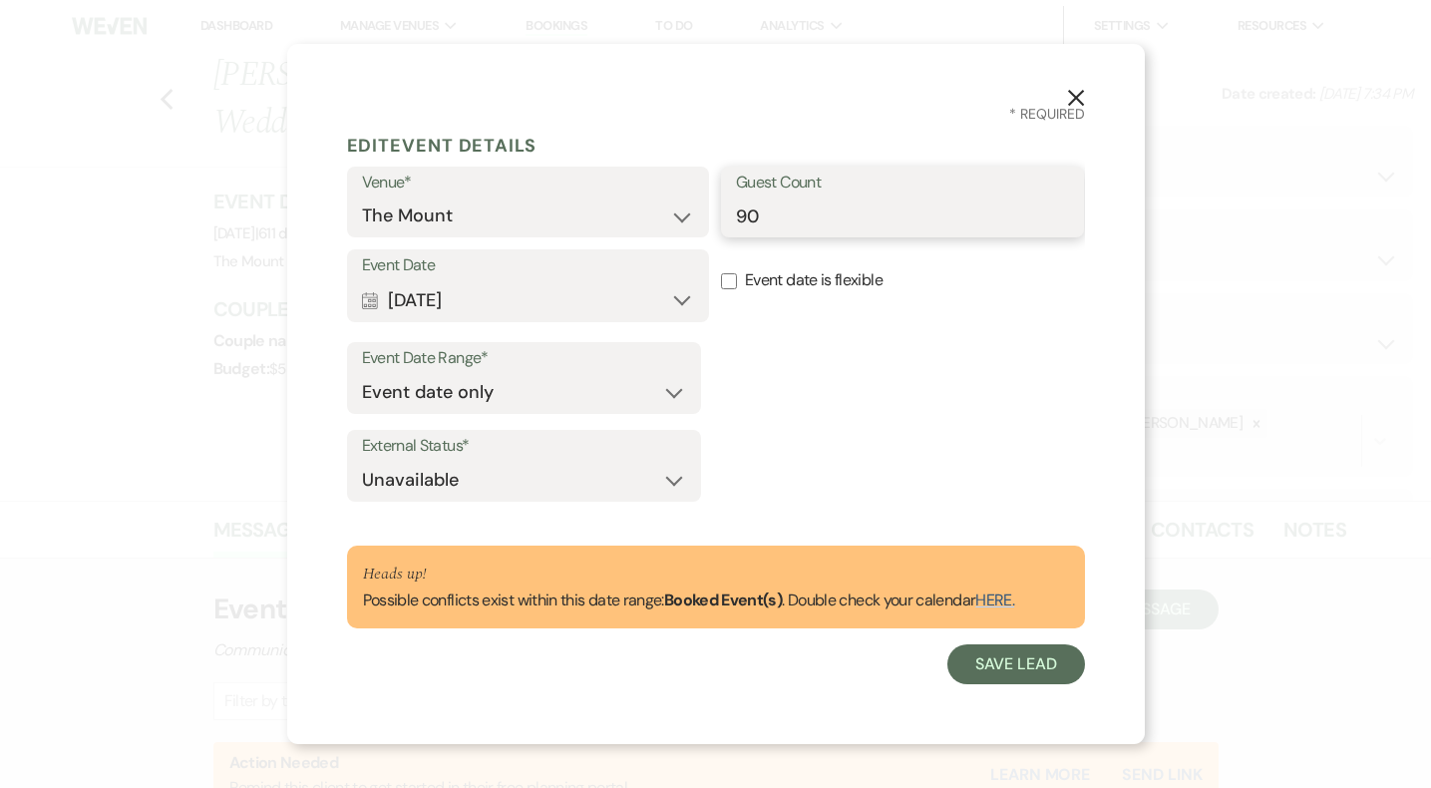
click at [748, 212] on input "90" at bounding box center [902, 215] width 333 height 39
type input "100"
click at [1011, 667] on button "Save Lead" at bounding box center [1016, 664] width 137 height 40
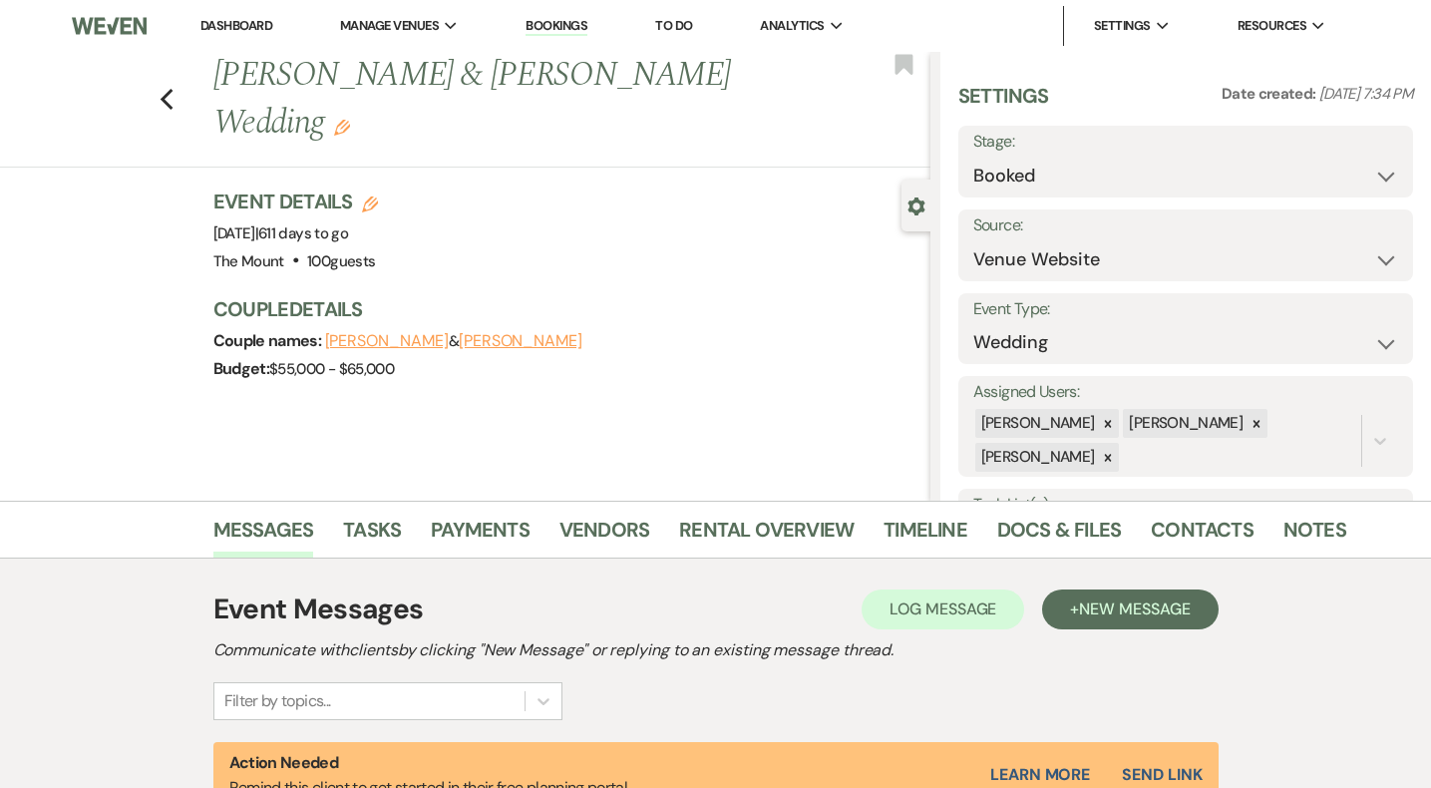
click at [248, 20] on link "Dashboard" at bounding box center [236, 25] width 72 height 17
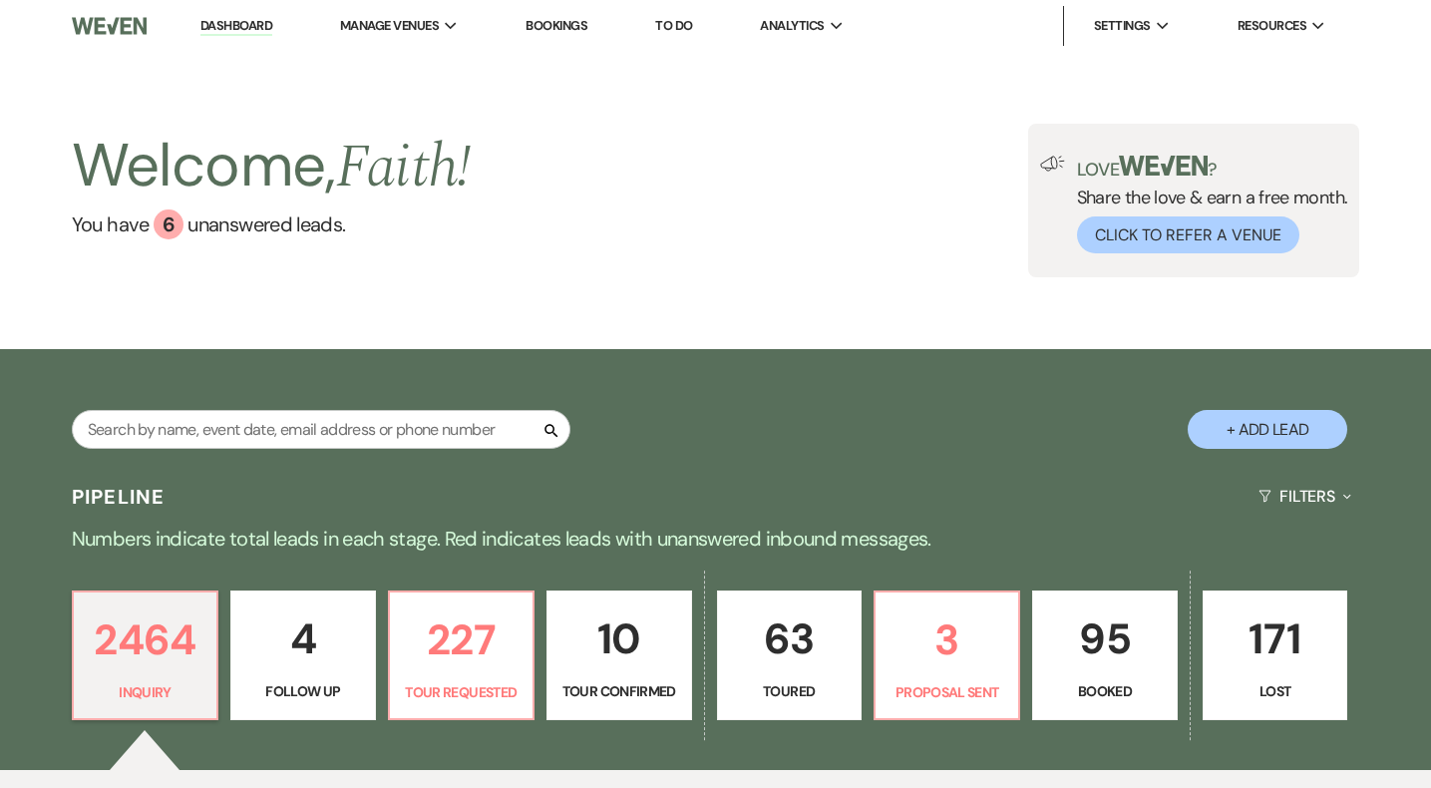
select select "5"
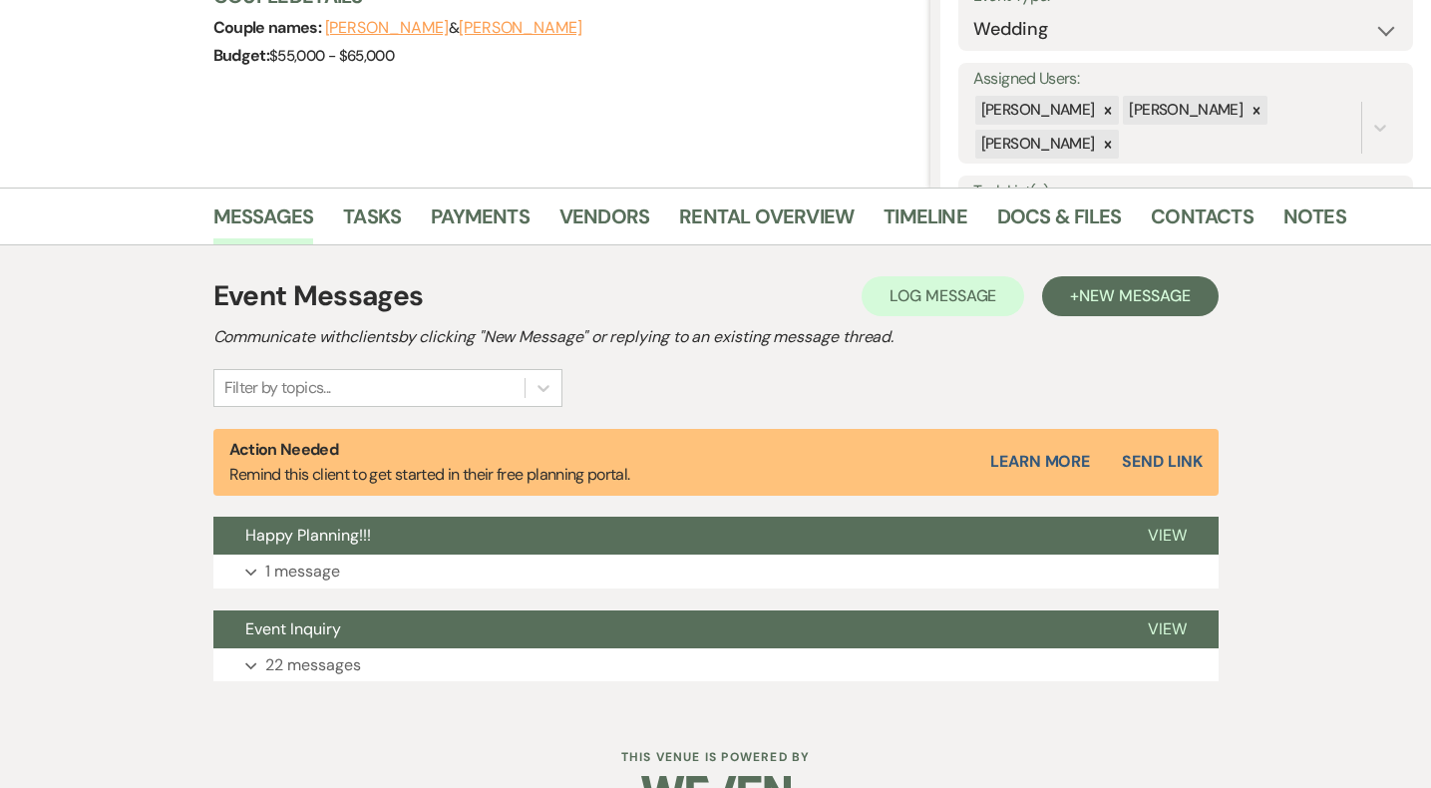
scroll to position [335, 0]
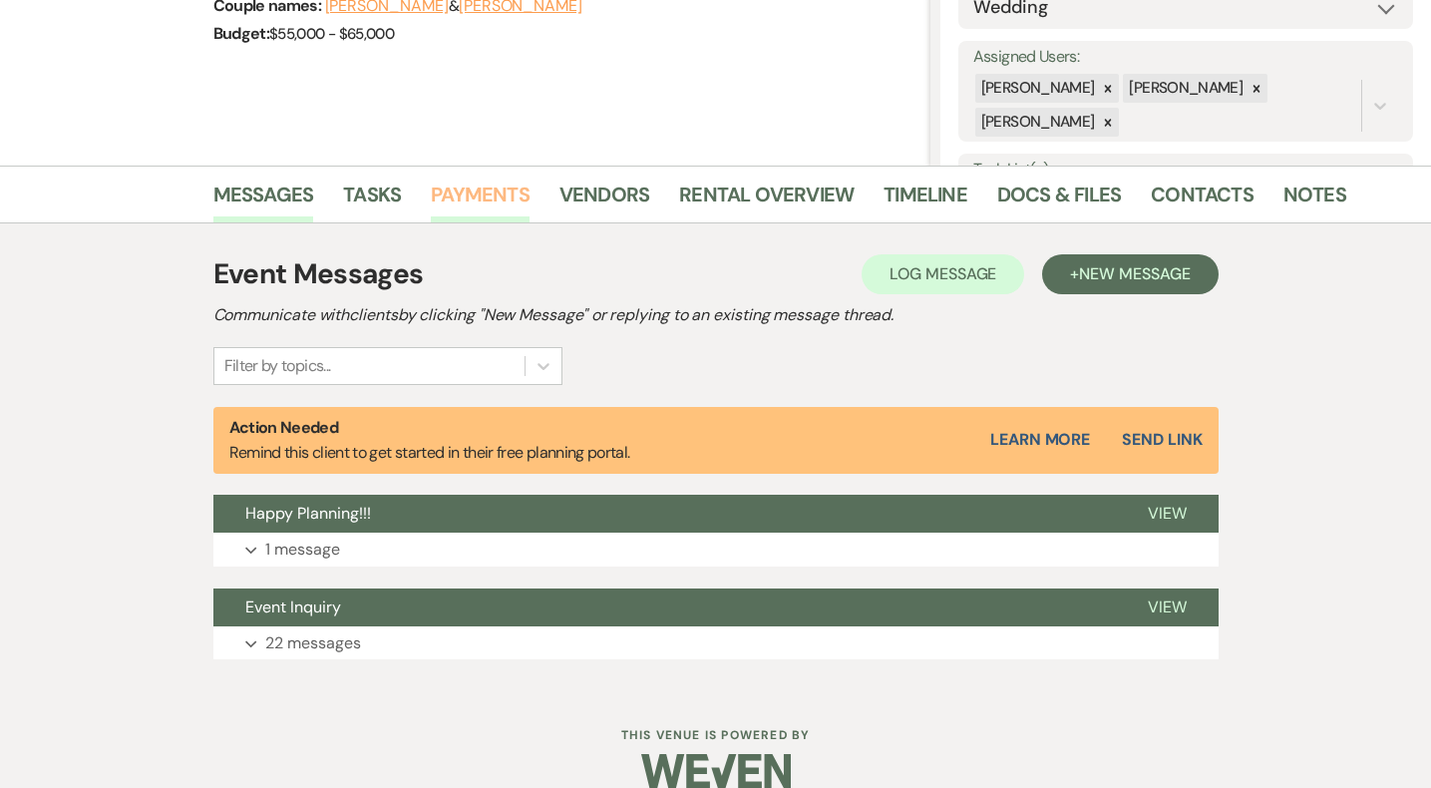
click at [485, 198] on link "Payments" at bounding box center [480, 201] width 99 height 44
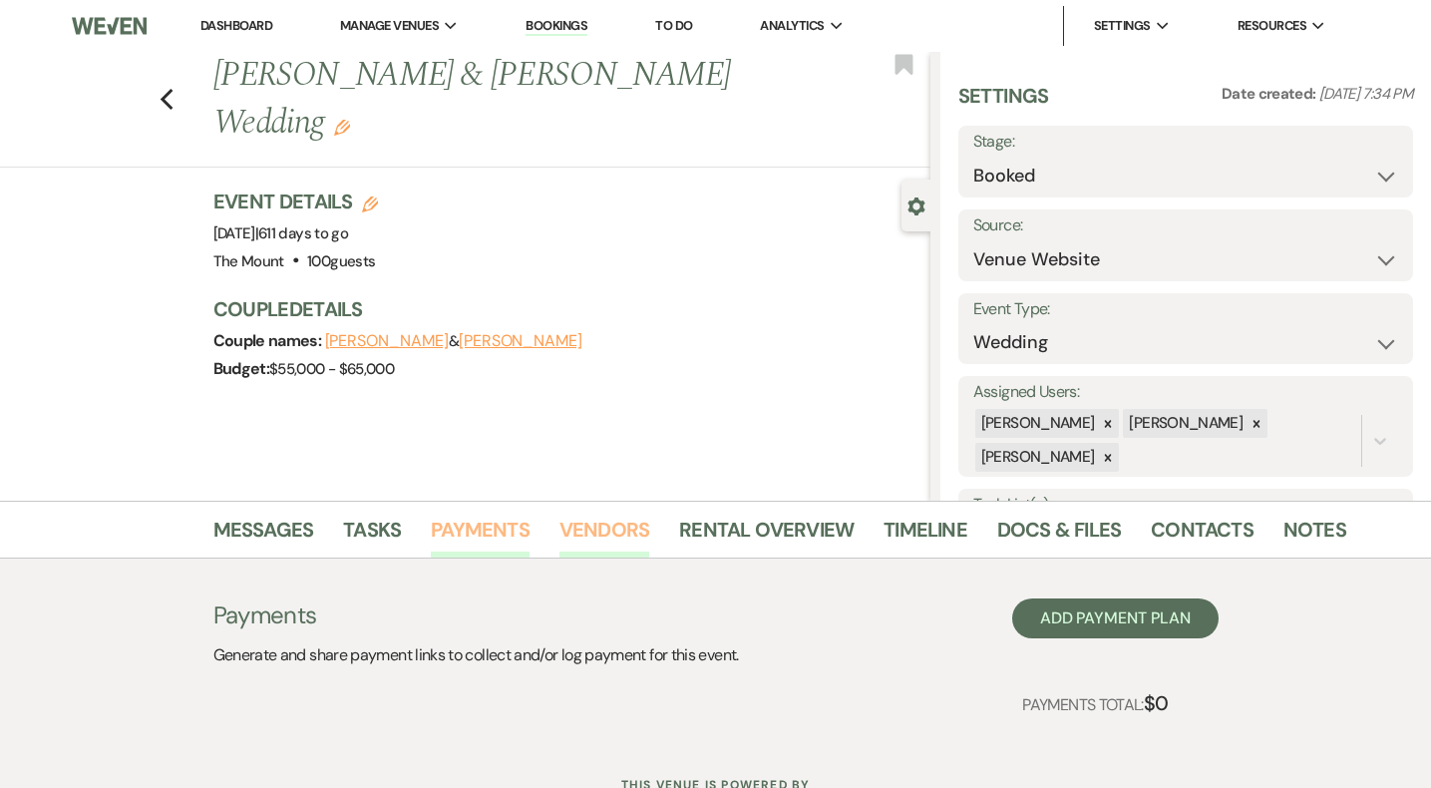
scroll to position [80, 0]
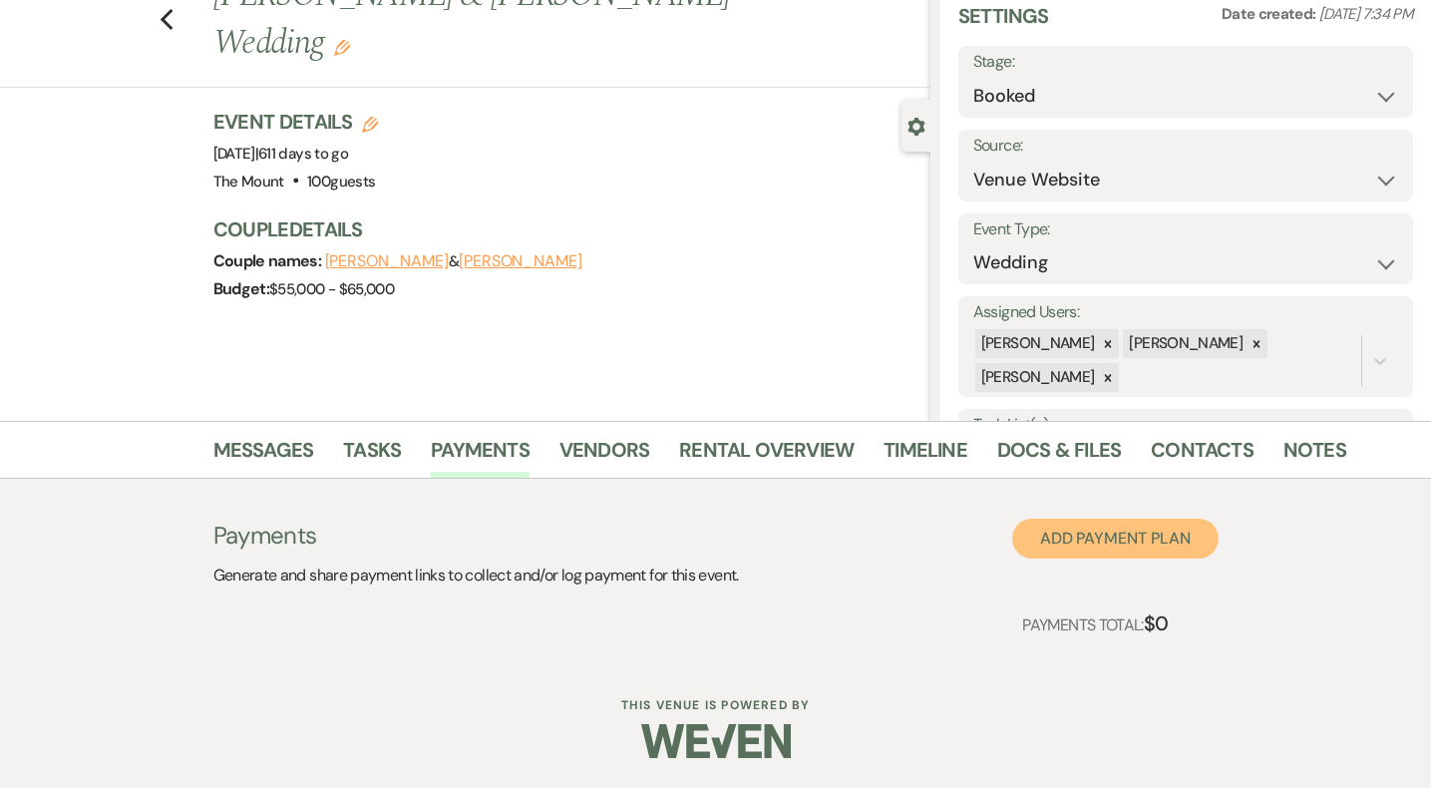
click at [1159, 539] on button "Add Payment Plan" at bounding box center [1115, 539] width 206 height 40
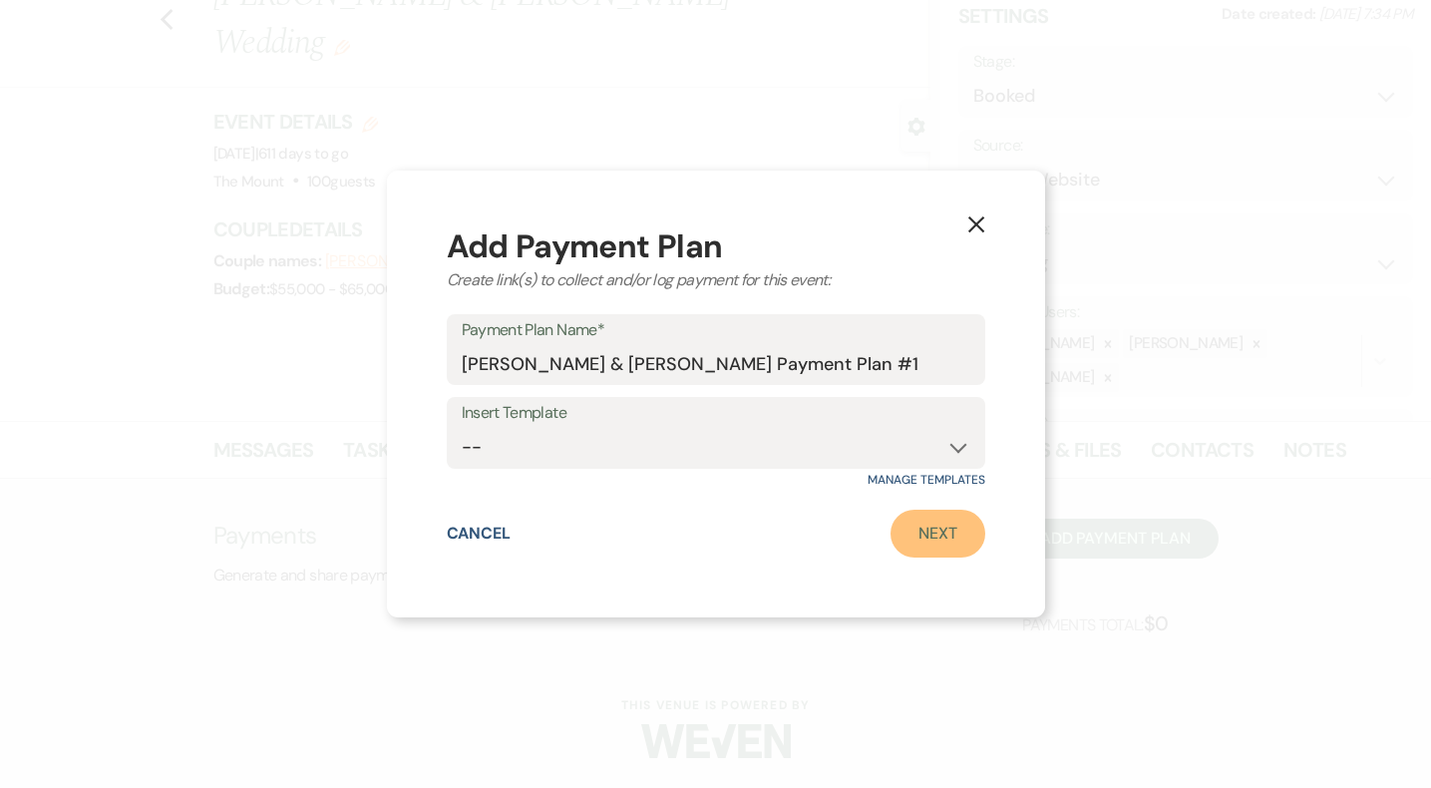
click at [924, 546] on link "Next" at bounding box center [938, 534] width 95 height 48
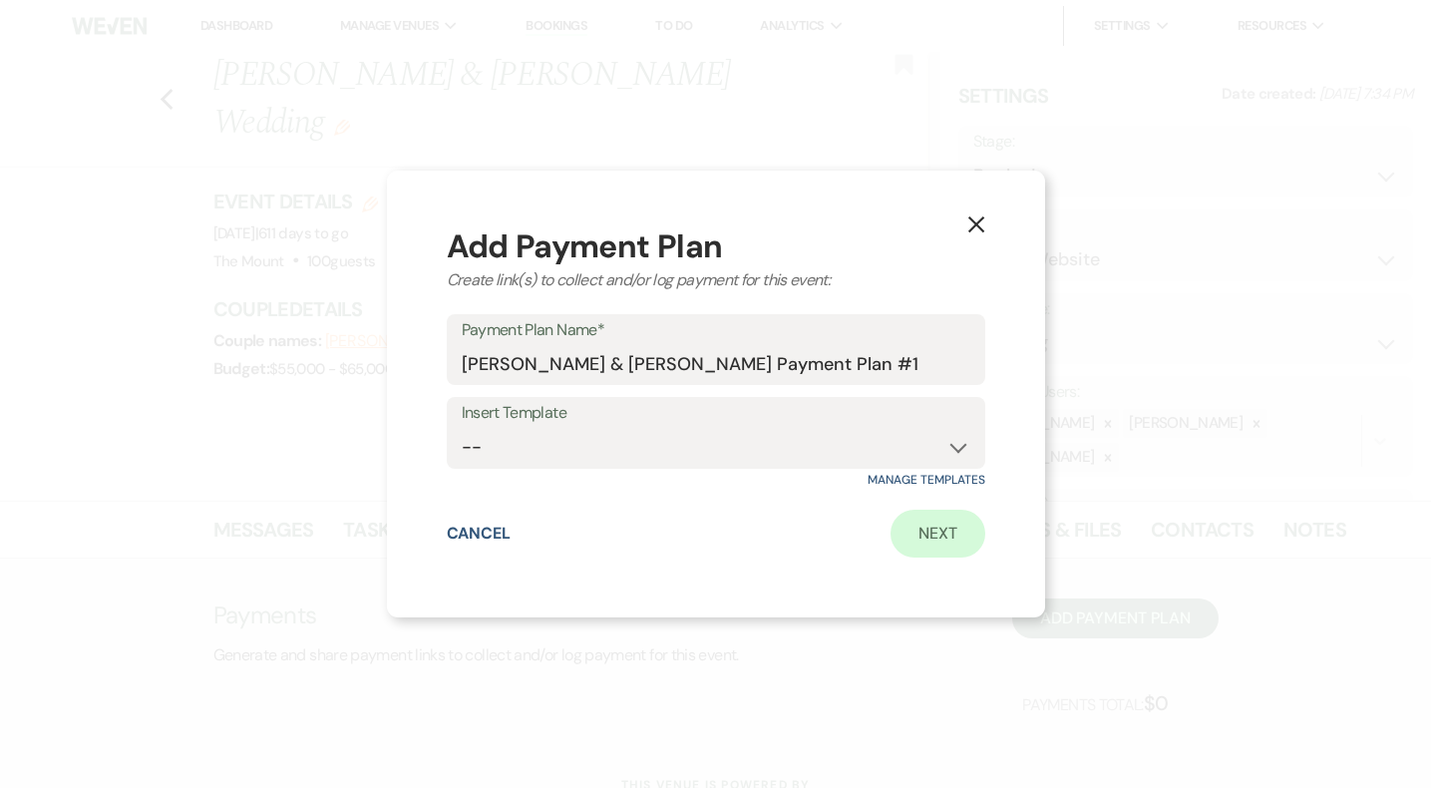
select select "2"
select select "percentage"
select select "true"
select select "client"
select select "weeks"
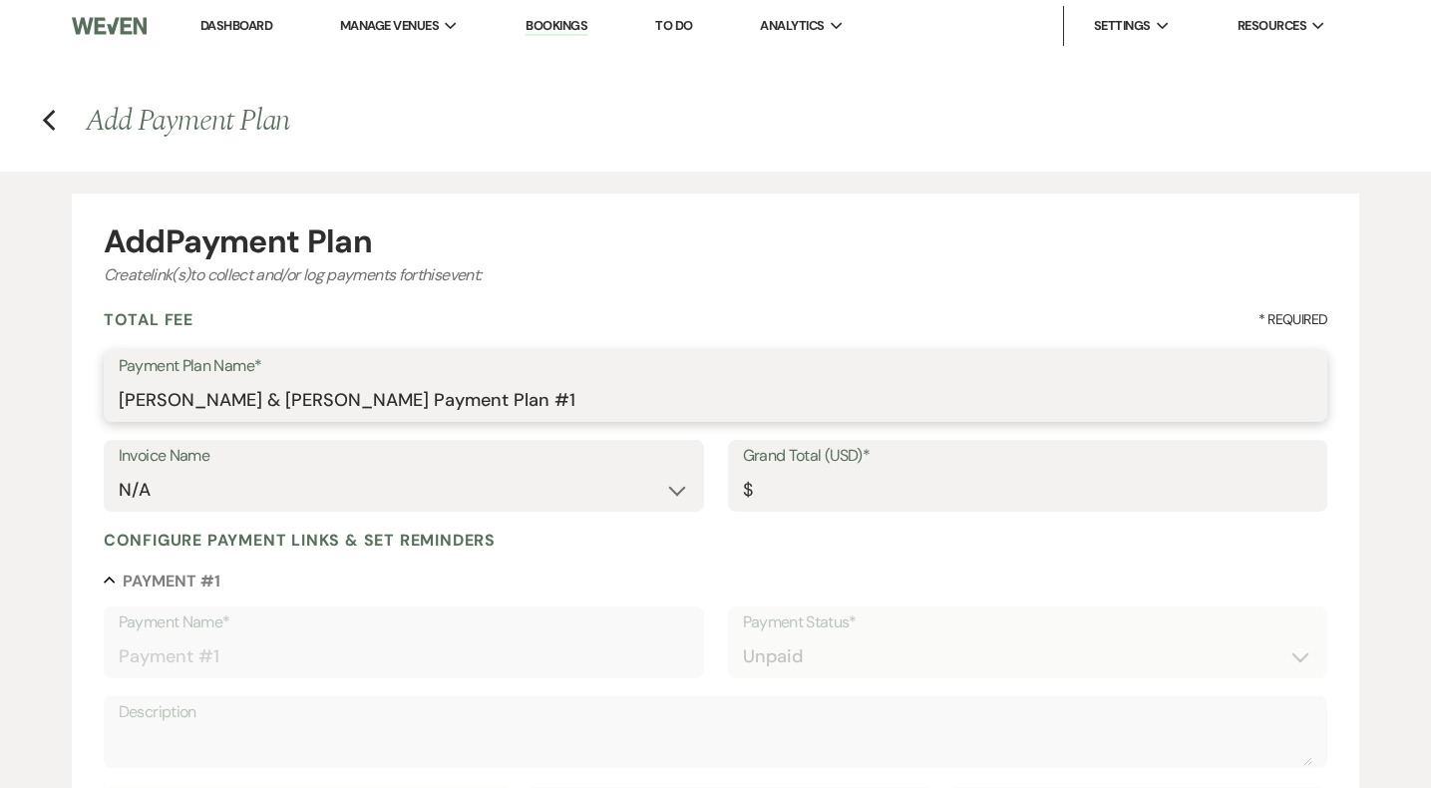
drag, startPoint x: 416, startPoint y: 398, endPoint x: 664, endPoint y: 401, distance: 248.4
click at [664, 401] on input "Jacob Robson & Angela DeJesus's Payment Plan #1" at bounding box center [716, 400] width 1195 height 39
click at [411, 393] on input "Jacob Robson & Angela DeJesus's Wedding" at bounding box center [716, 400] width 1195 height 39
click at [507, 412] on input "Jacob Robson & Angela DeJesus's Wedding" at bounding box center [716, 400] width 1195 height 39
type input "Jacob Robson & Angela DeJesus's Wedding at The Mount"
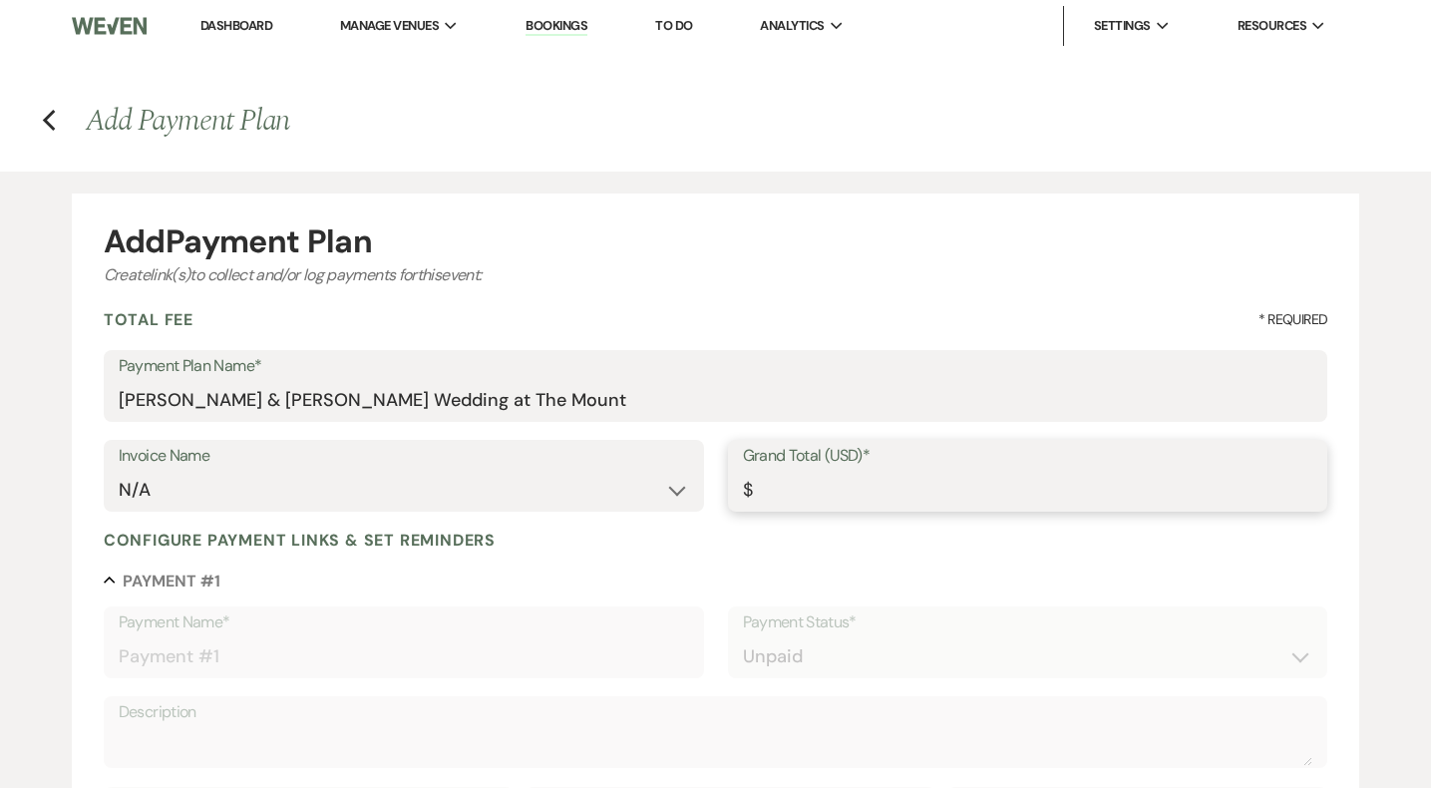
click at [762, 496] on input "Grand Total (USD)*" at bounding box center [1028, 490] width 571 height 39
type input "1"
type input "1.00"
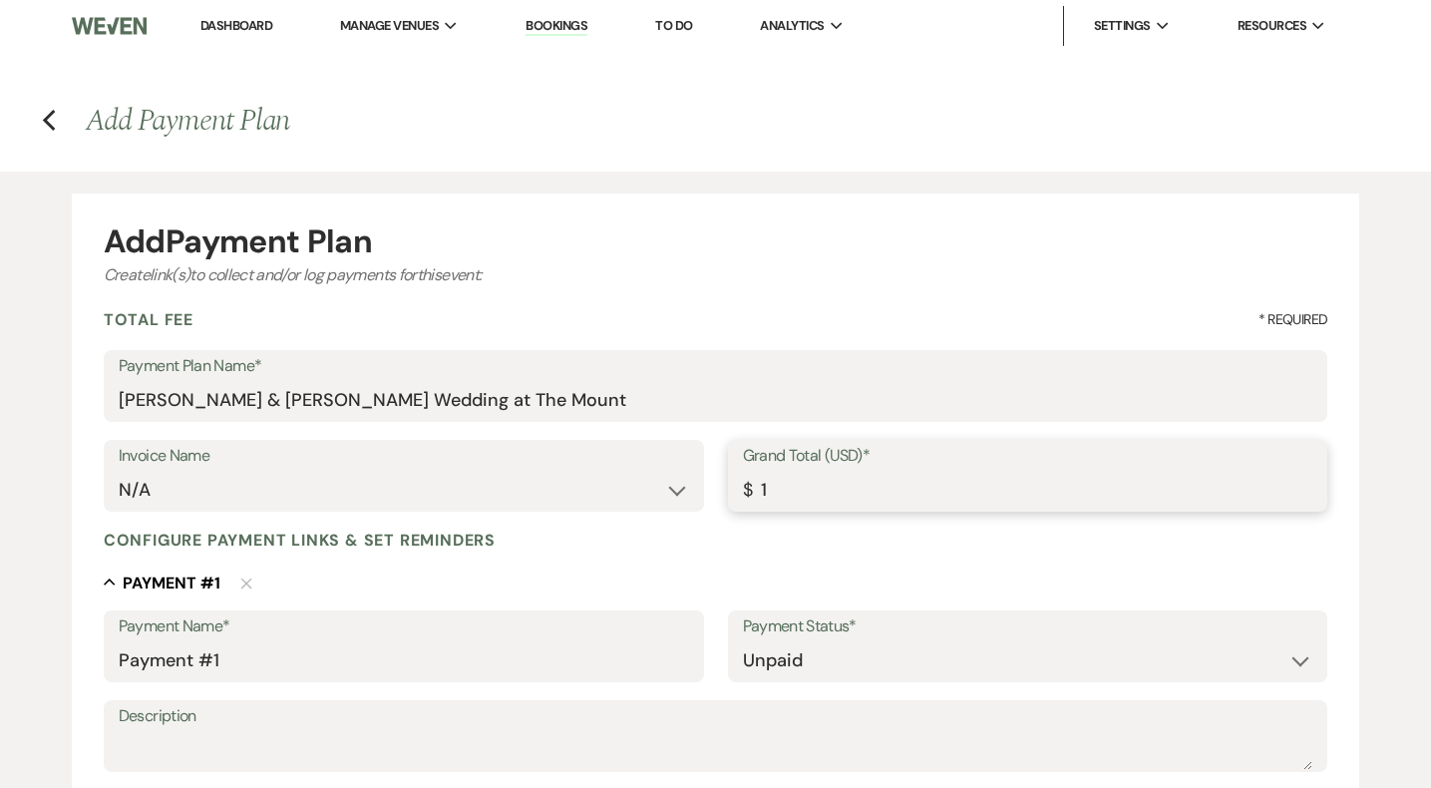
type input "14"
type input "14.00"
type input "145"
type input "145.00"
type input "1450"
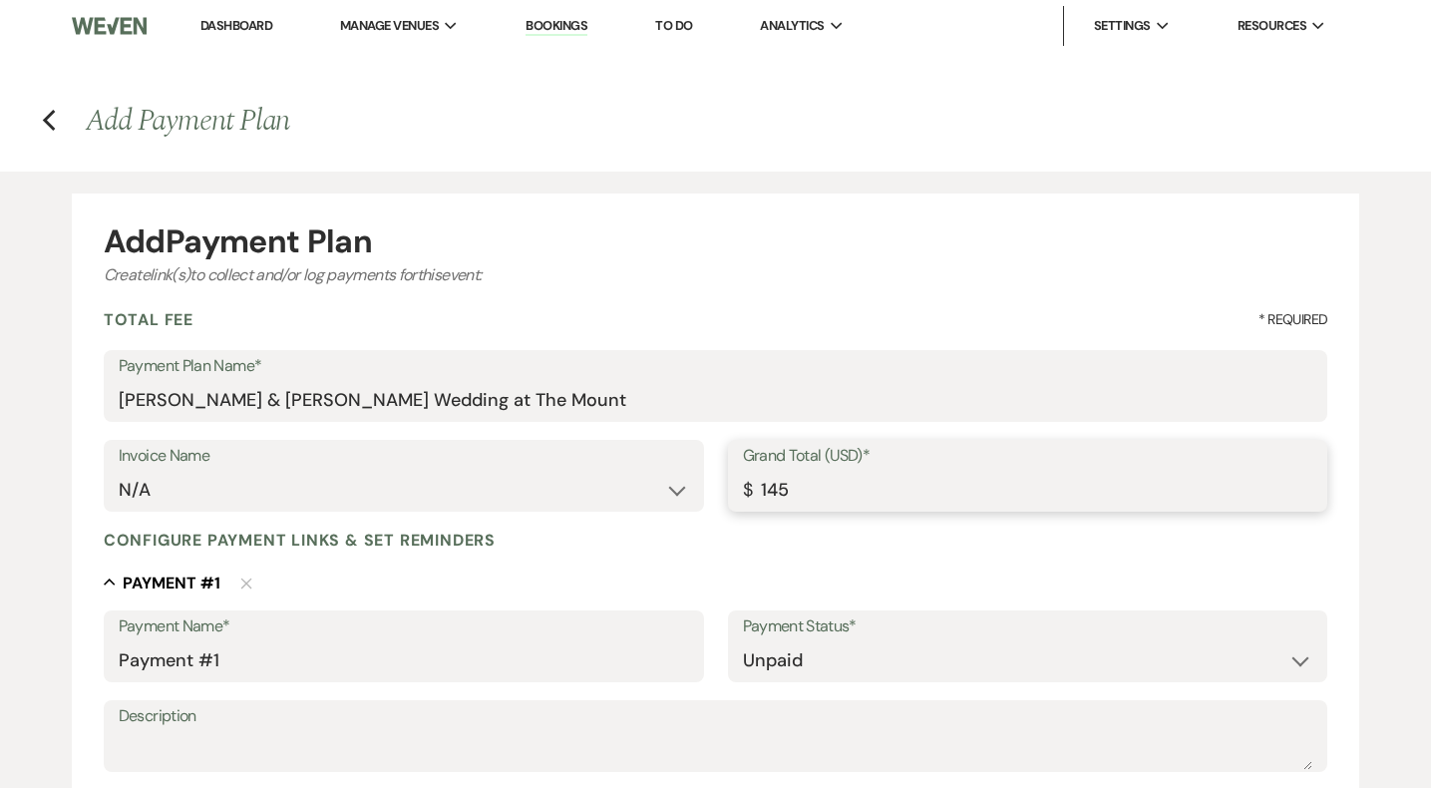
type input "1450.00"
type input "14500"
type input "14500.00"
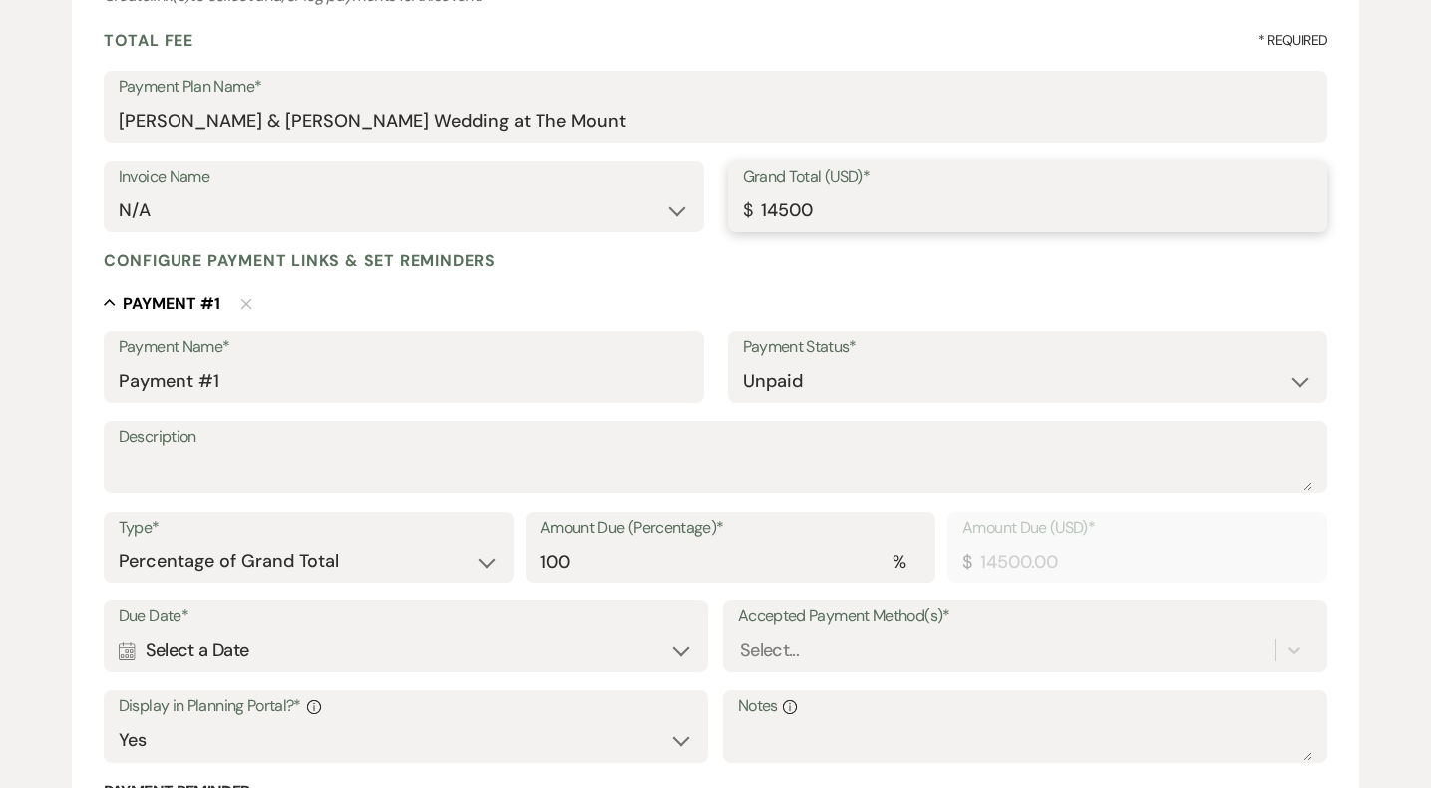
scroll to position [278, 0]
click at [775, 370] on select "Paid Unpaid" at bounding box center [1028, 382] width 571 height 39
type input "14499.99"
click at [1304, 215] on input "14499.99" at bounding box center [1028, 212] width 571 height 39
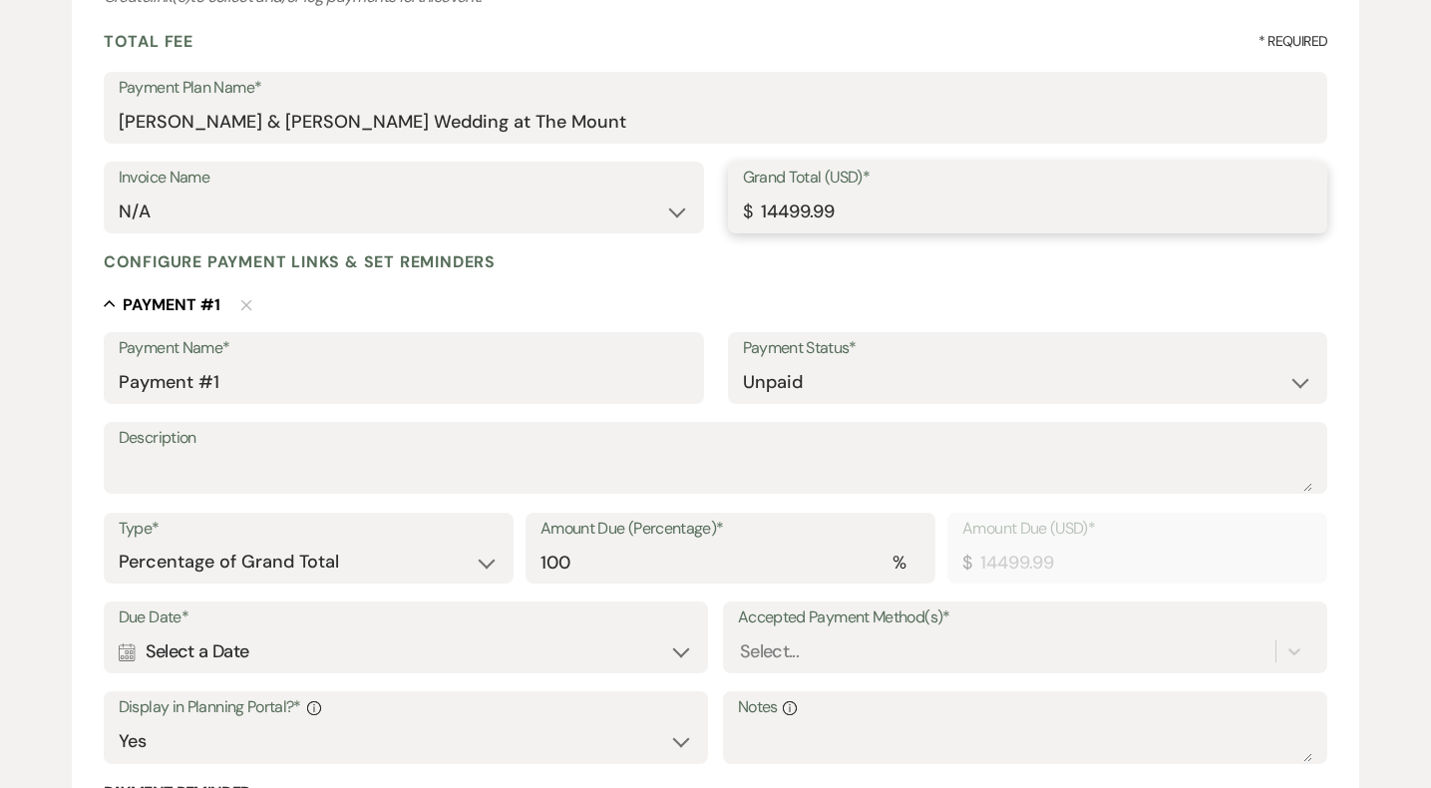
type input "14499.98"
click at [1308, 220] on input "14499.98" at bounding box center [1028, 212] width 571 height 39
type input "14499.99"
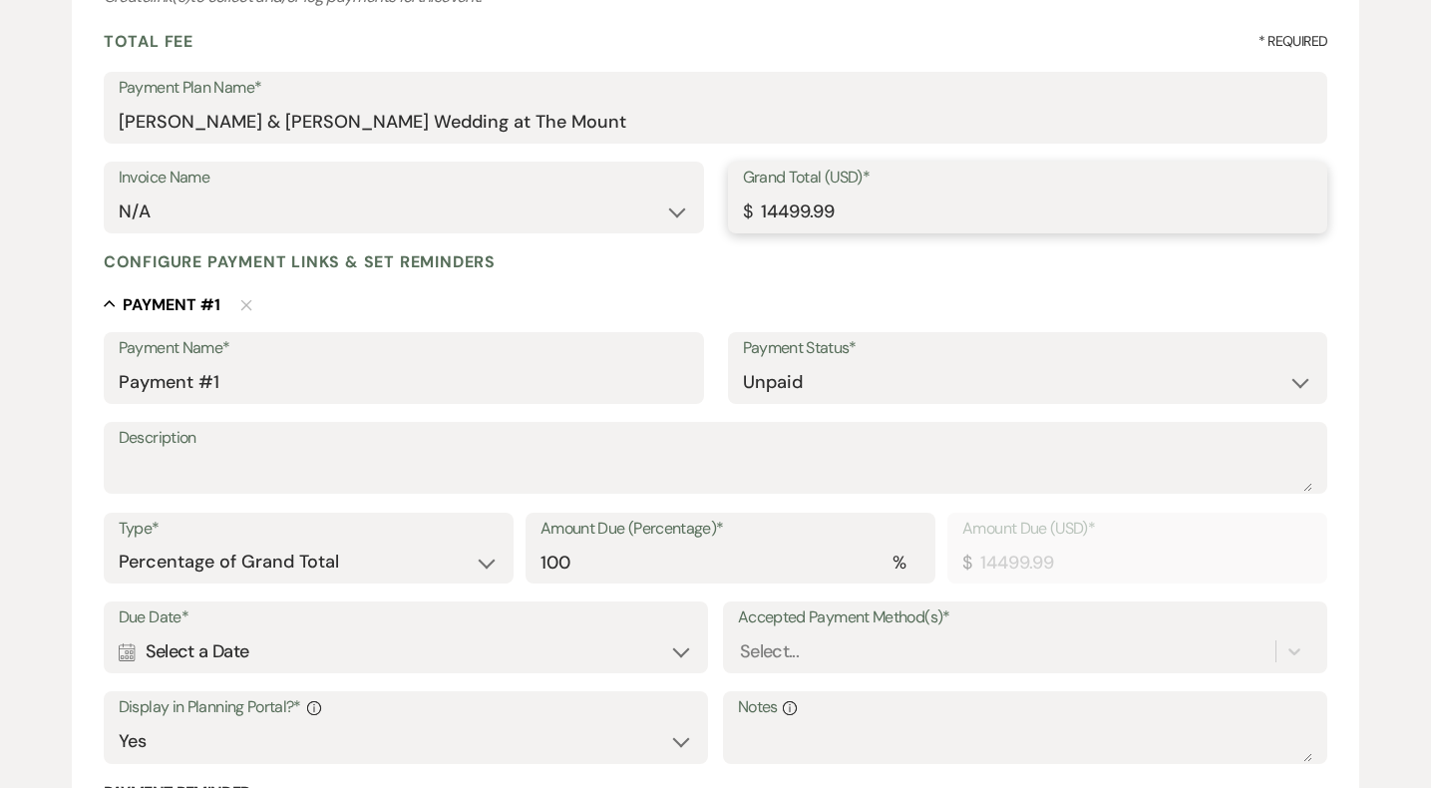
click at [1306, 209] on input "14499.99" at bounding box center [1028, 212] width 571 height 39
type input "14500"
type input "14500.00"
click at [1306, 209] on input "14500" at bounding box center [1028, 212] width 571 height 39
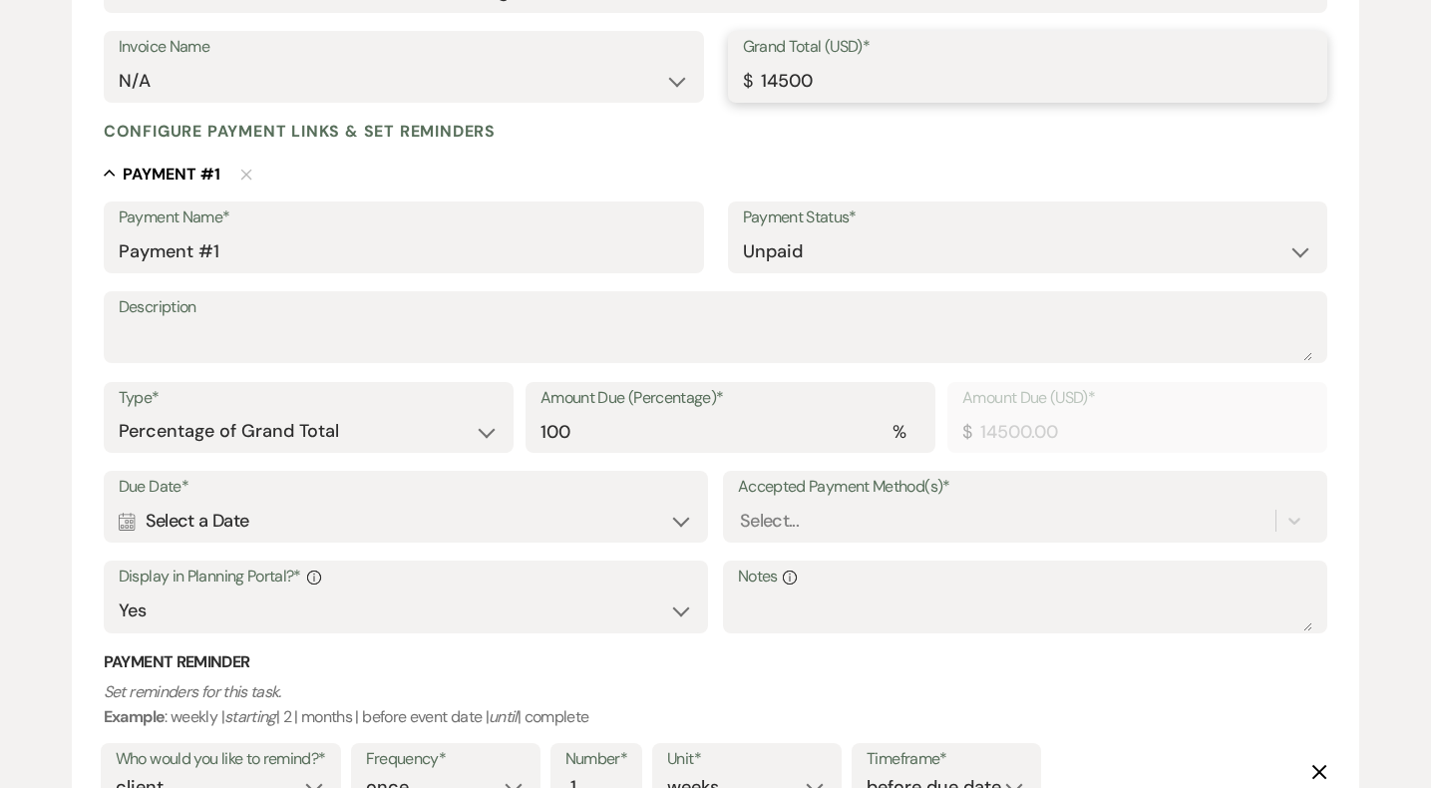
scroll to position [417, 0]
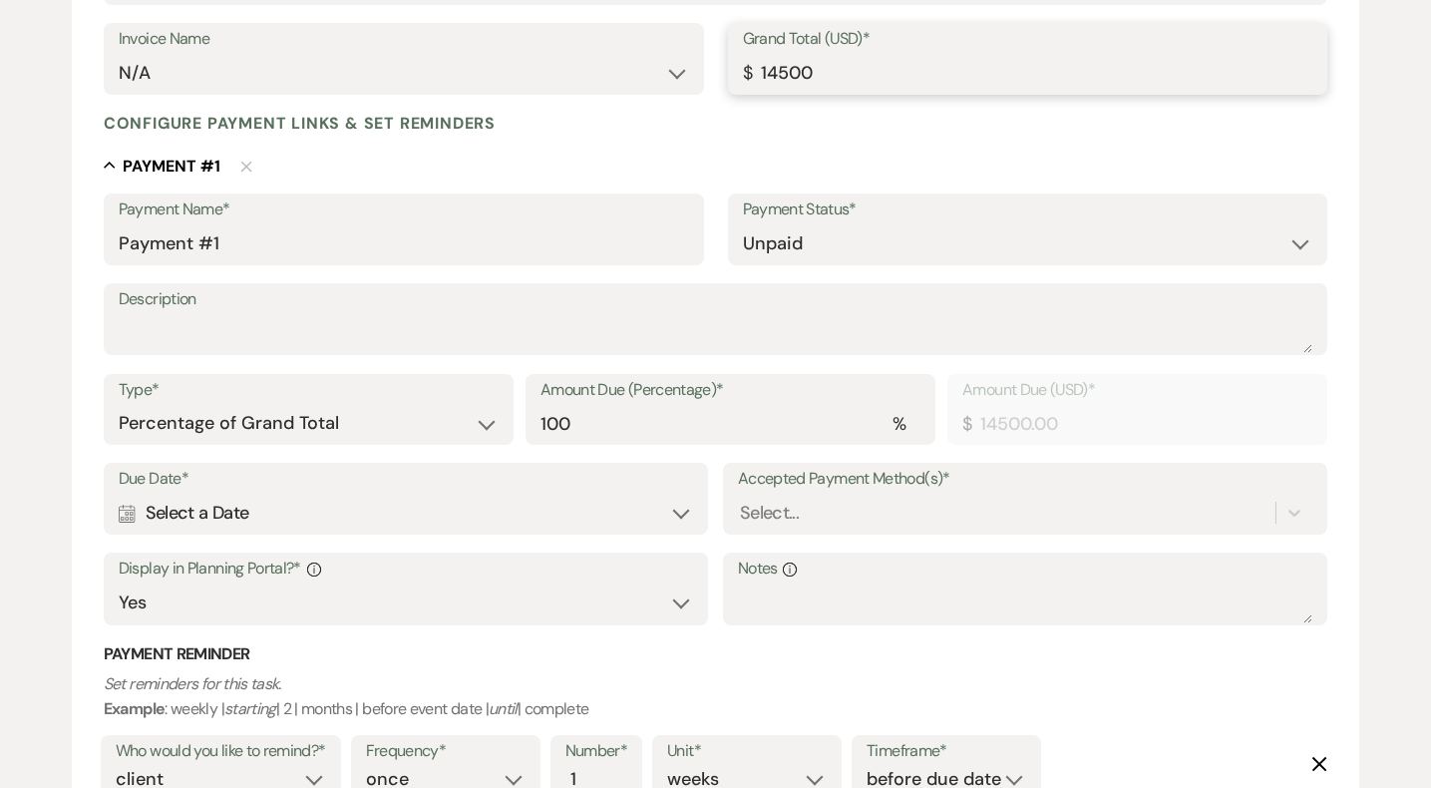
drag, startPoint x: 791, startPoint y: 72, endPoint x: 563, endPoint y: 69, distance: 228.4
click at [563, 69] on div "Invoice Name N/A Grand Total (USD)* $ 14500" at bounding box center [716, 68] width 1225 height 90
type input "1"
type input "1.00"
type input "11"
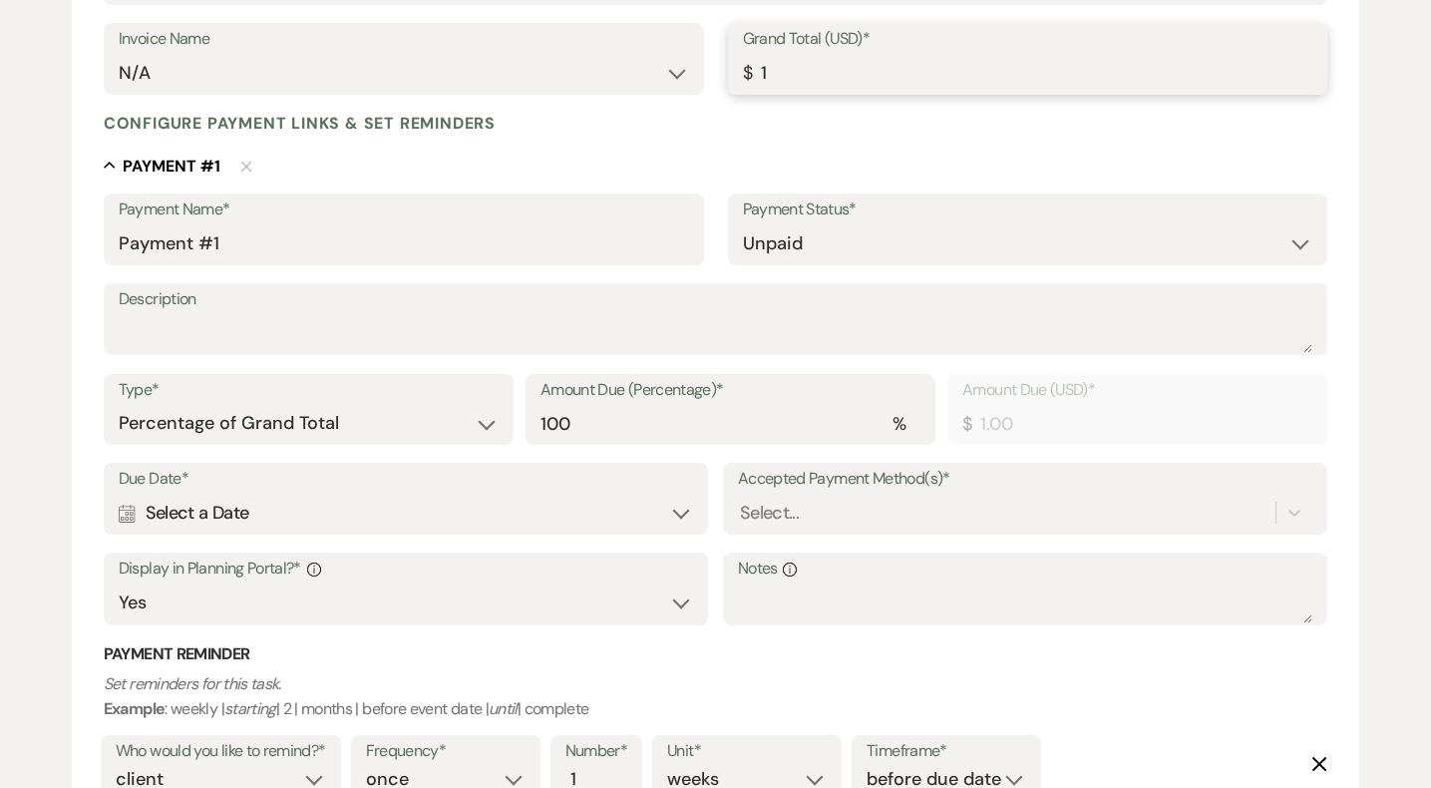
type input "11.00"
type input "110"
type input "110.00"
type input "1100"
type input "1100.00"
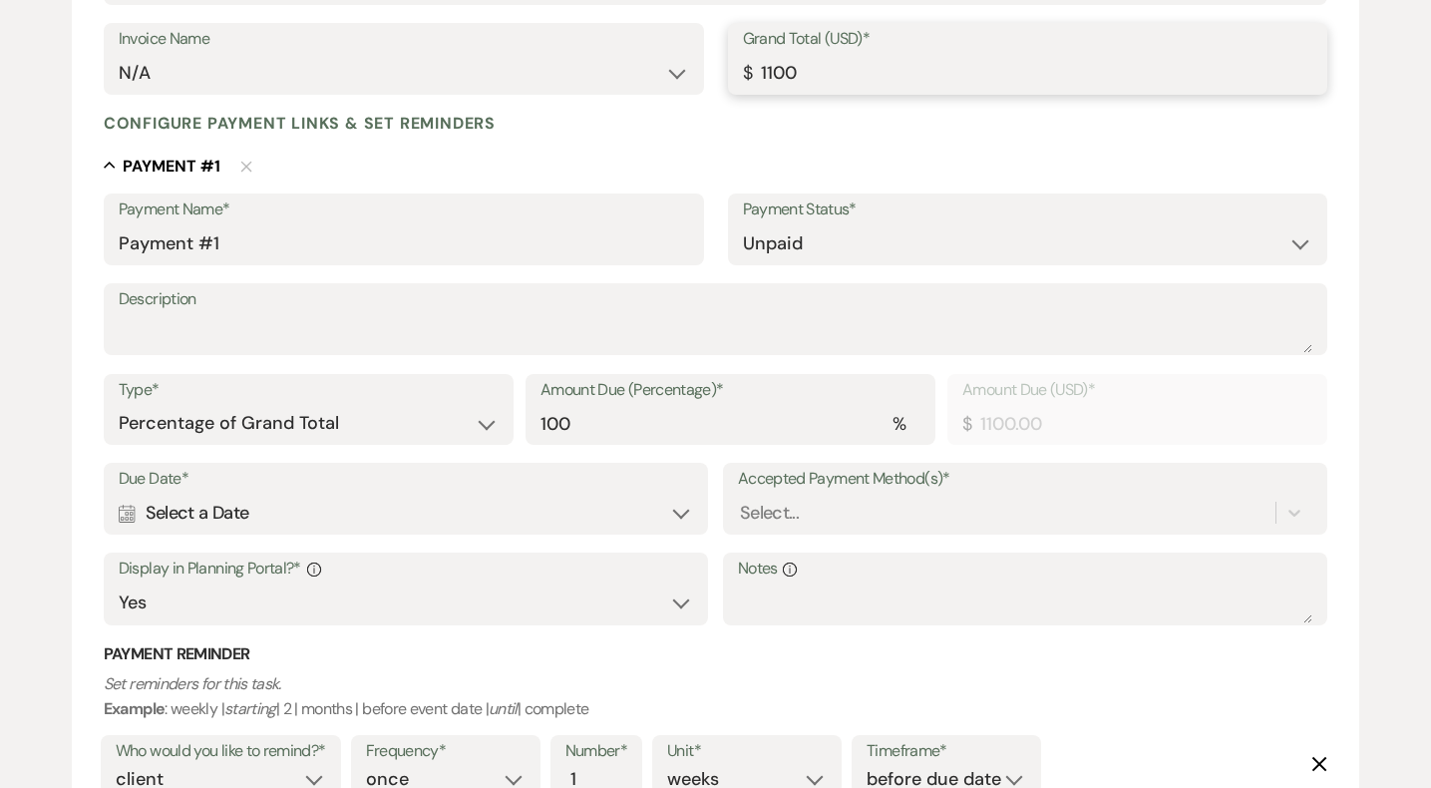
type input "11000"
type input "11000.00"
click at [726, 352] on textarea "Description" at bounding box center [716, 333] width 1195 height 40
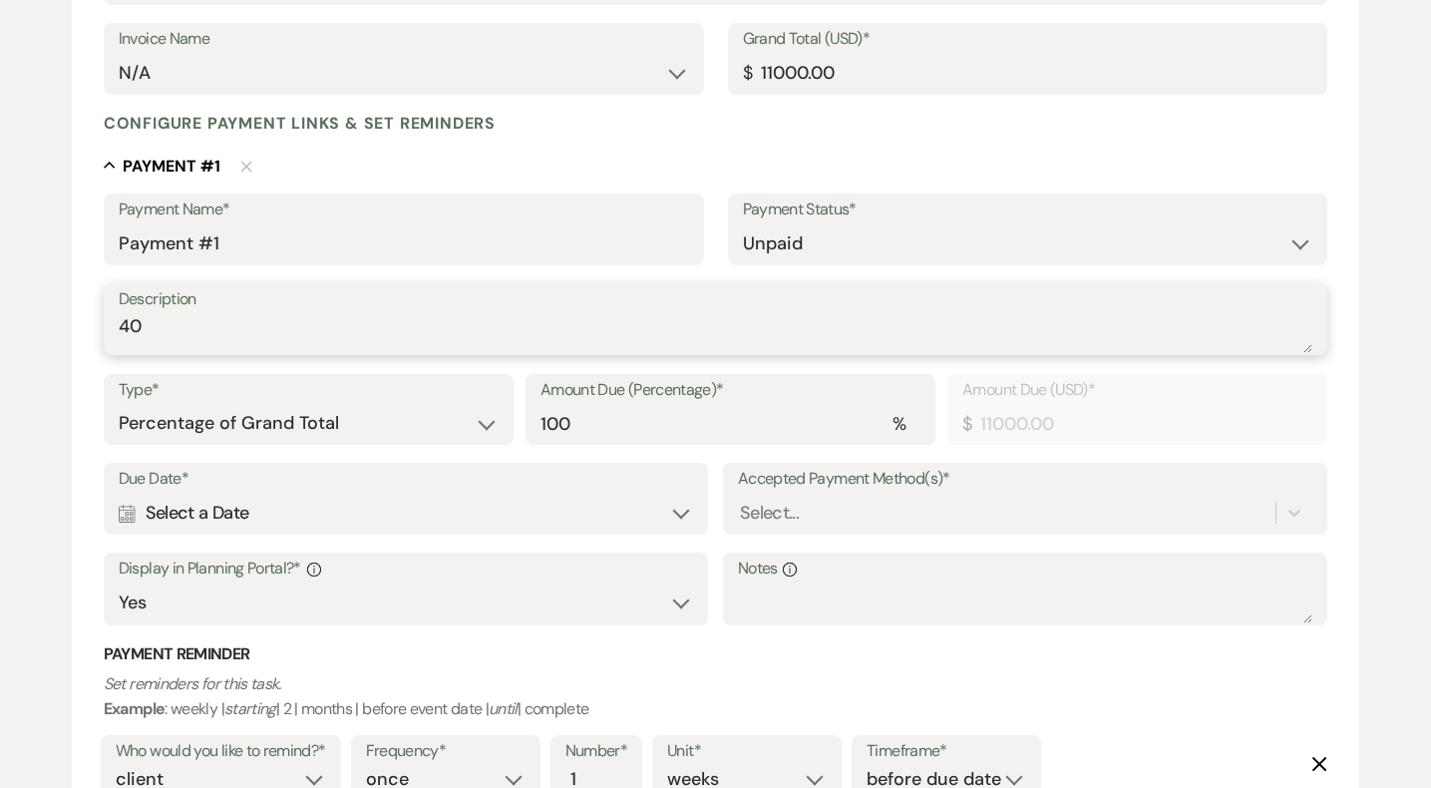
type textarea "4"
type textarea "50% S"
drag, startPoint x: 195, startPoint y: 244, endPoint x: 91, endPoint y: 244, distance: 103.7
click at [91, 244] on form "Add Payment Plan Create link(s) to collect and/or log payments for this event: …" at bounding box center [716, 374] width 1289 height 1195
type input "Site Rental Fee #1"
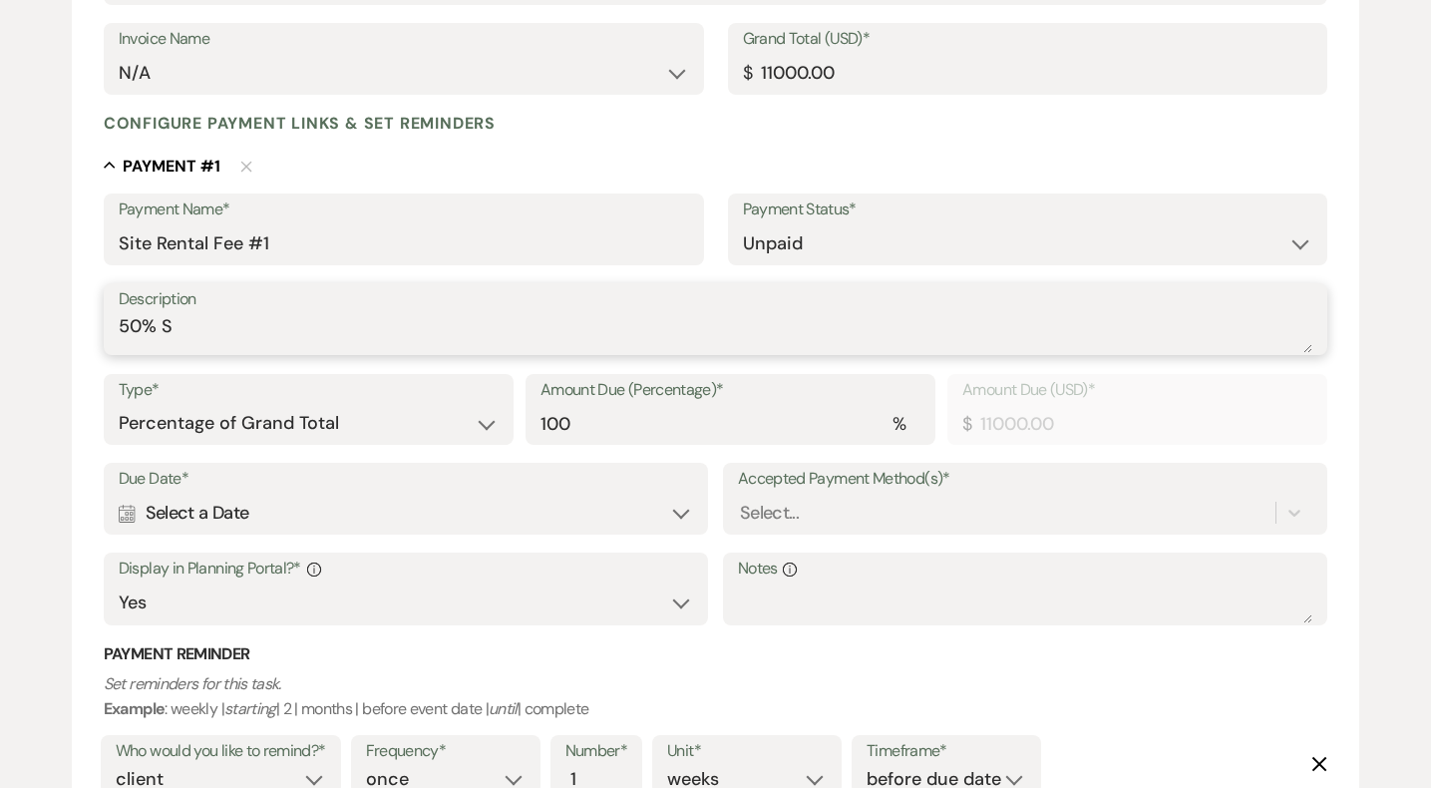
click at [550, 336] on textarea "50% S" at bounding box center [716, 333] width 1195 height 40
click at [878, 205] on label "Payment Status*" at bounding box center [1028, 210] width 571 height 29
click at [468, 325] on textarea "50% S" at bounding box center [716, 333] width 1195 height 40
type textarea "50%"
click at [777, 243] on select "Paid Unpaid" at bounding box center [1028, 243] width 571 height 39
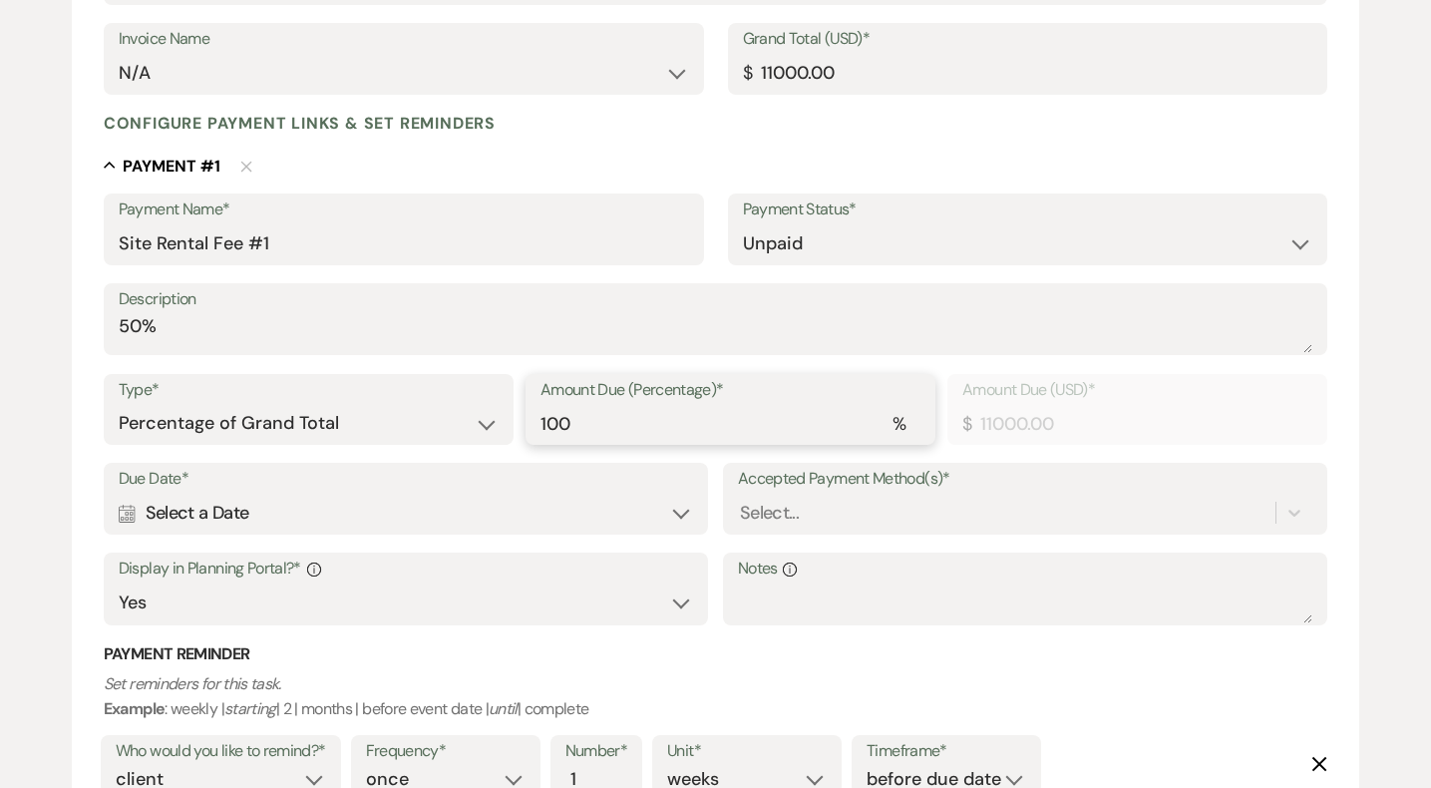
click at [740, 427] on input "100" at bounding box center [731, 423] width 380 height 39
drag, startPoint x: 815, startPoint y: 433, endPoint x: 402, endPoint y: 413, distance: 413.4
click at [404, 413] on div "Type* Dollar Amount Percentage of Grand Total Amount Due (Percentage)* % 100 Am…" at bounding box center [716, 419] width 1225 height 90
type input "5"
type input "550.00"
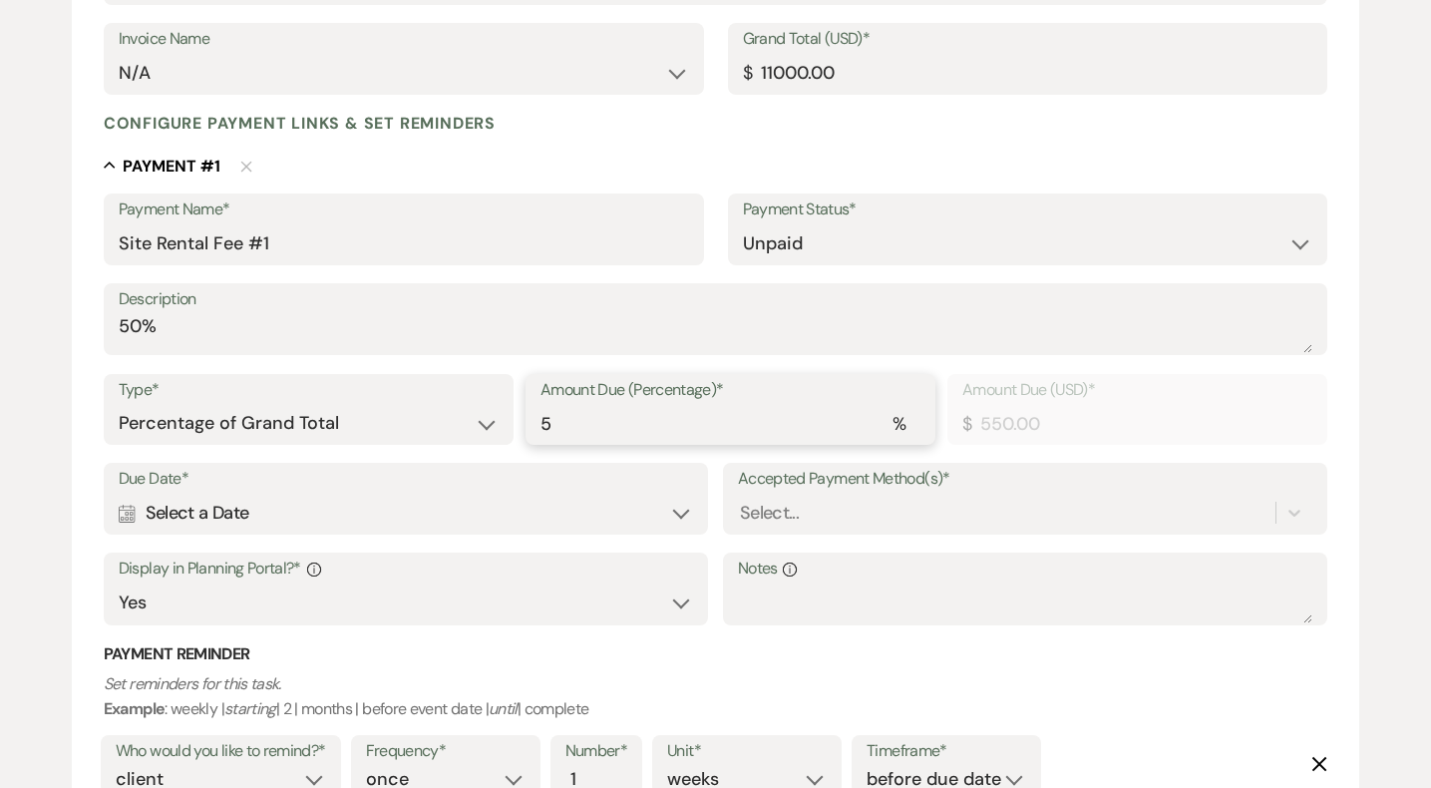
type input "50"
type input "5500.00"
type input "50"
click at [837, 251] on select "Paid Unpaid" at bounding box center [1028, 243] width 571 height 39
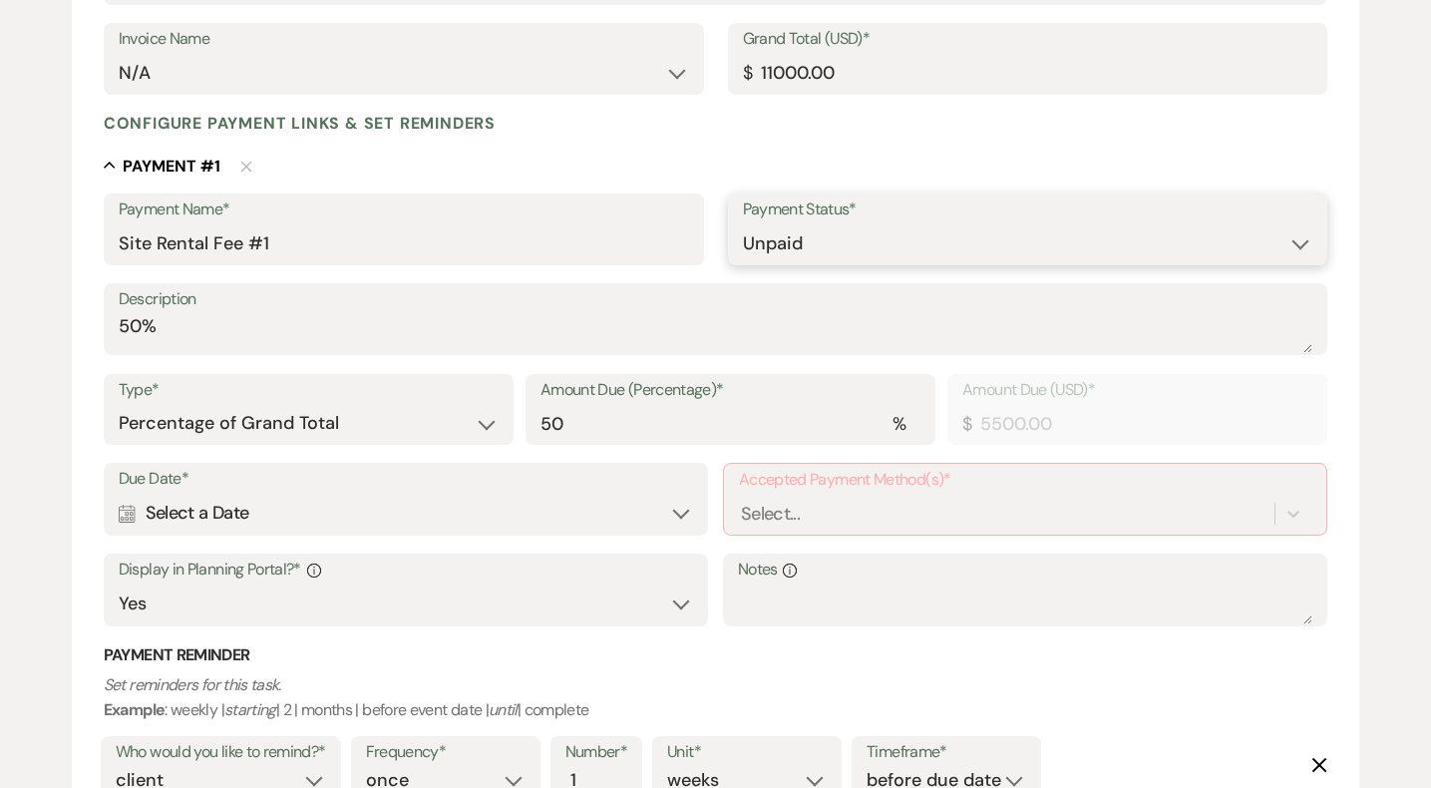
select select "1"
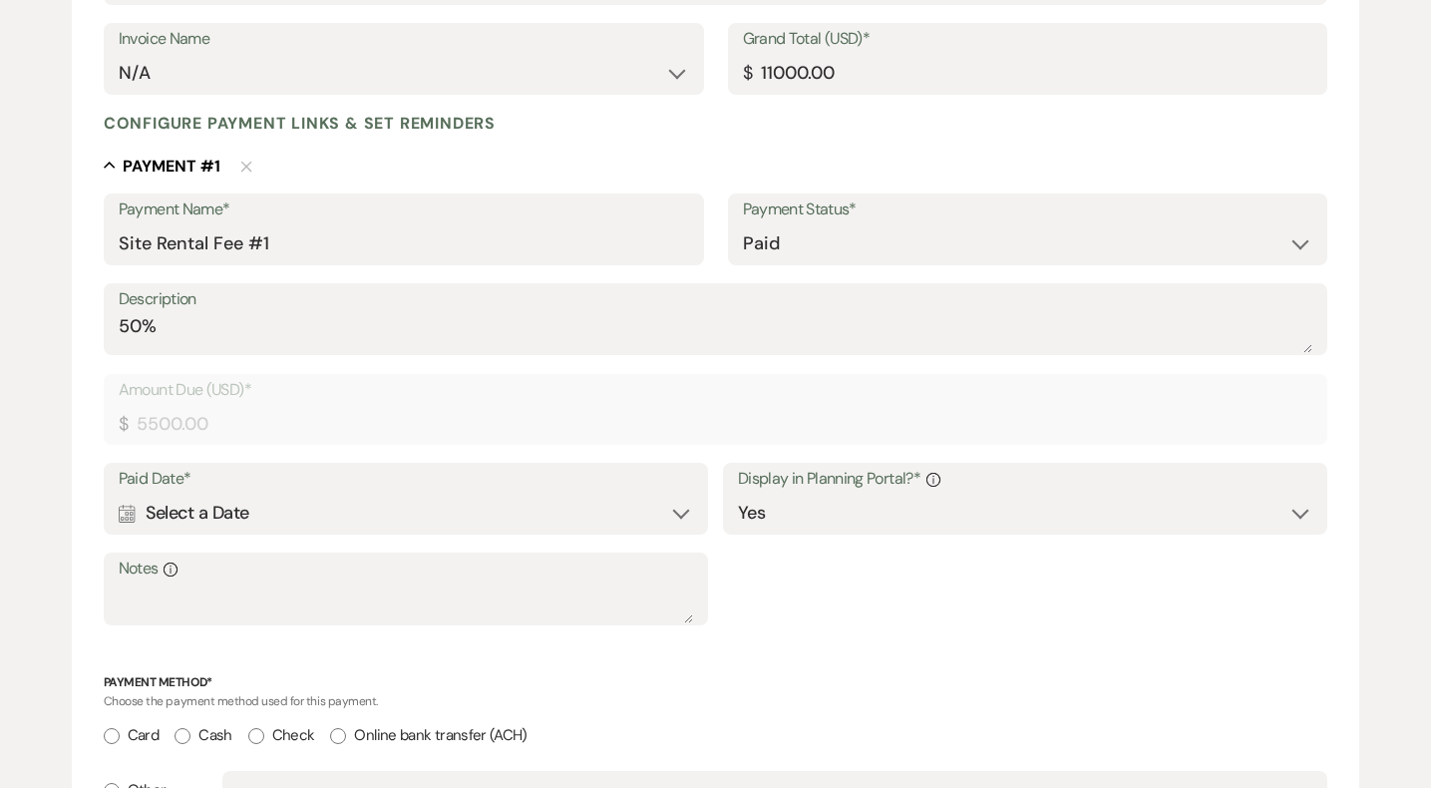
click at [682, 520] on div "Calendar Select a Date Expand" at bounding box center [406, 513] width 575 height 39
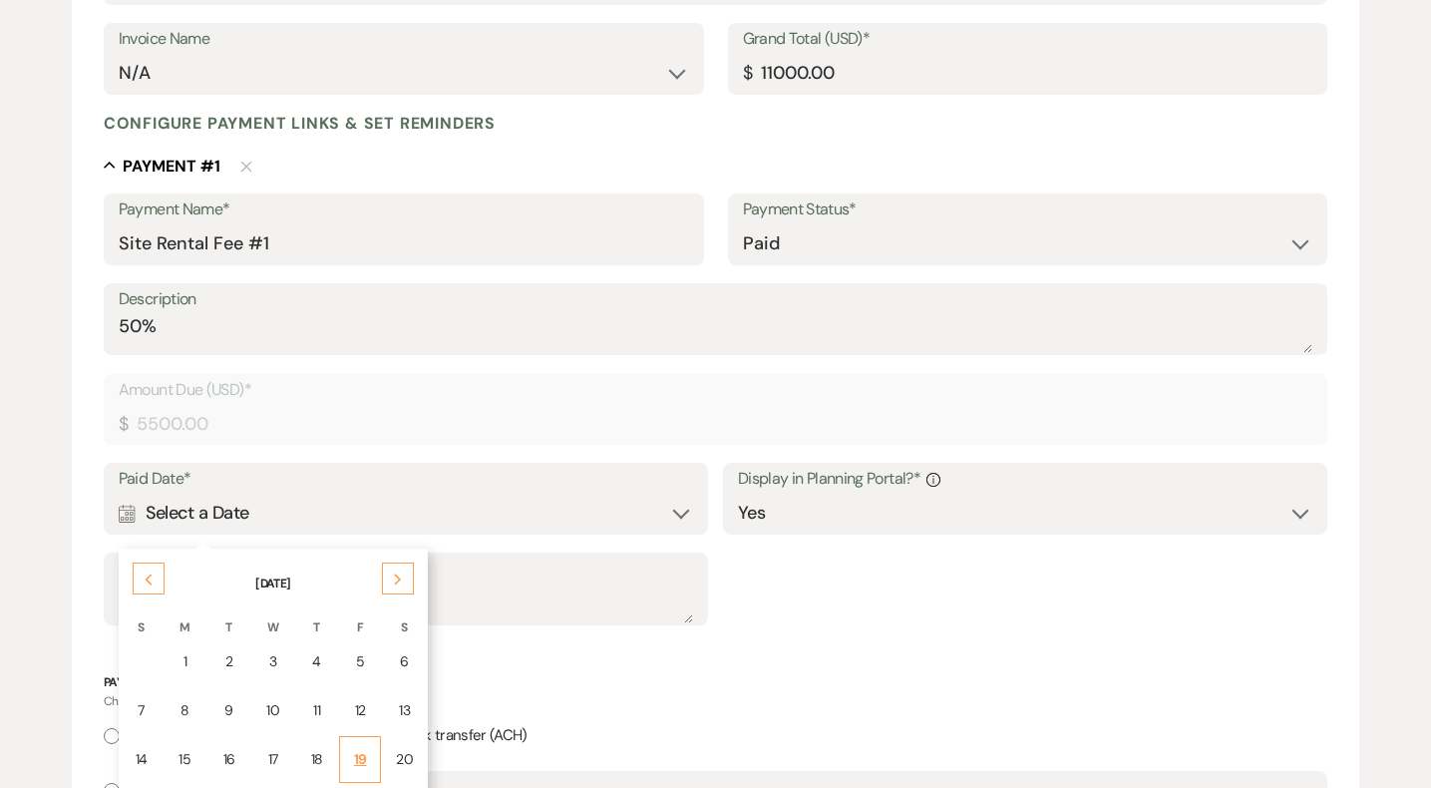
click at [352, 755] on div "19" at bounding box center [360, 759] width 16 height 21
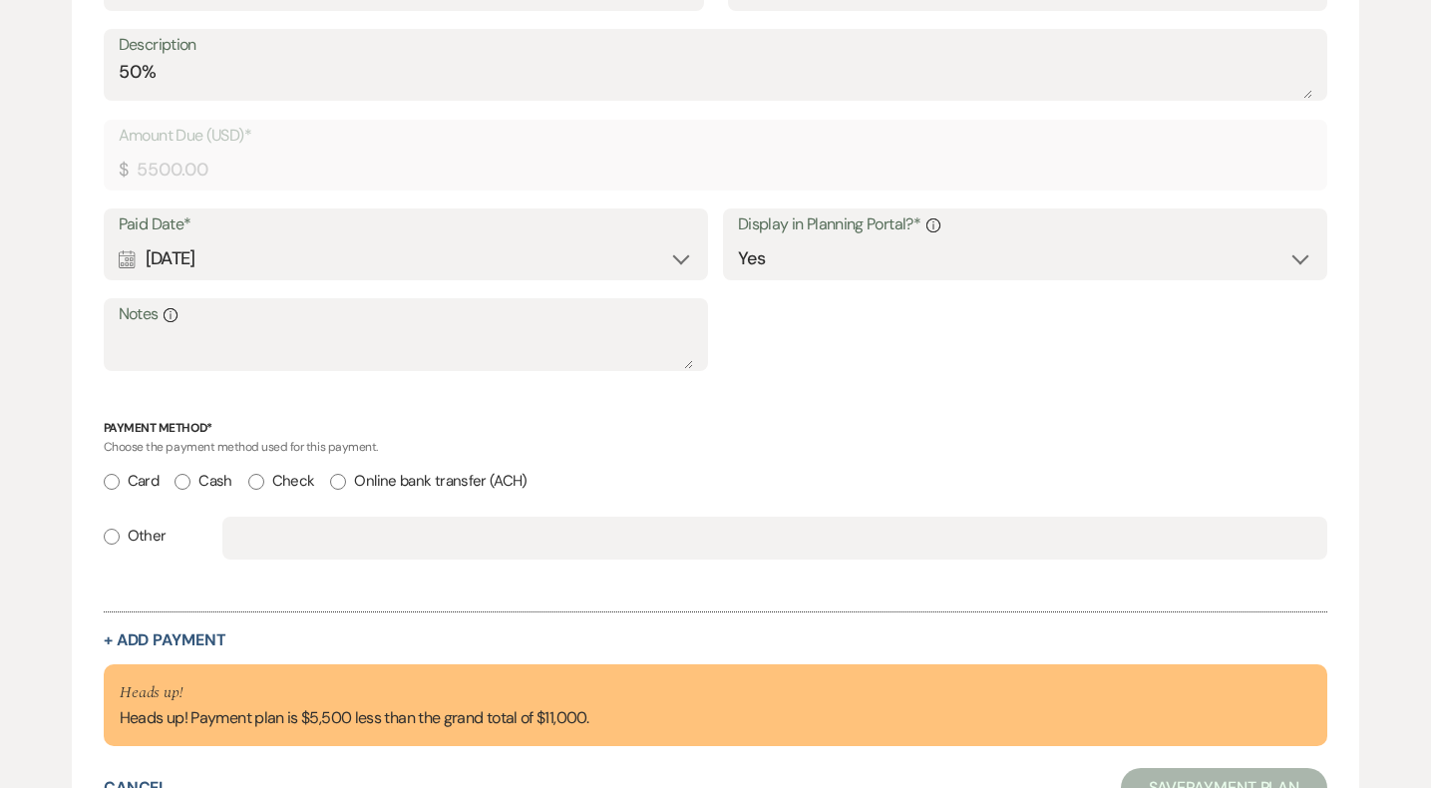
scroll to position [682, 0]
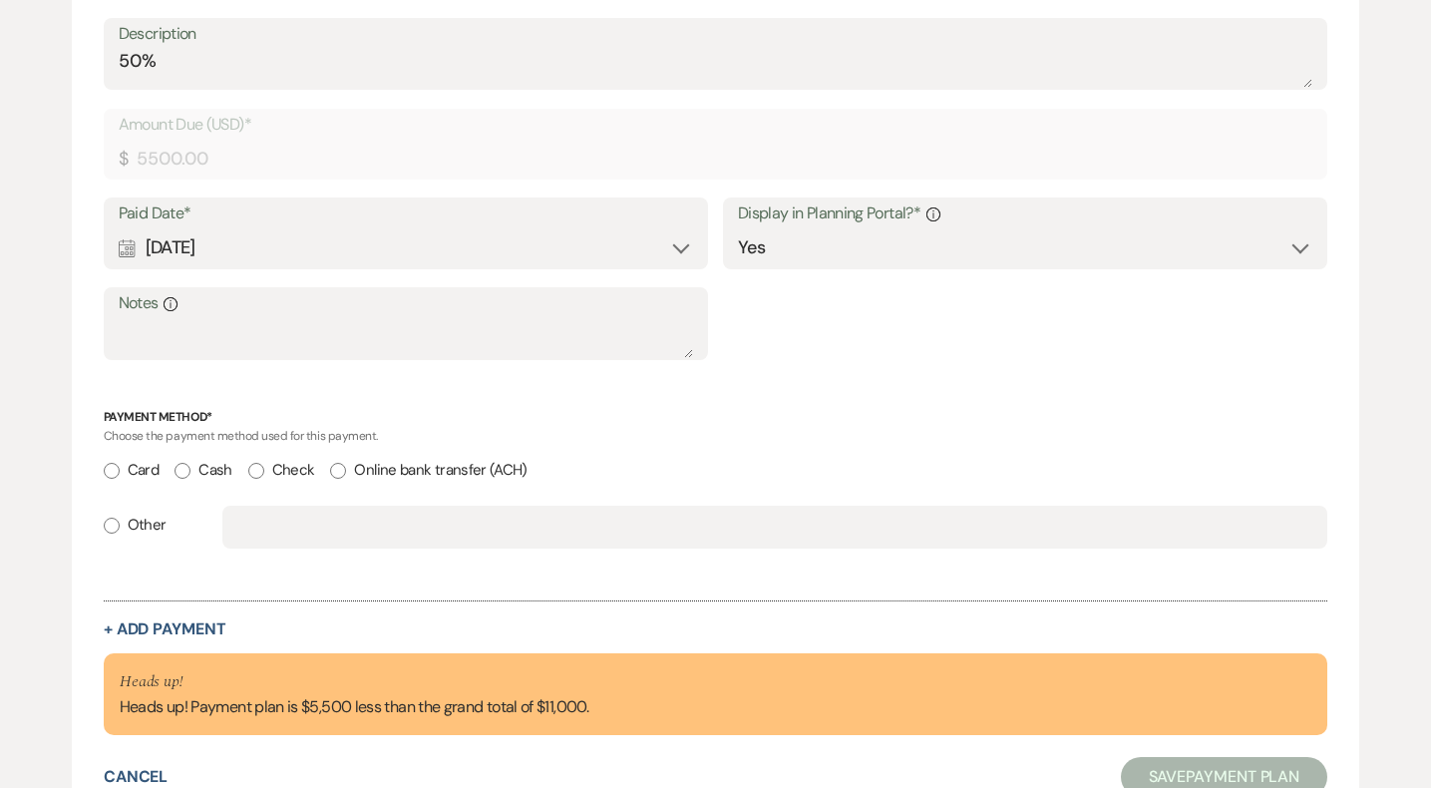
click at [107, 464] on input "Card" at bounding box center [112, 471] width 16 height 16
radio input "true"
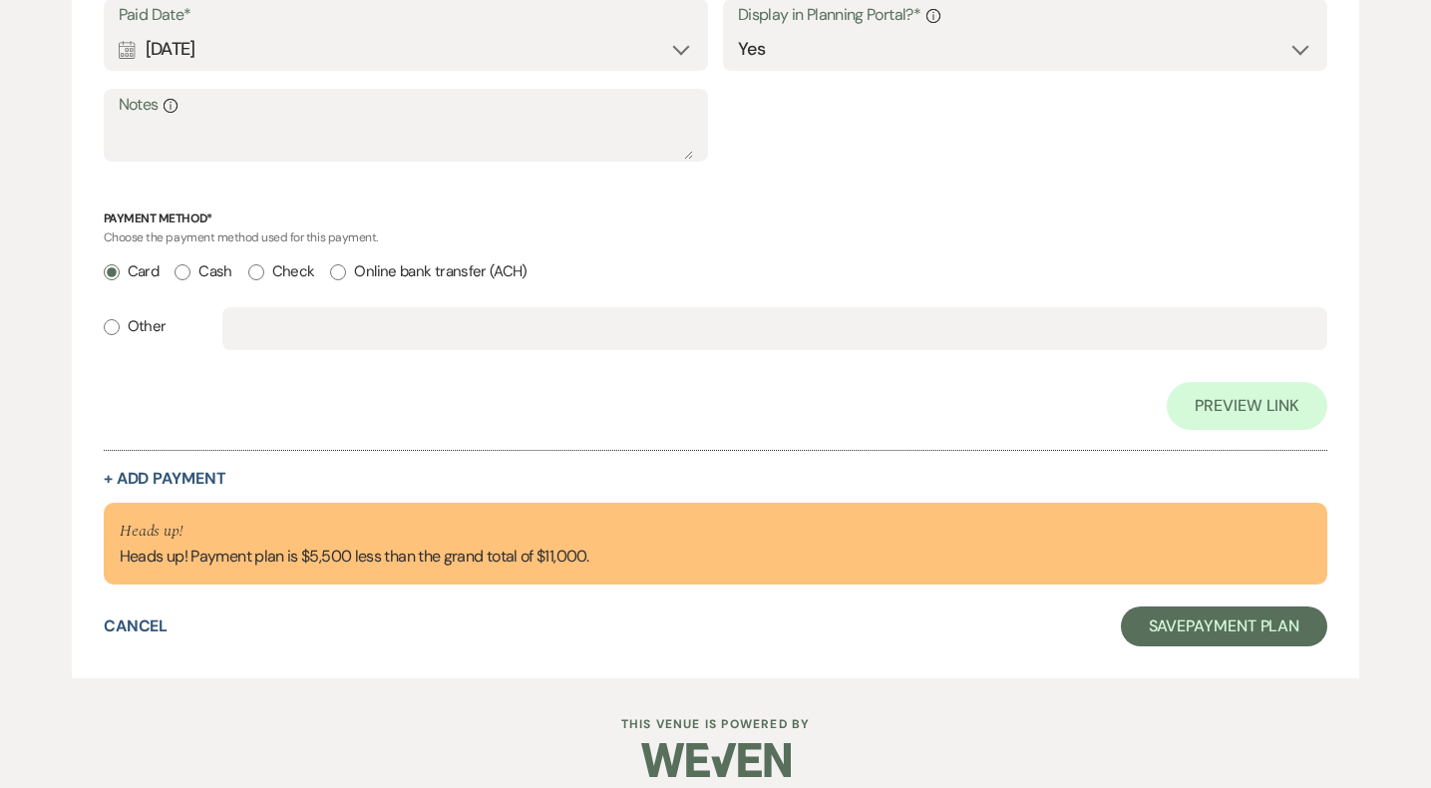
scroll to position [899, 0]
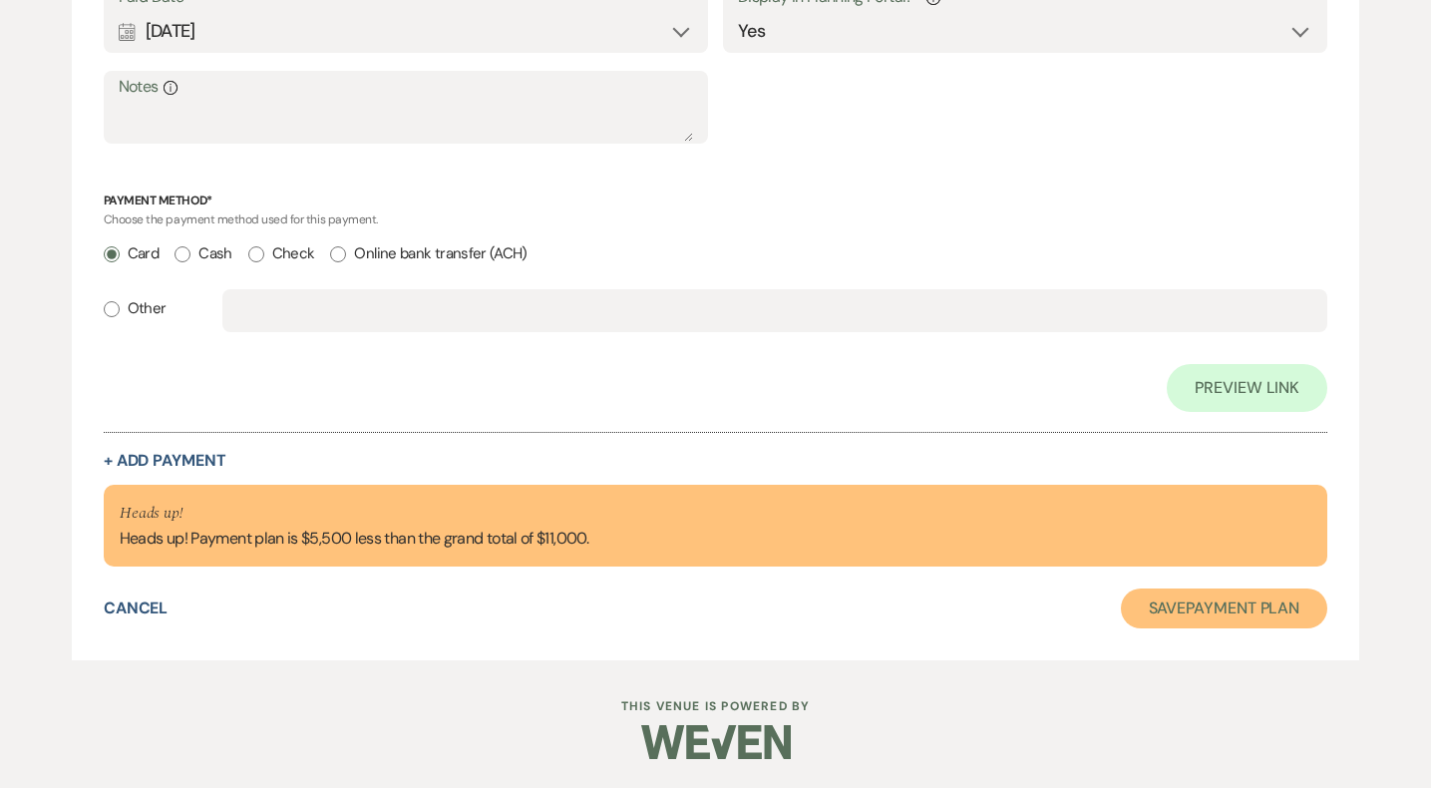
click at [1171, 598] on button "Save Payment Plan" at bounding box center [1224, 609] width 207 height 40
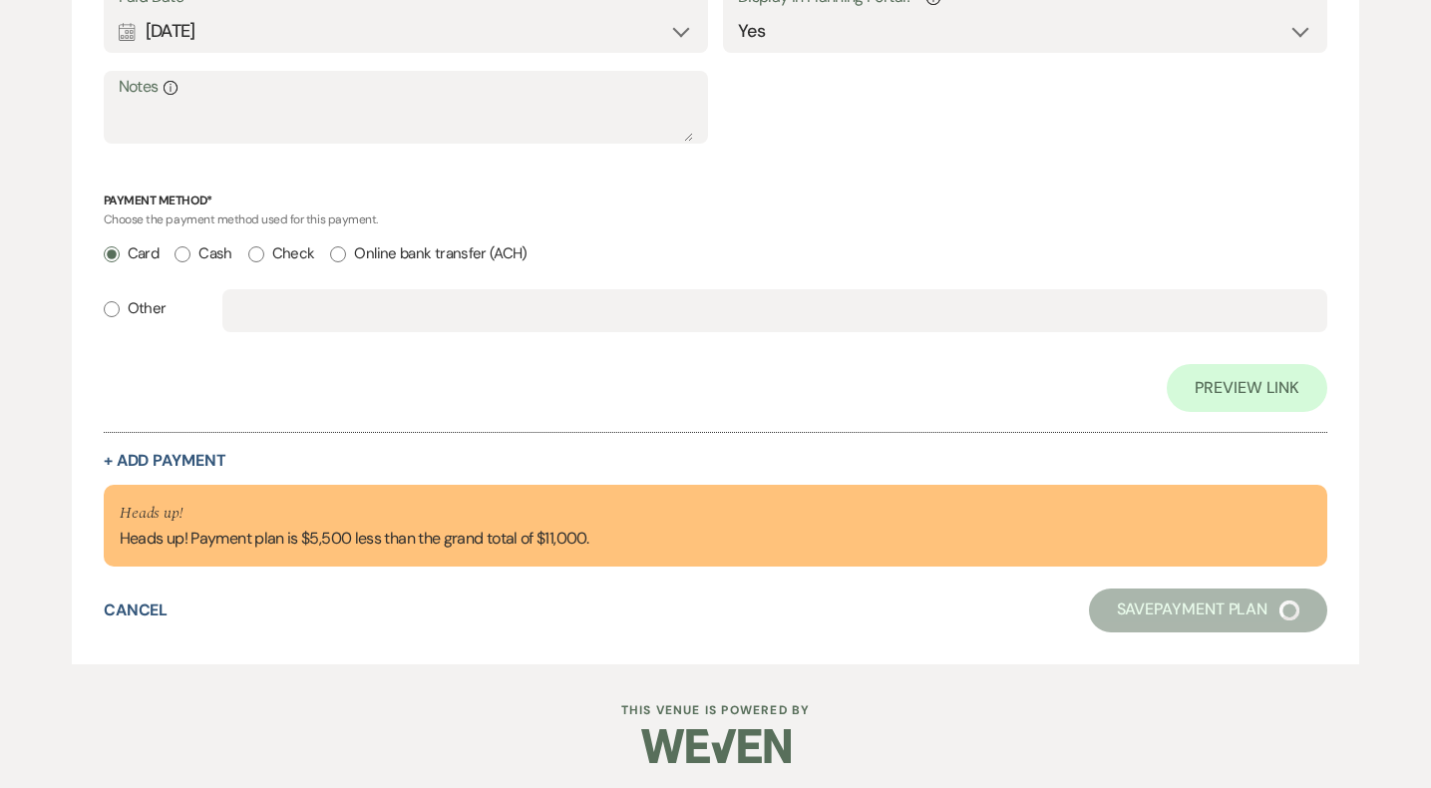
select select "5"
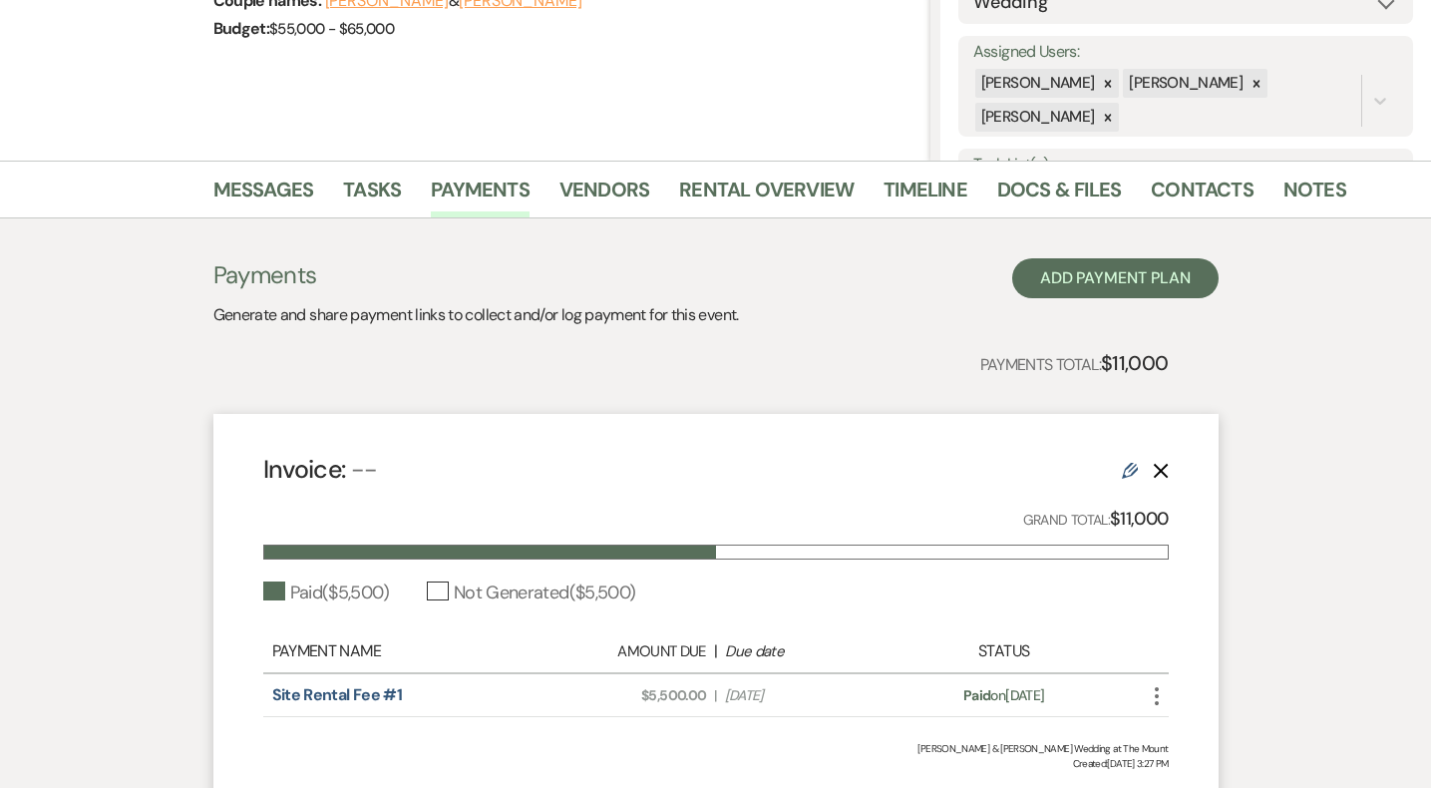
scroll to position [510, 0]
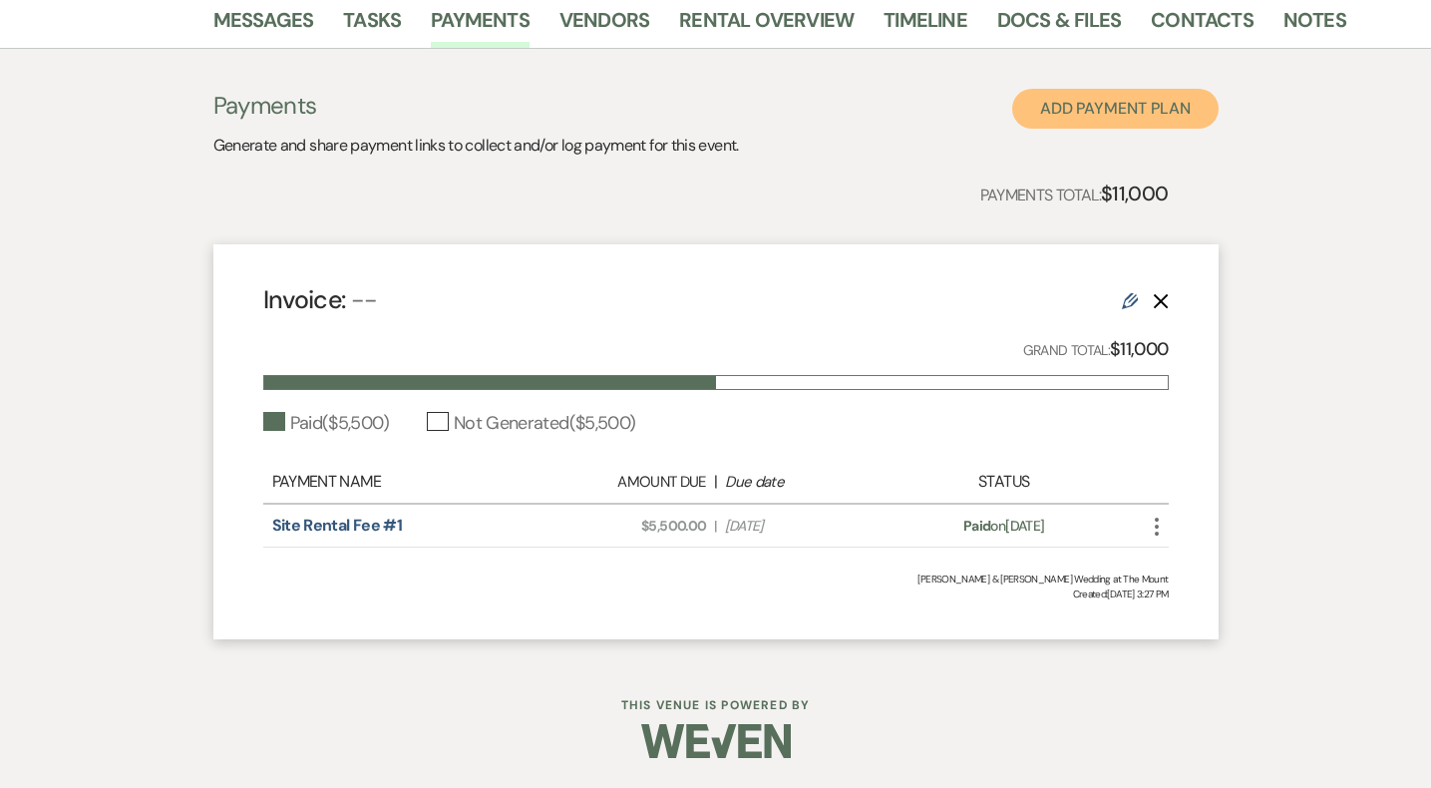
click at [1132, 123] on button "Add Payment Plan" at bounding box center [1115, 109] width 206 height 40
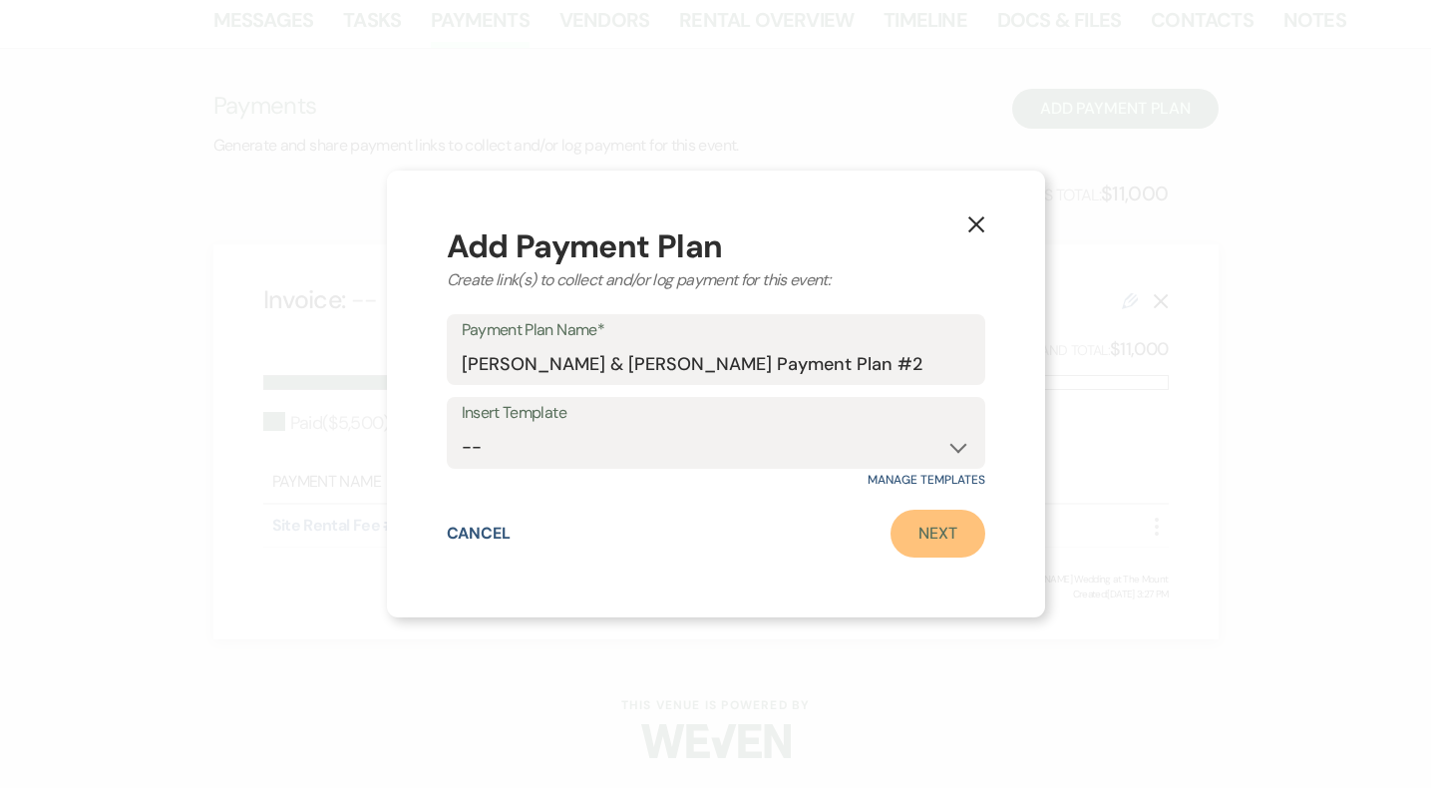
click at [948, 531] on link "Next" at bounding box center [938, 534] width 95 height 48
select select "2"
select select "percentage"
select select "true"
select select "client"
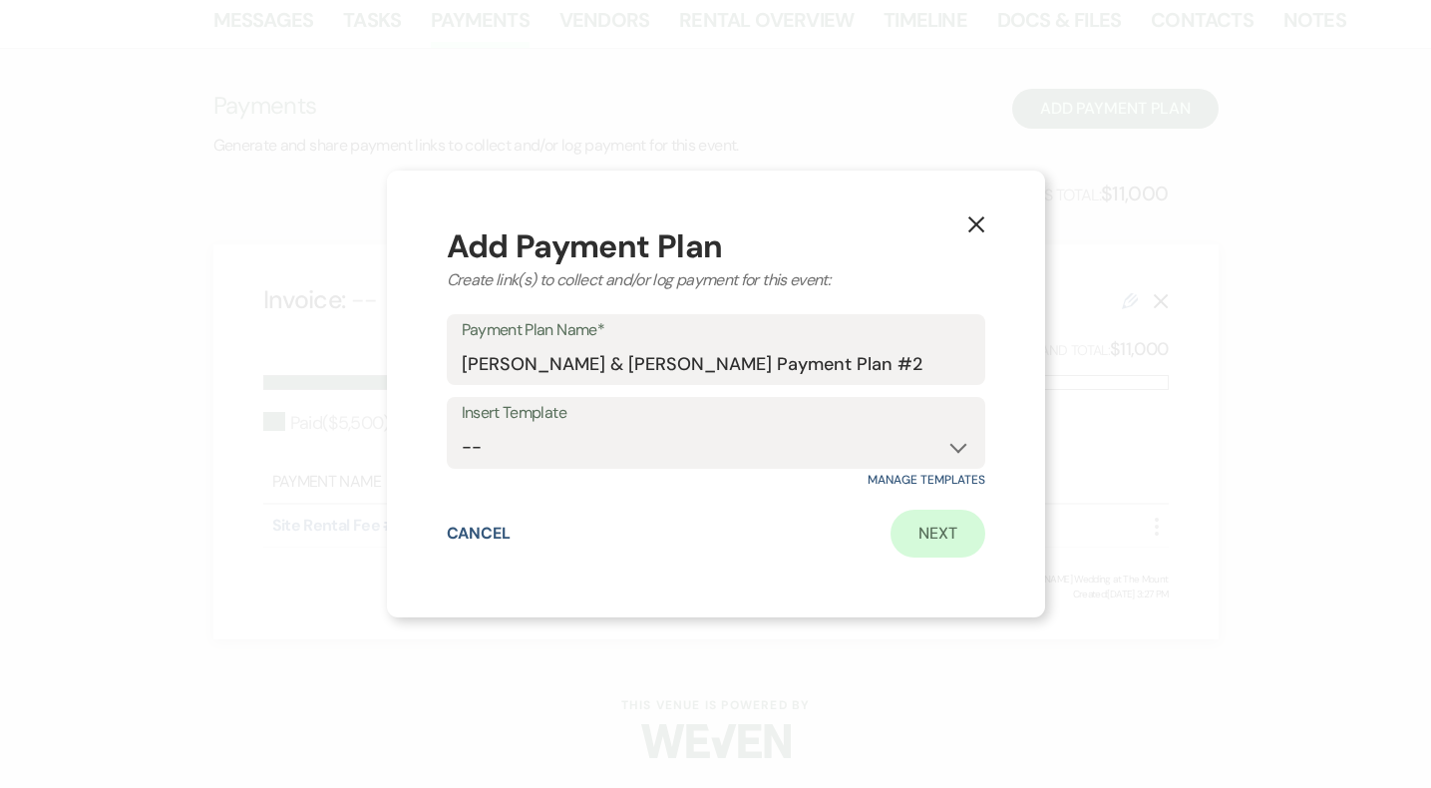
select select "weeks"
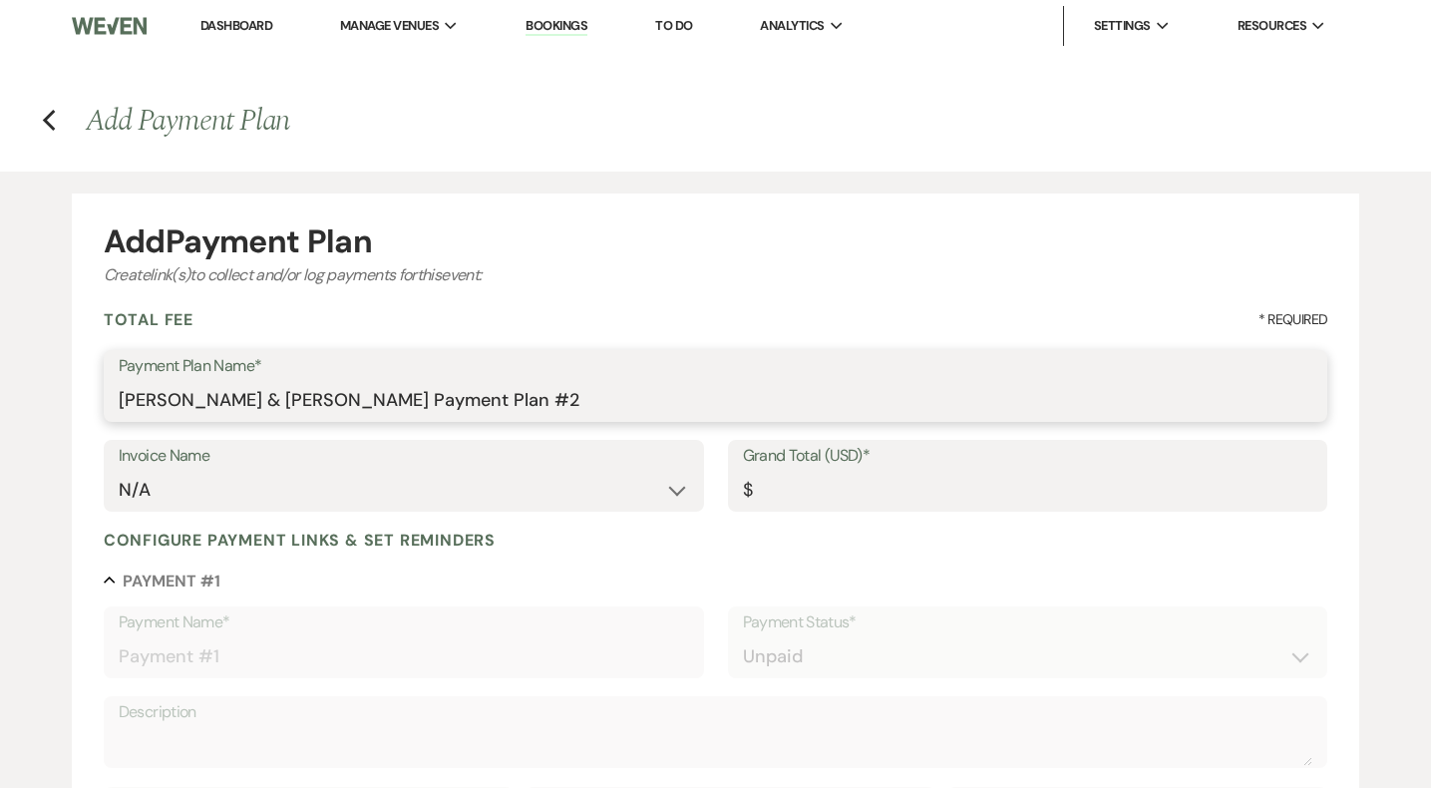
drag, startPoint x: 411, startPoint y: 404, endPoint x: 706, endPoint y: 410, distance: 295.3
click at [706, 410] on input "Jacob Robson & Angela DeJesus's Payment Plan #2" at bounding box center [716, 400] width 1195 height 39
click at [413, 396] on input "Jacob Robson & Angela DeJesus's Donation" at bounding box center [716, 400] width 1195 height 39
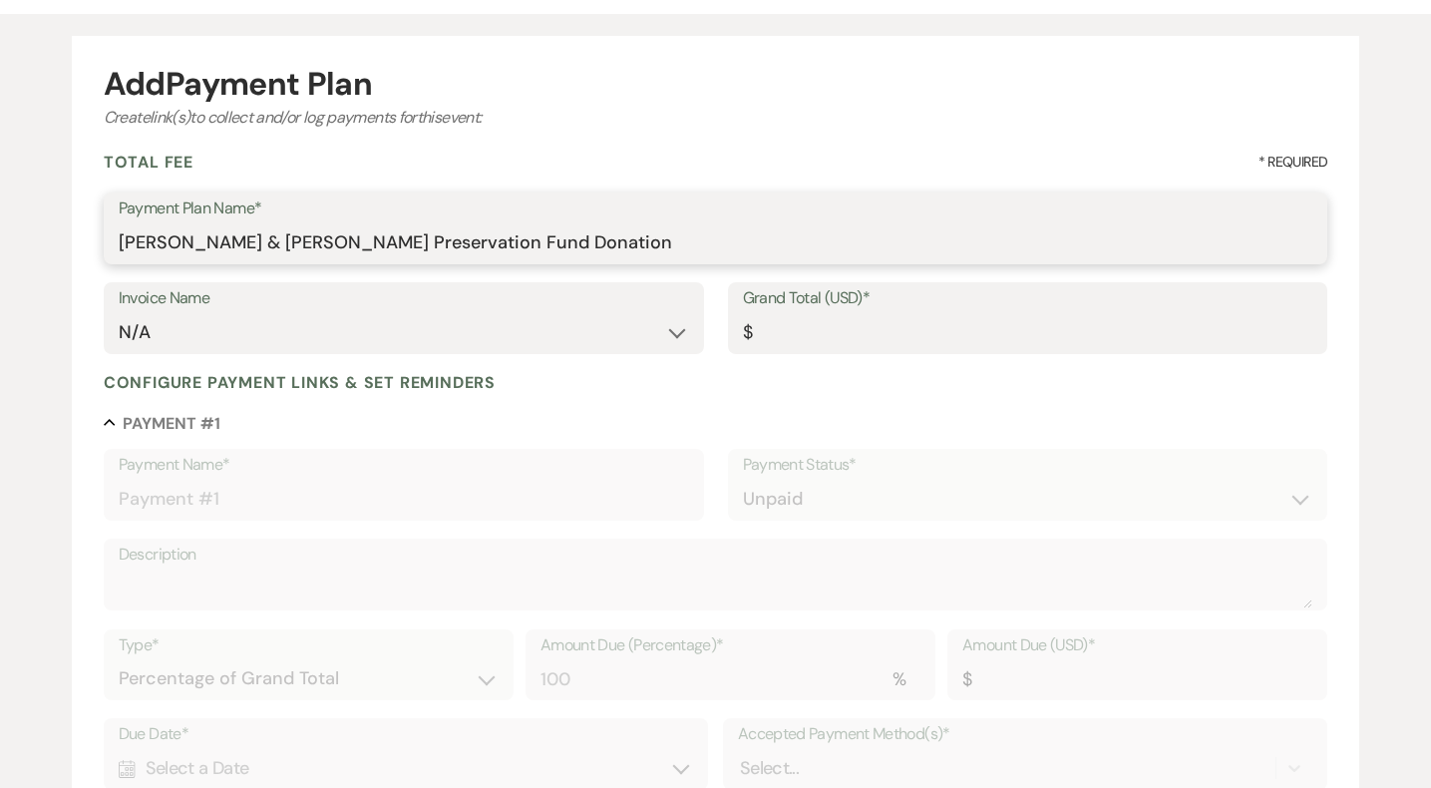
scroll to position [173, 0]
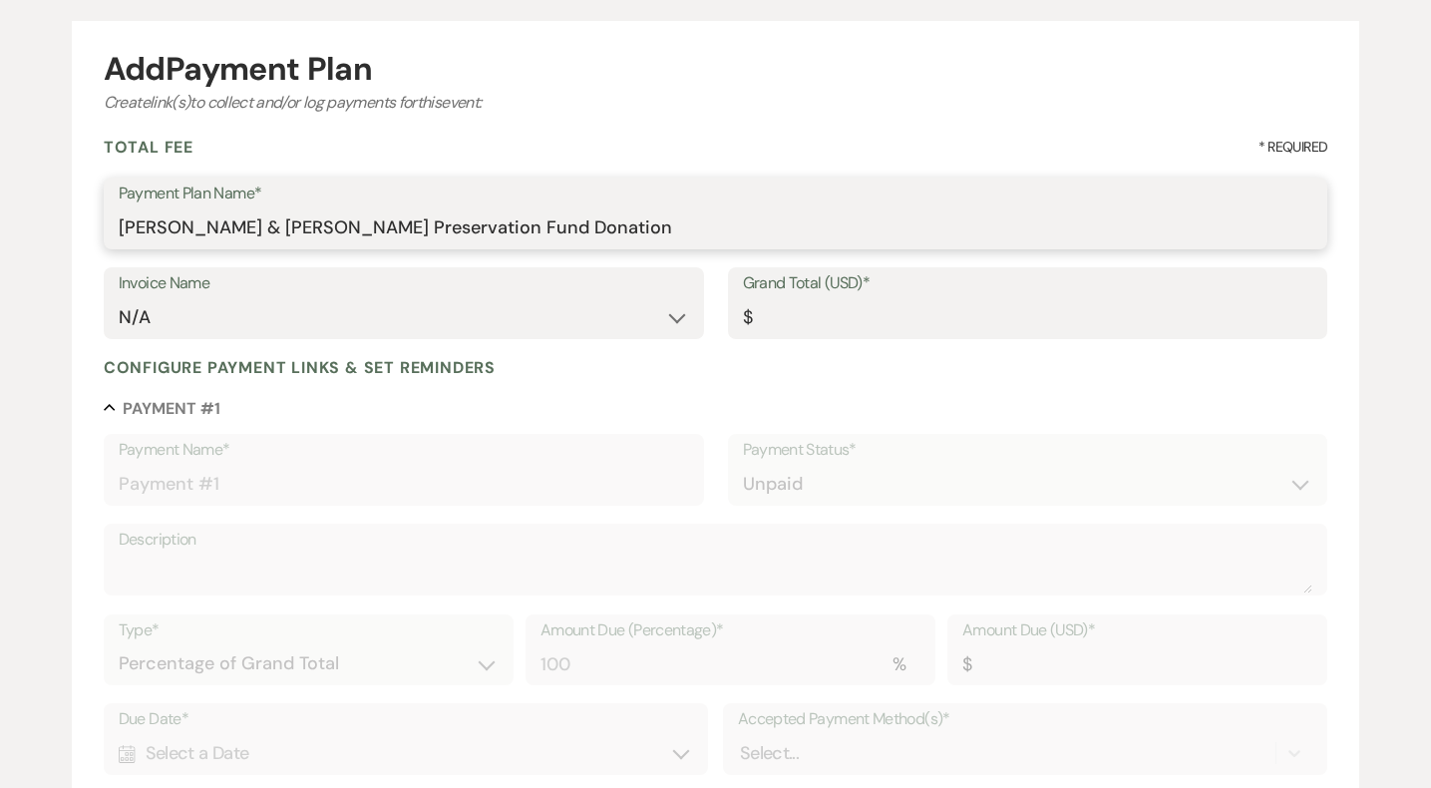
type input "Jacob Robson & Angela DeJesus's Preservation Fund Donation"
click at [829, 325] on input "Grand Total (USD)*" at bounding box center [1028, 317] width 571 height 39
type input "3"
type input "3.00"
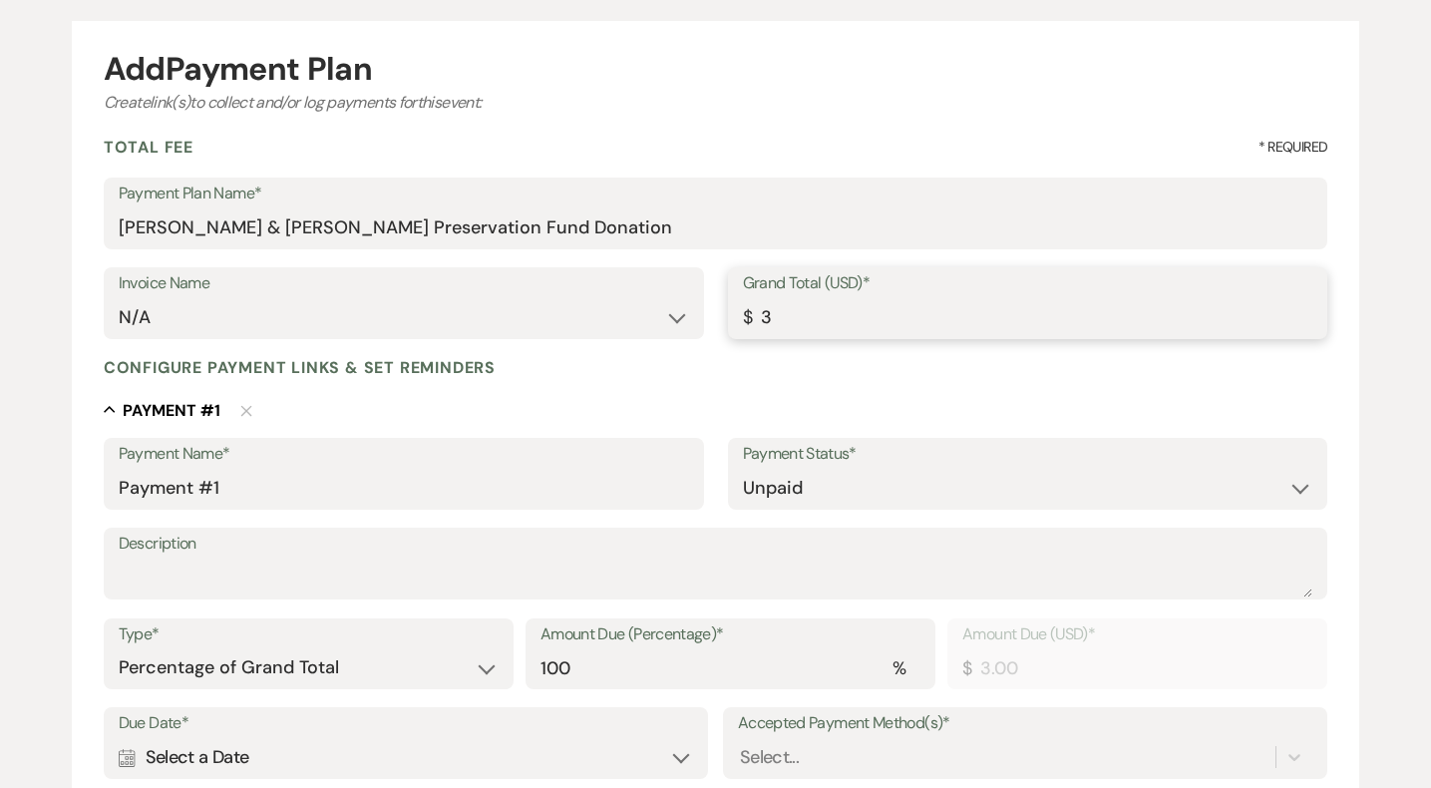
type input "35"
type input "35.00"
type input "350"
type input "350.00"
type input "3500"
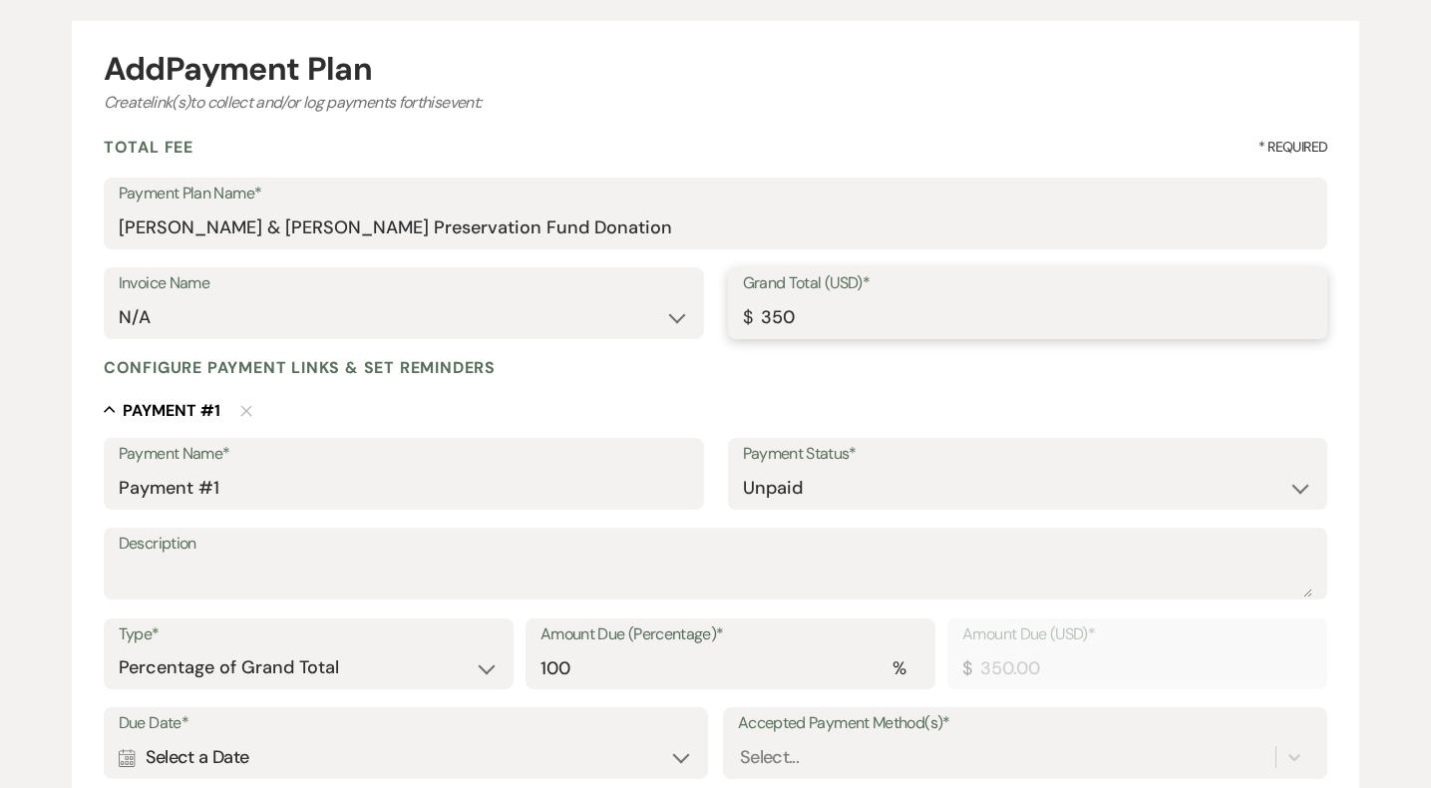
type input "3500.00"
click at [297, 485] on input "Payment #1" at bounding box center [404, 488] width 571 height 39
drag, startPoint x: 297, startPoint y: 485, endPoint x: 1, endPoint y: 480, distance: 296.3
click at [0, 481] on div "Add Payment Plan Create link(s) to collect and/or log payments for this event: …" at bounding box center [715, 607] width 1431 height 1217
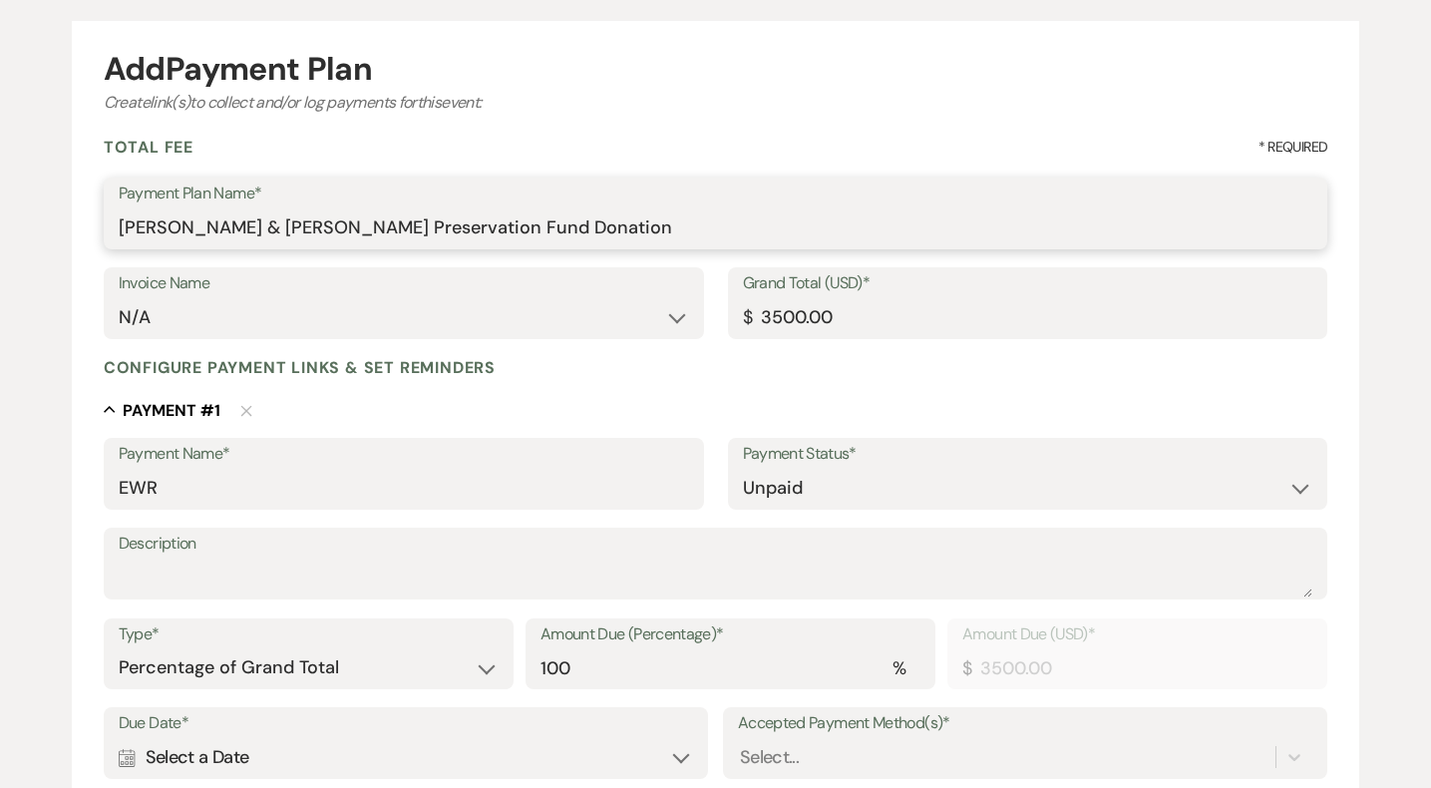
drag, startPoint x: 415, startPoint y: 226, endPoint x: 664, endPoint y: 230, distance: 249.4
click at [664, 231] on input "Jacob Robson & Angela DeJesus's Preservation Fund Donation" at bounding box center [716, 227] width 1195 height 39
click at [370, 478] on input "EWR" at bounding box center [404, 488] width 571 height 39
paste input "Preservation Fund Donation"
type input "EWR Preservation Fund Donation"
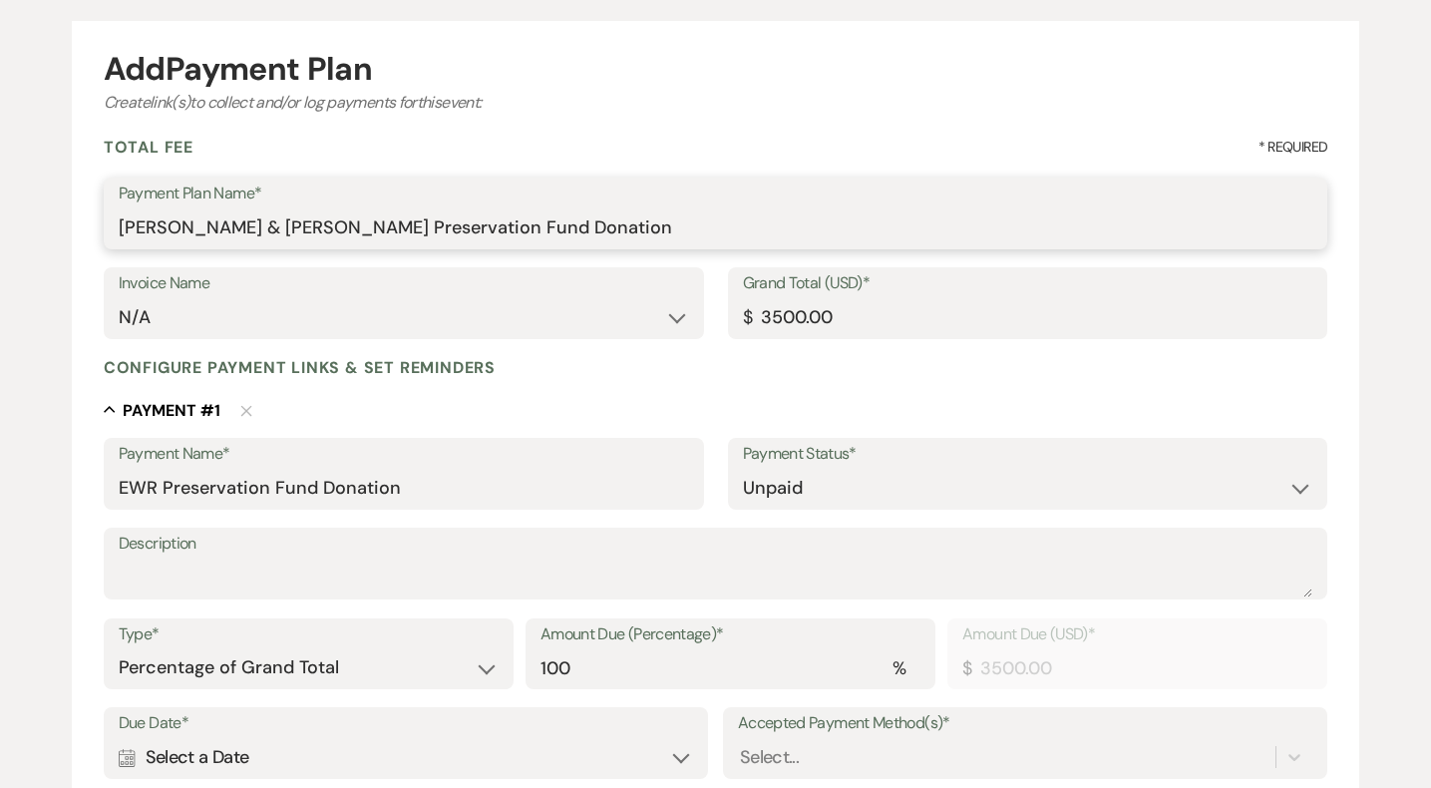
drag, startPoint x: 411, startPoint y: 226, endPoint x: 0, endPoint y: 213, distance: 411.2
click at [0, 213] on div "Add Payment Plan Create link(s) to collect and/or log payments for this event: …" at bounding box center [715, 607] width 1431 height 1217
type input "EWR Preservation Fund Donation"
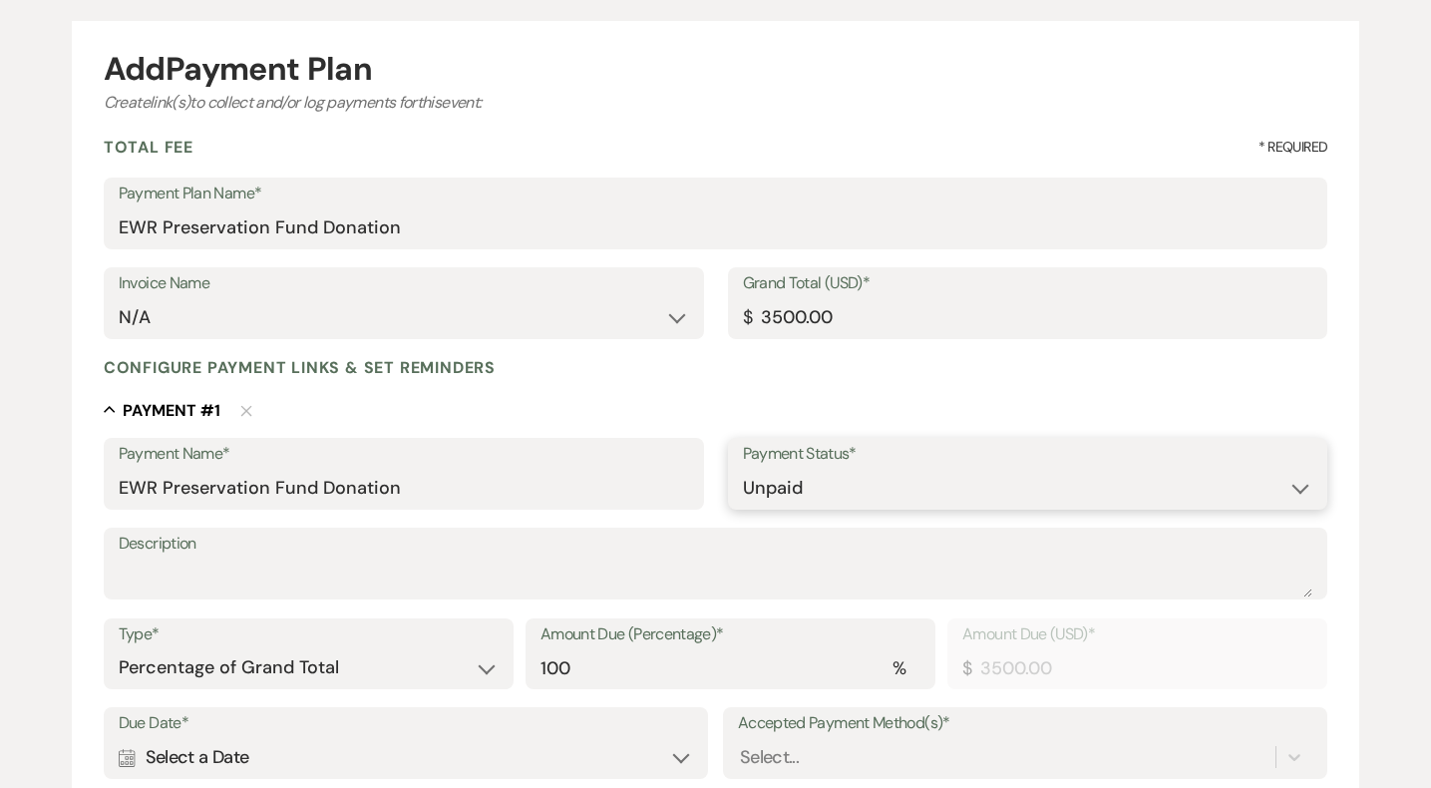
click at [835, 469] on select "Paid Unpaid" at bounding box center [1028, 488] width 571 height 39
click at [767, 500] on select "Paid Unpaid" at bounding box center [1028, 488] width 571 height 39
select select "1"
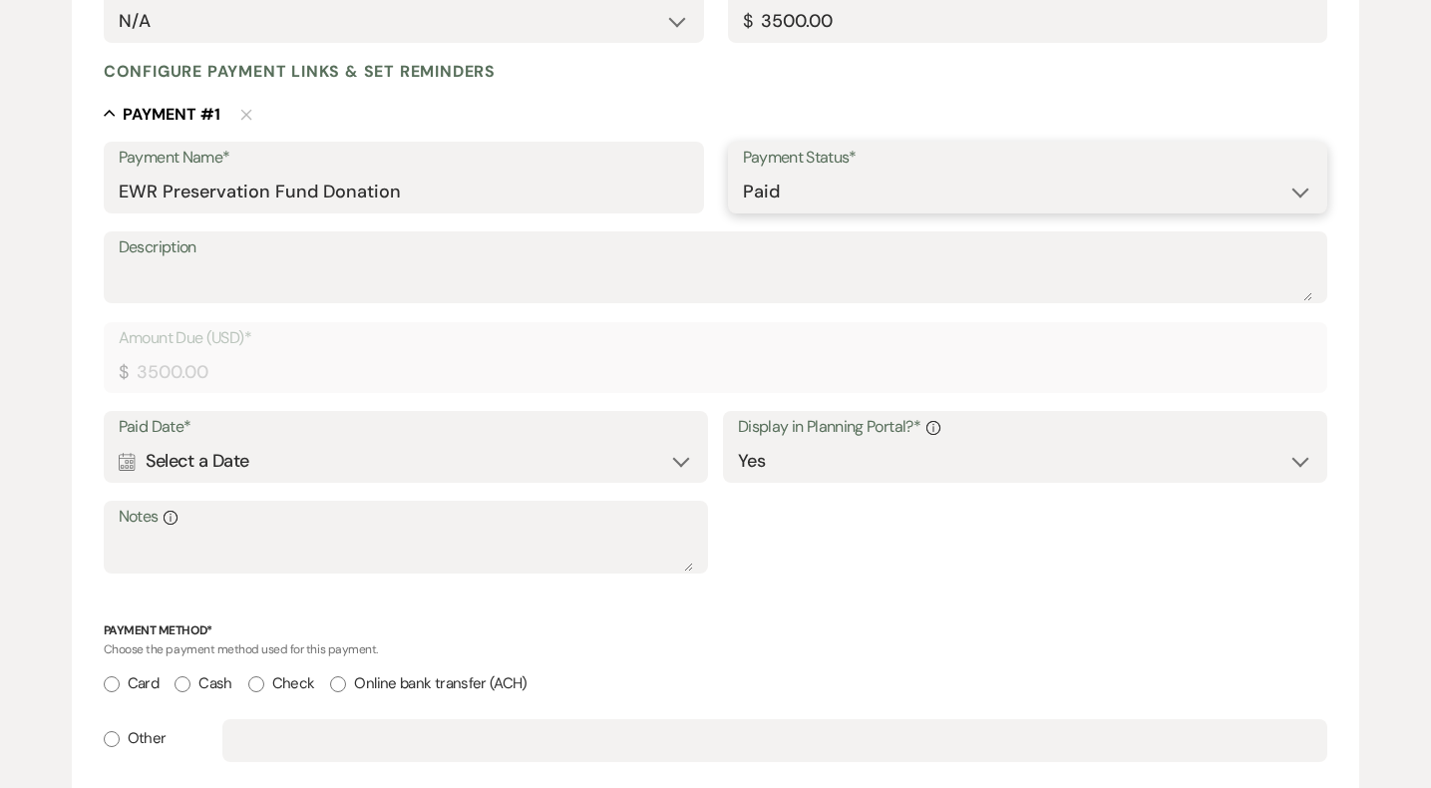
scroll to position [477, 0]
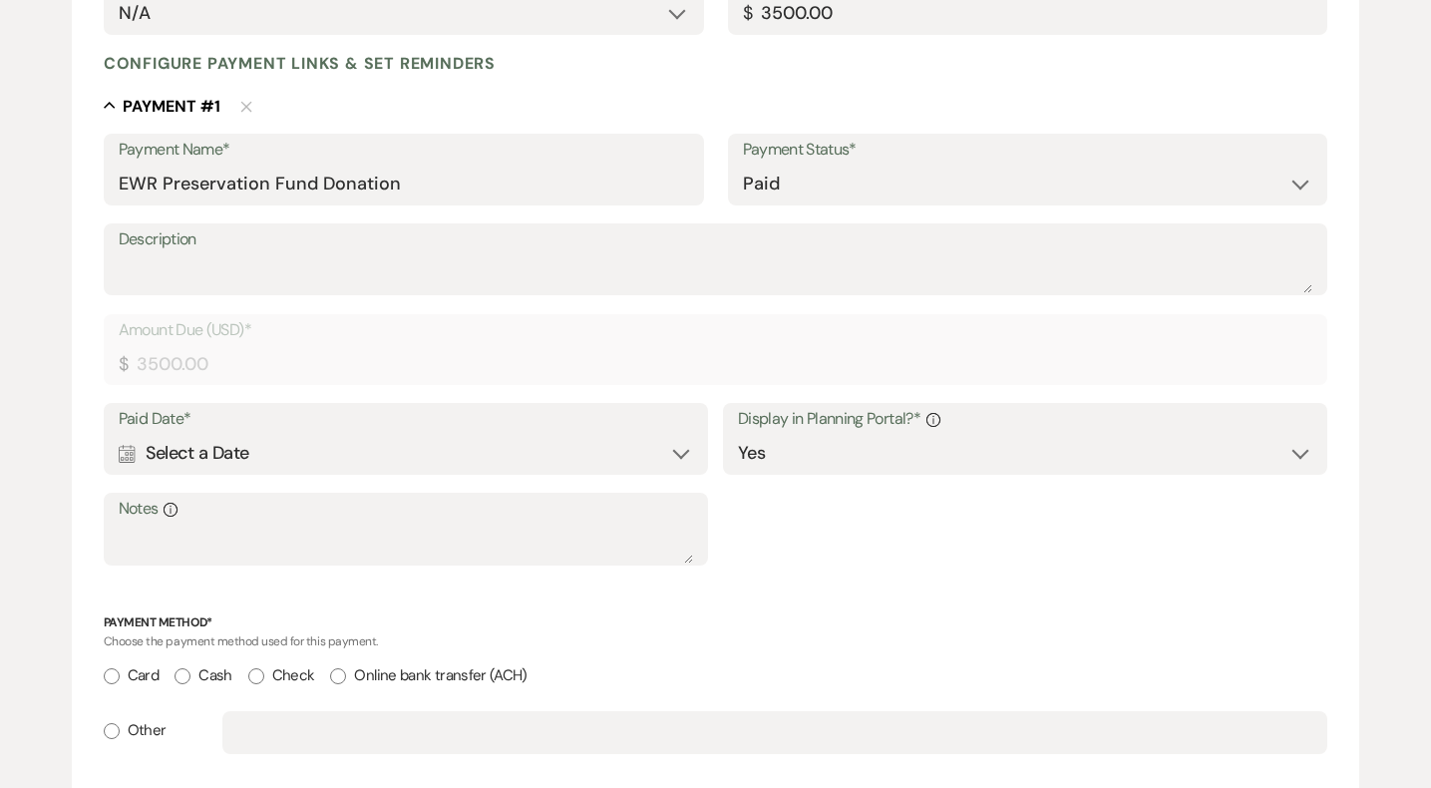
click at [655, 458] on div "Calendar Select a Date Expand" at bounding box center [406, 453] width 575 height 39
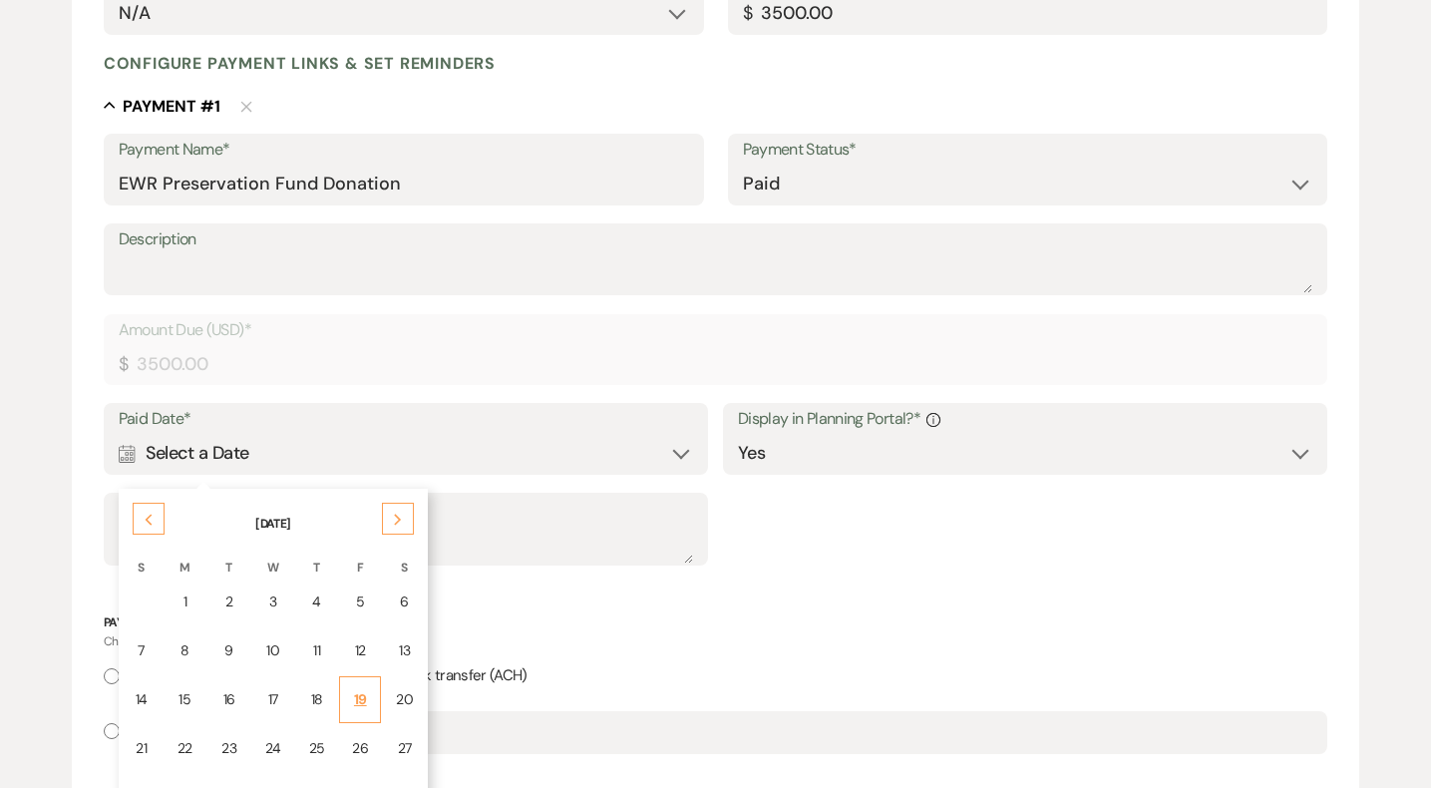
click at [363, 681] on td "19" at bounding box center [360, 699] width 42 height 47
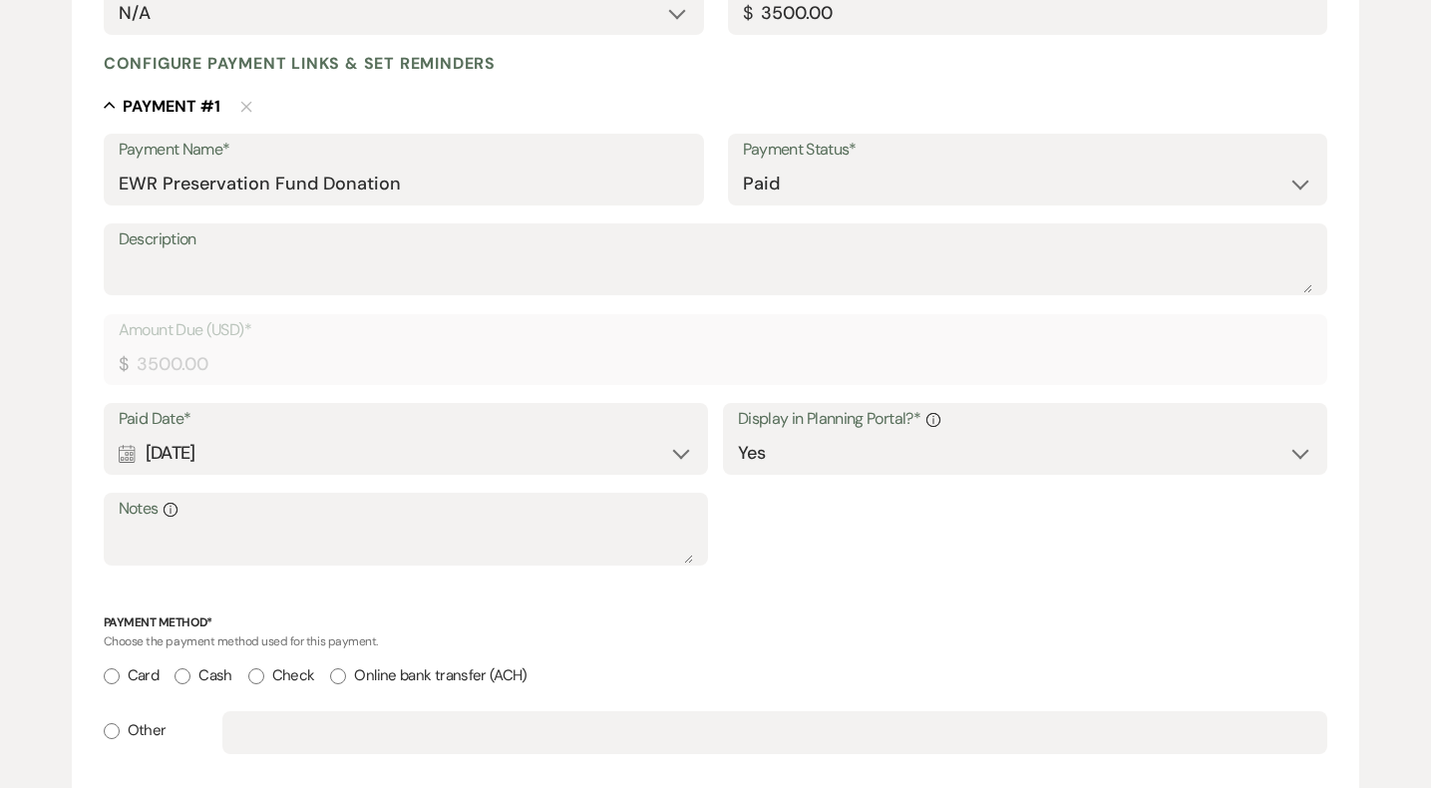
click at [108, 683] on input "Card" at bounding box center [112, 676] width 16 height 16
radio input "true"
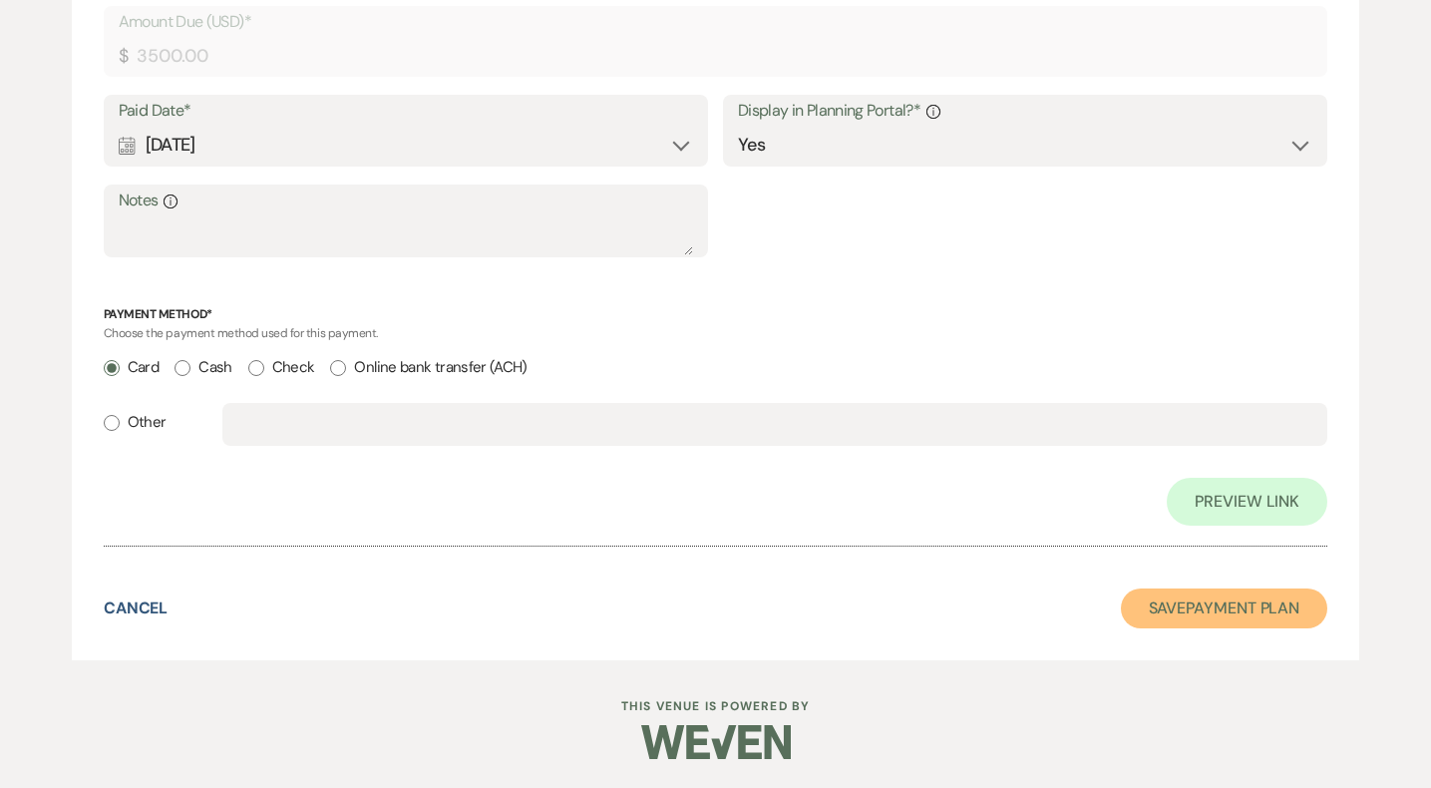
click at [1147, 603] on button "Save Payment Plan" at bounding box center [1224, 609] width 207 height 40
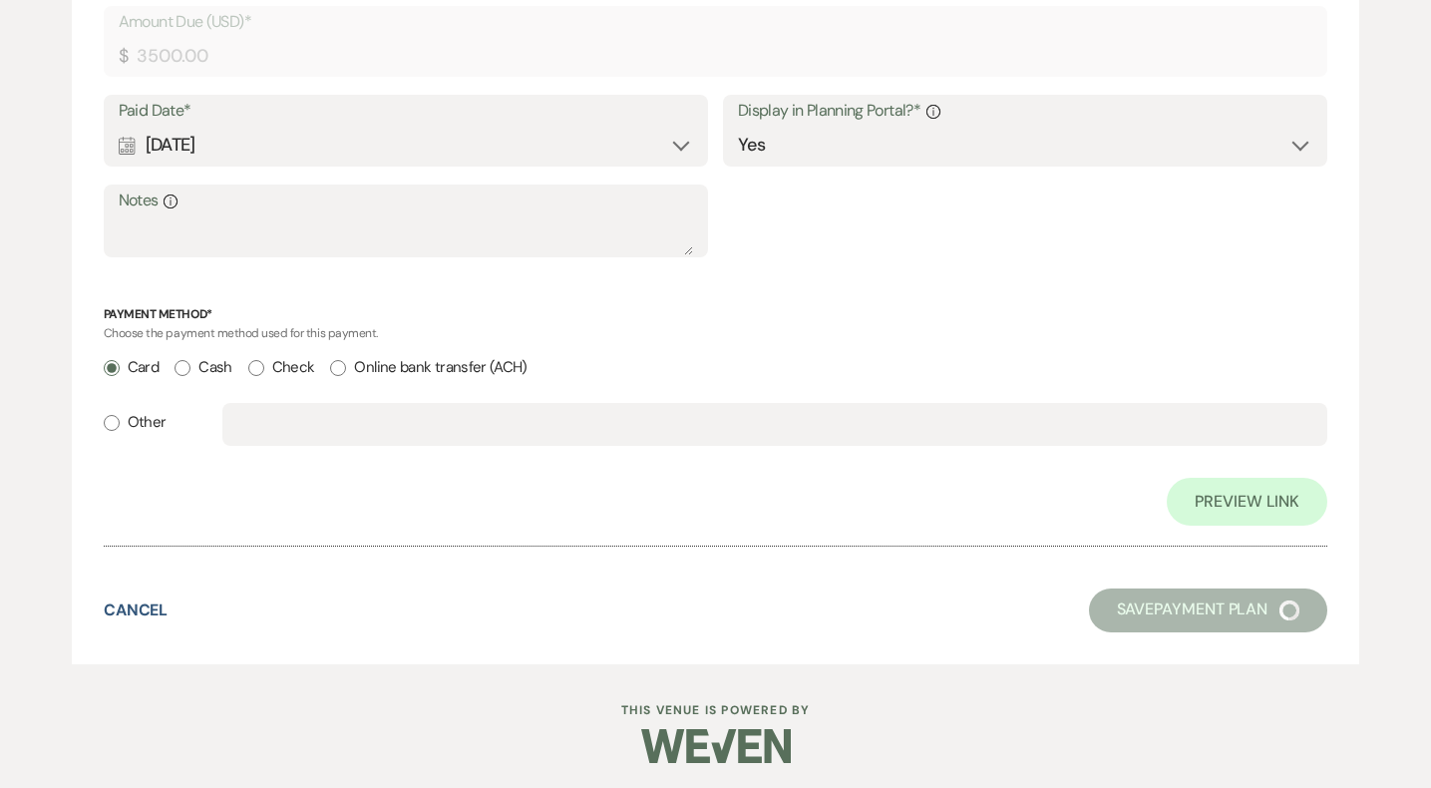
select select "5"
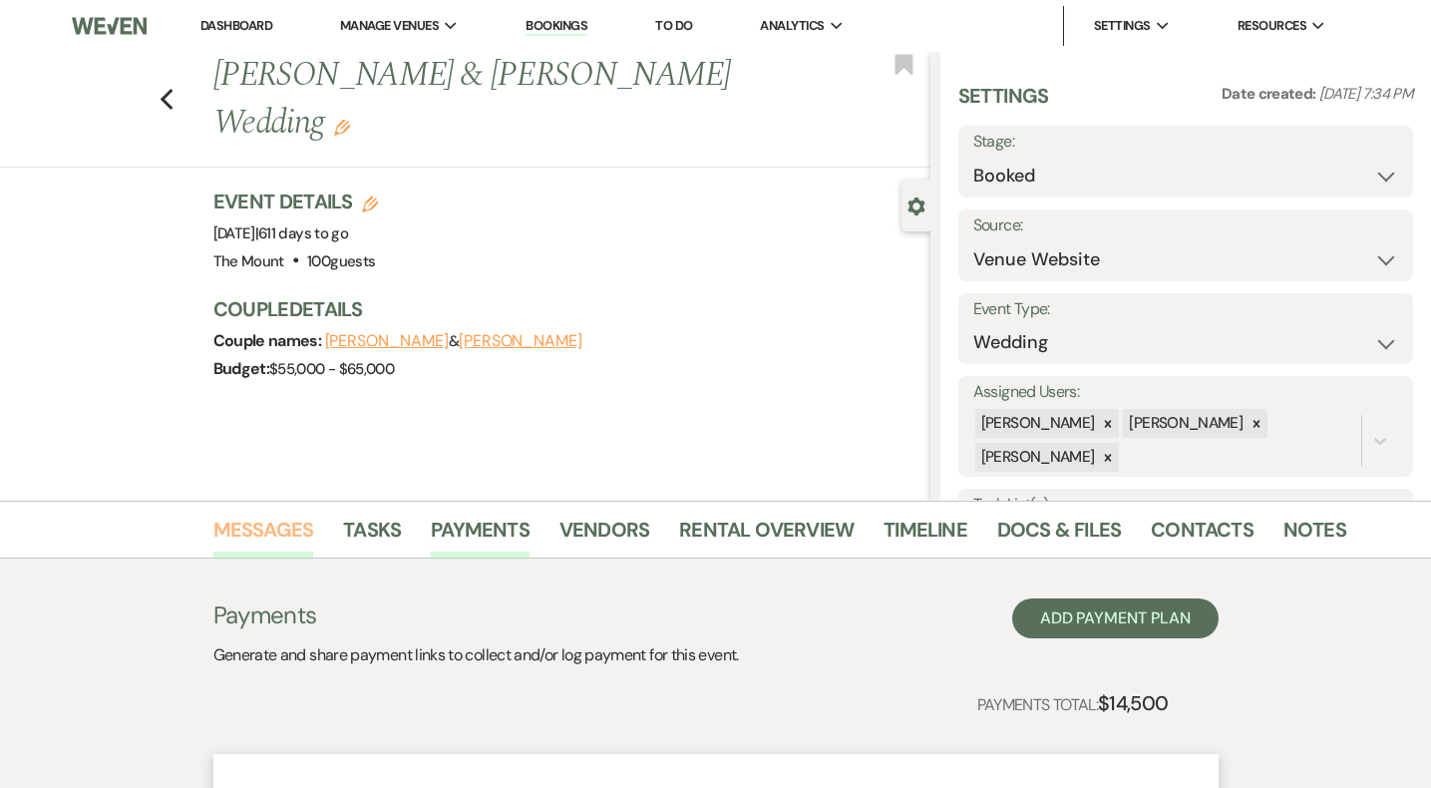
click at [261, 545] on link "Messages" at bounding box center [263, 536] width 101 height 44
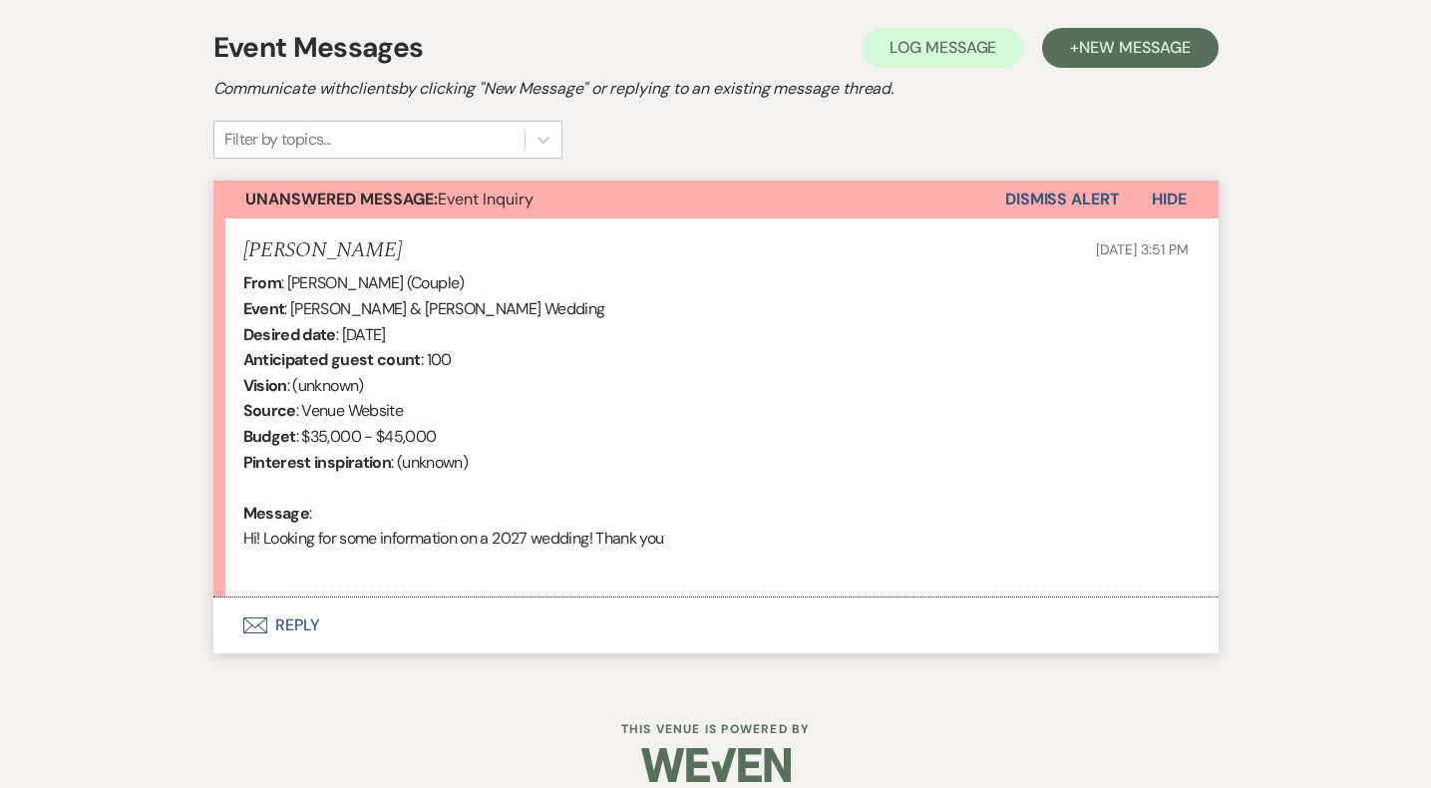
click at [312, 619] on button "Envelope Reply" at bounding box center [715, 625] width 1005 height 56
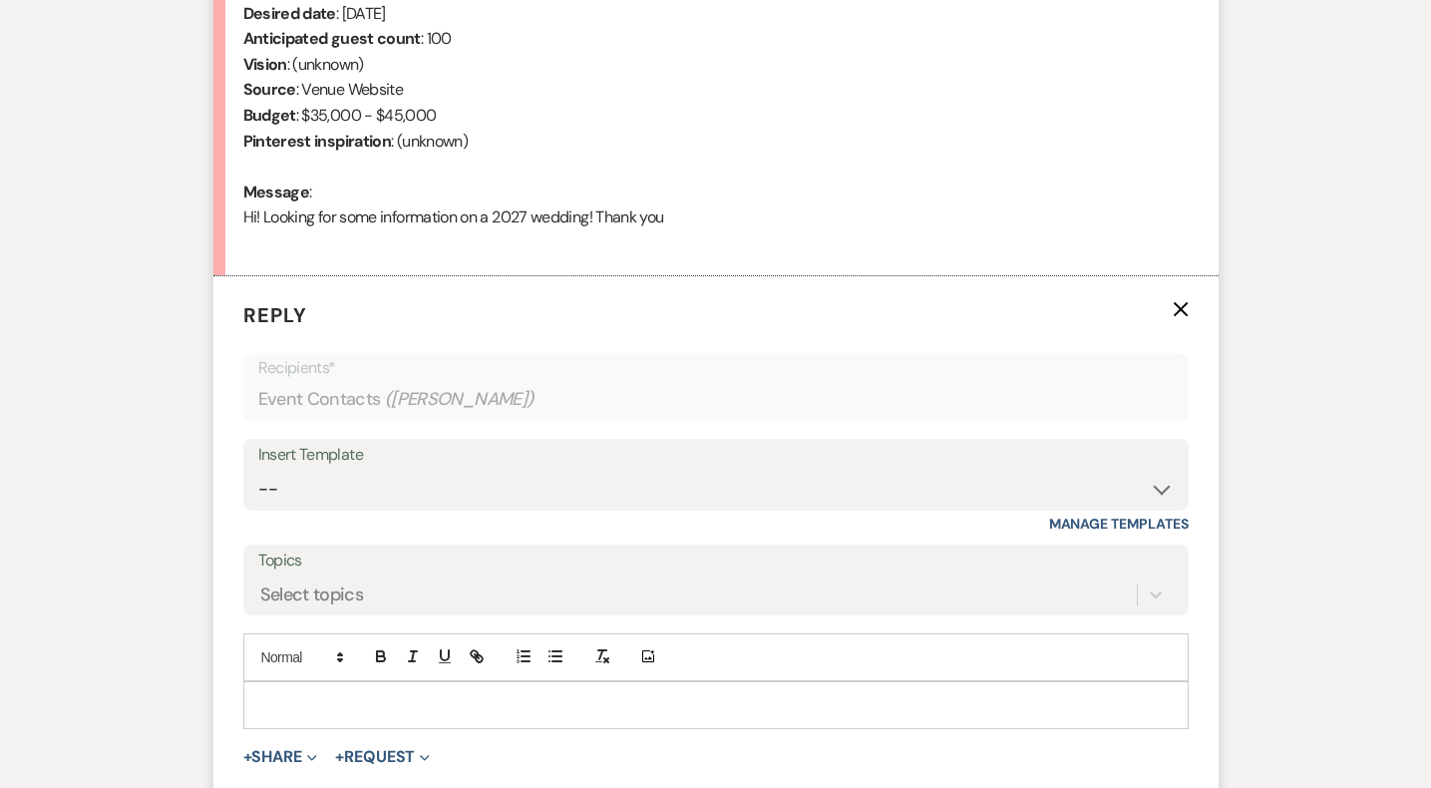
scroll to position [904, 0]
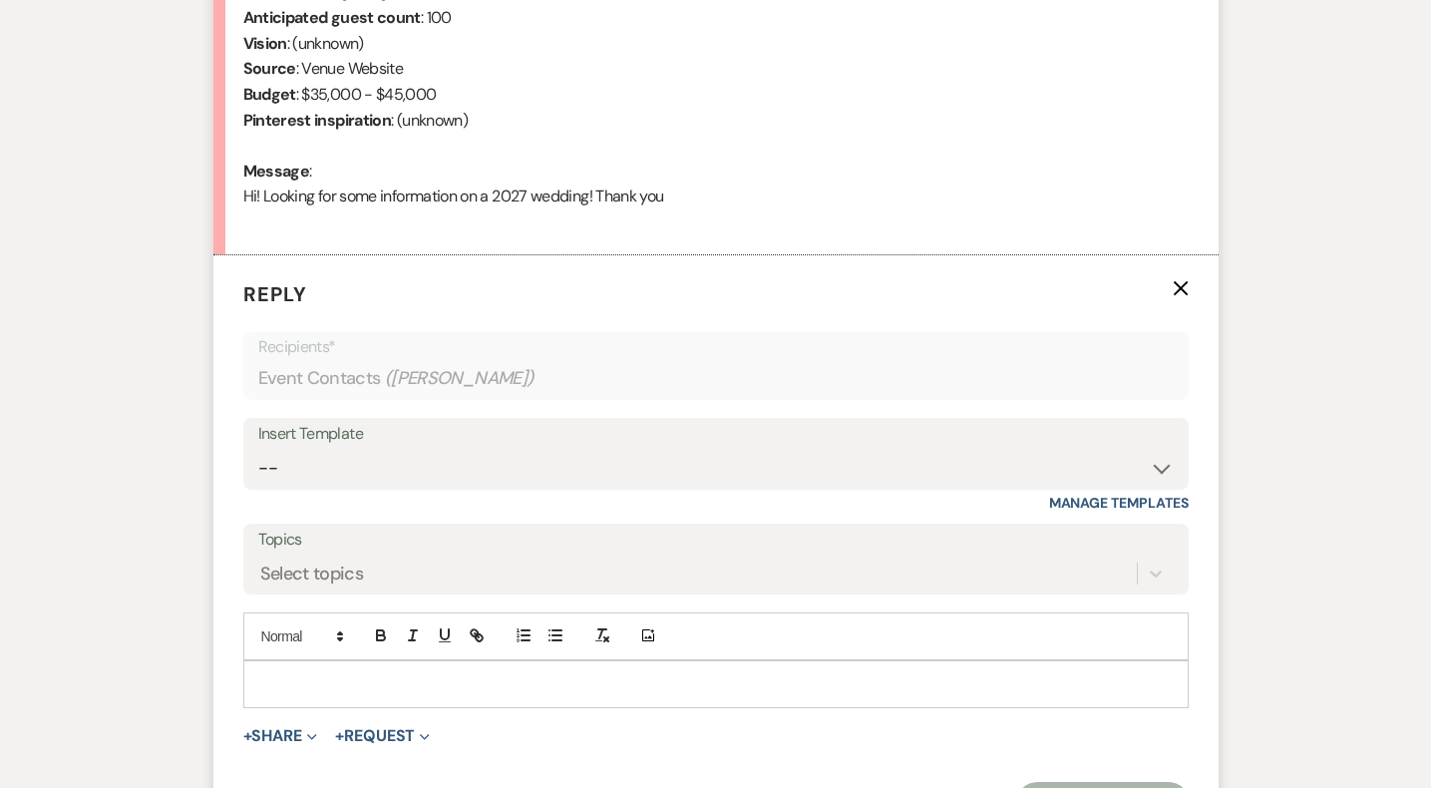
click at [390, 429] on div "Insert Template" at bounding box center [716, 434] width 916 height 29
click at [391, 515] on form "Reply X Recipients* Event Contacts ( [PERSON_NAME] ) Insert Template -- Weven P…" at bounding box center [715, 550] width 1005 height 590
click at [392, 476] on select "-- Weven Planning Portal Introduction (Booked Events) Initial Inquiry Response …" at bounding box center [716, 468] width 916 height 39
select select "5515"
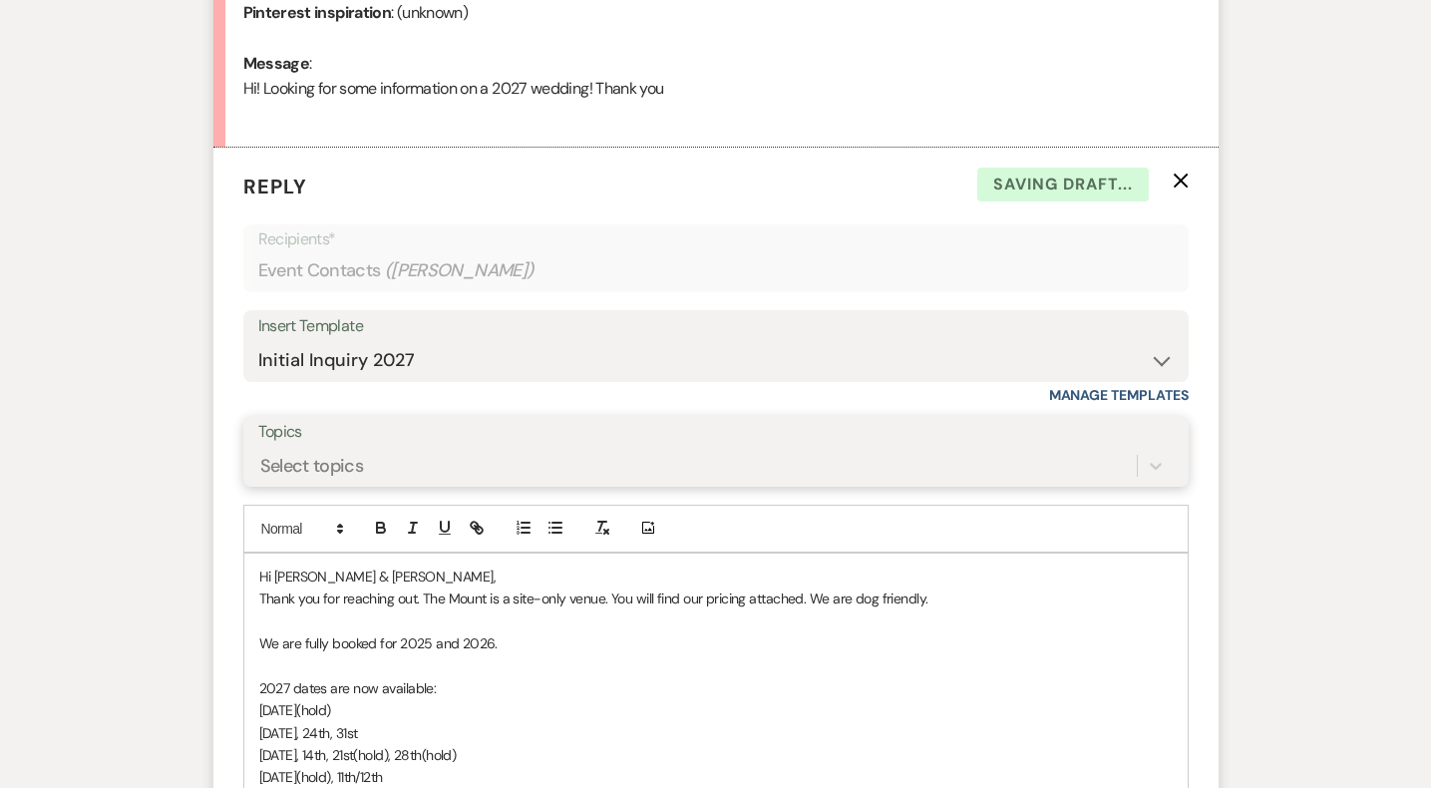
click at [465, 485] on div "Select topics" at bounding box center [716, 466] width 916 height 38
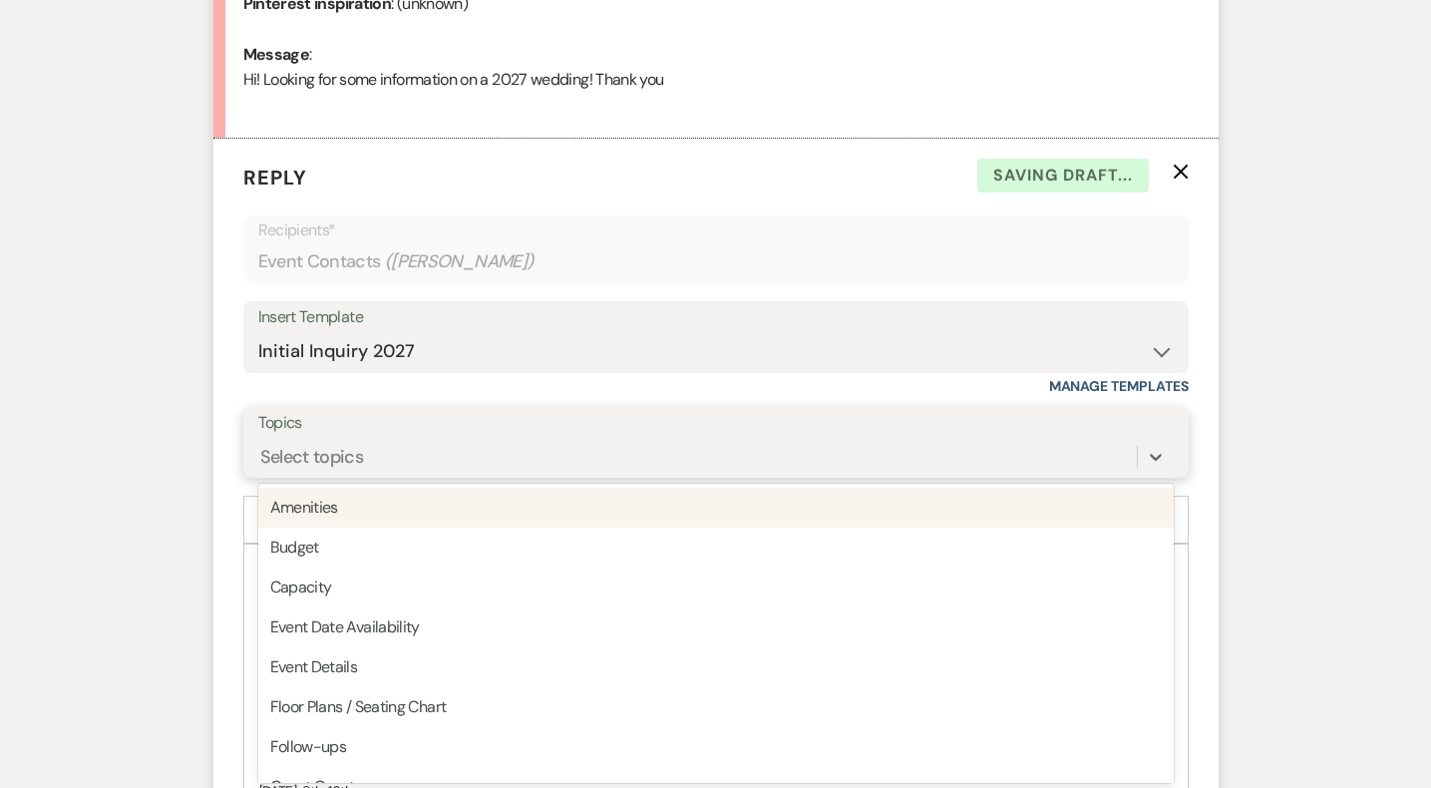
scroll to position [1023, 0]
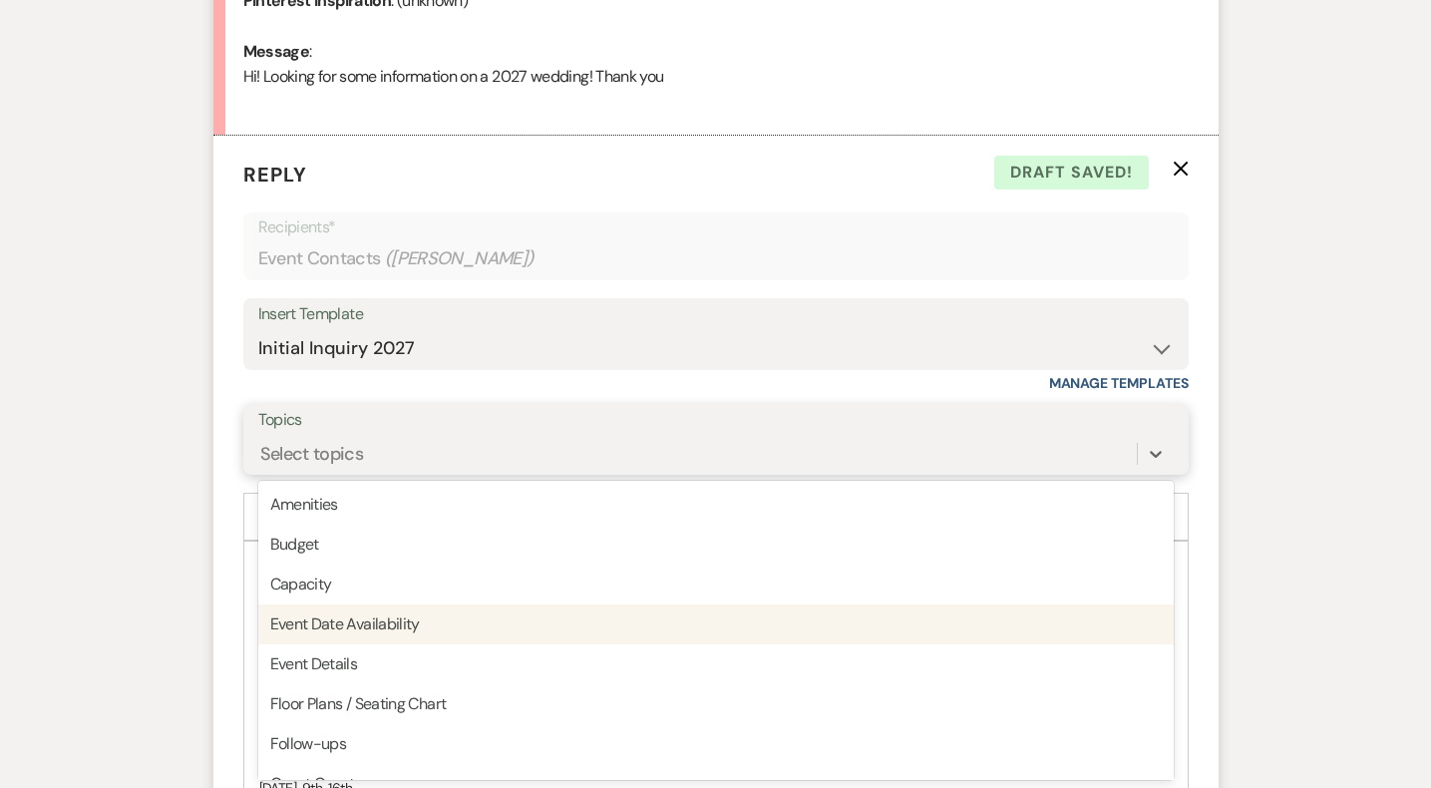
click at [402, 633] on div "Event Date Availability" at bounding box center [716, 624] width 916 height 40
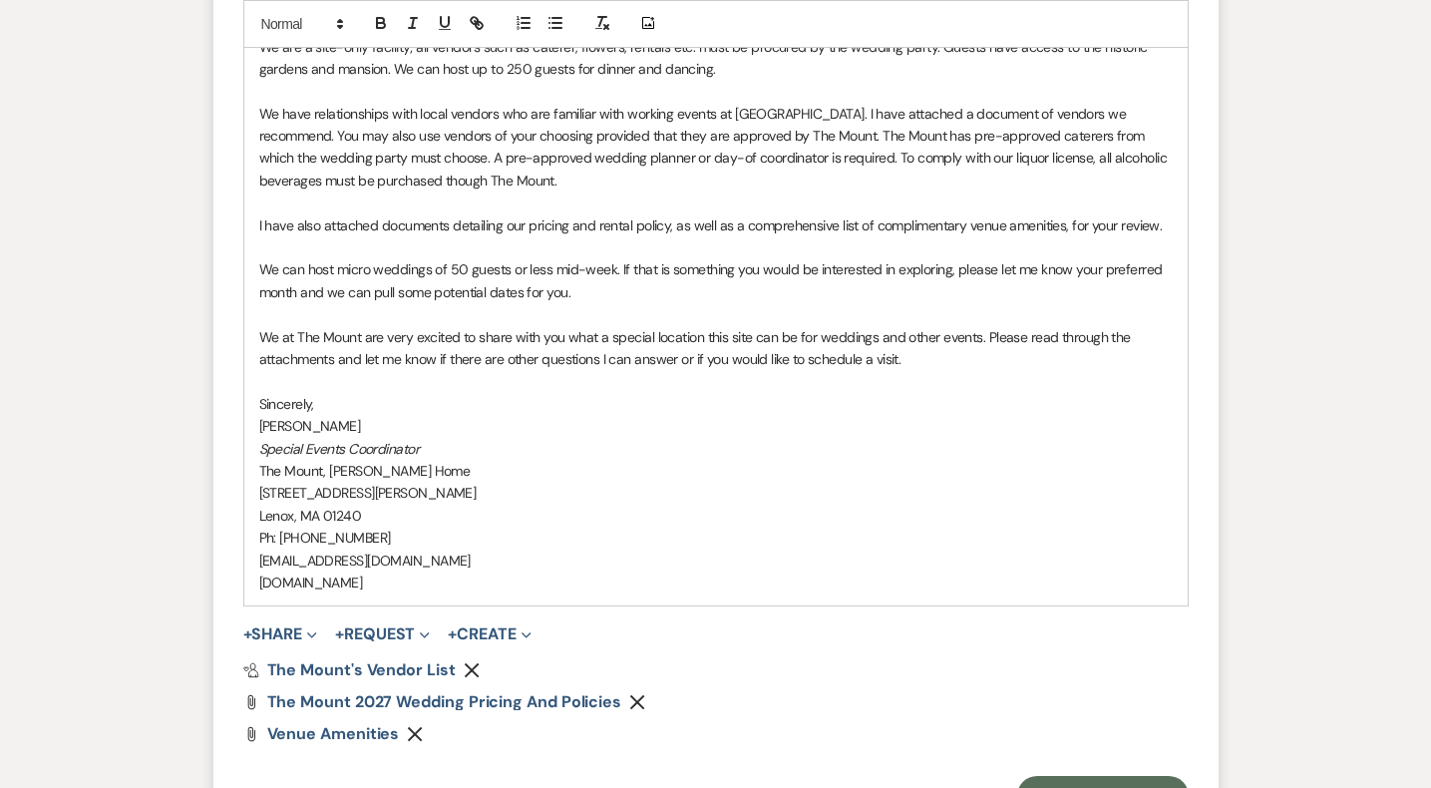
scroll to position [2156, 0]
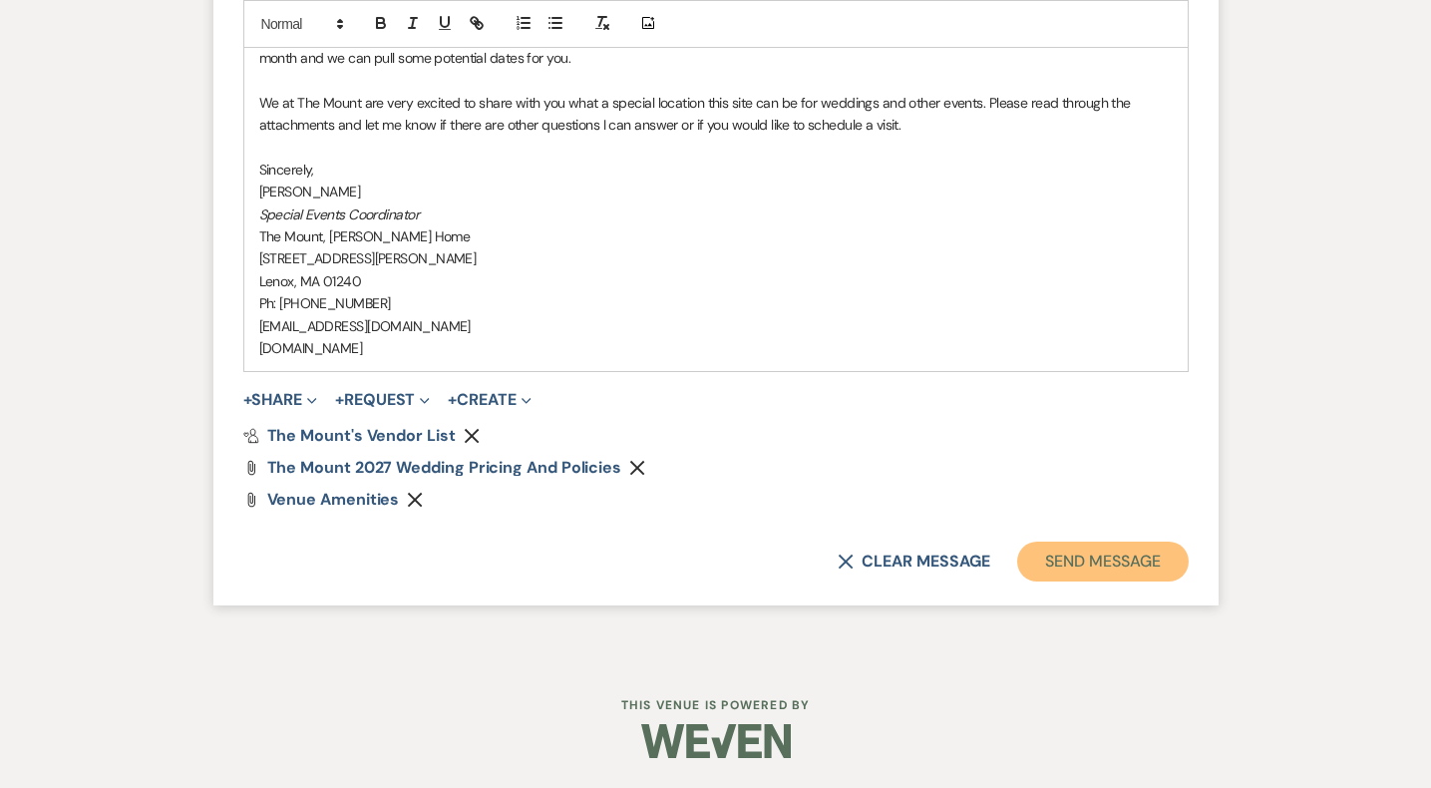
click at [1158, 565] on button "Send Message" at bounding box center [1102, 562] width 171 height 40
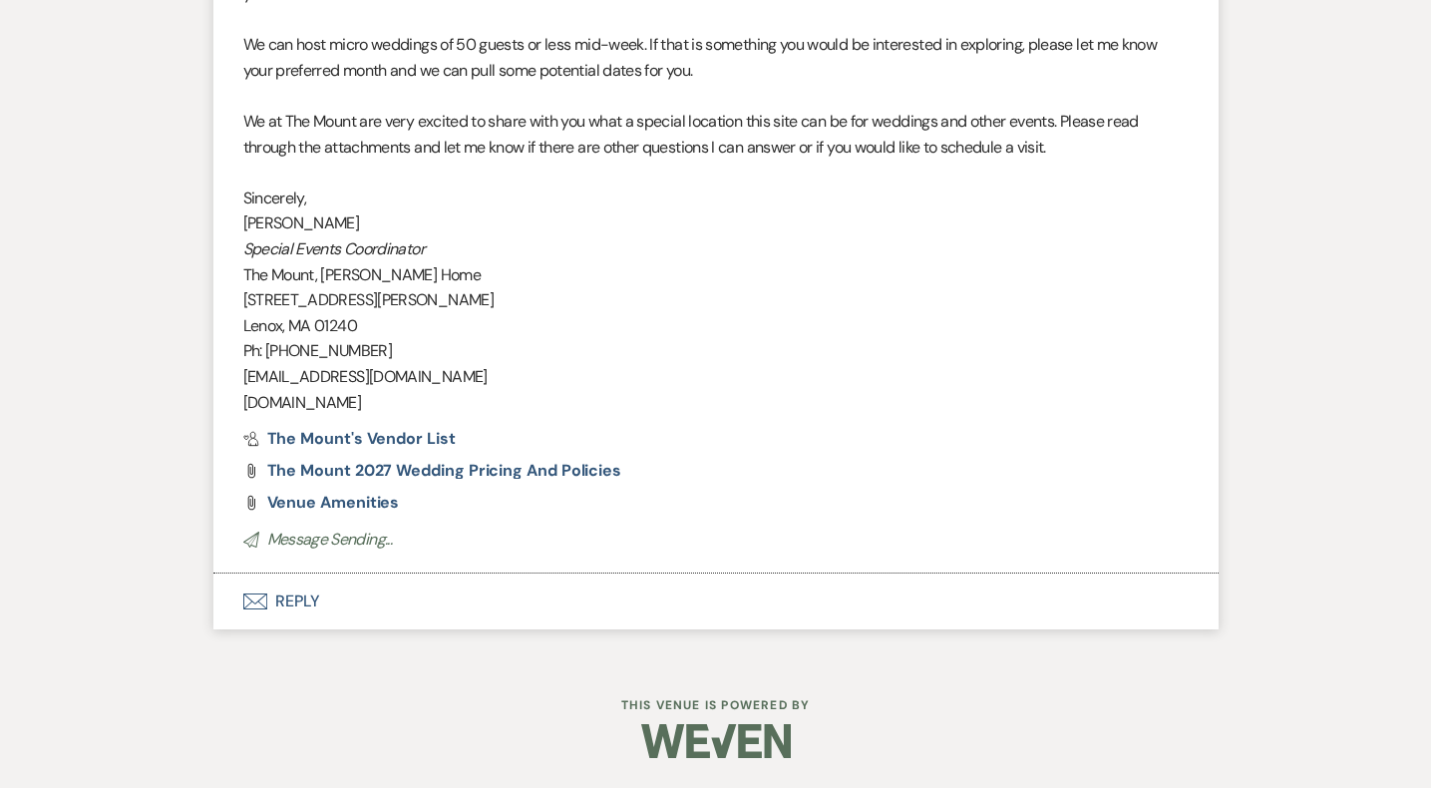
scroll to position [1948, 0]
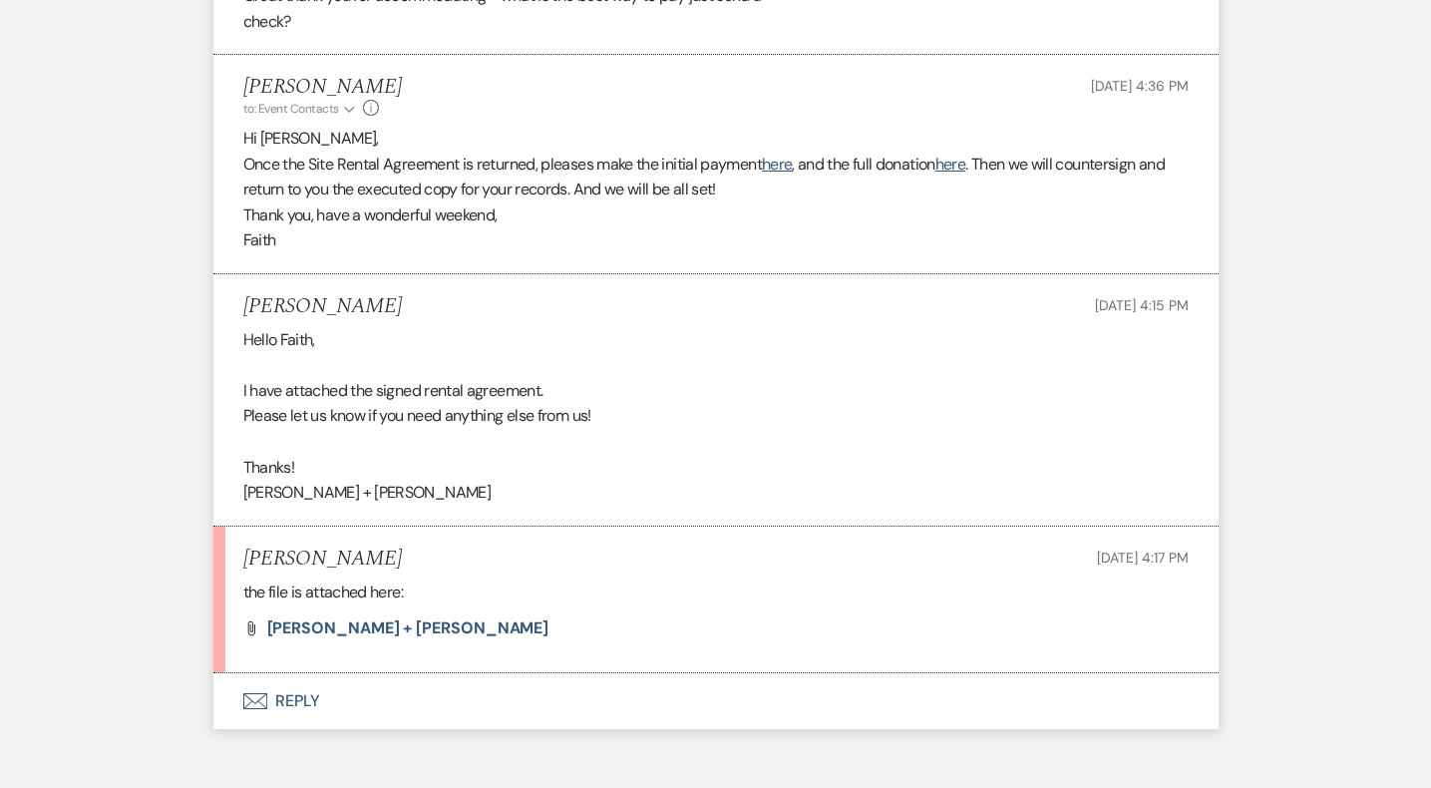
scroll to position [9260, 0]
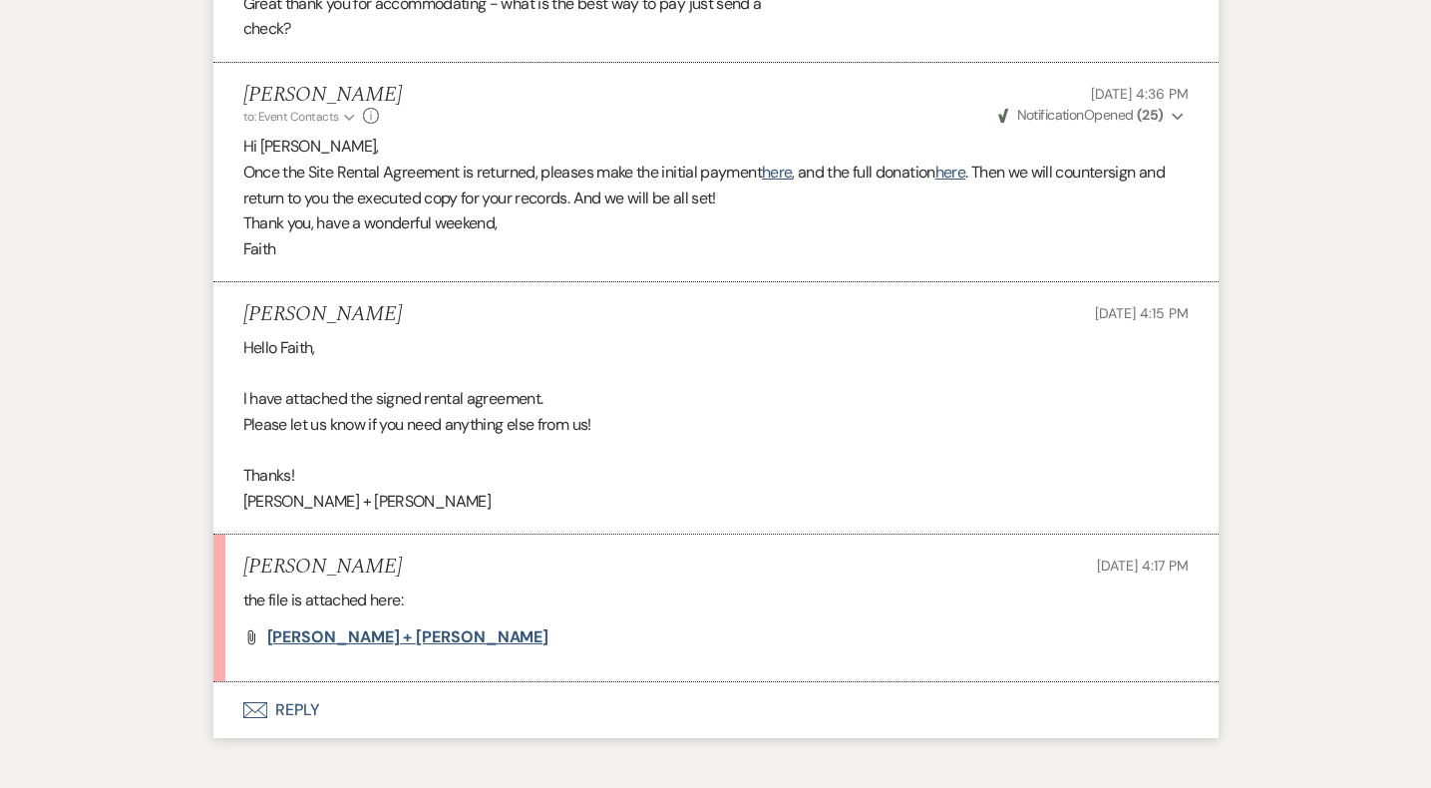
click at [358, 634] on span "[PERSON_NAME] + [PERSON_NAME]" at bounding box center [408, 636] width 282 height 21
click at [312, 733] on button "Envelope Reply" at bounding box center [715, 710] width 1005 height 56
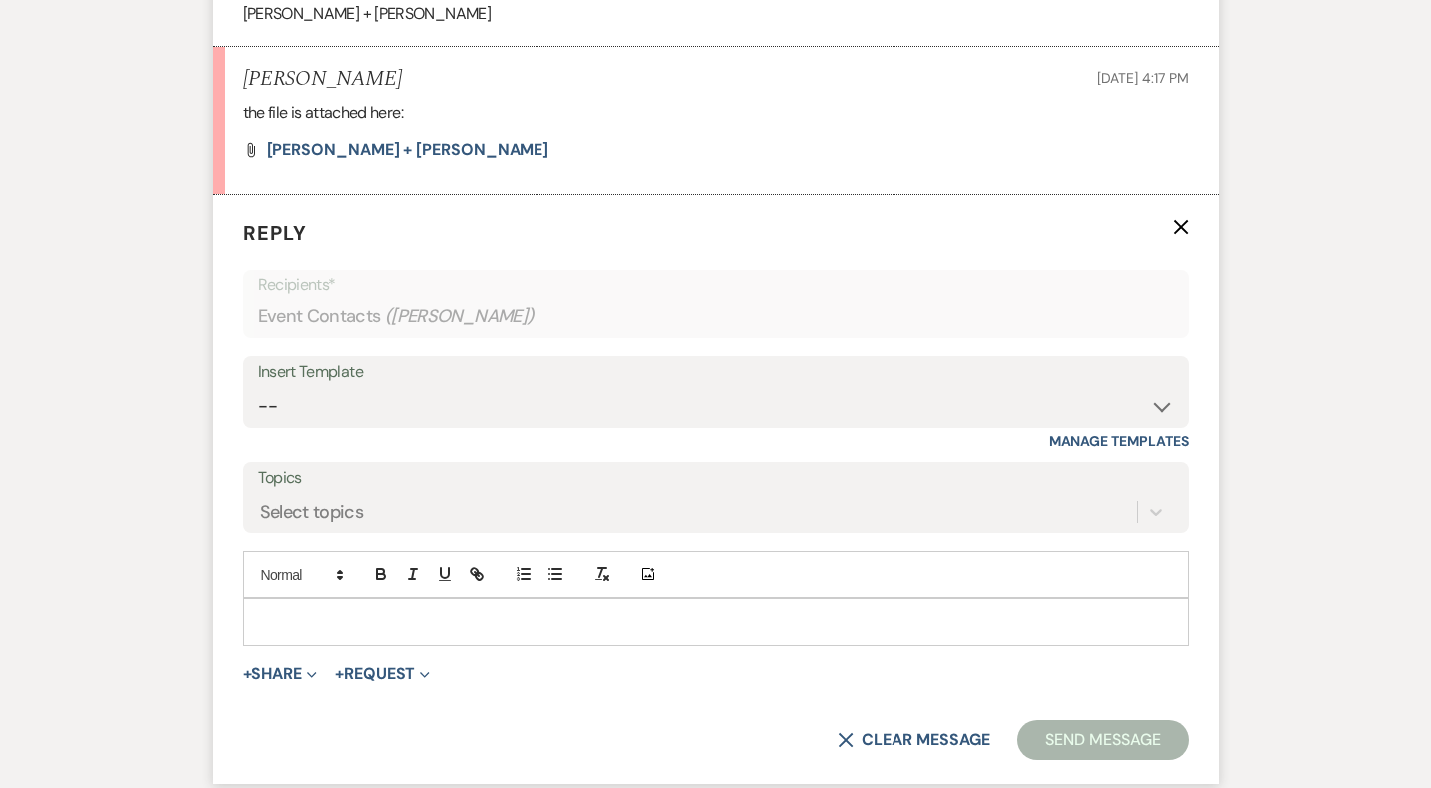
scroll to position [9765, 0]
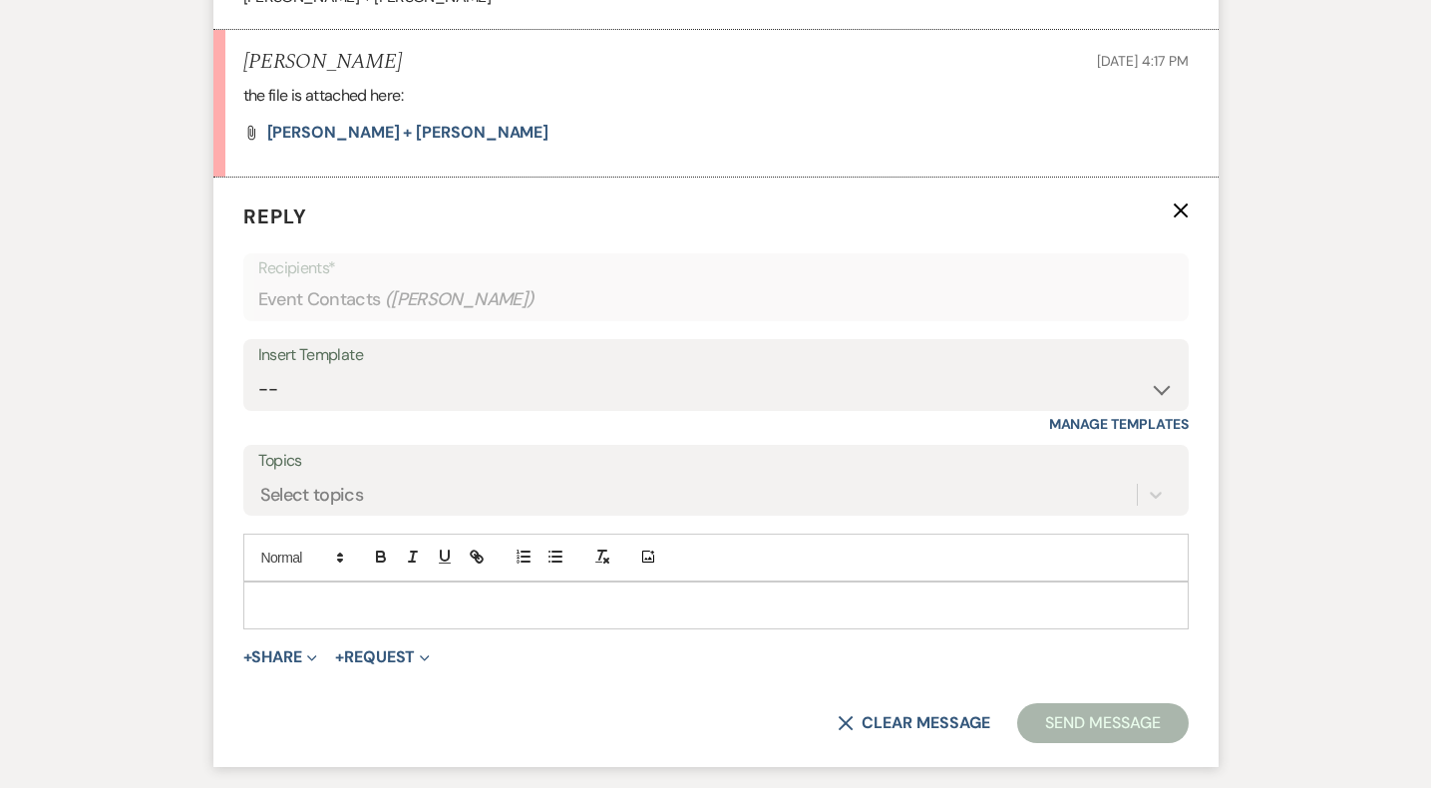
click at [594, 617] on div at bounding box center [716, 606] width 944 height 46
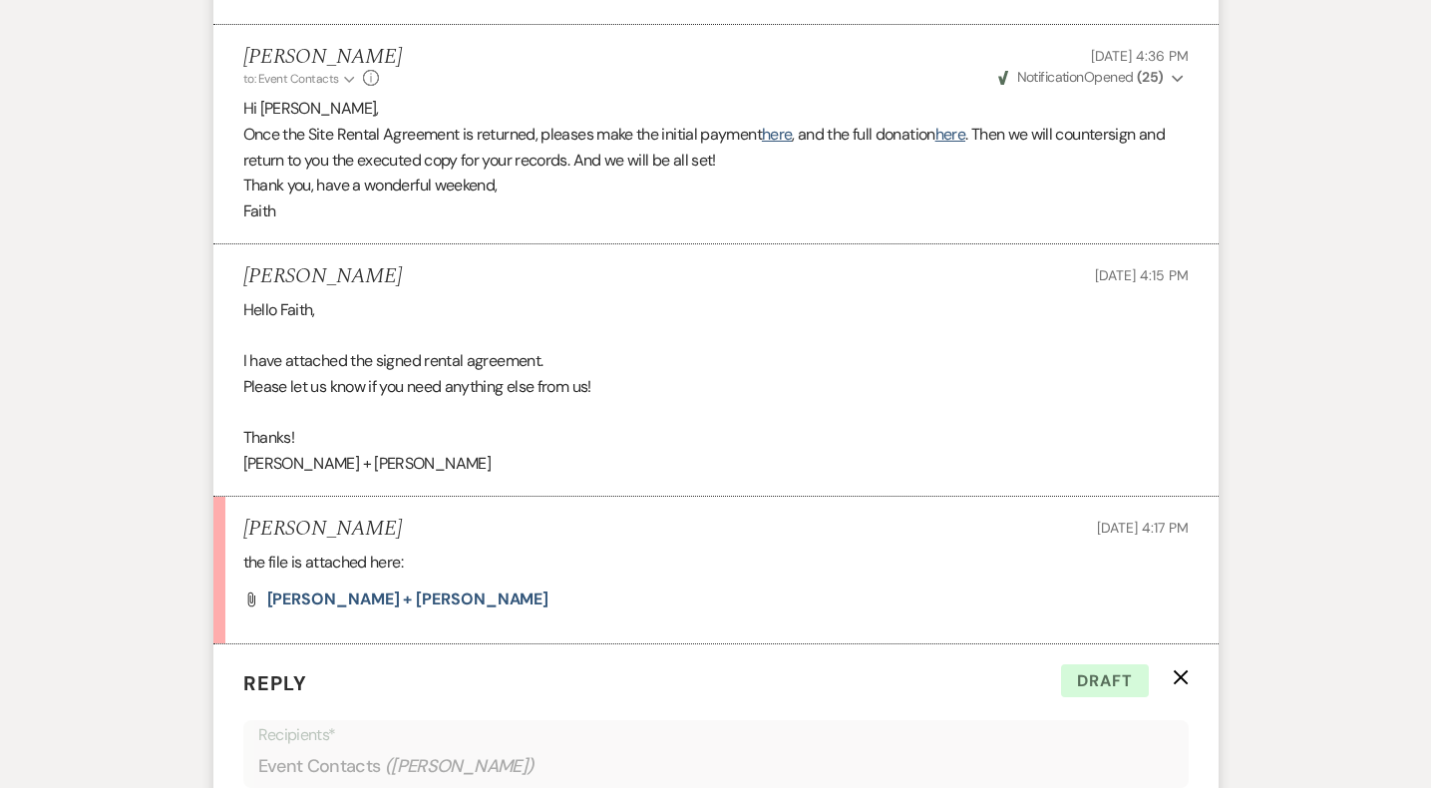
scroll to position [9994, 0]
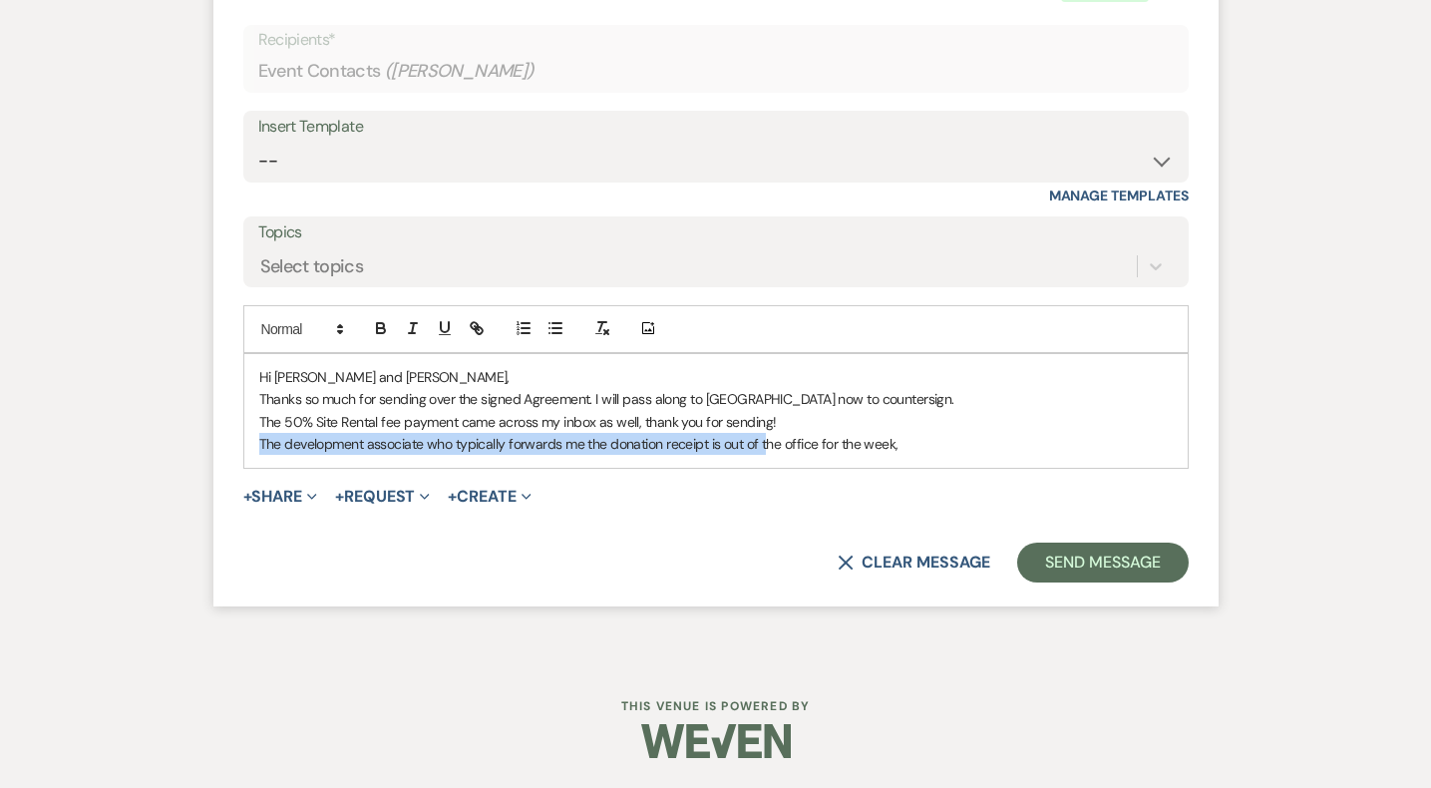
drag, startPoint x: 255, startPoint y: 441, endPoint x: 769, endPoint y: 441, distance: 513.7
click at [769, 443] on div "Hi [PERSON_NAME] and [PERSON_NAME], Thanks so much for sending over the signed …" at bounding box center [716, 411] width 944 height 114
click at [944, 411] on p "The 50% Site Rental fee payment came across my inbox as well, thank you for sen…" at bounding box center [716, 422] width 914 height 22
drag, startPoint x: 937, startPoint y: 446, endPoint x: 170, endPoint y: 451, distance: 767.1
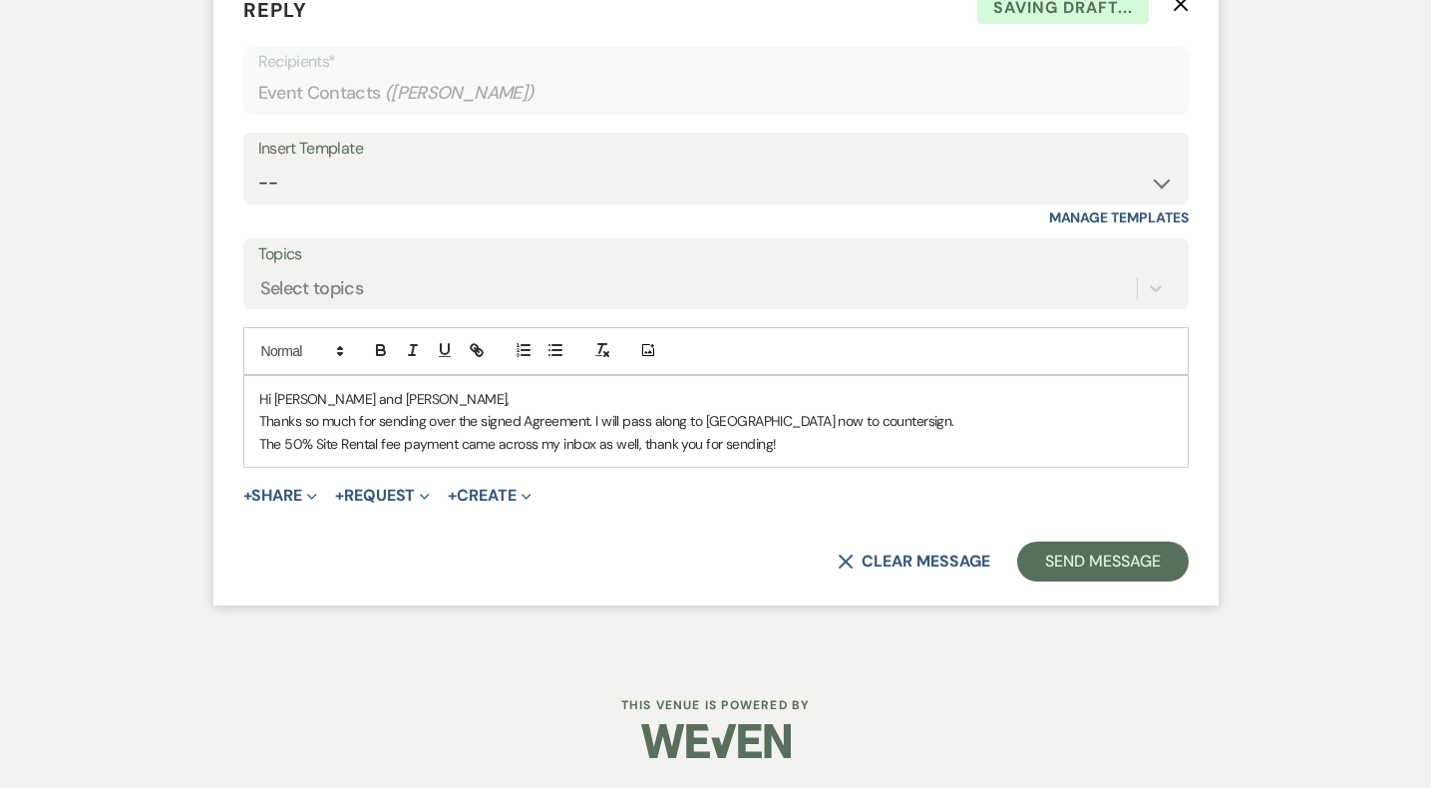
scroll to position [9971, 0]
drag, startPoint x: 832, startPoint y: 432, endPoint x: 207, endPoint y: 451, distance: 624.7
click at [738, 418] on p "Thanks so much for sending over the signed Agreement. I will pass along to [GEO…" at bounding box center [716, 422] width 914 height 22
drag, startPoint x: 794, startPoint y: 439, endPoint x: 196, endPoint y: 452, distance: 598.6
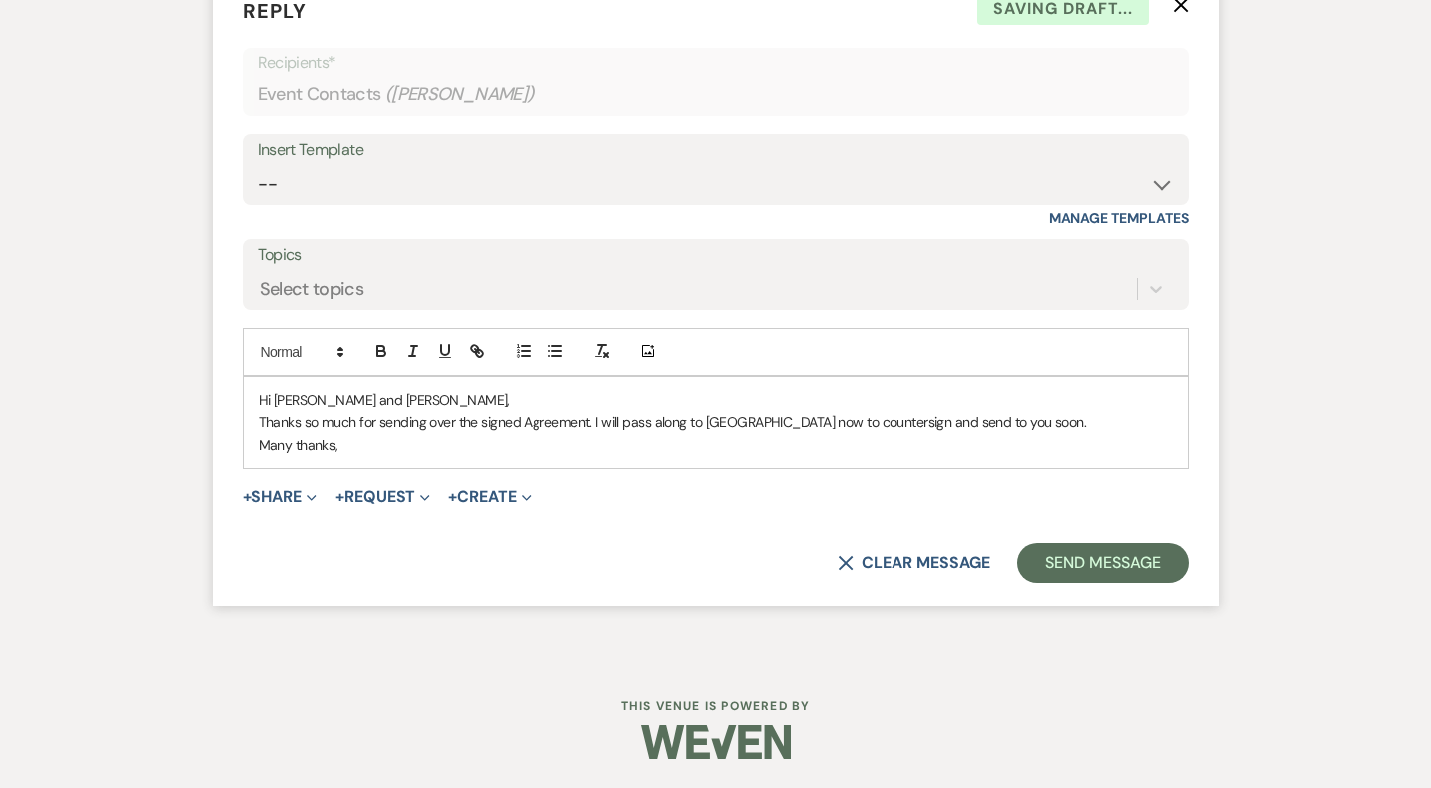
scroll to position [9994, 0]
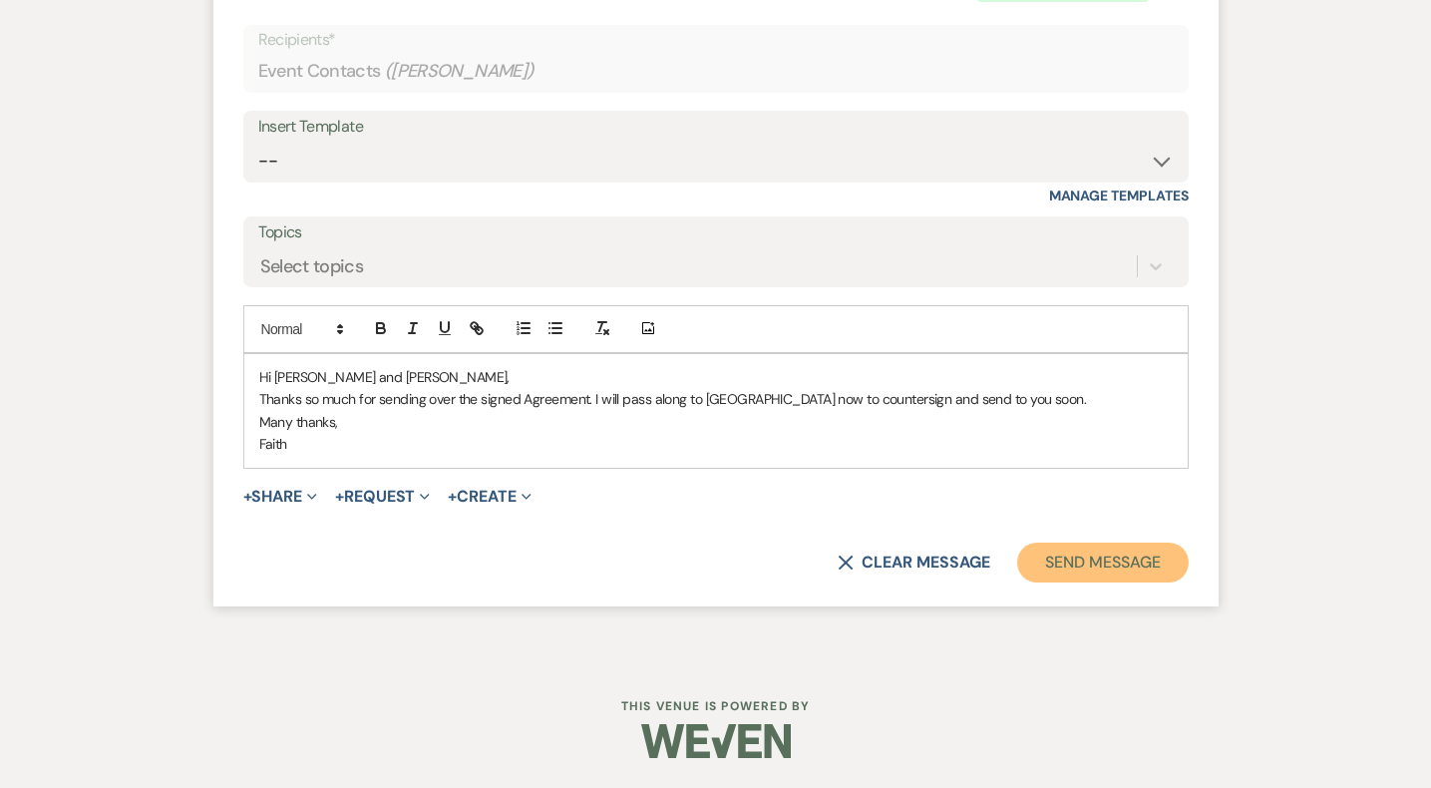
click at [1093, 544] on button "Send Message" at bounding box center [1102, 563] width 171 height 40
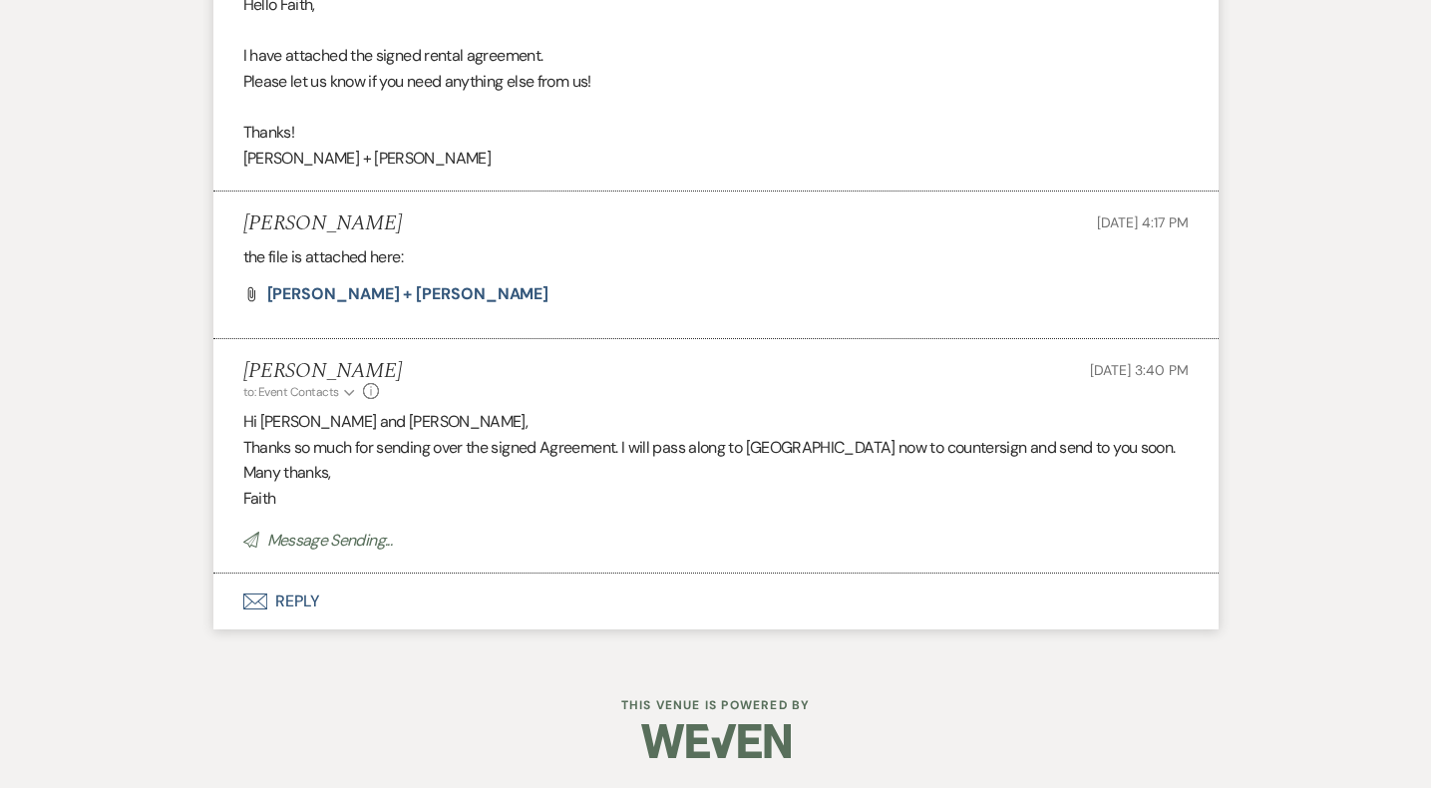
scroll to position [9562, 0]
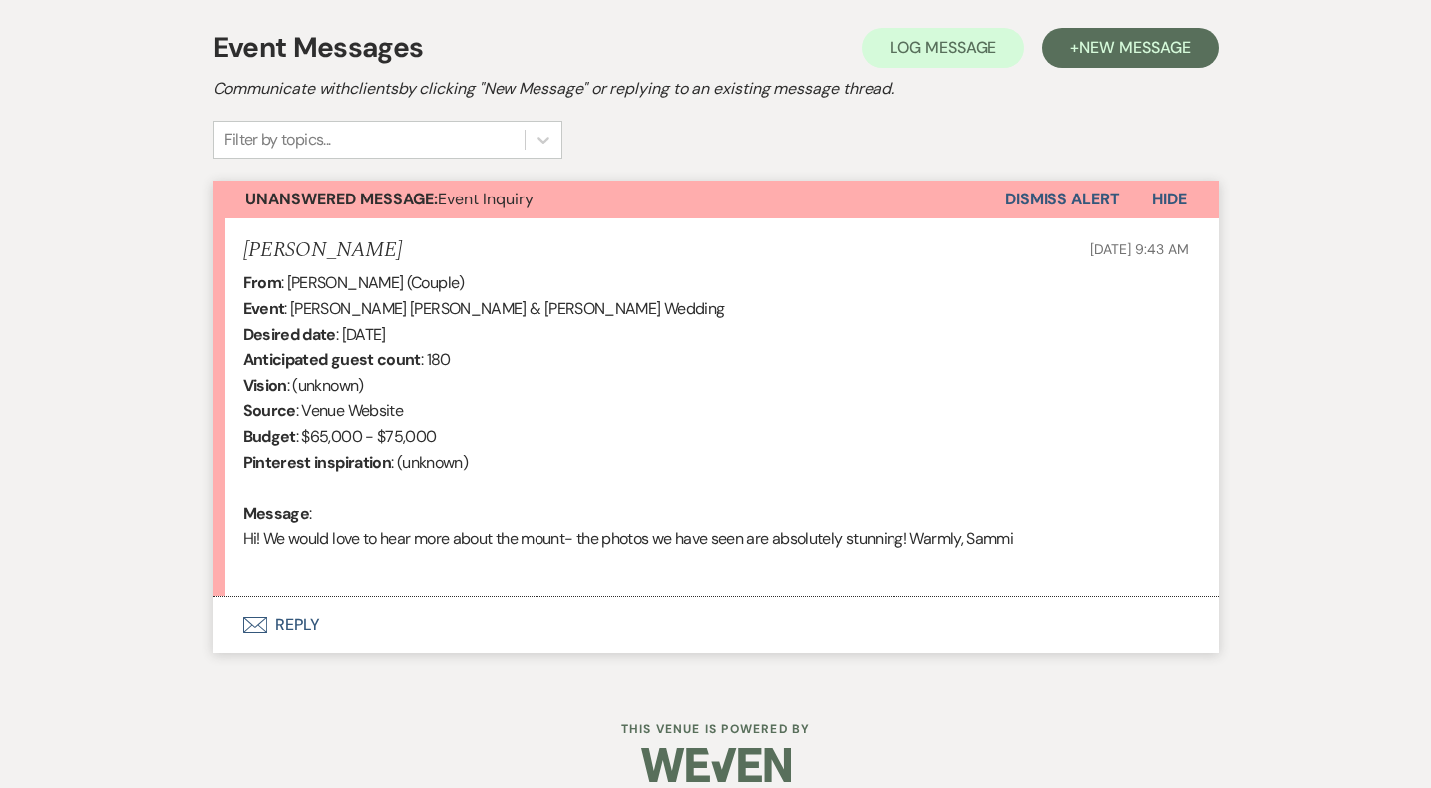
click at [304, 589] on li "[PERSON_NAME] [DATE] 9:43 AM From : [PERSON_NAME] (Couple) Event : [PERSON_NAME…" at bounding box center [715, 408] width 1005 height 380
click at [306, 639] on button "Envelope Reply" at bounding box center [715, 625] width 1005 height 56
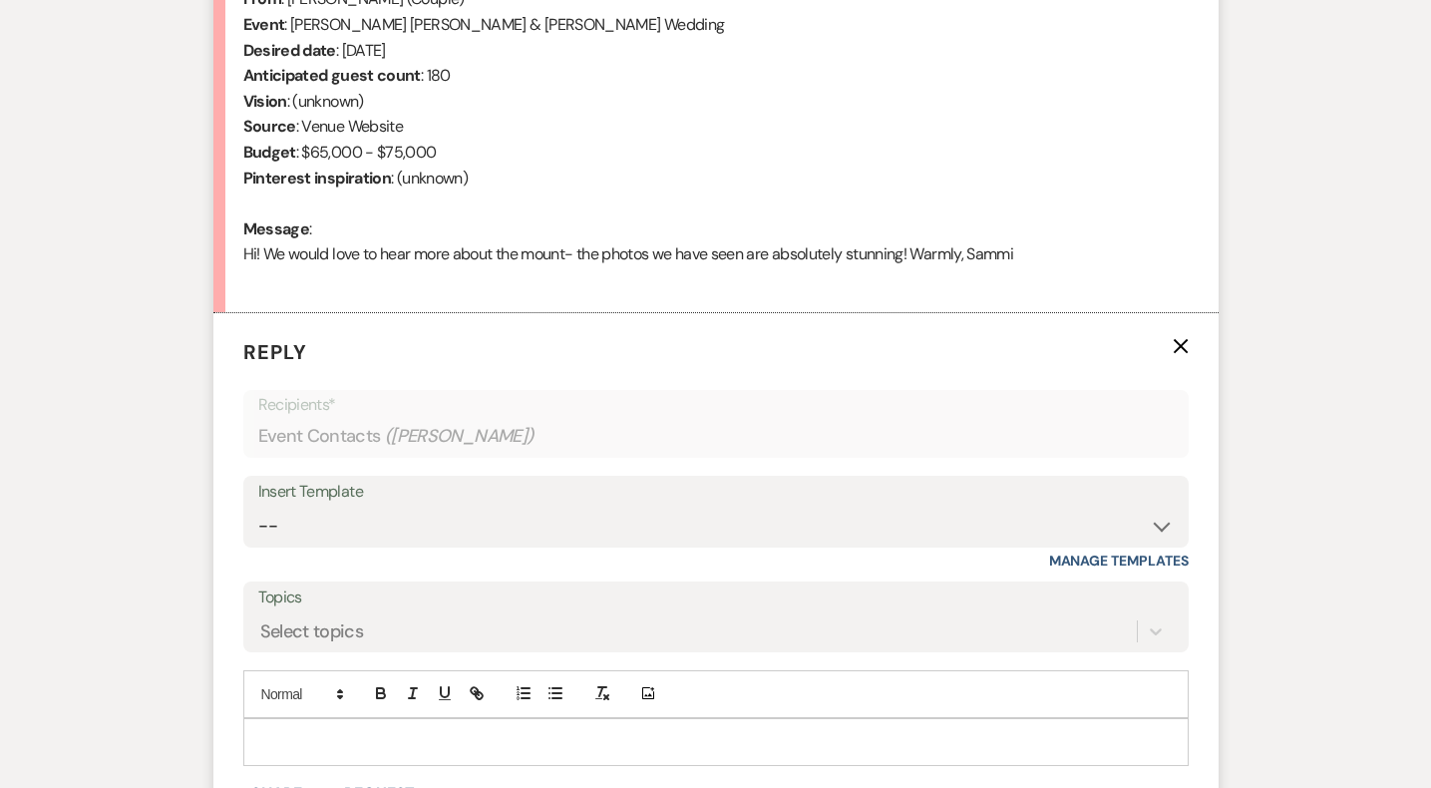
scroll to position [849, 0]
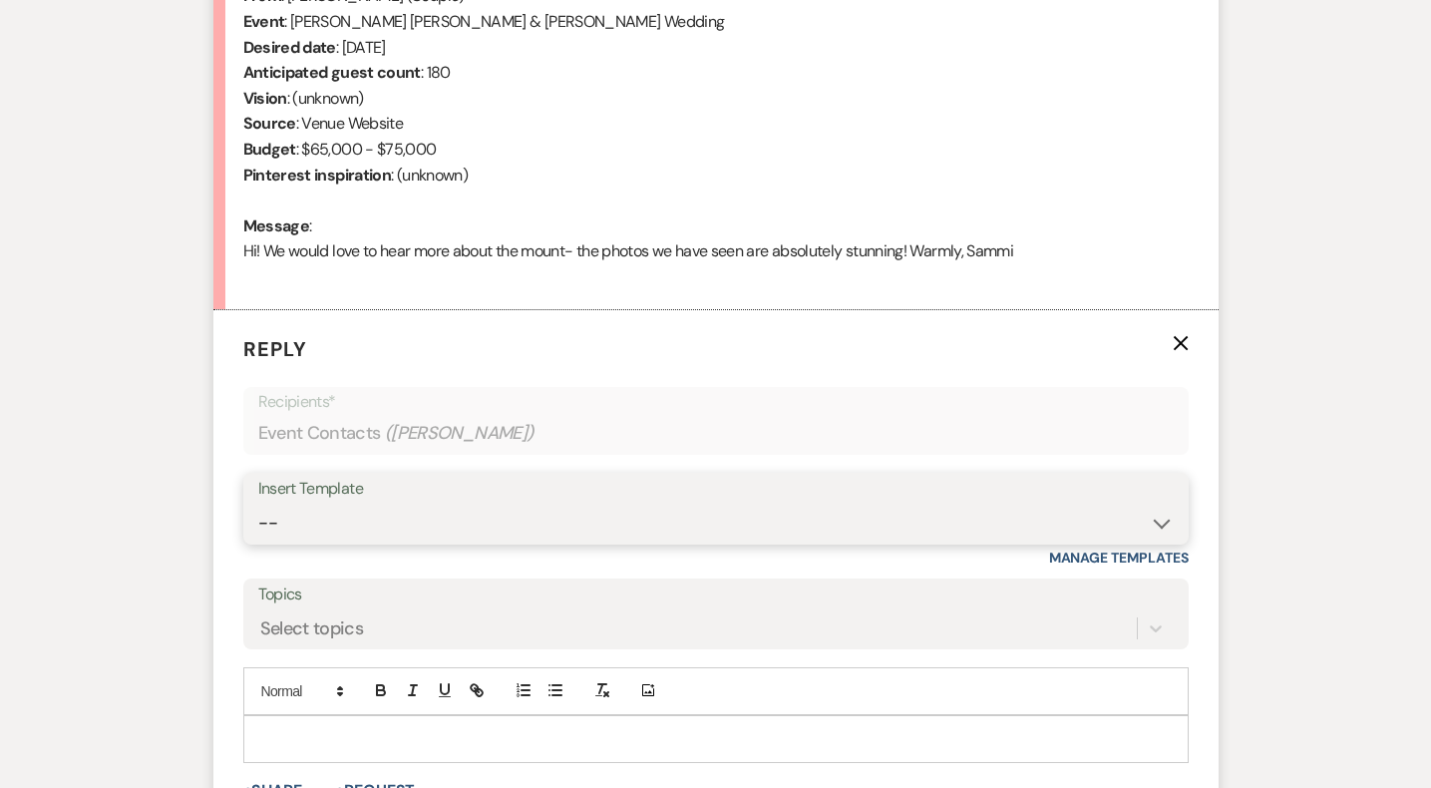
click at [319, 506] on select "-- Weven Planning Portal Introduction (Booked Events) Initial Inquiry Response …" at bounding box center [716, 523] width 916 height 39
select select "5515"
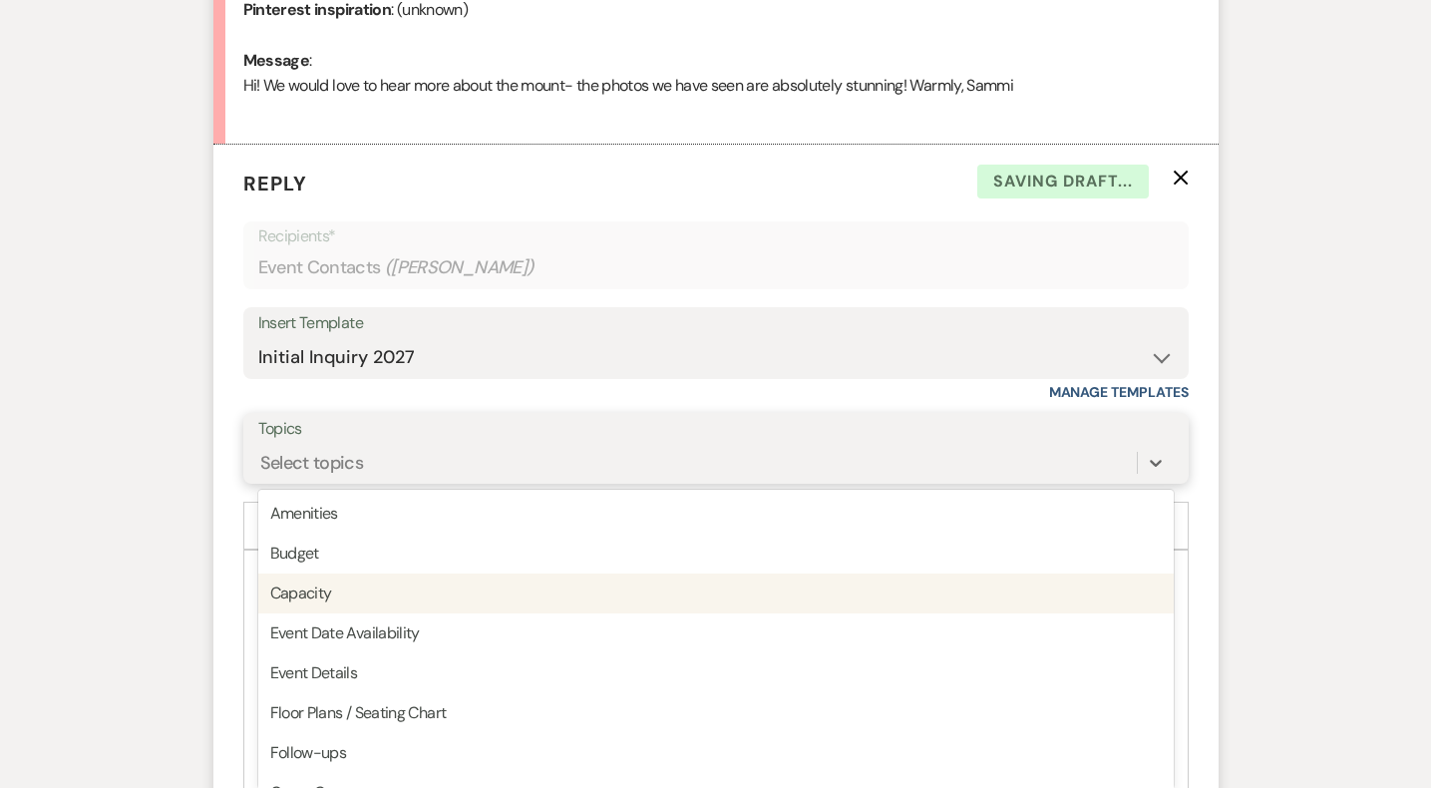
click at [321, 482] on div "option Capacity focused, 3 of 20. 20 results available. Use Up and Down to choo…" at bounding box center [716, 463] width 916 height 38
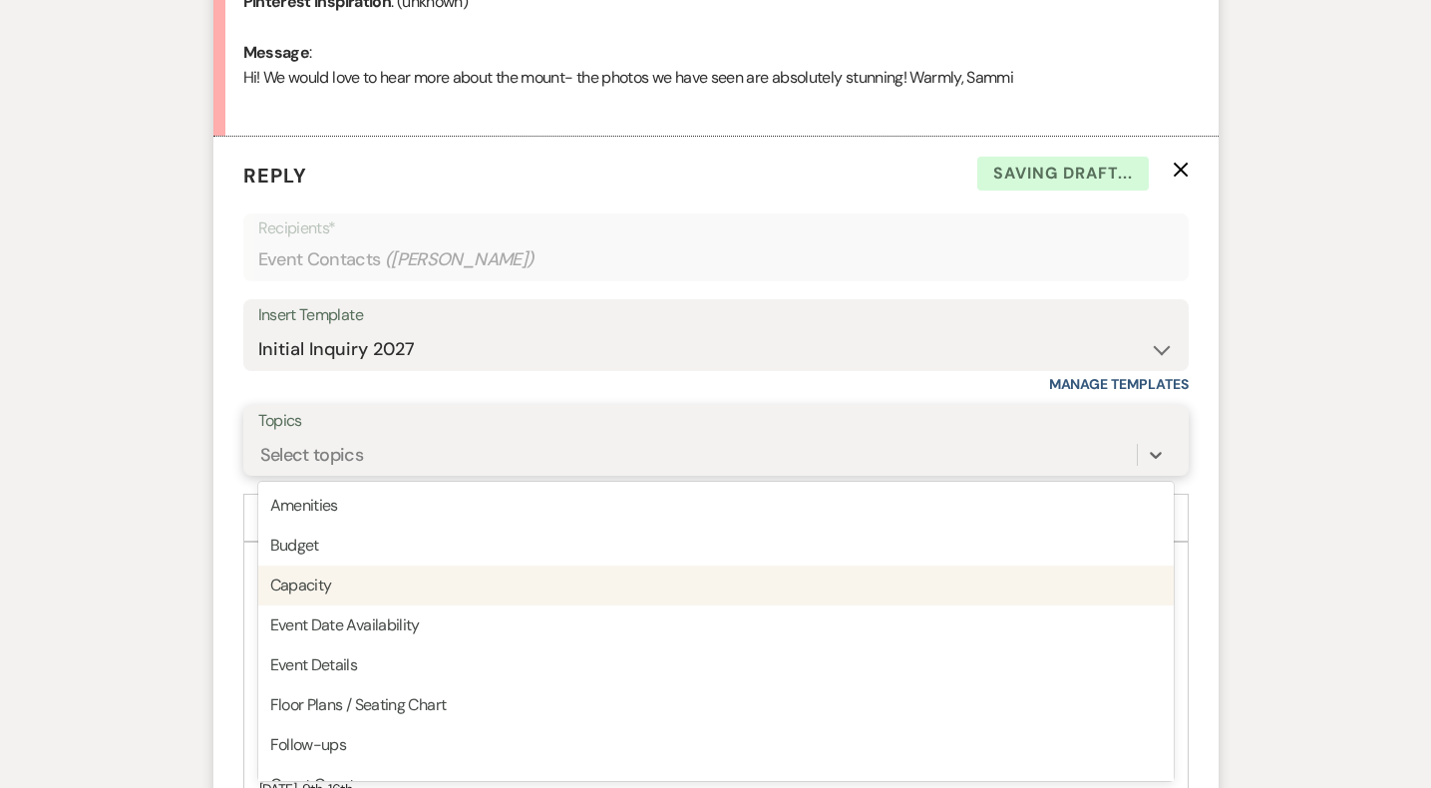
scroll to position [1023, 0]
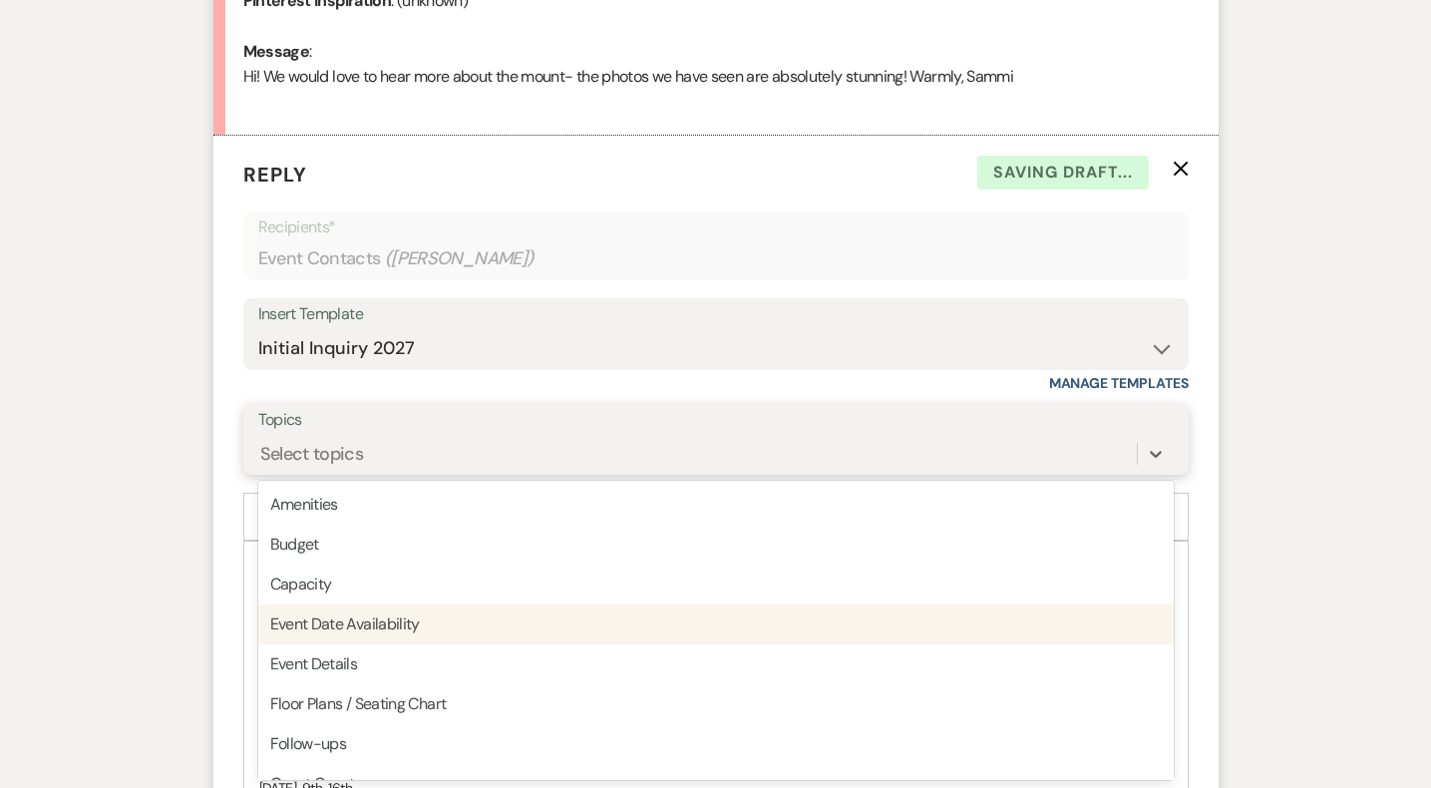
click at [343, 632] on div "Event Date Availability" at bounding box center [716, 624] width 916 height 40
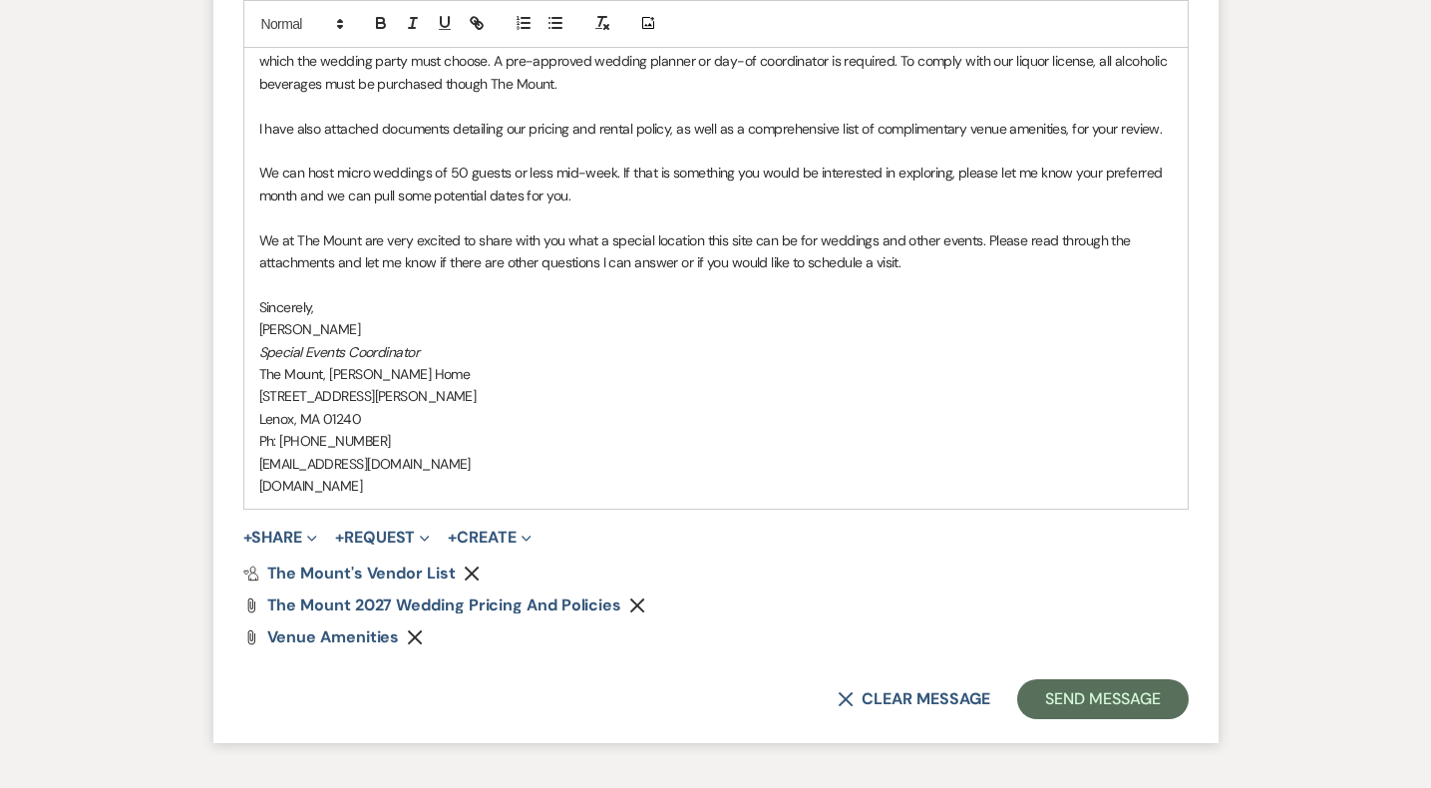
scroll to position [2025, 0]
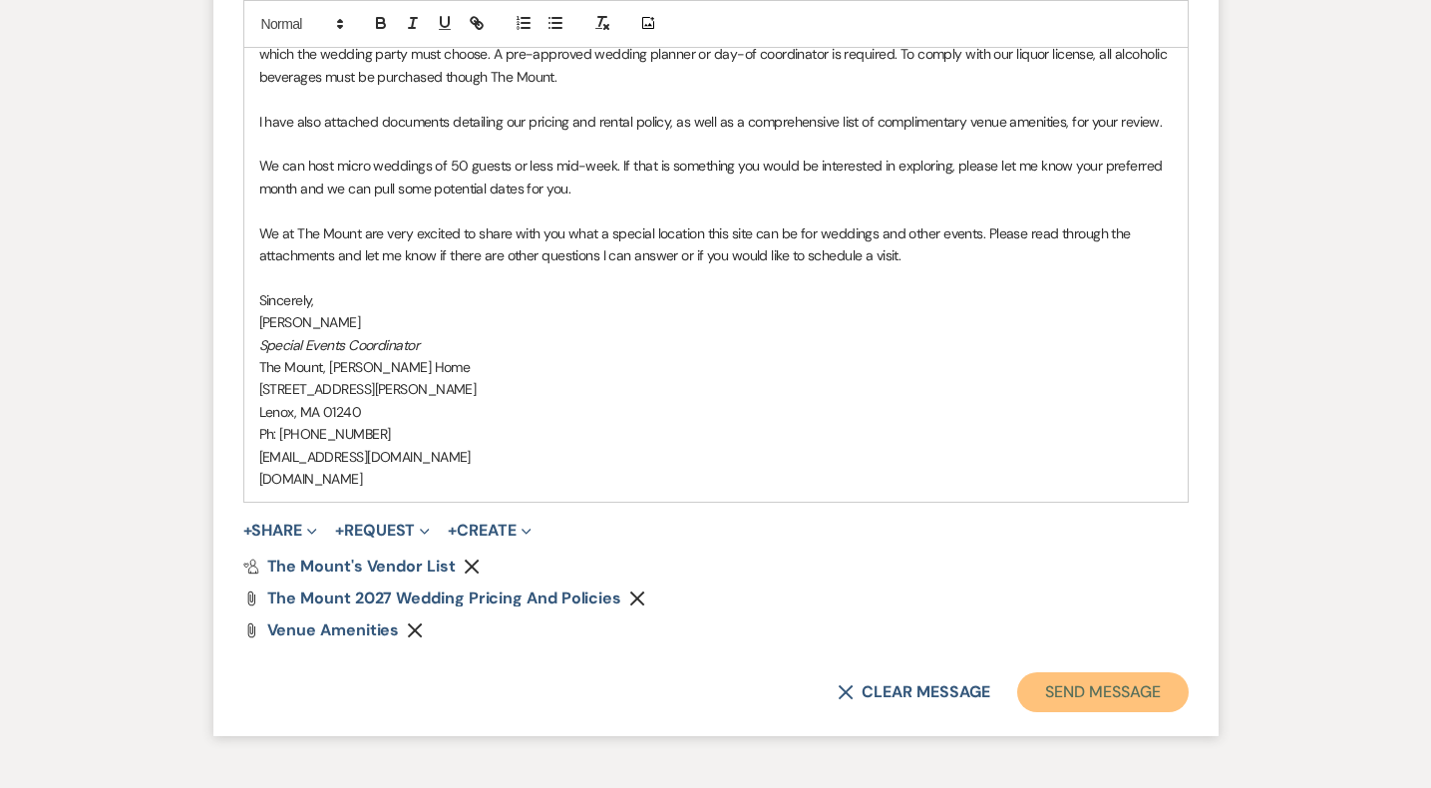
click at [1043, 703] on button "Send Message" at bounding box center [1102, 692] width 171 height 40
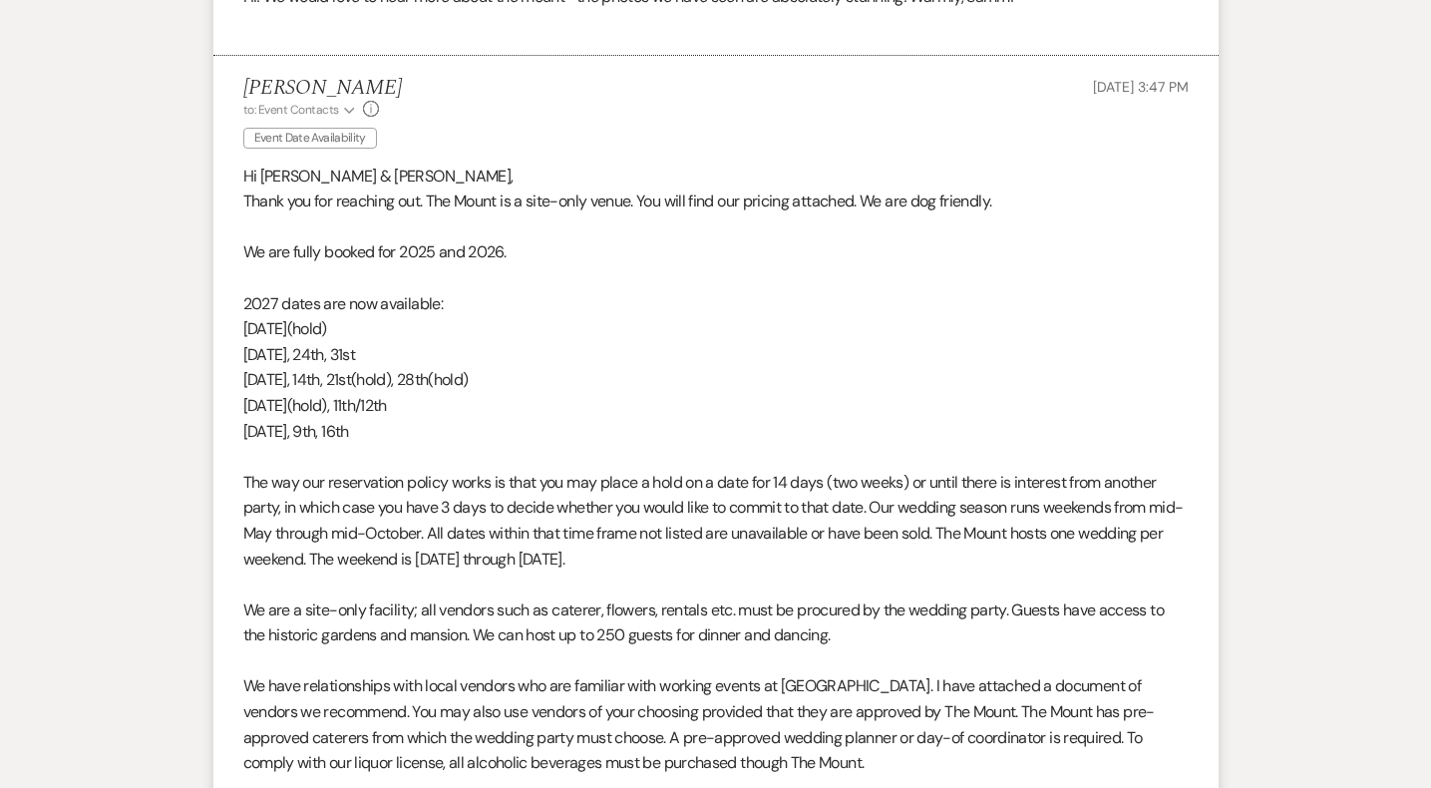
scroll to position [1104, 0]
drag, startPoint x: 443, startPoint y: 435, endPoint x: 208, endPoint y: 261, distance: 291.7
click at [208, 261] on div "Event Messages Log Log Message + New Message Communicate with clients by clicki…" at bounding box center [716, 466] width 1137 height 2024
copy div "We are fully booked for 2025 and 2026. 2027 dates are now available: [DATE](hol…"
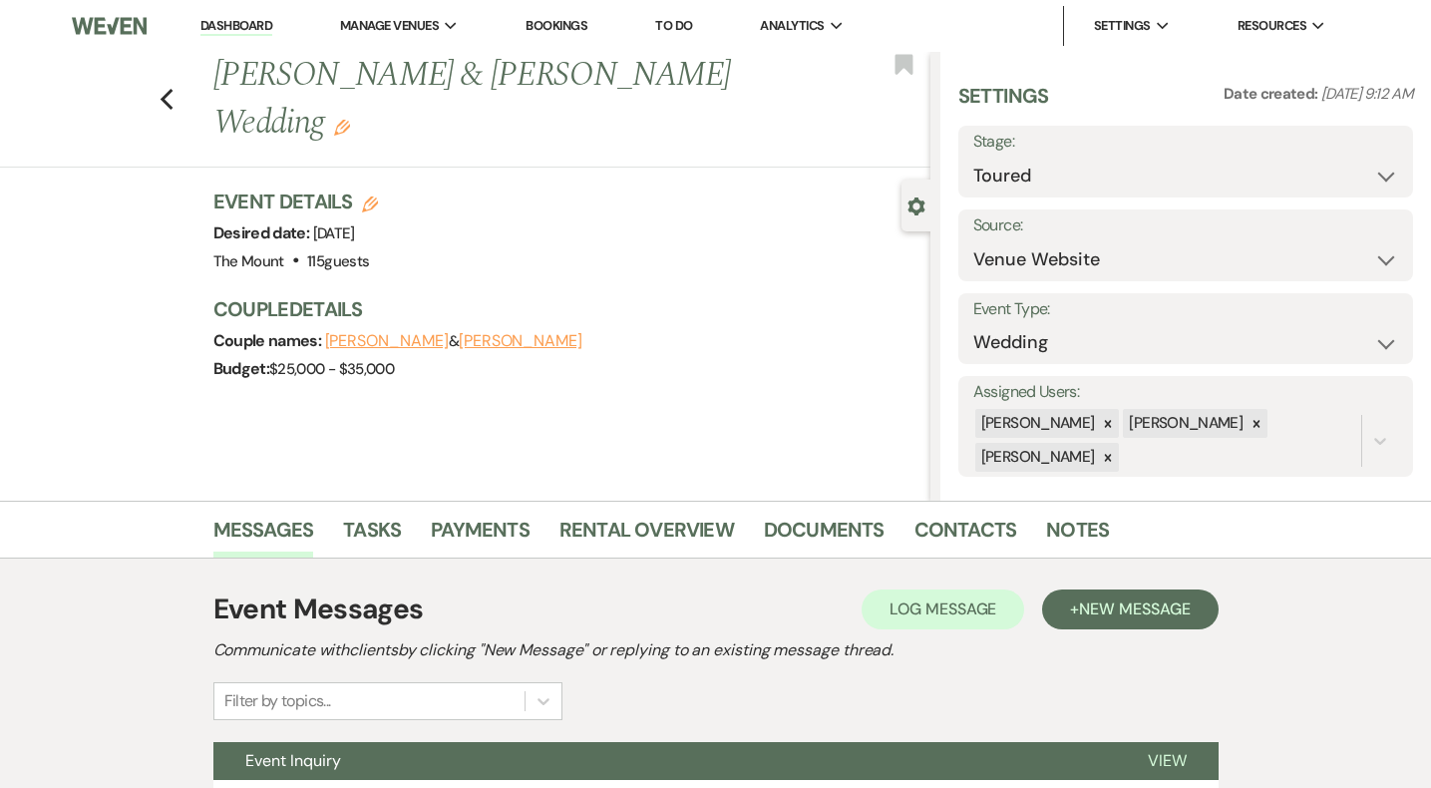
scroll to position [17, 0]
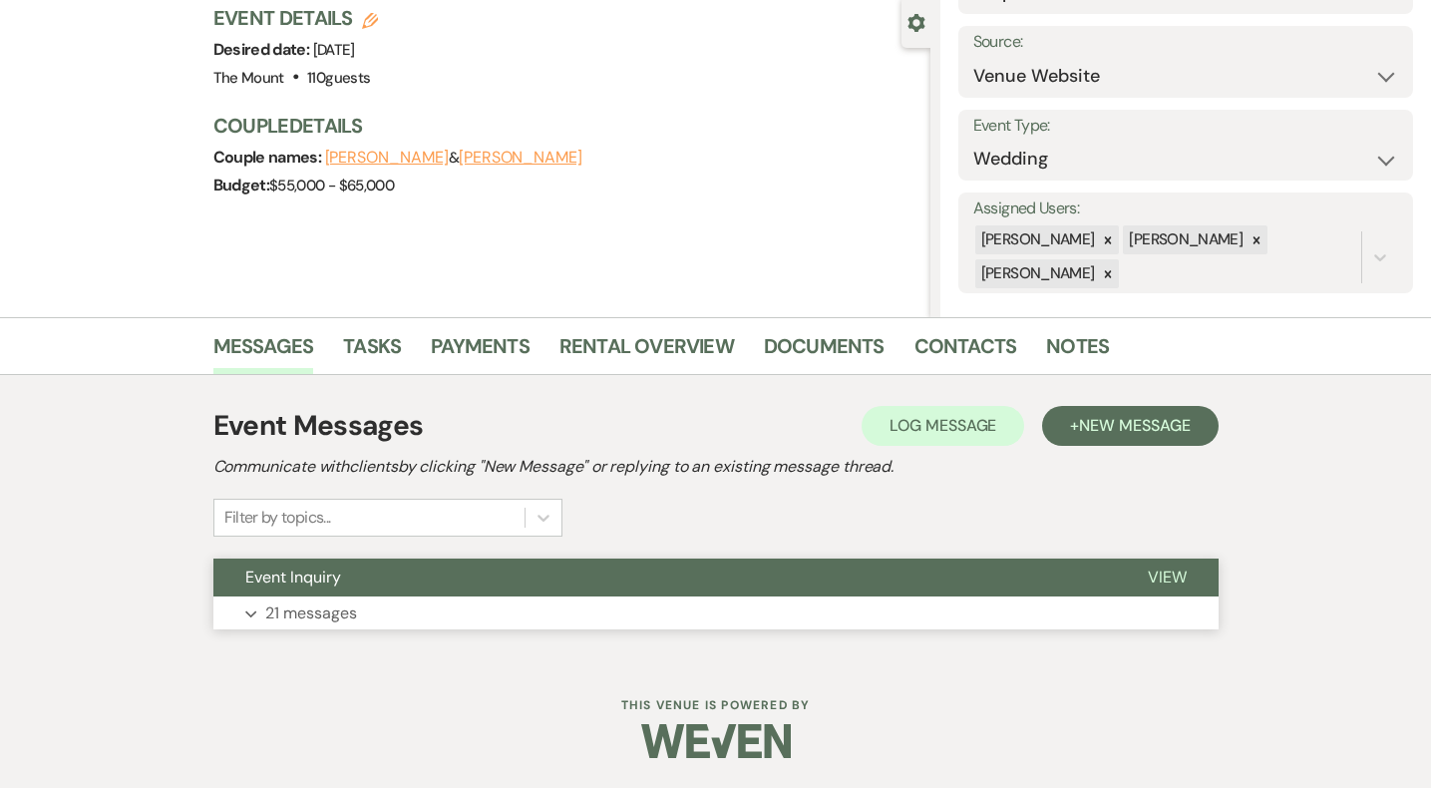
click at [419, 603] on button "Expand 21 messages" at bounding box center [715, 613] width 1005 height 34
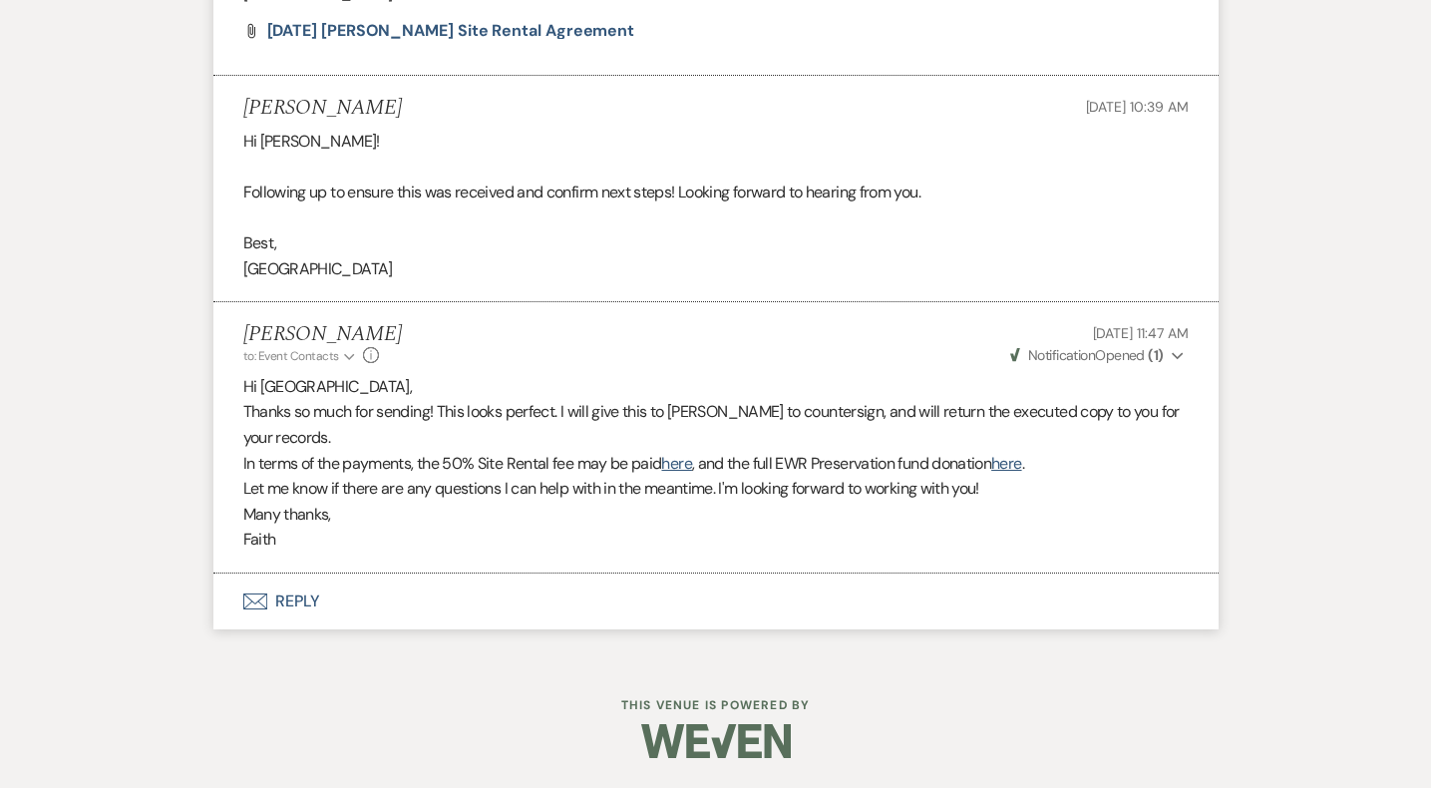
scroll to position [7609, 0]
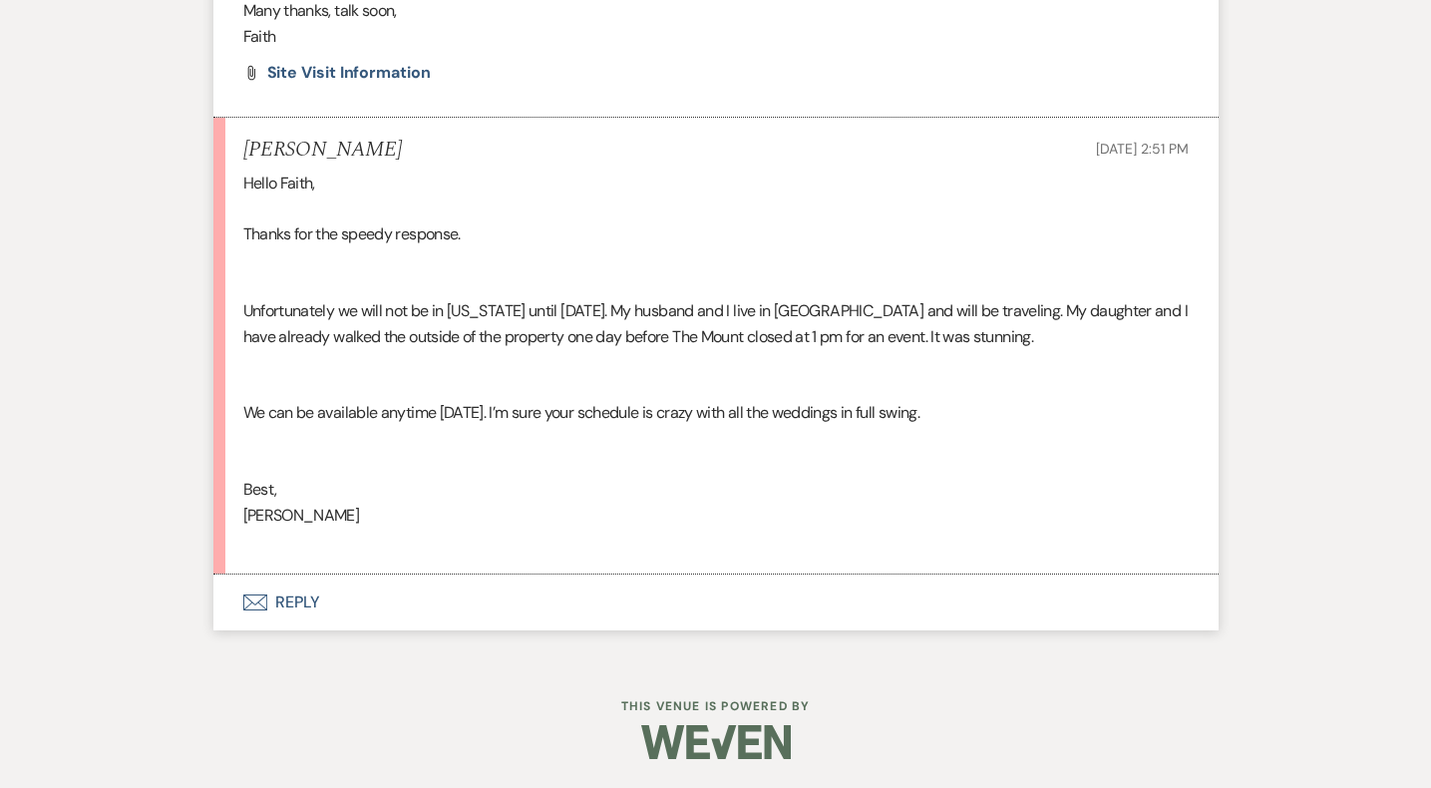
scroll to position [2848, 0]
click at [290, 596] on button "Envelope Reply" at bounding box center [715, 603] width 1005 height 56
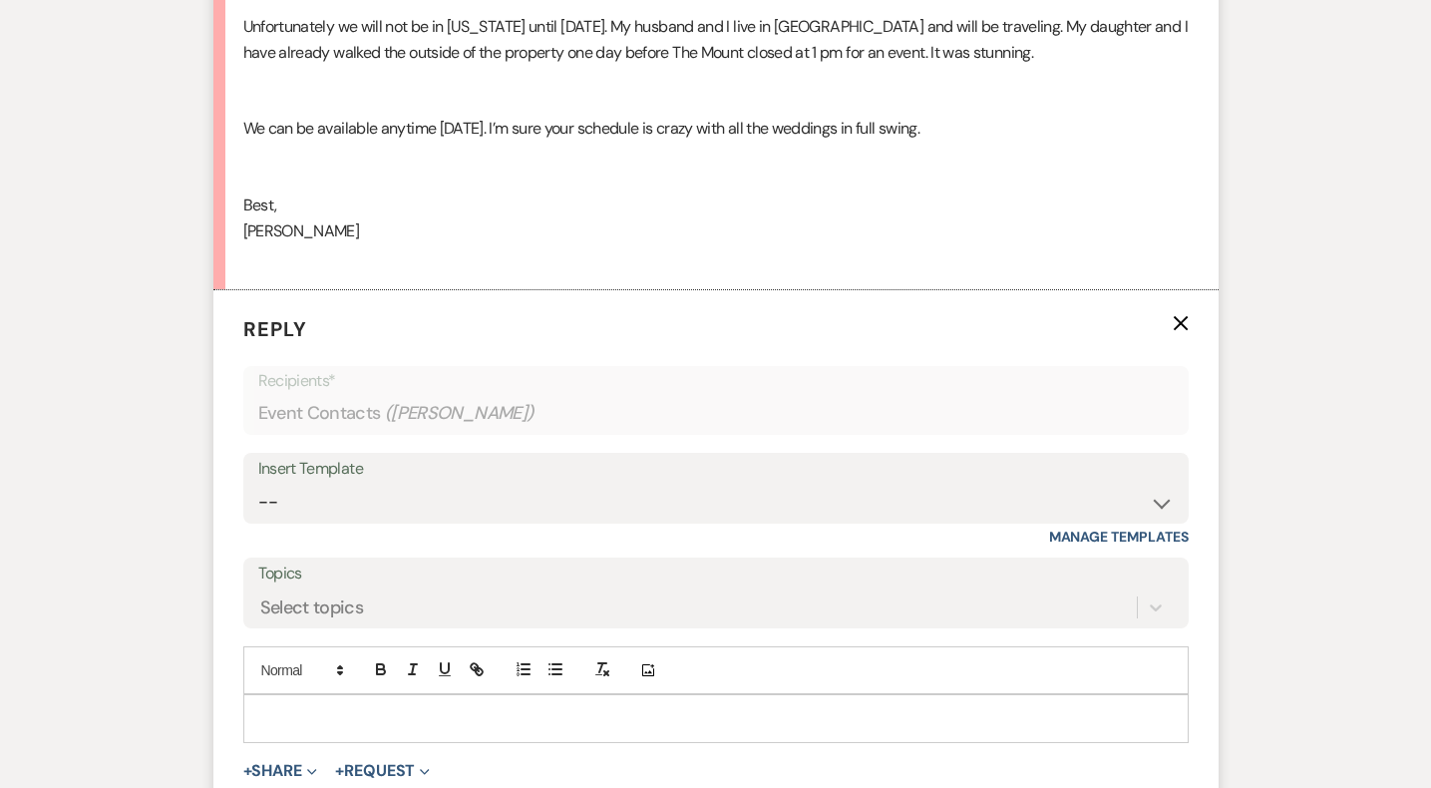
scroll to position [3156, 0]
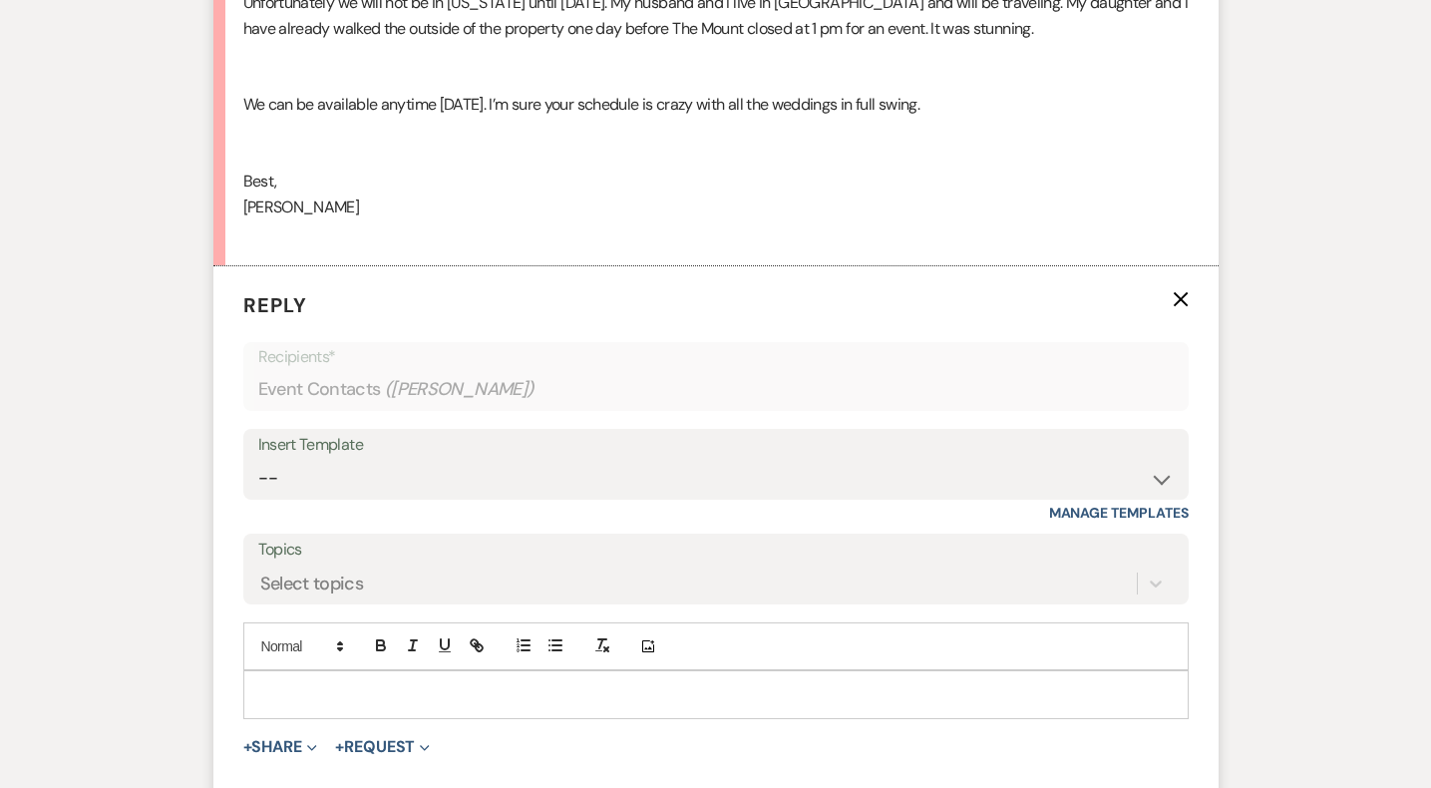
drag, startPoint x: 463, startPoint y: 710, endPoint x: 463, endPoint y: 695, distance: 15.0
click at [463, 709] on div at bounding box center [716, 694] width 944 height 46
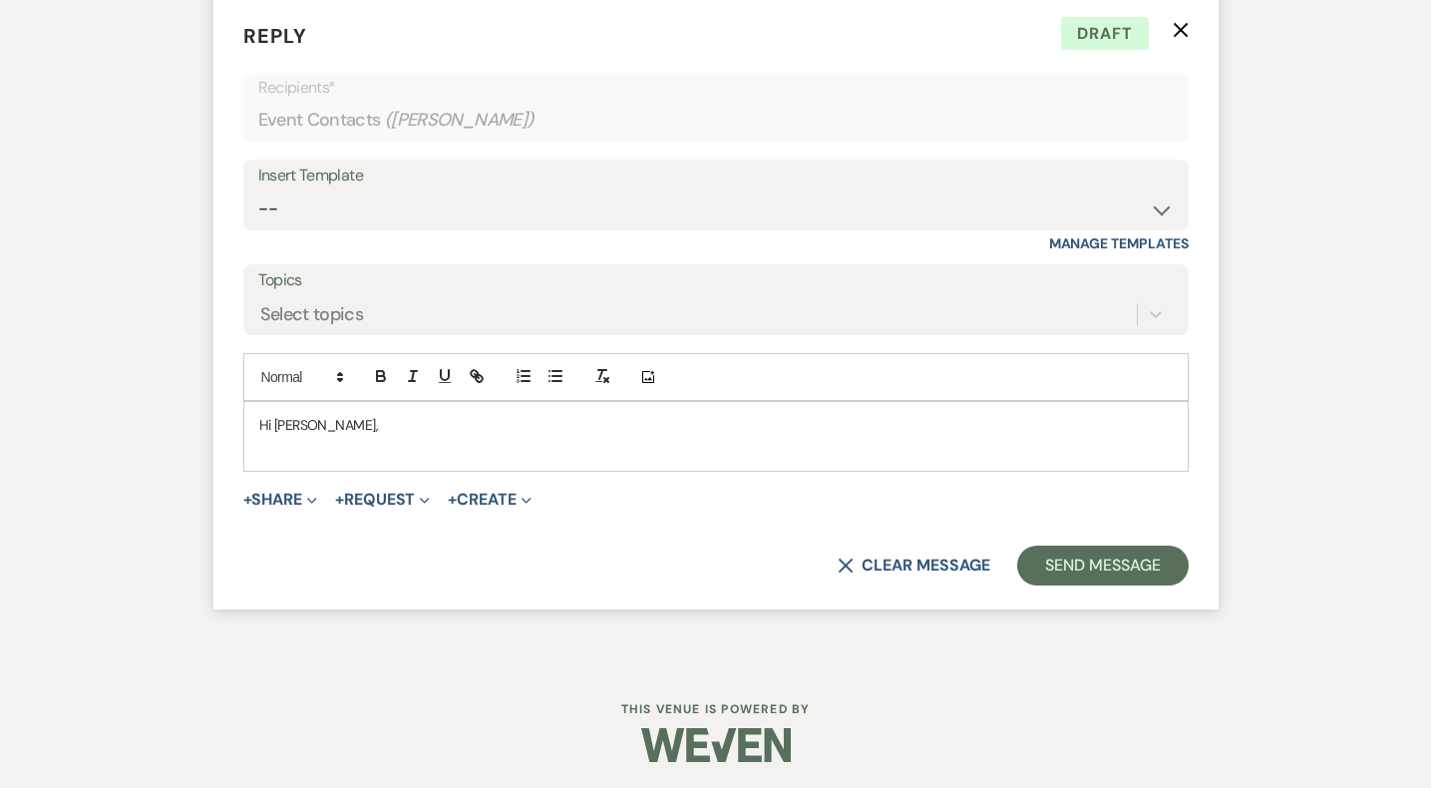
scroll to position [3428, 0]
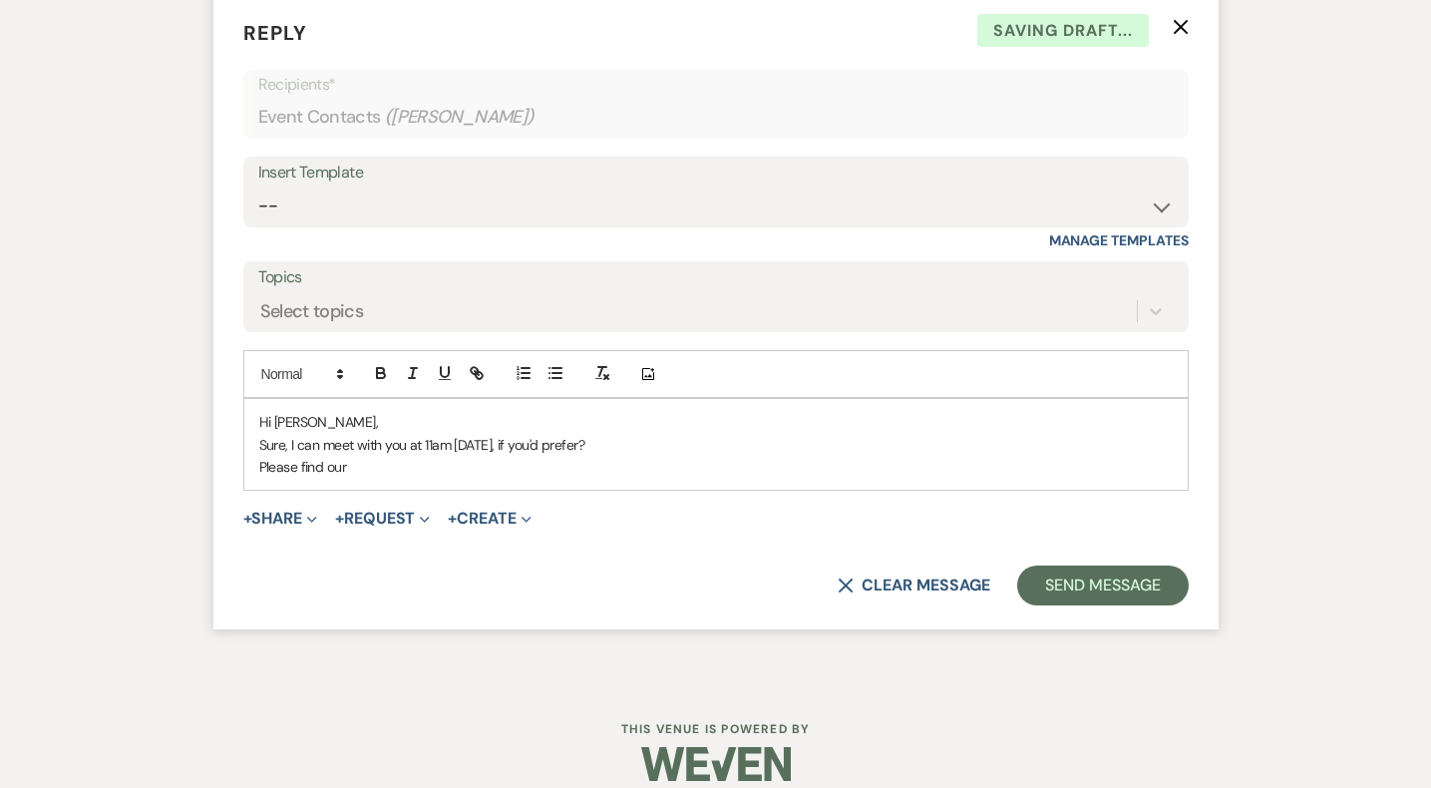
click at [818, 448] on p "Sure, I can meet with you at 11am Sunday, October 26th, if you'd prefer?" at bounding box center [716, 445] width 914 height 22
click at [428, 460] on p "Please find our" at bounding box center [716, 467] width 914 height 22
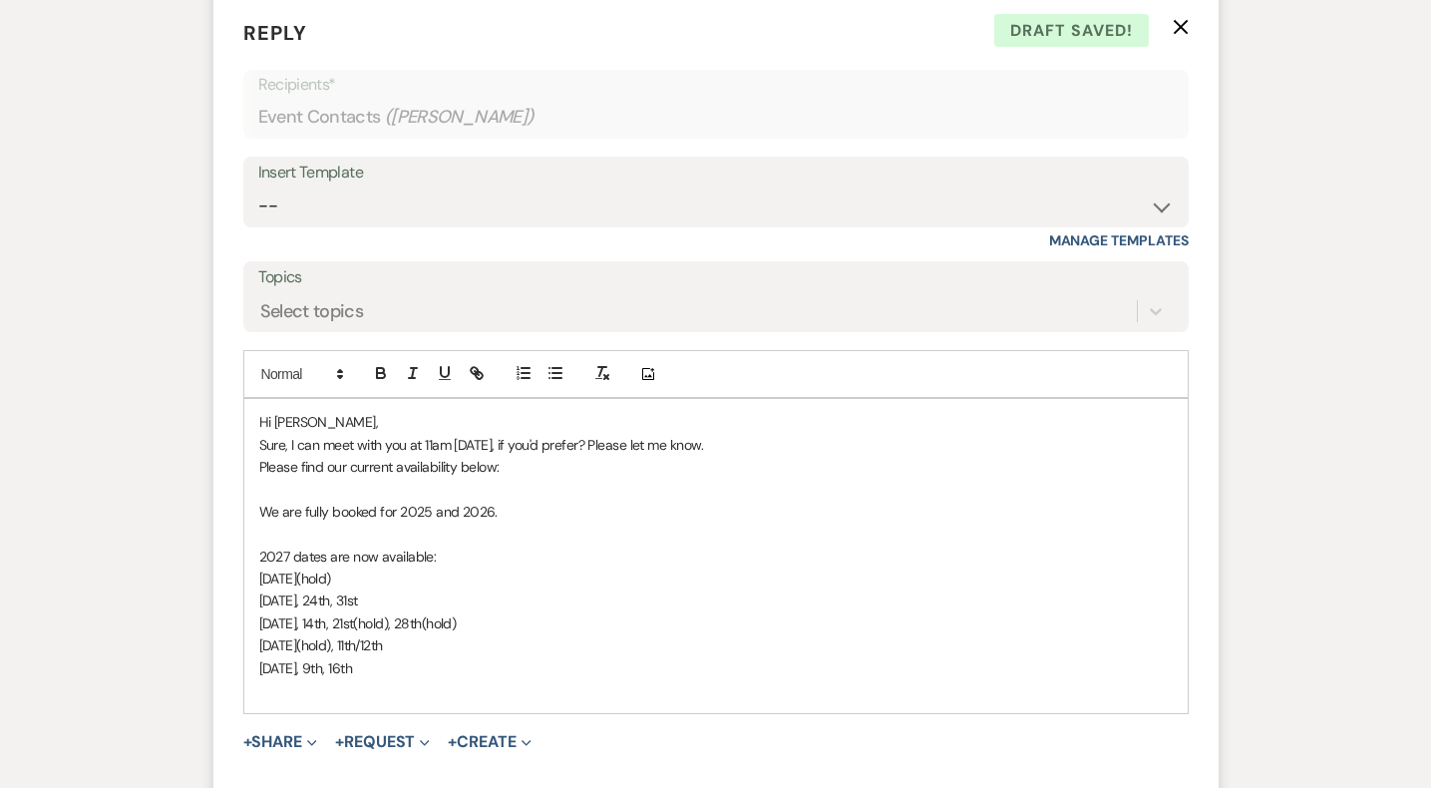
click at [492, 466] on p "Please find our current availability below:" at bounding box center [716, 467] width 914 height 22
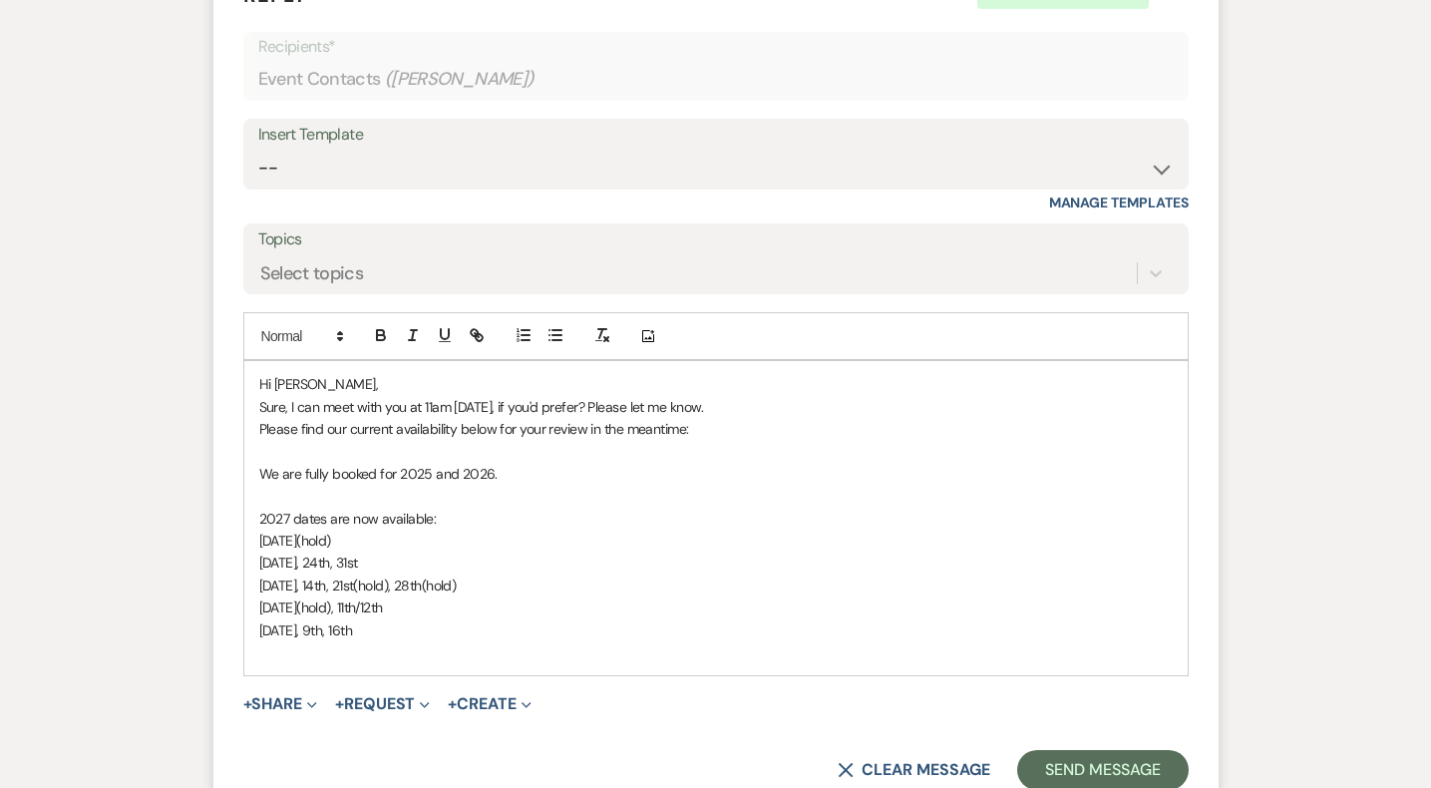
scroll to position [3506, 0]
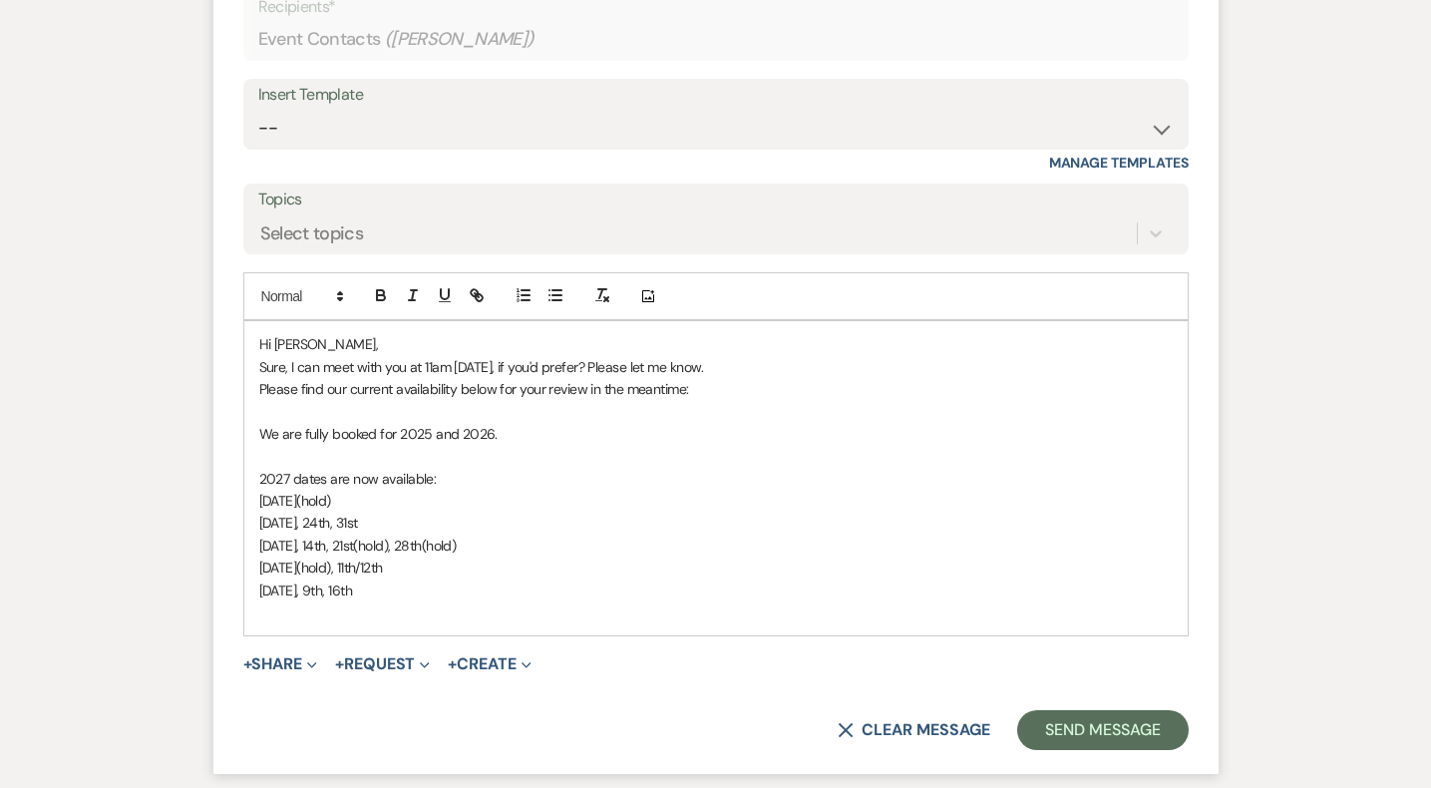
click at [609, 622] on p at bounding box center [716, 612] width 914 height 22
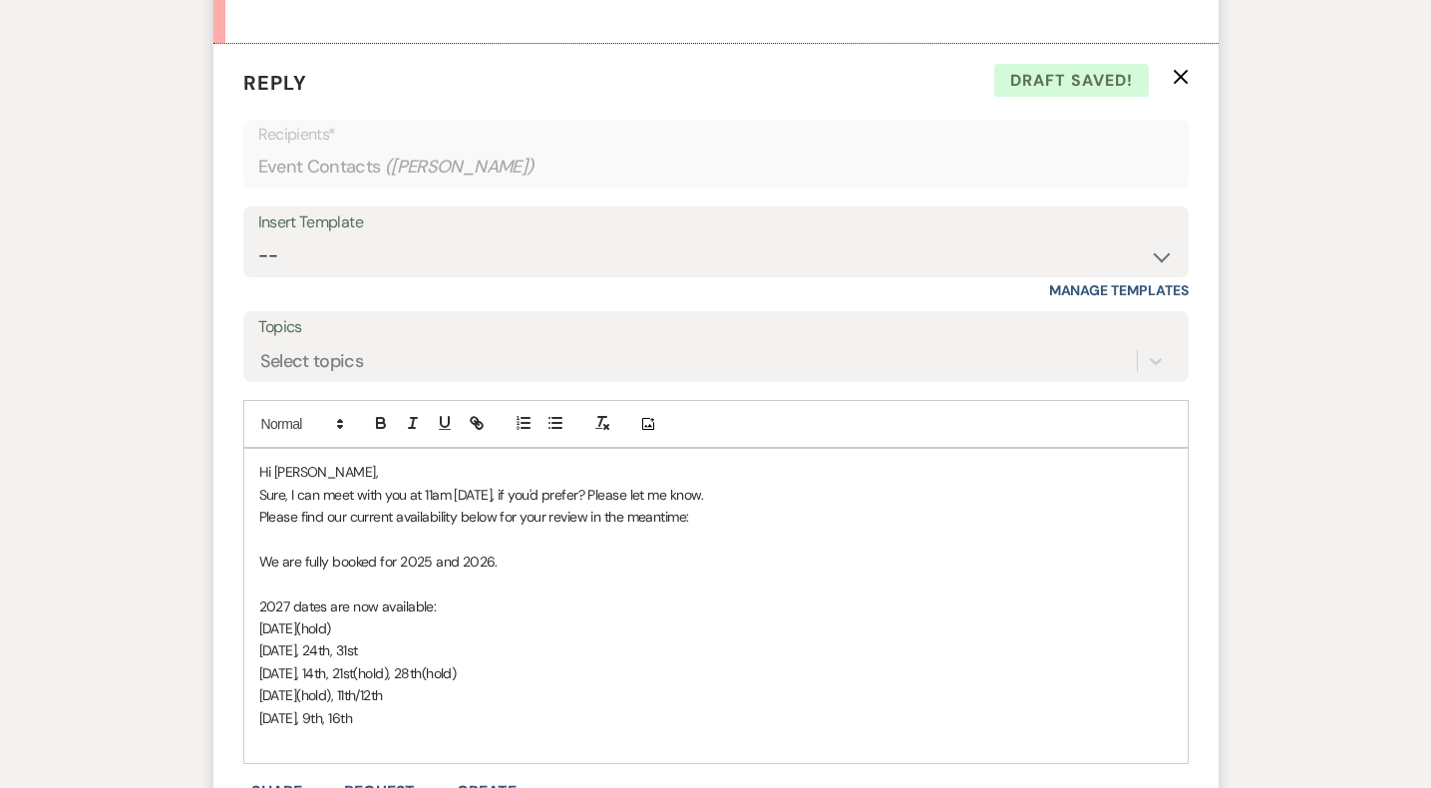
scroll to position [3675, 0]
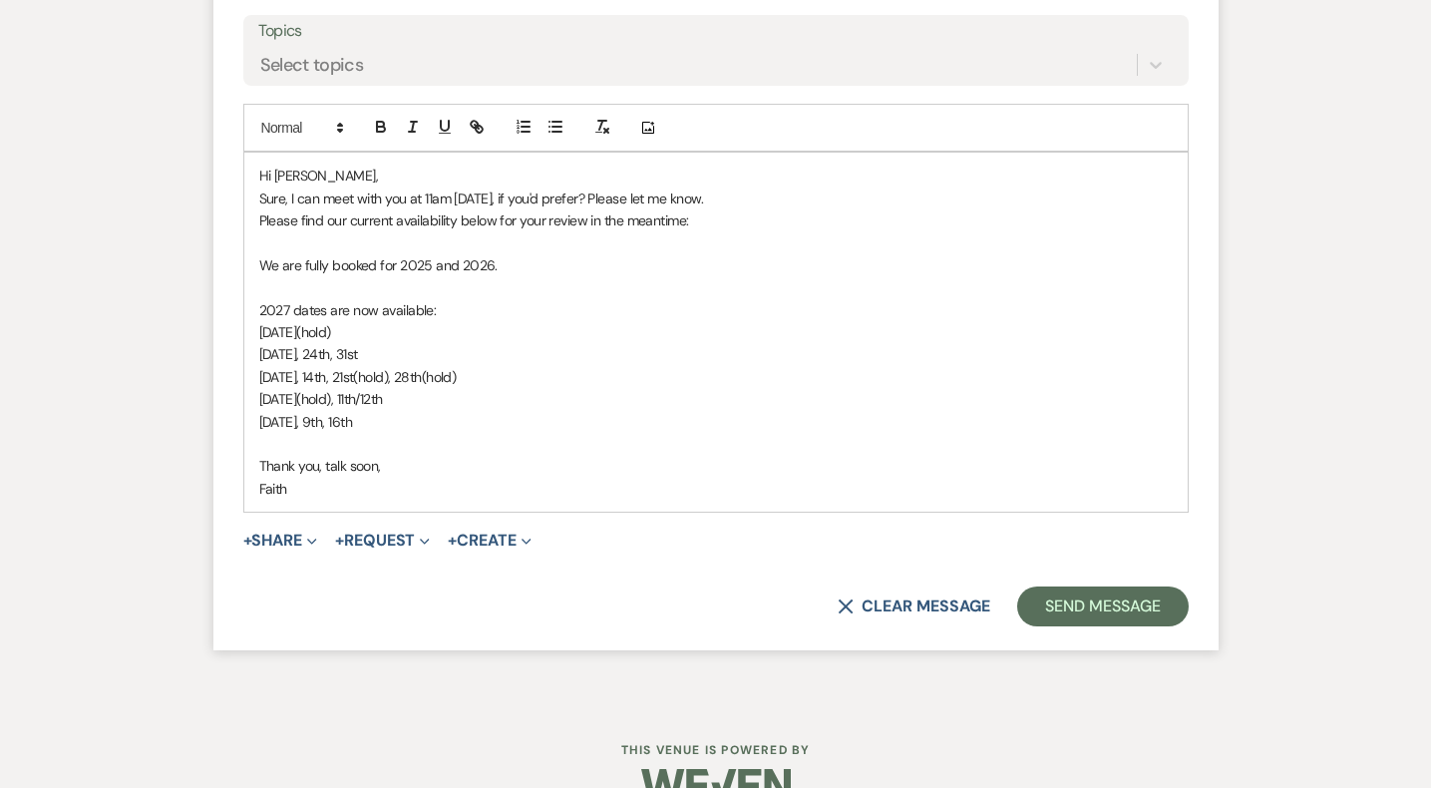
click at [811, 196] on p "Sure, I can meet with you at 11am Sunday, October 26th, if you'd prefer? Please…" at bounding box center [716, 199] width 914 height 22
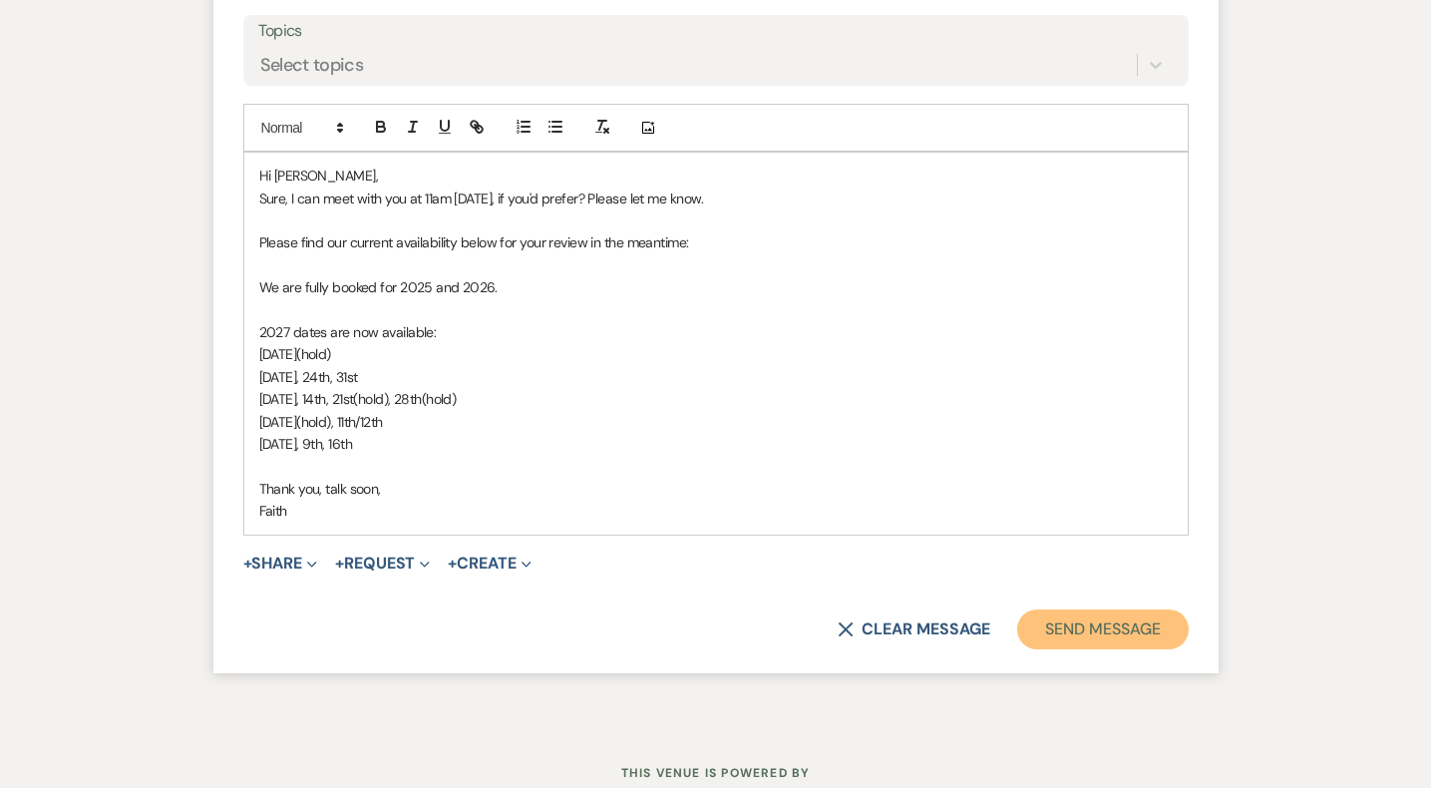
click at [1057, 624] on button "Send Message" at bounding box center [1102, 629] width 171 height 40
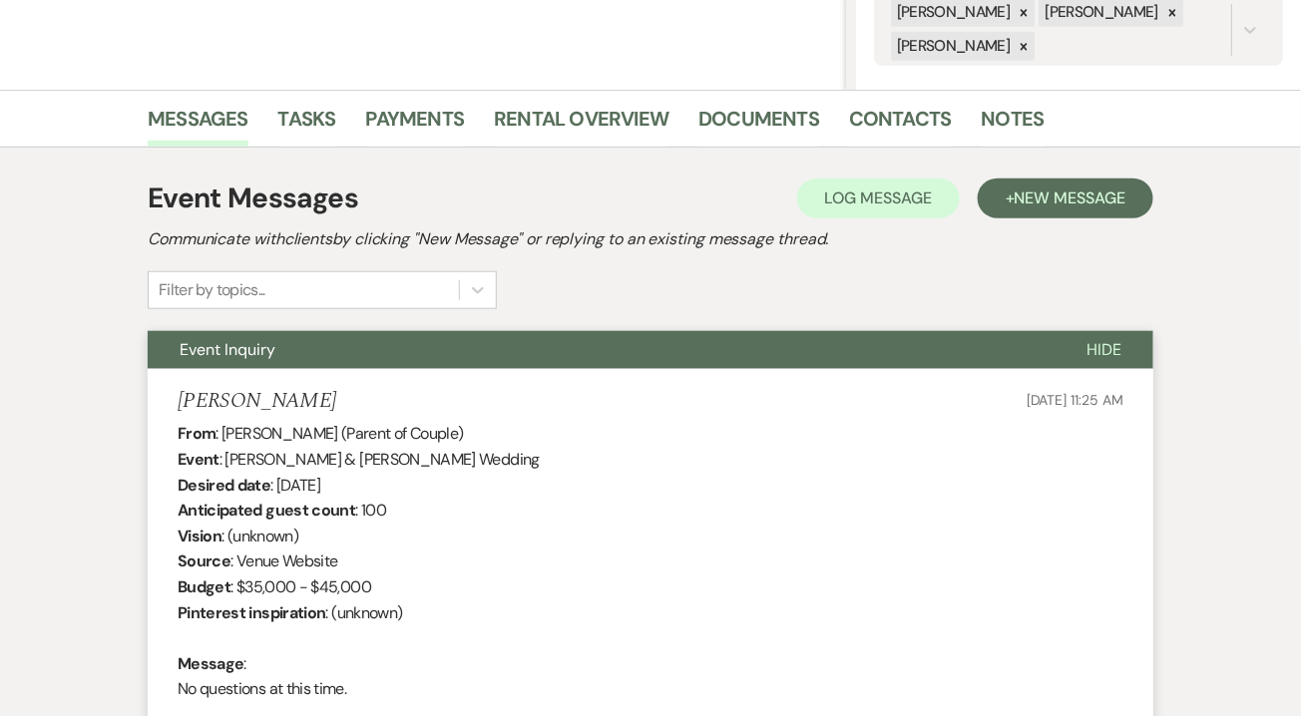
scroll to position [0, 0]
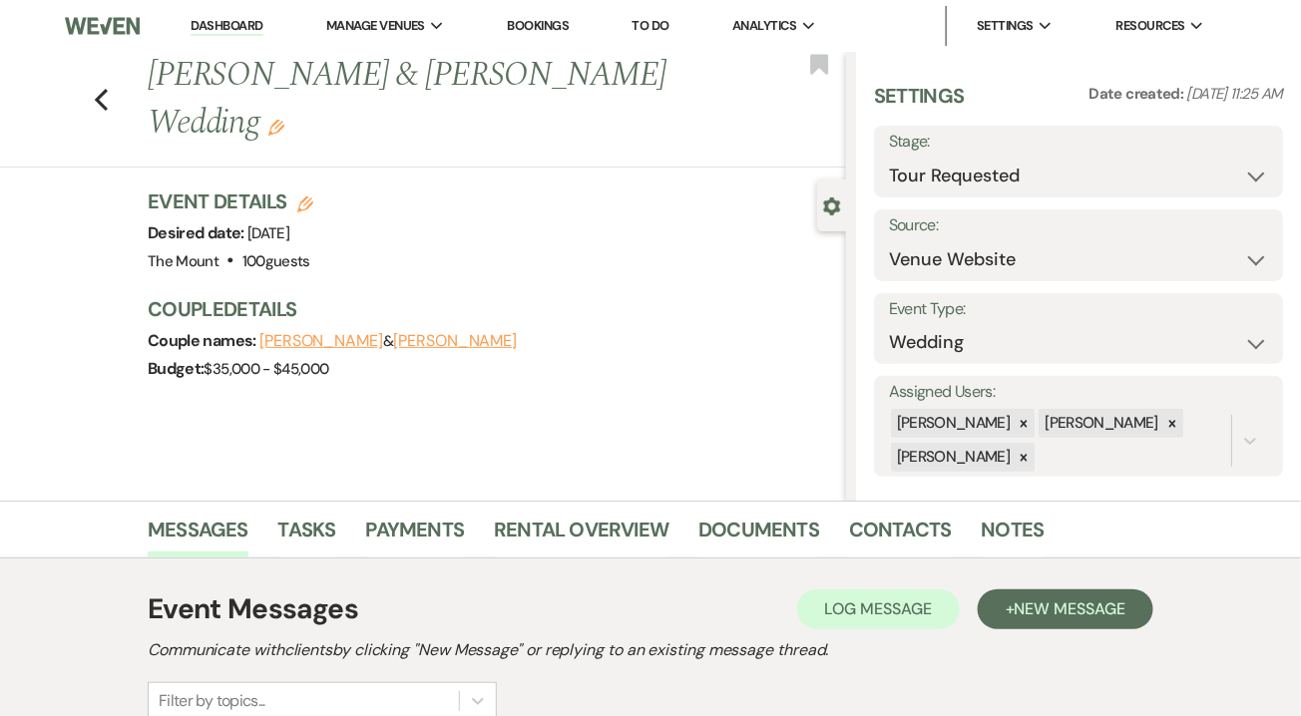
click at [244, 28] on link "Dashboard" at bounding box center [227, 26] width 72 height 19
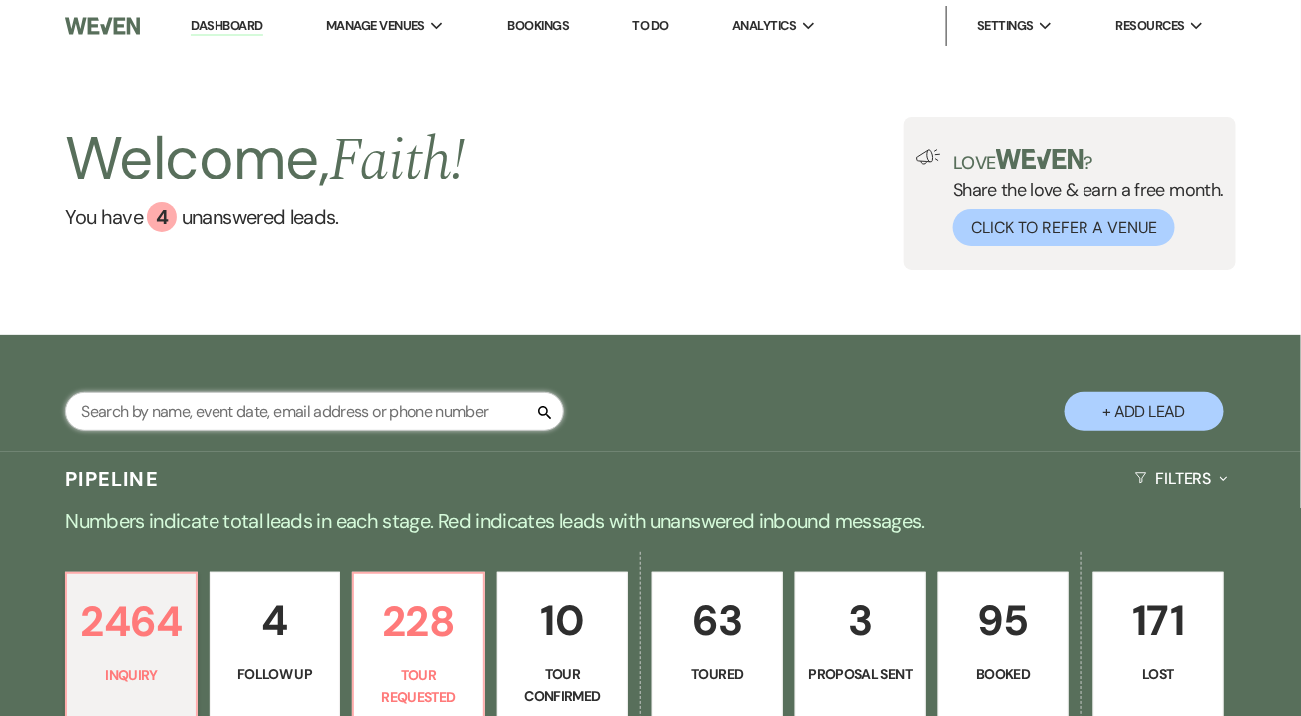
click at [468, 403] on input "text" at bounding box center [314, 411] width 499 height 39
click at [466, 407] on input "text" at bounding box center [314, 411] width 499 height 39
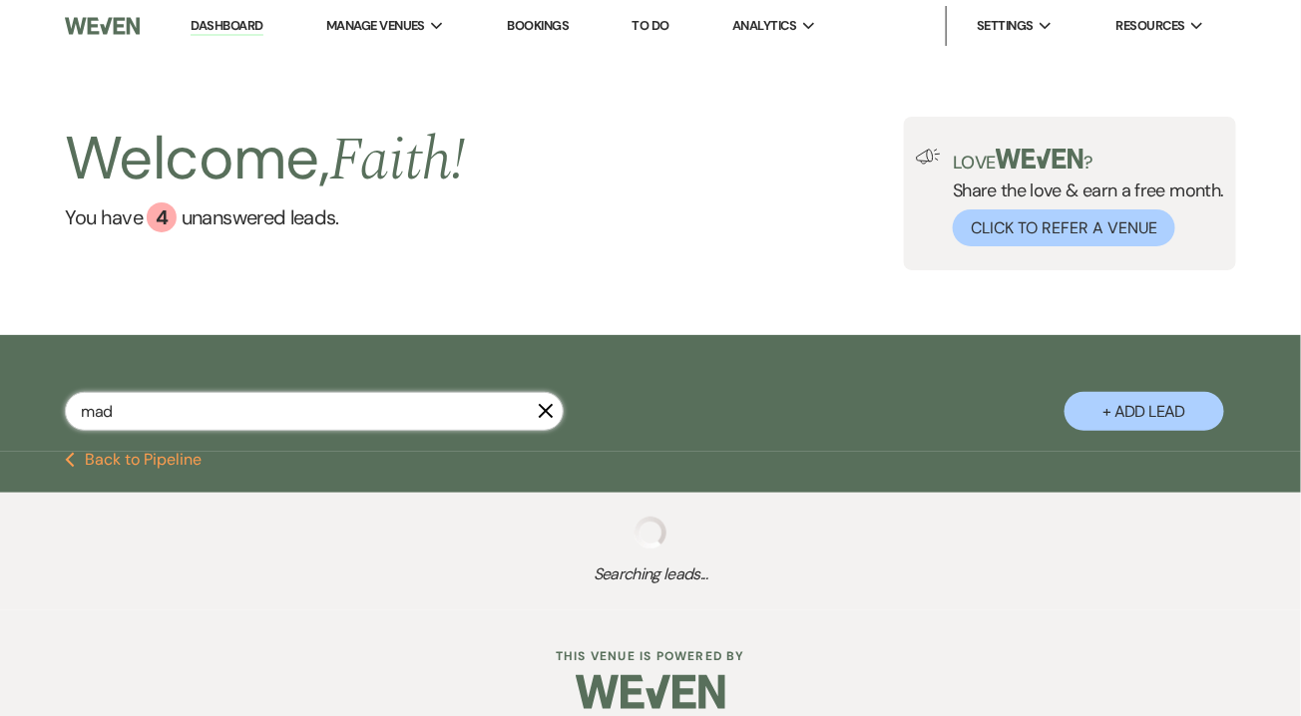
type input "made"
select select "9"
select select "4"
select select "8"
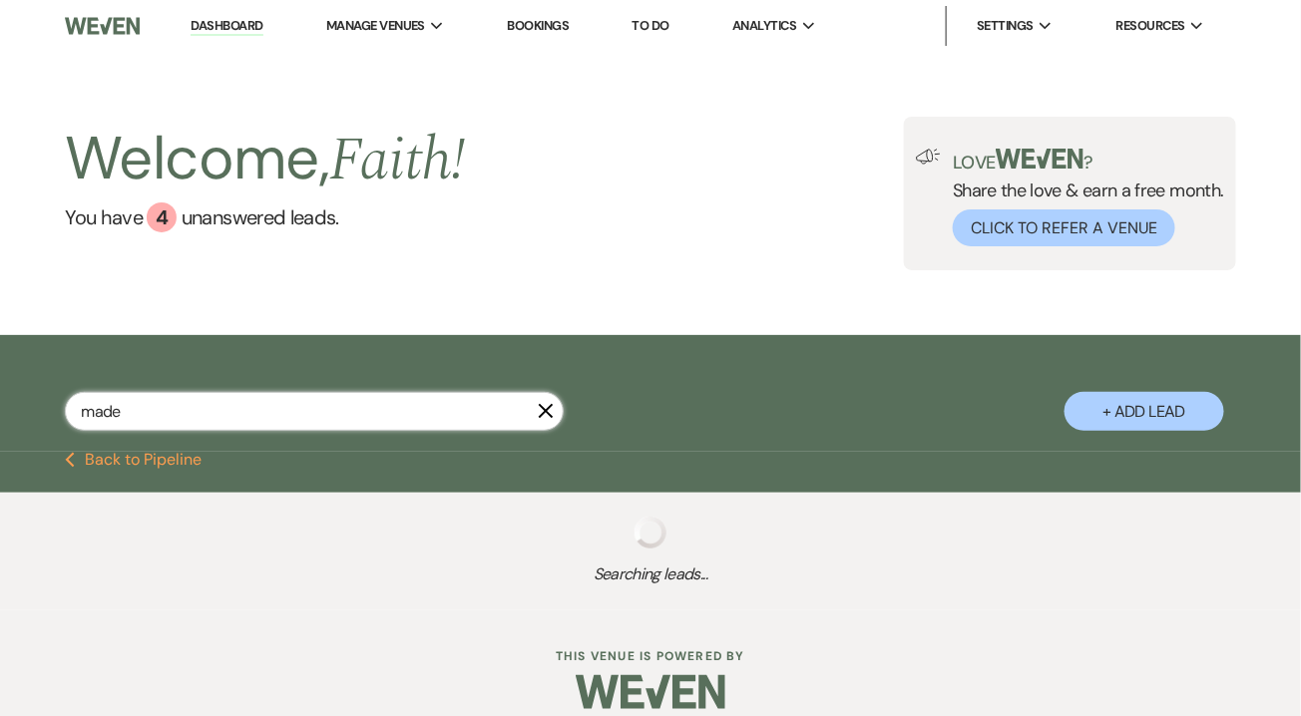
select select "2"
select select "8"
select select "7"
select select "8"
select select "5"
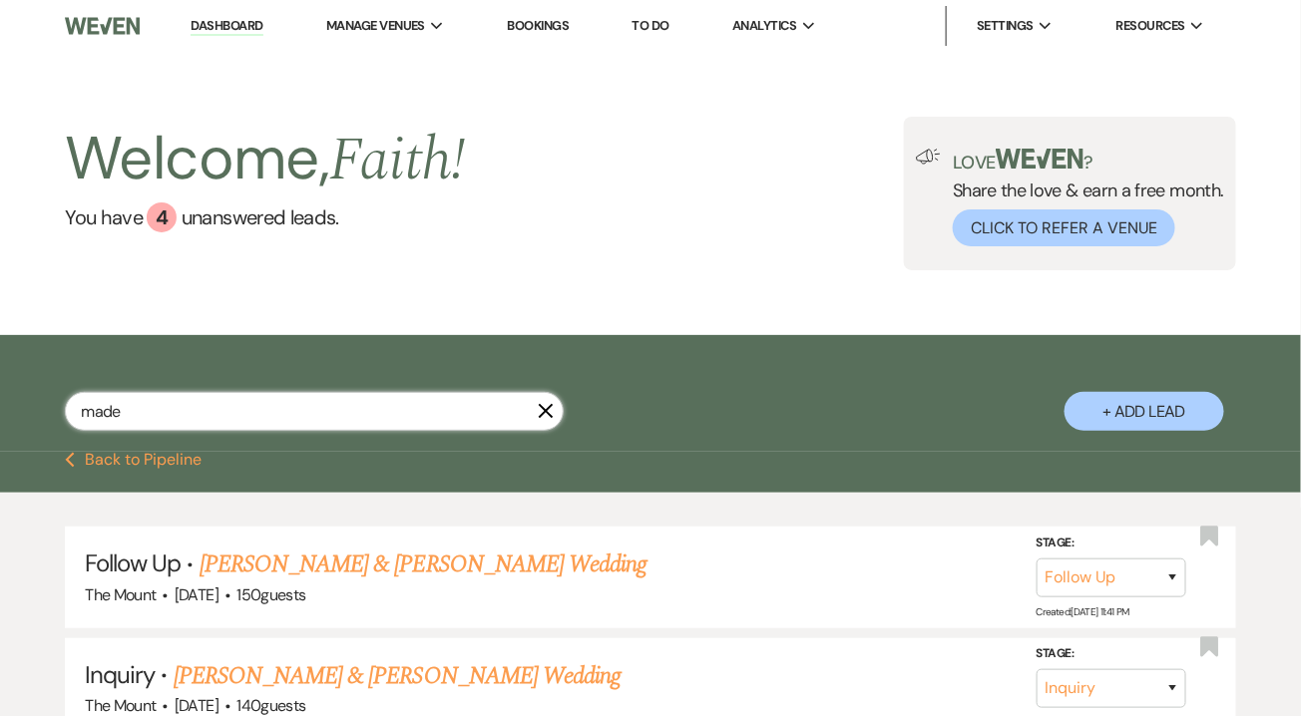
type input "madel"
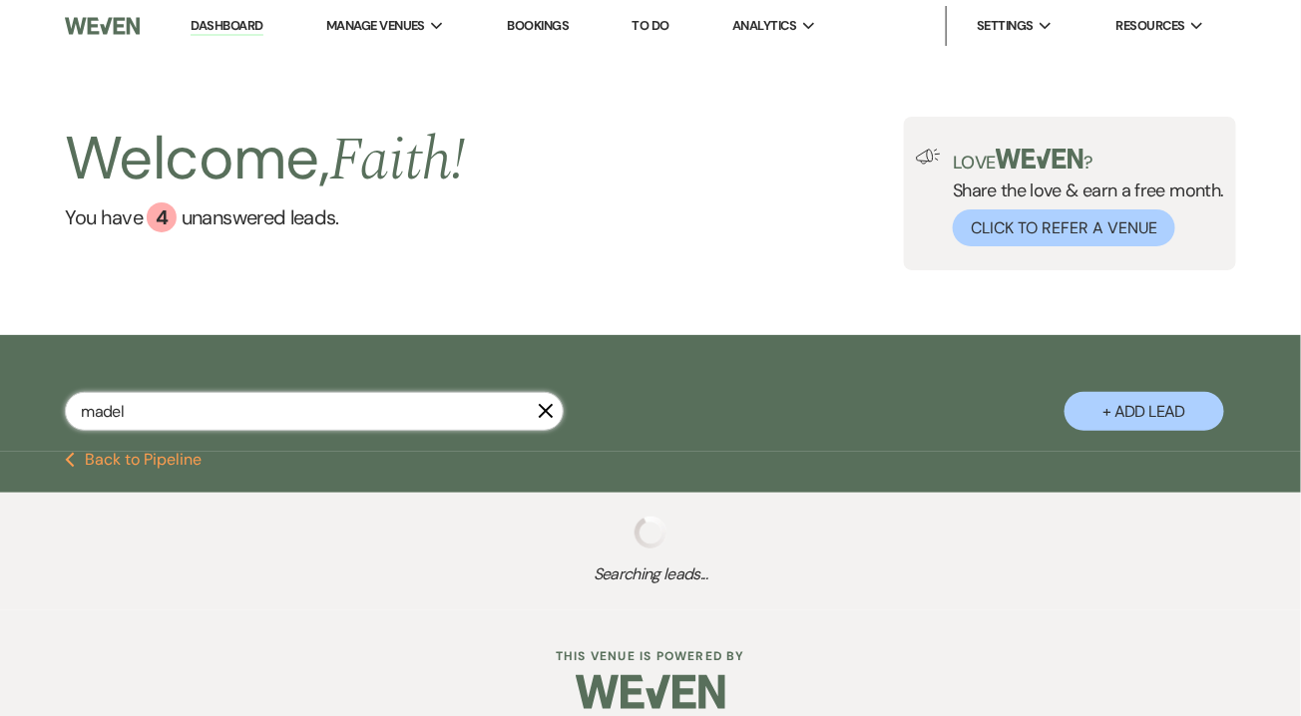
select select "9"
select select "4"
select select "8"
select select "2"
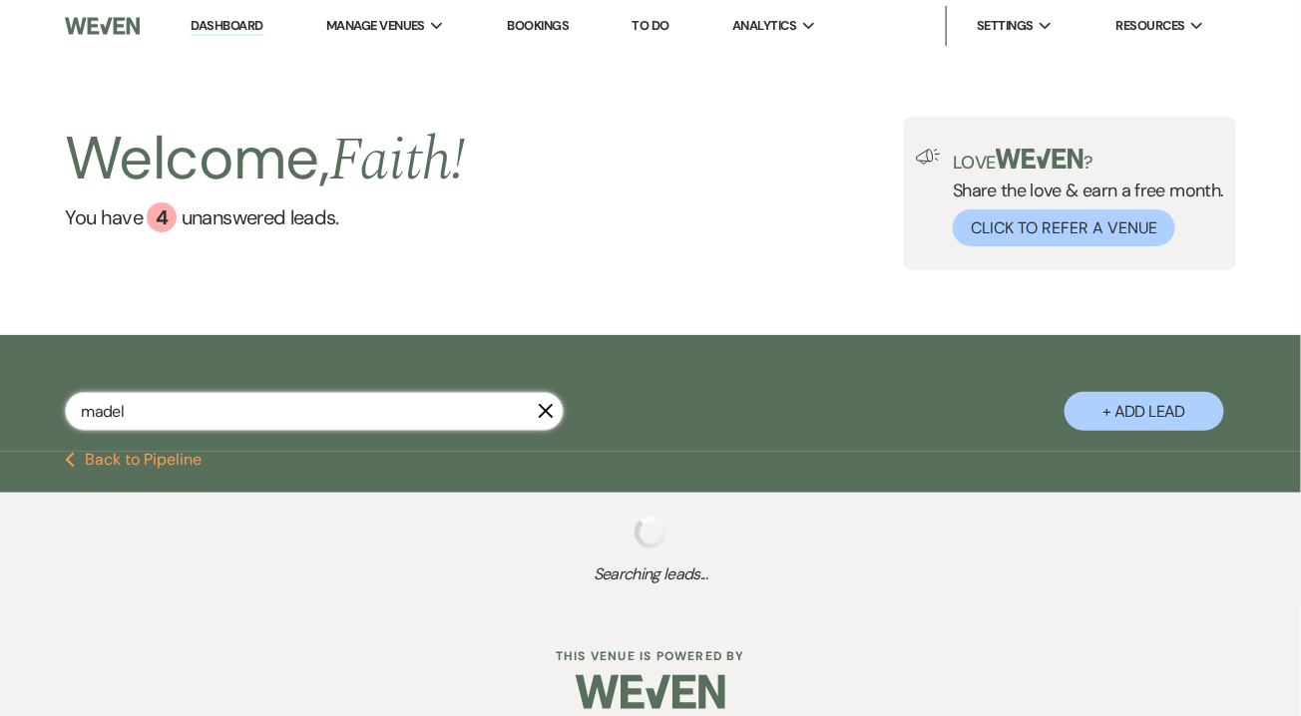
select select "8"
select select "7"
select select "8"
select select "5"
type input "madeline"
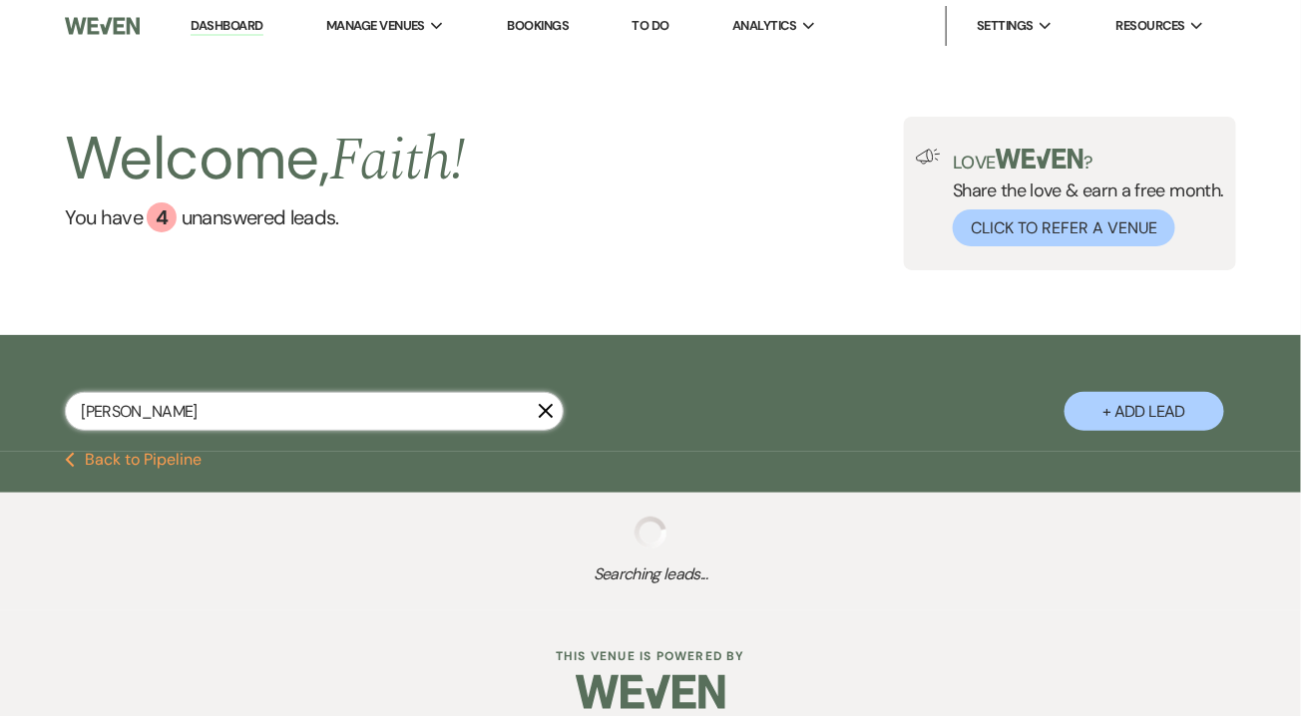
select select "8"
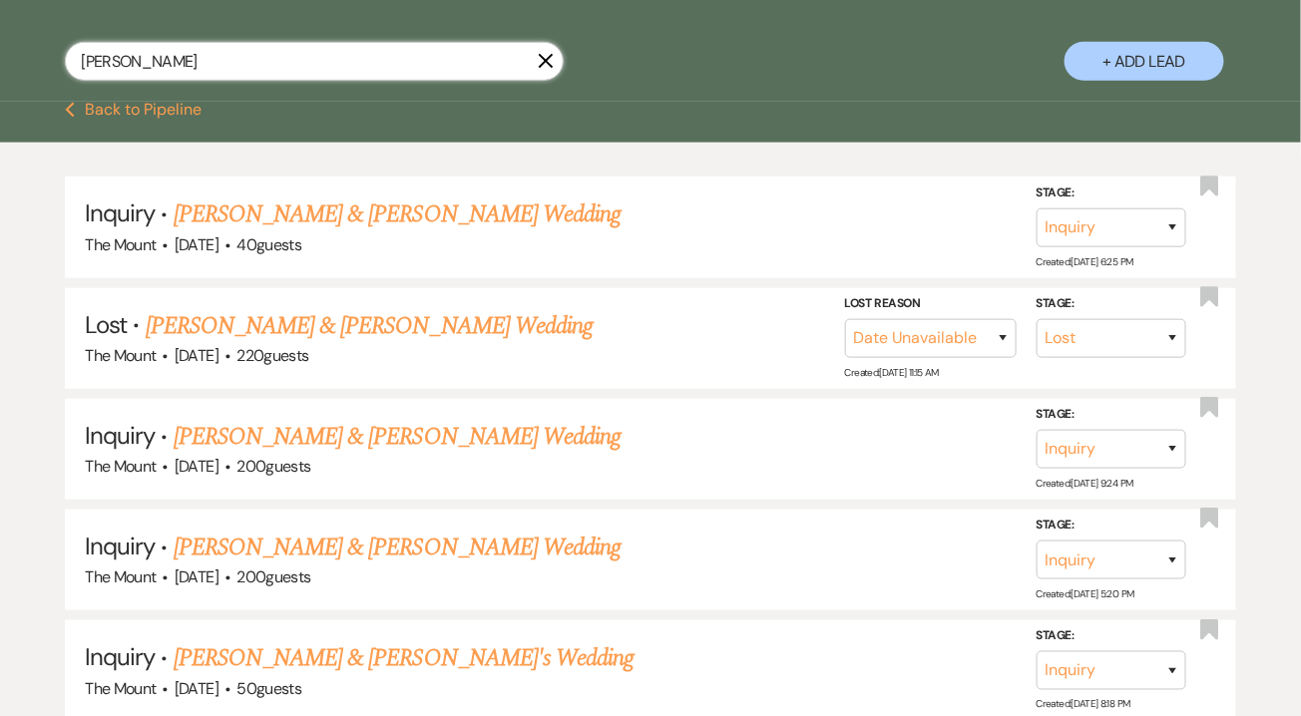
scroll to position [178, 0]
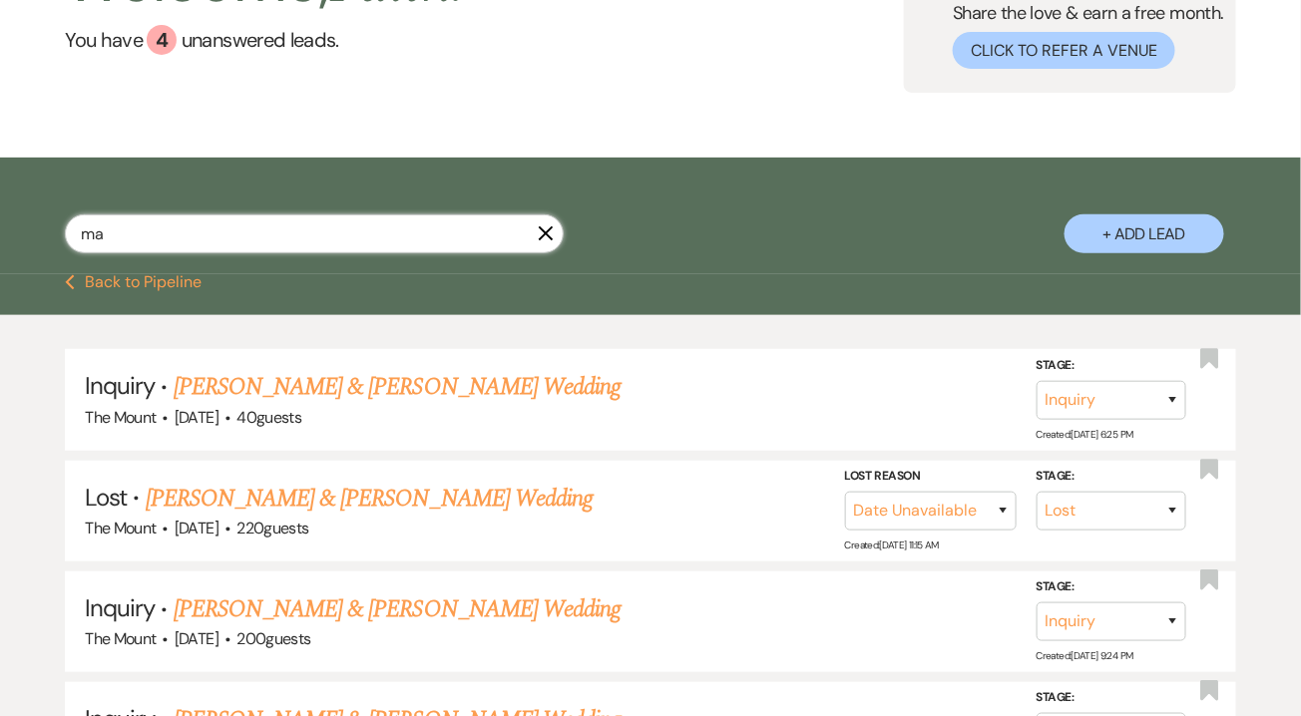
type input "m"
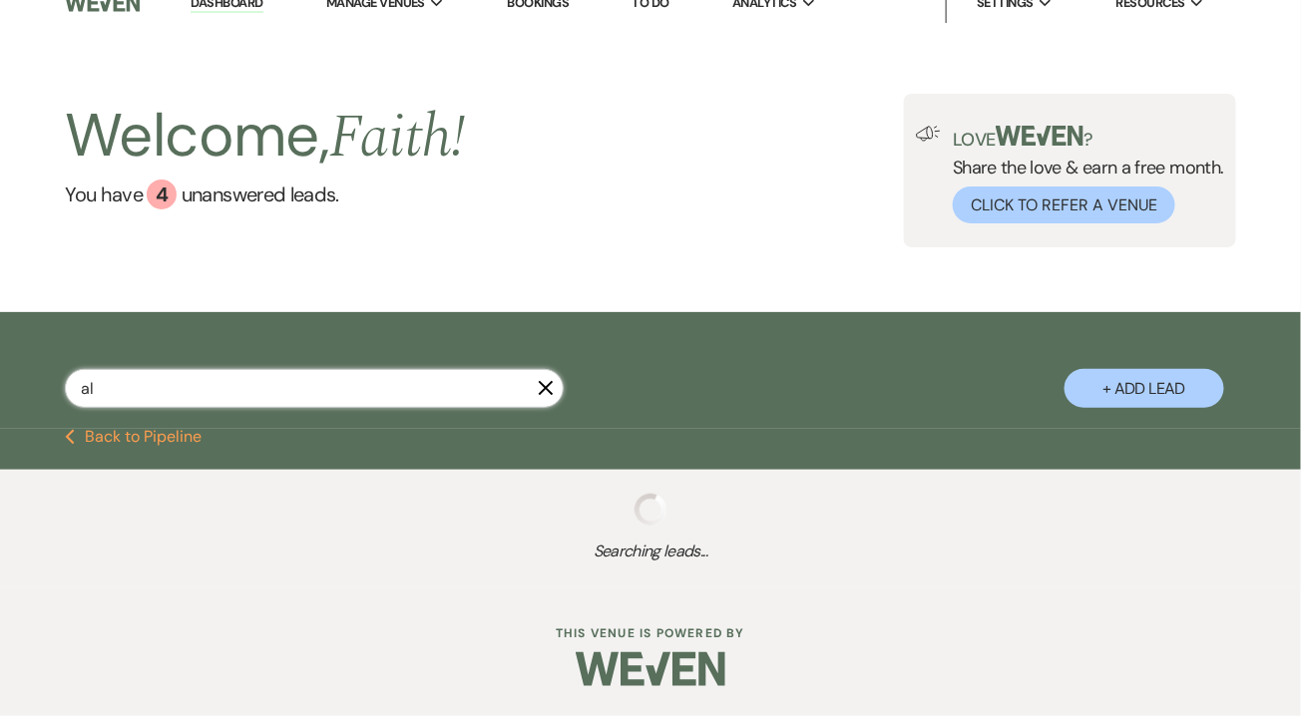
scroll to position [23, 0]
type input "albert"
select select "2"
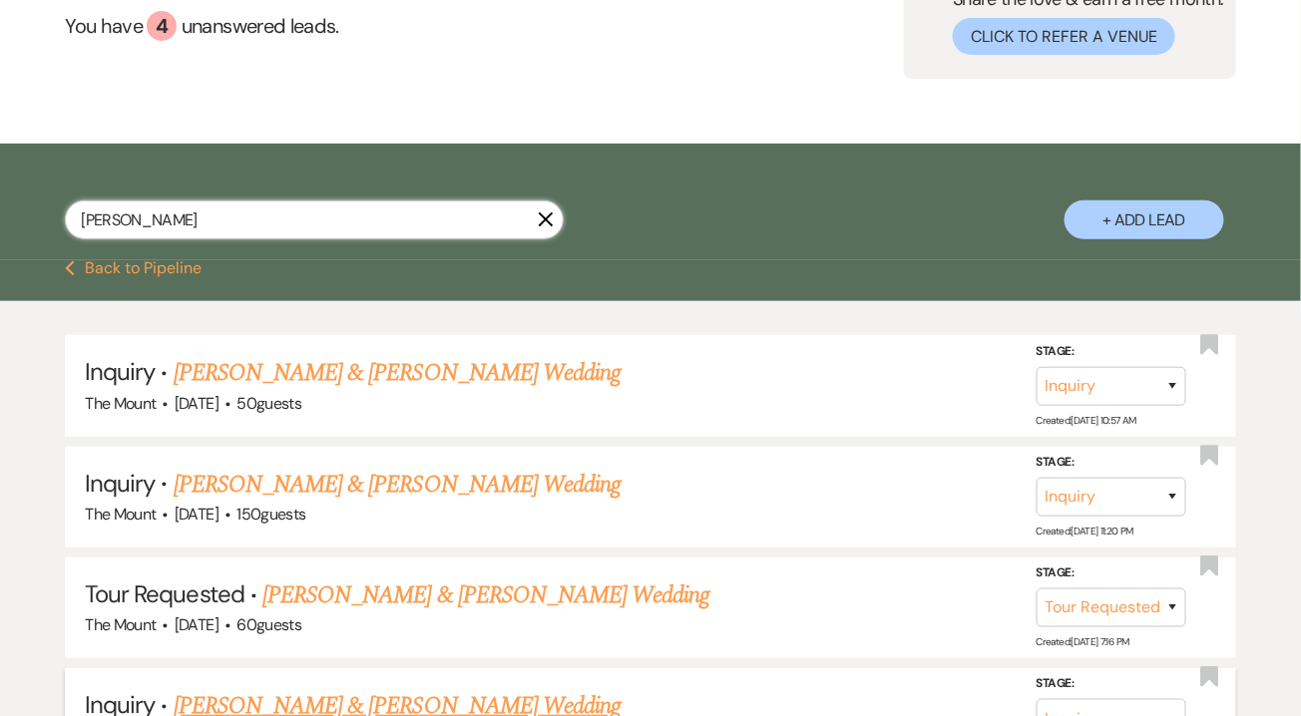
scroll to position [149, 0]
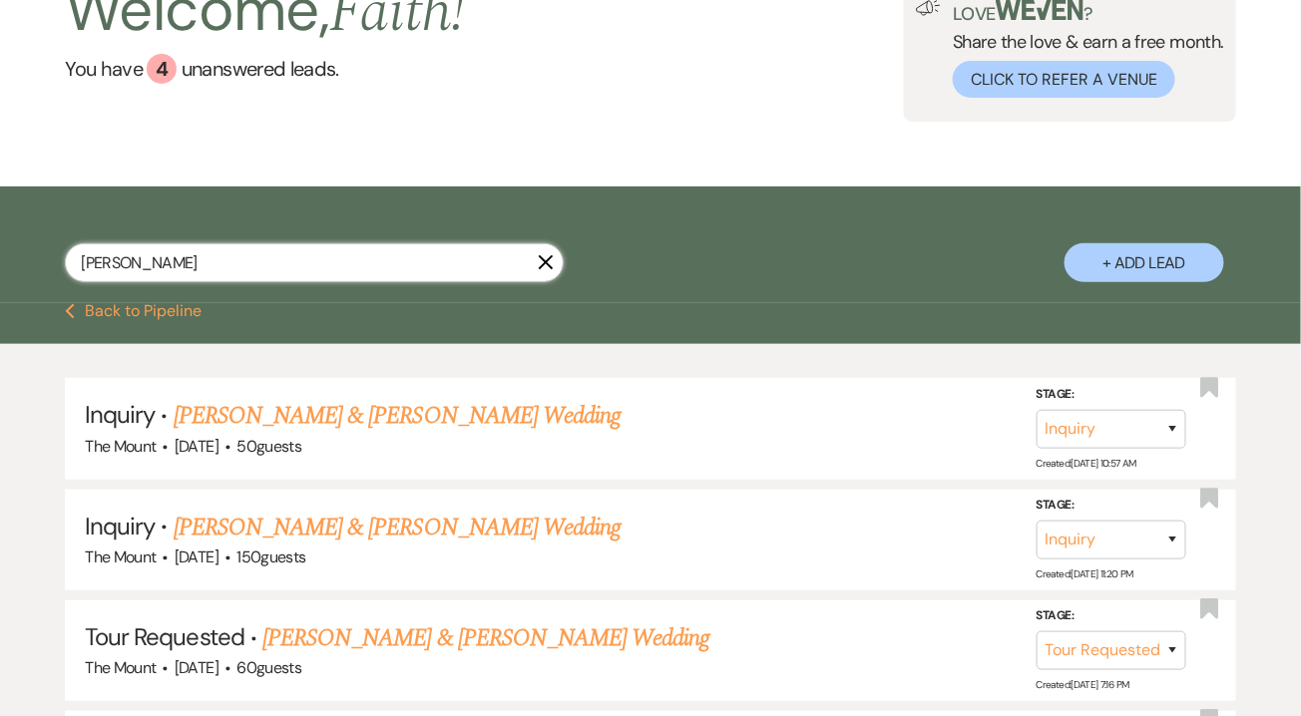
drag, startPoint x: 181, startPoint y: 263, endPoint x: 0, endPoint y: 236, distance: 182.5
click at [0, 236] on div "albert X + Add Lead" at bounding box center [650, 247] width 1301 height 102
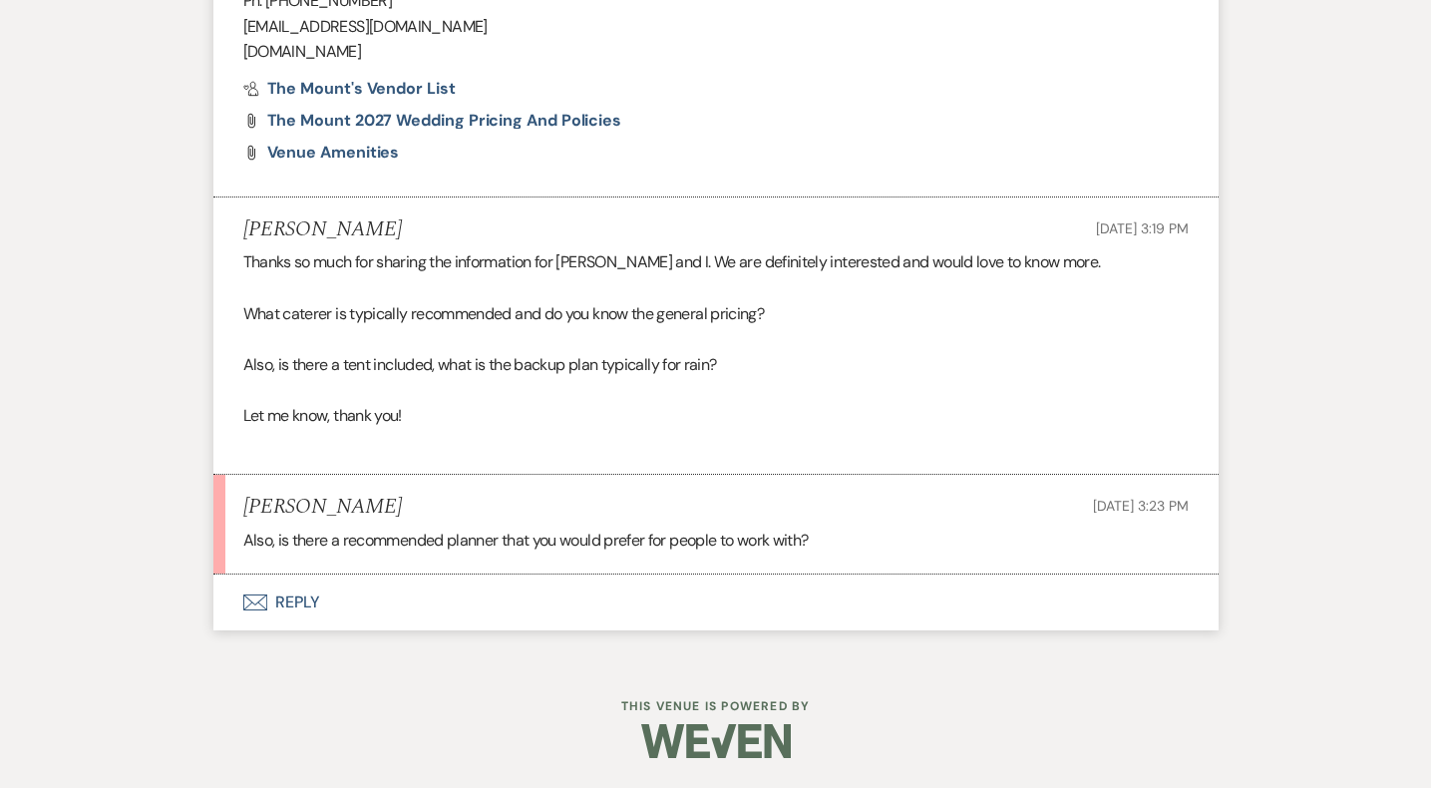
click at [313, 594] on button "Envelope Reply" at bounding box center [715, 603] width 1005 height 56
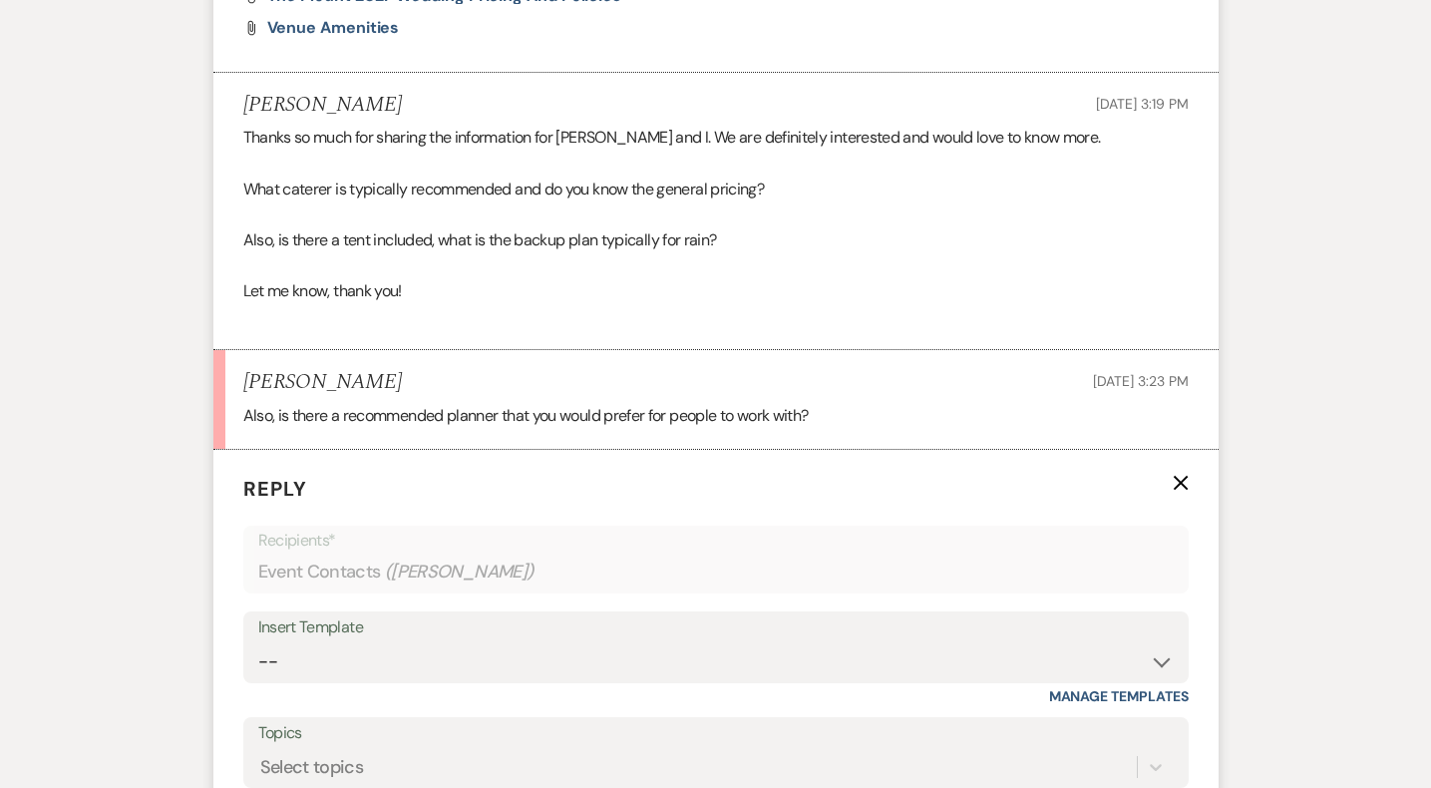
scroll to position [2654, 0]
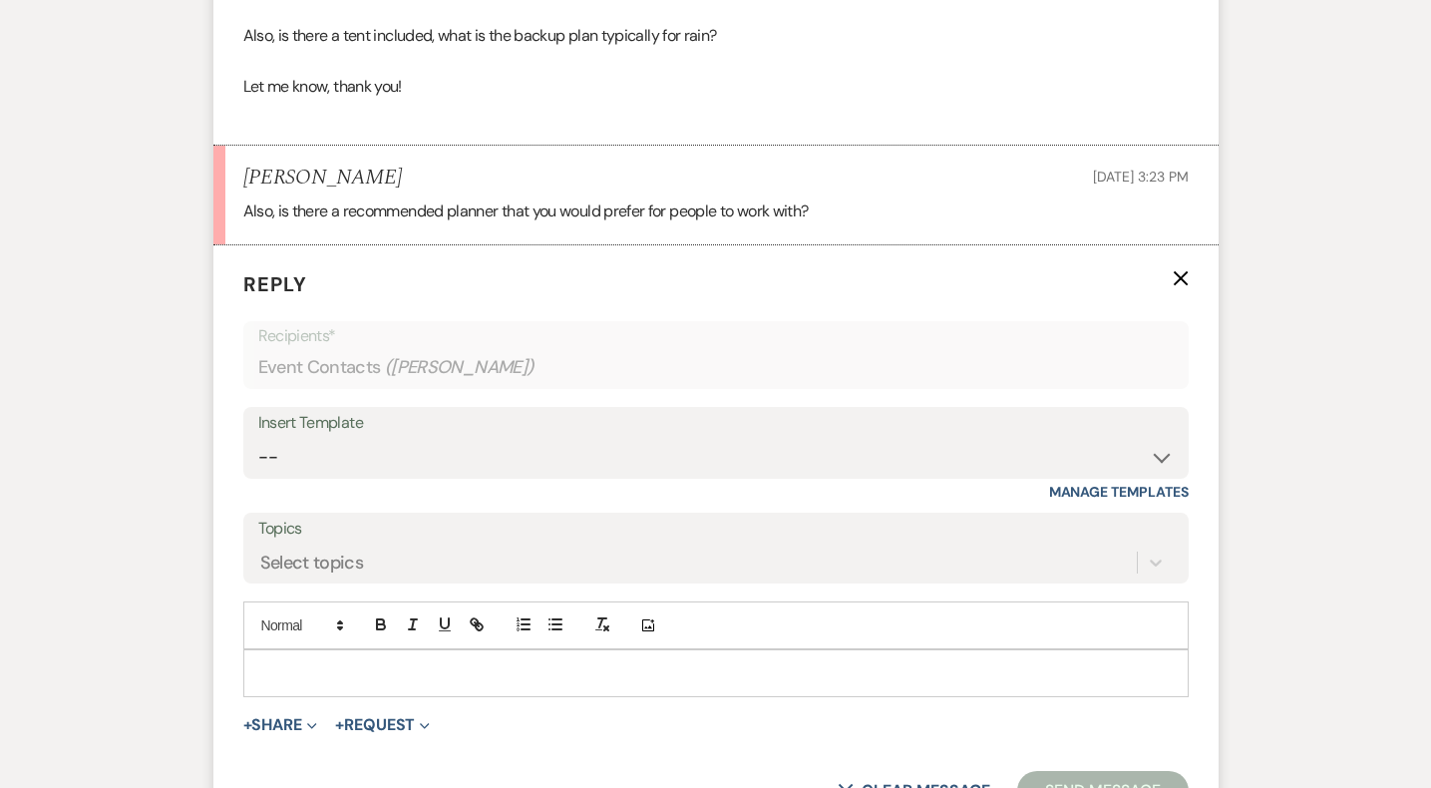
click at [325, 680] on p at bounding box center [716, 673] width 914 height 22
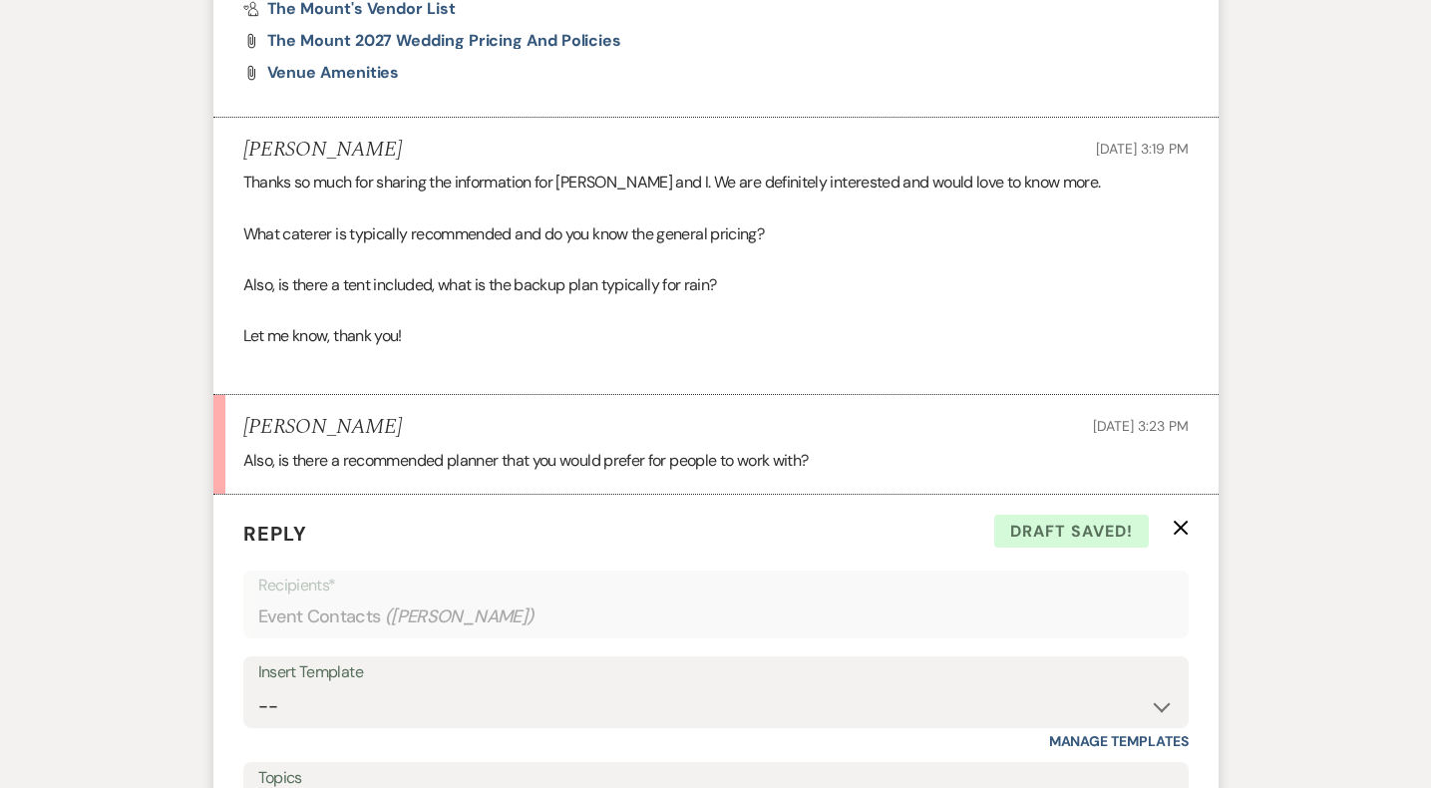
scroll to position [1884, 0]
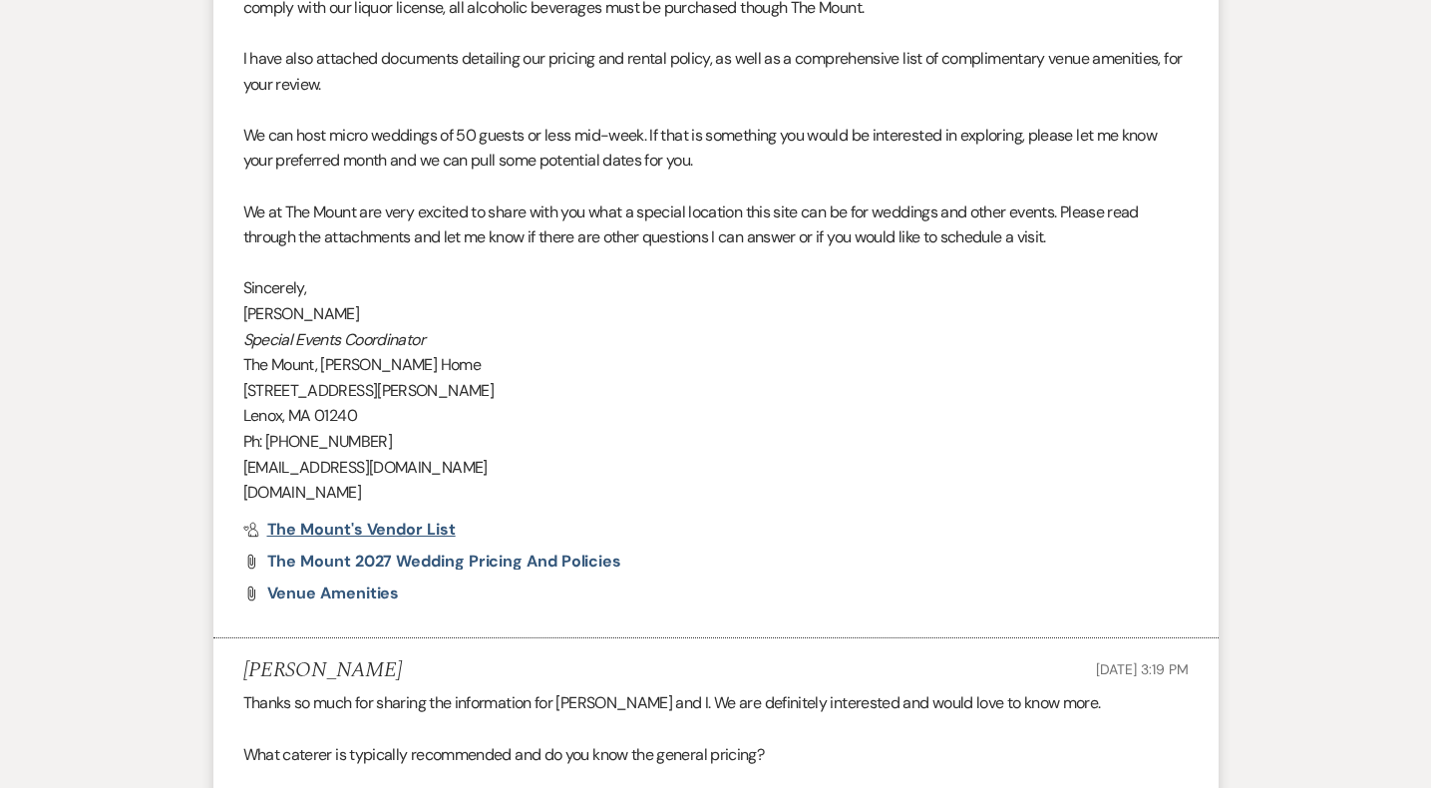
click at [380, 526] on span "The Mount's Vendor List" at bounding box center [361, 529] width 189 height 21
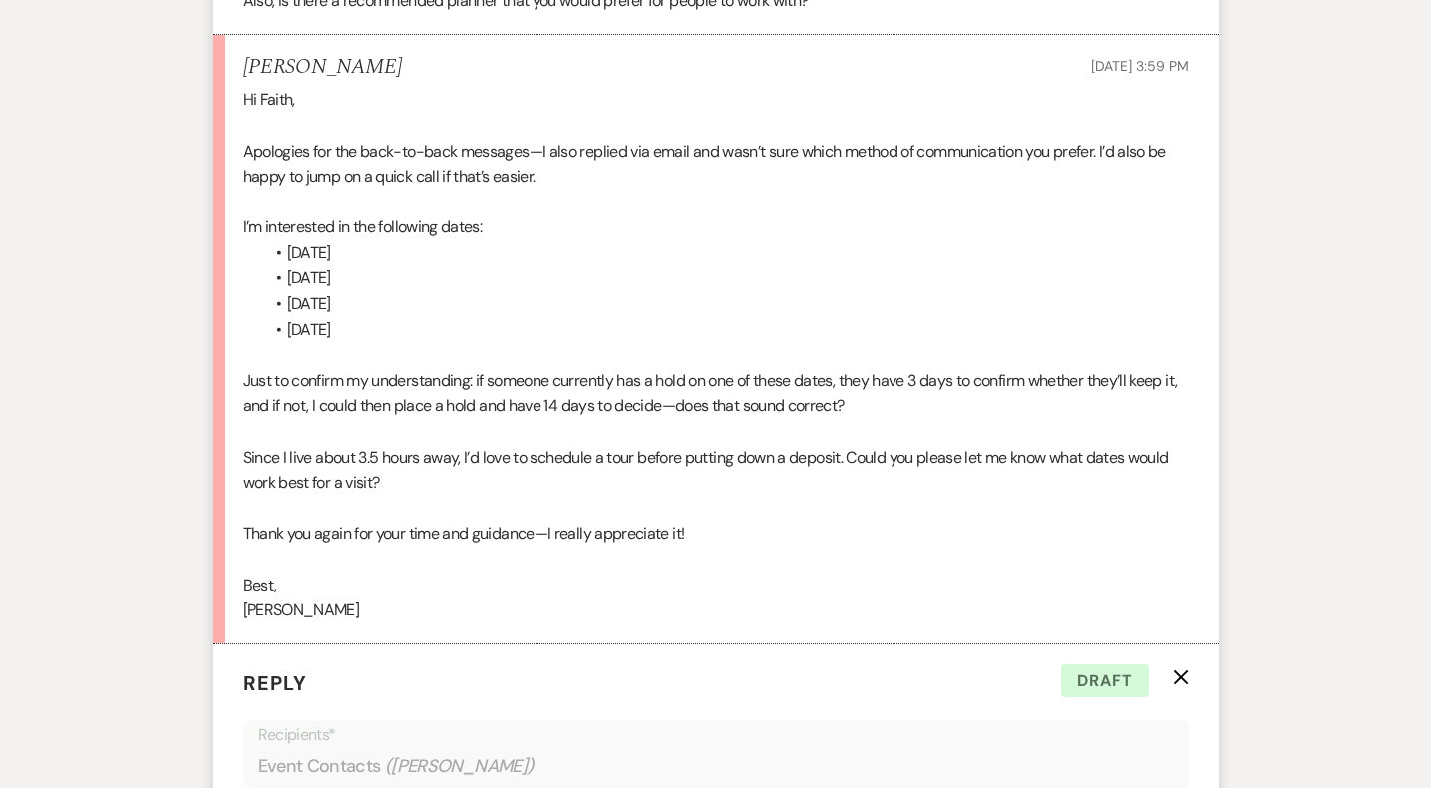
scroll to position [2863, 0]
click at [1181, 679] on use "button" at bounding box center [1180, 679] width 15 height 15
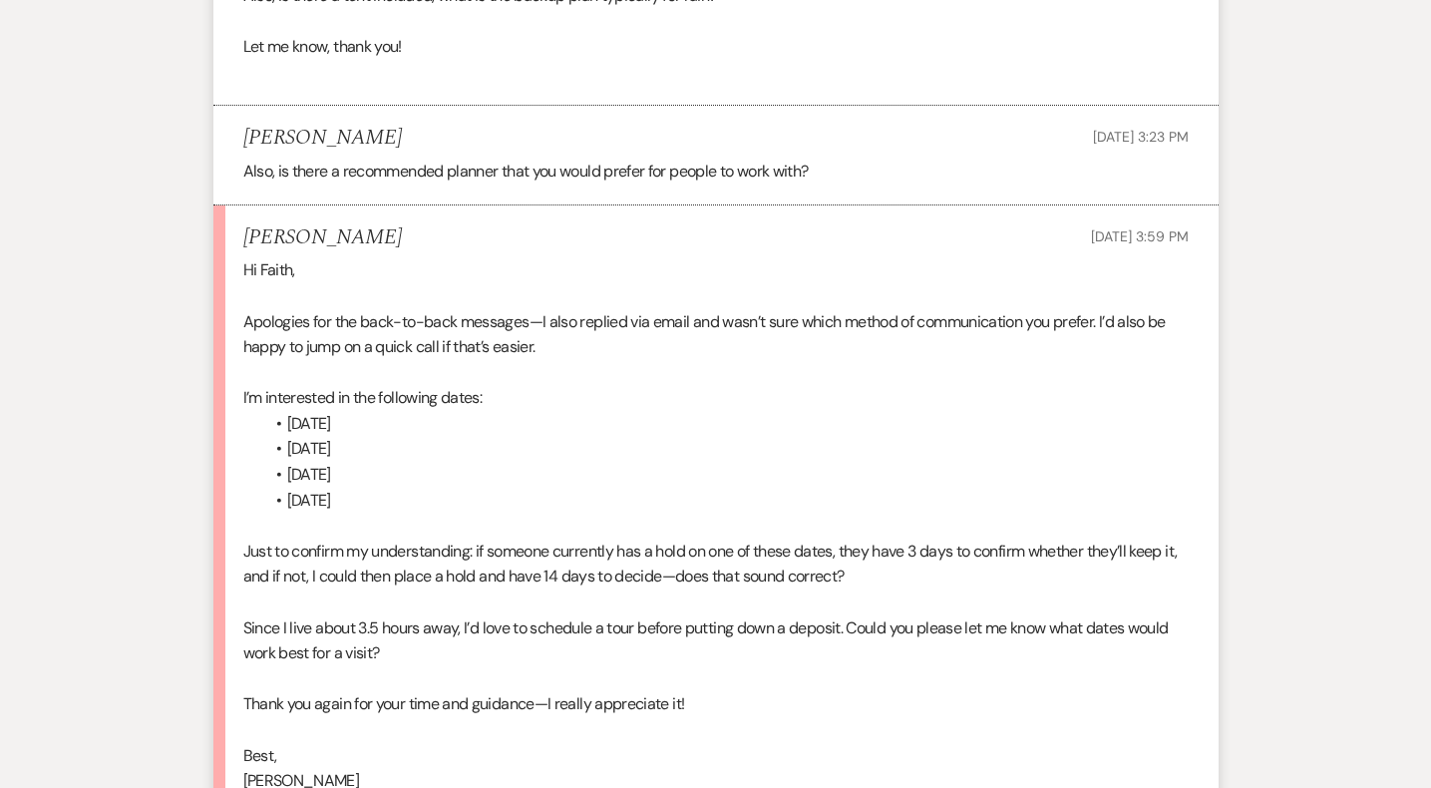
scroll to position [2695, 0]
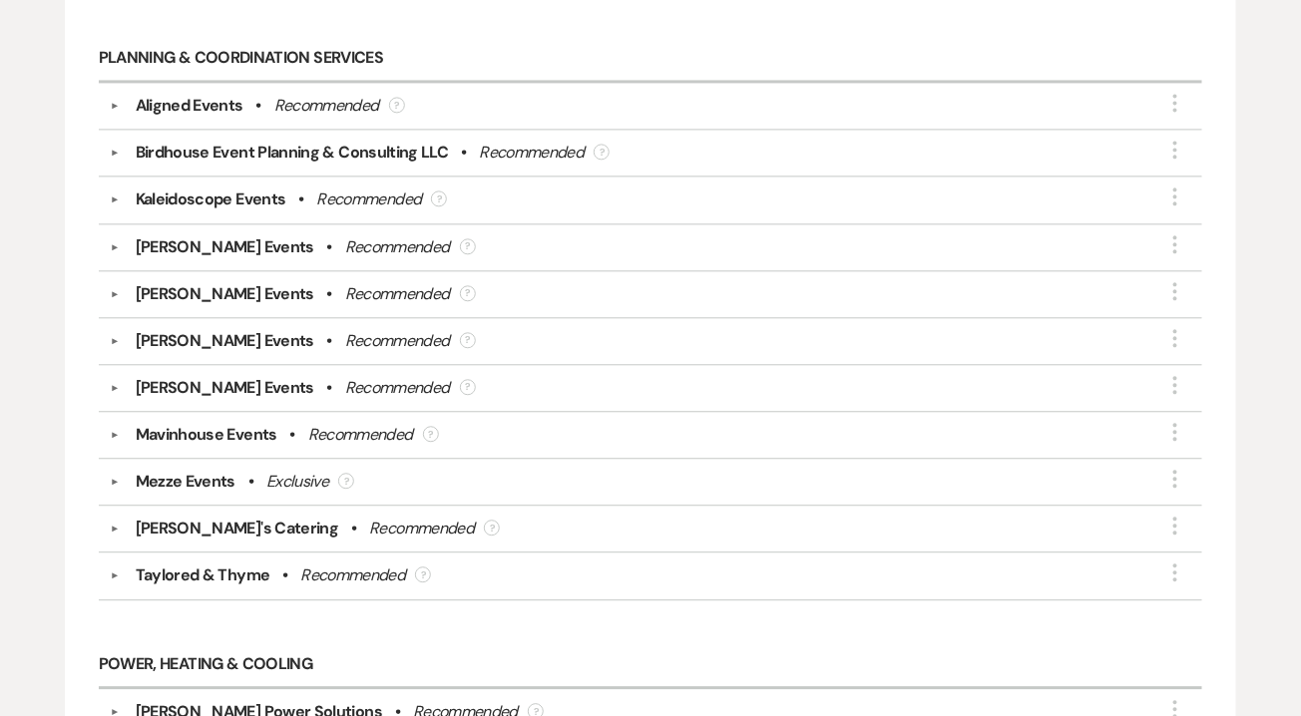
scroll to position [3718, 0]
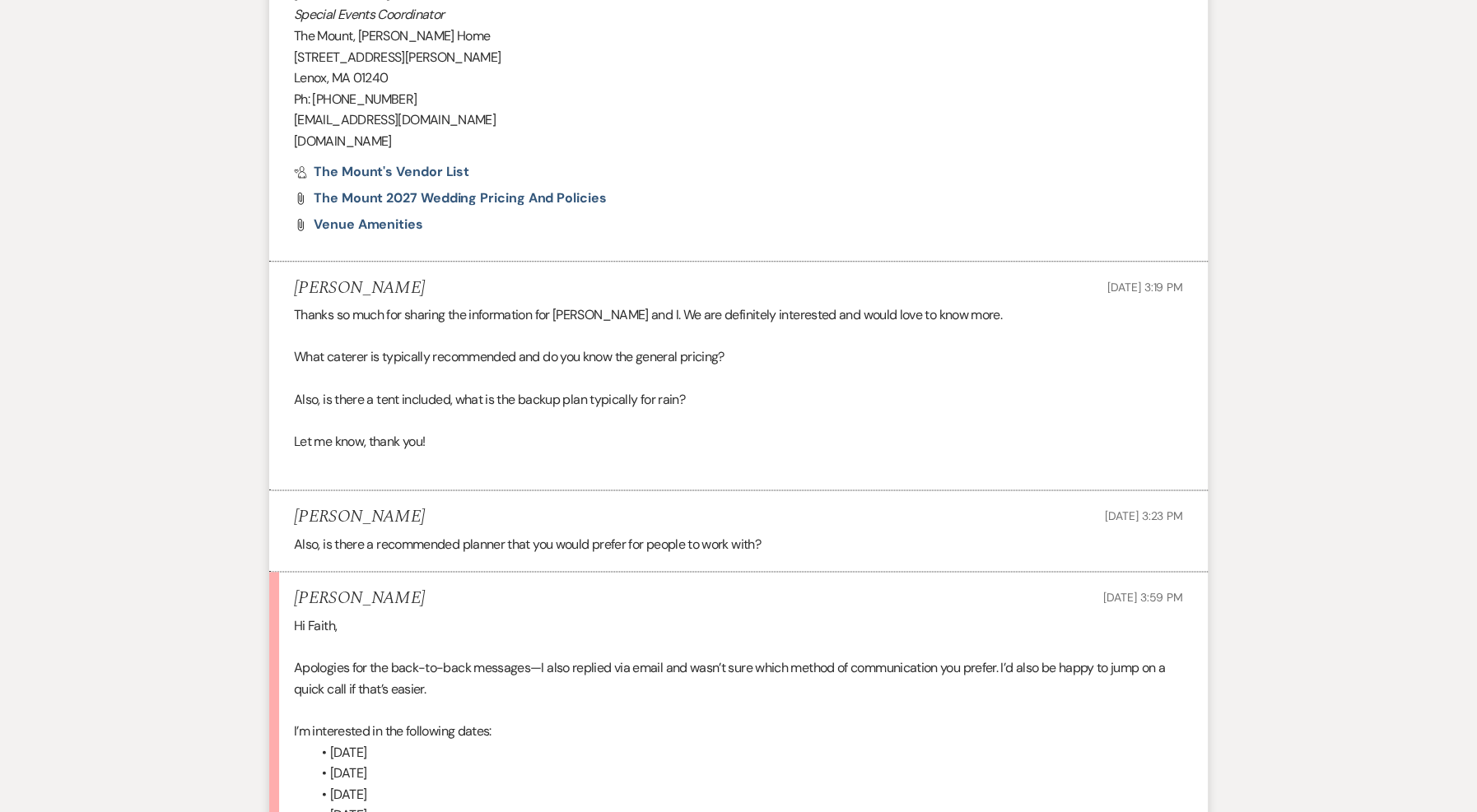
scroll to position [1788, 0]
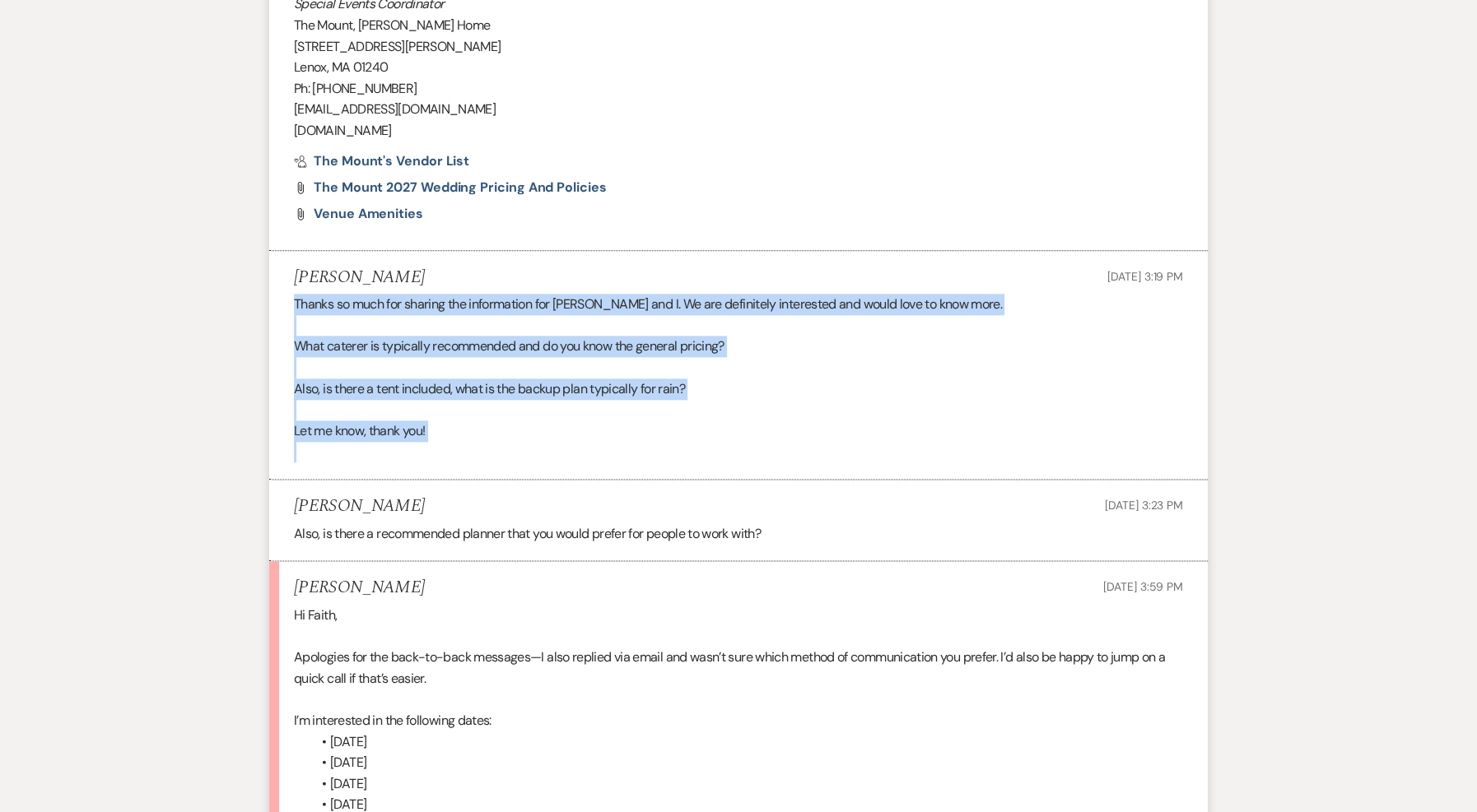
drag, startPoint x: 285, startPoint y: 301, endPoint x: 474, endPoint y: 440, distance: 234.6
click at [474, 440] on li "[PERSON_NAME] [DATE] 3:19 PM Thanks so much for sharing the information for [PE…" at bounding box center [738, 366] width 939 height 229
copy div "Thanks so much for sharing the information for [PERSON_NAME] and I. We are defi…"
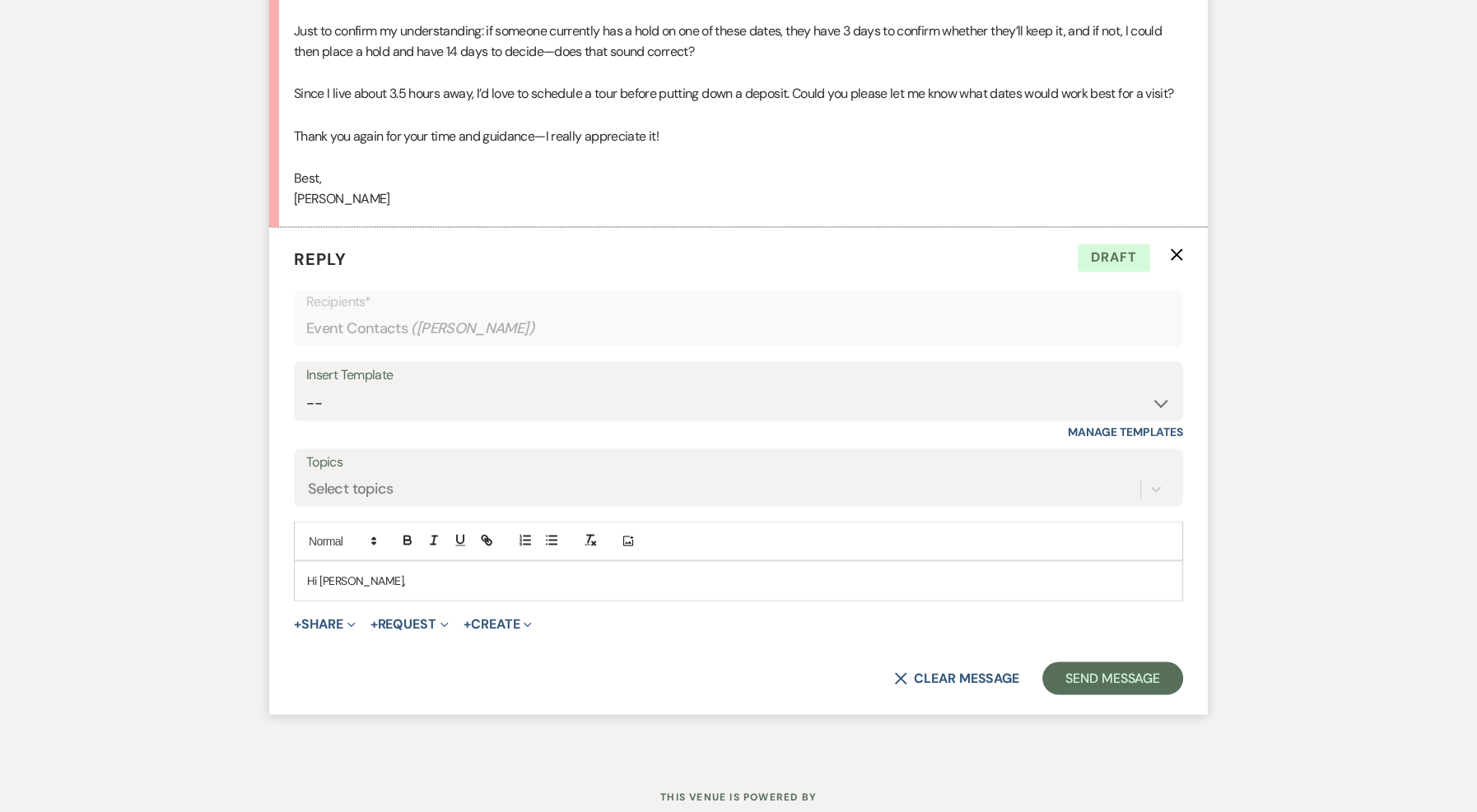
scroll to position [2618, 0]
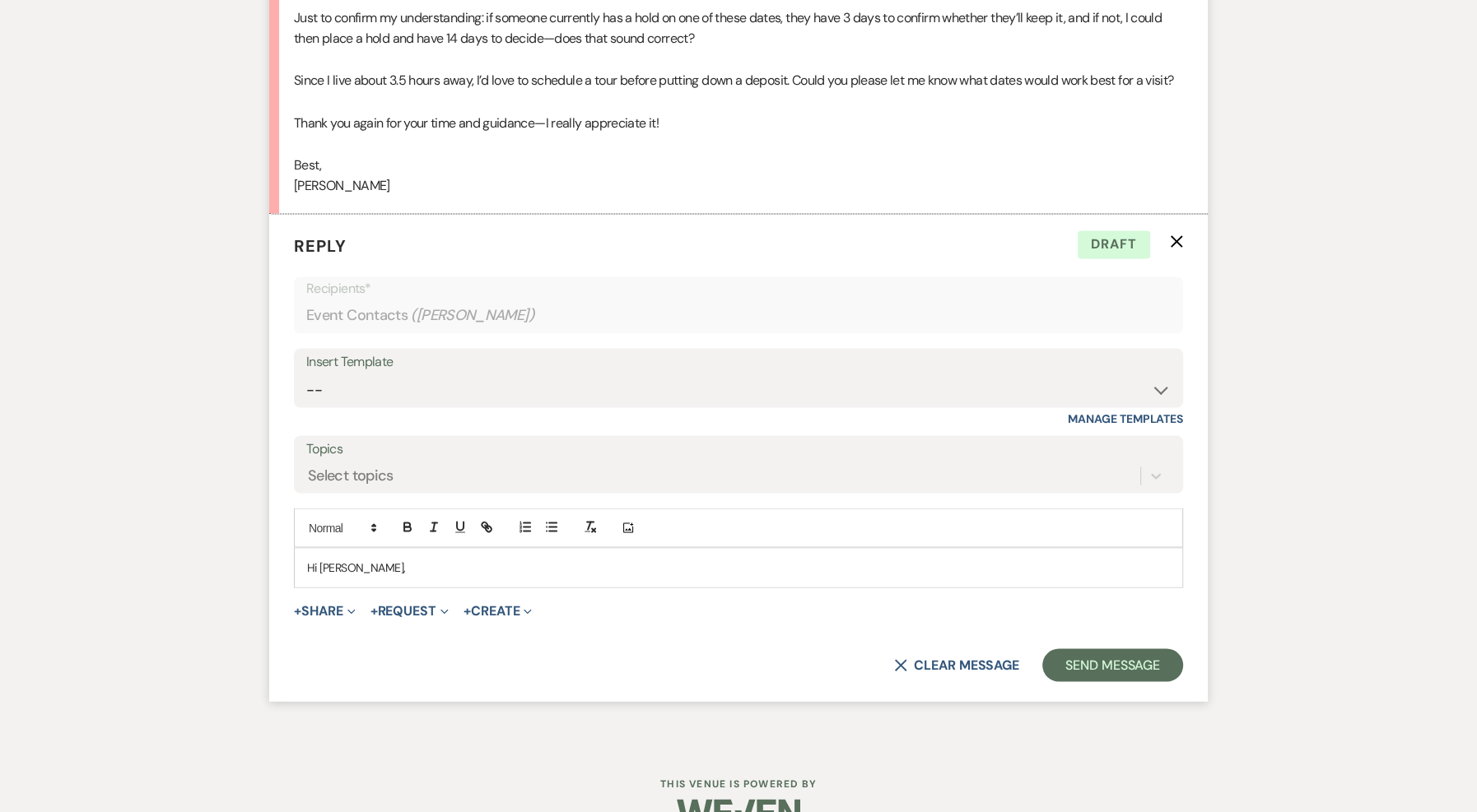
click at [430, 576] on p "Hi Courtney," at bounding box center [738, 567] width 863 height 18
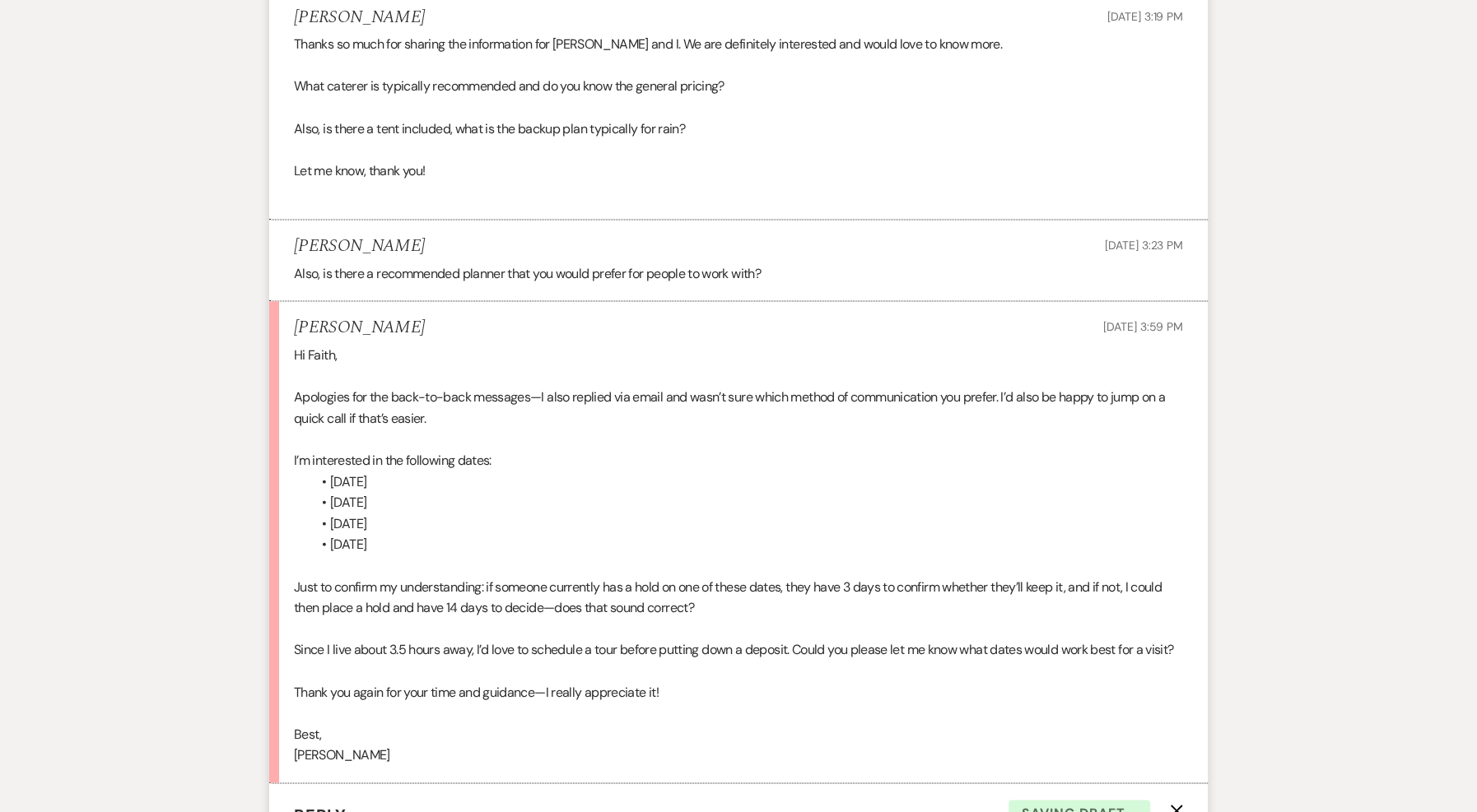
scroll to position [2042, 0]
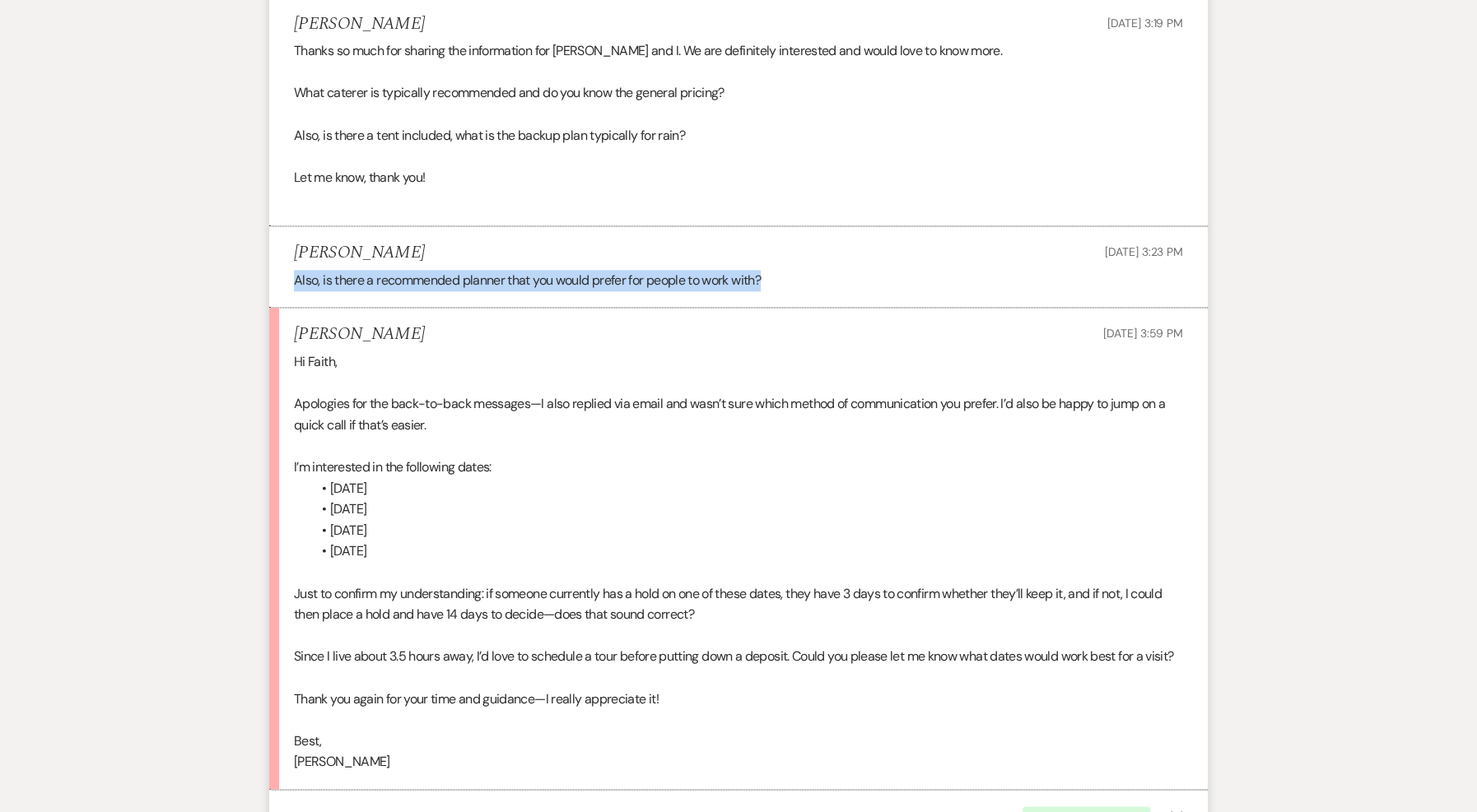
drag, startPoint x: 807, startPoint y: 278, endPoint x: 268, endPoint y: 271, distance: 539.0
click at [269, 271] on li "Courtney Mullen Sep 24, 2025, 3:23 PM Also, is there a recommended planner that…" at bounding box center [738, 267] width 939 height 82
copy p "Also, is there a recommended planner that you would prefer for people to work w…"
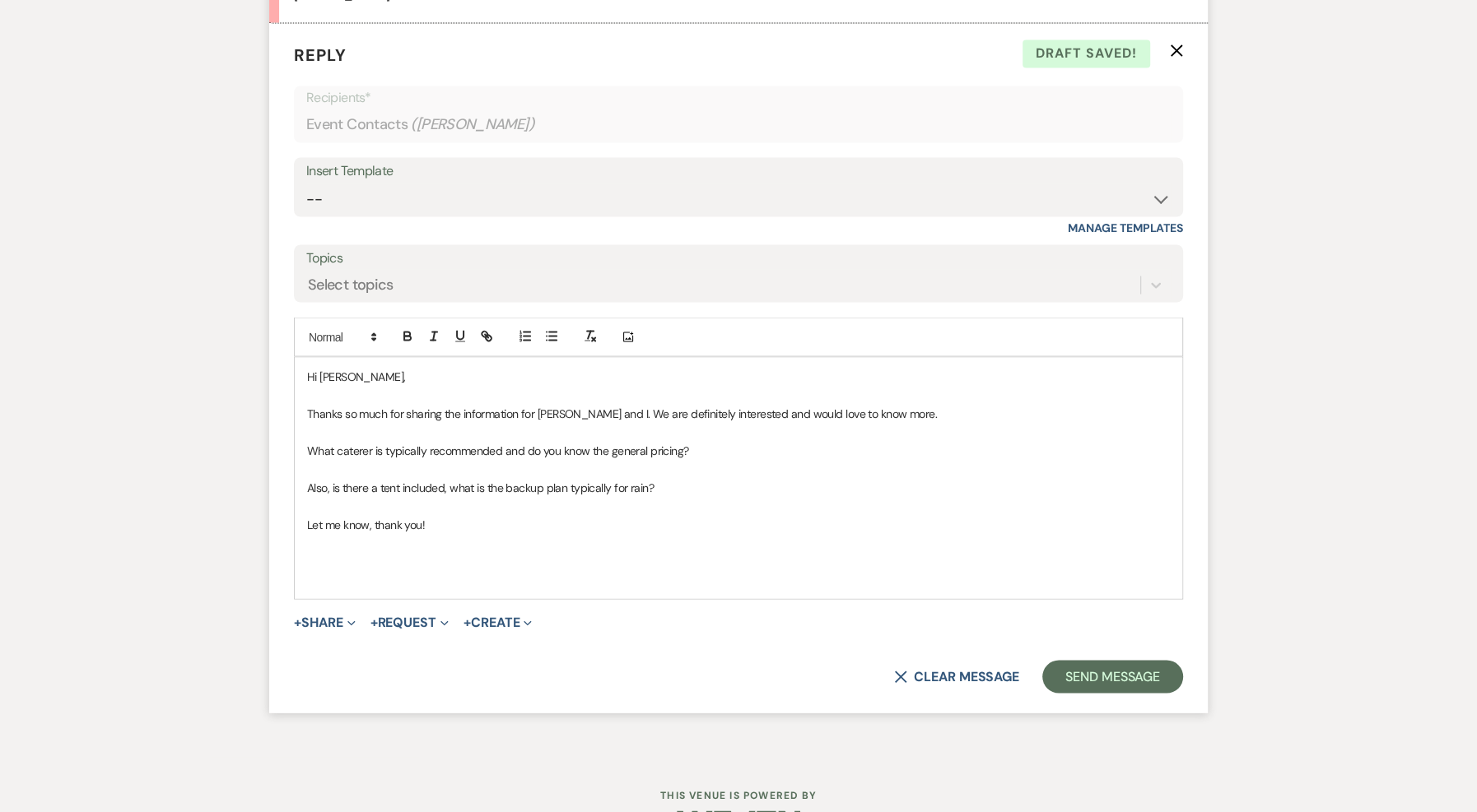
scroll to position [2811, 0]
click at [665, 531] on p "Let me know, thank you!" at bounding box center [738, 522] width 863 height 18
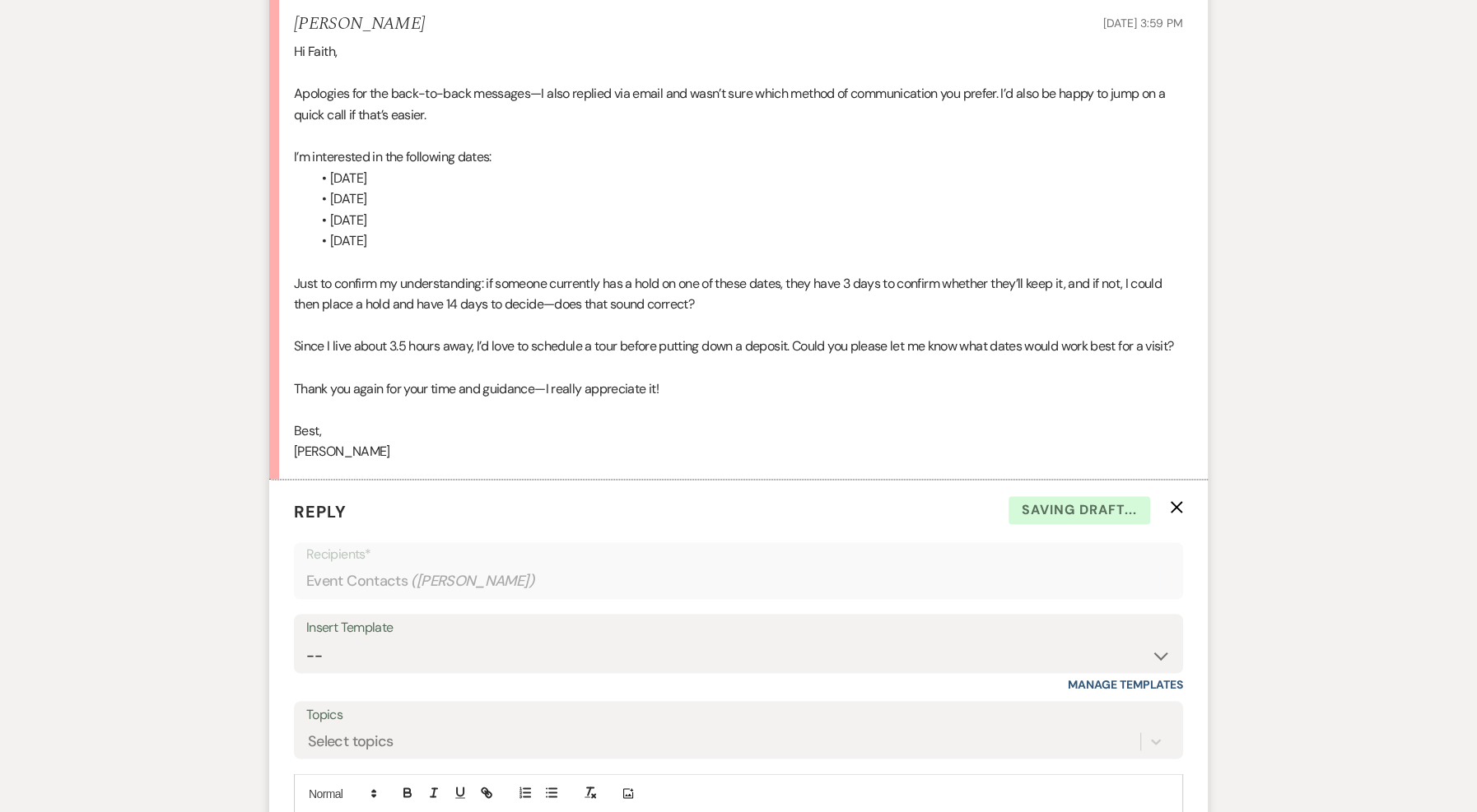
scroll to position [2355, 0]
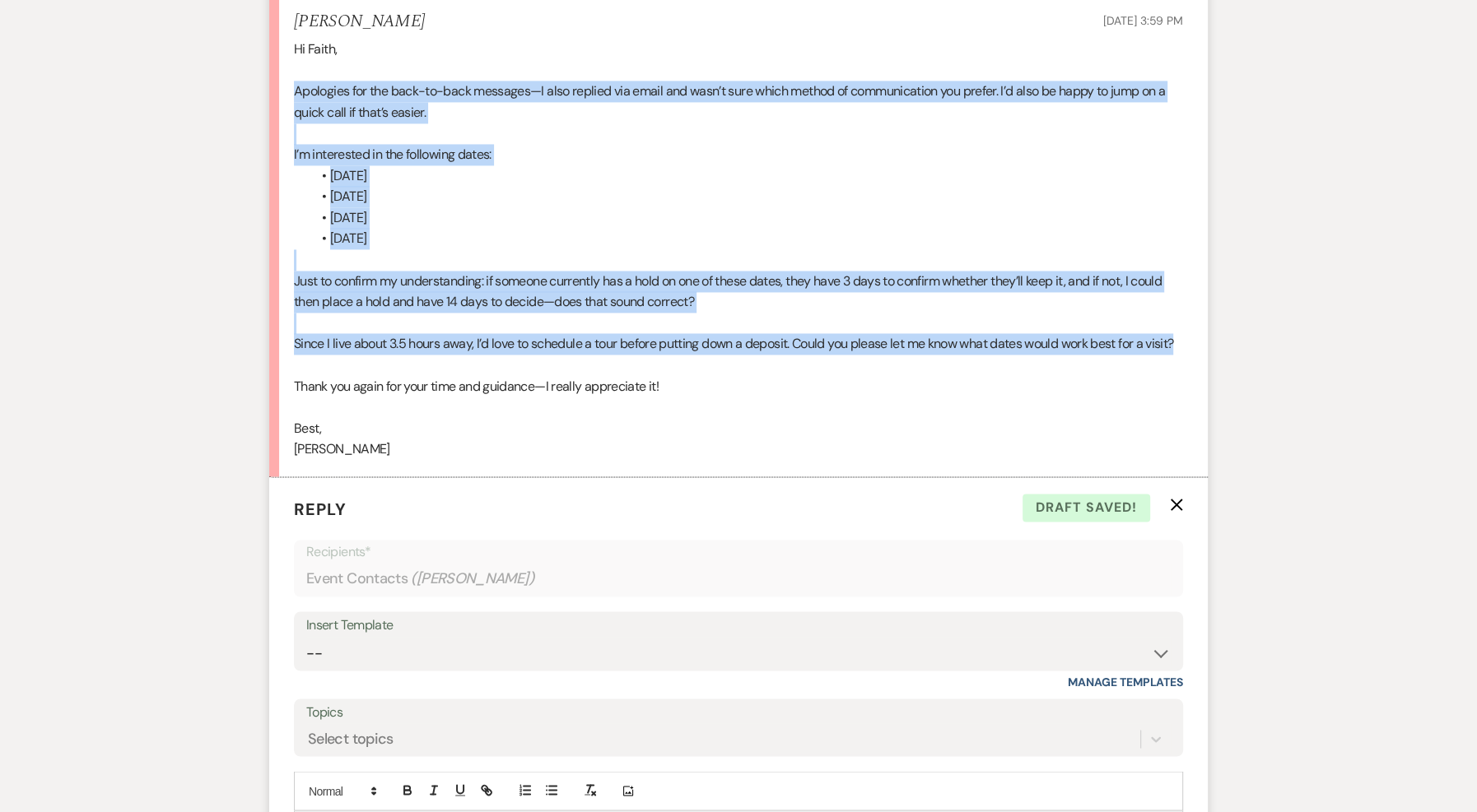
drag, startPoint x: 339, startPoint y: 357, endPoint x: 166, endPoint y: 88, distance: 319.8
copy div "Apologies for the back-to-back messages—I also replied via email and wasn’t sur…"
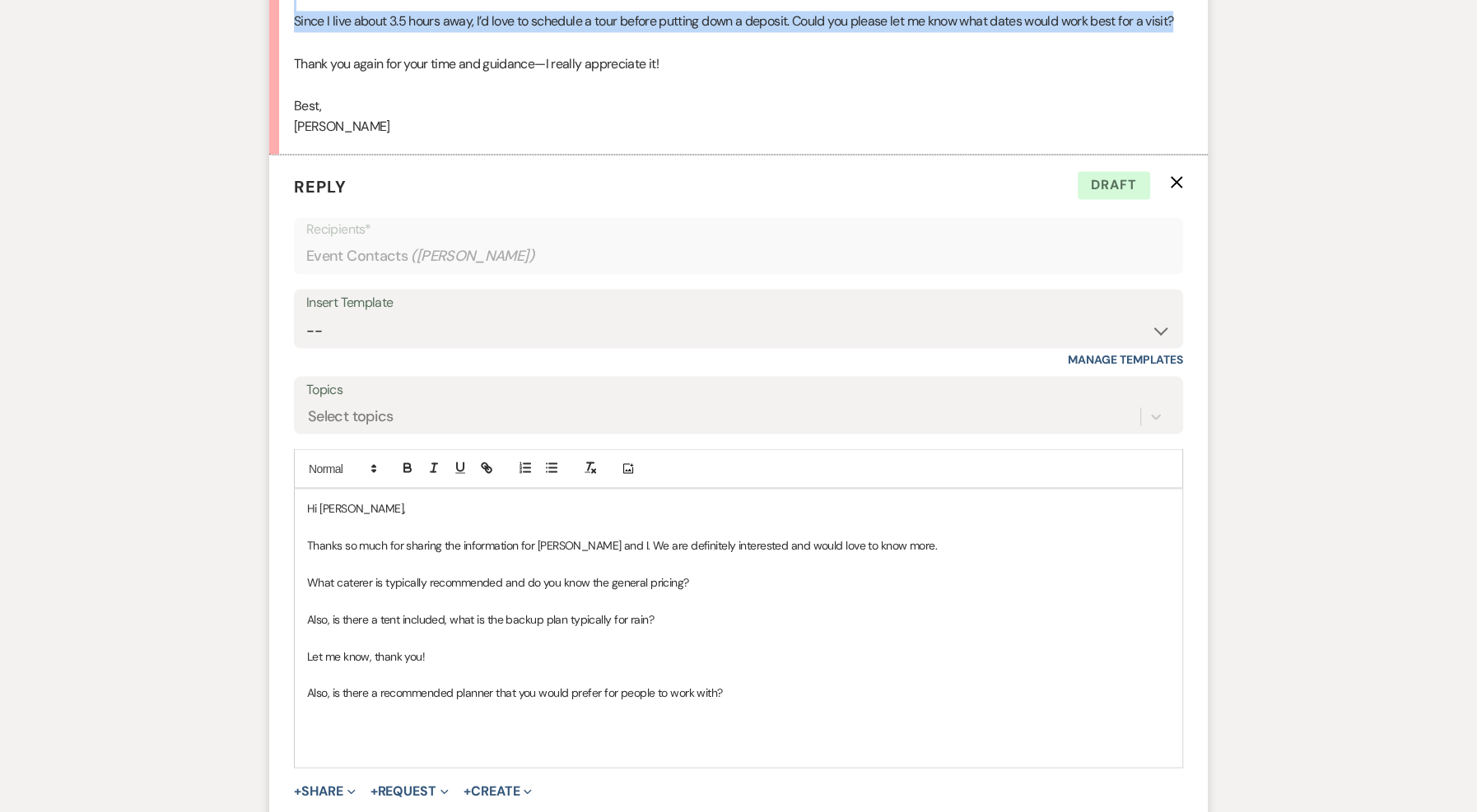
scroll to position [2884, 0]
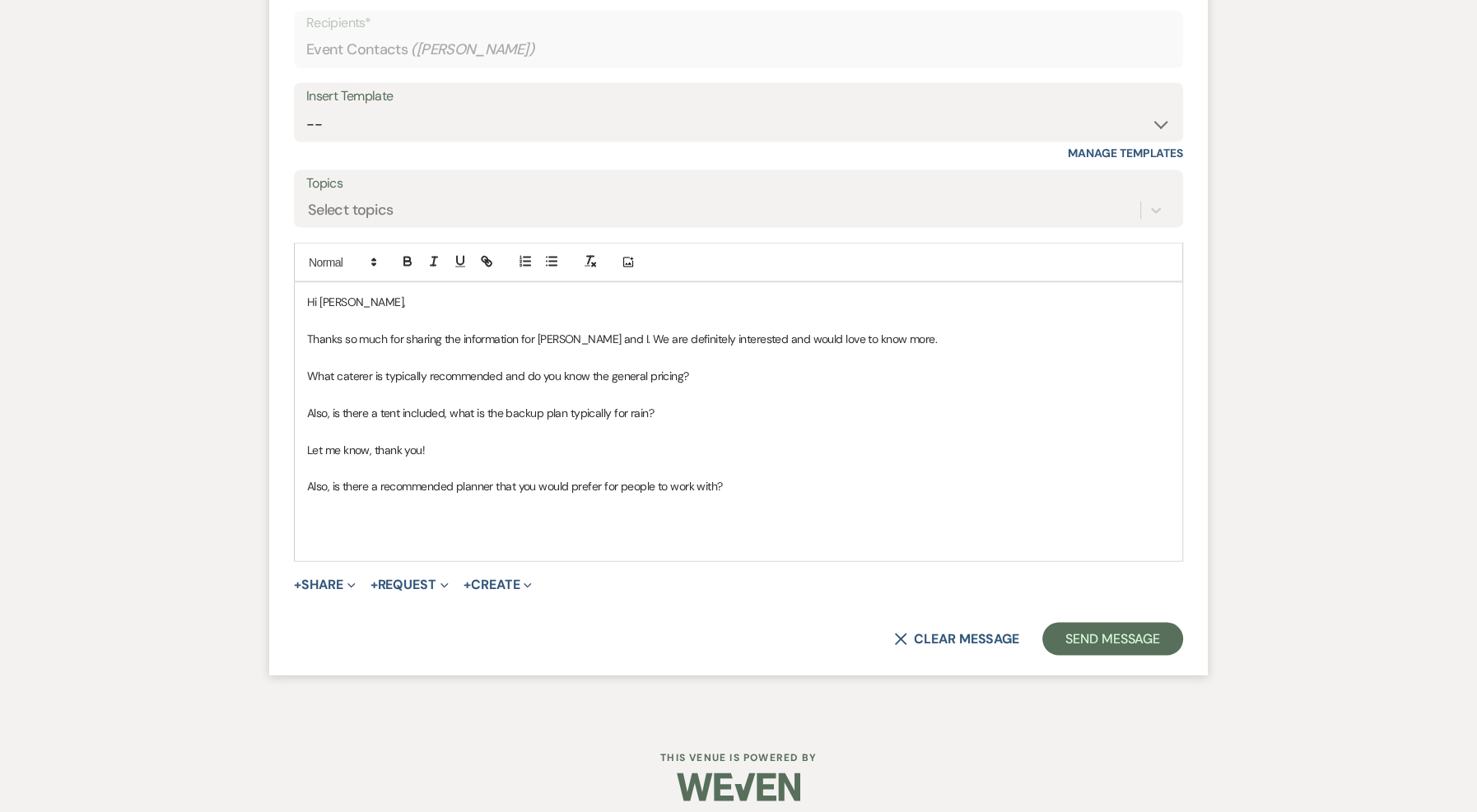
click at [741, 494] on p "Also, is there a recommended planner that you would prefer for people to work w…" at bounding box center [738, 486] width 863 height 18
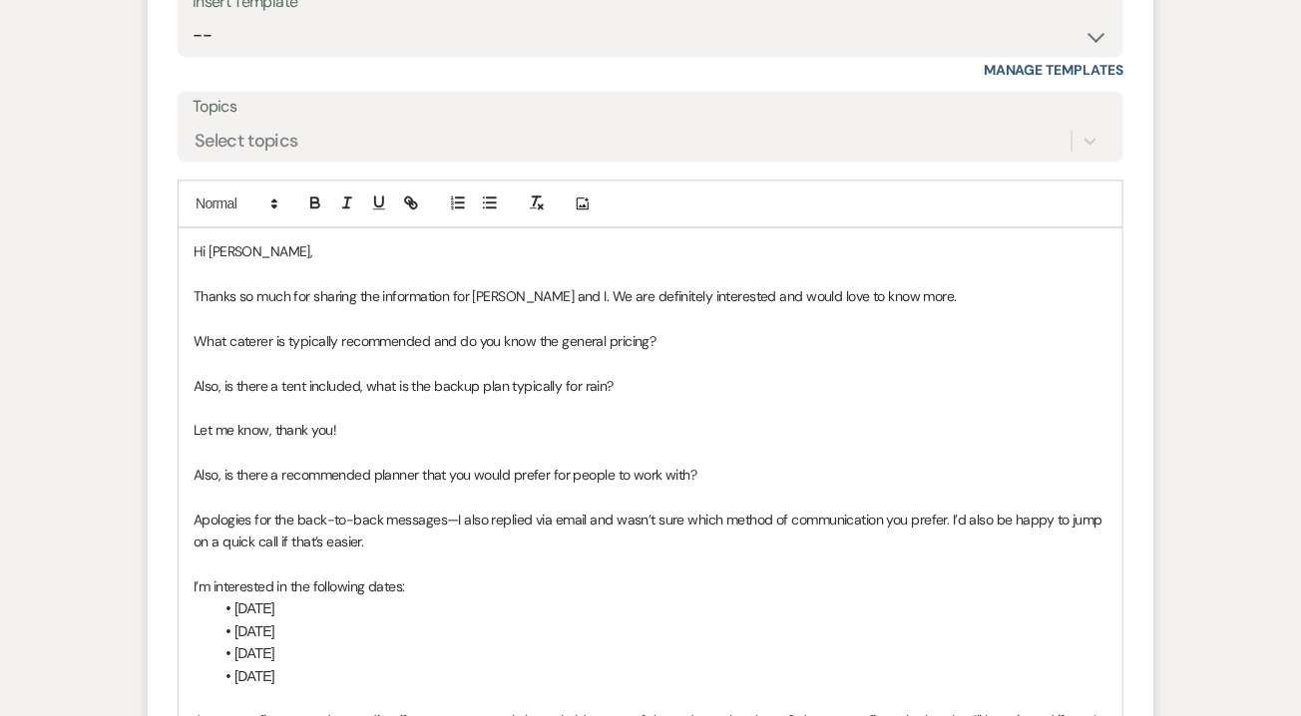
scroll to position [3695, 0]
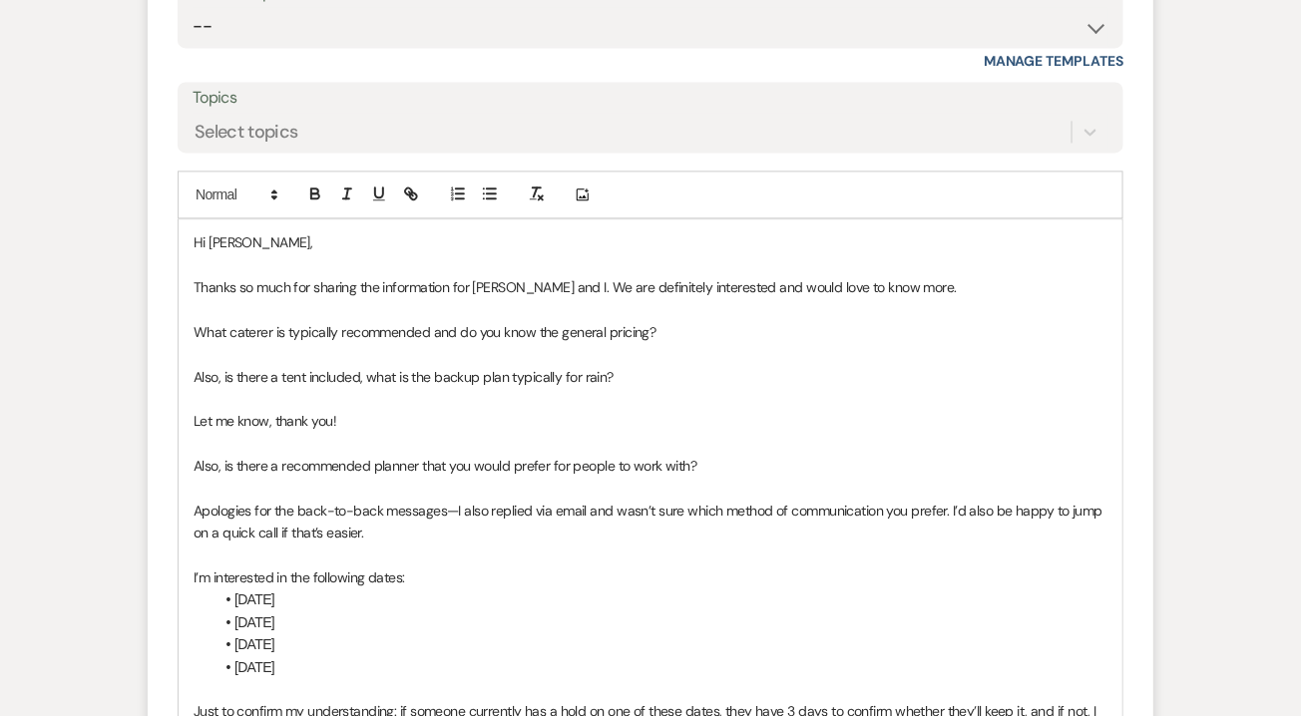
click at [567, 245] on p "Hi Courtney," at bounding box center [651, 242] width 914 height 22
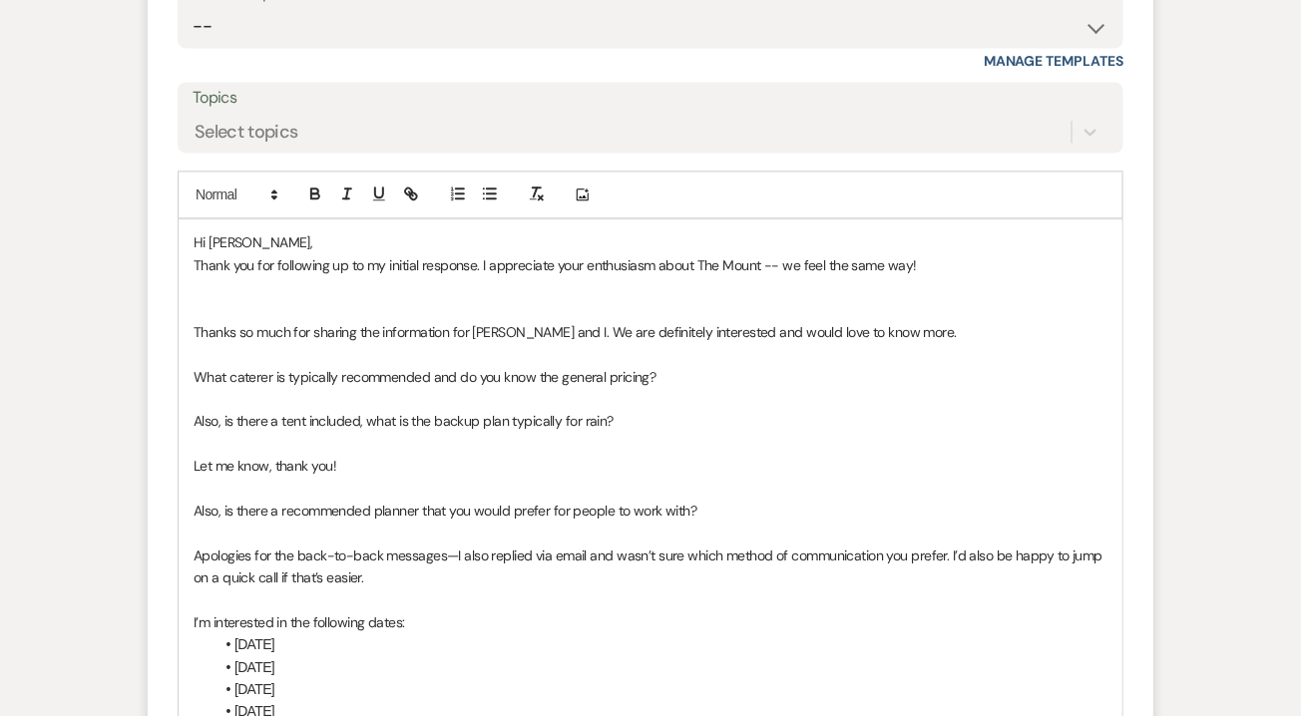
click at [775, 261] on p "Thank you for following up to my initial response. I appreciate your enthusiasm…" at bounding box center [651, 265] width 914 height 22
click at [826, 302] on p at bounding box center [651, 309] width 914 height 22
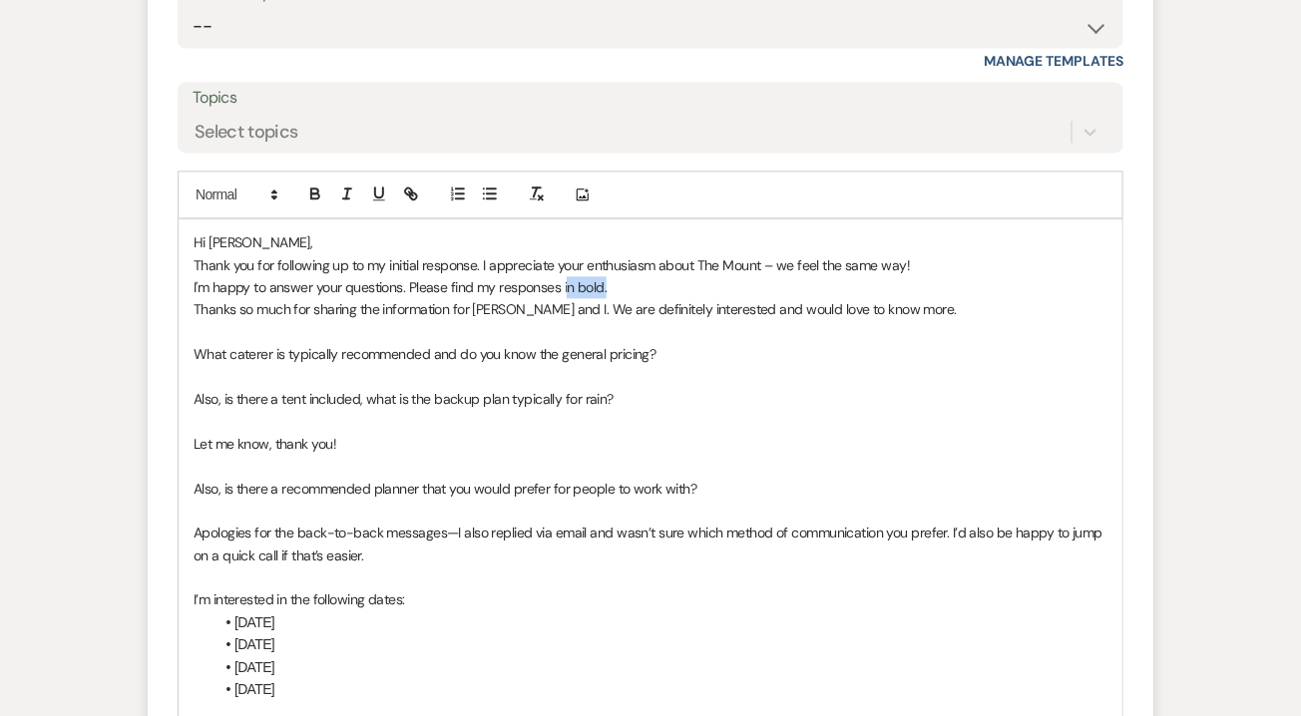
drag, startPoint x: 566, startPoint y: 286, endPoint x: 630, endPoint y: 285, distance: 64.8
click at [630, 285] on p "I'm happy to answer your questions. Please find my responses in bold." at bounding box center [651, 287] width 914 height 22
drag, startPoint x: 630, startPoint y: 285, endPoint x: 567, endPoint y: 284, distance: 63.8
click at [567, 284] on p "I'm happy to answer your questions. Please find my responses in bold." at bounding box center [651, 287] width 914 height 22
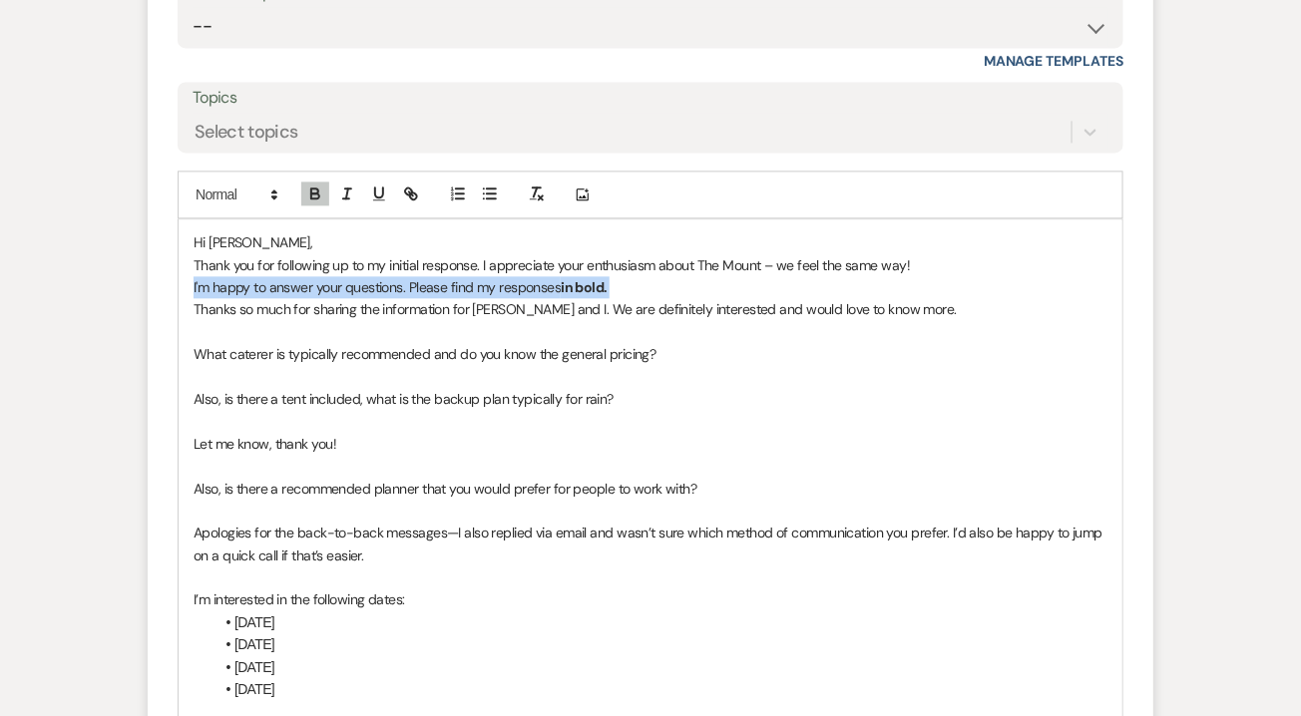
click at [727, 288] on p "I'm happy to answer your questions. Please find my responses in bold." at bounding box center [651, 287] width 914 height 22
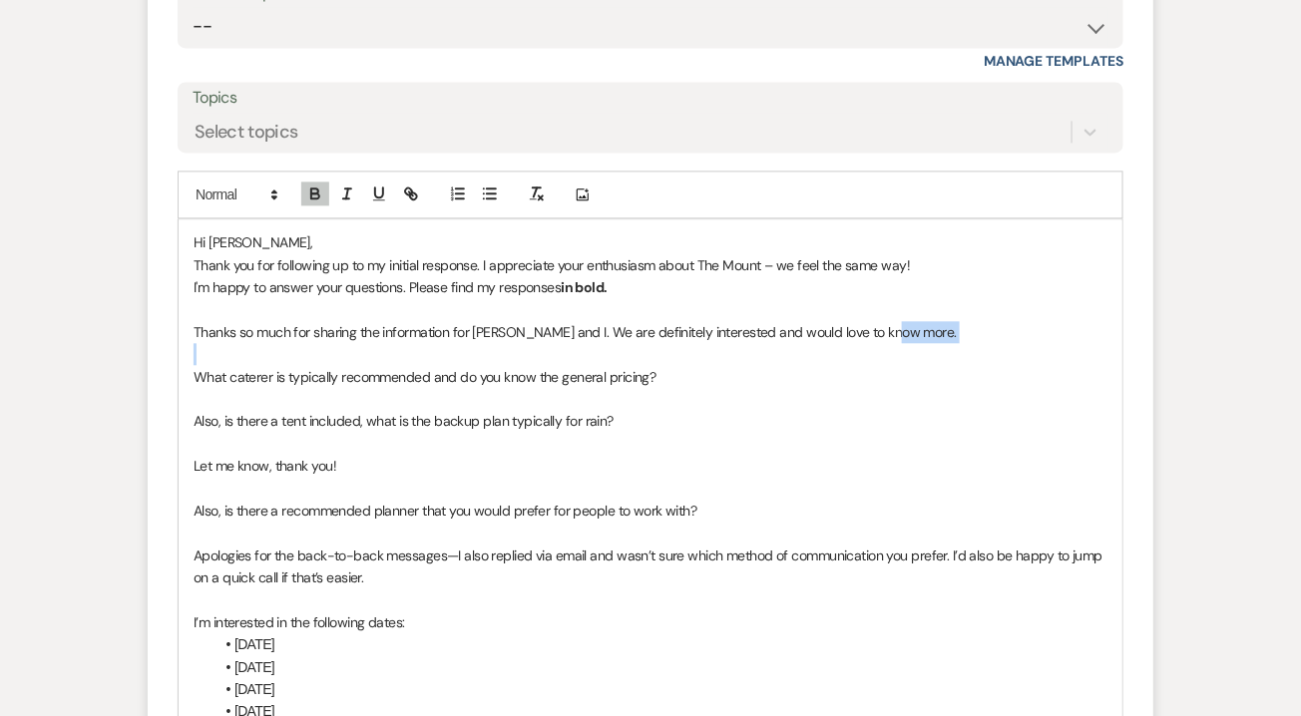
drag, startPoint x: 922, startPoint y: 334, endPoint x: 98, endPoint y: 341, distance: 823.9
click at [991, 346] on p at bounding box center [651, 354] width 914 height 22
click at [989, 337] on p "Thanks so much for sharing the information for Mike and I. We are definitely in…" at bounding box center [651, 332] width 914 height 22
click at [314, 191] on icon "button" at bounding box center [315, 194] width 18 height 18
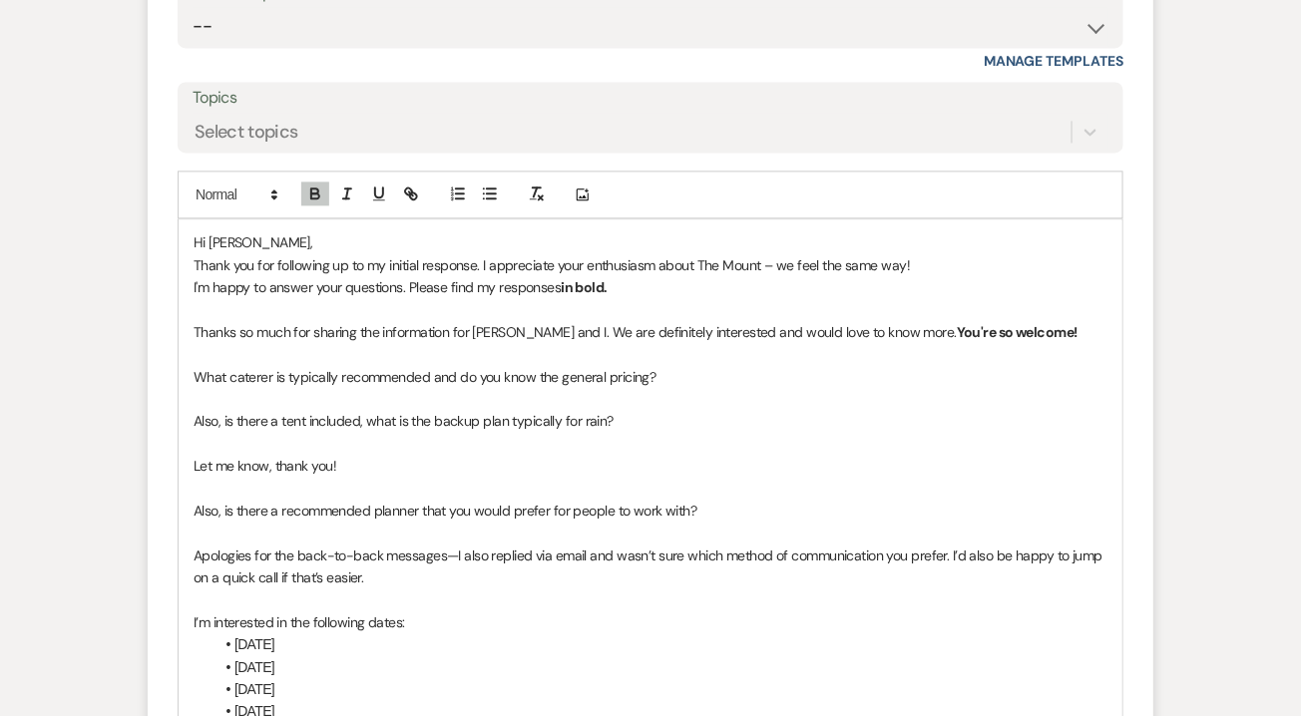
click at [190, 328] on div "Hi Courtney, Thank you for following up to my initial response. I appreciate yo…" at bounding box center [651, 588] width 944 height 739
click at [562, 285] on strong "in bold." at bounding box center [584, 287] width 47 height 18
click at [203, 329] on p ":Thanks so much for sharing the information for Mike and I. We are definitely i…" at bounding box center [651, 332] width 914 height 22
click at [189, 375] on div "Hi Courtney, Thank you for following up to my initial response. I appreciate yo…" at bounding box center [651, 588] width 944 height 739
click at [808, 385] on p "-What caterer is typically recommended and do you know the general pricing?" at bounding box center [651, 377] width 914 height 22
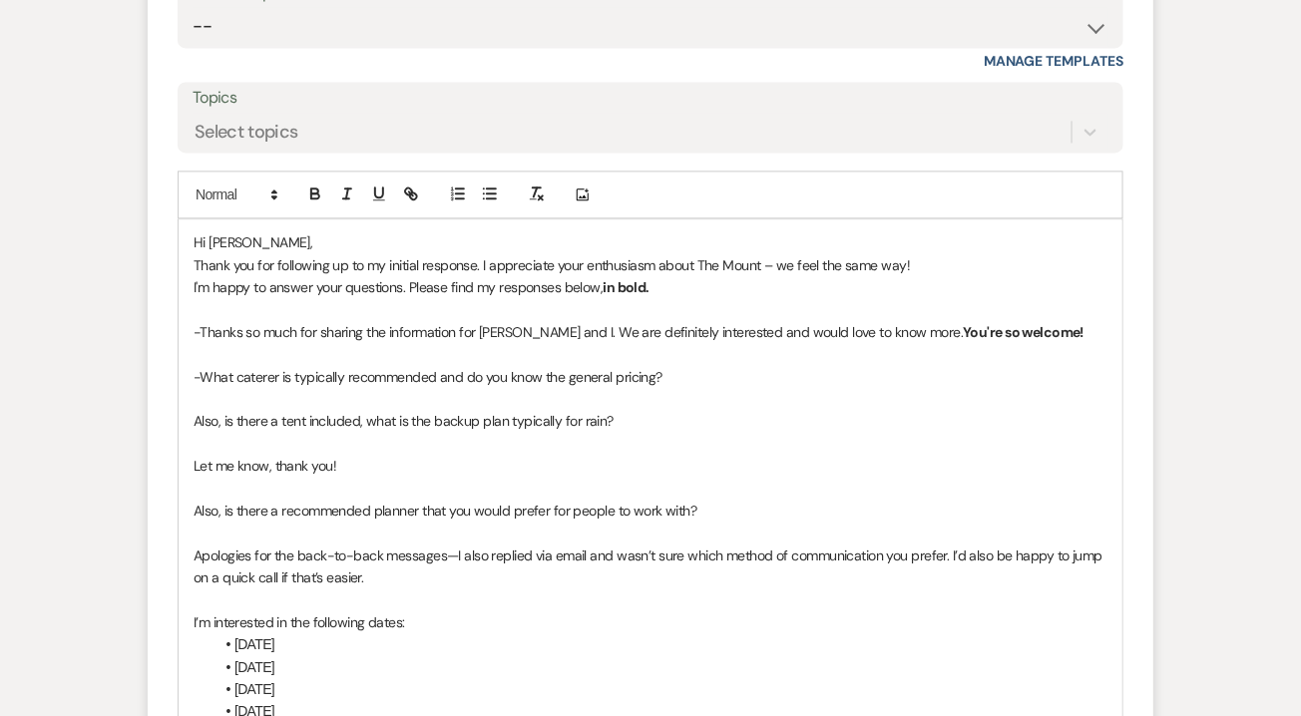
click at [301, 180] on div at bounding box center [363, 195] width 128 height 30
click at [319, 194] on icon "button" at bounding box center [315, 196] width 8 height 5
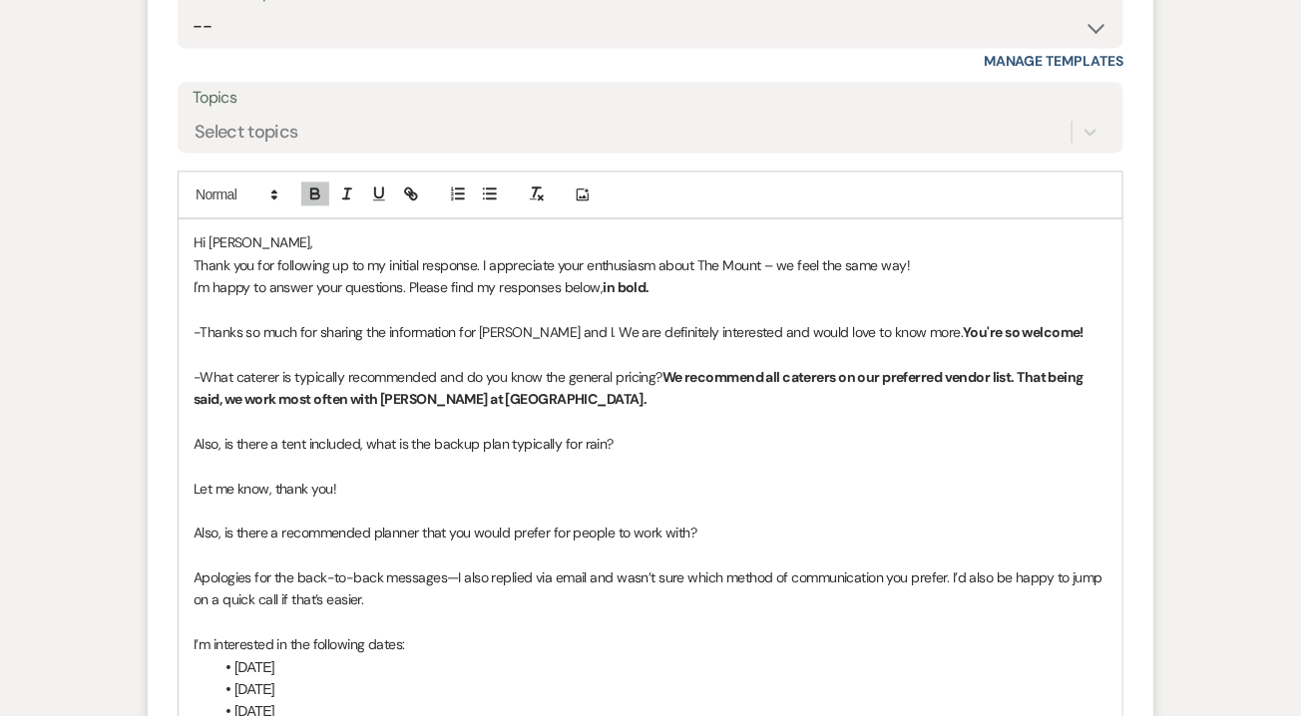
click at [736, 444] on p "Also, is there a tent included, what is the backup plan typically for rain?" at bounding box center [651, 444] width 914 height 22
click at [318, 187] on icon "button" at bounding box center [315, 194] width 18 height 18
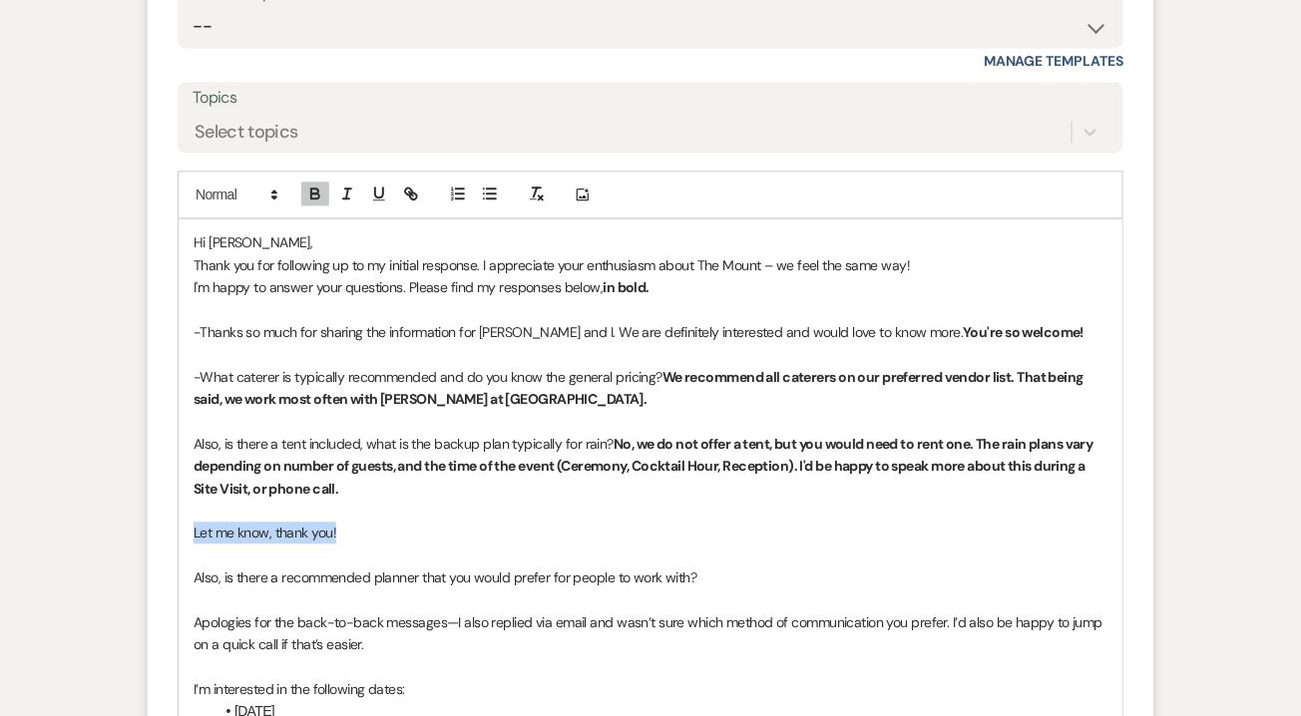
drag, startPoint x: 401, startPoint y: 526, endPoint x: 132, endPoint y: 530, distance: 269.3
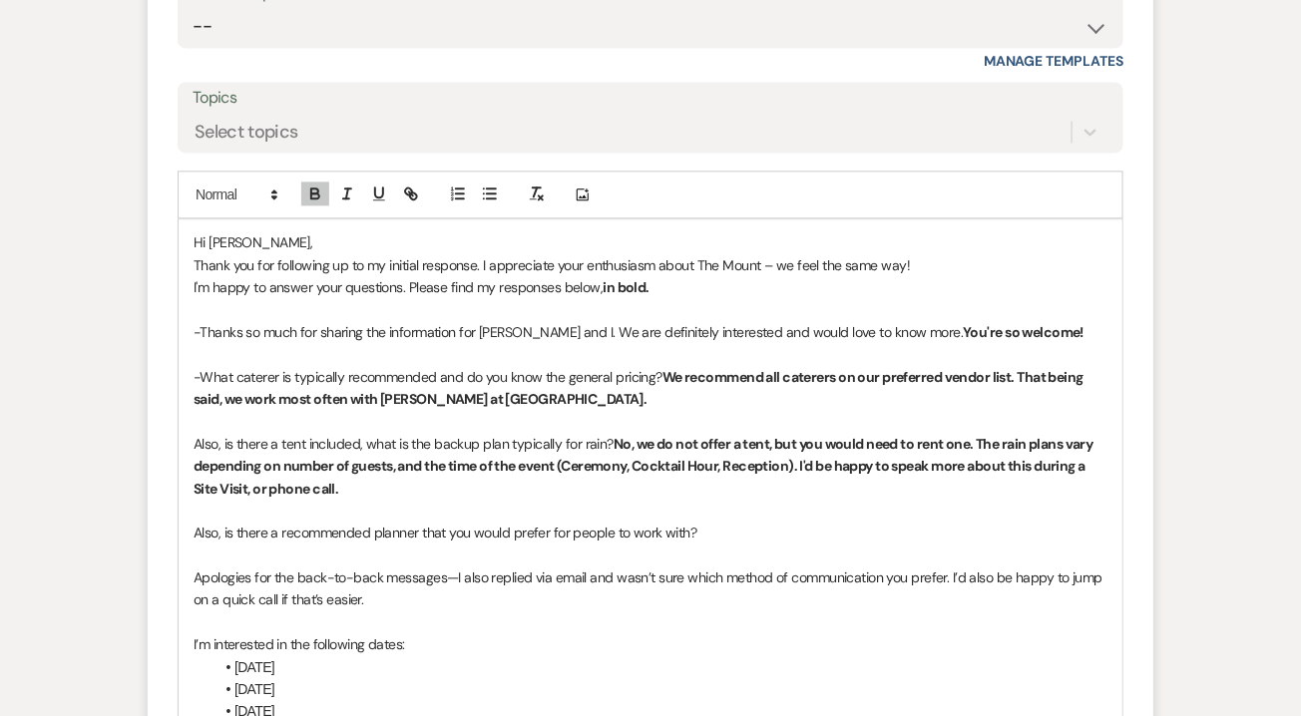
click at [193, 531] on div "Hi Courtney, Thank you for following up to my initial response. I appreciate yo…" at bounding box center [651, 599] width 944 height 761
click at [190, 432] on div "Hi Courtney, Thank you for following up to my initial response. I appreciate yo…" at bounding box center [651, 599] width 944 height 761
click at [186, 519] on div "Hi Courtney, Thank you for following up to my initial response. I appreciate yo…" at bounding box center [651, 599] width 944 height 761
click at [202, 545] on p at bounding box center [651, 556] width 914 height 22
click at [194, 528] on span "Also, is there a recommended planner that you would prefer for people to work w…" at bounding box center [446, 533] width 504 height 18
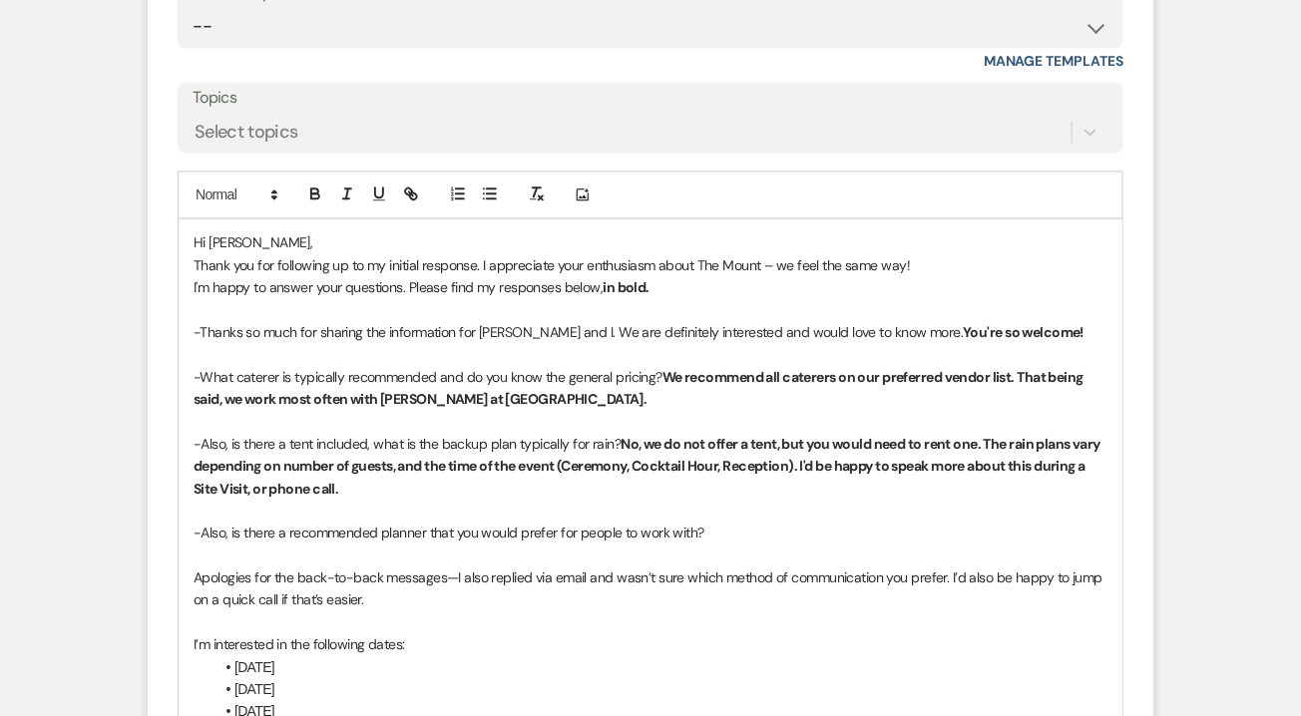
click at [745, 533] on p "-Also, is there a recommended planner that you would prefer for people to work …" at bounding box center [651, 533] width 914 height 22
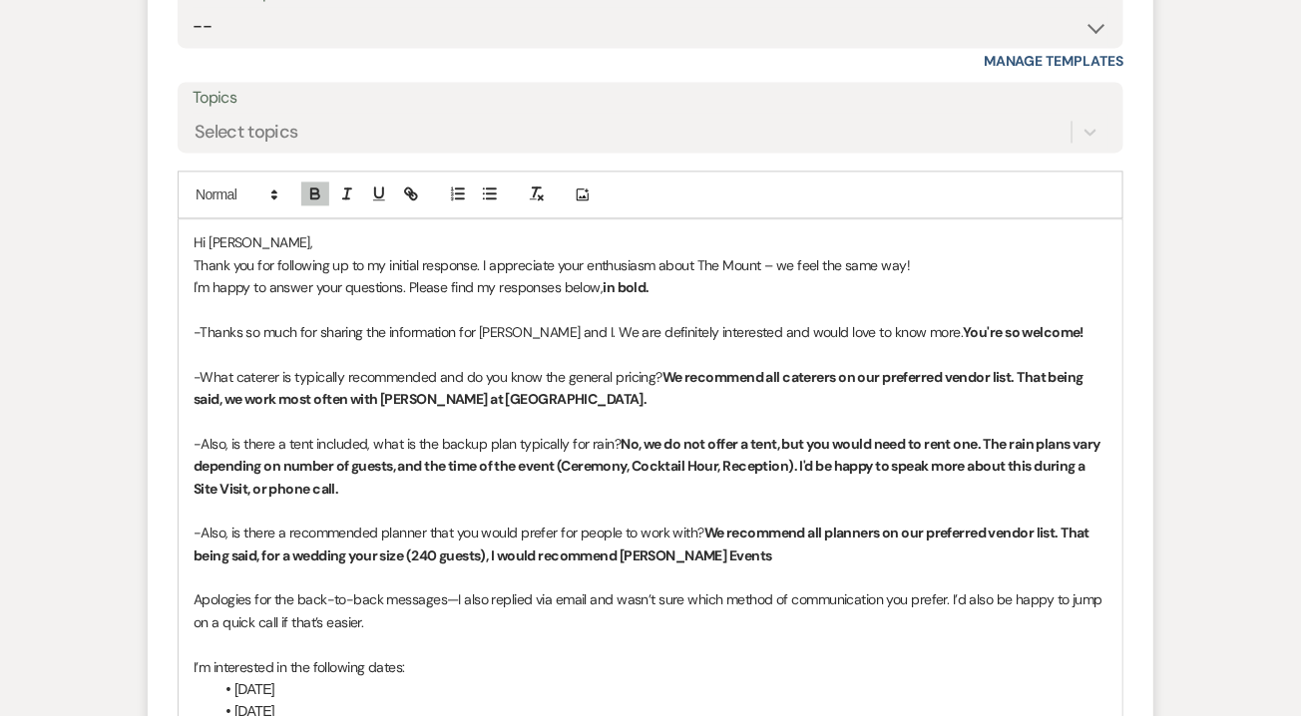
click at [661, 547] on strong "We recommend all planners on our preferred vendor list. That being said, for a …" at bounding box center [643, 544] width 899 height 40
click at [661, 549] on strong "We recommend all planners on our preferred vendor list. That being said, for a …" at bounding box center [643, 544] width 899 height 40
click at [901, 568] on p at bounding box center [651, 578] width 914 height 22
click at [892, 555] on p "-Also, is there a recommended planner that you would prefer for people to work …" at bounding box center [651, 544] width 914 height 45
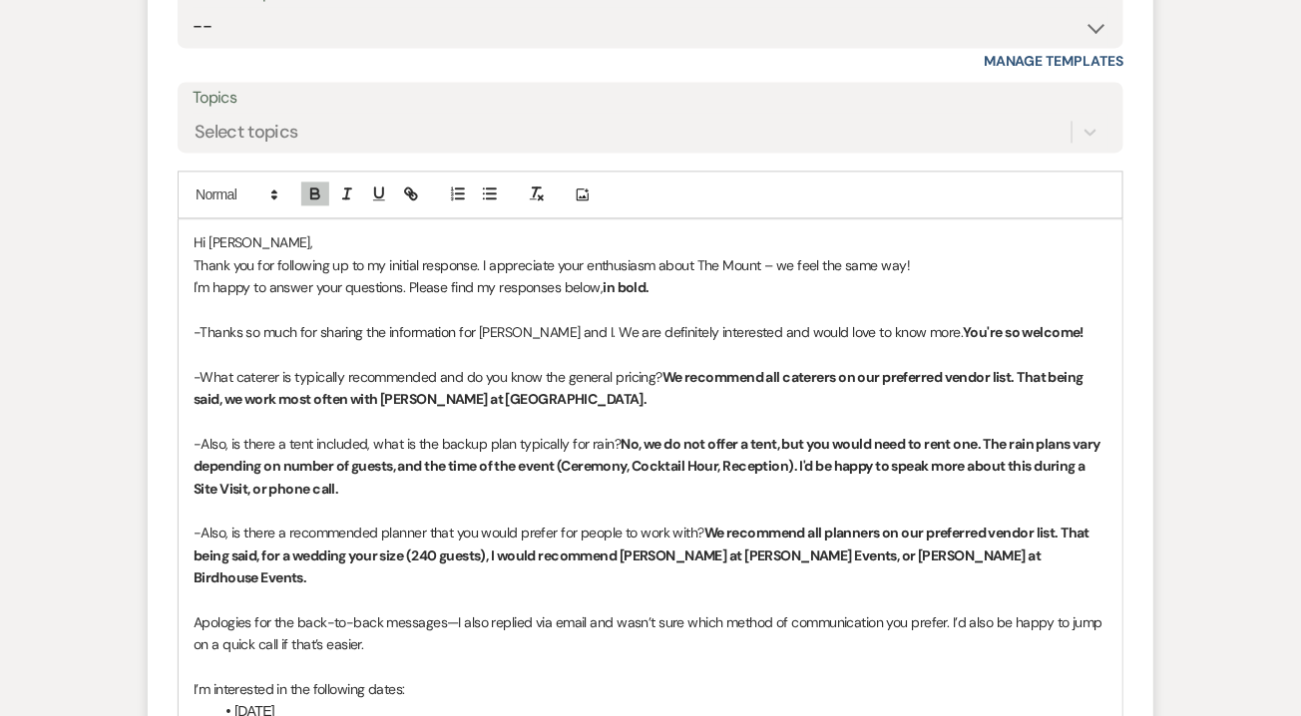
click at [563, 393] on p "-What caterer is typically recommended and do you know the general pricing? We …" at bounding box center [651, 388] width 914 height 45
click at [1019, 553] on p "-Also, is there a recommended planner that you would prefer for people to work …" at bounding box center [651, 555] width 914 height 67
drag, startPoint x: 987, startPoint y: 552, endPoint x: 1013, endPoint y: 569, distance: 31.0
click at [1013, 569] on p "-Also, is there a recommended planner that you would prefer for people to work …" at bounding box center [651, 555] width 914 height 67
click at [543, 555] on strong "We recommend all planners on our preferred vendor list. That being said, for a …" at bounding box center [643, 555] width 899 height 63
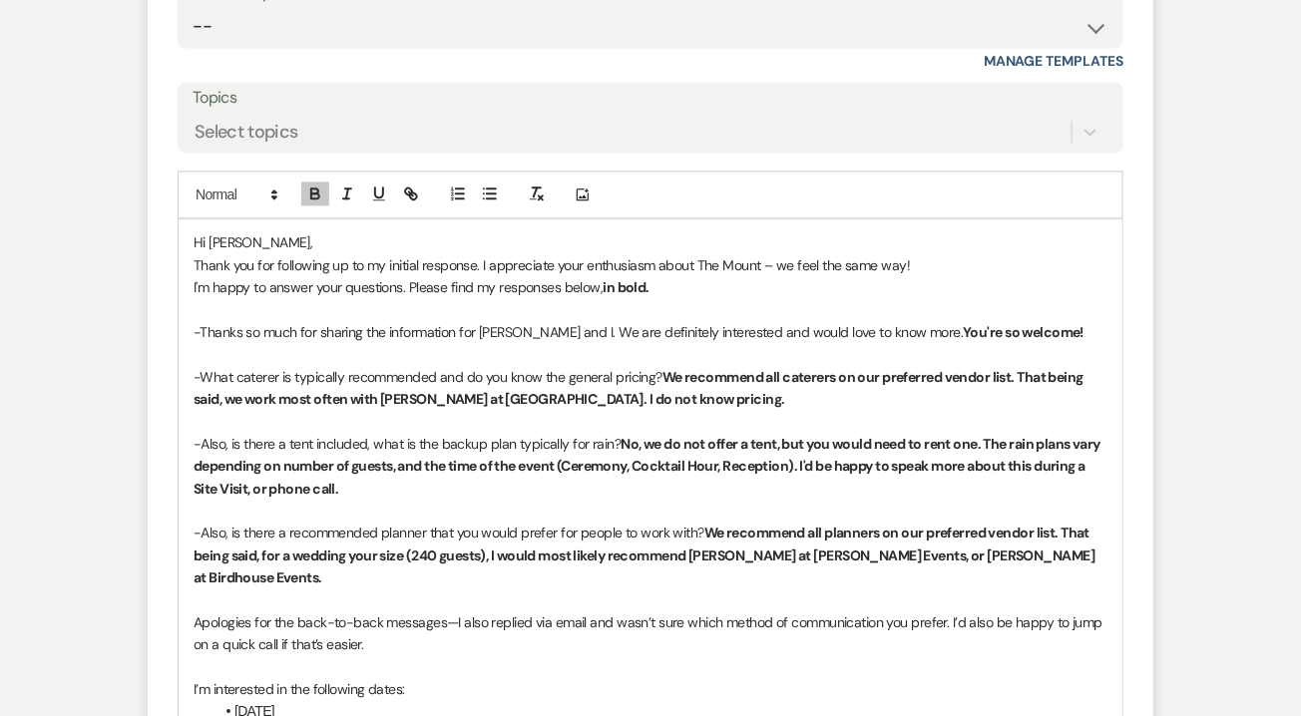
click at [1094, 547] on p "-Also, is there a recommended planner that you would prefer for people to work …" at bounding box center [651, 555] width 914 height 67
drag, startPoint x: 1061, startPoint y: 551, endPoint x: 868, endPoint y: 559, distance: 193.7
click at [868, 559] on p "-Also, is there a recommended planner that you would prefer for people to work …" at bounding box center [651, 555] width 914 height 67
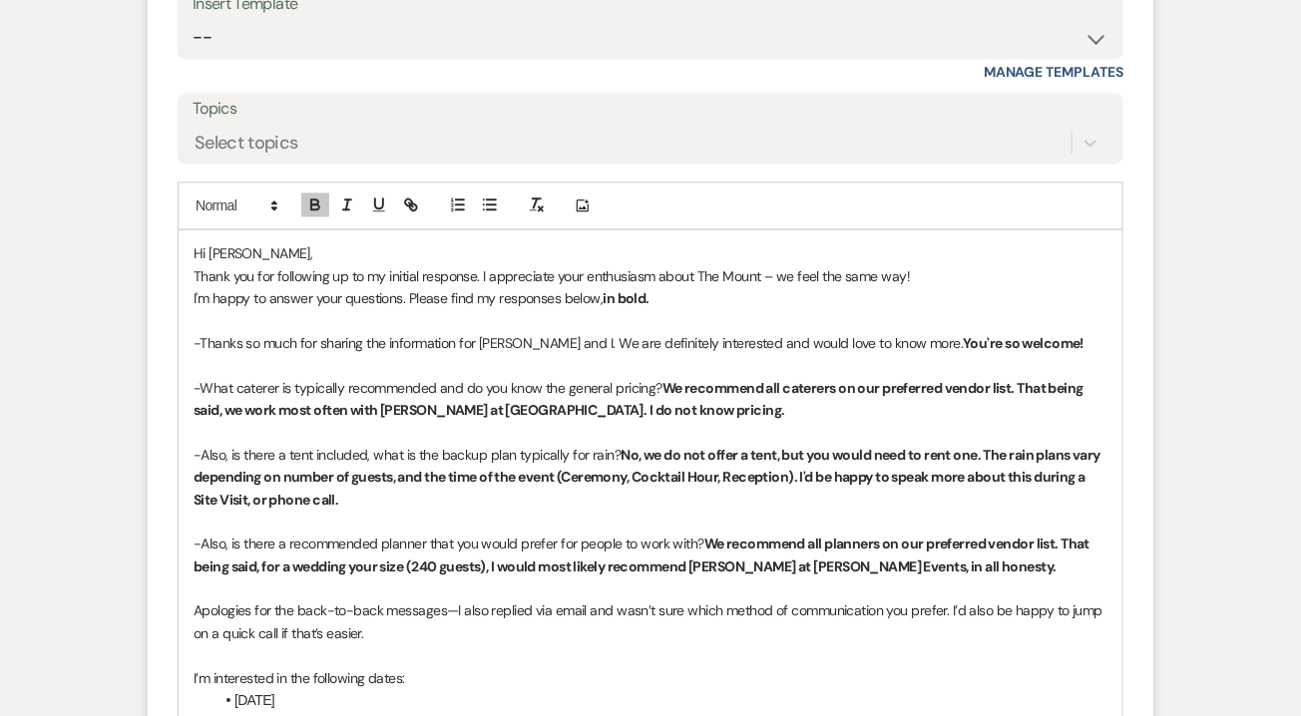
scroll to position [3697, 0]
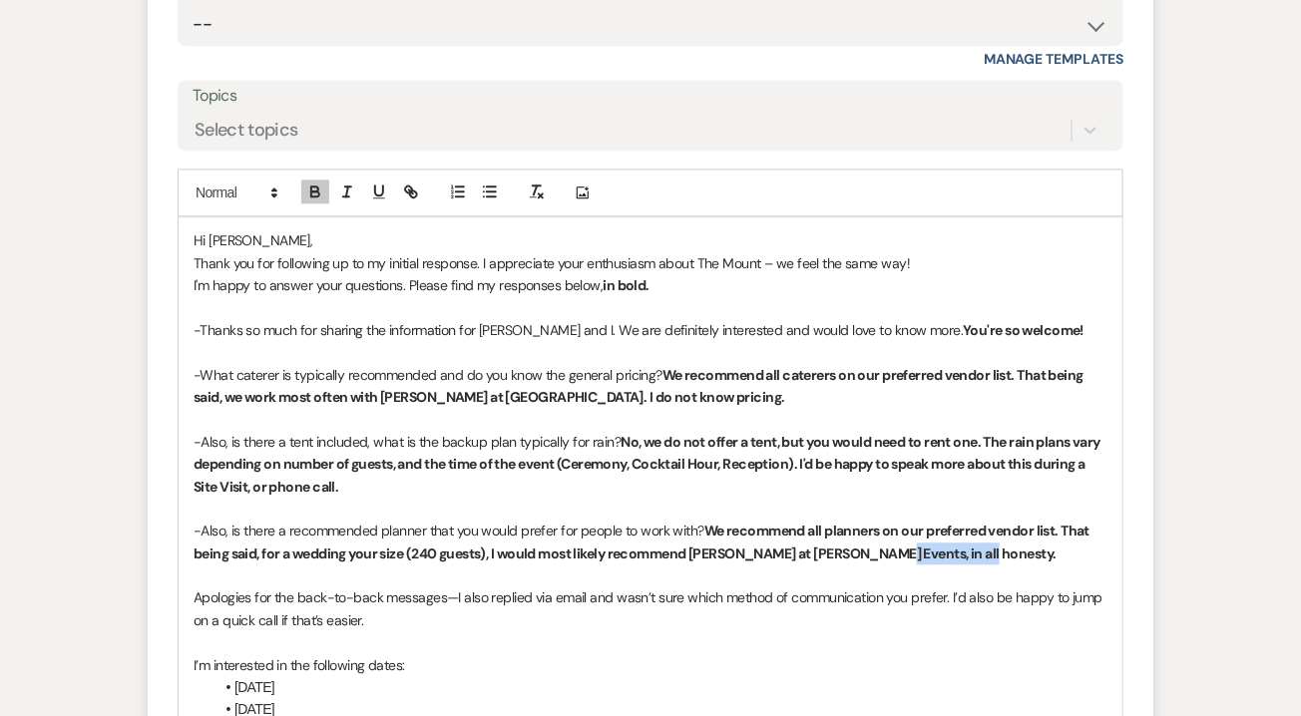
drag, startPoint x: 868, startPoint y: 554, endPoint x: 985, endPoint y: 541, distance: 118.4
click at [985, 541] on p "-Also, is there a recommended planner that you would prefer for people to work …" at bounding box center [651, 542] width 914 height 45
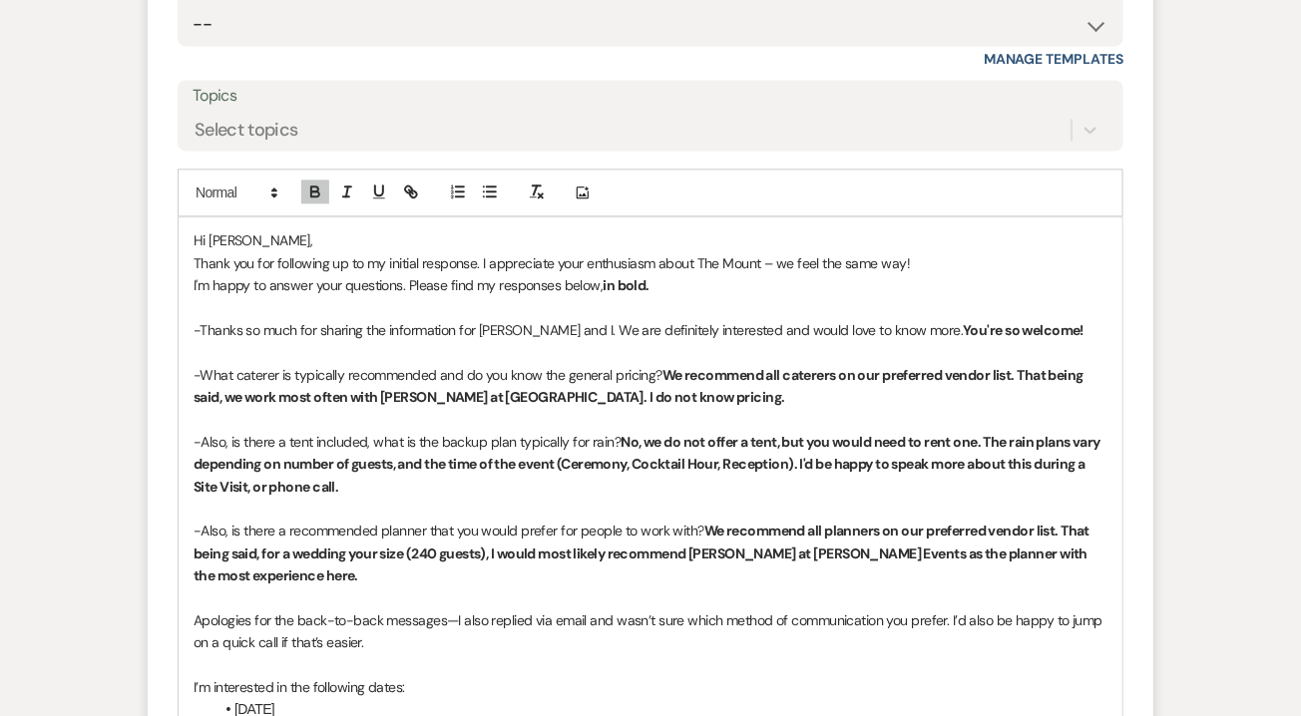
click at [958, 553] on strong "We recommend all planners on our preferred vendor list. That being said, for a …" at bounding box center [643, 553] width 899 height 63
click at [868, 552] on strong "We recommend all planners on our preferred vendor list. That being said, for a …" at bounding box center [645, 553] width 903 height 63
click at [724, 572] on p "-Also, is there a recommended planner that you would prefer for people to work …" at bounding box center [651, 553] width 914 height 67
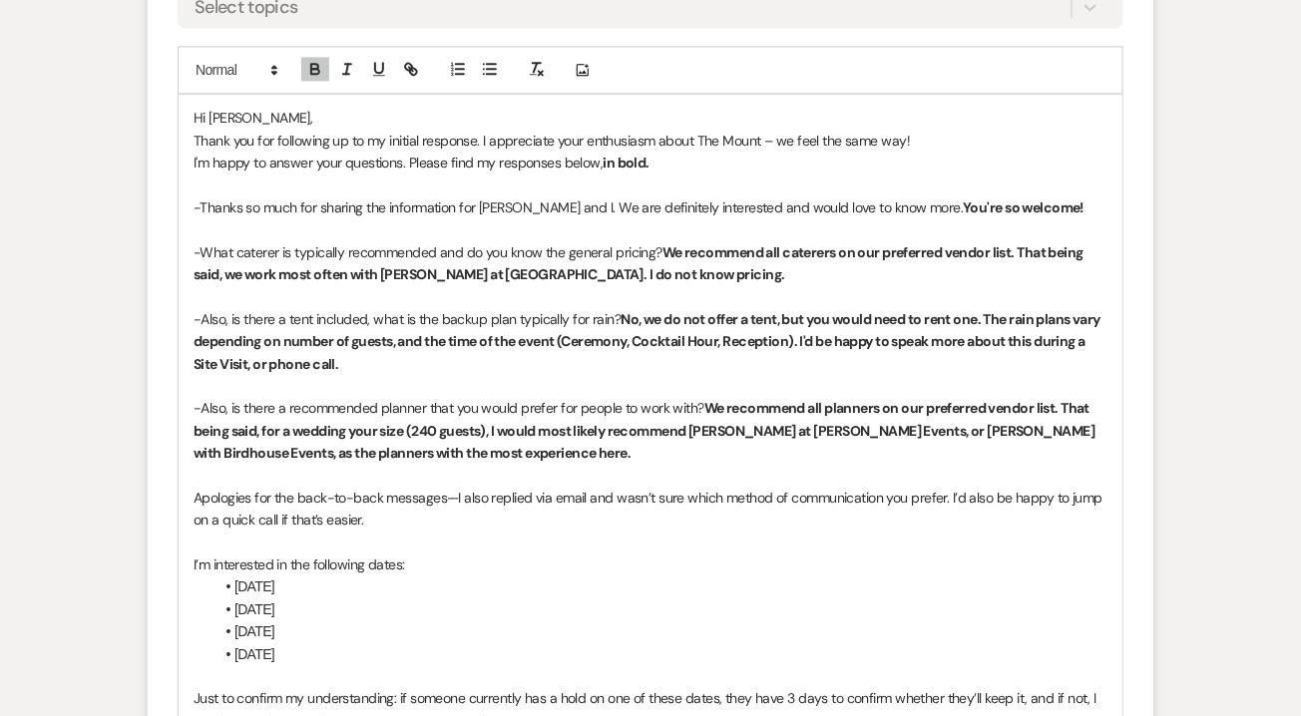
scroll to position [3828, 0]
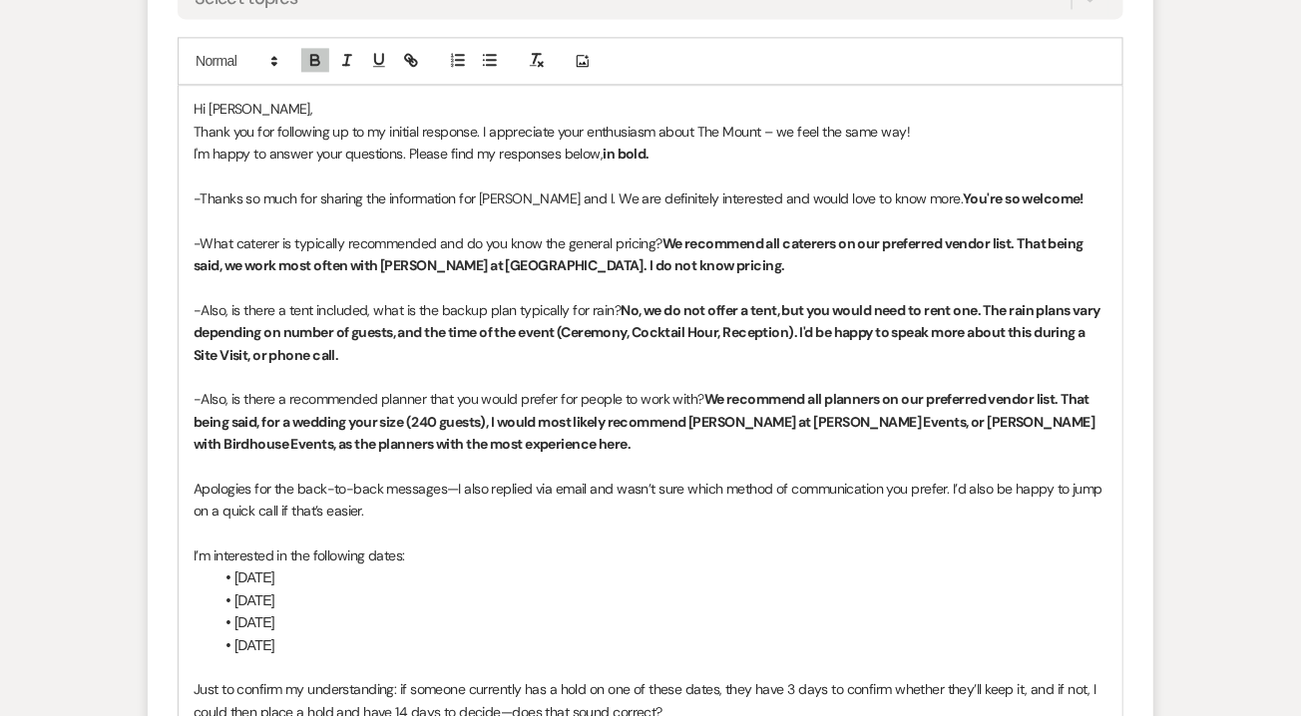
click at [505, 509] on p "Apologies for the back-to-back messages—I also replied via email and wasn’t sur…" at bounding box center [651, 500] width 914 height 45
click at [319, 61] on icon "button" at bounding box center [315, 62] width 8 height 5
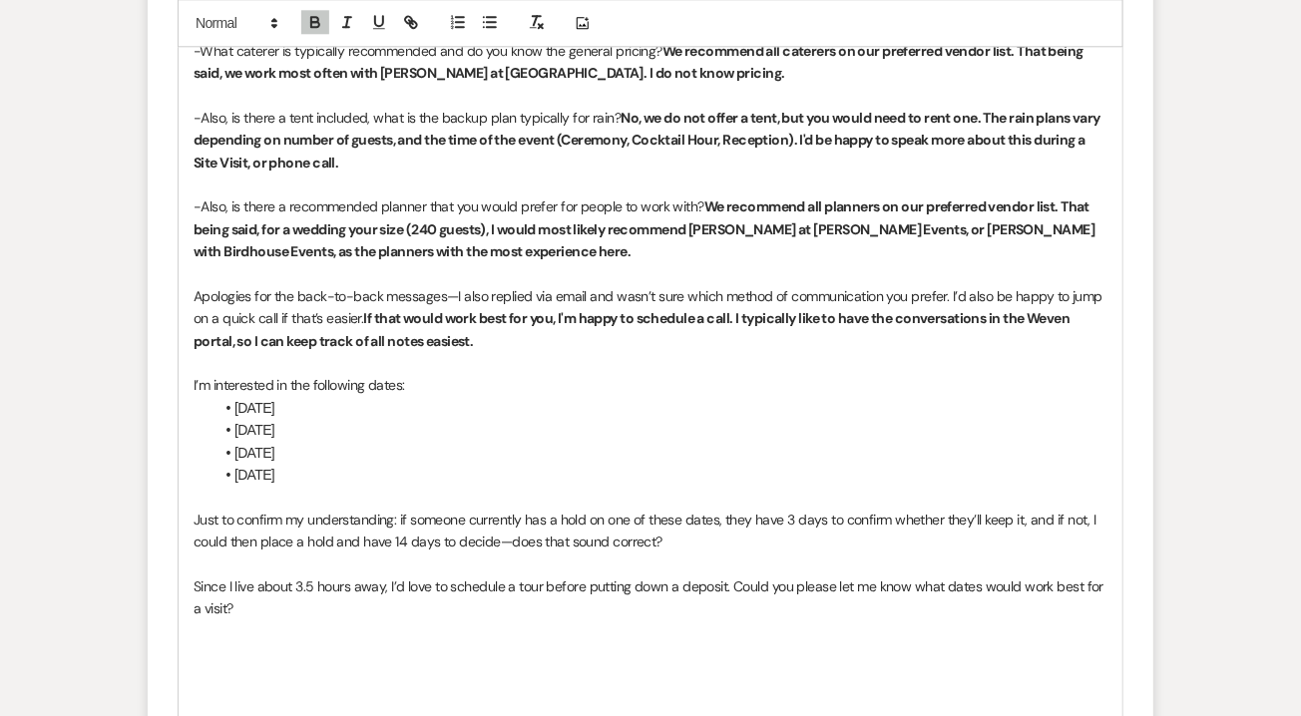
scroll to position [4026, 0]
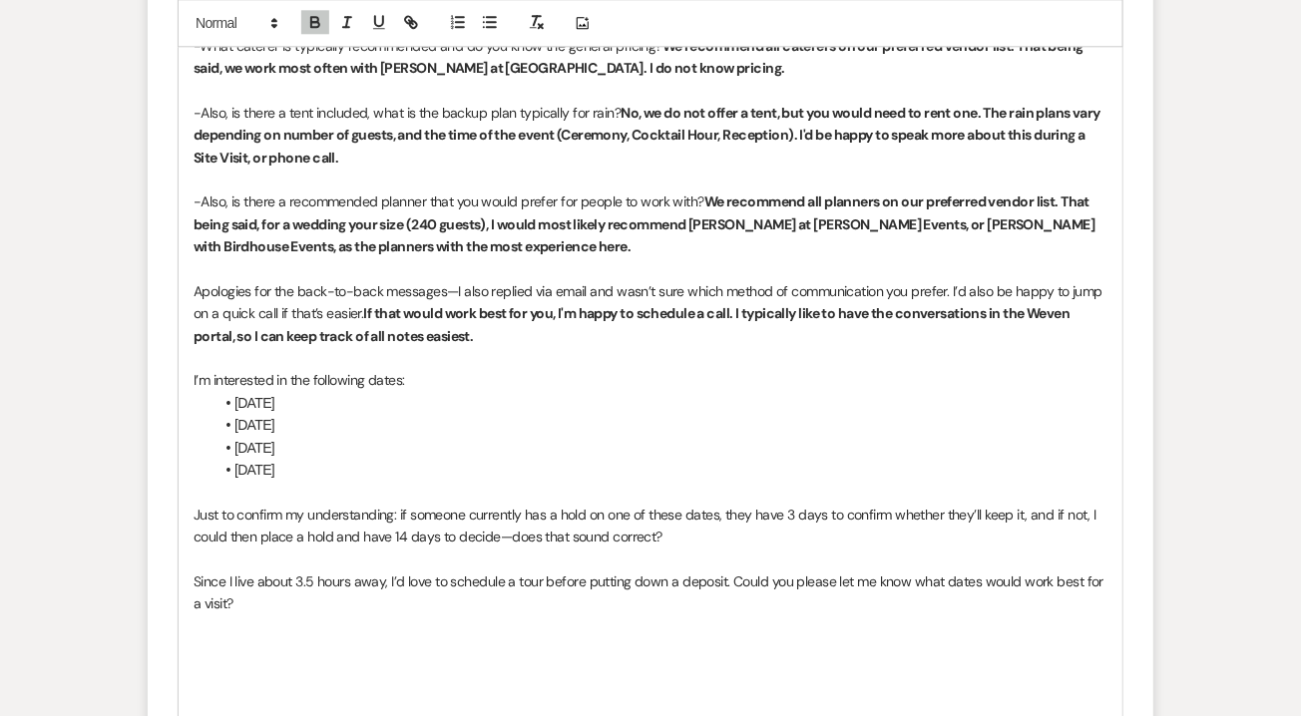
click at [769, 542] on p "Just to confirm my understanding: if someone currently has a hold on one of the…" at bounding box center [651, 526] width 914 height 45
click at [310, 21] on icon "button" at bounding box center [315, 23] width 18 height 18
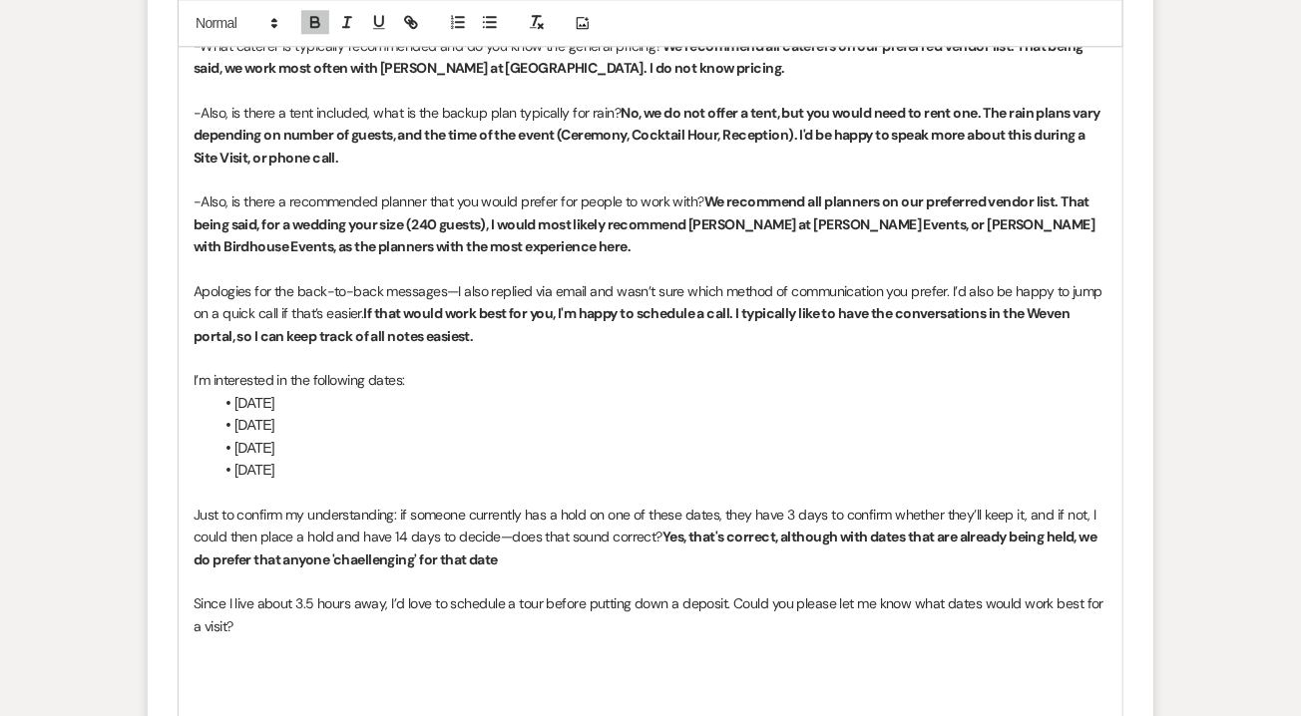
click at [360, 566] on strong "Yes, that's correct, although with dates that are already being held, we do pre…" at bounding box center [647, 548] width 906 height 40
click at [453, 562] on strong "' for that date is fairly certain of their intention to move forward with it." at bounding box center [626, 560] width 439 height 18
click at [864, 558] on p "Just to confirm my understanding: if someone currently has a hold on one of the…" at bounding box center [651, 537] width 914 height 67
click at [621, 613] on p "Since I live about 3.5 hours away, I’d love to schedule a tour before putting d…" at bounding box center [651, 614] width 914 height 45
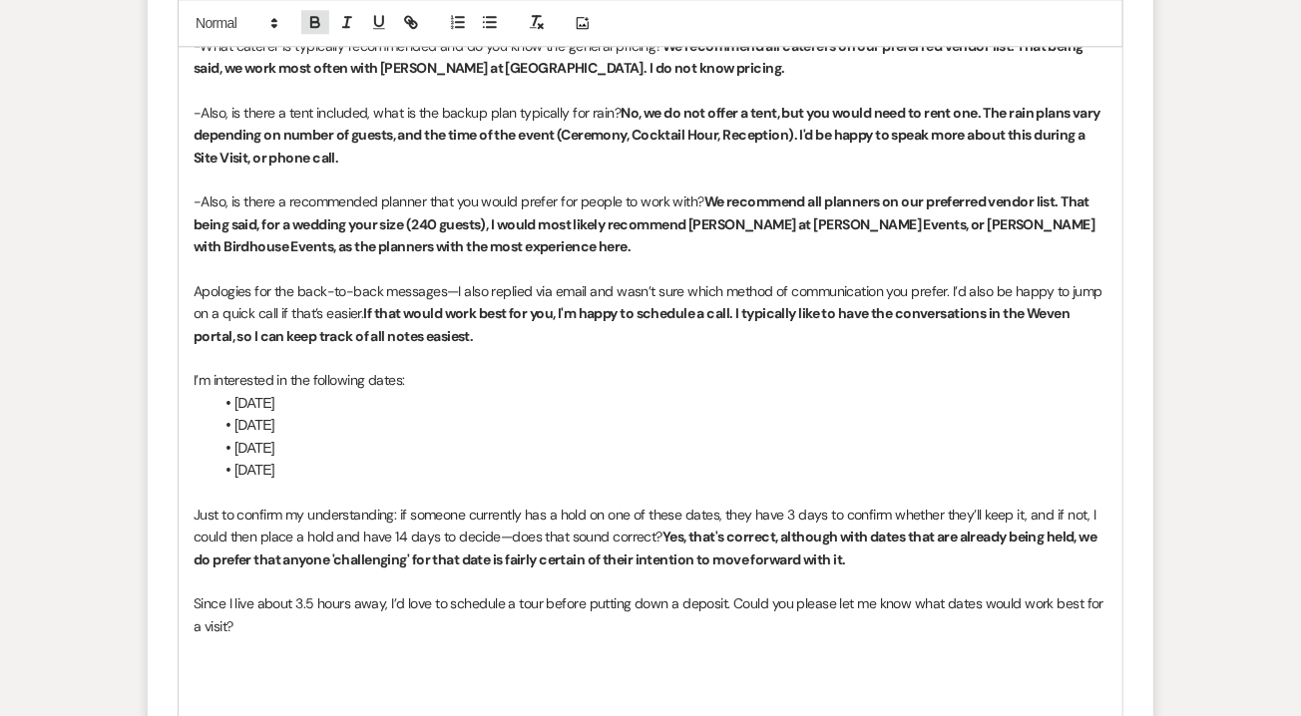
click at [316, 23] on icon "button" at bounding box center [315, 25] width 8 height 5
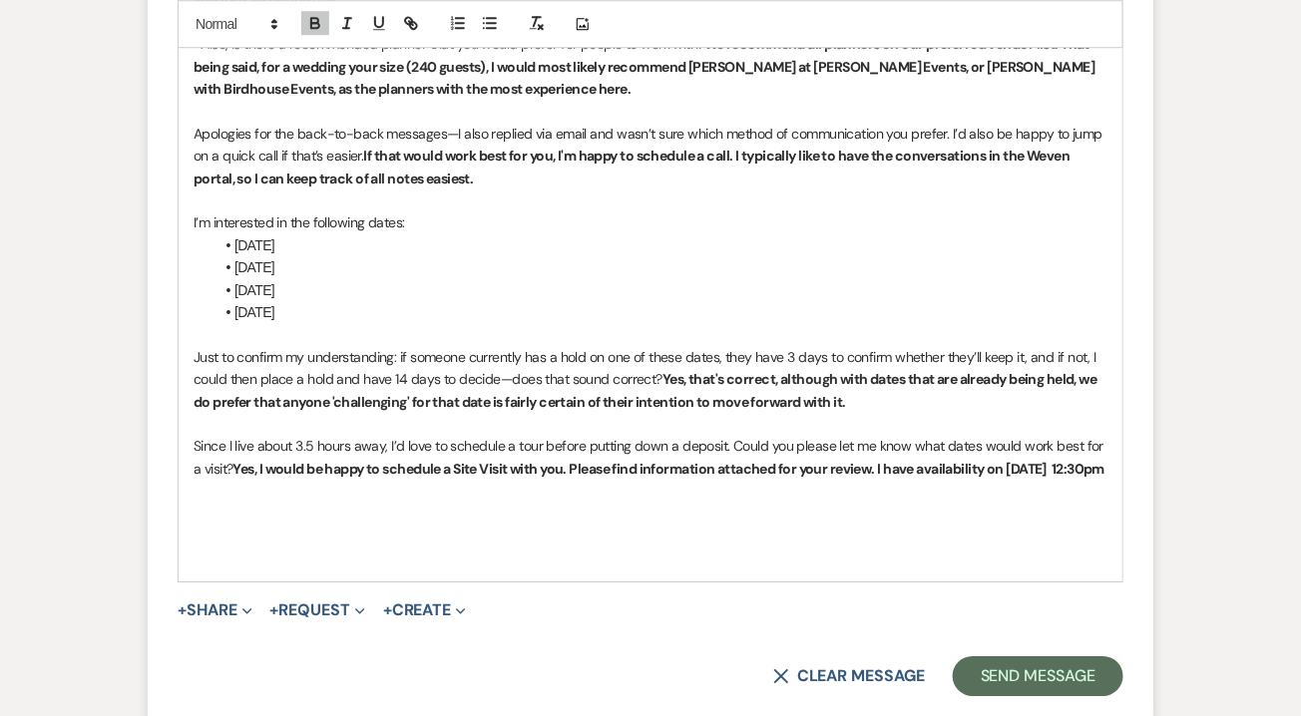
scroll to position [4182, 0]
click at [1074, 465] on strong "Yes, I would be happy to schedule a Site Visit with you. Please find informatio…" at bounding box center [669, 470] width 872 height 18
click at [1010, 474] on strong "Yes, I would be happy to schedule a Site Visit with you. Please find informatio…" at bounding box center [669, 470] width 872 height 18
click at [1008, 472] on strong "Yes, I would be happy to schedule a Site Visit with you. Please find informatio…" at bounding box center [669, 470] width 872 height 18
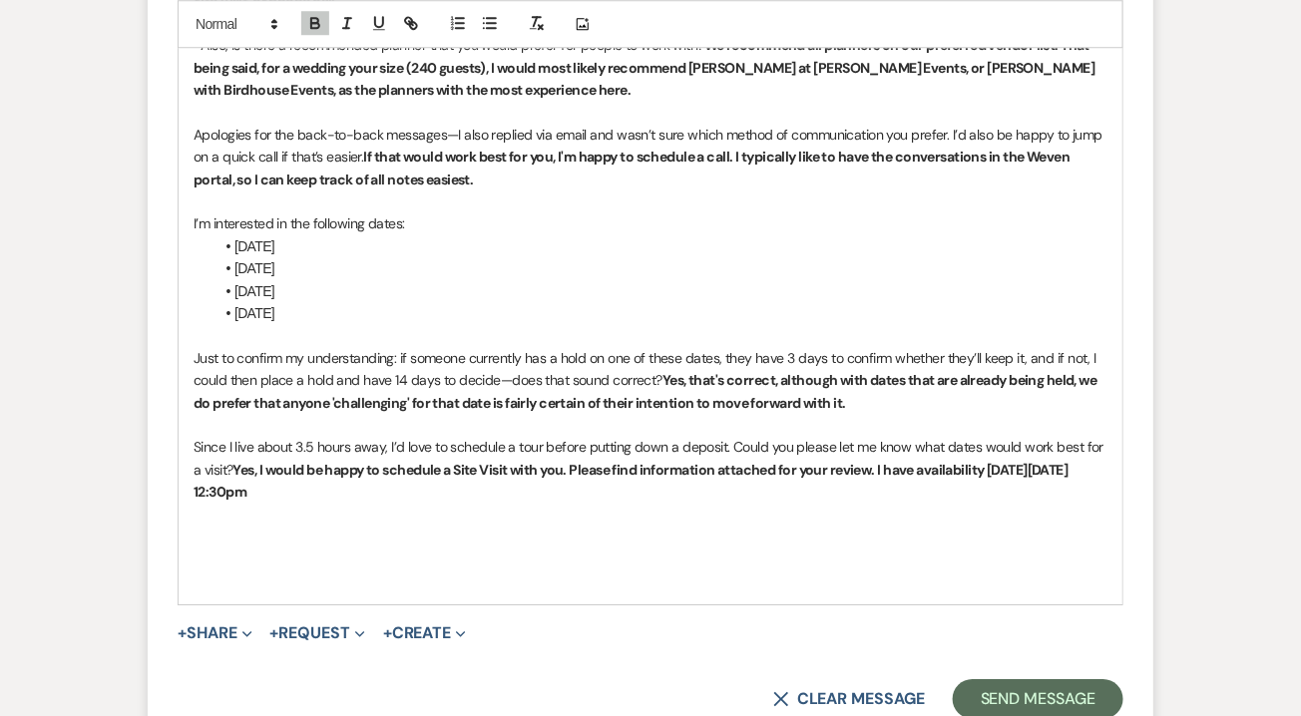
click at [464, 475] on strong "Yes, I would be happy to schedule a Site Visit with you. Please find informatio…" at bounding box center [634, 481] width 880 height 40
click at [464, 508] on p at bounding box center [651, 515] width 914 height 22
click at [464, 504] on p at bounding box center [651, 515] width 914 height 22
click at [464, 483] on p "Since I live about 3.5 hours away, I’d love to schedule a tour before putting d…" at bounding box center [651, 469] width 914 height 67
click at [1009, 469] on strong "Yes, I would be happy to schedule a Site Visit with you. Please find informatio…" at bounding box center [634, 481] width 880 height 40
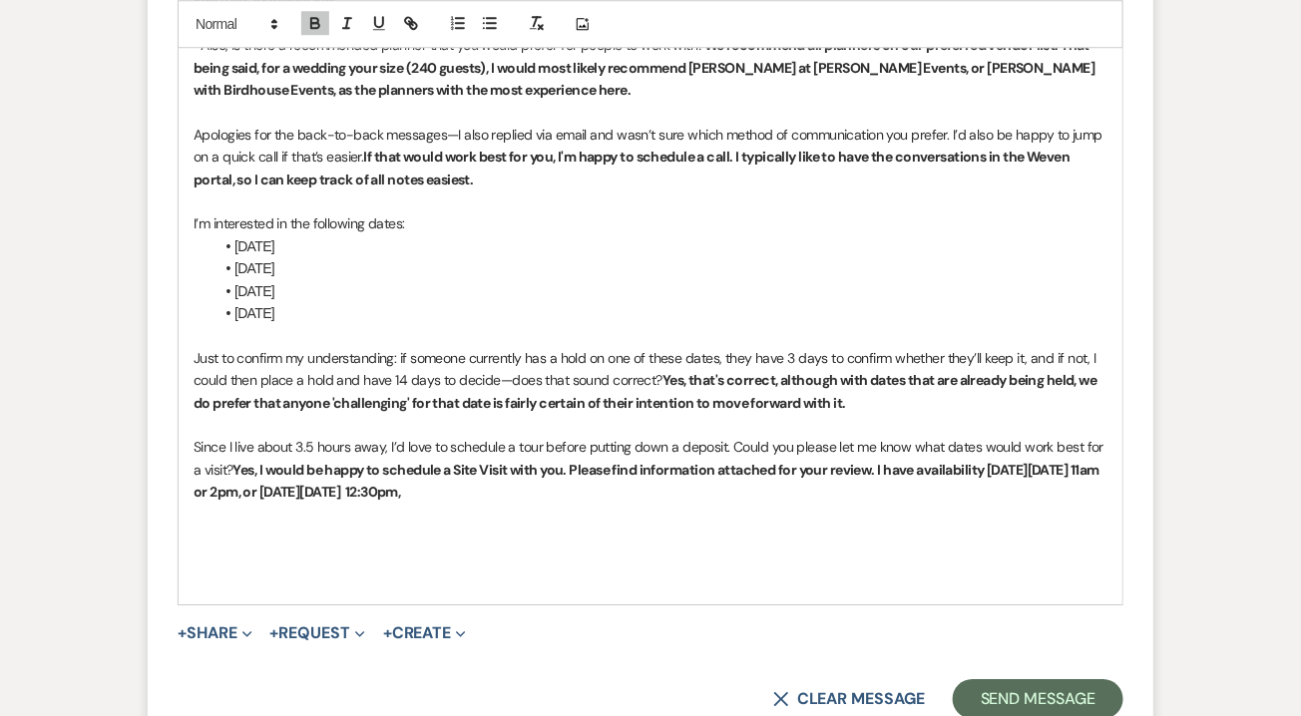
click at [881, 489] on p "Since I live about 3.5 hours away, I’d love to schedule a tour before putting d…" at bounding box center [651, 469] width 914 height 67
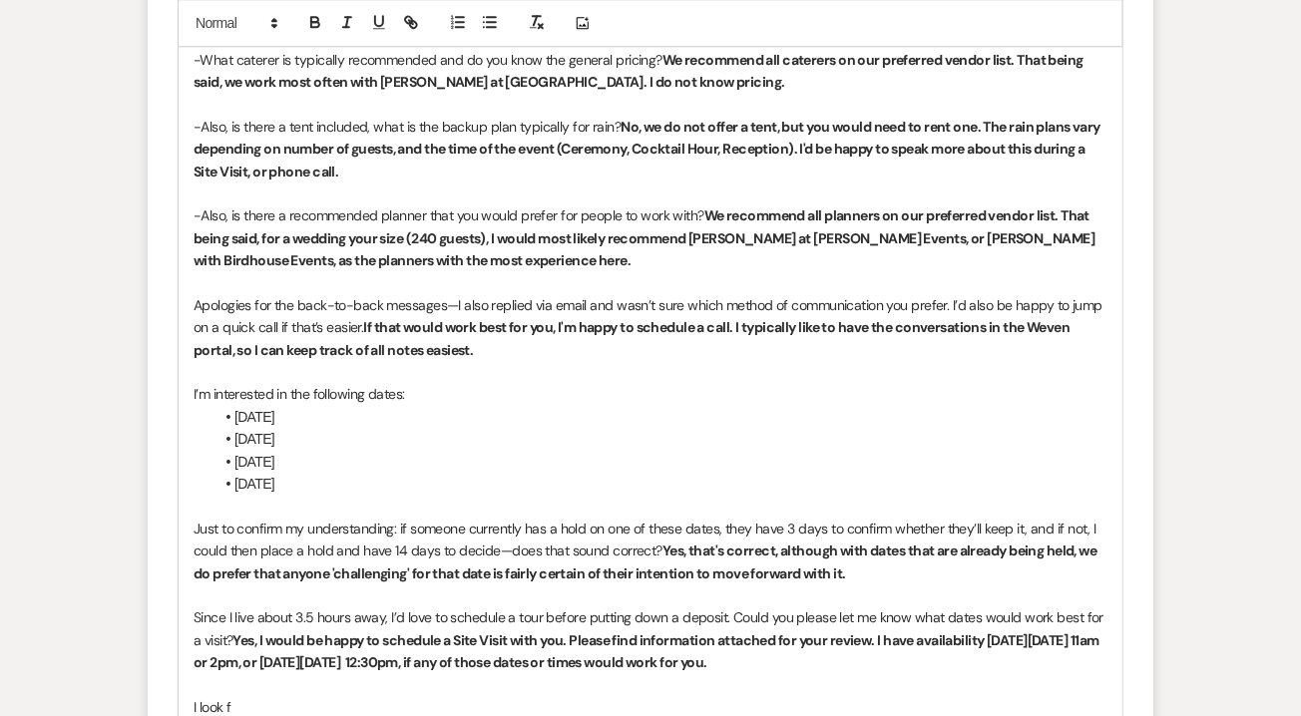
scroll to position [4071, 0]
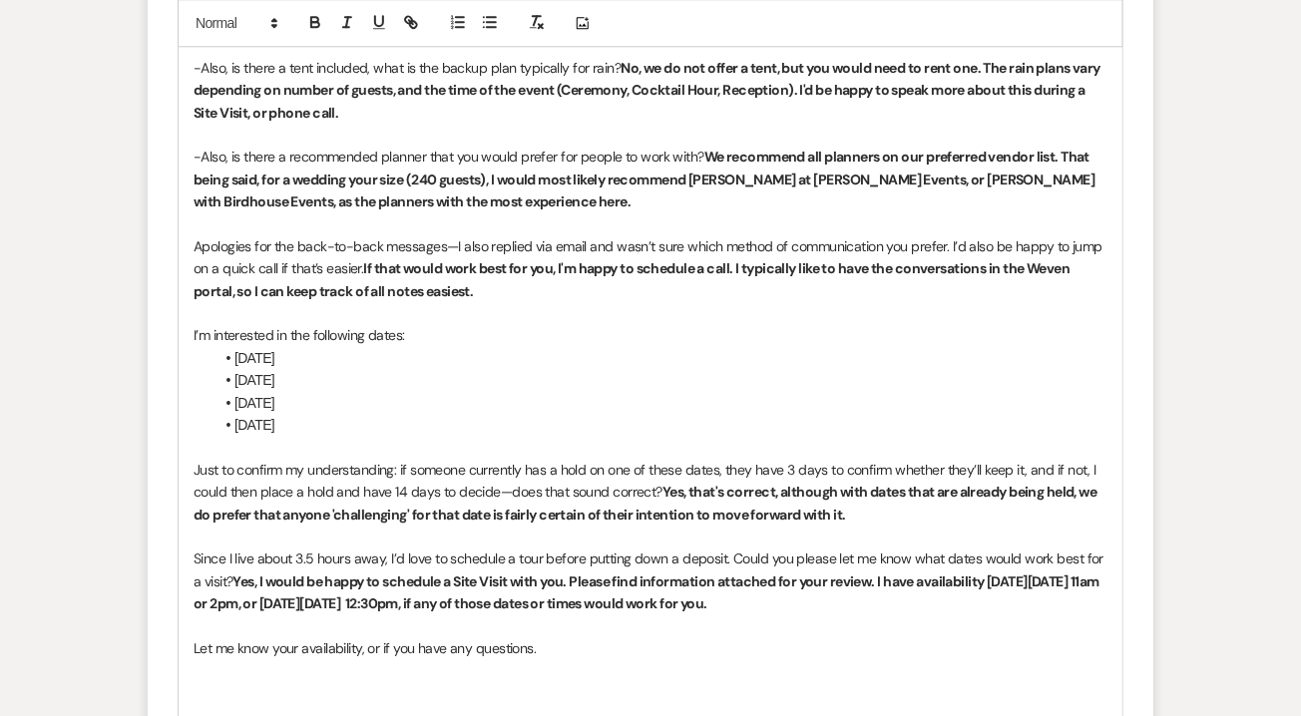
click at [465, 646] on p "Let me know your availability, or if you have any questions." at bounding box center [651, 648] width 914 height 22
click at [584, 637] on p "Let me know your availability, or if you have any questions." at bounding box center [651, 648] width 914 height 22
click at [216, 667] on p "THank you," at bounding box center [651, 670] width 914 height 22
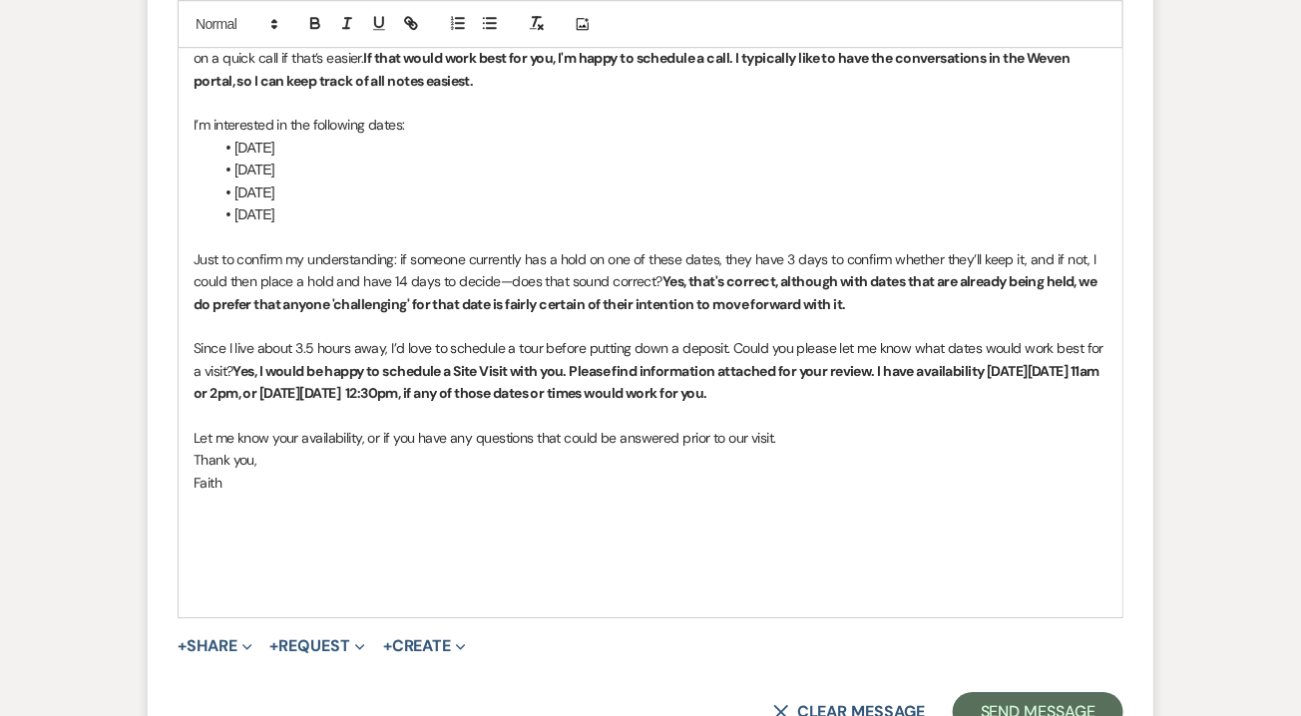
click at [510, 597] on p at bounding box center [651, 595] width 914 height 22
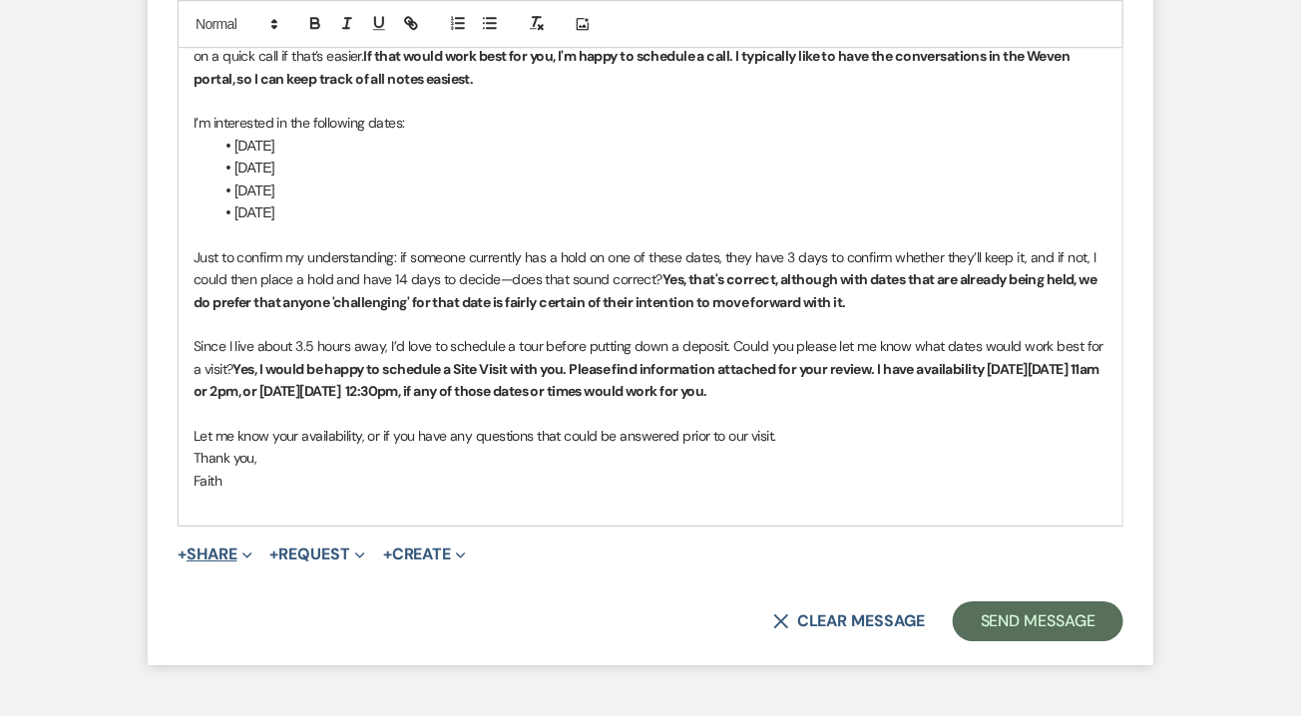
click at [201, 556] on button "+ Share Expand" at bounding box center [215, 555] width 75 height 16
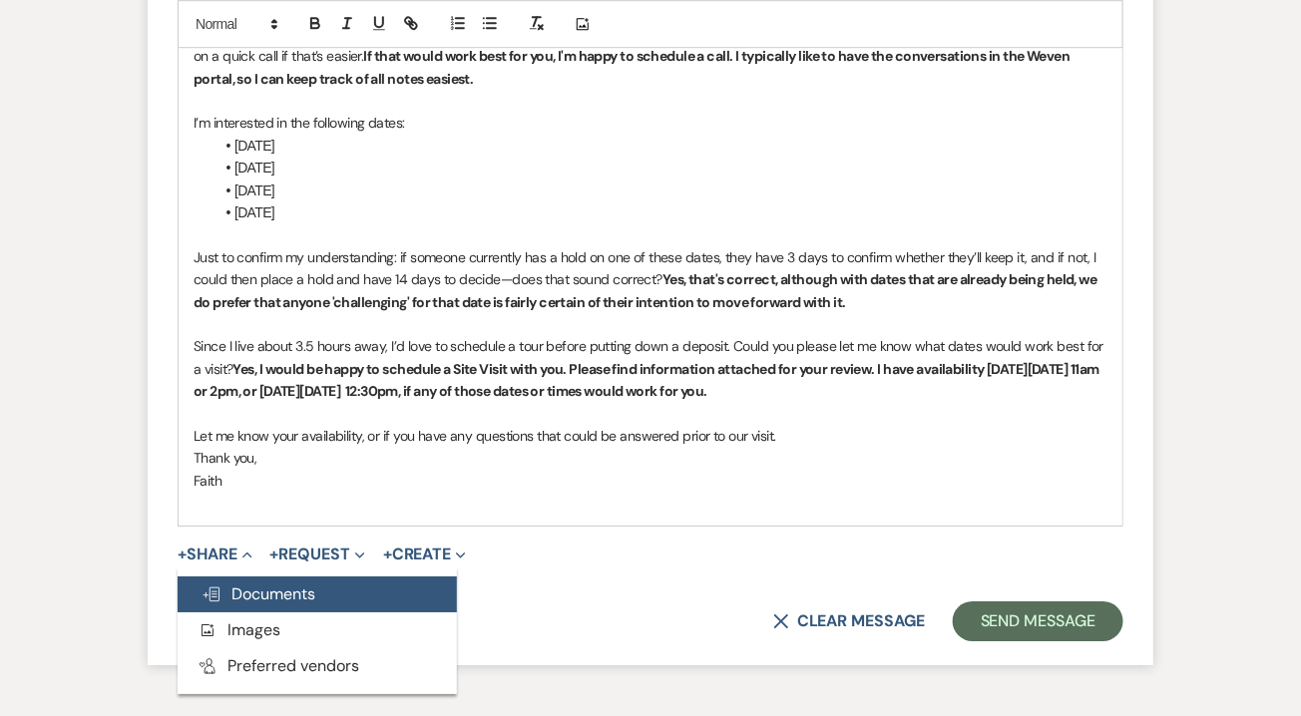
click at [235, 585] on span "Doc Upload Documents" at bounding box center [258, 594] width 114 height 21
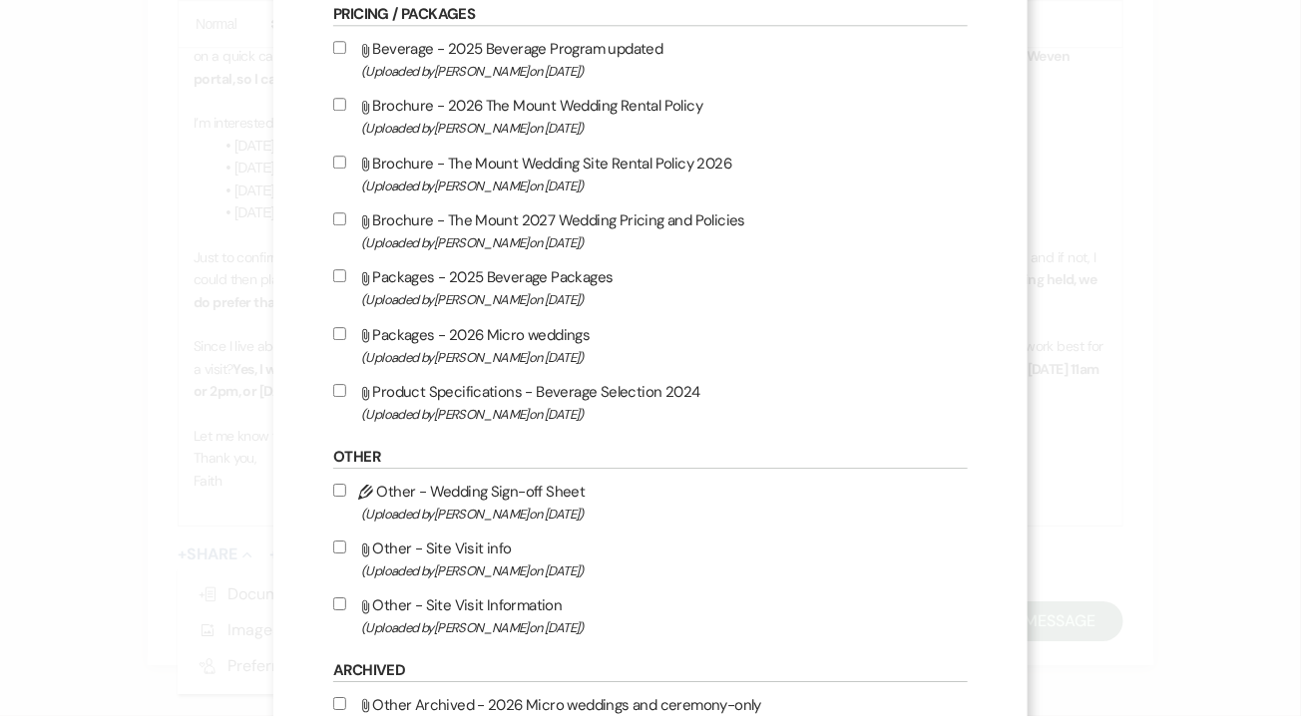
scroll to position [1903, 0]
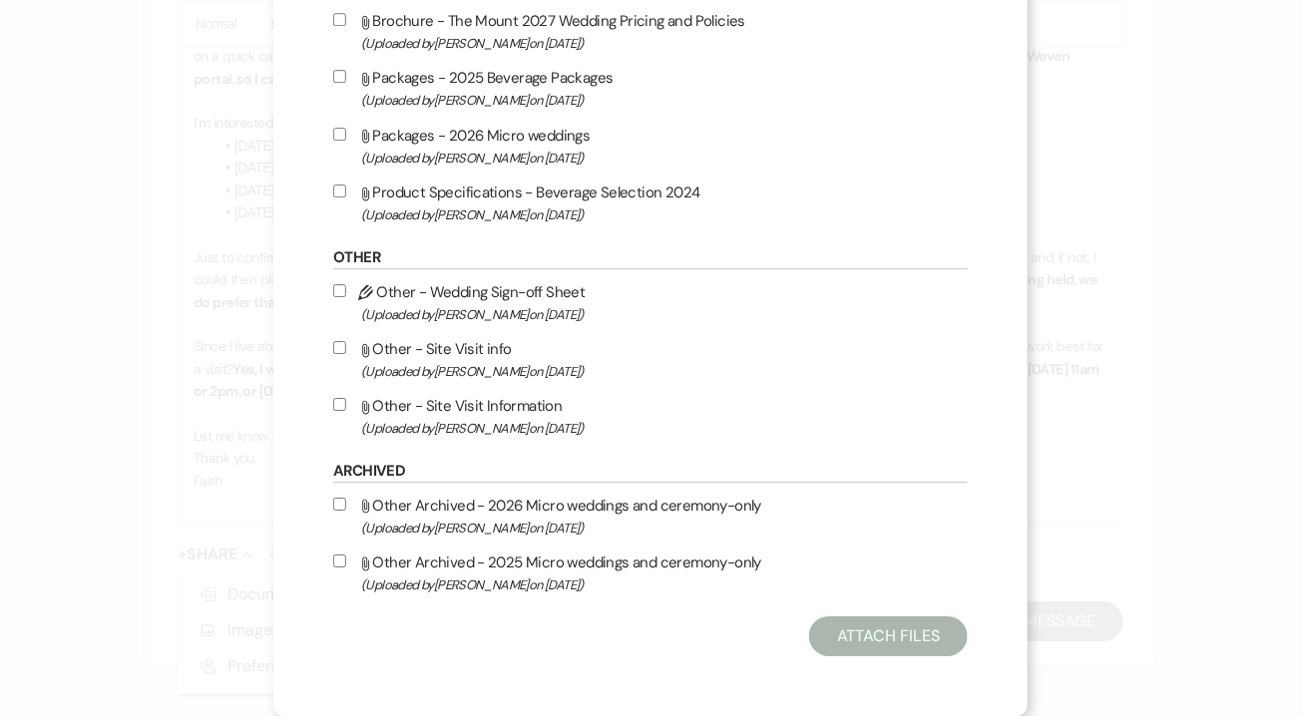
click at [565, 409] on label "Attach File Other - Site Visit Information (Uploaded by Faith Linz on Mar 19th,…" at bounding box center [650, 416] width 634 height 47
click at [346, 409] on input "Attach File Other - Site Visit Information (Uploaded by Faith Linz on Mar 19th,…" at bounding box center [339, 404] width 13 height 13
checkbox input "true"
click at [830, 635] on button "Attach Files" at bounding box center [888, 636] width 159 height 40
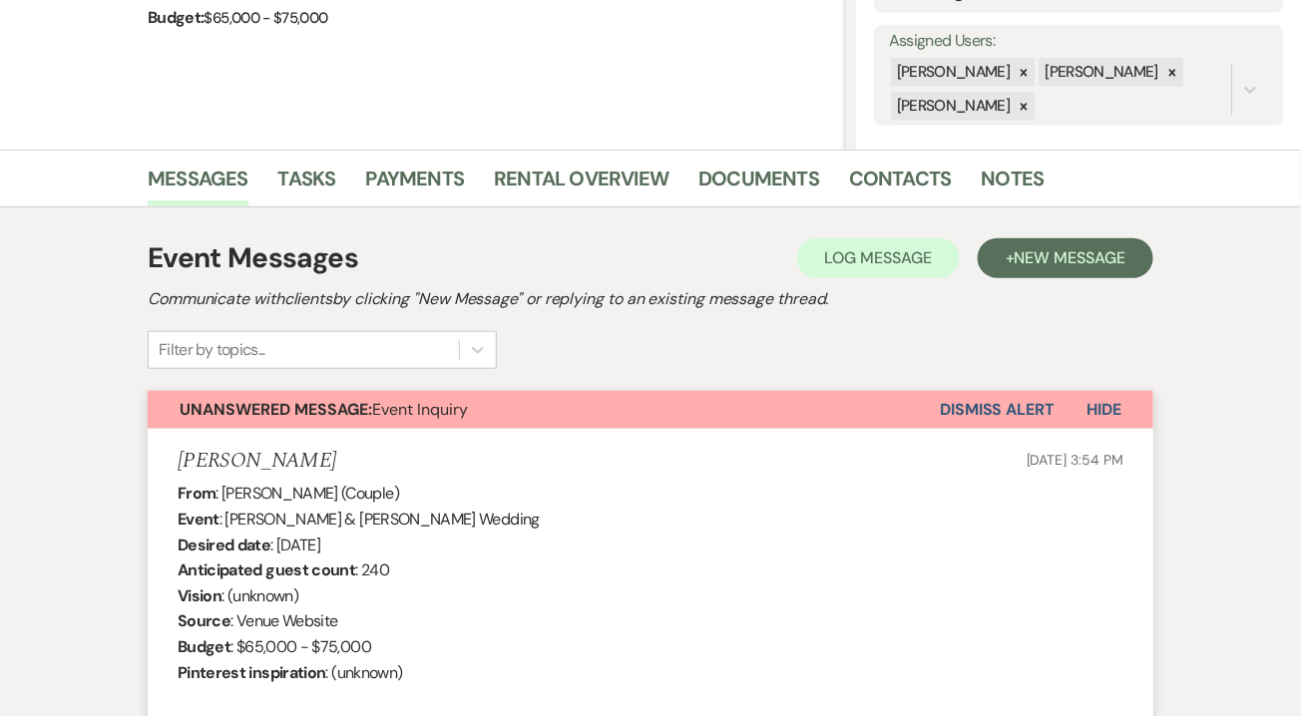
scroll to position [0, 0]
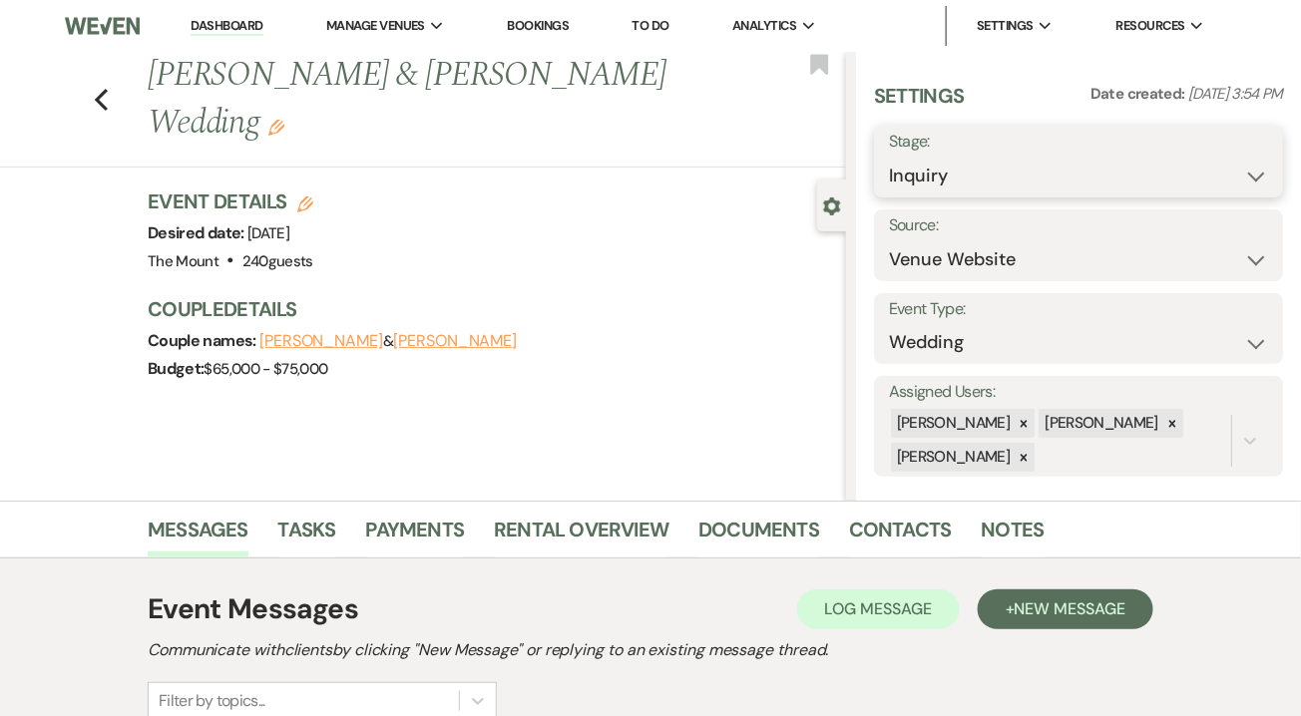
click at [1052, 157] on select "Inquiry Follow Up Tour Requested Tour Confirmed Toured Proposal Sent Booked Lost" at bounding box center [1078, 176] width 379 height 39
select select "2"
click at [1237, 174] on button "Save" at bounding box center [1240, 162] width 85 height 40
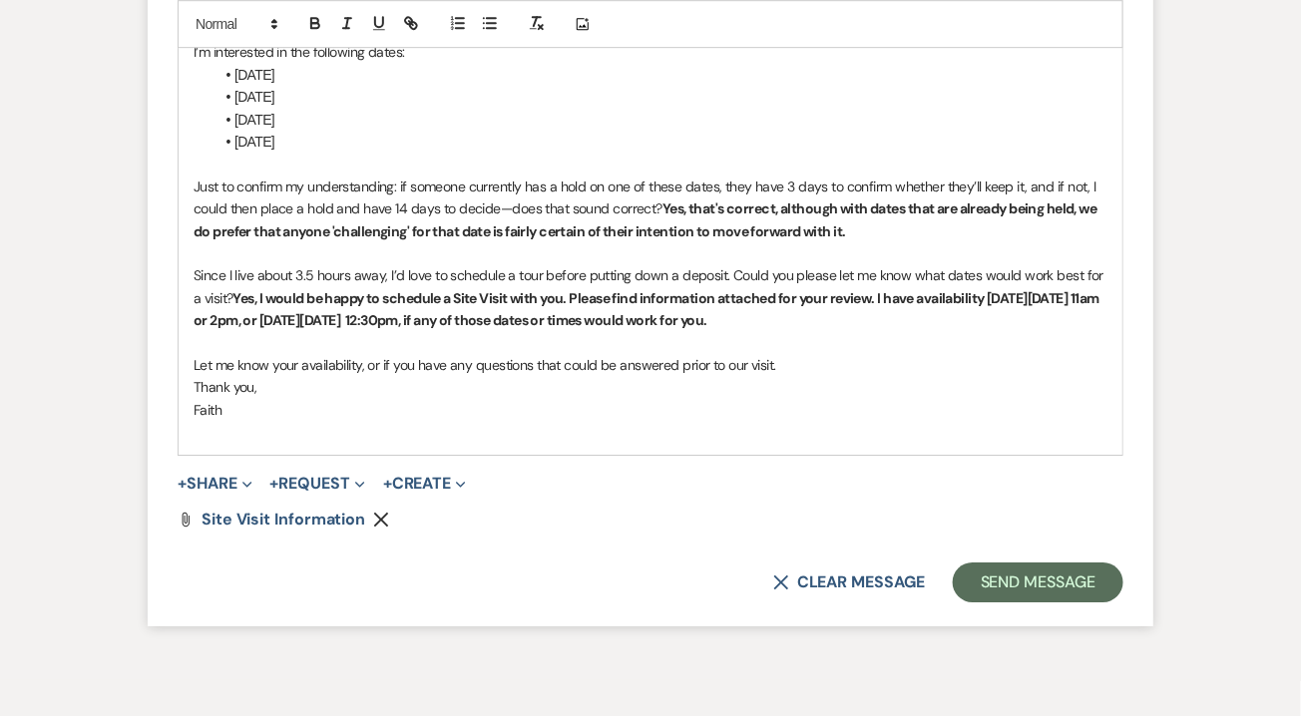
scroll to position [4364, 0]
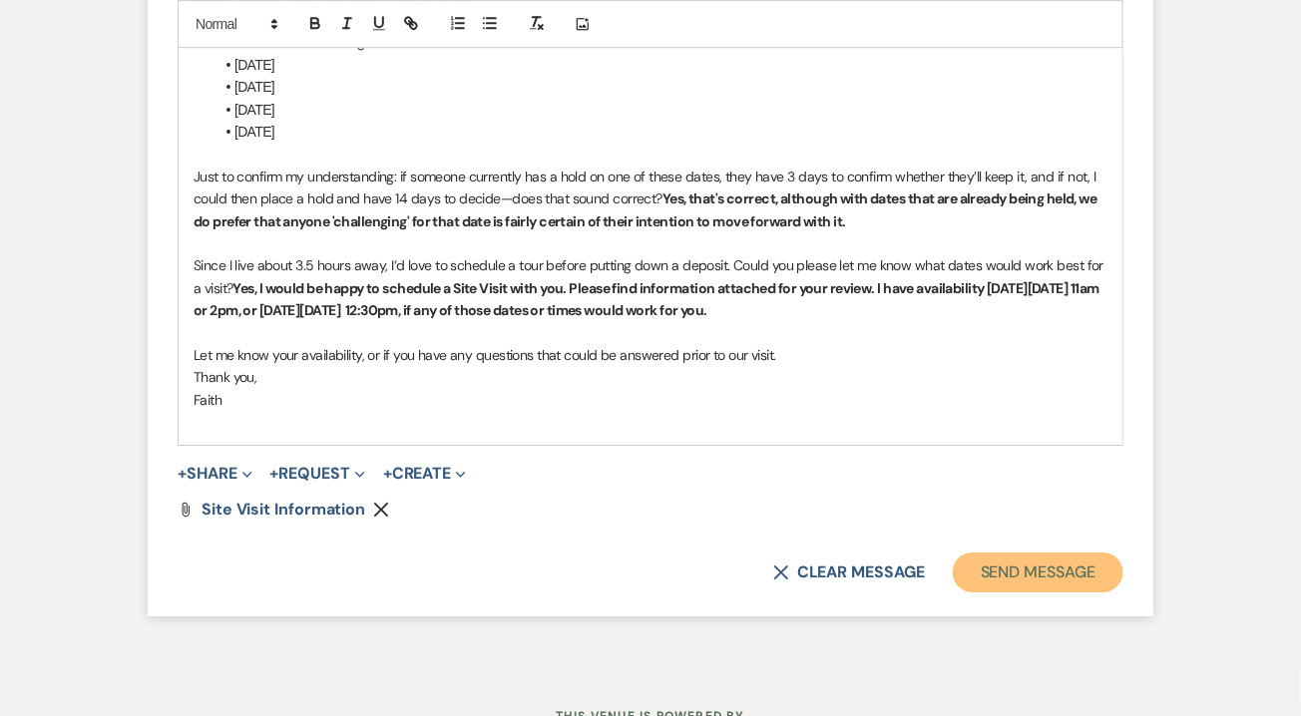
click at [1087, 583] on button "Send Message" at bounding box center [1038, 573] width 171 height 40
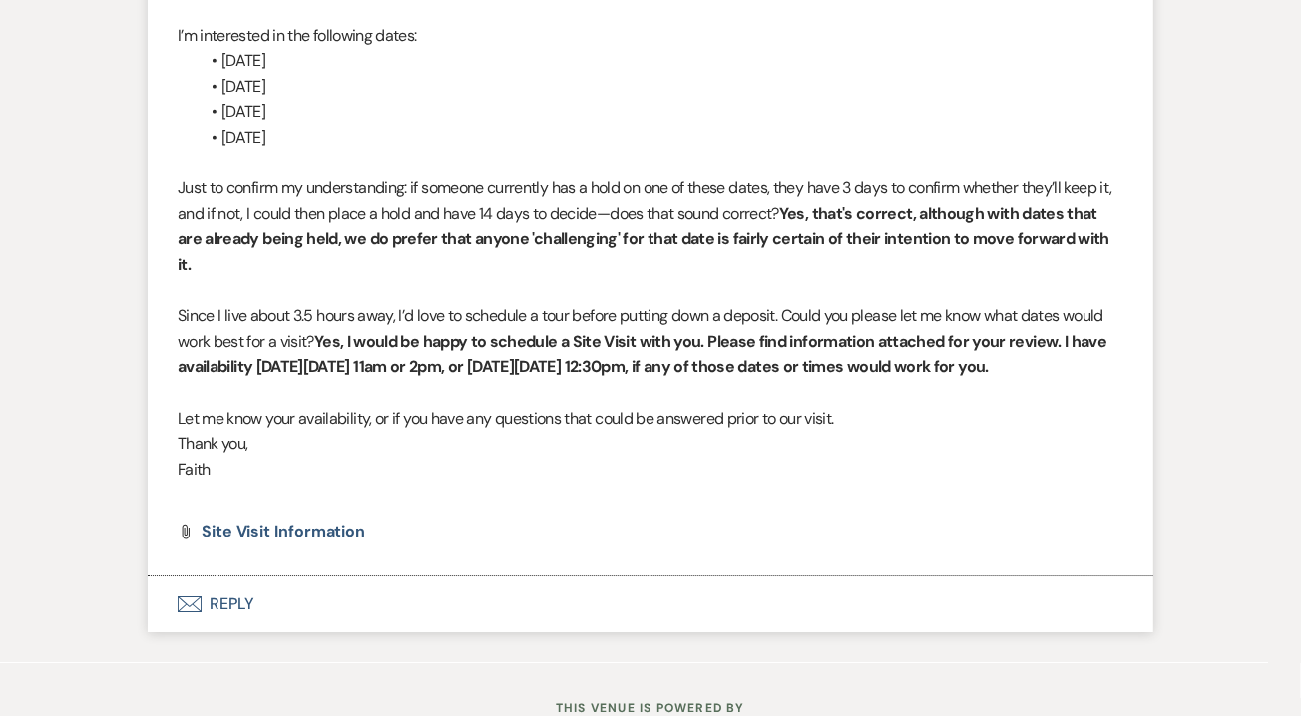
scroll to position [4166, 0]
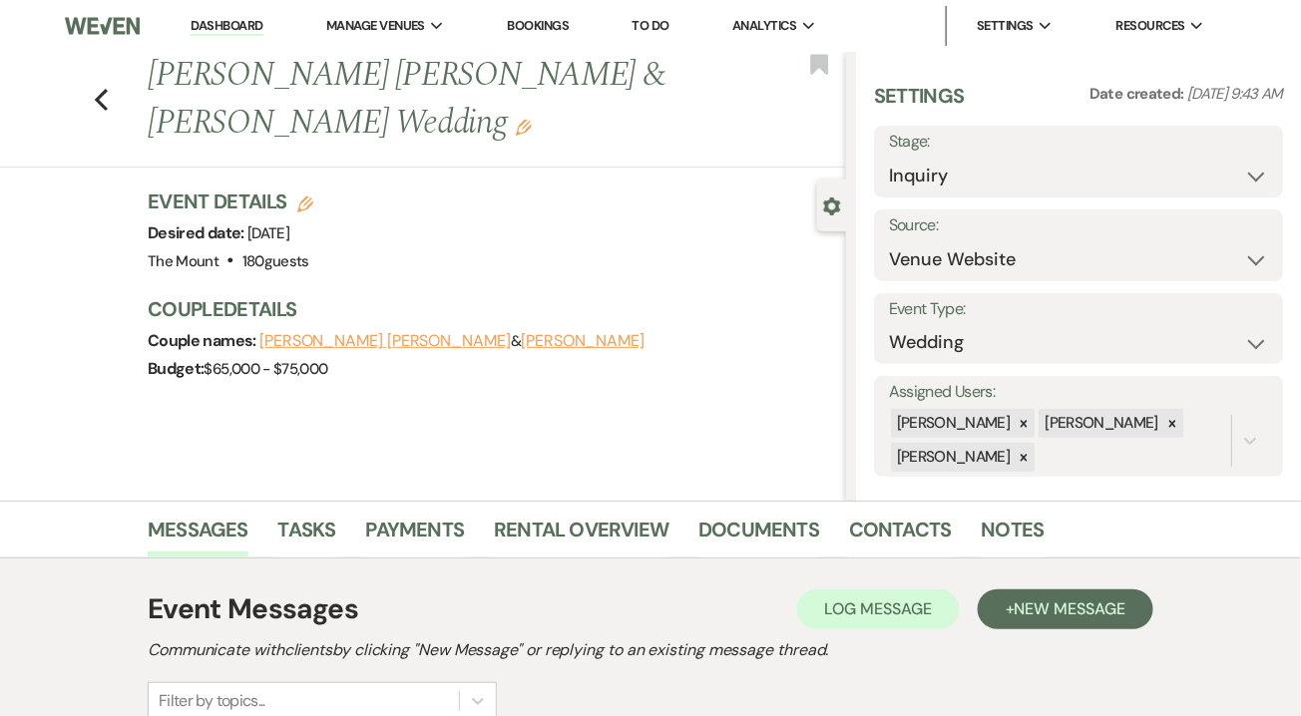
click at [224, 31] on link "Dashboard" at bounding box center [227, 26] width 72 height 19
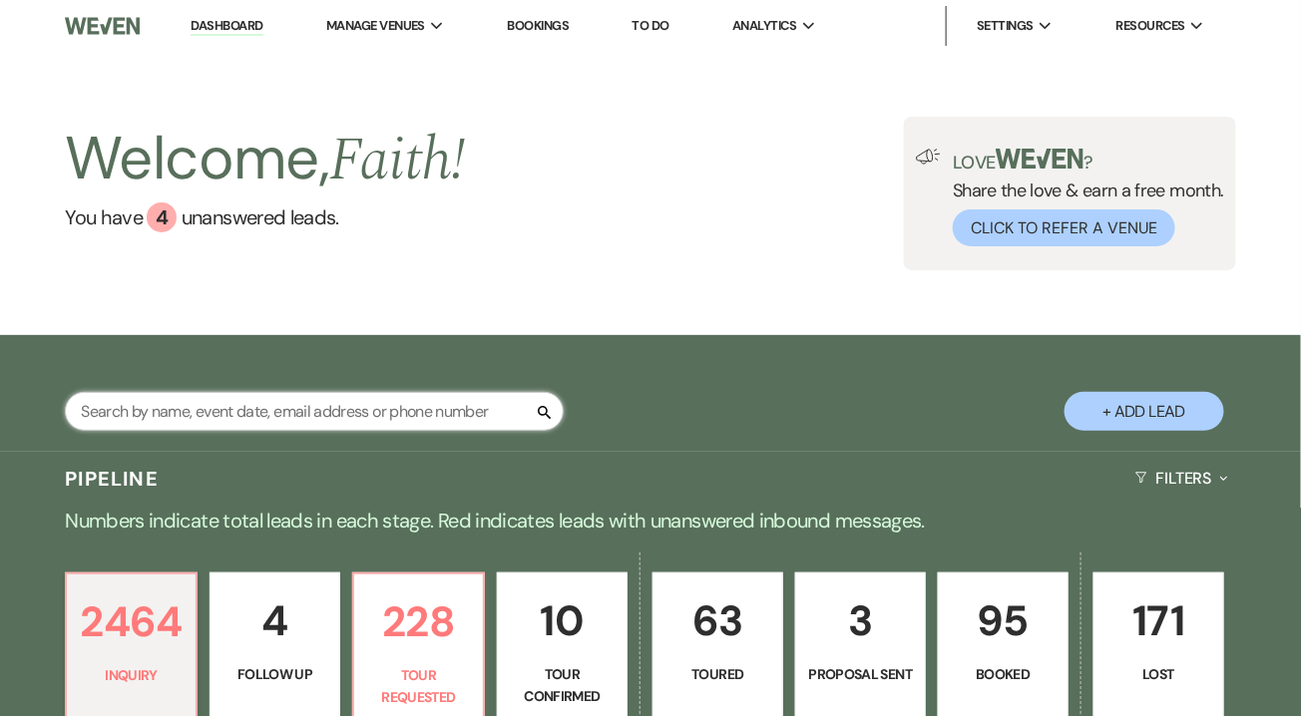
click at [370, 423] on input "text" at bounding box center [314, 411] width 499 height 39
type input "[PERSON_NAME]"
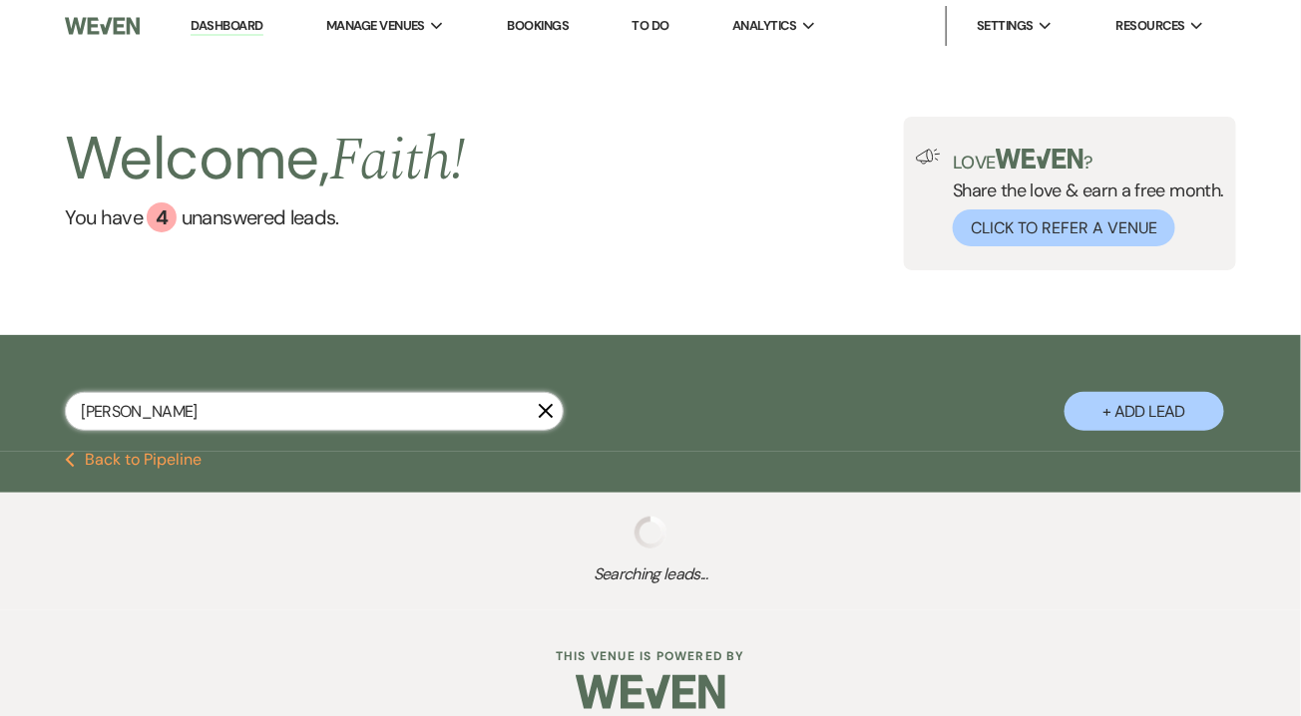
select select "4"
select select "2"
select select "8"
select select "5"
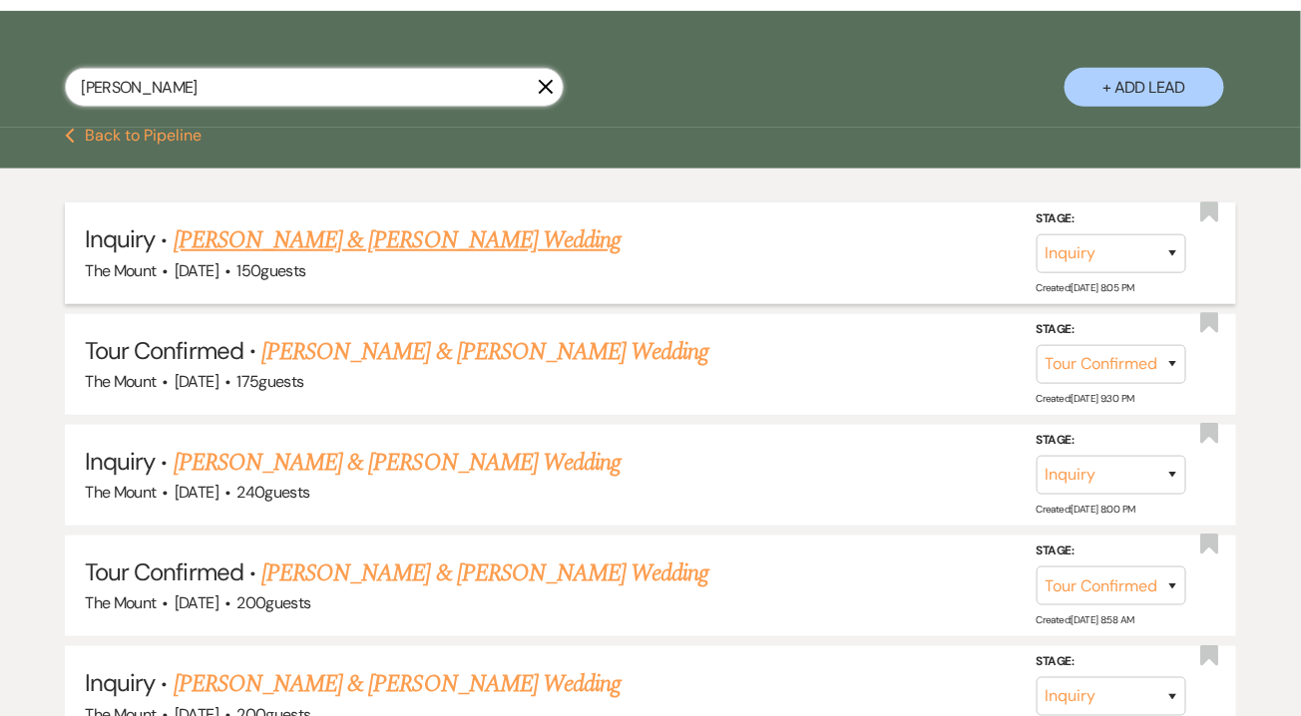
scroll to position [337, 0]
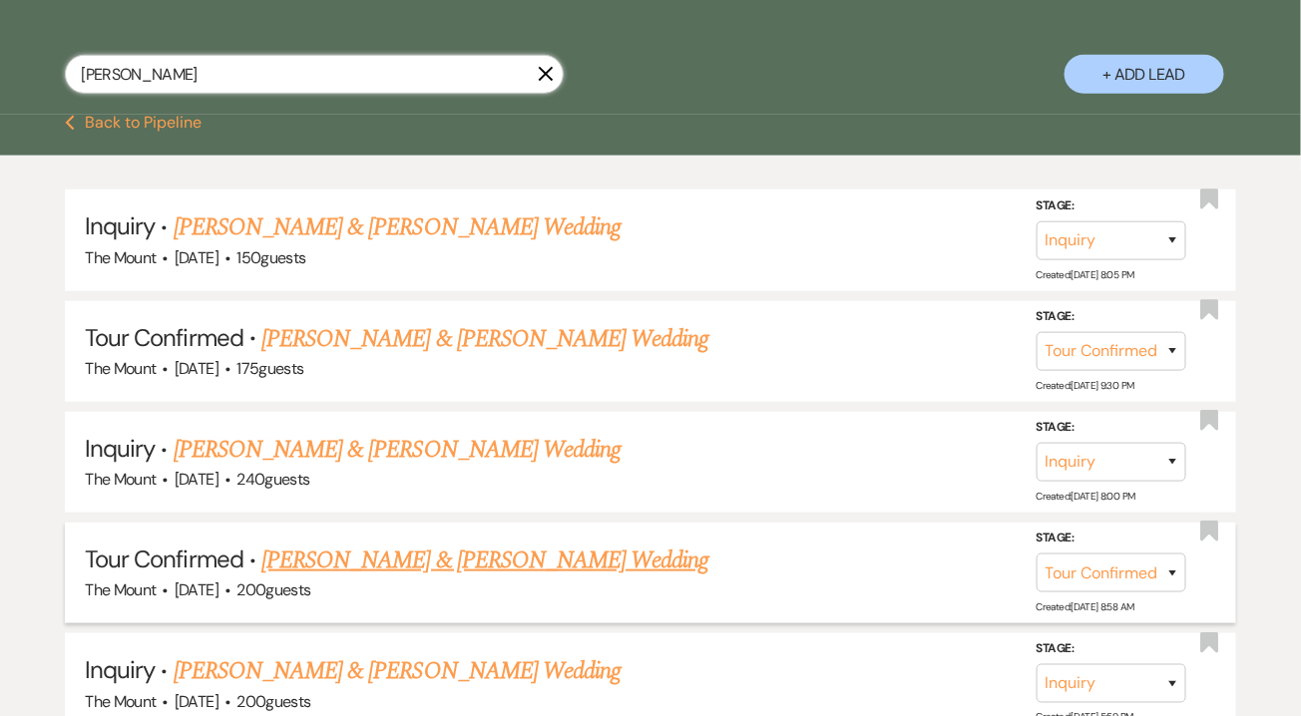
type input "[PERSON_NAME]"
click at [475, 558] on link "[PERSON_NAME] & [PERSON_NAME] Wedding" at bounding box center [484, 561] width 447 height 36
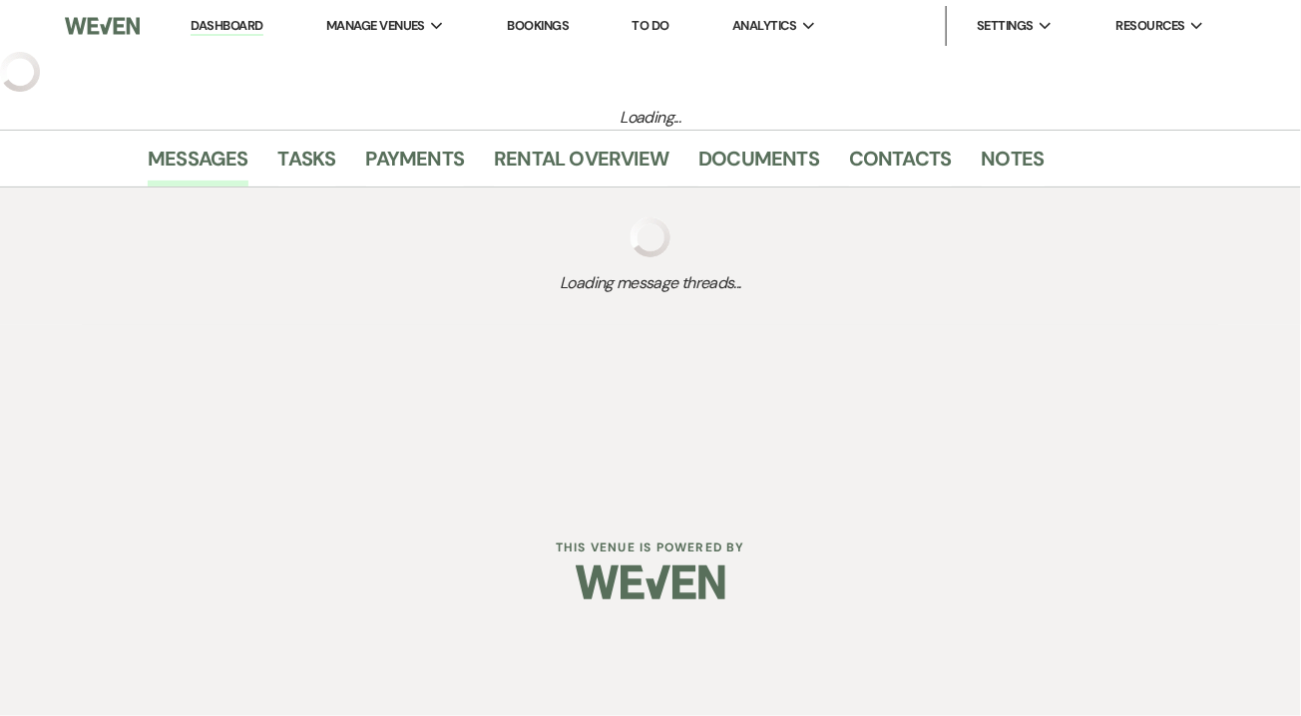
select select "4"
select select "5"
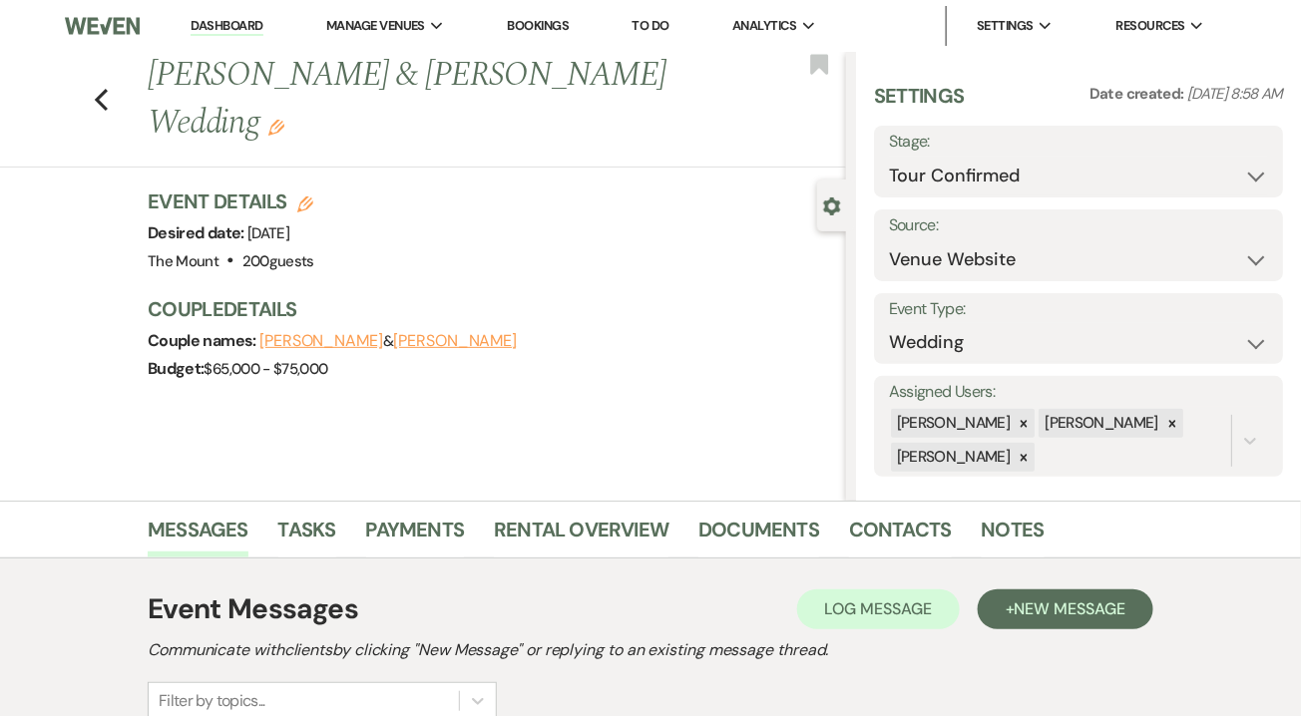
scroll to position [254, 0]
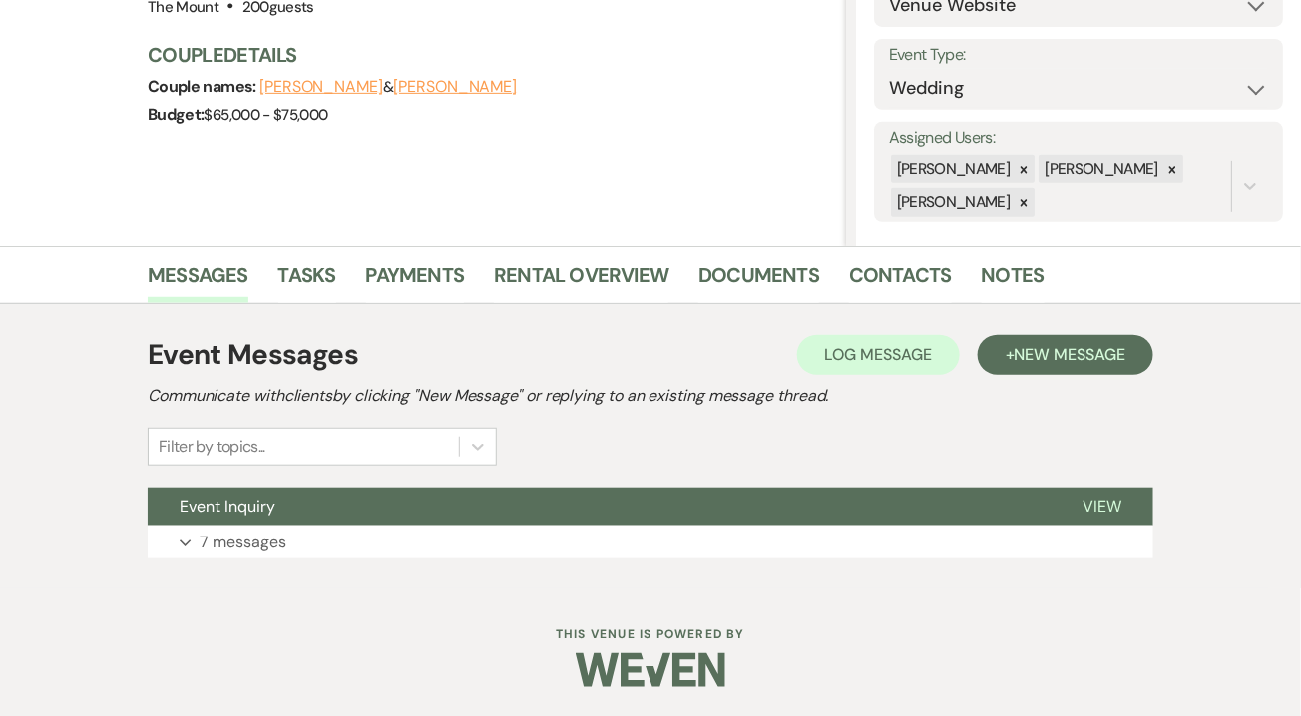
click at [242, 558] on div "Event Messages Log Log Message + New Message Communicate with clients by clicki…" at bounding box center [650, 446] width 1005 height 244
click at [243, 545] on p "7 messages" at bounding box center [242, 543] width 87 height 26
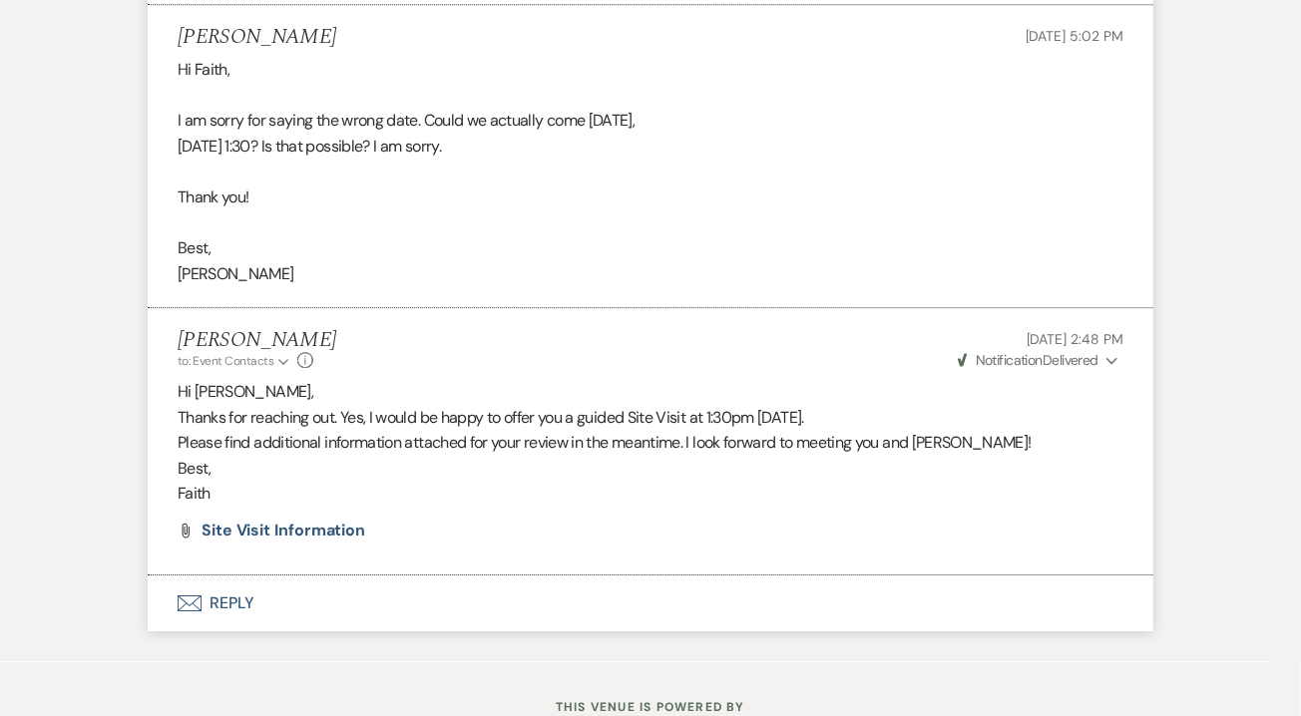
scroll to position [4098, 0]
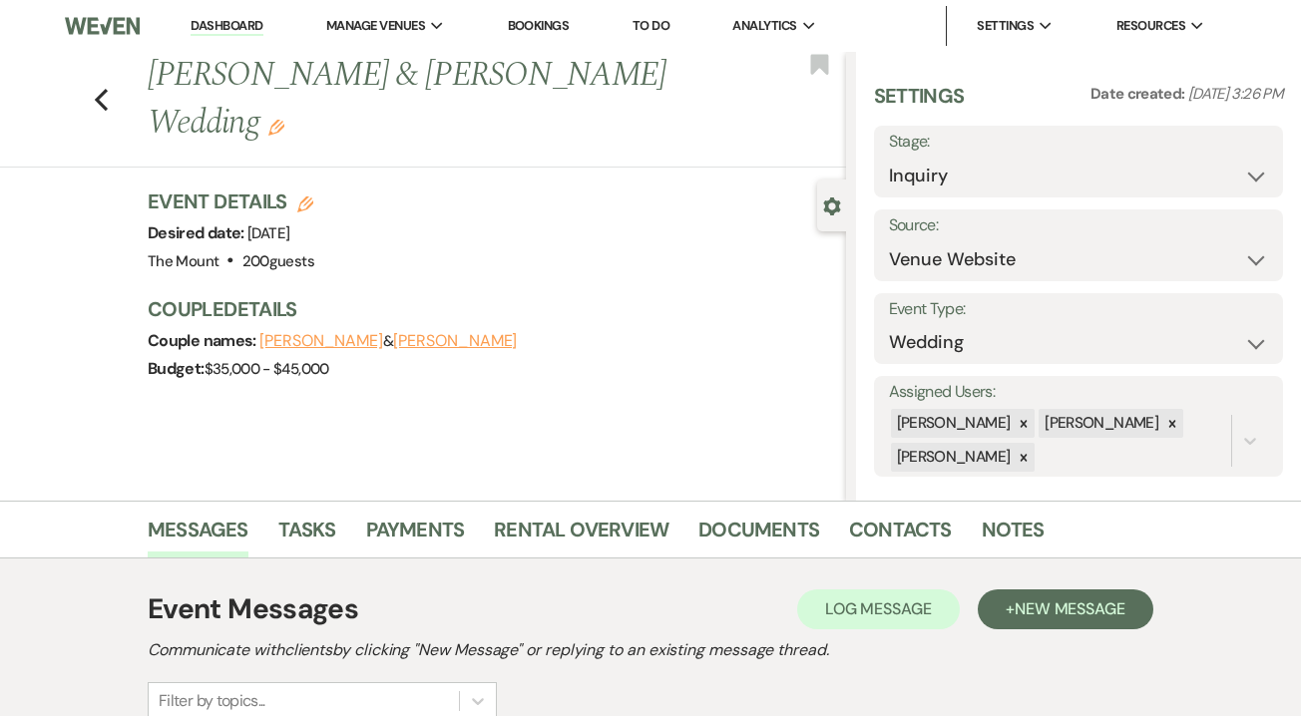
select select "5515"
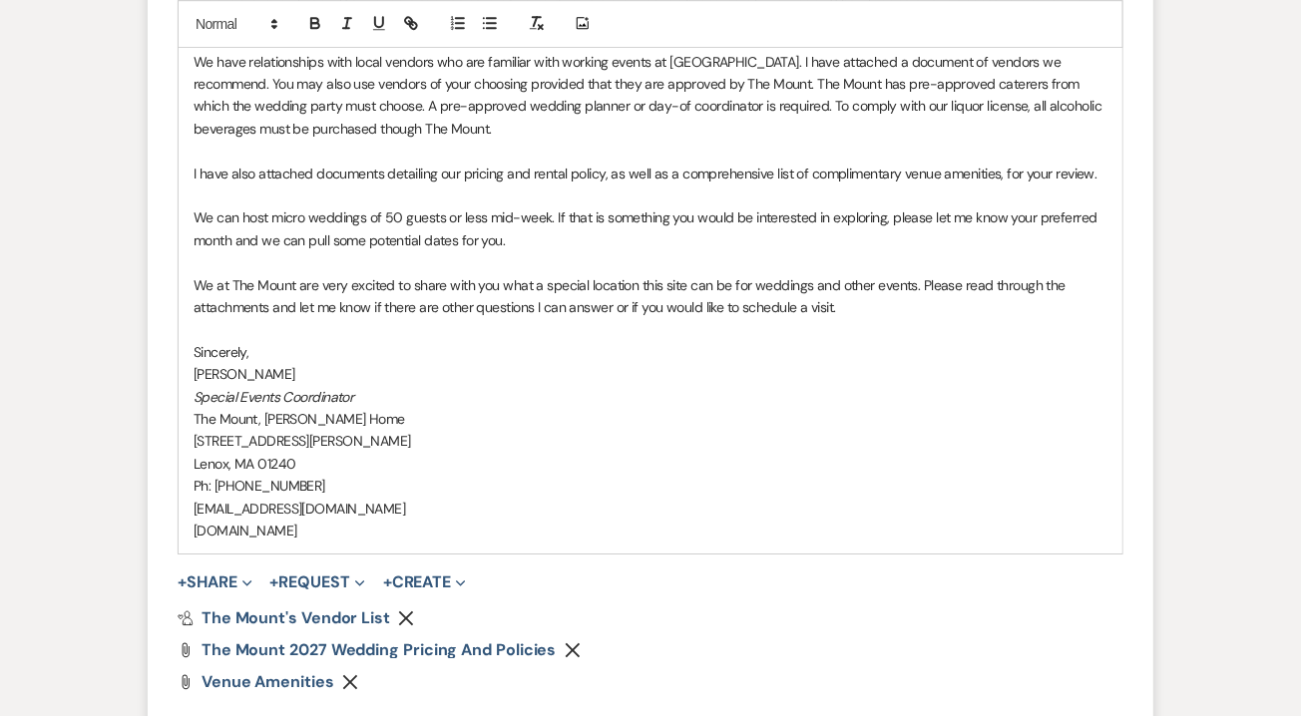
scroll to position [2226, 0]
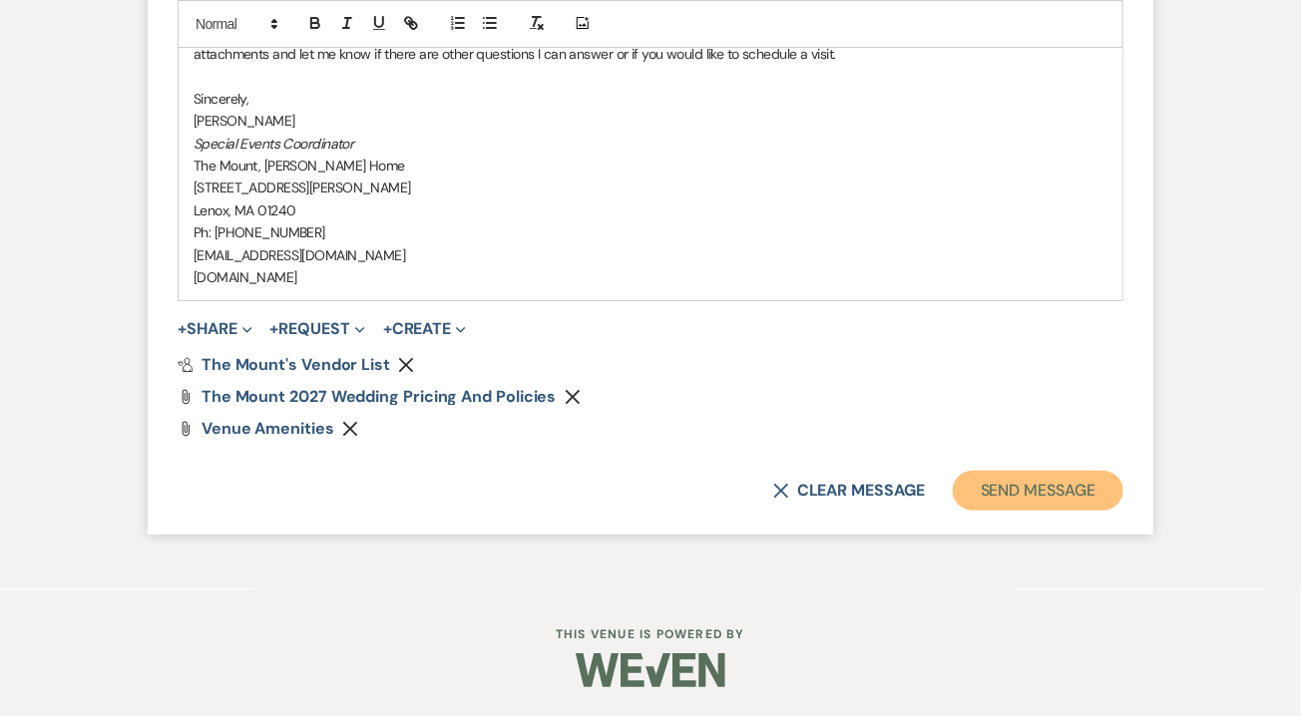
click at [1048, 503] on button "Send Message" at bounding box center [1038, 491] width 171 height 40
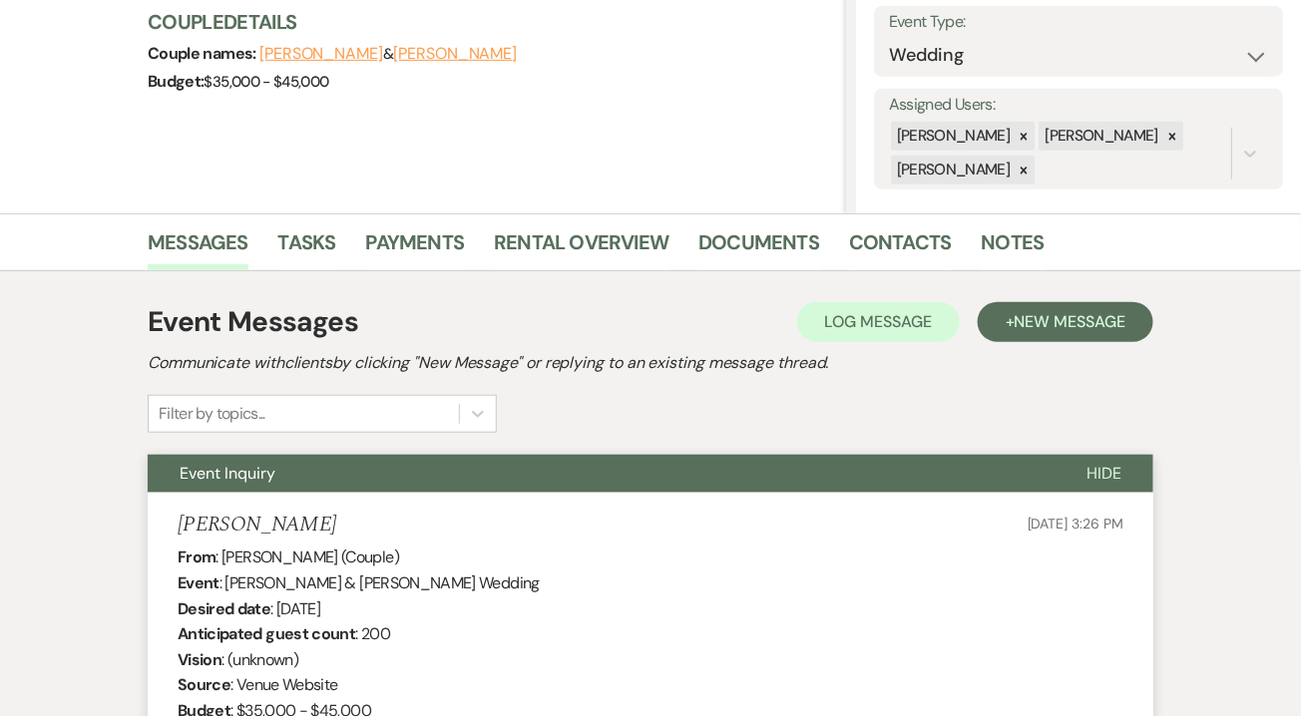
scroll to position [0, 0]
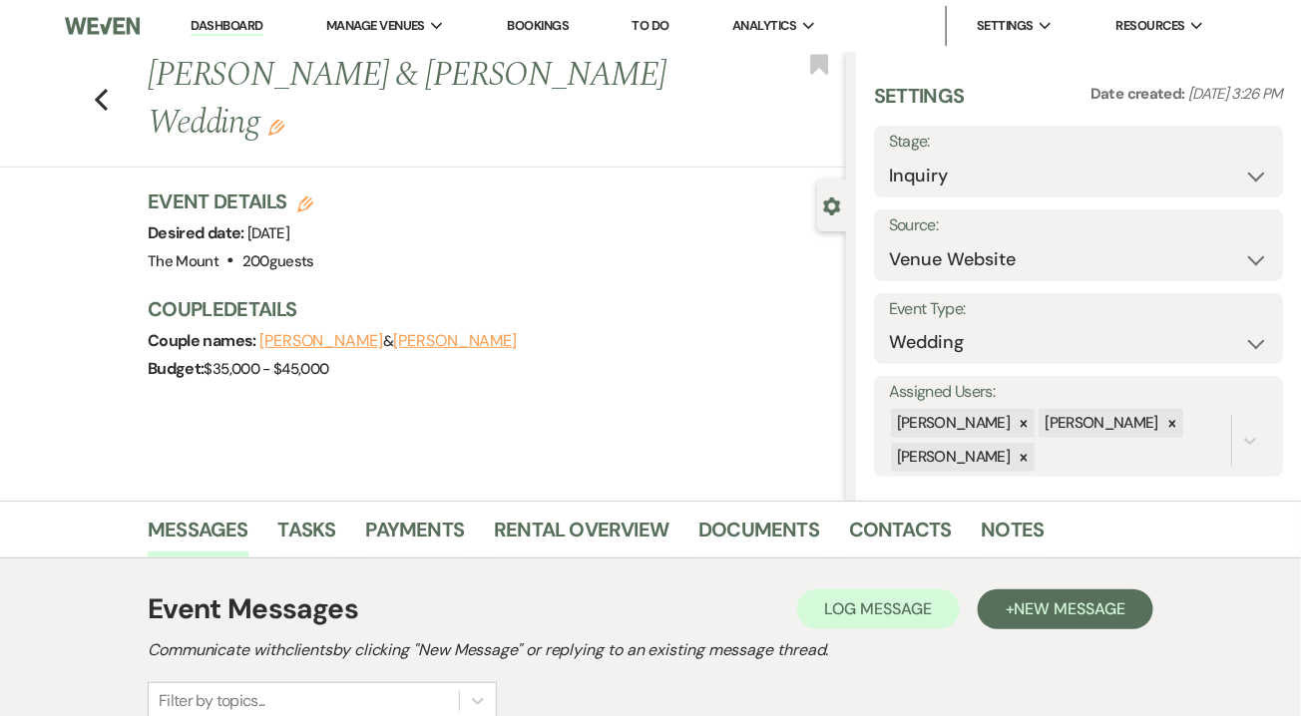
click at [238, 31] on link "Dashboard" at bounding box center [227, 26] width 72 height 19
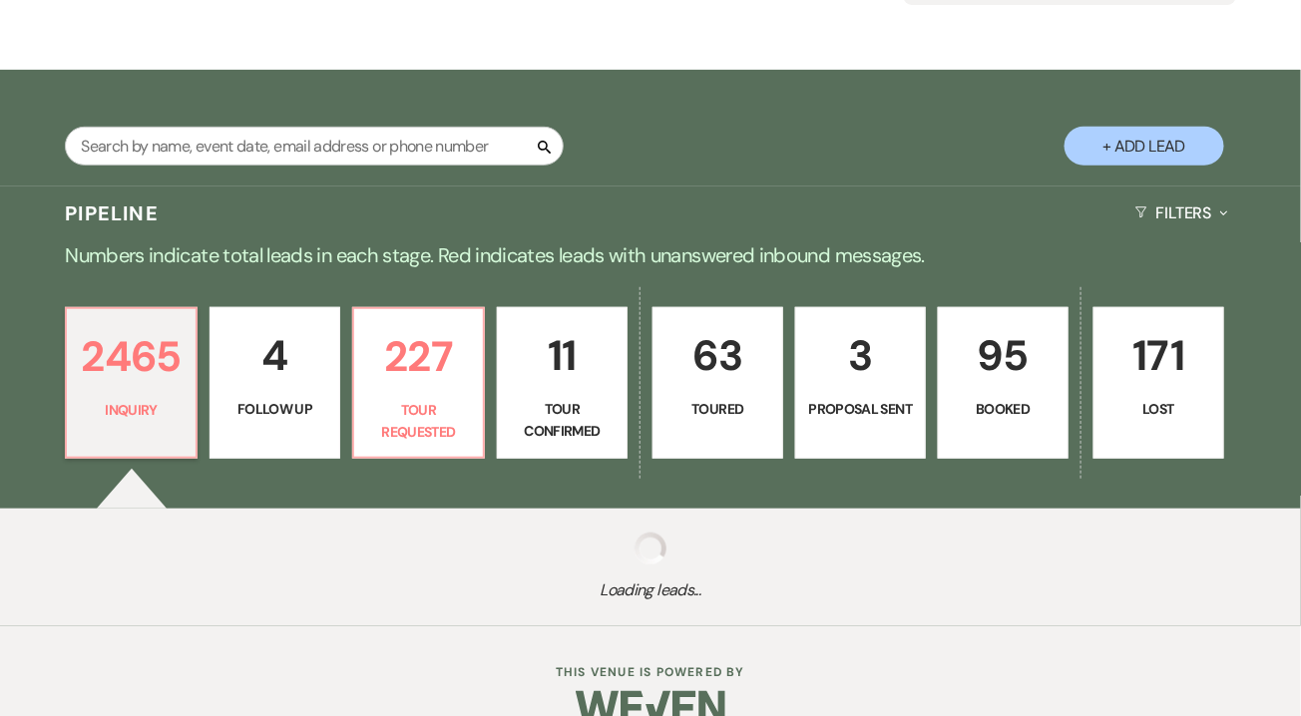
scroll to position [303, 0]
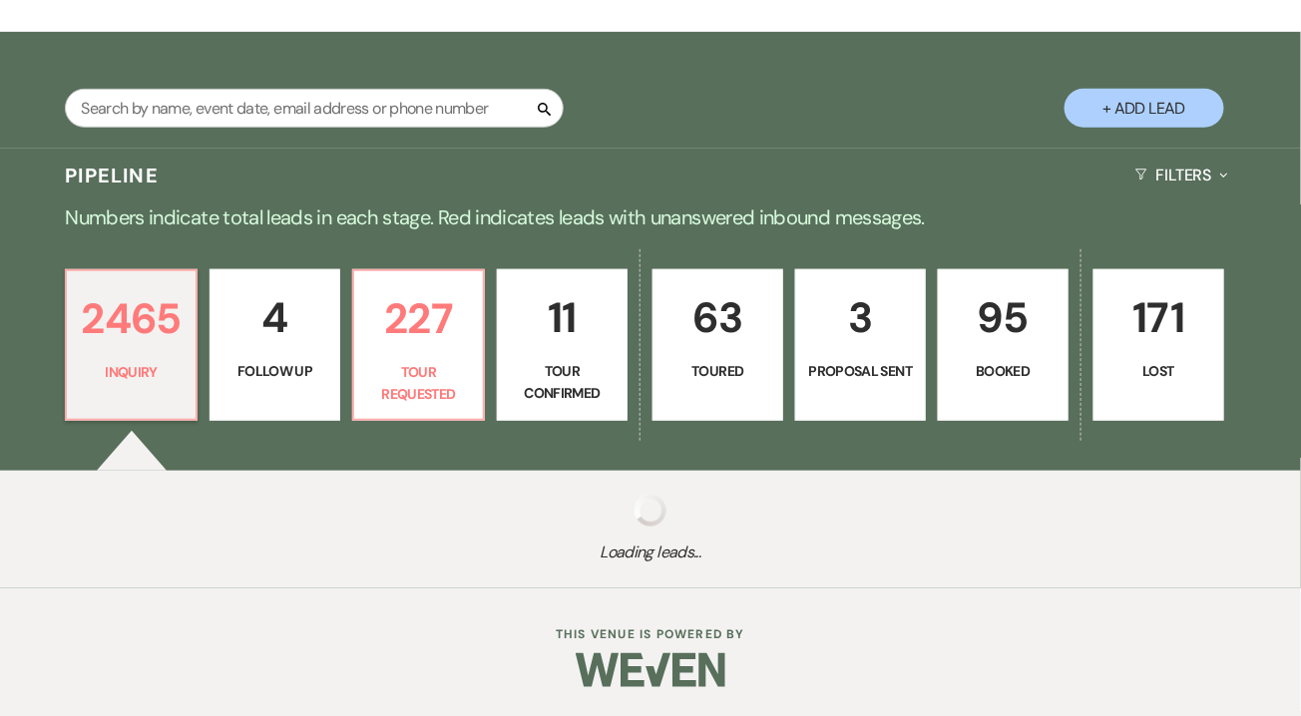
click at [847, 343] on p "3" at bounding box center [860, 317] width 105 height 67
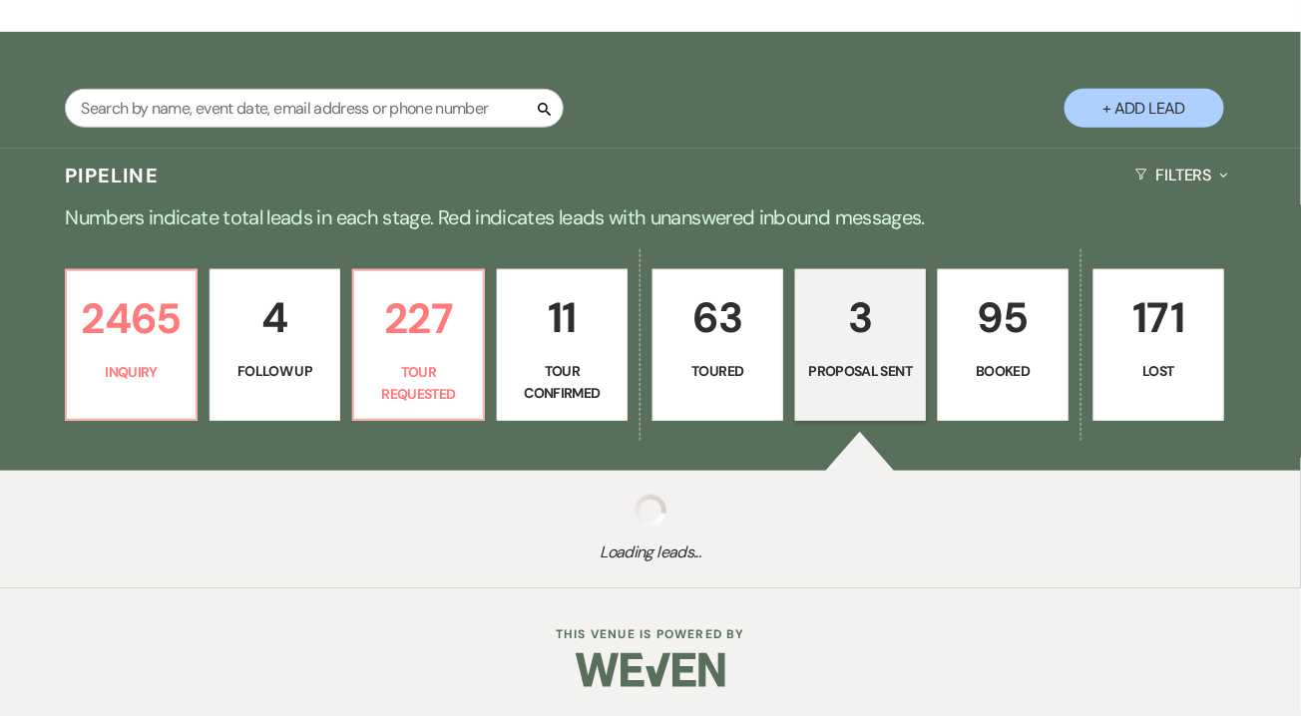
select select "6"
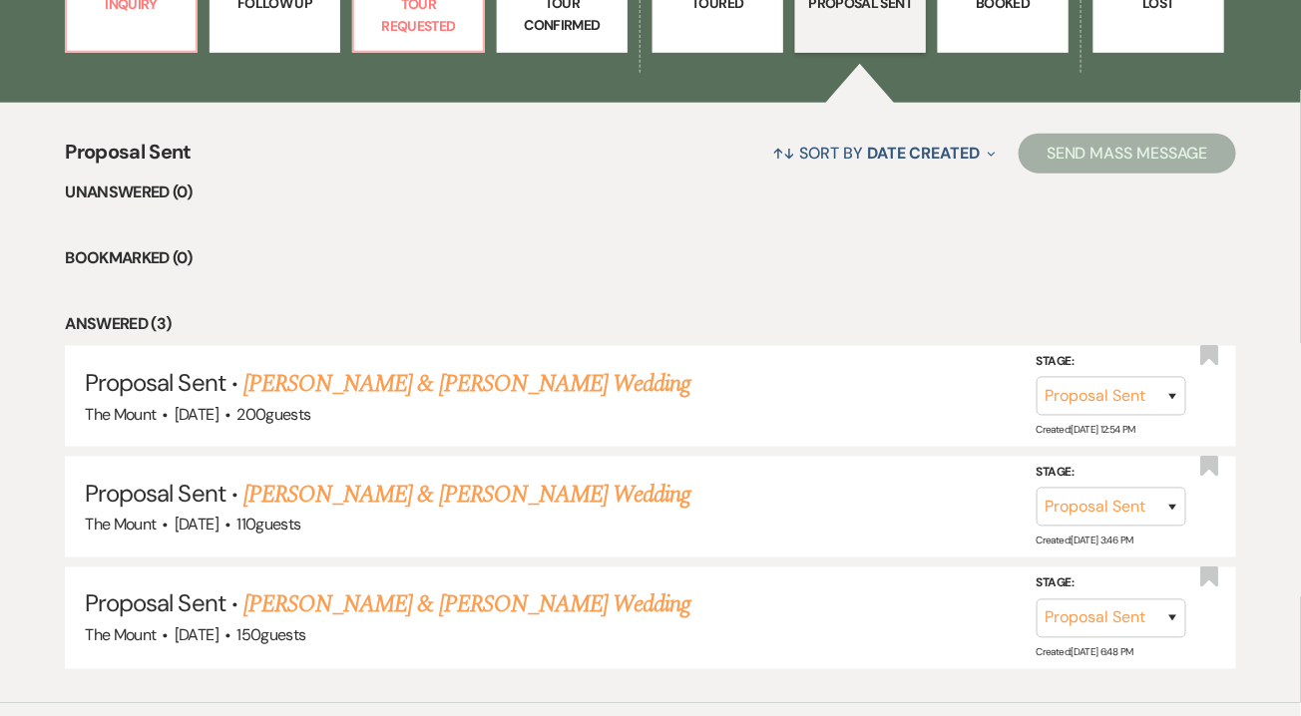
scroll to position [781, 0]
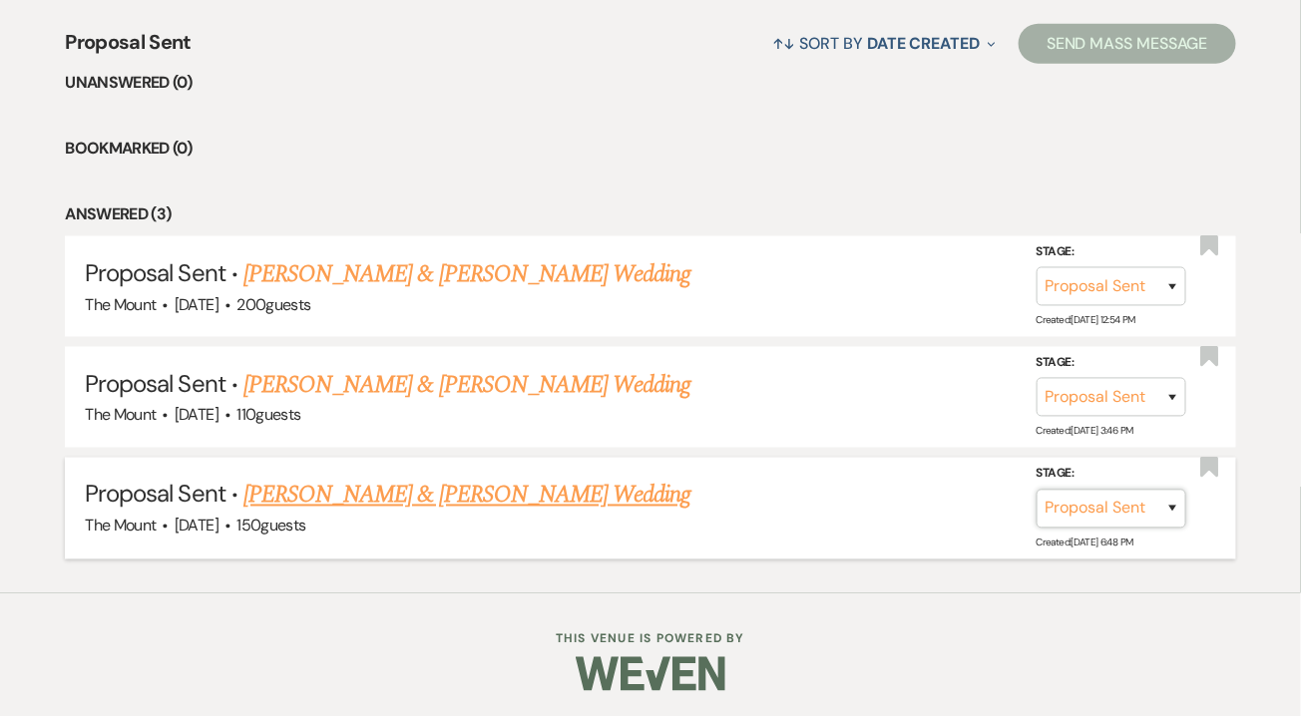
click at [1156, 516] on select "Inquiry Follow Up Tour Requested Tour Confirmed Toured Proposal Sent Booked Lost" at bounding box center [1111, 509] width 150 height 39
select select "7"
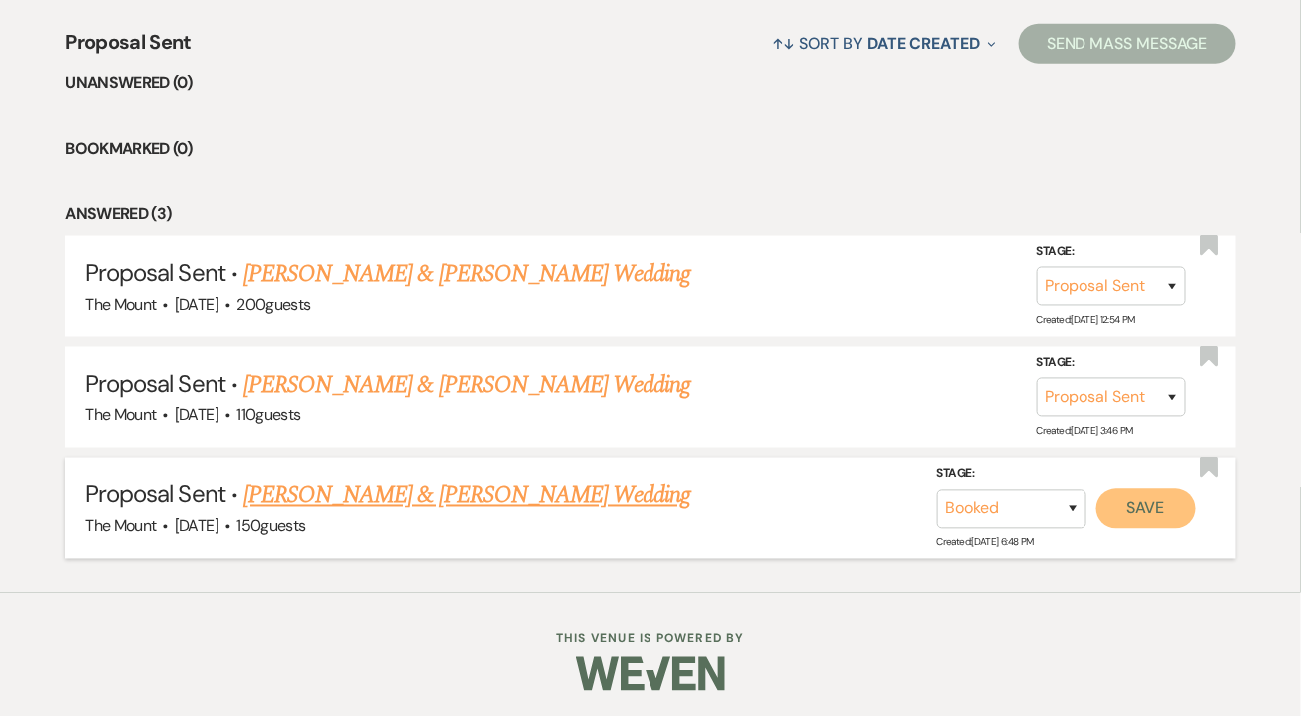
click at [1134, 515] on button "Save" at bounding box center [1146, 509] width 100 height 40
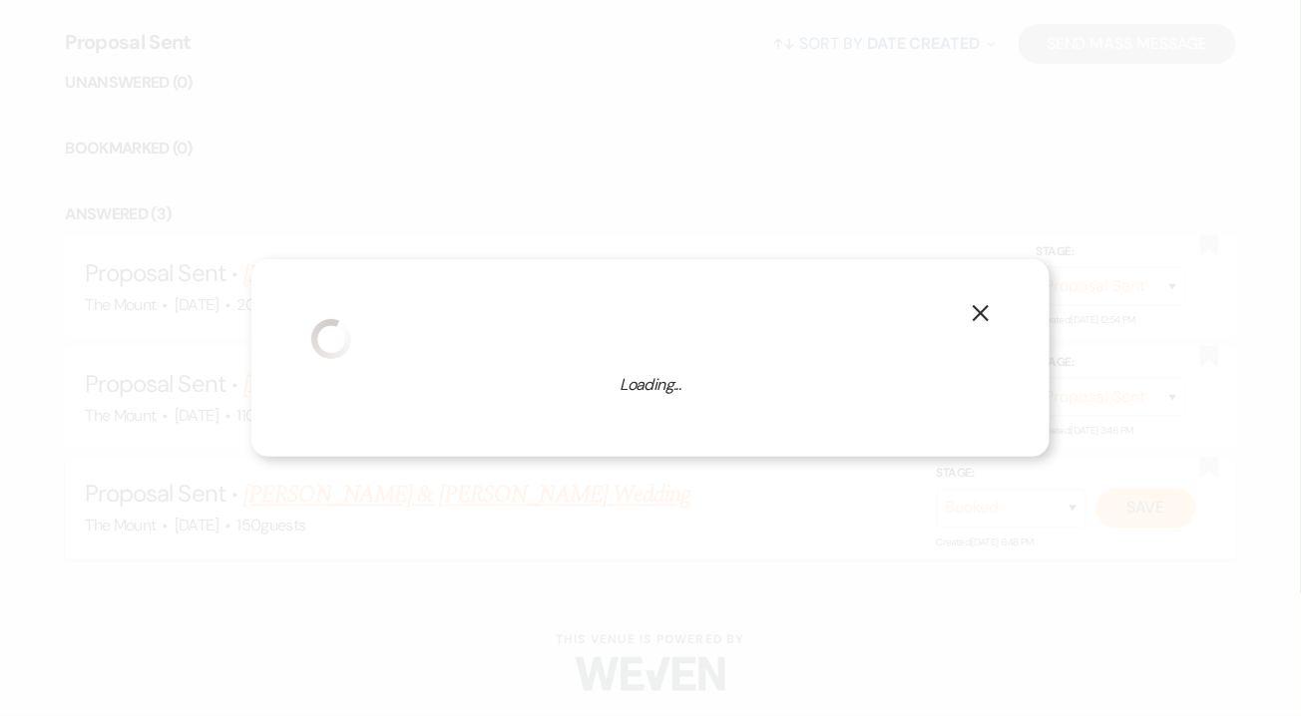
select select "1"
select select "620"
select select "false"
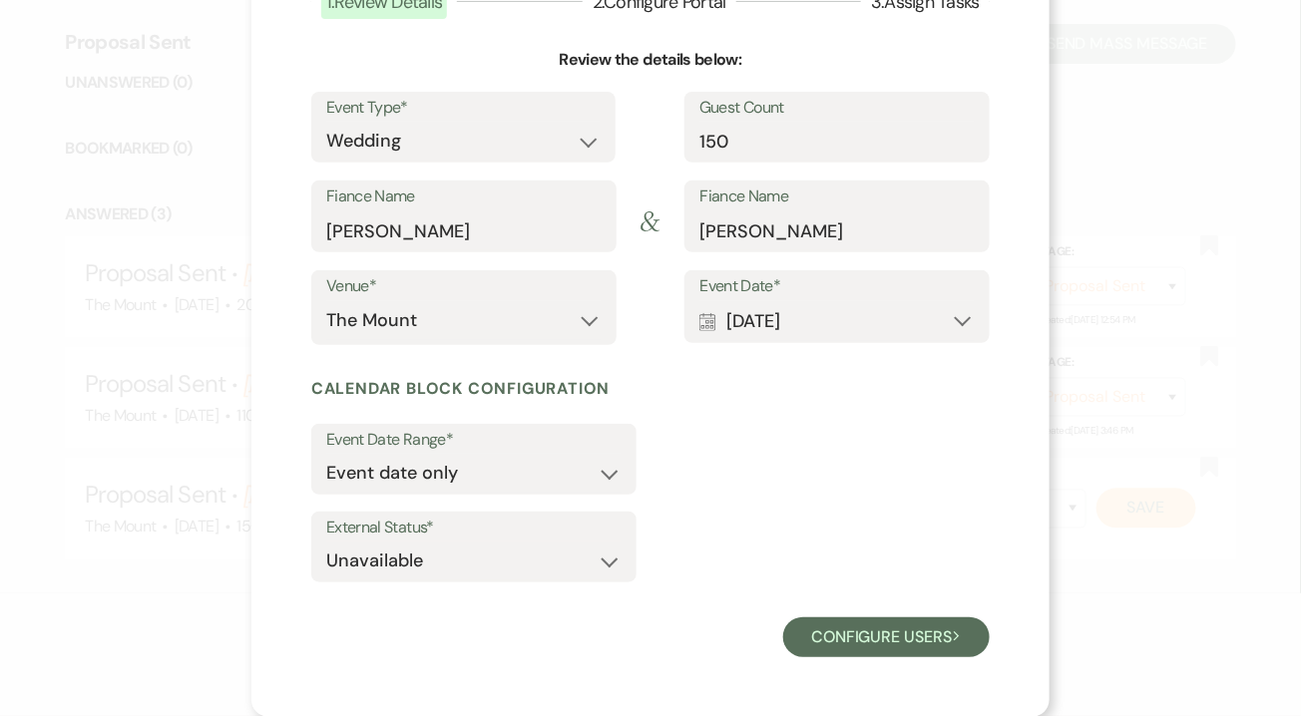
scroll to position [0, 0]
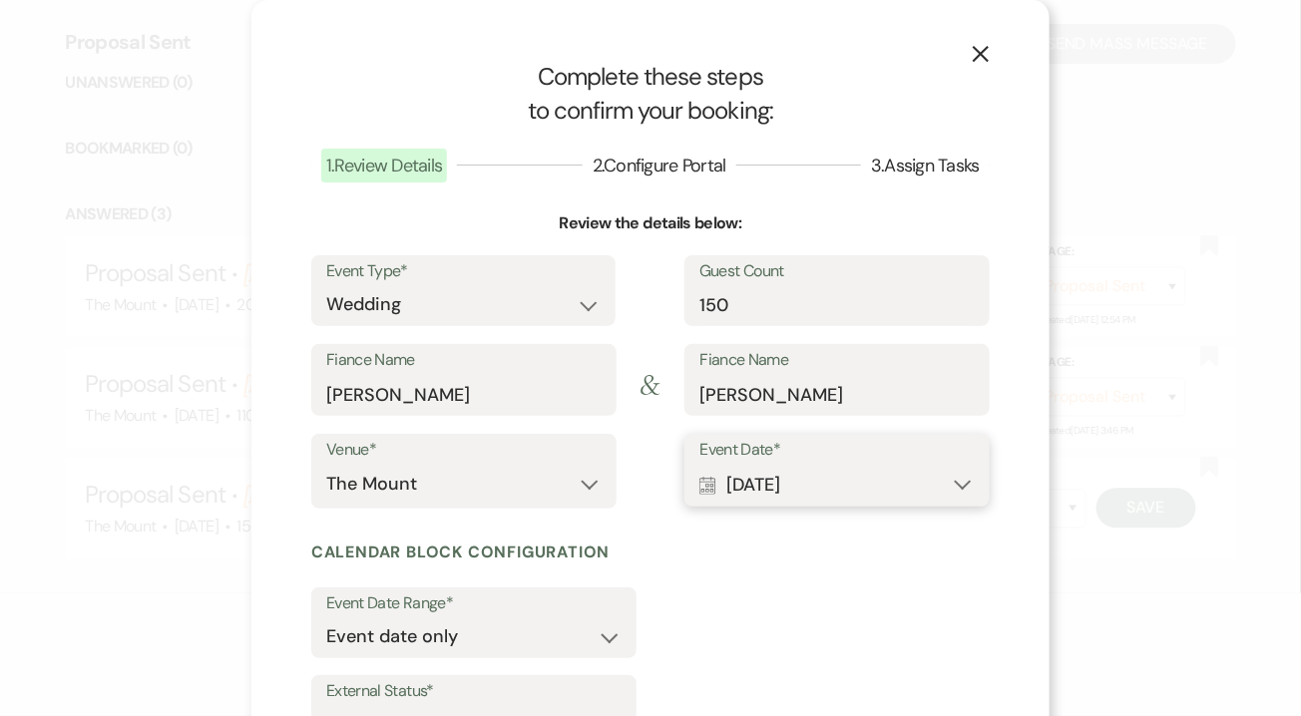
click at [971, 486] on button "Calendar [DATE] Expand" at bounding box center [836, 485] width 275 height 40
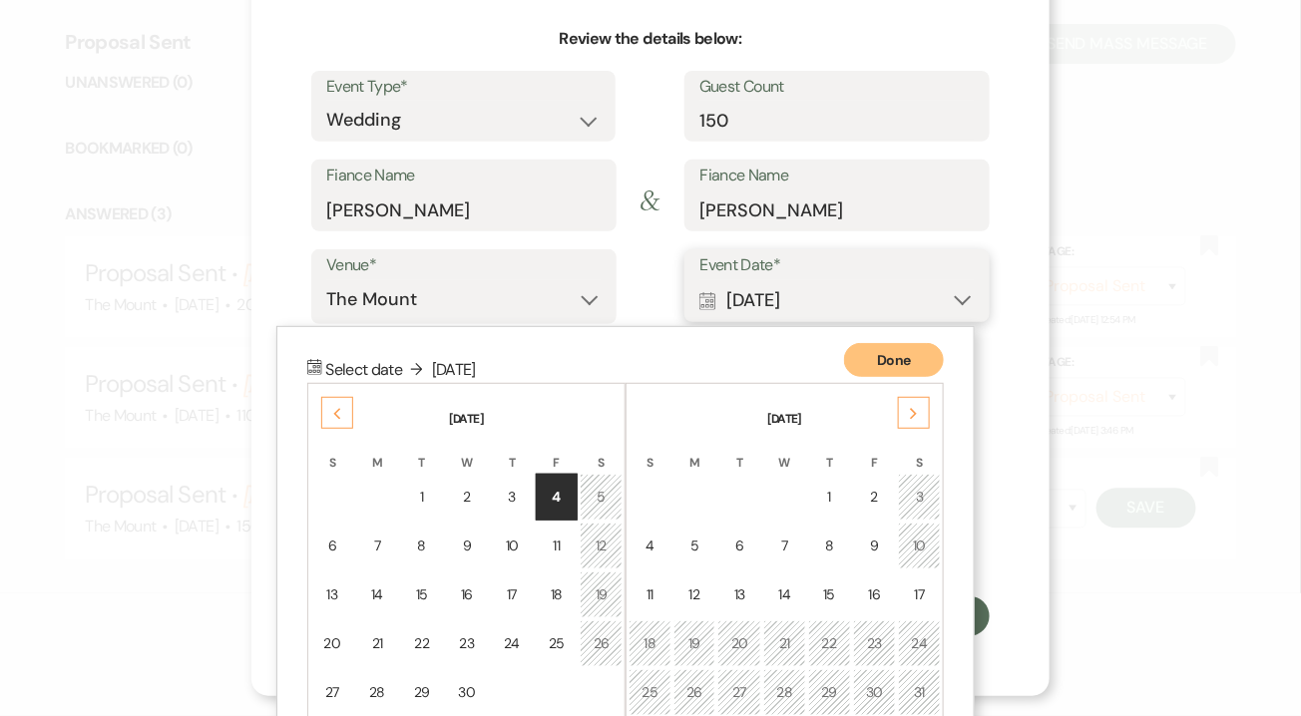
scroll to position [263, 0]
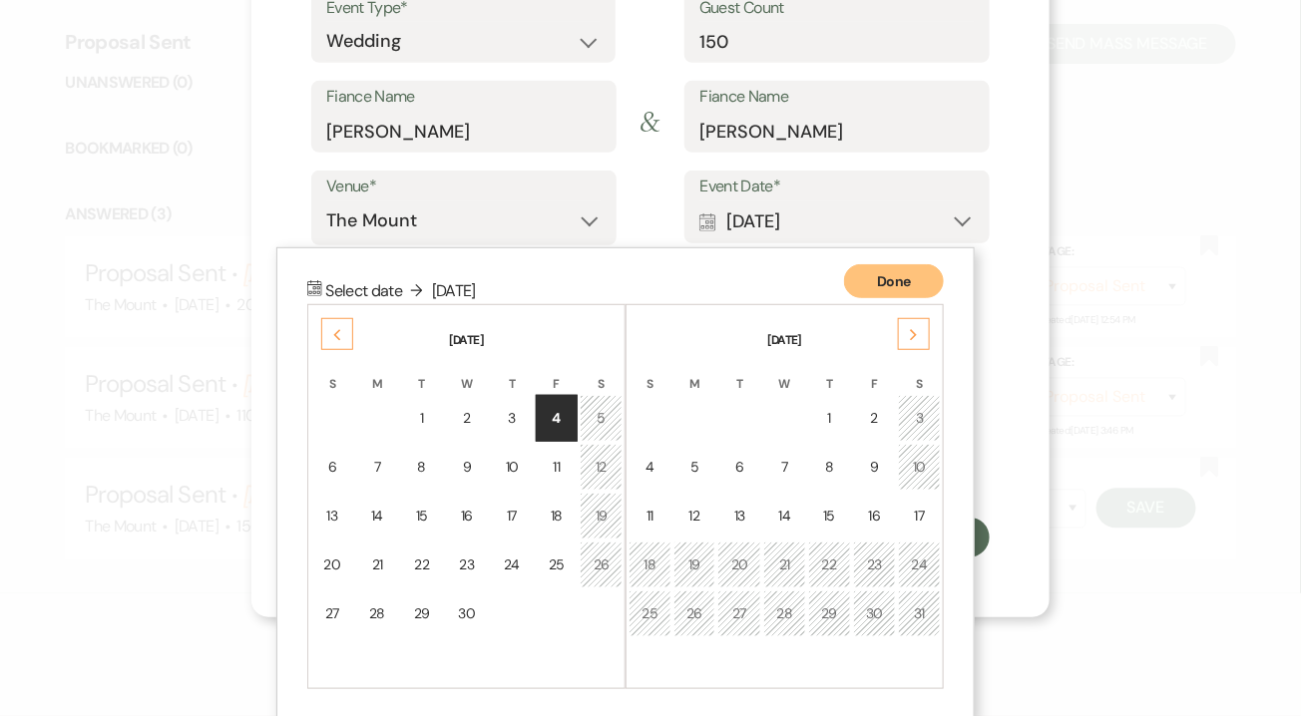
click at [312, 293] on icon "Calendar" at bounding box center [314, 288] width 15 height 16
click at [920, 330] on div "Next" at bounding box center [914, 334] width 32 height 32
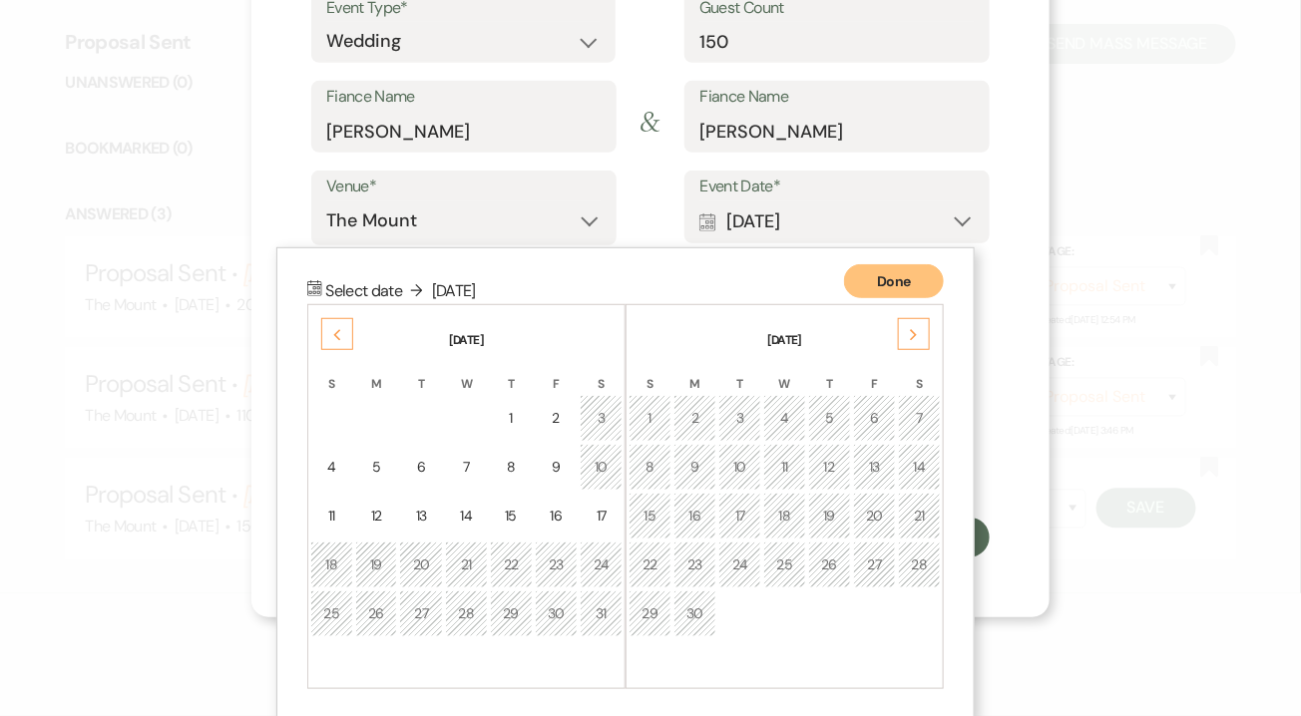
click at [920, 330] on div "Next" at bounding box center [914, 334] width 32 height 32
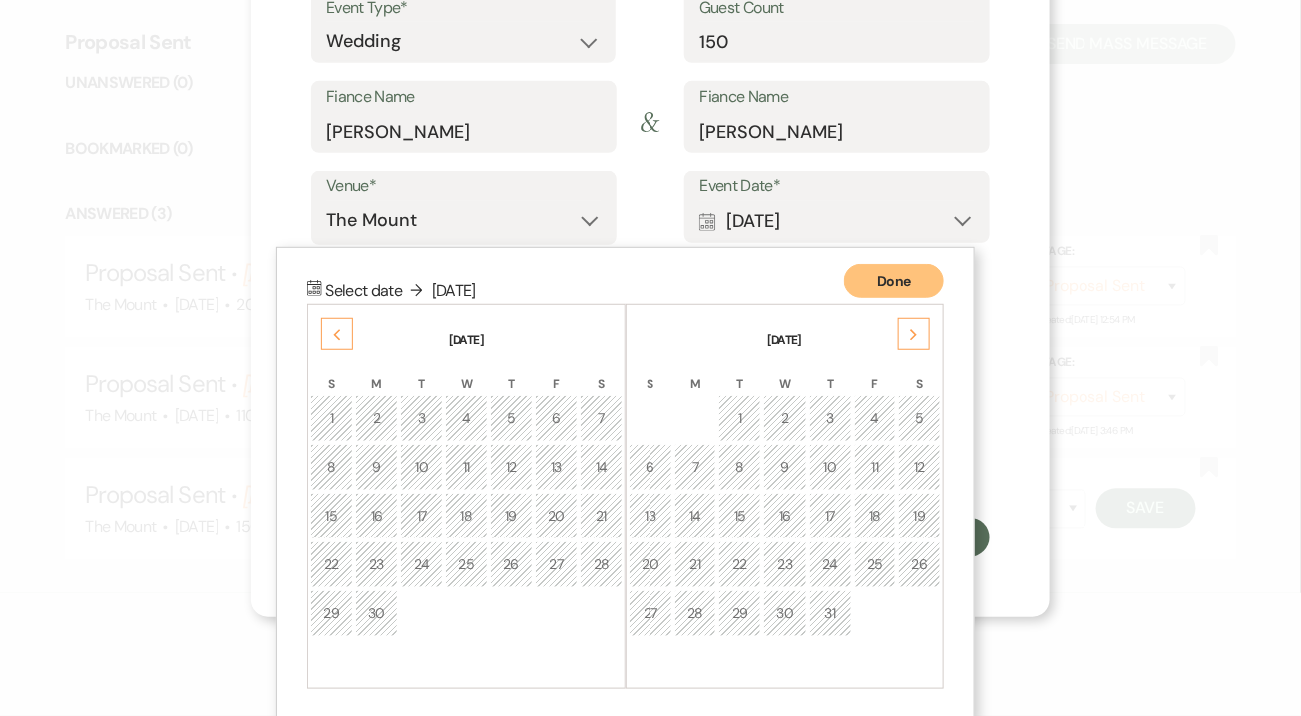
click at [920, 330] on div "Next" at bounding box center [914, 334] width 32 height 32
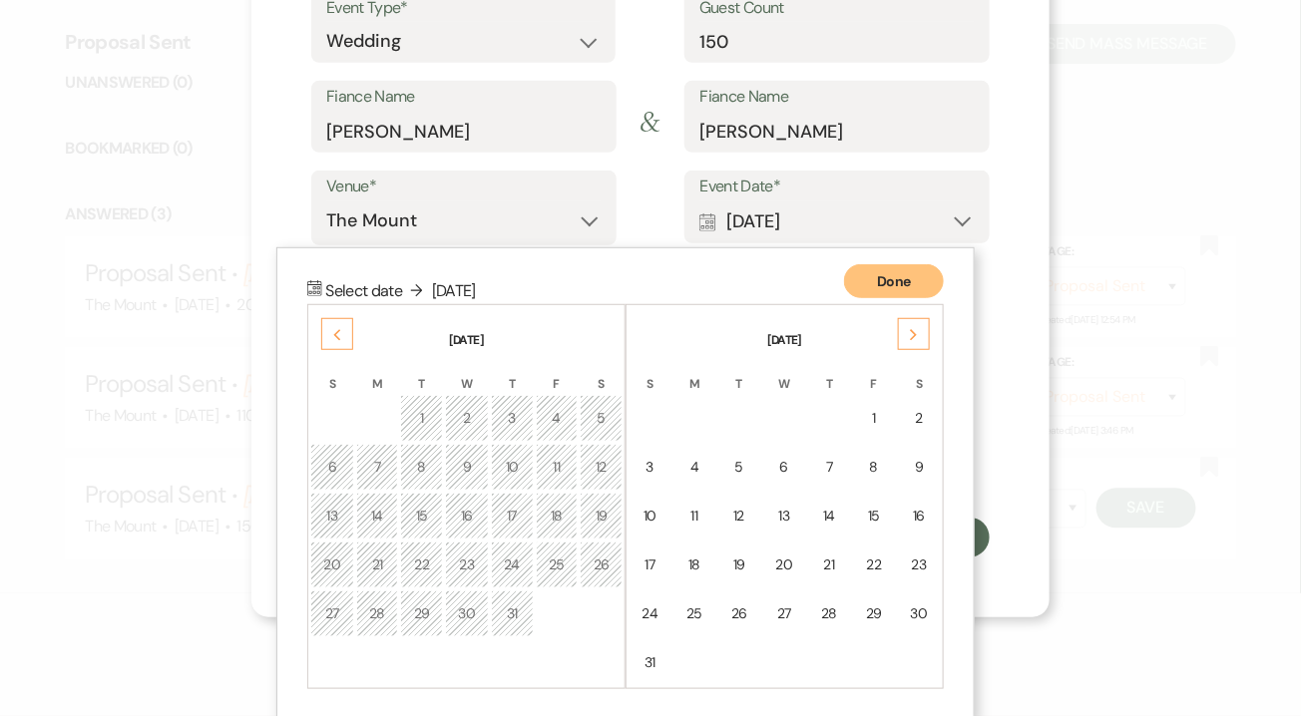
click at [920, 330] on div "Next" at bounding box center [914, 334] width 32 height 32
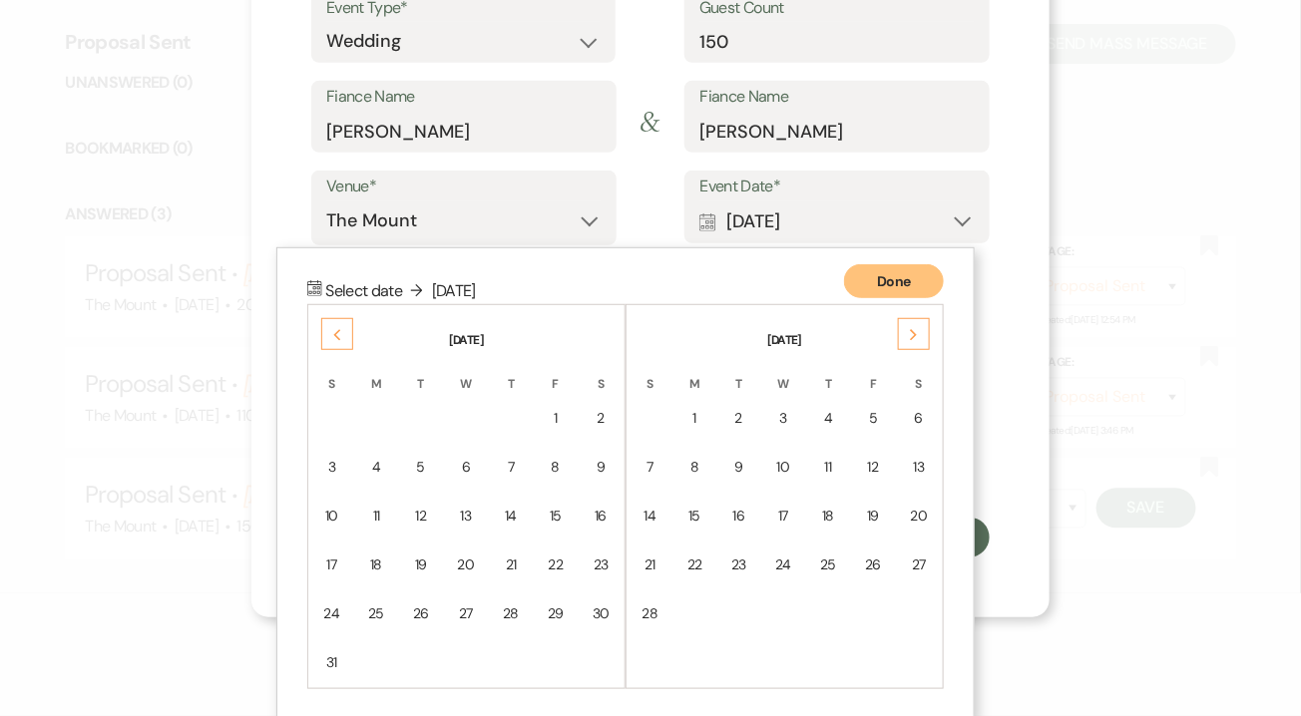
click at [920, 330] on div "Next" at bounding box center [914, 334] width 32 height 32
click at [920, 515] on div "19" at bounding box center [919, 516] width 17 height 21
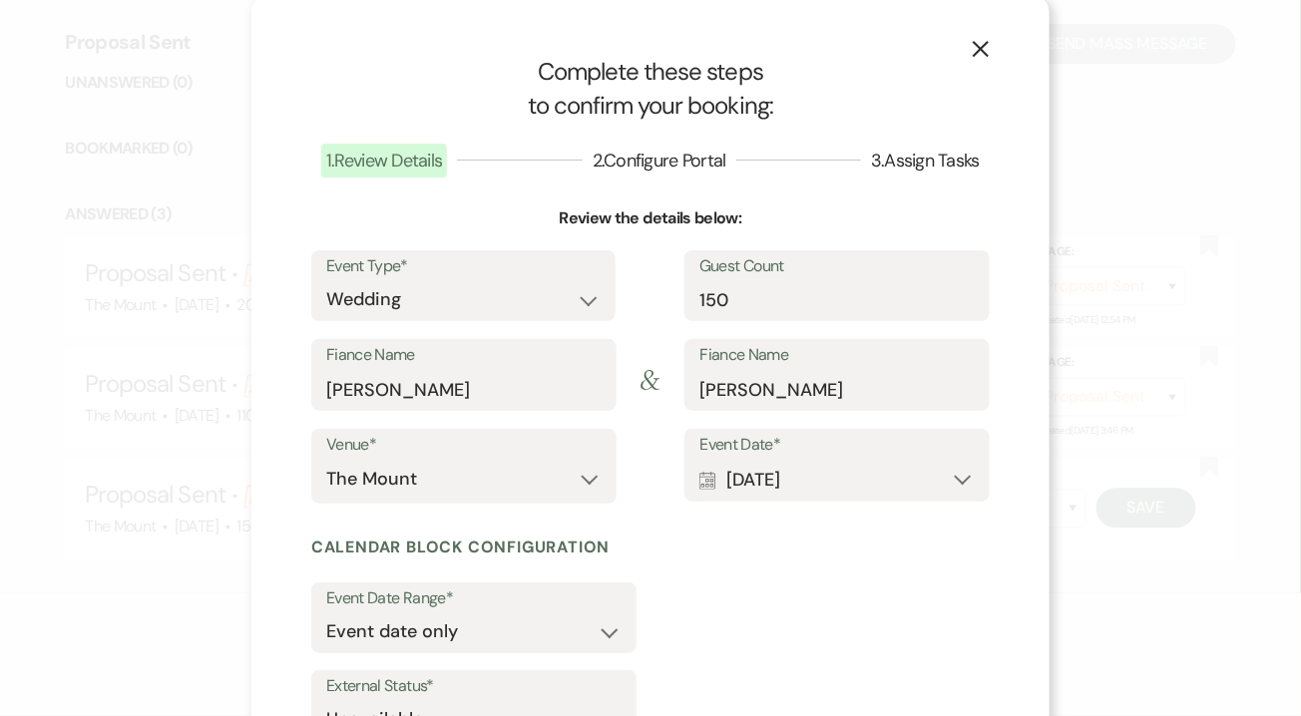
scroll to position [0, 0]
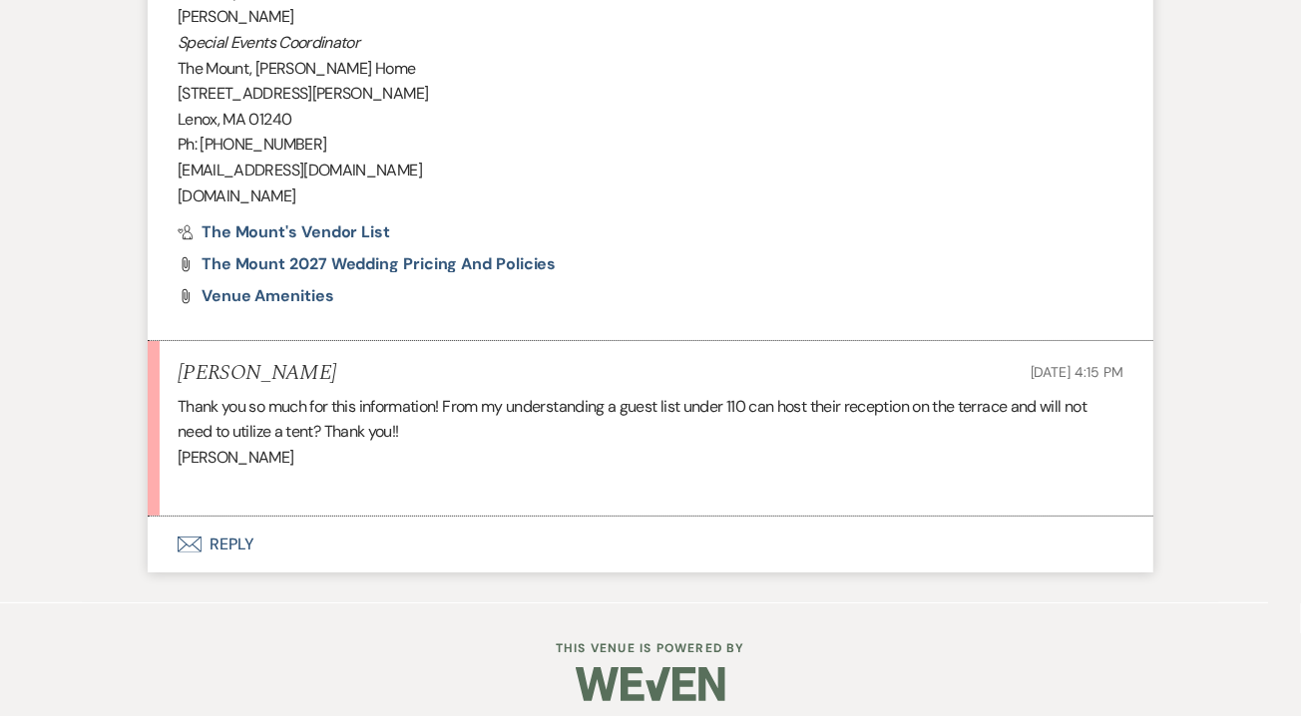
click at [236, 549] on button "Envelope Reply" at bounding box center [650, 545] width 1005 height 56
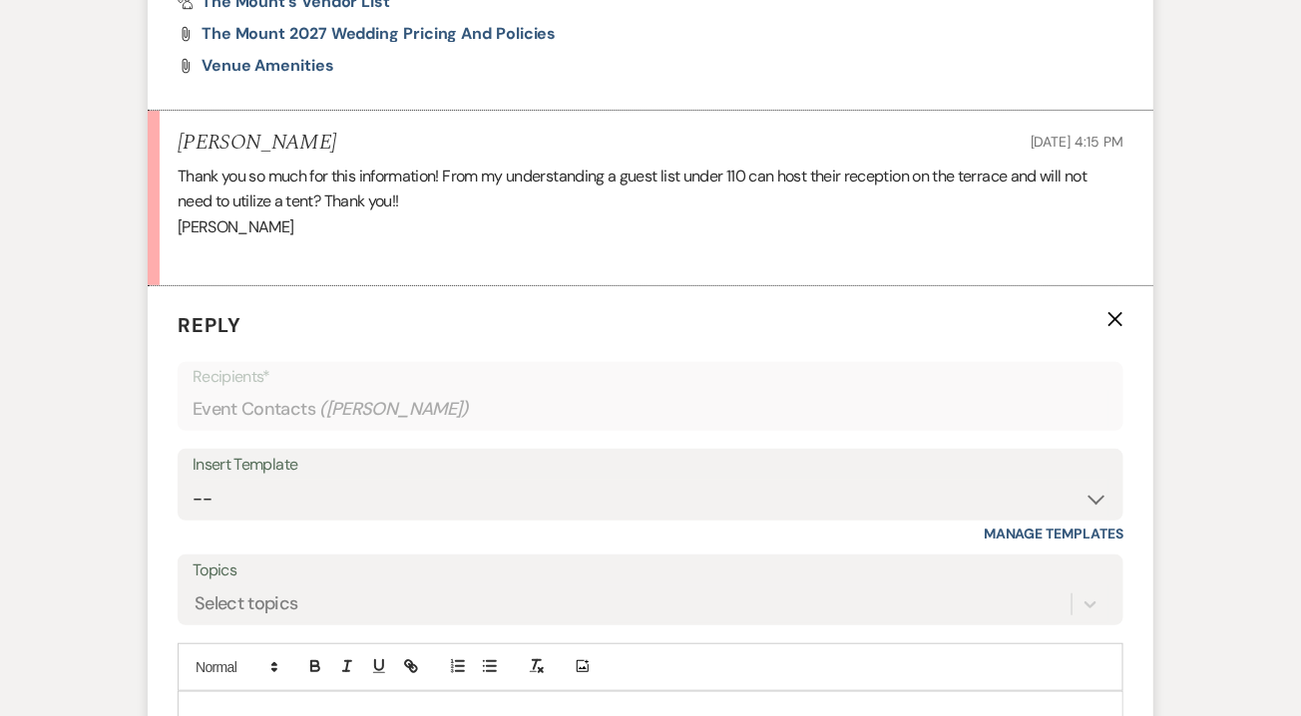
scroll to position [2534, 0]
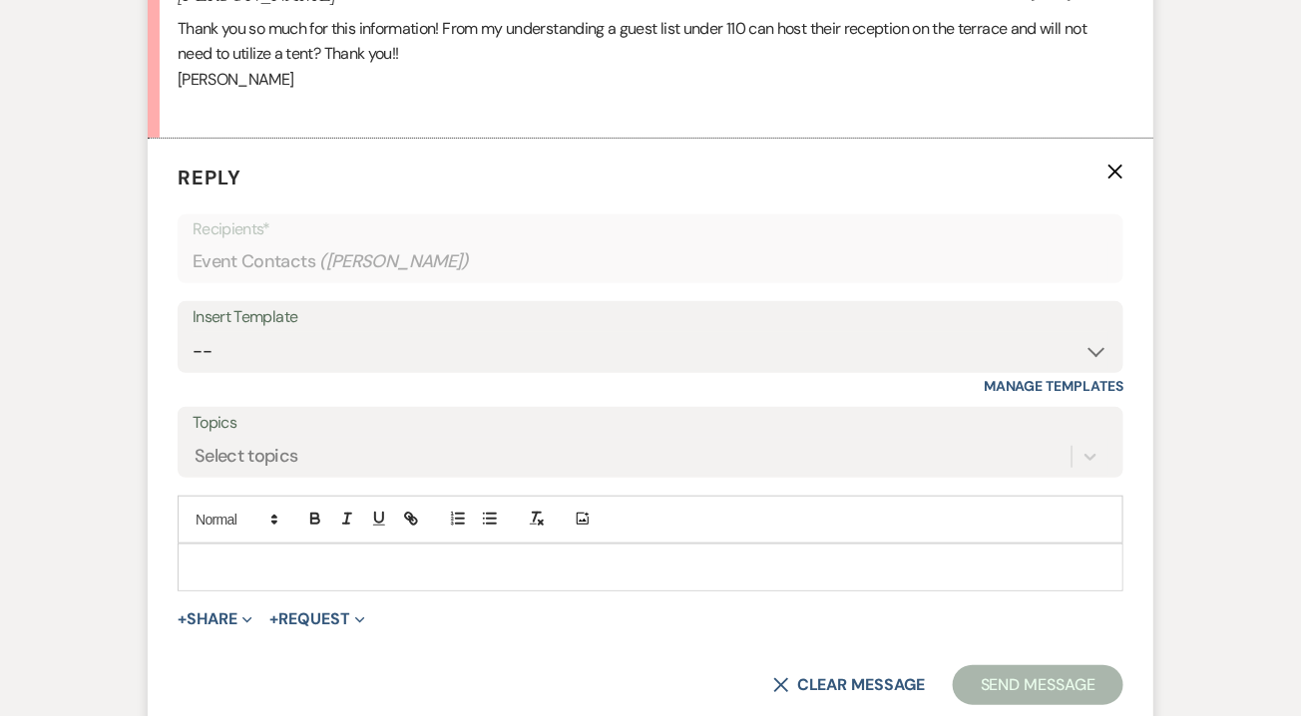
click at [261, 547] on div at bounding box center [651, 568] width 944 height 46
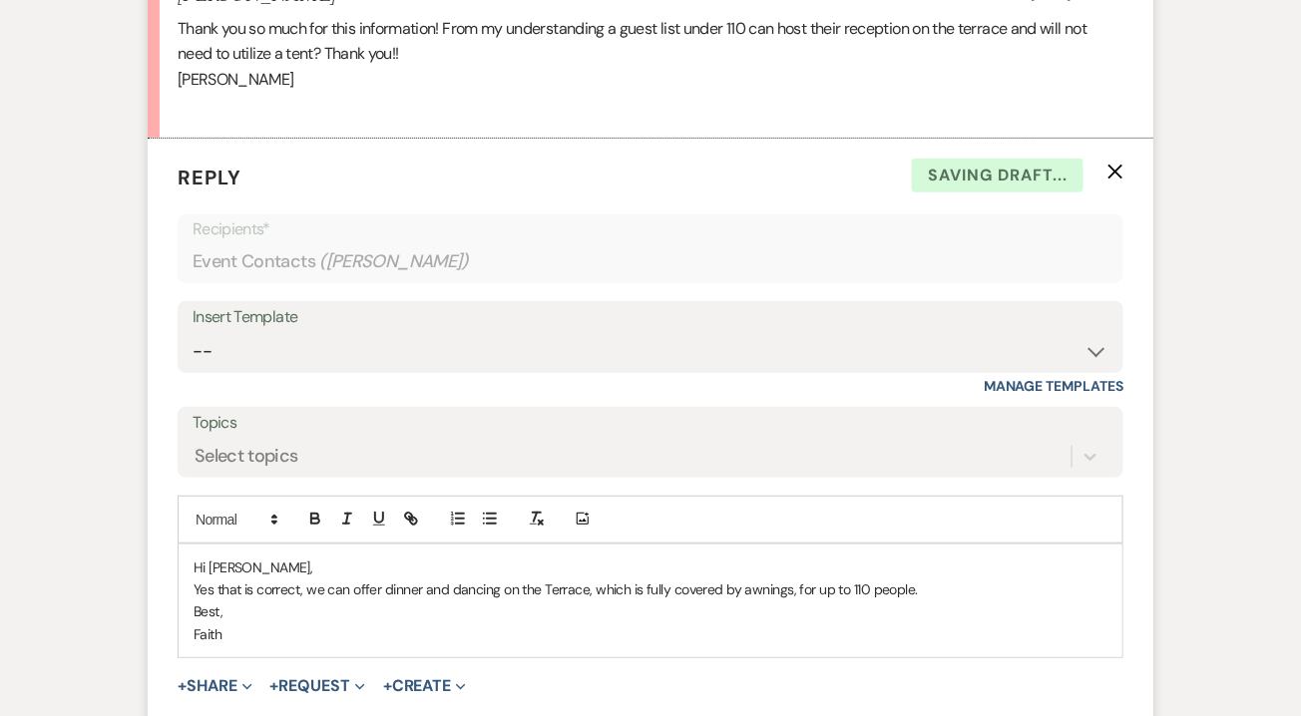
click at [911, 598] on p "Yes that is correct, we can offer dinner and dancing on the Terrace, which is f…" at bounding box center [651, 590] width 914 height 22
click at [922, 594] on p "Yes that is correct, we can offer dinner and dancing on the Terrace, which is f…" at bounding box center [651, 590] width 914 height 22
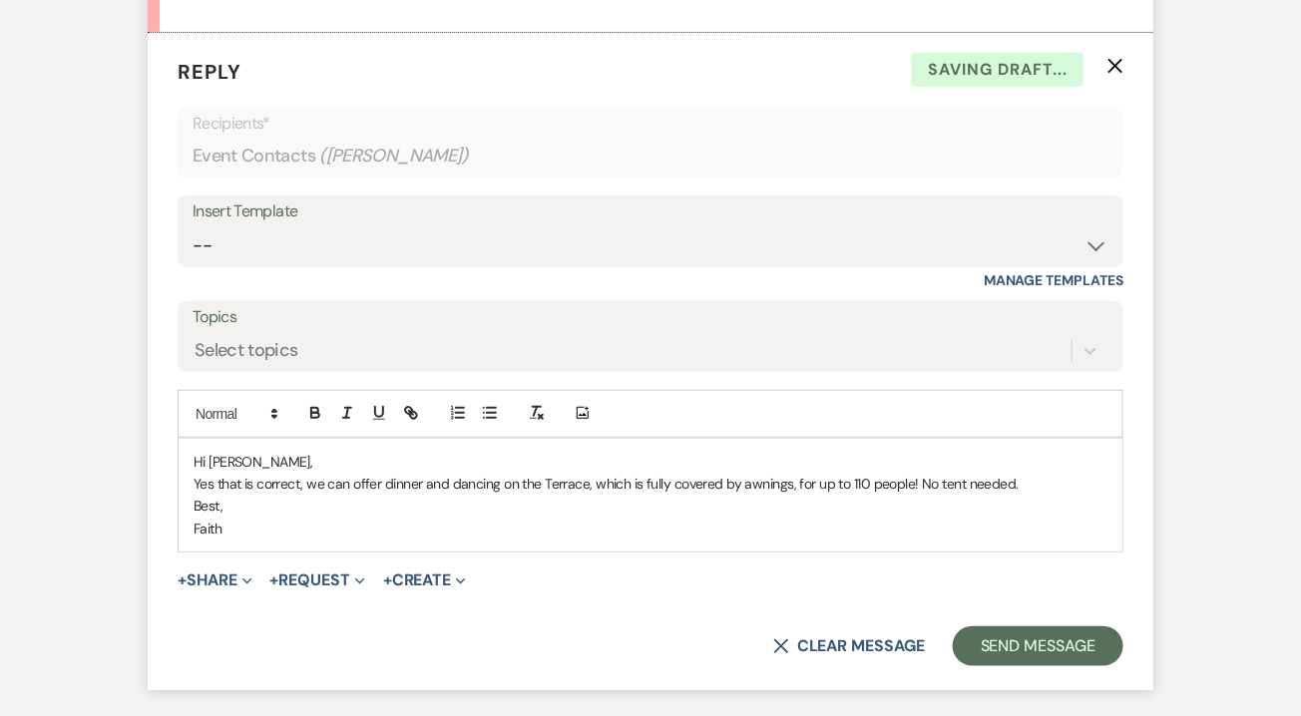
scroll to position [2794, 0]
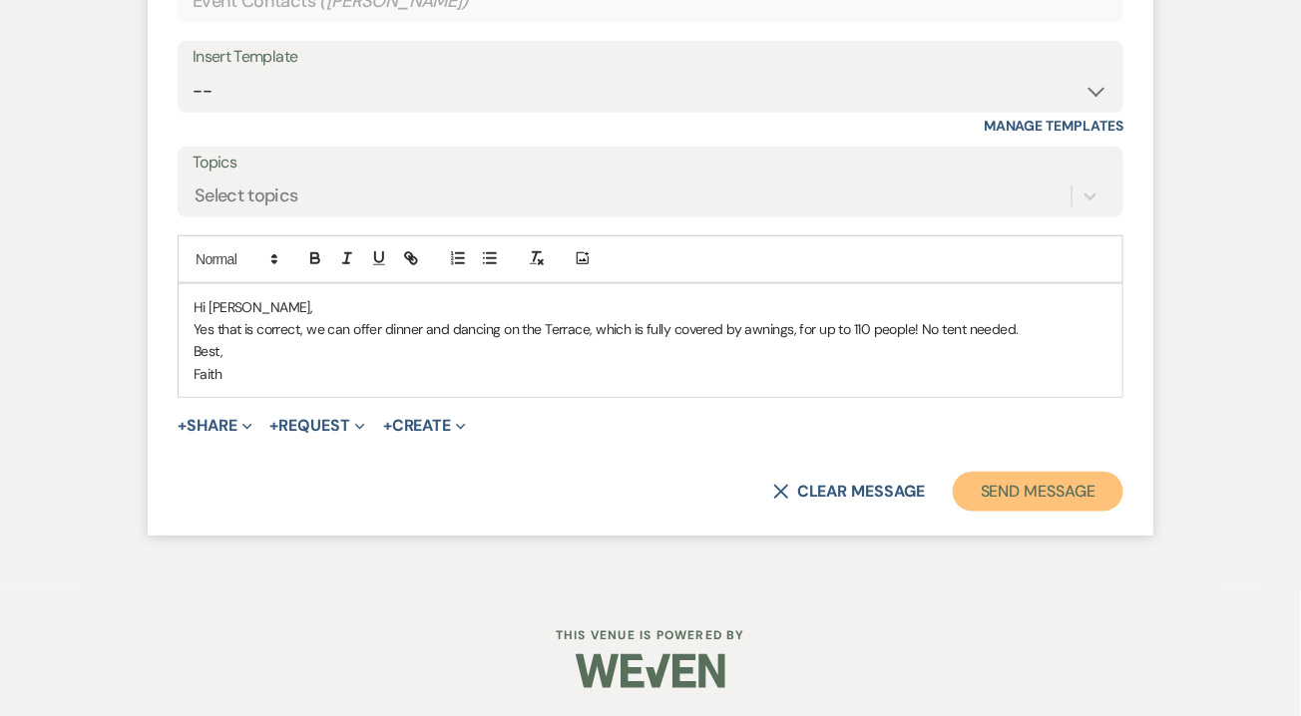
click at [1030, 505] on button "Send Message" at bounding box center [1038, 492] width 171 height 40
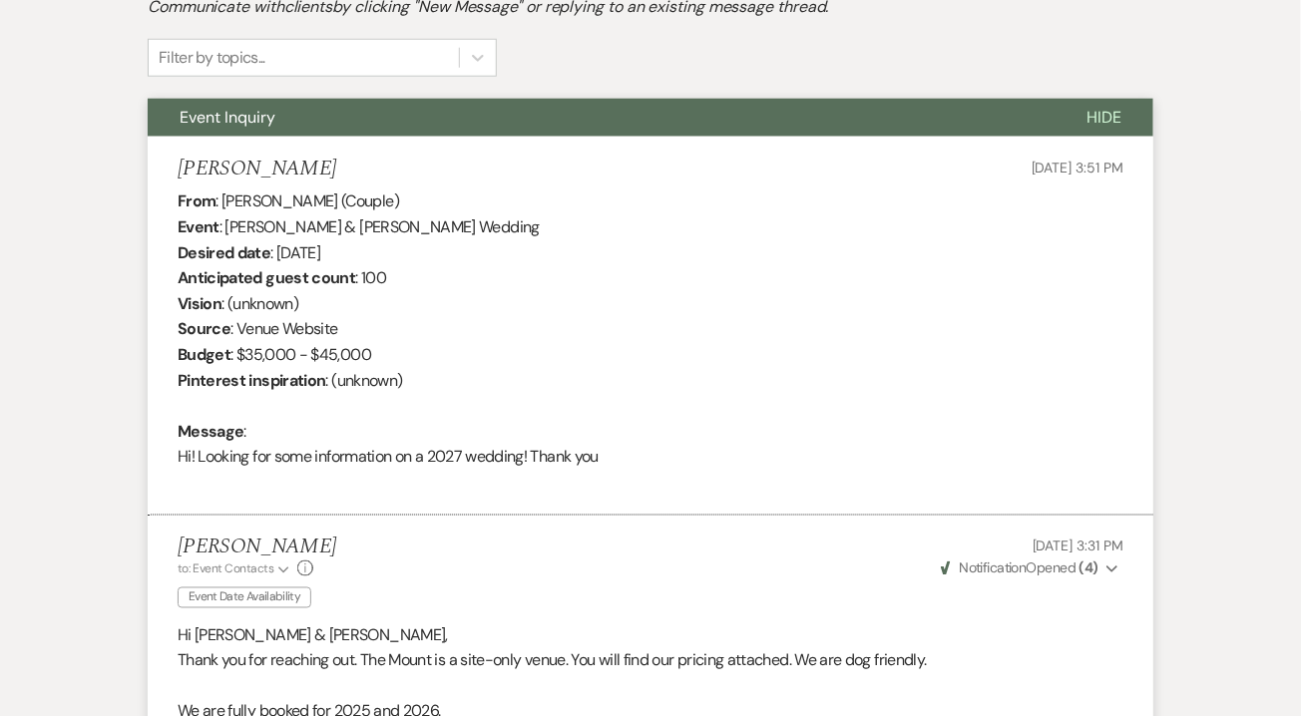
scroll to position [0, 0]
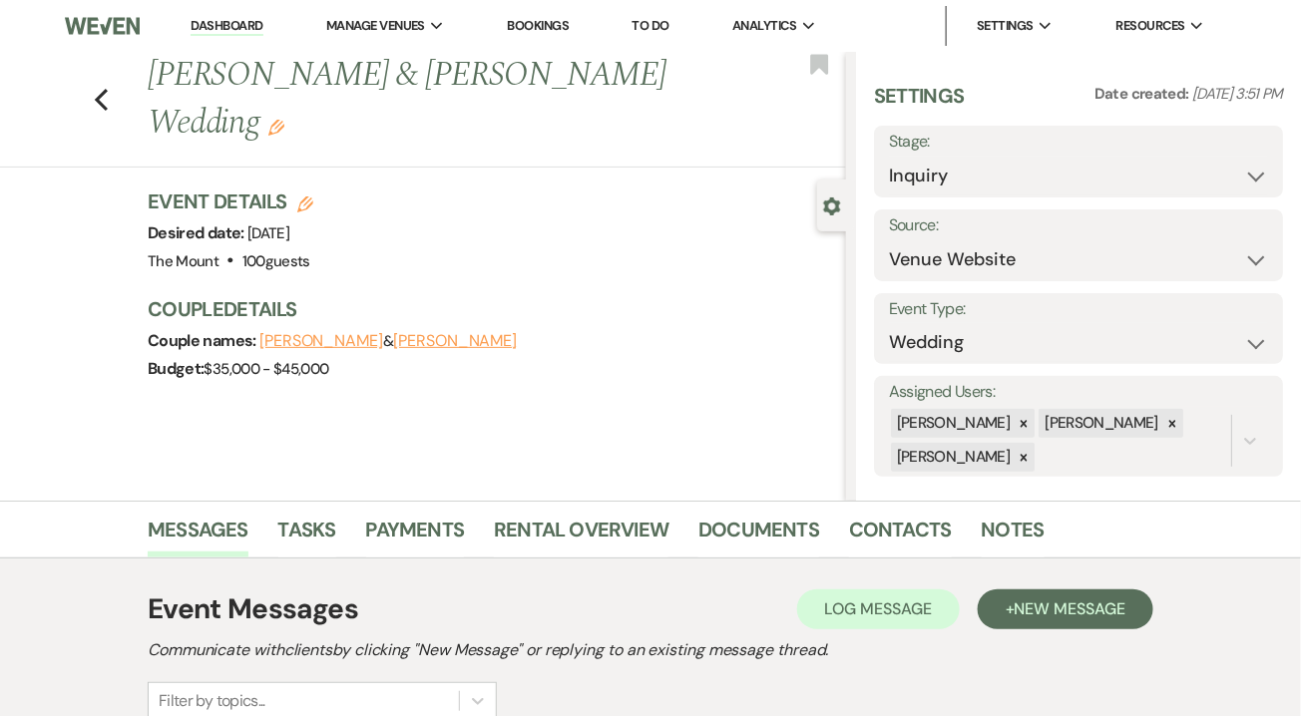
click at [234, 24] on link "Dashboard" at bounding box center [227, 26] width 72 height 19
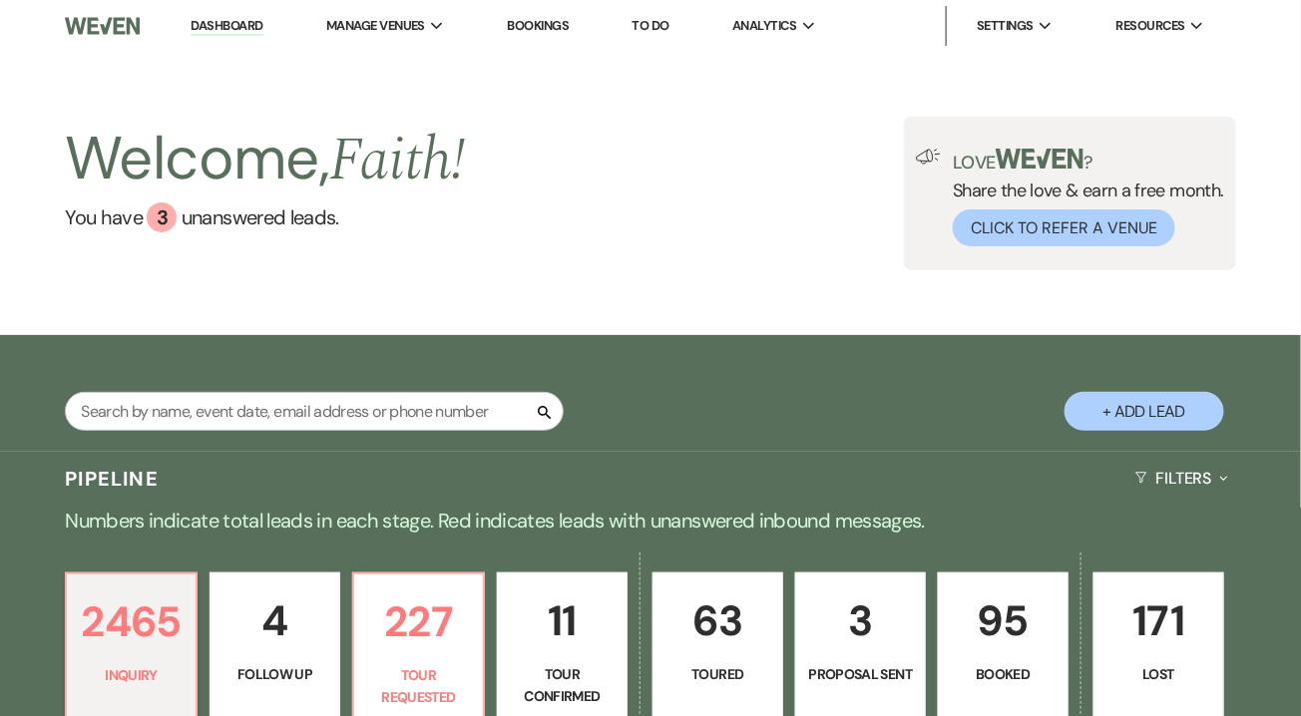
scroll to position [303, 0]
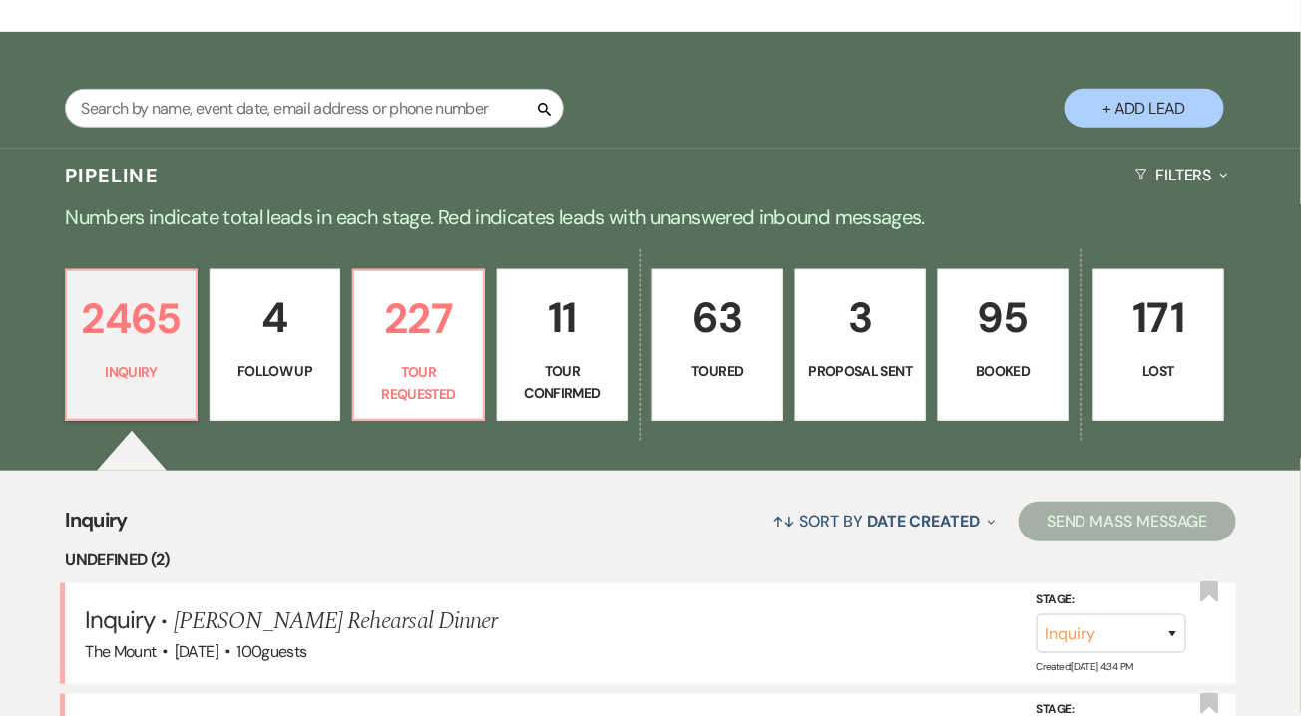
click at [1006, 323] on p "95" at bounding box center [1003, 317] width 105 height 67
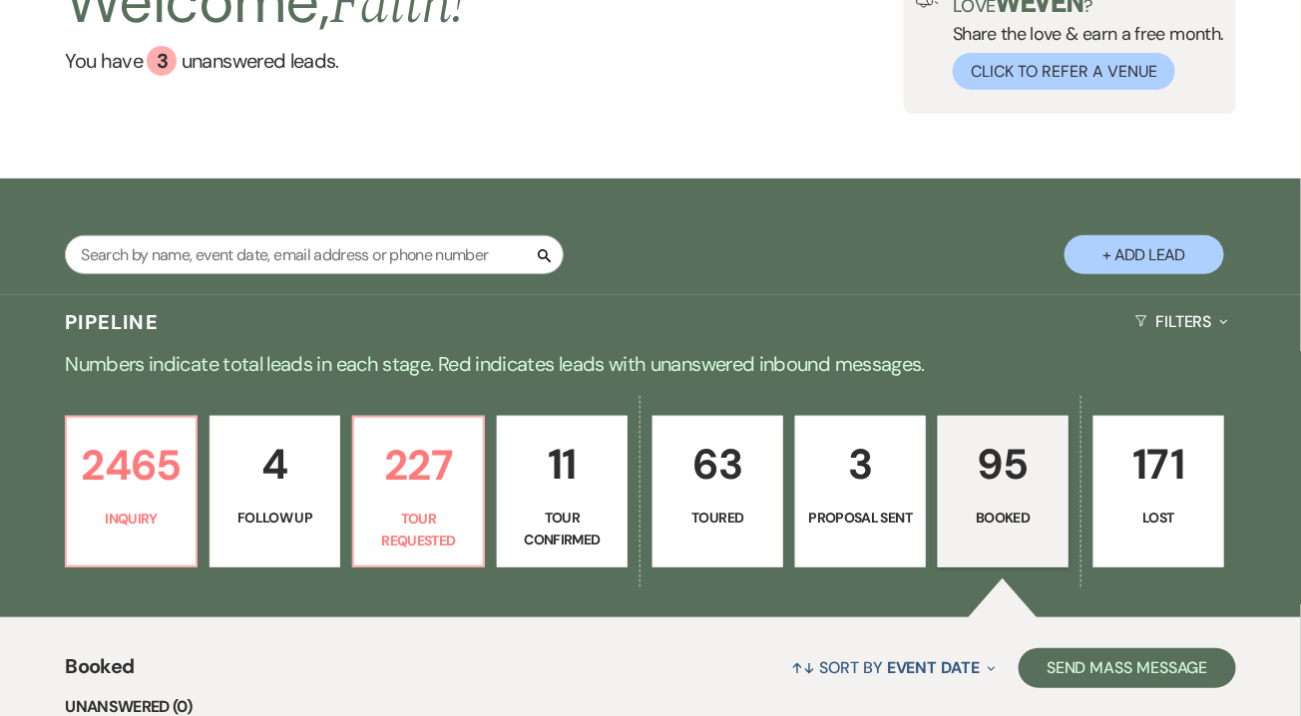
scroll to position [166, 0]
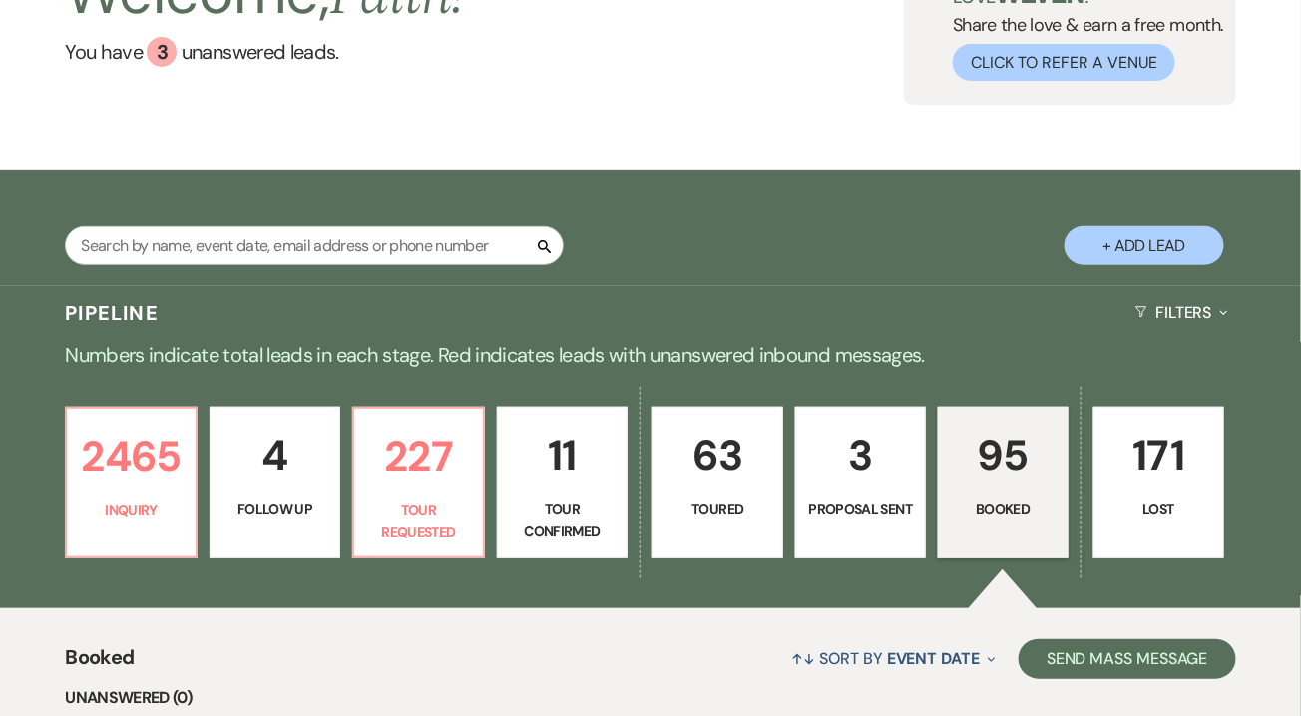
click at [832, 494] on link "3 Proposal Sent" at bounding box center [860, 483] width 131 height 152
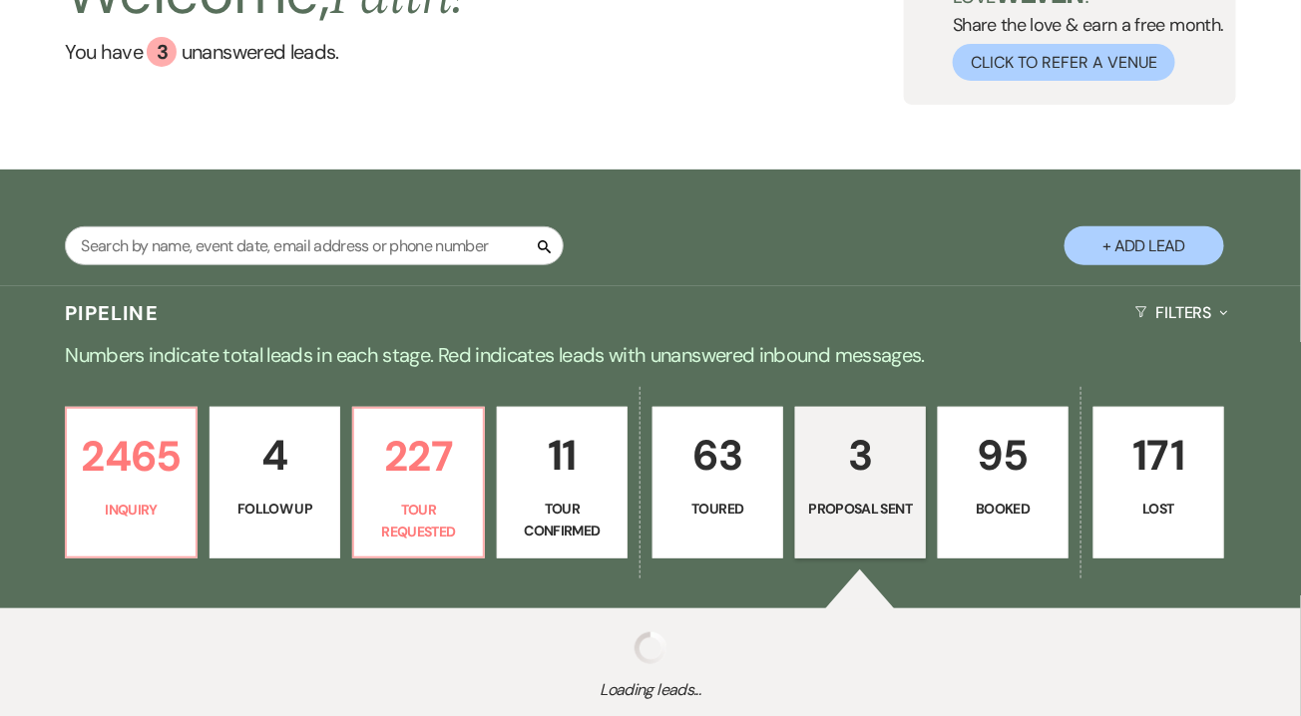
select select "6"
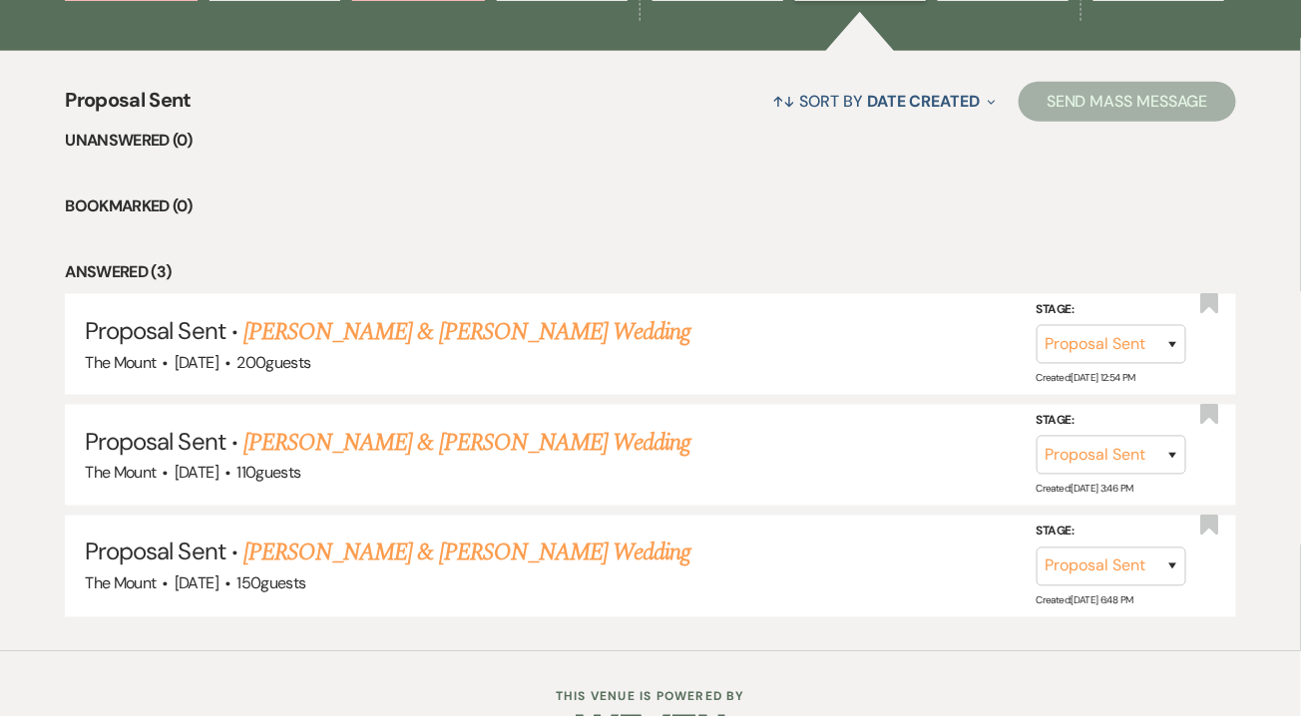
scroll to position [752, 0]
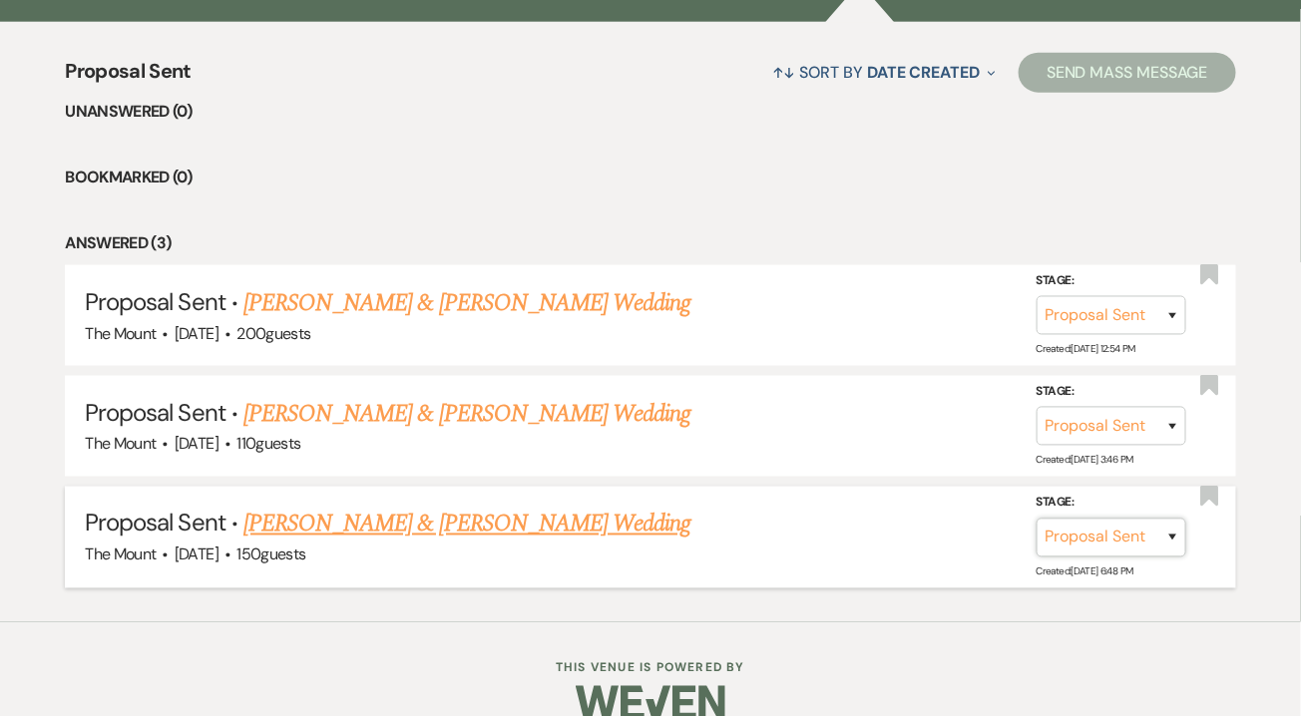
click at [1149, 536] on select "Inquiry Follow Up Tour Requested Tour Confirmed Toured Proposal Sent Booked Lost" at bounding box center [1111, 538] width 150 height 39
select select "7"
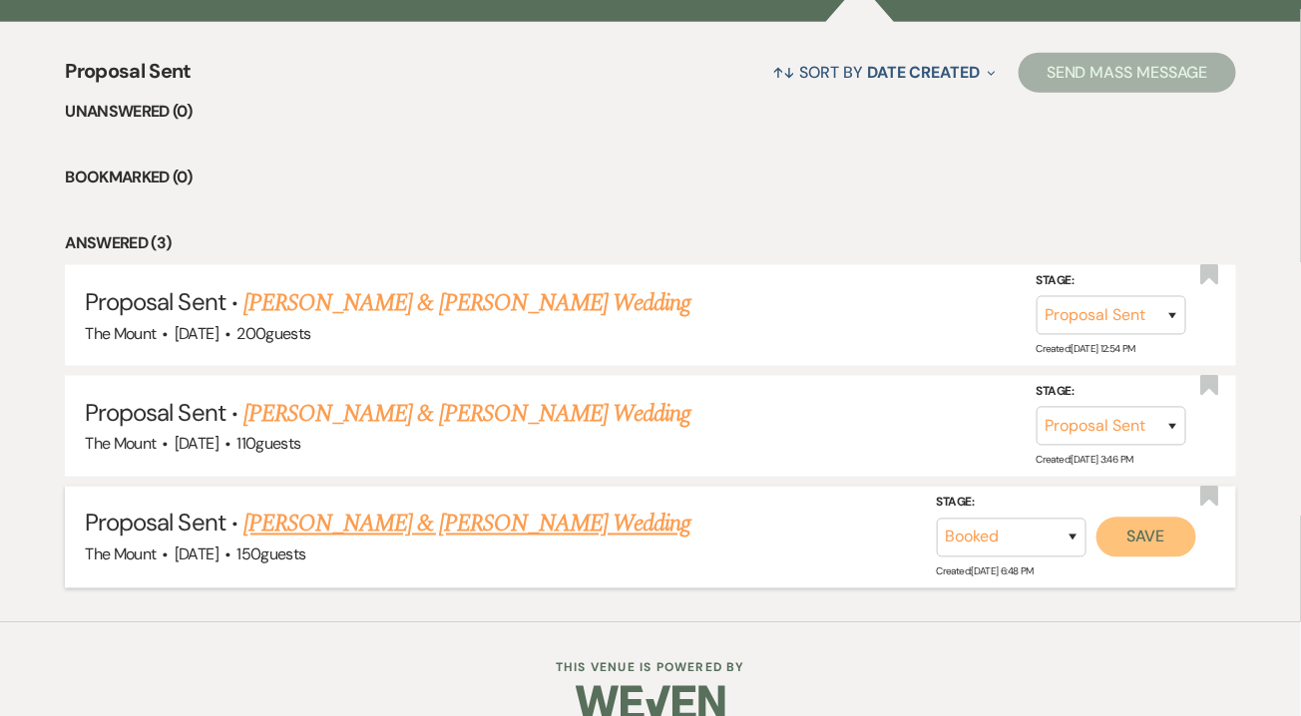
click at [1137, 539] on button "Save" at bounding box center [1146, 538] width 100 height 40
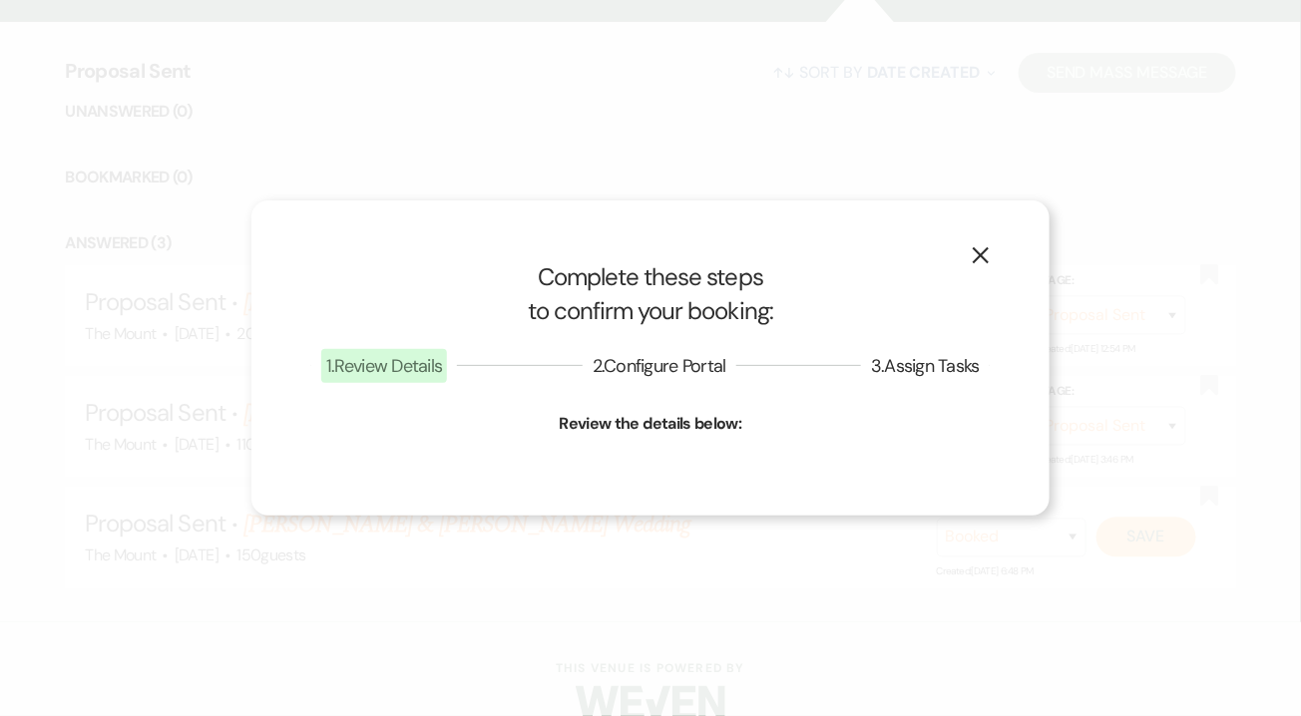
select select "1"
select select "620"
select select "false"
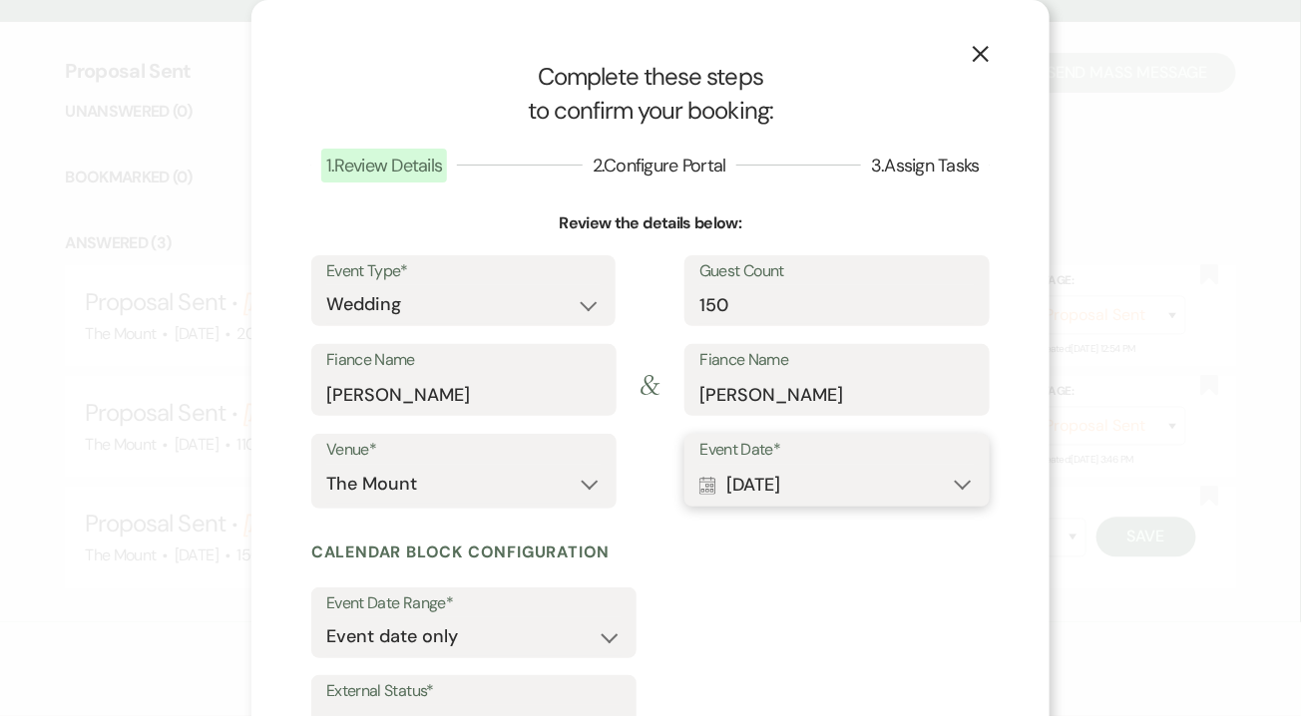
click at [832, 488] on button "Calendar Sep 04, 2026 Expand" at bounding box center [836, 485] width 275 height 40
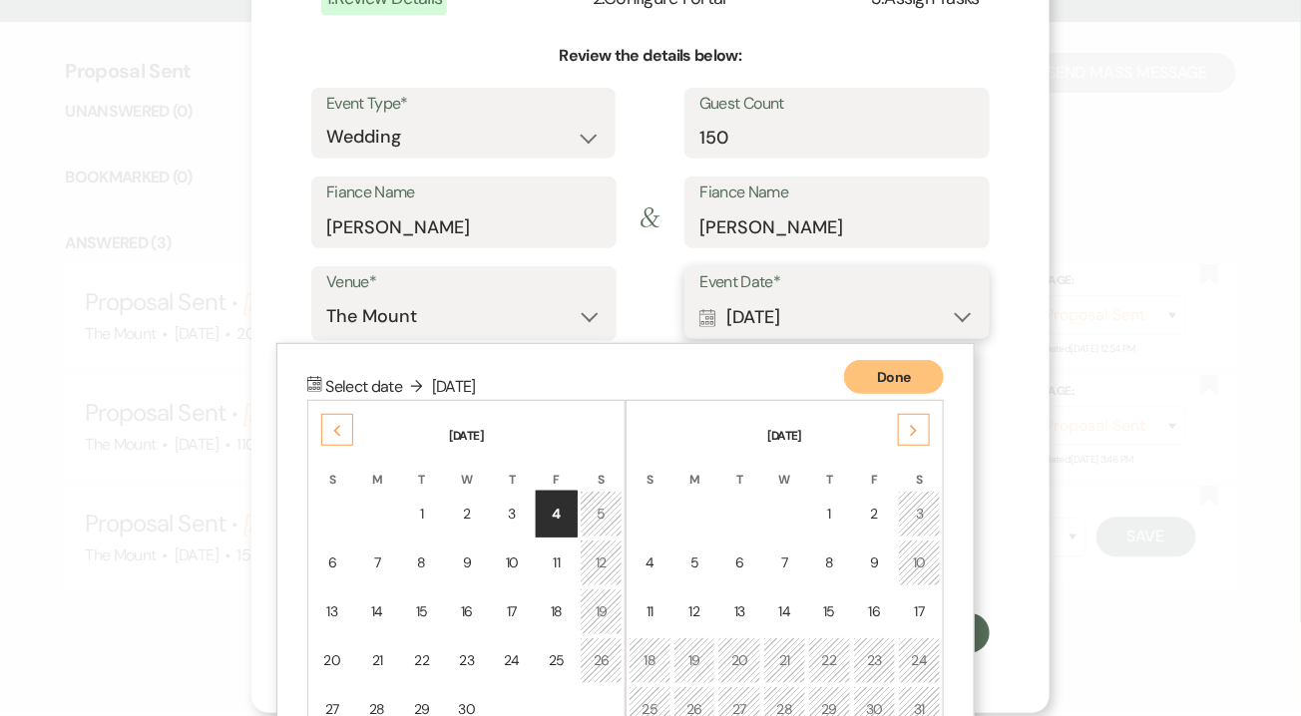
scroll to position [263, 0]
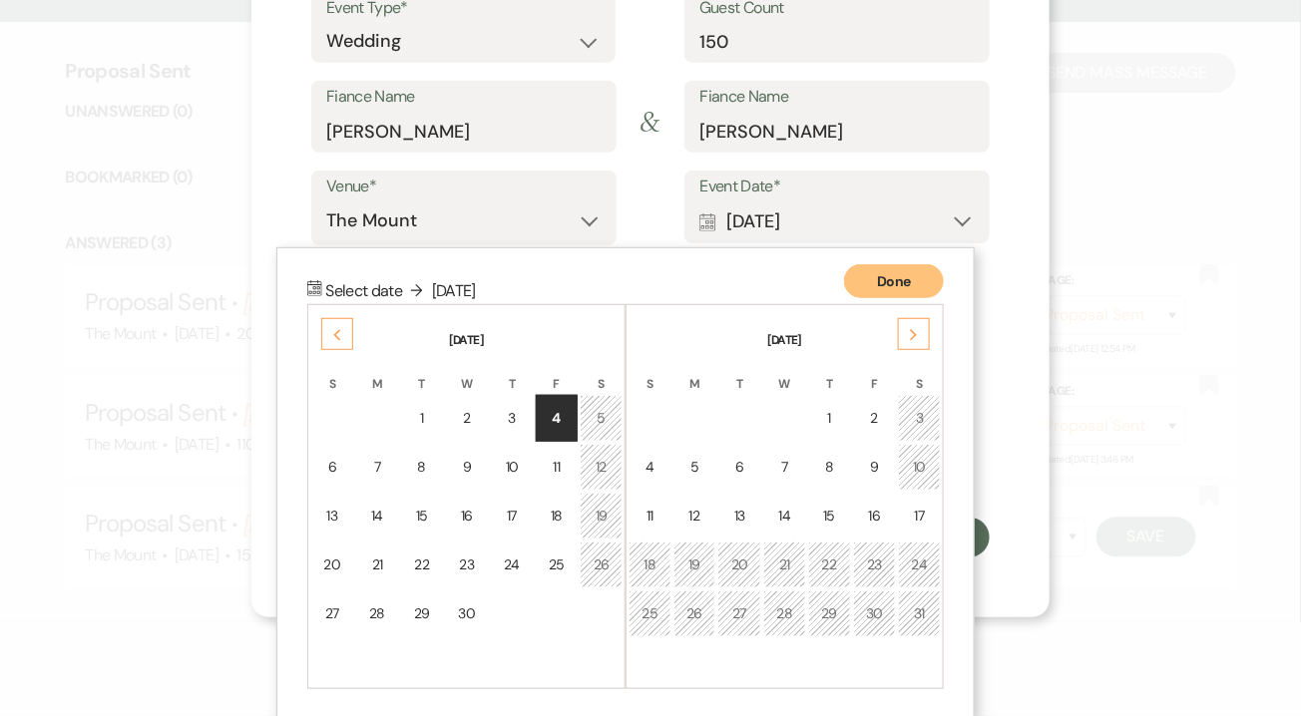
click at [995, 340] on div "X Complete these steps to confirm your booking: 1 . Review Details 2 . Configur…" at bounding box center [650, 177] width 798 height 881
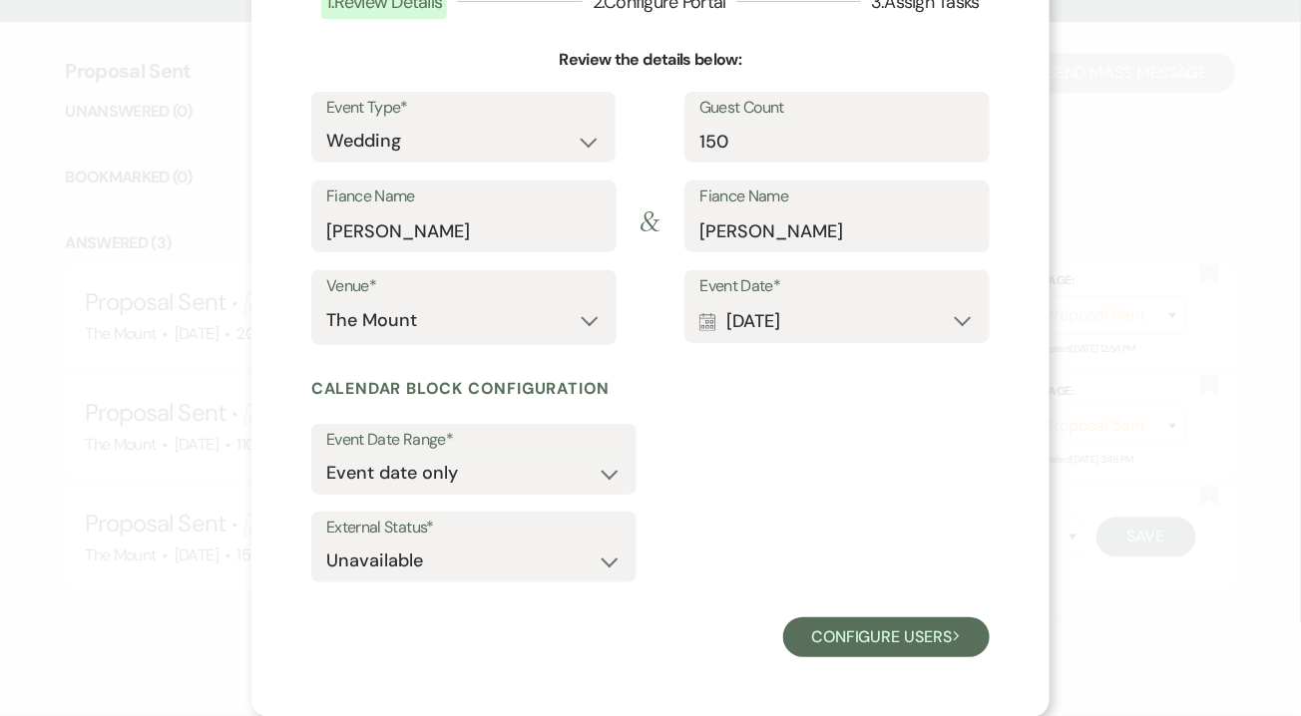
scroll to position [0, 0]
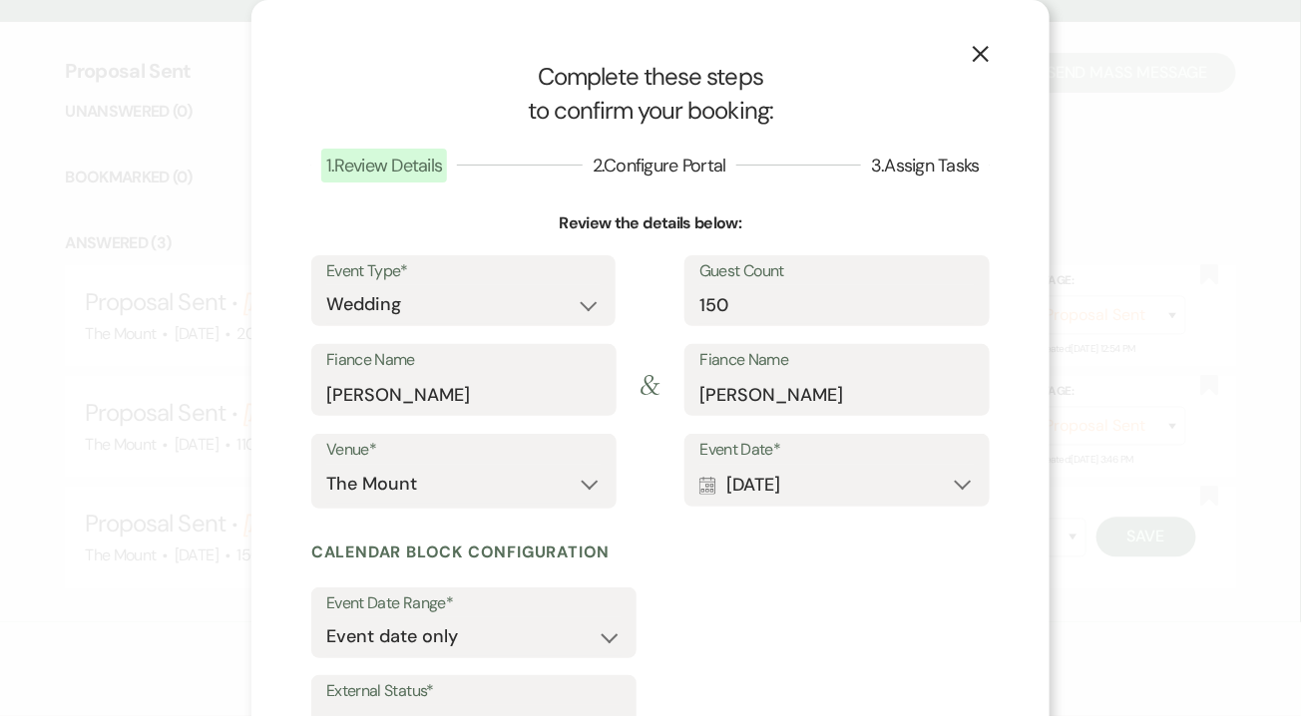
click at [982, 49] on icon "X" at bounding box center [981, 54] width 18 height 18
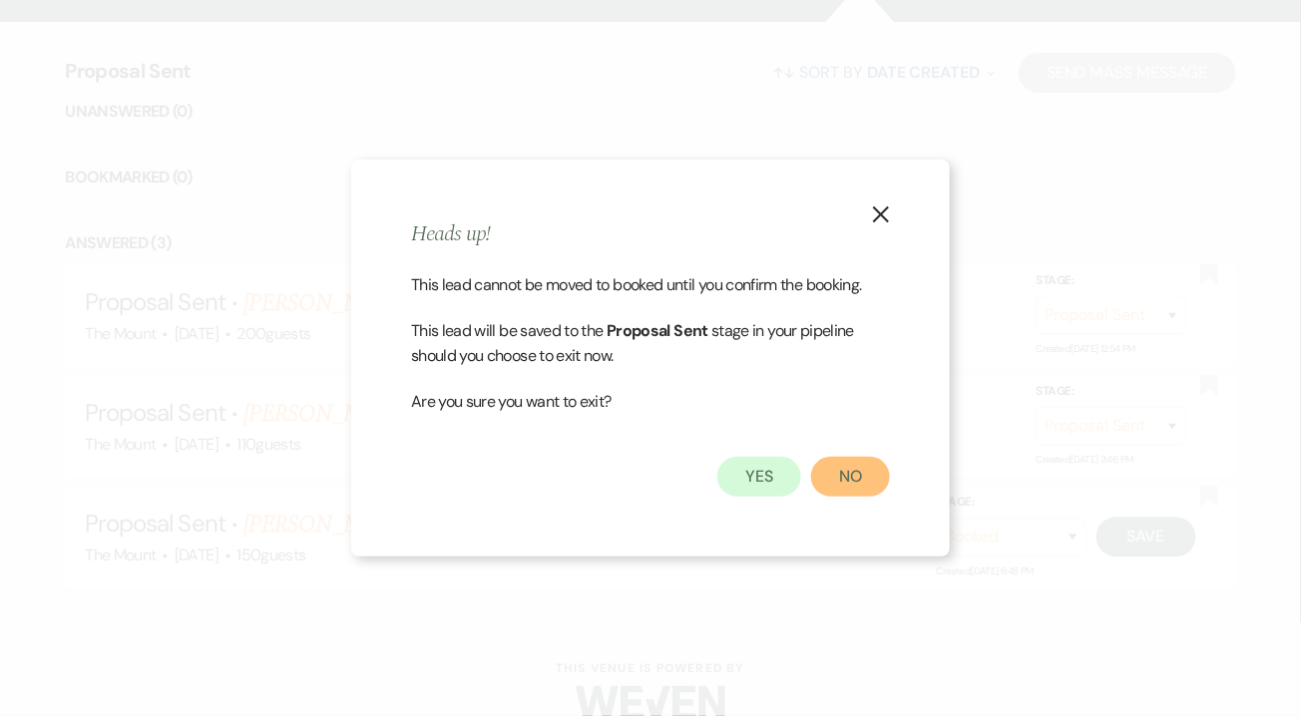
click at [816, 482] on button "No" at bounding box center [850, 477] width 79 height 40
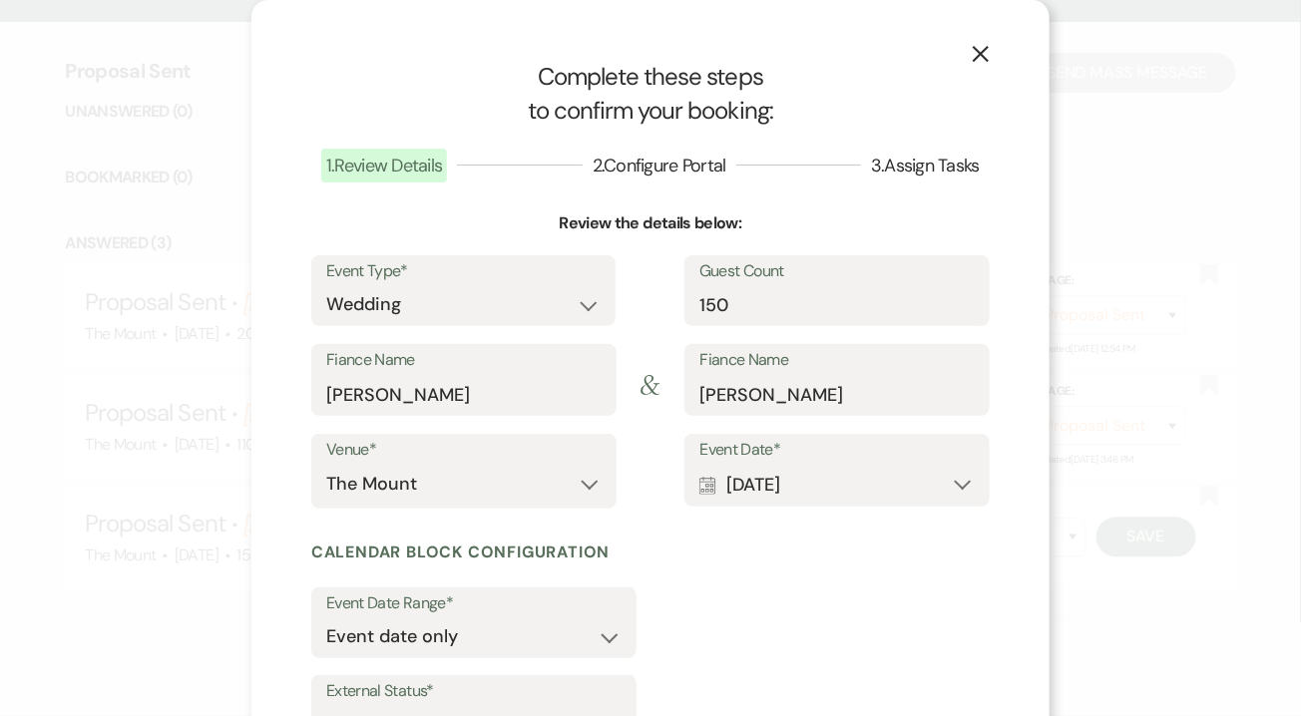
click at [983, 41] on button "X" at bounding box center [981, 53] width 30 height 35
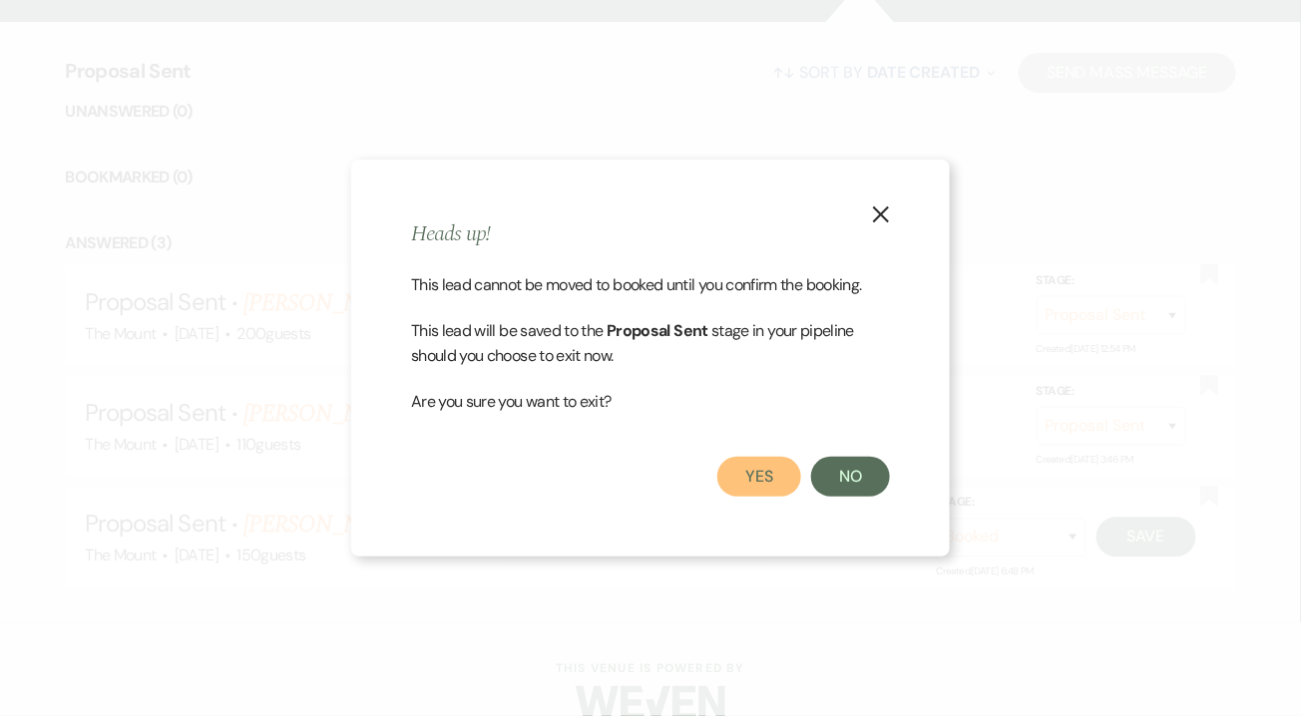
click at [747, 481] on button "Yes" at bounding box center [759, 477] width 84 height 40
select select "6"
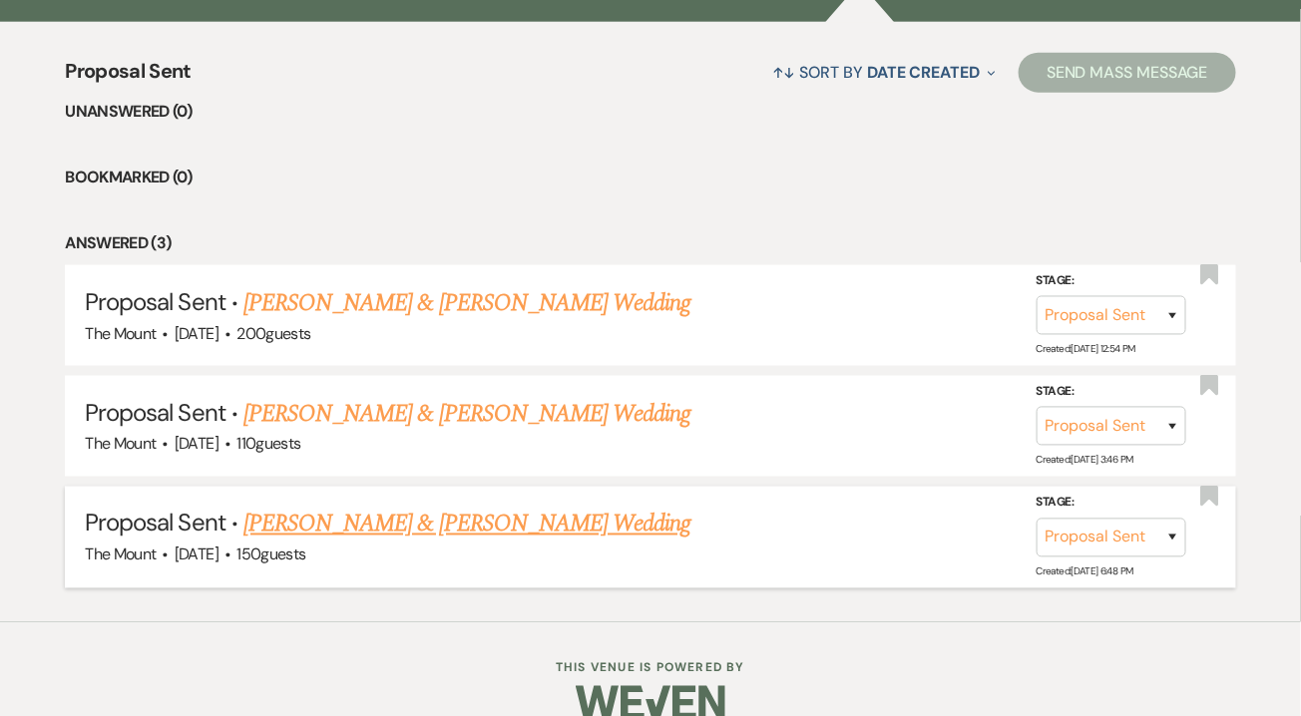
click at [503, 514] on link "[PERSON_NAME] & [PERSON_NAME] Wedding" at bounding box center [466, 525] width 447 height 36
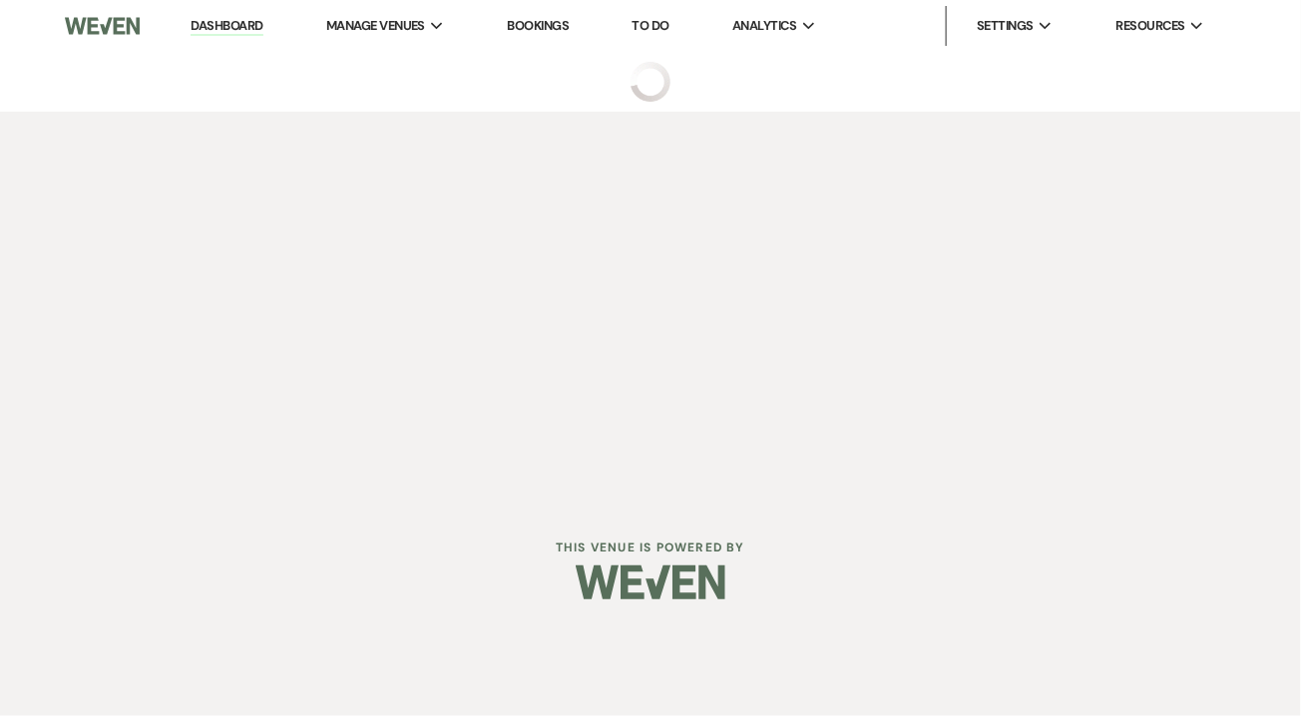
select select "6"
select select "5"
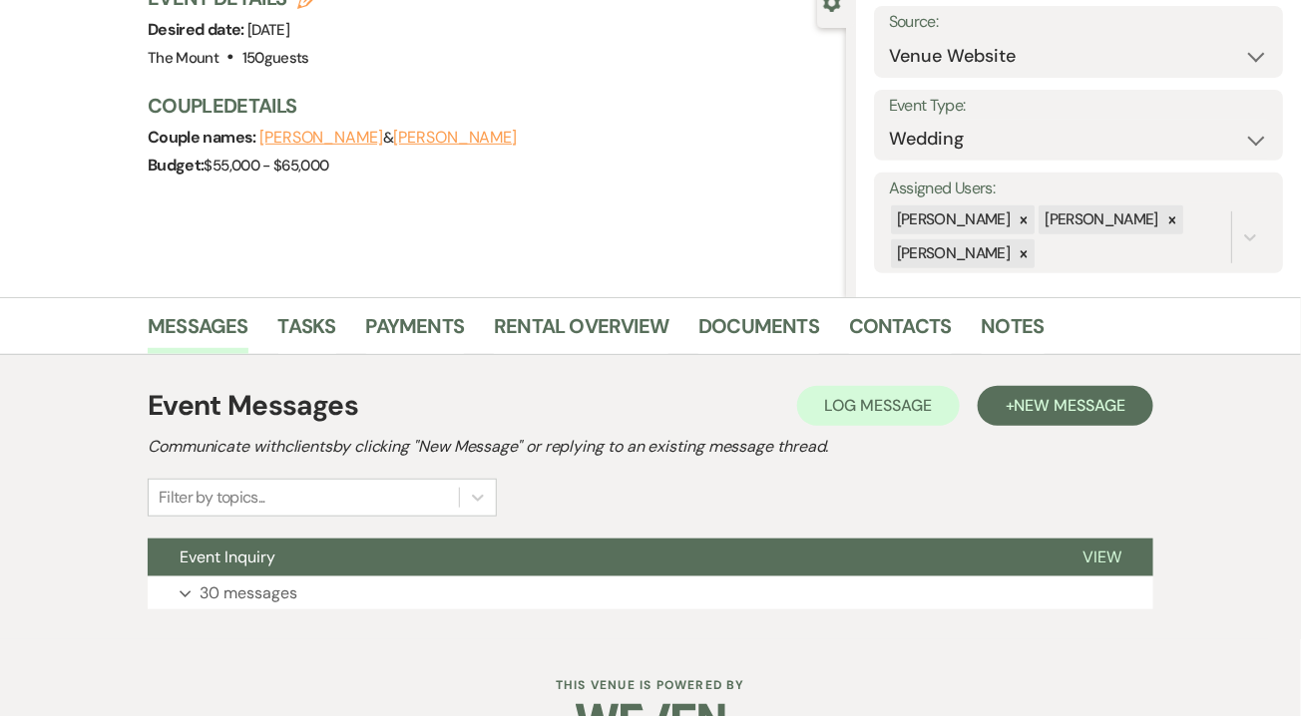
scroll to position [208, 0]
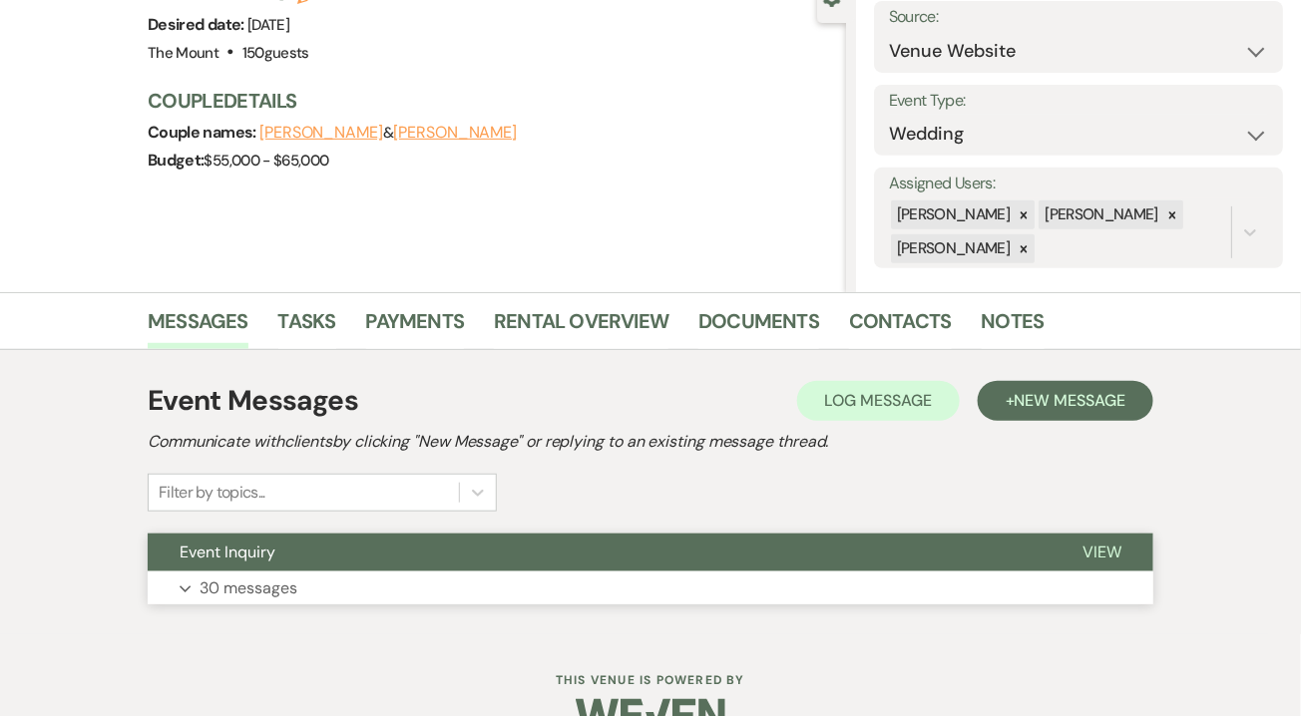
click at [294, 594] on p "30 messages" at bounding box center [248, 589] width 98 height 26
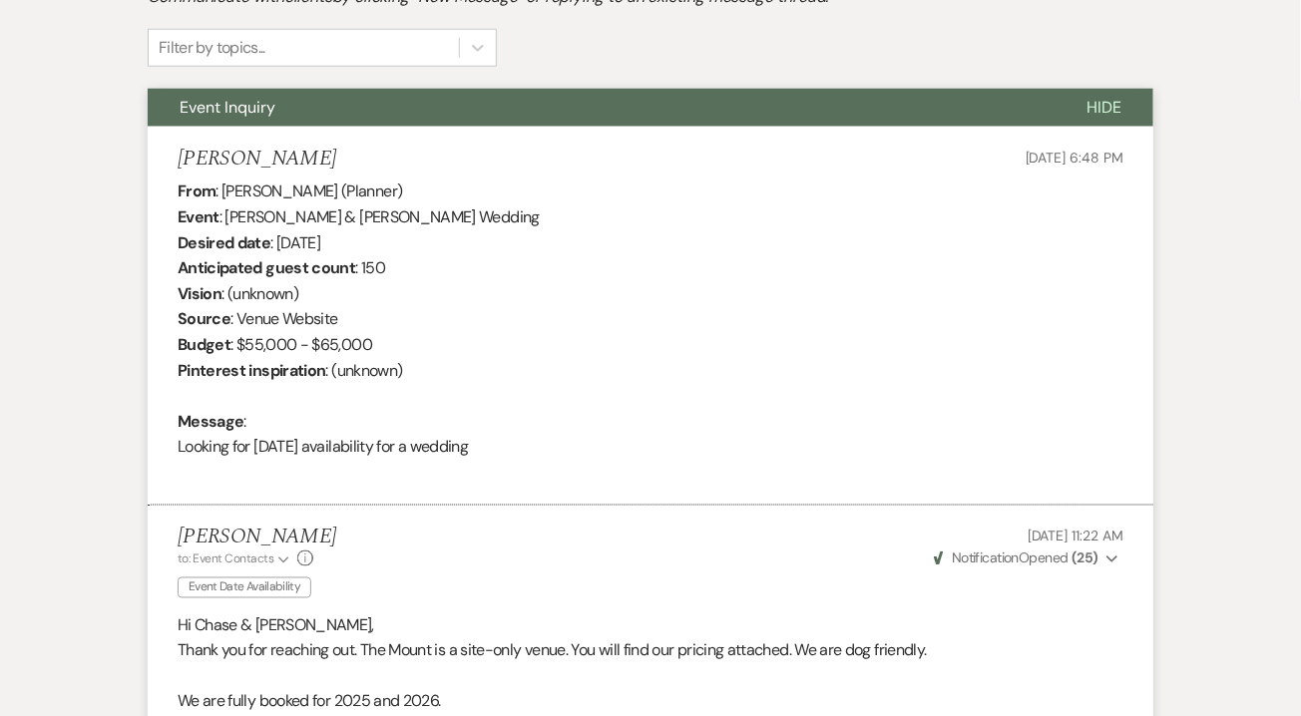
scroll to position [0, 0]
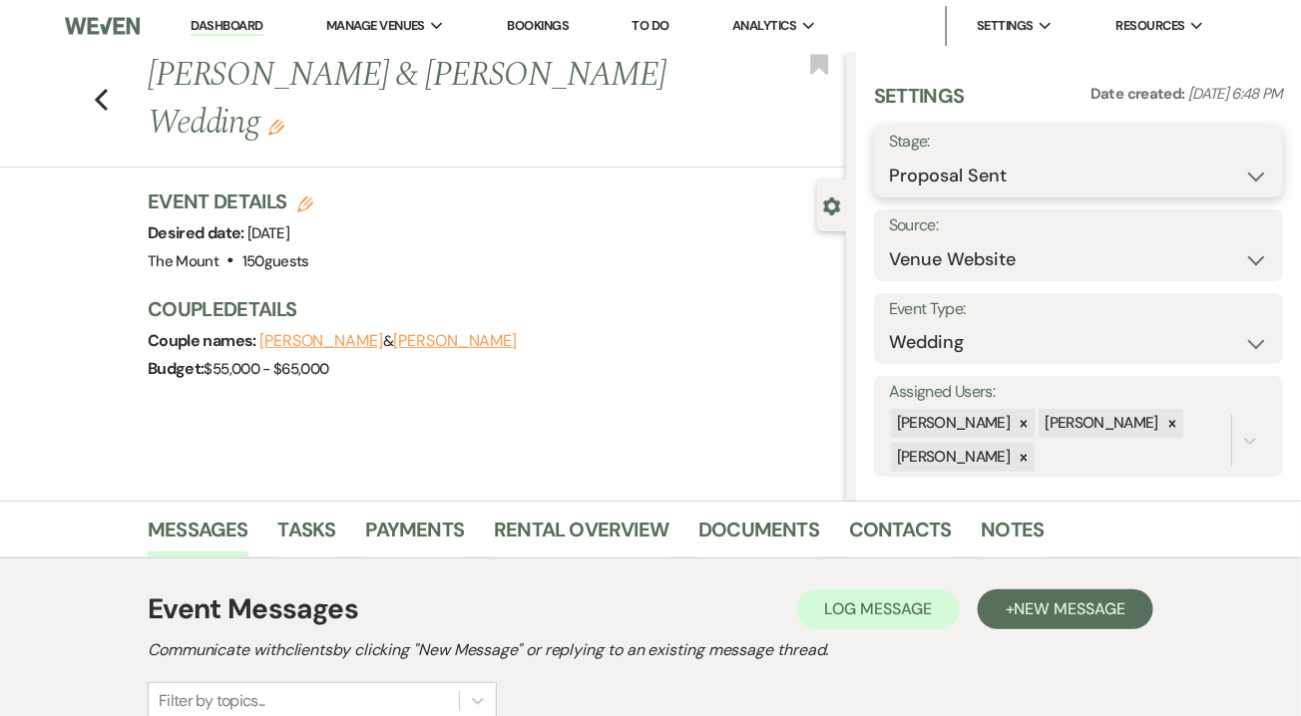
click at [1063, 168] on select "Inquiry Follow Up Tour Requested Tour Confirmed Toured Proposal Sent Booked Lost" at bounding box center [1078, 176] width 379 height 39
select select "7"
click at [1247, 172] on button "Save" at bounding box center [1240, 162] width 85 height 40
select select "1"
select select "620"
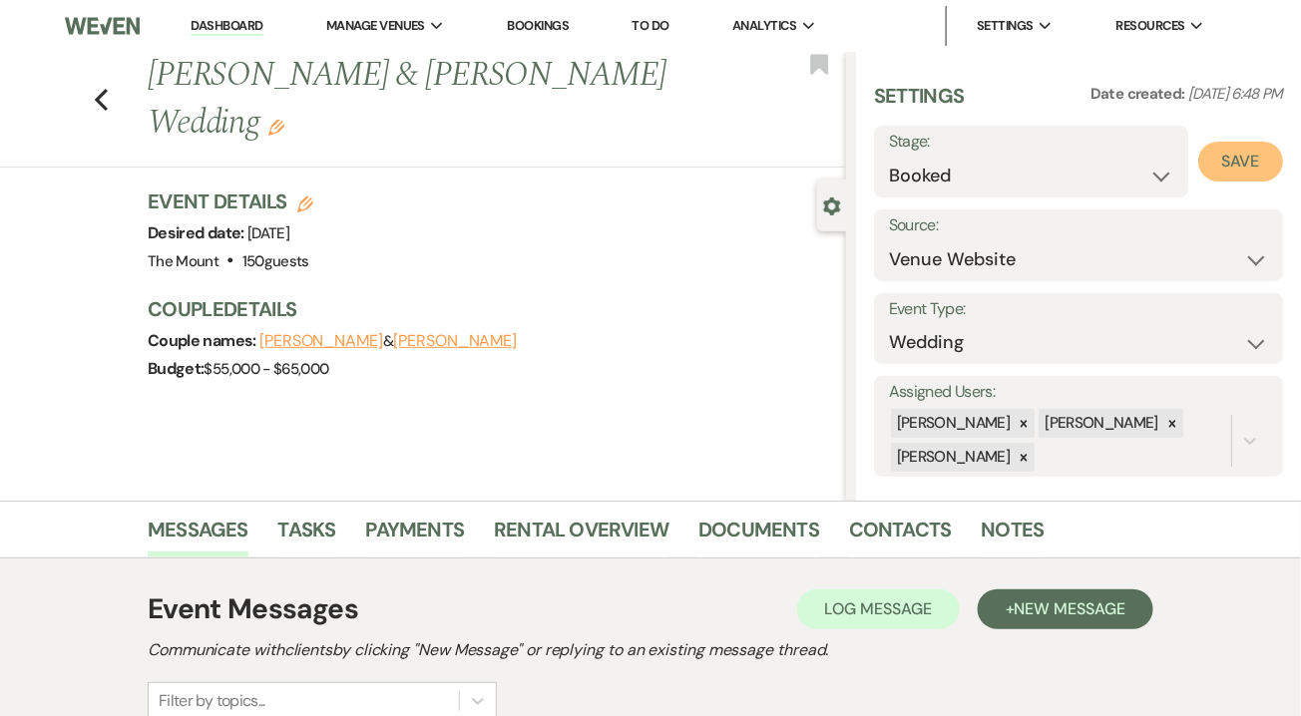
select select "false"
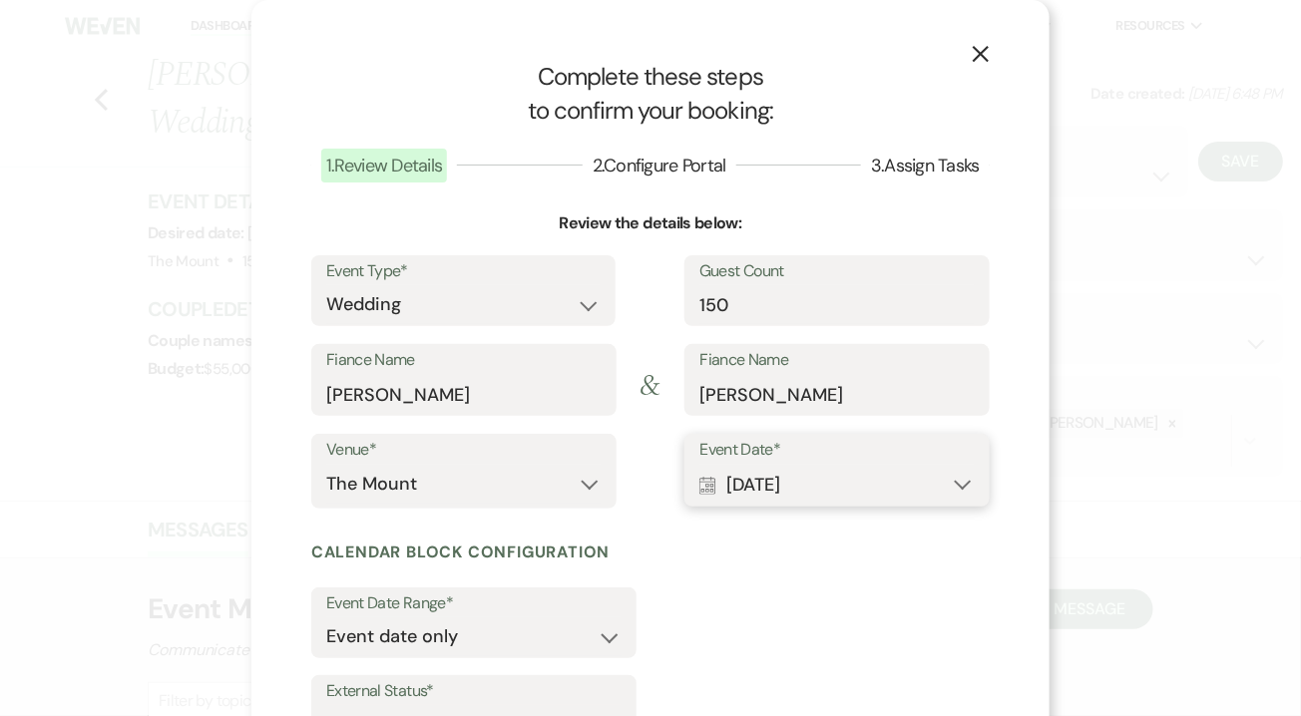
click at [890, 487] on button "Calendar Sep 04, 2026 Expand" at bounding box center [836, 485] width 275 height 40
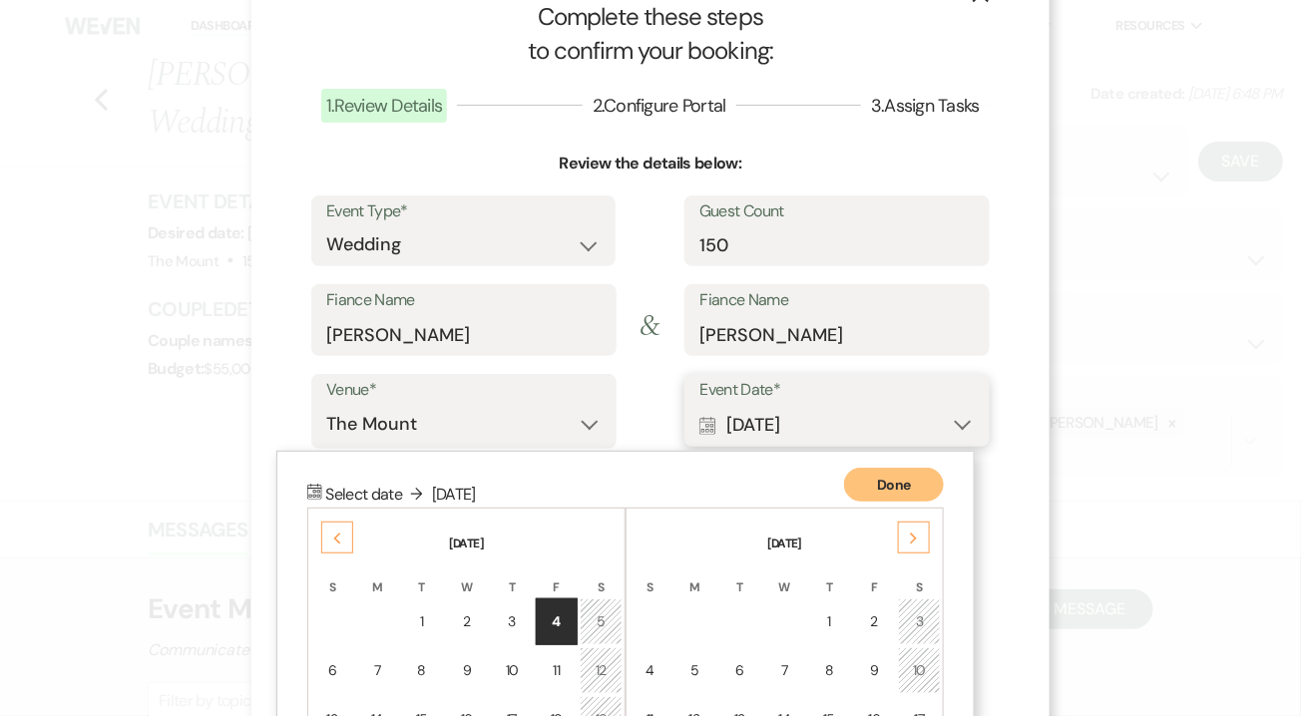
scroll to position [263, 0]
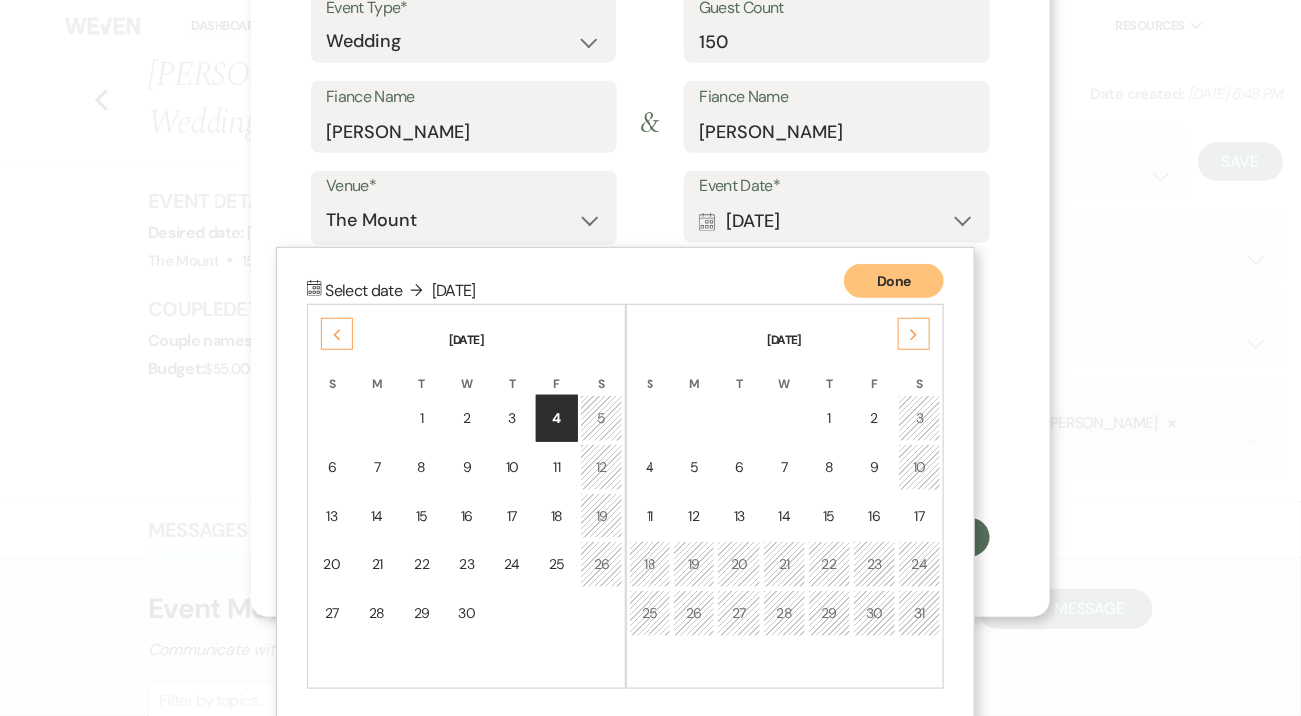
click at [890, 330] on th "October 2026" at bounding box center [784, 328] width 312 height 42
click at [906, 339] on div "Next" at bounding box center [914, 334] width 32 height 32
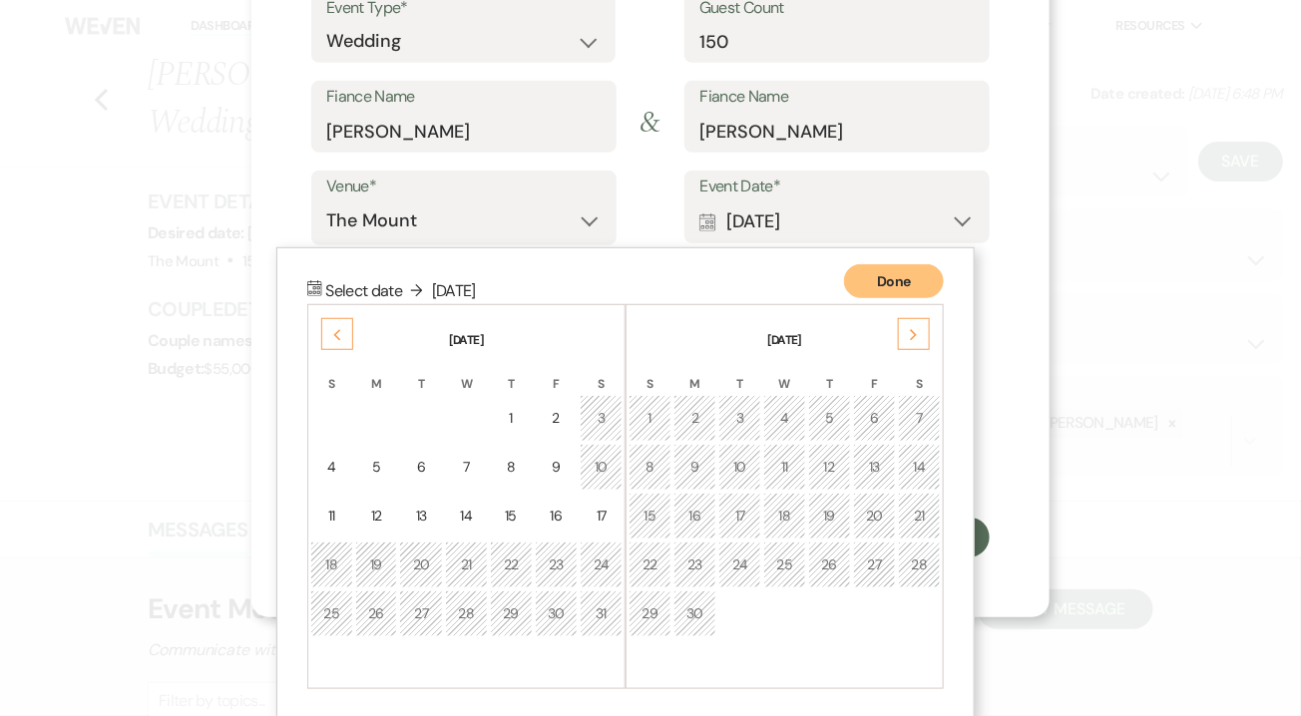
click at [906, 339] on div "Next" at bounding box center [914, 334] width 32 height 32
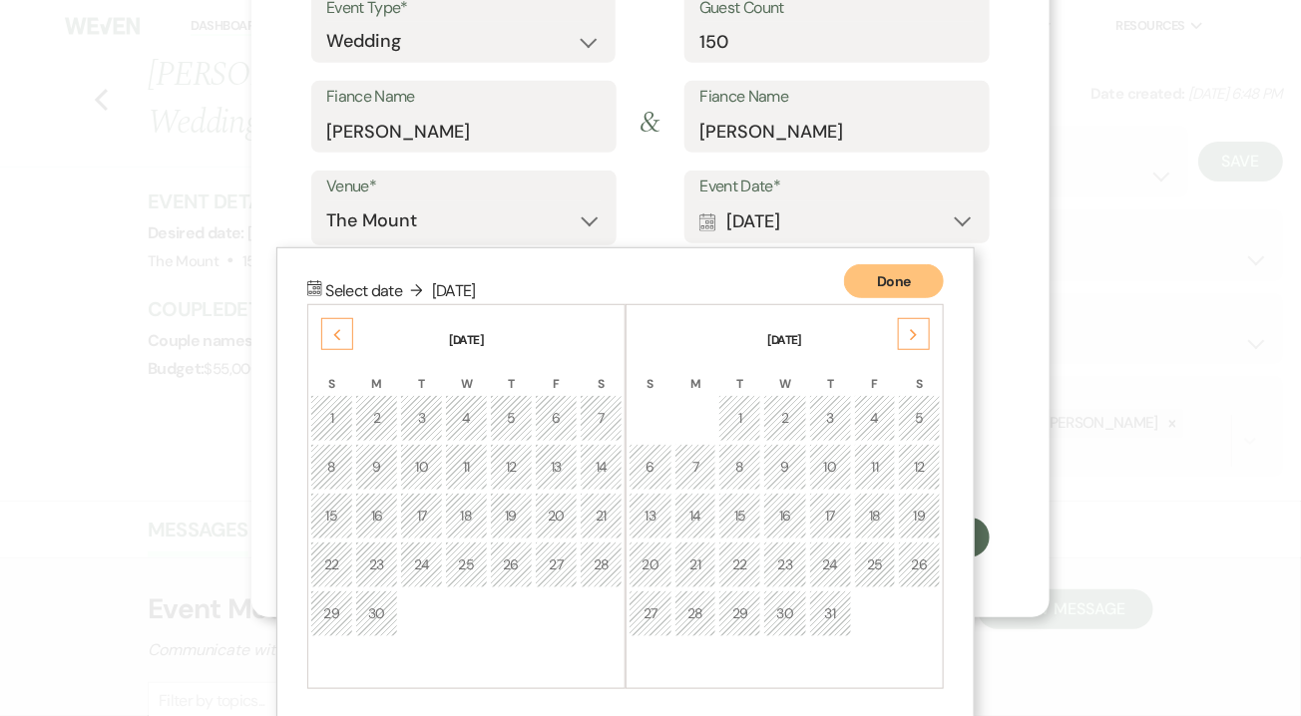
click at [906, 339] on div "Next" at bounding box center [914, 334] width 32 height 32
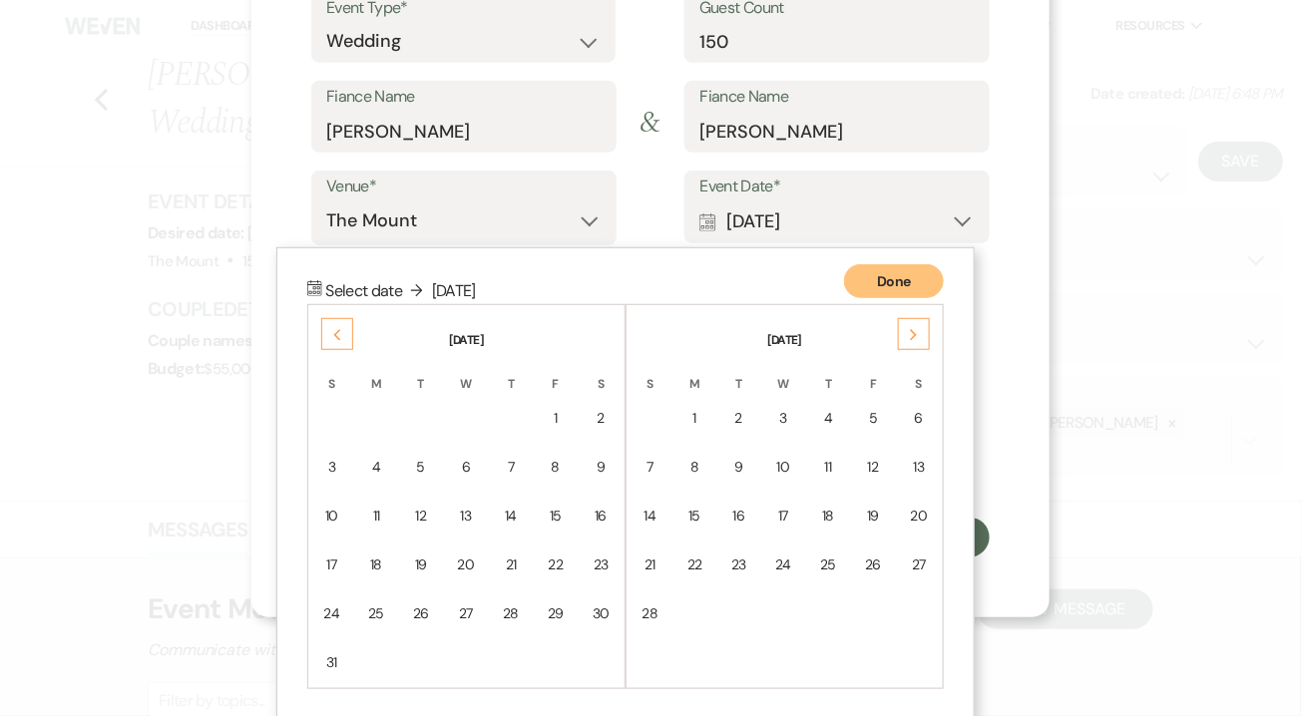
click at [906, 339] on div "Next" at bounding box center [914, 334] width 32 height 32
click at [921, 513] on div "19" at bounding box center [919, 516] width 17 height 21
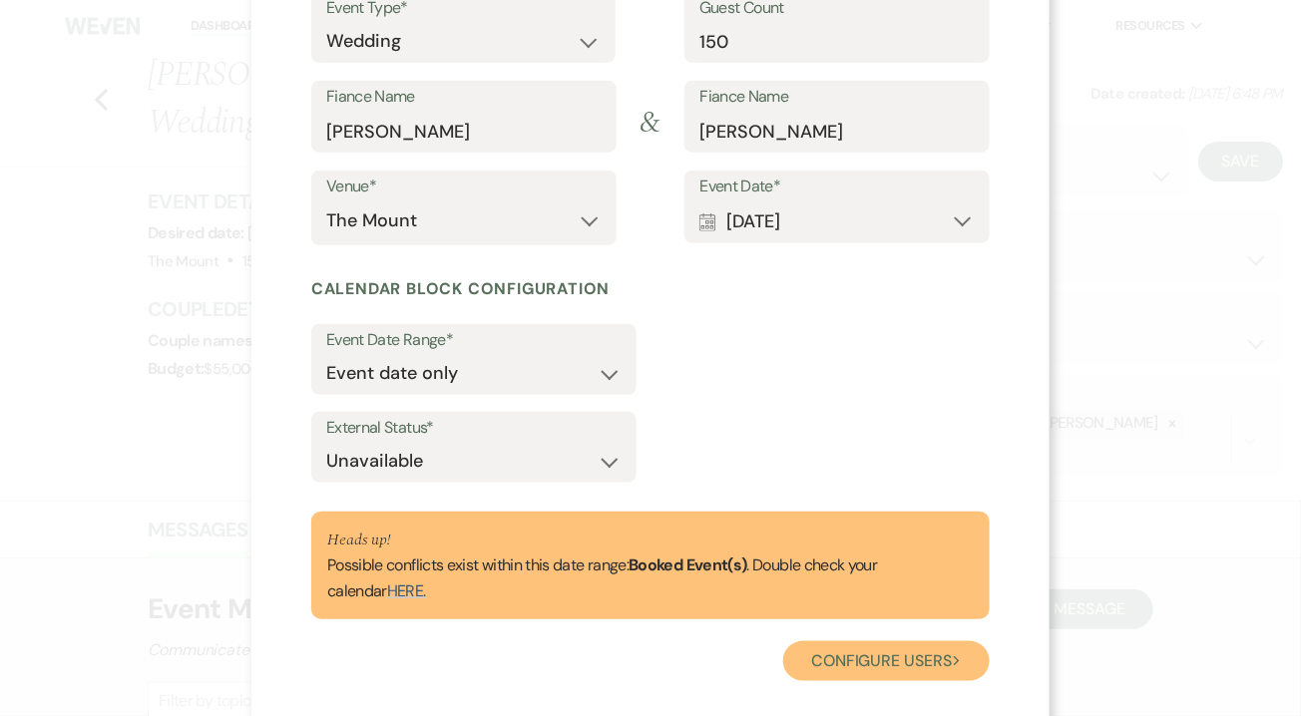
click at [866, 662] on button "Configure users Next" at bounding box center [886, 661] width 206 height 40
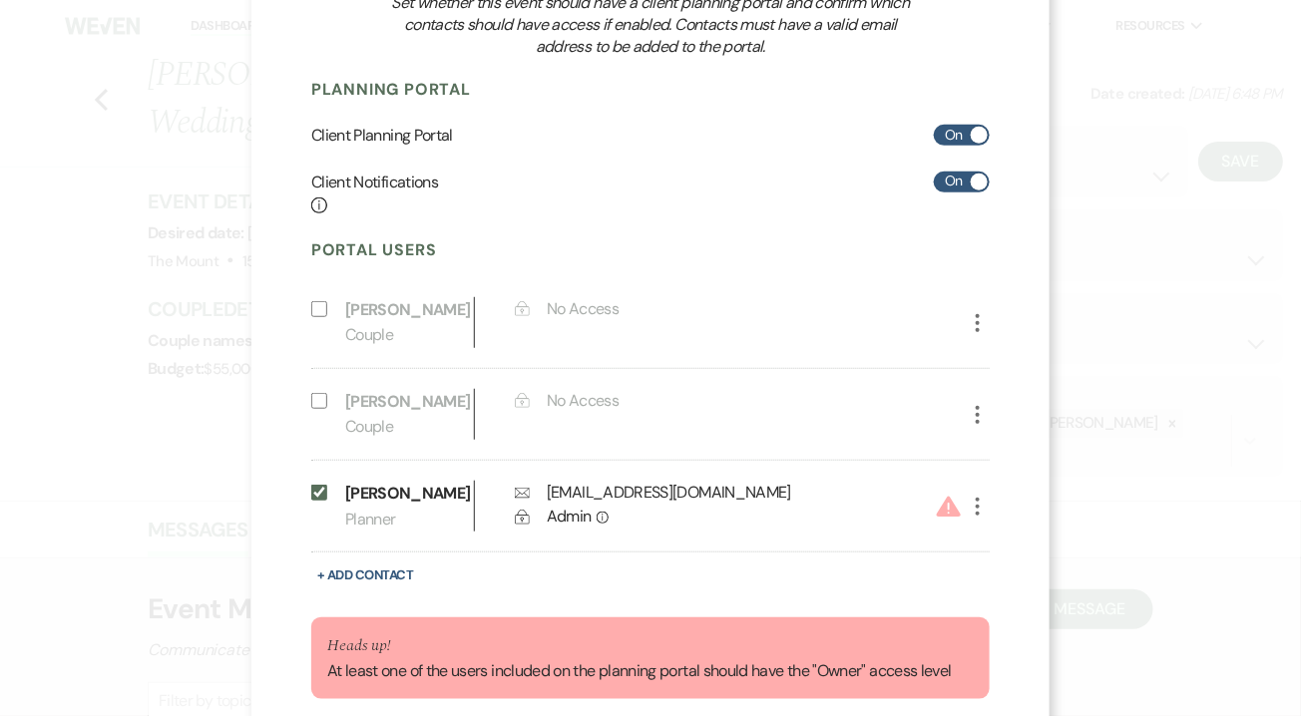
click at [317, 409] on input "Include on Planning Portal" at bounding box center [319, 401] width 16 height 16
select select "1"
select select "6"
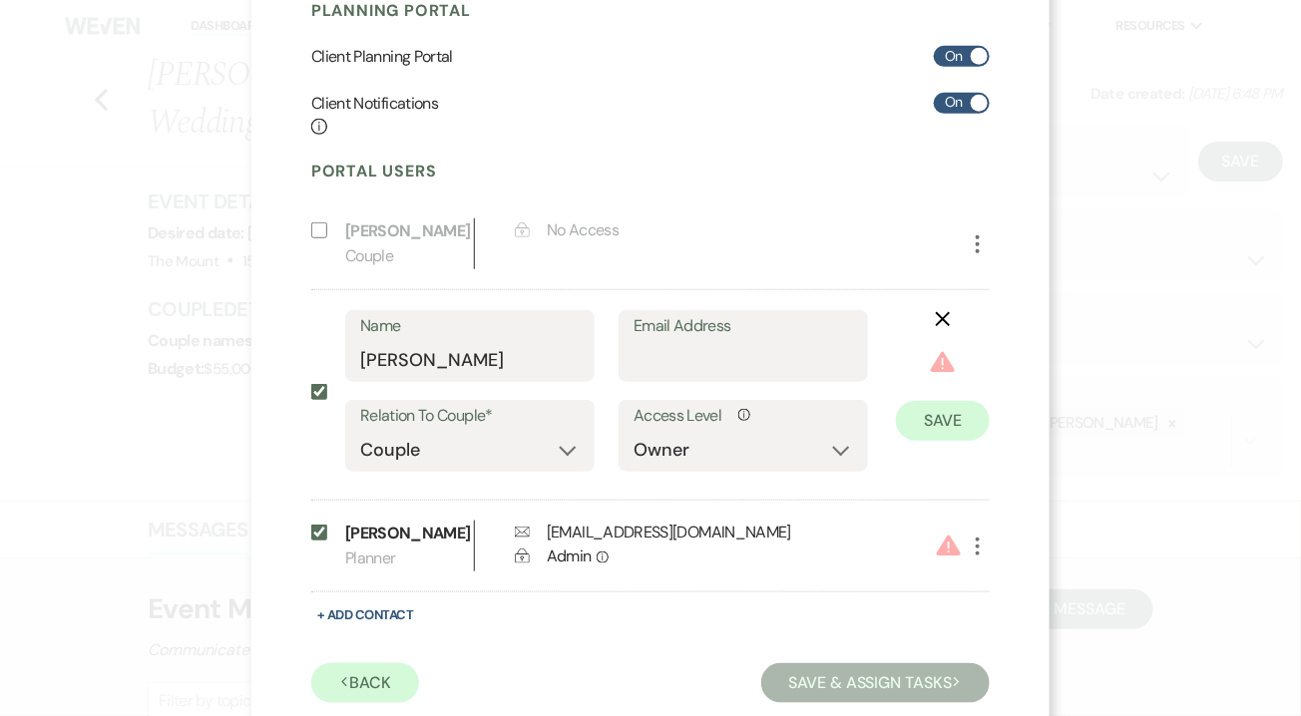
scroll to position [349, 0]
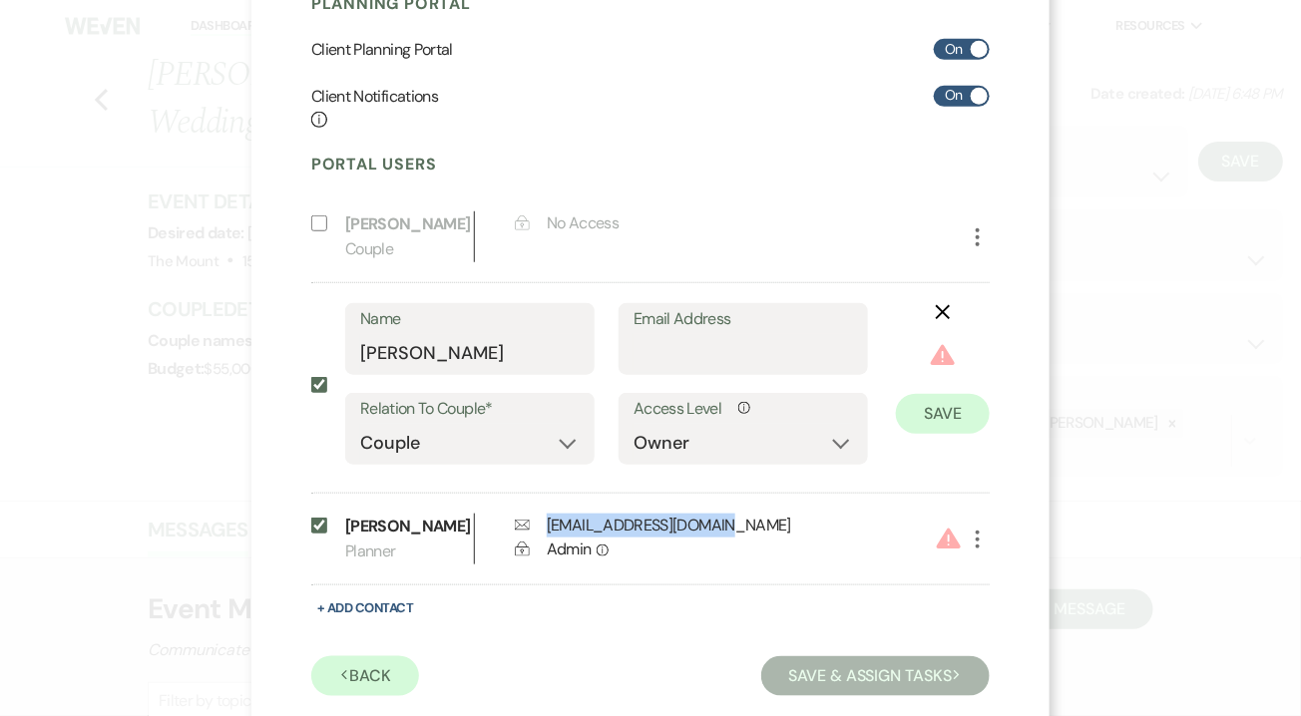
drag, startPoint x: 742, startPoint y: 544, endPoint x: 528, endPoint y: 544, distance: 214.5
click at [528, 538] on div "Envelope ashejones274@gmail.com" at bounding box center [684, 526] width 339 height 24
copy div "[EMAIL_ADDRESS][DOMAIN_NAME]"
click at [713, 334] on label "Email Address" at bounding box center [742, 319] width 219 height 29
click at [713, 355] on input "Email Address" at bounding box center [742, 353] width 219 height 39
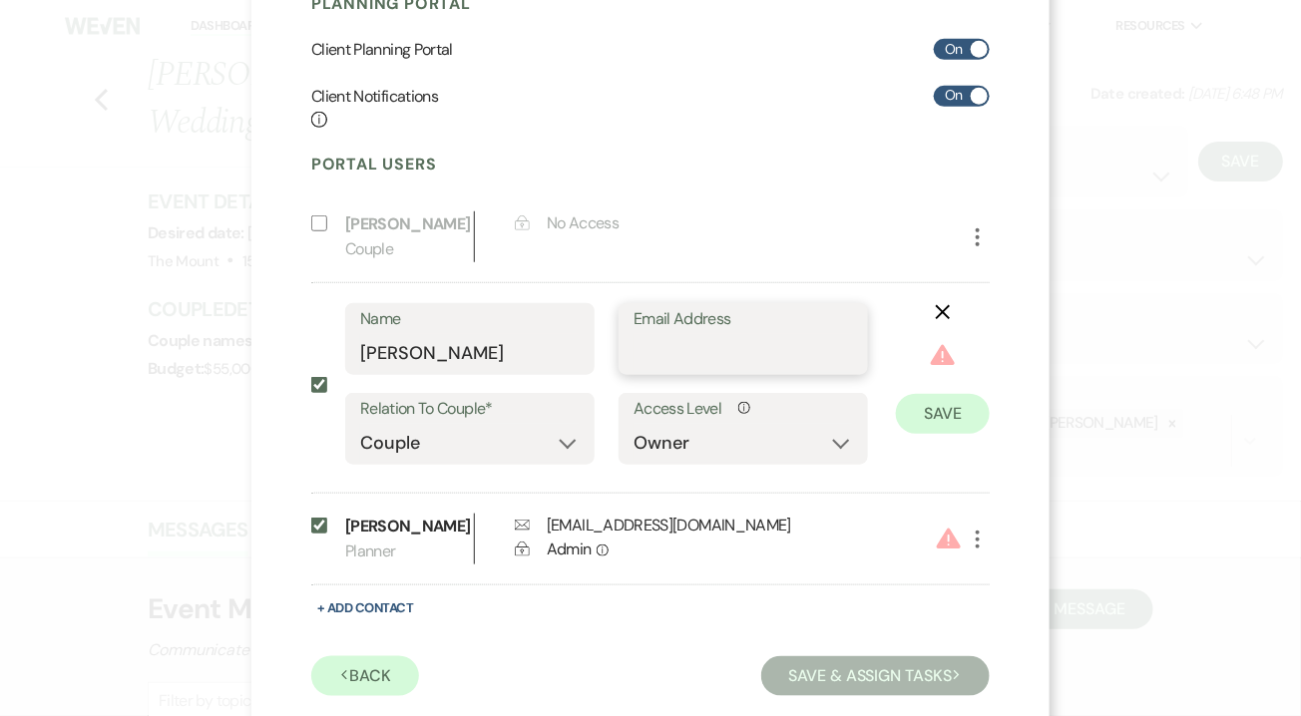
paste input "[EMAIL_ADDRESS][DOMAIN_NAME]"
type input "[EMAIL_ADDRESS][DOMAIN_NAME]"
click at [919, 429] on button "Save" at bounding box center [943, 414] width 94 height 40
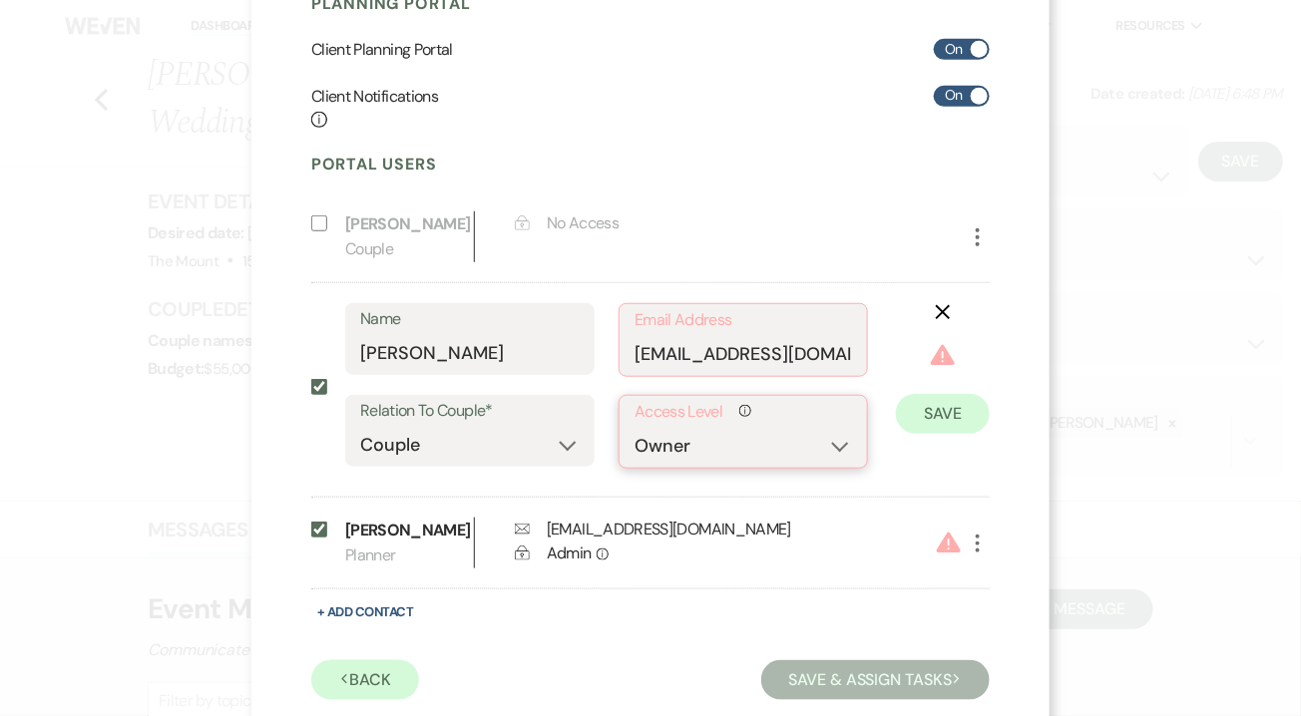
click at [831, 466] on select "No Access Owner Admin Supporter Financier" at bounding box center [742, 446] width 217 height 39
click at [933, 466] on div "X Warning Save" at bounding box center [929, 395] width 122 height 184
click at [979, 553] on use "button" at bounding box center [978, 544] width 4 height 18
click at [982, 600] on button "Pencil Edit" at bounding box center [1012, 584] width 93 height 34
select select "2"
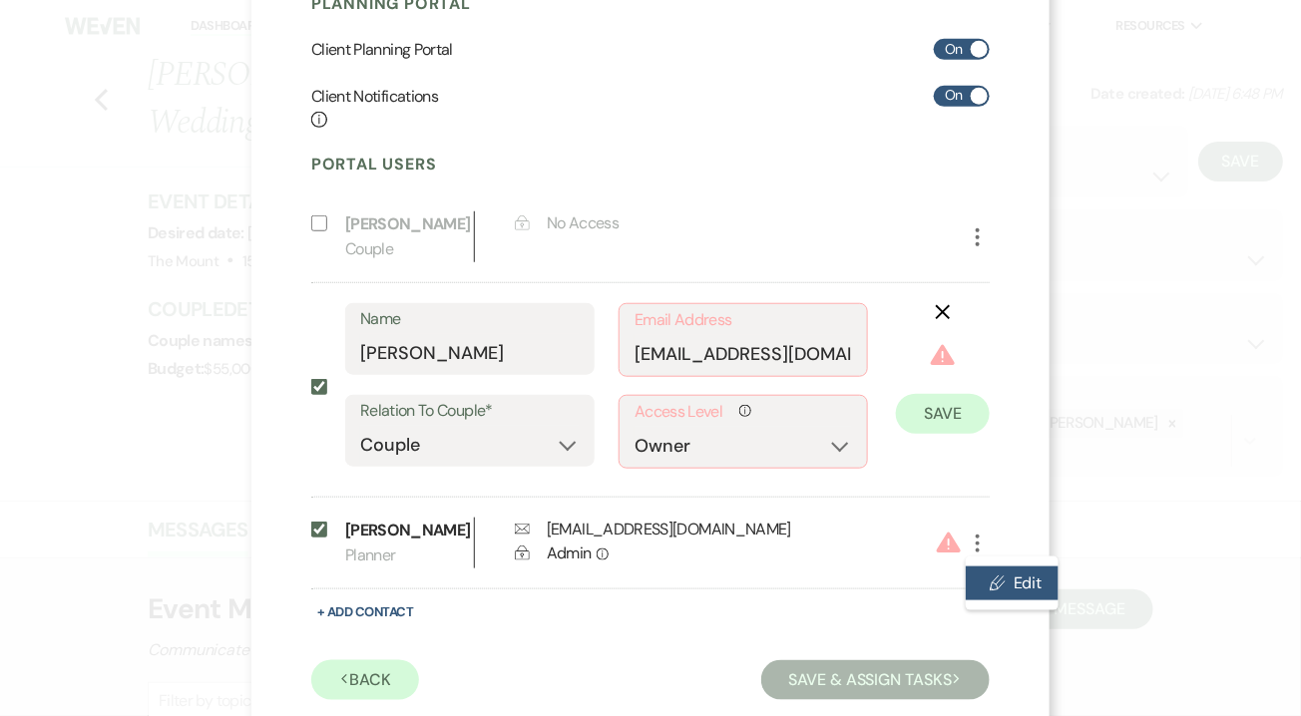
select select "7"
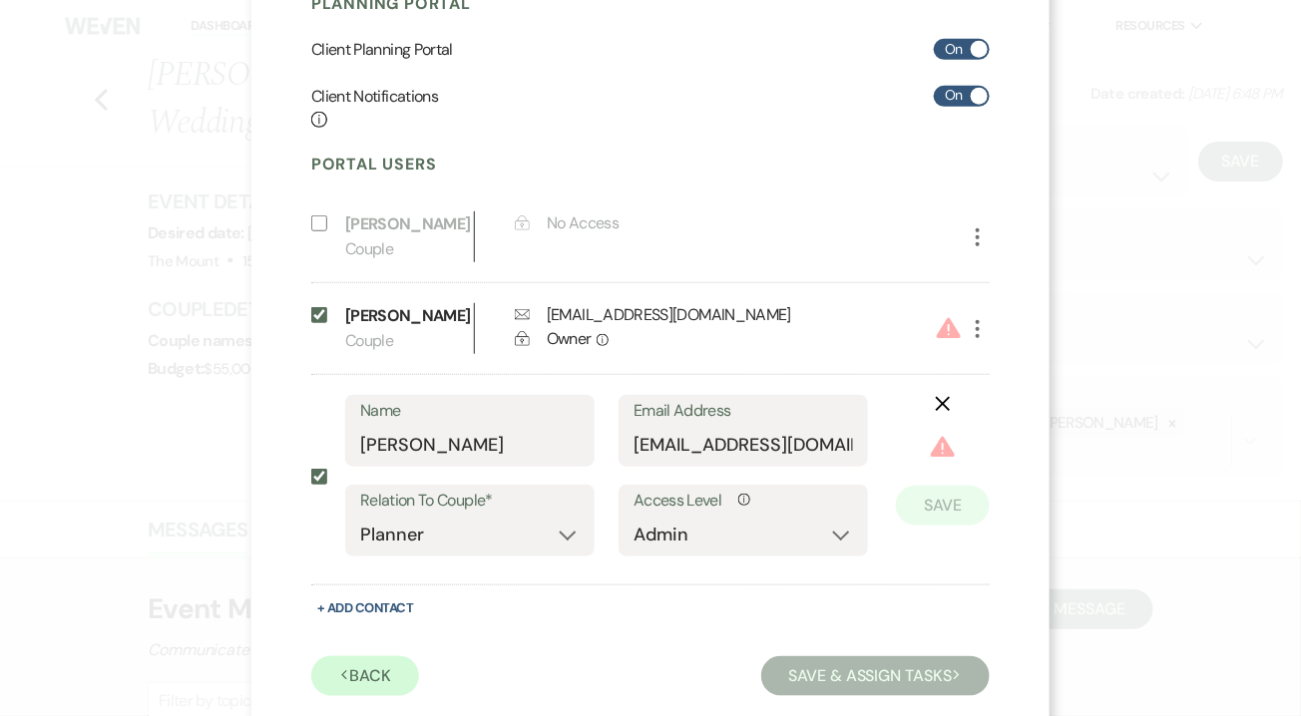
click at [325, 485] on input "Include on Planning Portal" at bounding box center [319, 477] width 16 height 16
checkbox input "false"
select select "0"
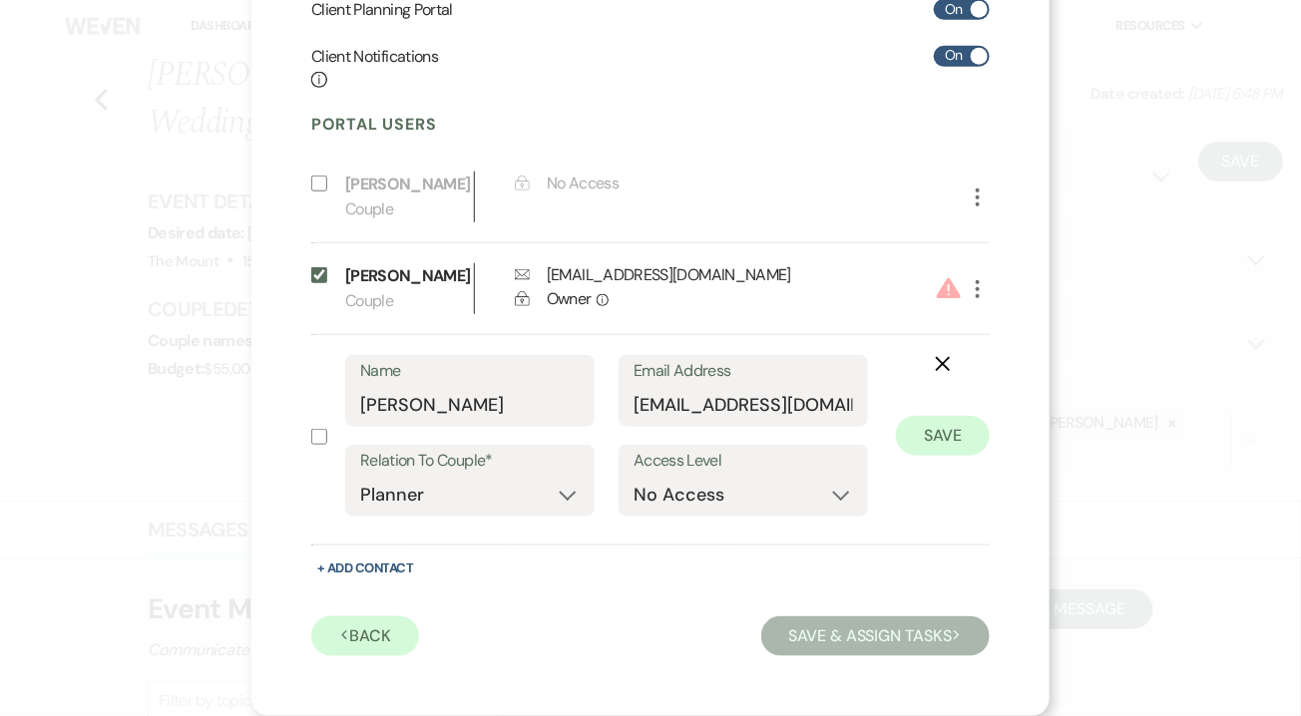
scroll to position [414, 0]
click at [942, 363] on use "button" at bounding box center [943, 364] width 15 height 15
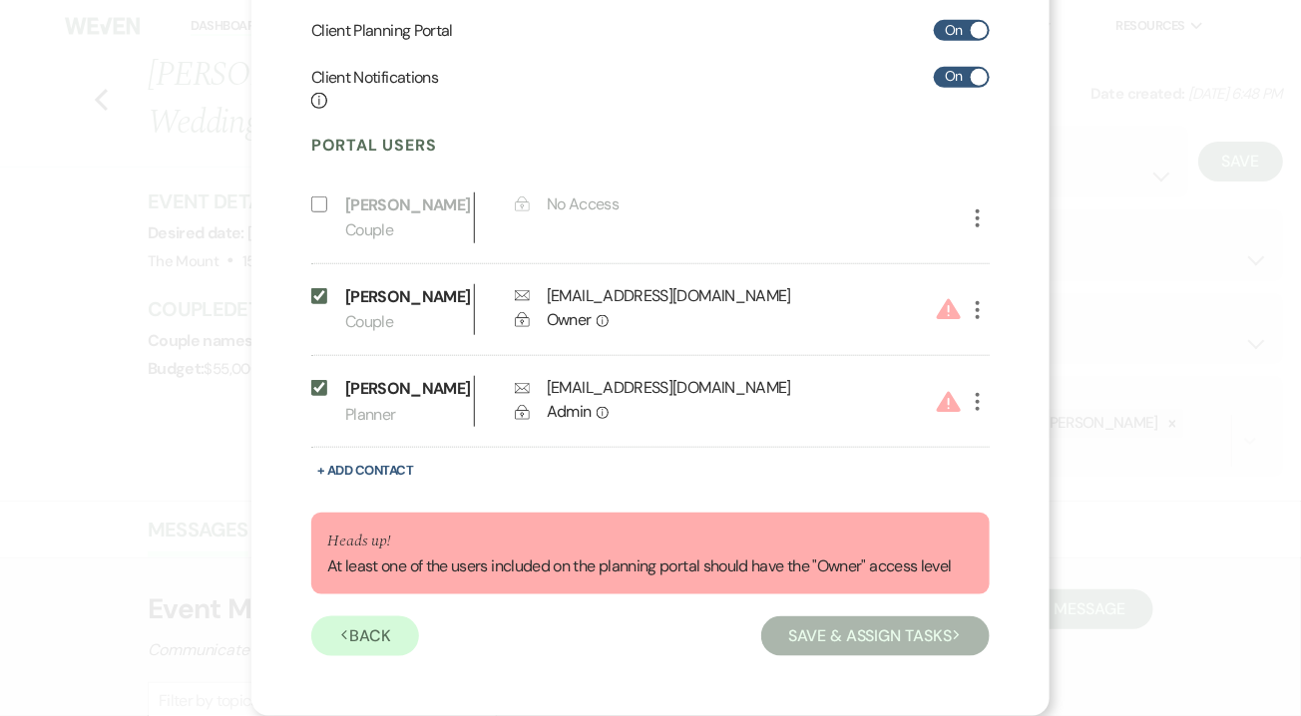
scroll to position [394, 0]
click at [982, 396] on icon "More" at bounding box center [978, 402] width 24 height 24
click at [983, 427] on button "Pencil Edit" at bounding box center [1012, 442] width 93 height 34
select select "2"
select select "7"
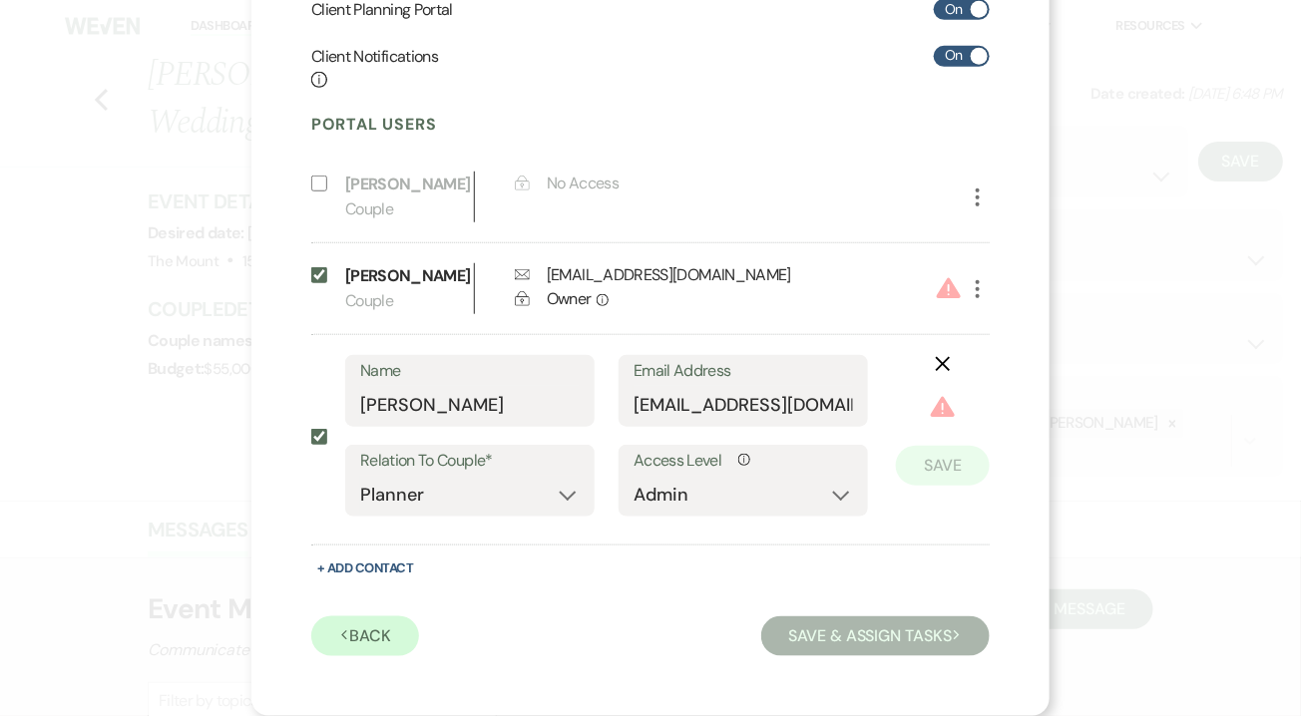
click at [982, 300] on icon "More" at bounding box center [978, 289] width 24 height 24
click at [1001, 336] on use "button" at bounding box center [997, 328] width 15 height 15
select select "1"
select select "6"
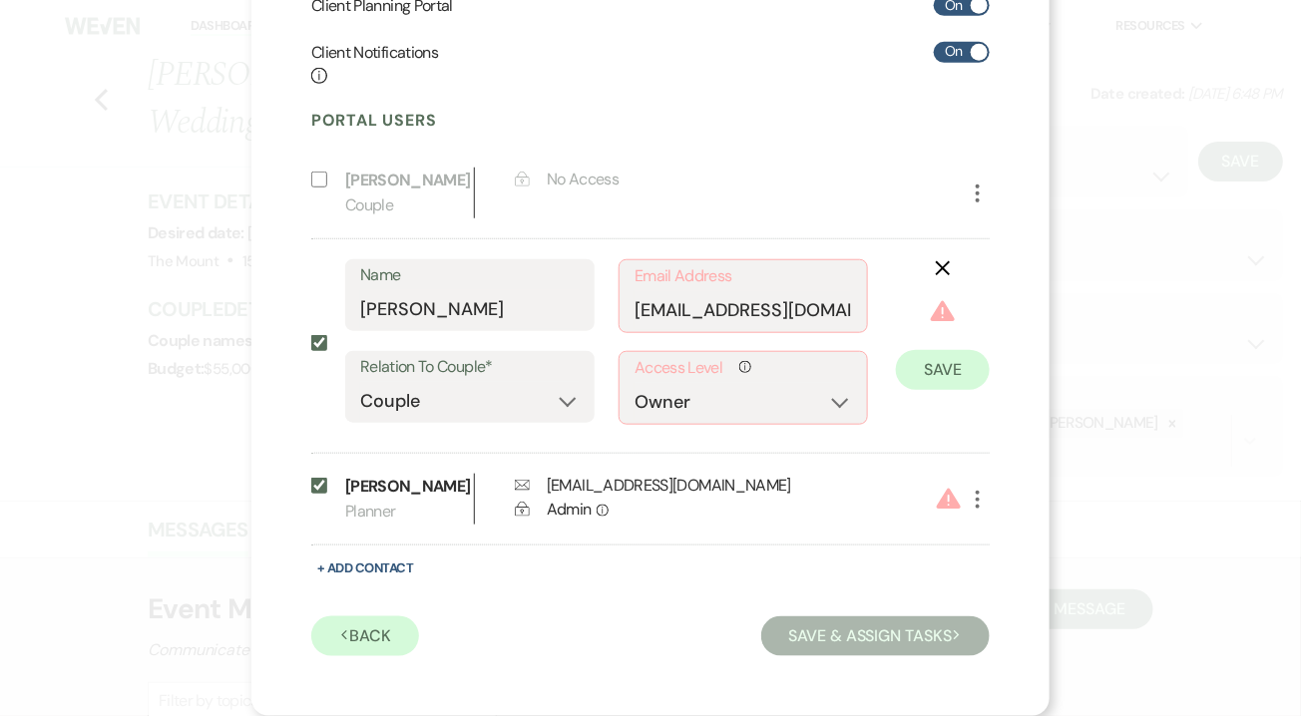
click at [400, 500] on p "[PERSON_NAME]" at bounding box center [404, 487] width 119 height 26
click at [978, 509] on use "button" at bounding box center [978, 500] width 4 height 18
click at [319, 510] on label "Include on Planning Portal" at bounding box center [323, 492] width 24 height 36
click at [319, 494] on input "Include on Planning Portal" at bounding box center [319, 486] width 16 height 16
checkbox input "false"
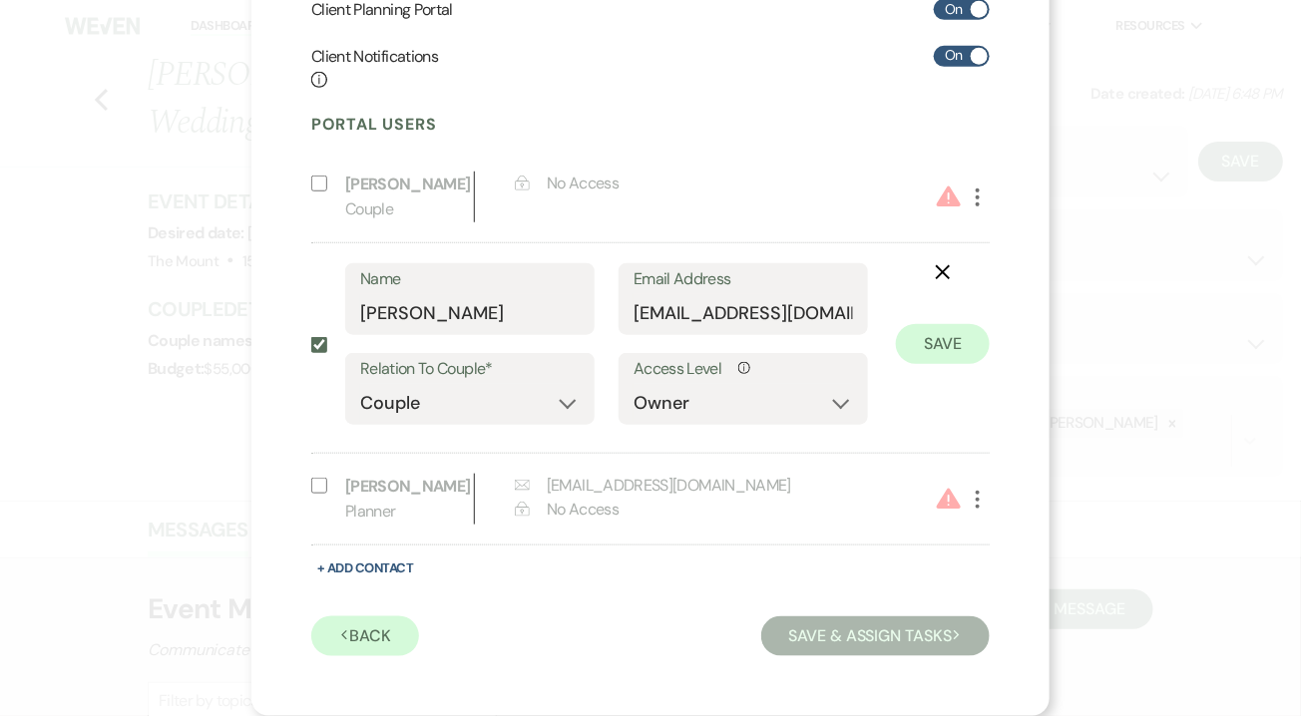
click at [884, 656] on button "Save & Assign Tasks Next" at bounding box center [875, 636] width 228 height 40
click at [934, 364] on button "Save" at bounding box center [943, 344] width 94 height 40
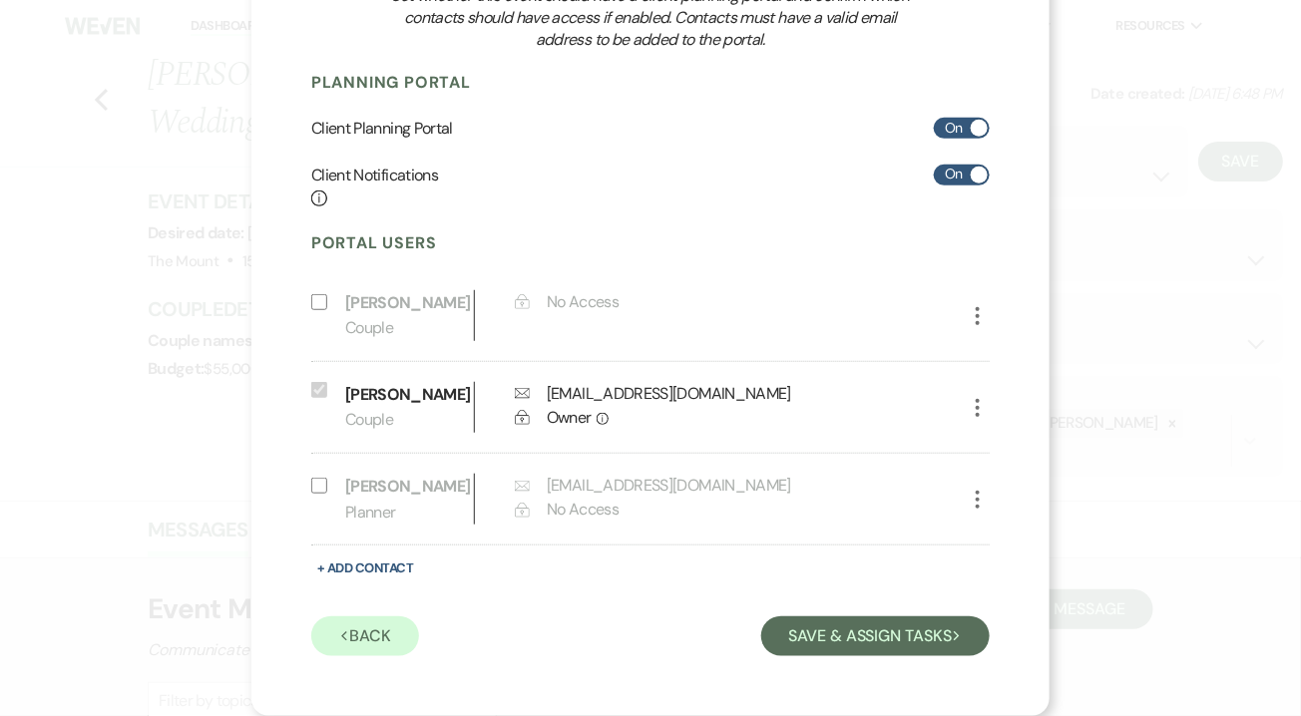
scroll to position [296, 0]
click at [899, 637] on button "Save & Assign Tasks Next" at bounding box center [875, 636] width 228 height 40
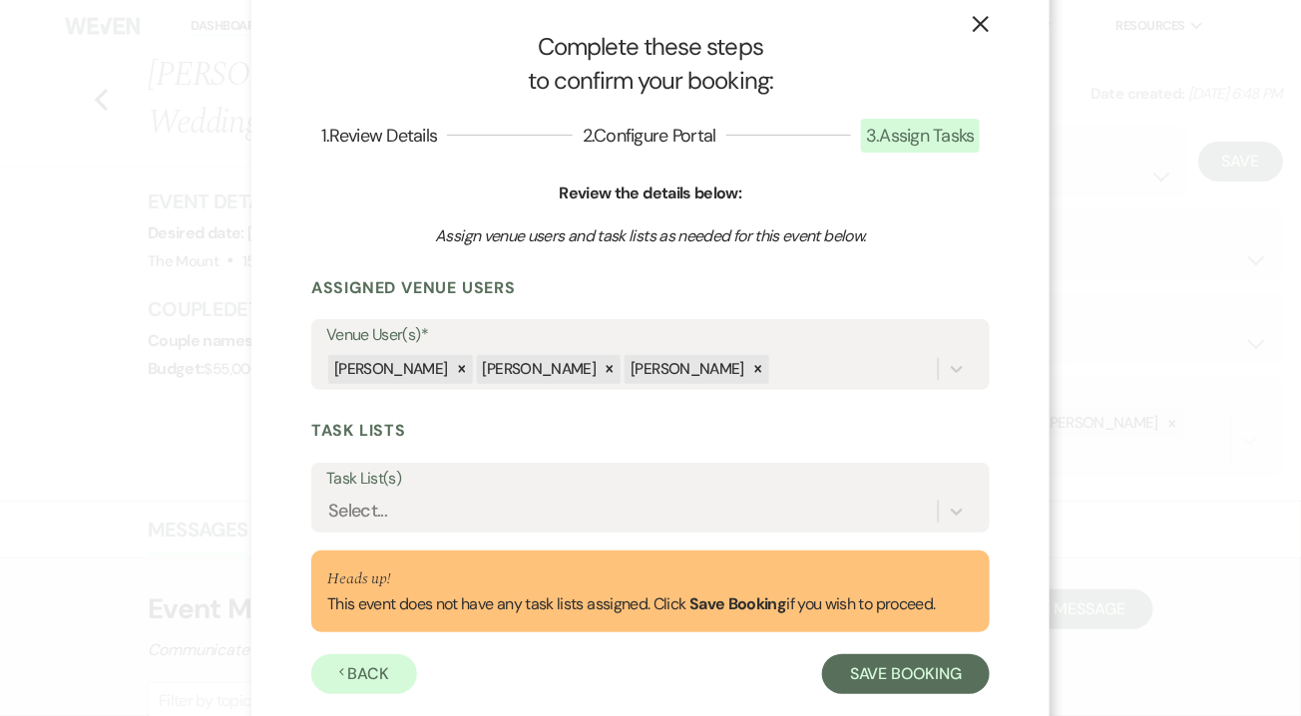
scroll to position [67, 0]
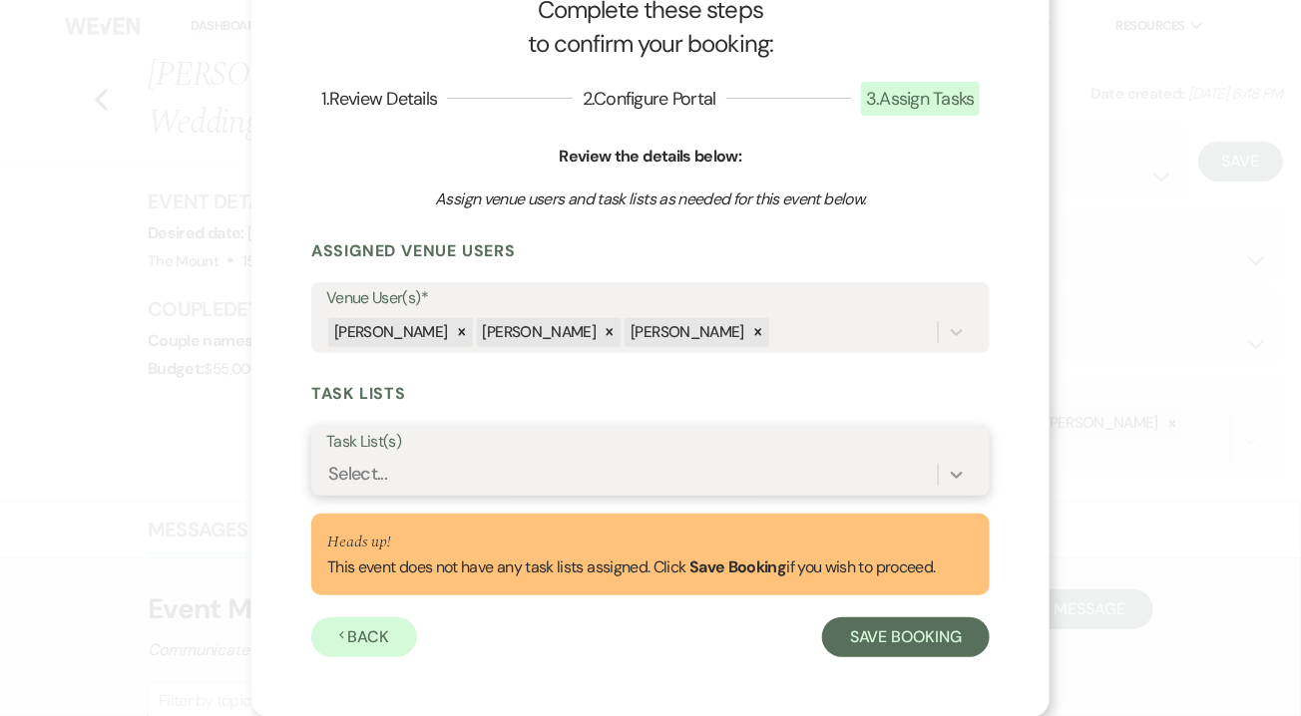
click at [960, 477] on icon at bounding box center [957, 475] width 20 height 20
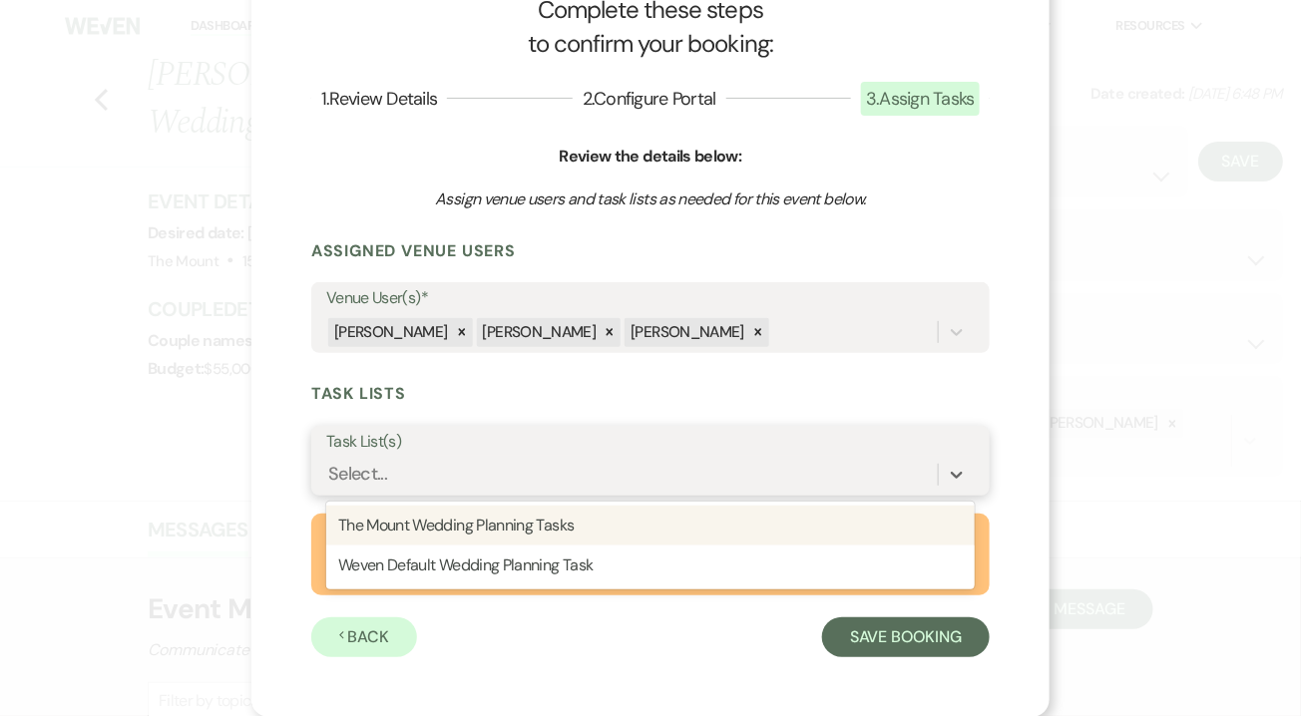
click at [909, 539] on div "The Mount Wedding Planning Tasks" at bounding box center [650, 526] width 648 height 40
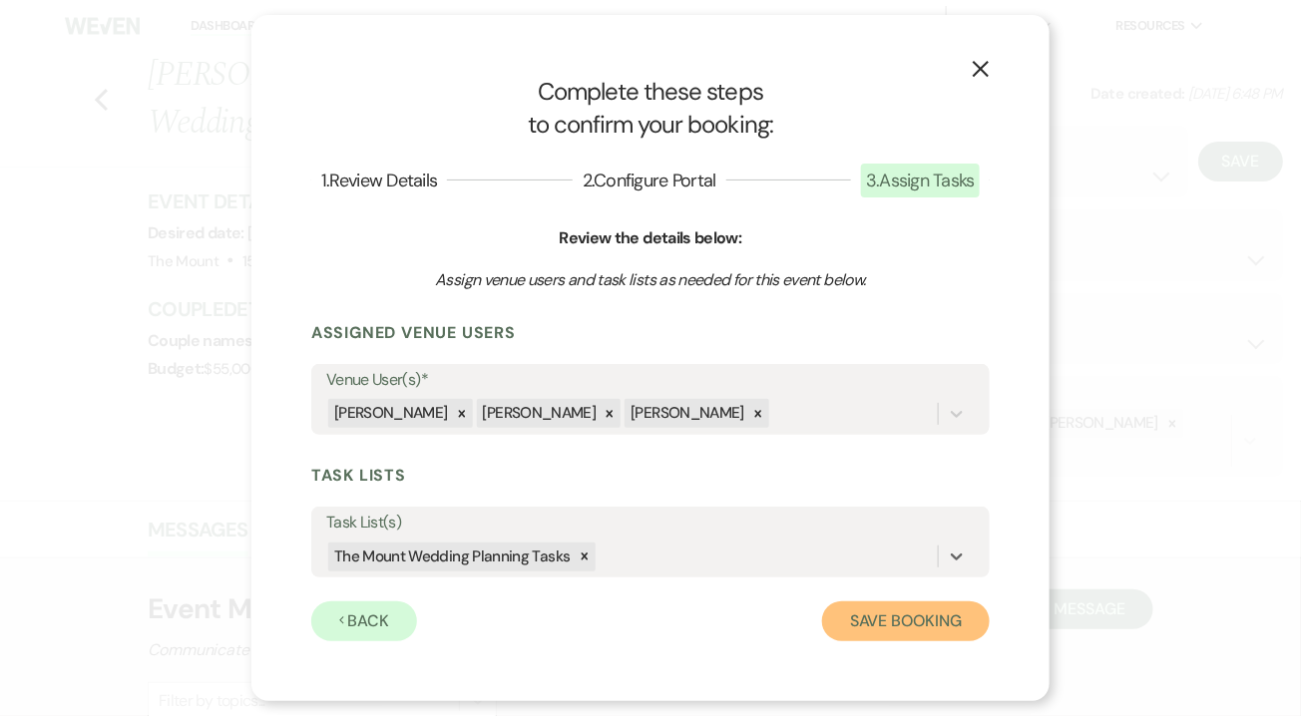
click at [877, 631] on button "Save Booking" at bounding box center [906, 621] width 168 height 40
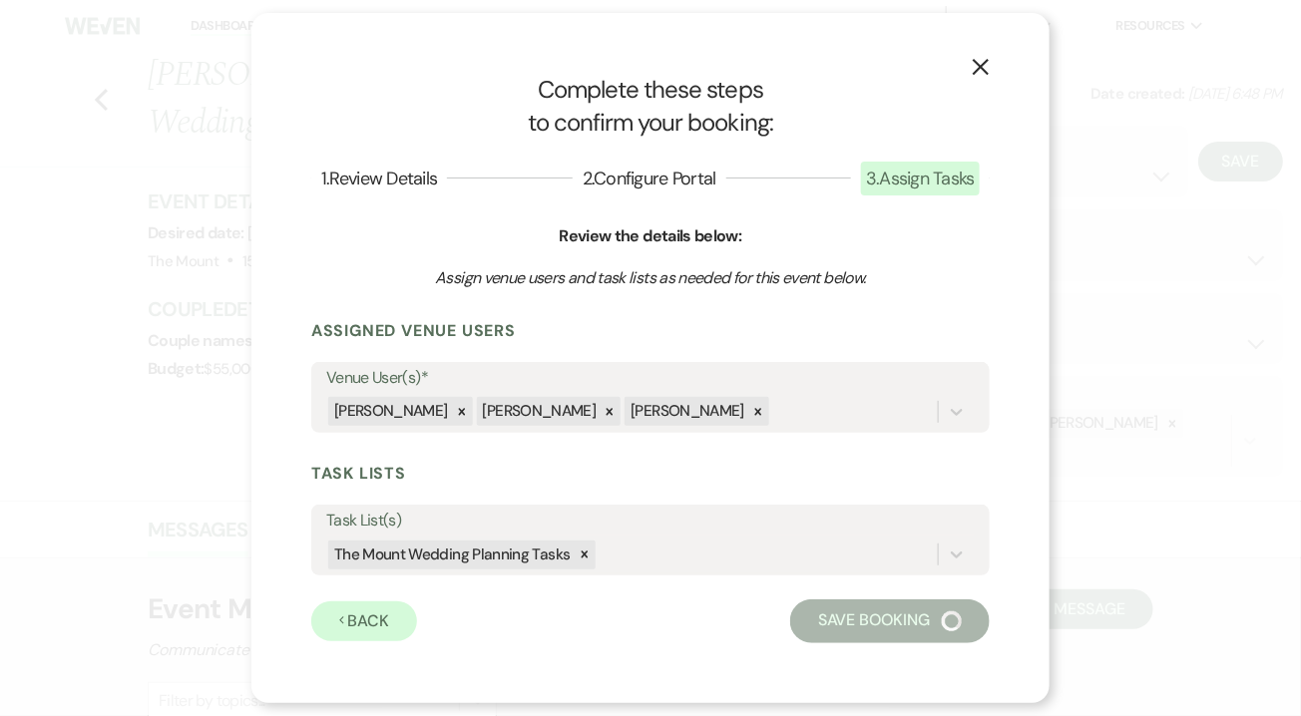
select select "14"
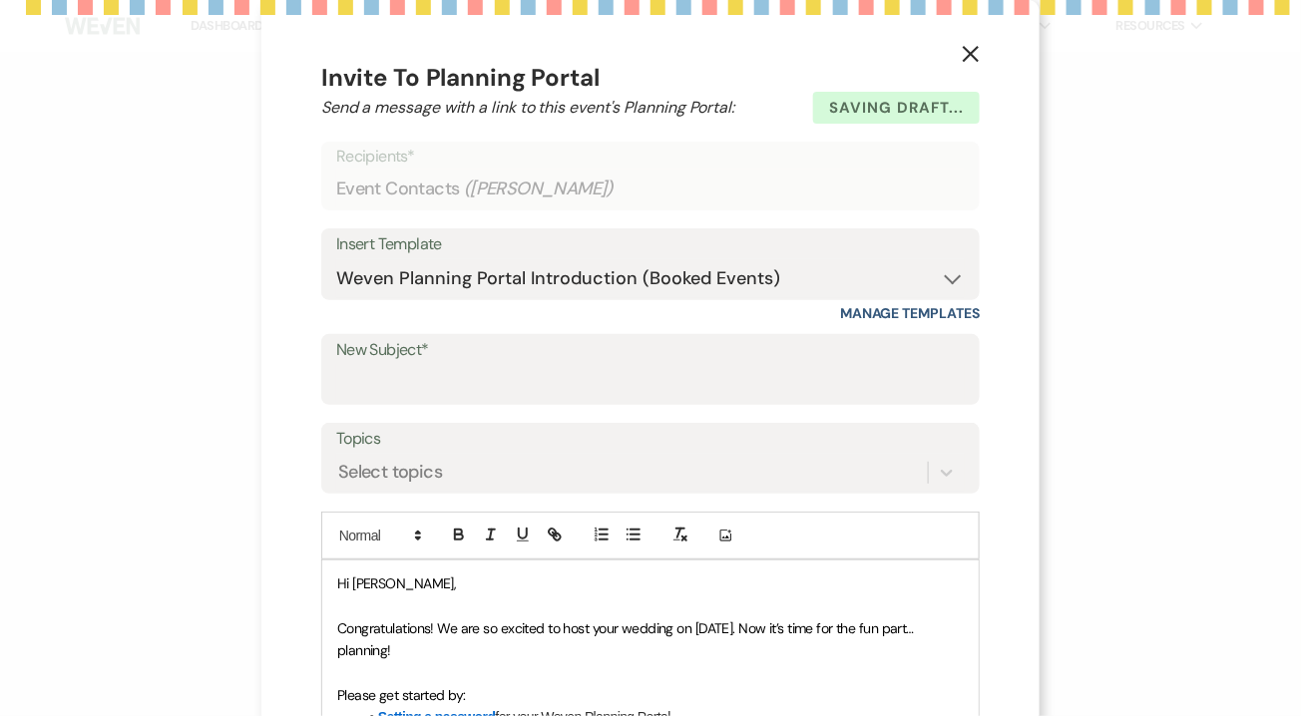
select select "5"
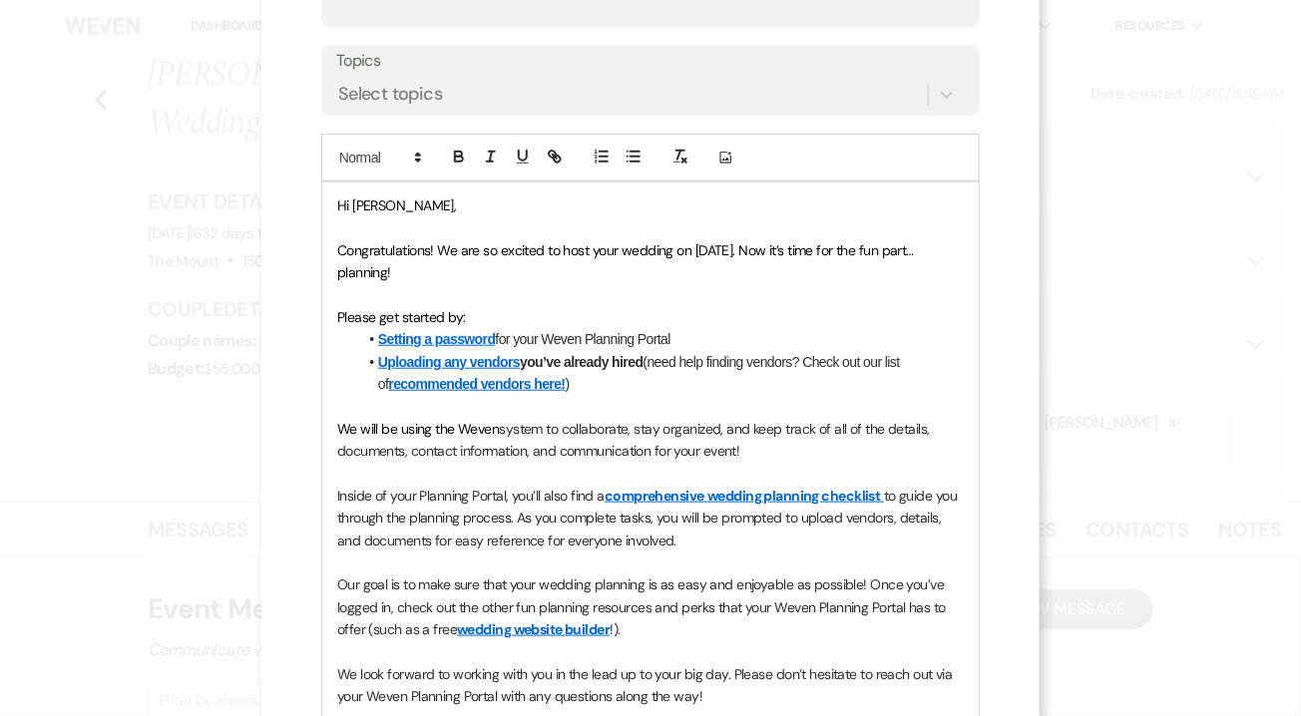
scroll to position [379, 0]
click at [391, 201] on span "Hi [PERSON_NAME]," at bounding box center [396, 205] width 119 height 18
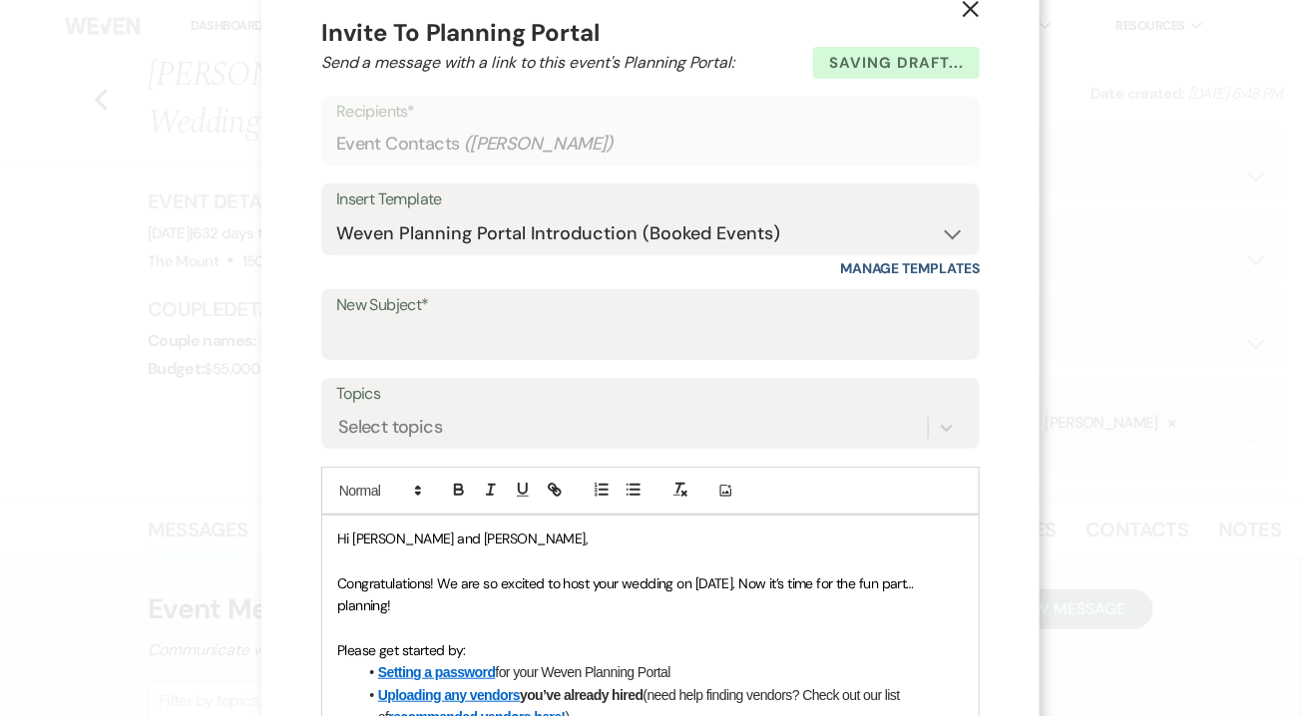
scroll to position [39, 0]
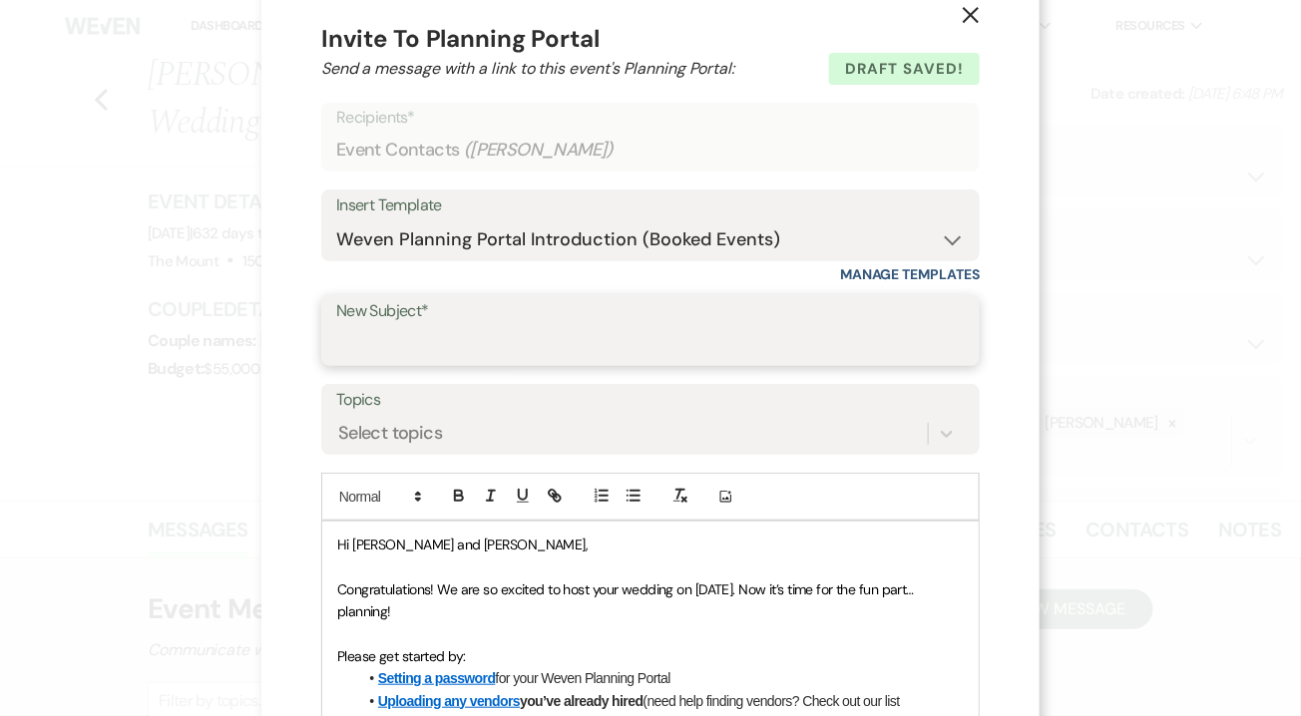
click at [752, 351] on input "New Subject*" at bounding box center [650, 344] width 628 height 39
type input "Happy Planning!!!"
click at [639, 441] on div "Select topics" at bounding box center [650, 434] width 628 height 38
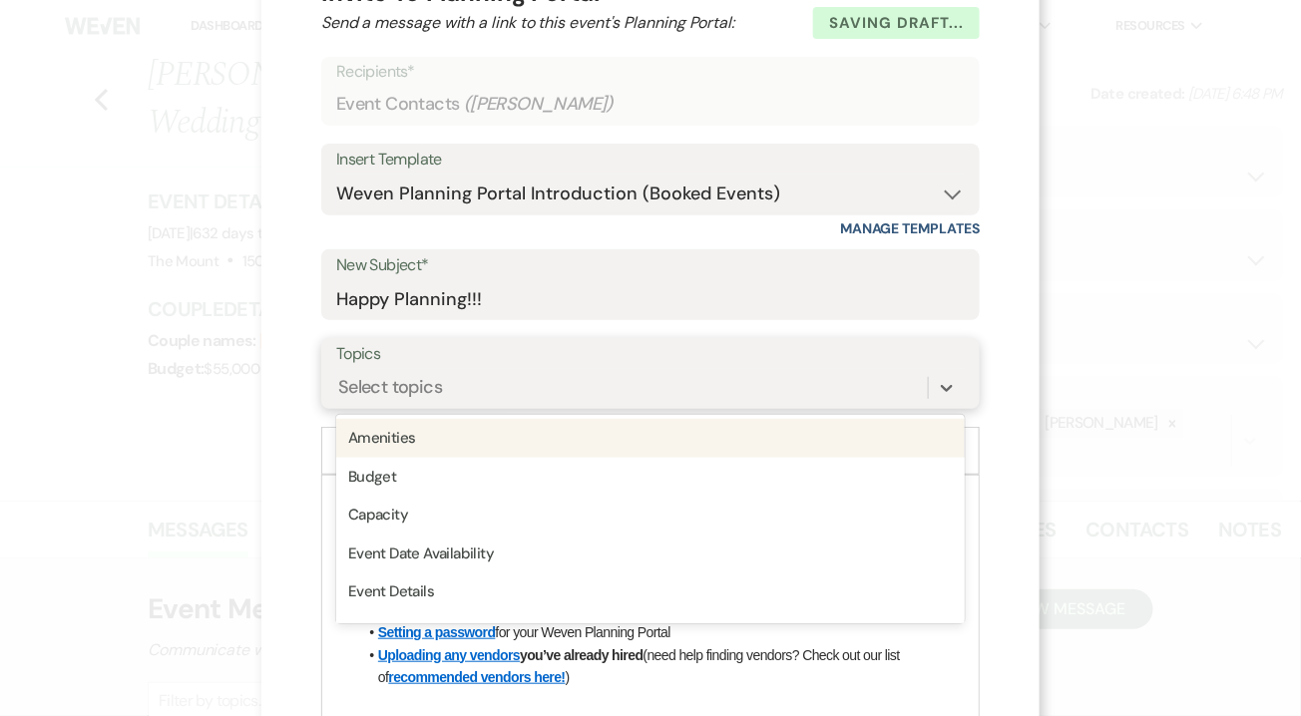
scroll to position [91, 0]
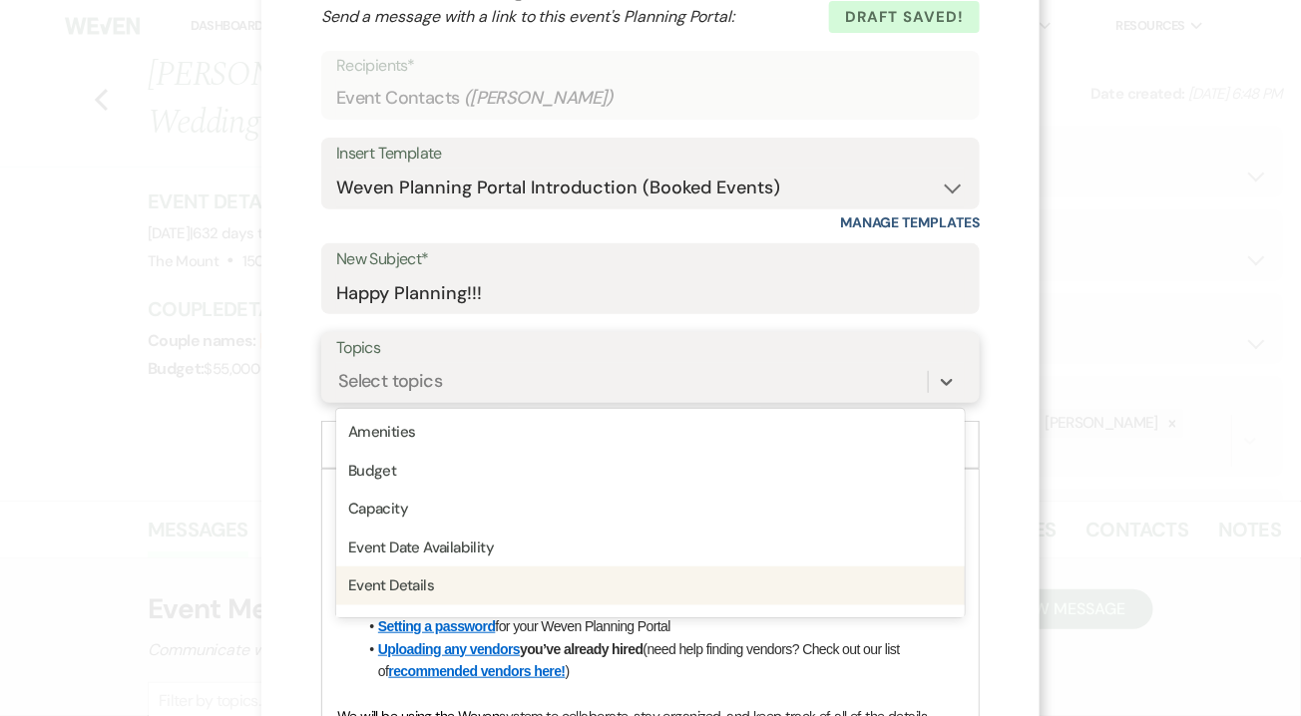
click at [598, 589] on div "Event Details" at bounding box center [650, 586] width 628 height 39
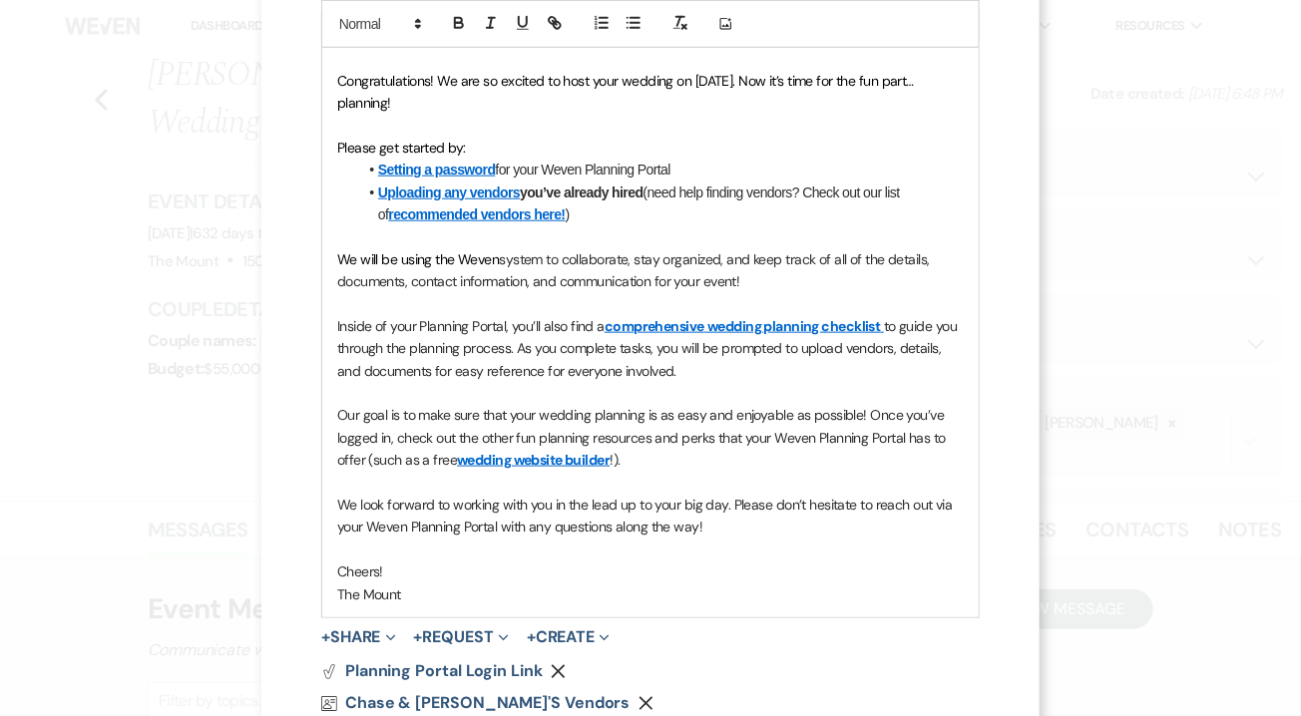
scroll to position [677, 0]
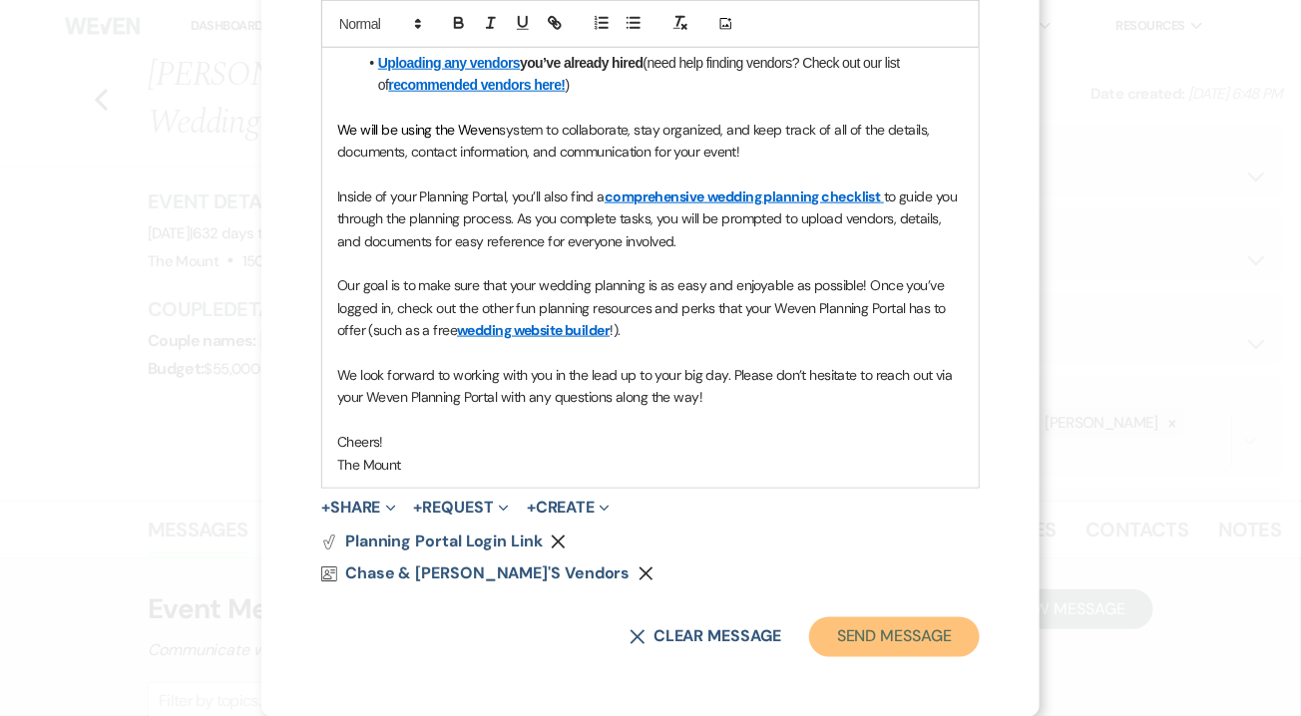
click at [914, 647] on button "Send Message" at bounding box center [894, 637] width 171 height 40
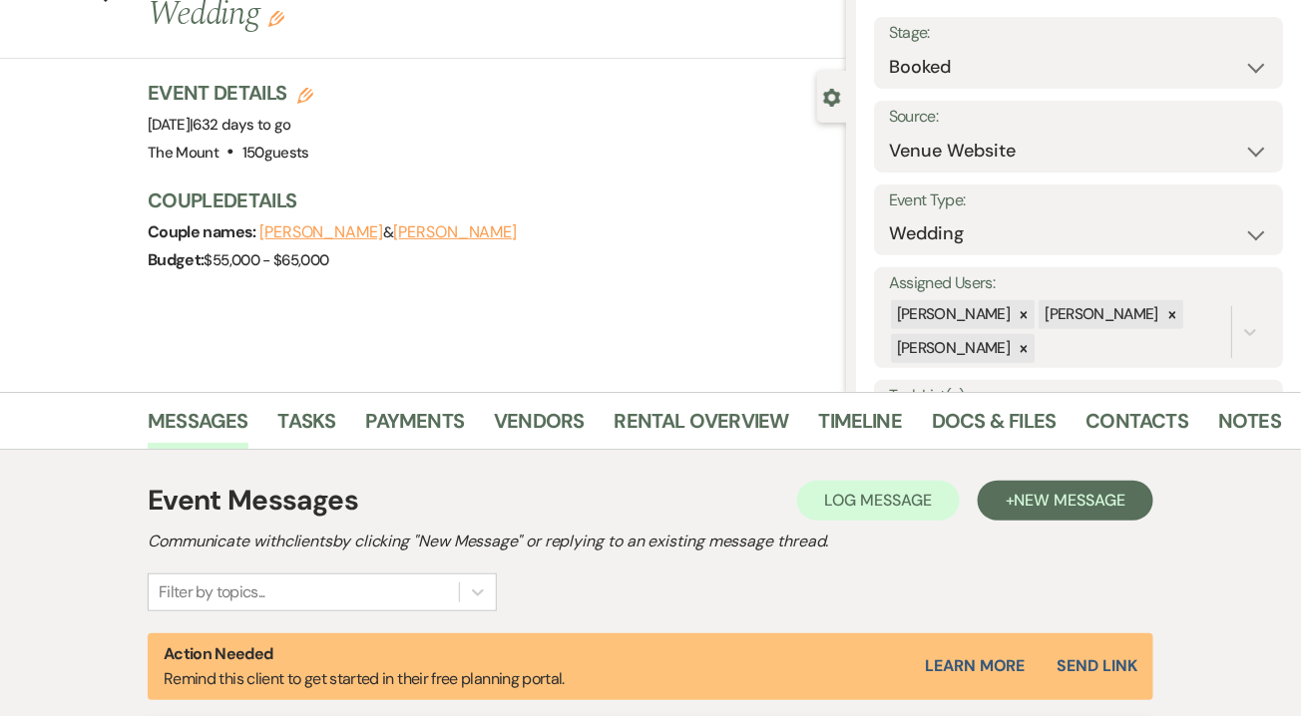
scroll to position [0, 0]
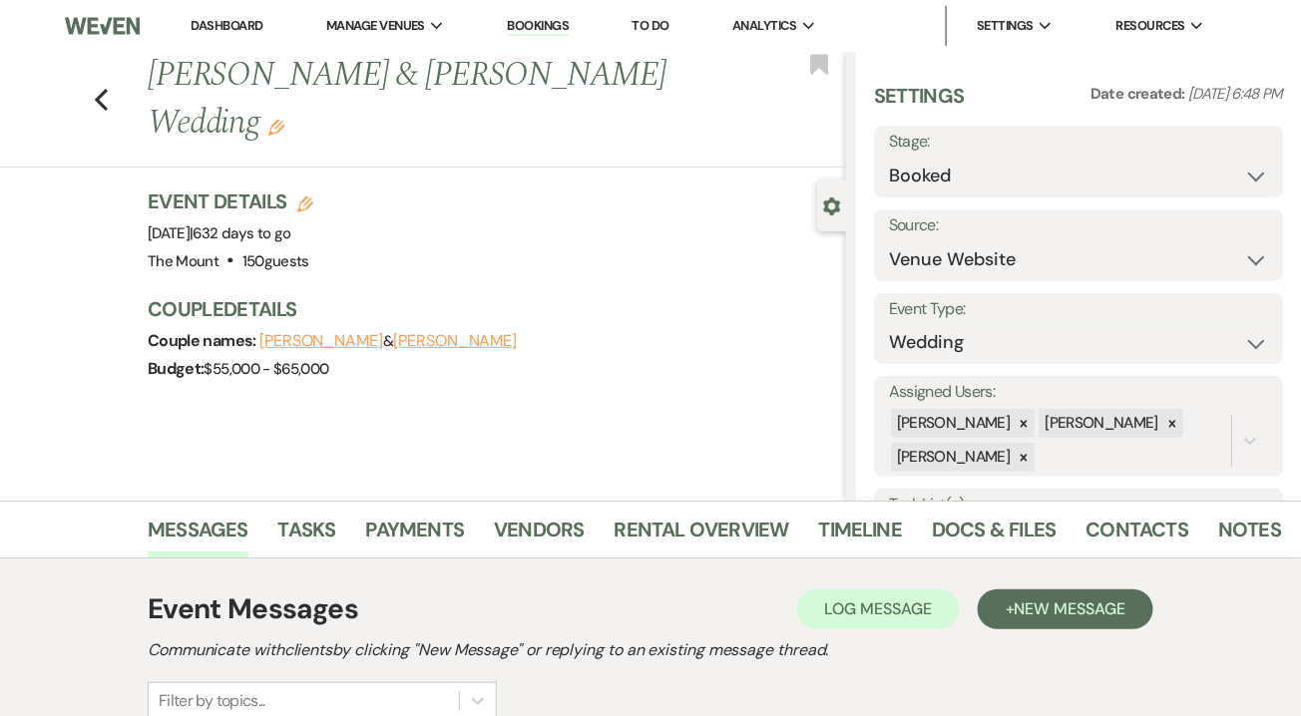
select select "6"
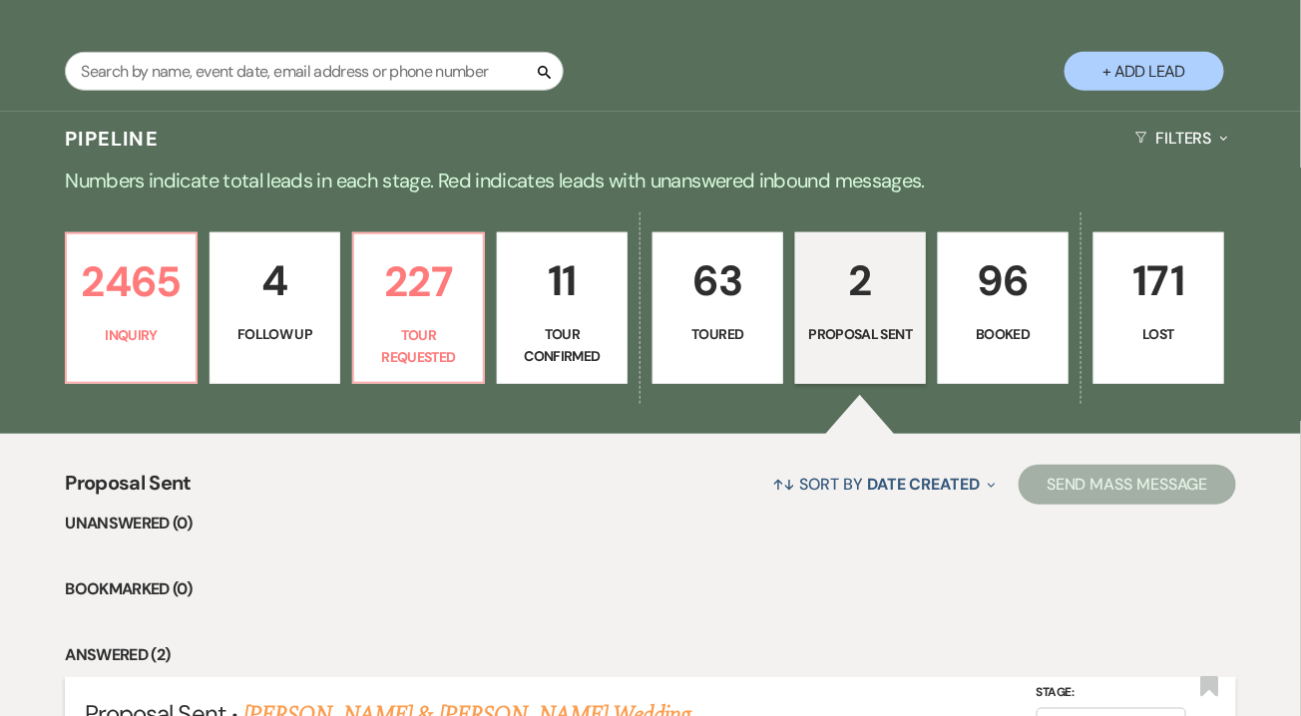
scroll to position [225, 0]
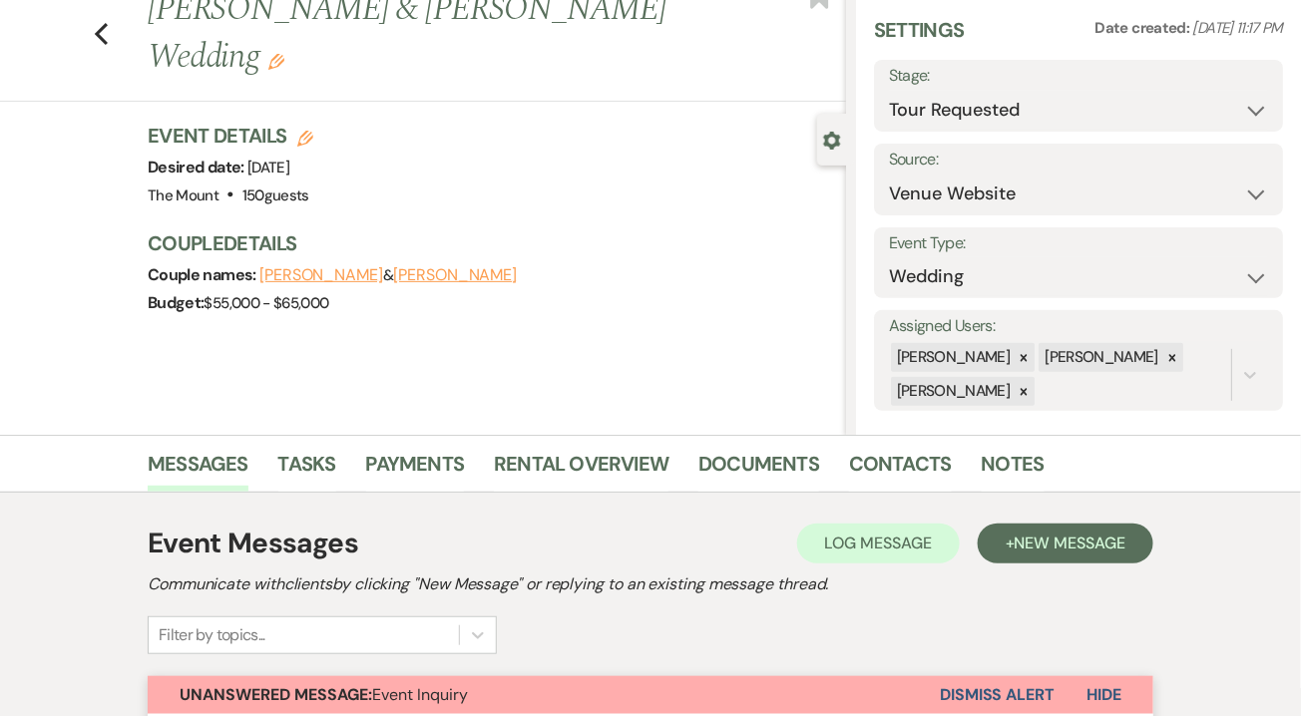
scroll to position [63, 0]
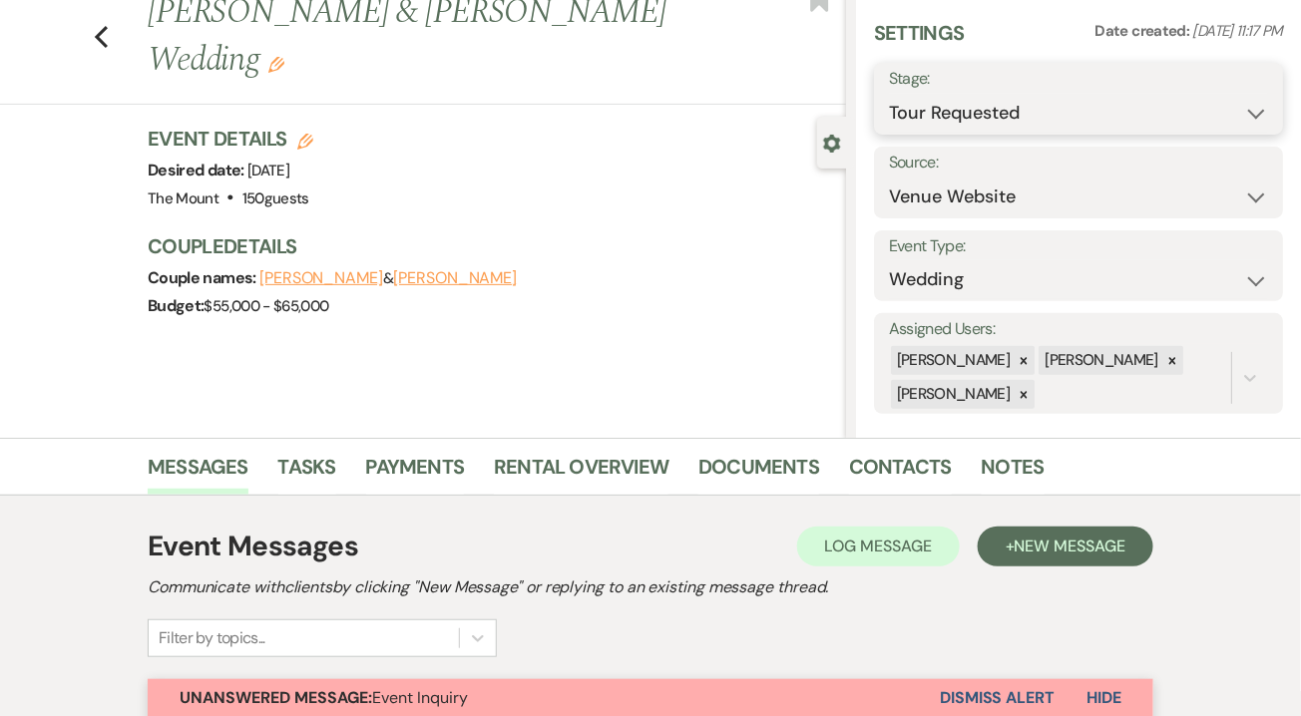
click at [946, 111] on select "Inquiry Follow Up Tour Requested Tour Confirmed Toured Proposal Sent Booked Lost" at bounding box center [1078, 113] width 379 height 39
select select "4"
click at [1253, 103] on button "Save" at bounding box center [1240, 99] width 85 height 40
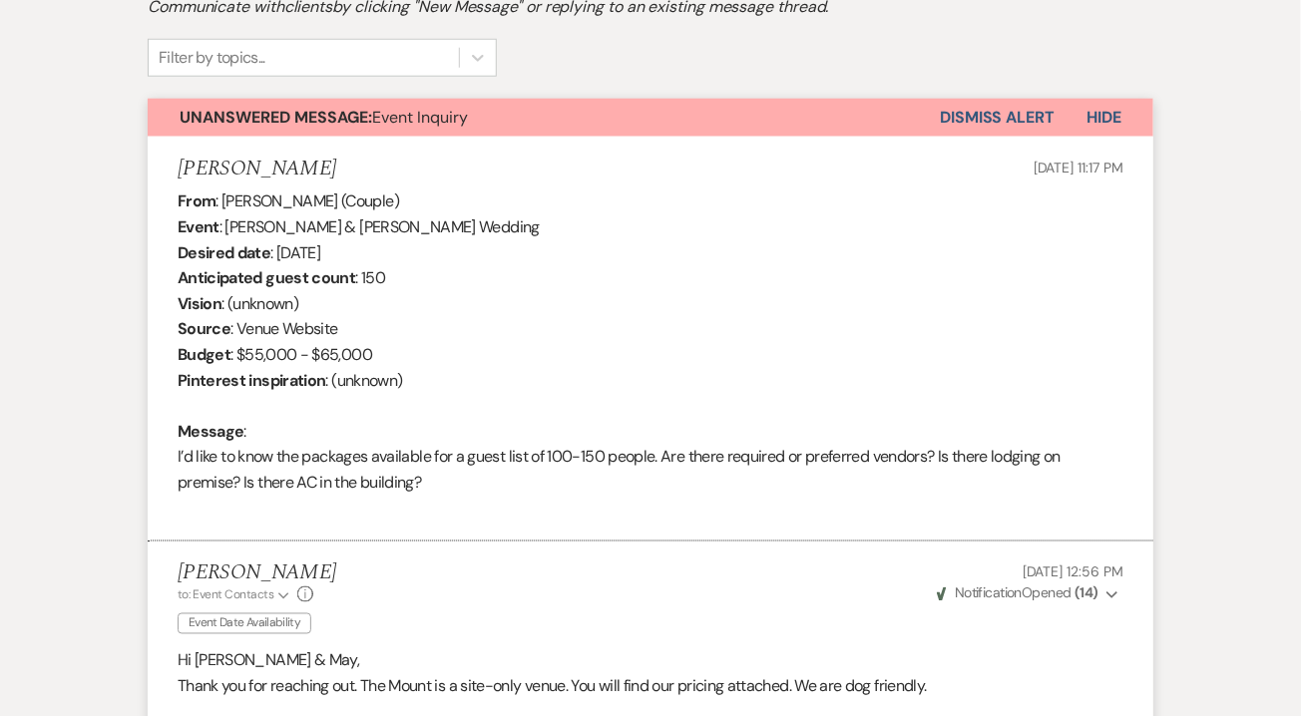
scroll to position [651, 0]
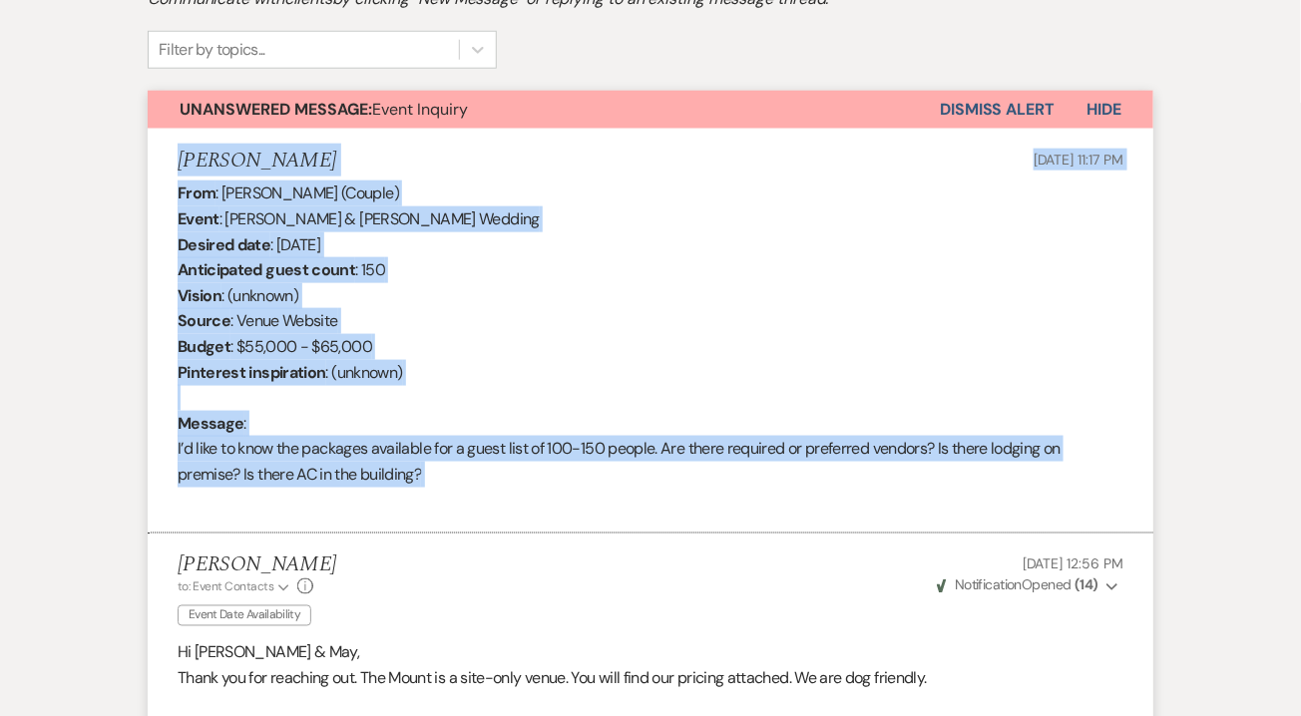
drag, startPoint x: 468, startPoint y: 487, endPoint x: 134, endPoint y: 149, distance: 475.4
copy li "[PERSON_NAME] [DATE] 11:17 PM From : [PERSON_NAME] (Couple) Event : [PERSON_NAM…"
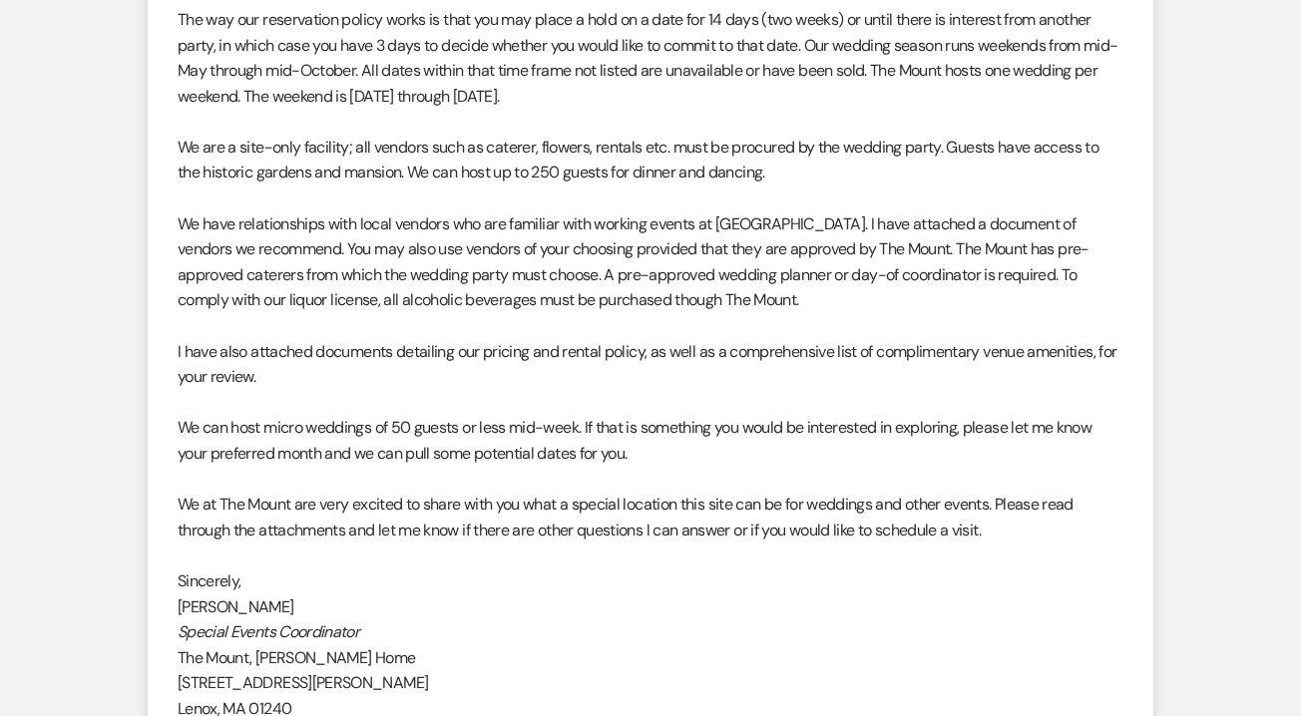
scroll to position [2587, 0]
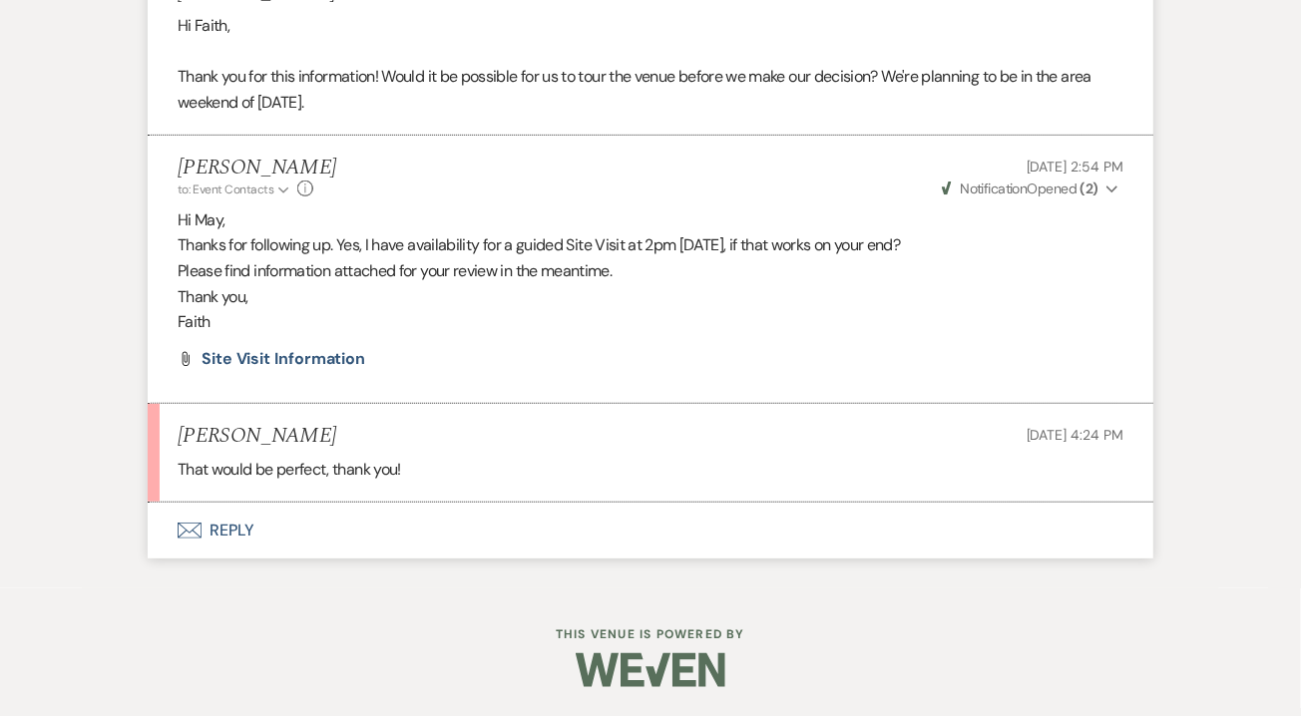
click at [248, 525] on button "Envelope Reply" at bounding box center [650, 531] width 1005 height 56
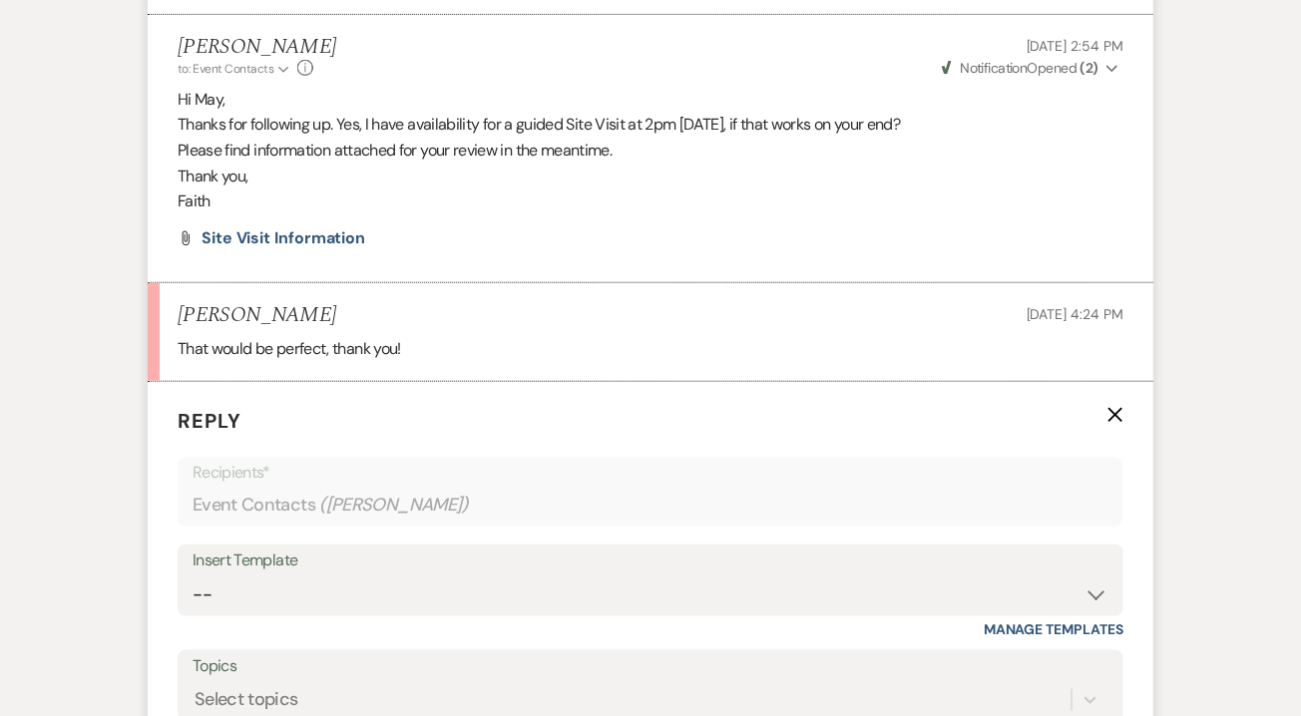
scroll to position [2829, 0]
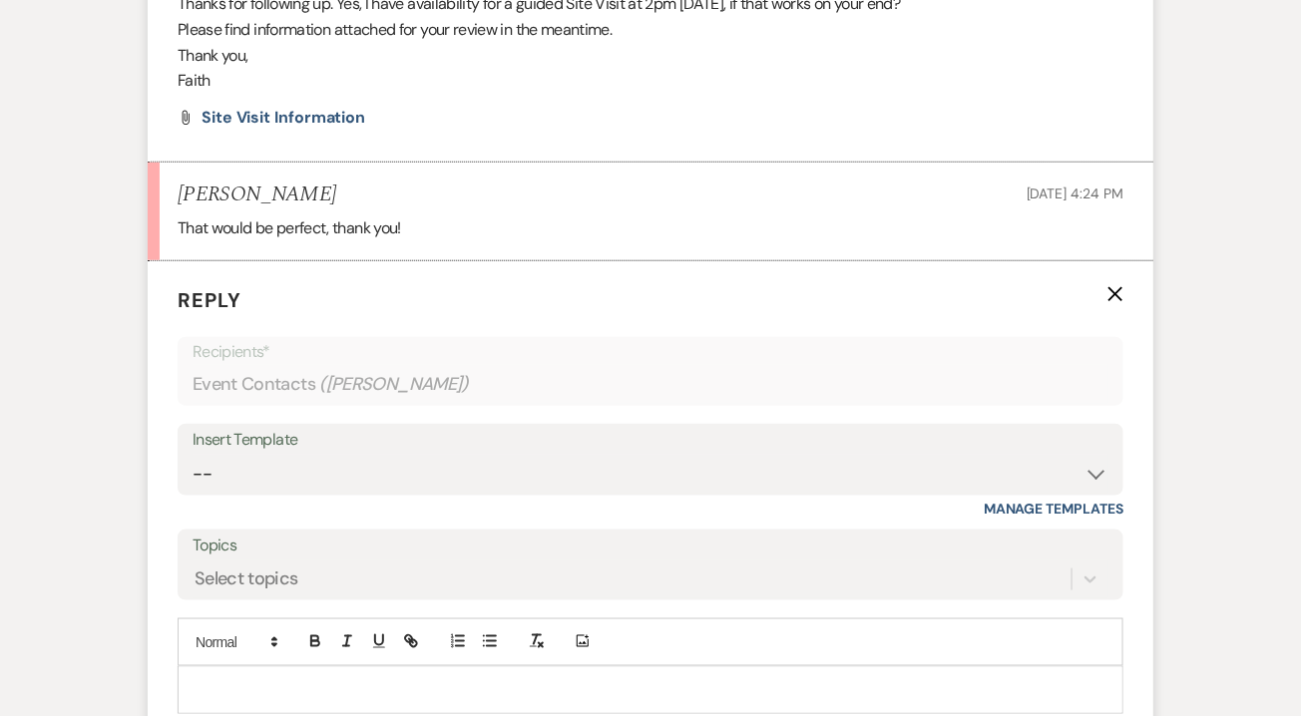
click at [324, 692] on p at bounding box center [651, 690] width 914 height 22
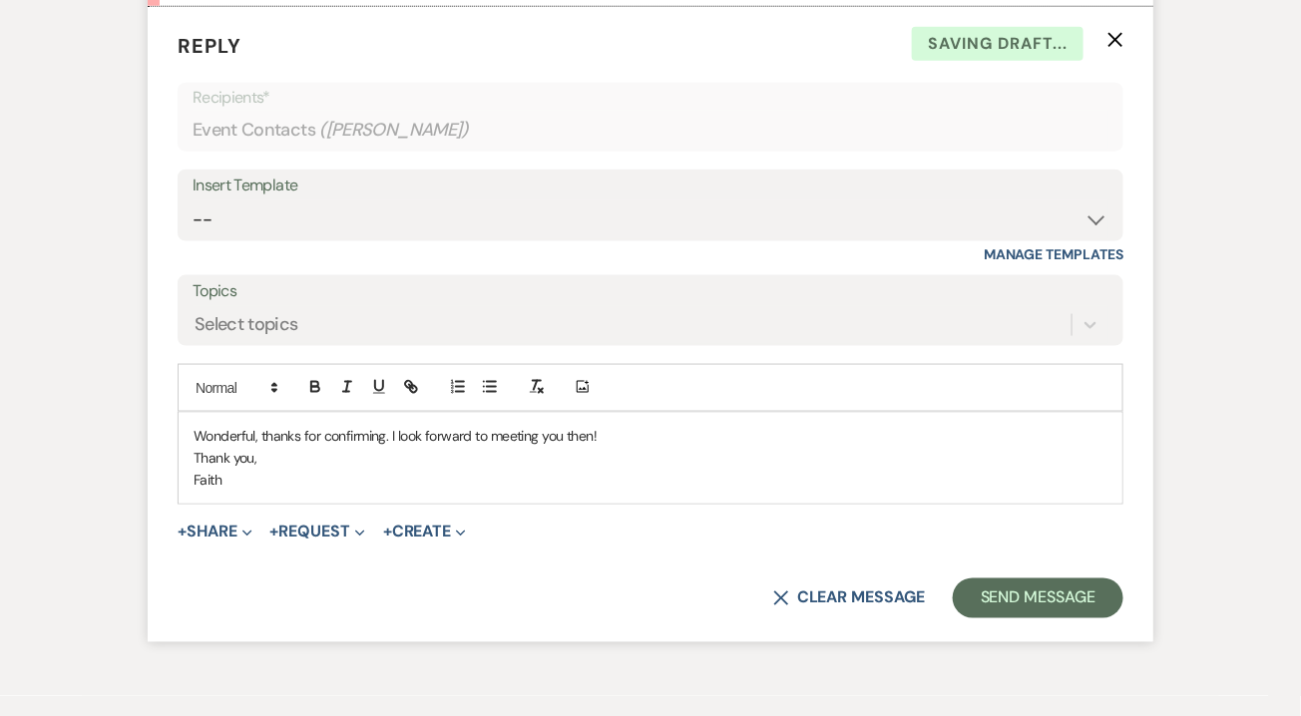
scroll to position [3099, 0]
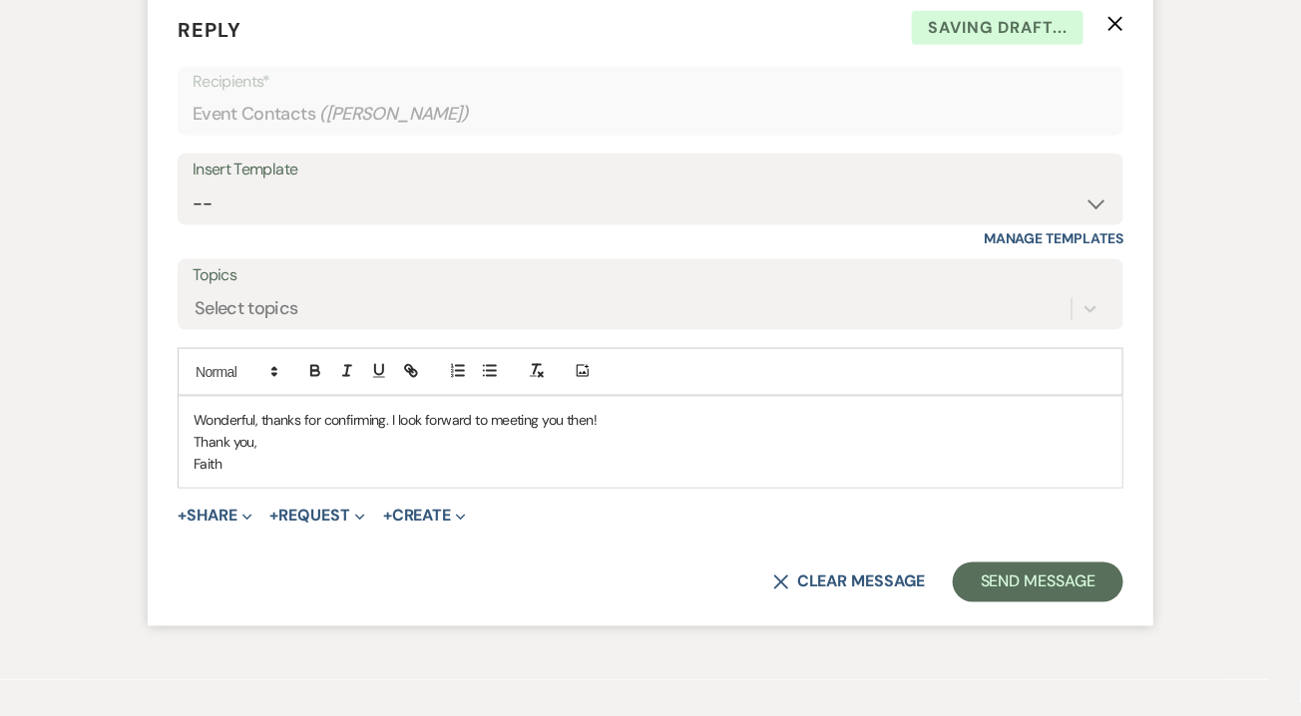
click at [918, 565] on div "X Clear message Send Message" at bounding box center [651, 583] width 946 height 40
click at [976, 579] on button "Send Message" at bounding box center [1038, 583] width 171 height 40
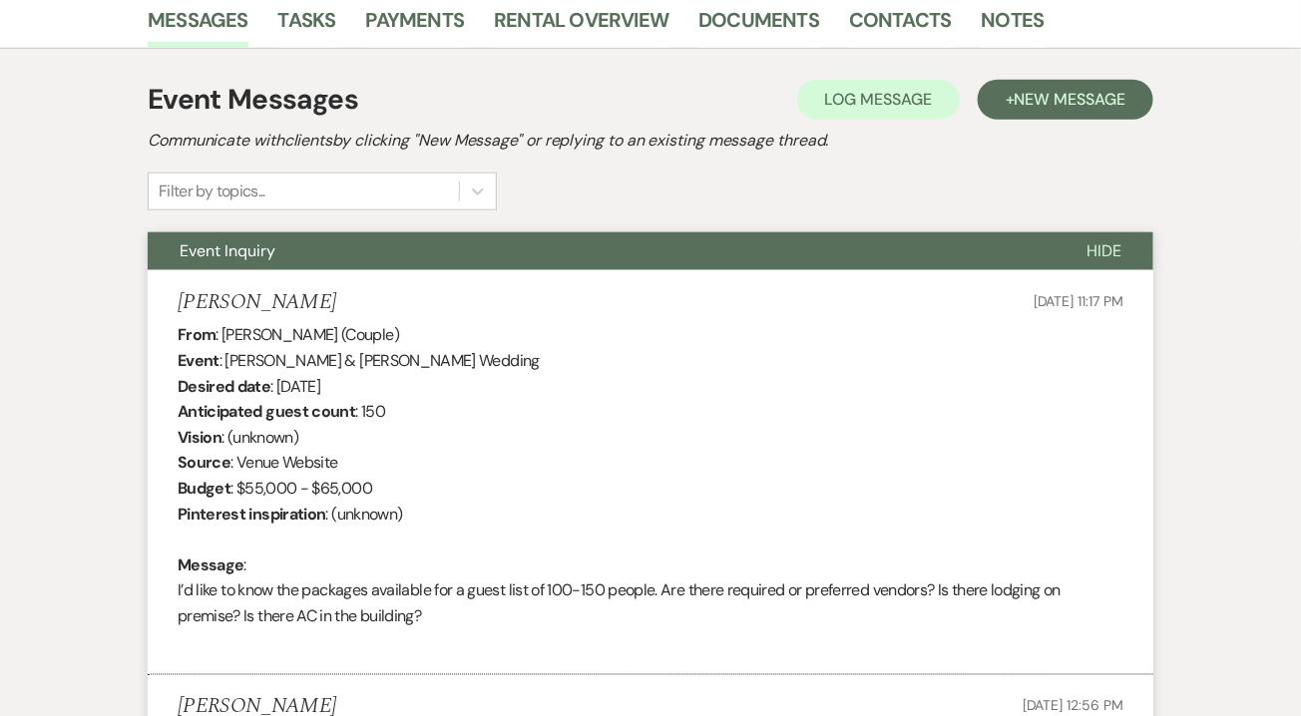
scroll to position [0, 0]
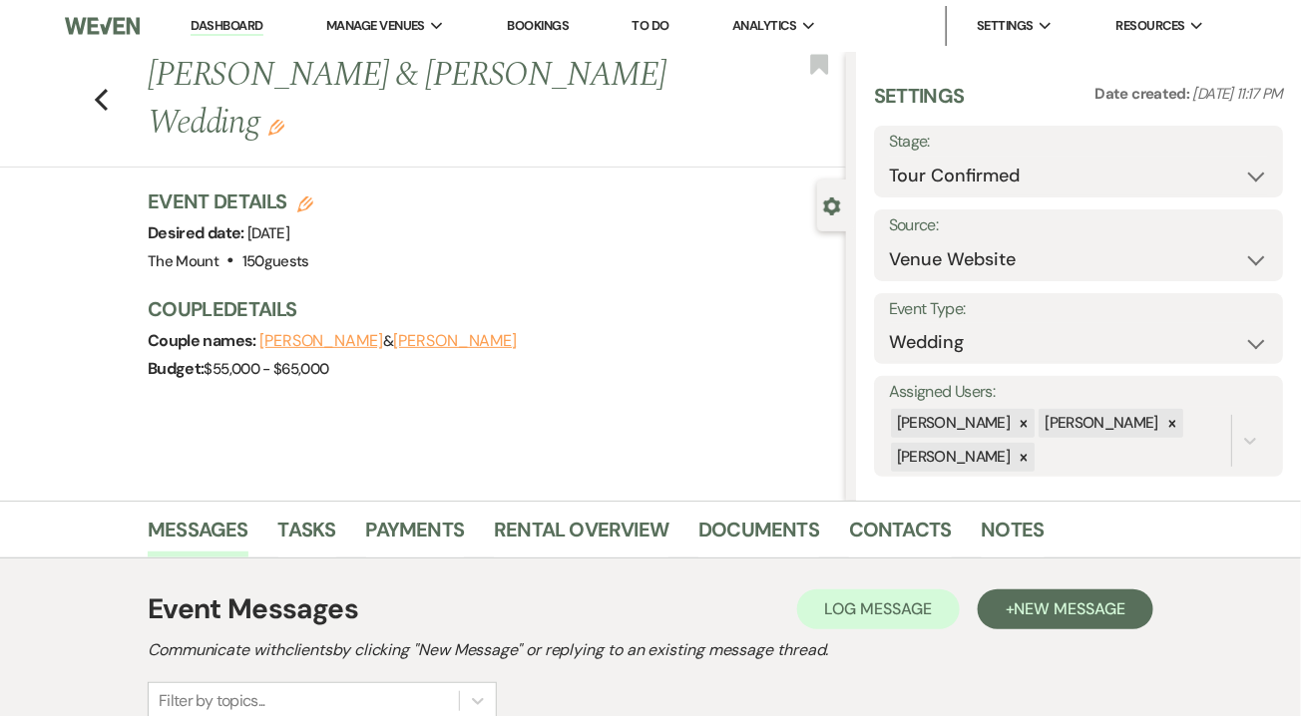
click at [222, 29] on link "Dashboard" at bounding box center [227, 26] width 72 height 19
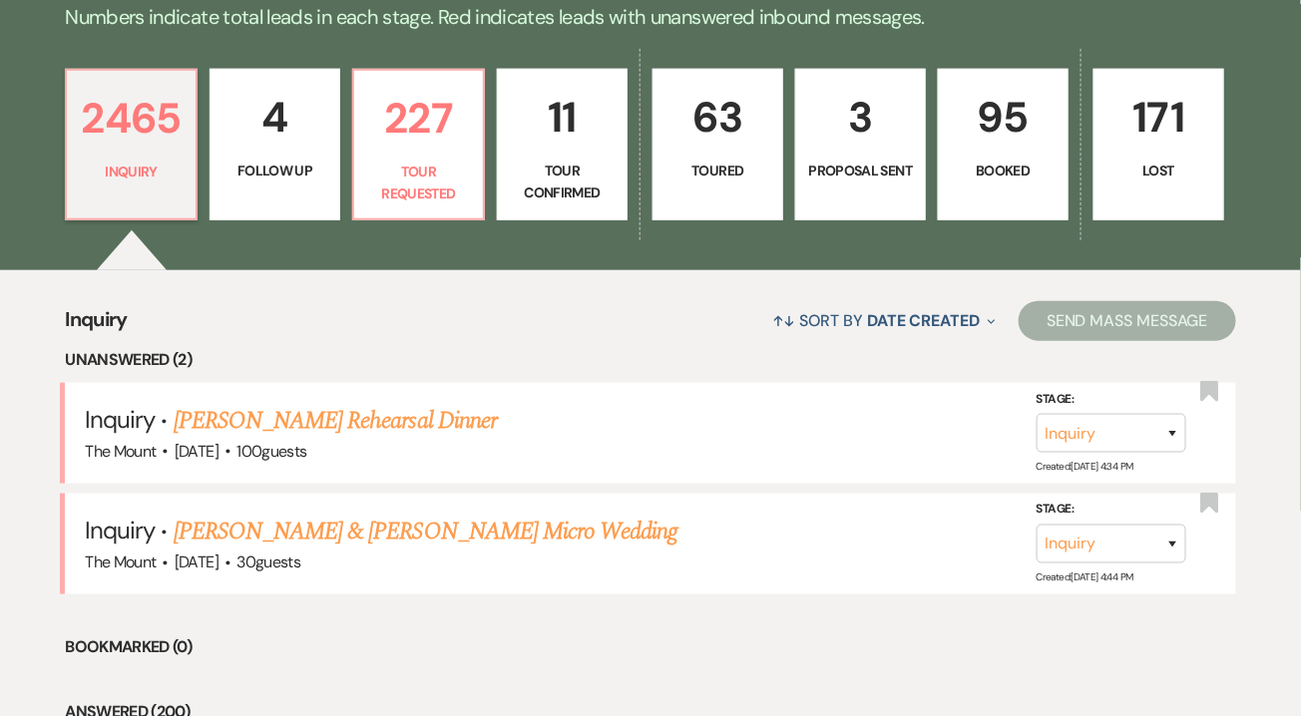
scroll to position [481, 0]
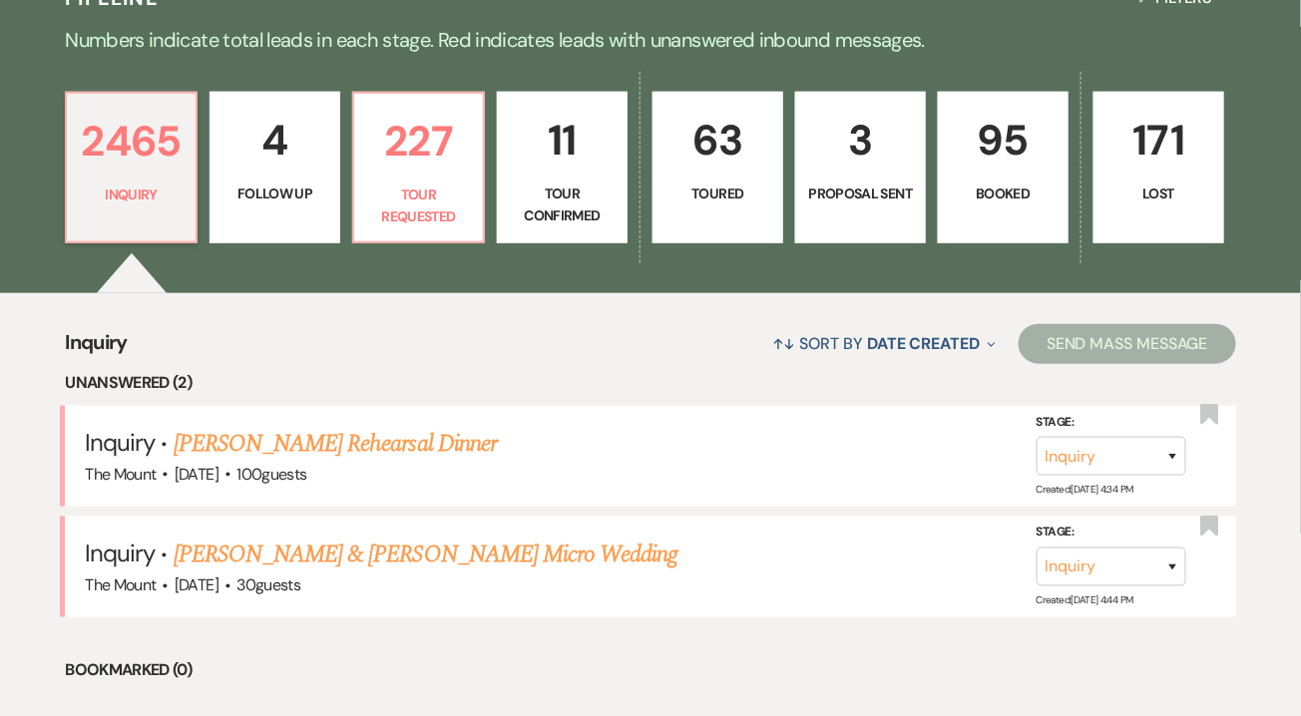
click at [1019, 186] on p "Booked" at bounding box center [1003, 194] width 105 height 22
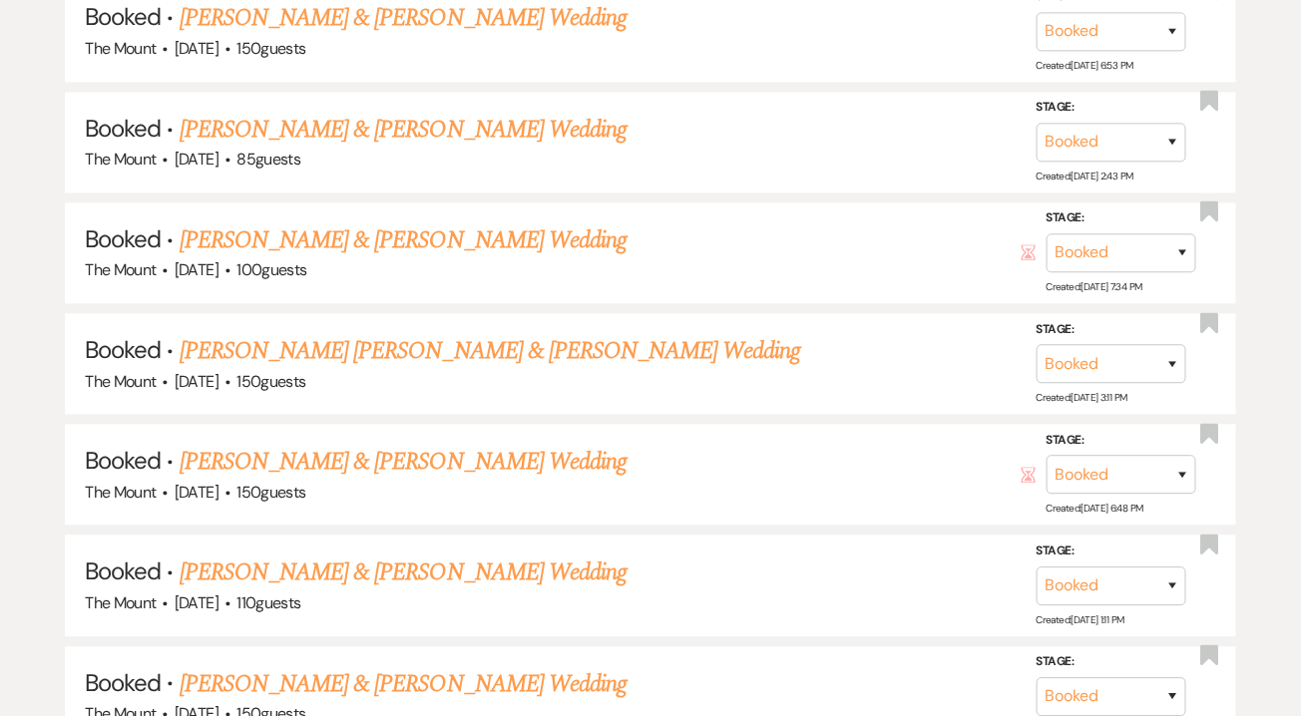
scroll to position [3591, 0]
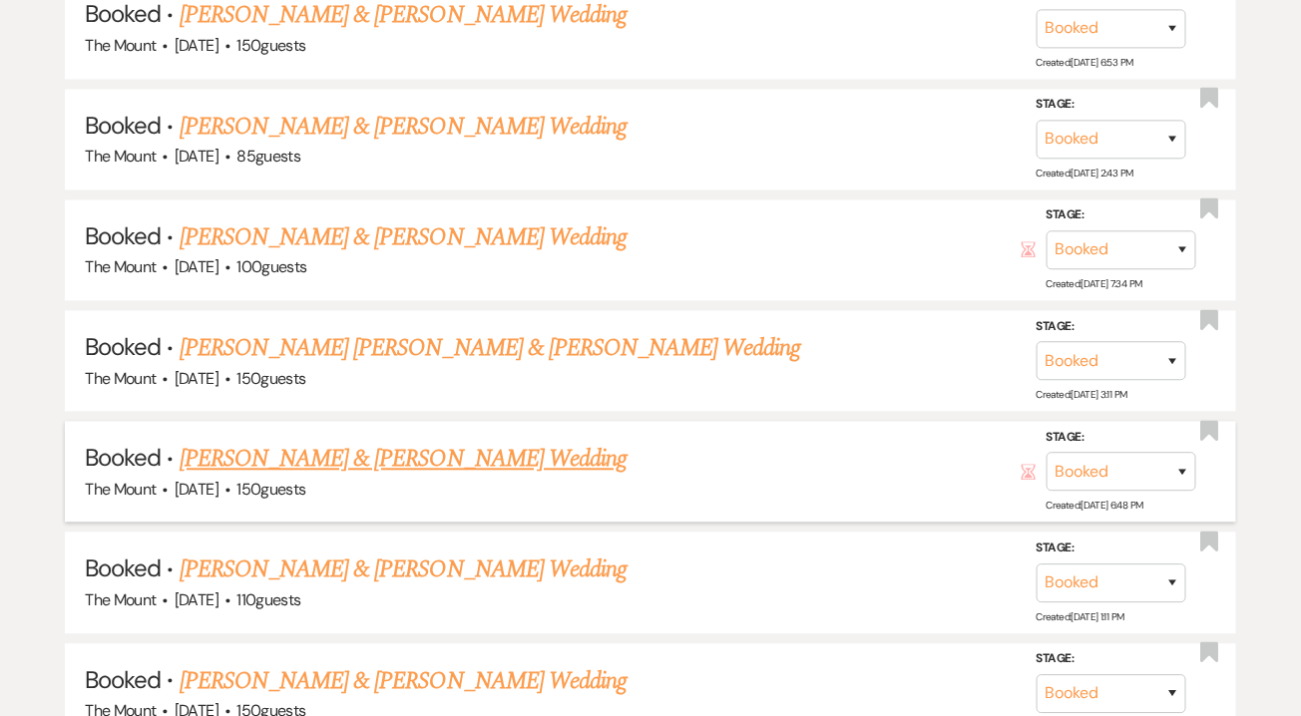
click at [517, 441] on link "[PERSON_NAME] & [PERSON_NAME] Wedding" at bounding box center [403, 459] width 447 height 36
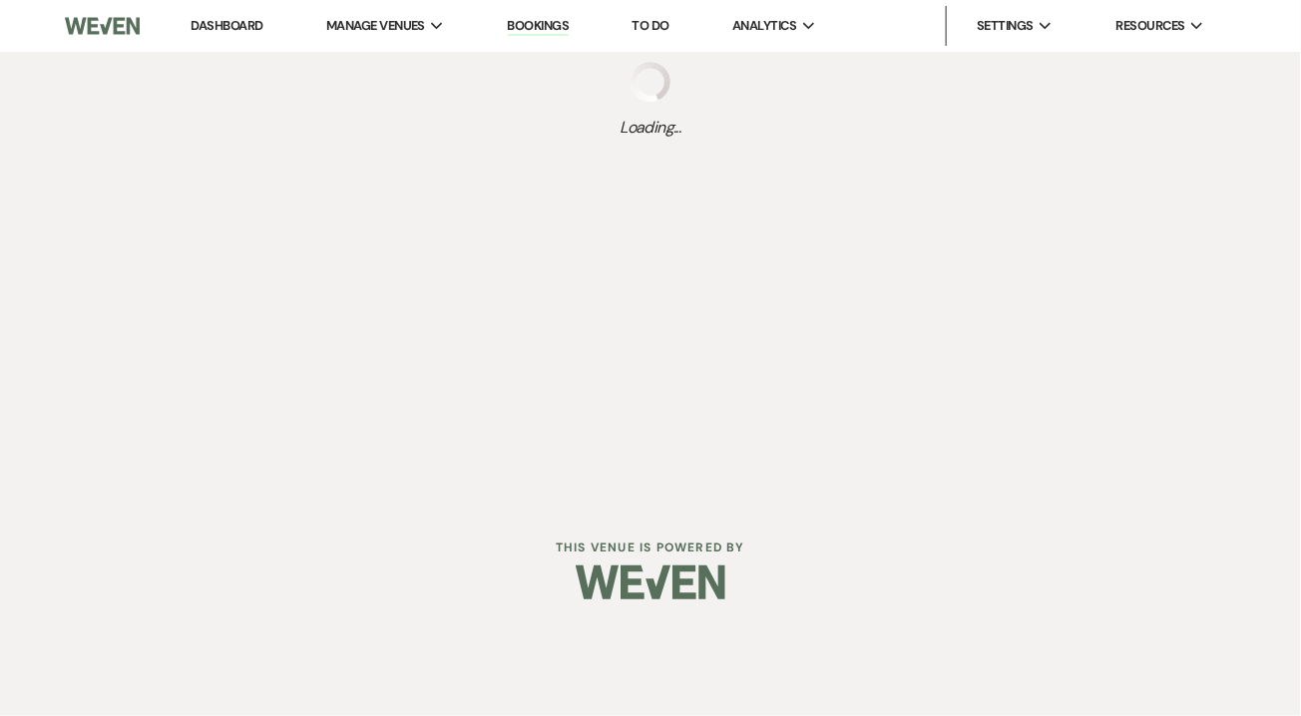
select select "5"
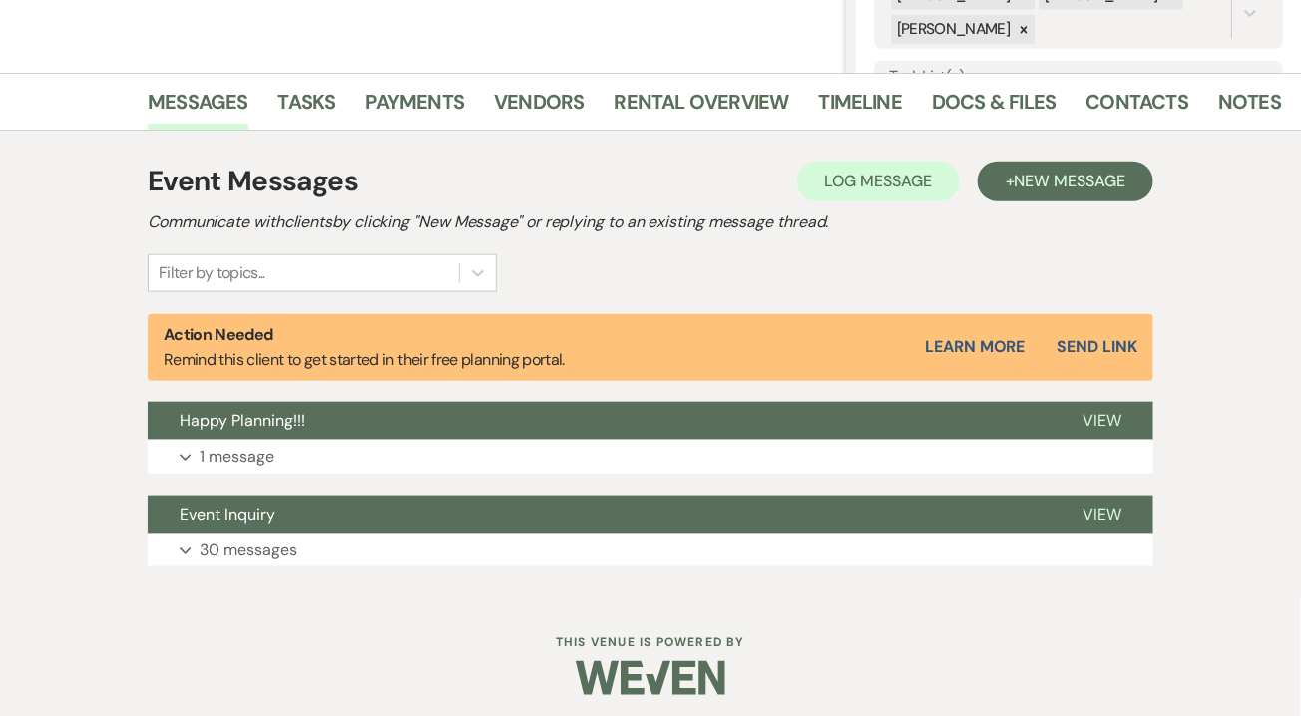
scroll to position [425, 0]
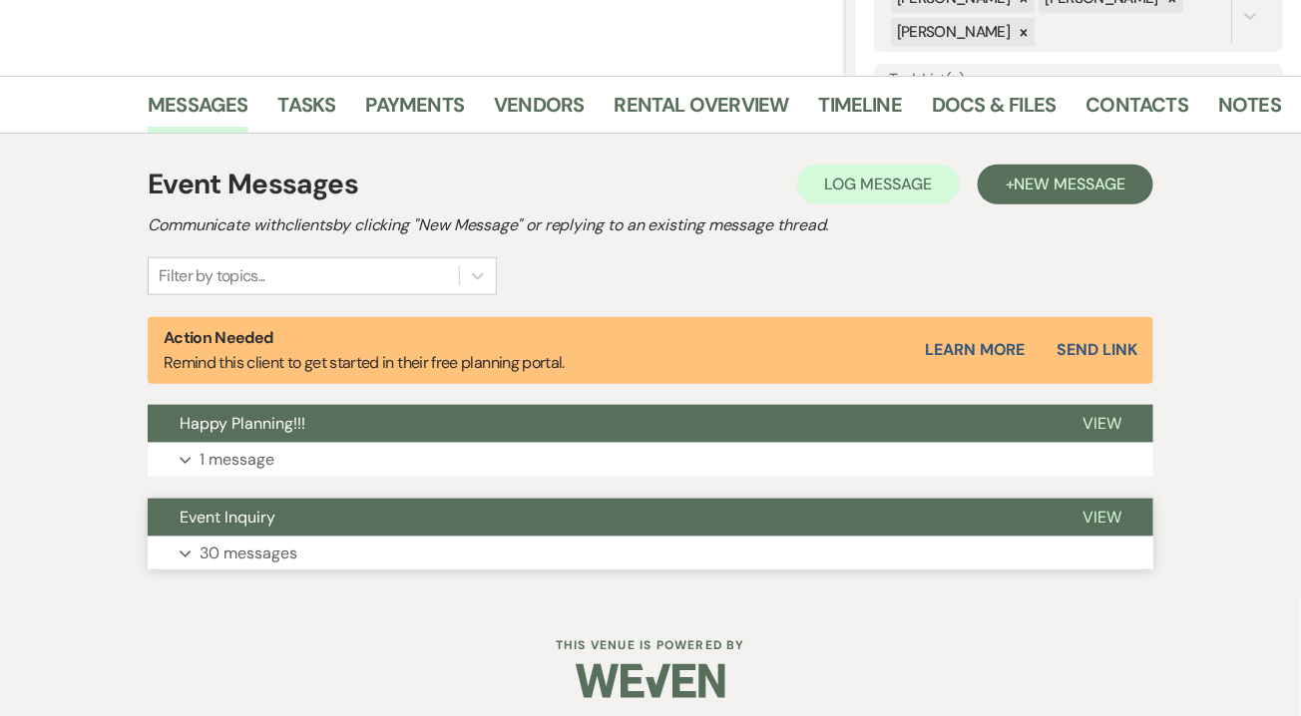
click at [245, 558] on p "30 messages" at bounding box center [248, 554] width 98 height 26
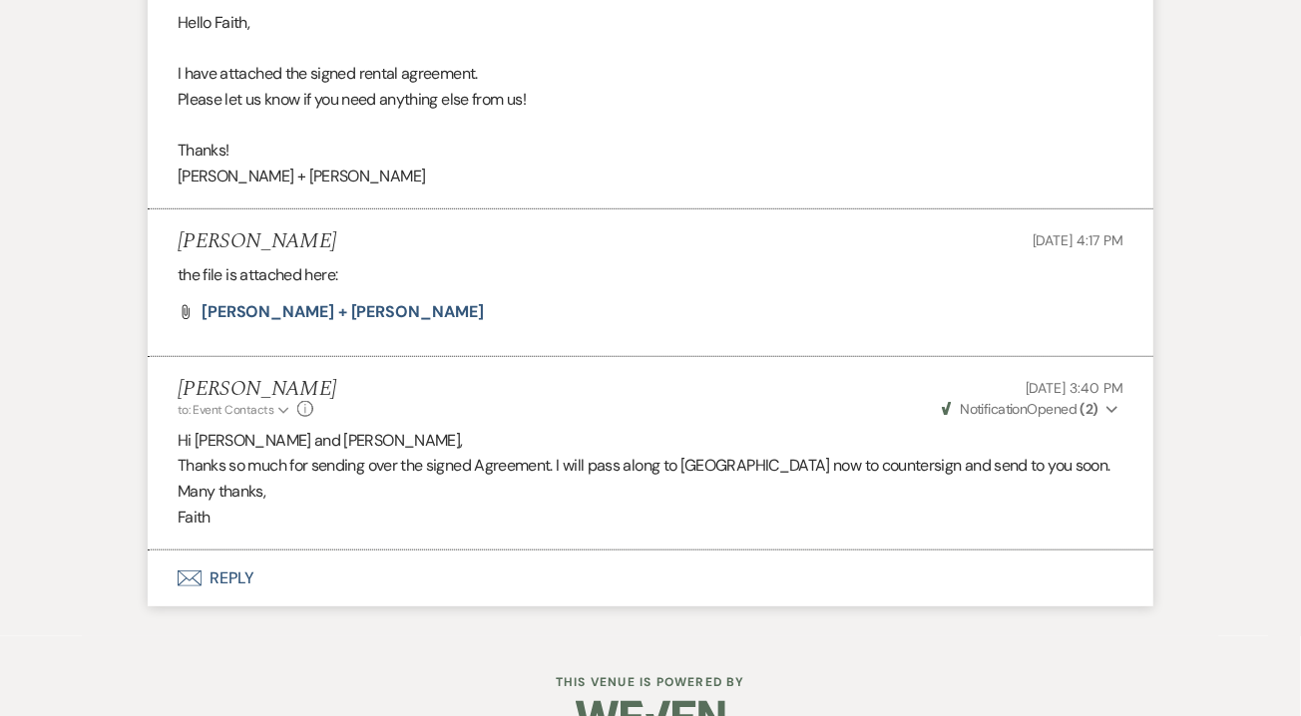
scroll to position [9813, 0]
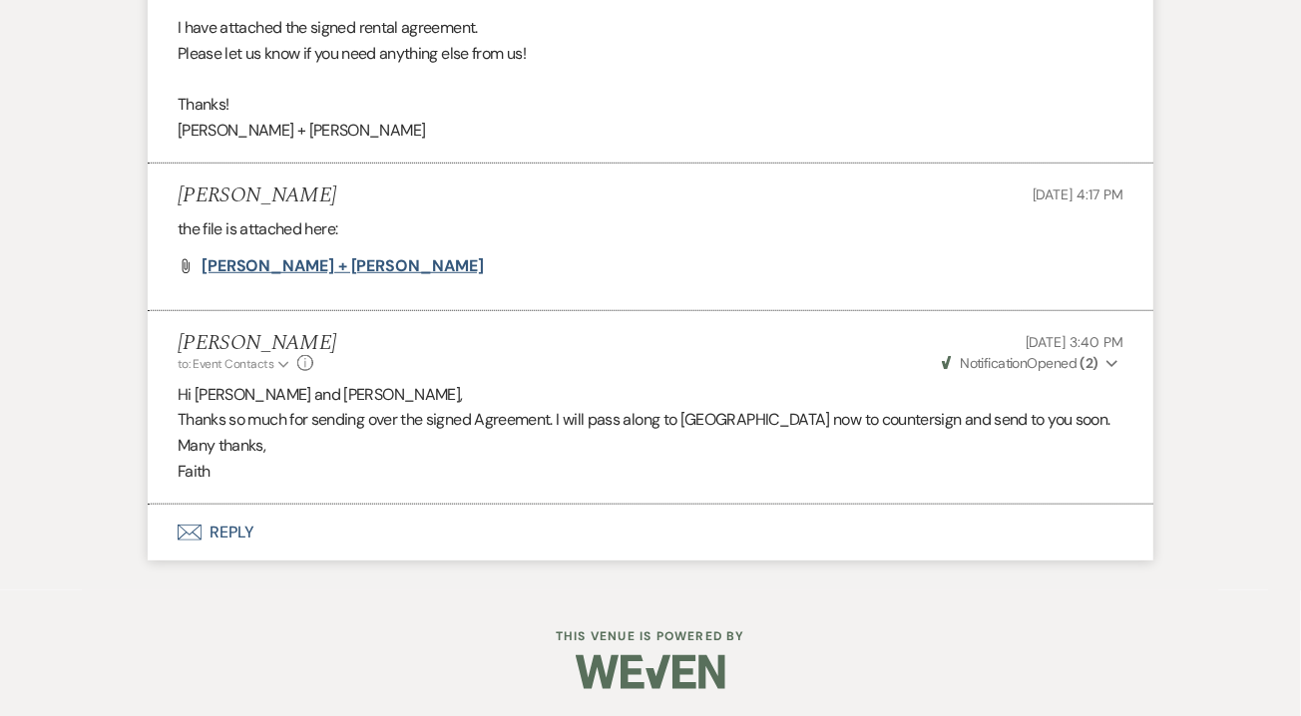
click at [293, 263] on span "[PERSON_NAME] + [PERSON_NAME]" at bounding box center [342, 265] width 282 height 21
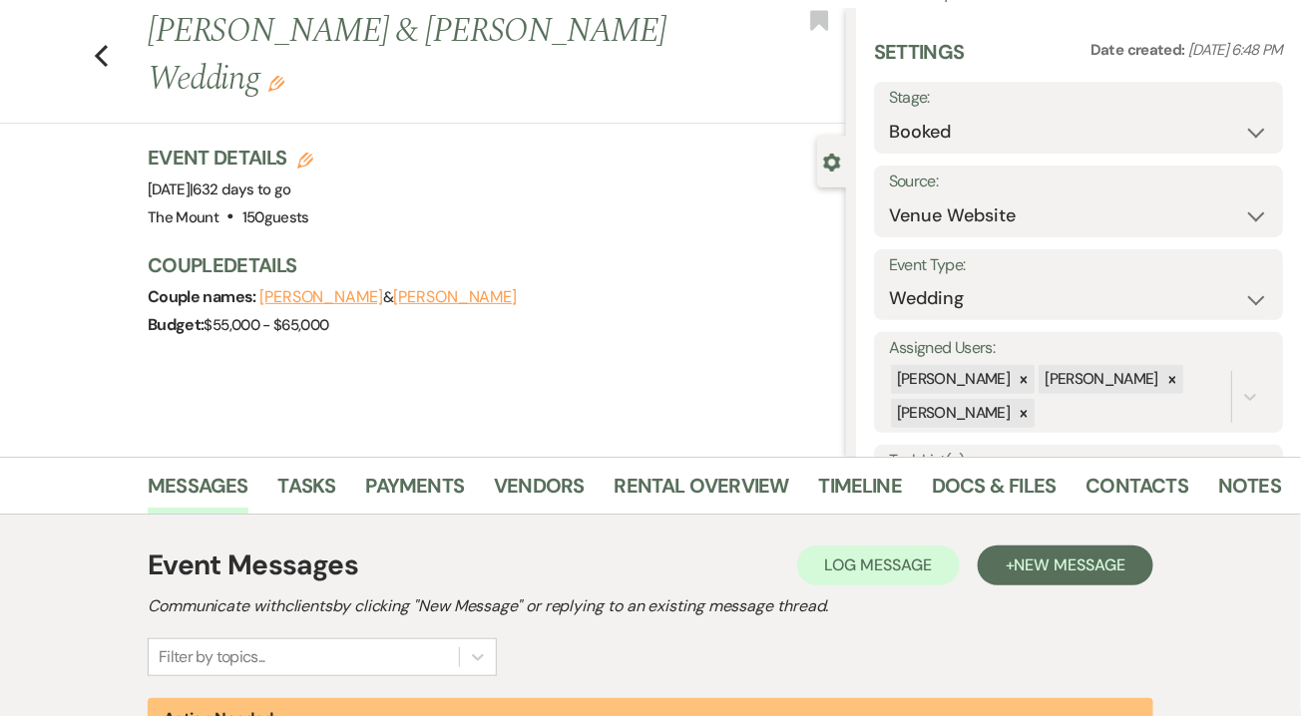
scroll to position [0, 0]
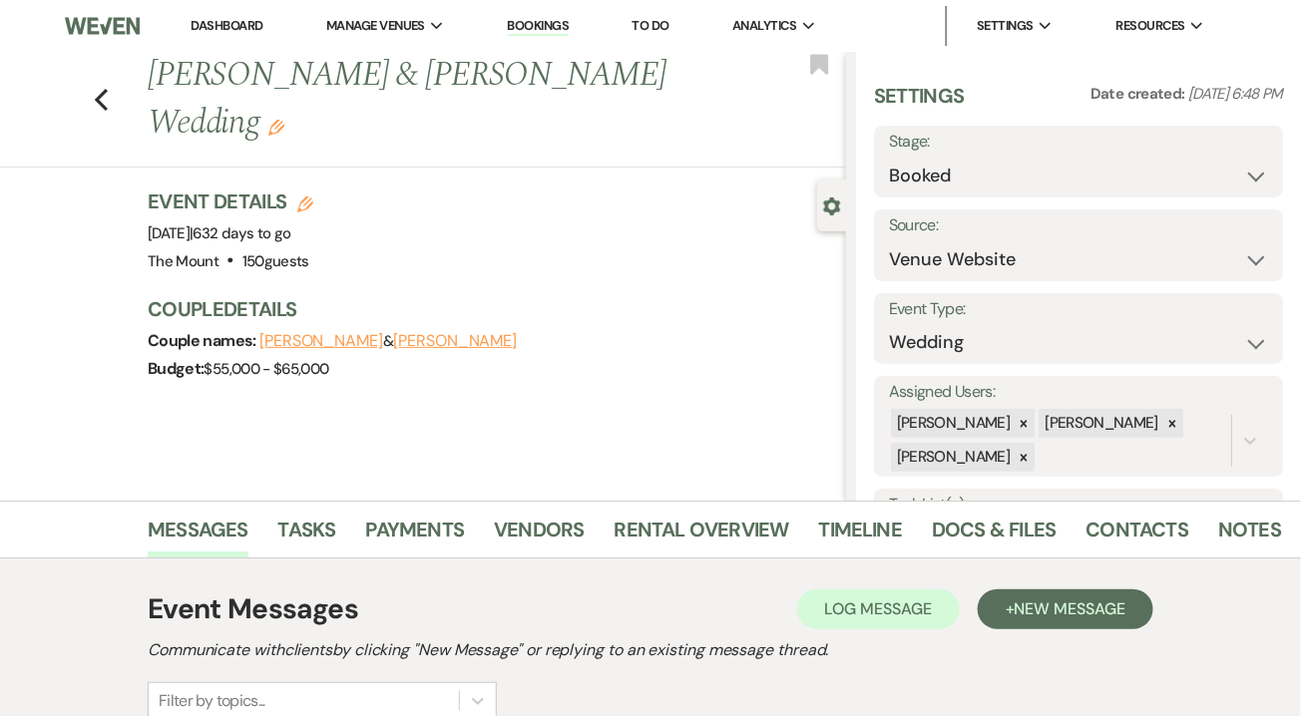
click at [302, 198] on use "button" at bounding box center [305, 204] width 16 height 16
select select "620"
select select "false"
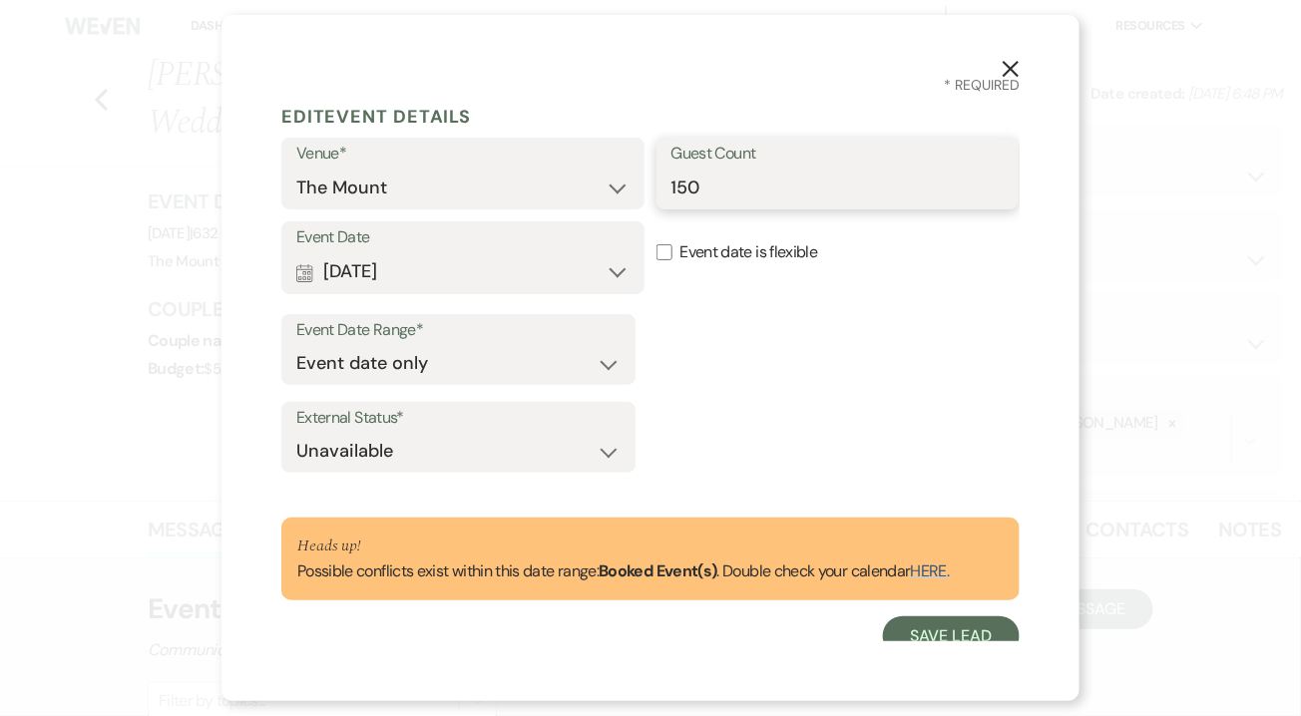
click at [771, 186] on input "150" at bounding box center [837, 188] width 333 height 39
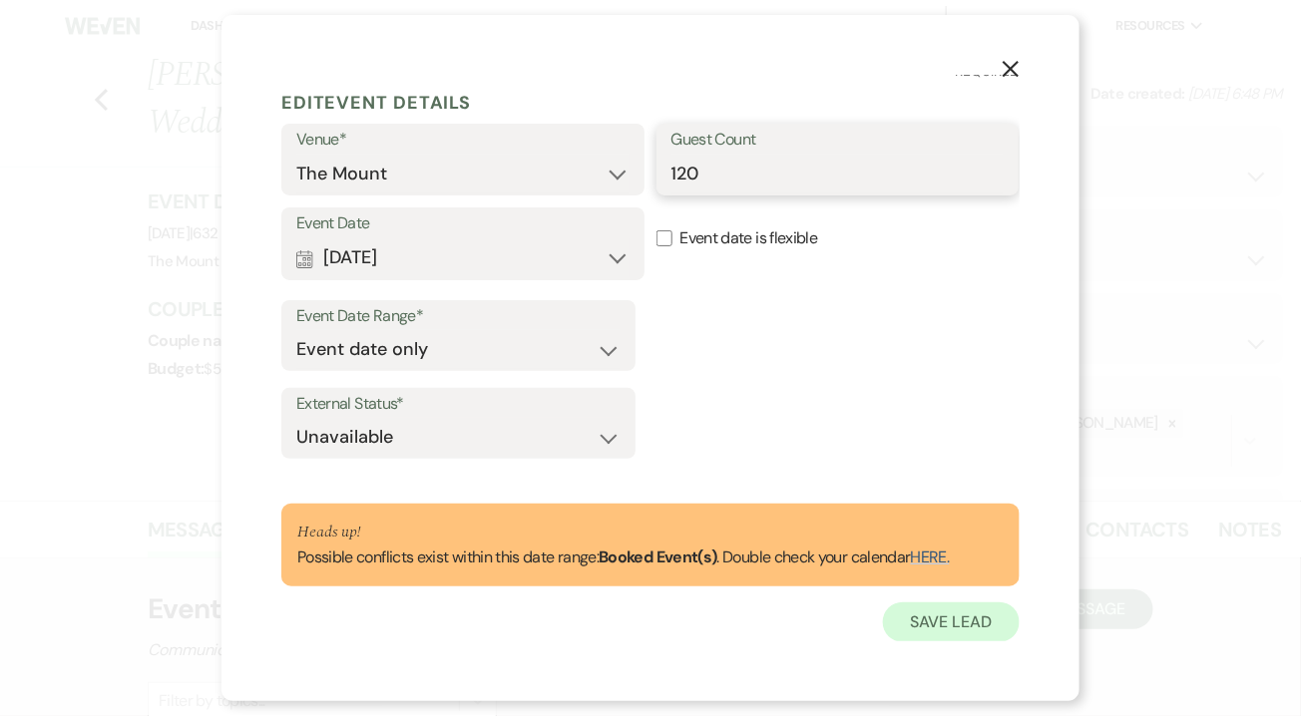
type input "120"
click at [942, 634] on button "Save Lead" at bounding box center [951, 622] width 137 height 40
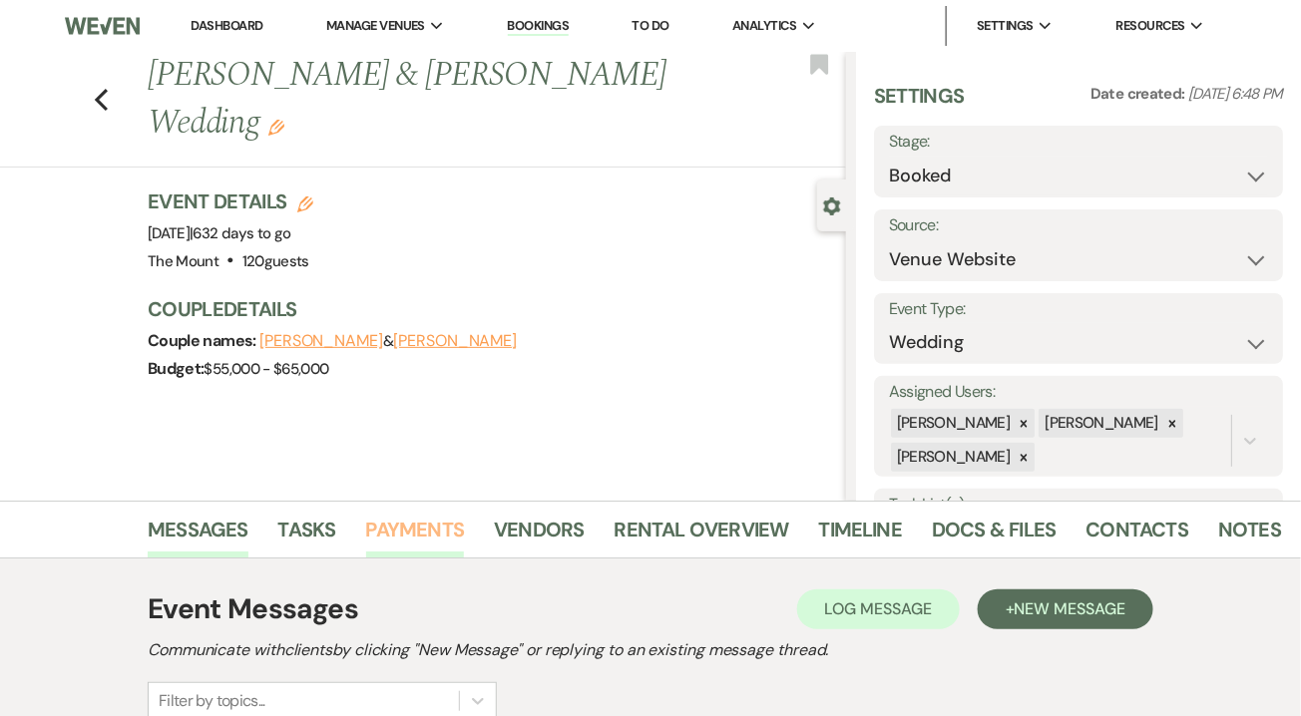
click at [422, 514] on link "Payments" at bounding box center [415, 536] width 99 height 44
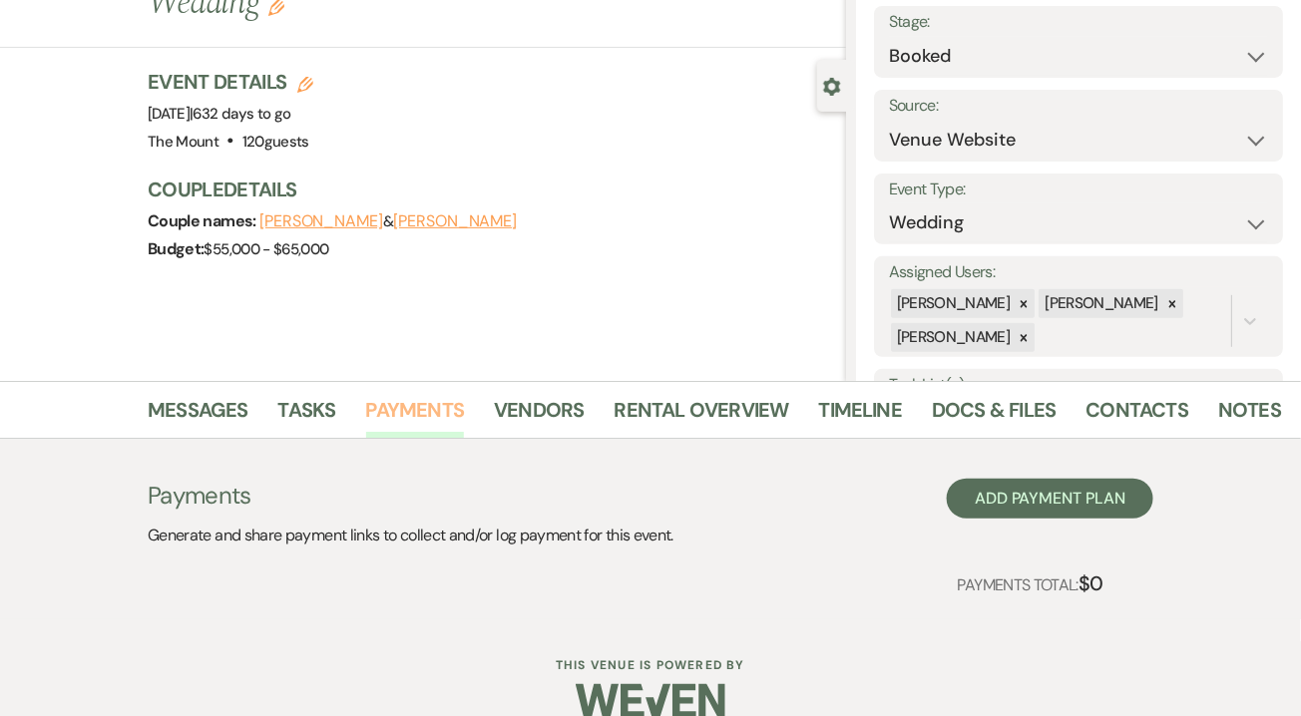
scroll to position [129, 0]
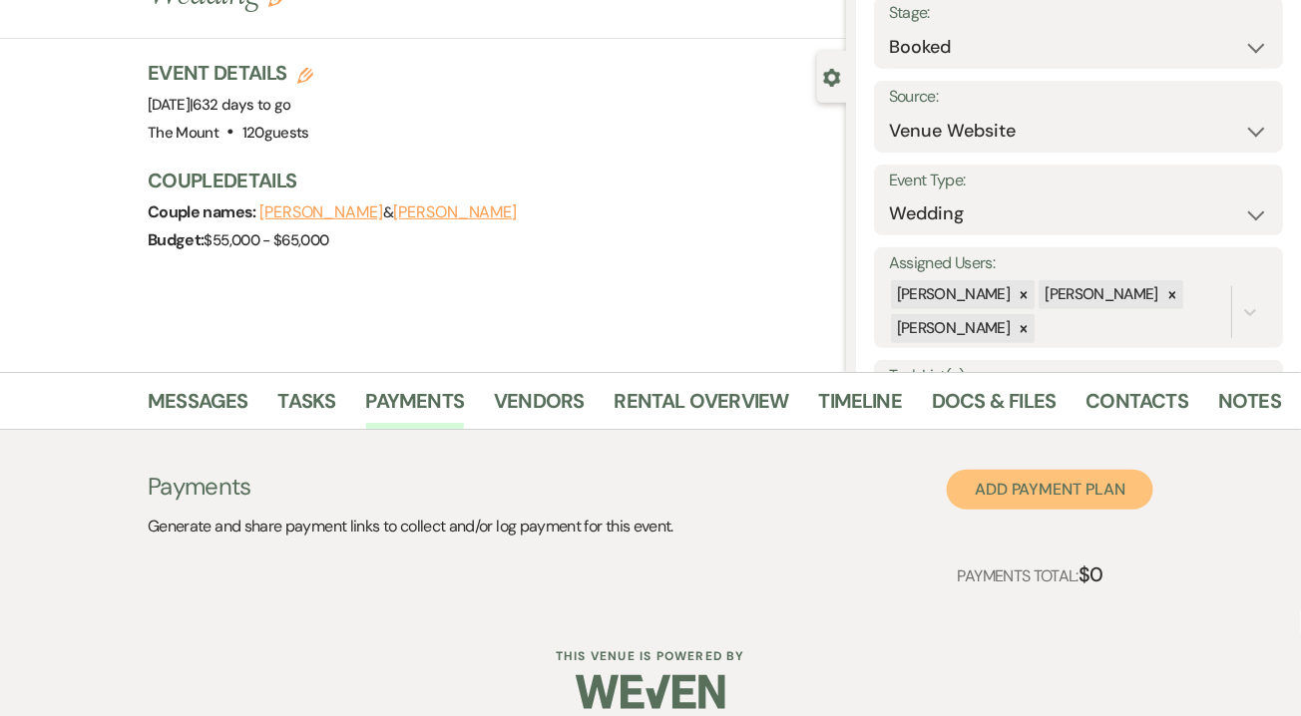
click at [1039, 478] on button "Add Payment Plan" at bounding box center [1050, 490] width 206 height 40
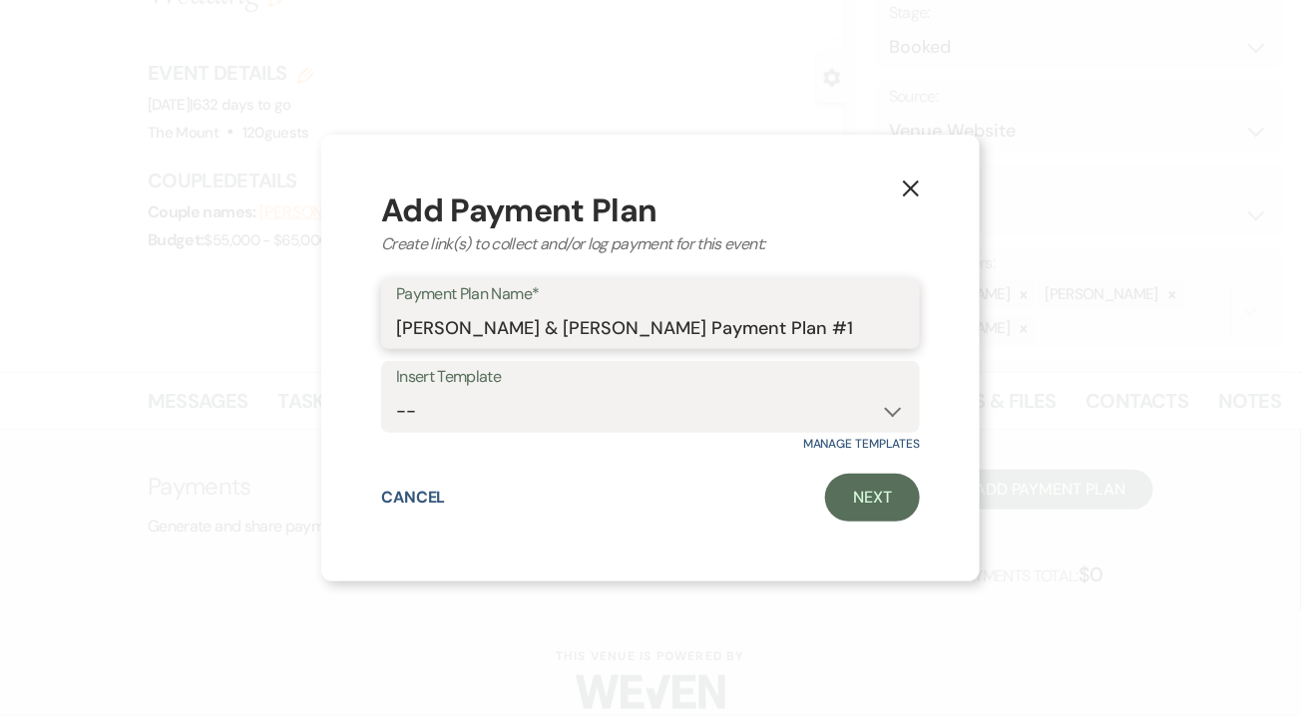
drag, startPoint x: 703, startPoint y: 322, endPoint x: 907, endPoint y: 335, distance: 203.9
click at [907, 335] on div "Payment Plan Name* [PERSON_NAME] & [PERSON_NAME] Payment Plan #1" at bounding box center [650, 314] width 539 height 72
type input "[PERSON_NAME] & [PERSON_NAME] Wedding at The Mount"
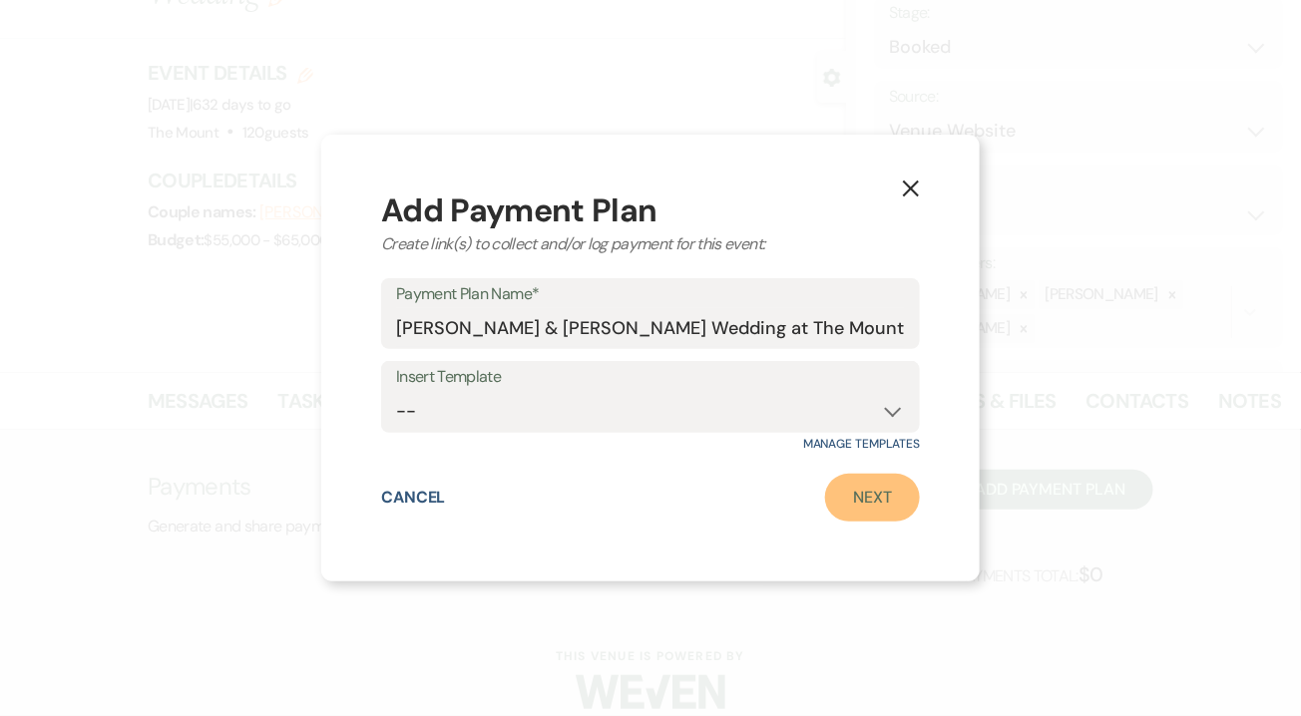
click at [894, 492] on link "Next" at bounding box center [872, 498] width 95 height 48
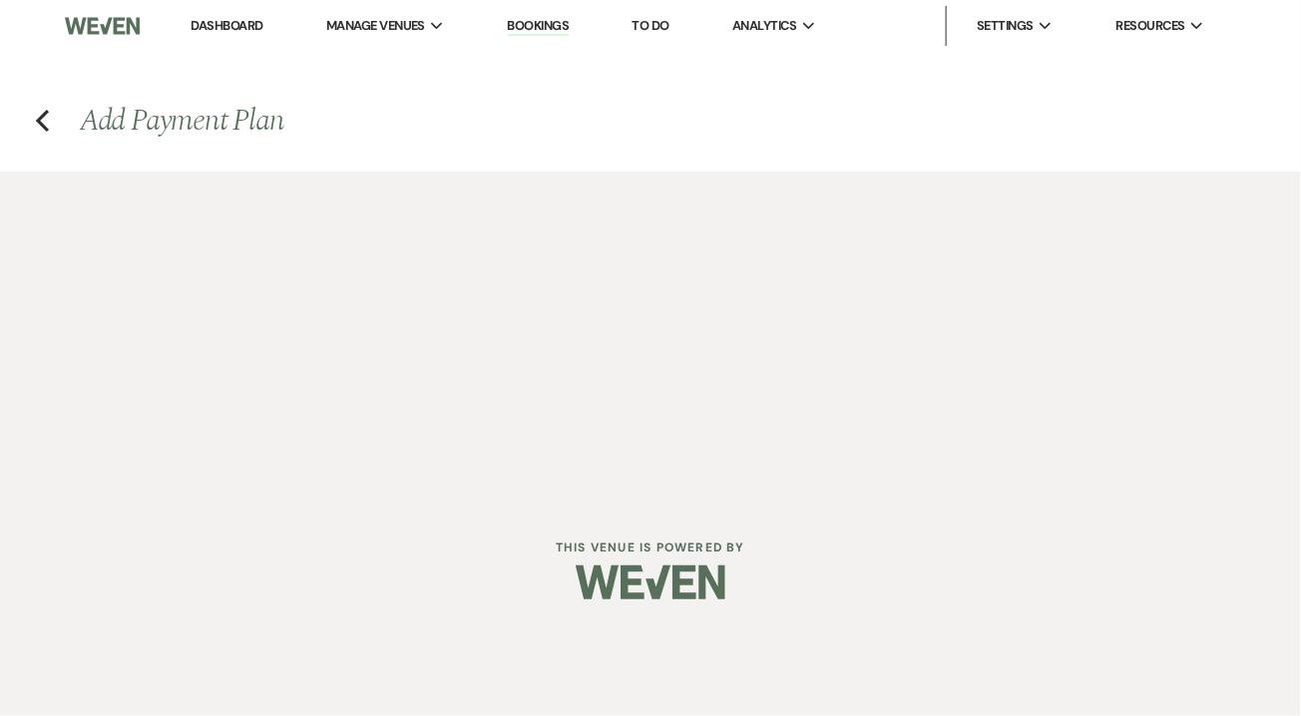
select select "2"
select select "percentage"
select select "true"
select select "client"
select select "weeks"
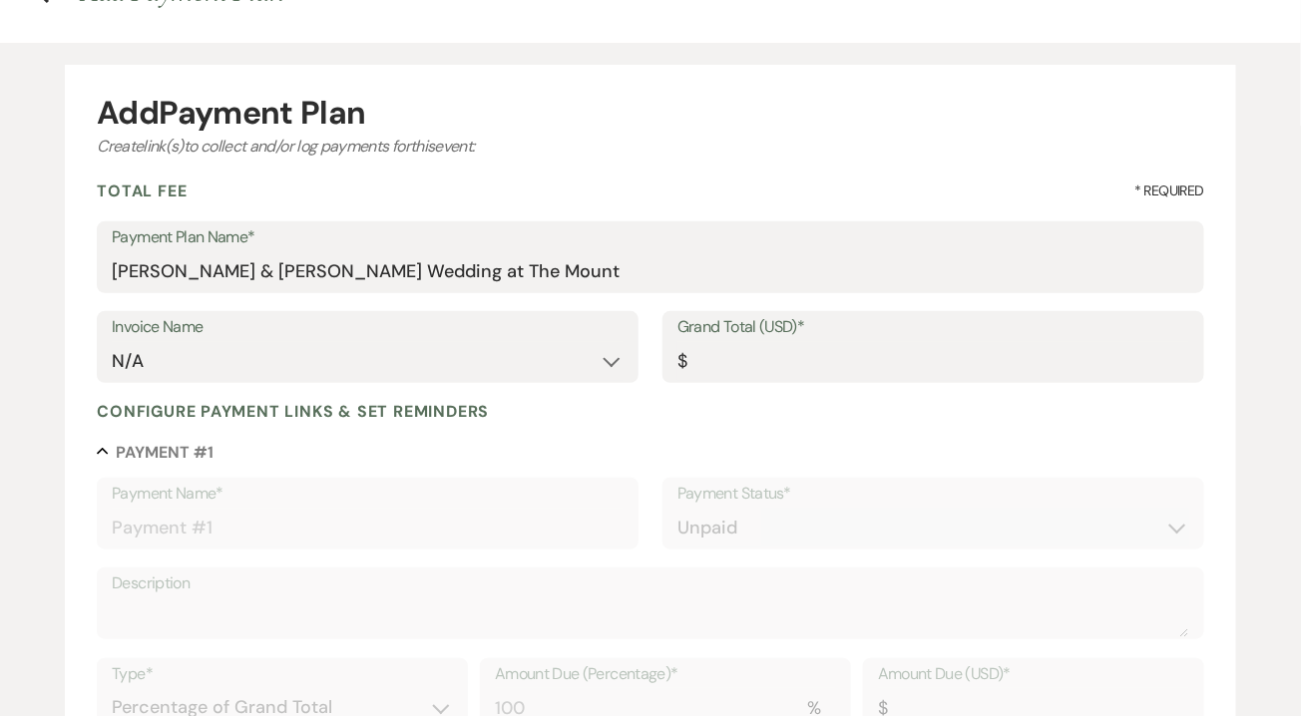
scroll to position [130, 0]
click at [737, 350] on input "Grand Total (USD)*" at bounding box center [933, 360] width 512 height 39
type input "1"
type input "1.00"
type input "11"
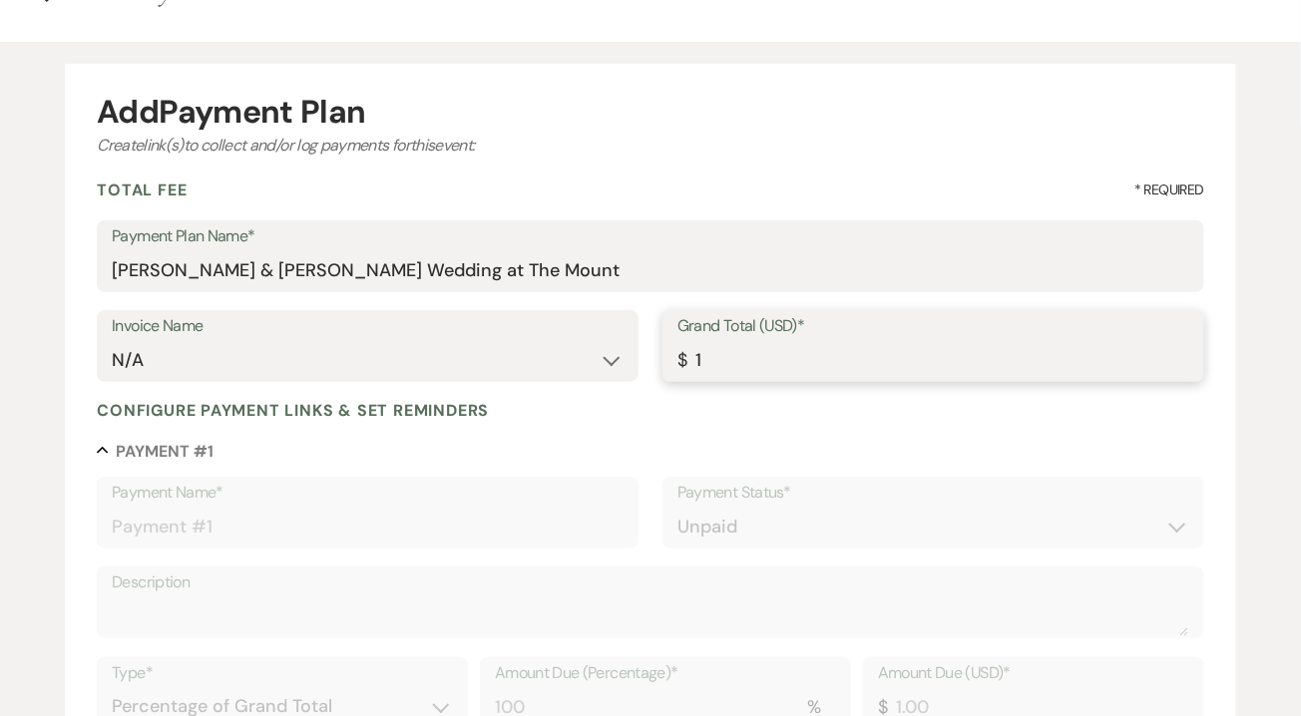
type input "11.00"
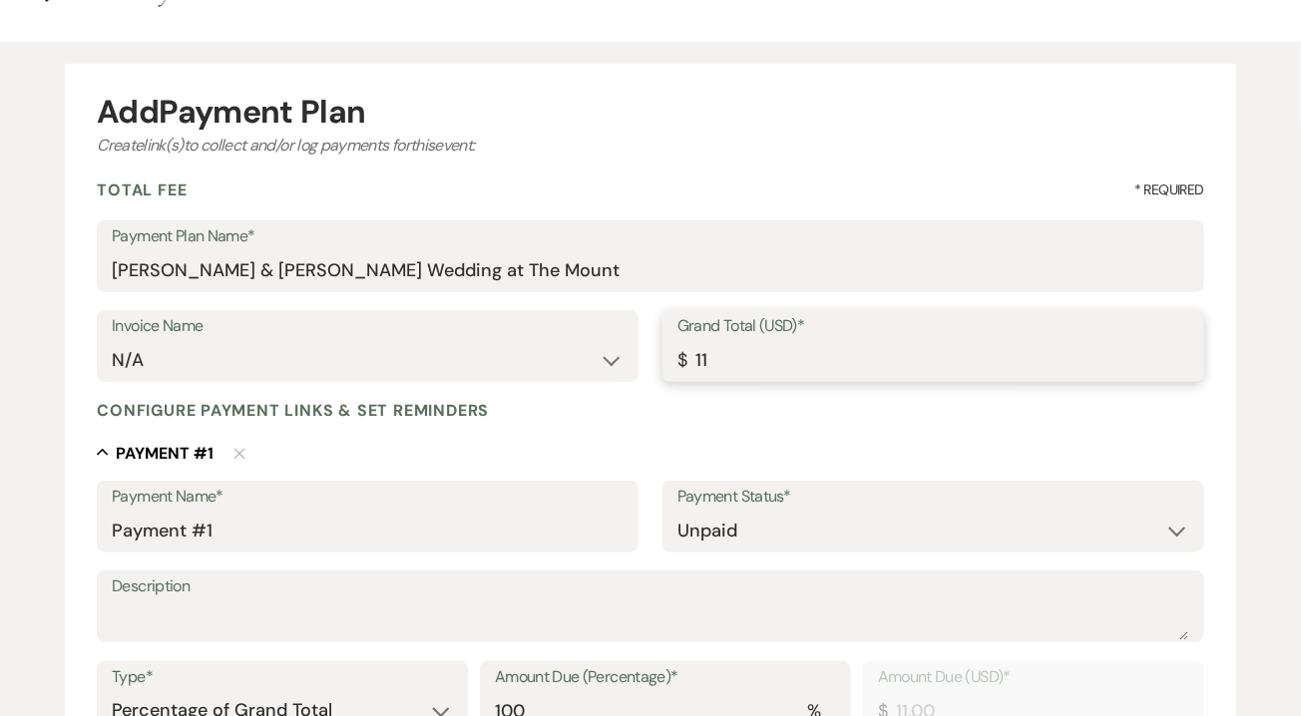
type input "110"
type input "110.00"
type input "1100"
type input "1100.00"
type input "11000"
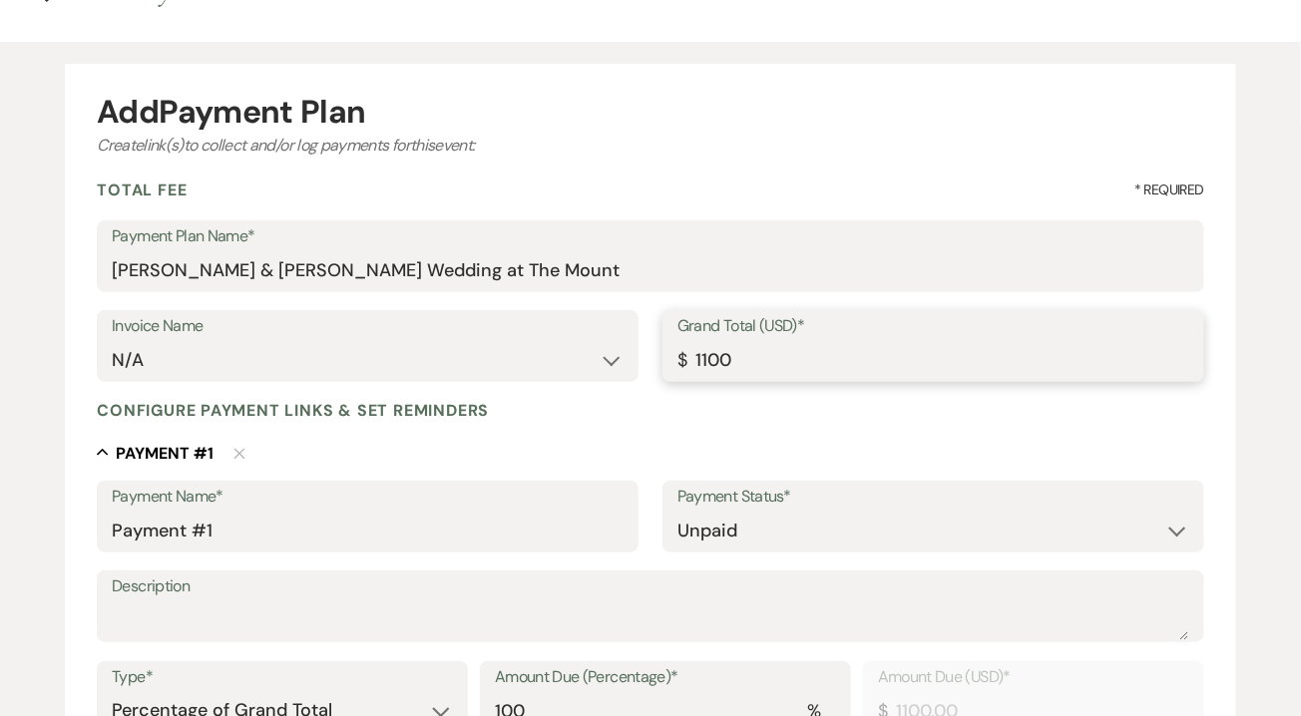
type input "11000.00"
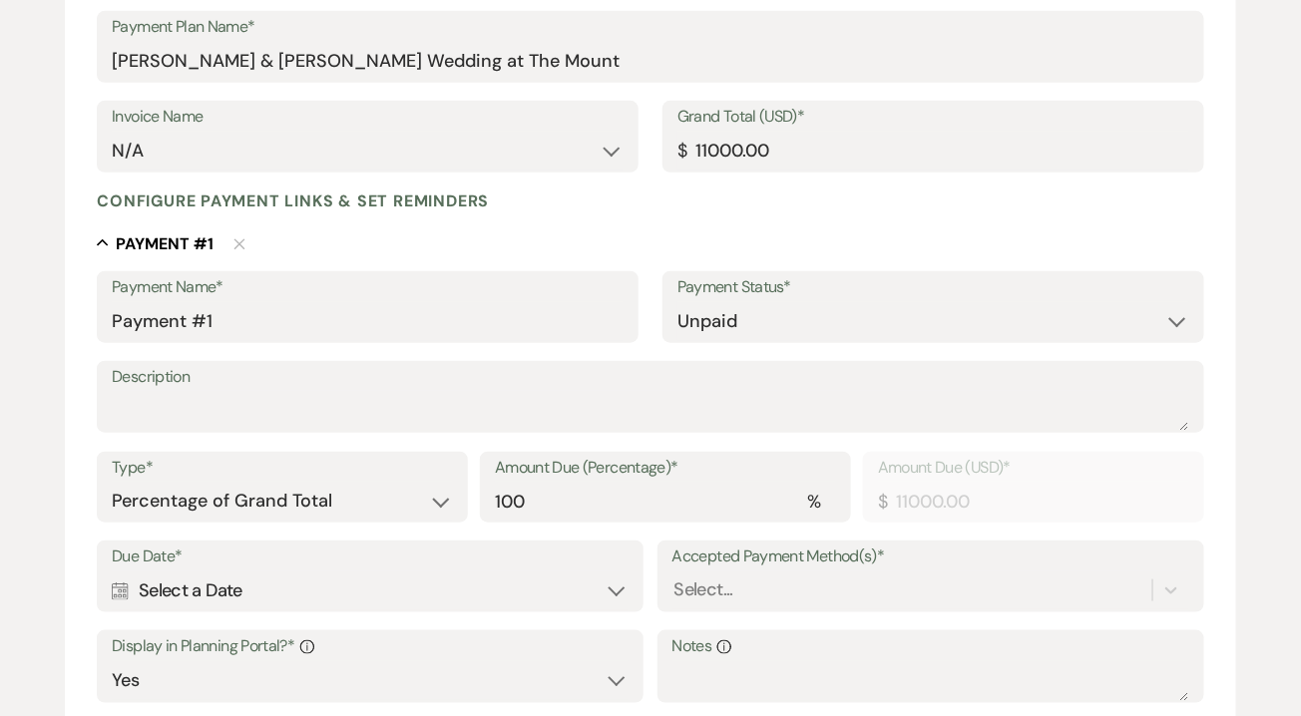
scroll to position [344, 0]
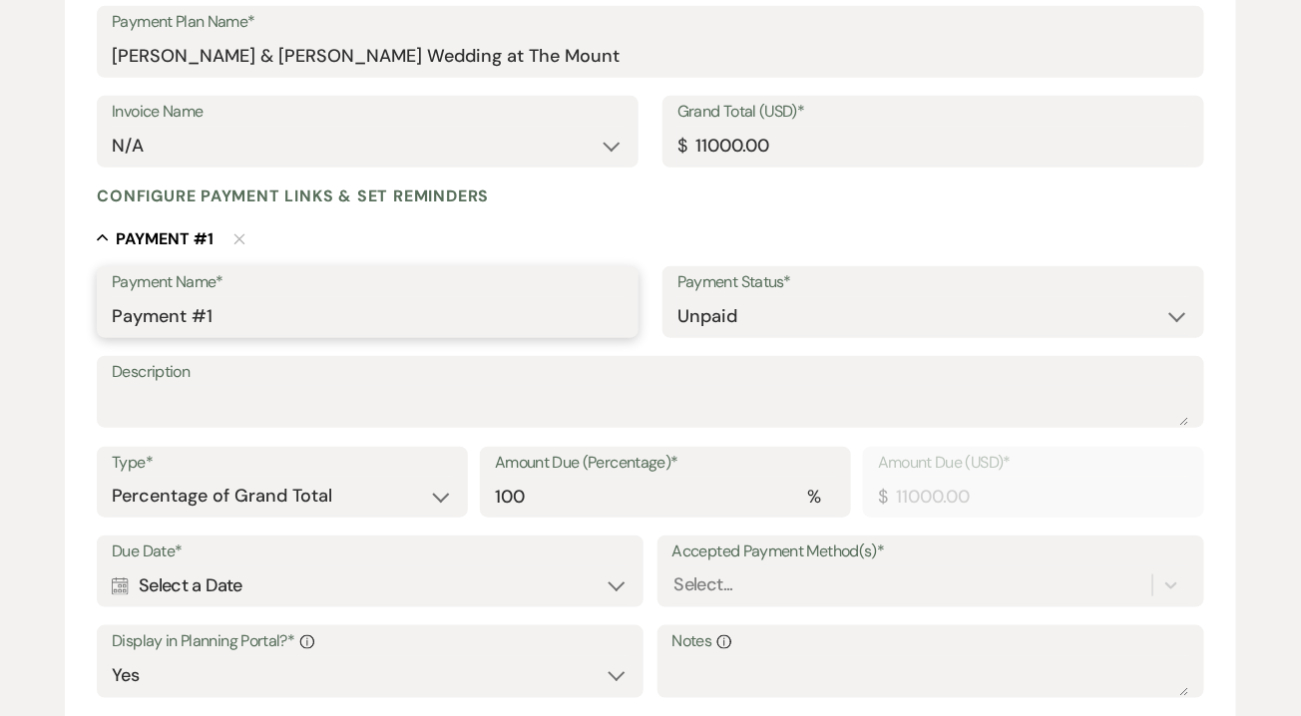
drag, startPoint x: 318, startPoint y: 317, endPoint x: 0, endPoint y: 286, distance: 319.7
click at [0, 286] on div "Add Payment Plan Create link(s) to collect and/or log payments for this event: …" at bounding box center [650, 435] width 1301 height 1217
type input "50% Site Rental Fee"
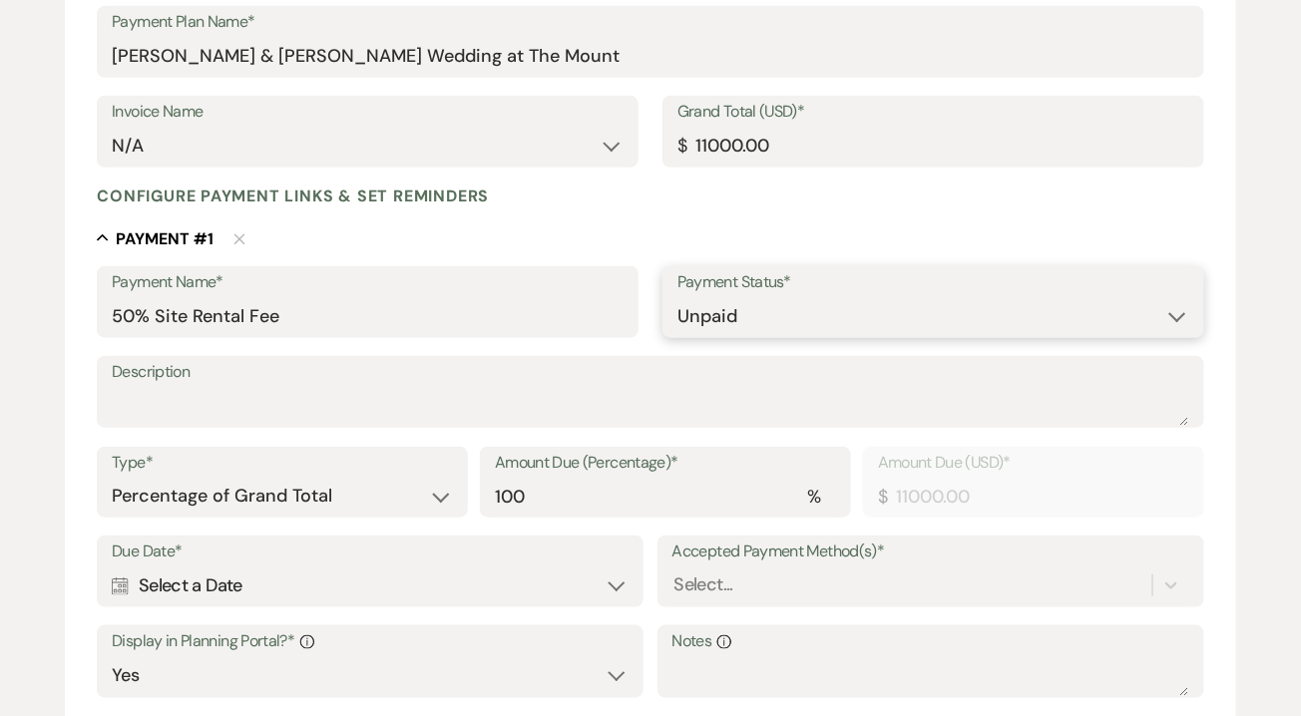
click at [764, 334] on select "Paid Unpaid" at bounding box center [933, 316] width 512 height 39
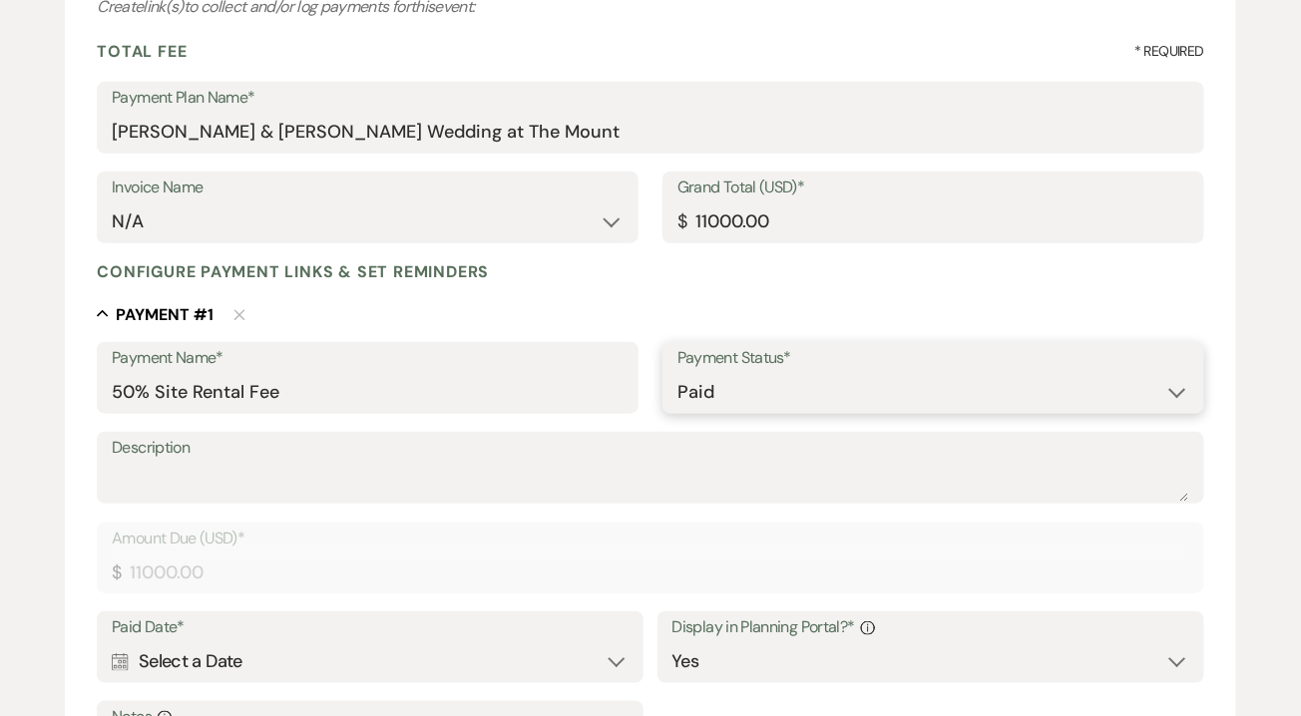
scroll to position [230, 0]
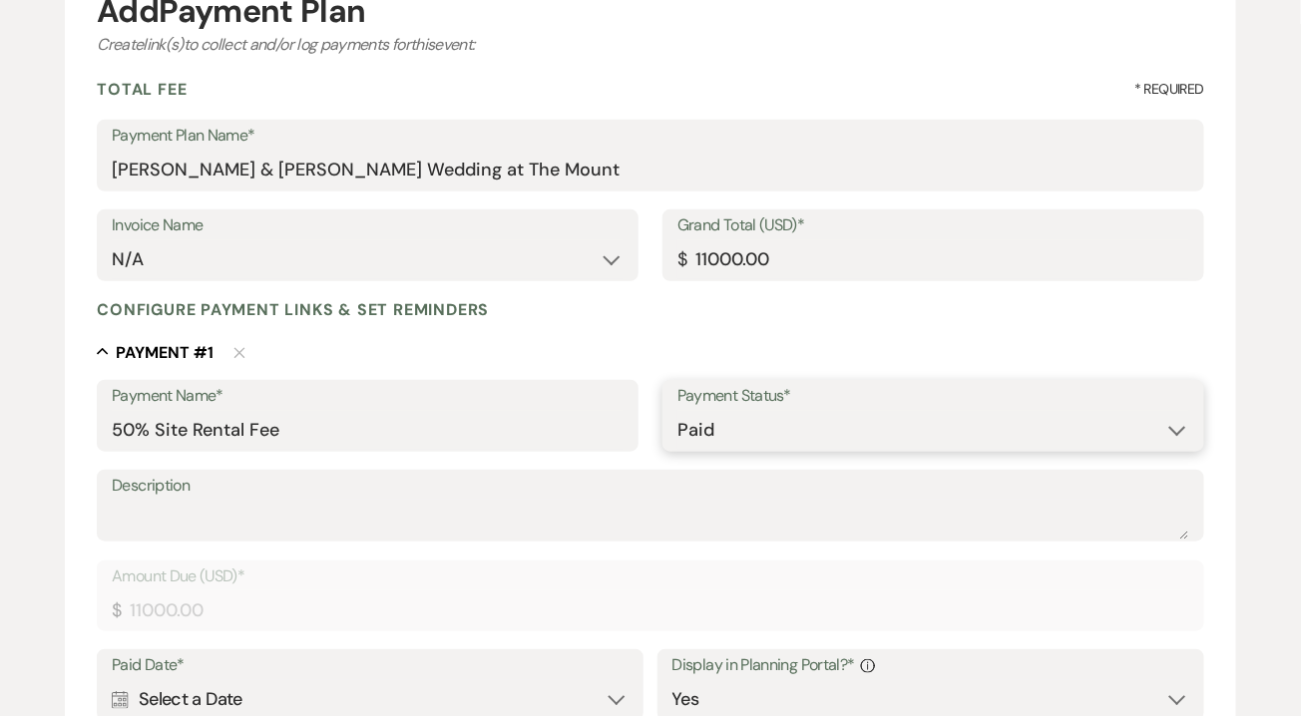
click at [783, 421] on select "Paid Unpaid" at bounding box center [933, 430] width 512 height 39
select select "2"
select select "client"
select select "weeks"
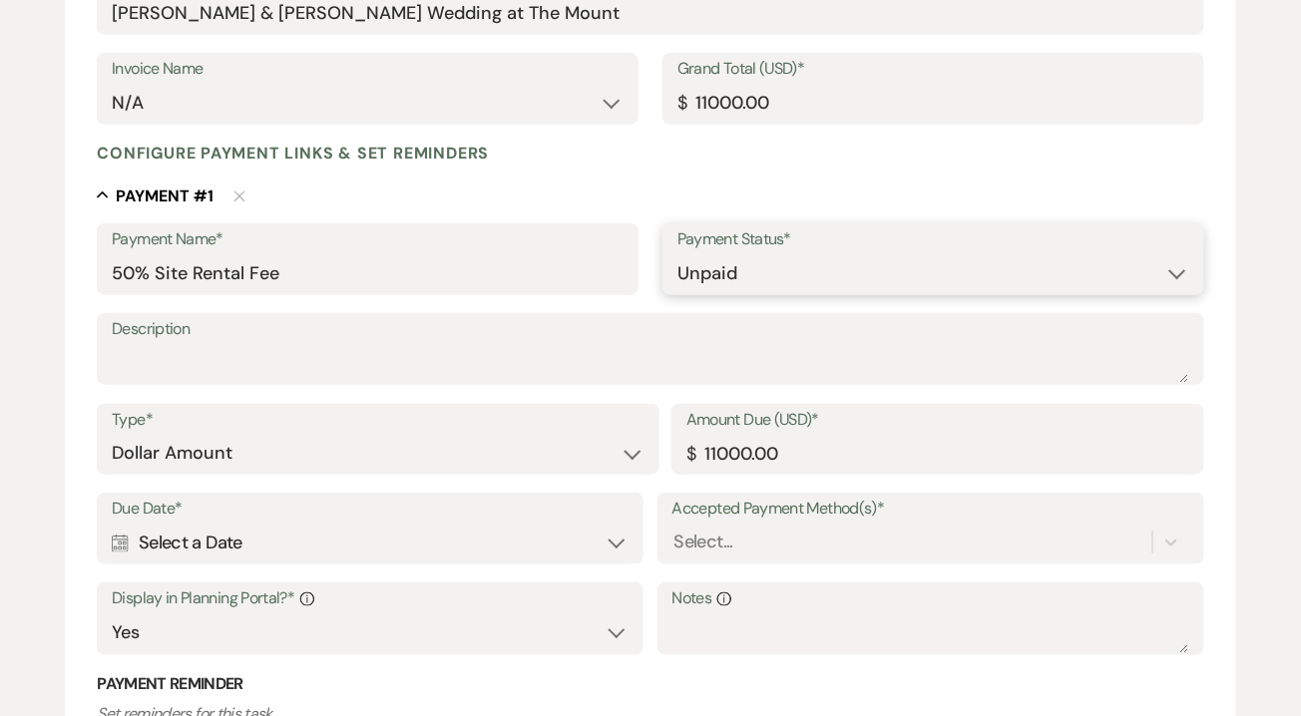
scroll to position [389, 0]
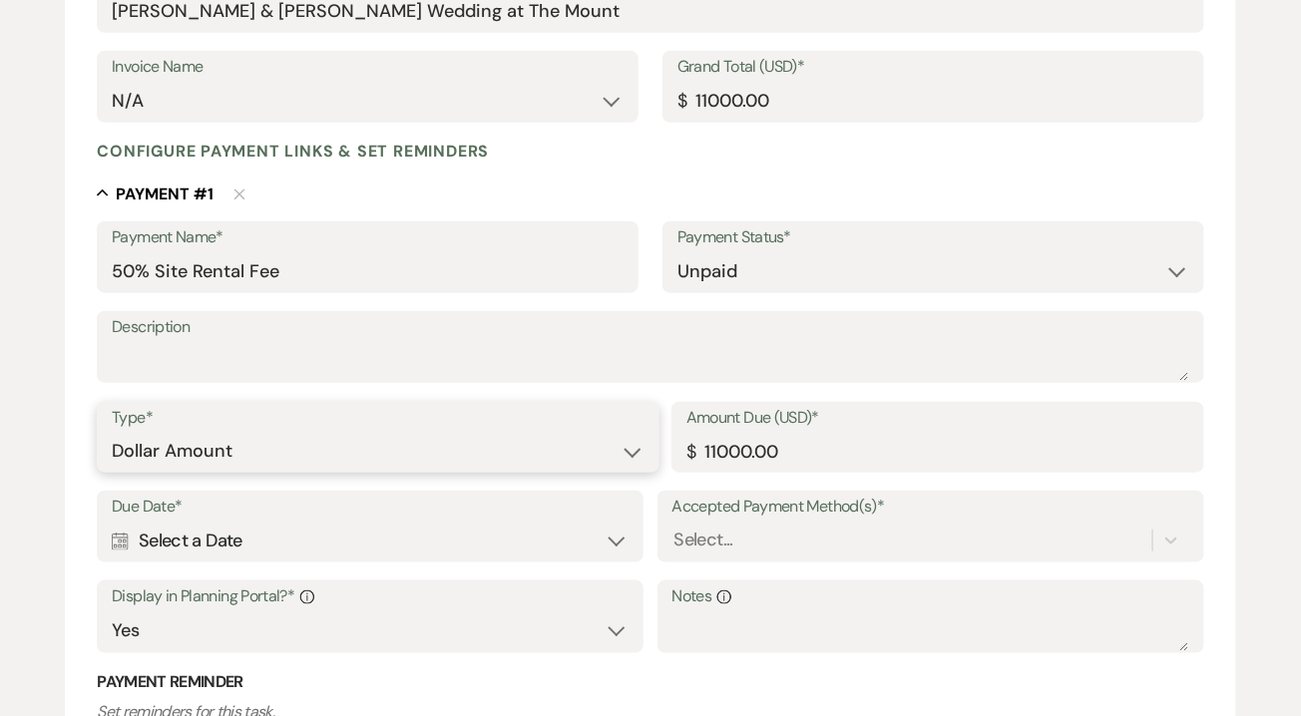
click at [628, 457] on select "Dollar Amount Percentage of Grand Total" at bounding box center [378, 451] width 533 height 39
click at [642, 439] on select "Dollar Amount Percentage of Grand Total" at bounding box center [378, 451] width 533 height 39
select select "percentage"
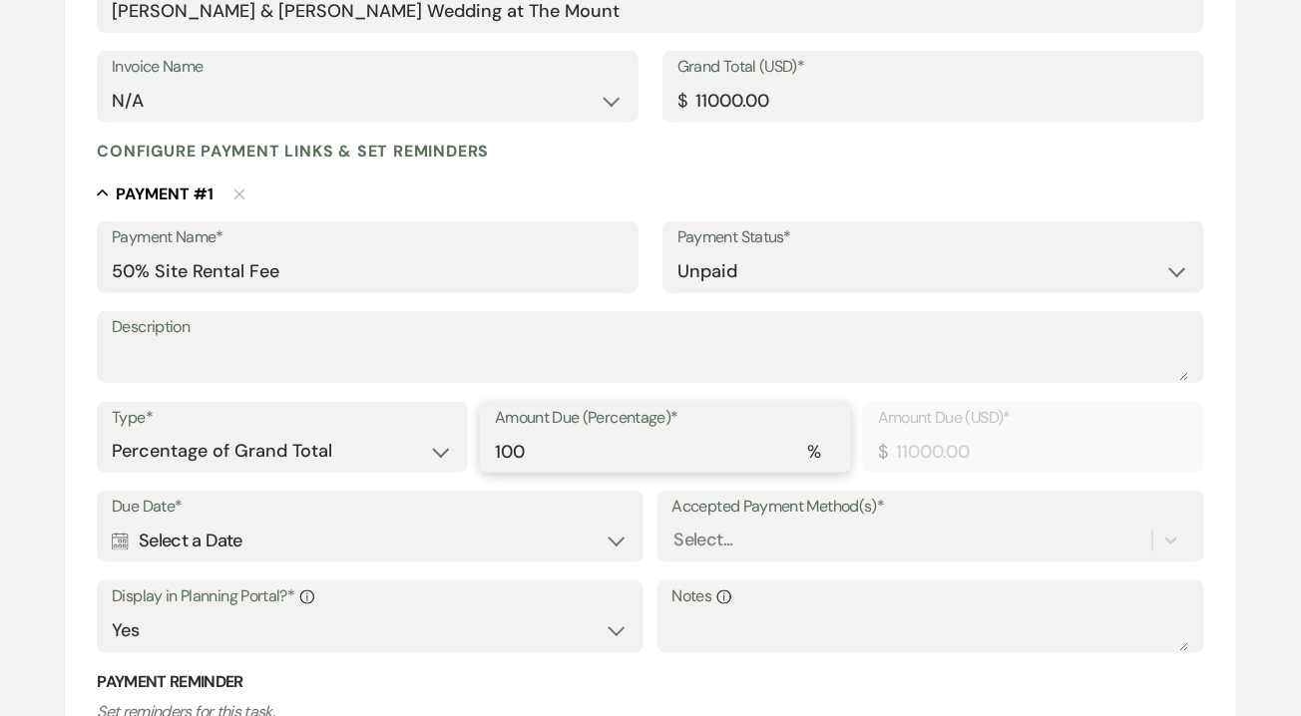
drag, startPoint x: 709, startPoint y: 445, endPoint x: 268, endPoint y: 393, distance: 443.9
click at [268, 393] on div "Payment Name* 50% Site Rental Fee Payment Status* Paid Unpaid Description Type*…" at bounding box center [650, 542] width 1107 height 643
type input "550.00"
type input "5"
type input "5500.00"
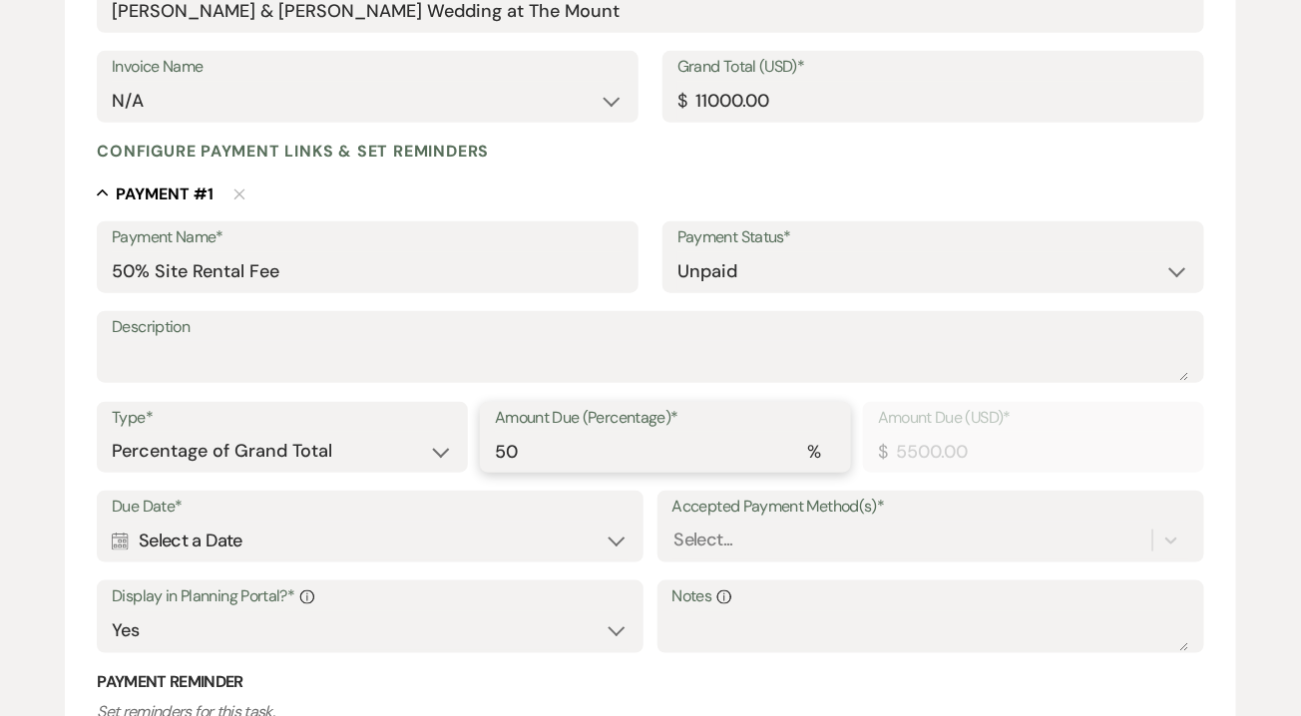
type input "50"
click at [505, 532] on div "Calendar Select a Date Expand" at bounding box center [370, 542] width 515 height 39
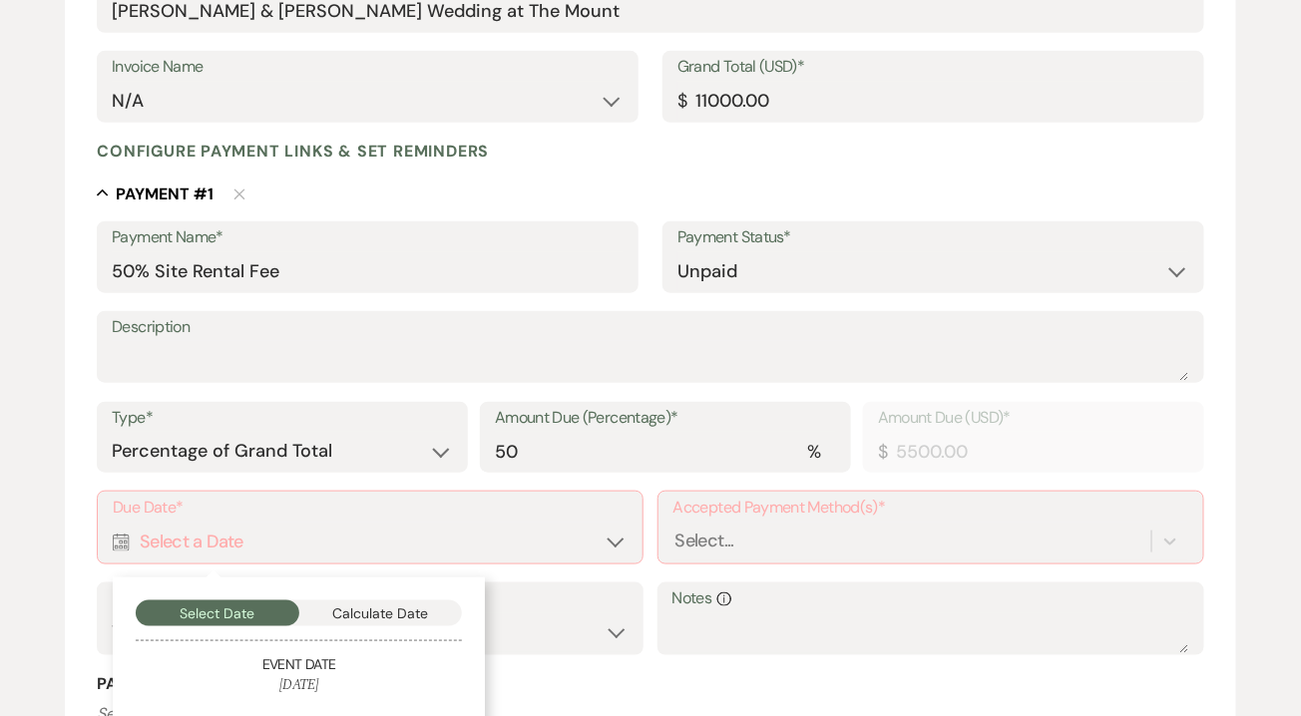
click at [615, 542] on div "Calendar Select a Date Collapse" at bounding box center [370, 542] width 515 height 39
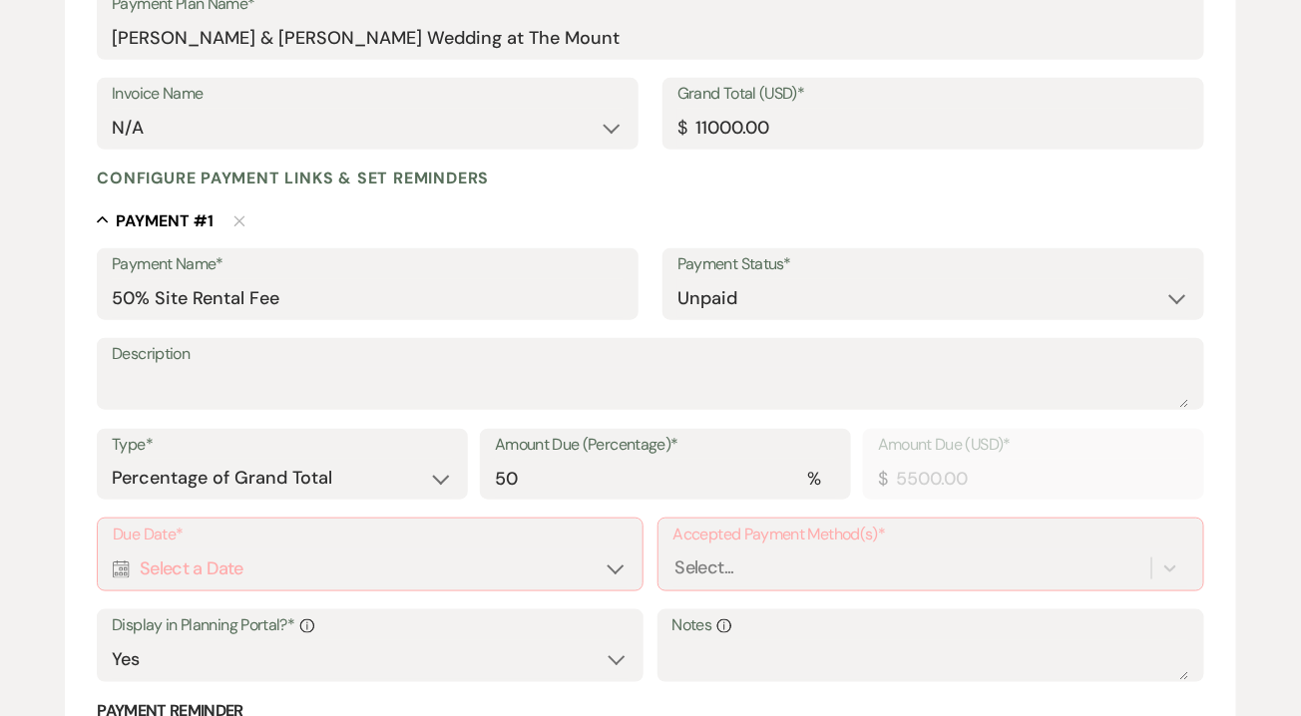
scroll to position [363, 0]
click at [953, 304] on select "Paid Unpaid" at bounding box center [933, 297] width 512 height 39
click at [962, 274] on label "Payment Status*" at bounding box center [933, 264] width 510 height 29
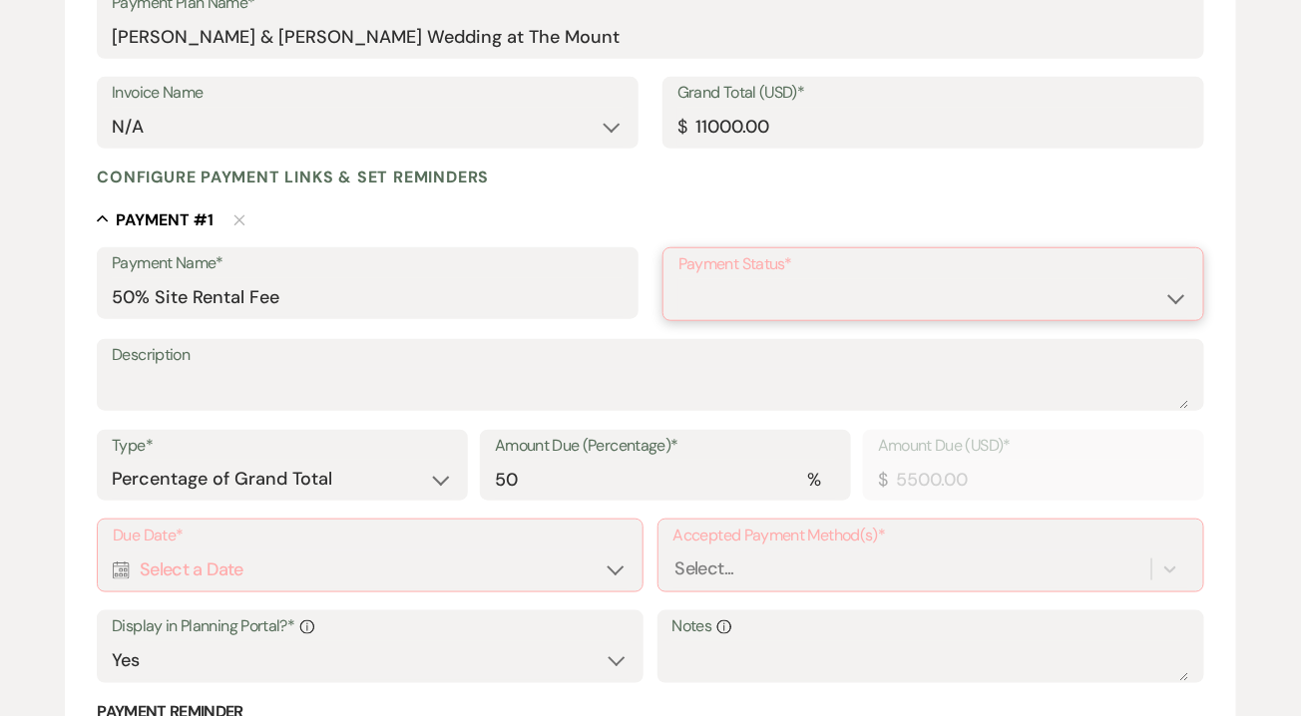
click at [954, 295] on select "Paid Unpaid" at bounding box center [933, 298] width 510 height 39
select select "1"
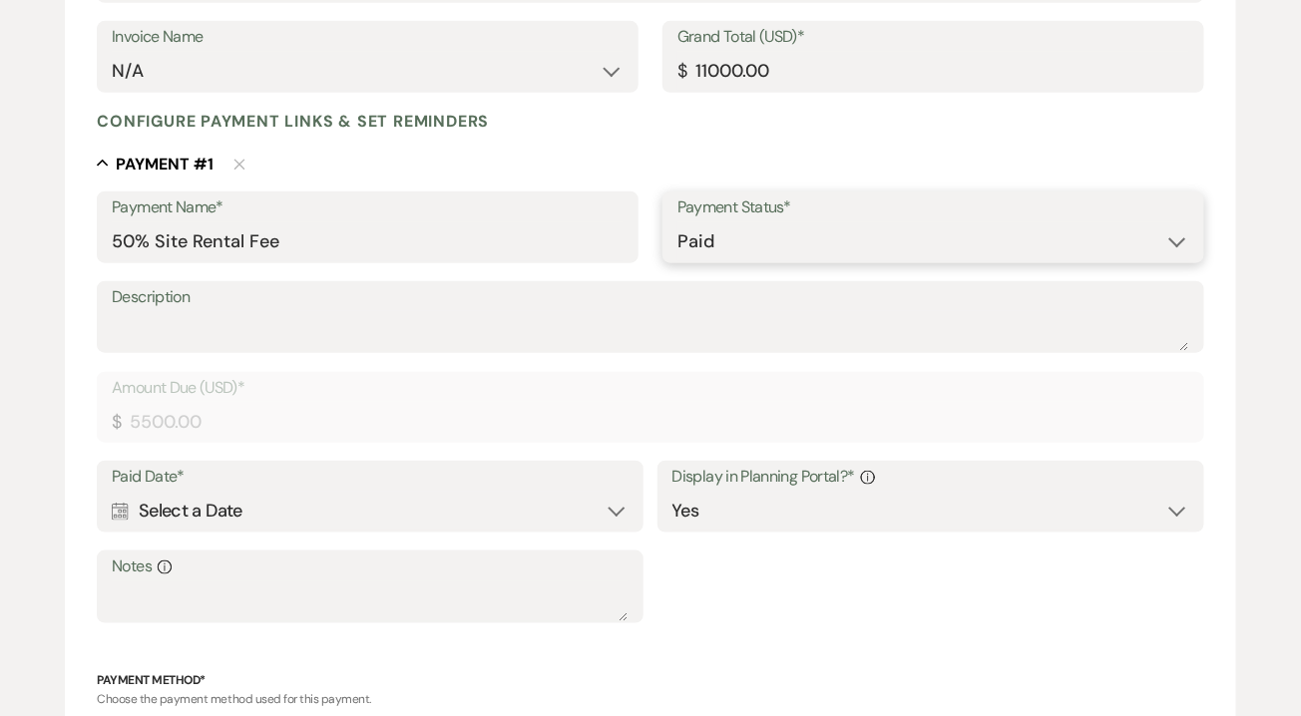
scroll to position [439, 0]
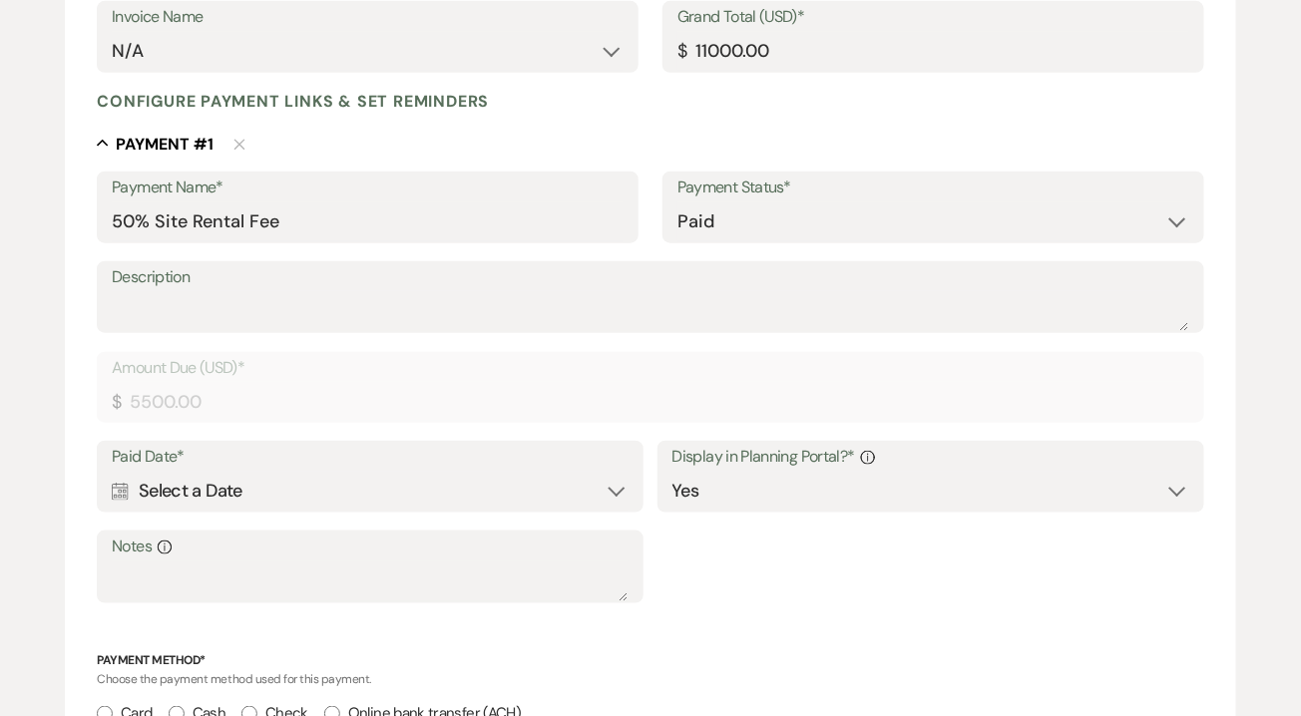
click at [613, 487] on div "Calendar Select a Date Expand" at bounding box center [370, 491] width 517 height 39
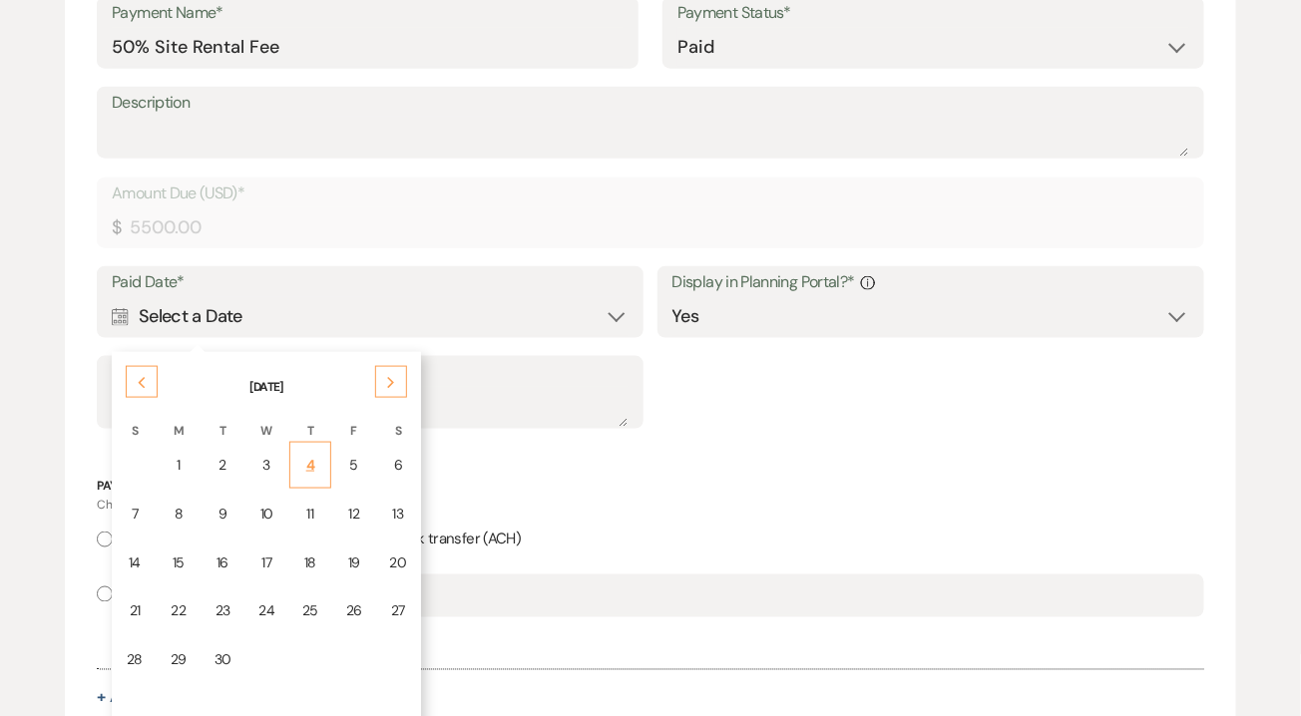
scroll to position [625, 0]
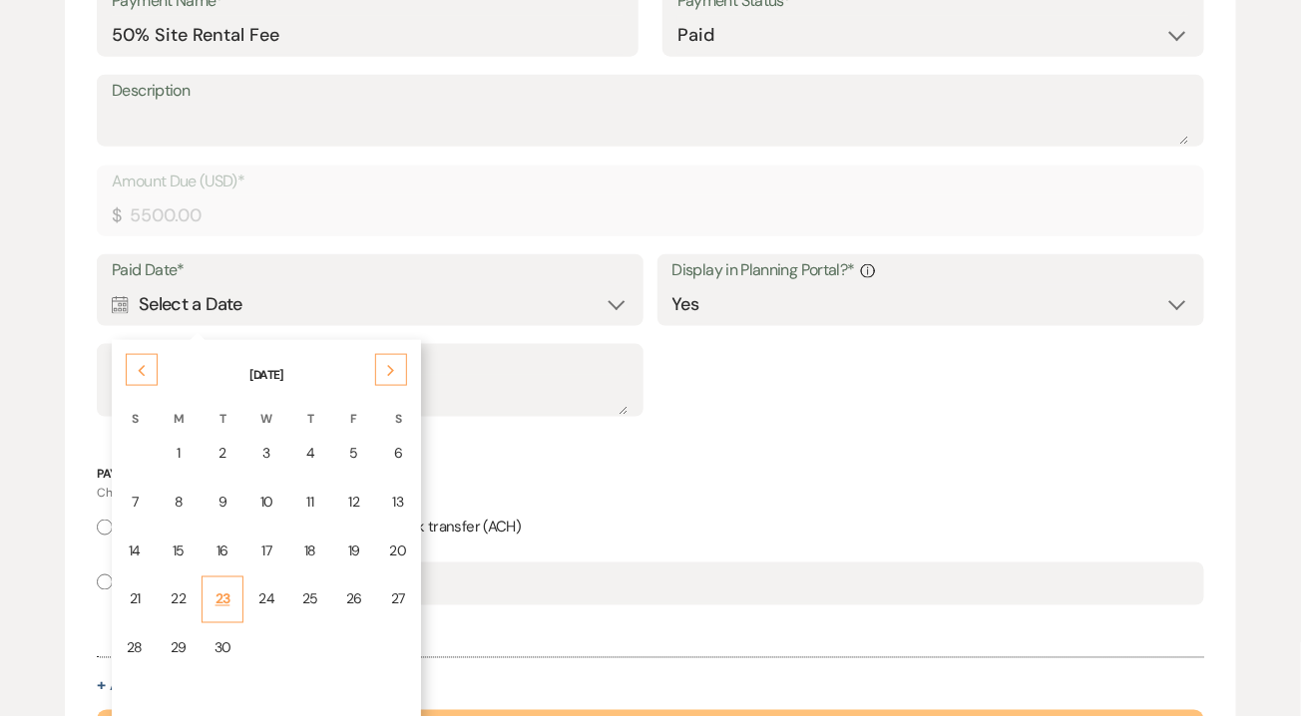
click at [221, 599] on div "23" at bounding box center [222, 599] width 17 height 21
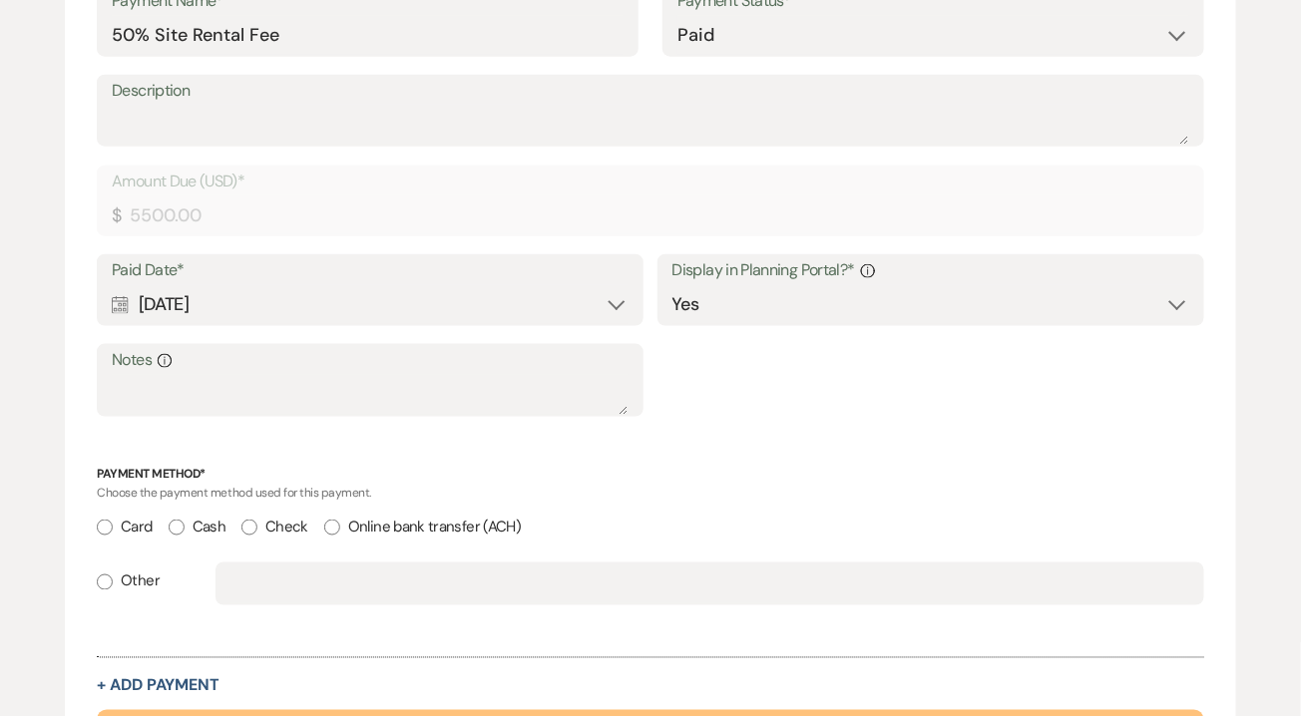
click at [96, 530] on form "Add Payment Plan Create link(s) to collect and/or log payments for this event: …" at bounding box center [650, 227] width 1171 height 1318
click at [113, 529] on label "Card" at bounding box center [124, 527] width 55 height 27
click at [113, 529] on input "Card" at bounding box center [105, 528] width 16 height 16
radio input "true"
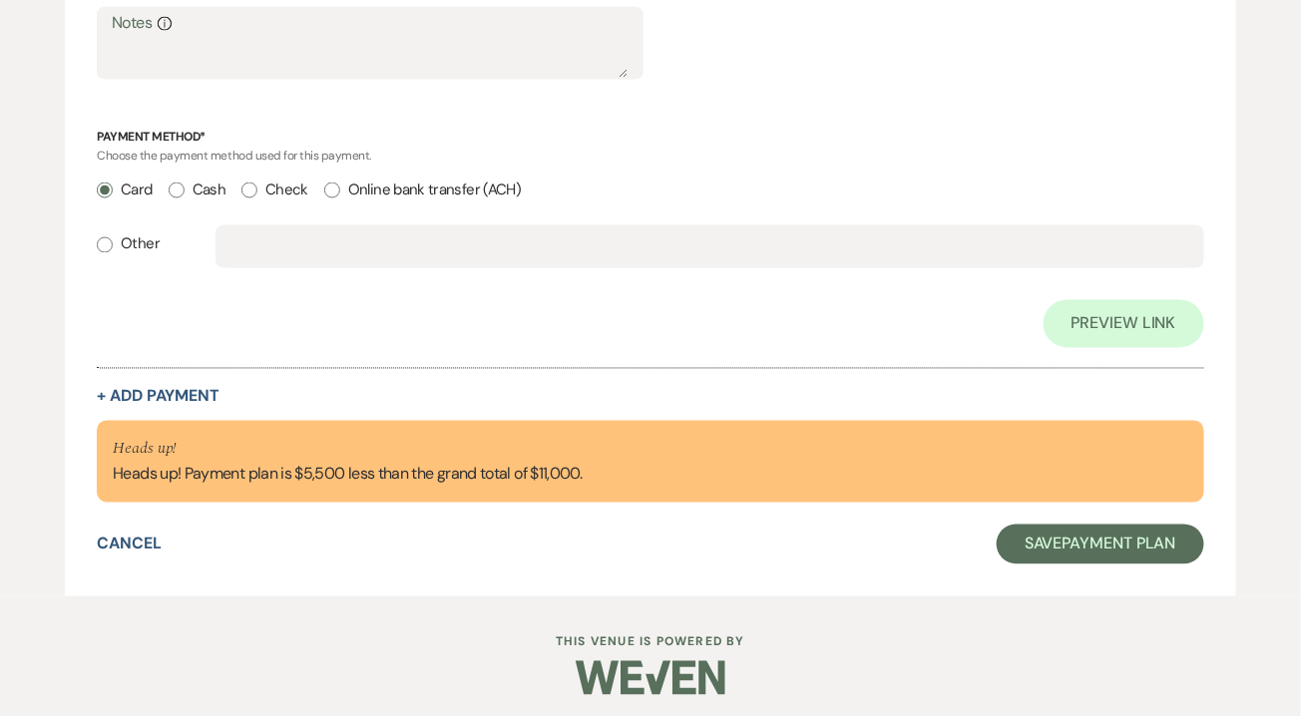
scroll to position [970, 0]
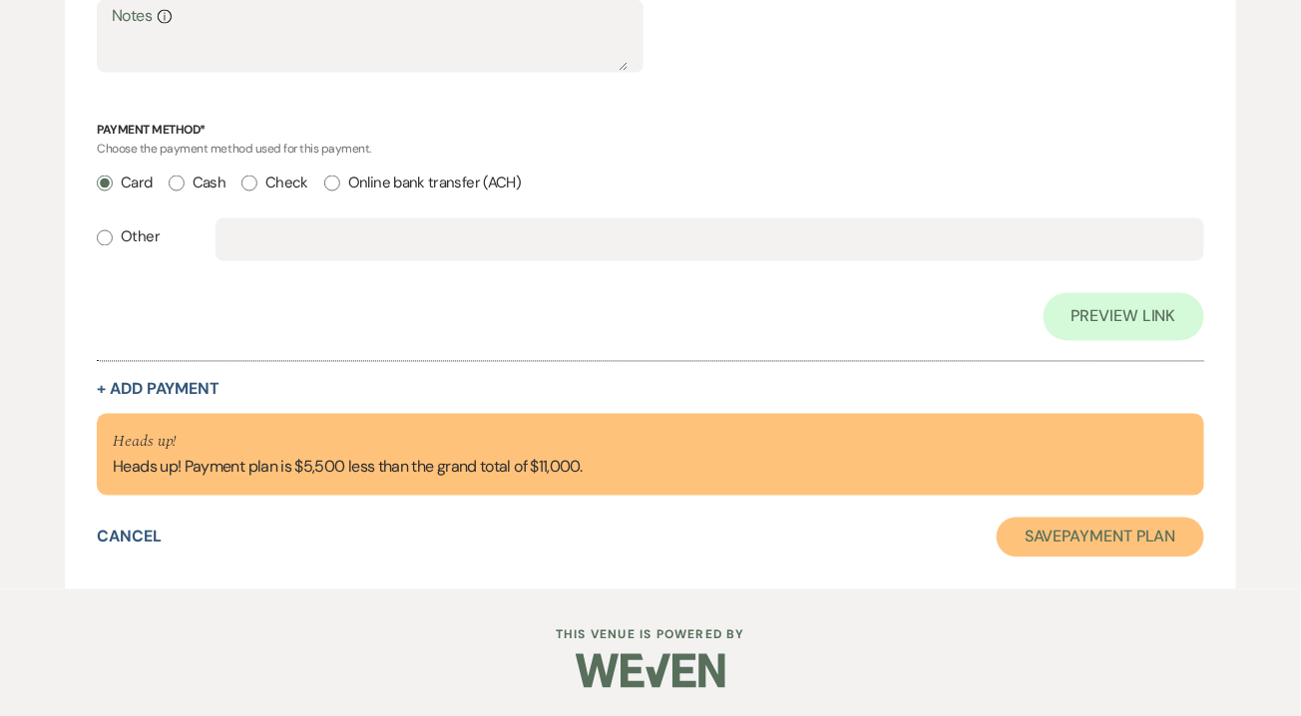
click at [1104, 551] on button "Save Payment Plan" at bounding box center [1099, 538] width 207 height 40
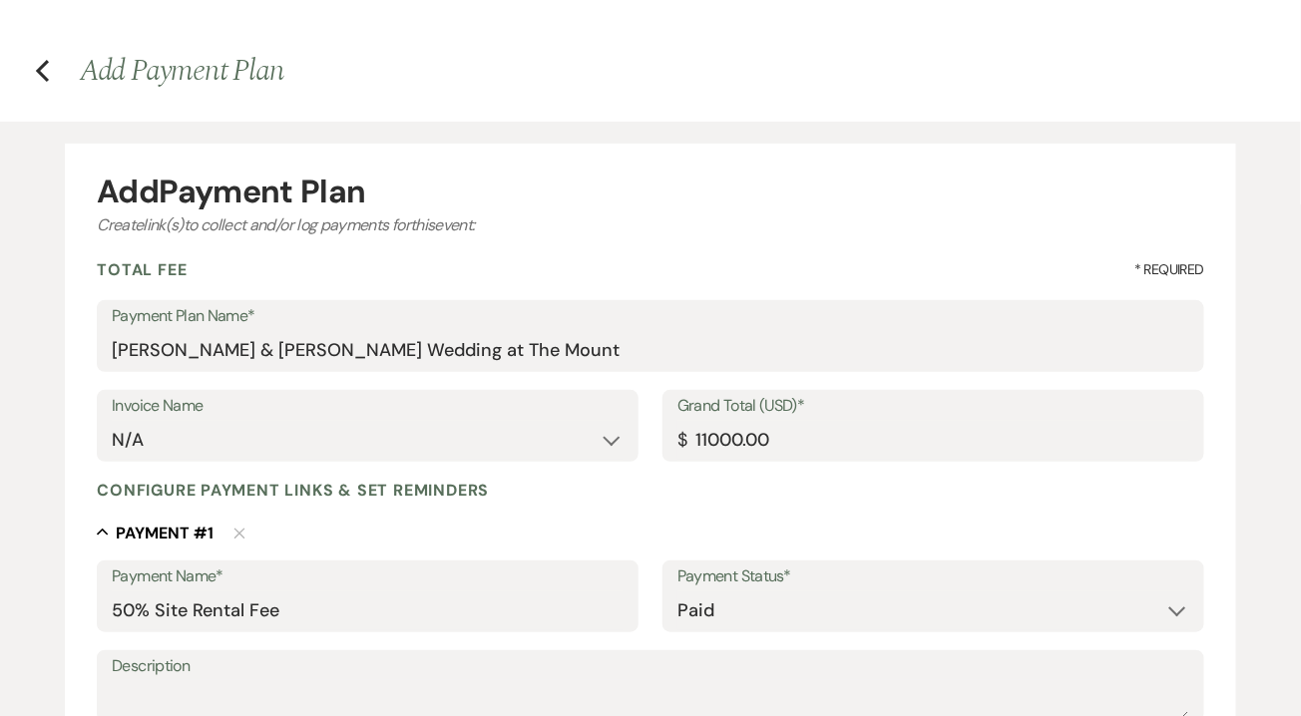
select select "5"
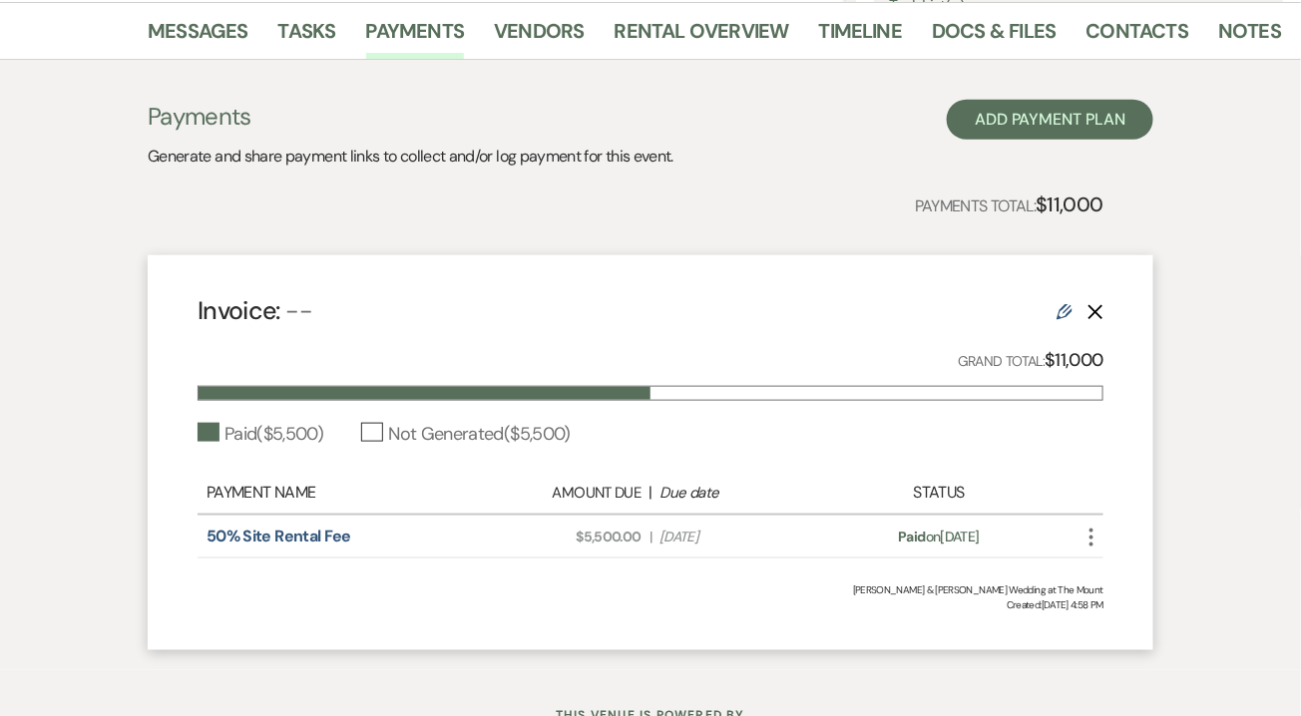
scroll to position [503, 0]
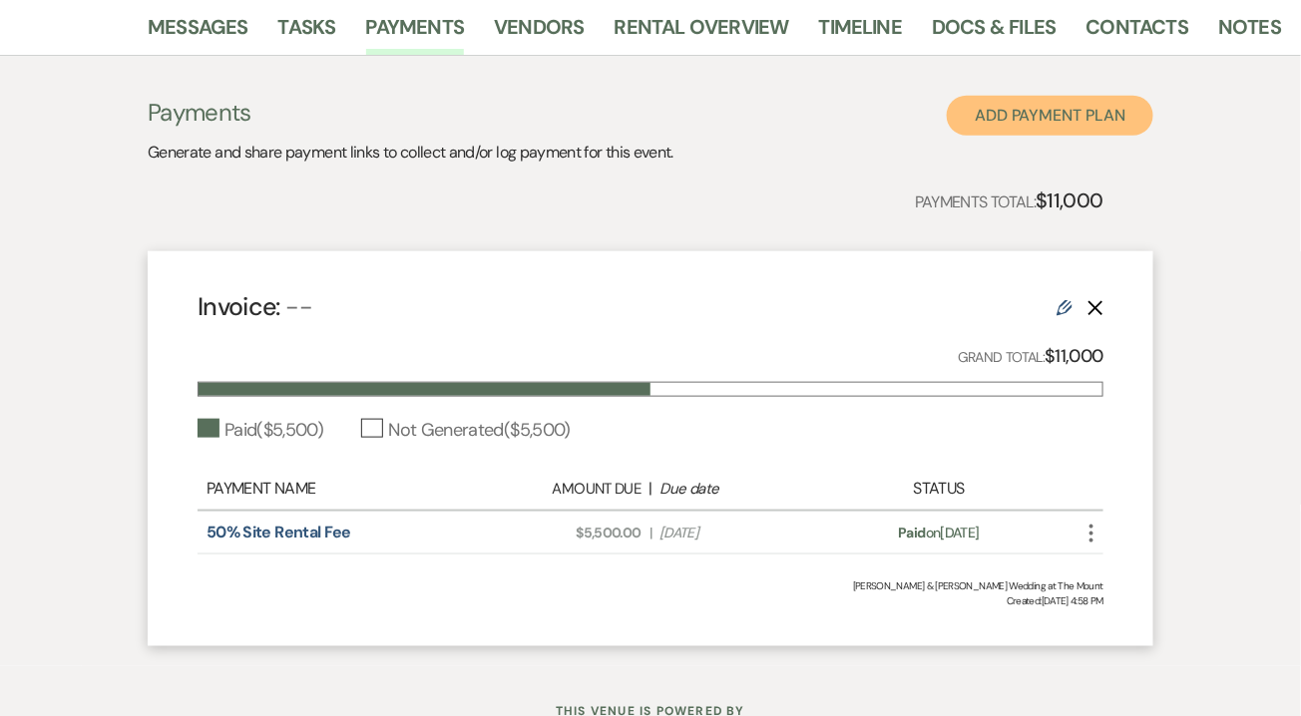
click at [1103, 125] on button "Add Payment Plan" at bounding box center [1050, 116] width 206 height 40
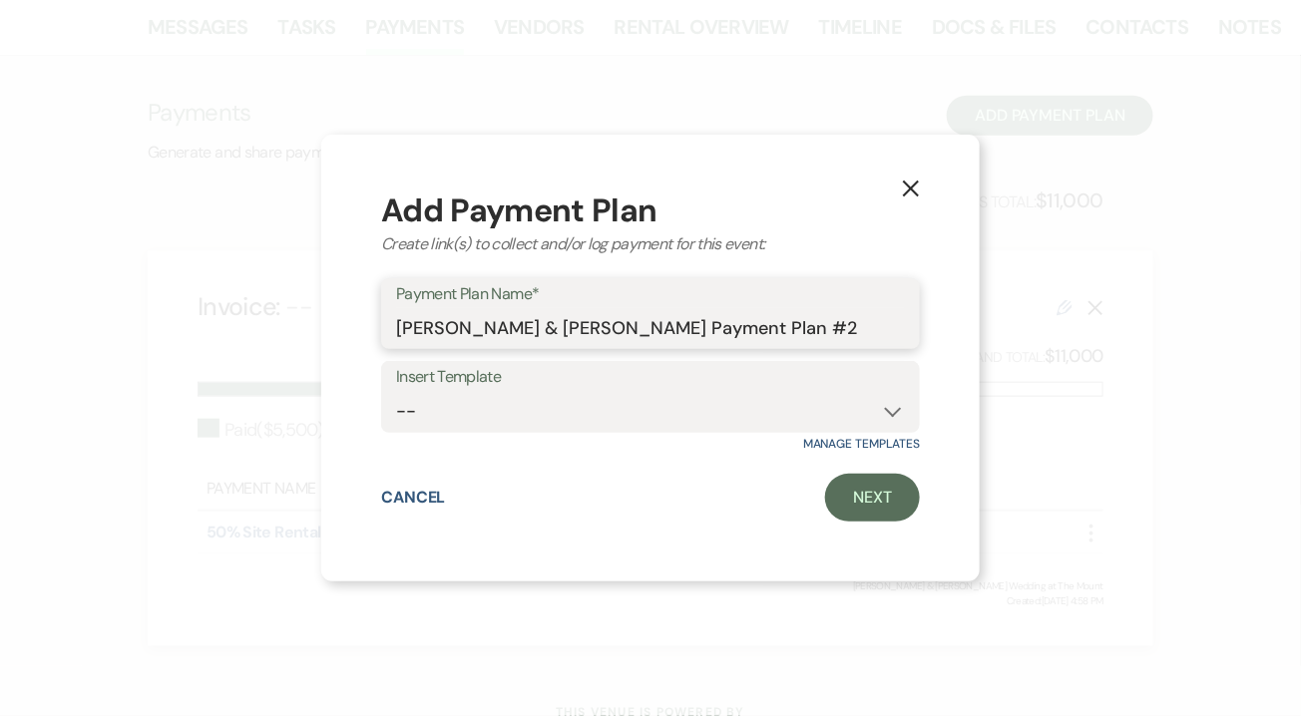
drag, startPoint x: 867, startPoint y: 326, endPoint x: 708, endPoint y: 326, distance: 158.6
click at [708, 326] on input "[PERSON_NAME] & [PERSON_NAME] Payment Plan #2" at bounding box center [650, 327] width 509 height 39
type input "[PERSON_NAME] & [PERSON_NAME] EWR Donation"
click at [854, 473] on div "Add Payment Plan Create link(s) to collect and/or log payment for this event: P…" at bounding box center [650, 359] width 539 height 328
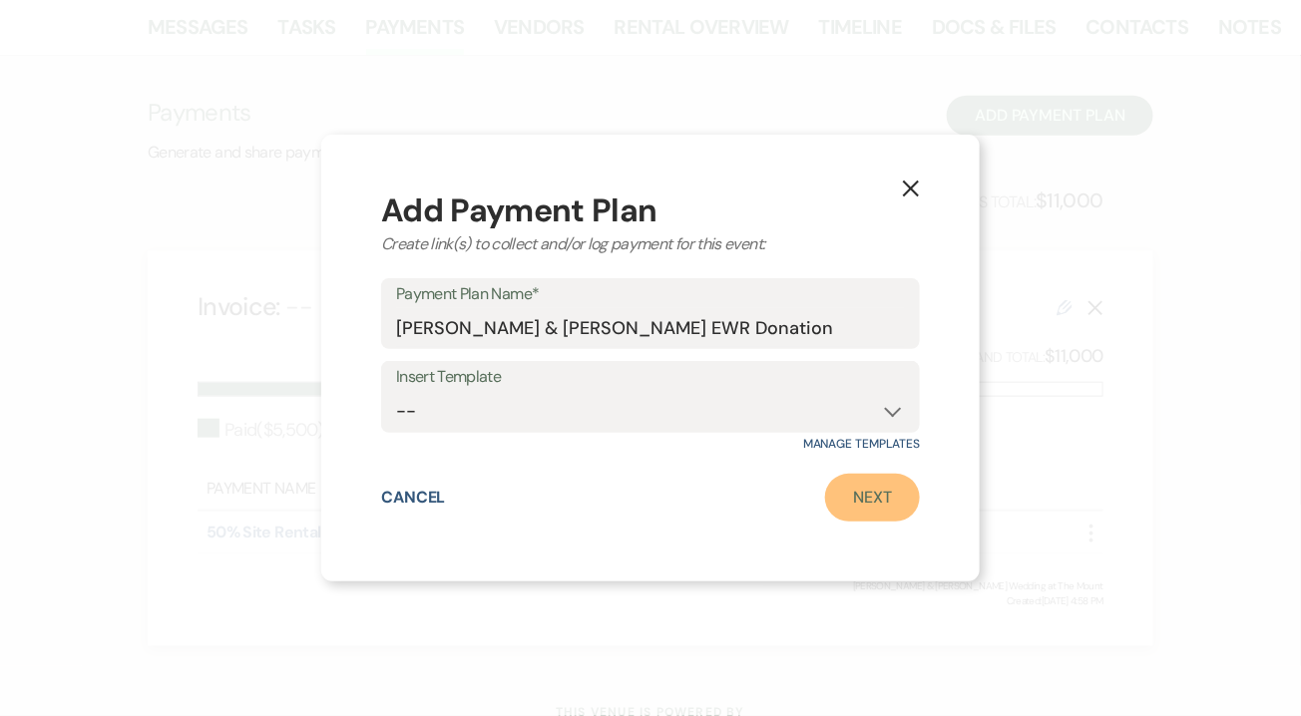
click at [870, 515] on link "Next" at bounding box center [872, 498] width 95 height 48
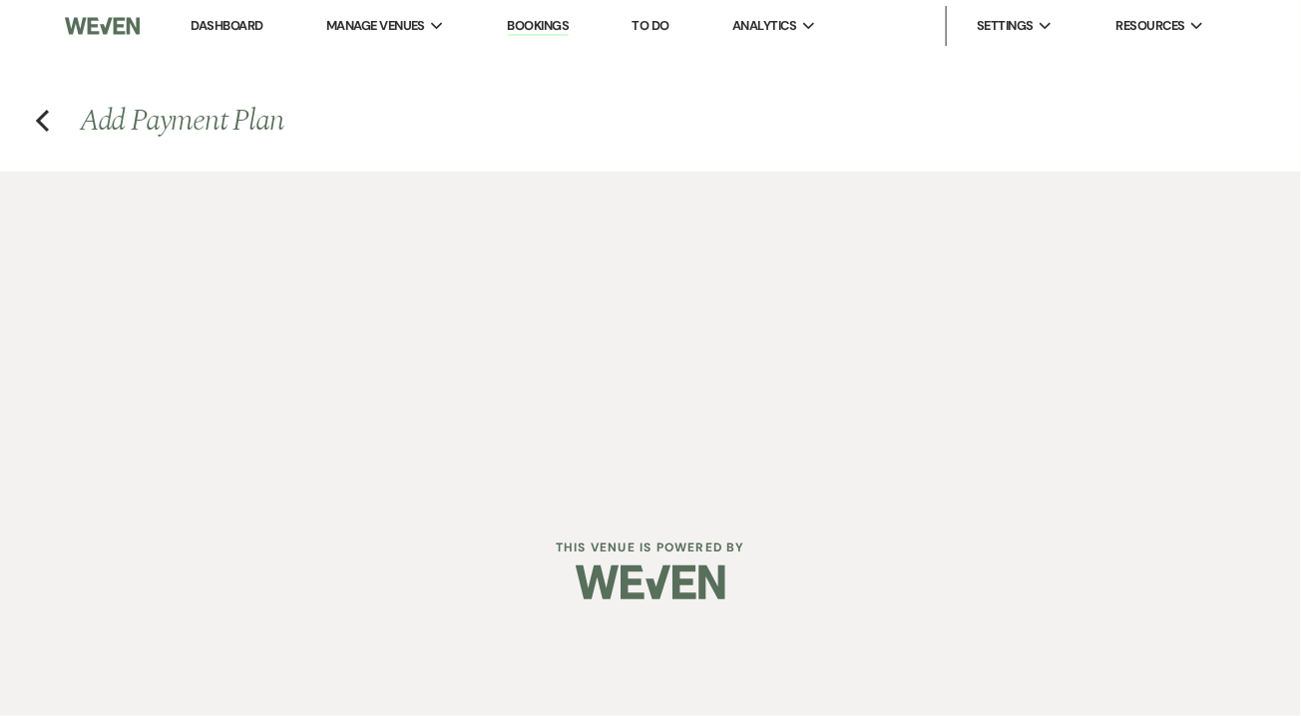
select select "2"
select select "percentage"
select select "true"
select select "client"
select select "weeks"
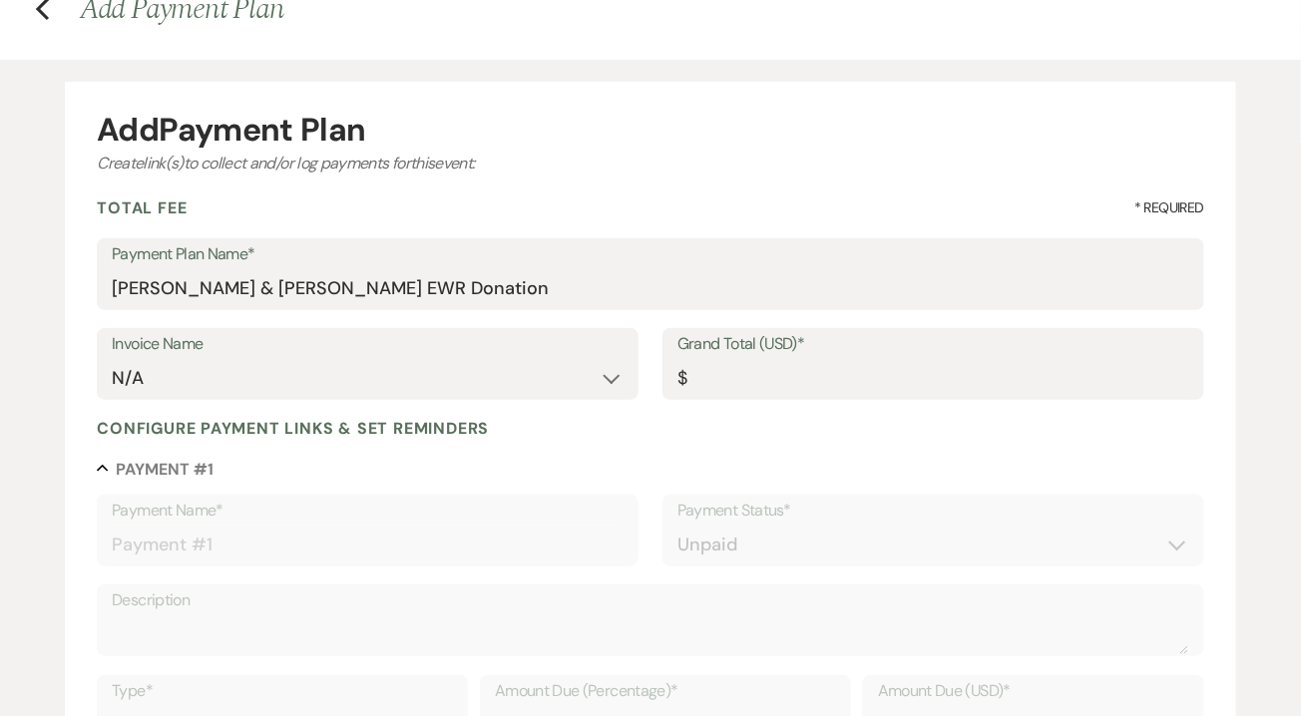
scroll to position [181, 0]
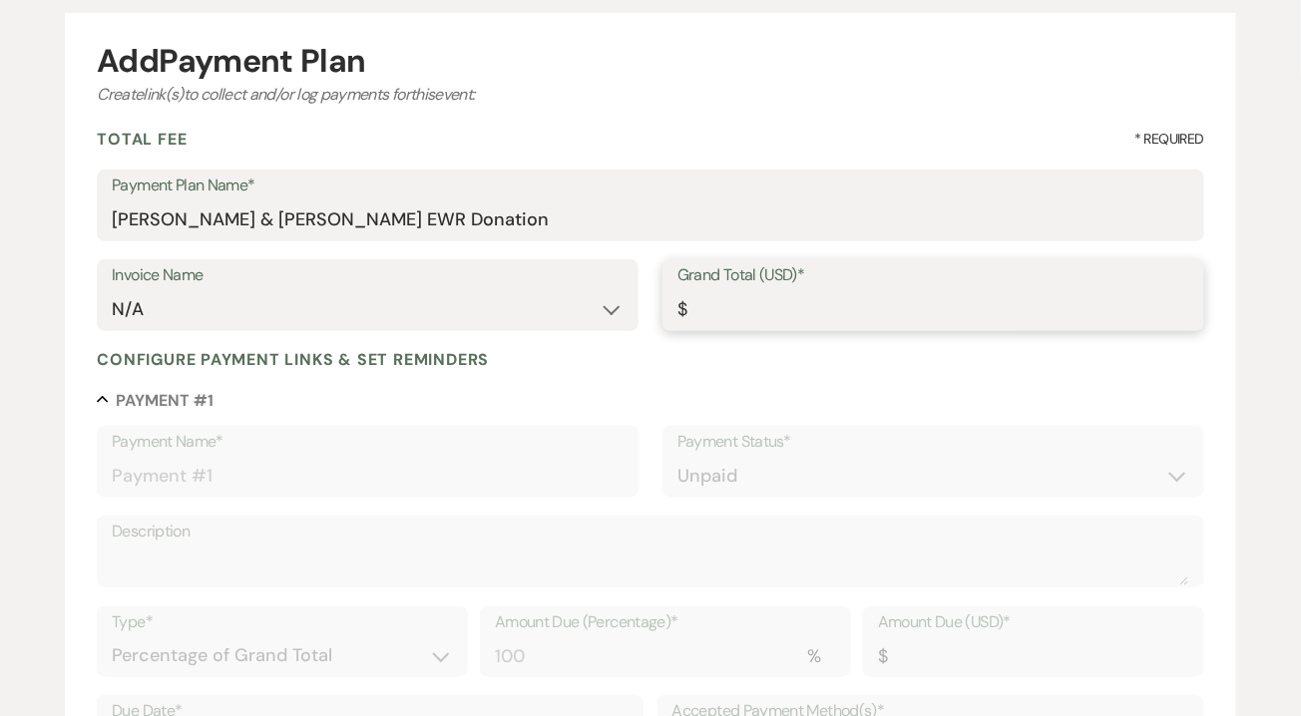
click at [788, 314] on input "Grand Total (USD)*" at bounding box center [933, 309] width 512 height 39
type input "3"
type input "3.00"
type input "35"
type input "35.00"
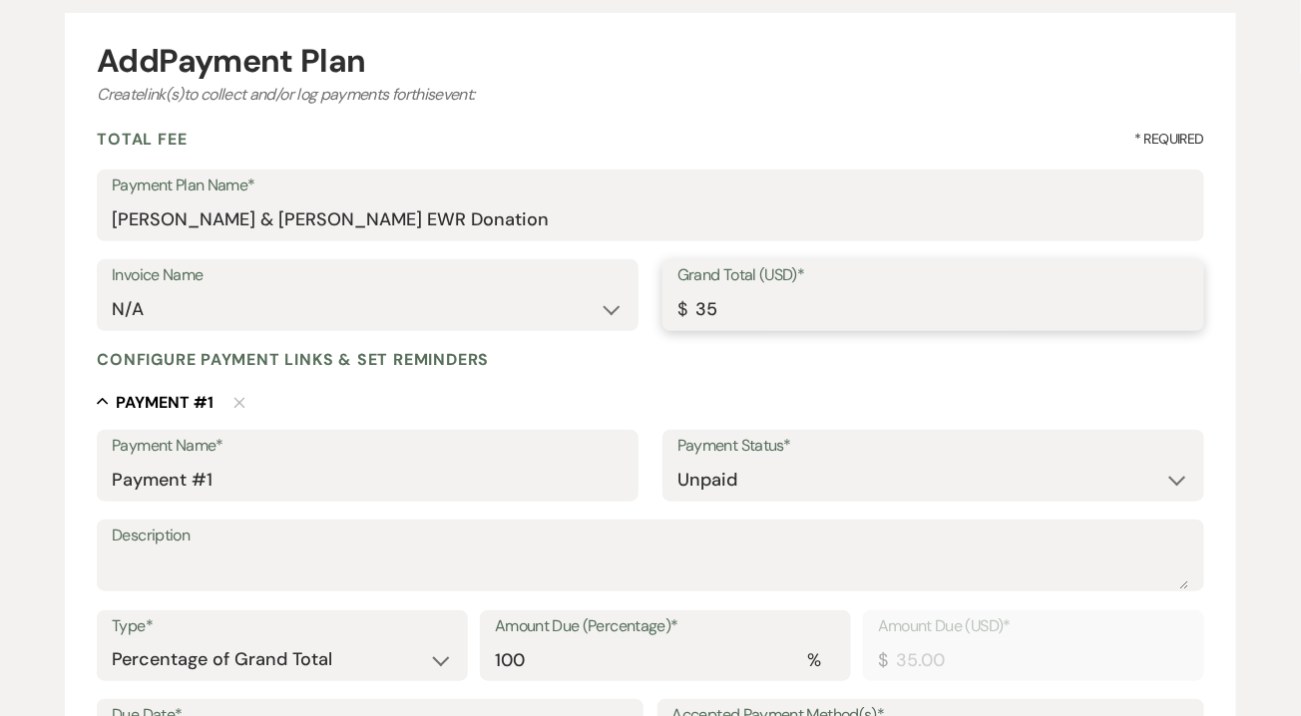
type input "350"
type input "350.00"
type input "3500"
type input "3500.00"
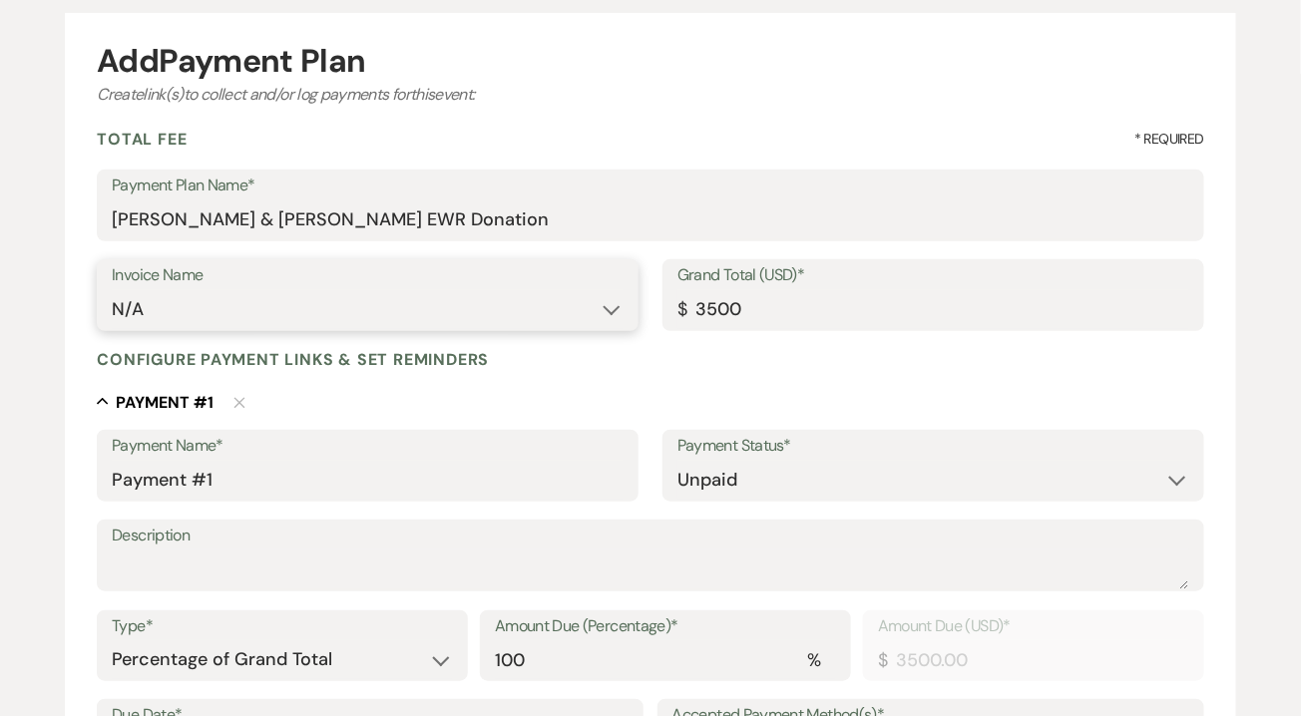
type input "3500.00"
click at [480, 309] on select "N/A" at bounding box center [368, 309] width 512 height 39
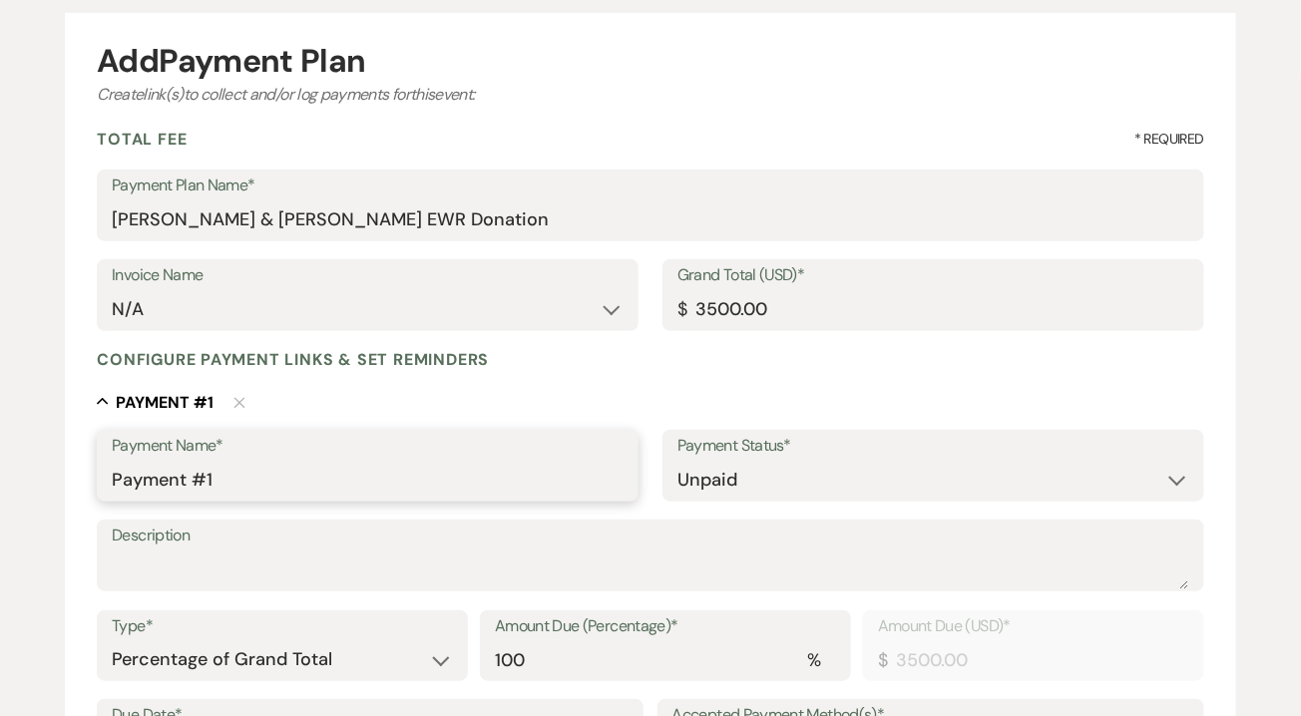
drag, startPoint x: 481, startPoint y: 331, endPoint x: 0, endPoint y: 398, distance: 485.4
click at [0, 398] on div "Add Payment Plan Create link(s) to collect and/or log payments for this event: …" at bounding box center [650, 599] width 1301 height 1217
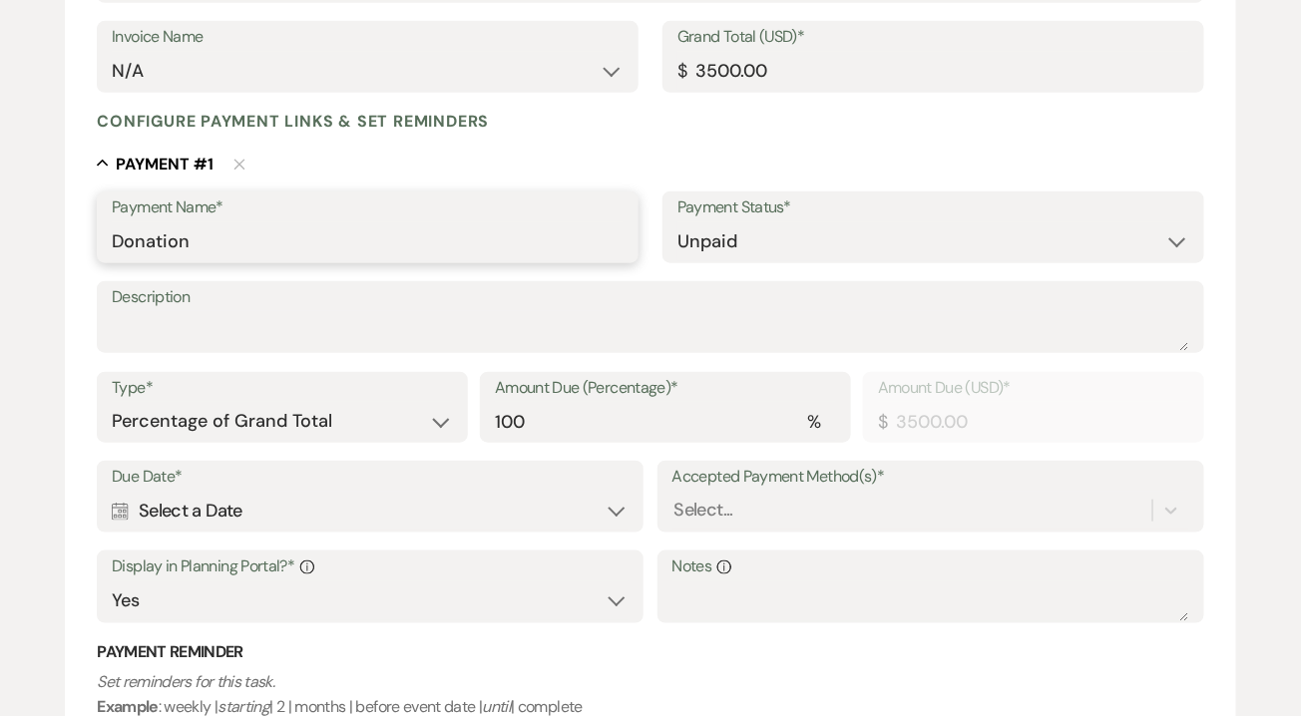
scroll to position [420, 0]
type input "Donation"
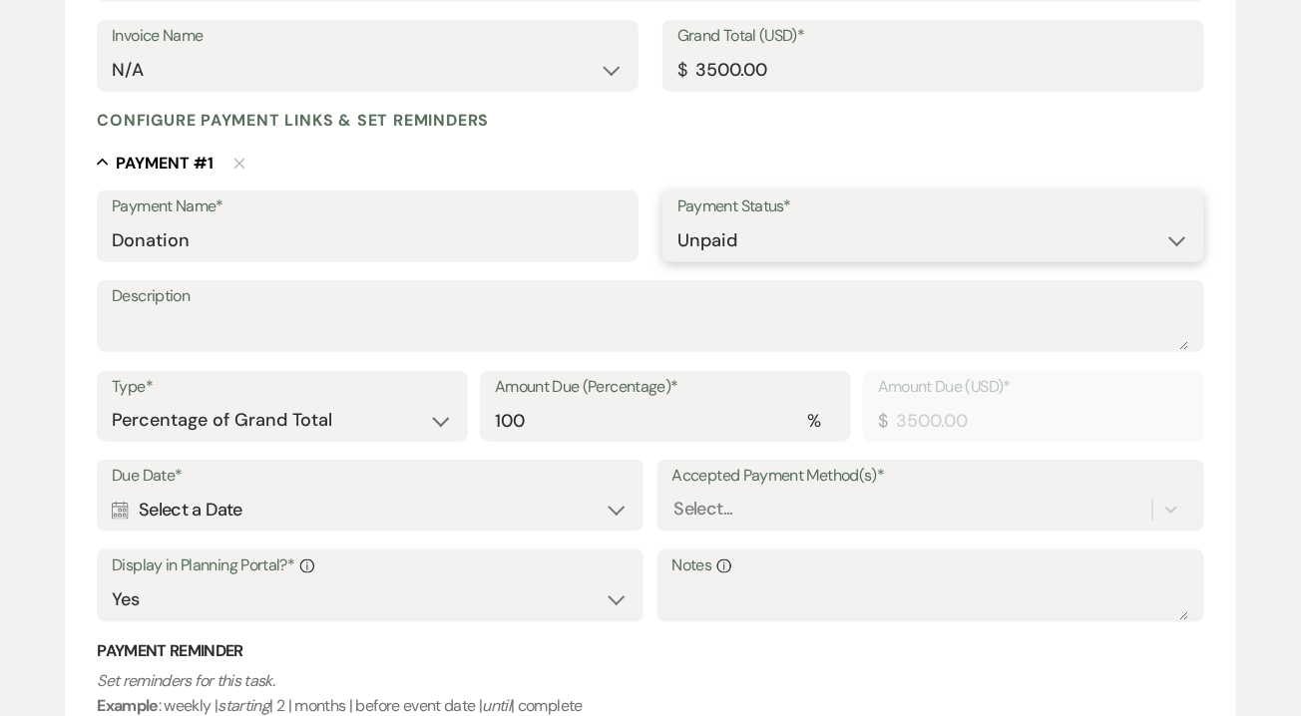
click at [898, 255] on select "Paid Unpaid" at bounding box center [933, 240] width 512 height 39
select select "1"
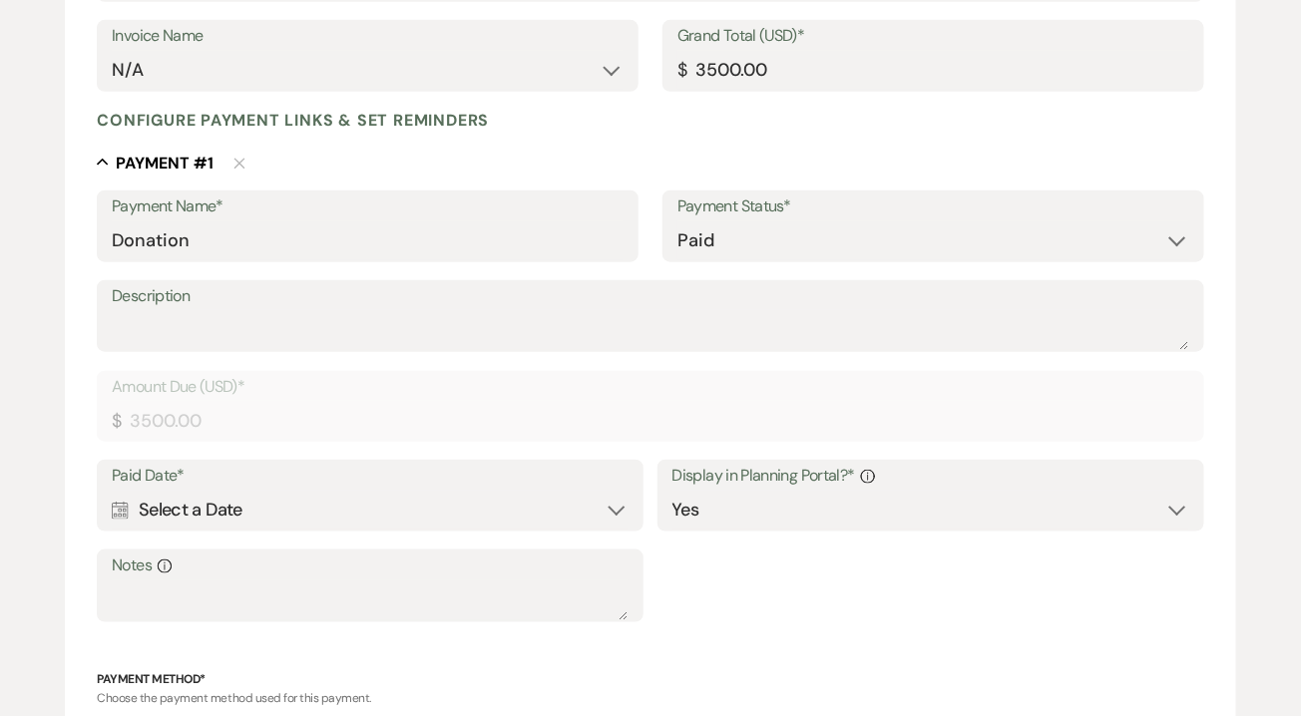
click at [618, 506] on div "Calendar Select a Date Expand" at bounding box center [370, 510] width 517 height 39
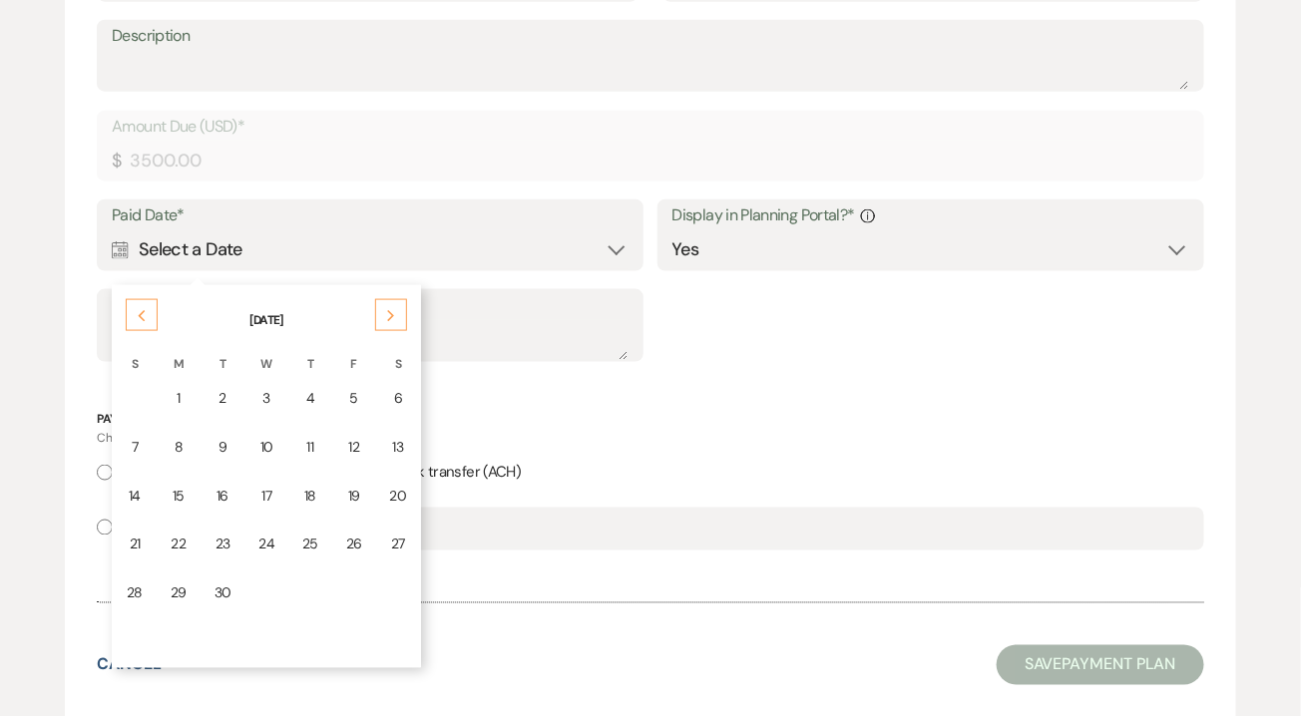
scroll to position [698, 0]
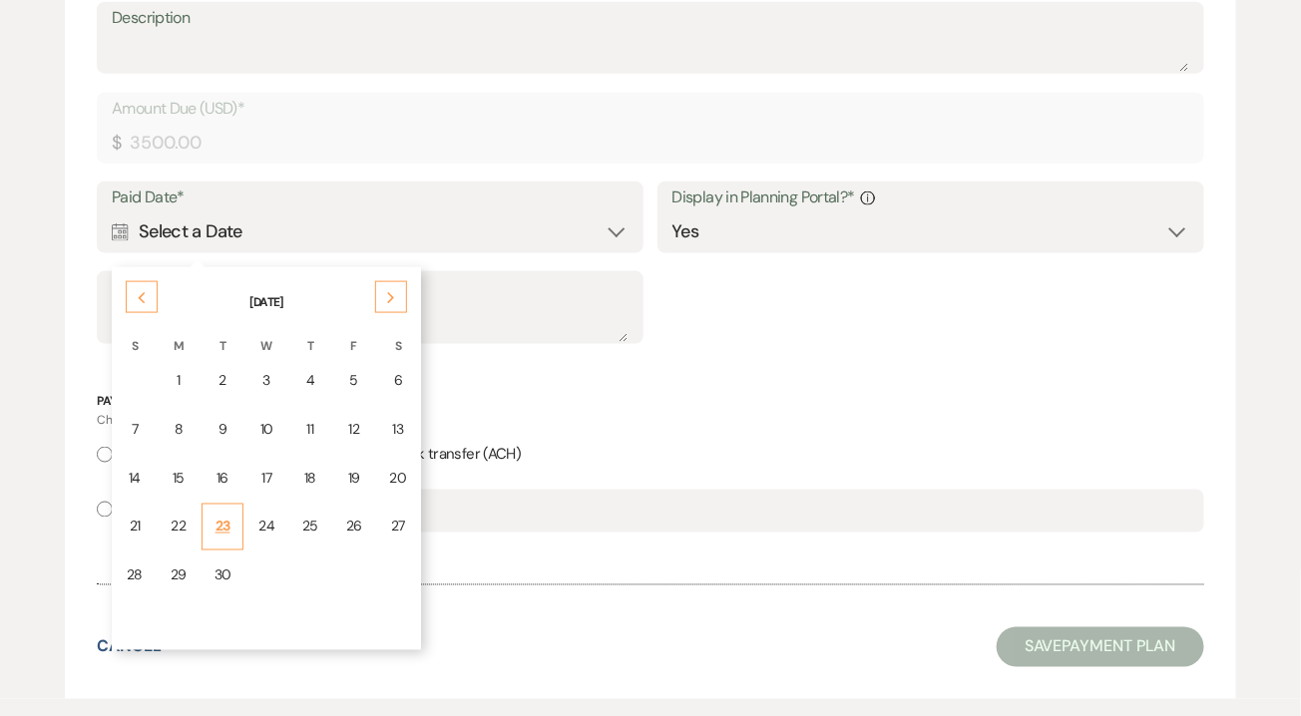
click at [224, 530] on div "23" at bounding box center [222, 527] width 17 height 21
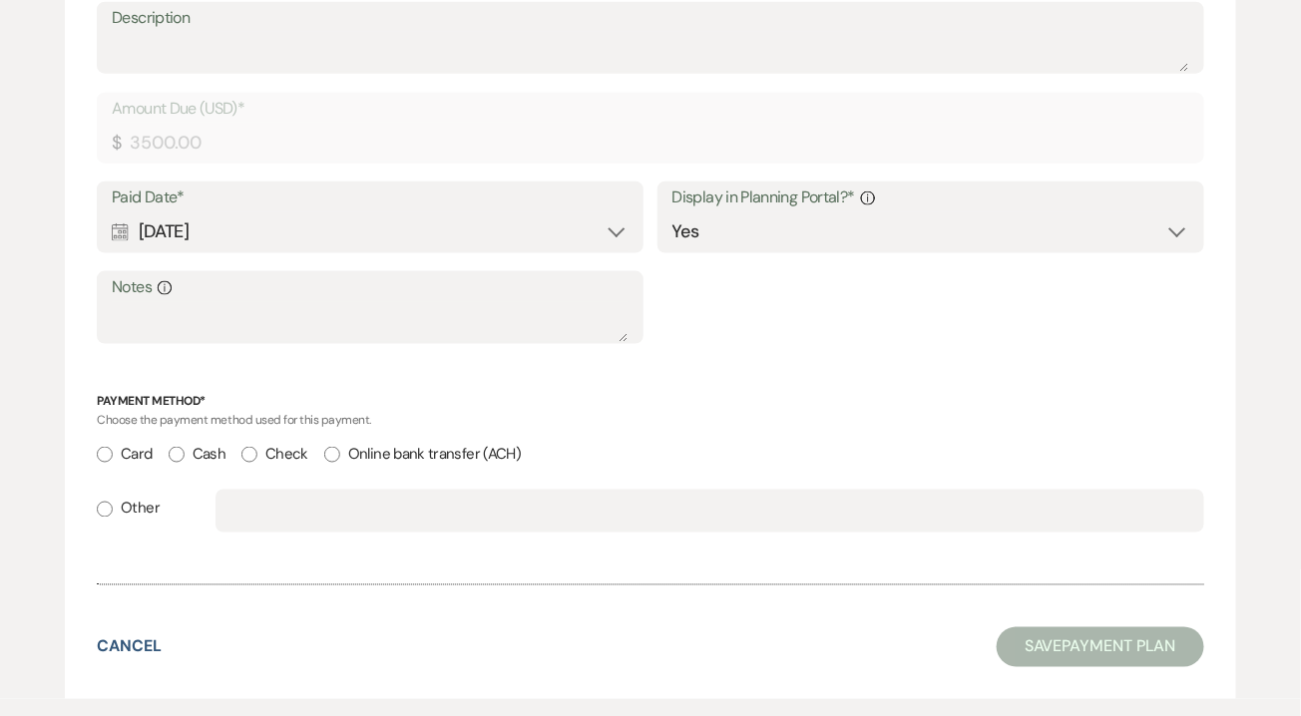
click at [111, 452] on input "Card" at bounding box center [105, 455] width 16 height 16
radio input "true"
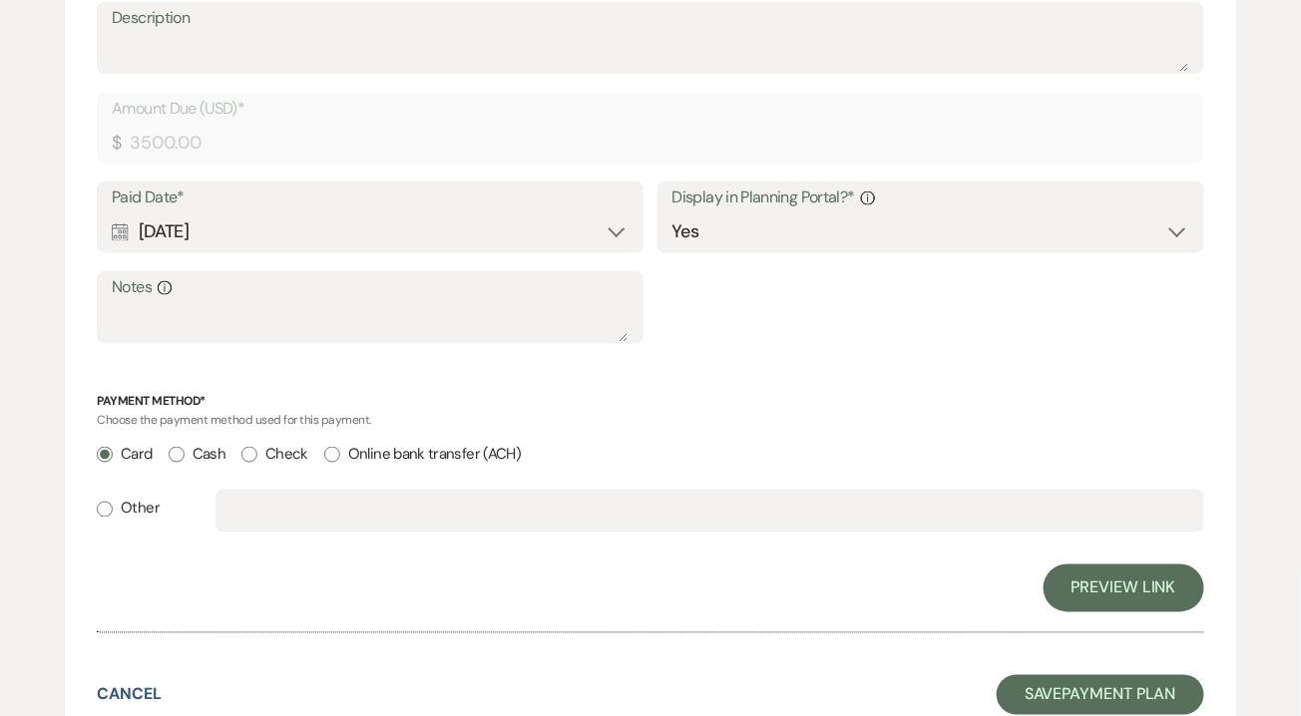
scroll to position [857, 0]
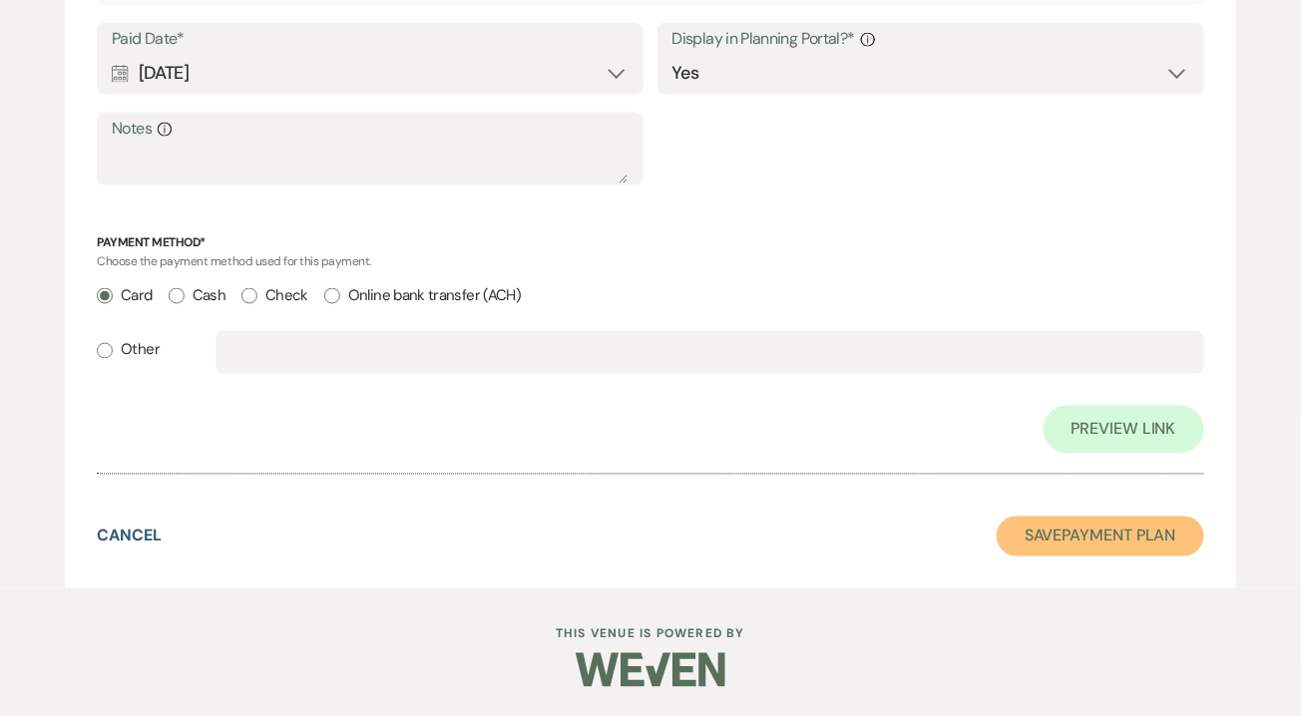
click at [1126, 540] on button "Save Payment Plan" at bounding box center [1099, 537] width 207 height 40
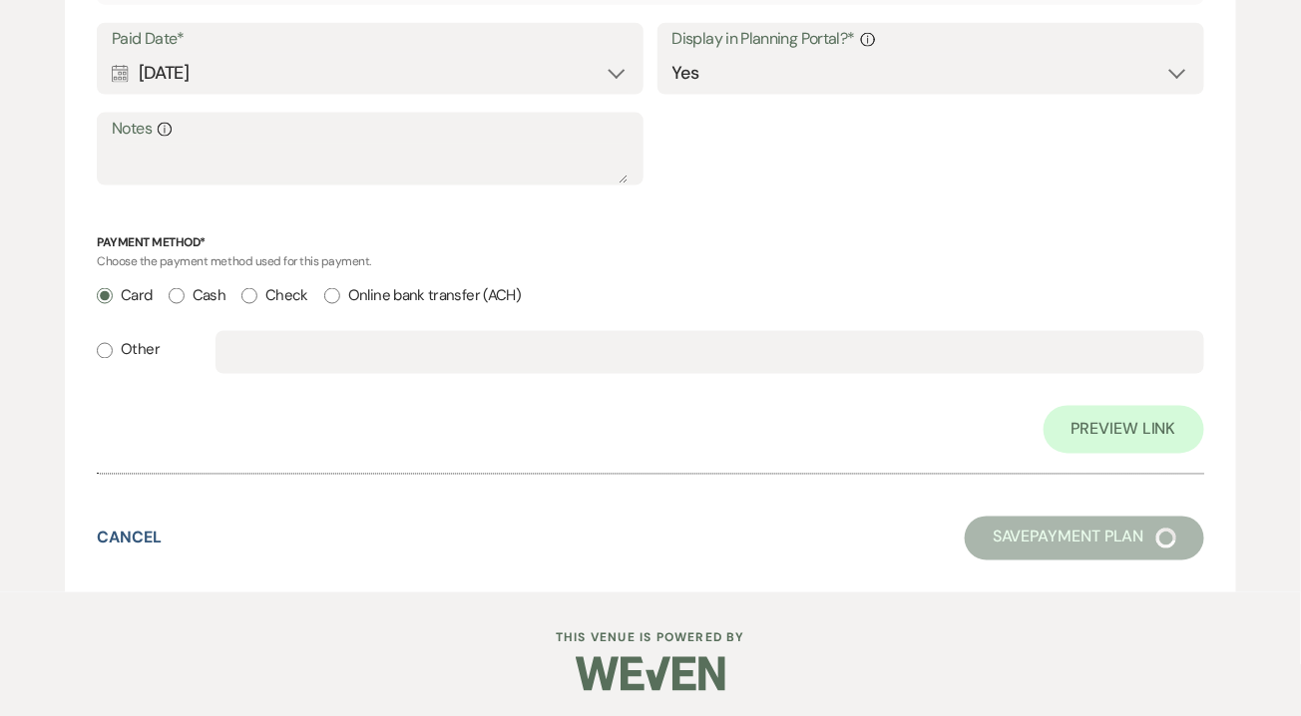
select select "5"
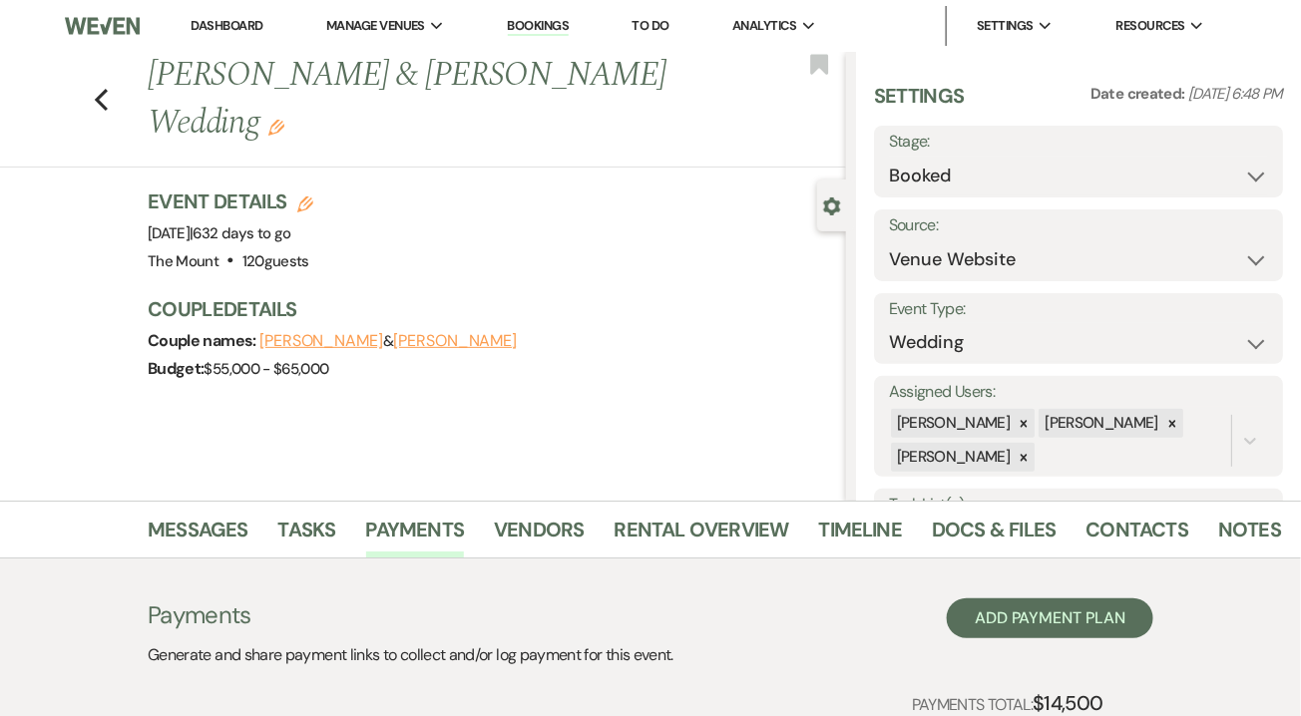
click at [243, 25] on link "Dashboard" at bounding box center [227, 25] width 72 height 17
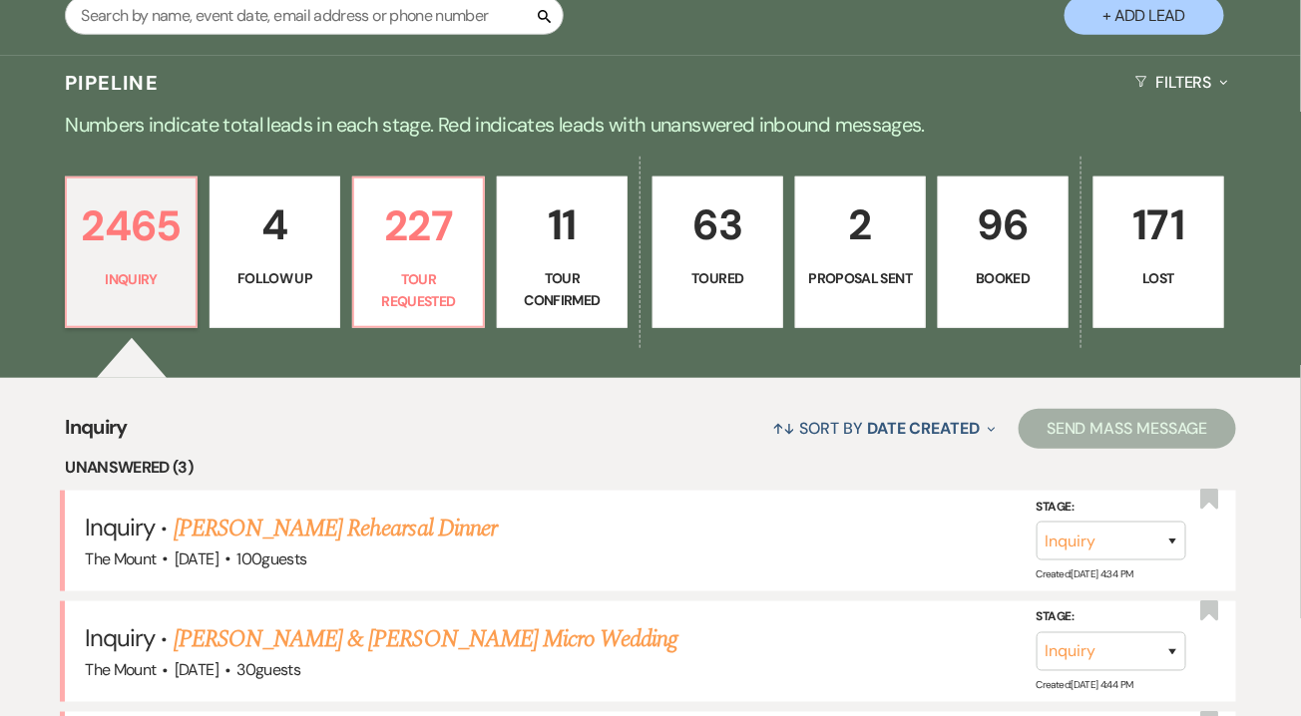
scroll to position [397, 0]
click at [427, 249] on p "227" at bounding box center [418, 225] width 105 height 67
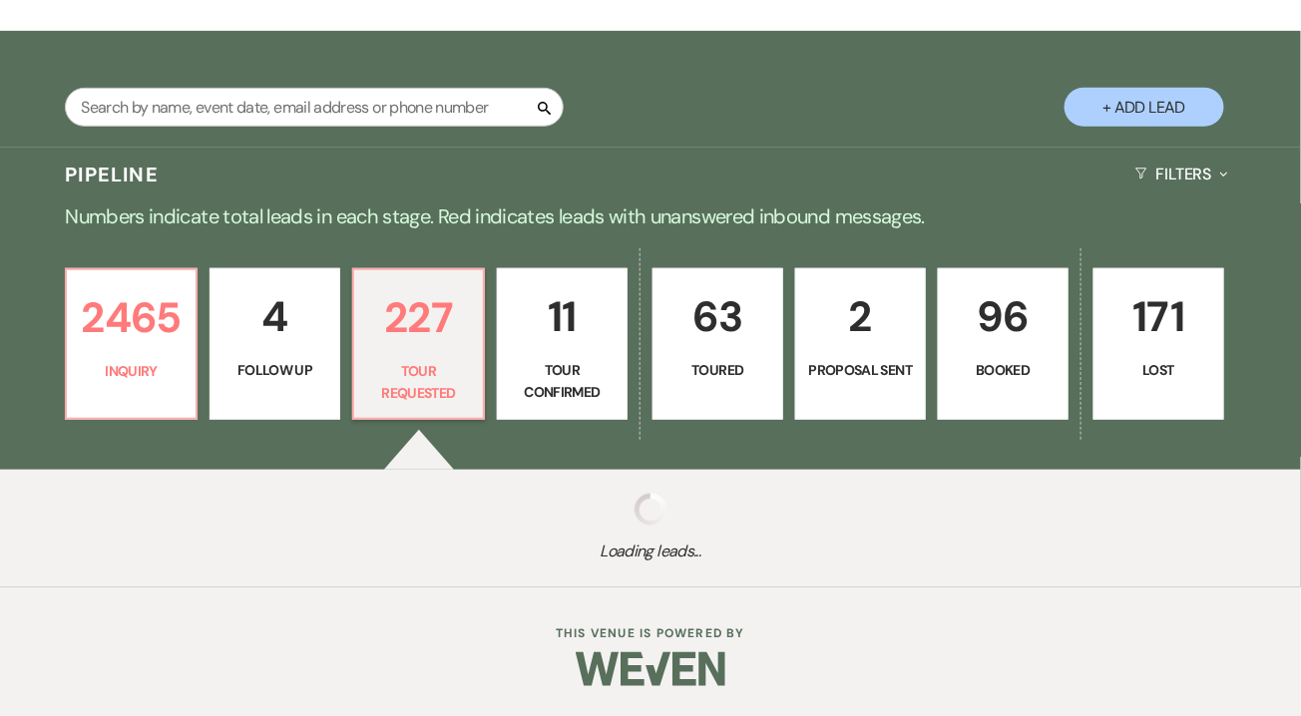
scroll to position [303, 0]
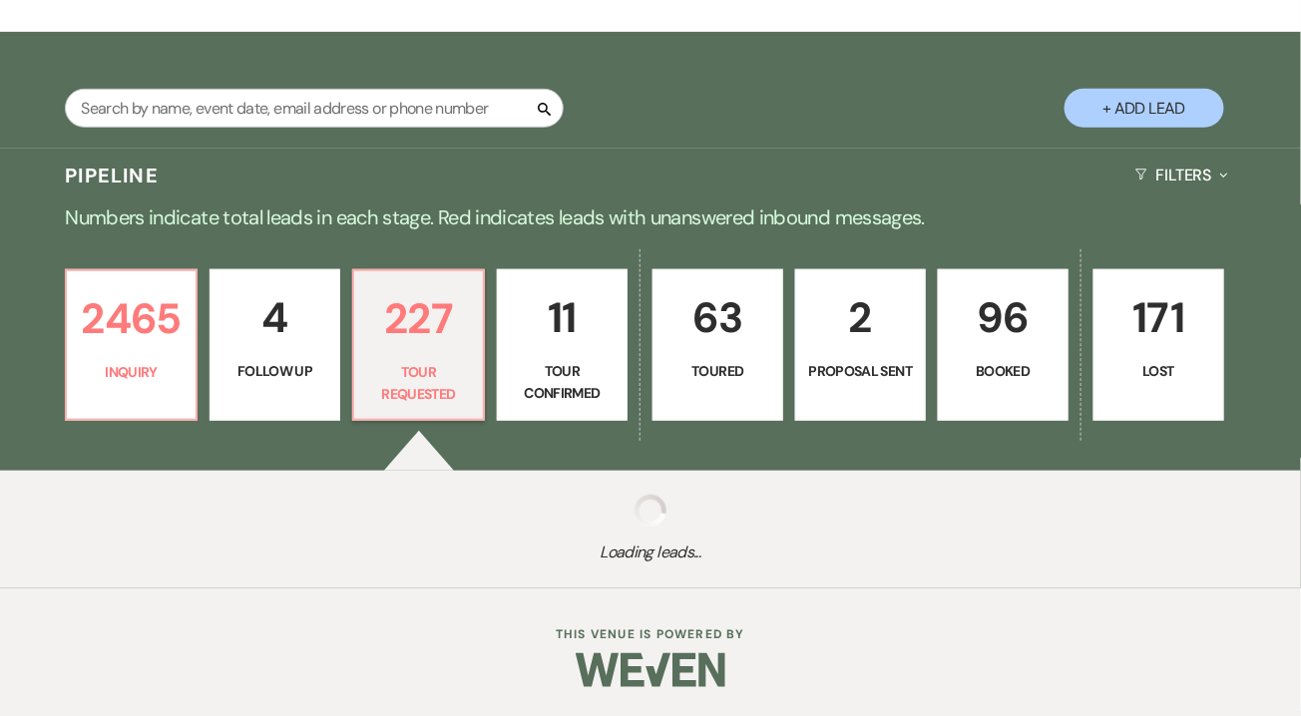
select select "2"
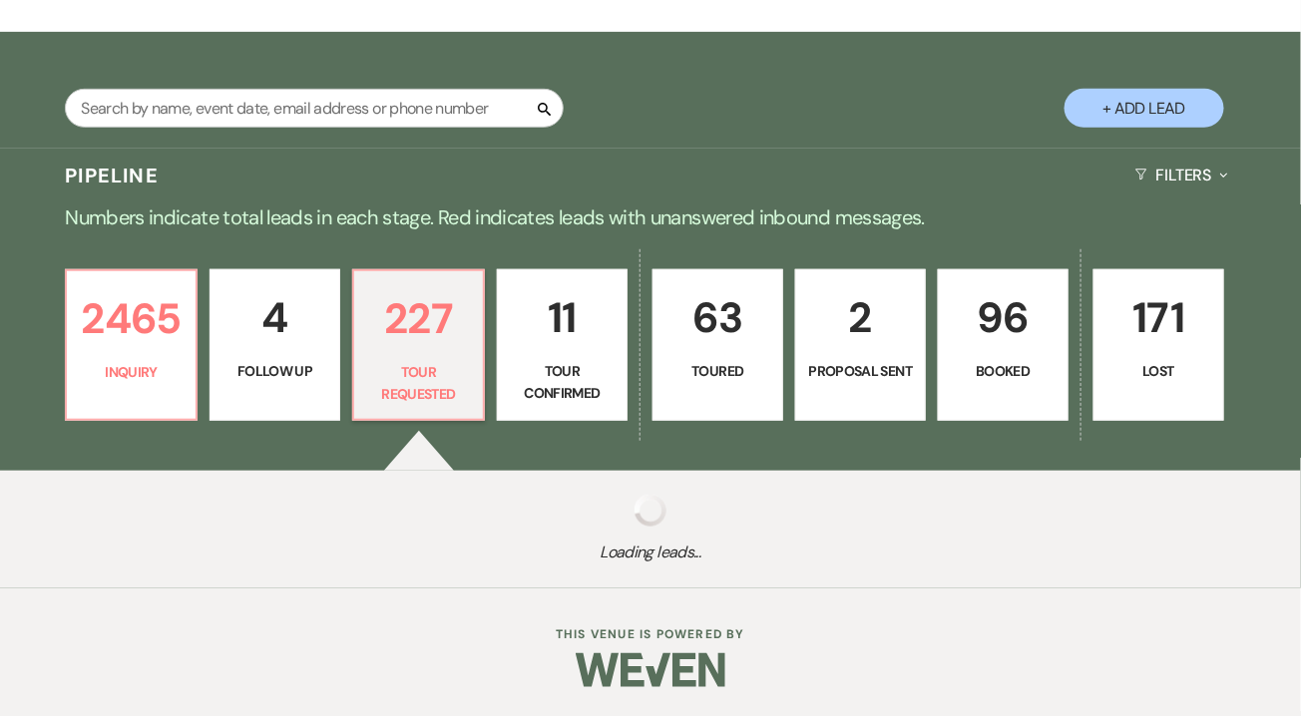
select select "2"
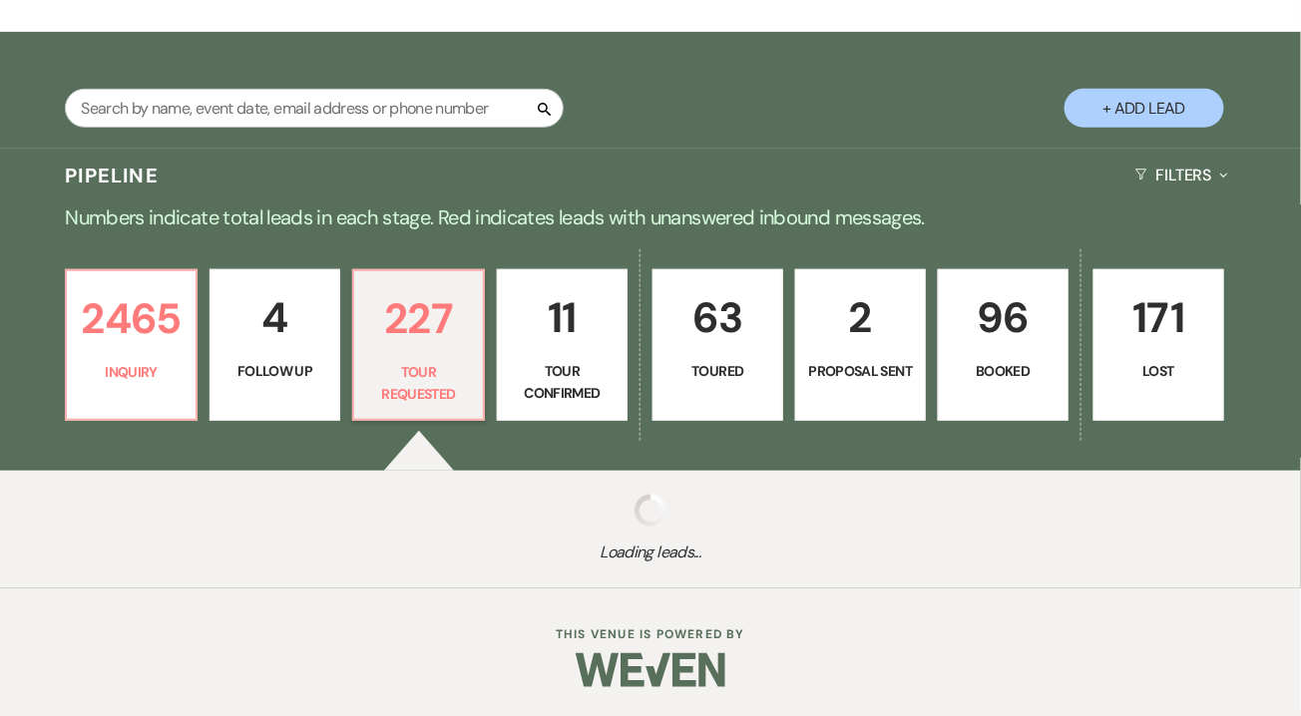
select select "2"
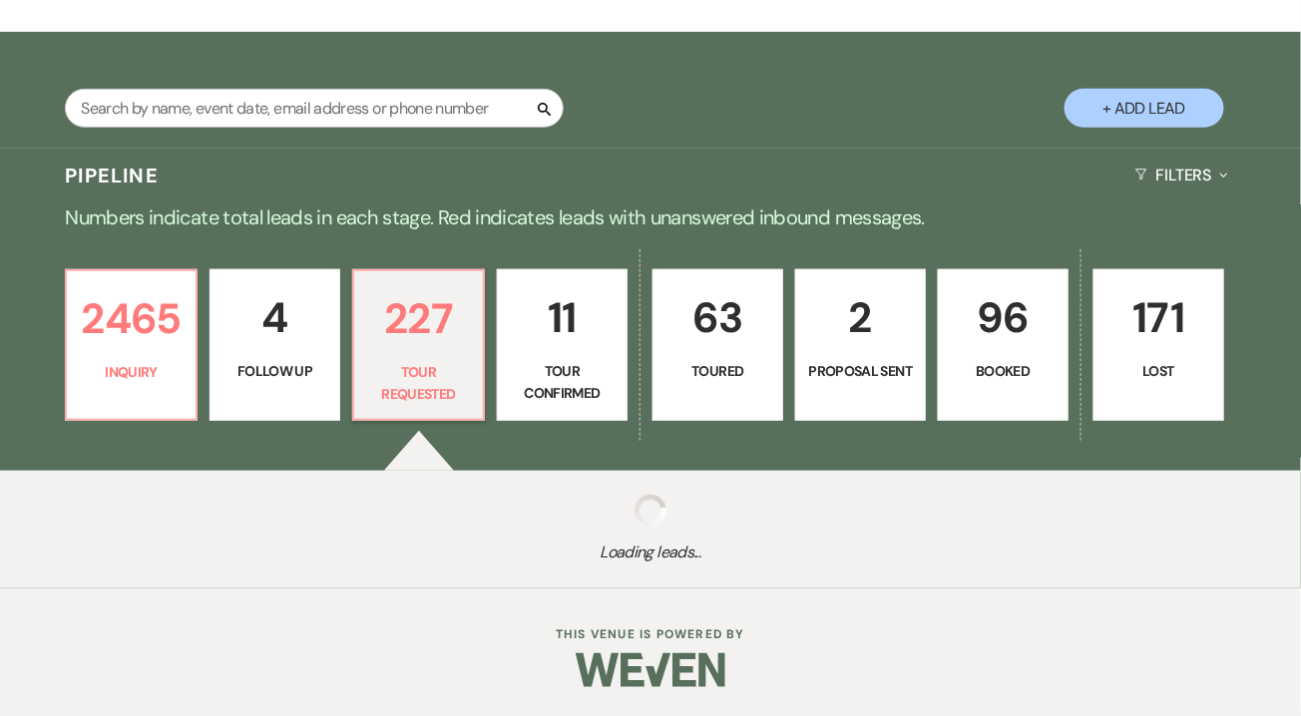
select select "2"
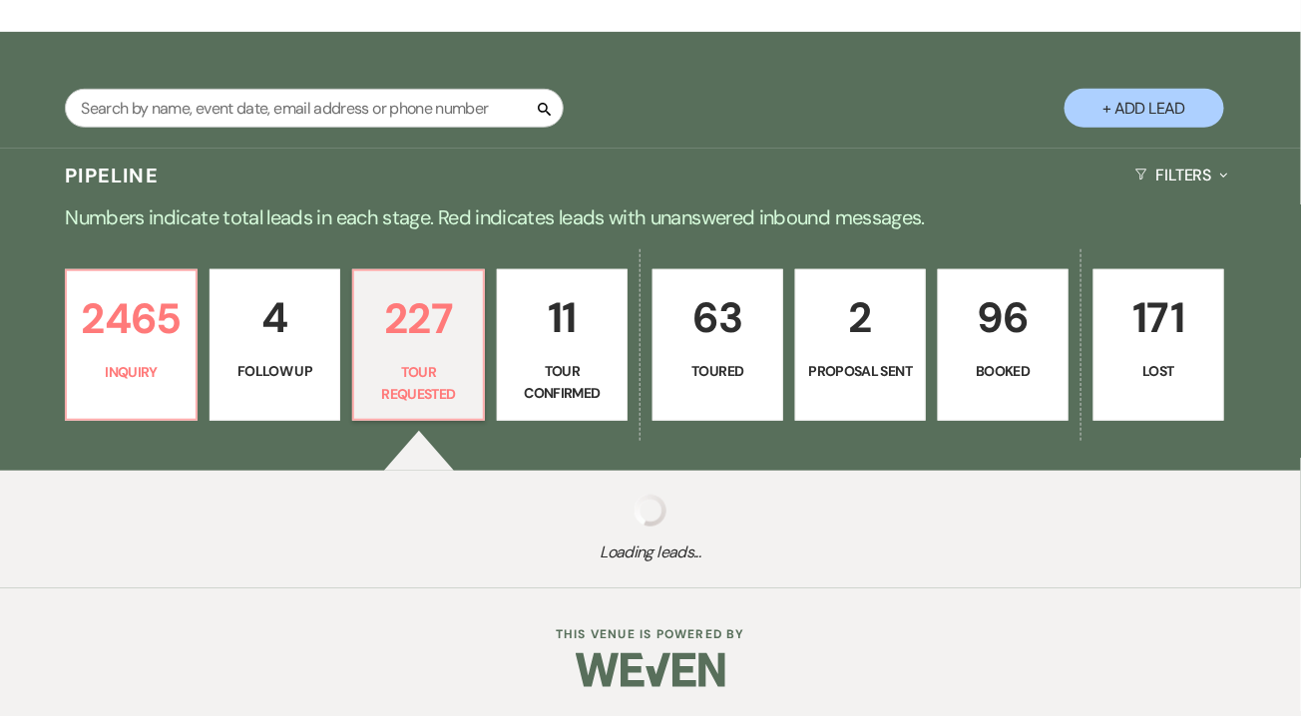
select select "2"
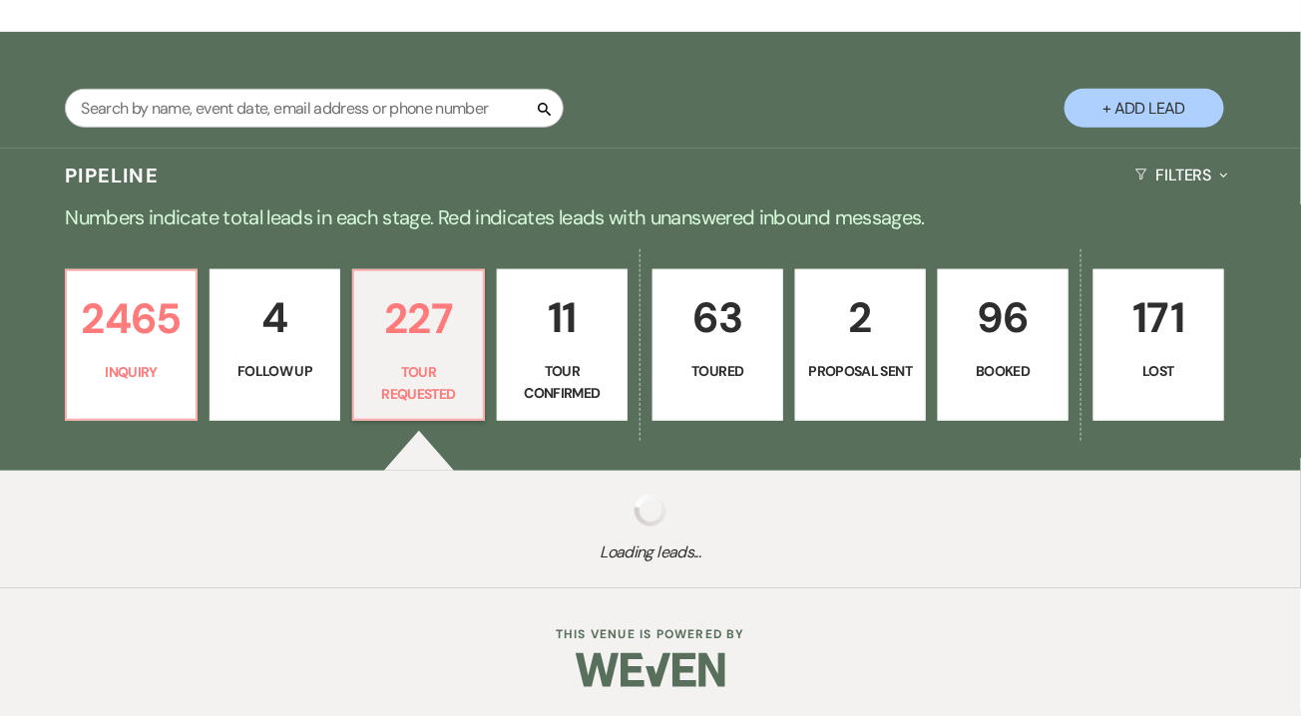
select select "2"
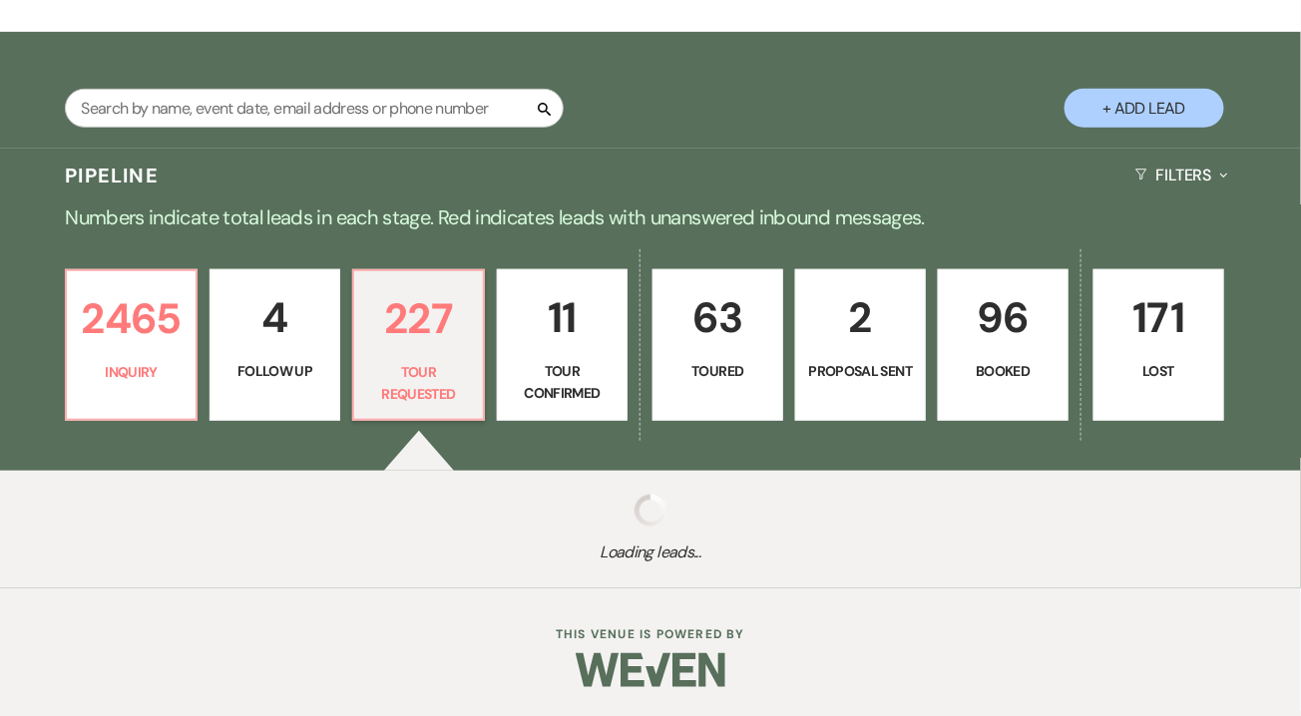
select select "2"
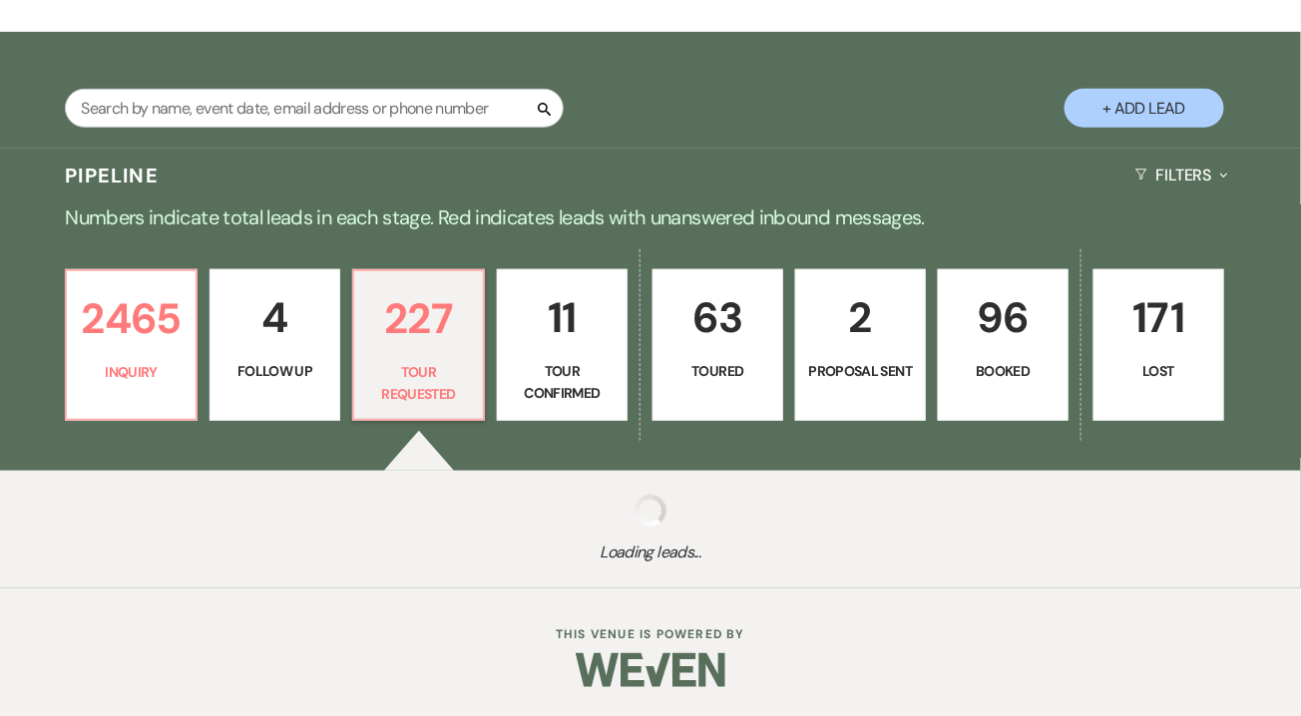
select select "2"
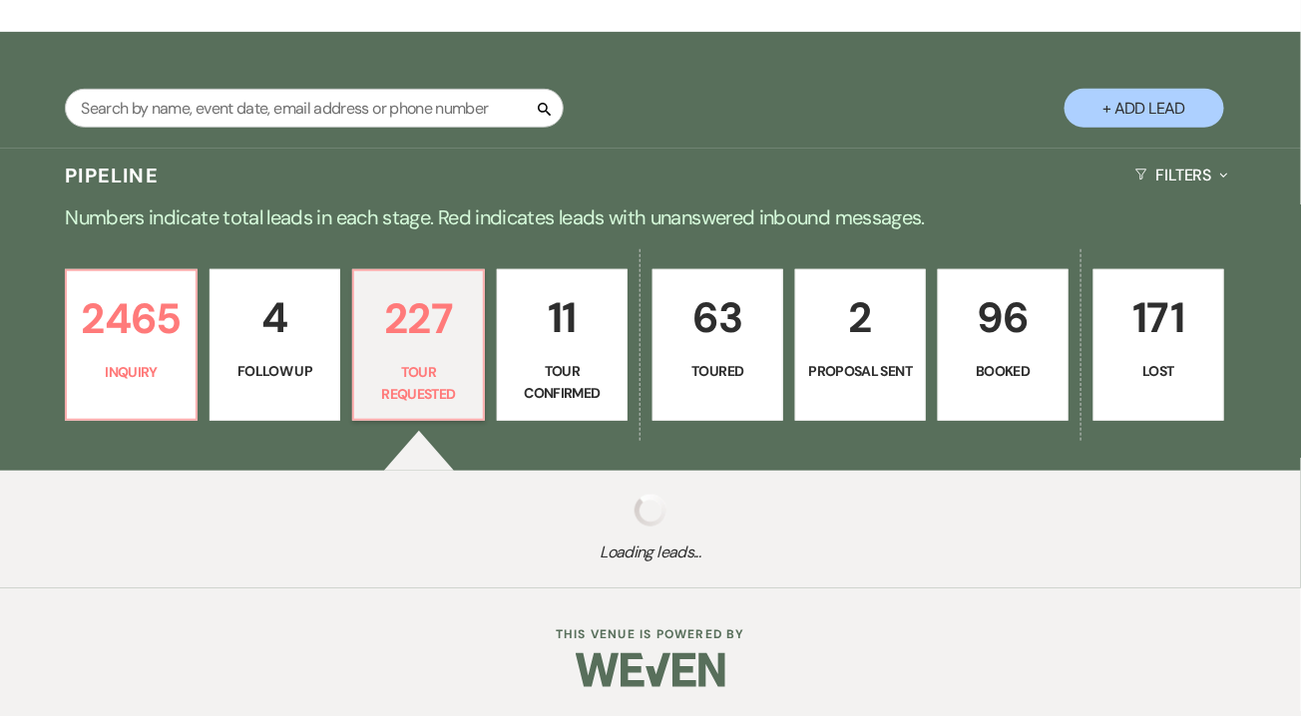
select select "2"
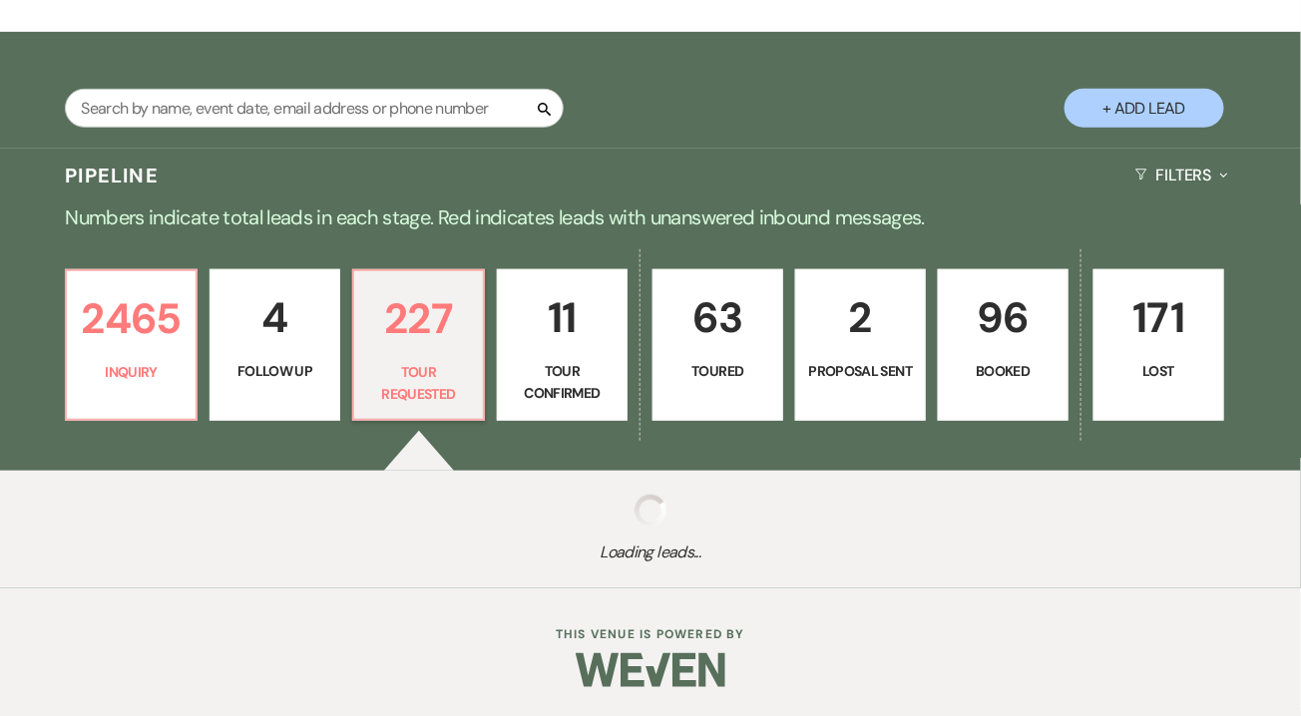
select select "2"
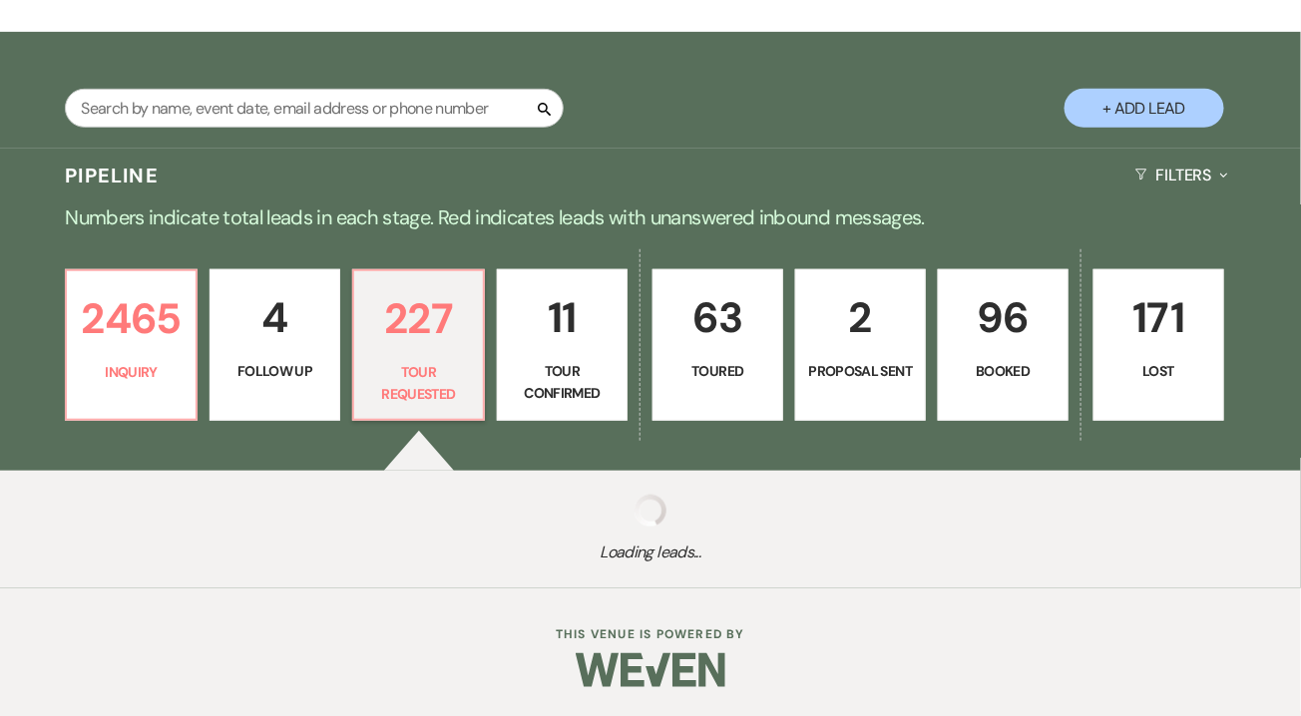
select select "2"
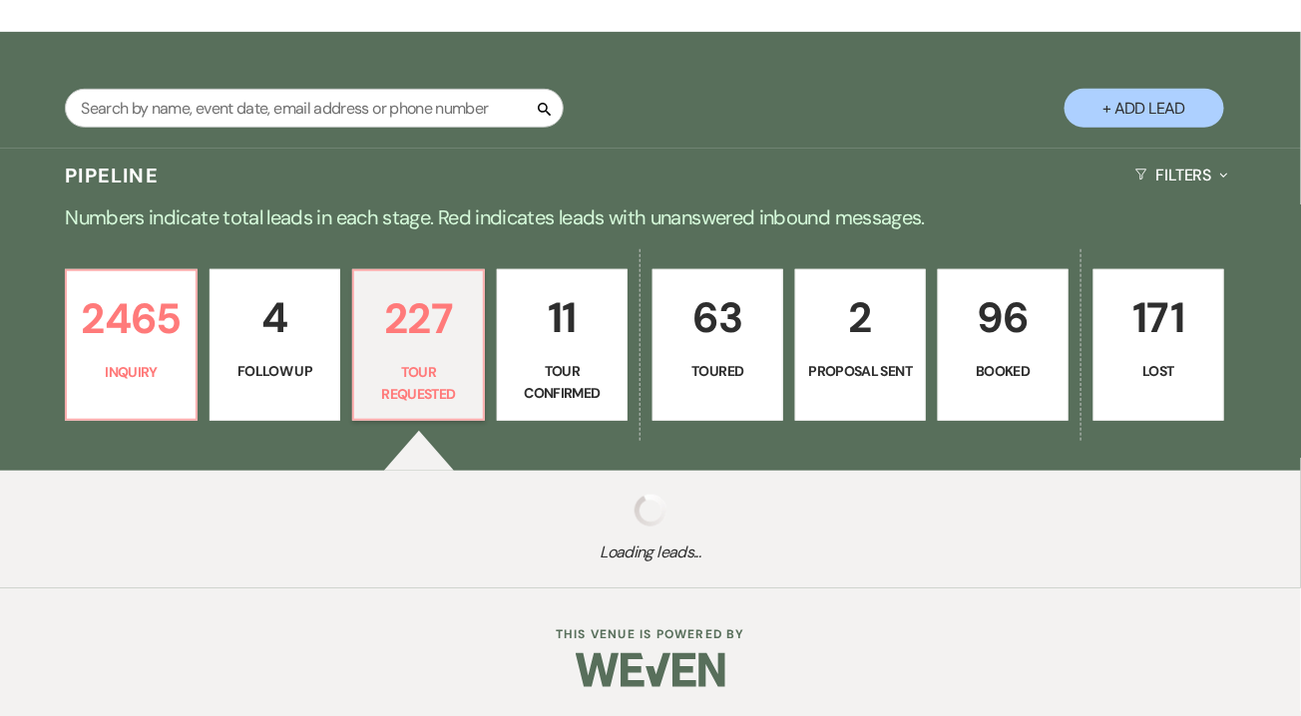
select select "2"
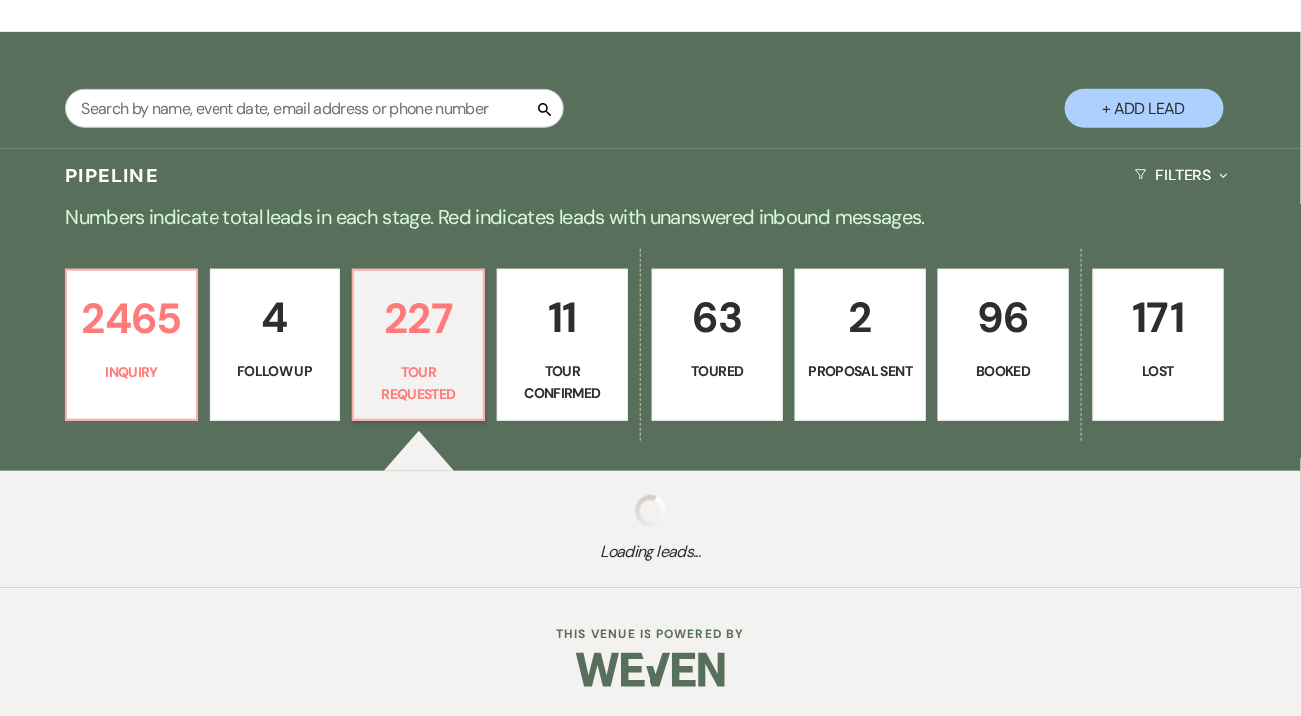
select select "2"
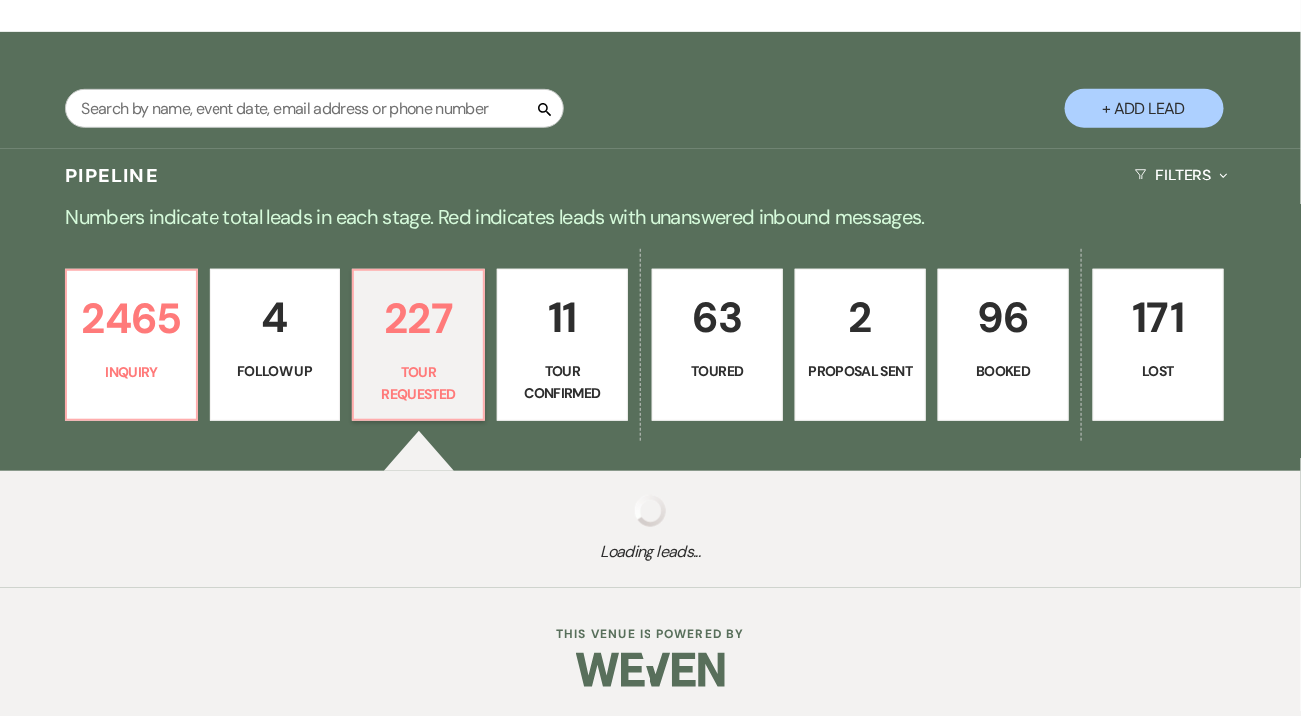
select select "2"
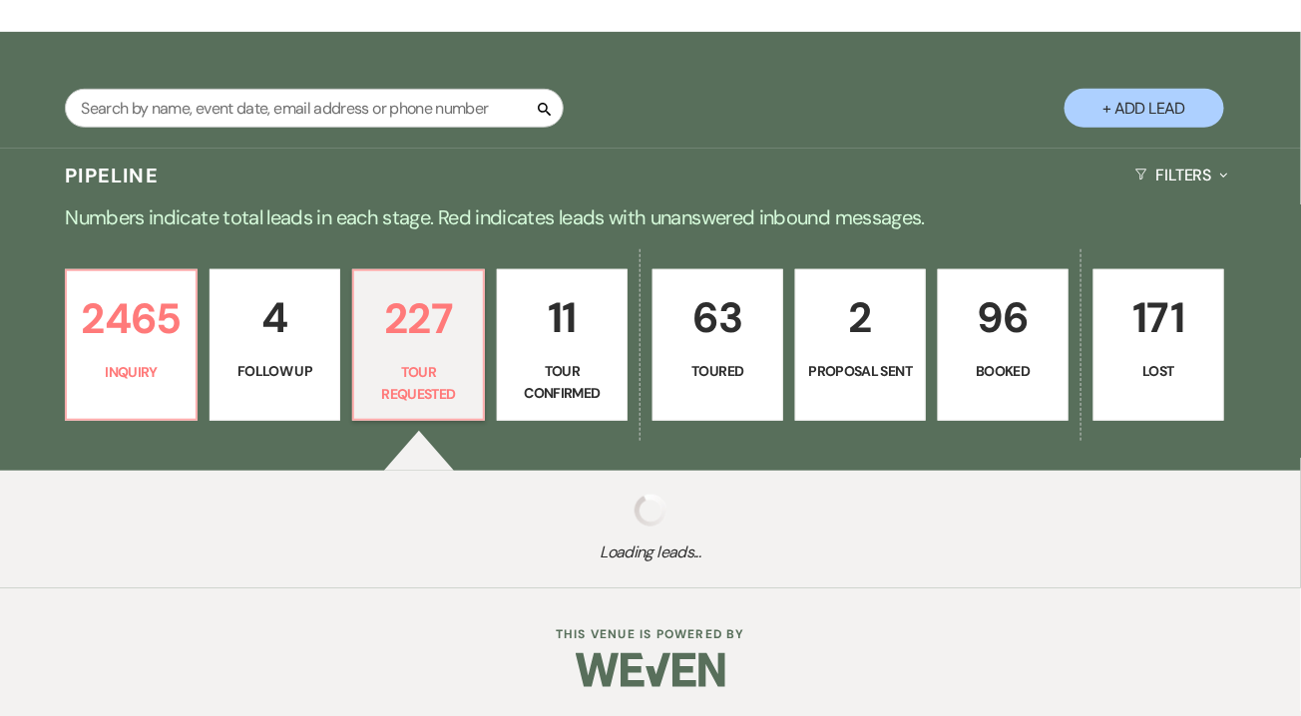
select select "2"
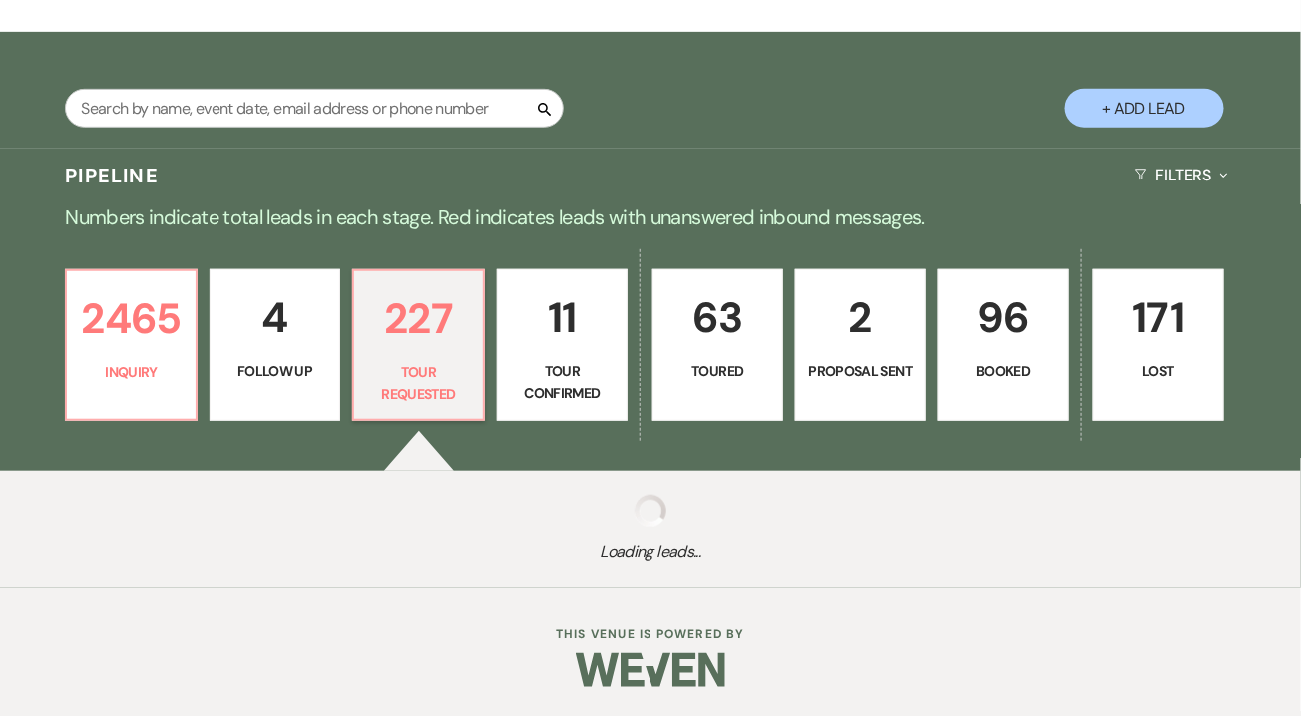
select select "2"
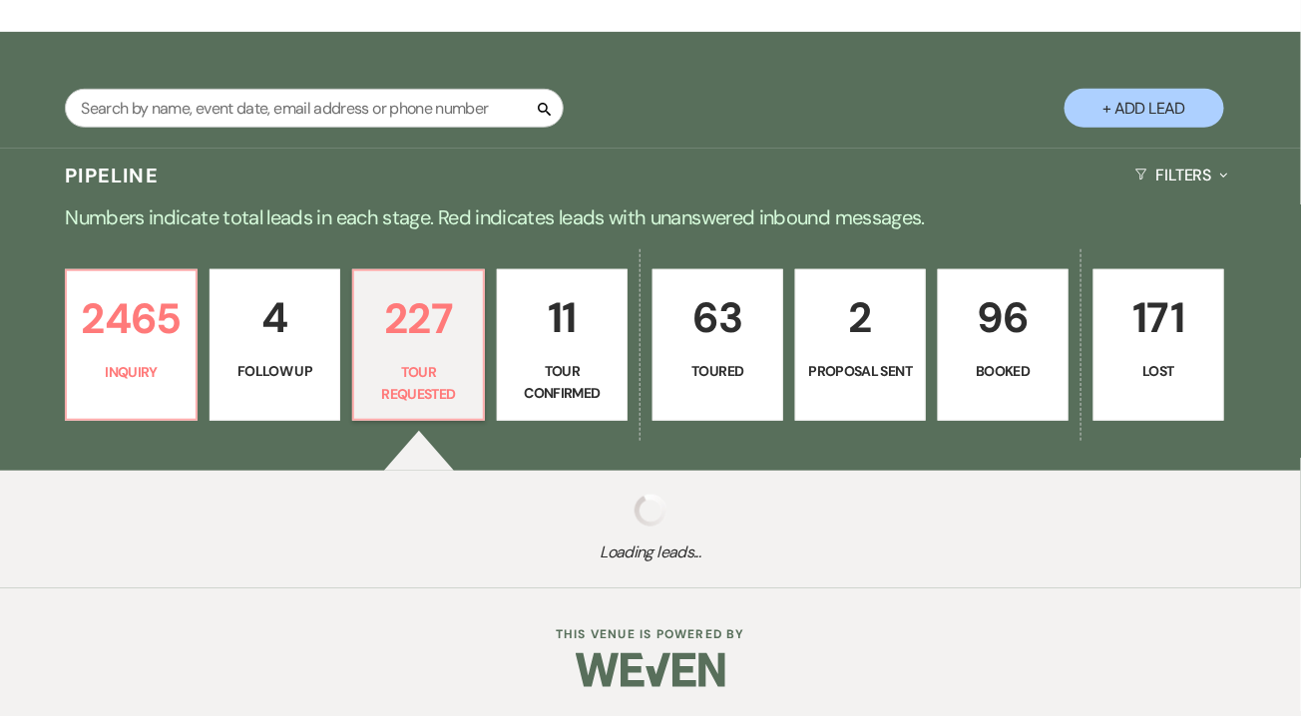
select select "2"
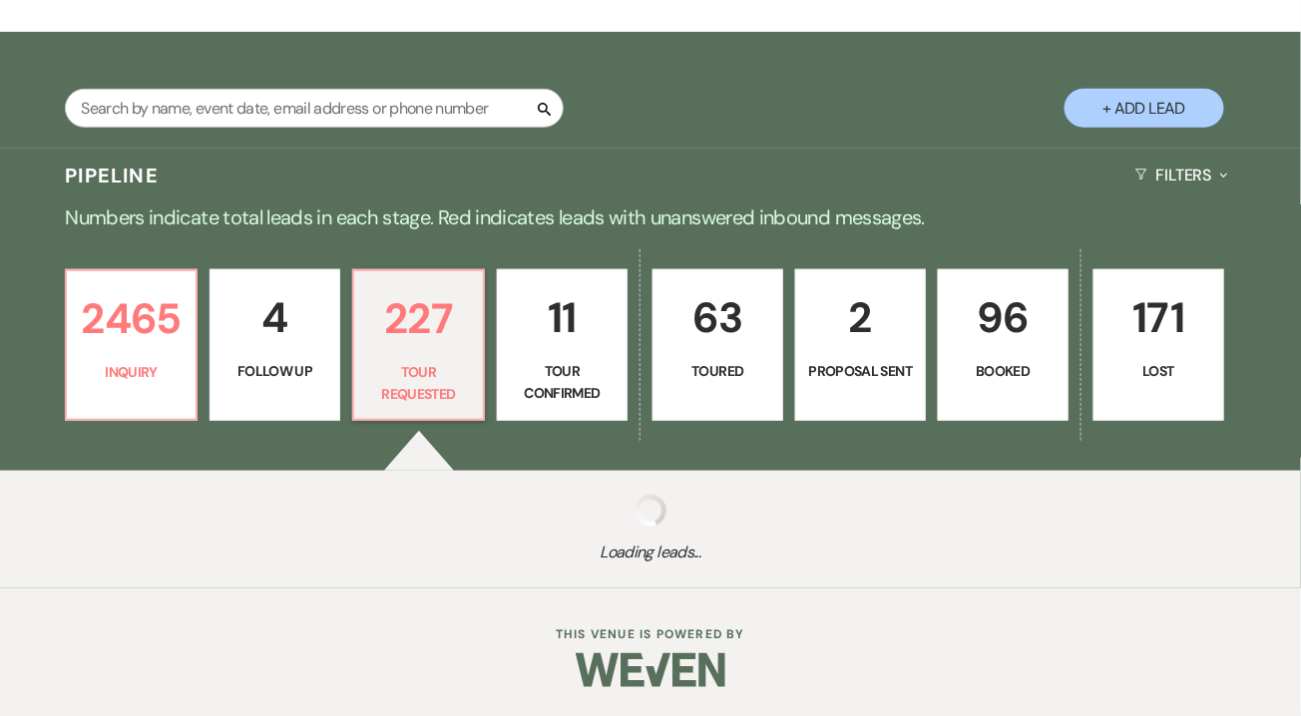
select select "2"
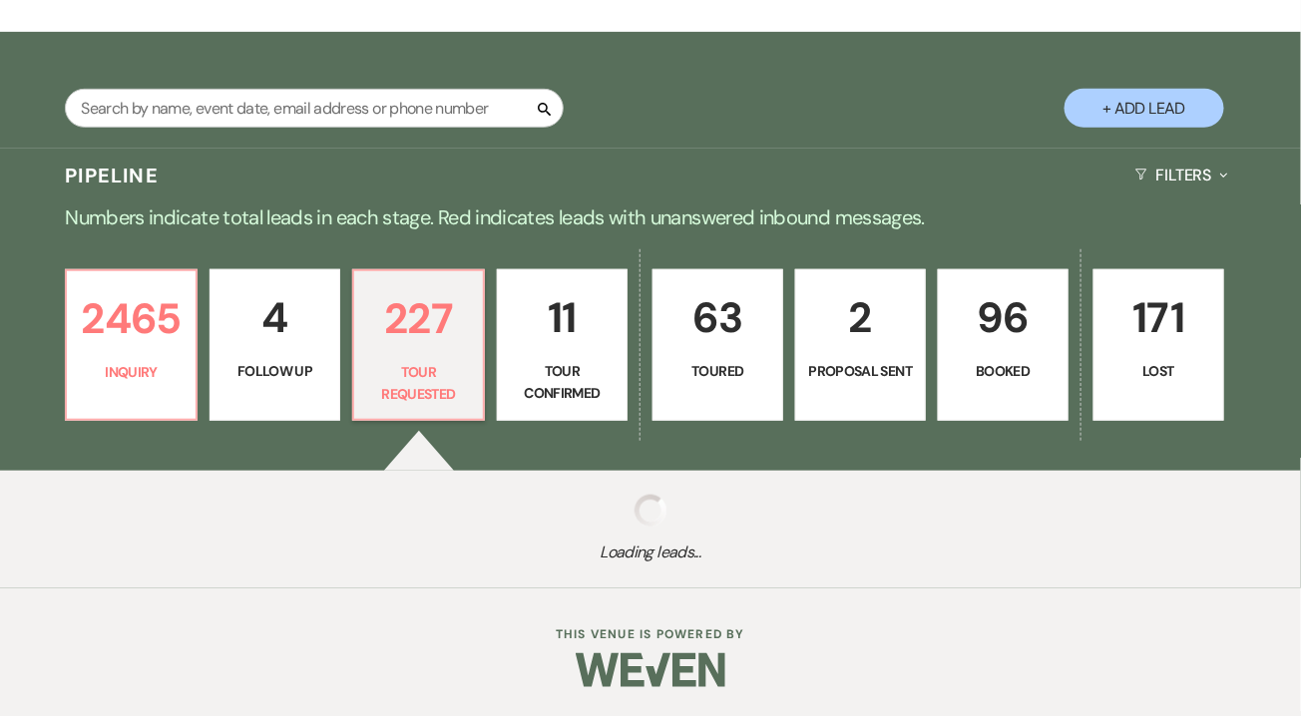
select select "2"
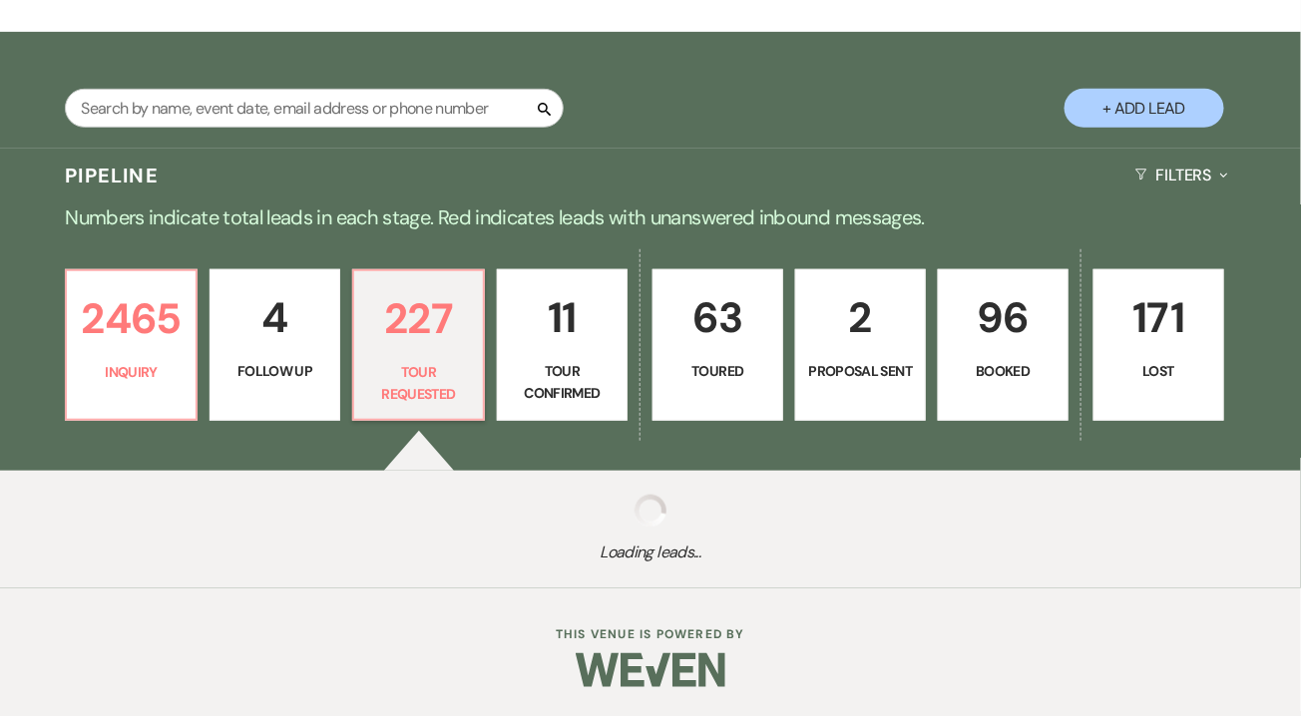
select select "2"
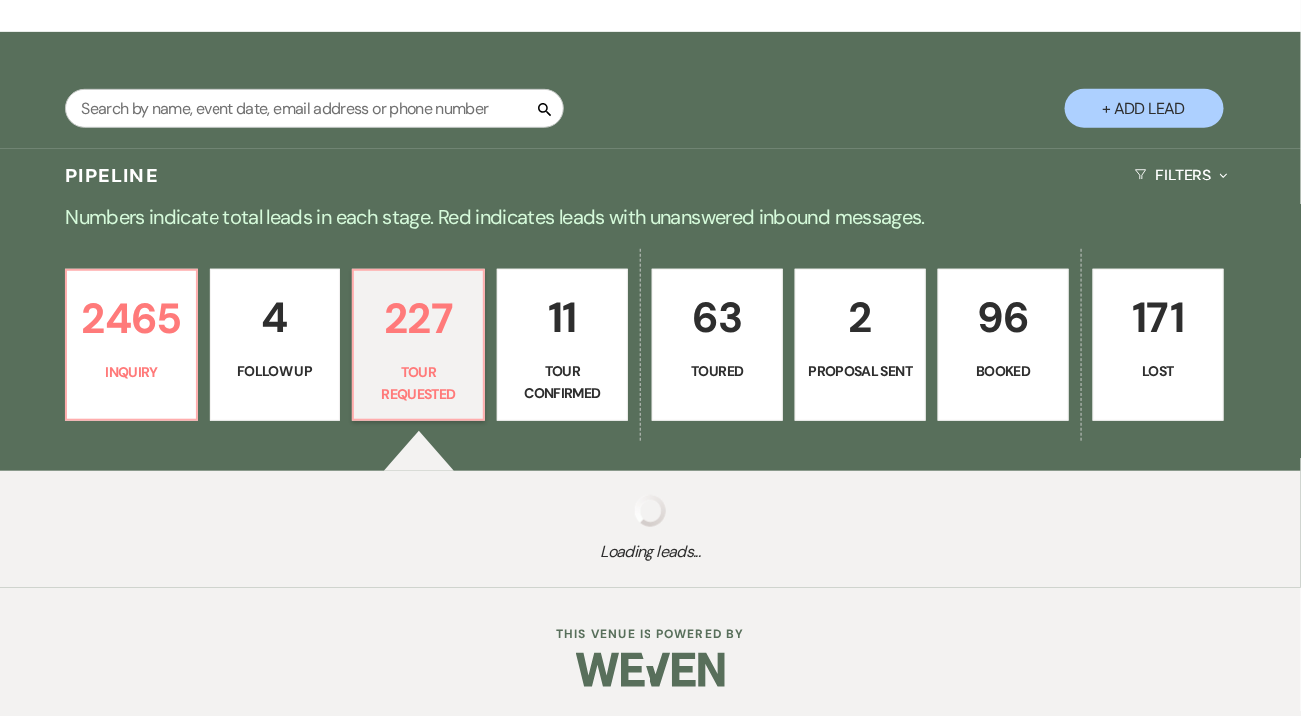
select select "2"
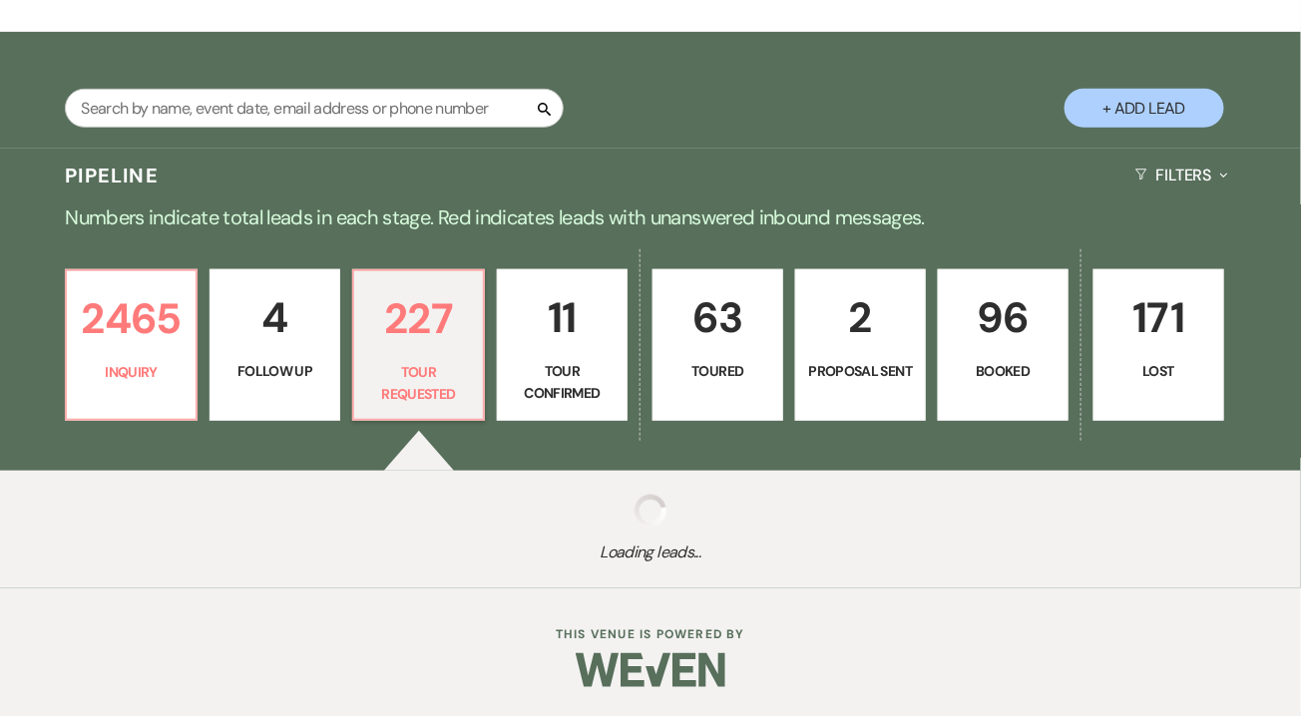
select select "2"
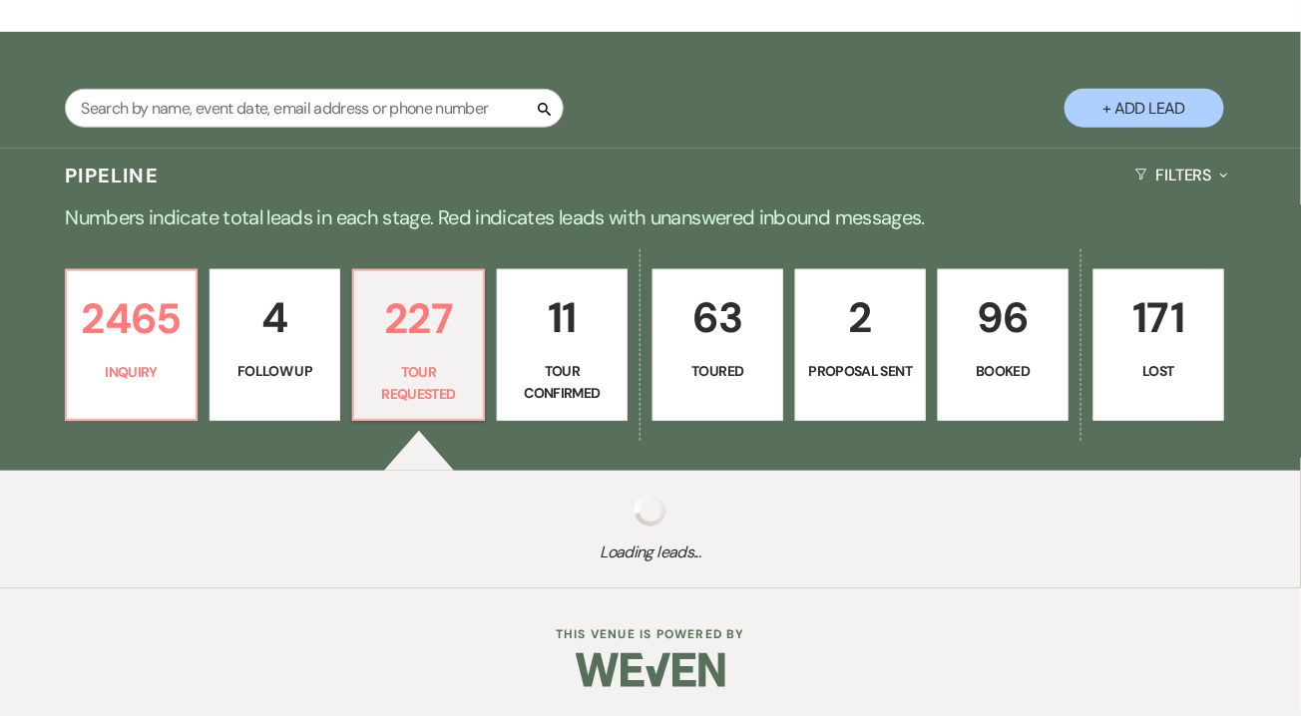
select select "2"
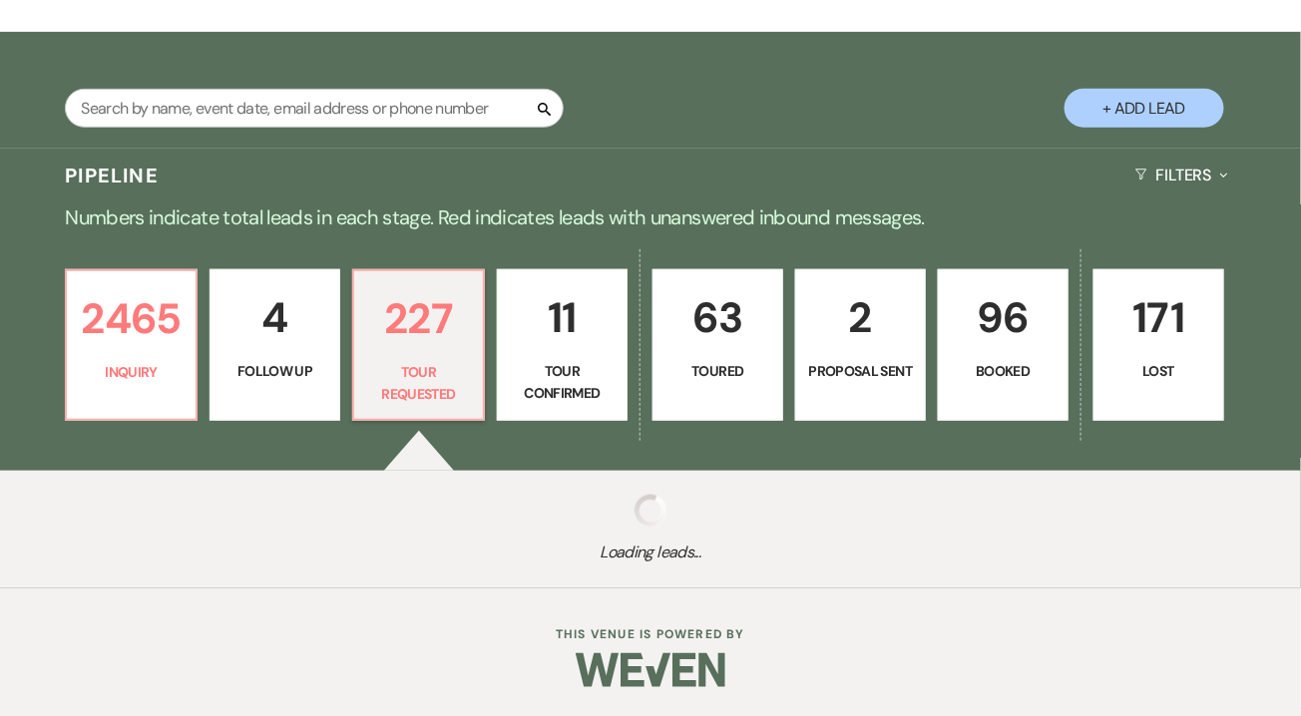
select select "2"
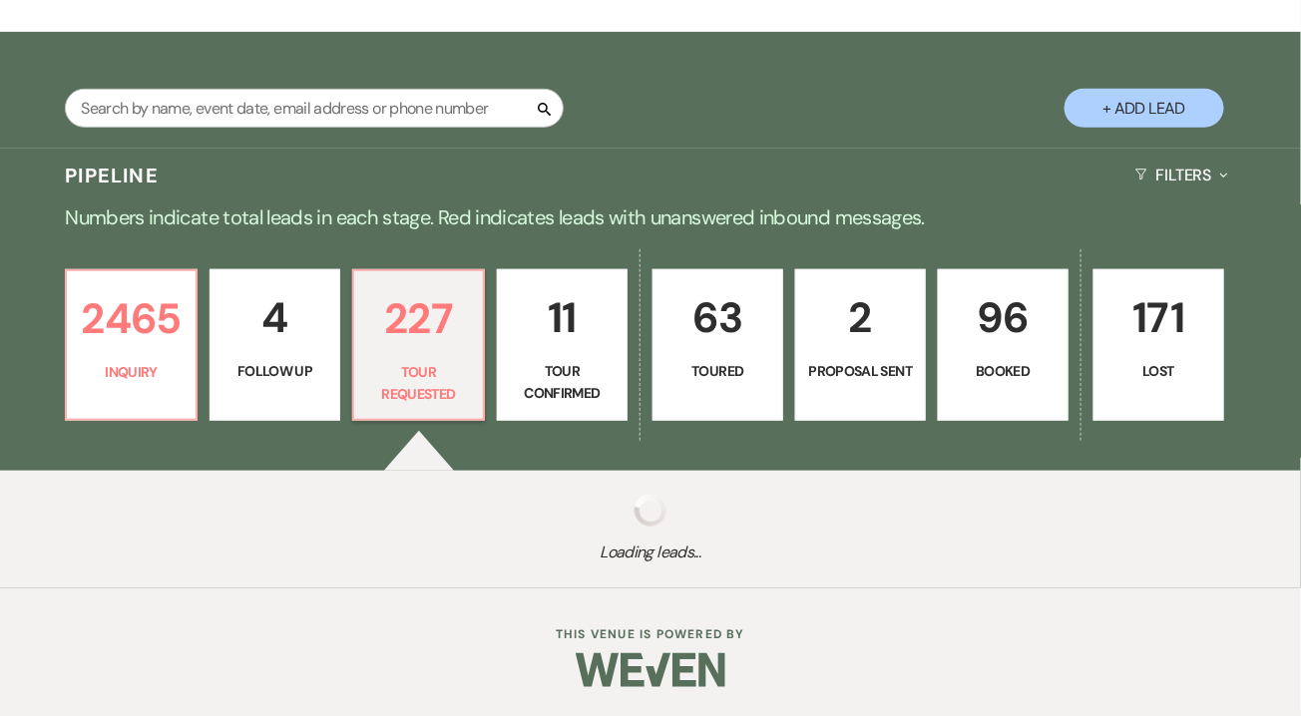
select select "2"
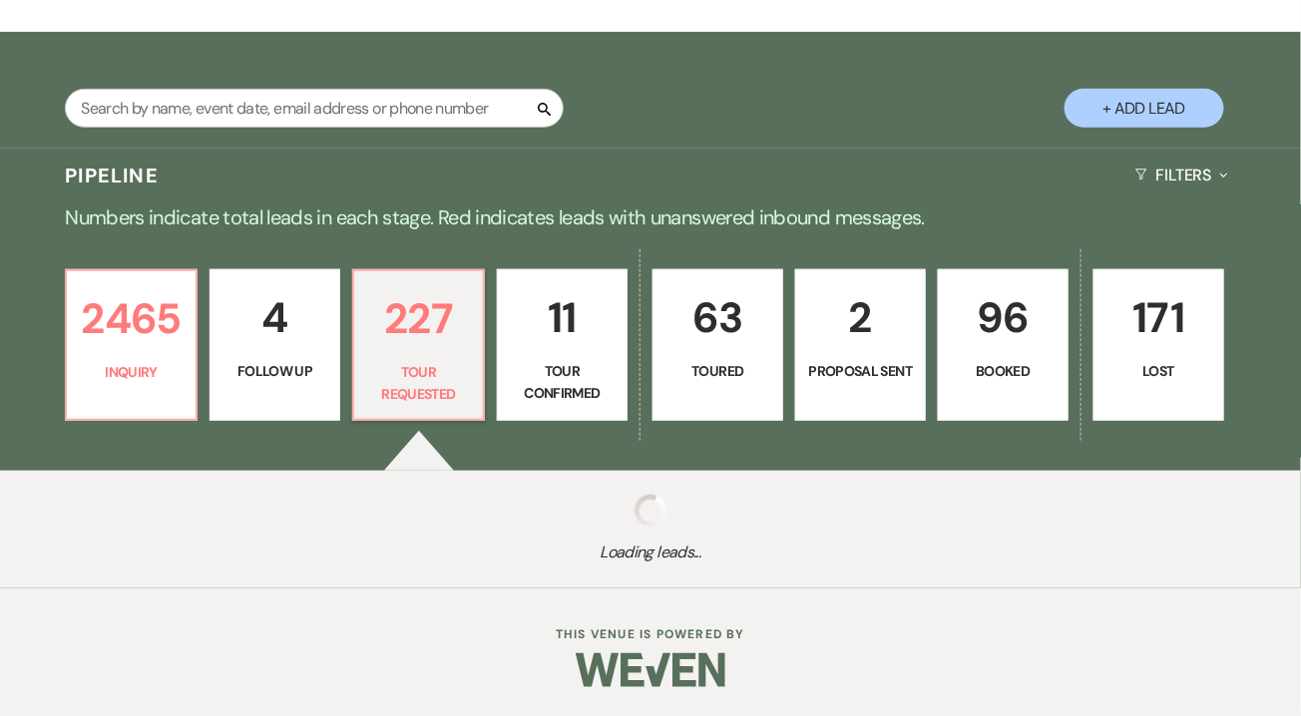
select select "2"
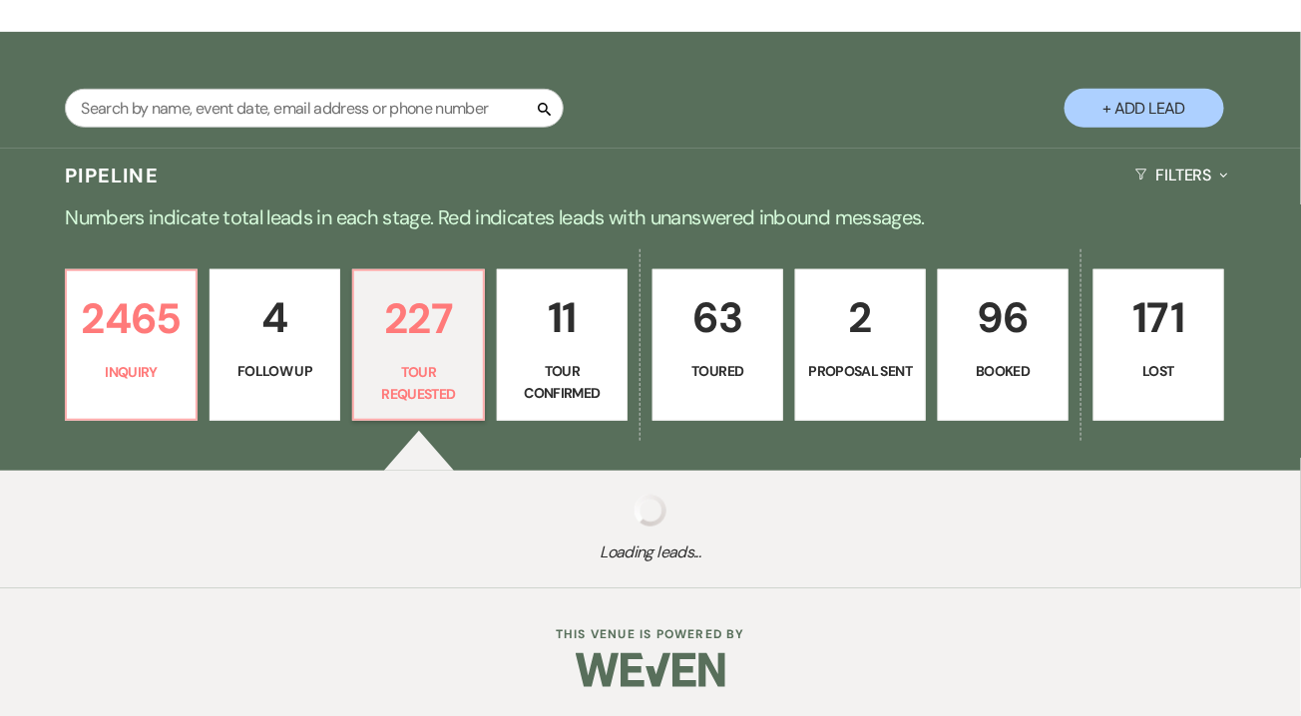
select select "2"
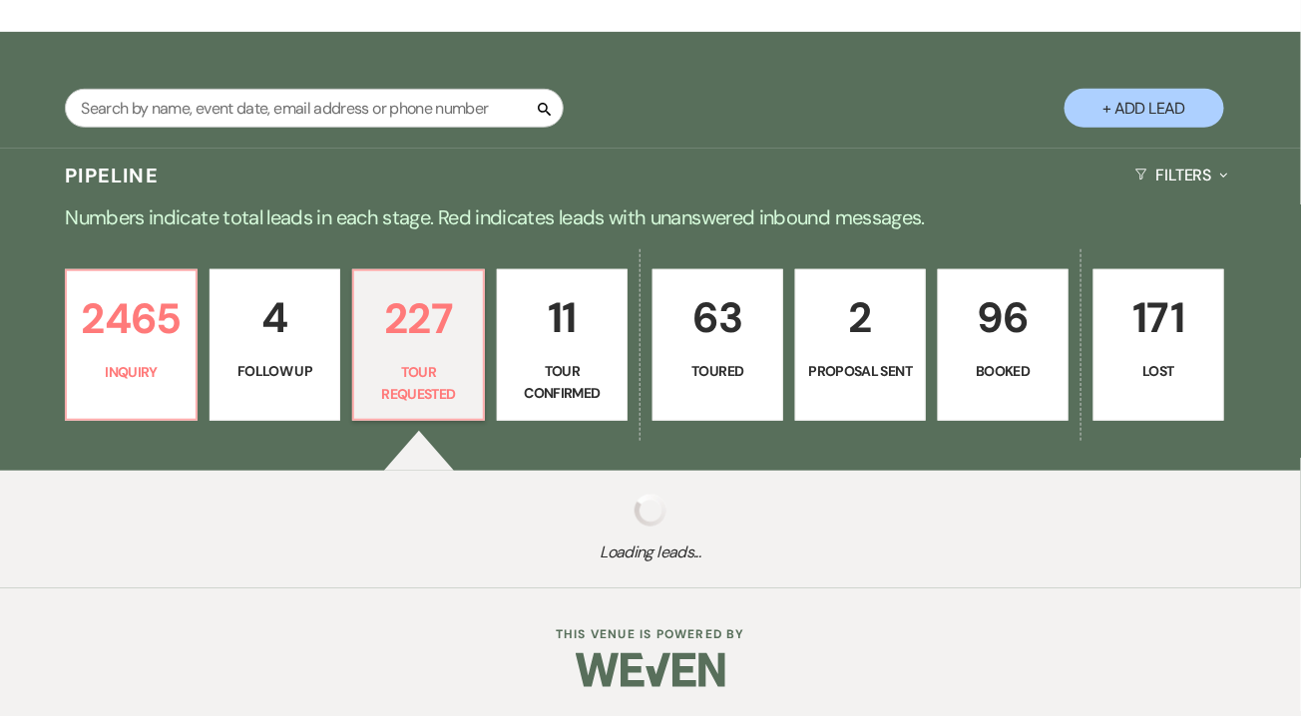
select select "2"
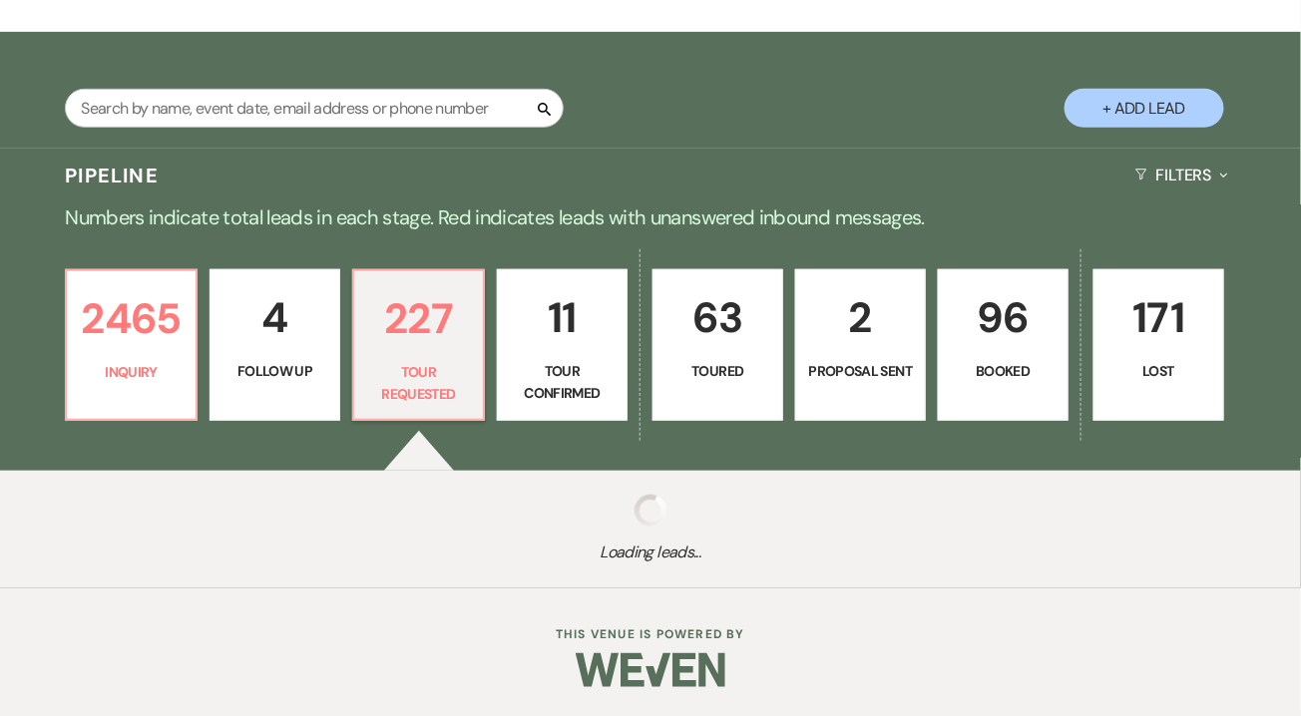
select select "2"
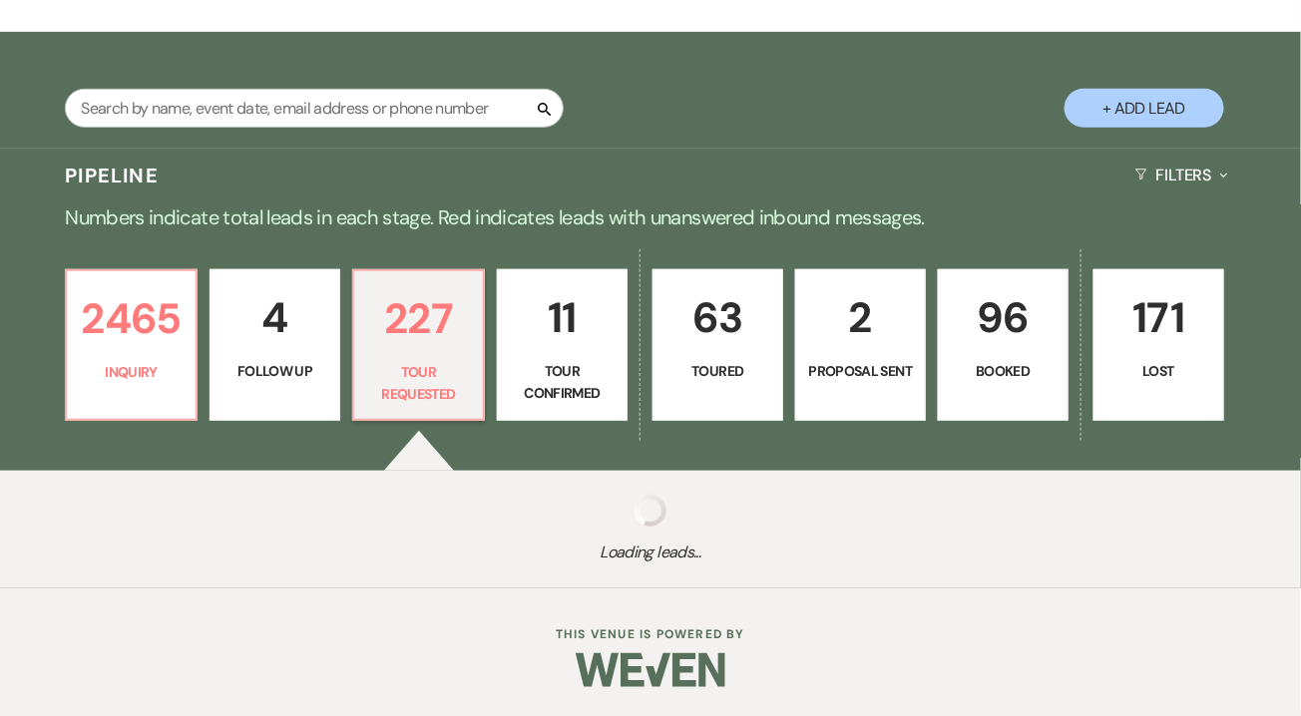
select select "2"
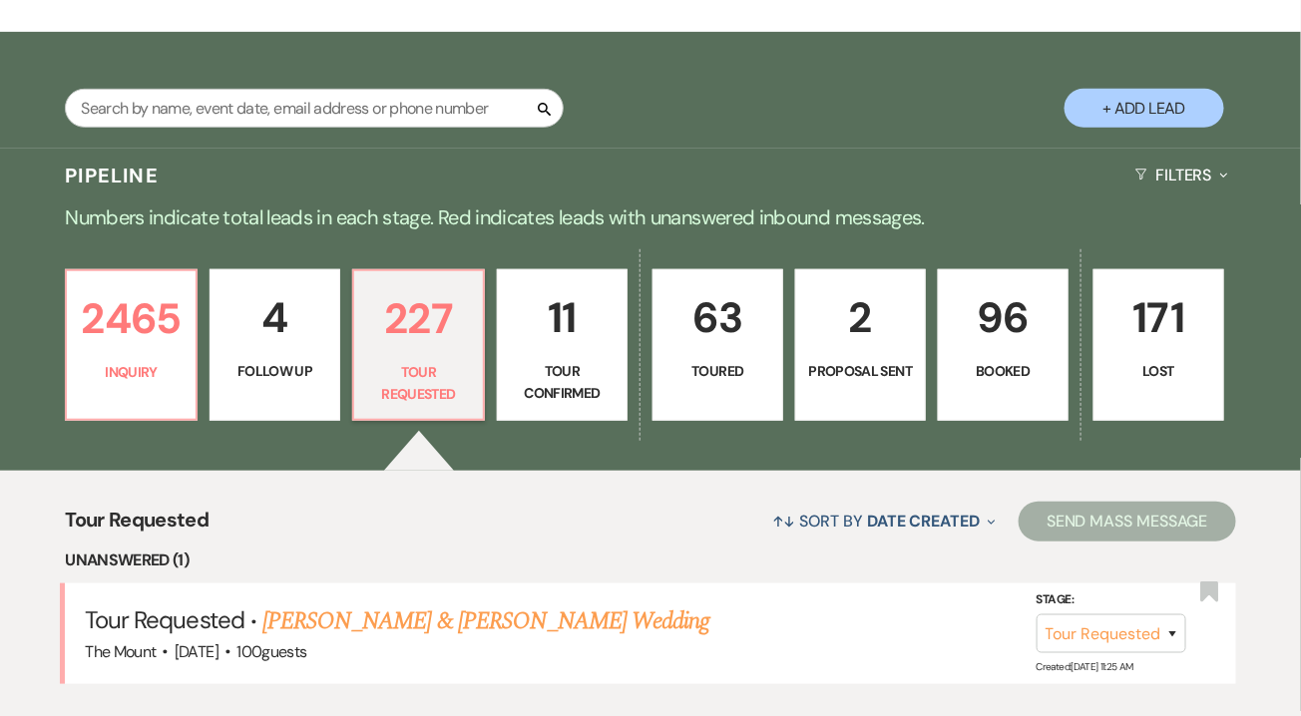
scroll to position [397, 0]
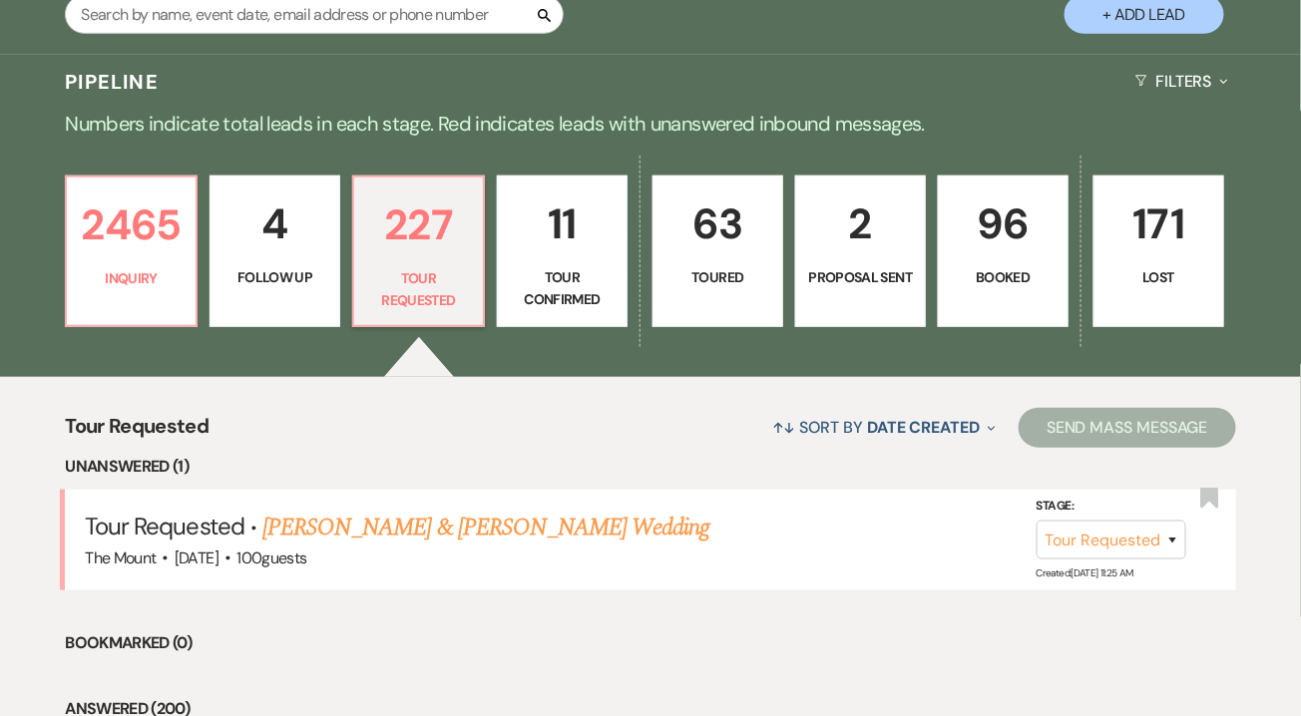
click at [837, 311] on link "2 Proposal Sent" at bounding box center [860, 252] width 131 height 152
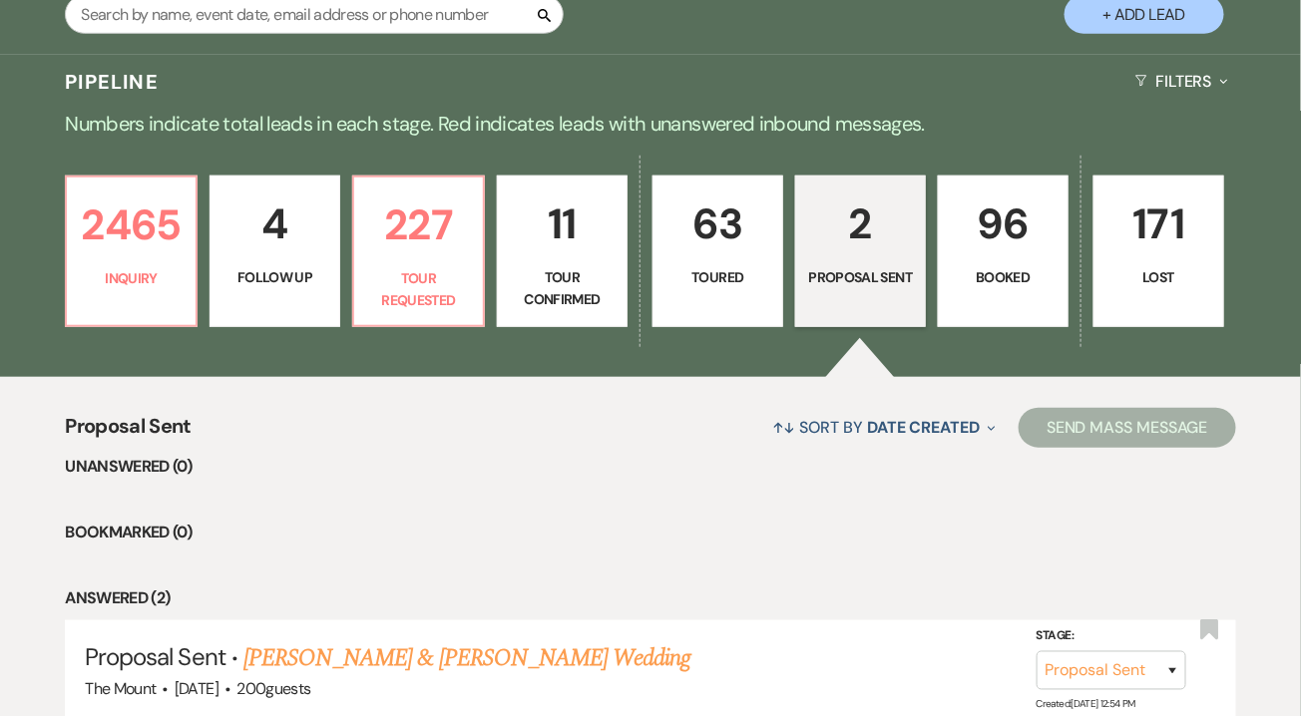
scroll to position [578, 0]
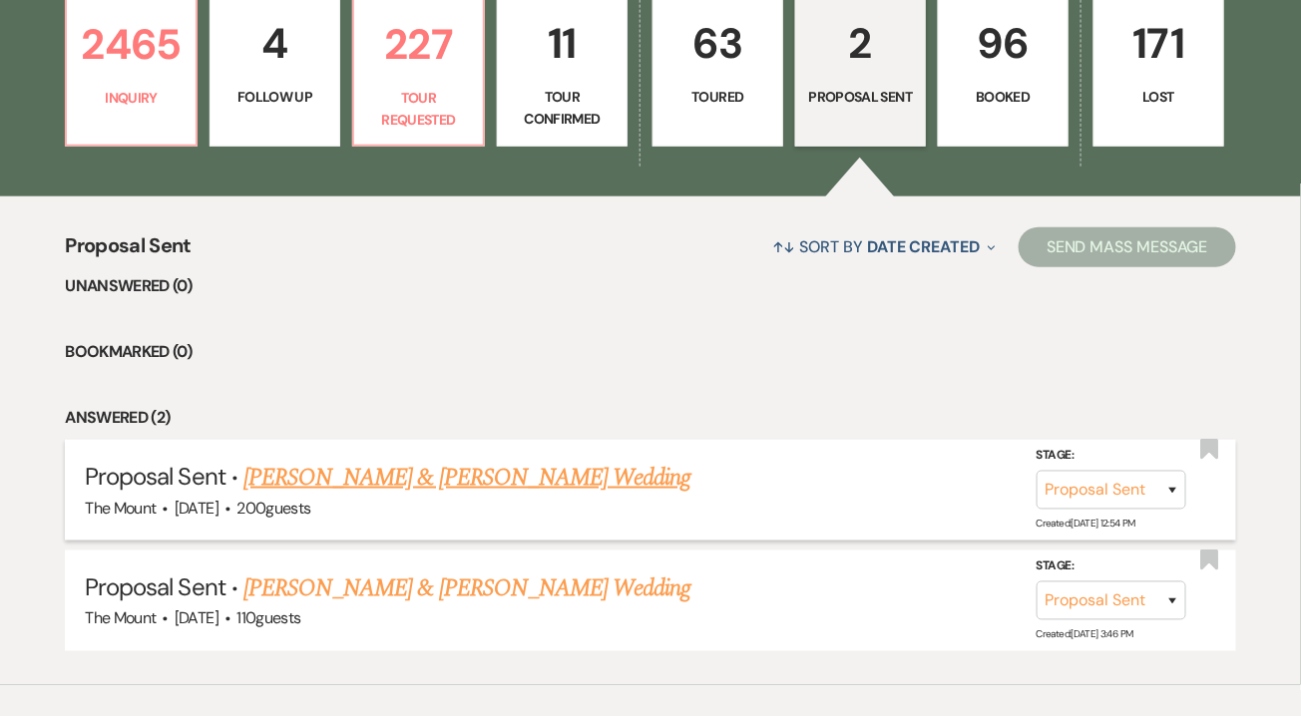
click at [625, 486] on link "[PERSON_NAME] & [PERSON_NAME] Wedding" at bounding box center [466, 478] width 447 height 36
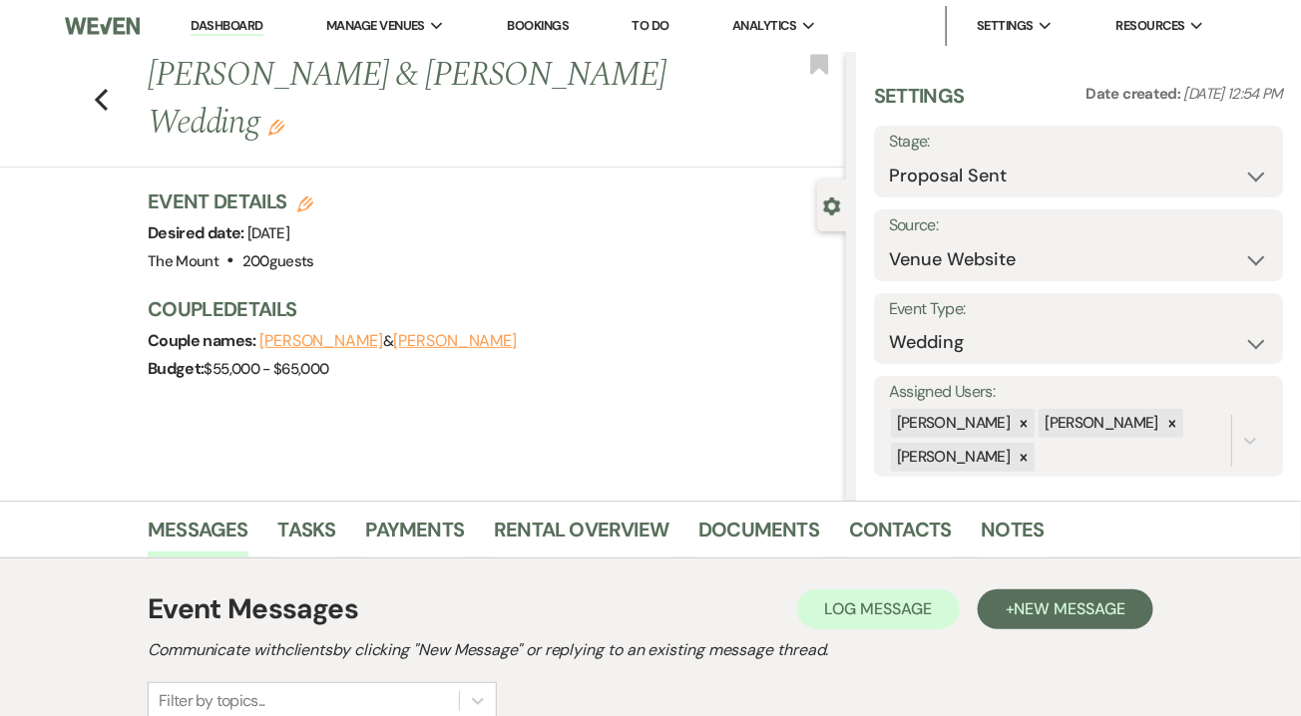
scroll to position [254, 0]
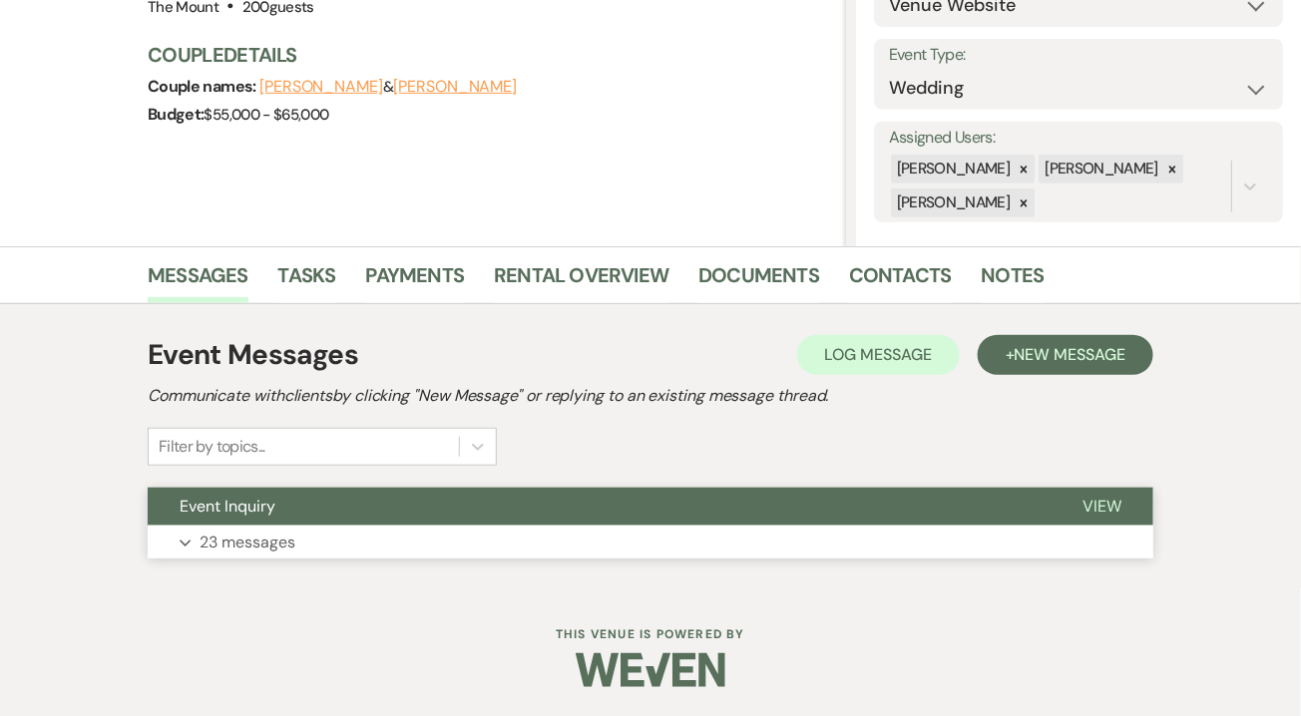
click at [290, 547] on p "23 messages" at bounding box center [247, 543] width 96 height 26
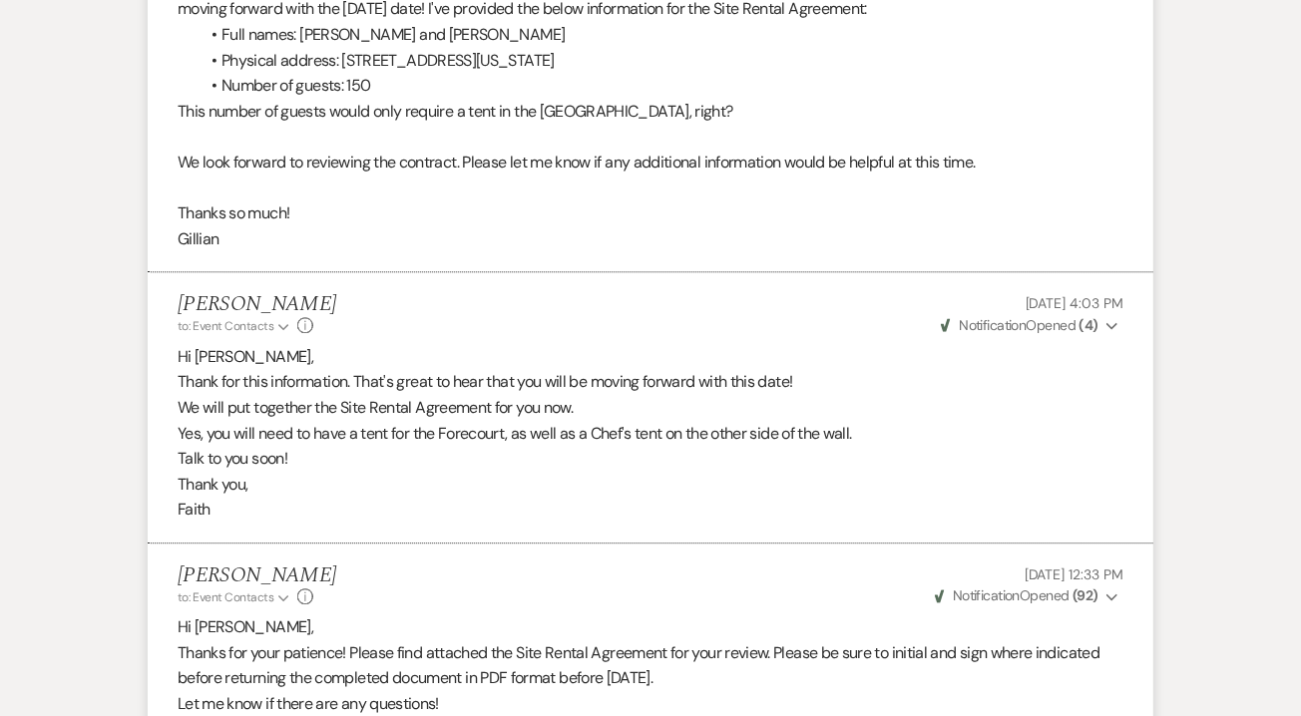
scroll to position [8878, 0]
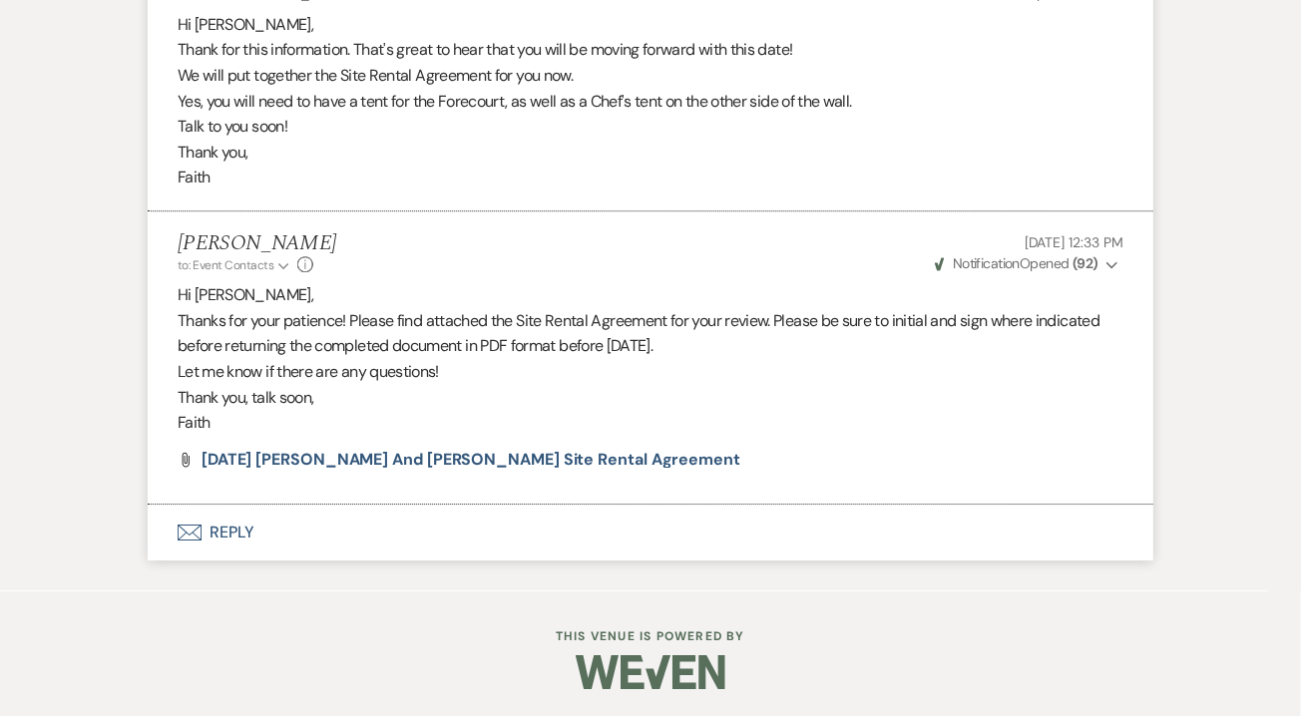
click at [1110, 264] on use "button" at bounding box center [1111, 264] width 11 height 7
click at [1110, 264] on icon "Collapse" at bounding box center [1112, 265] width 12 height 14
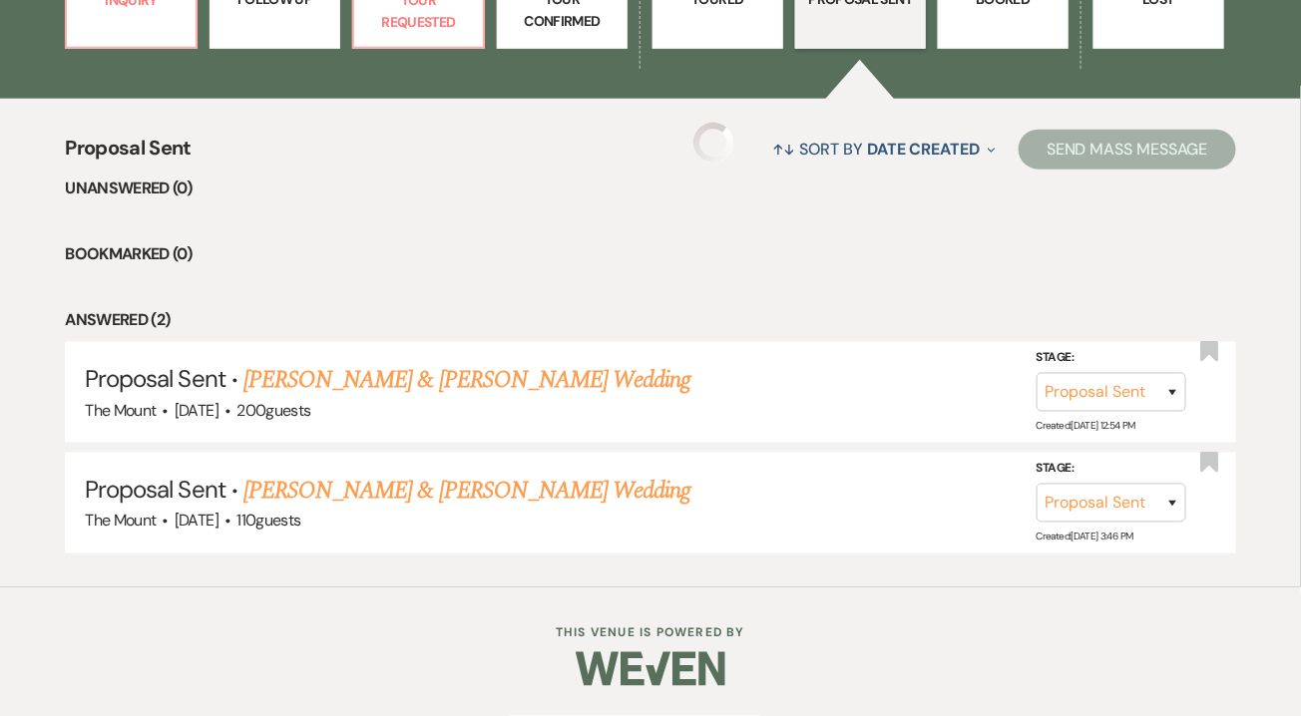
scroll to position [578, 0]
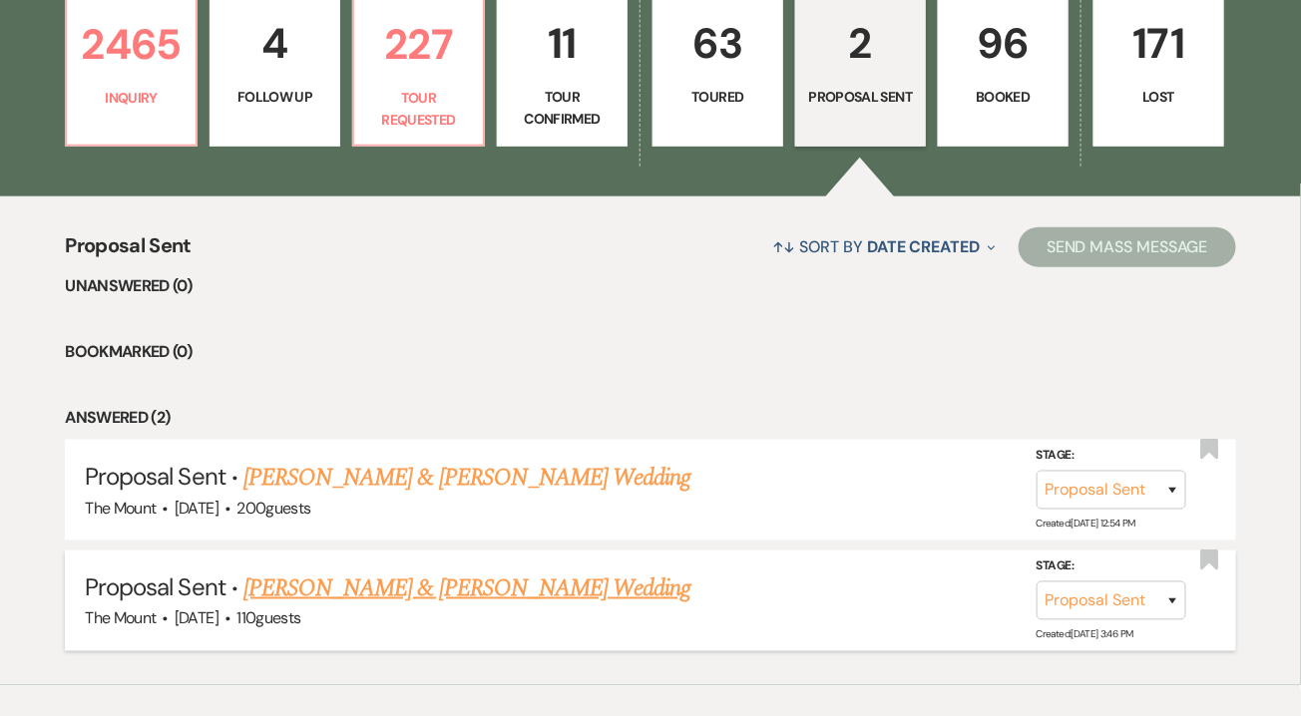
click at [449, 590] on link "[PERSON_NAME] & [PERSON_NAME] Wedding" at bounding box center [466, 589] width 447 height 36
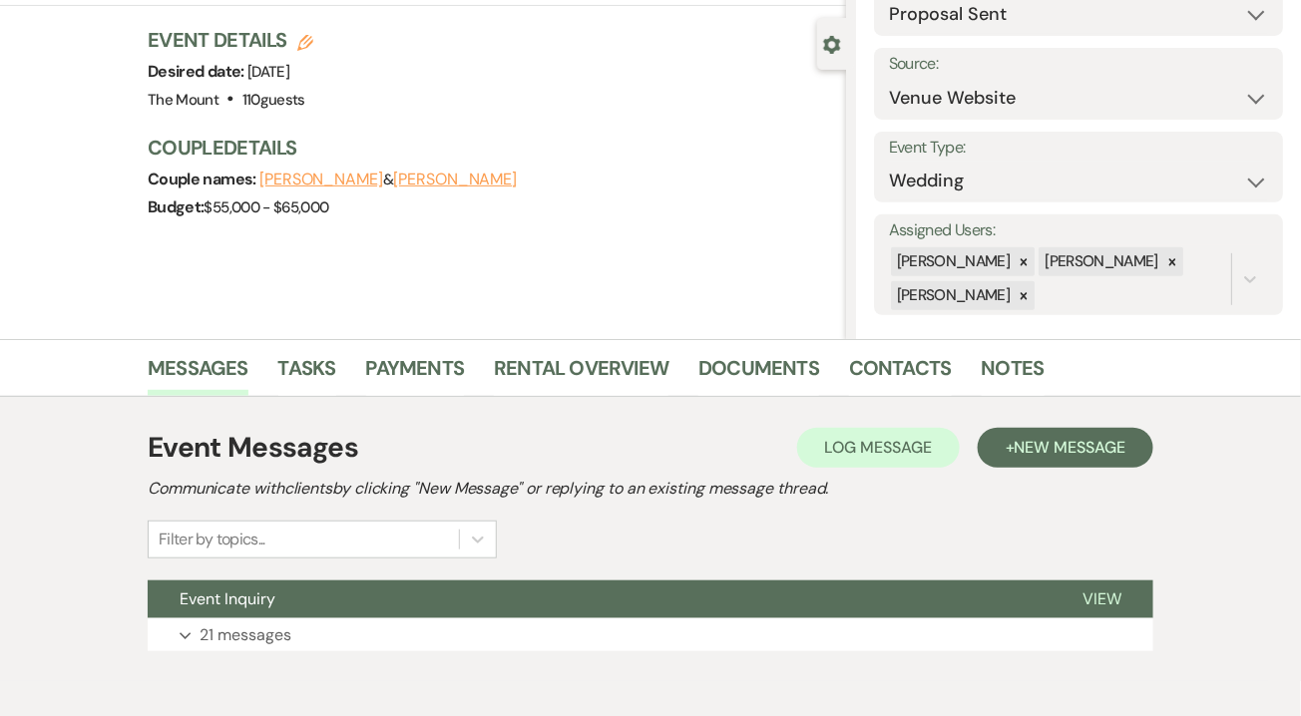
scroll to position [200, 0]
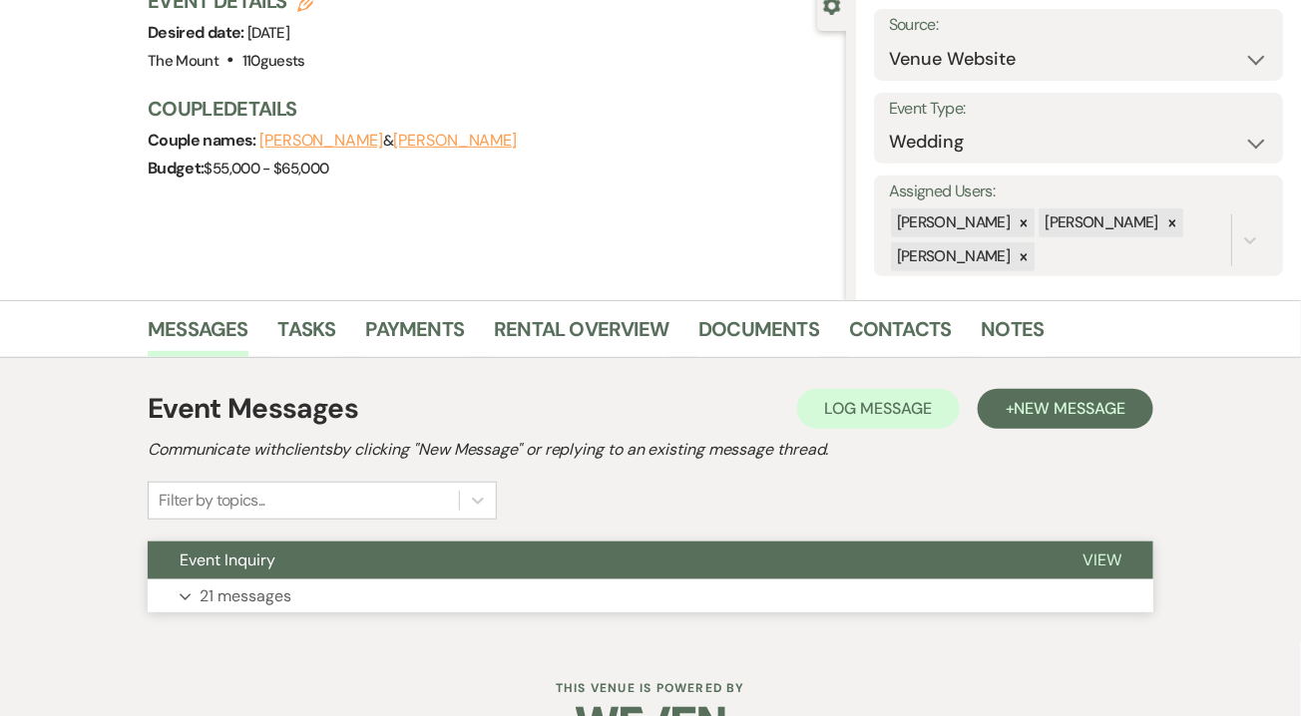
click at [271, 606] on p "21 messages" at bounding box center [245, 597] width 92 height 26
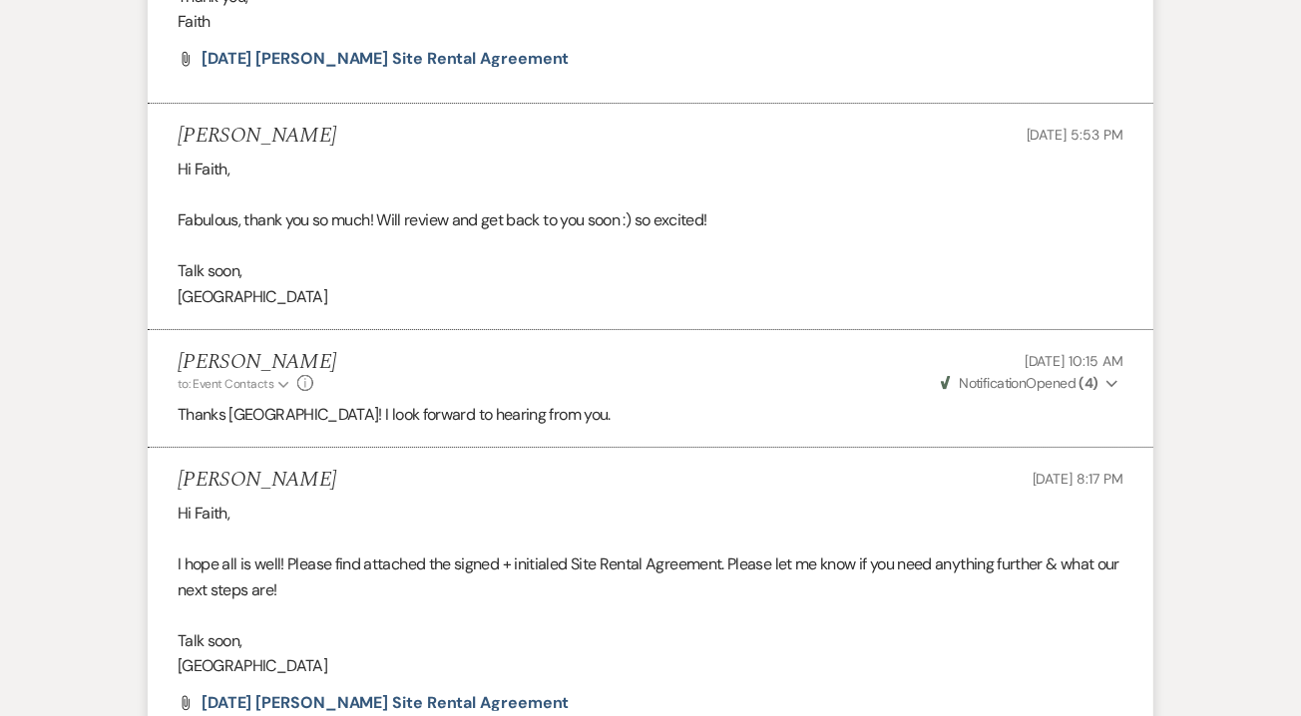
scroll to position [7678, 0]
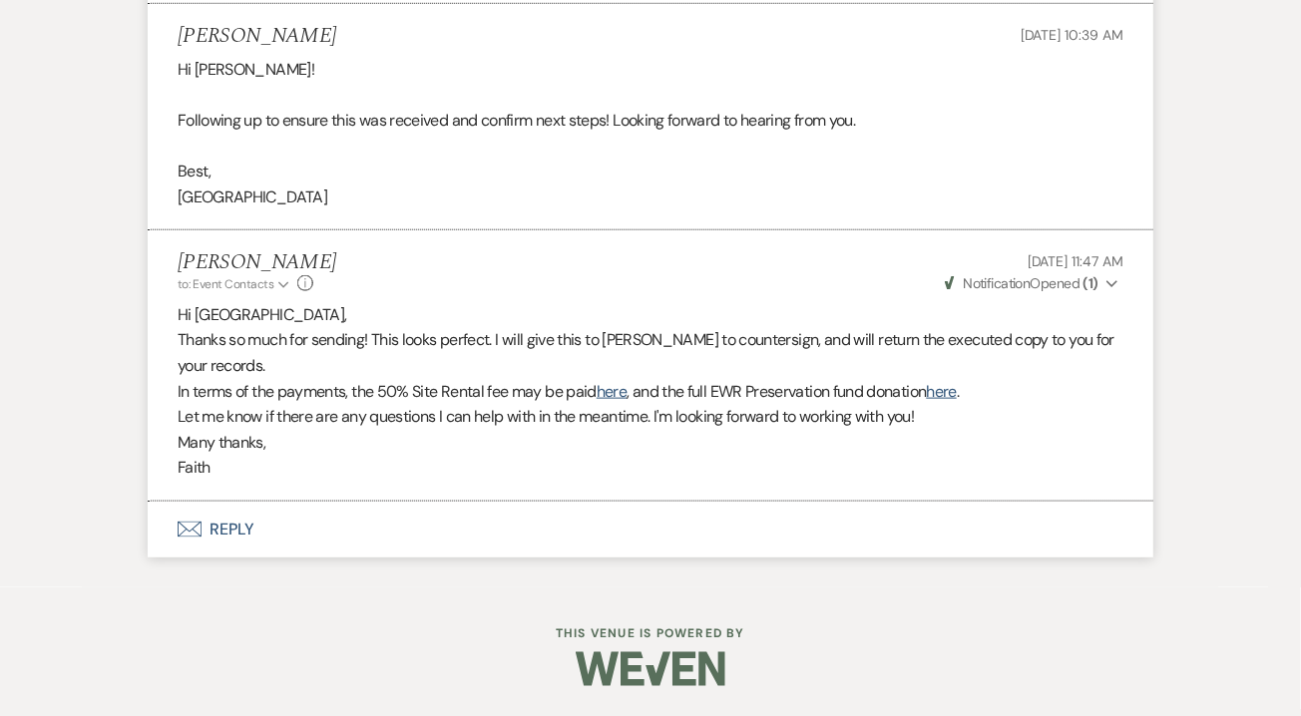
click at [1112, 282] on icon "Expand" at bounding box center [1112, 284] width 12 height 14
click at [1110, 284] on use "button" at bounding box center [1111, 283] width 11 height 7
click at [1112, 283] on icon "Expand" at bounding box center [1112, 284] width 12 height 14
click at [1111, 279] on icon "Collapse" at bounding box center [1112, 284] width 12 height 14
